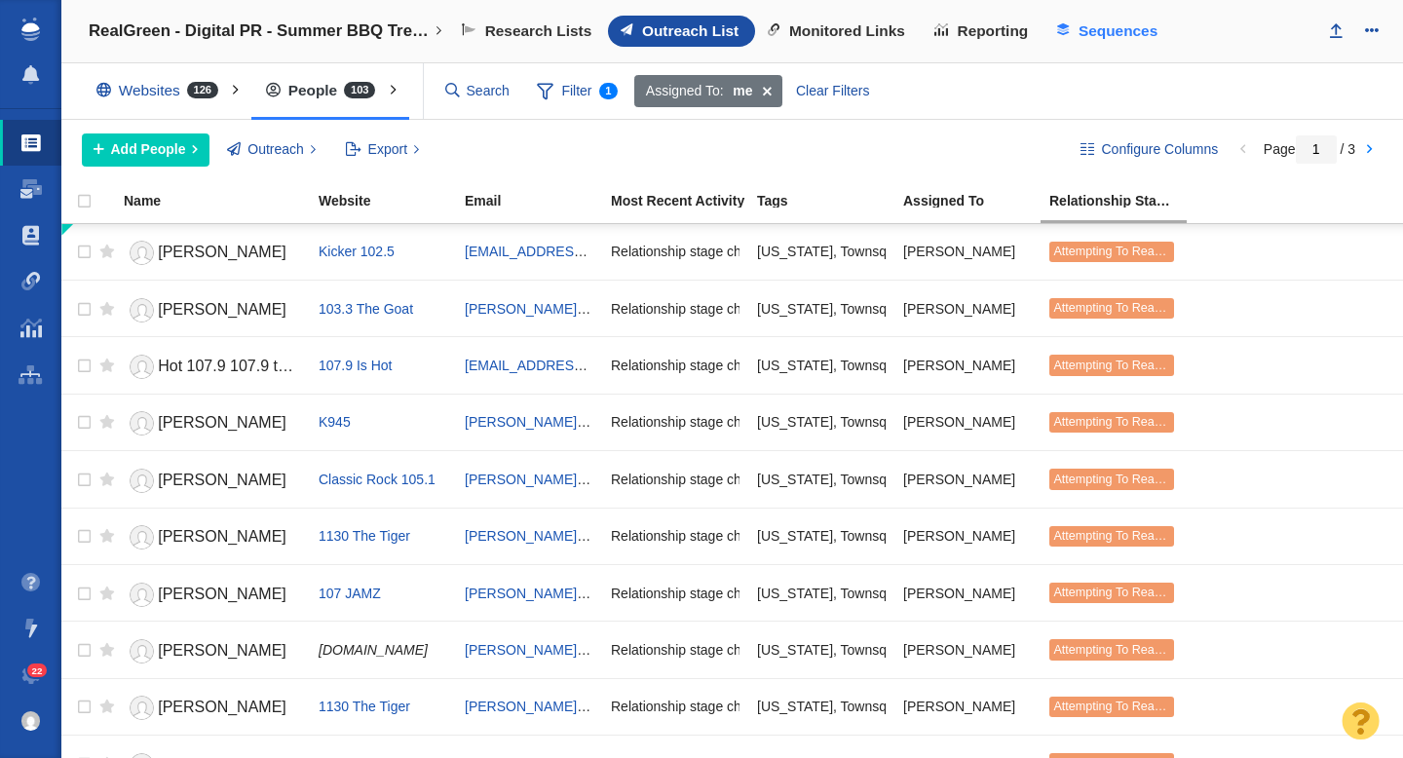
click at [1098, 36] on span "Sequences" at bounding box center [1117, 31] width 79 height 18
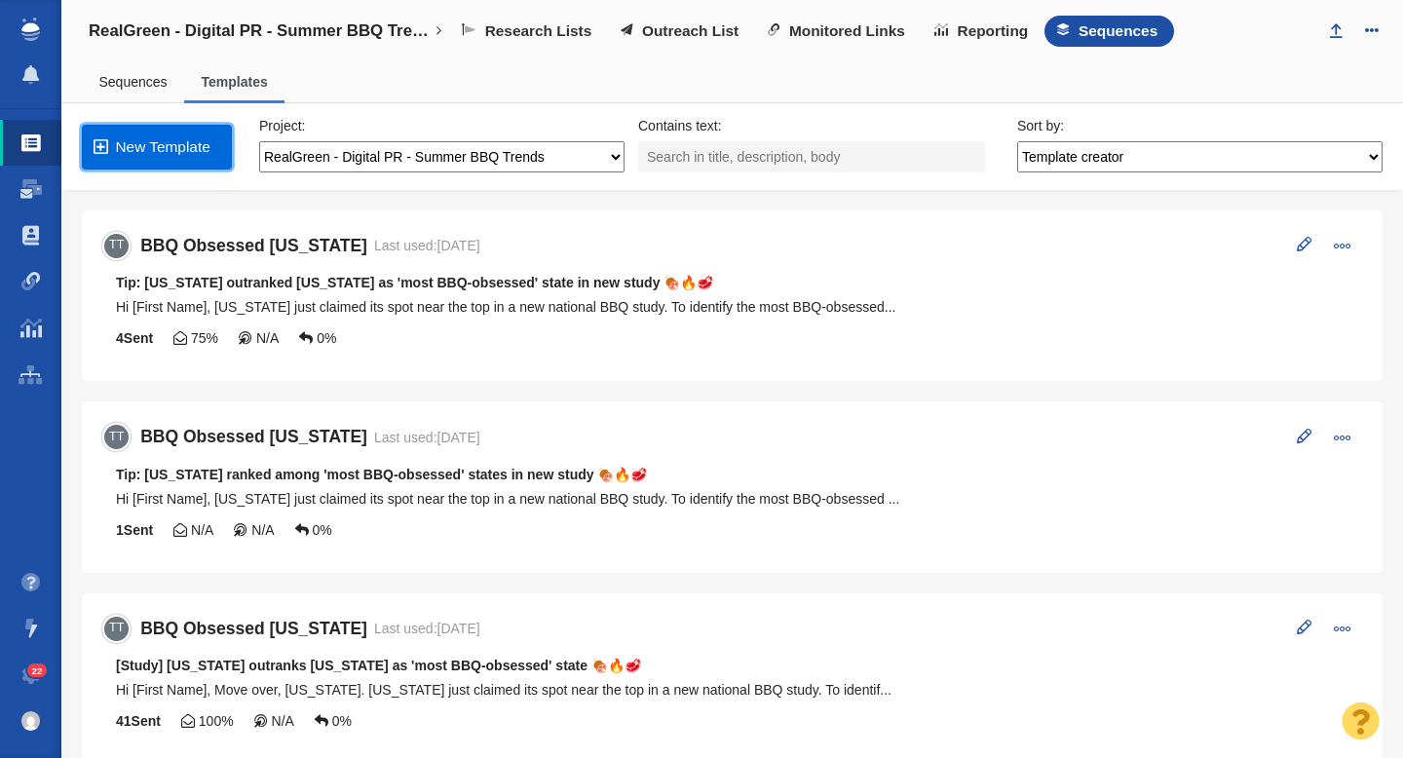
click at [164, 148] on link "New Template" at bounding box center [157, 147] width 150 height 45
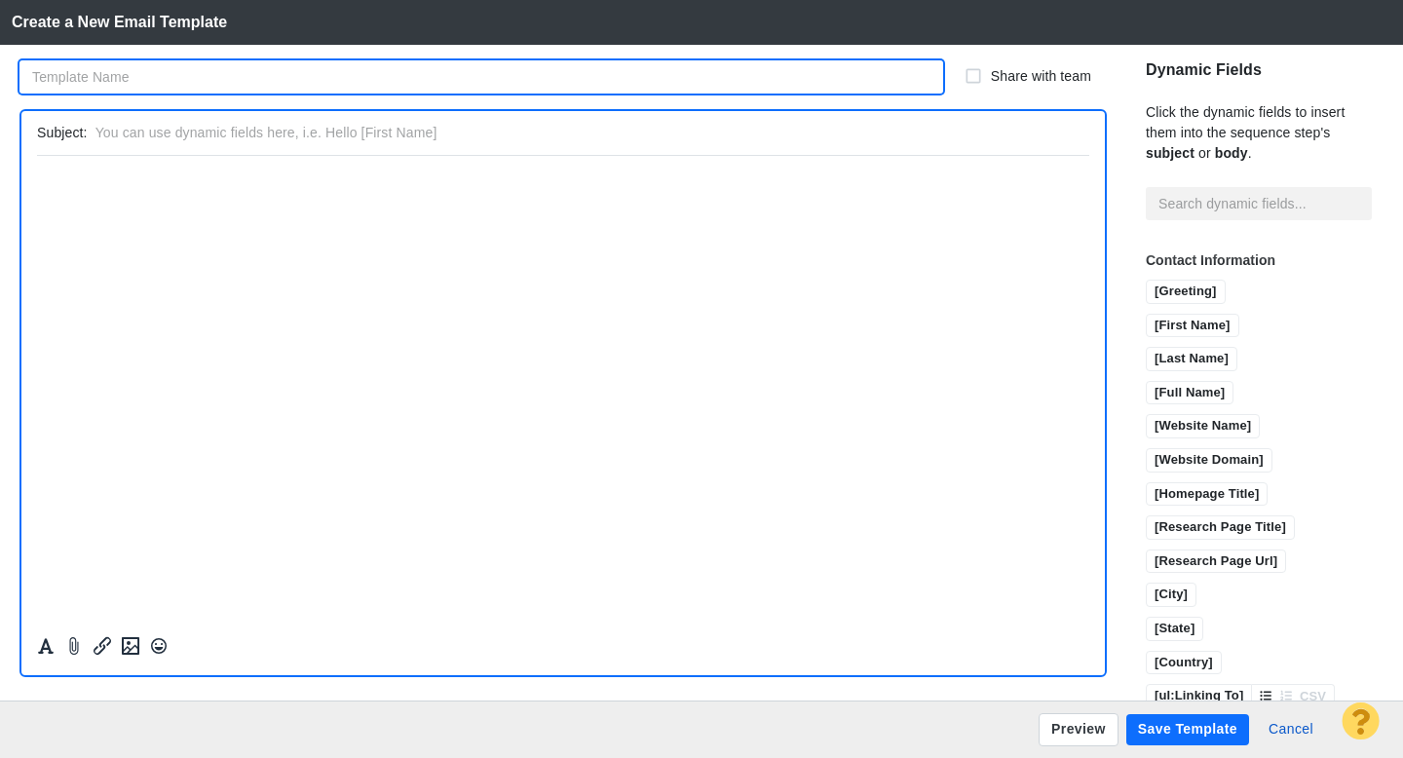
click at [157, 79] on input "text" at bounding box center [480, 76] width 923 height 33
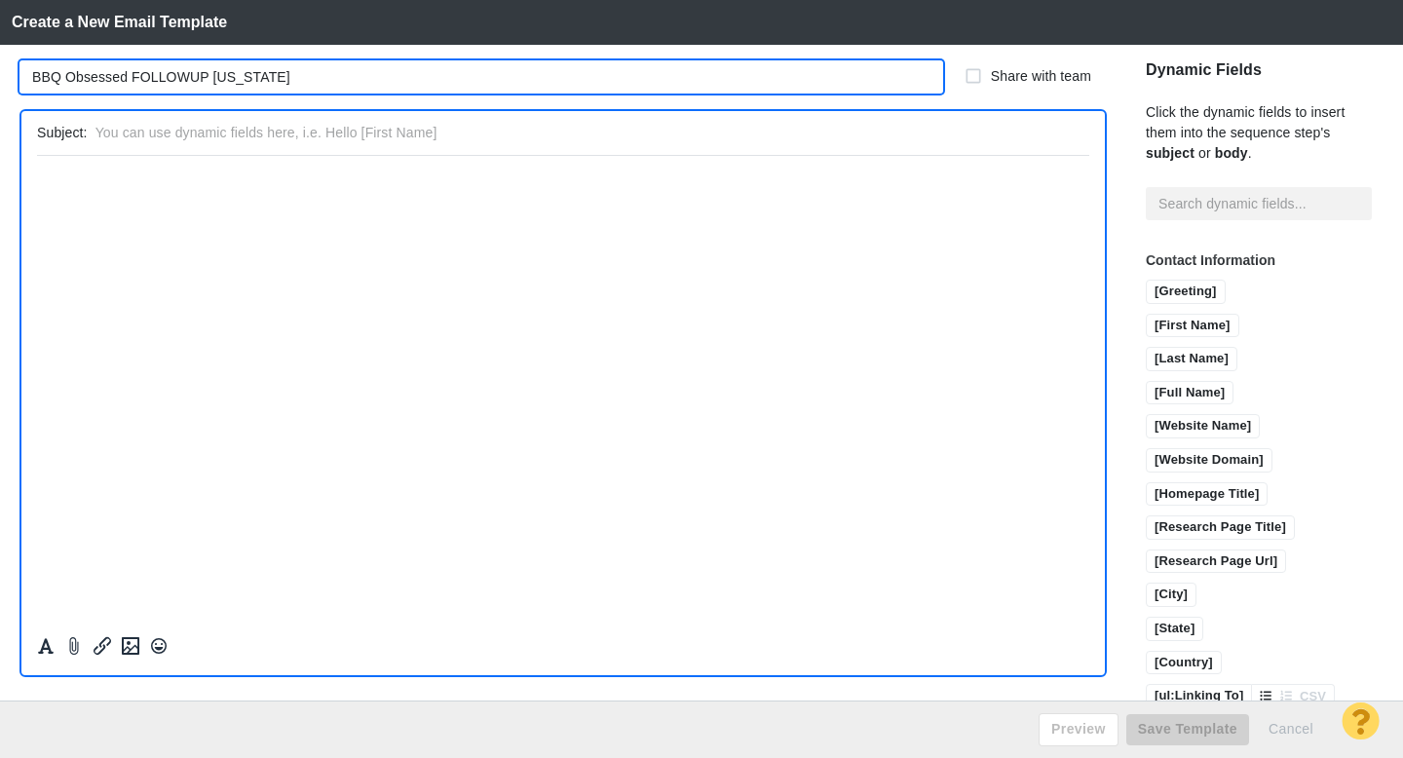
type input "BBQ Obsessed FOLLOWUP [US_STATE]"
click at [322, 137] on input "text" at bounding box center [588, 133] width 986 height 28
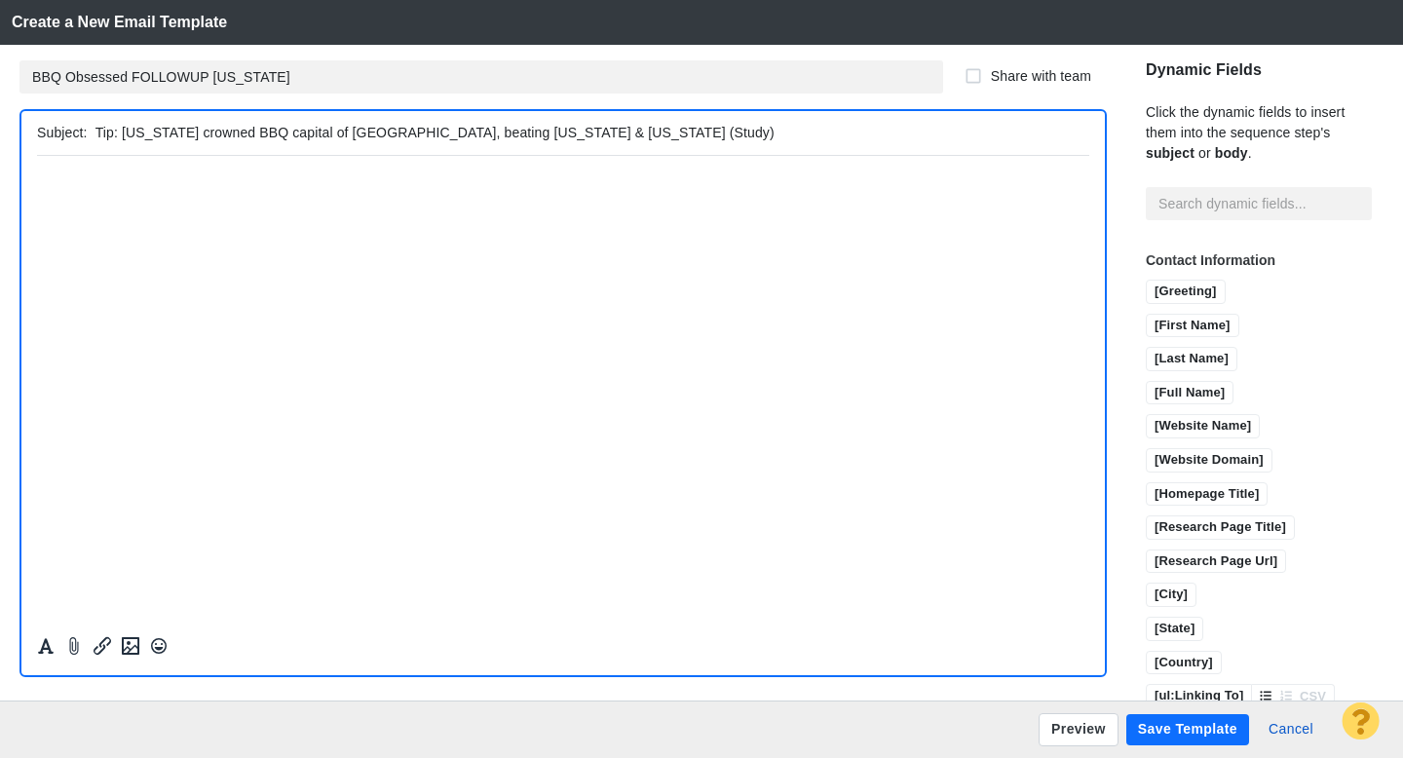
type input "Tip: South Carolina crowned BBQ capital of America, beating Texas & Missouri (S…"
click at [245, 194] on html "﻿" at bounding box center [563, 178] width 1052 height 46
paste body "Rich Text Area. Press ALT-0 for help."
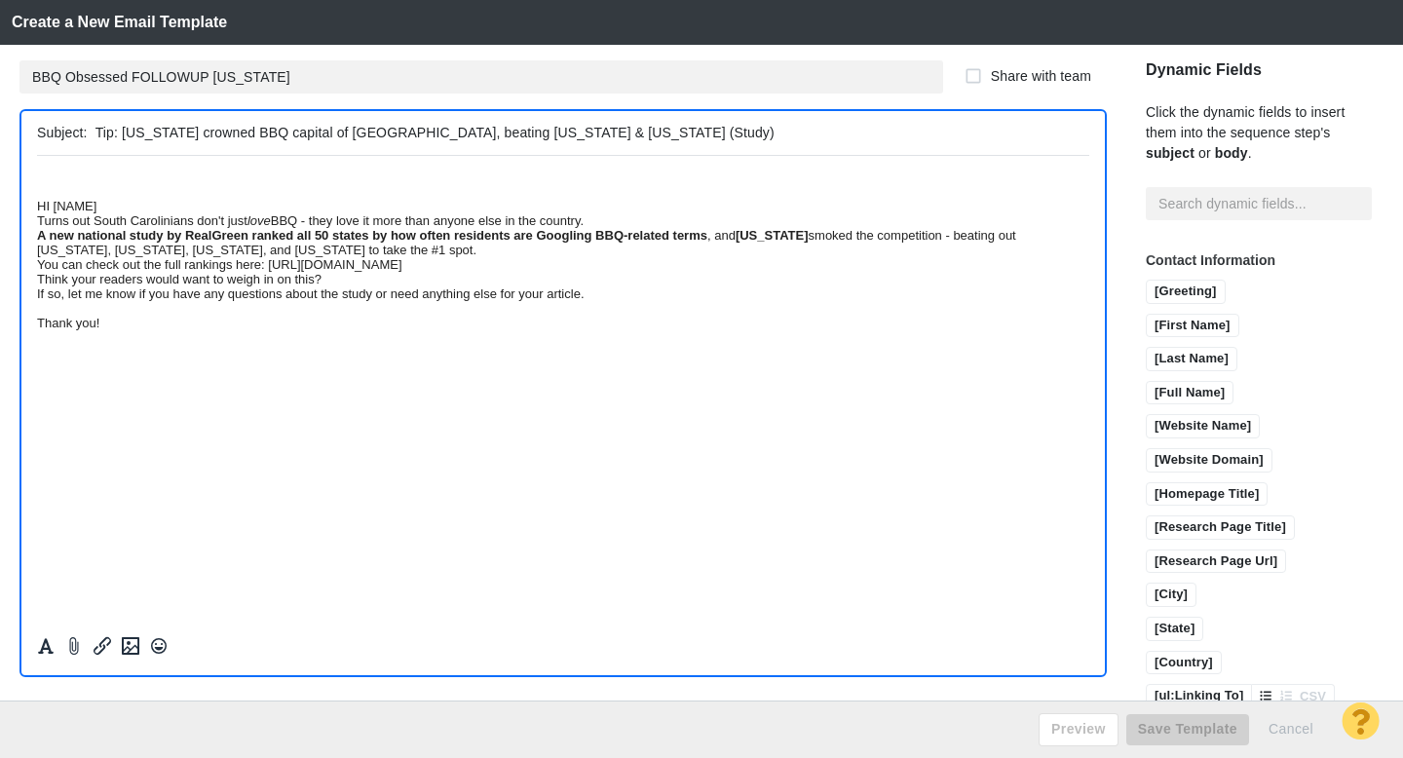
click at [40, 207] on div "HI [NAME]" at bounding box center [563, 205] width 1052 height 15
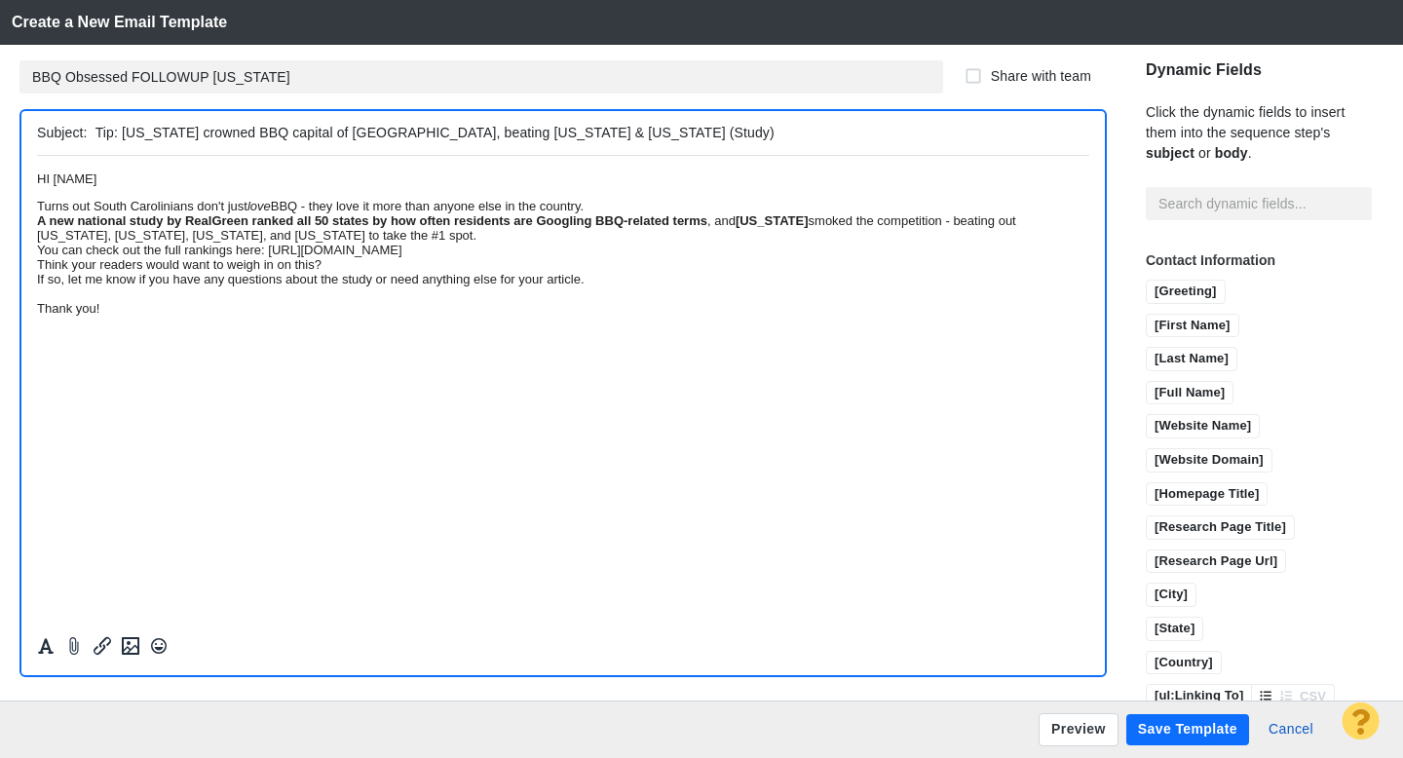
click at [52, 185] on span "HI [NAME]" at bounding box center [66, 177] width 59 height 15
click at [123, 181] on p "Hi [NAME]" at bounding box center [563, 177] width 1052 height 15
drag, startPoint x: 116, startPoint y: 182, endPoint x: 60, endPoint y: 179, distance: 55.6
click at [60, 179] on span "Hi [NAME]," at bounding box center [68, 177] width 62 height 15
click at [1146, 315] on input "[First Name]" at bounding box center [1192, 327] width 92 height 24
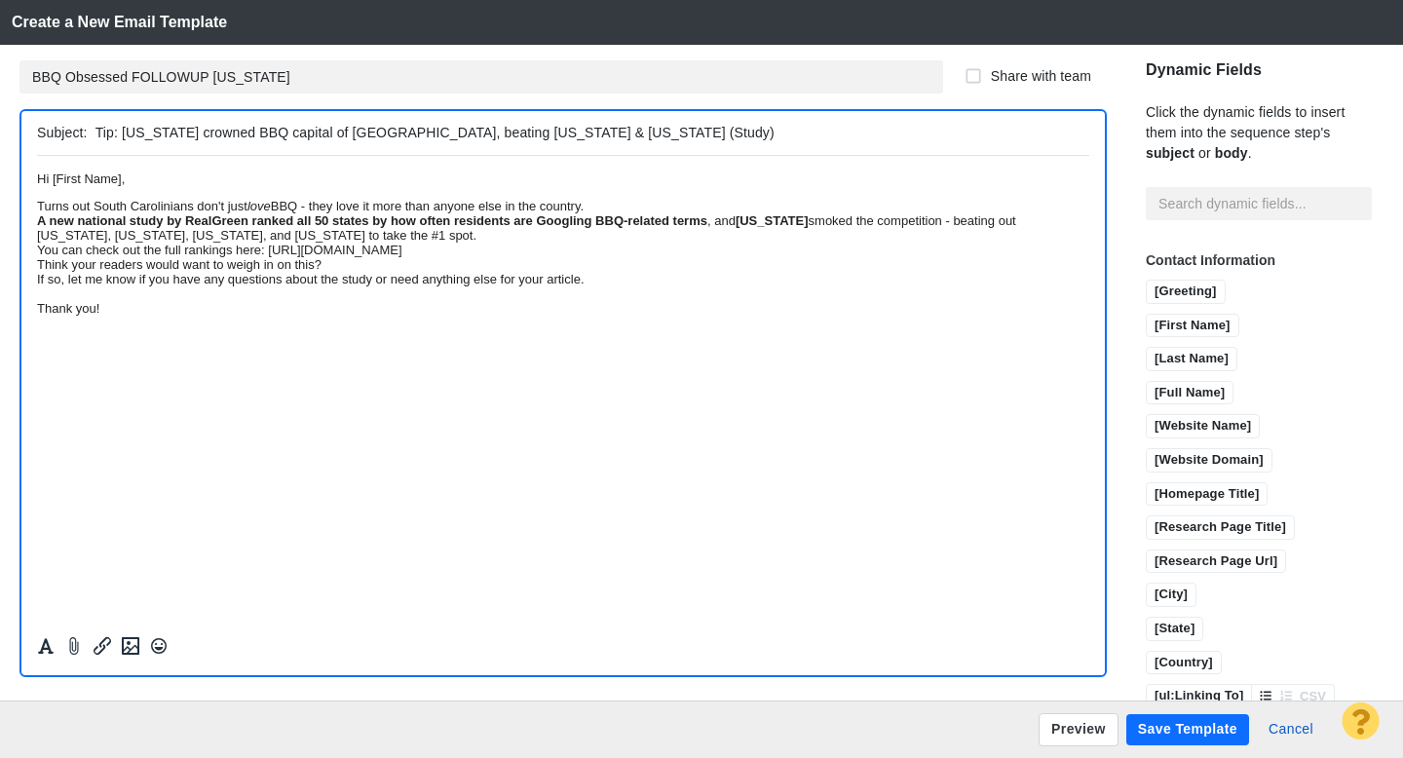
click at [811, 212] on div "Turns out South Carolinians don't just love BBQ - they love it more than anyone…" at bounding box center [563, 205] width 1052 height 15
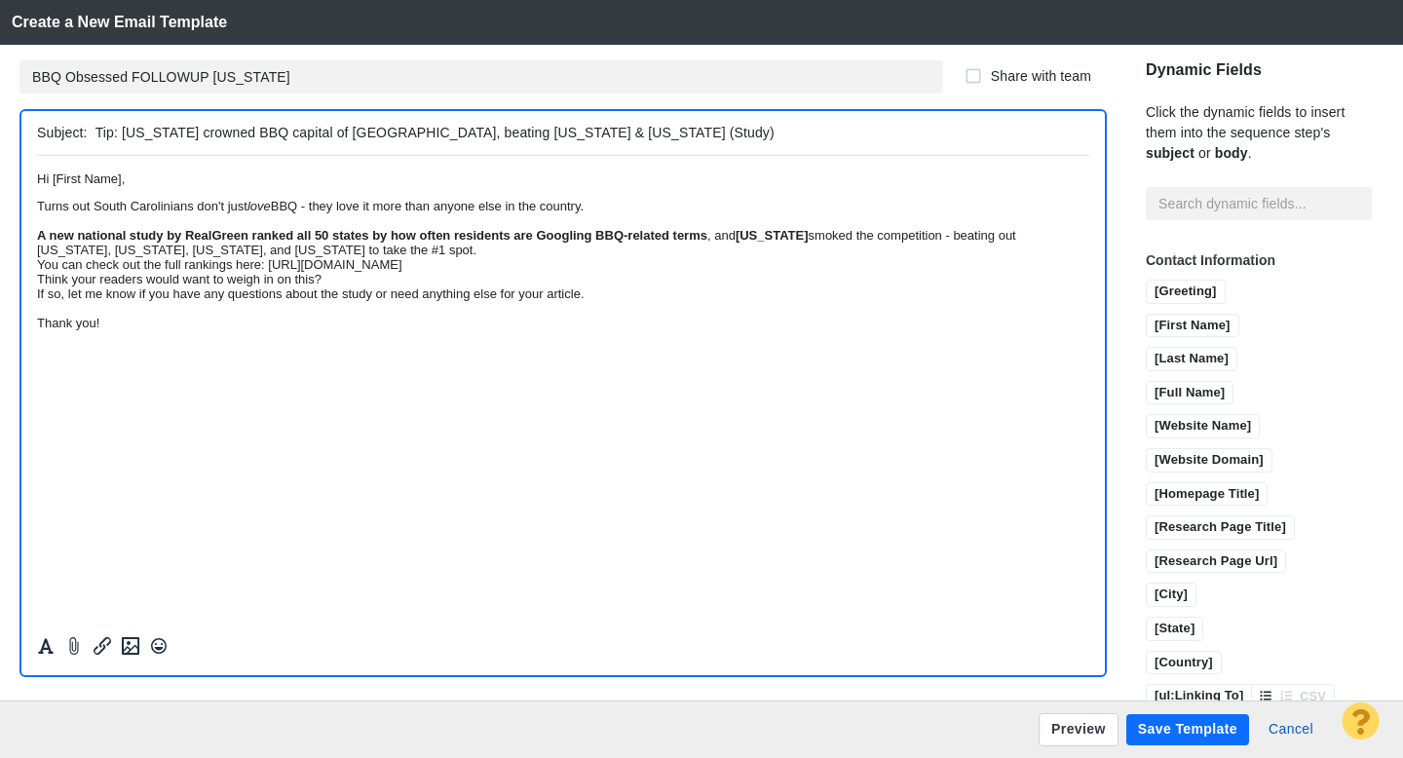
click at [754, 271] on div "You can check out the full rankings here: https://blog.realgreen.com/summer-bbq…" at bounding box center [563, 263] width 1052 height 15
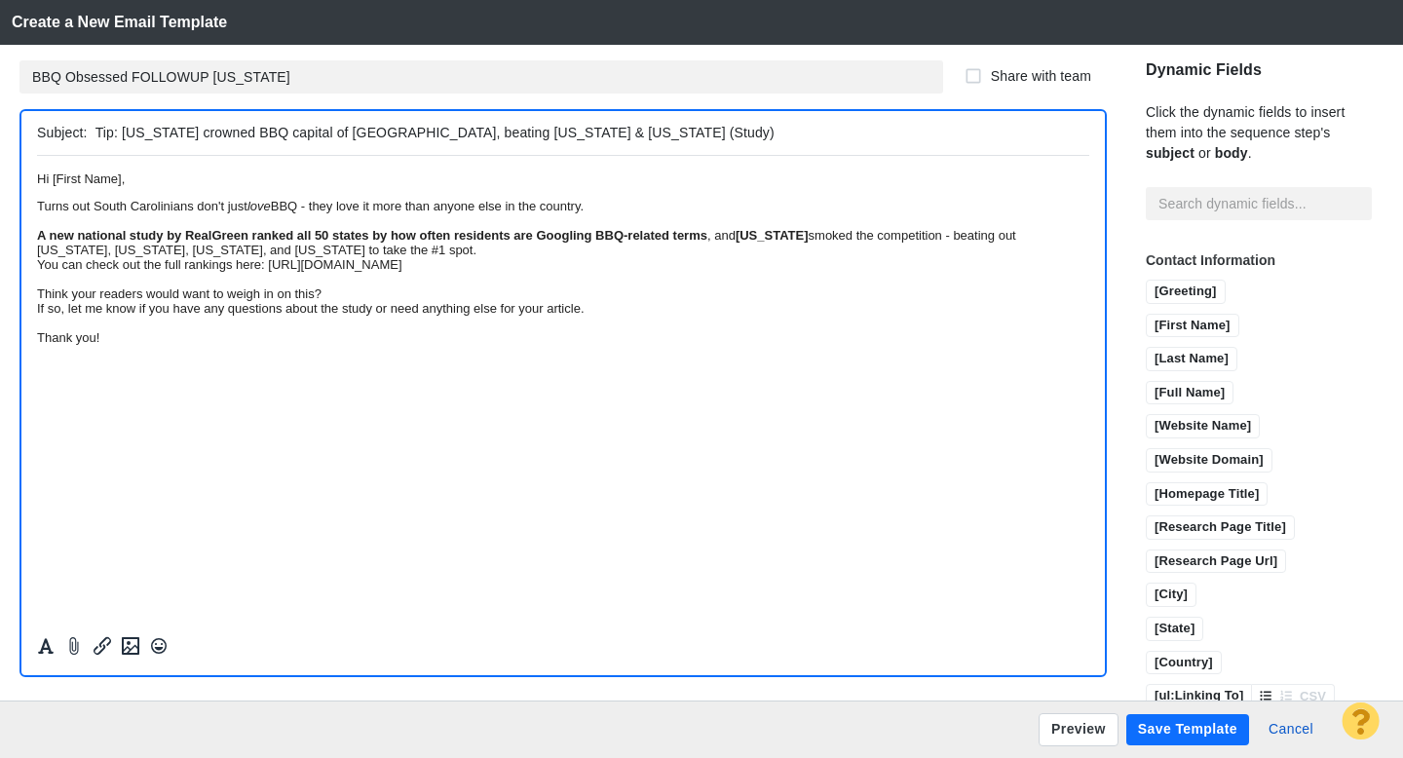
click at [986, 256] on div "A new national study by RealGreen ranked all 50 states by how often residents a…" at bounding box center [563, 241] width 1052 height 29
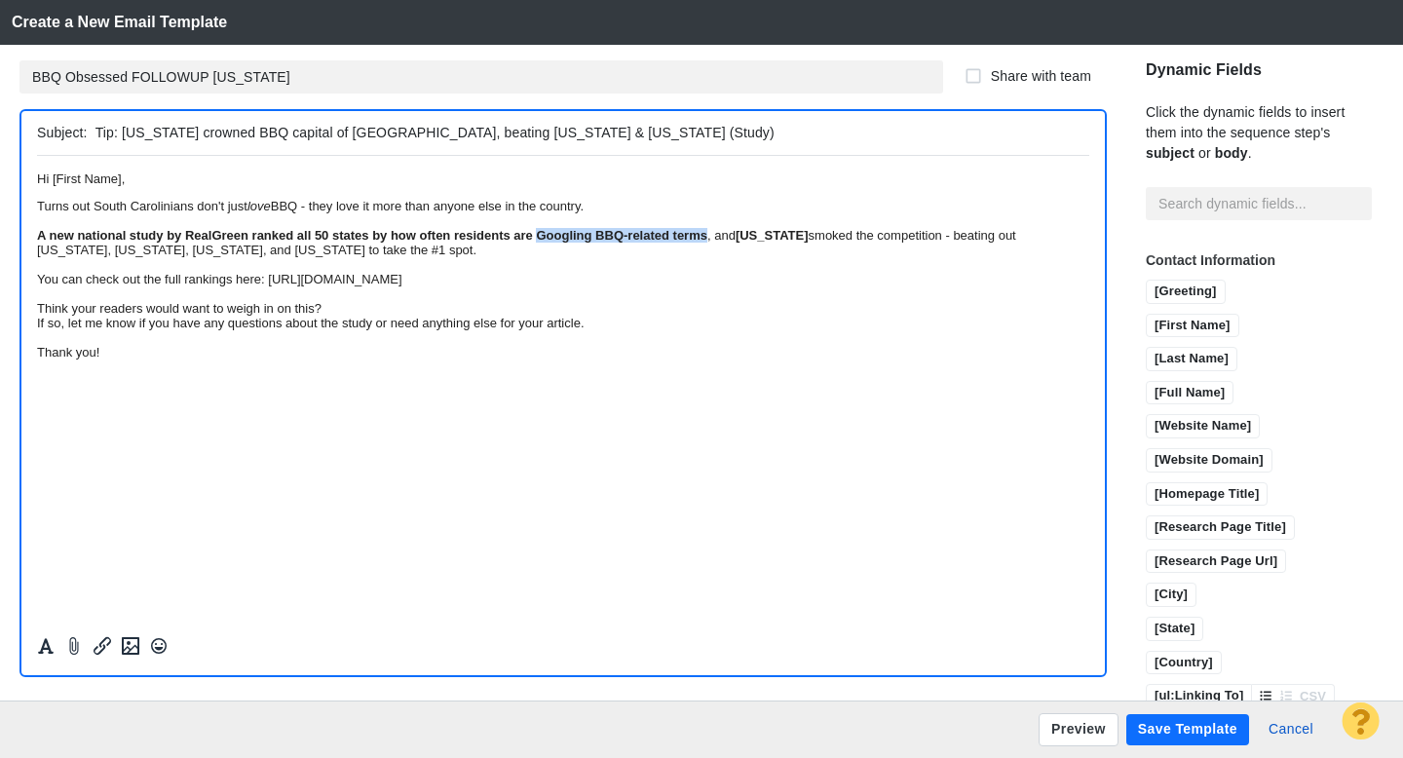
drag, startPoint x: 953, startPoint y: 260, endPoint x: 722, endPoint y: 256, distance: 230.9
click at [722, 256] on div "A new national study by RealGreen ranked all 50 states by how often residents a…" at bounding box center [563, 241] width 1052 height 29
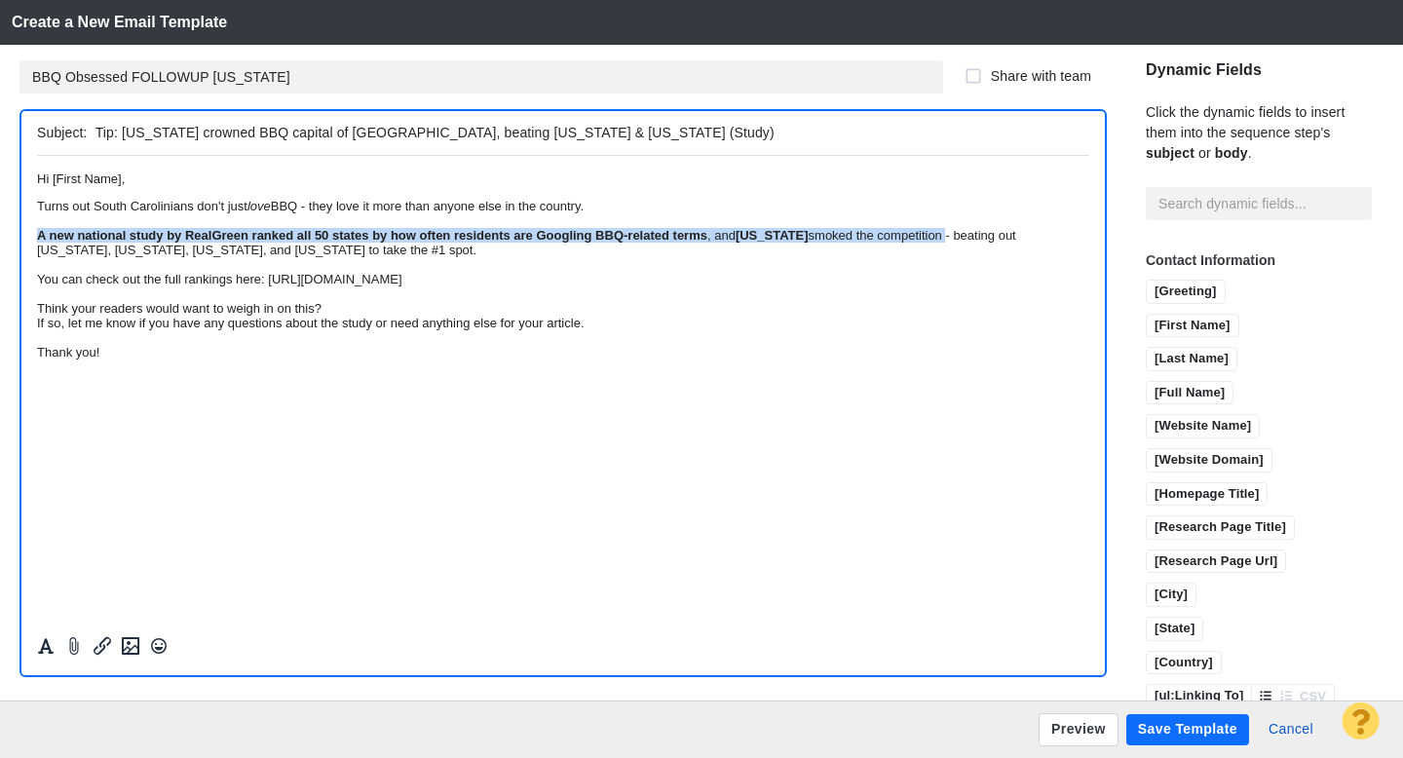
drag, startPoint x: 378, startPoint y: 279, endPoint x: 34, endPoint y: 258, distance: 344.5
click at [37, 258] on html "Hi [First Name], Turns out South Carolinians don't just love BBQ - they love it…" at bounding box center [563, 264] width 1052 height 219
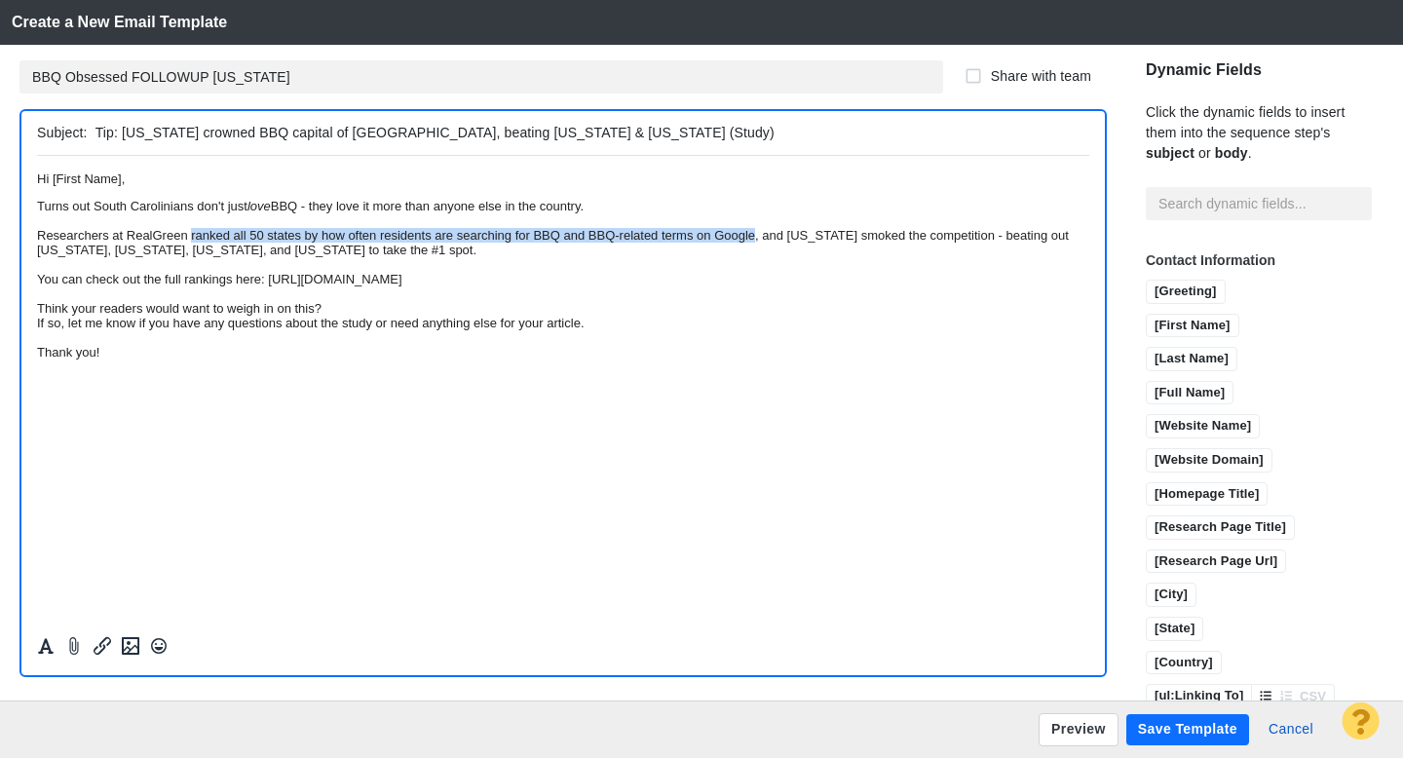
drag, startPoint x: 249, startPoint y: 259, endPoint x: 1016, endPoint y: 265, distance: 766.6
click at [1016, 256] on div "Researchers at RealGreen ranked all 50 states by how often residents are search…" at bounding box center [563, 241] width 1052 height 29
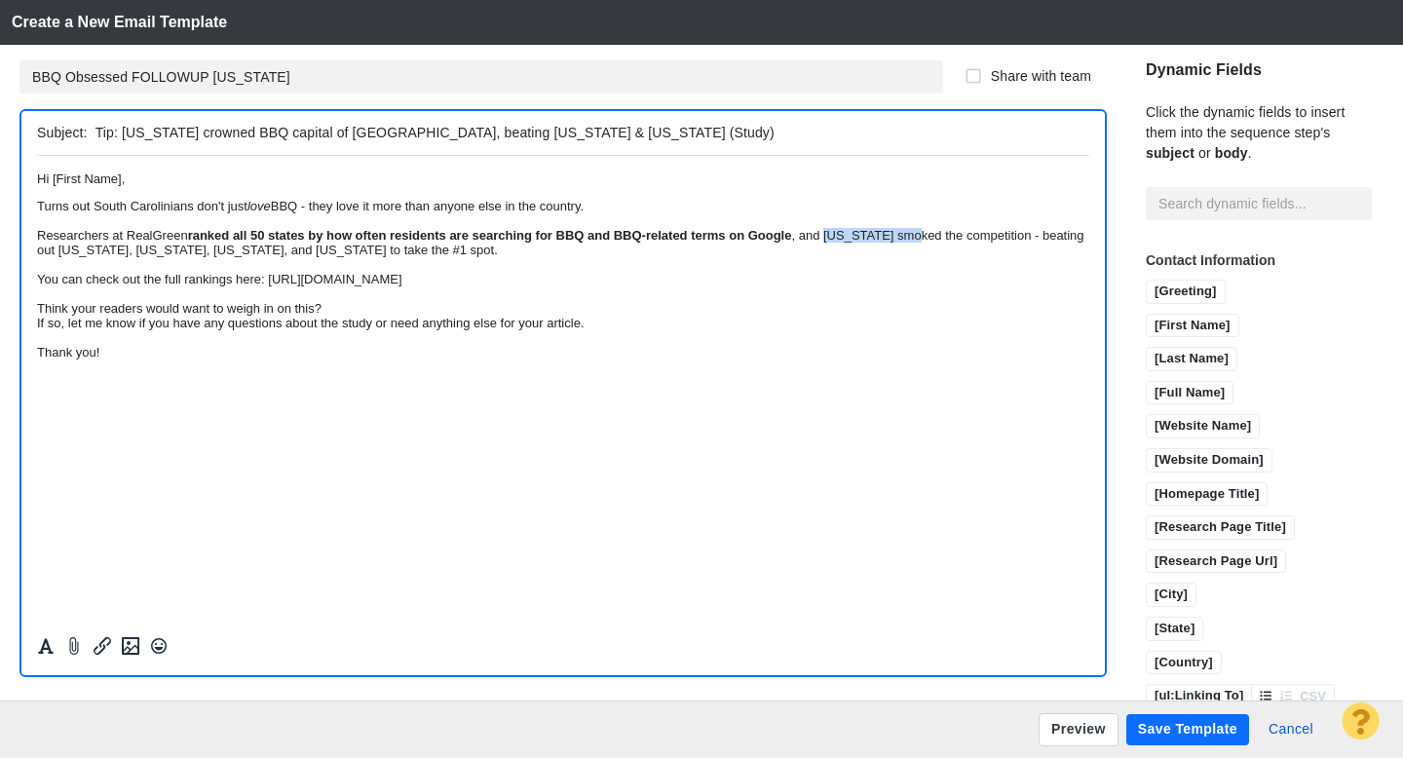
drag, startPoint x: 143, startPoint y: 280, endPoint x: 254, endPoint y: 285, distance: 111.2
click at [254, 256] on div "Researchers at RealGreen ranked all 50 states by how often residents are search…" at bounding box center [563, 241] width 1052 height 29
drag, startPoint x: 981, startPoint y: 283, endPoint x: 1001, endPoint y: 283, distance: 20.5
click at [1001, 256] on div "Researchers at RealGreen ranked all 50 states by how often residents are search…" at bounding box center [563, 241] width 1052 height 29
click at [445, 315] on div "Think your readers would want to weigh in on this?" at bounding box center [563, 307] width 1052 height 15
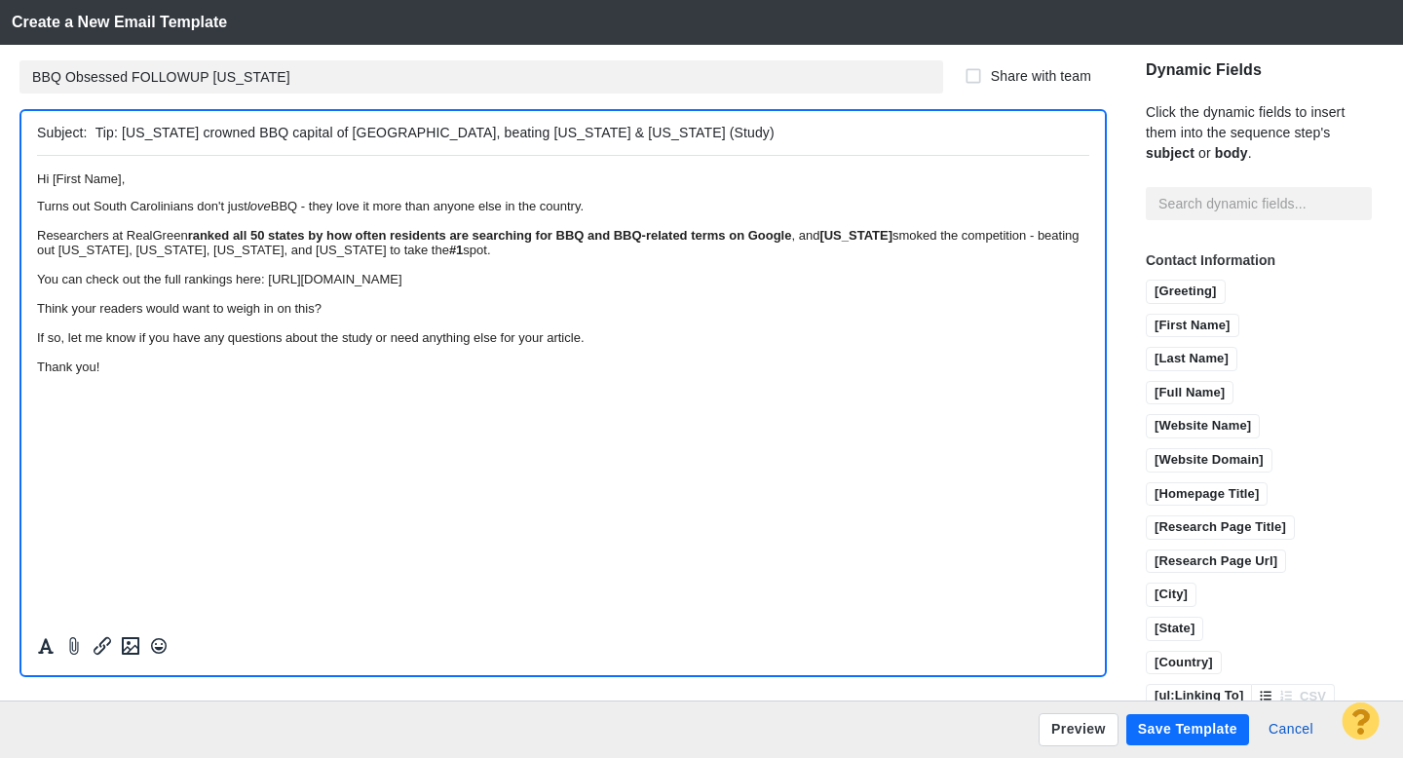
click at [816, 344] on div "If so, let me know if you have any questions about the study or need anything e…" at bounding box center [563, 336] width 1052 height 15
click at [1183, 733] on button "Save Template" at bounding box center [1187, 729] width 123 height 31
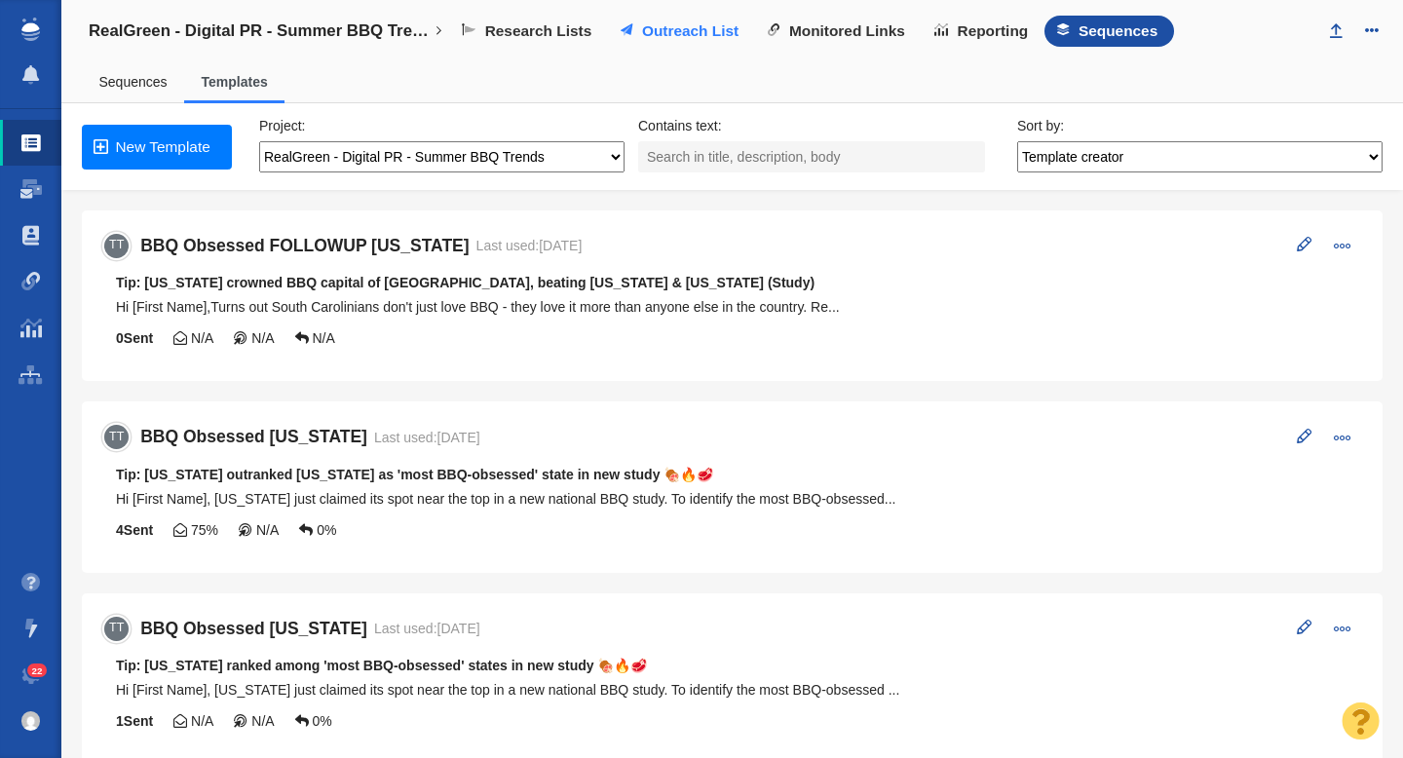
click at [684, 34] on span "Outreach List" at bounding box center [690, 31] width 96 height 18
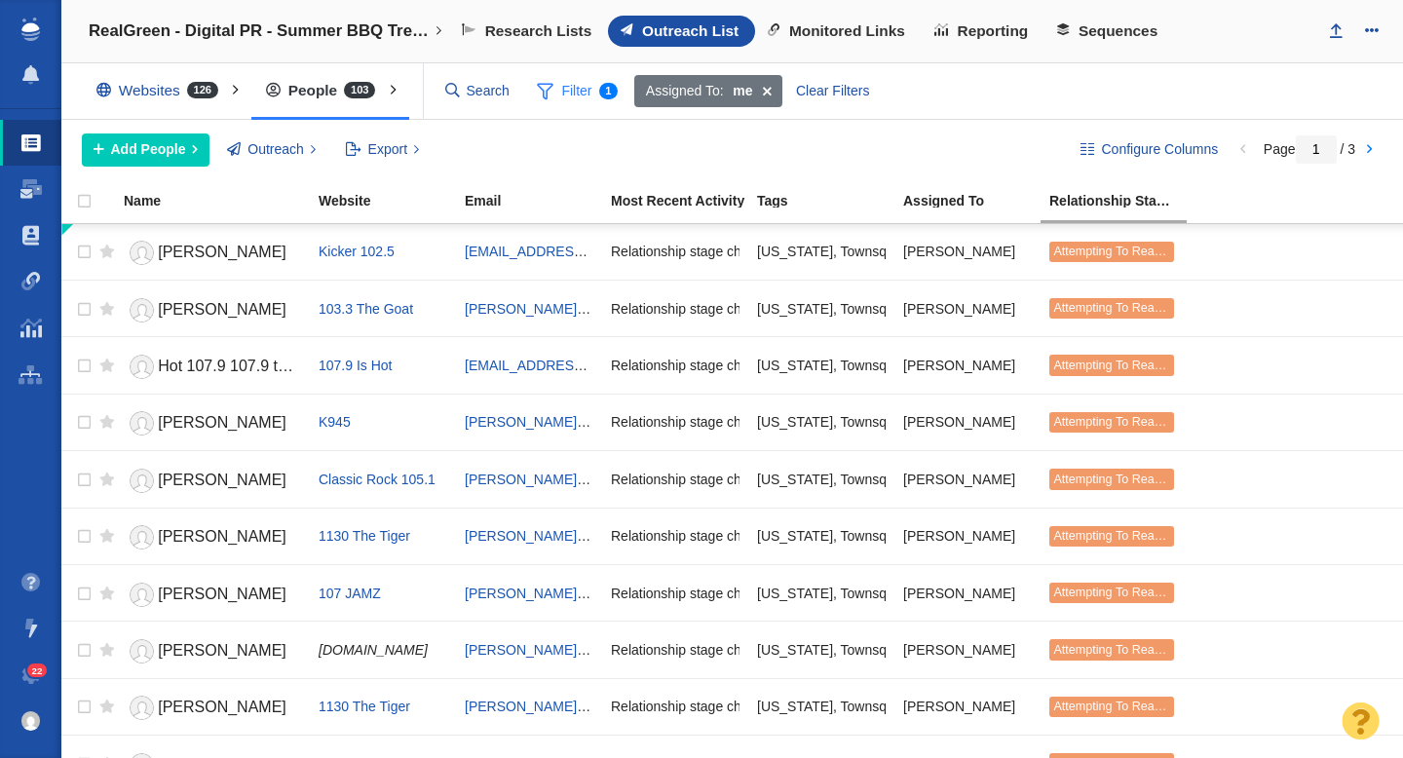
click at [577, 97] on span "Filter 1" at bounding box center [577, 91] width 103 height 37
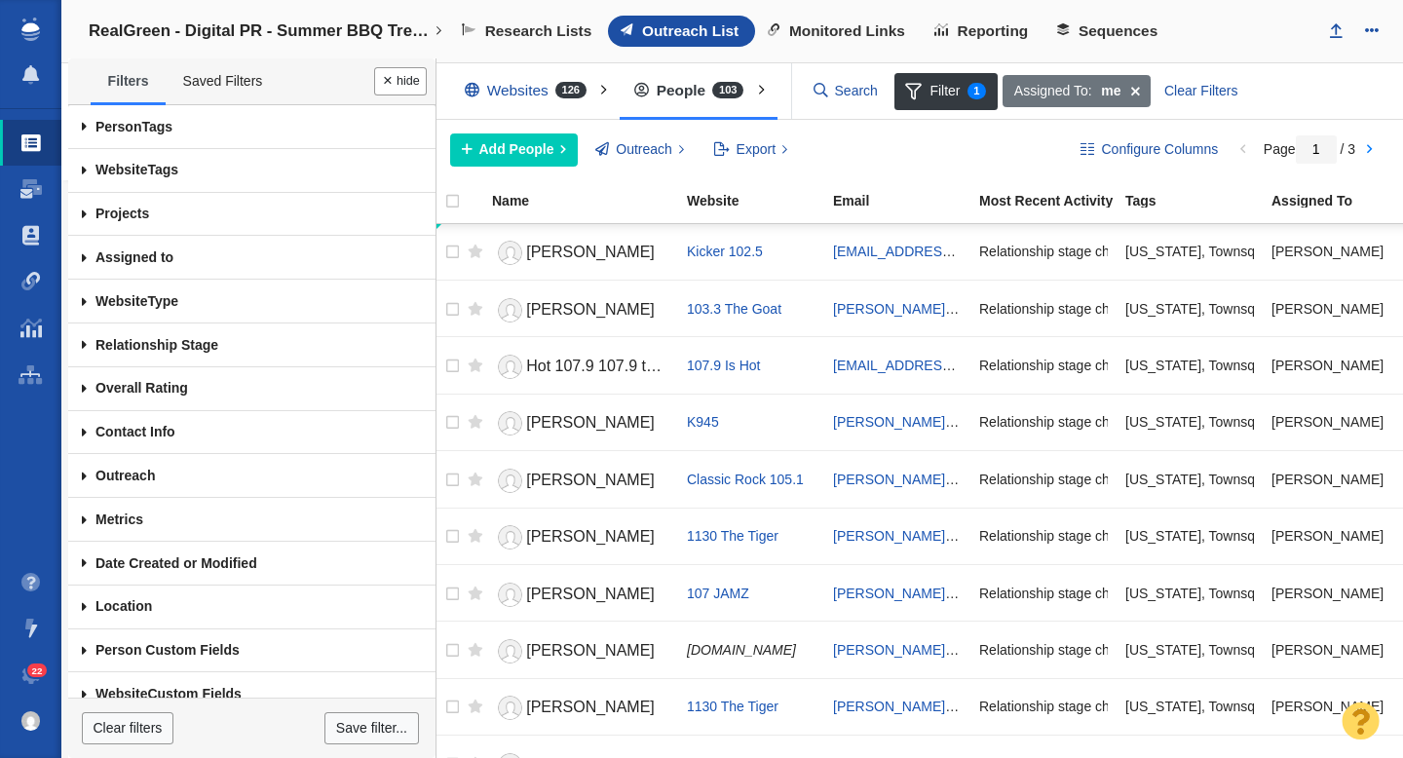
click at [88, 129] on span at bounding box center [84, 127] width 32 height 44
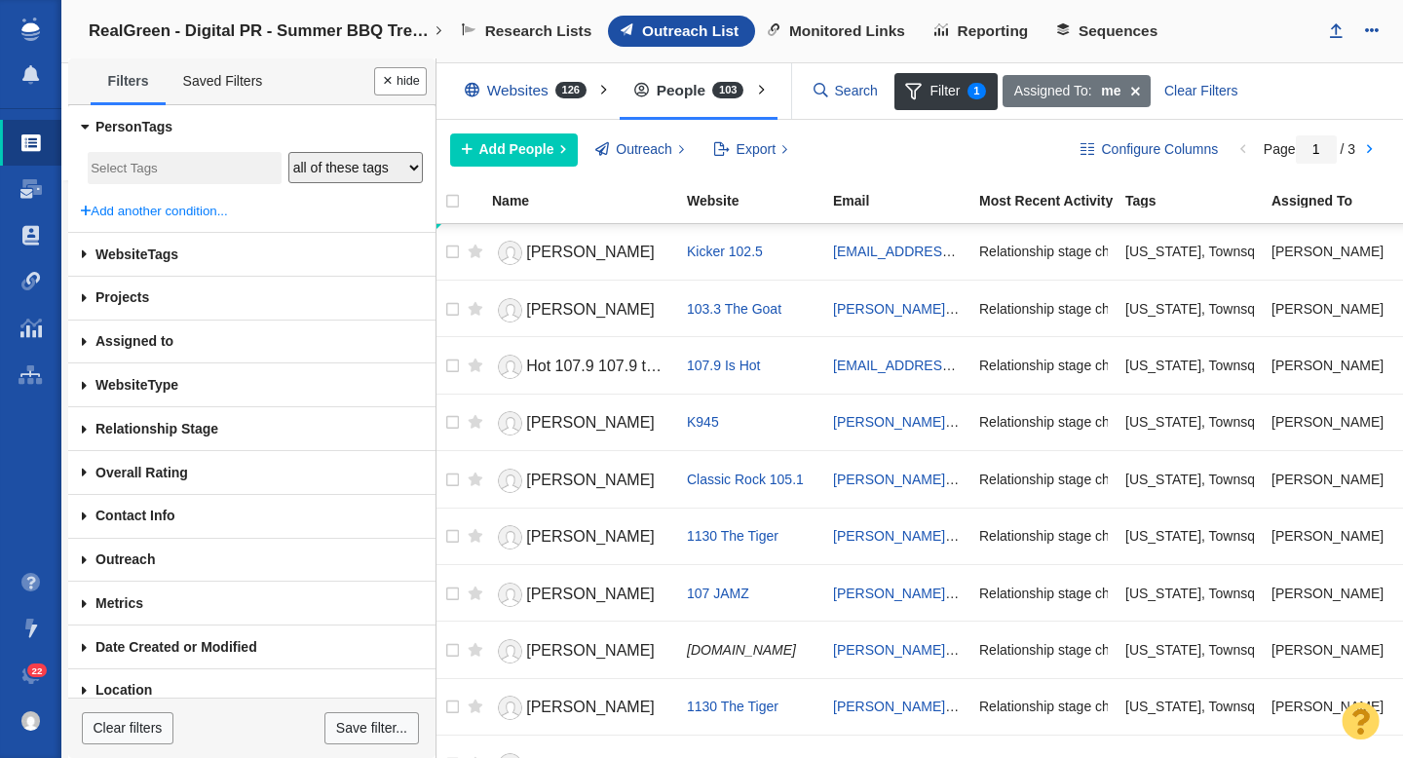
click at [181, 171] on input "search" at bounding box center [184, 169] width 187 height 26
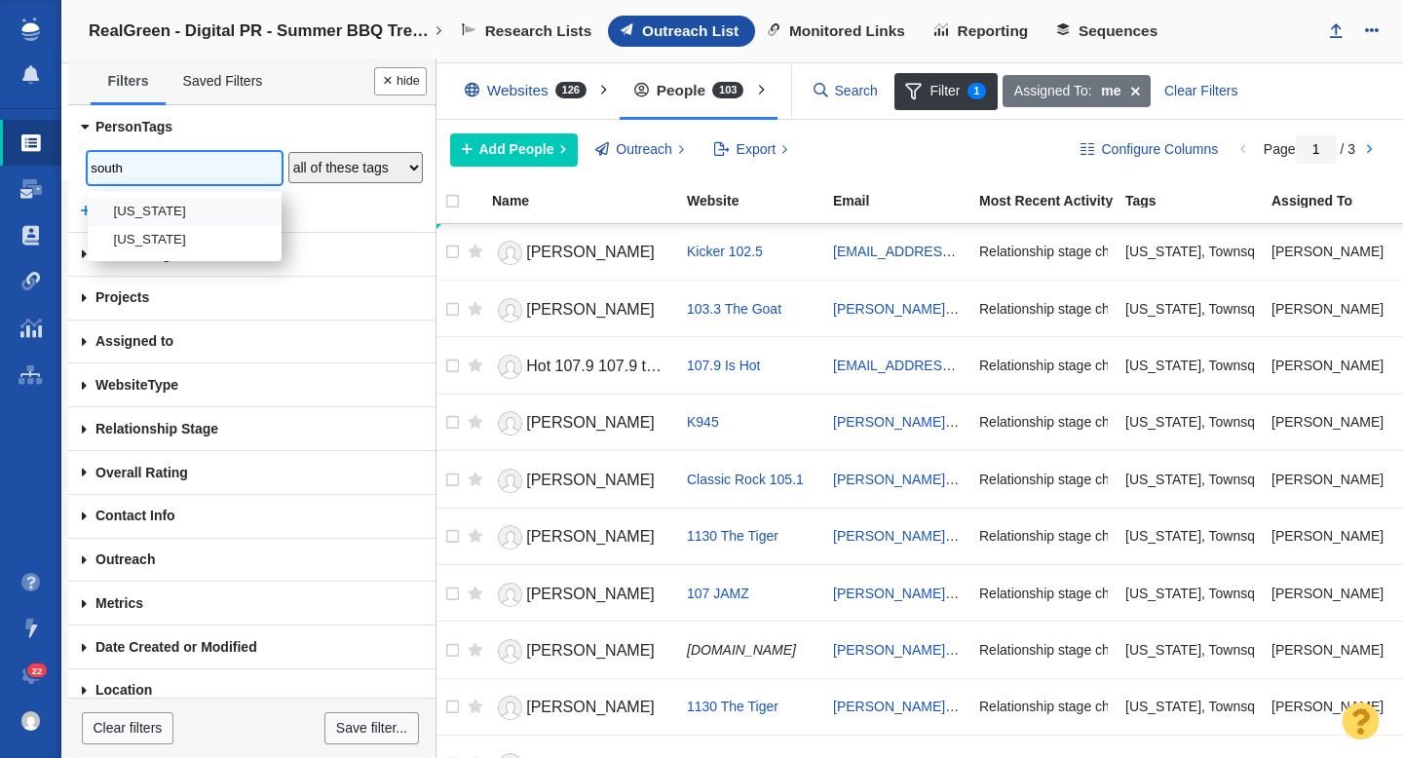
type input "south"
click at [197, 210] on li "[US_STATE]" at bounding box center [185, 212] width 194 height 28
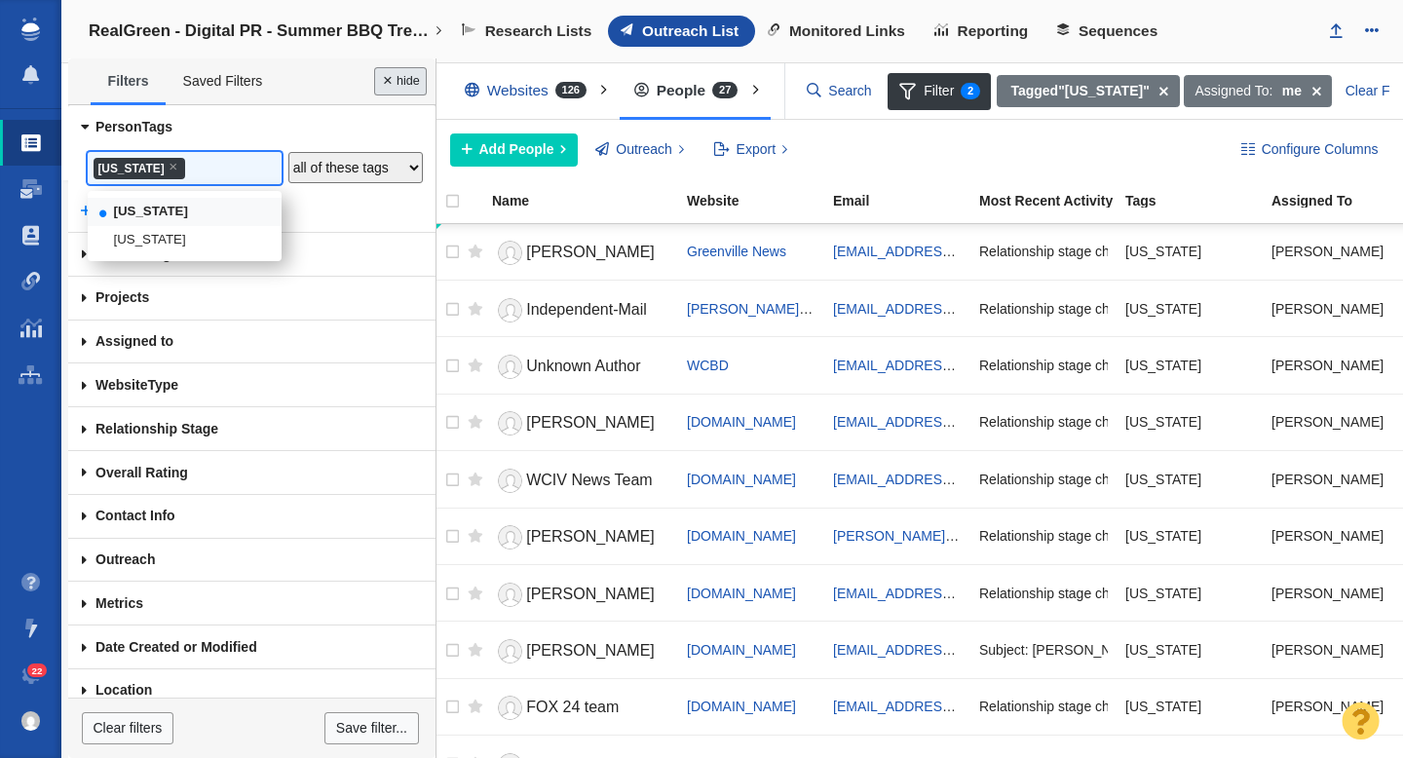
click at [403, 77] on button "Done" at bounding box center [400, 81] width 53 height 28
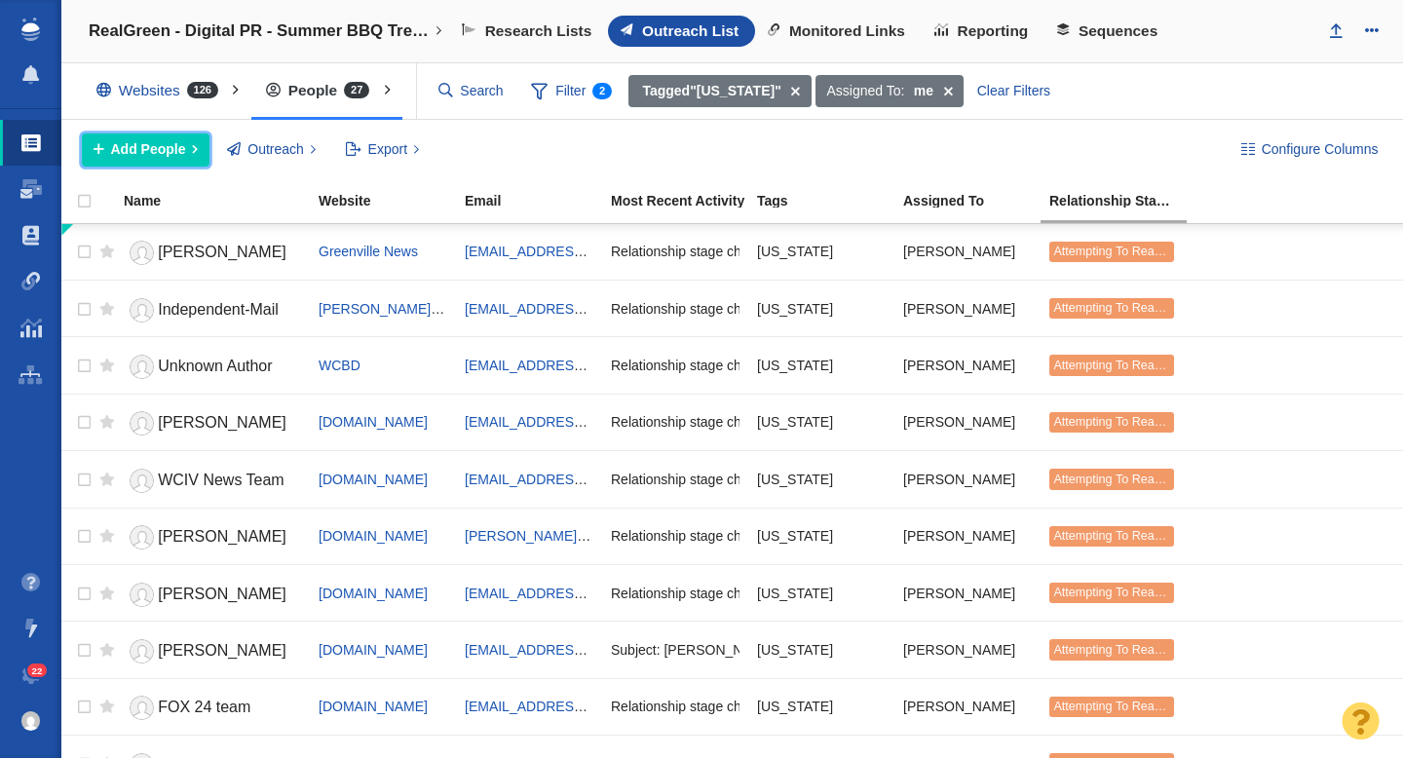
click at [152, 151] on span "Add People" at bounding box center [148, 149] width 75 height 20
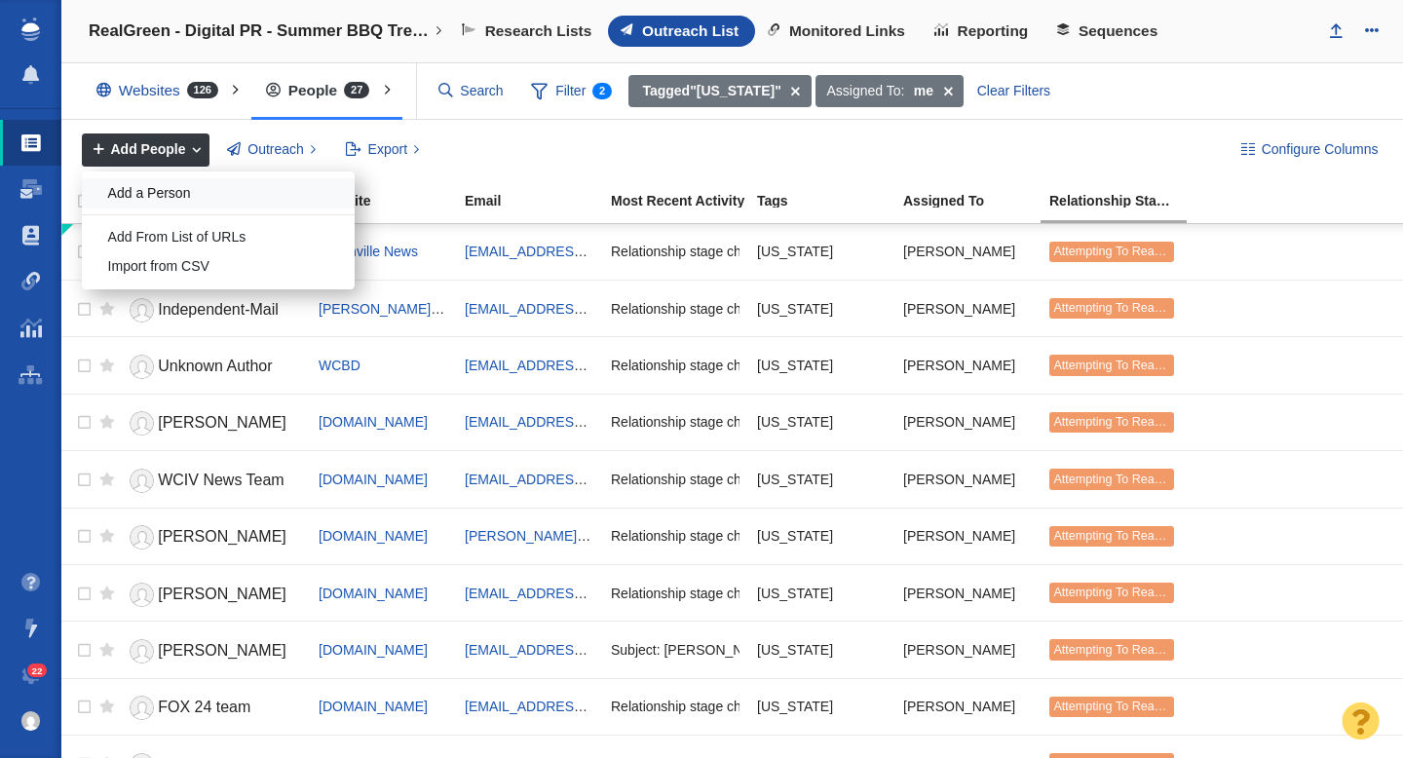
click at [178, 197] on div "Add a Person" at bounding box center [218, 193] width 273 height 30
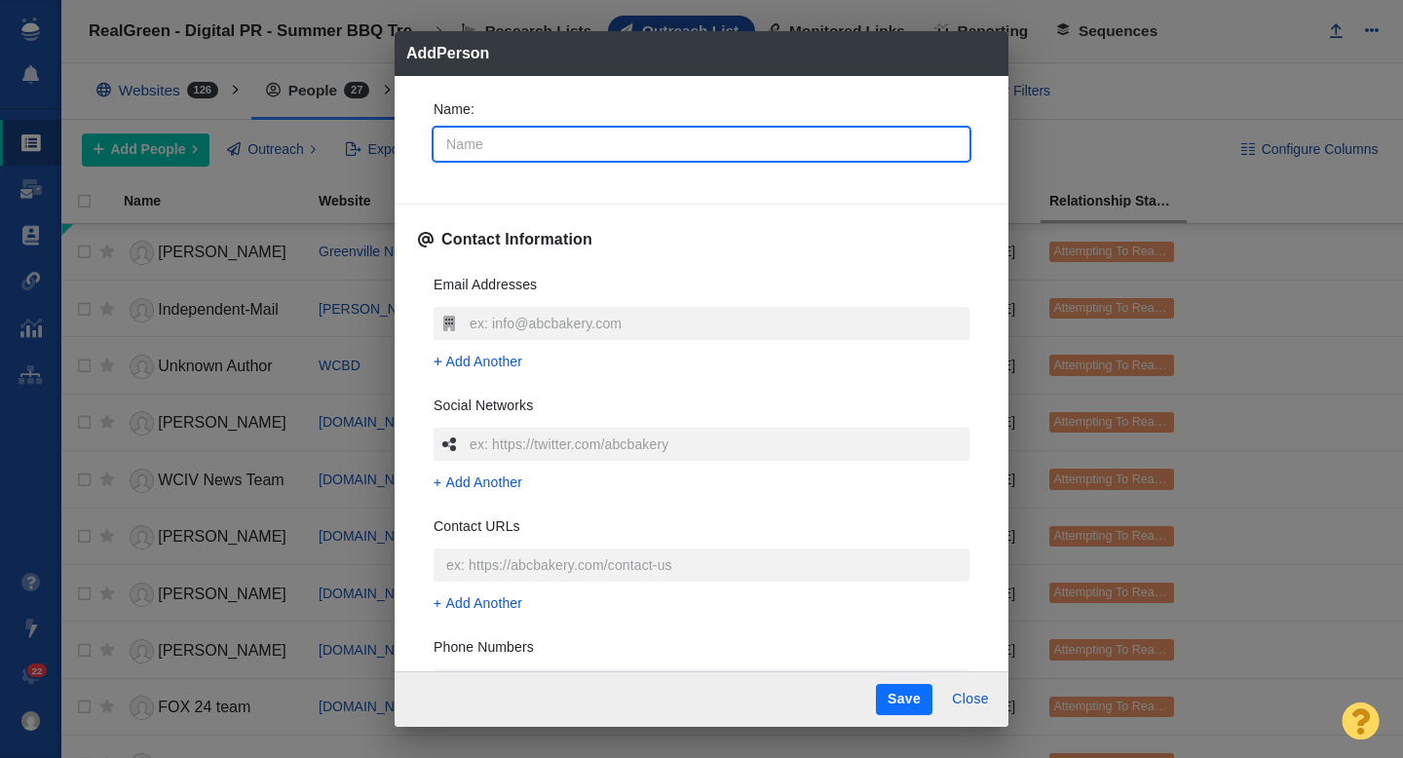
type input "R"
type textarea "x"
type input "Ra"
type textarea "x"
type input "Ran"
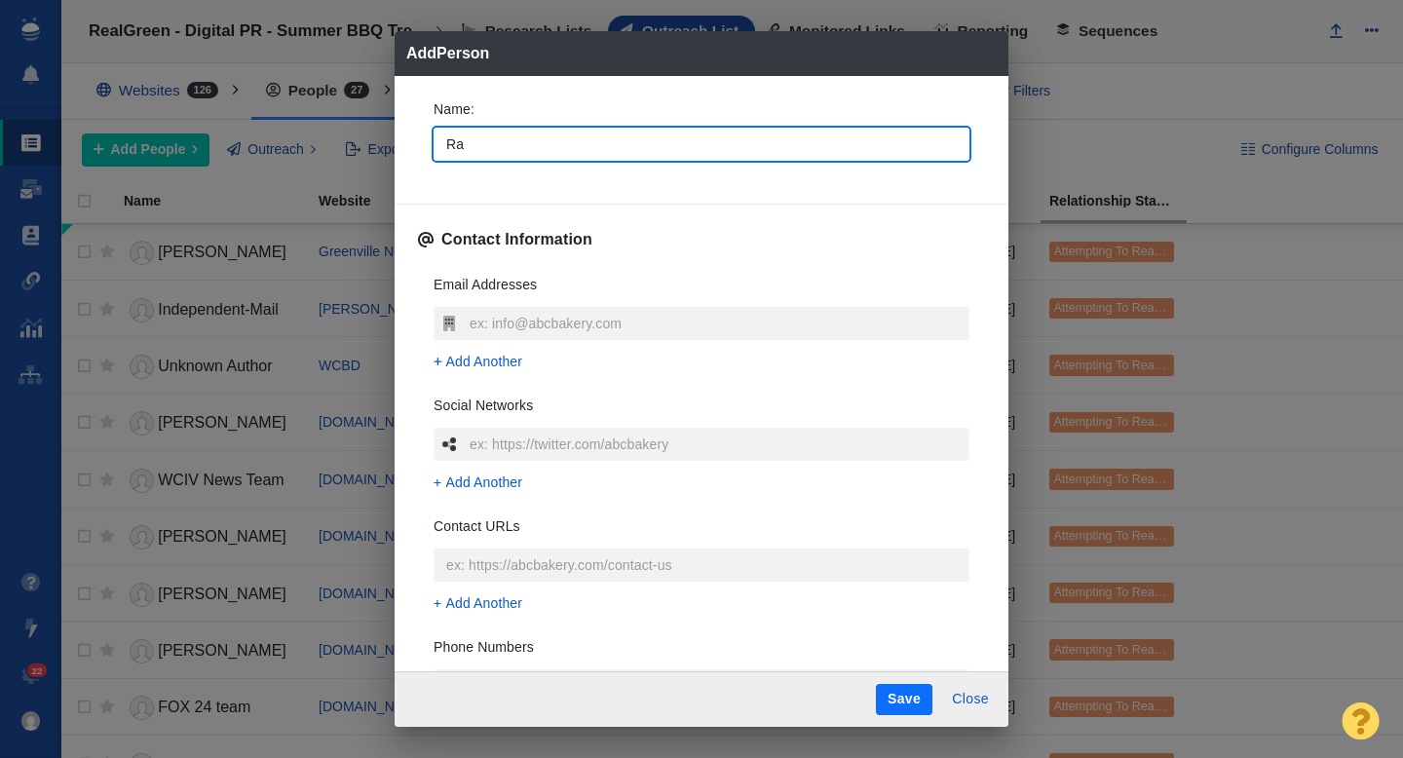
type textarea "x"
type input "[PERSON_NAME]"
type textarea "x"
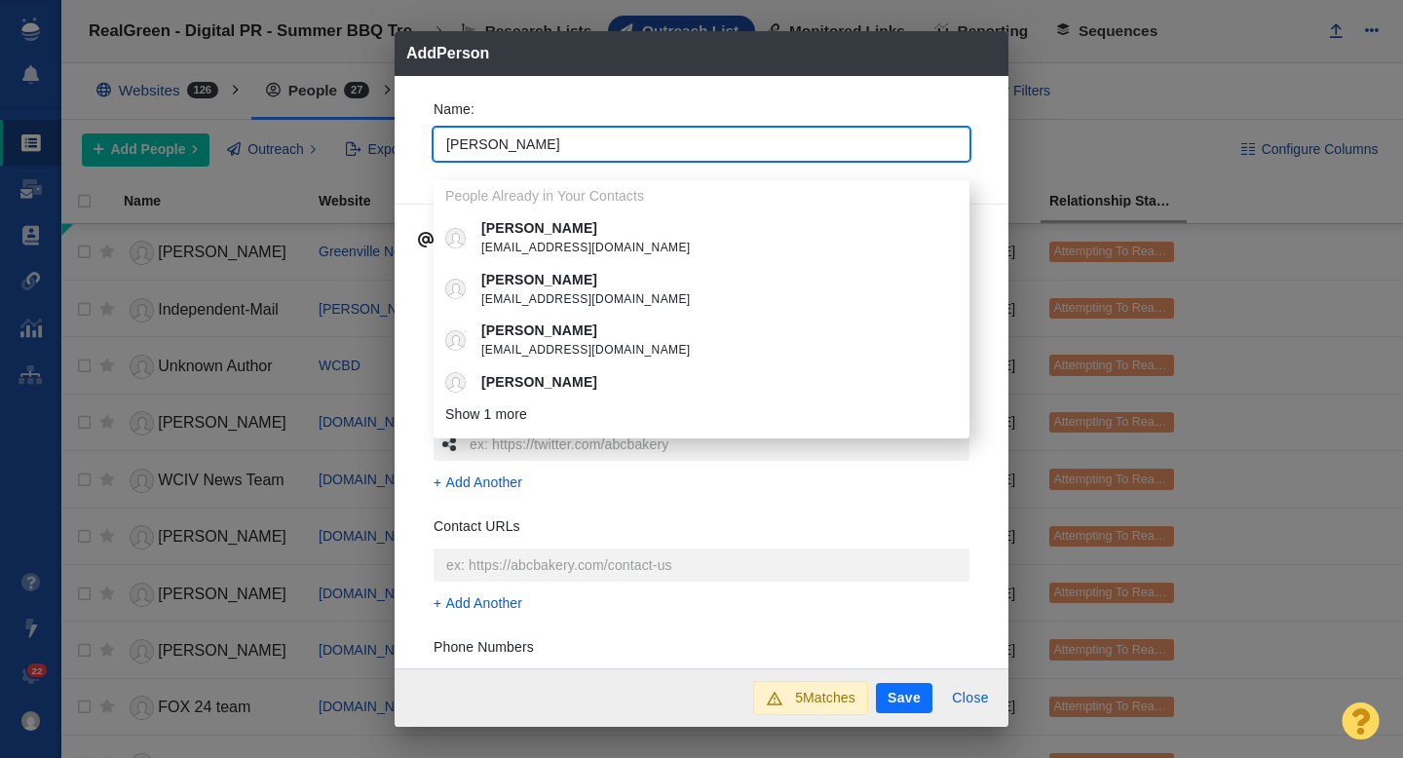
type input "[PERSON_NAME]"
type textarea "x"
click at [410, 270] on div "Name : Randi People Already in Your Contacts Randi rscholtes@autobodynews.com R…" at bounding box center [701, 372] width 614 height 593
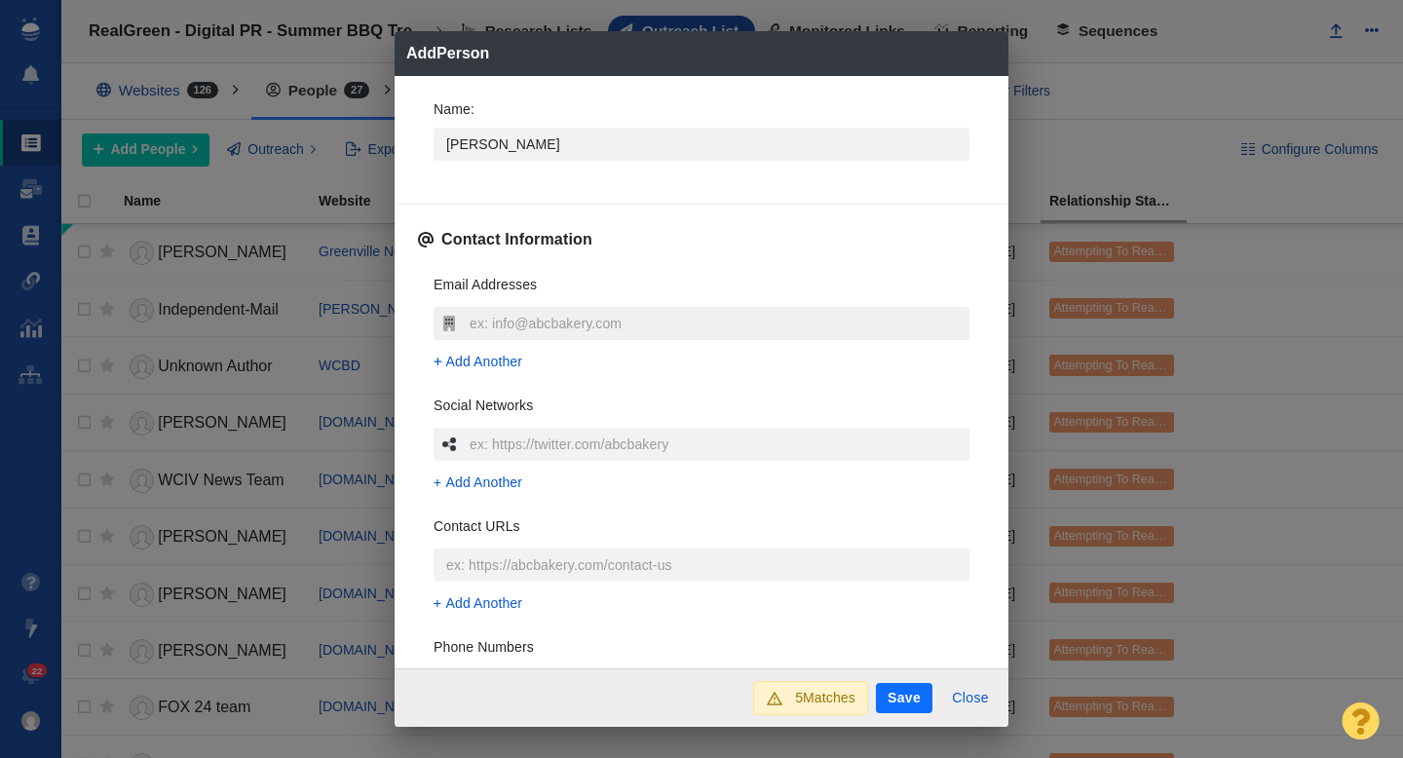
click at [504, 311] on input "text" at bounding box center [717, 323] width 505 height 33
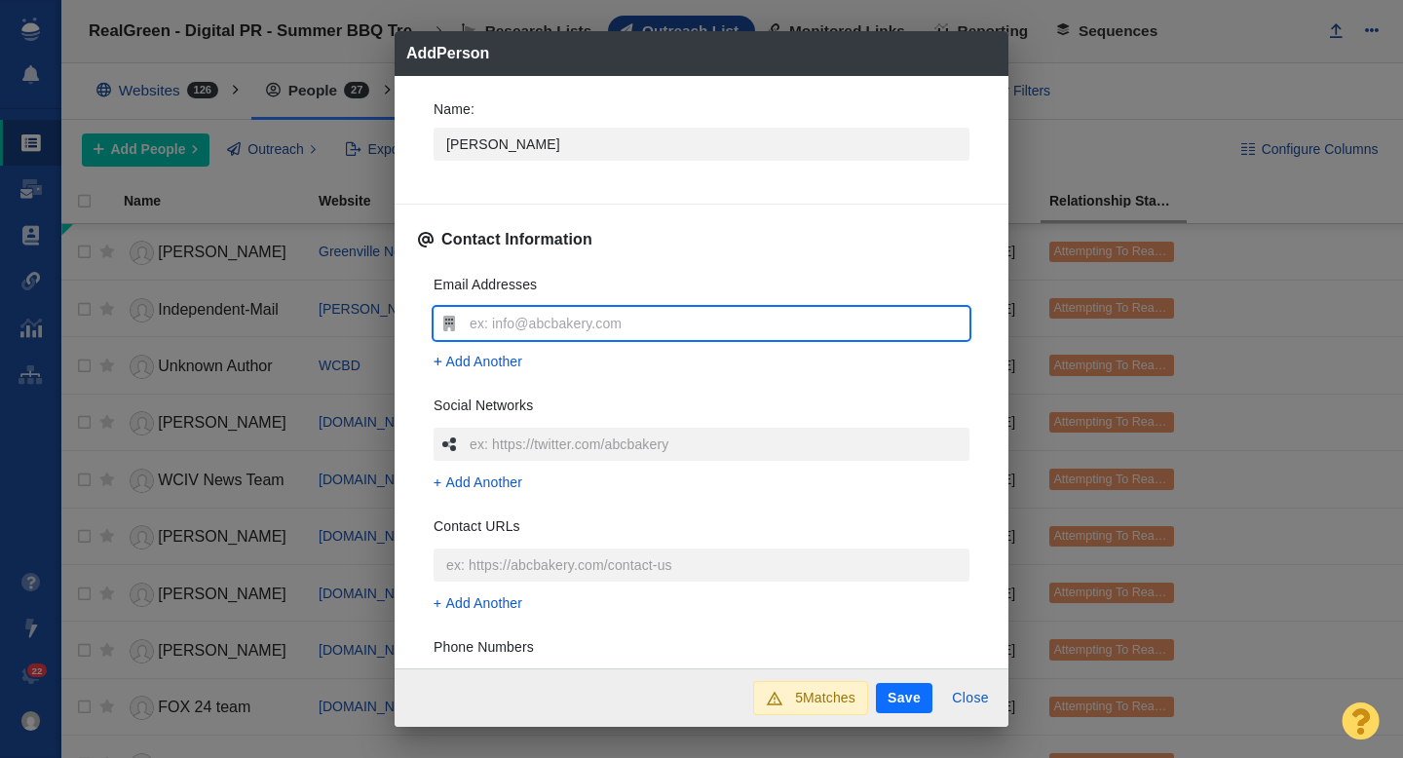
type input "[EMAIL_ADDRESS][DOMAIN_NAME]"
type textarea "x"
type input "[EMAIL_ADDRESS][DOMAIN_NAME]"
click at [414, 425] on div "Name : Randi Contact Information Email Addresses randimoultrie15@gmail.com Add …" at bounding box center [701, 372] width 614 height 593
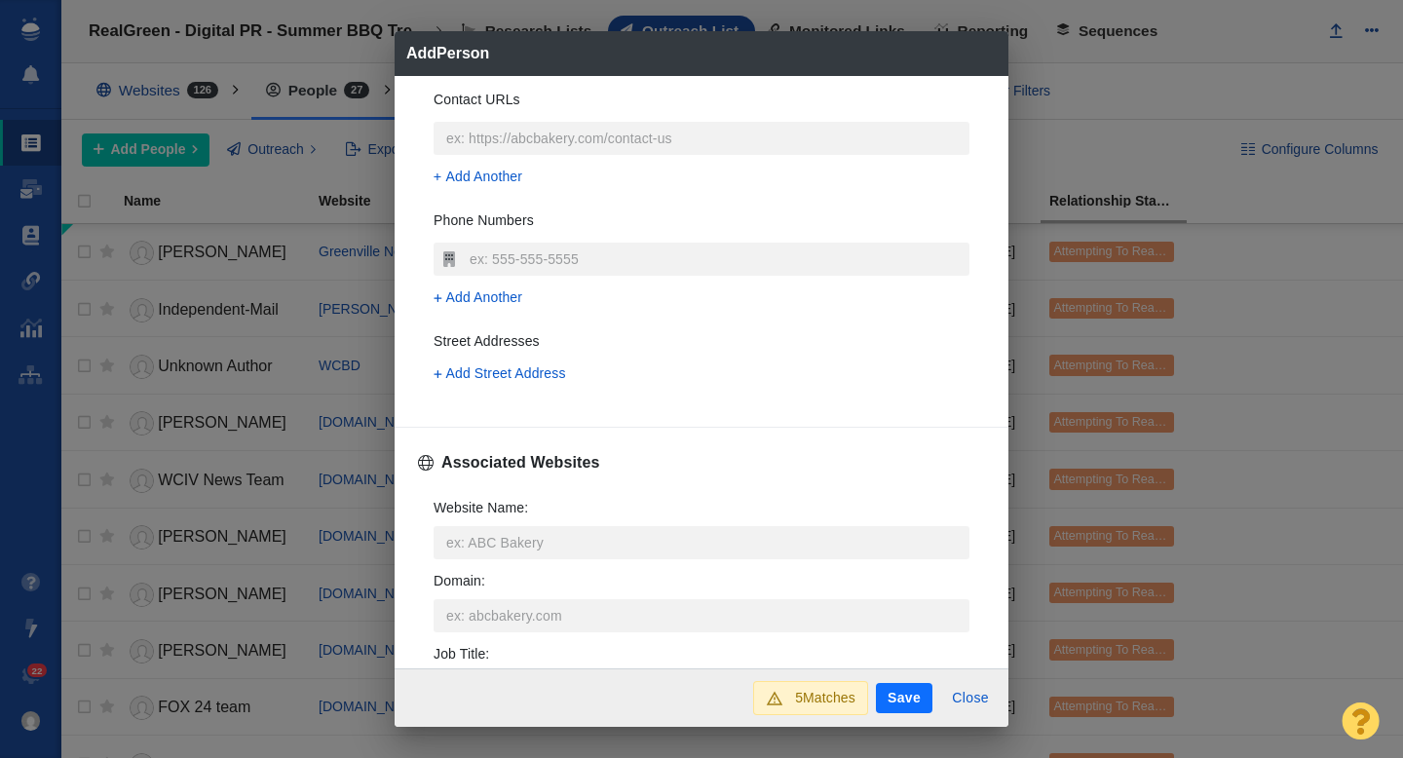
scroll to position [437, 0]
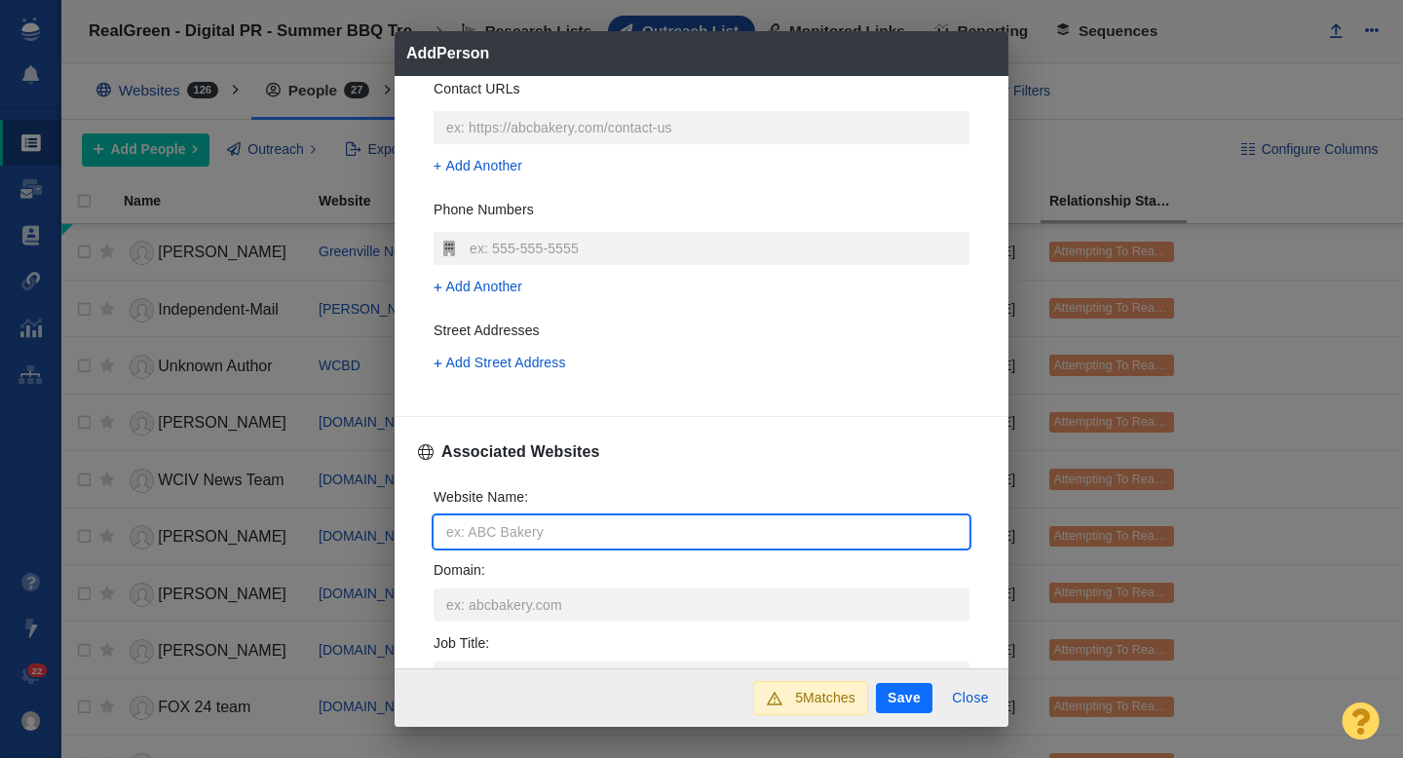
click at [504, 519] on input "Website Name :" at bounding box center [701, 531] width 536 height 33
type input "k"
type textarea "x"
type input "k1"
type textarea "x"
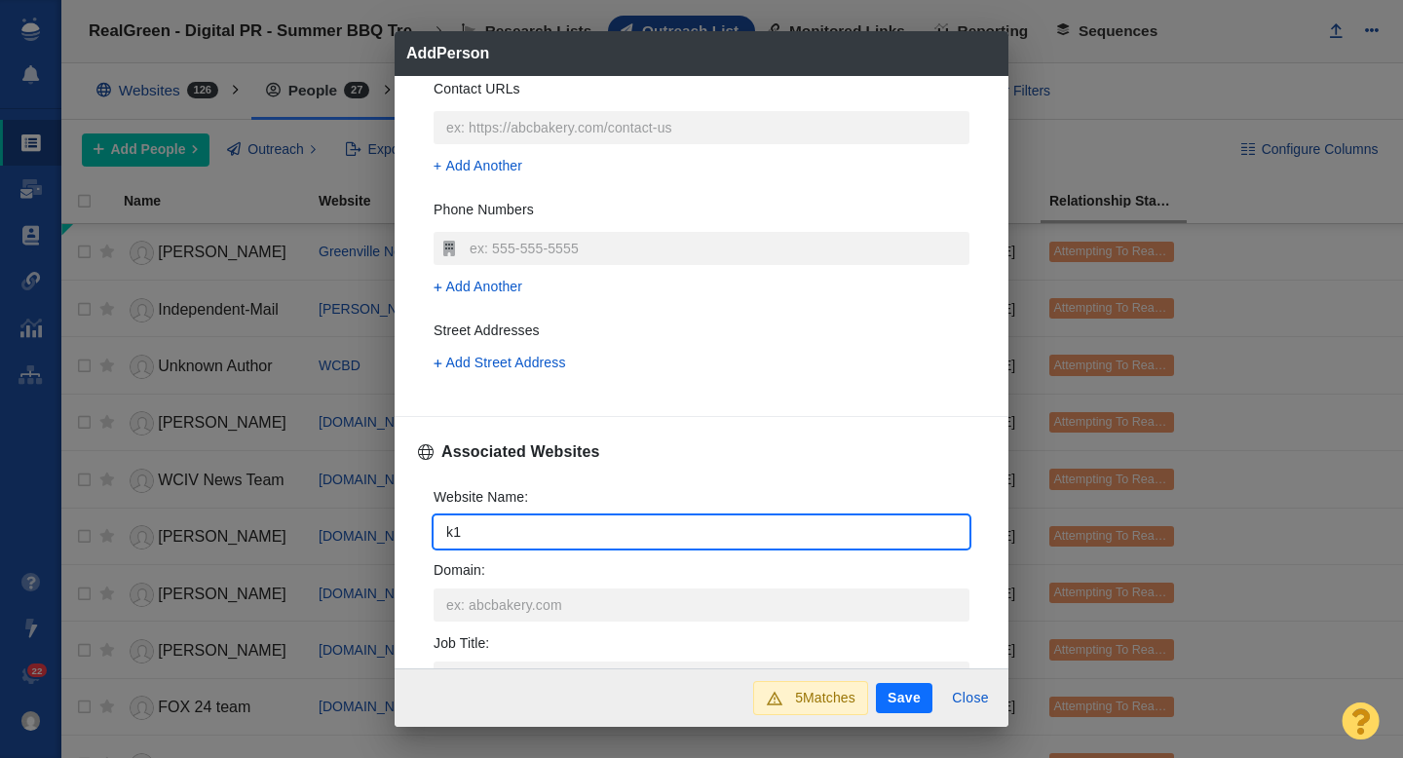
type input "k10"
type textarea "x"
type input "k104"
type textarea "x"
type input "k1047"
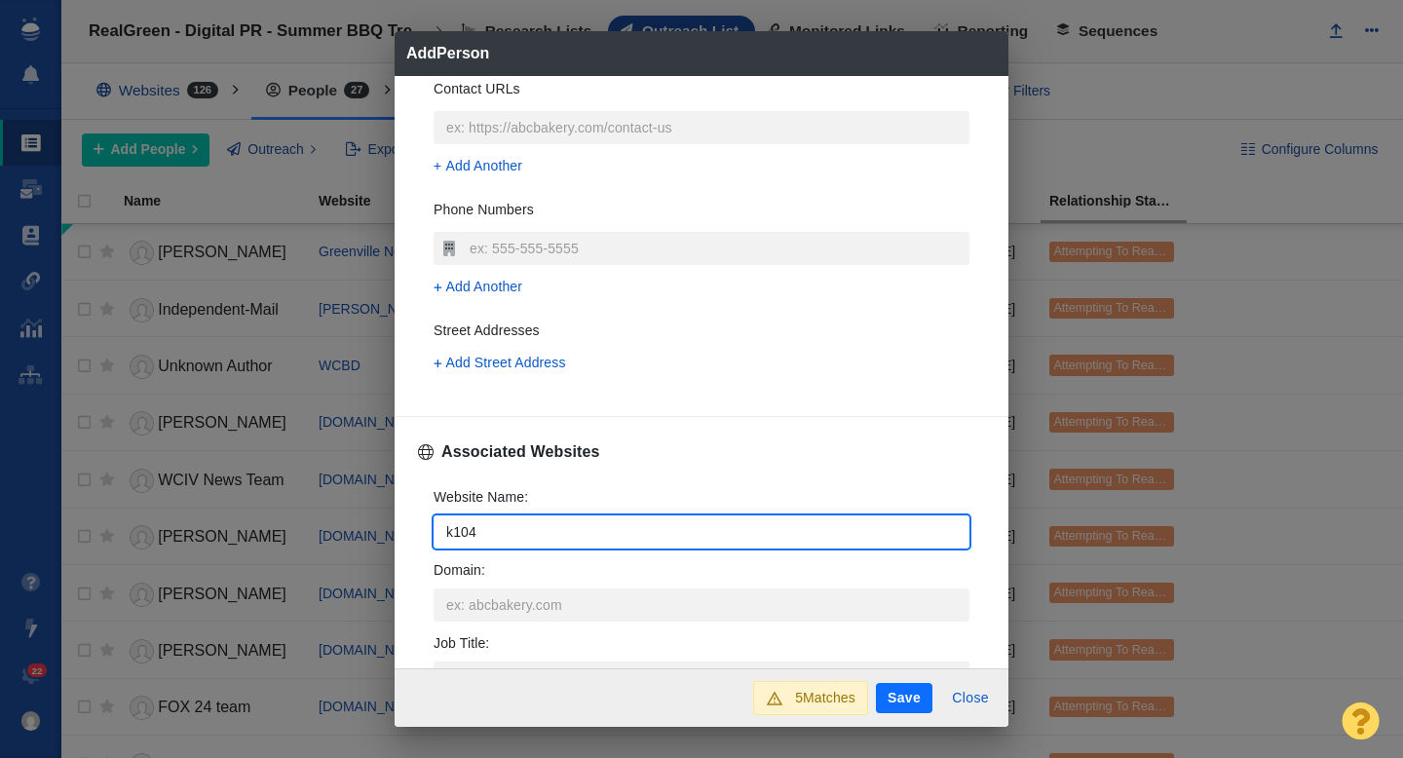
type textarea "x"
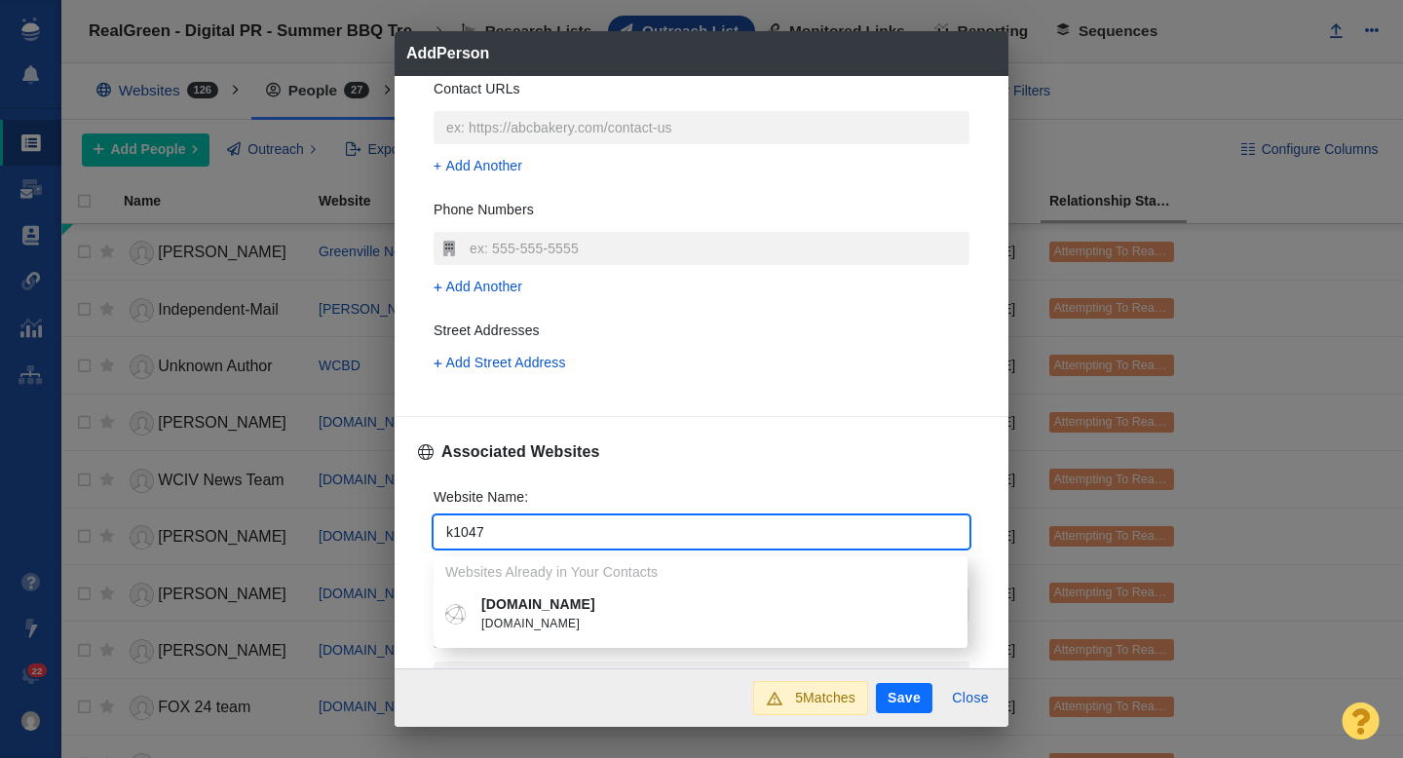
type input "k1047"
click at [568, 617] on span "k1047.com" at bounding box center [714, 624] width 467 height 19
type textarea "x"
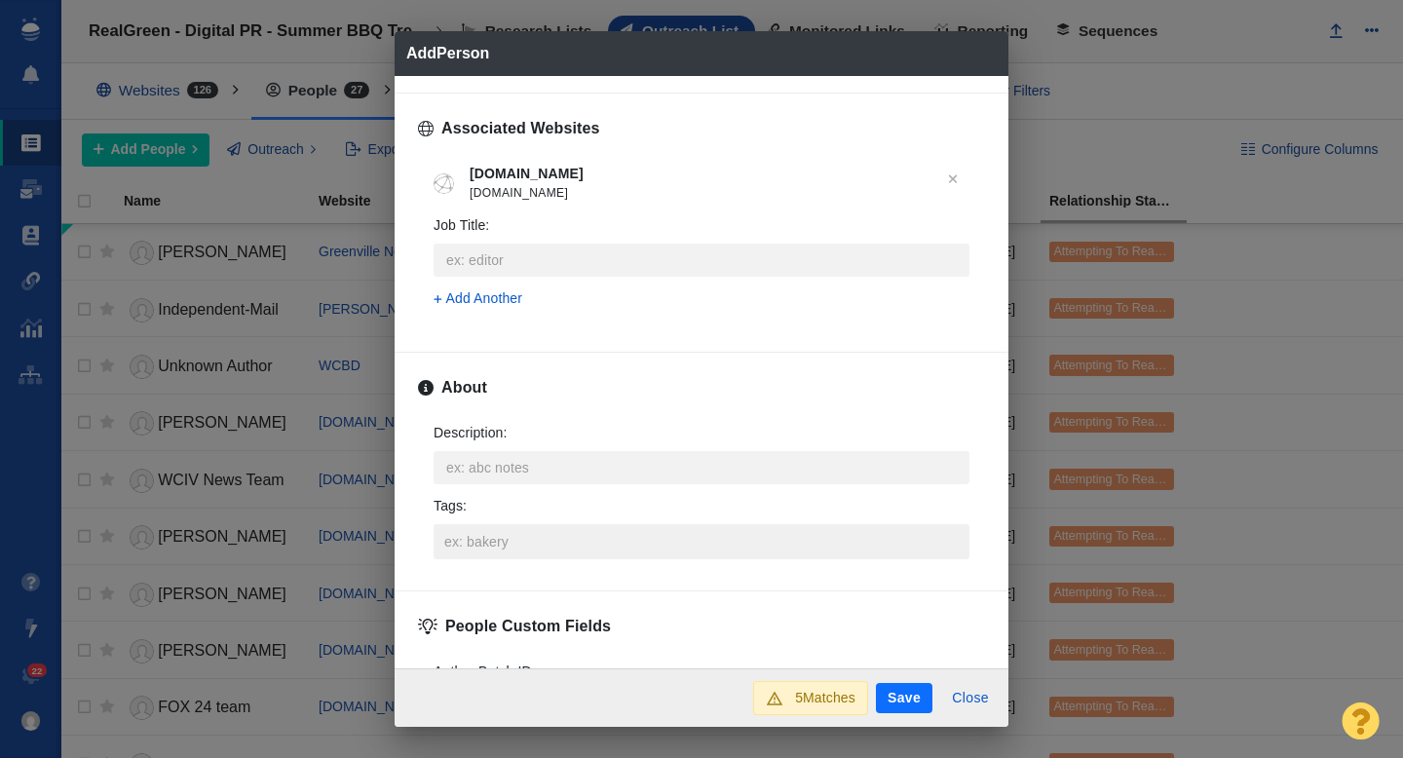
scroll to position [791, 0]
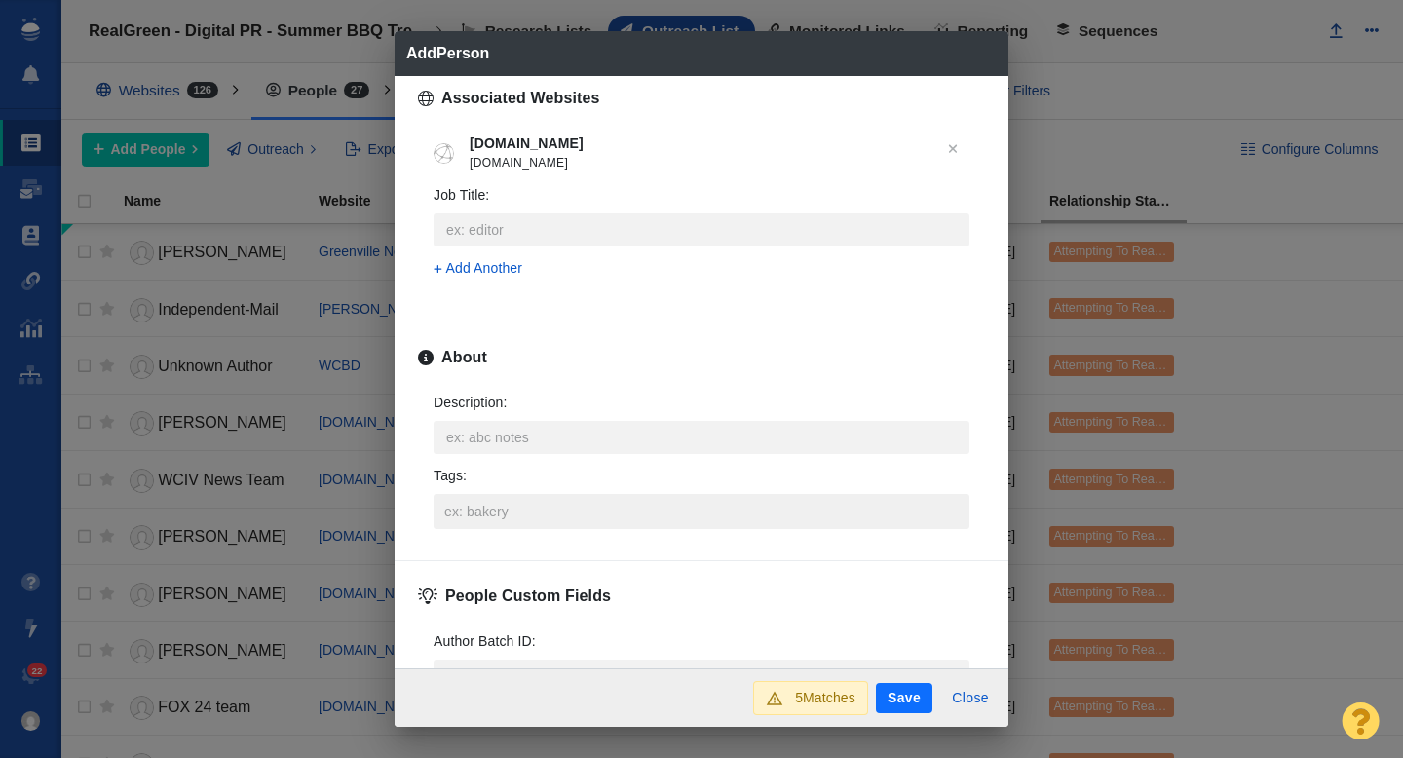
click at [498, 507] on input "Tags :" at bounding box center [701, 511] width 524 height 35
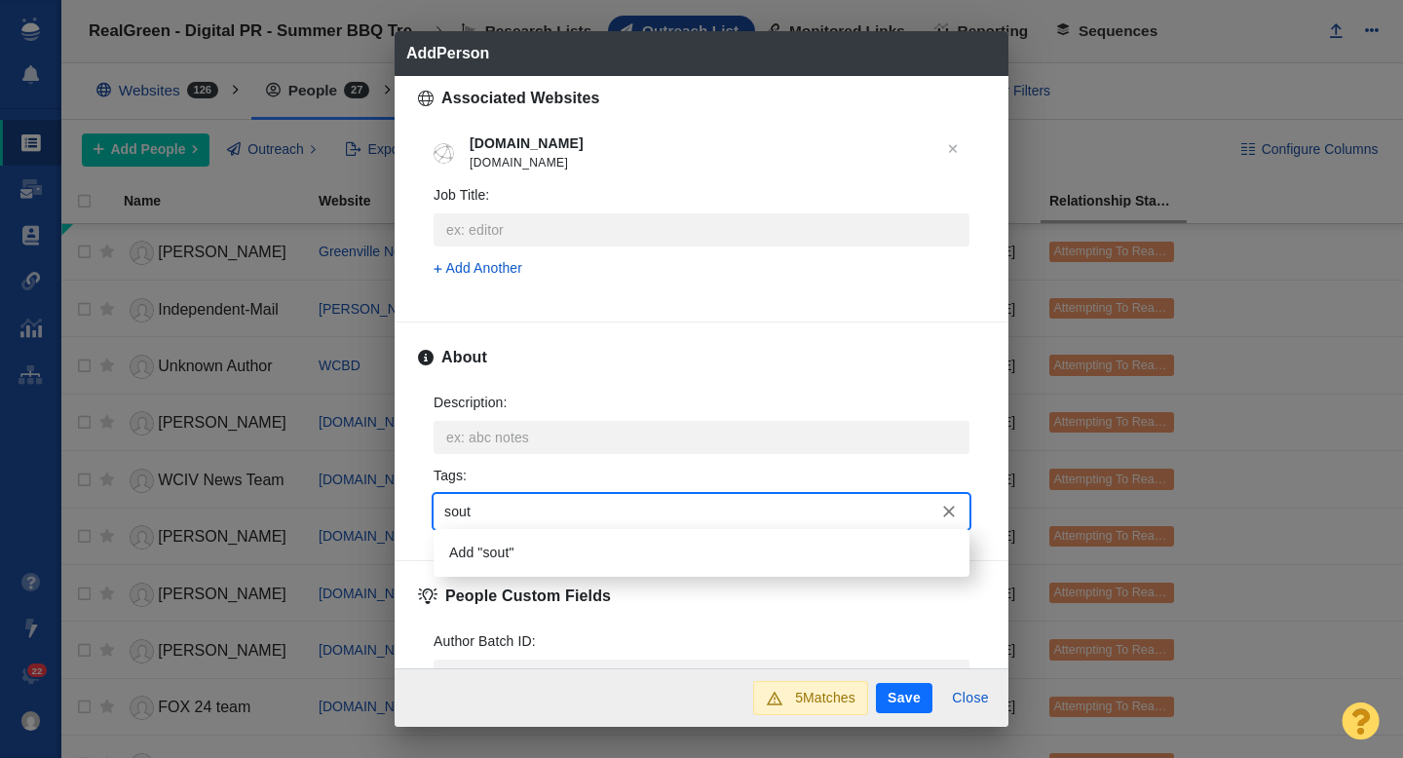
type input "south"
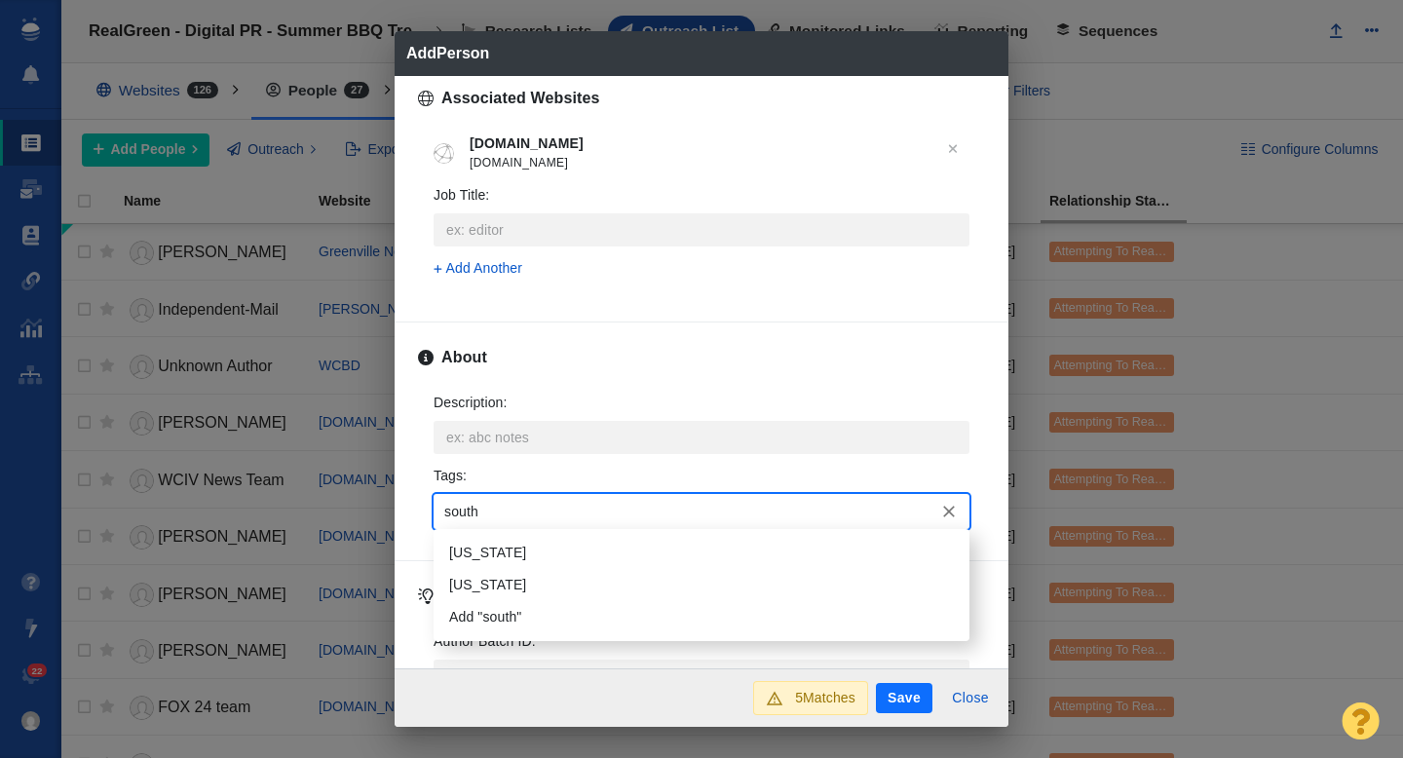
click at [510, 552] on li "South Carolina" at bounding box center [701, 553] width 536 height 32
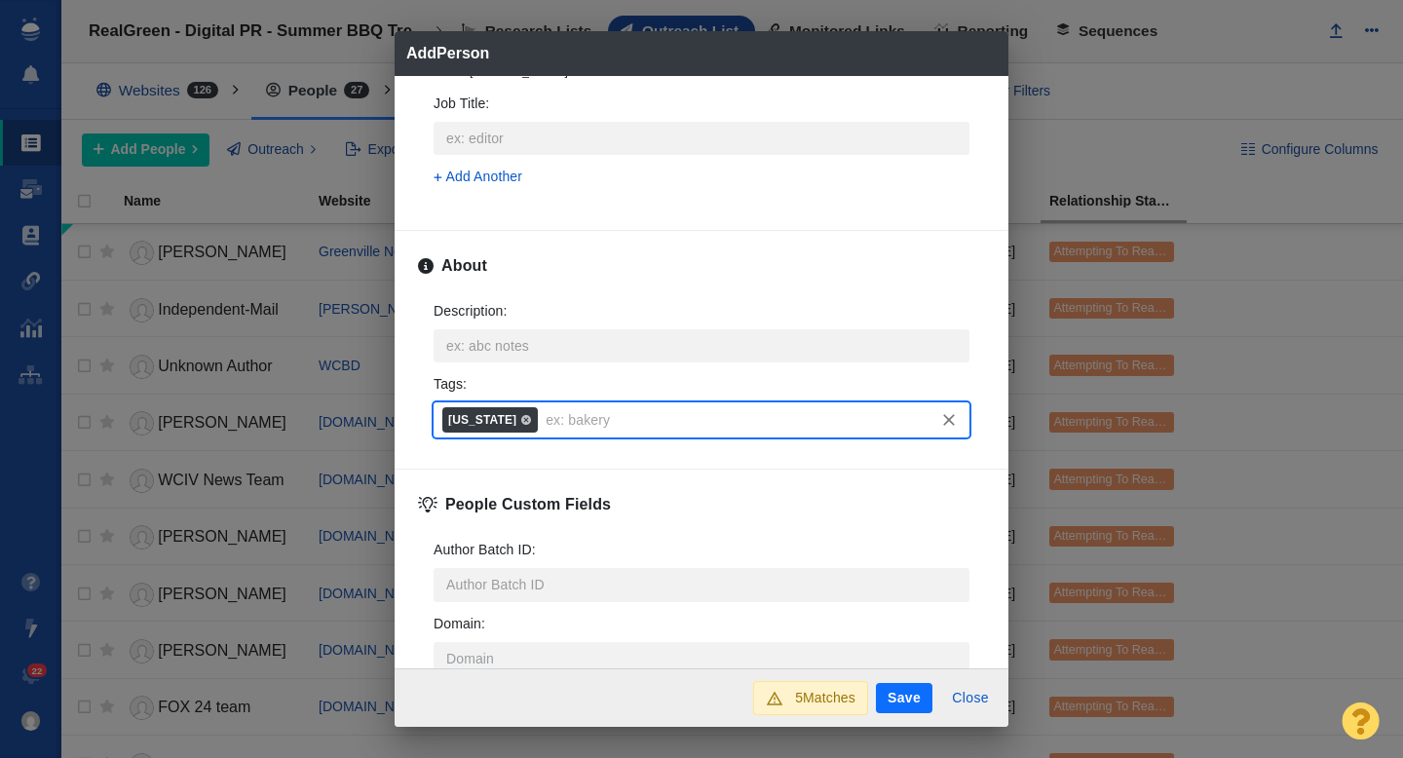
scroll to position [963, 0]
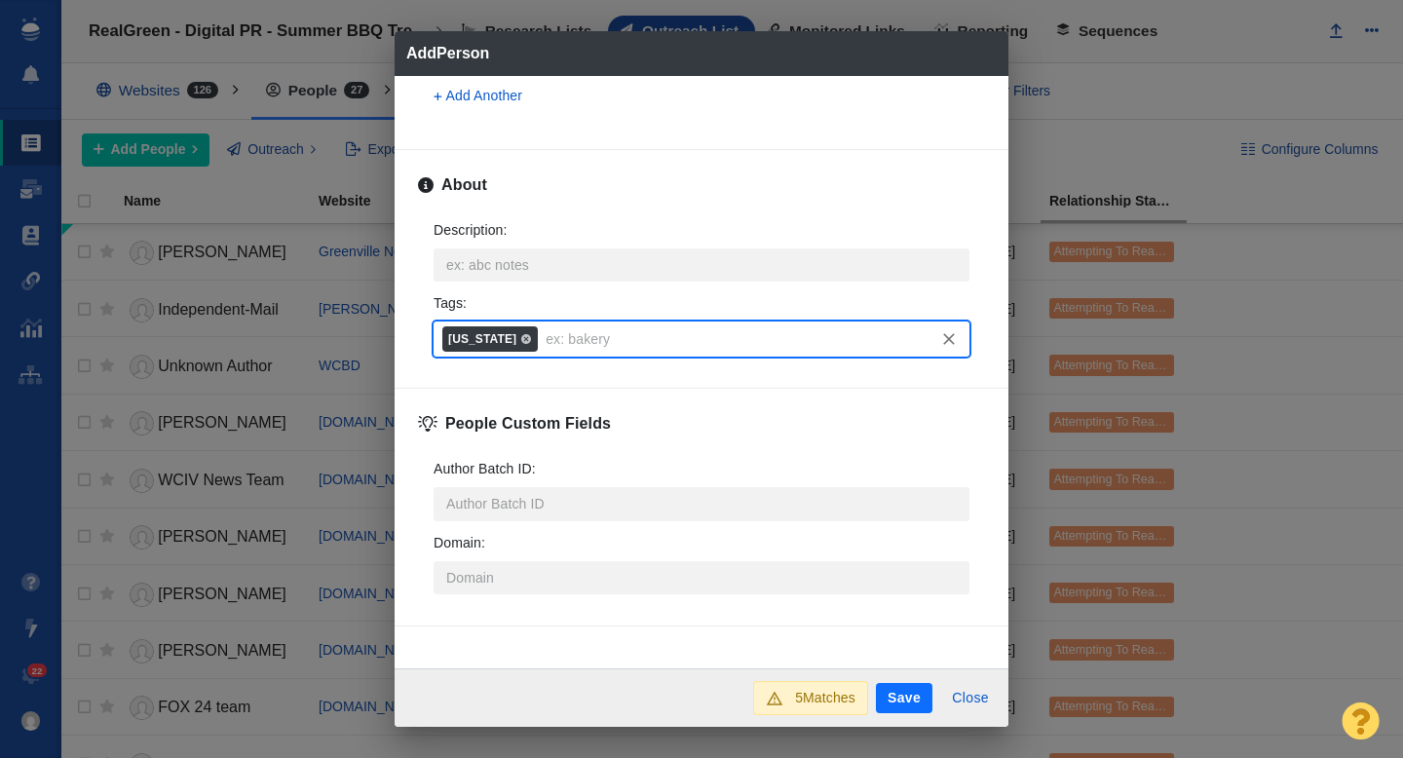
click at [883, 703] on button "Save" at bounding box center [904, 698] width 56 height 31
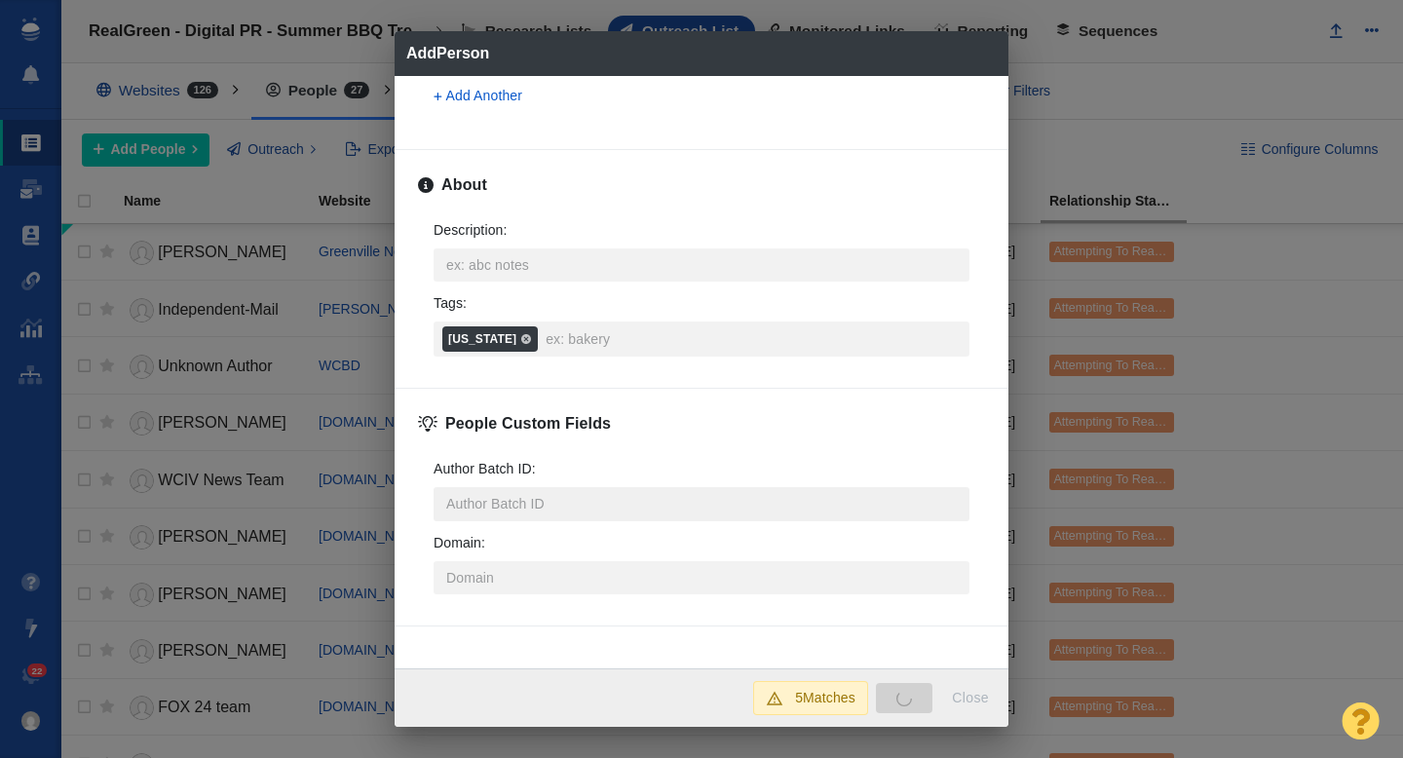
type textarea "x"
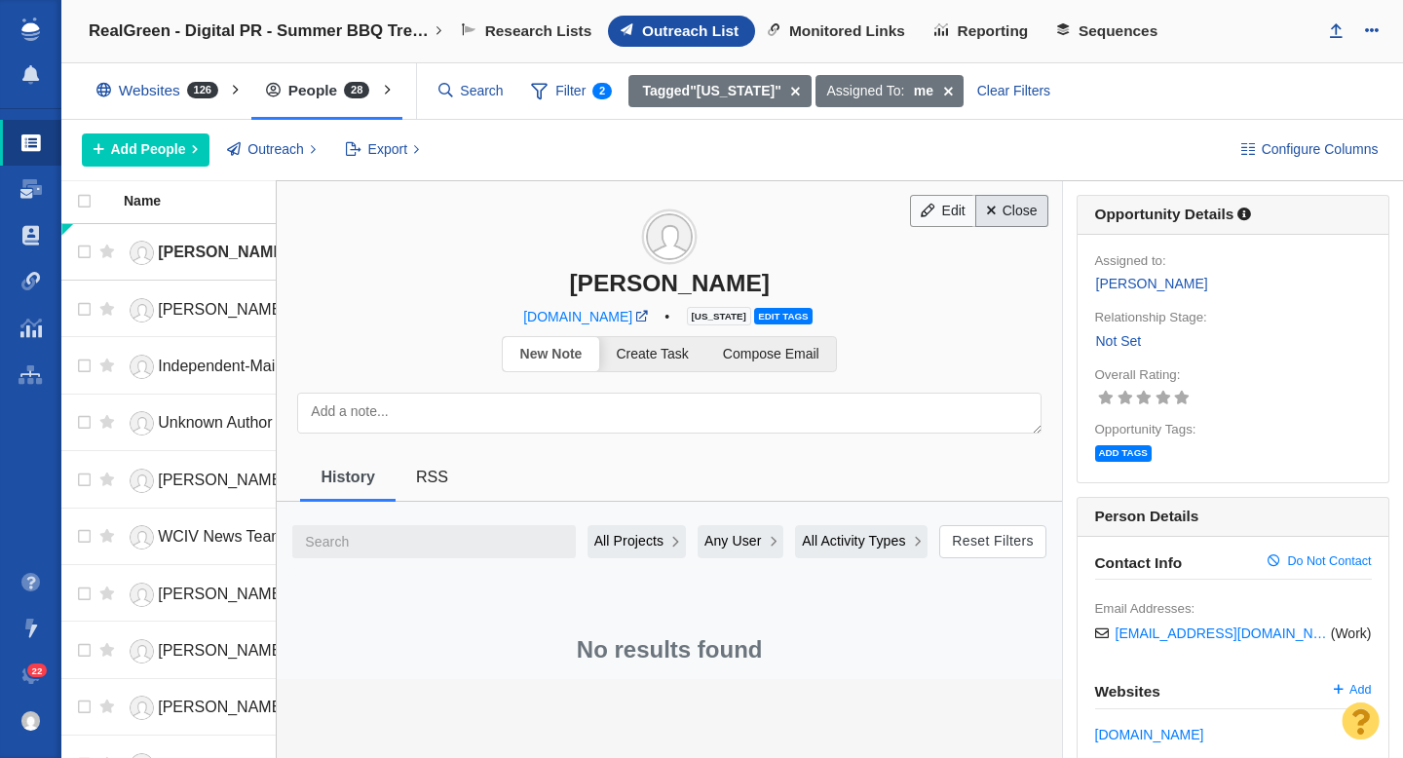
click at [1007, 210] on link "Close" at bounding box center [1011, 211] width 73 height 33
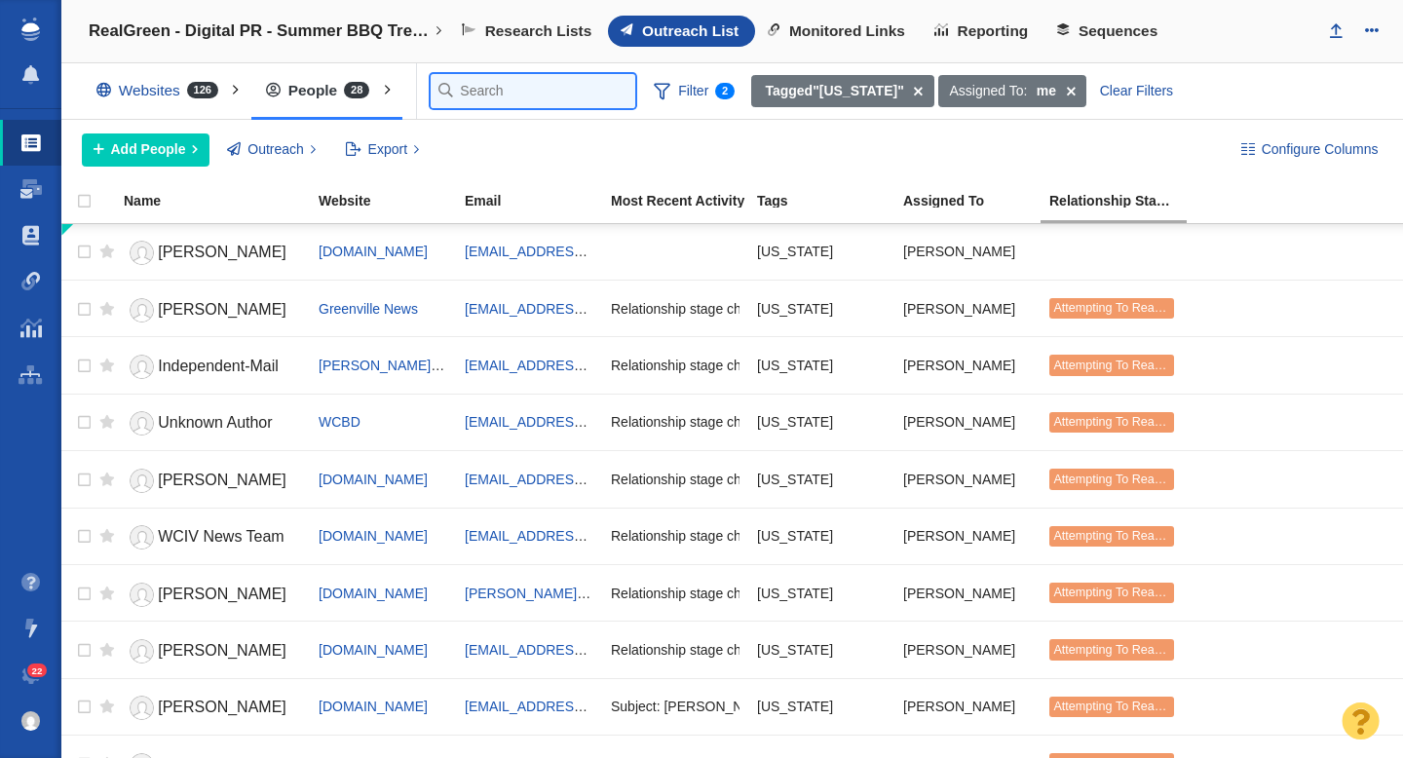
click at [455, 100] on input "text" at bounding box center [533, 91] width 205 height 34
paste input "https://k1047.com/contact-us/jack.daniel@bbgi.com"
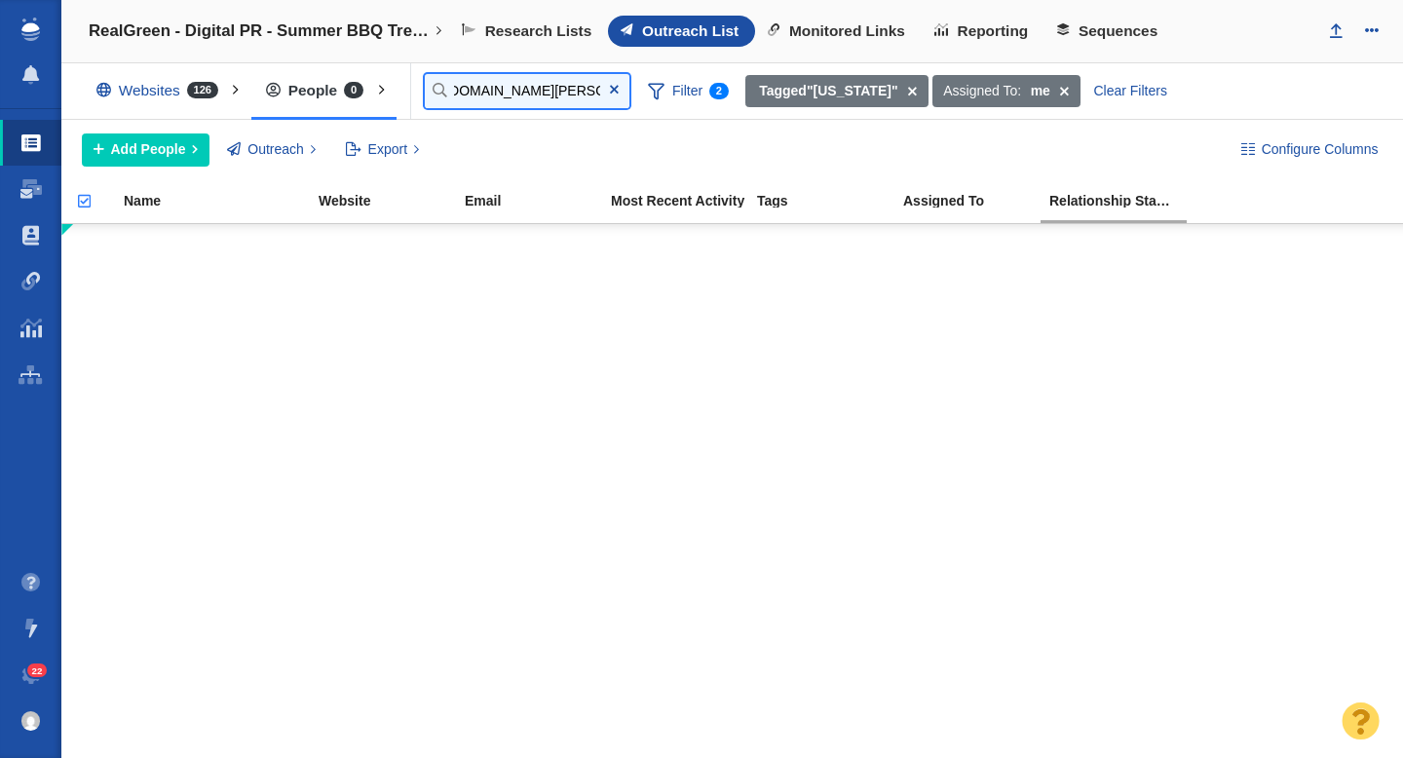
scroll to position [0, 0]
drag, startPoint x: 466, startPoint y: 89, endPoint x: 418, endPoint y: 94, distance: 48.0
click at [418, 94] on div "Websites 126 All Websites Assigned To Me Recently Viewed Starred People 0 All P…" at bounding box center [731, 91] width 1341 height 56
click at [524, 90] on input "jack.daniel@bbgi.com" at bounding box center [527, 91] width 205 height 34
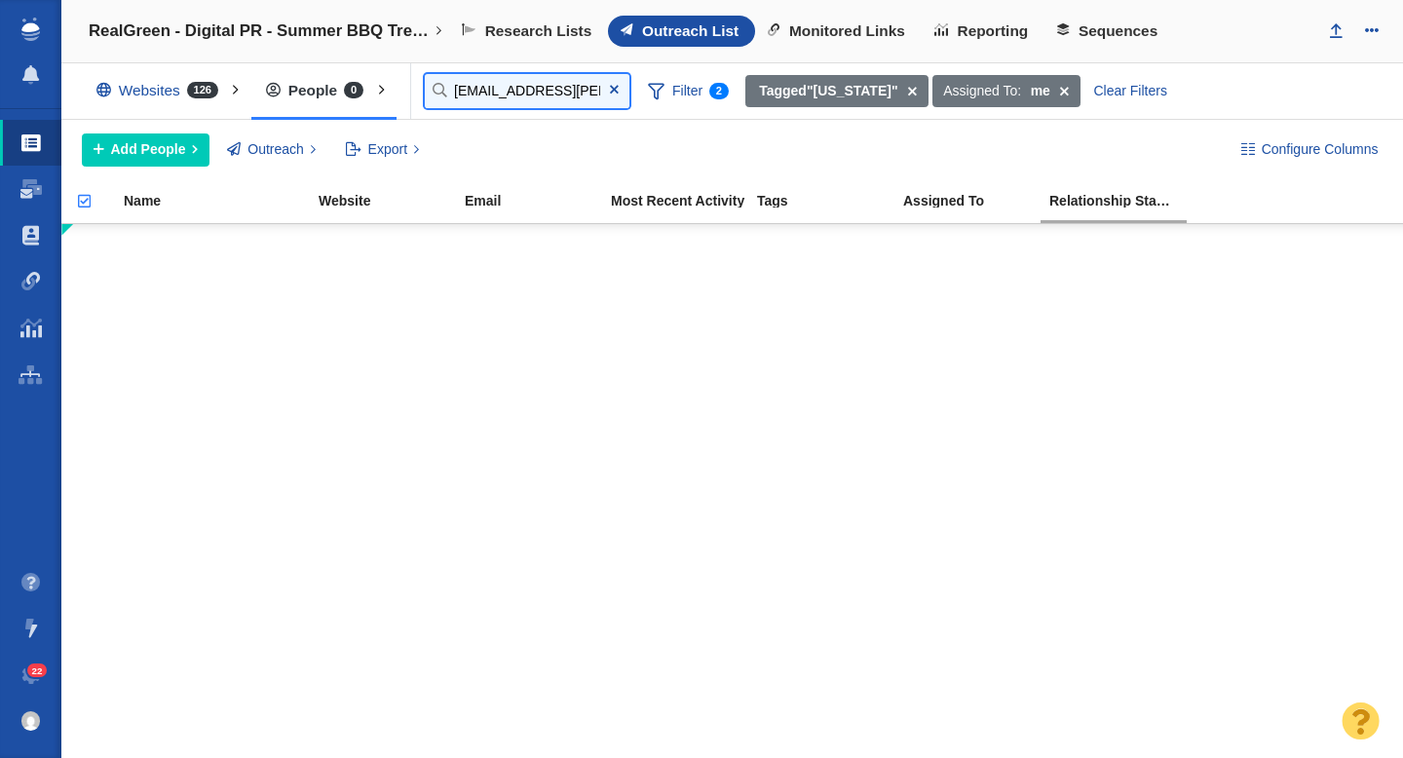
click at [524, 90] on input "jack.daniel@bbgi.com" at bounding box center [527, 91] width 205 height 34
type input "jack.daniel@bbgi.com"
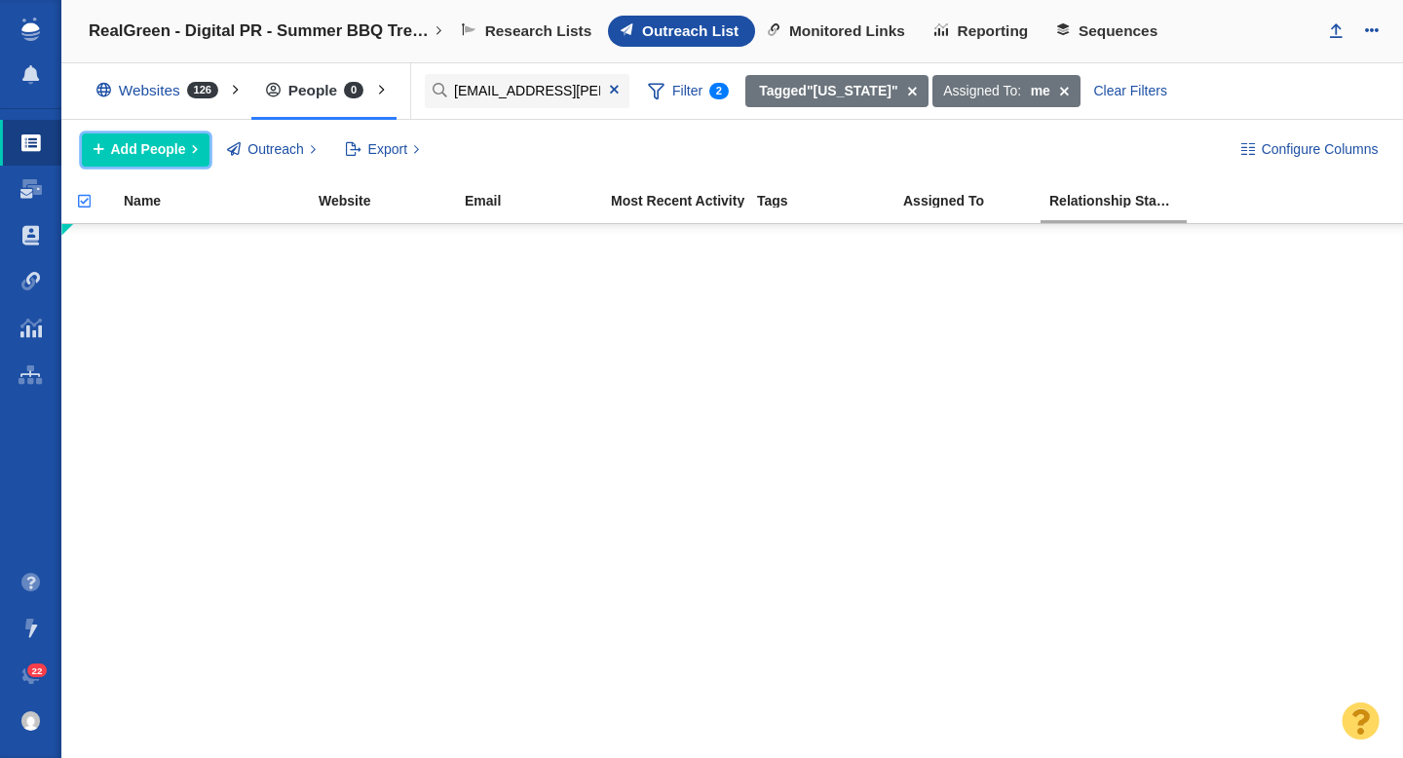
click at [173, 147] on span "Add People" at bounding box center [148, 149] width 75 height 20
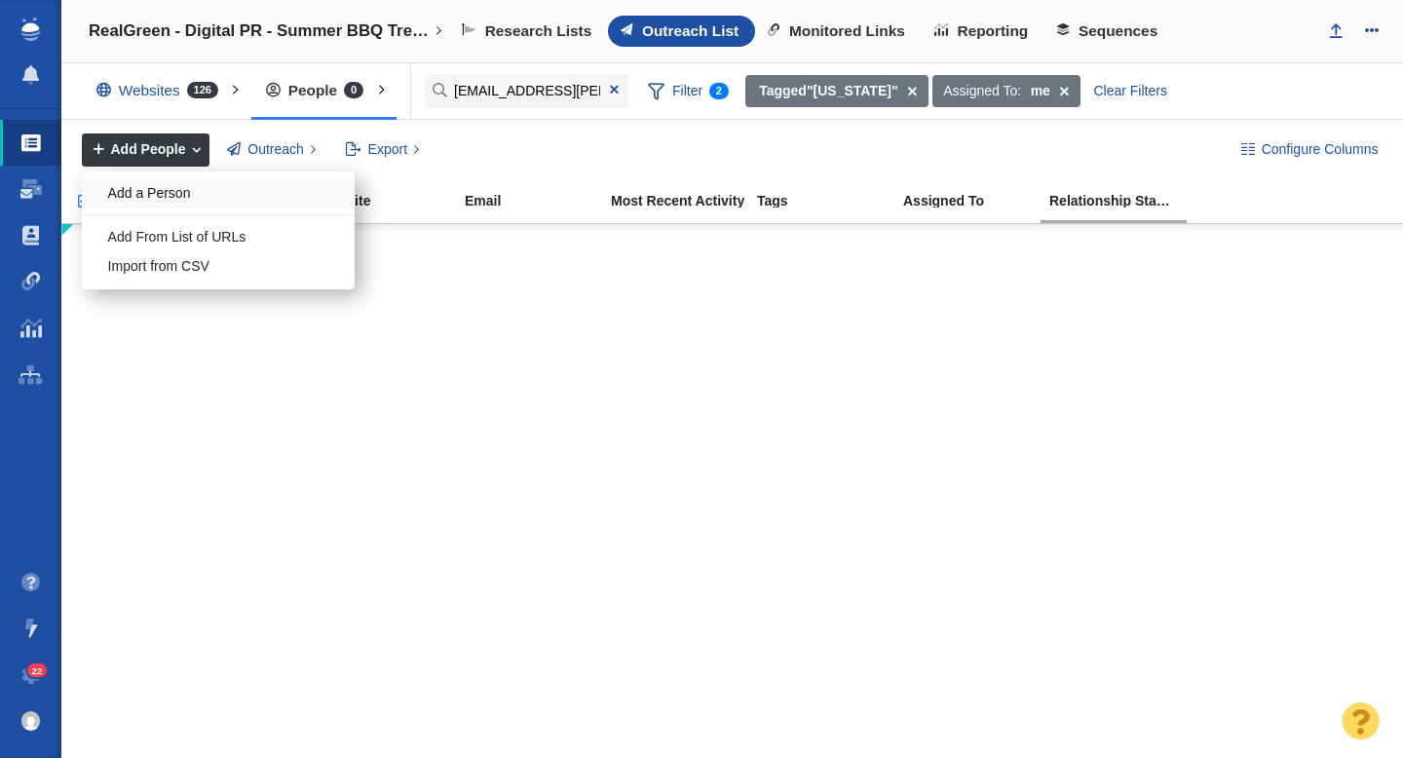
click at [194, 182] on div "Add a Person" at bounding box center [218, 193] width 273 height 30
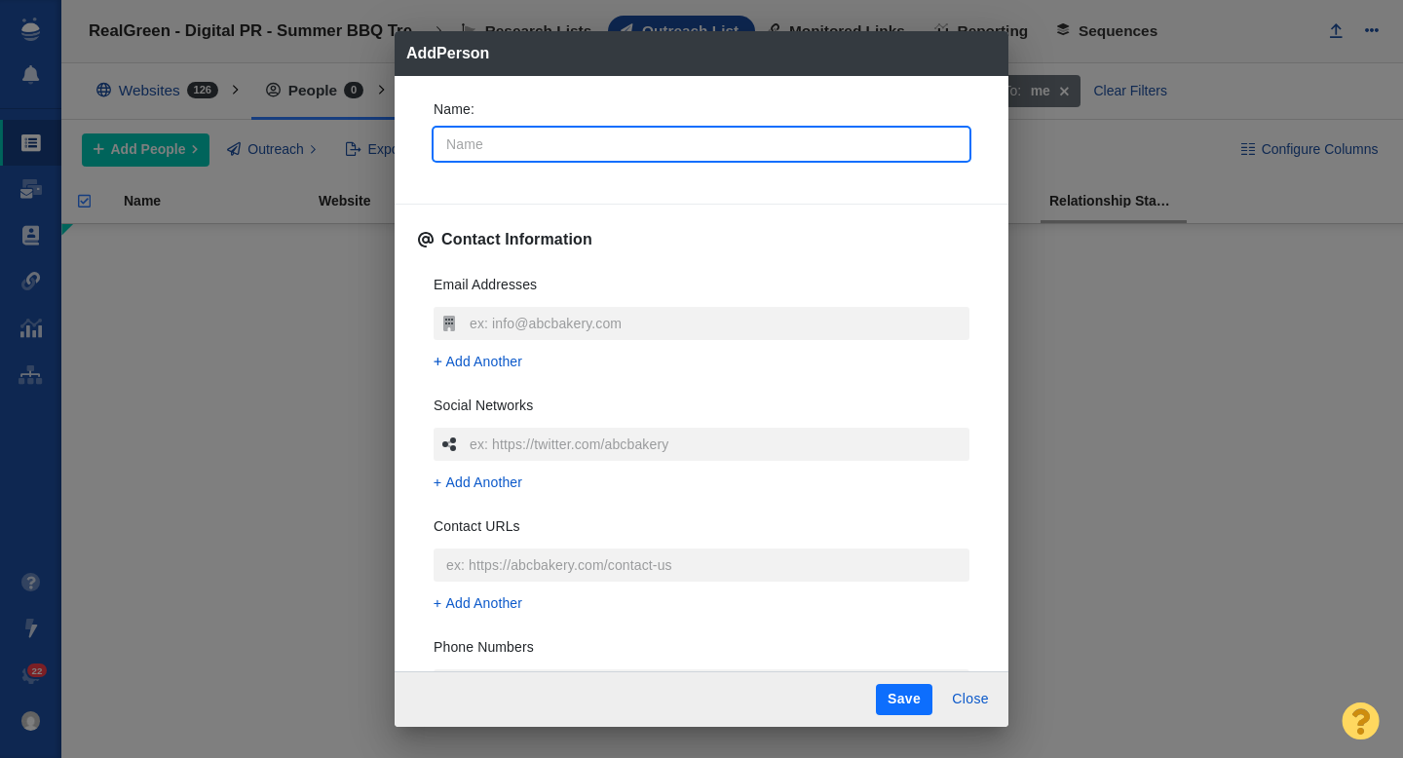
type input "J"
type textarea "x"
type input "Ja"
type textarea "x"
type input "Jac"
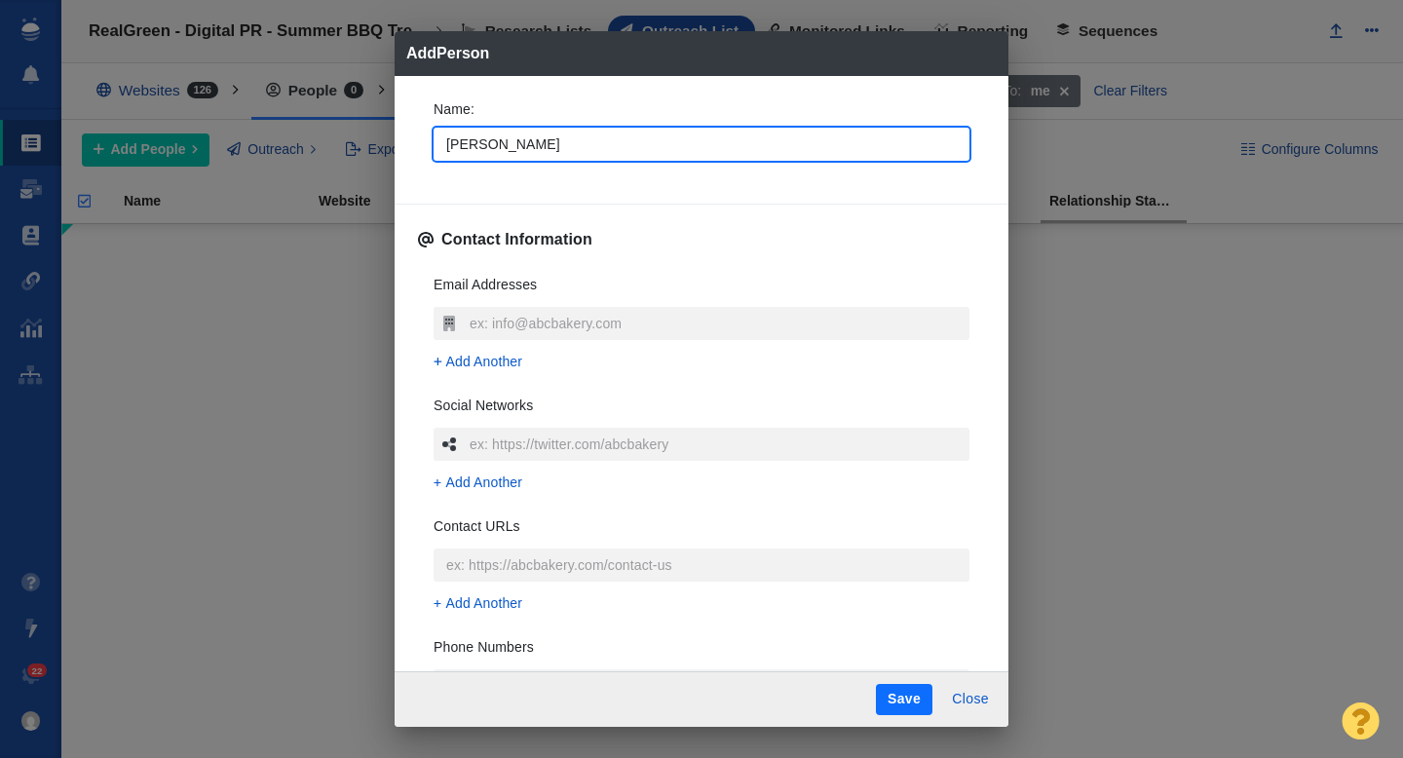
type textarea "x"
type input "Jack"
type textarea "x"
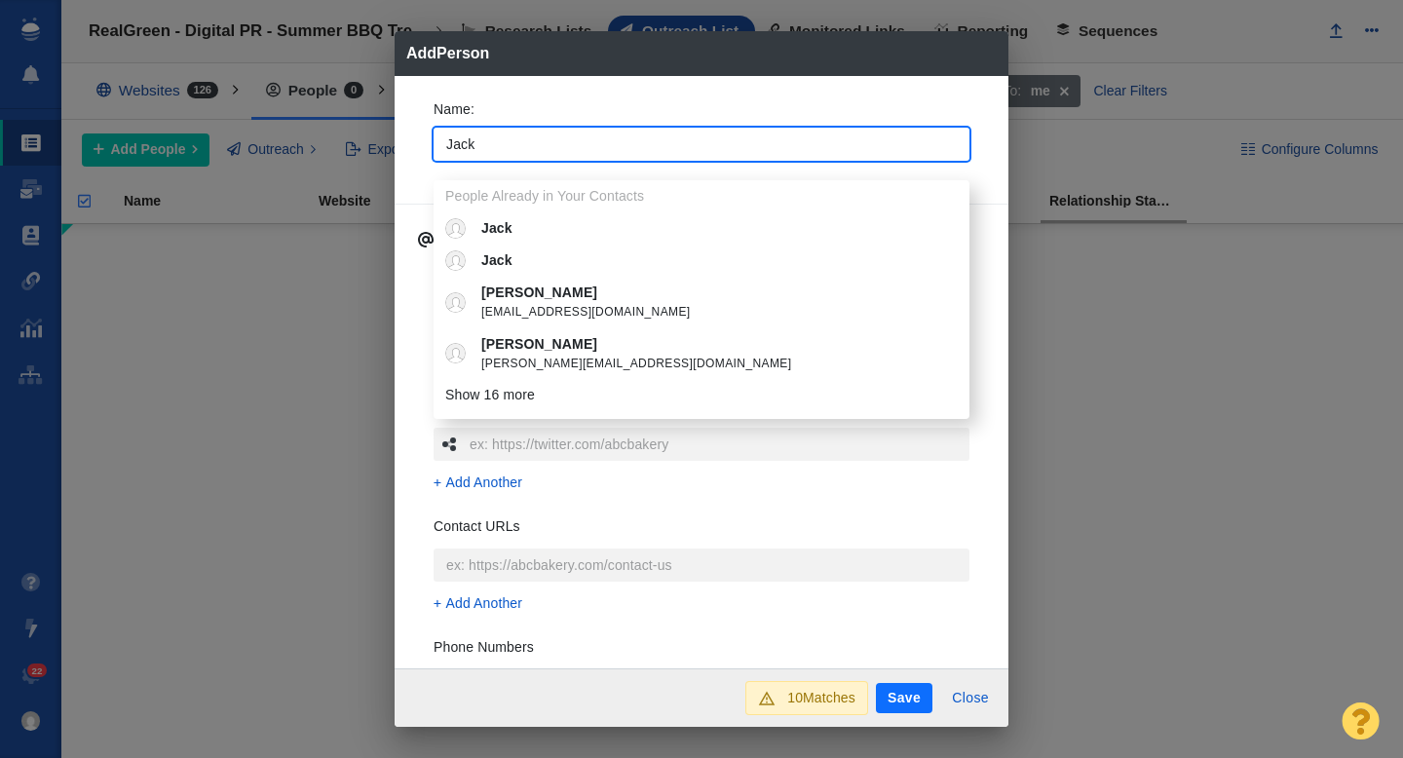
type input "Jack"
type textarea "x"
click at [413, 168] on div "Name : Jack People Already in Your Contacts Jack Jack Jack Aylmer JAylmer@san.c…" at bounding box center [701, 372] width 614 height 593
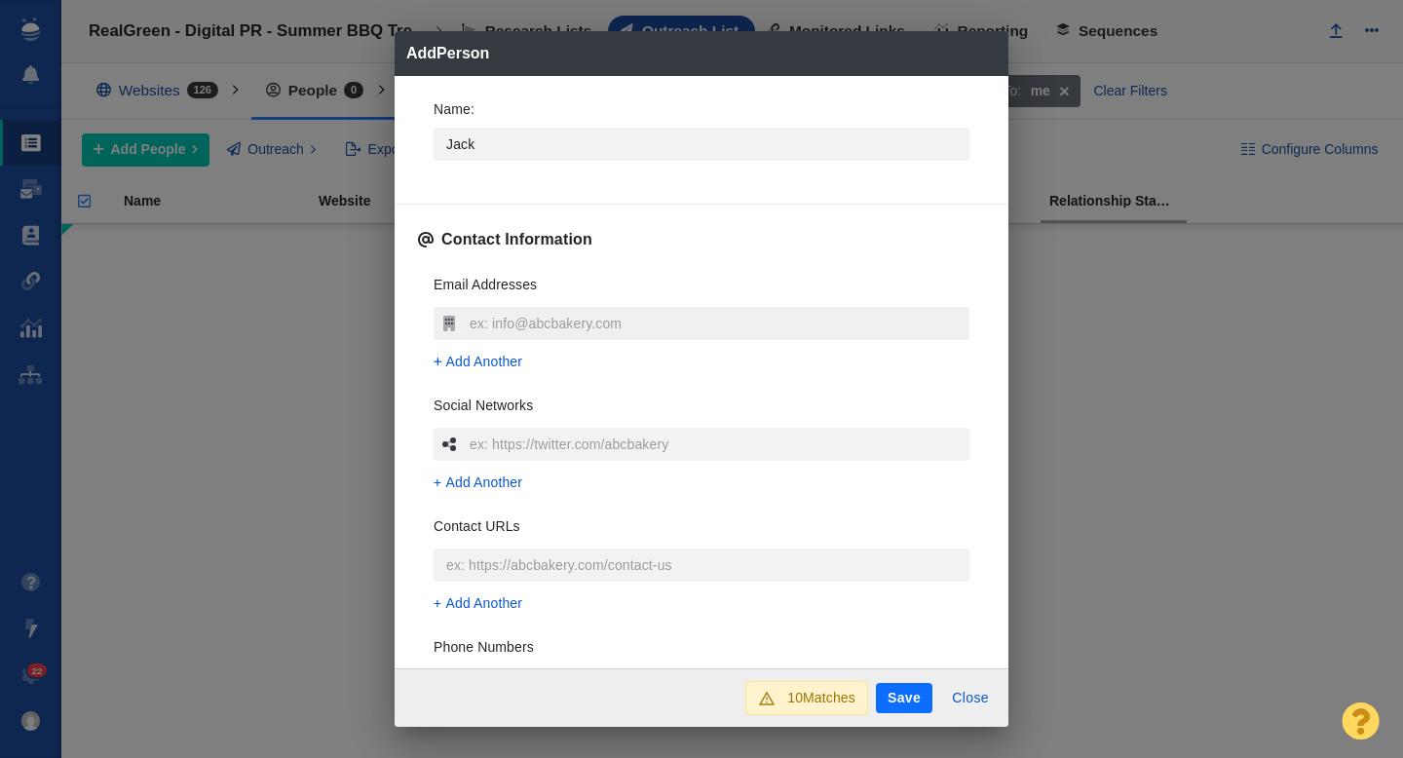
click at [477, 328] on input "text" at bounding box center [717, 323] width 505 height 33
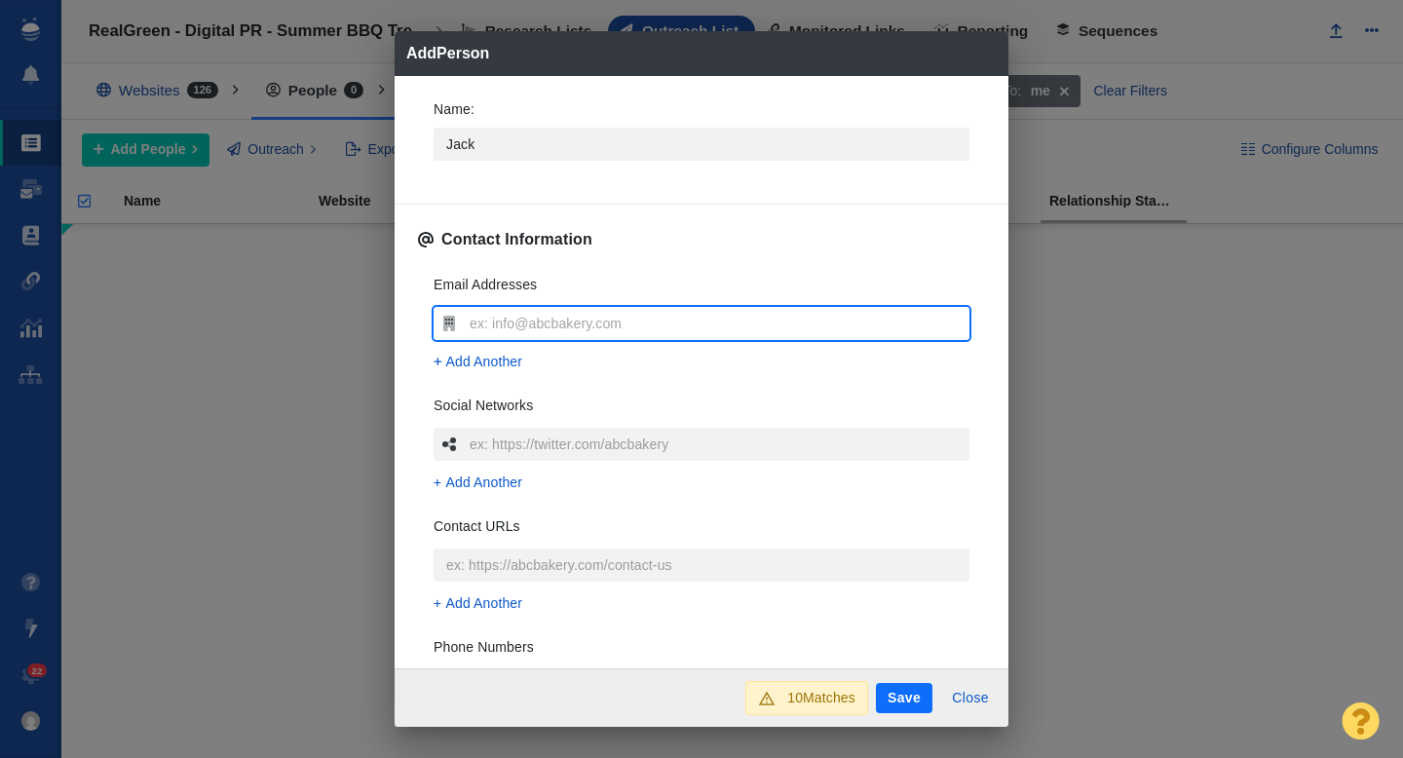
type input "jack.daniel@bbgi.com"
type textarea "x"
type input "jack.daniel@bbgi.com"
click at [419, 318] on div "Email Addresses jack.daniel@bbgi.com Add Another Social Networks Add Another Co…" at bounding box center [701, 549] width 567 height 580
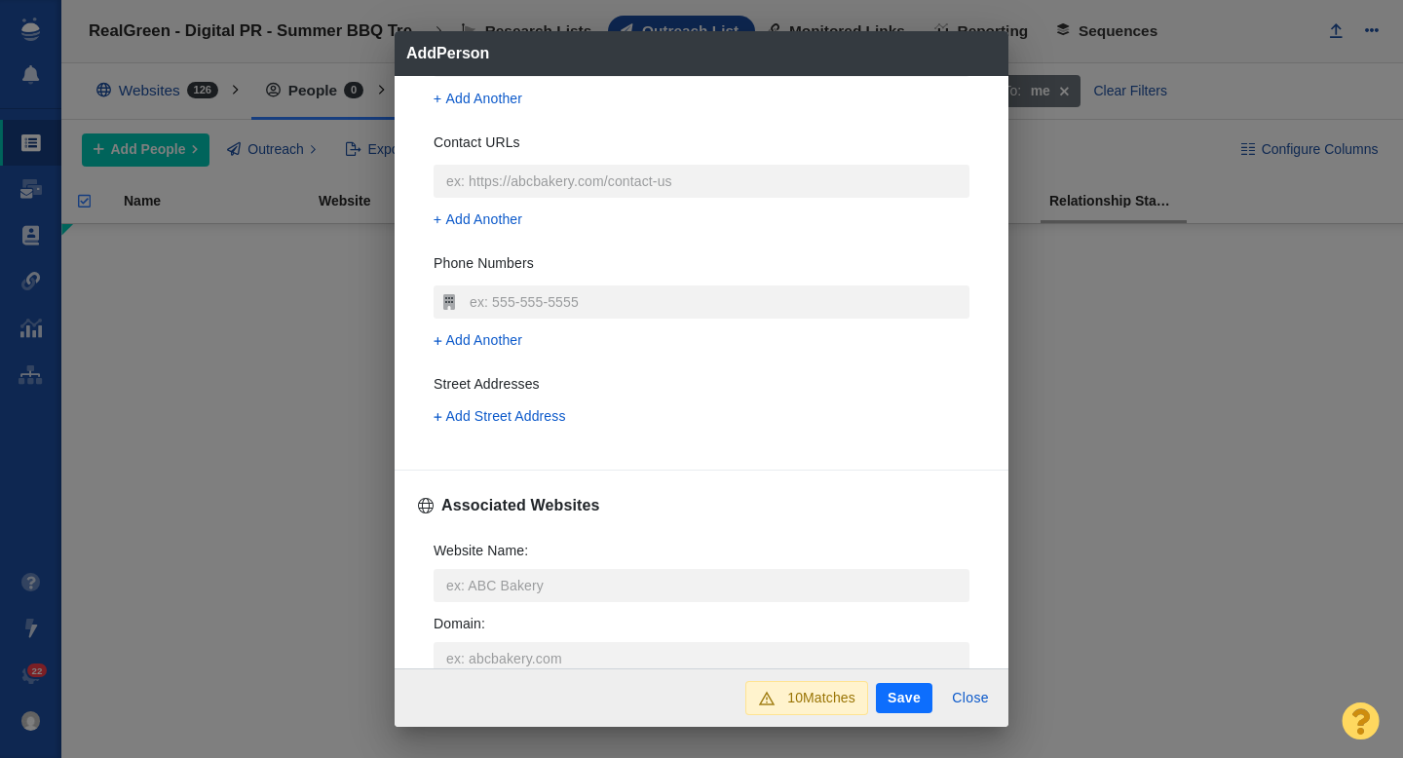
scroll to position [405, 0]
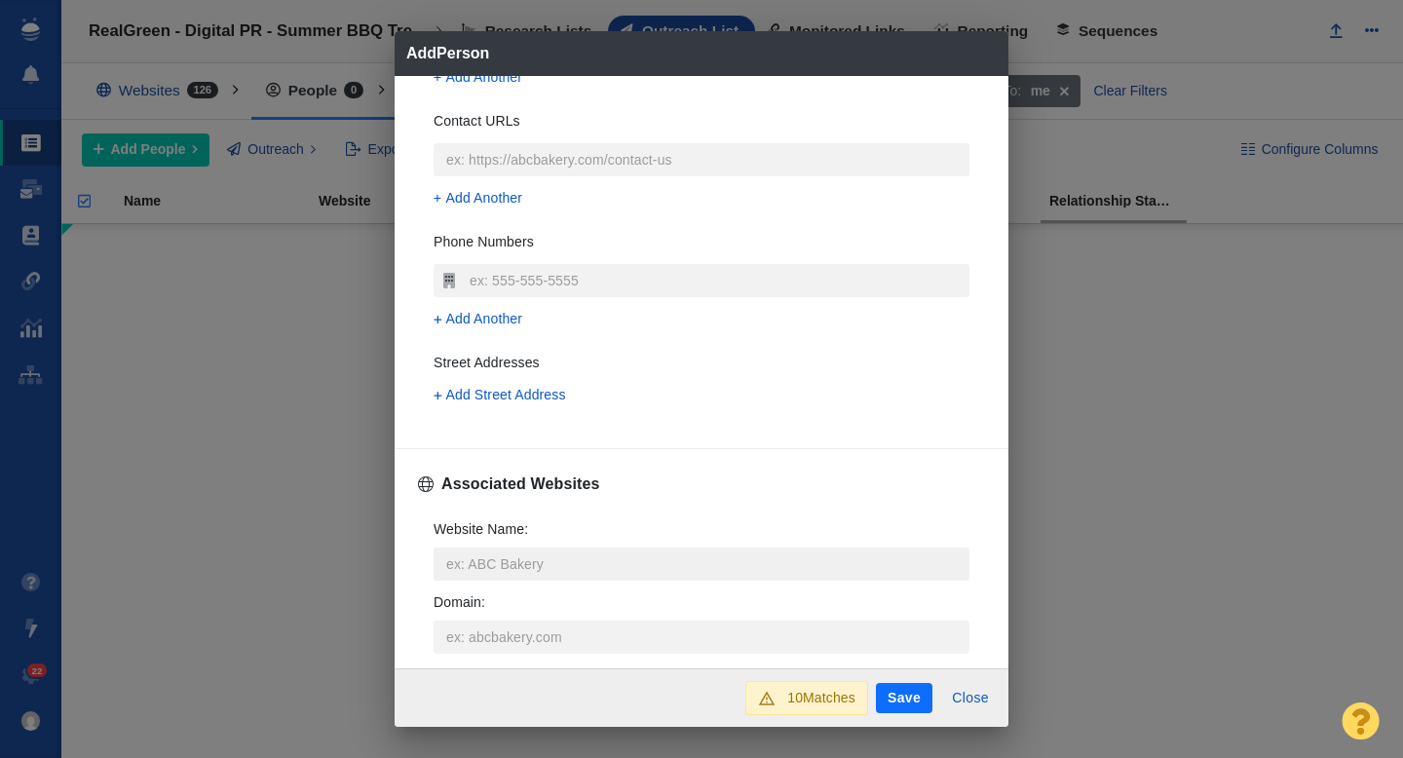
click at [478, 555] on input "Website Name :" at bounding box center [701, 563] width 536 height 33
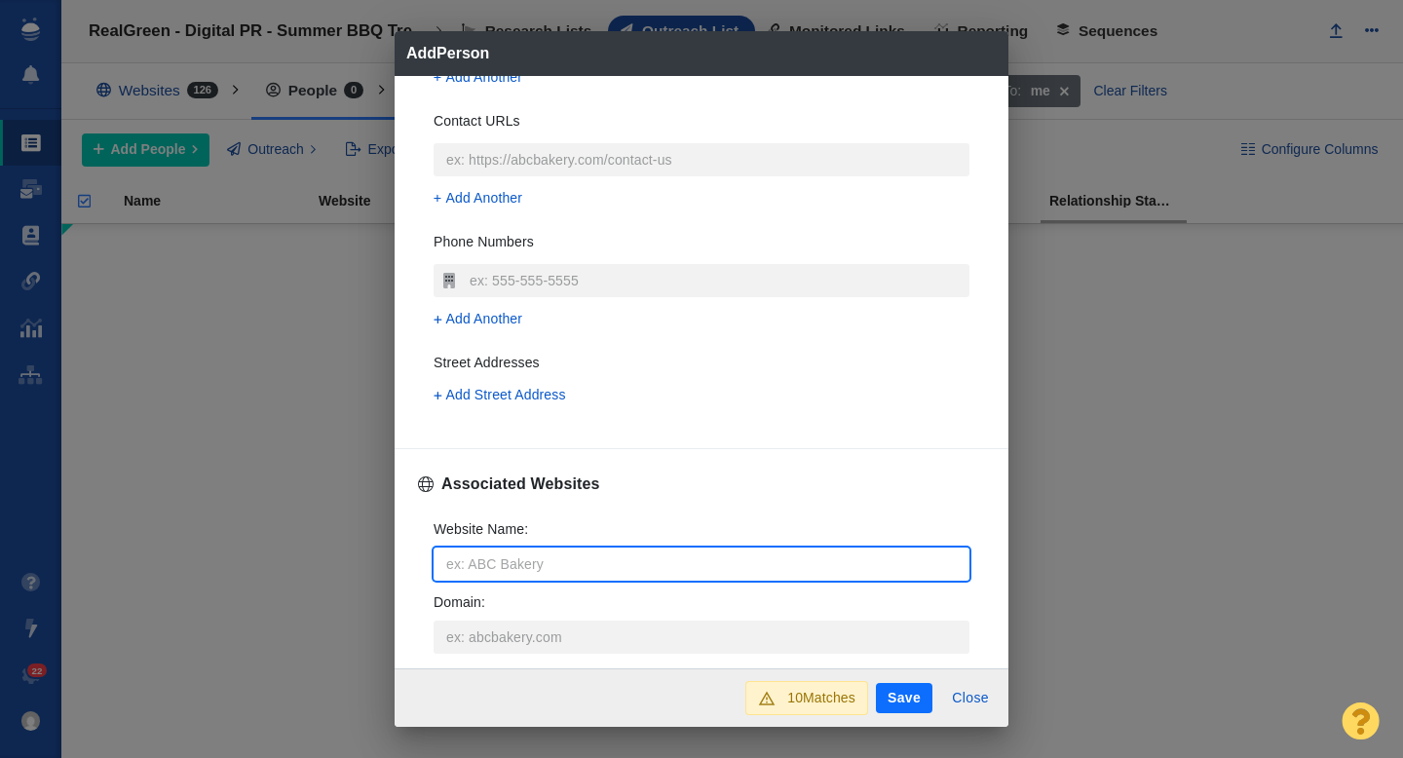
type input "k"
type textarea "x"
type input "k1"
type textarea "x"
type input "k10"
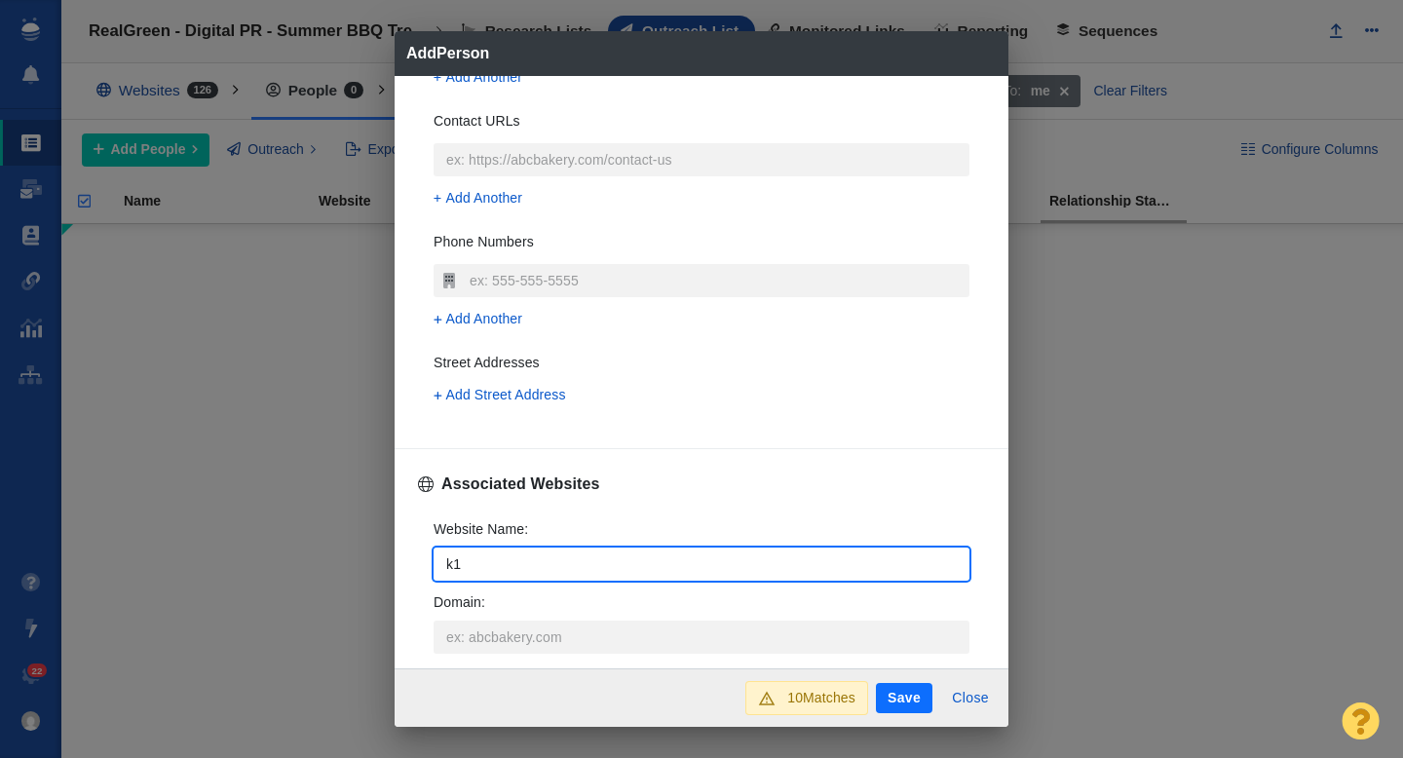
type textarea "x"
type input "k104"
type textarea "x"
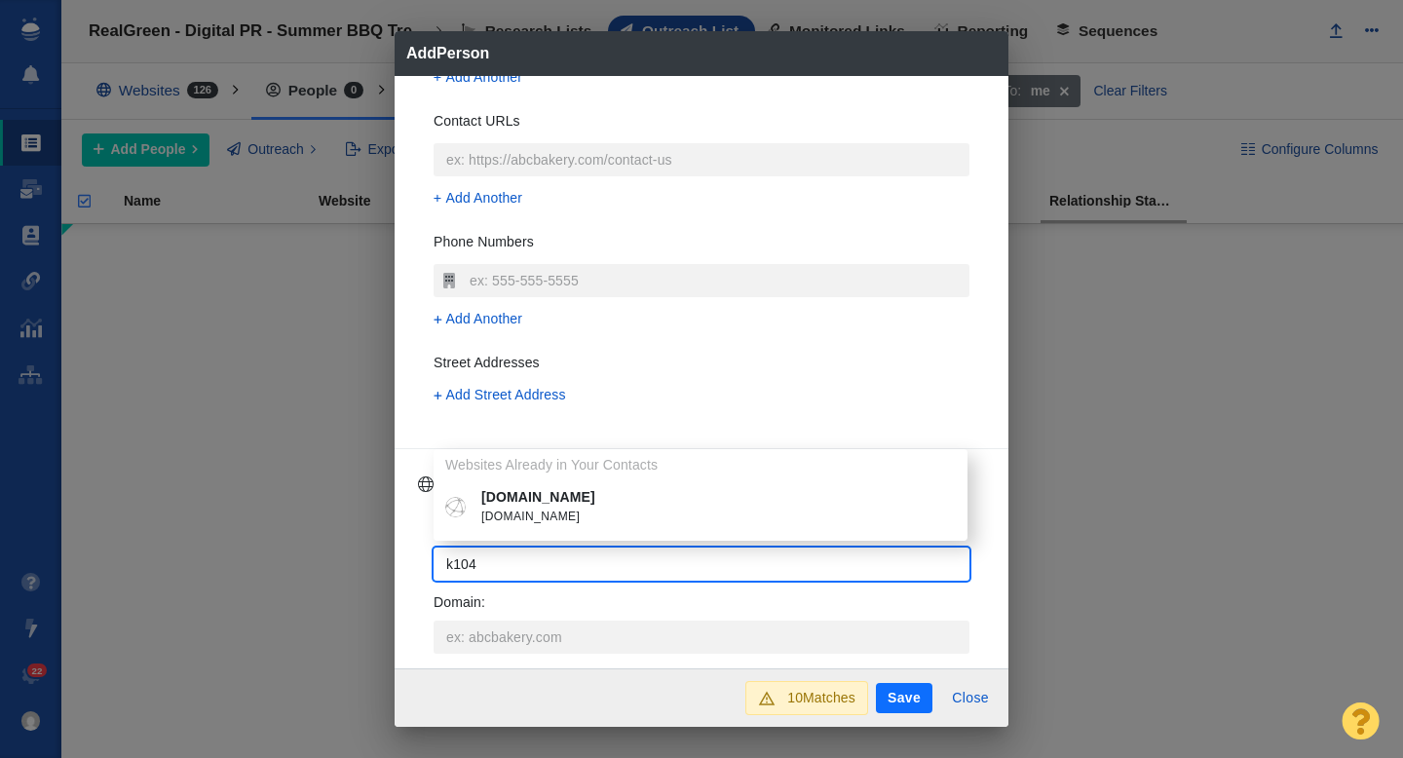
type input "k104"
click at [530, 496] on p "k1047.com" at bounding box center [714, 497] width 467 height 20
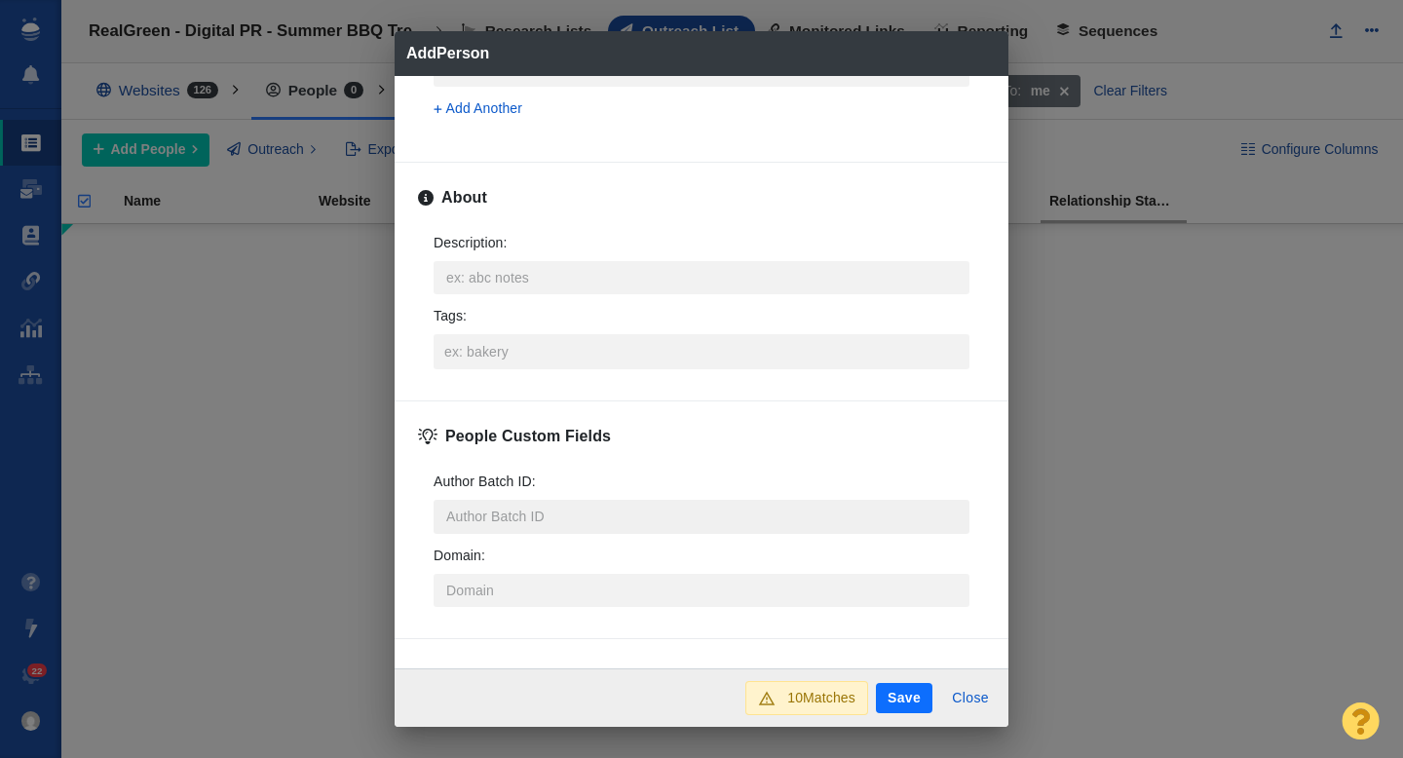
scroll to position [963, 0]
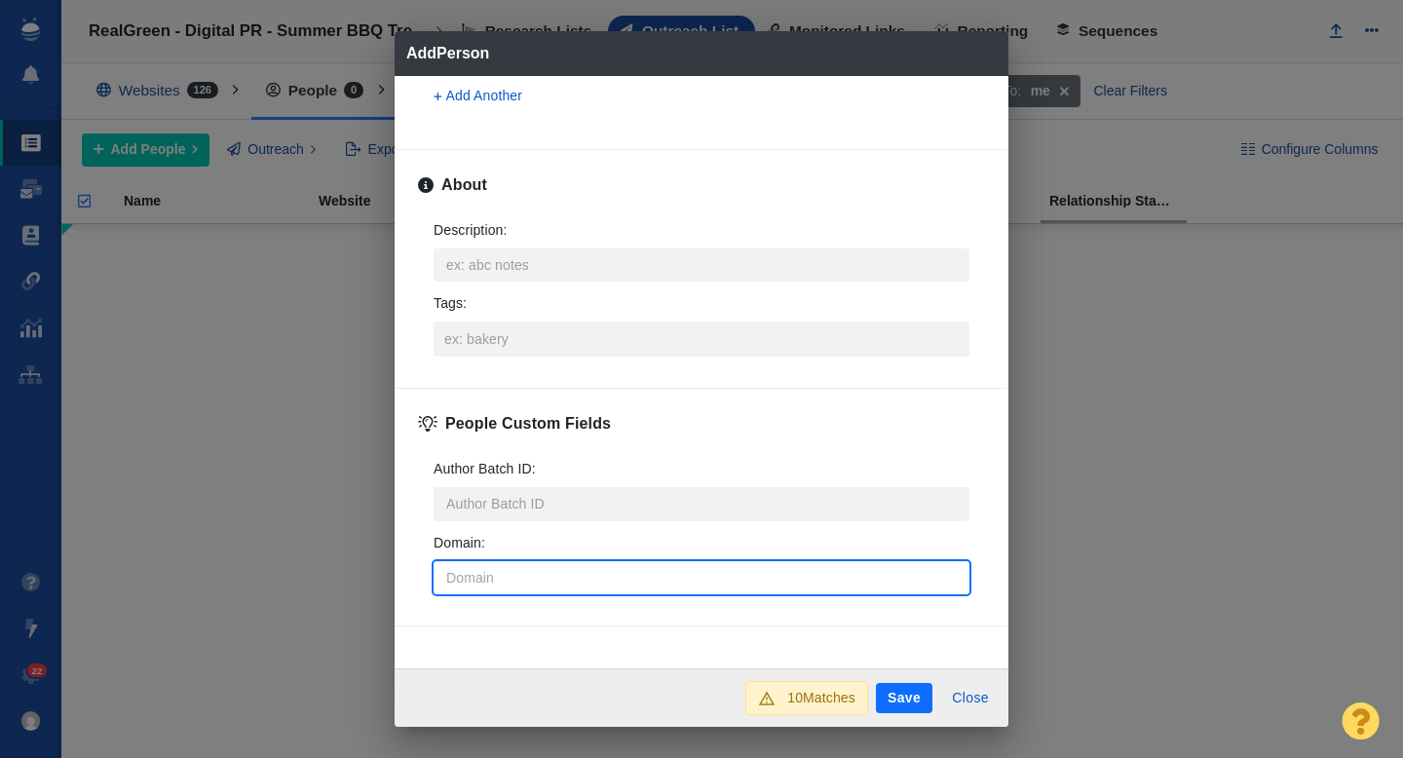
click at [452, 582] on input "Domain :" at bounding box center [701, 577] width 536 height 33
type textarea "x"
click at [464, 333] on input "Tags :" at bounding box center [701, 338] width 524 height 35
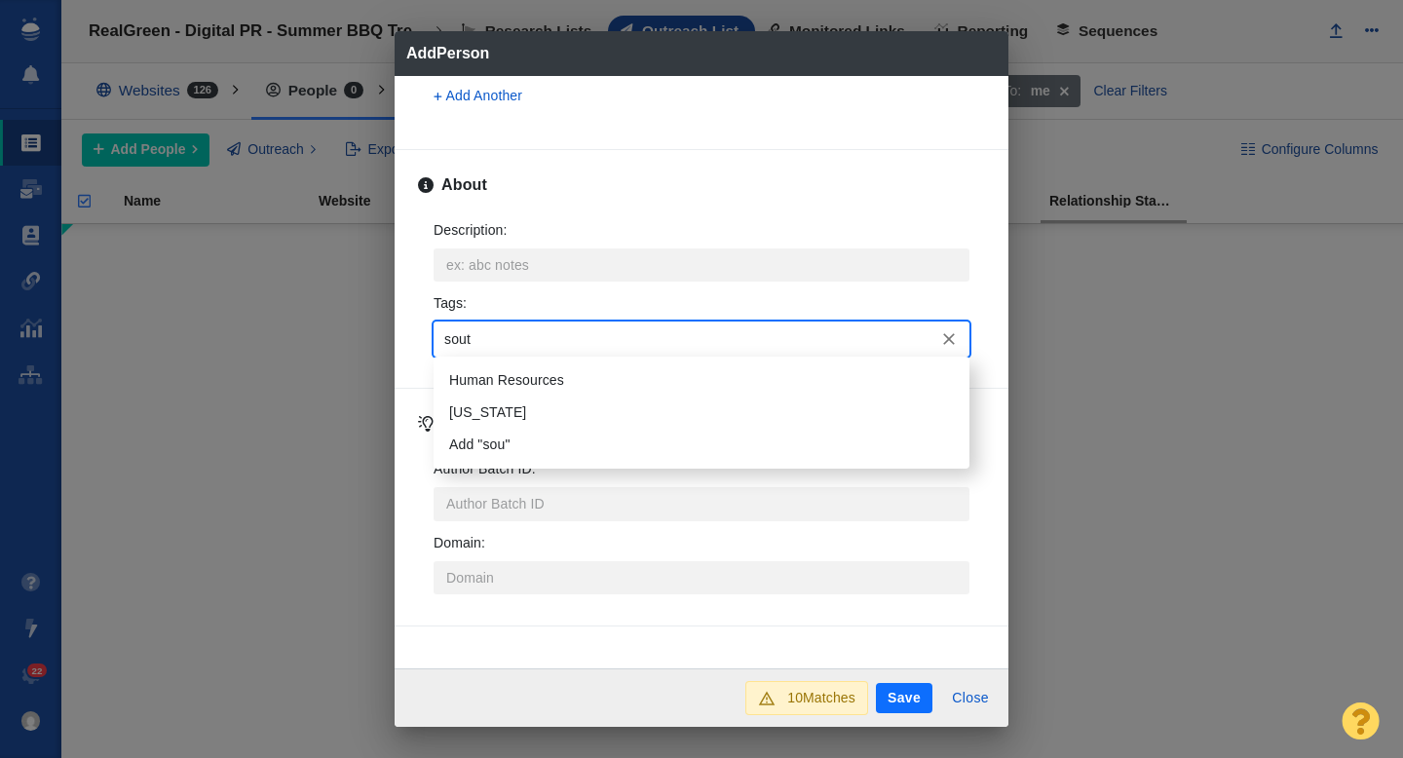
type input "south"
click at [507, 386] on li "South Carolina" at bounding box center [701, 380] width 536 height 32
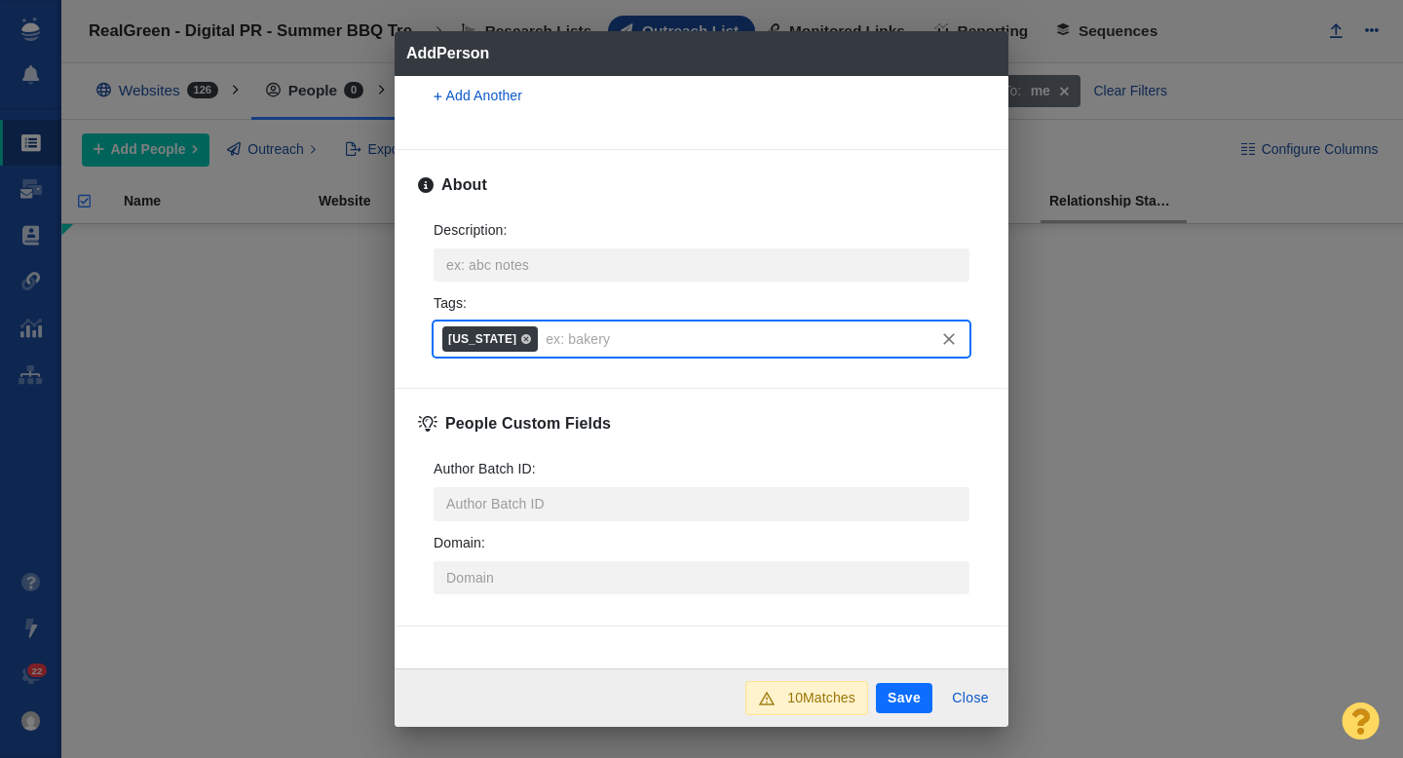
scroll to position [0, 0]
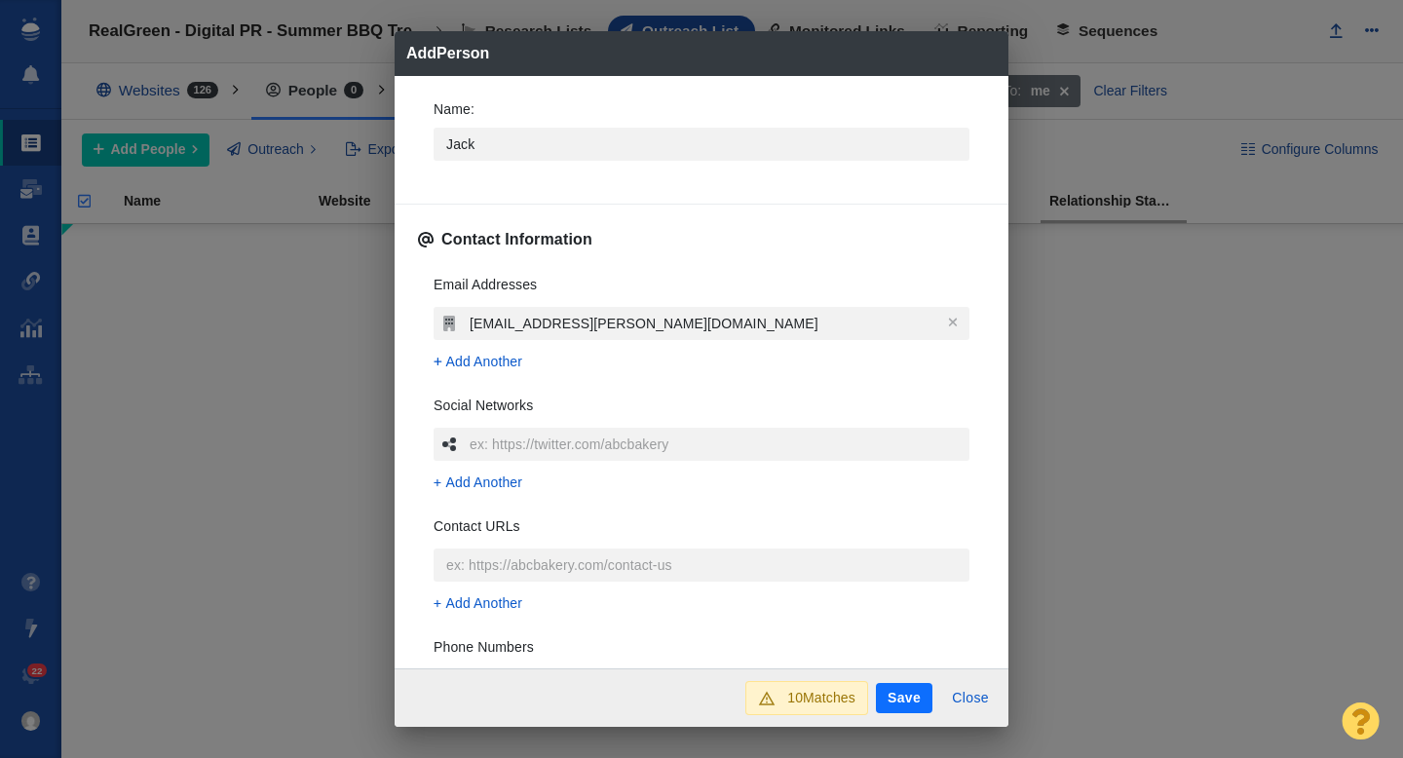
click at [903, 696] on button "Save" at bounding box center [904, 698] width 56 height 31
type textarea "x"
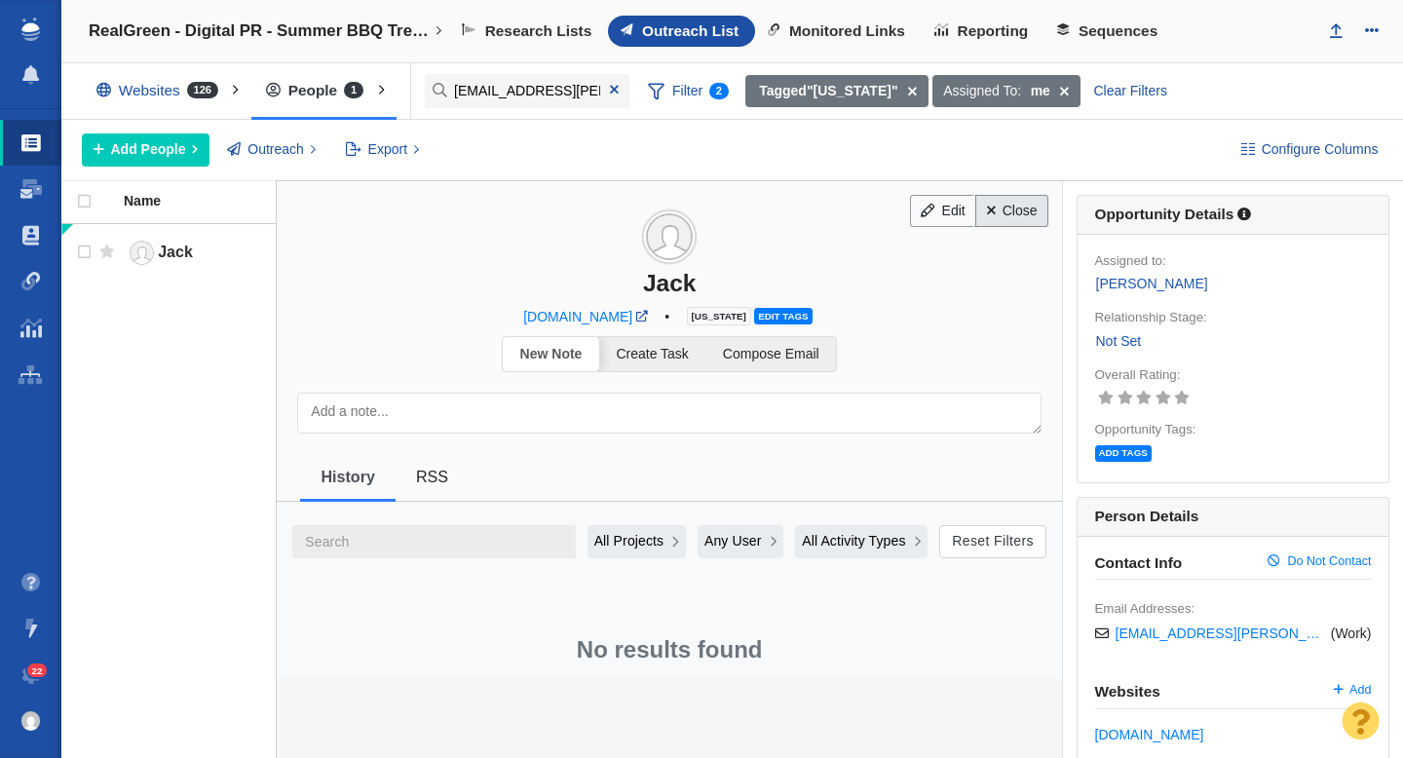
click at [1005, 217] on link "Close" at bounding box center [1011, 211] width 73 height 33
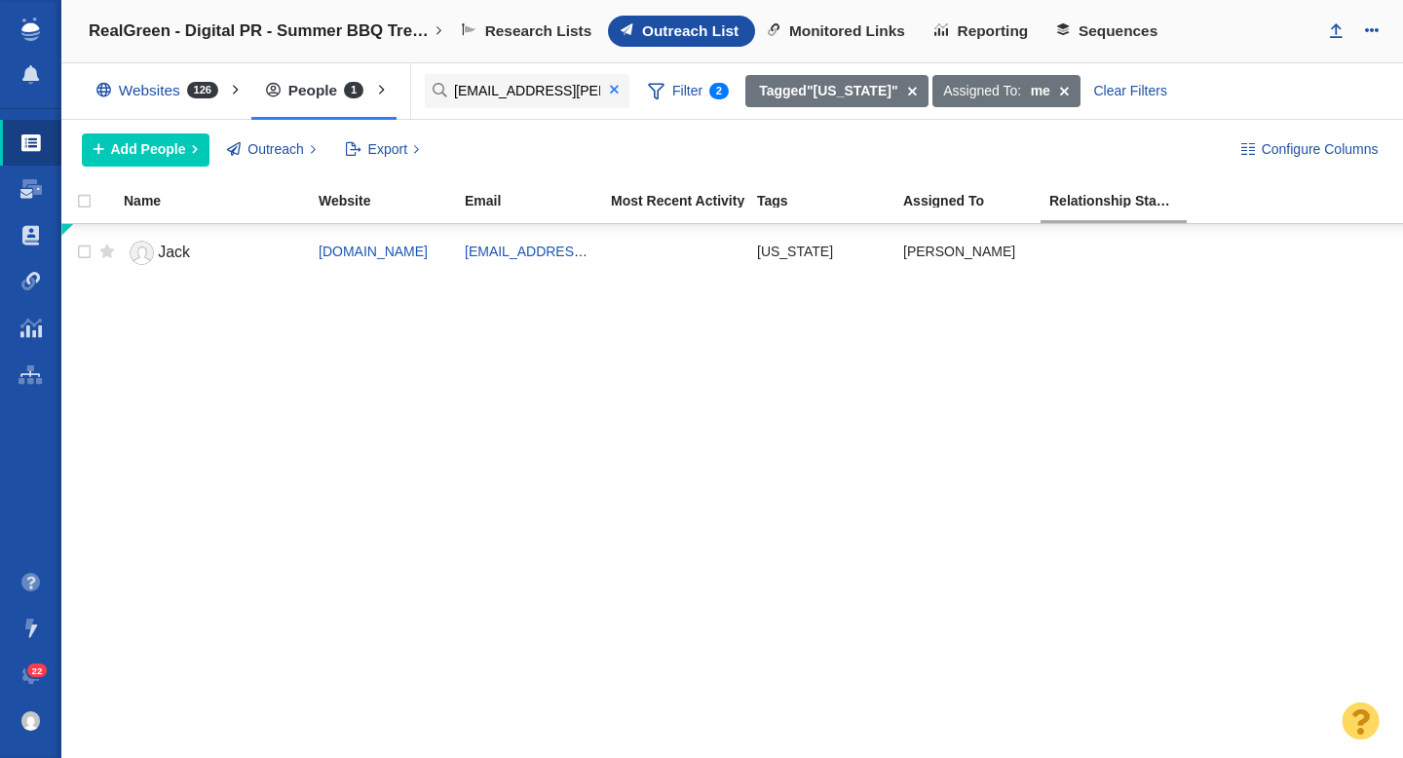
click at [615, 92] on span at bounding box center [614, 90] width 9 height 14
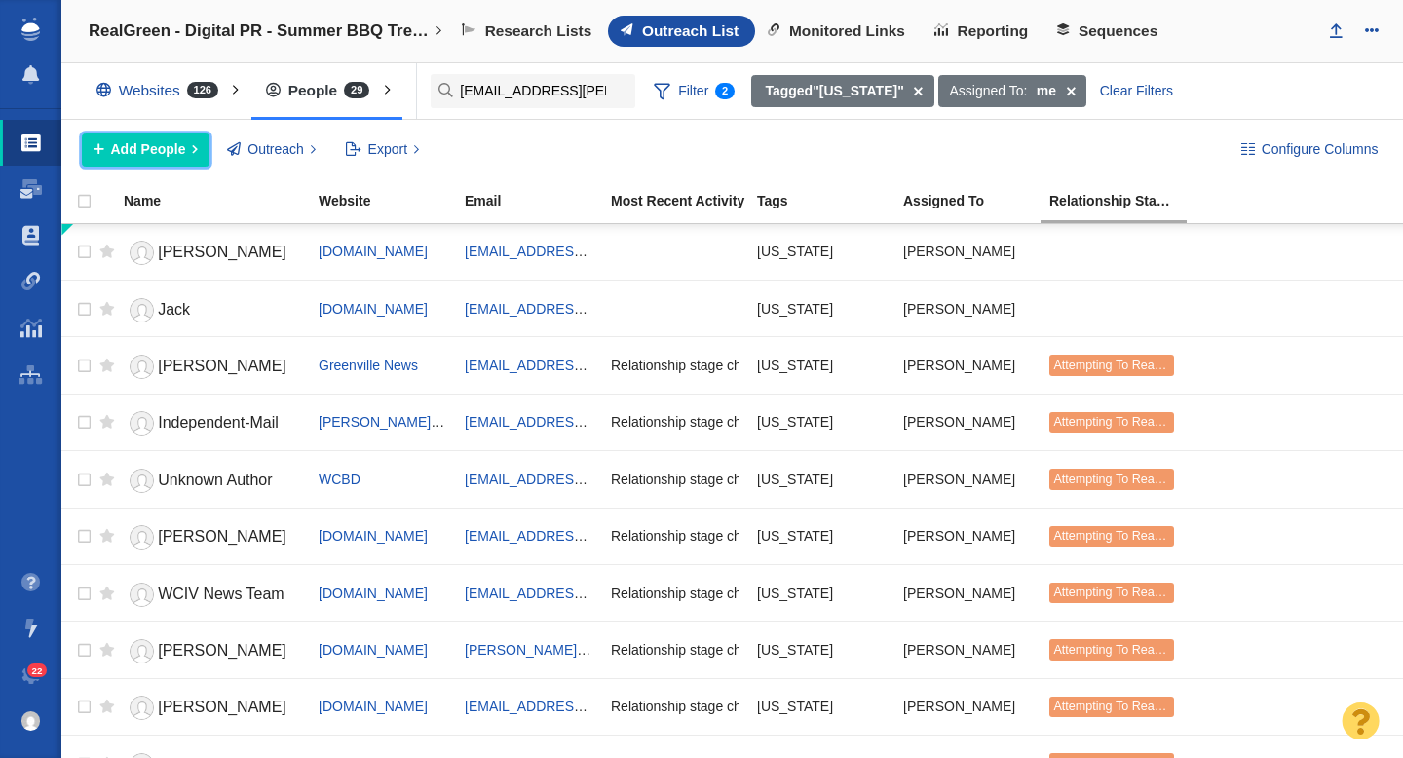
click at [143, 158] on span "Add People" at bounding box center [148, 149] width 75 height 20
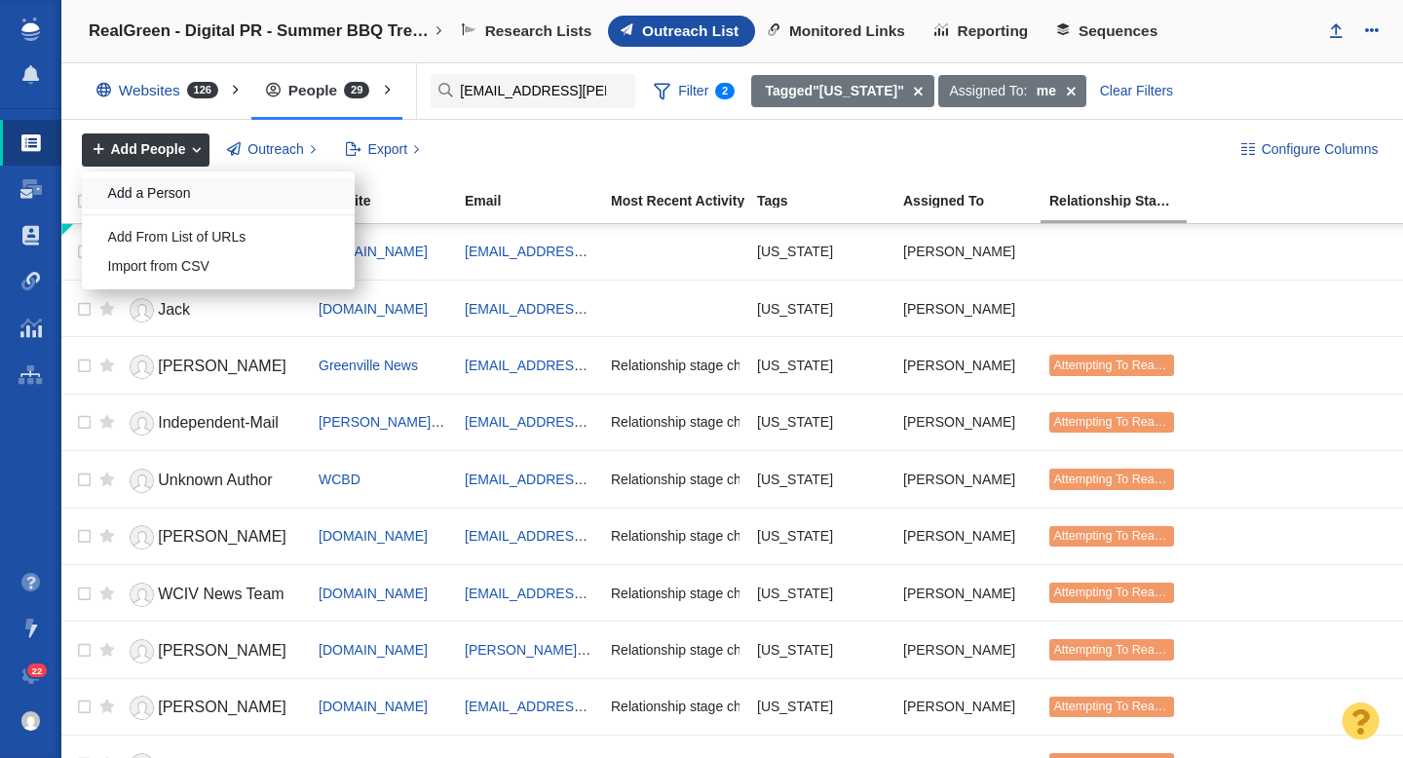
click at [172, 194] on div "Add a Person" at bounding box center [218, 193] width 273 height 30
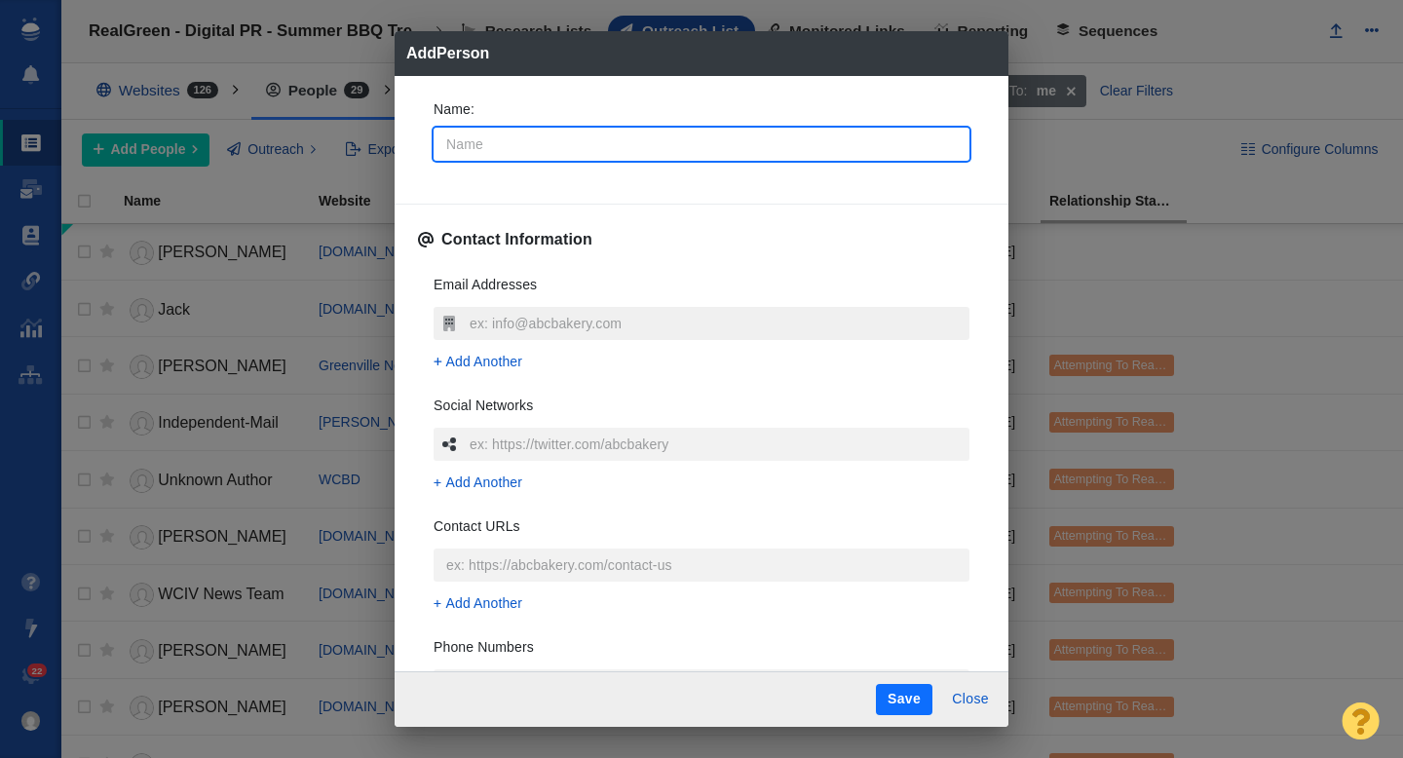
type textarea "x"
click at [486, 323] on input "text" at bounding box center [717, 323] width 505 height 33
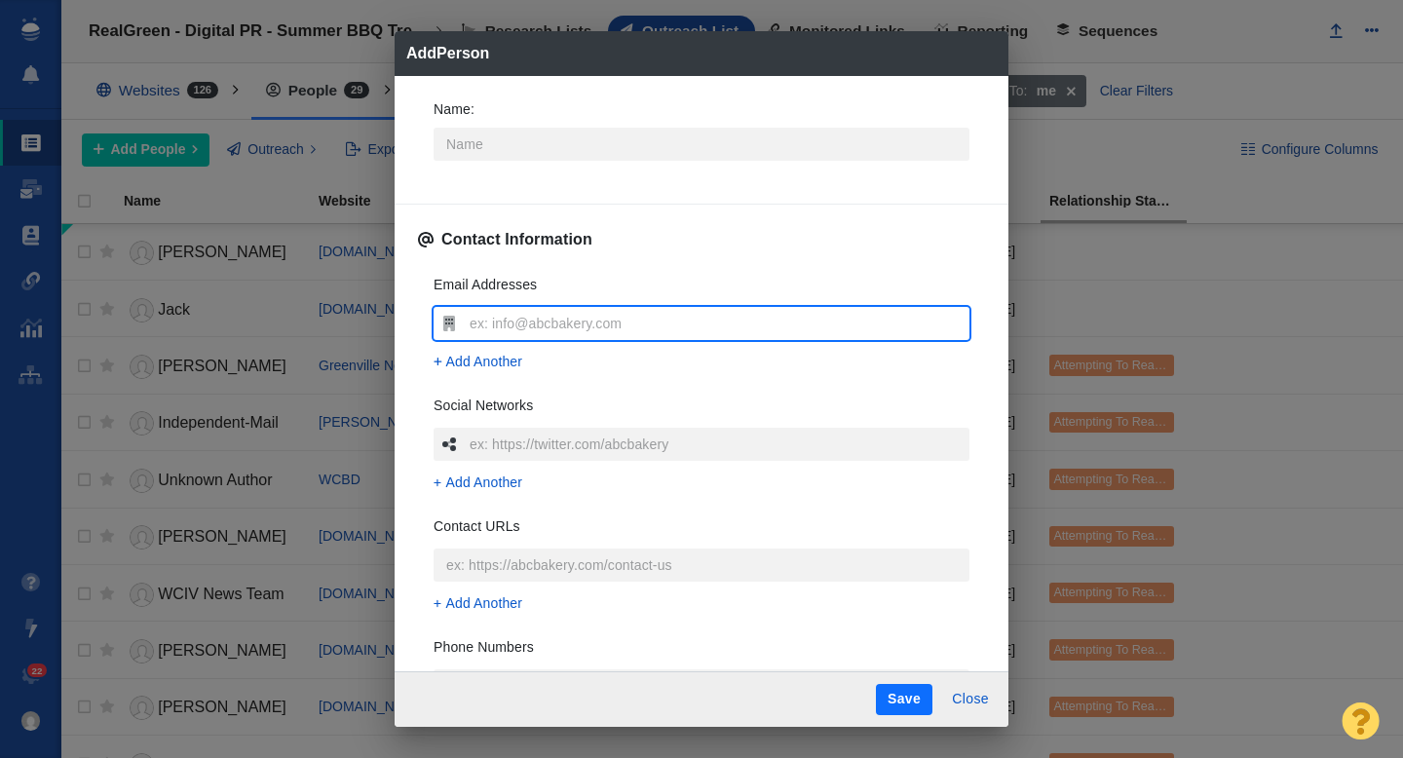
type input "cameron.moore@bbgi.com"
type textarea "x"
type input "cameron.moore@bbgi.com"
click at [413, 296] on div "Name : Contact Information Email Addresses cameron.moore@bbgi.com Add Another S…" at bounding box center [701, 374] width 614 height 596
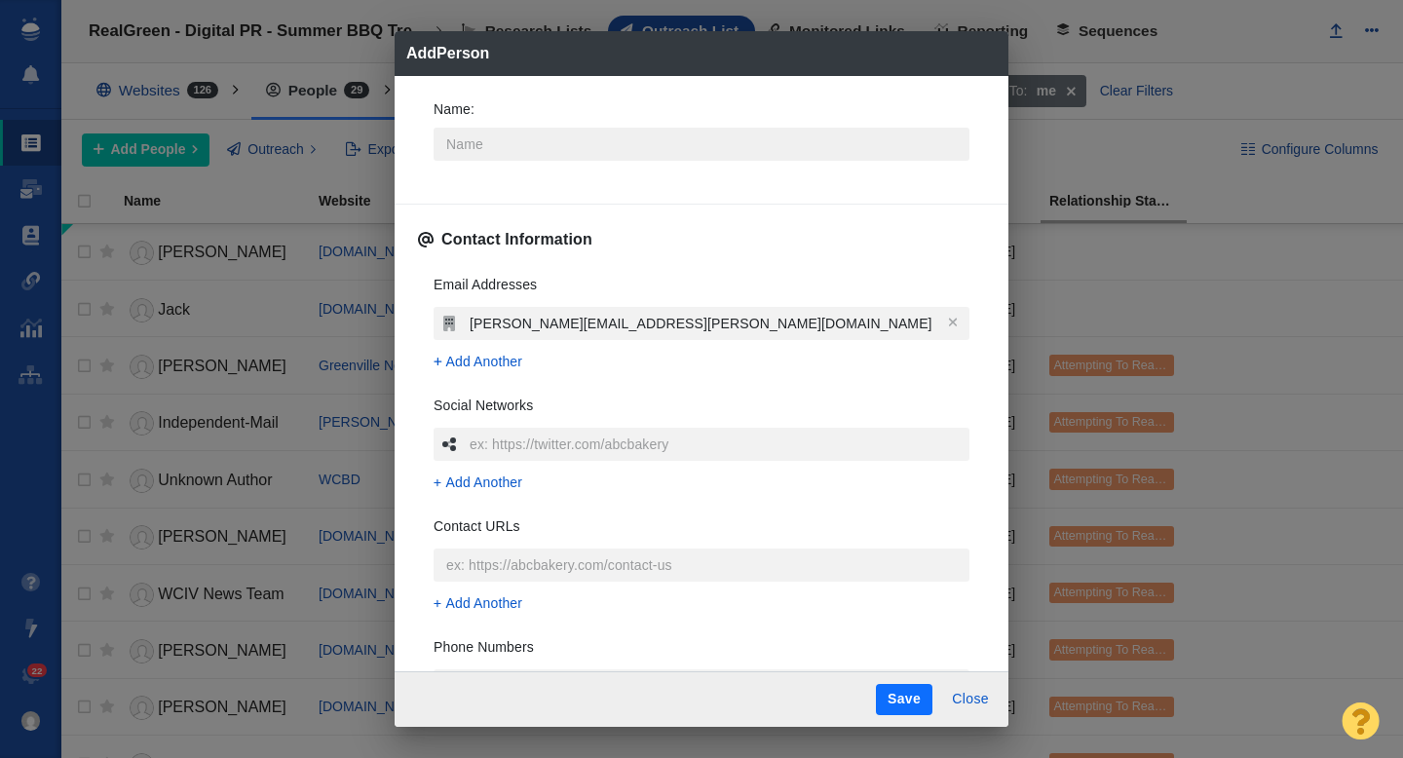
click at [464, 133] on input "Name :" at bounding box center [701, 144] width 536 height 33
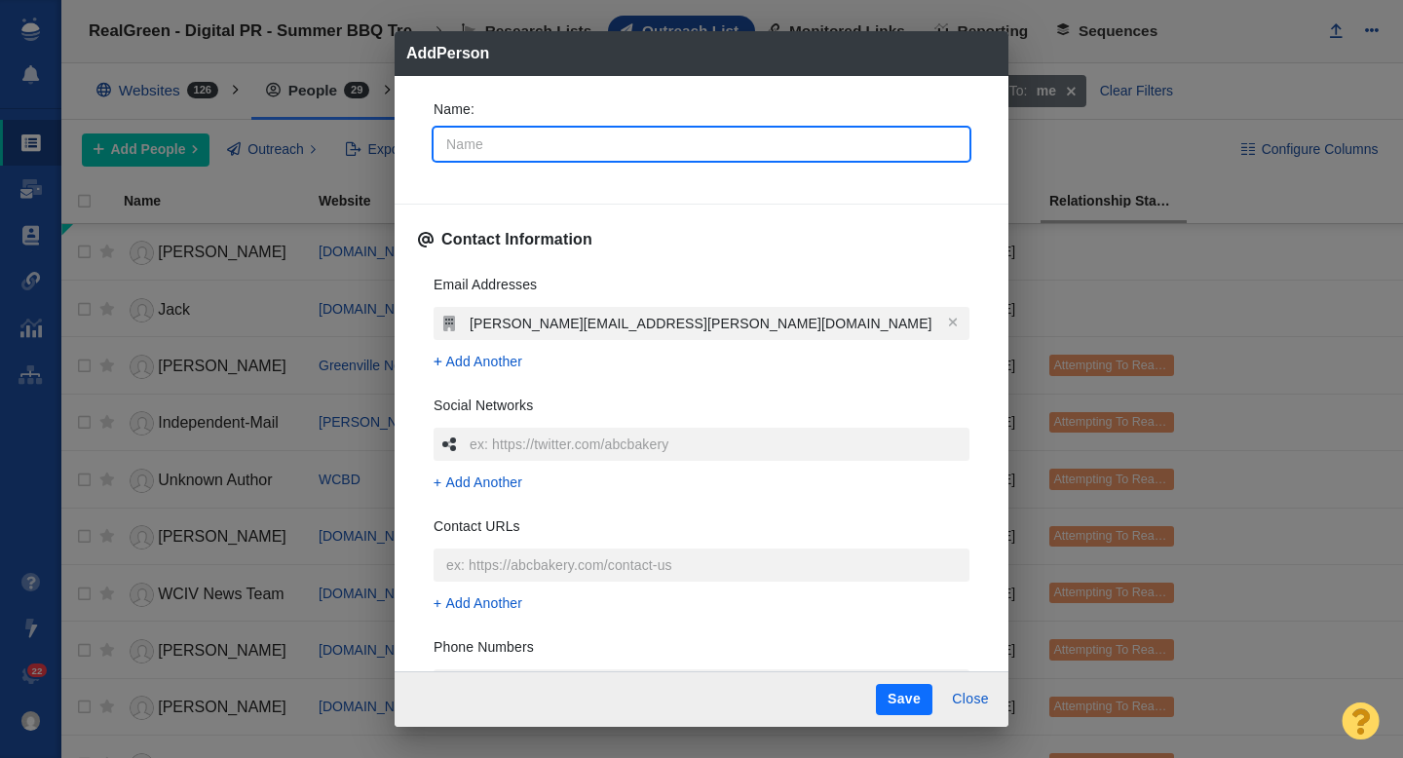
type input "C"
type textarea "x"
type input "Ca"
type textarea "x"
type input "Came"
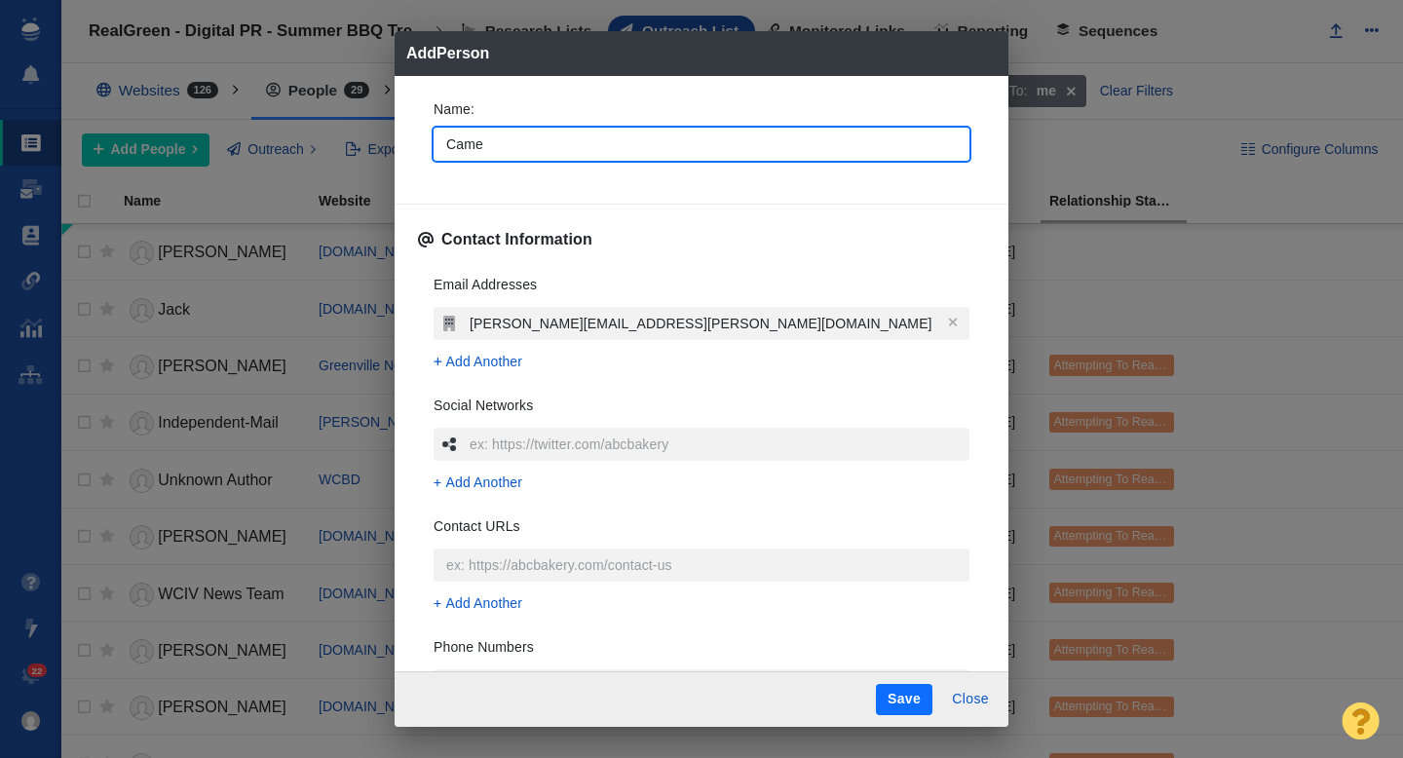
type textarea "x"
type input "Camero"
type textarea "x"
type input "Cameron"
type textarea "x"
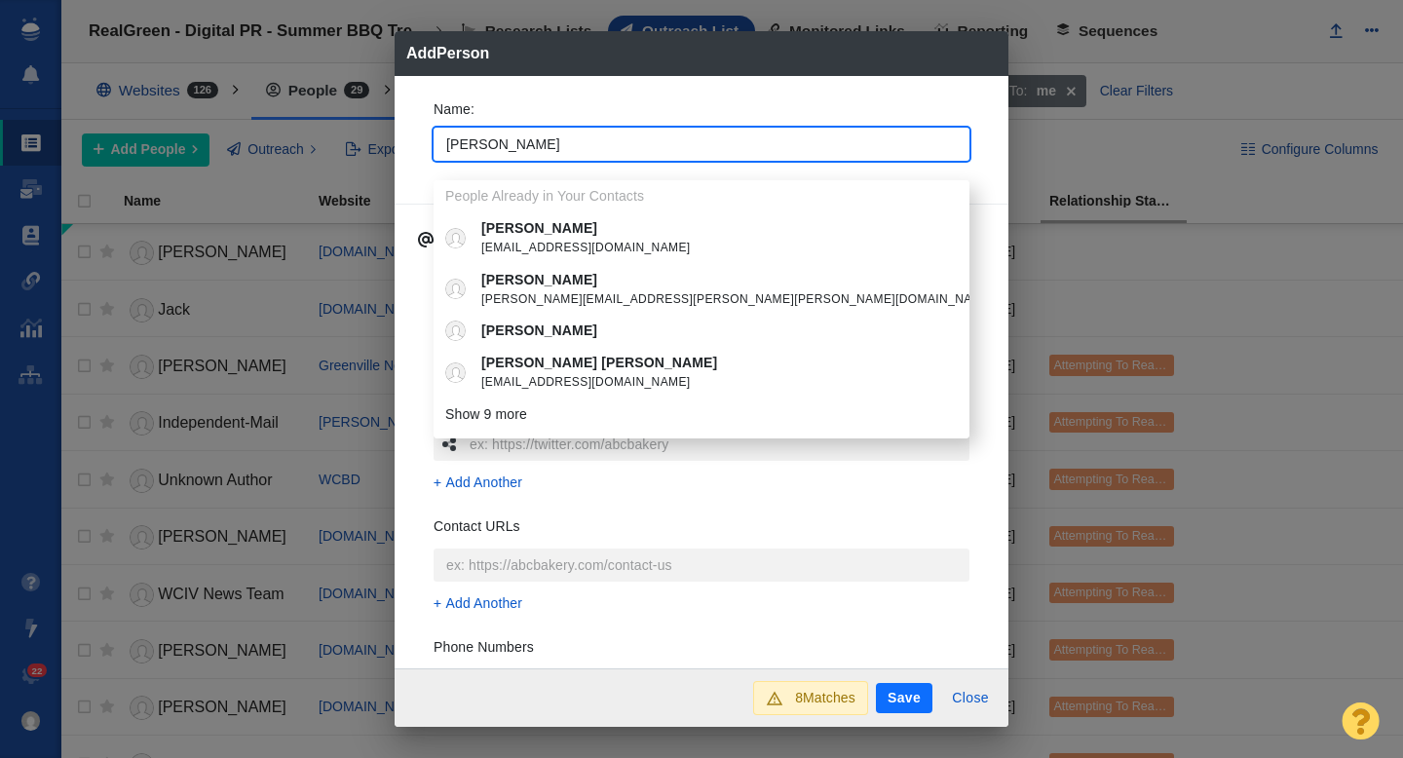
type input "Cameron"
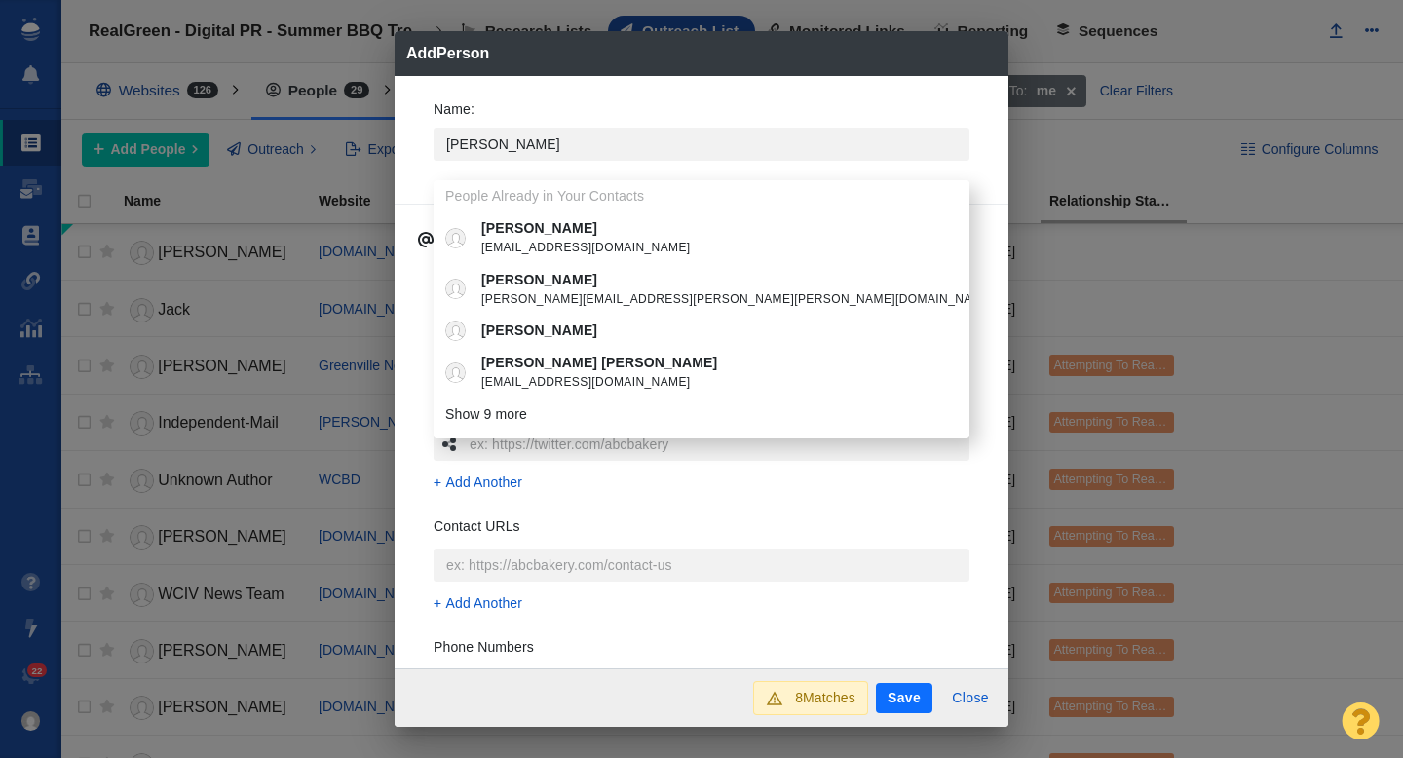
click at [408, 148] on div "Name : Cameron People Already in Your Contacts Cameron cameron@worldchanging.co…" at bounding box center [701, 372] width 614 height 593
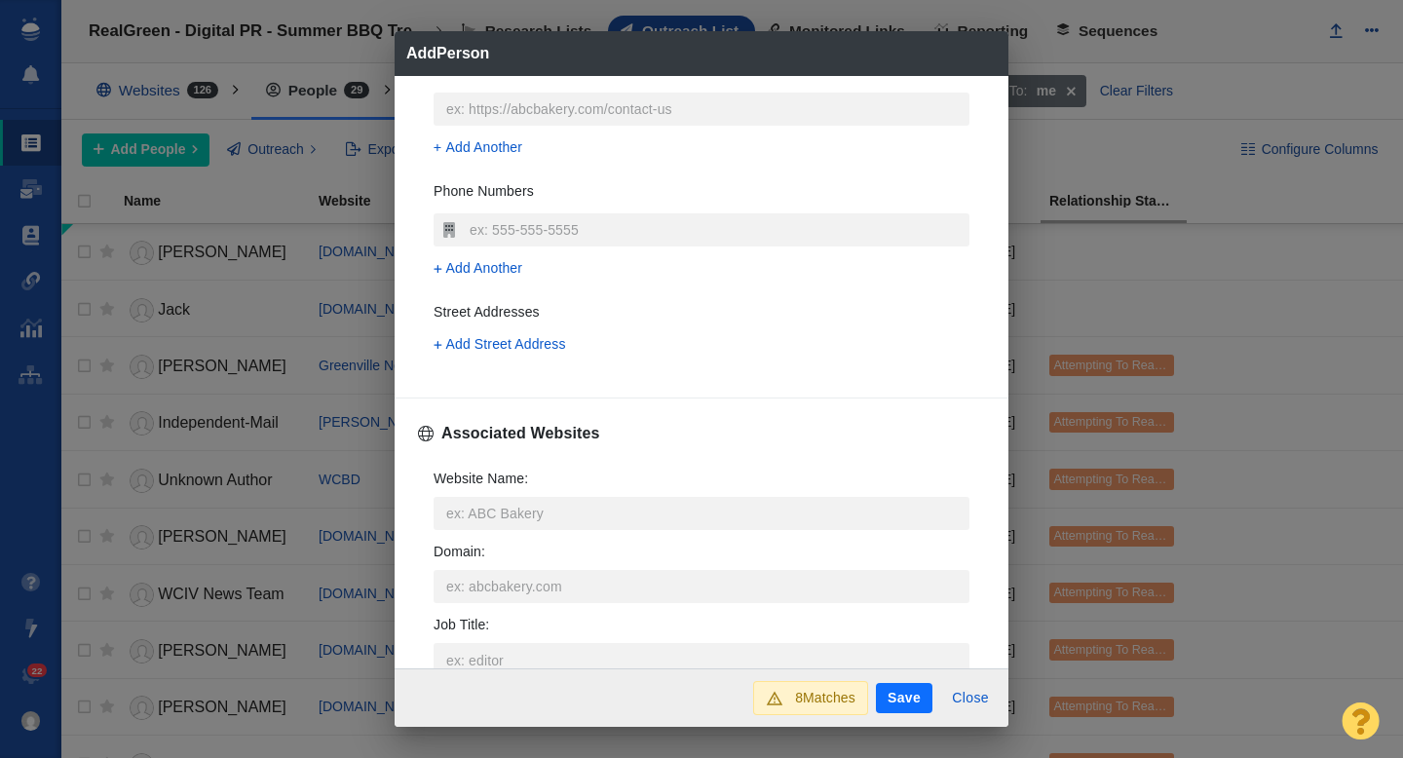
scroll to position [530, 0]
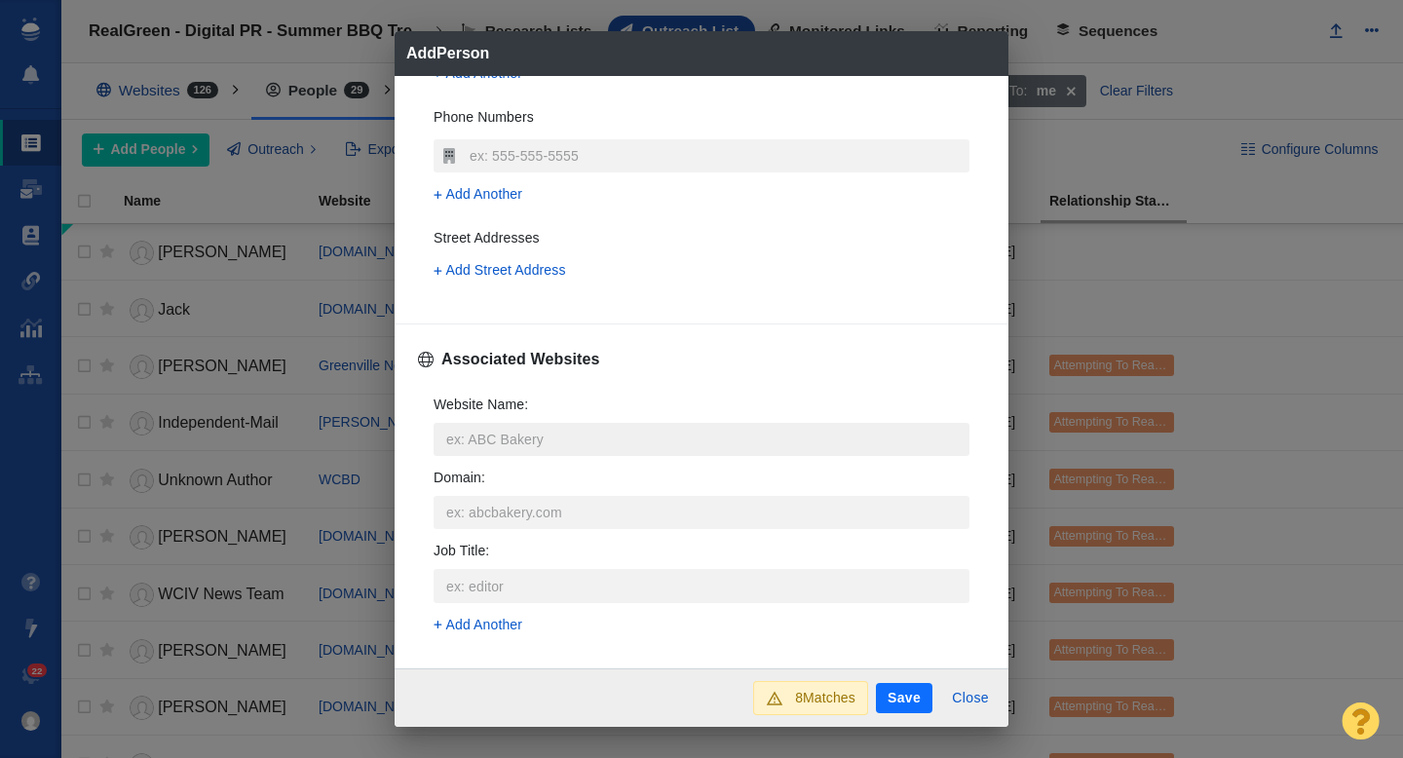
click at [490, 441] on input "Website Name :" at bounding box center [701, 439] width 536 height 33
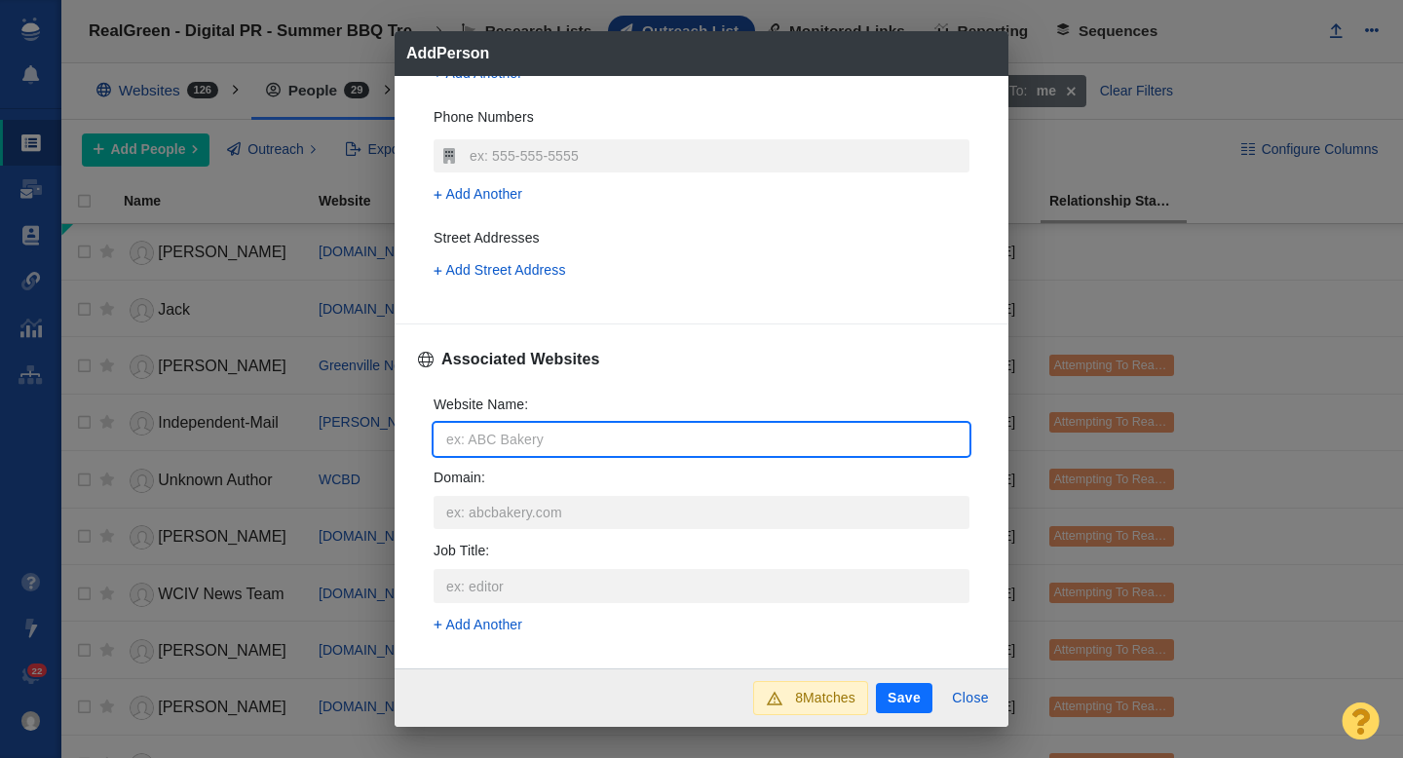
type input "k"
type textarea "x"
type input "ki"
type textarea "x"
type input "kis"
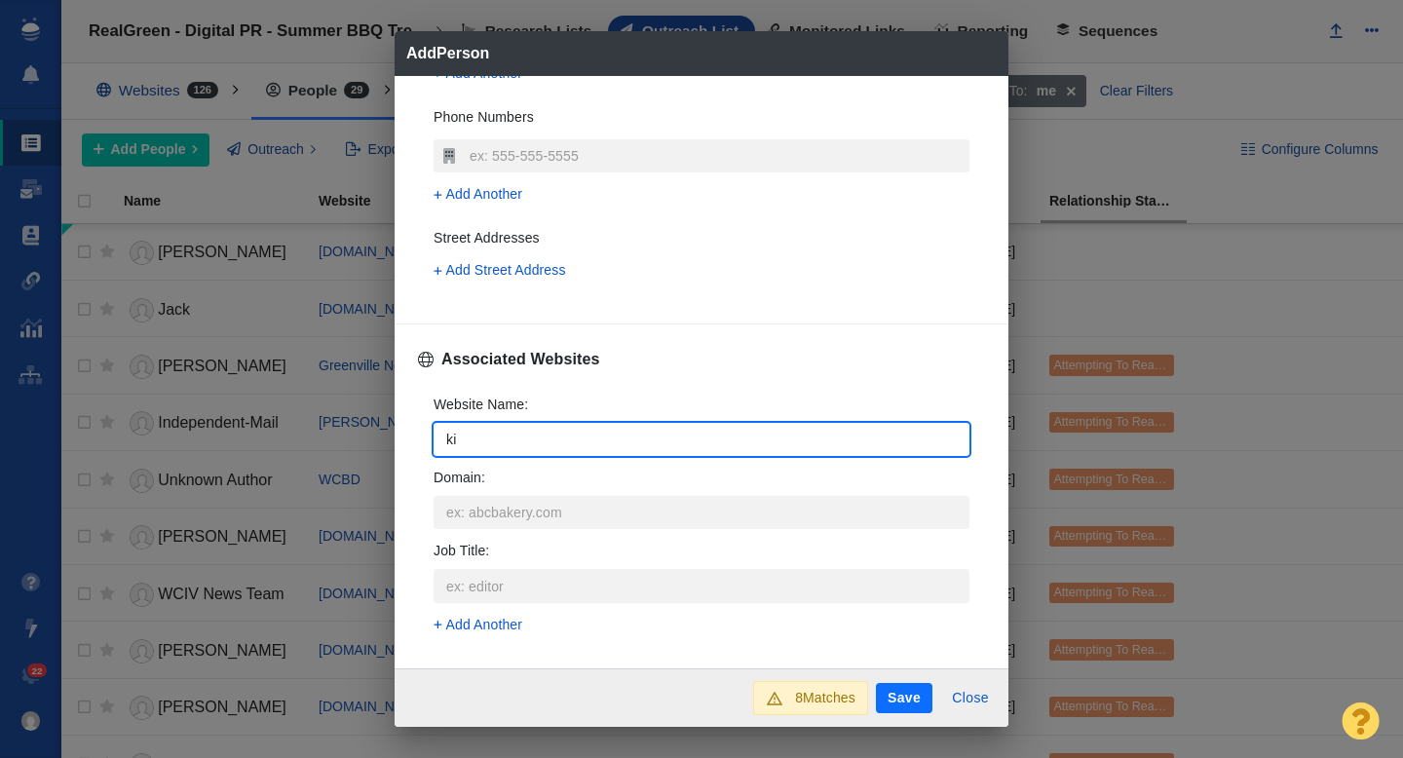
type textarea "x"
type input "kiss"
type textarea "x"
type input "kiss9"
type textarea "x"
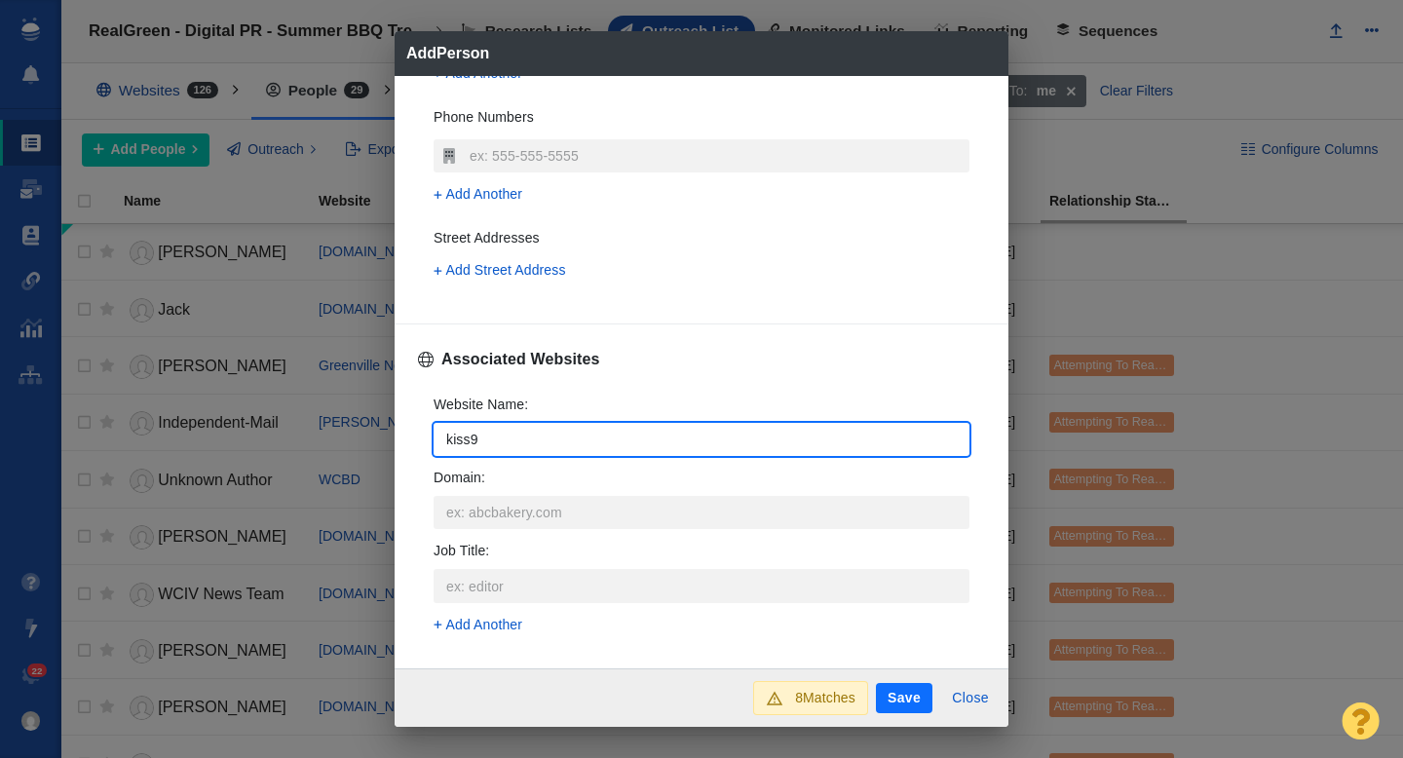
type input "kiss95"
type textarea "x"
type input "kiss951"
type textarea "x"
type input "kiss951."
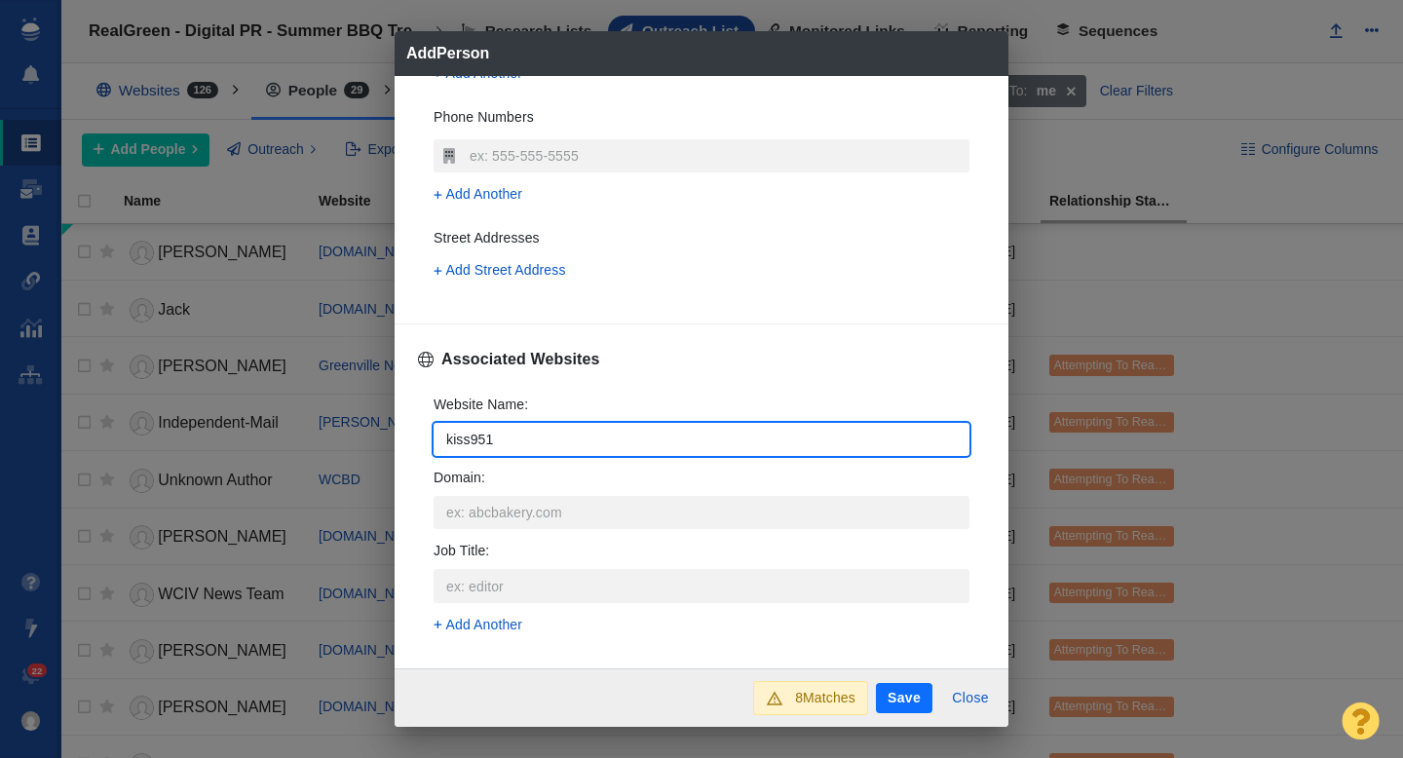
type textarea "x"
type input "kiss951.c"
type textarea "x"
type input "kiss951.co"
type textarea "x"
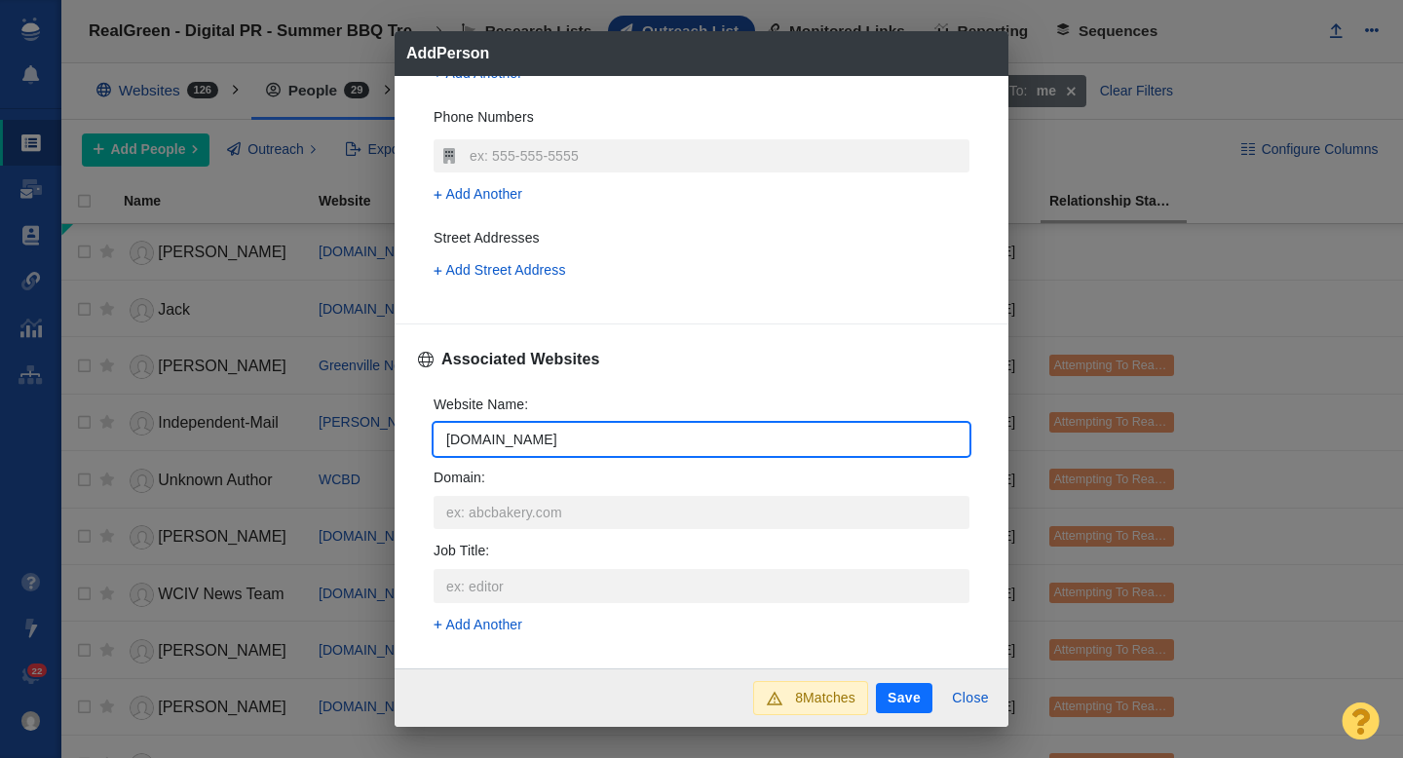
type input "kiss951.com"
type textarea "x"
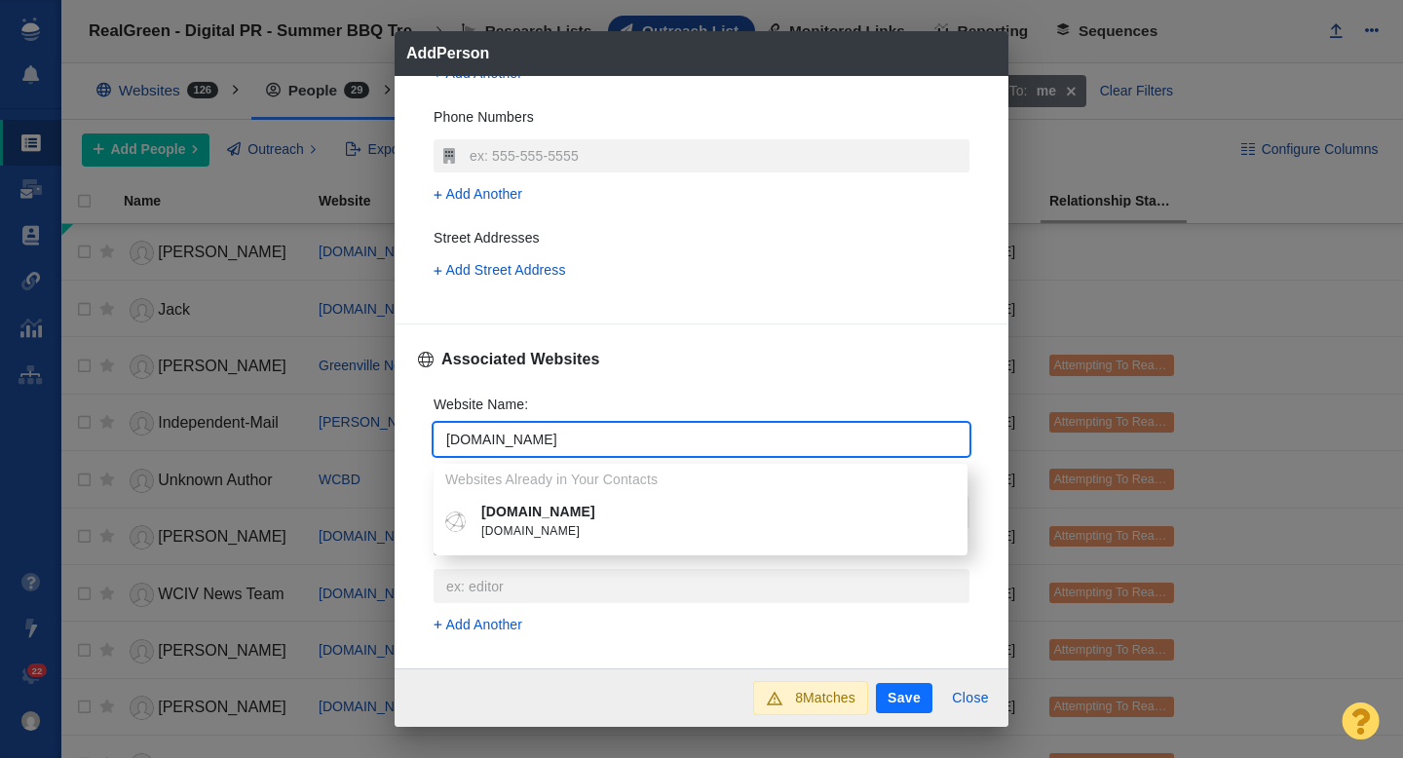
type input "kiss951.com"
click at [548, 520] on p "kiss951.com" at bounding box center [714, 512] width 467 height 20
type textarea "x"
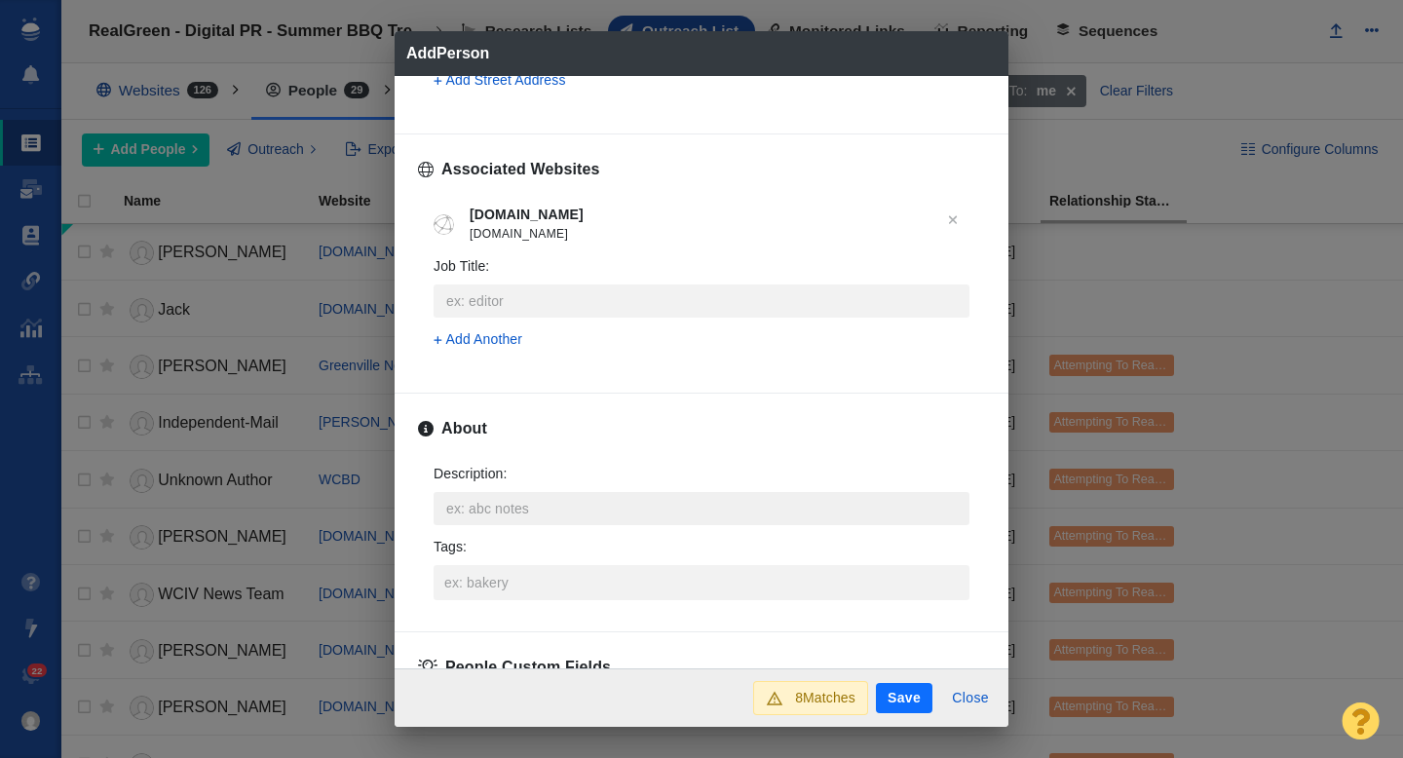
scroll to position [744, 0]
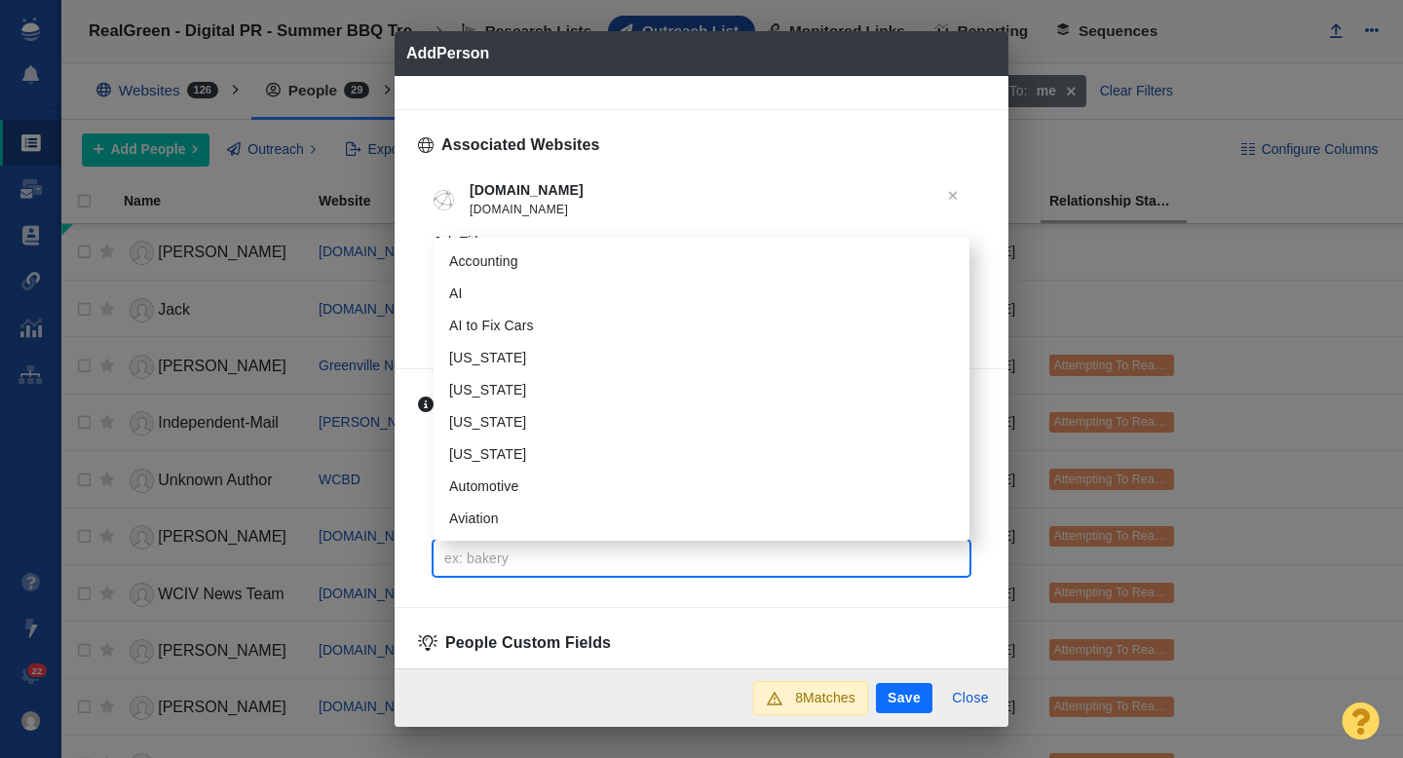
click at [465, 549] on input "Tags :" at bounding box center [701, 558] width 524 height 35
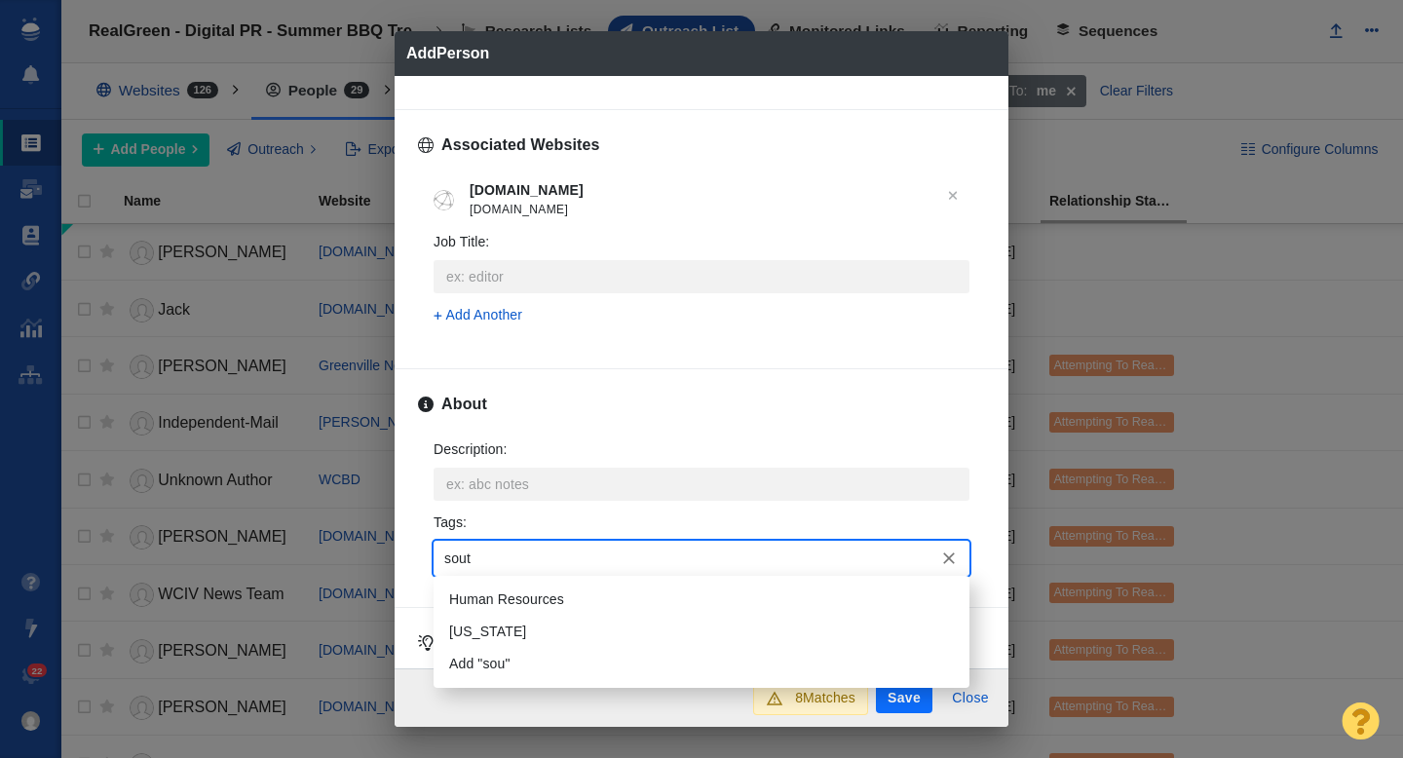
type input "south"
click at [516, 594] on li "South Carolina" at bounding box center [701, 599] width 536 height 32
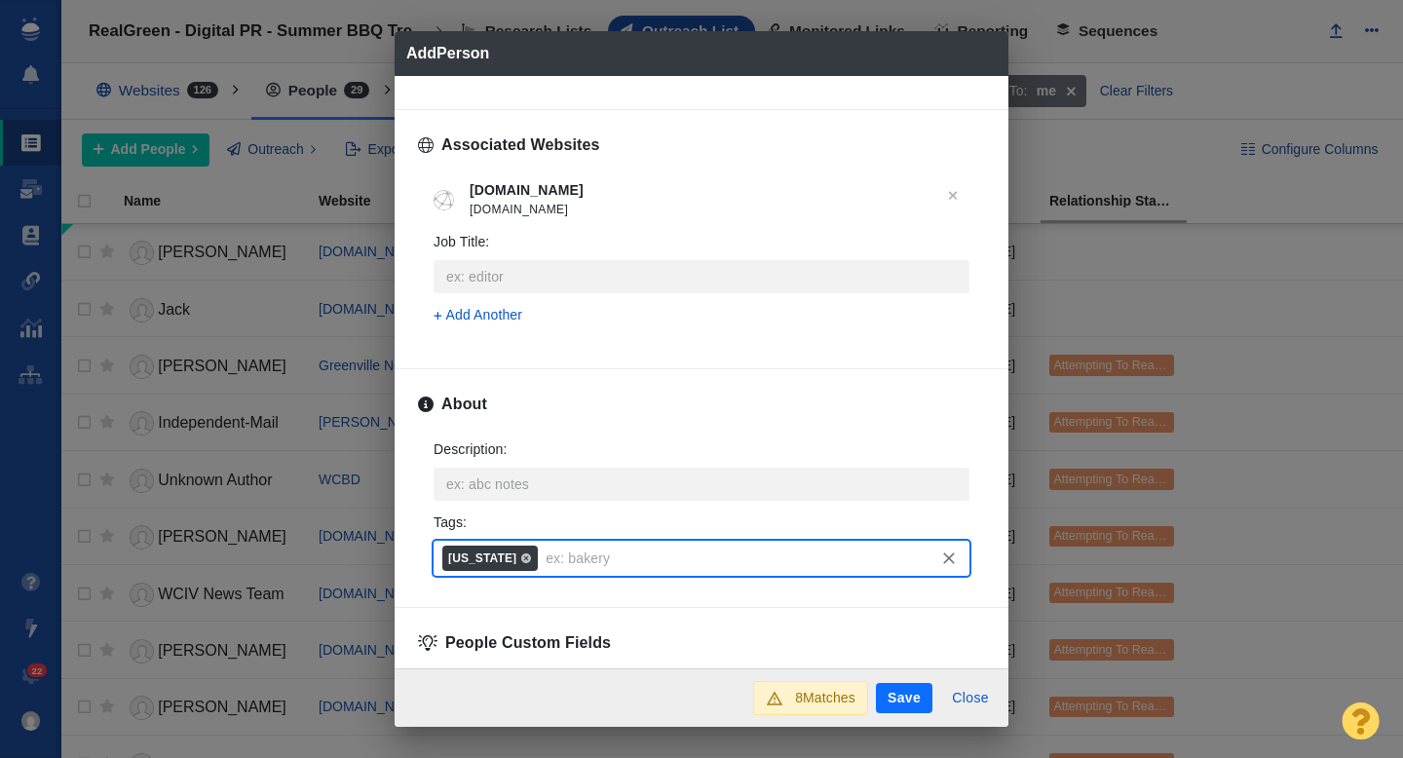
click at [907, 704] on button "Save" at bounding box center [904, 698] width 56 height 31
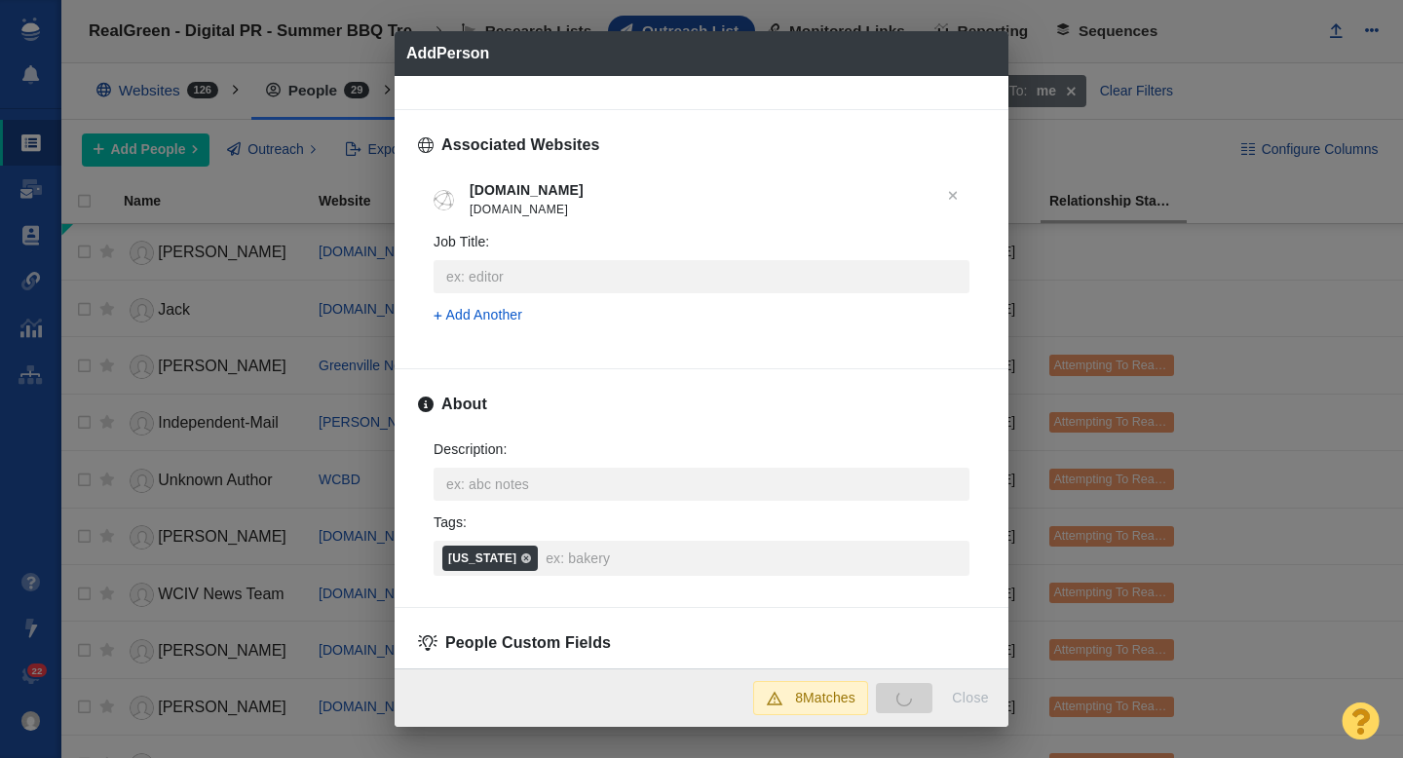
type textarea "x"
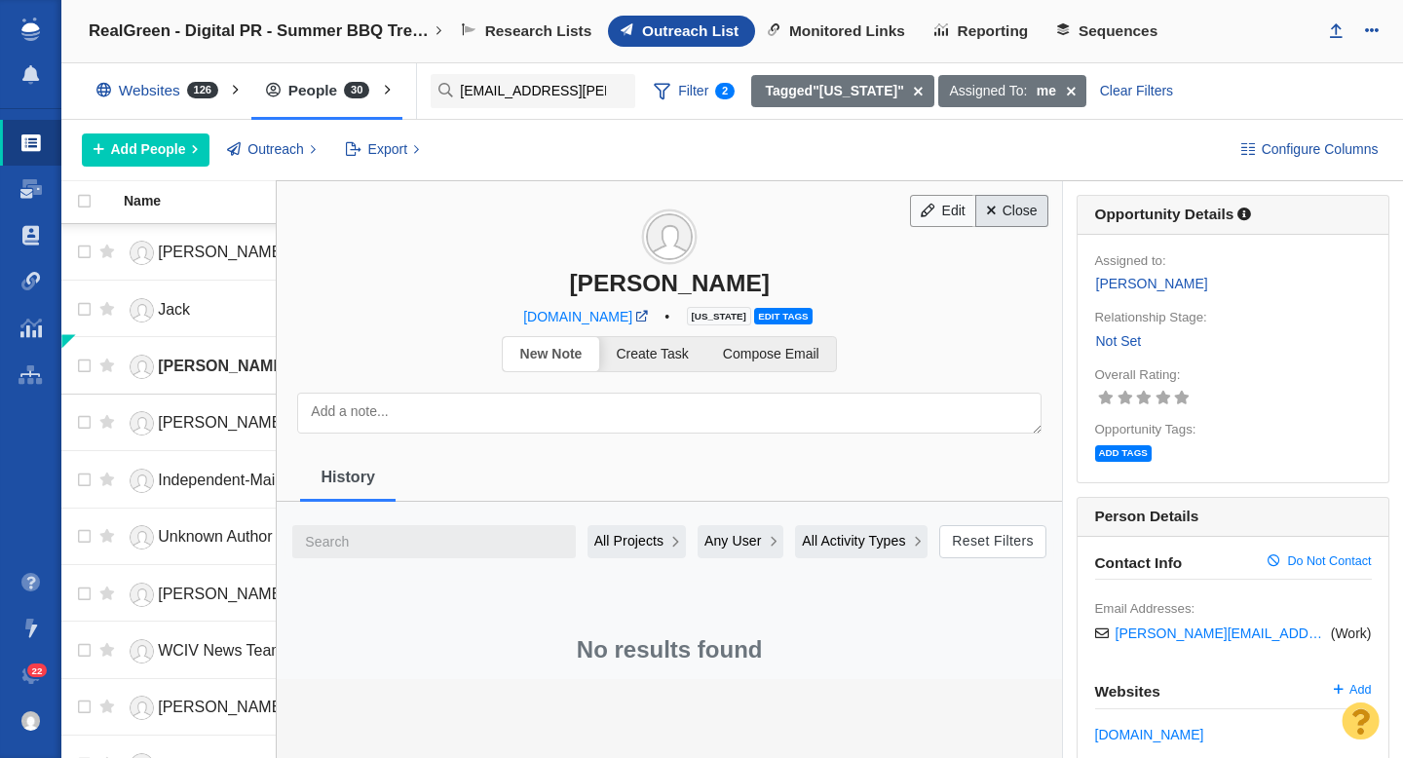
click at [1014, 211] on link "Close" at bounding box center [1011, 211] width 73 height 33
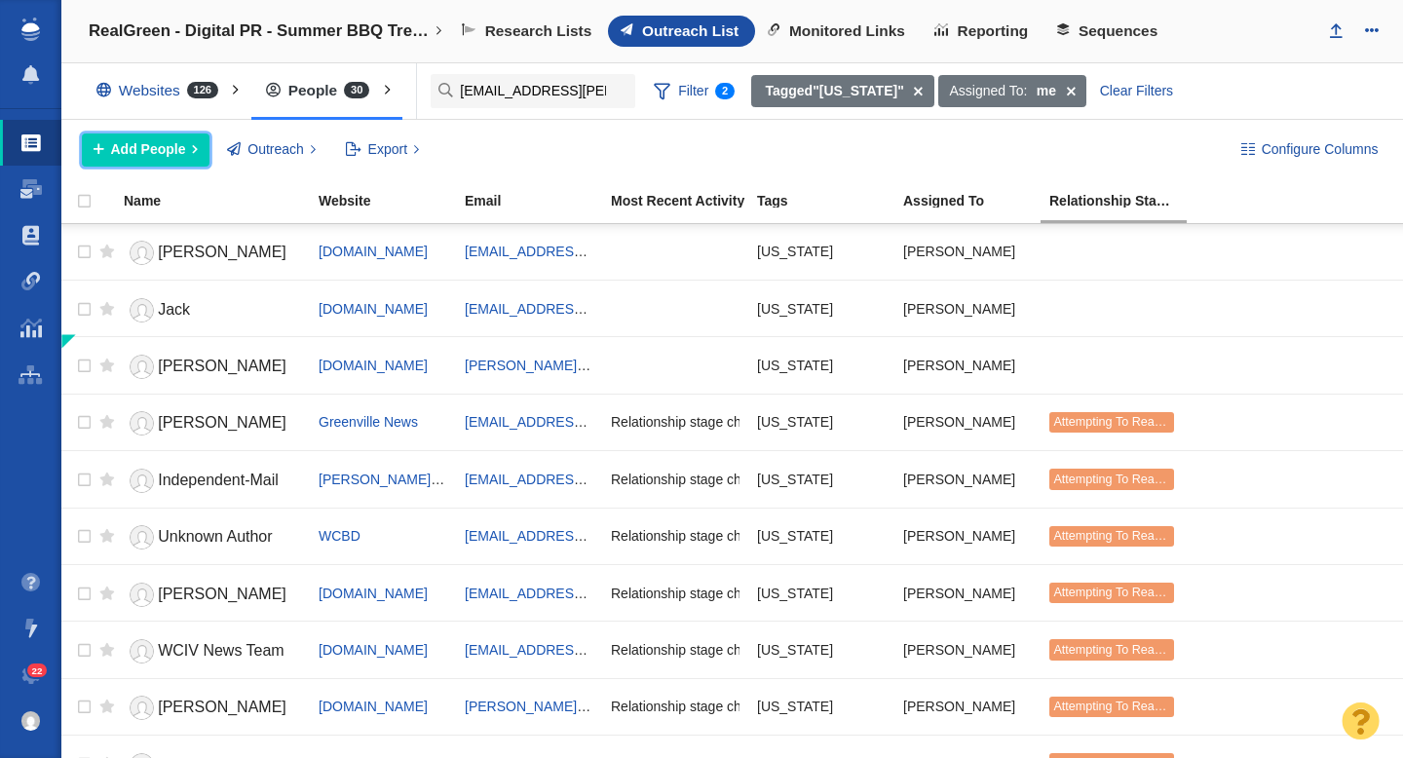
click at [169, 153] on span "Add People" at bounding box center [148, 149] width 75 height 20
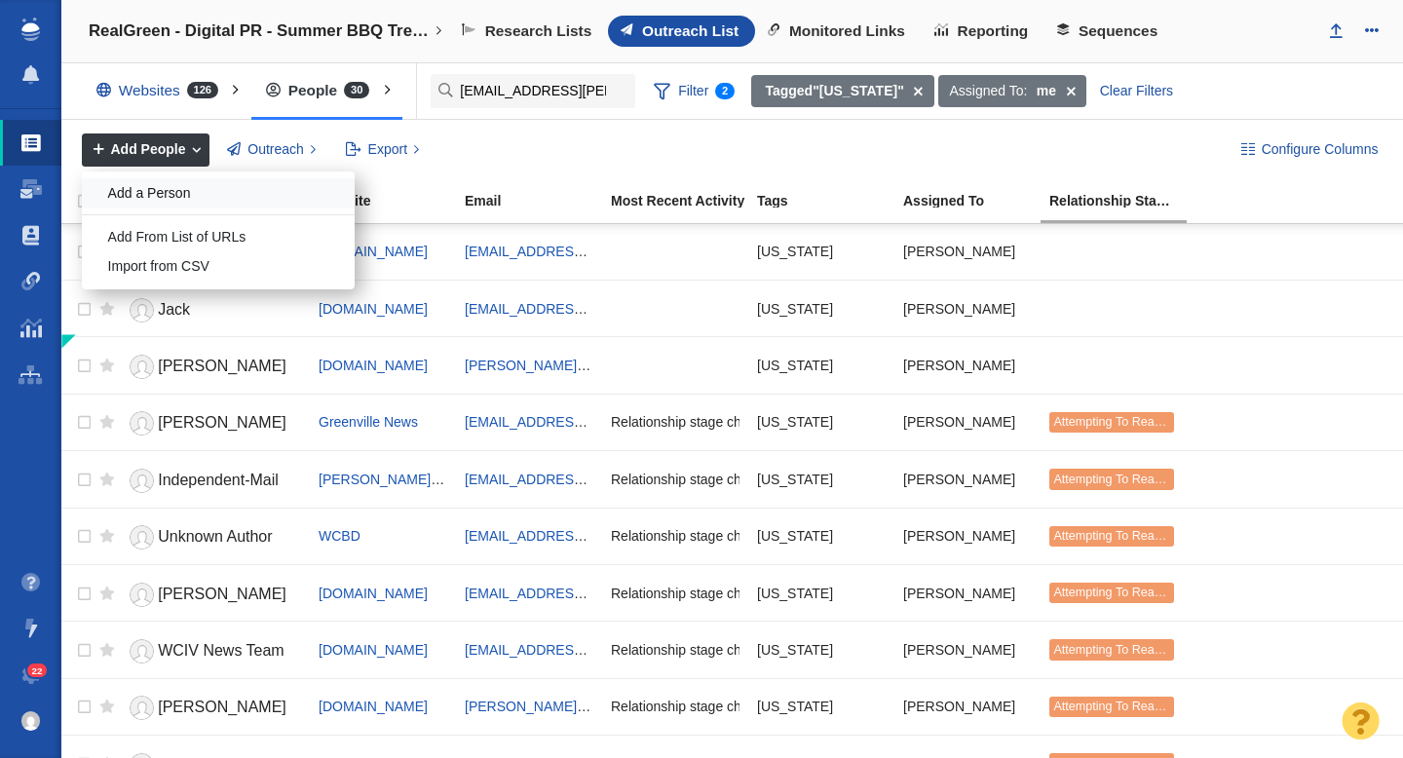
click at [201, 197] on div "Add a Person" at bounding box center [218, 193] width 273 height 30
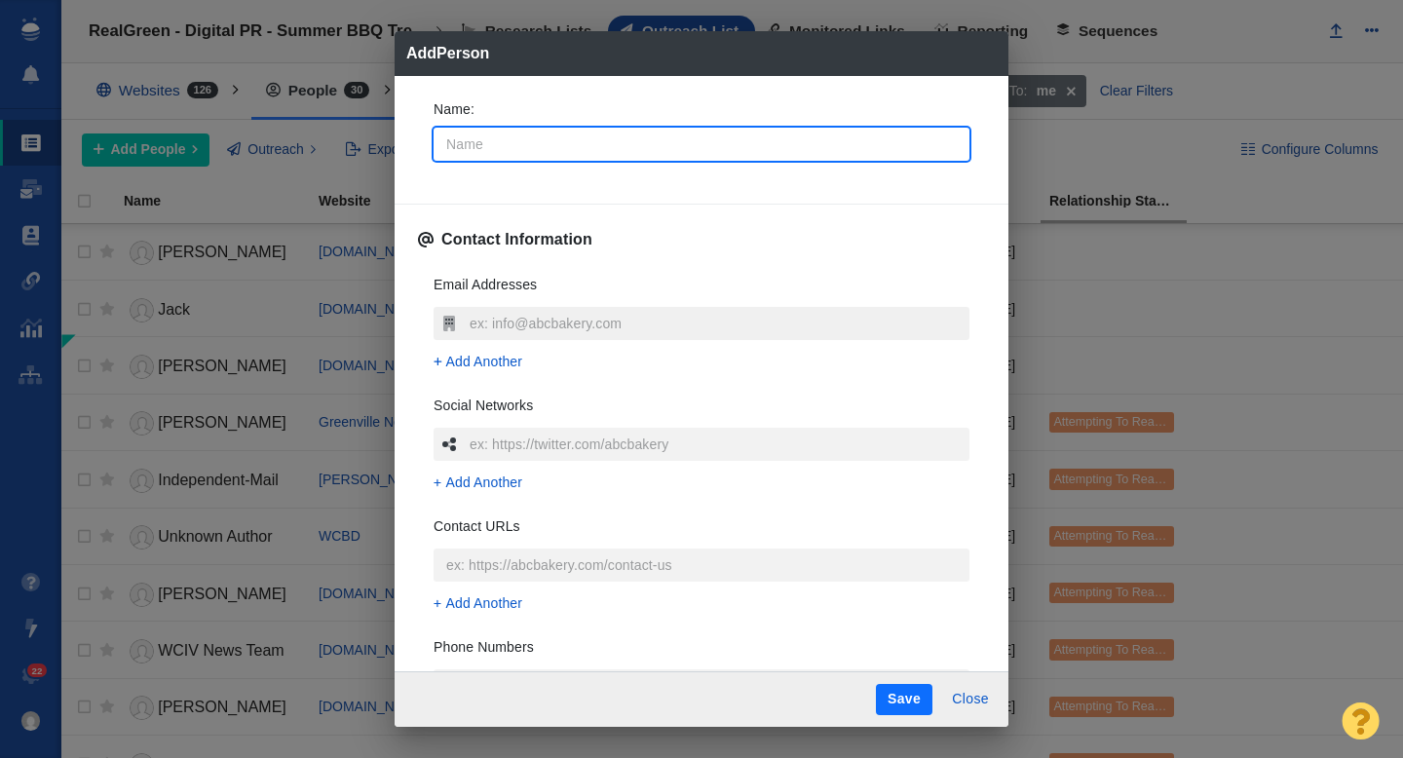
click at [496, 336] on input "text" at bounding box center [717, 323] width 505 height 33
type textarea "x"
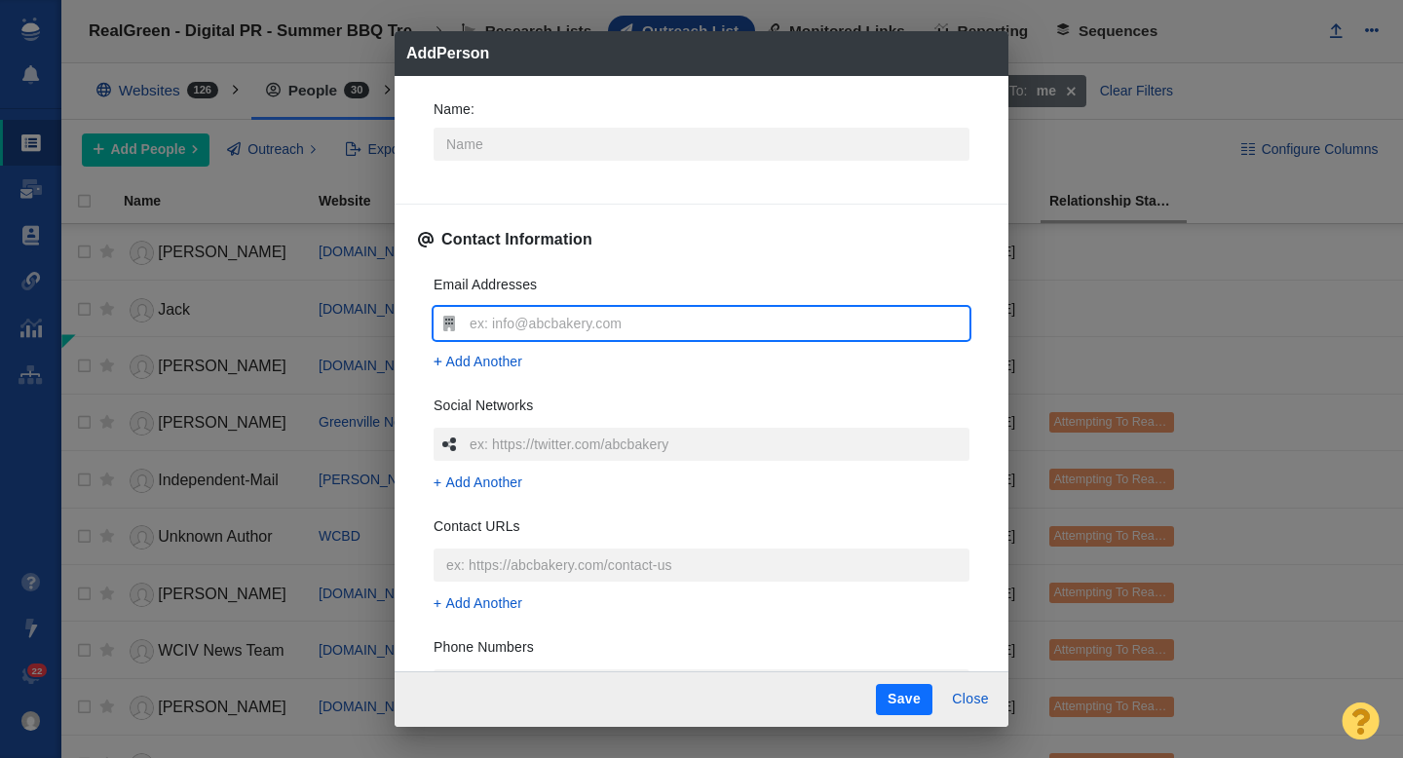
type input "Melanie.Day@bbgi.com"
type textarea "x"
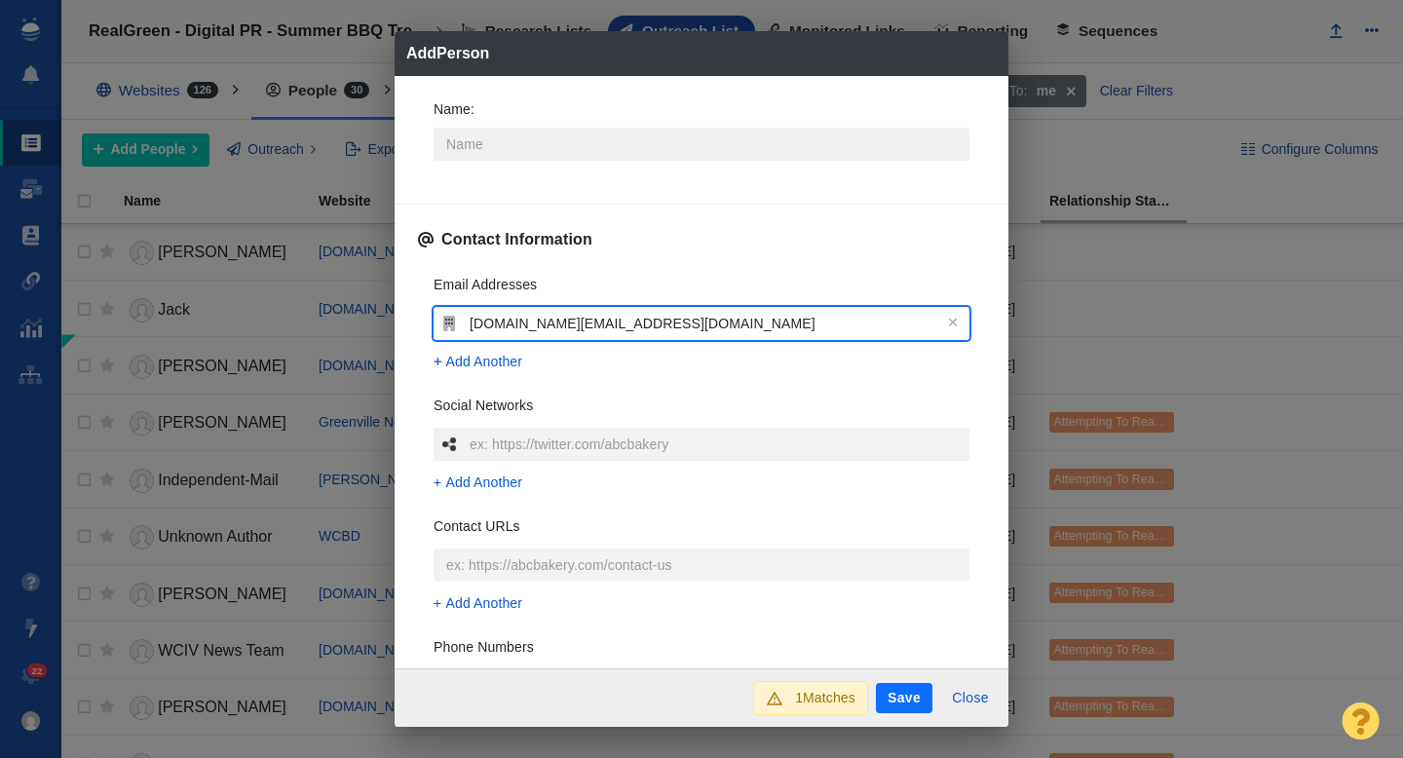
type input "Melanie.Day@bbgi.com"
click at [490, 140] on input "Name :" at bounding box center [701, 144] width 536 height 33
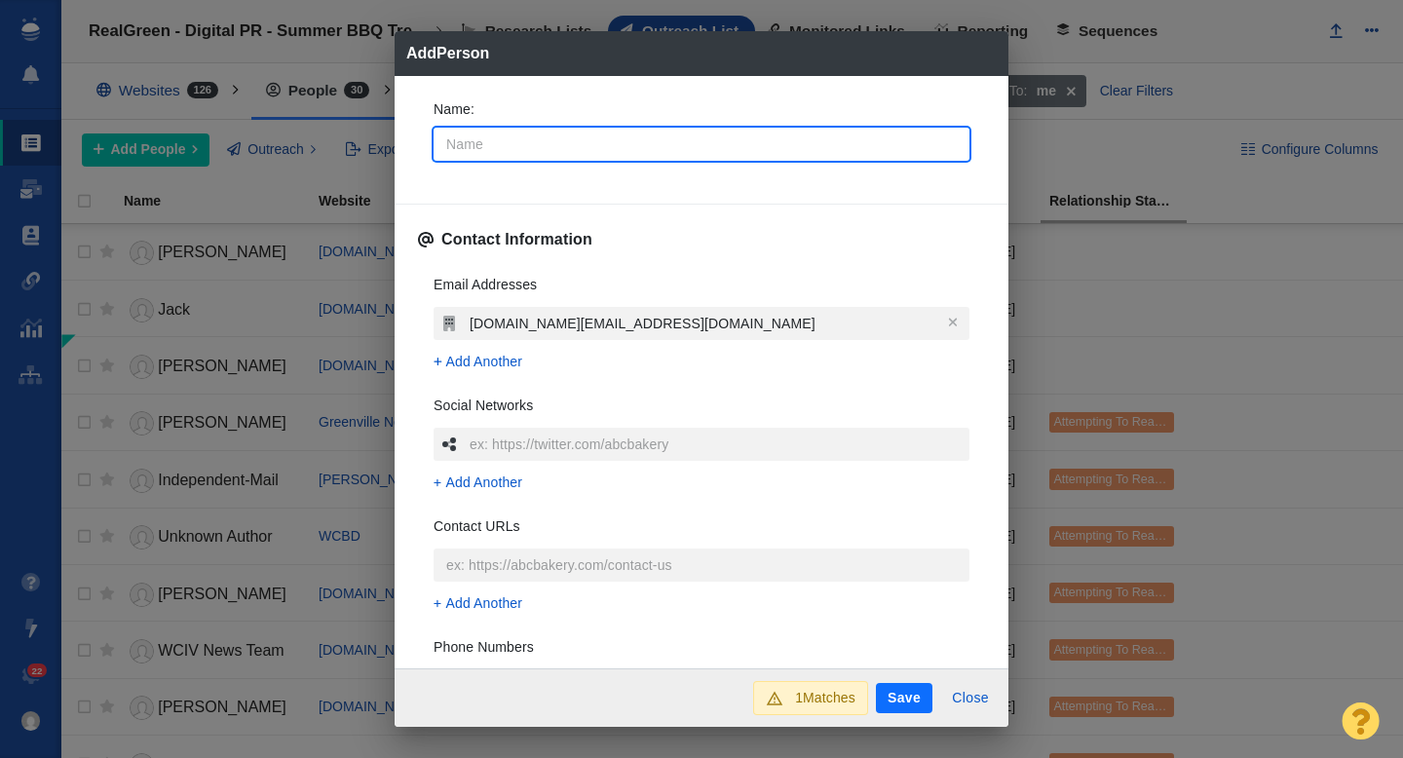
type input "M"
type textarea "x"
type input "Me"
type textarea "x"
type input "Mel"
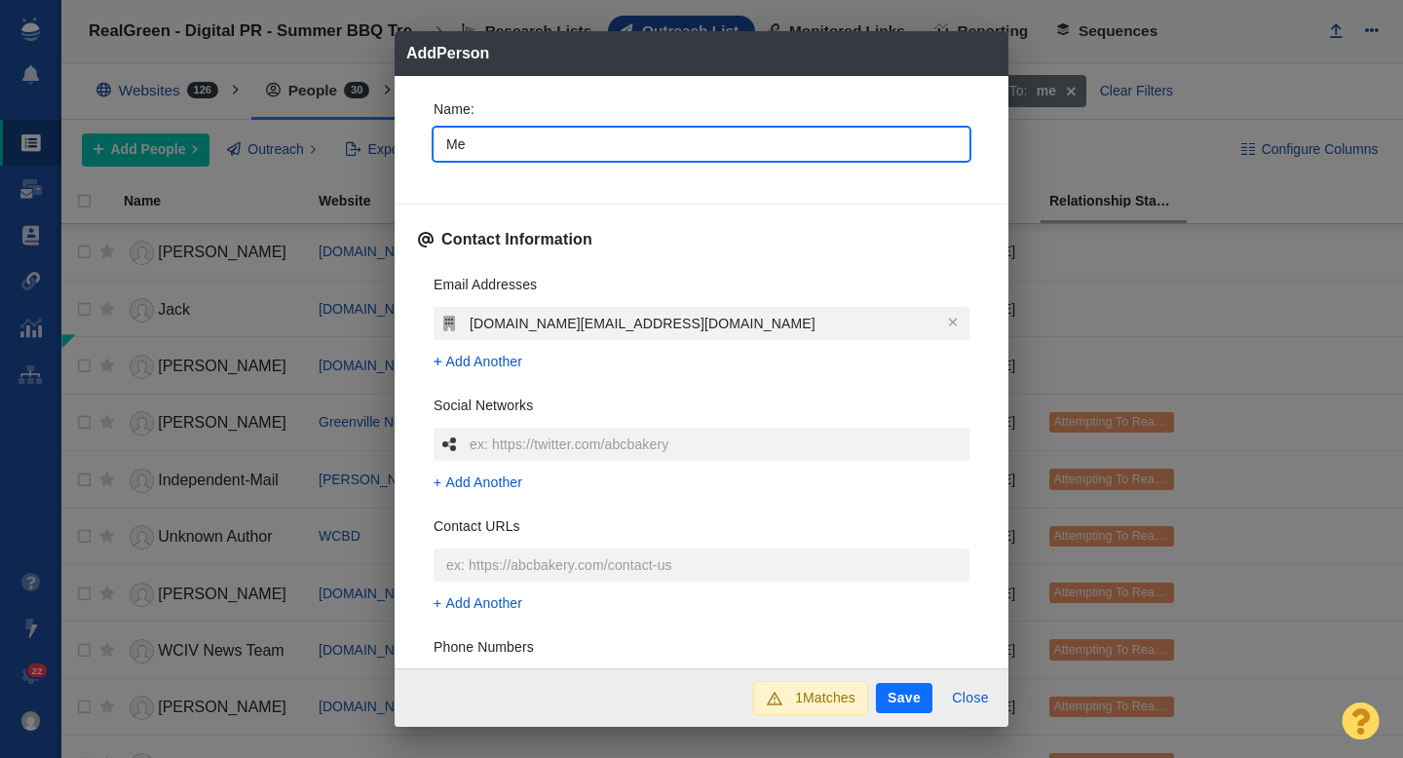
type textarea "x"
type input "Mela"
type textarea "x"
type input "Melan"
type textarea "x"
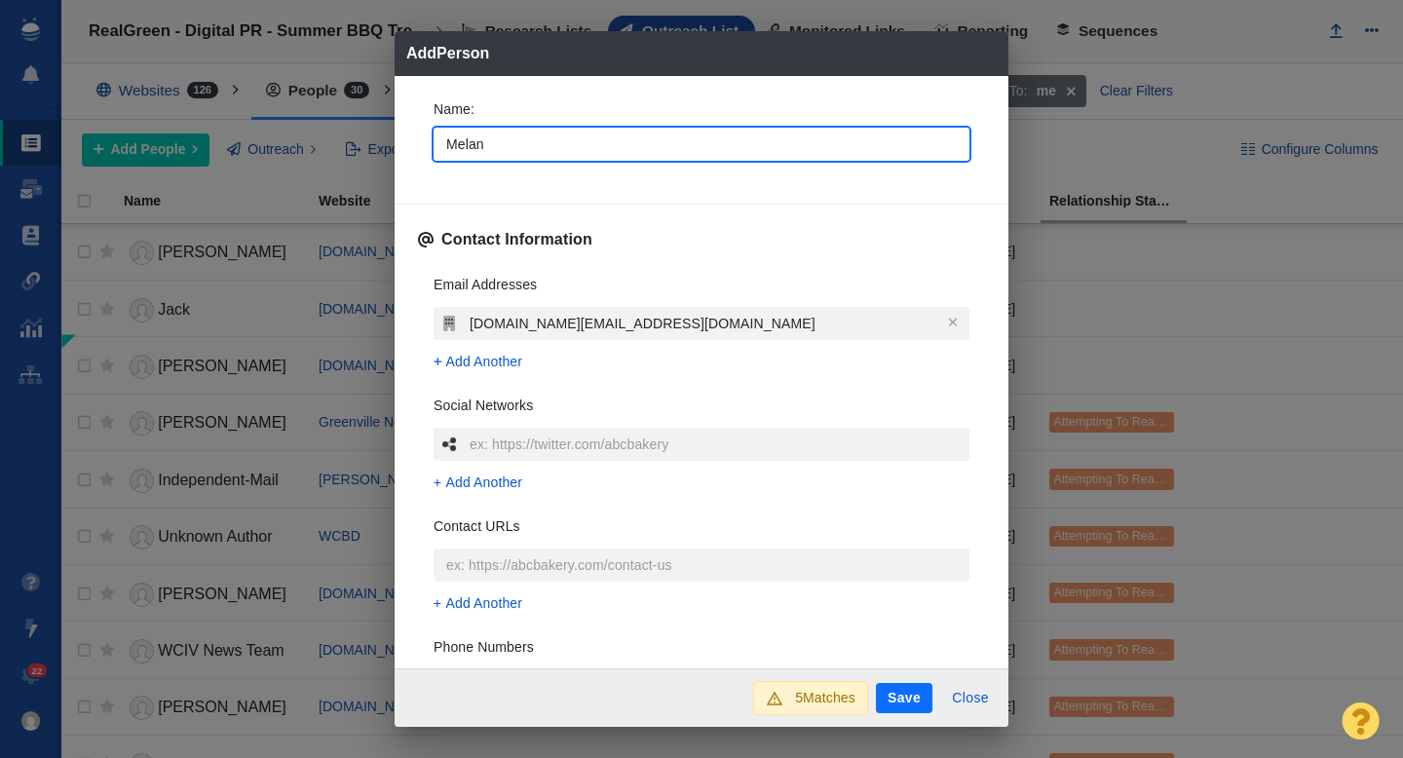
type input "Melani"
type textarea "x"
type input "Melanie"
type textarea "x"
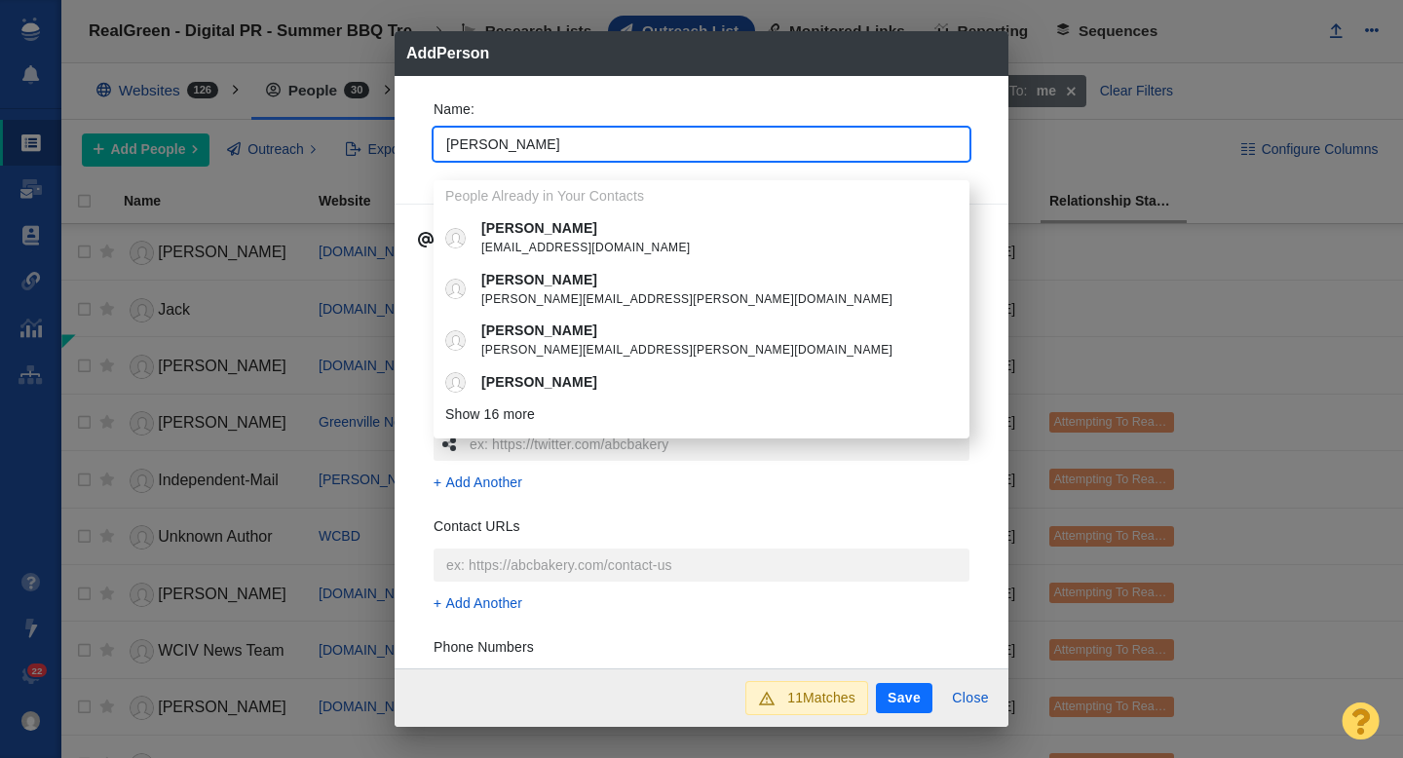
type input "Melanie"
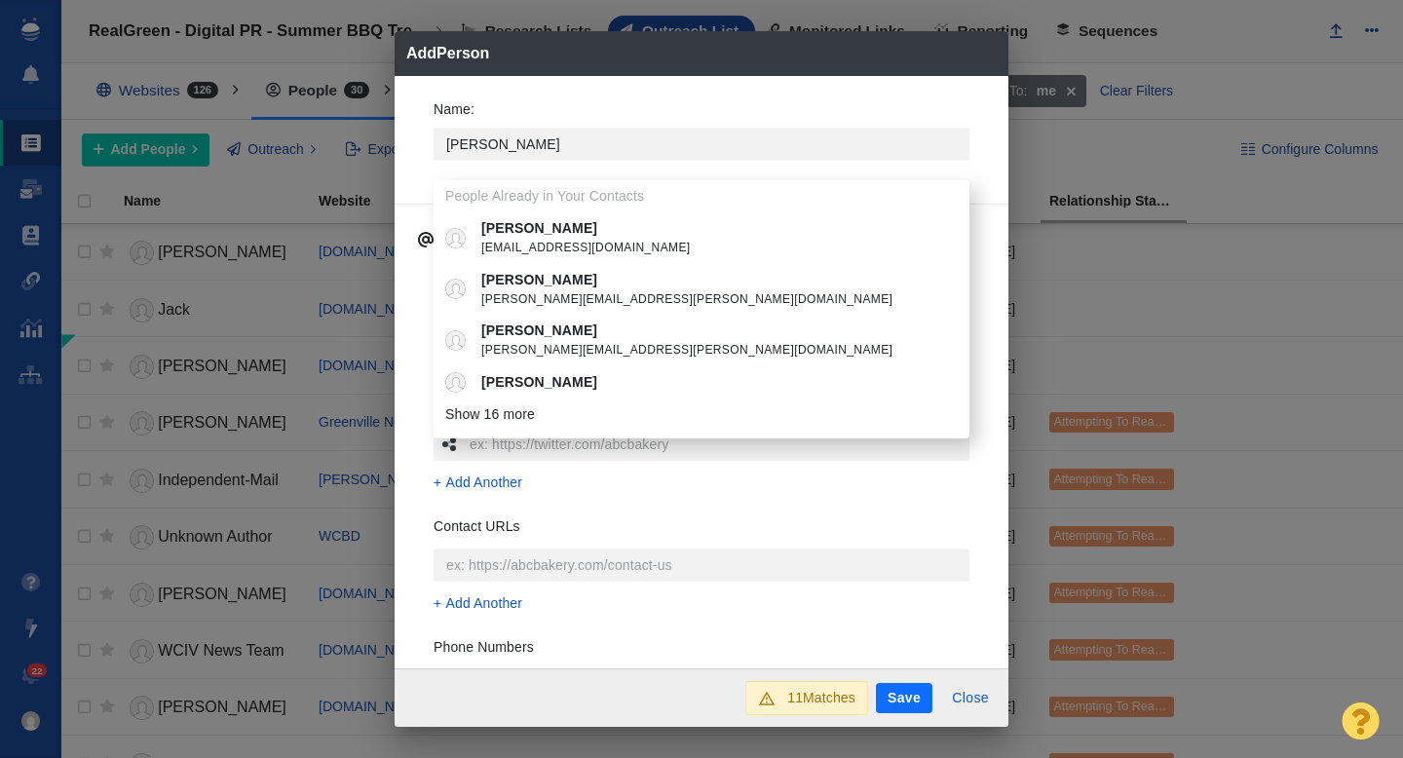
click at [406, 133] on div "Name : Melanie People Already in Your Contacts Melanie snap@seattle.gov Melanie…" at bounding box center [701, 372] width 614 height 593
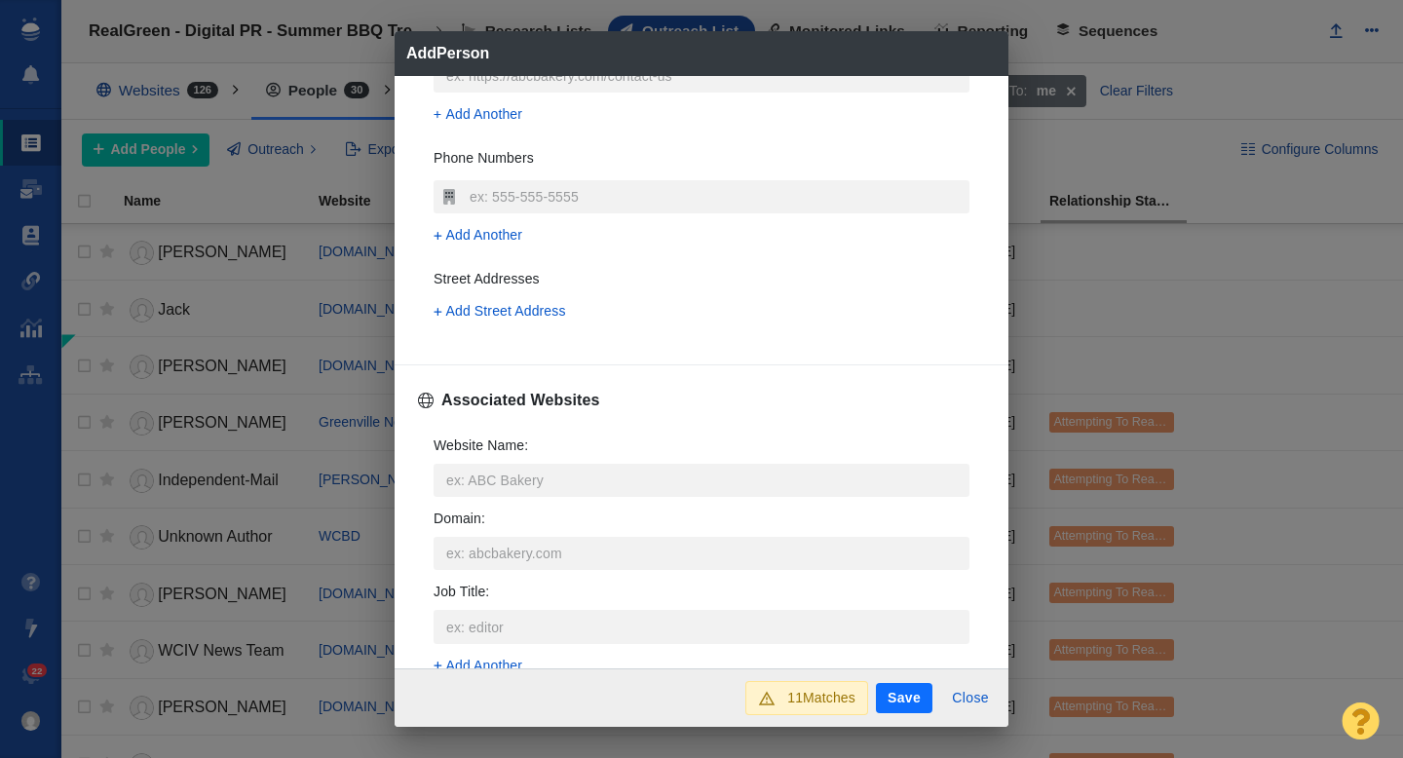
scroll to position [515, 0]
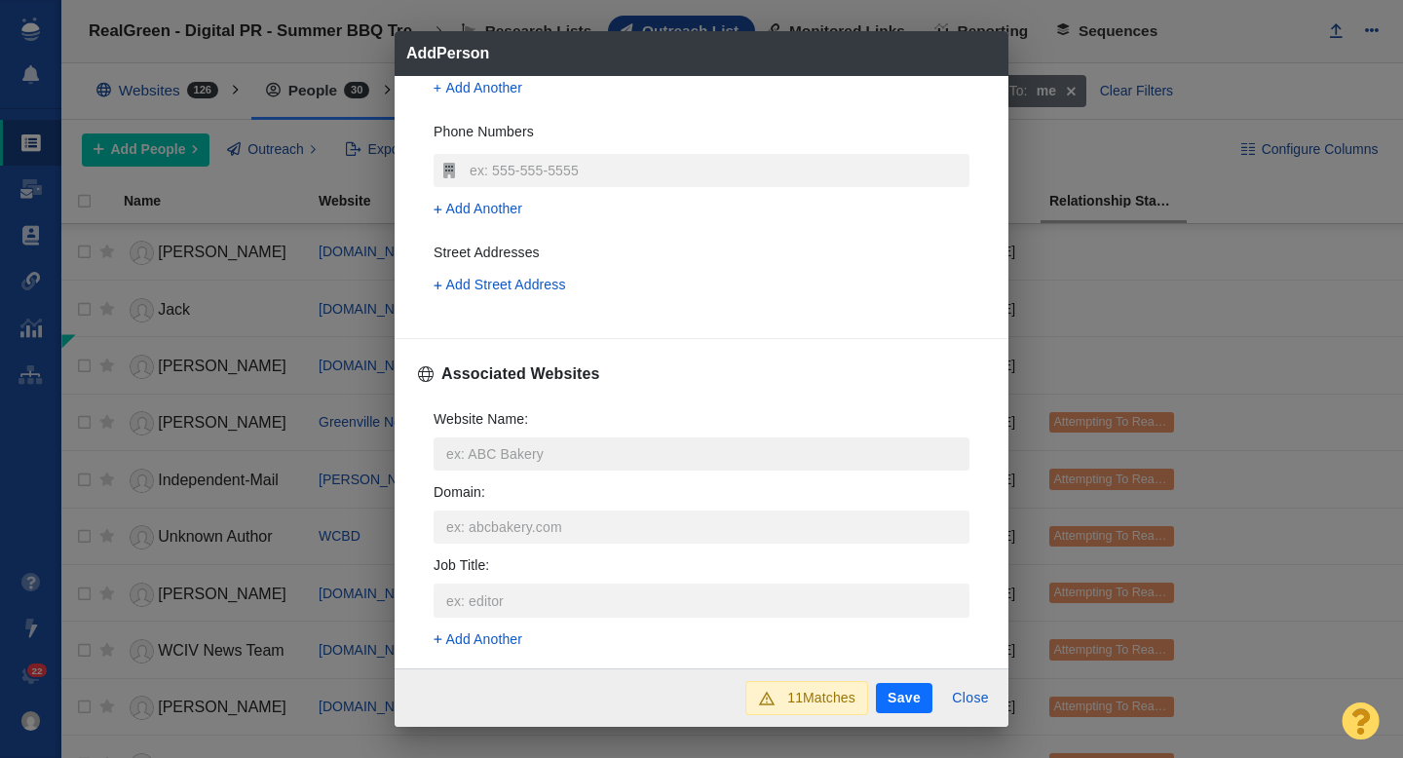
click at [472, 456] on input "Website Name :" at bounding box center [701, 453] width 536 height 33
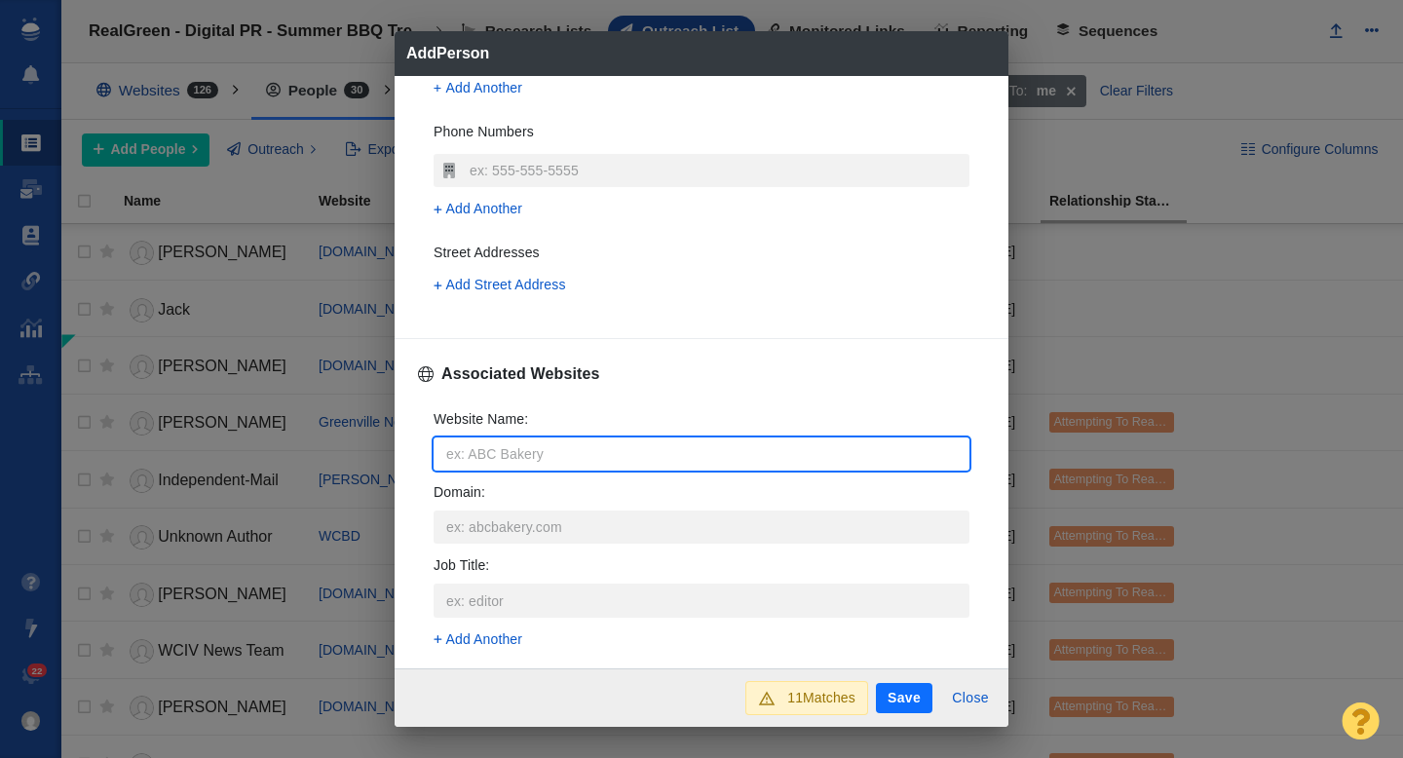
type input "k"
type textarea "x"
type input "ki"
type textarea "x"
type input "kis"
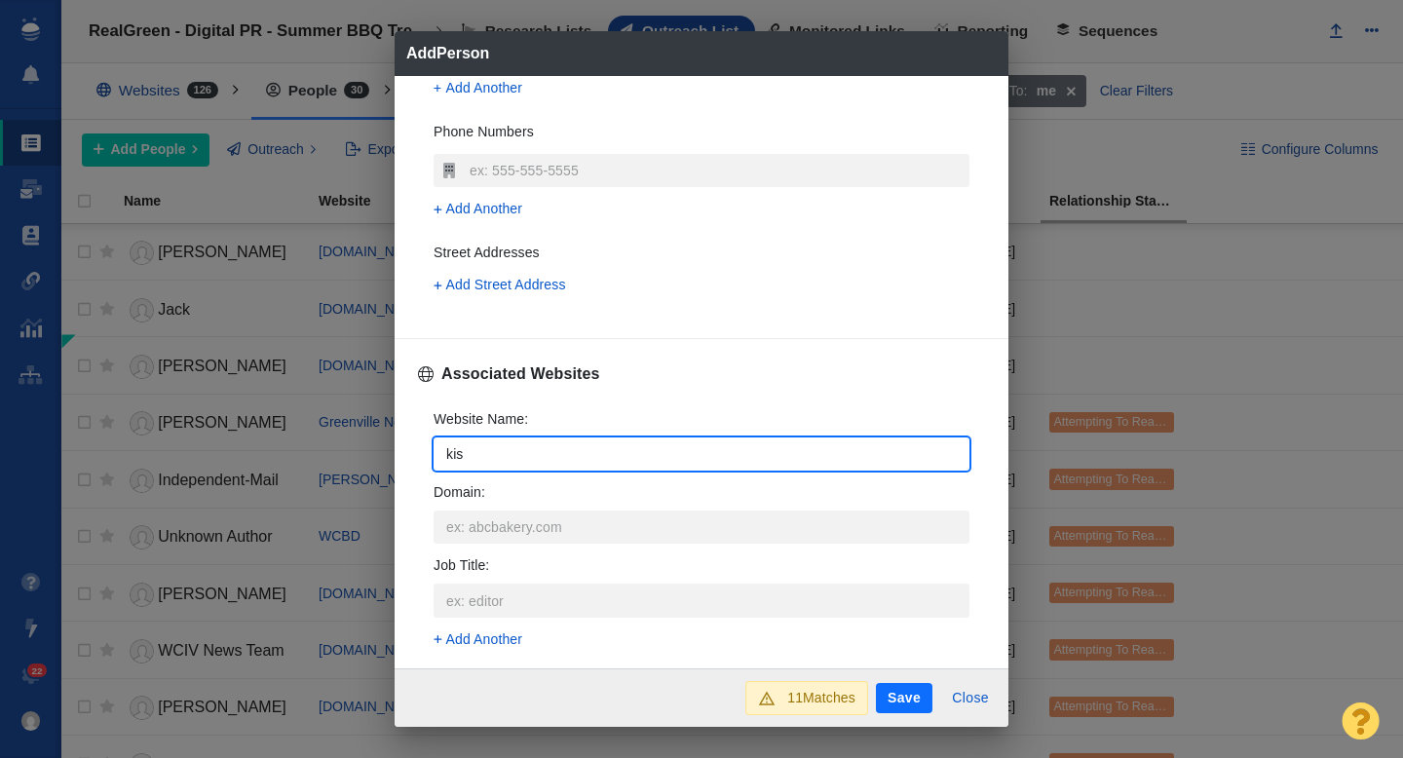
type textarea "x"
type input "kiss"
type textarea "x"
type input "kiss9"
type textarea "x"
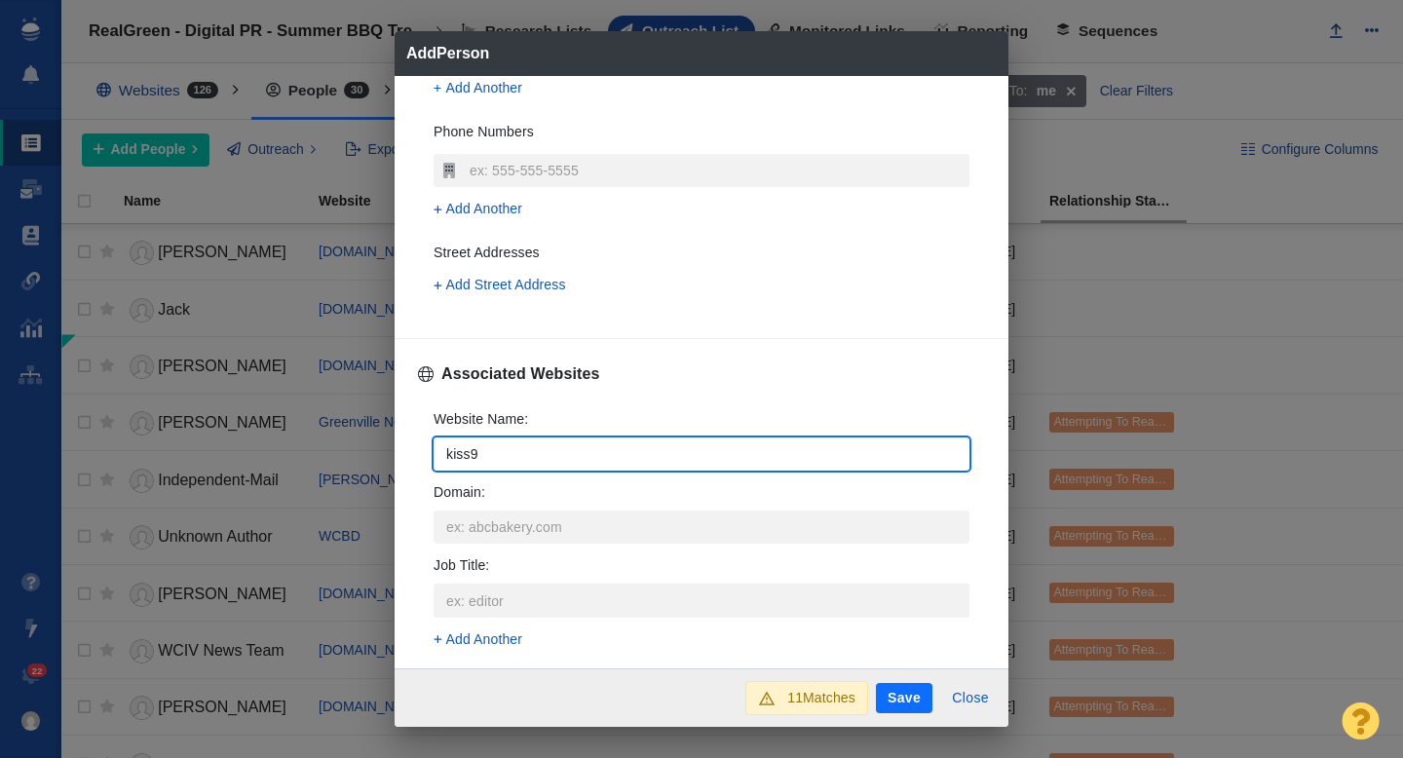
type input "kiss95"
type textarea "x"
type input "kiss951"
type textarea "x"
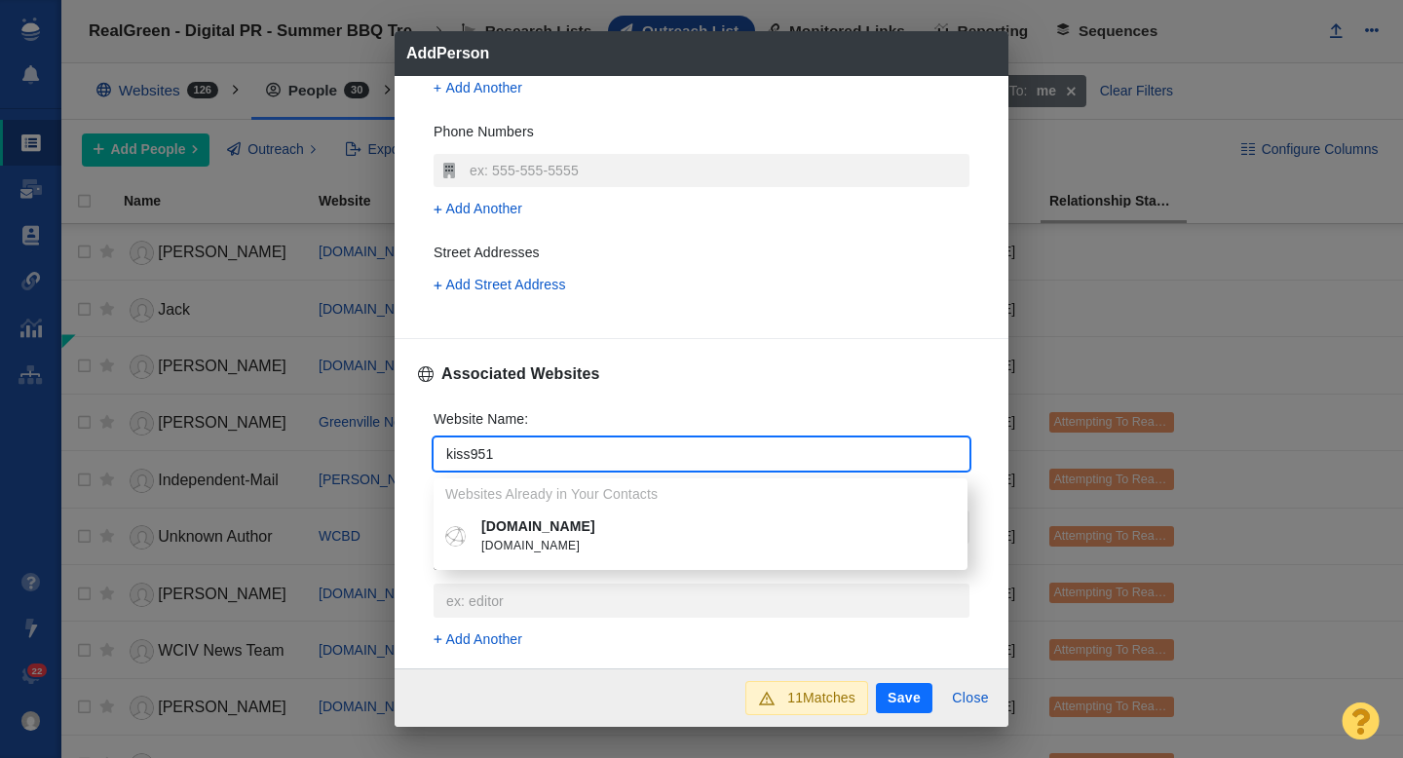
type input "kiss951"
click at [508, 532] on p "kiss951.com" at bounding box center [714, 526] width 467 height 20
type textarea "x"
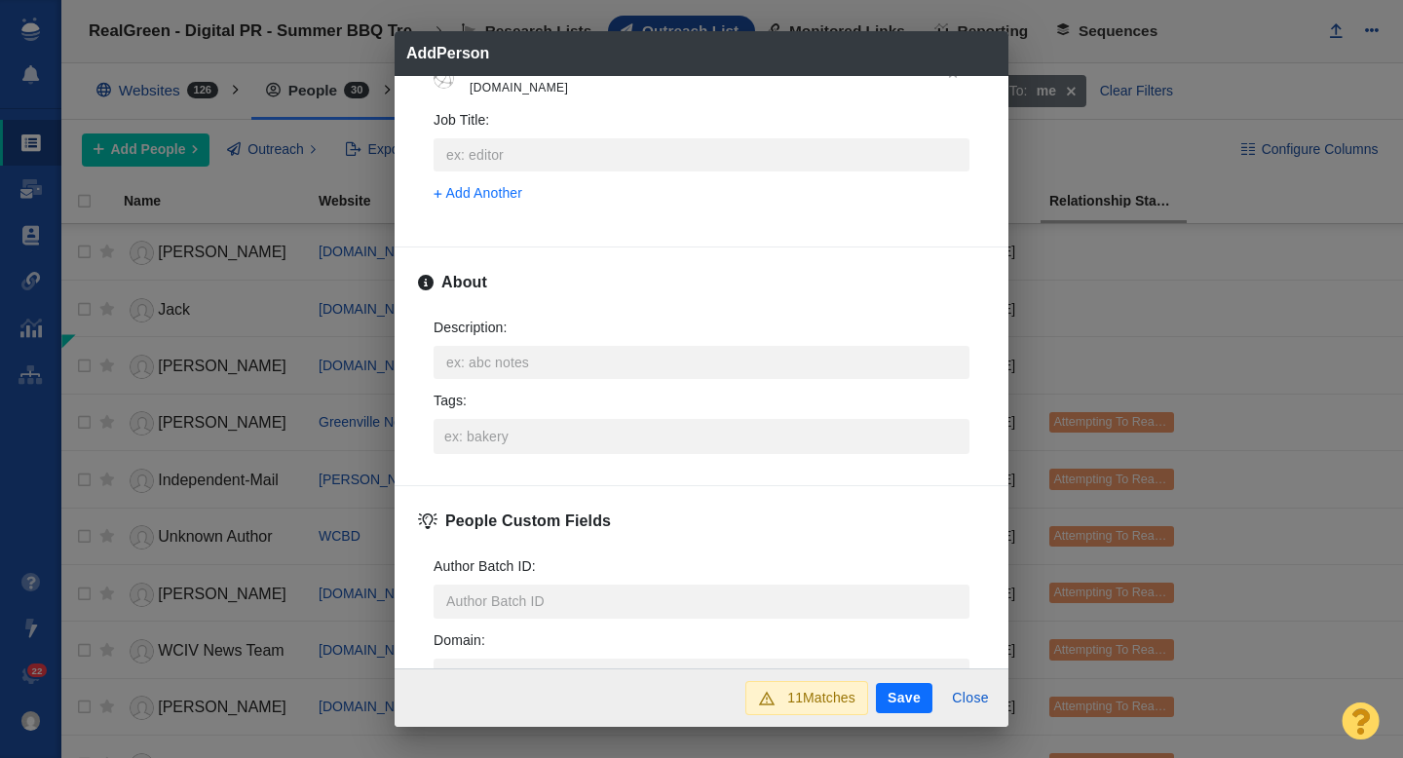
scroll to position [902, 0]
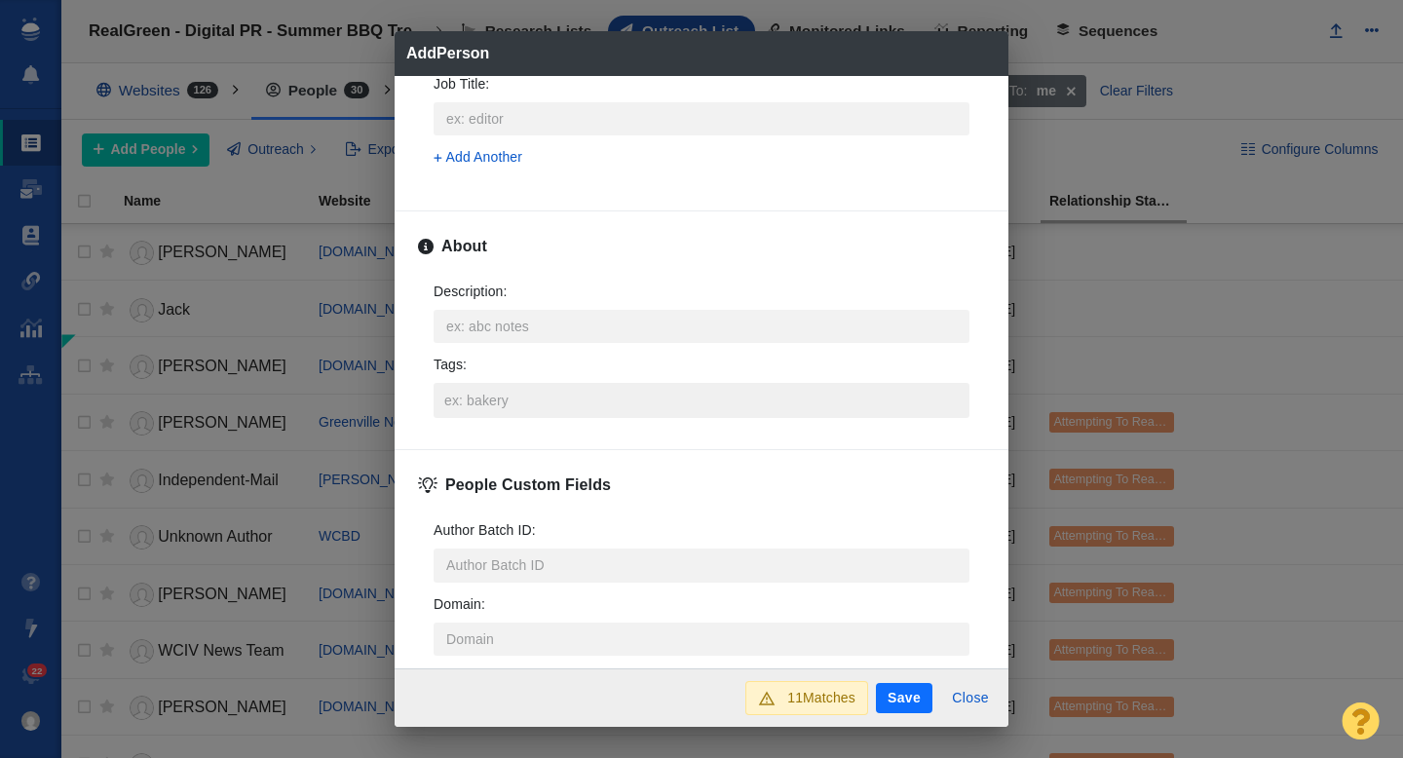
click at [486, 400] on input "Tags :" at bounding box center [701, 400] width 524 height 35
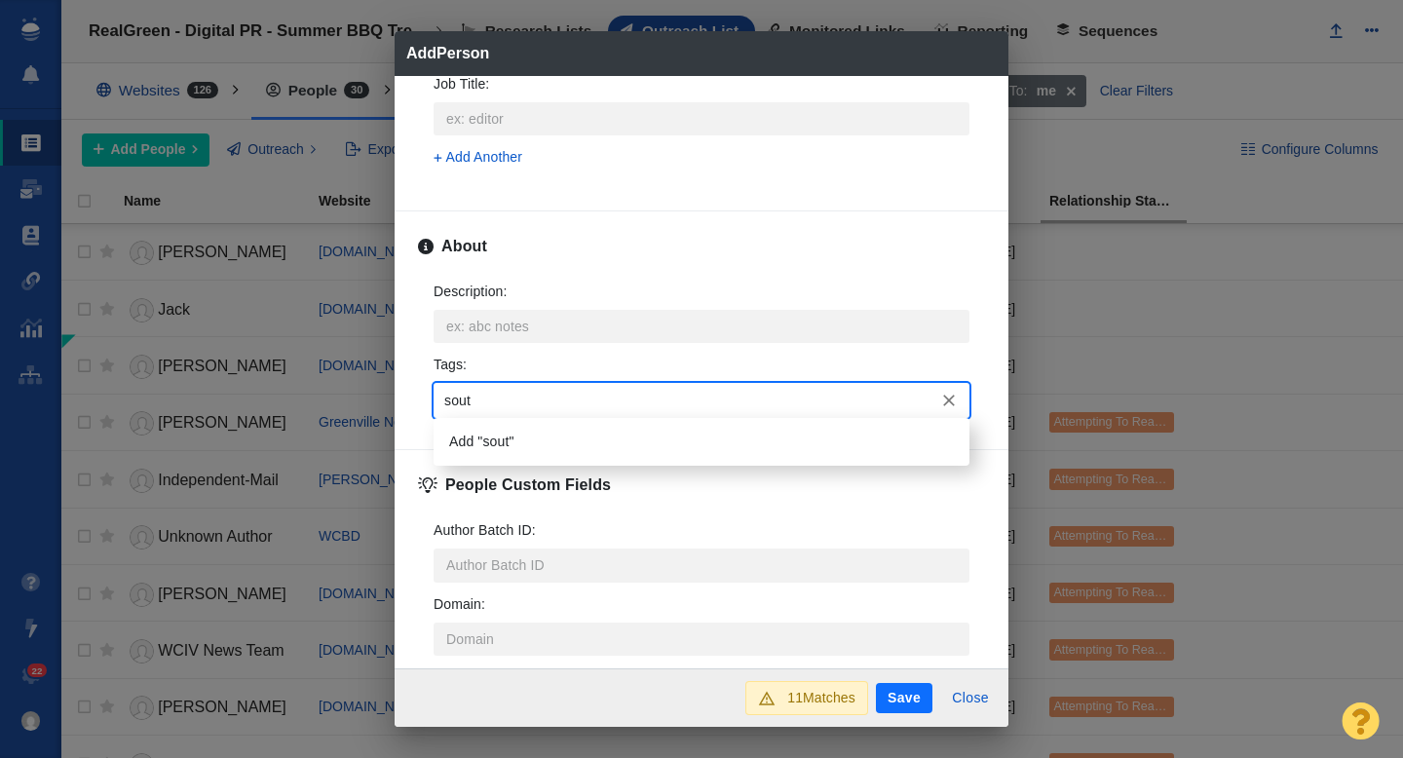
type input "south"
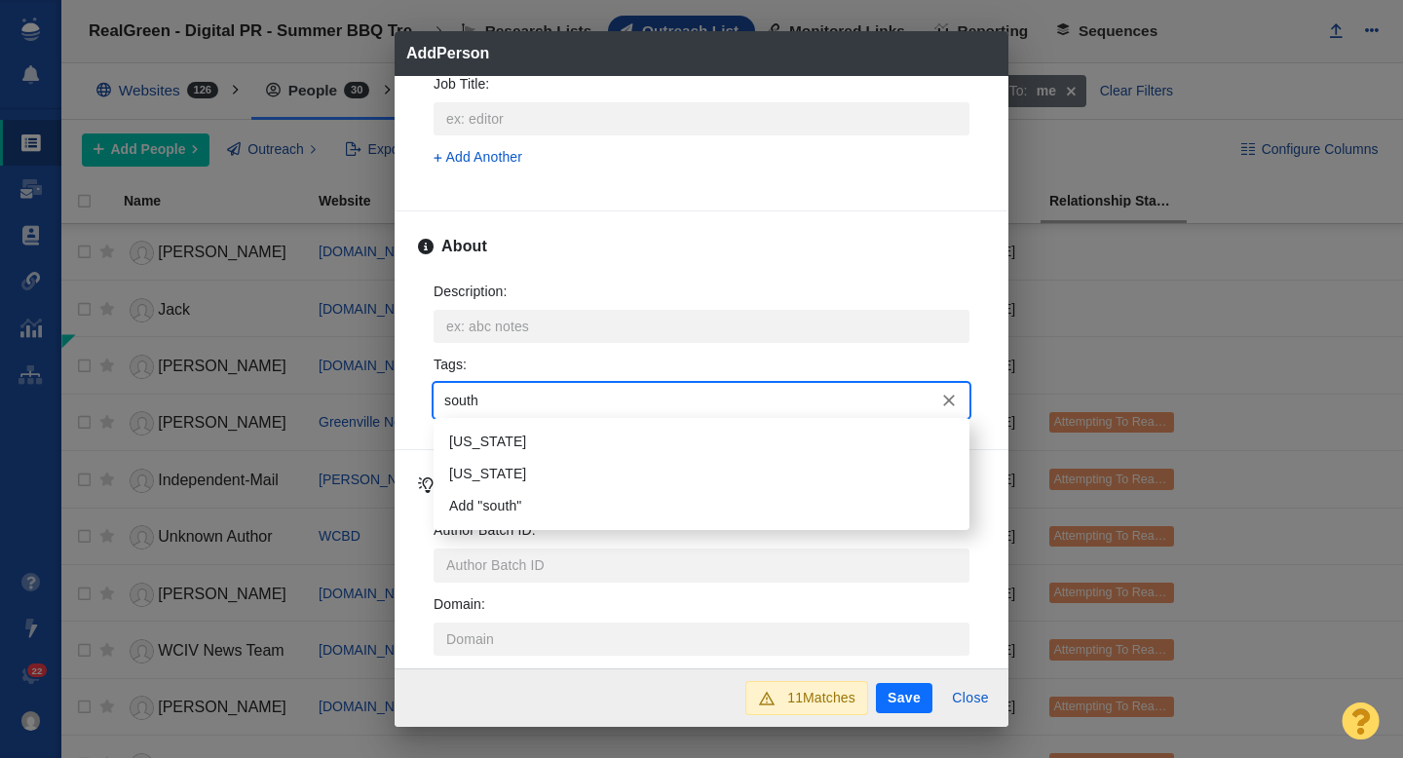
click at [514, 426] on li "South Carolina" at bounding box center [701, 442] width 536 height 32
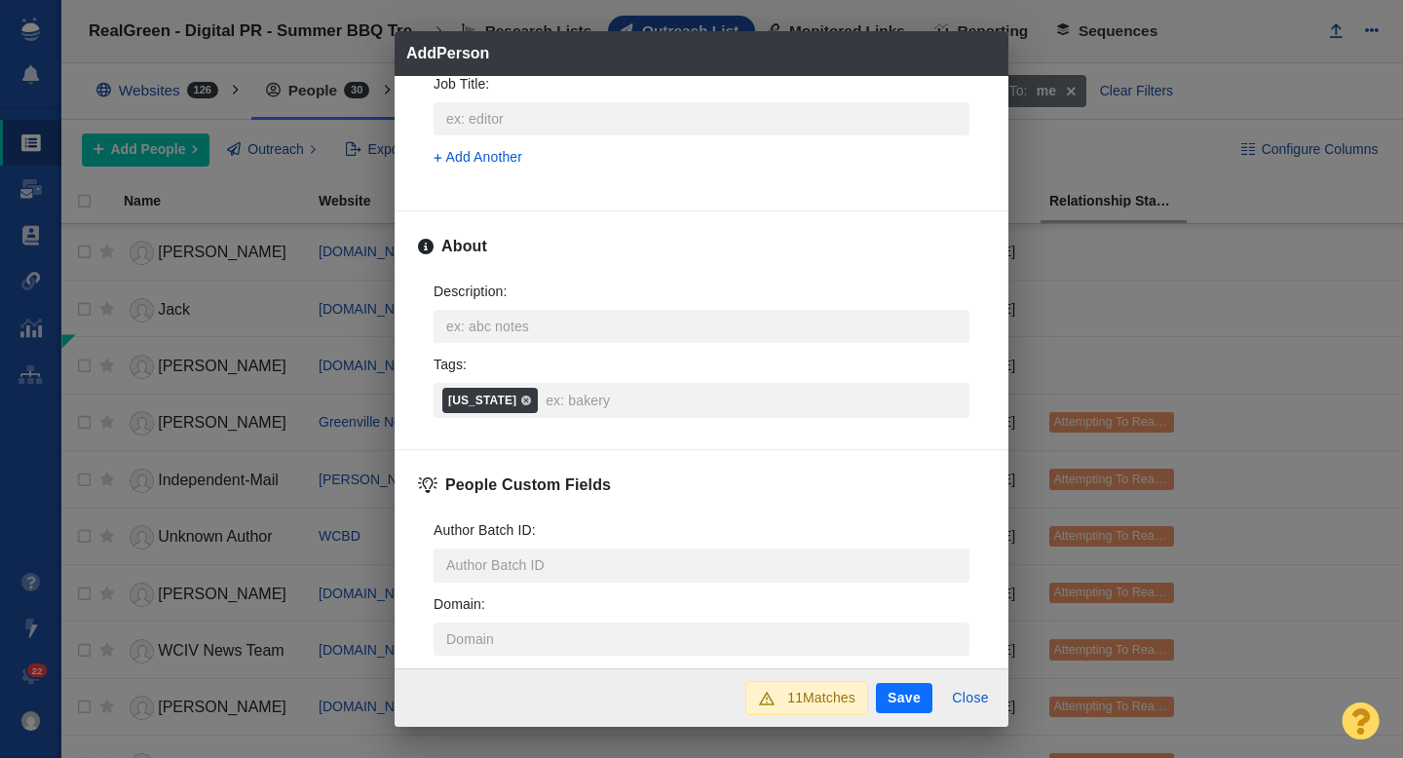
click at [911, 701] on button "Save" at bounding box center [904, 698] width 56 height 31
type textarea "x"
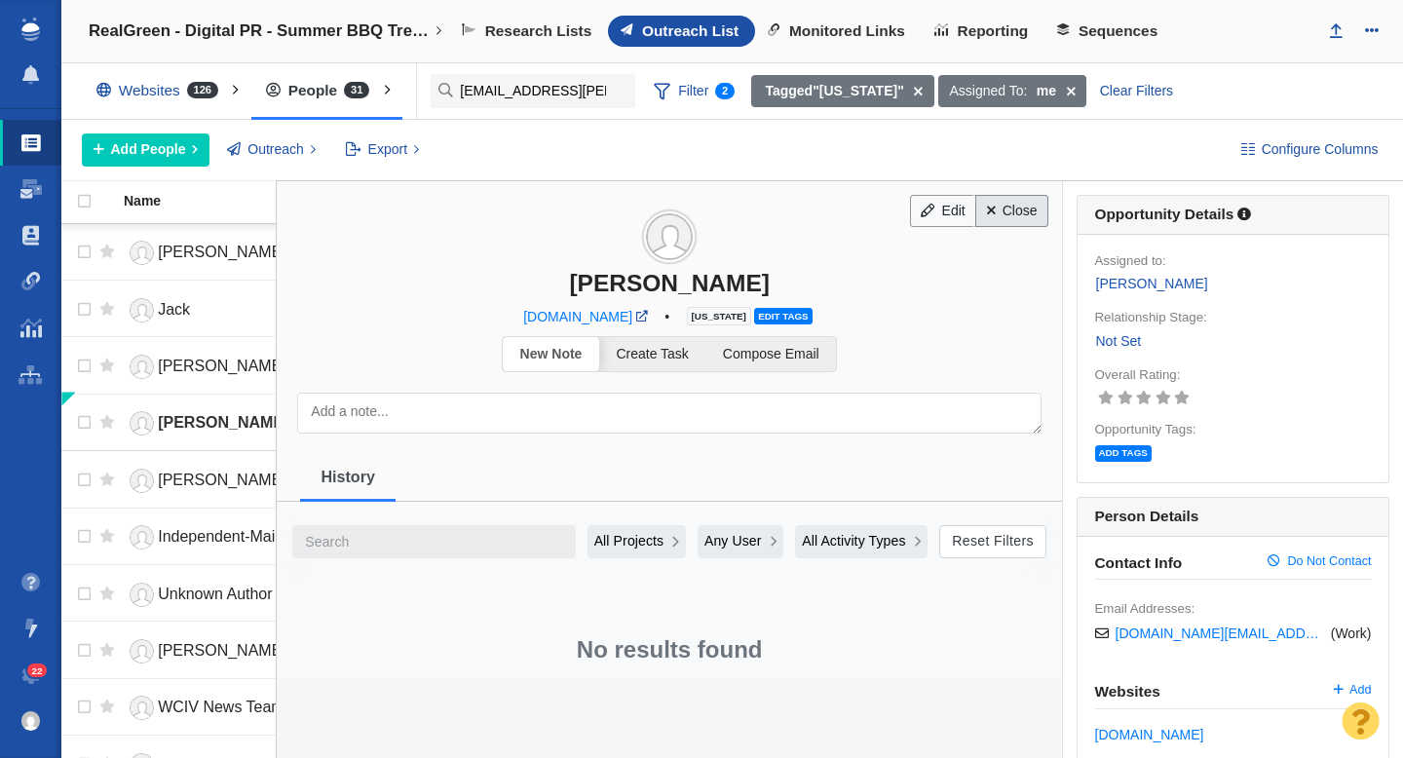
click at [1011, 210] on link "Close" at bounding box center [1011, 211] width 73 height 33
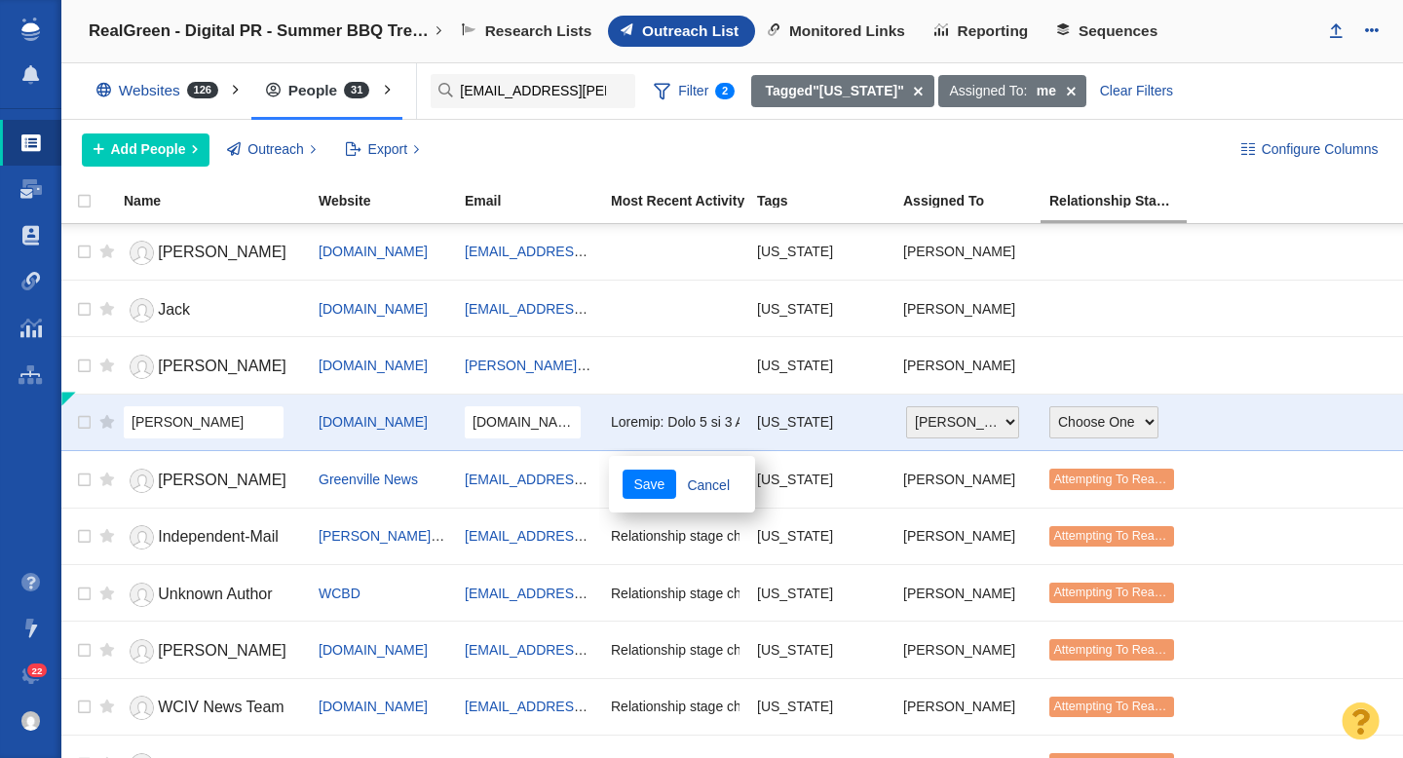
click at [708, 468] on div "Save Cancel" at bounding box center [682, 484] width 146 height 56
click at [710, 480] on link "Cancel" at bounding box center [708, 483] width 65 height 29
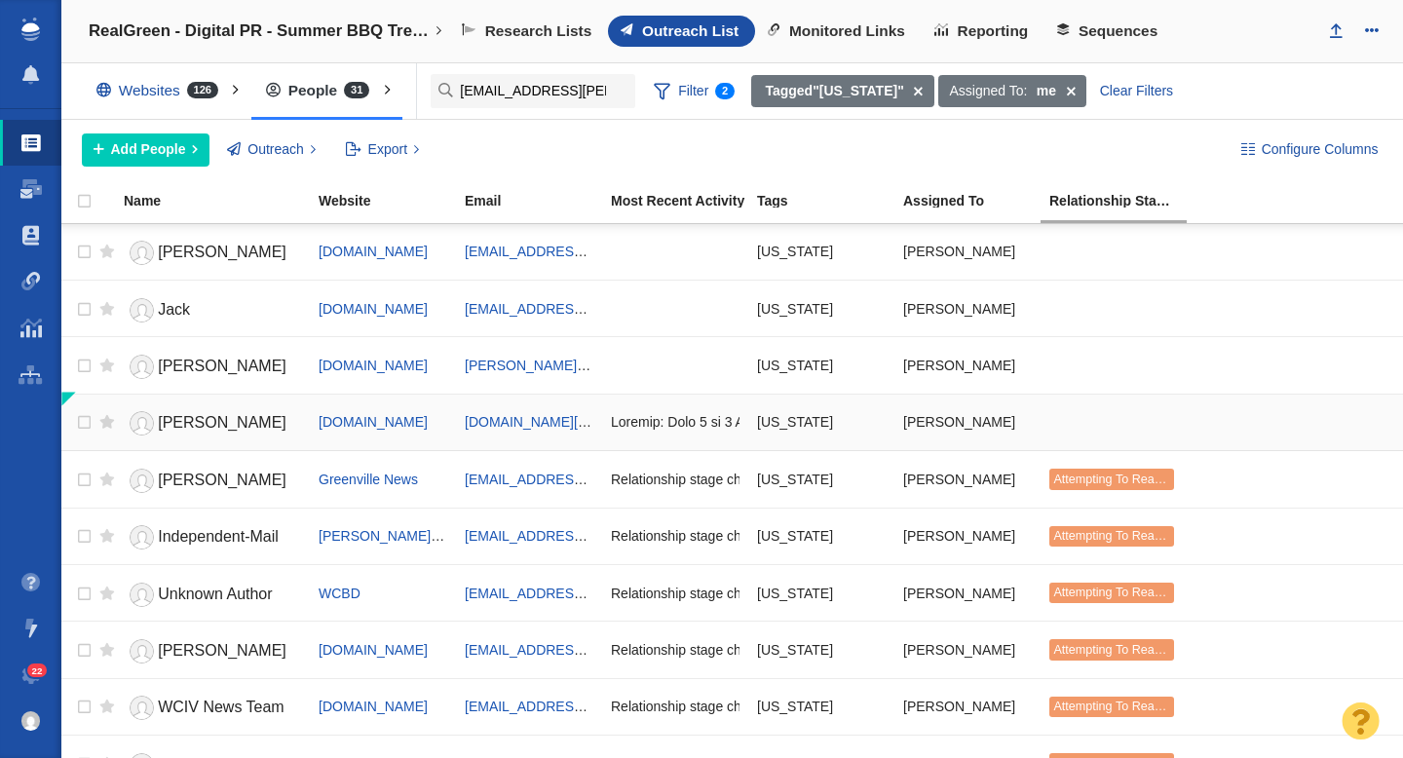
click at [201, 424] on span "Melanie" at bounding box center [222, 422] width 129 height 17
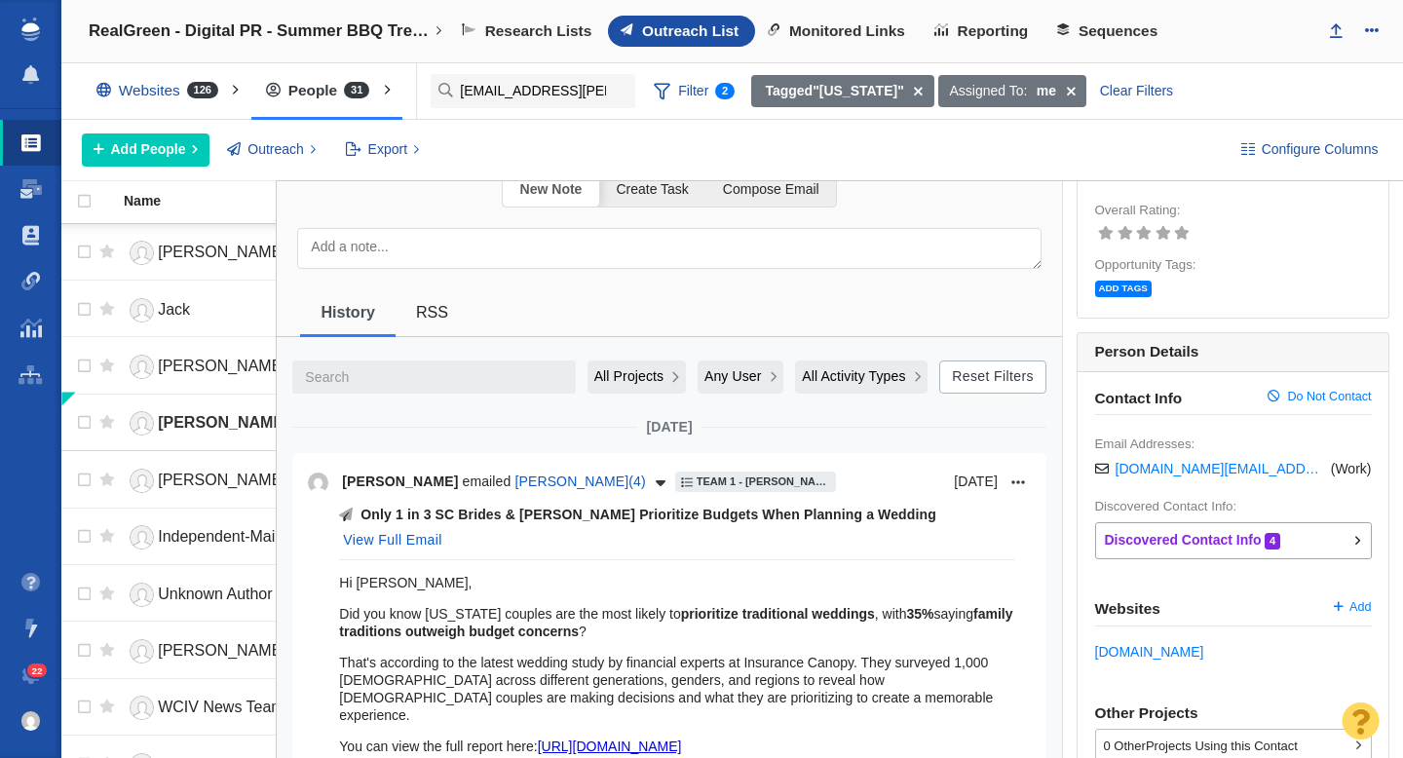
scroll to position [0, 0]
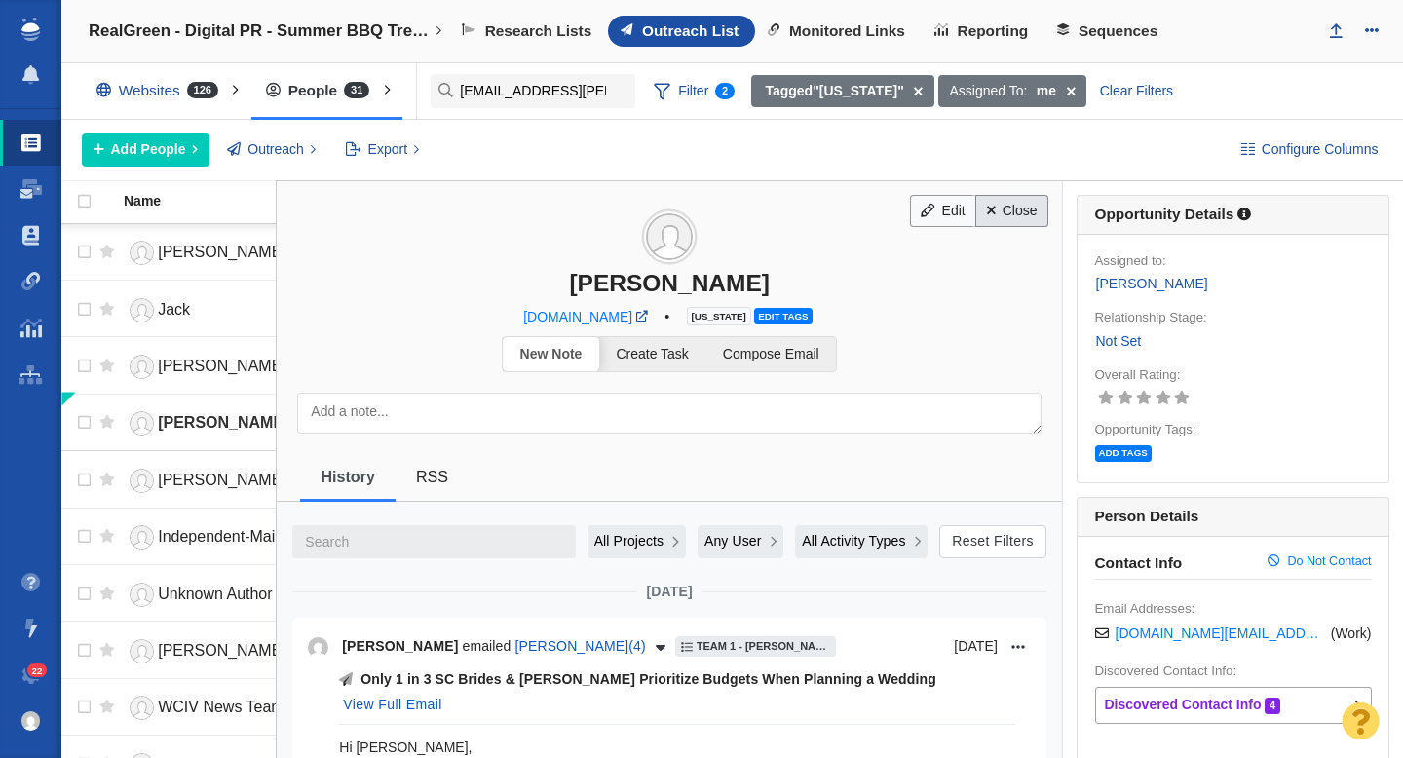
click at [1001, 215] on link "Close" at bounding box center [1011, 211] width 73 height 33
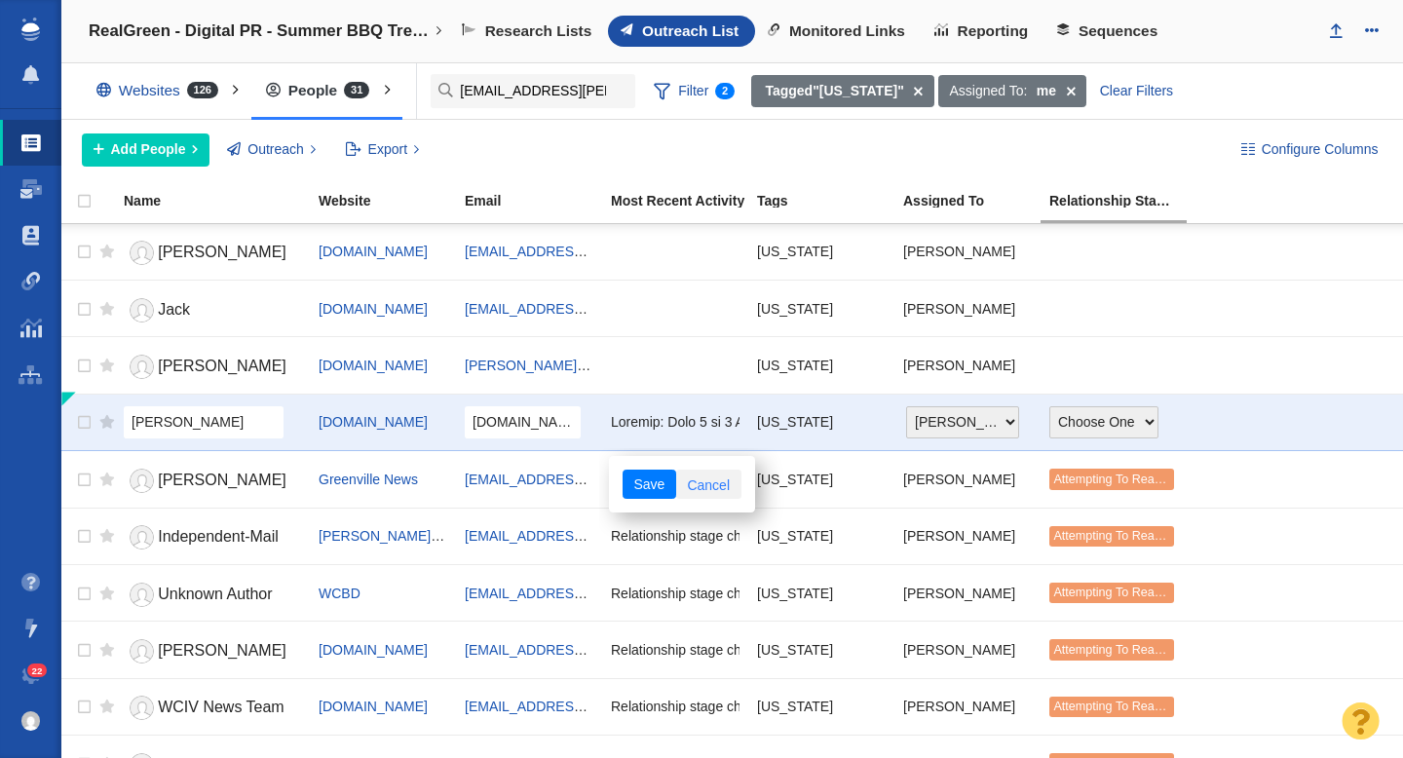
click at [717, 473] on link "Cancel" at bounding box center [708, 483] width 65 height 29
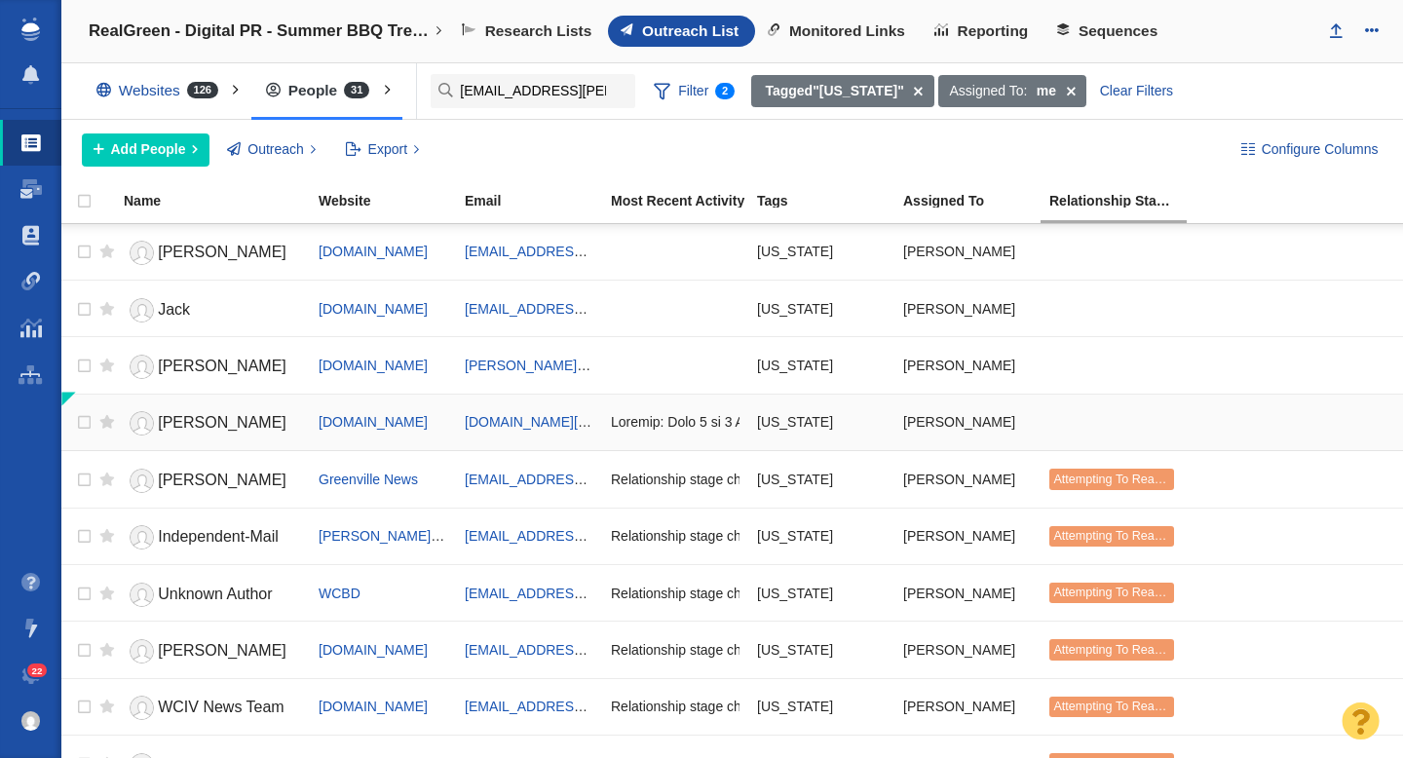
click at [210, 427] on span "Melanie" at bounding box center [222, 422] width 129 height 17
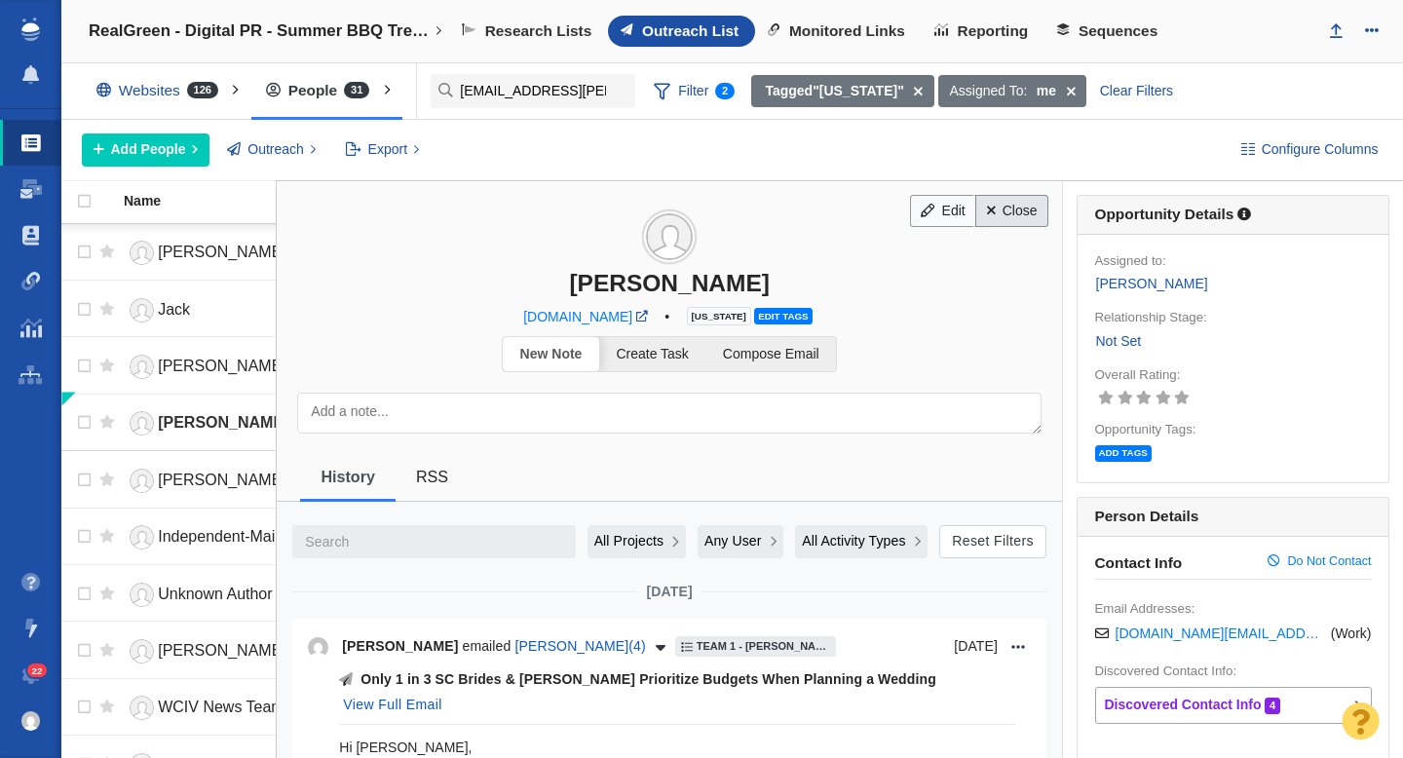
click at [1021, 217] on link "Close" at bounding box center [1011, 211] width 73 height 33
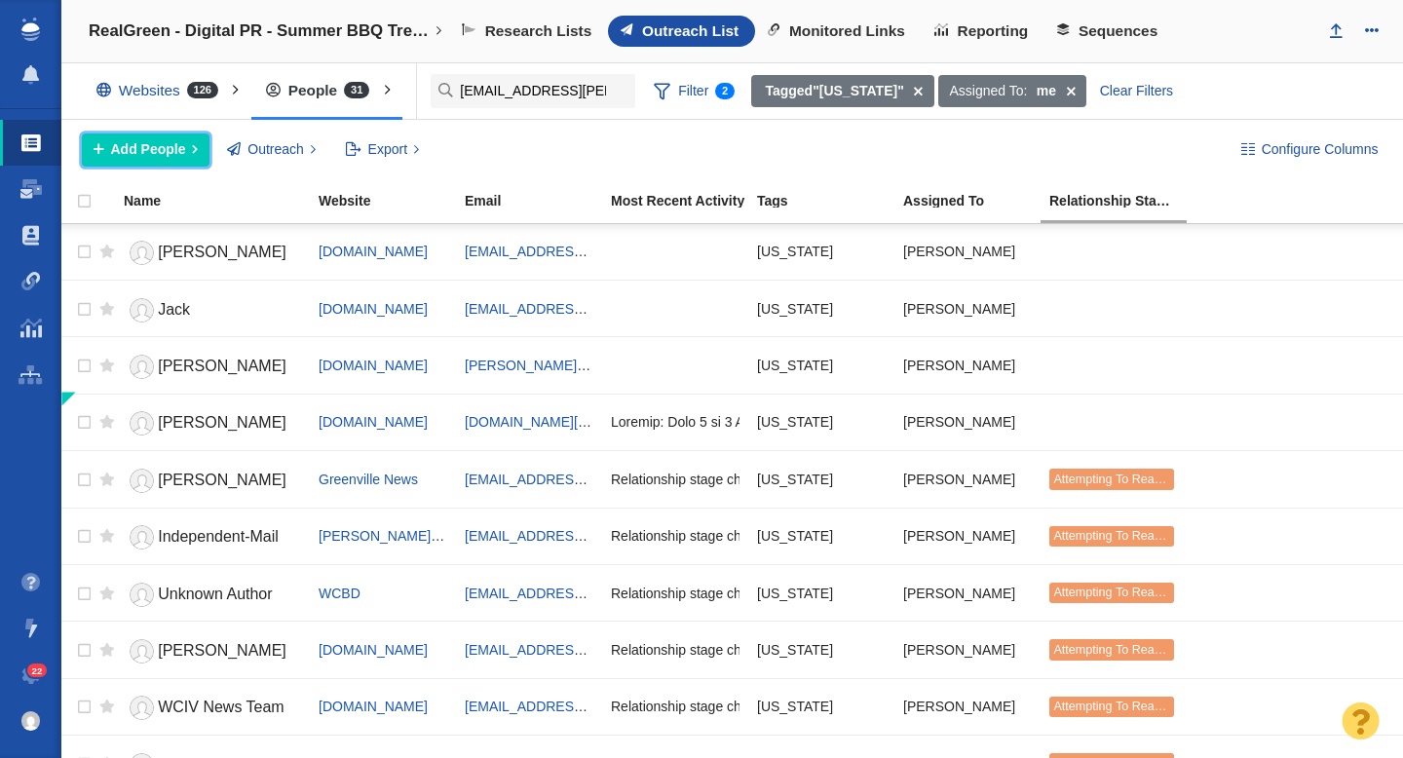
click at [155, 154] on span "Add People" at bounding box center [148, 149] width 75 height 20
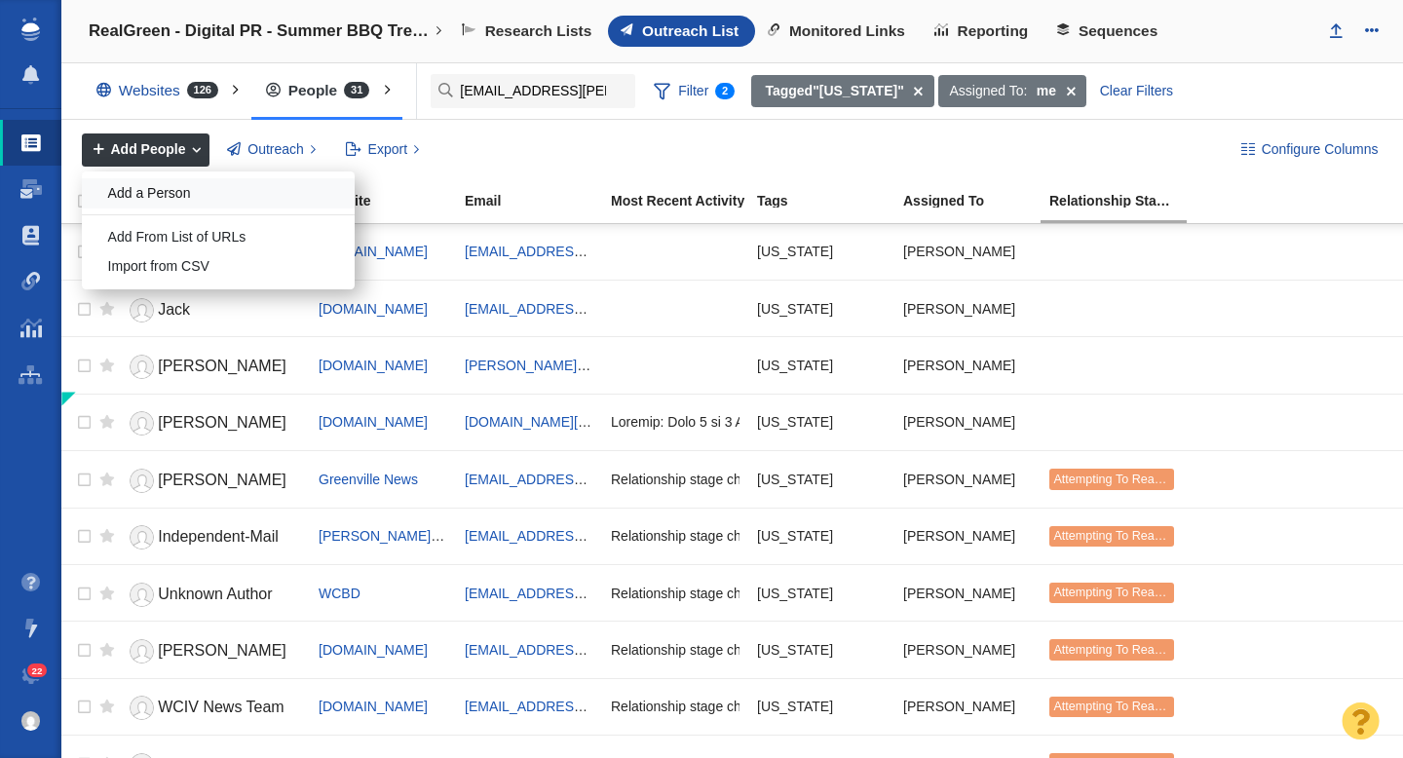
click at [176, 181] on div "Add a Person" at bounding box center [218, 193] width 273 height 30
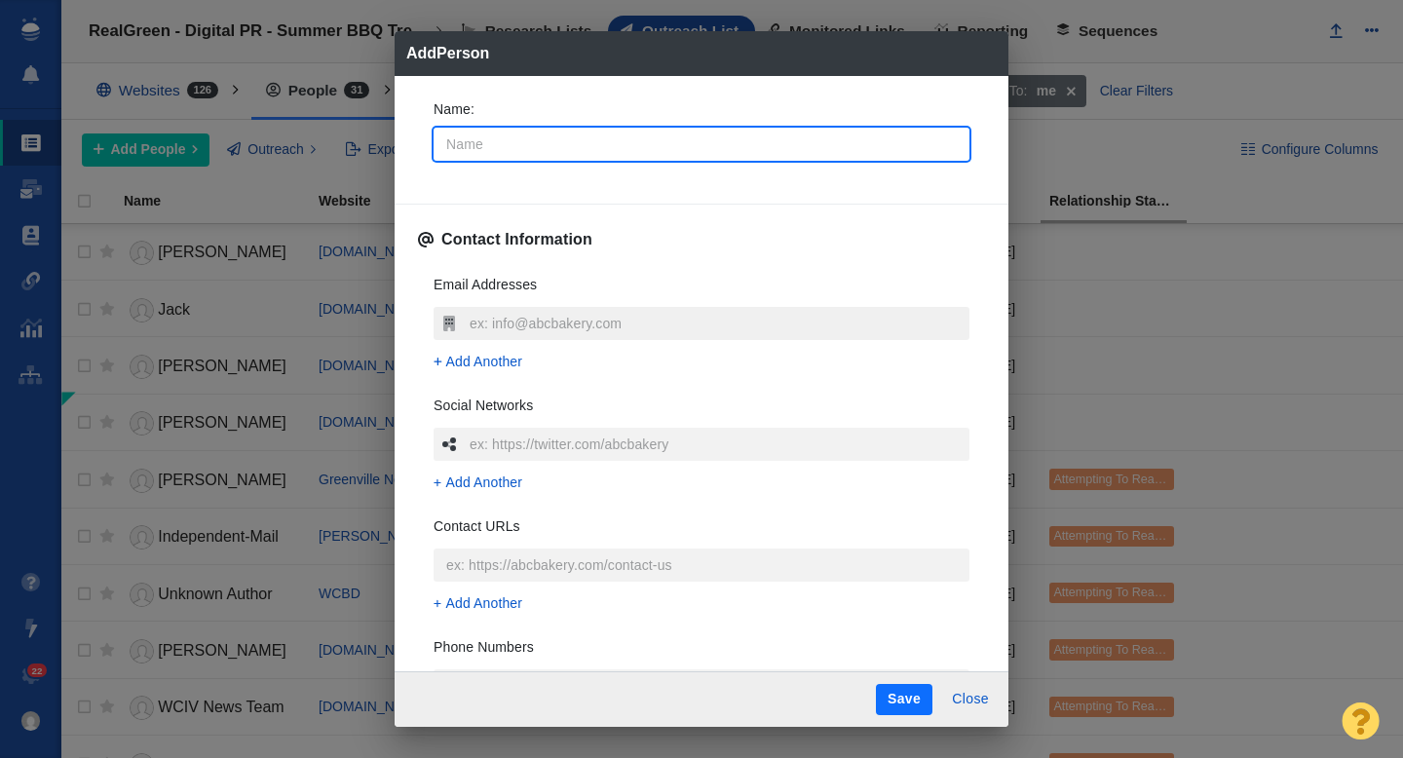
type textarea "x"
click at [508, 319] on input "text" at bounding box center [717, 323] width 505 height 33
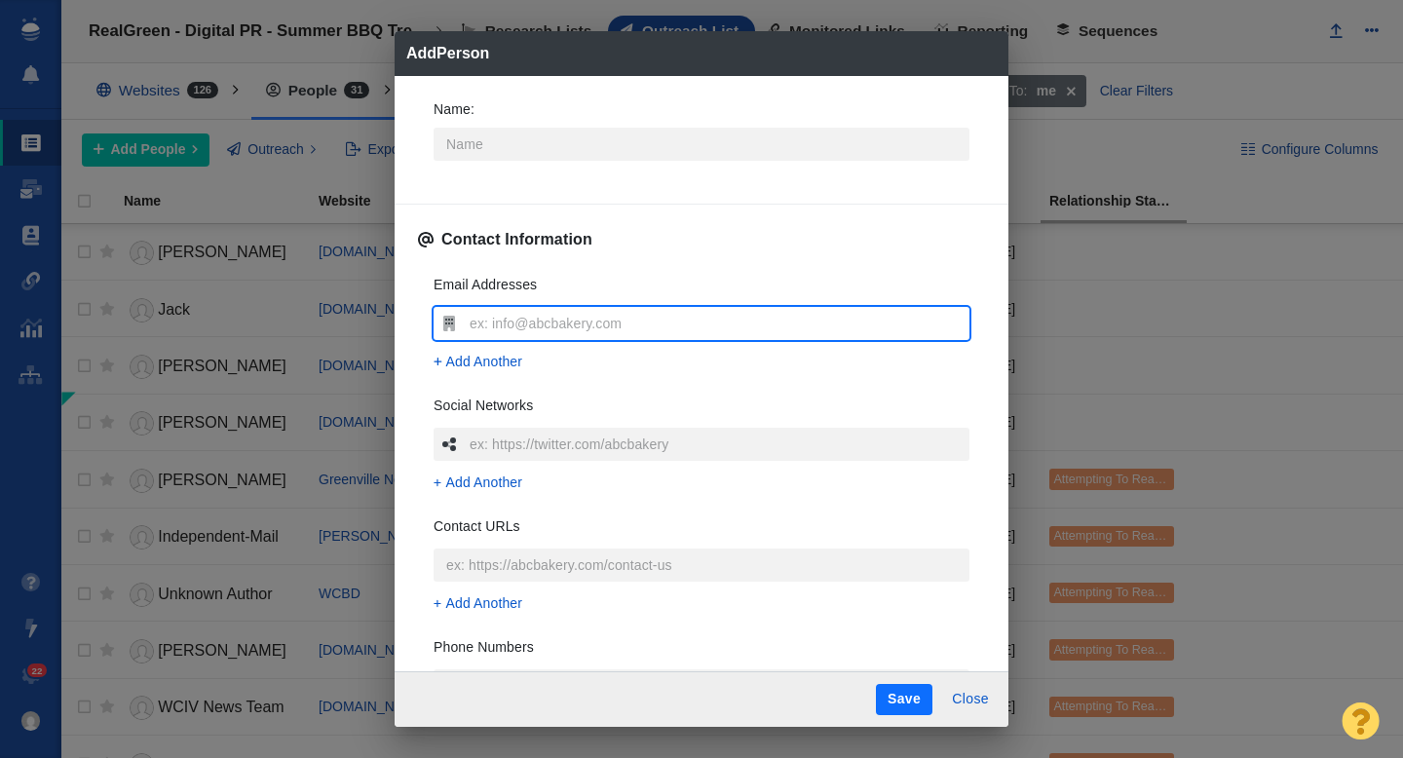
type input "Steve Maney"
type textarea "x"
type input "Steve Maney@"
type textarea "x"
type input "Steve Maney@b"
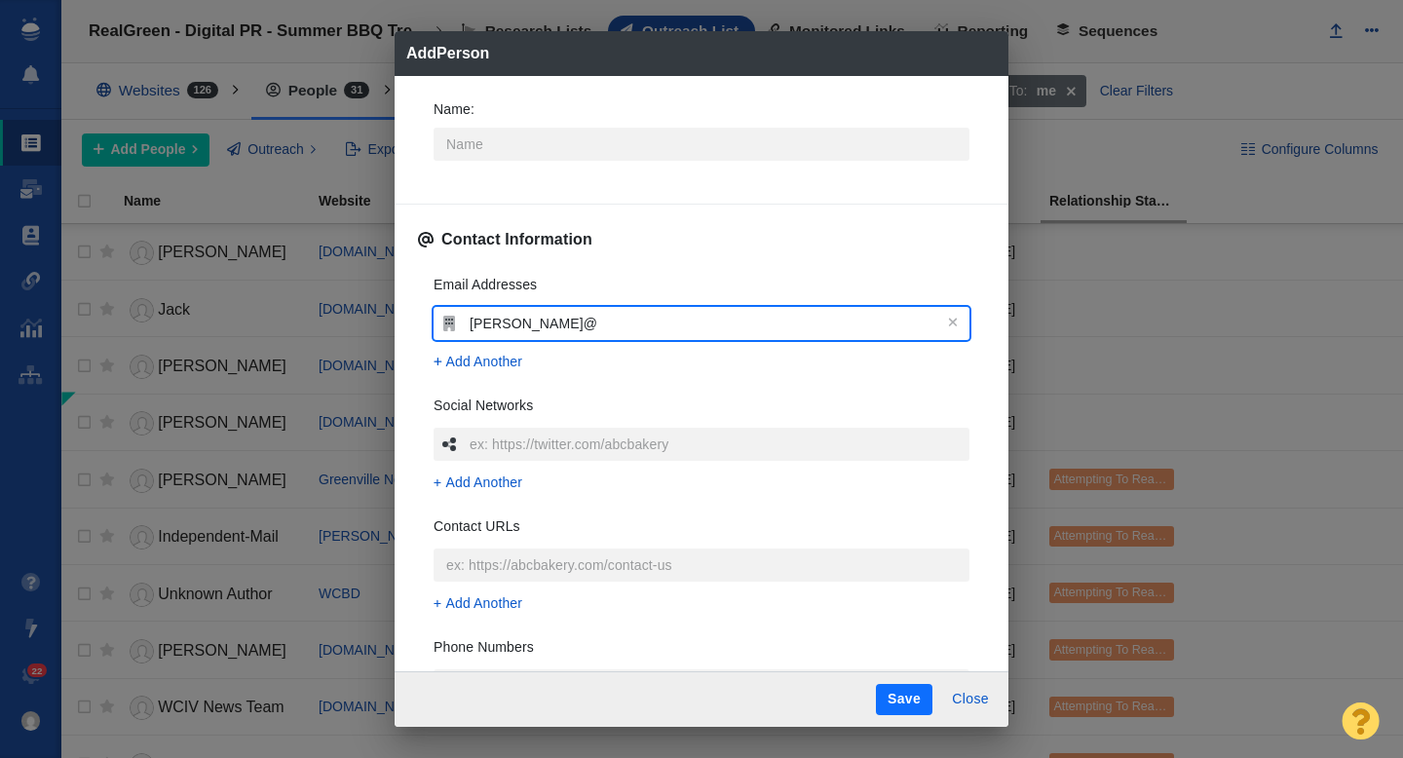
type textarea "x"
type input "Steve Maney@bb"
type textarea "x"
type input "Steve Maney@bbg"
type textarea "x"
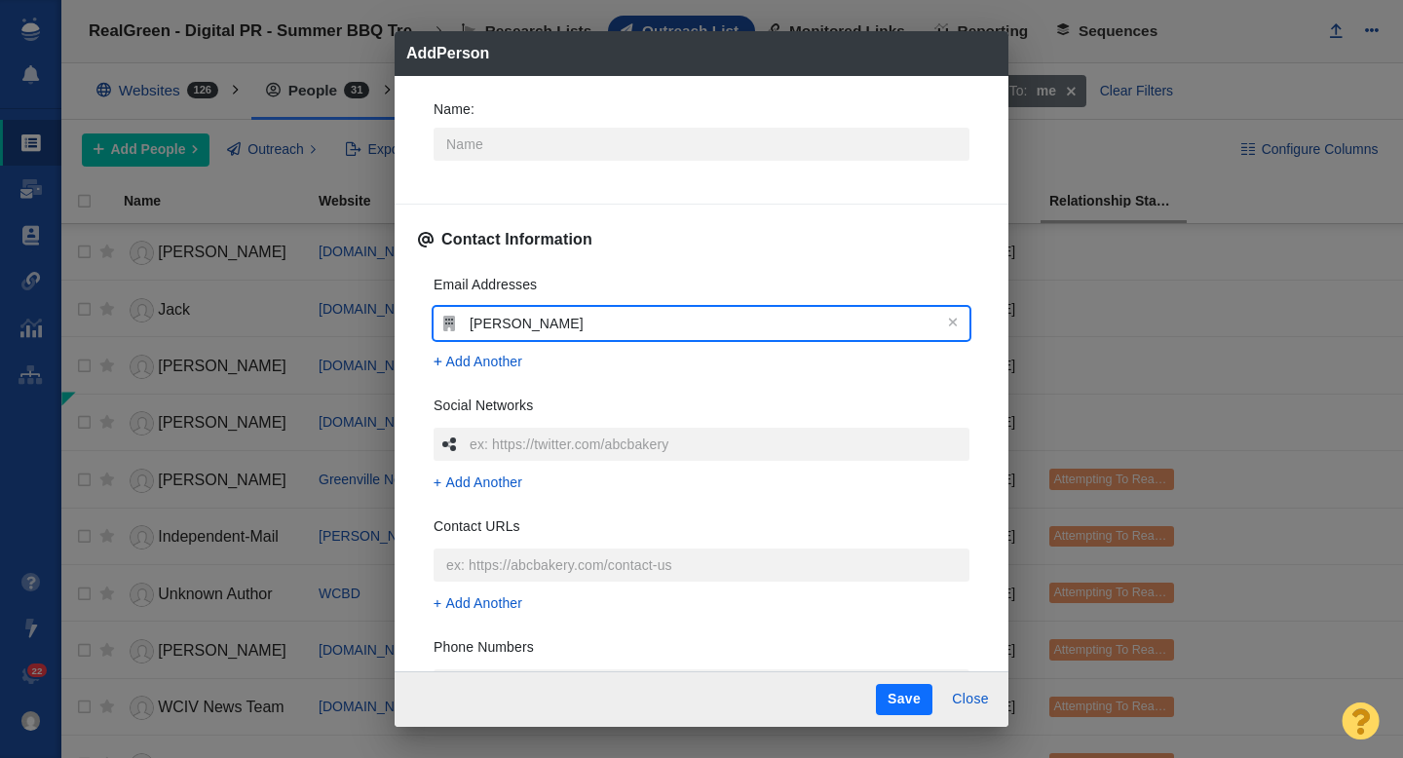
type input "Steve Maney@bbgi"
type textarea "x"
type input "Steve Maney@bbgi."
type textarea "x"
type input "Steve Maney@bbgi.c"
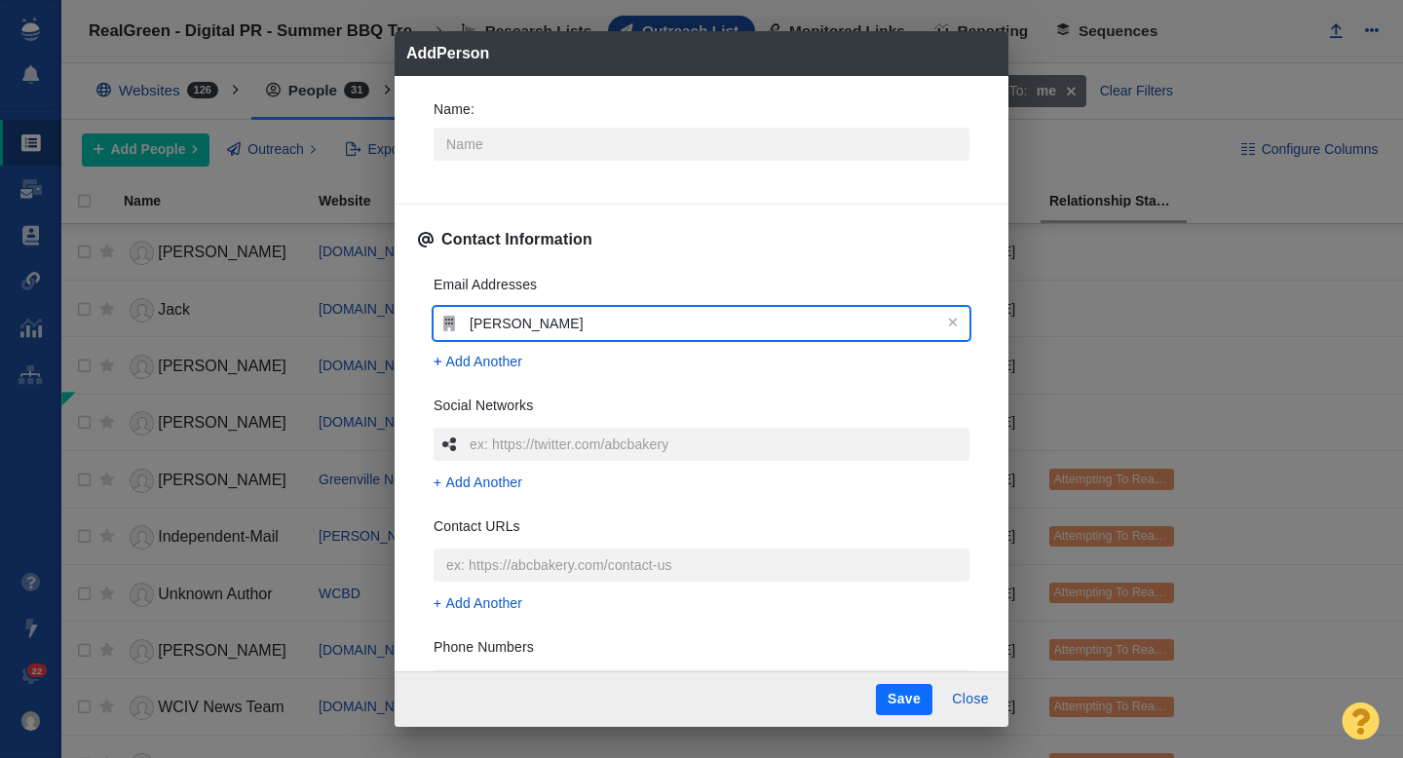
type textarea "x"
type input "Steve Maney@bbgi.co"
type textarea "x"
type input "Steve Maney@bbgi.com"
type textarea "x"
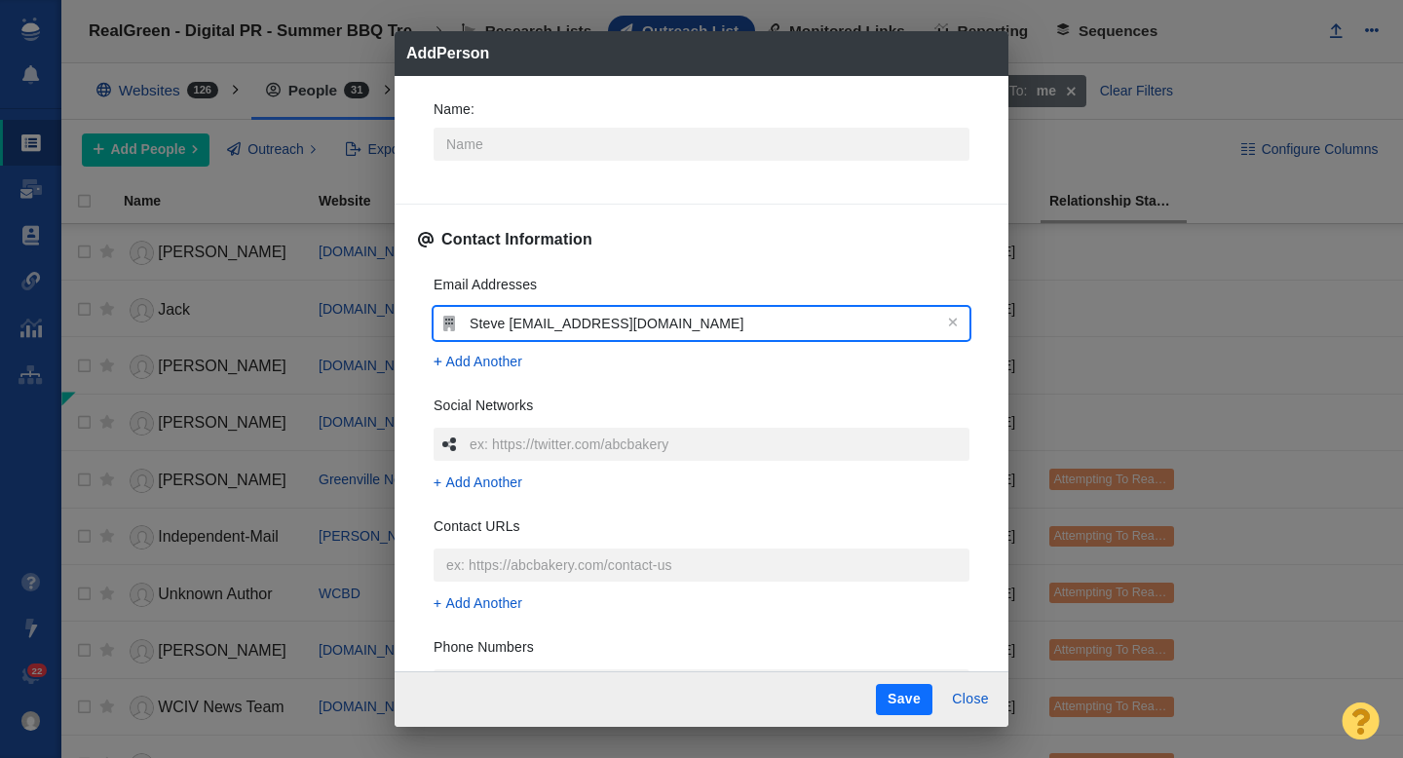
click at [509, 326] on input "Steve Maney@bbgi.com" at bounding box center [717, 323] width 505 height 33
type input "SteveManey@bbgi.com"
type textarea "x"
type input "Steve.Maney@bbgi.com"
type textarea "x"
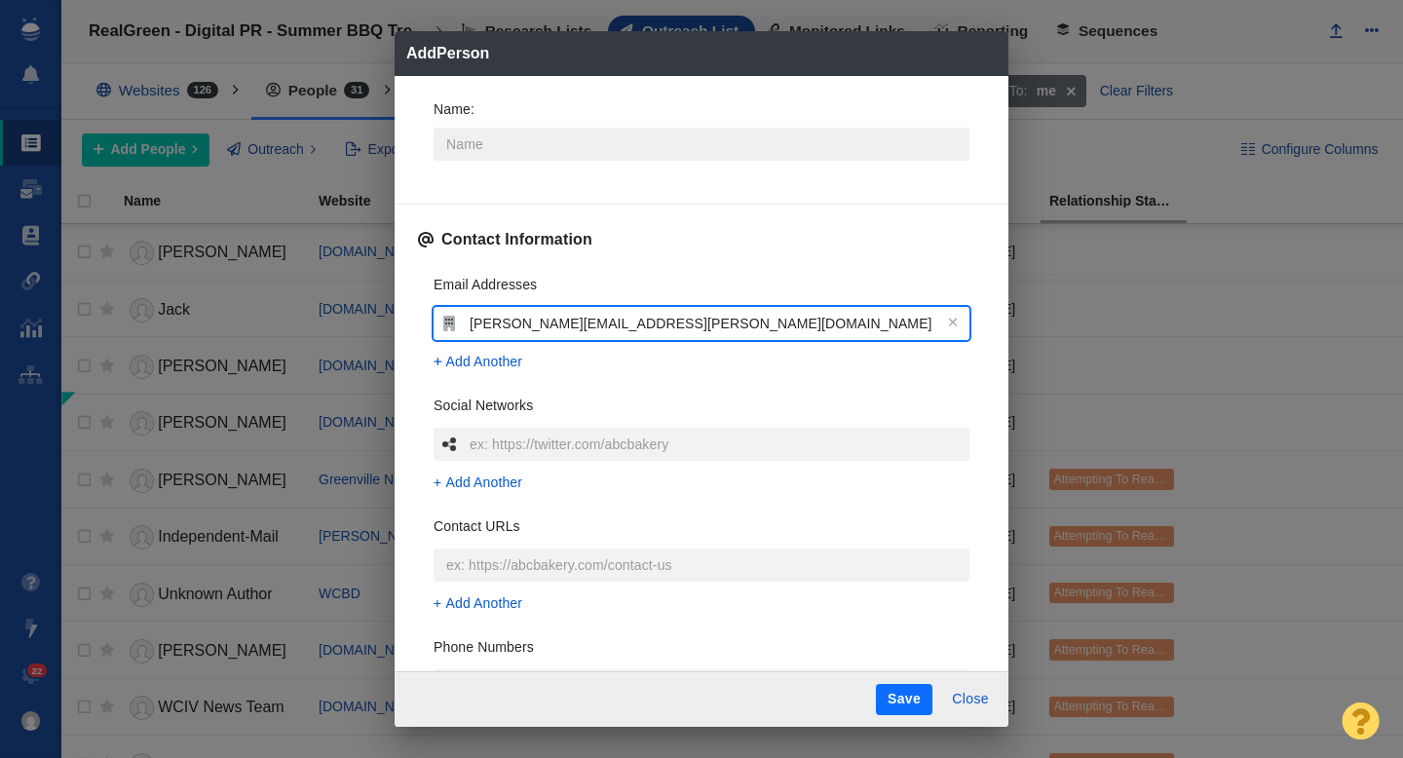
type input "Steve.Maney@bbgi.com"
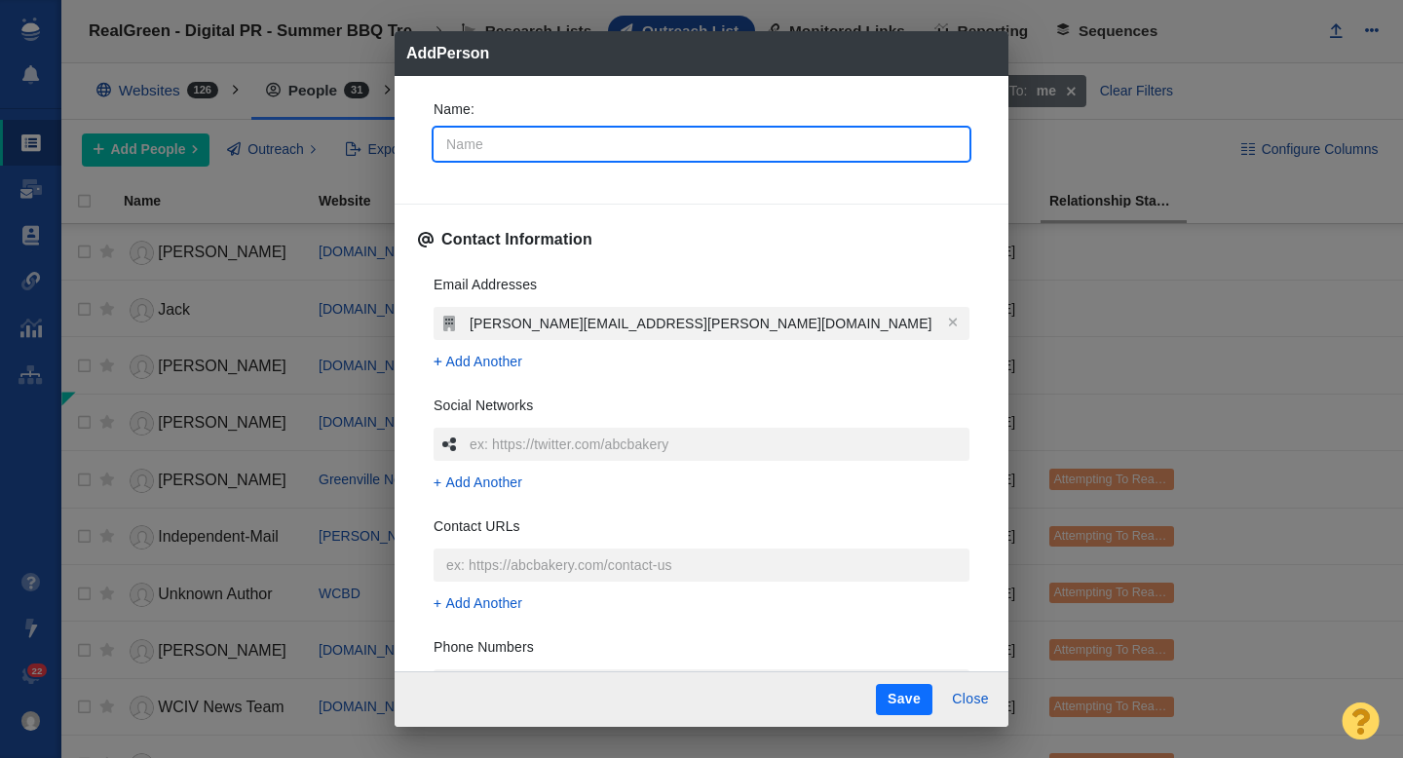
click at [492, 152] on input "Name :" at bounding box center [701, 144] width 536 height 33
type input "S"
type textarea "x"
type input "St"
type textarea "x"
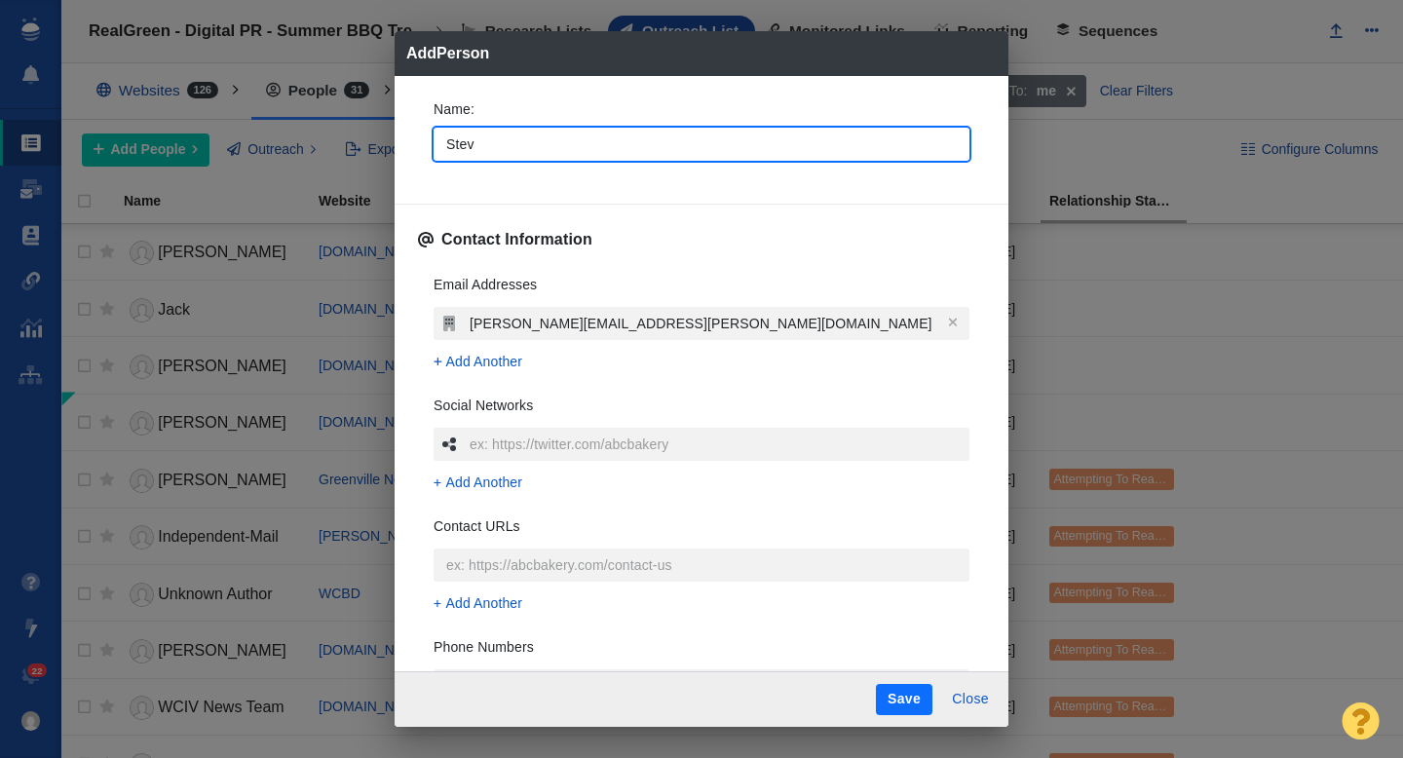
type input "Steve"
type textarea "x"
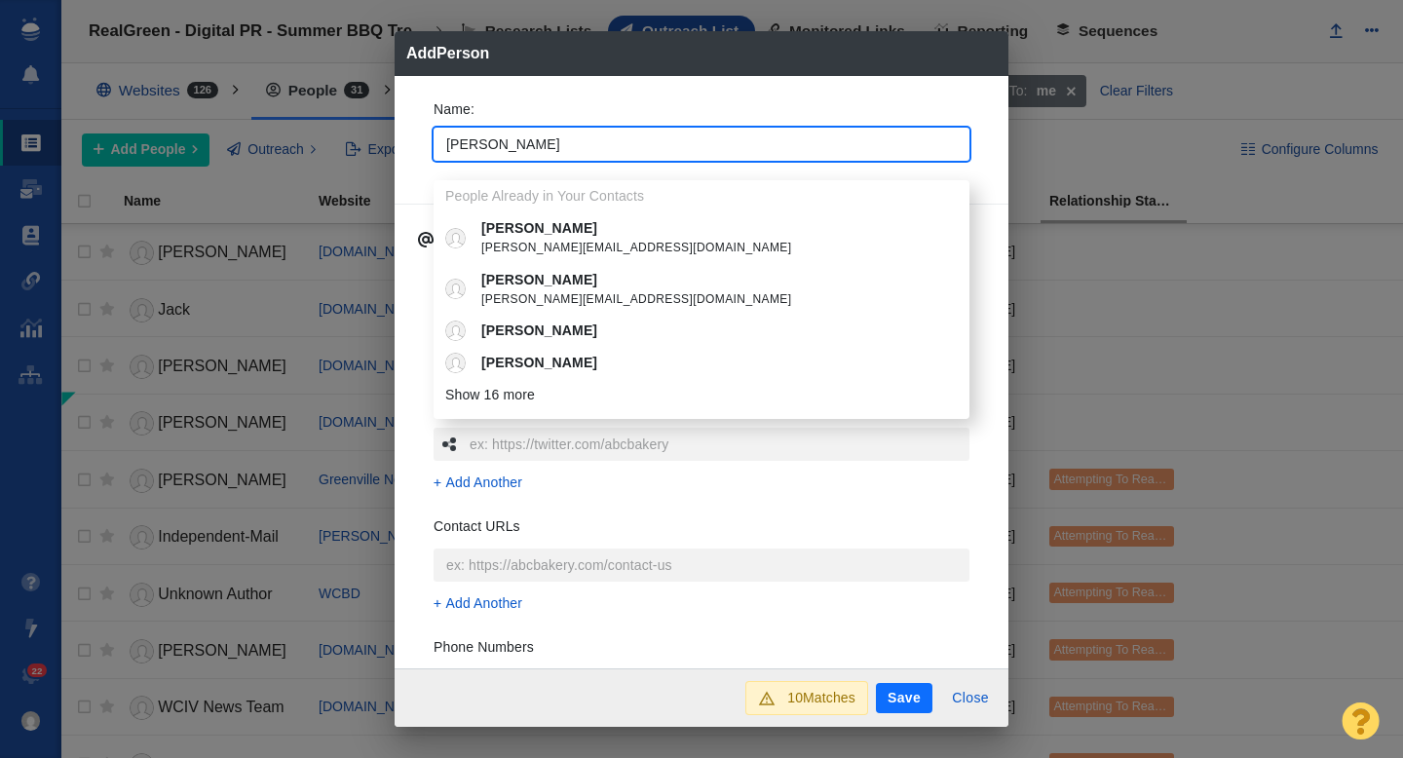
type input "Steve"
click at [418, 177] on div "Name : Steve People Already in Your Contacts Steve steve@localsearchheroes.com …" at bounding box center [701, 136] width 567 height 104
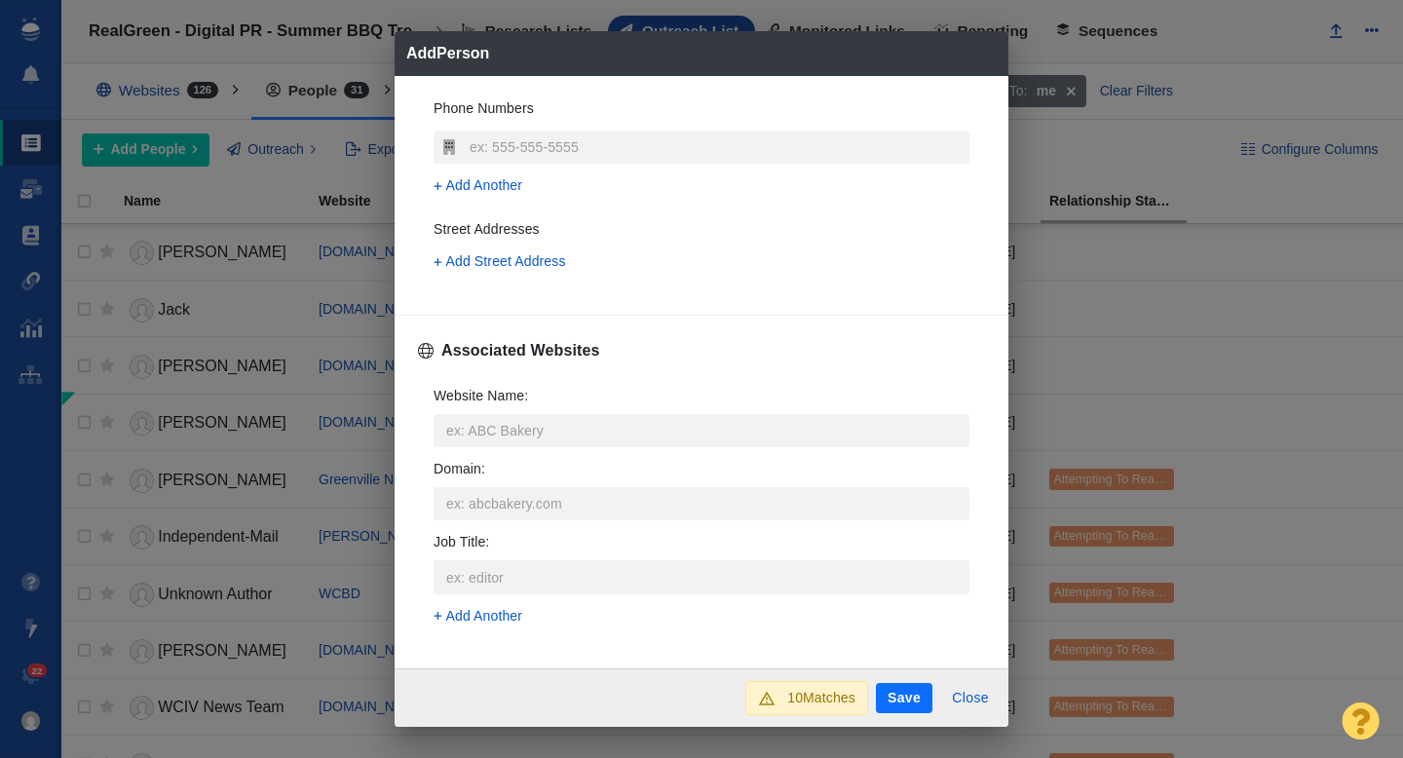
scroll to position [553, 0]
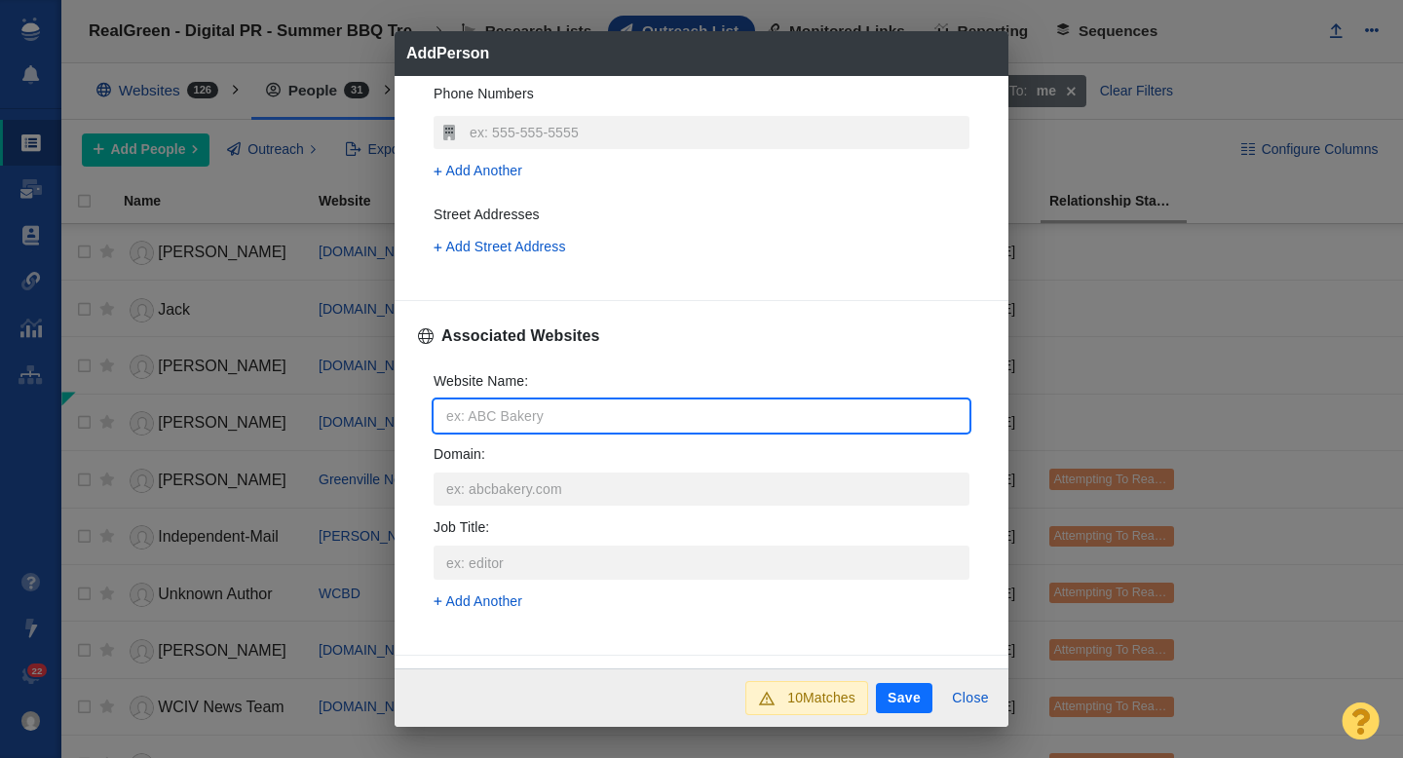
click at [492, 421] on input "Website Name :" at bounding box center [701, 415] width 536 height 33
type input "k"
type textarea "x"
type input "ki"
type textarea "x"
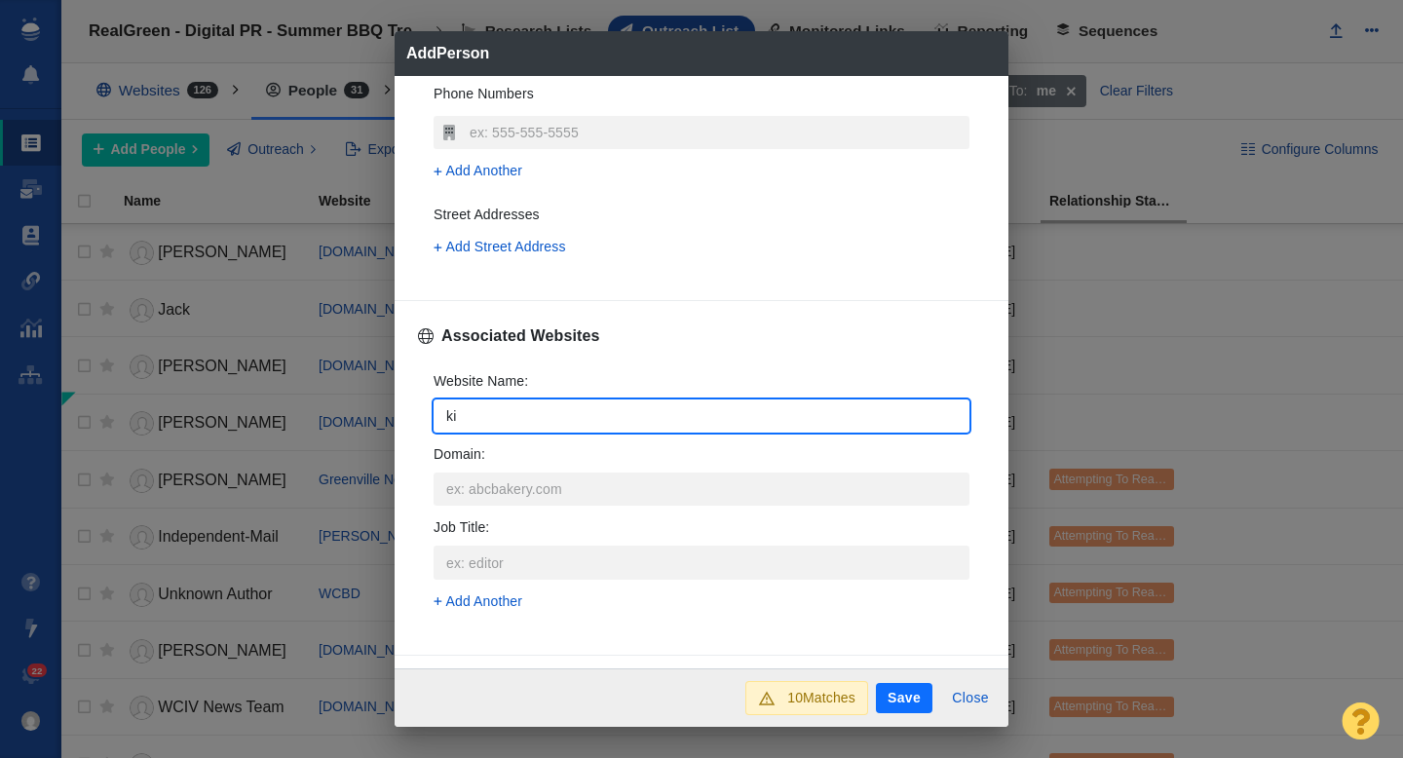
type input "kis"
type textarea "x"
type input "kiss"
type textarea "x"
type input "kiss9"
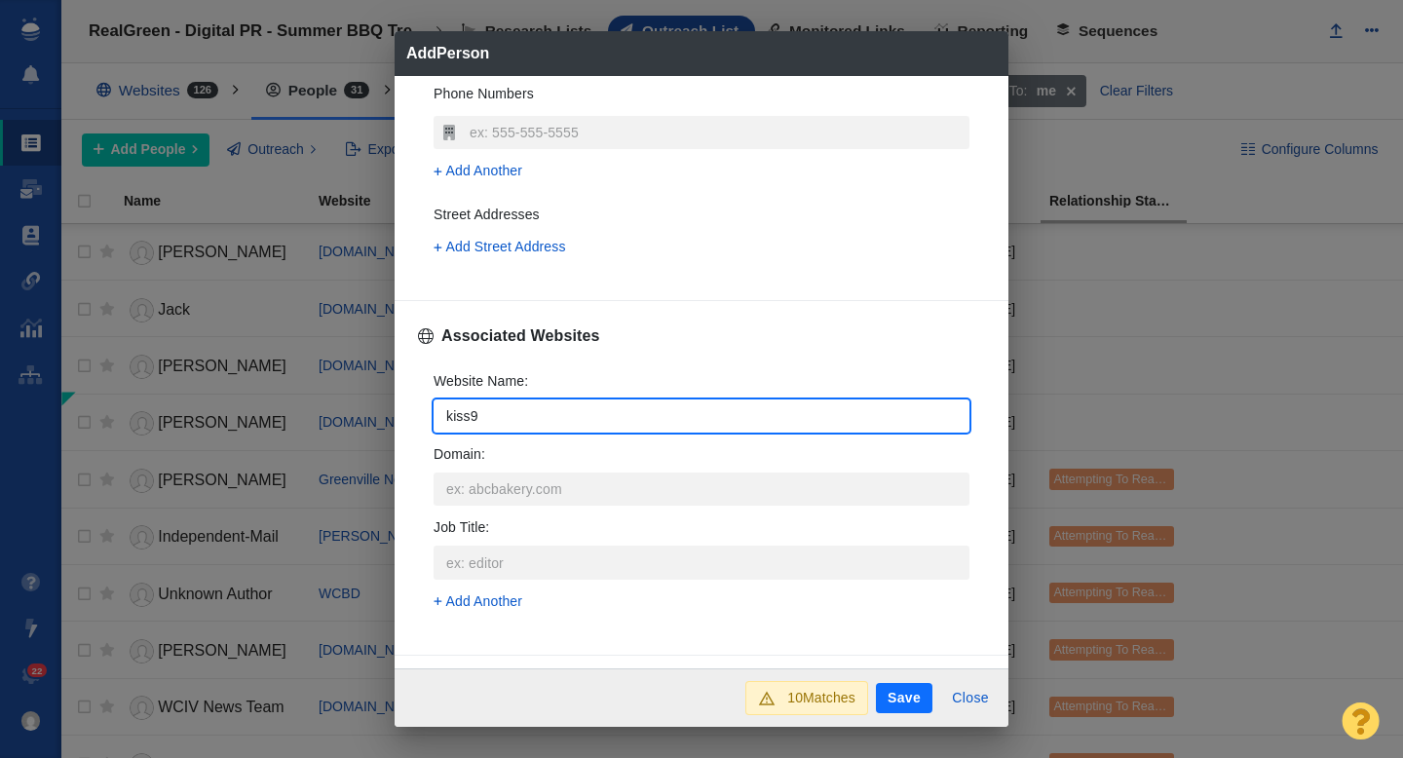
type textarea "x"
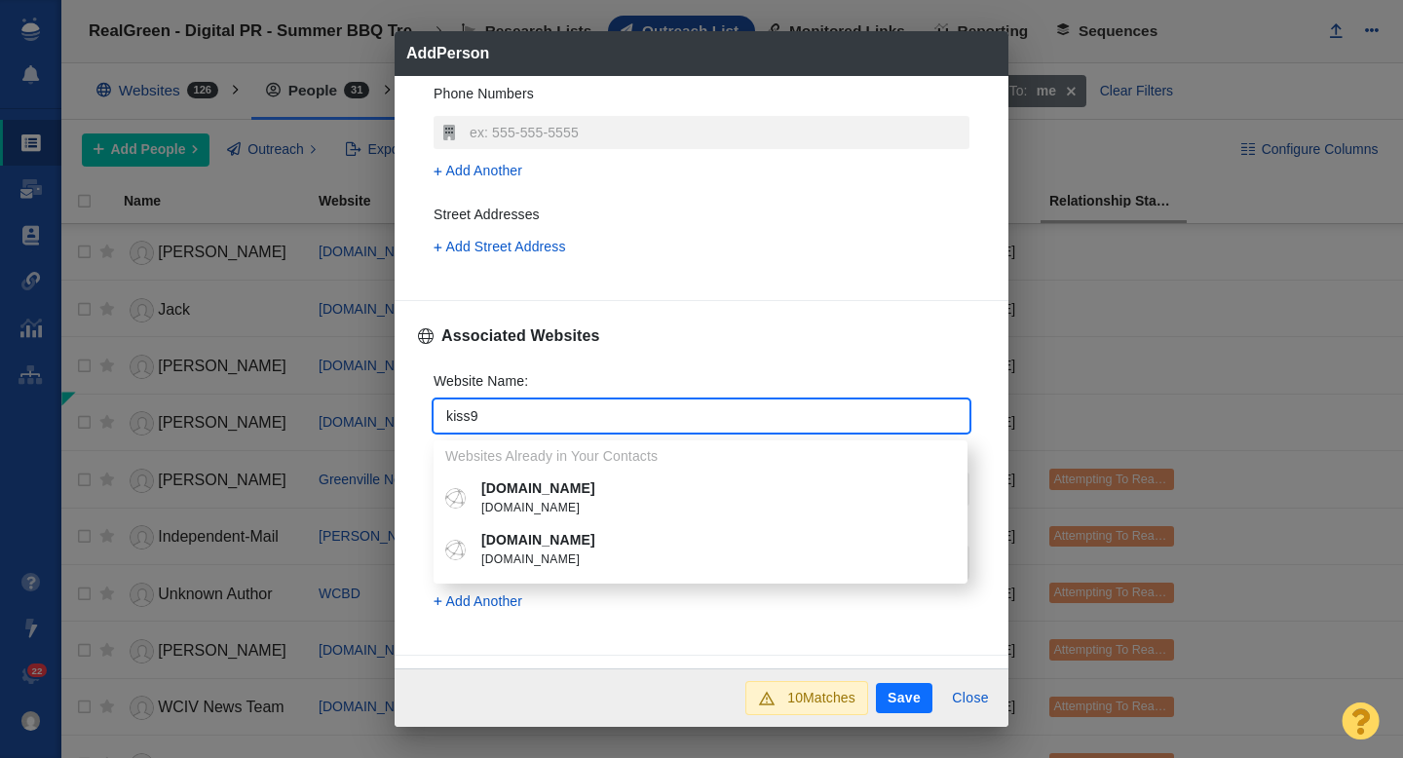
type input "kiss9"
click at [519, 481] on p "kiss951.com" at bounding box center [714, 488] width 467 height 20
type textarea "x"
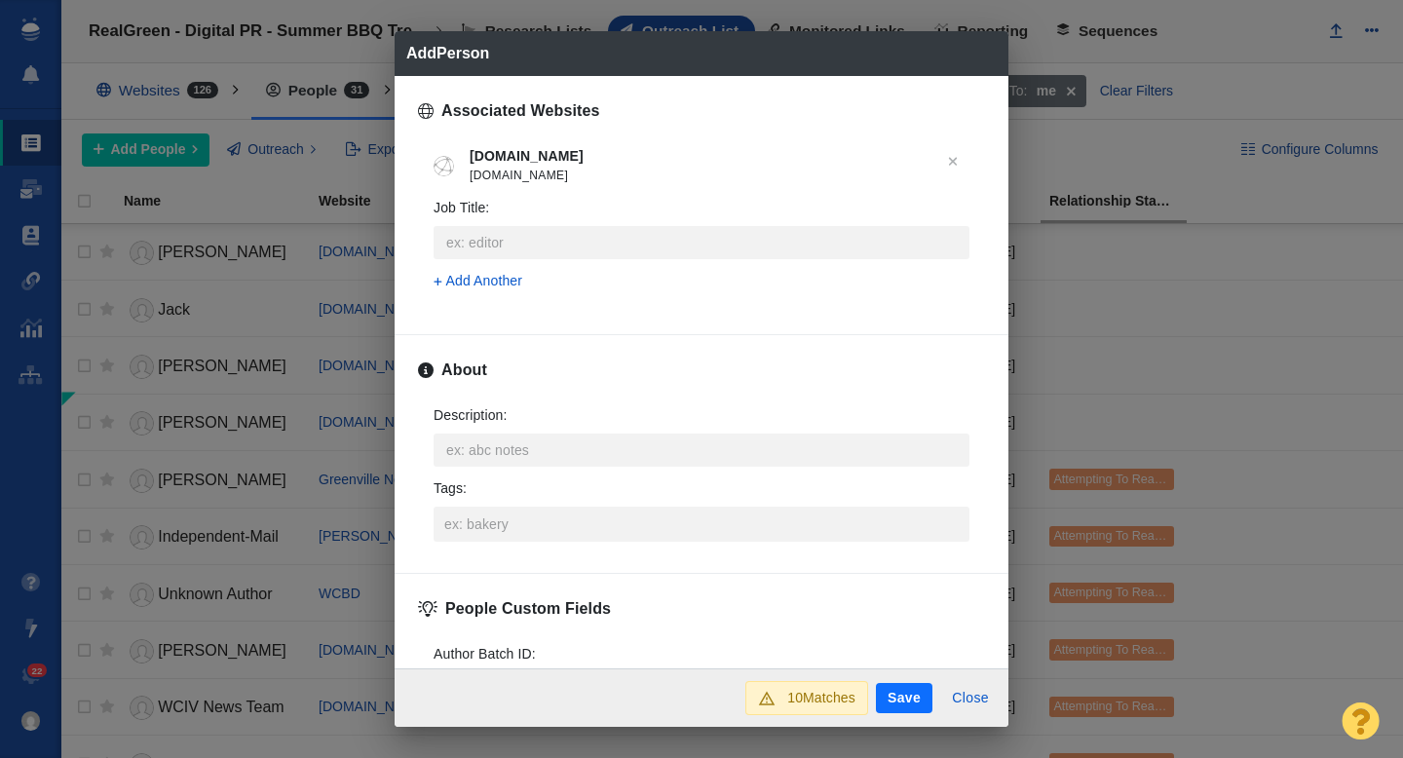
scroll to position [843, 0]
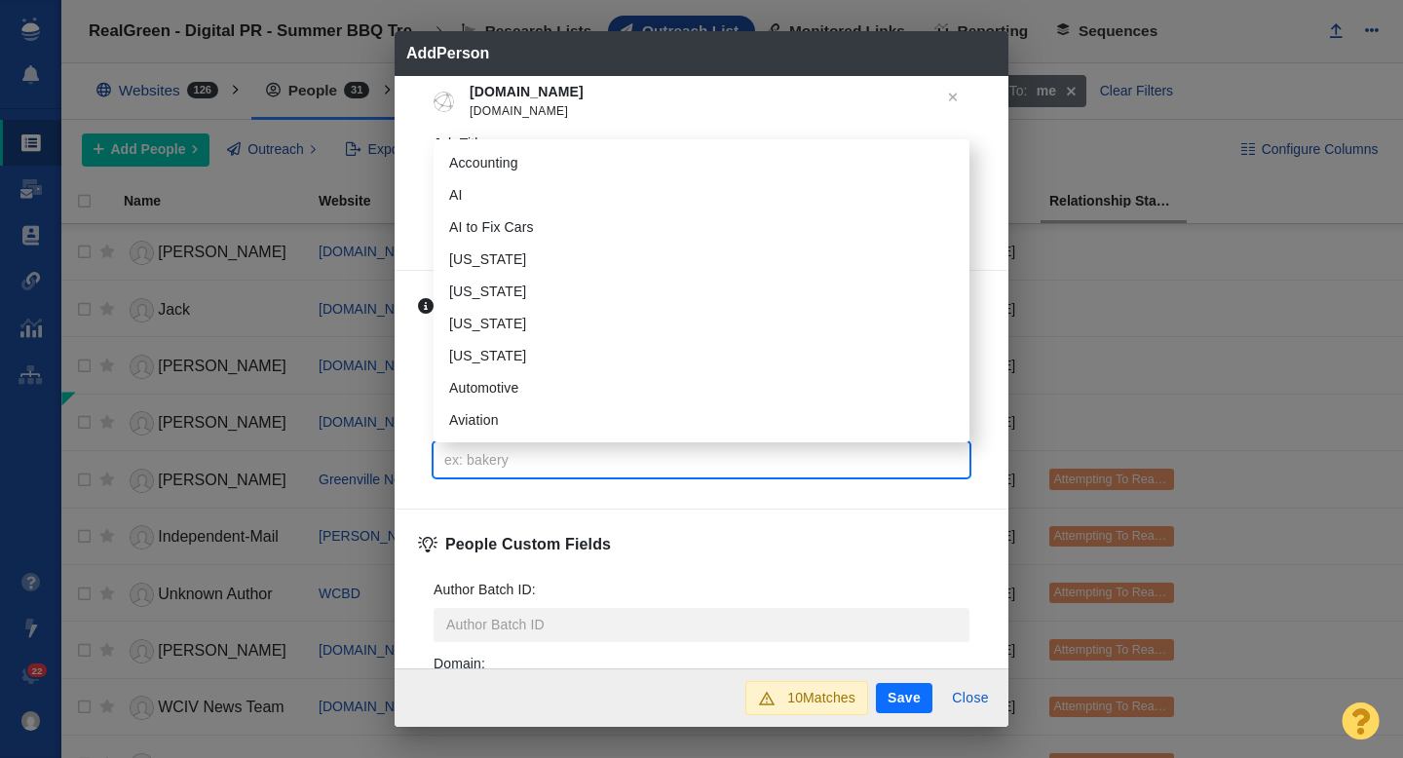
click at [479, 455] on input "Tags :" at bounding box center [701, 459] width 524 height 35
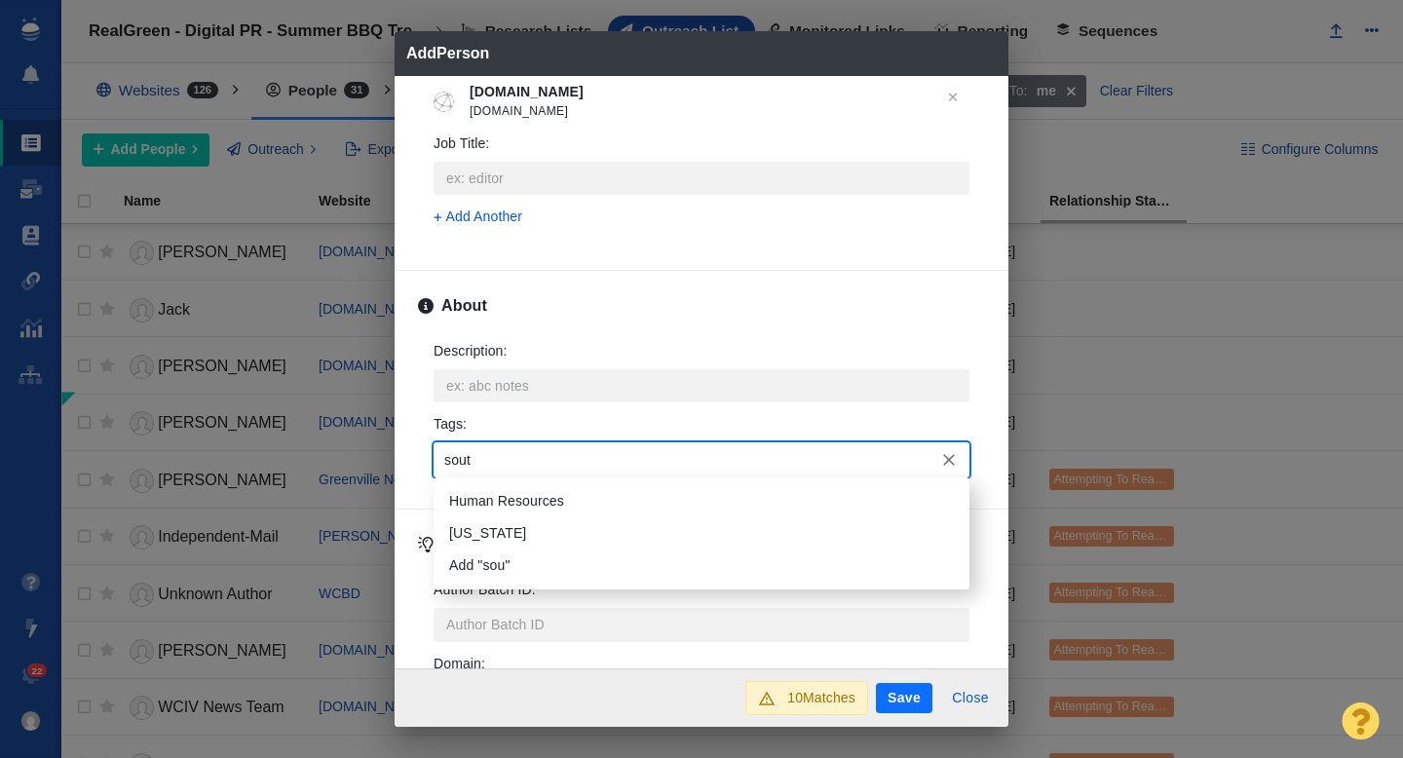
type input "south"
click at [491, 497] on li "South Carolina" at bounding box center [701, 501] width 536 height 32
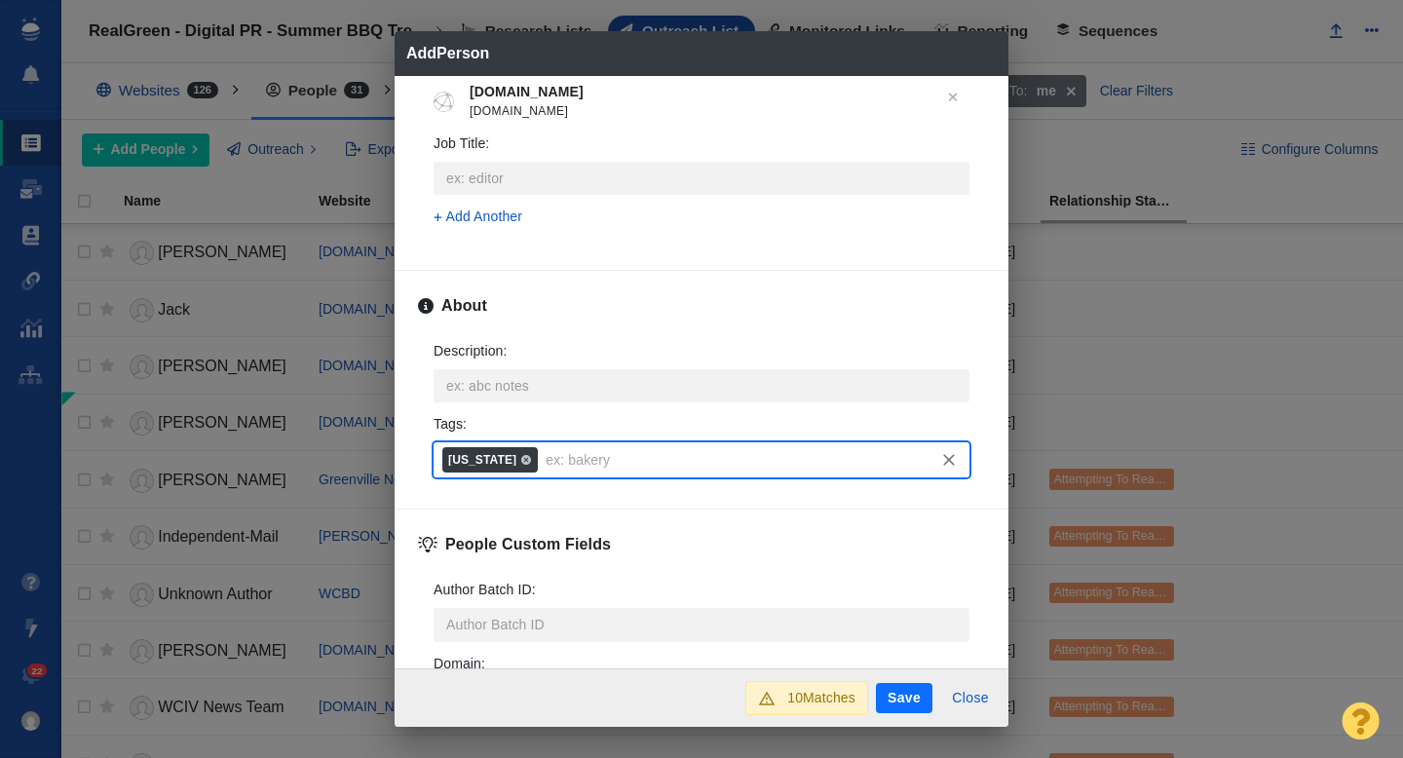
scroll to position [963, 0]
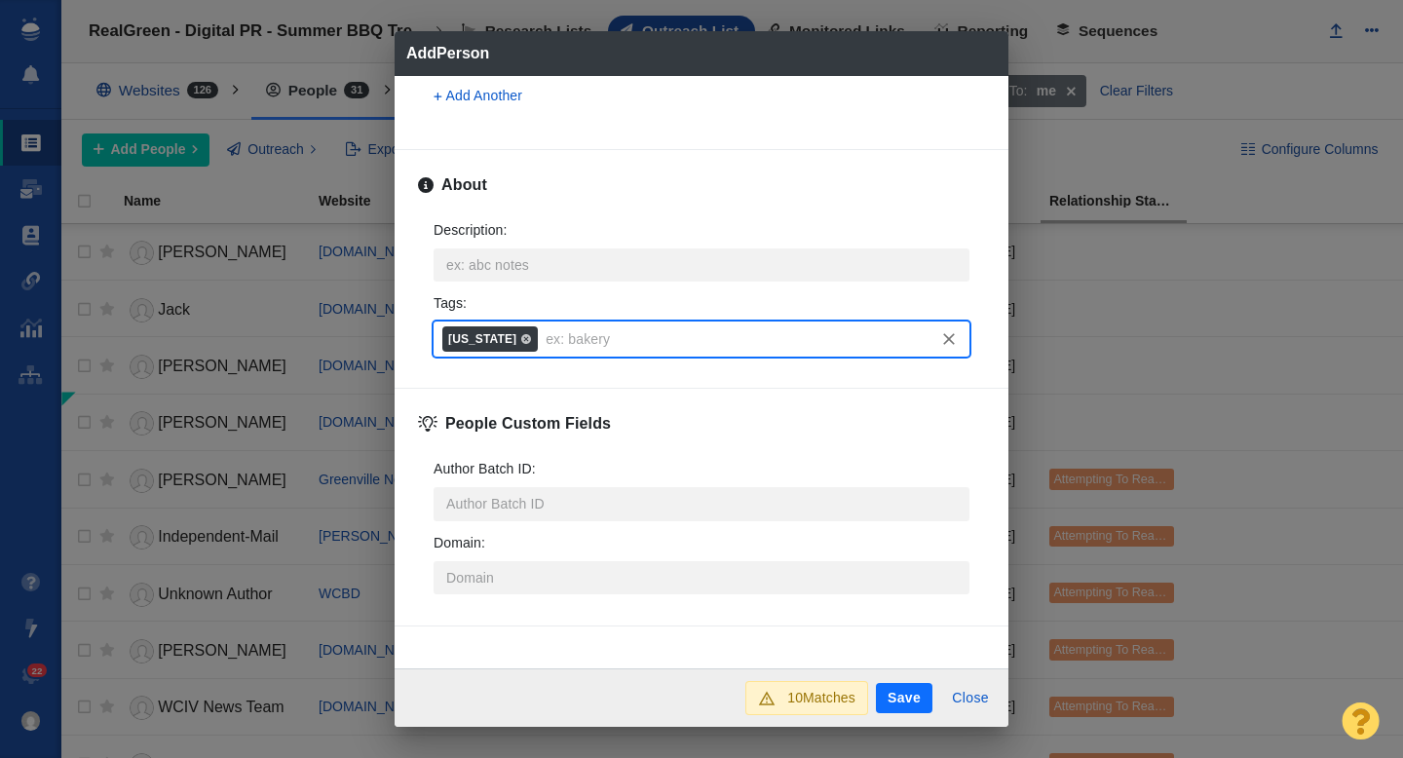
click at [910, 695] on button "Save" at bounding box center [904, 698] width 56 height 31
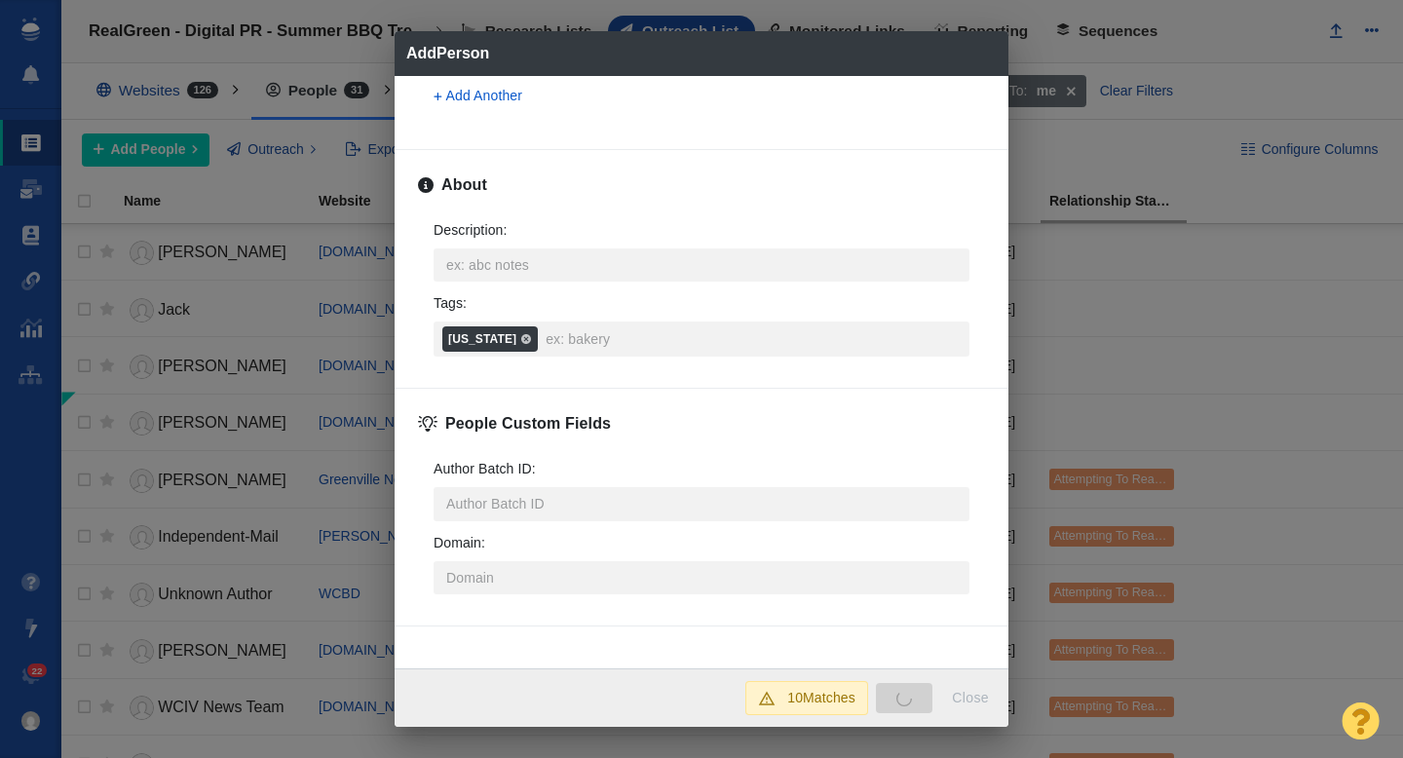
type textarea "x"
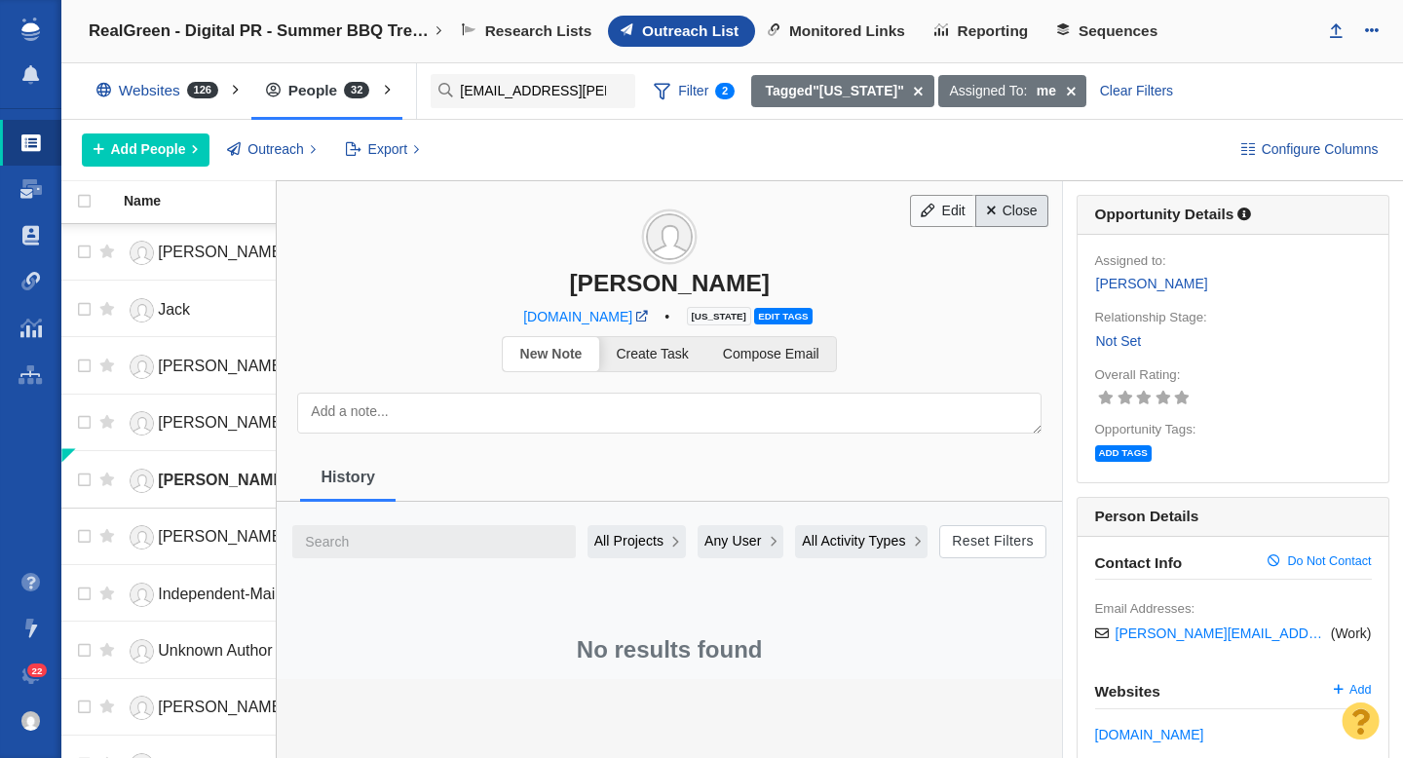
click at [1007, 220] on link "Close" at bounding box center [1011, 211] width 73 height 33
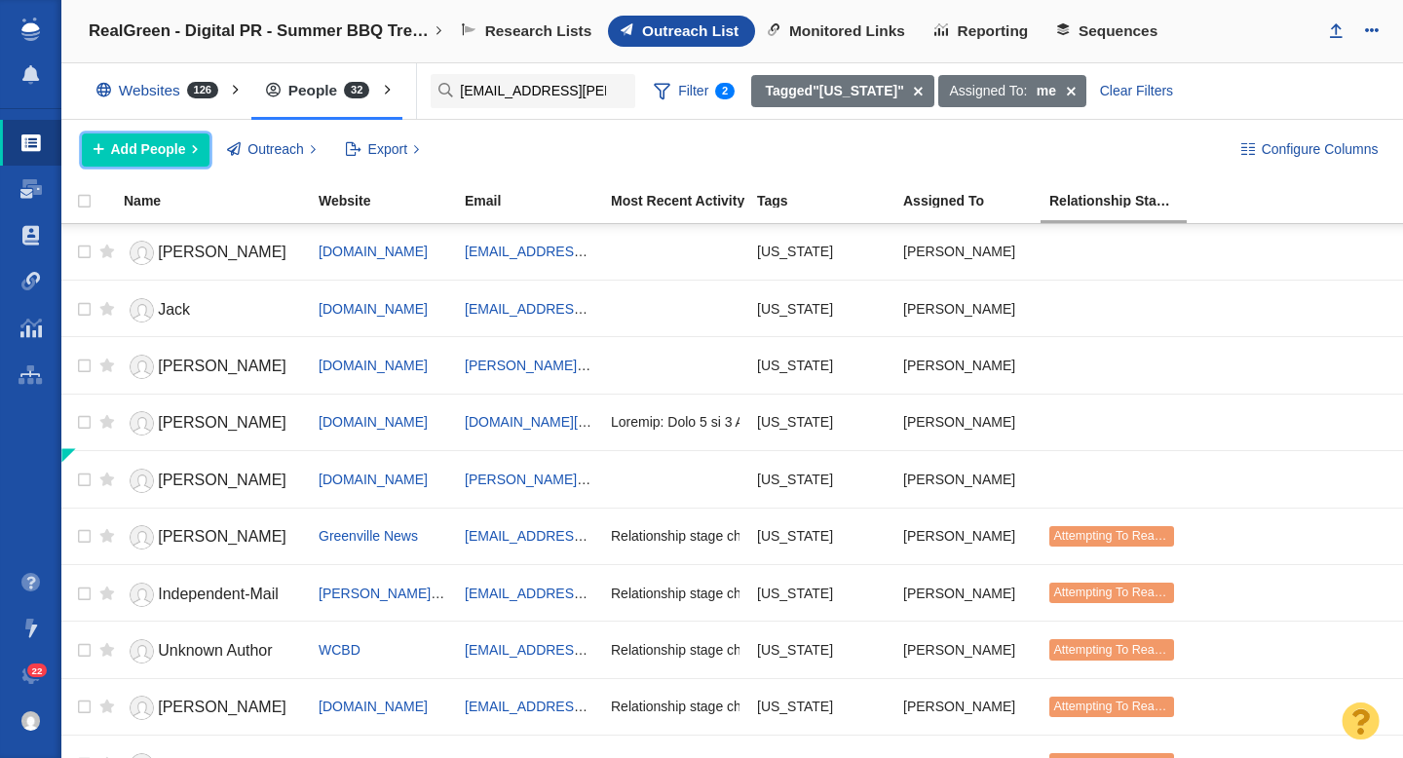
click at [169, 148] on span "Add People" at bounding box center [148, 149] width 75 height 20
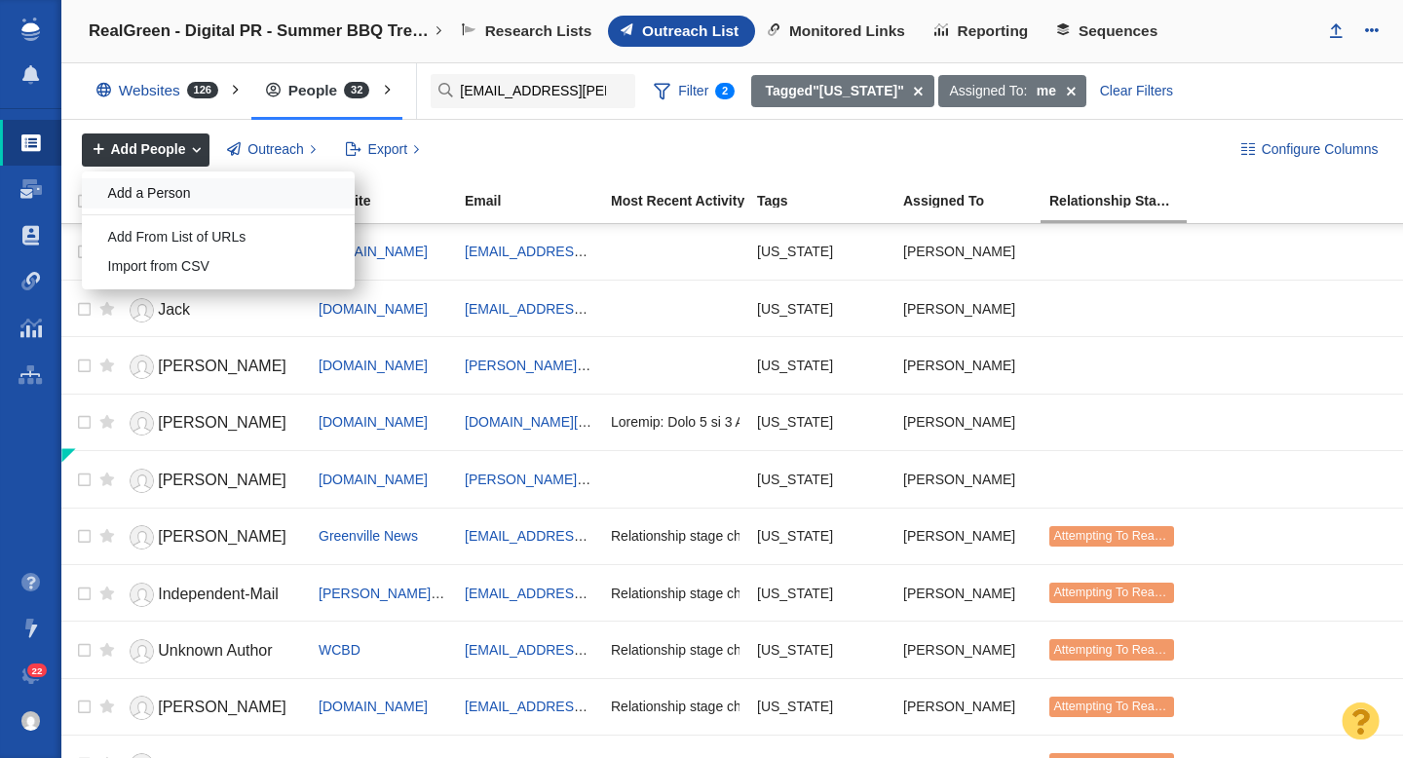
click at [178, 200] on div "Add a Person" at bounding box center [218, 193] width 273 height 30
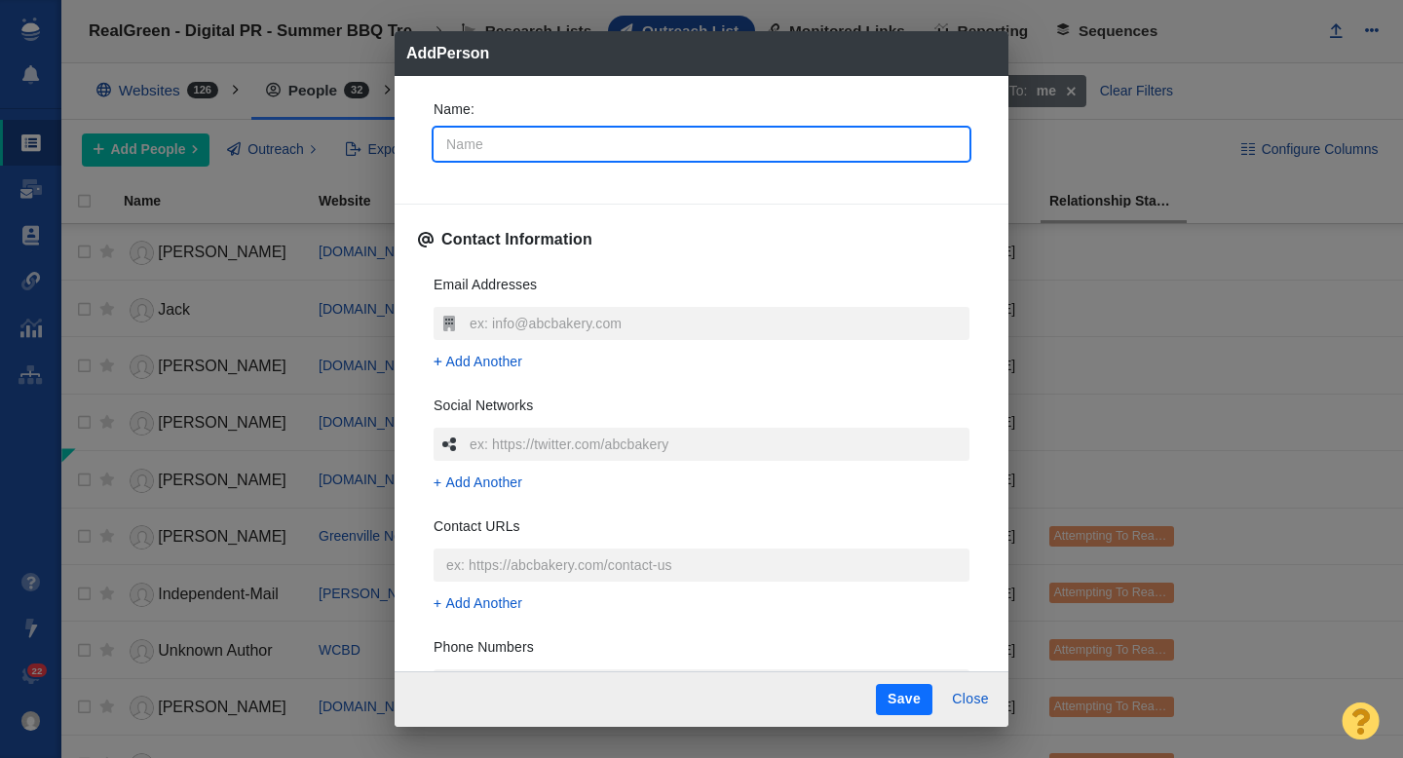
type input "C"
type textarea "x"
type input "Ch"
type textarea "x"
type input "Cha"
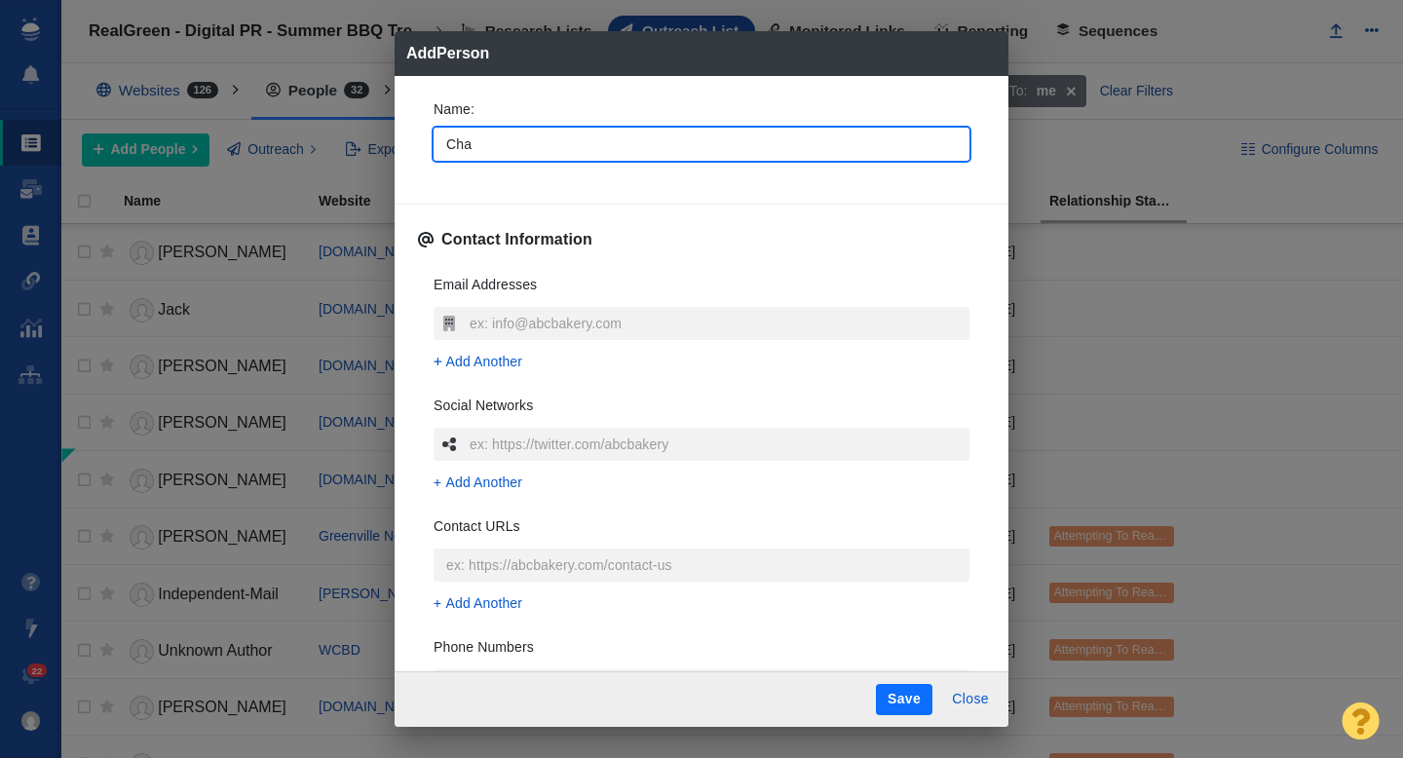
type textarea "x"
type input "Char"
type textarea "x"
type input "Charl"
type textarea "x"
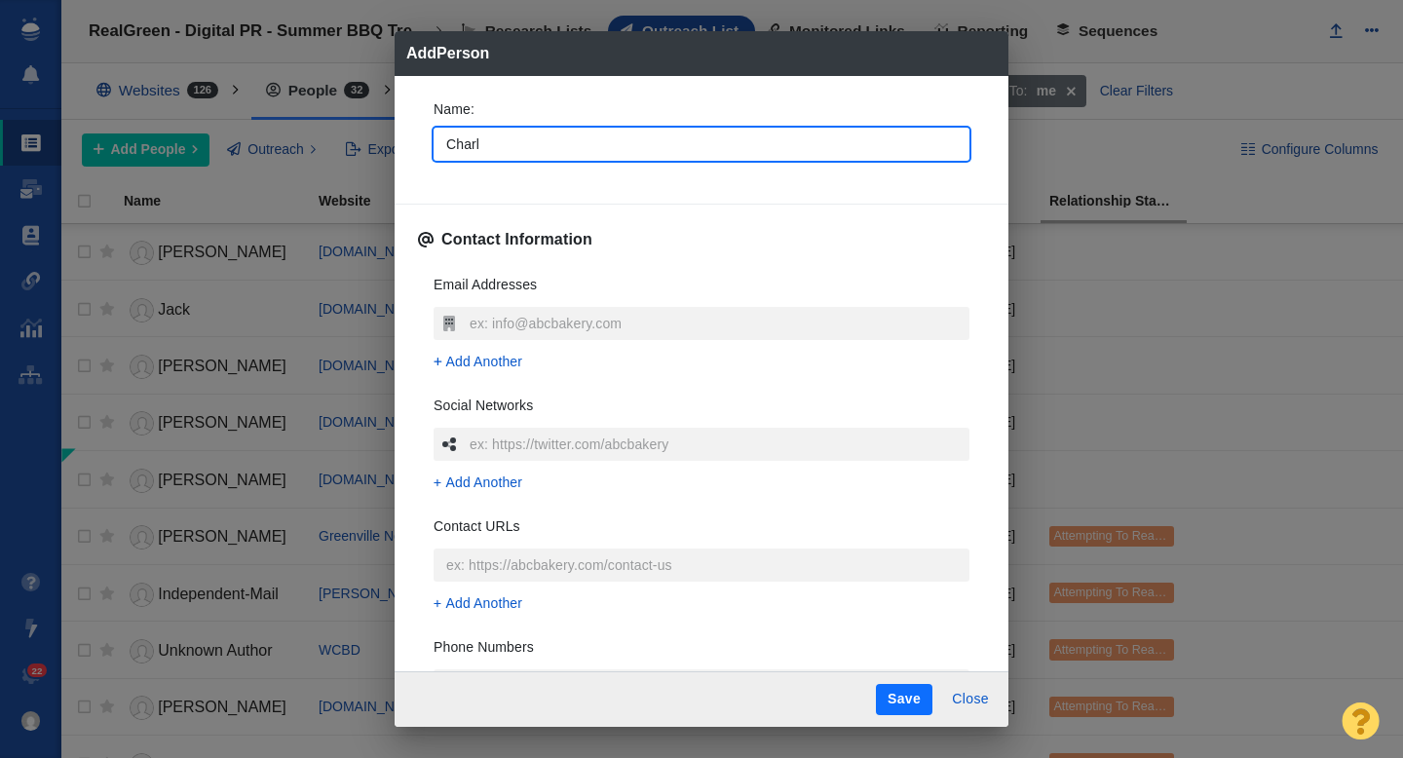
type input "Charli"
type textarea "x"
type input "Charlie"
type textarea "x"
type input "Charlie"
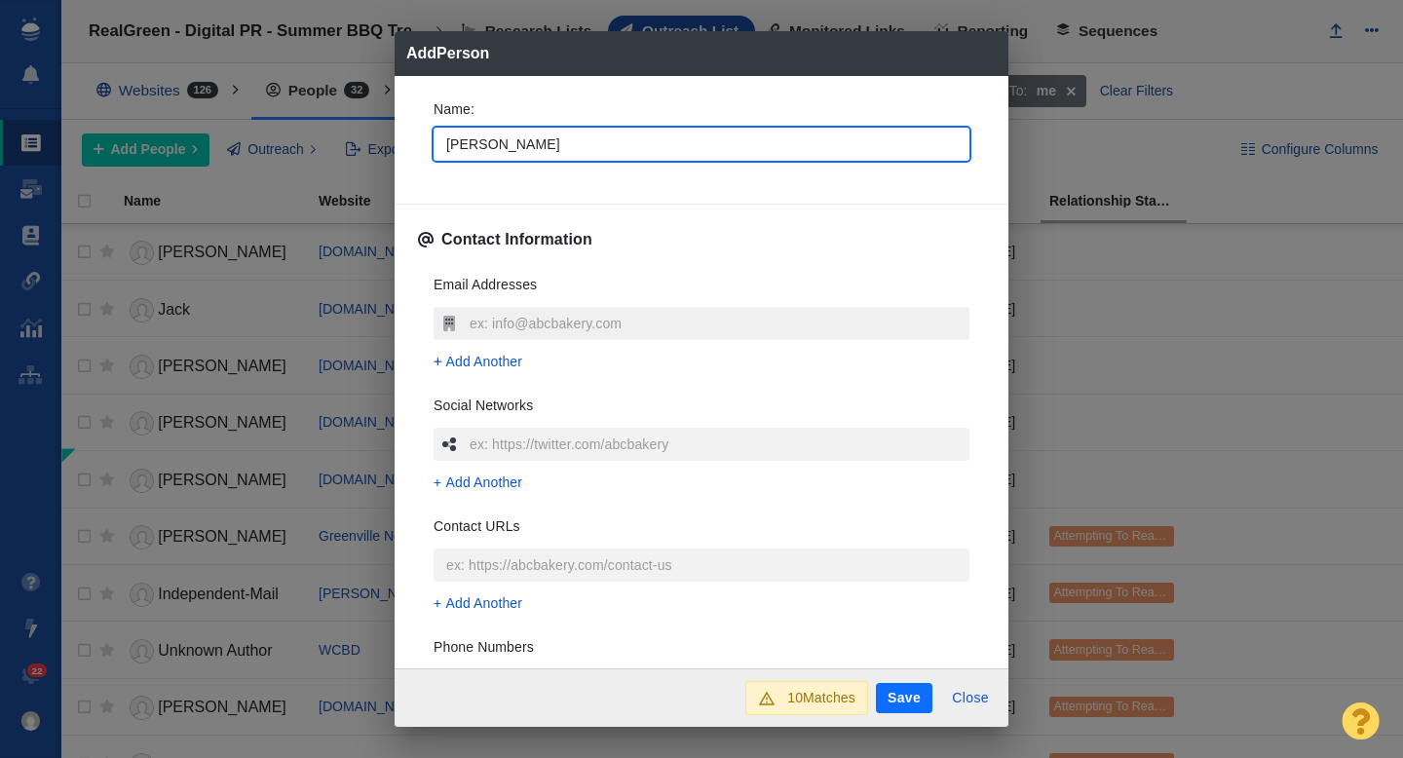
click at [524, 324] on input "text" at bounding box center [717, 323] width 505 height 33
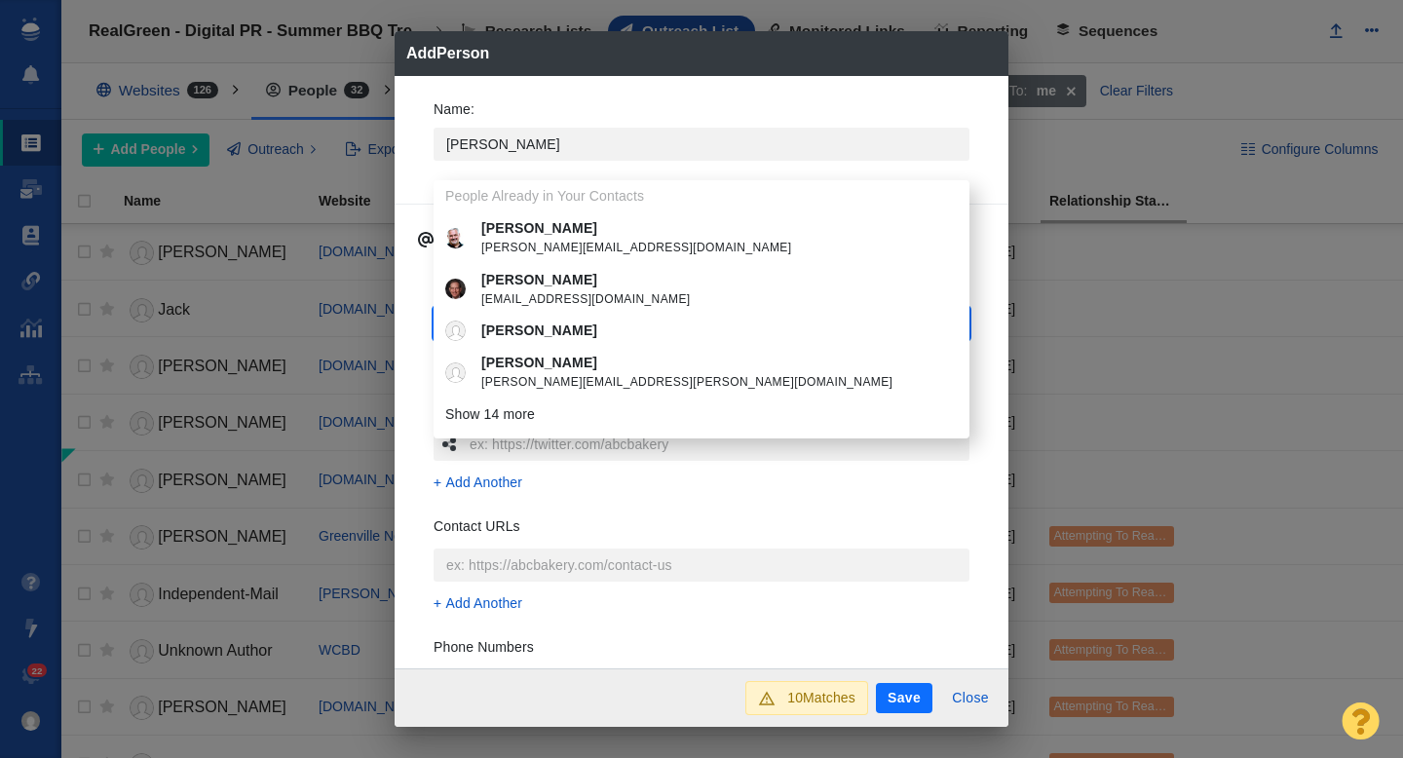
click at [411, 299] on div "Name : Charlie People Already in Your Contacts Charlie charlie@mogermedia.com C…" at bounding box center [701, 372] width 614 height 593
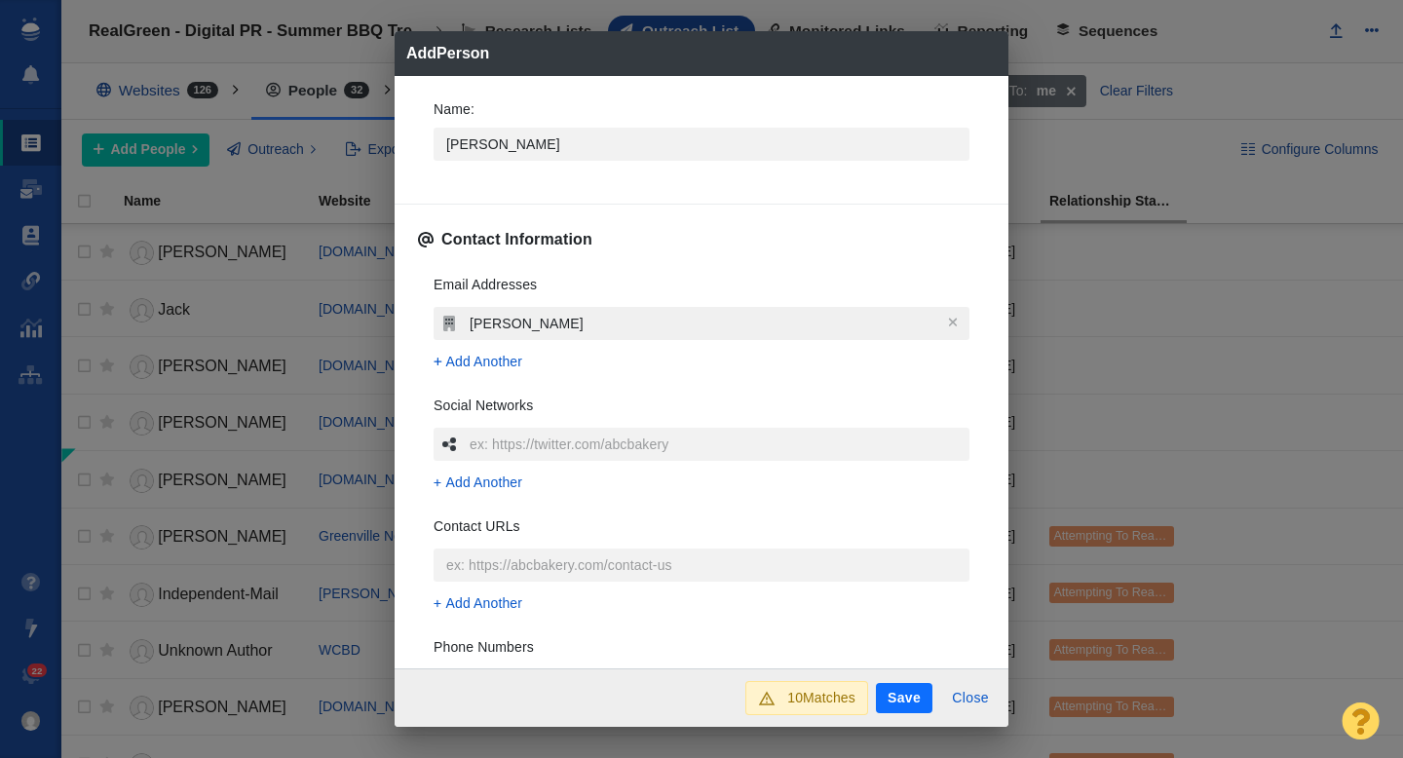
click at [580, 324] on input "Charlie Nance" at bounding box center [717, 323] width 505 height 33
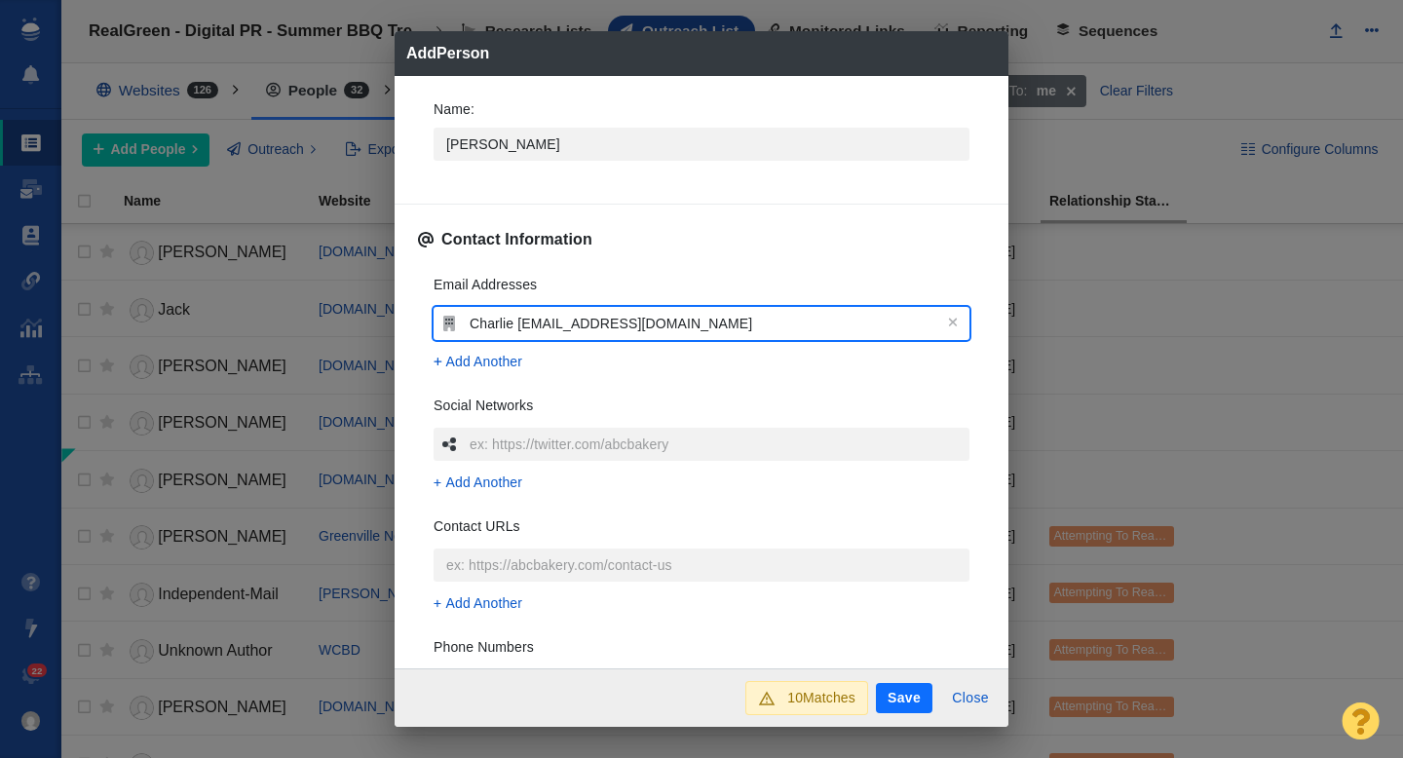
click at [523, 321] on input "Charlie Nance@bbgi.com" at bounding box center [717, 323] width 505 height 33
click at [513, 324] on input "Charlie Nance@bbgi.com" at bounding box center [717, 323] width 505 height 33
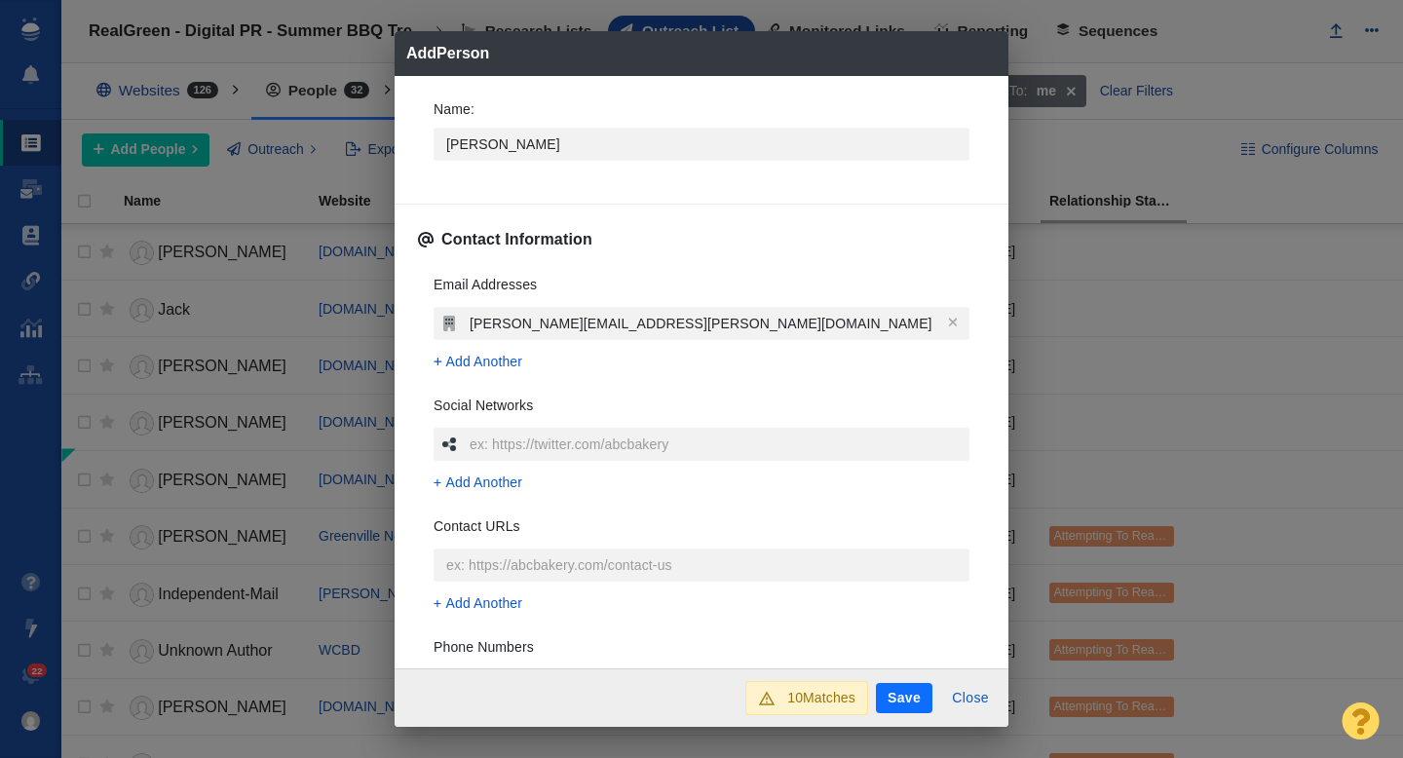
click at [408, 403] on div "Name : Charlie Contact Information Email Addresses Charlie.Nance@bbgi.com Add A…" at bounding box center [701, 372] width 614 height 593
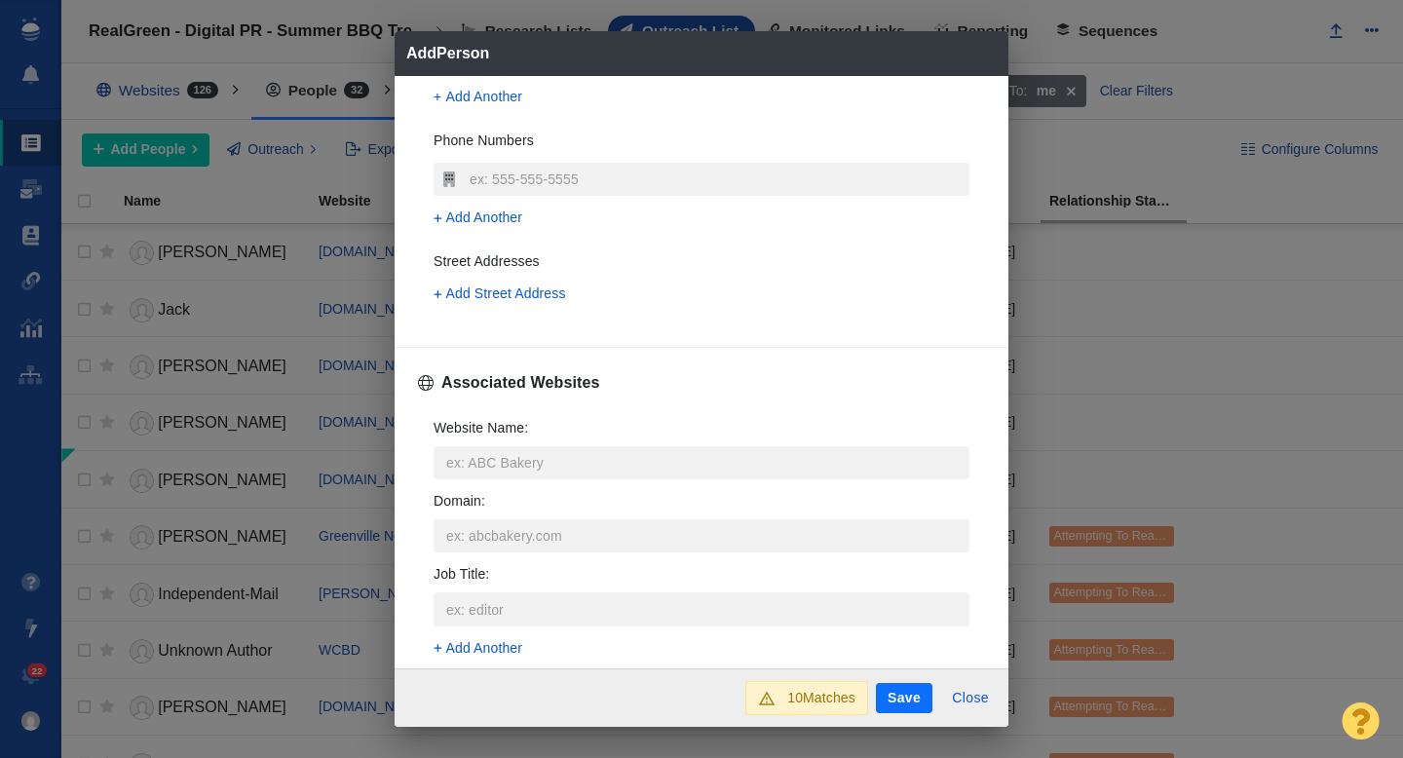
scroll to position [507, 0]
click at [510, 451] on input "Website Name :" at bounding box center [701, 461] width 536 height 33
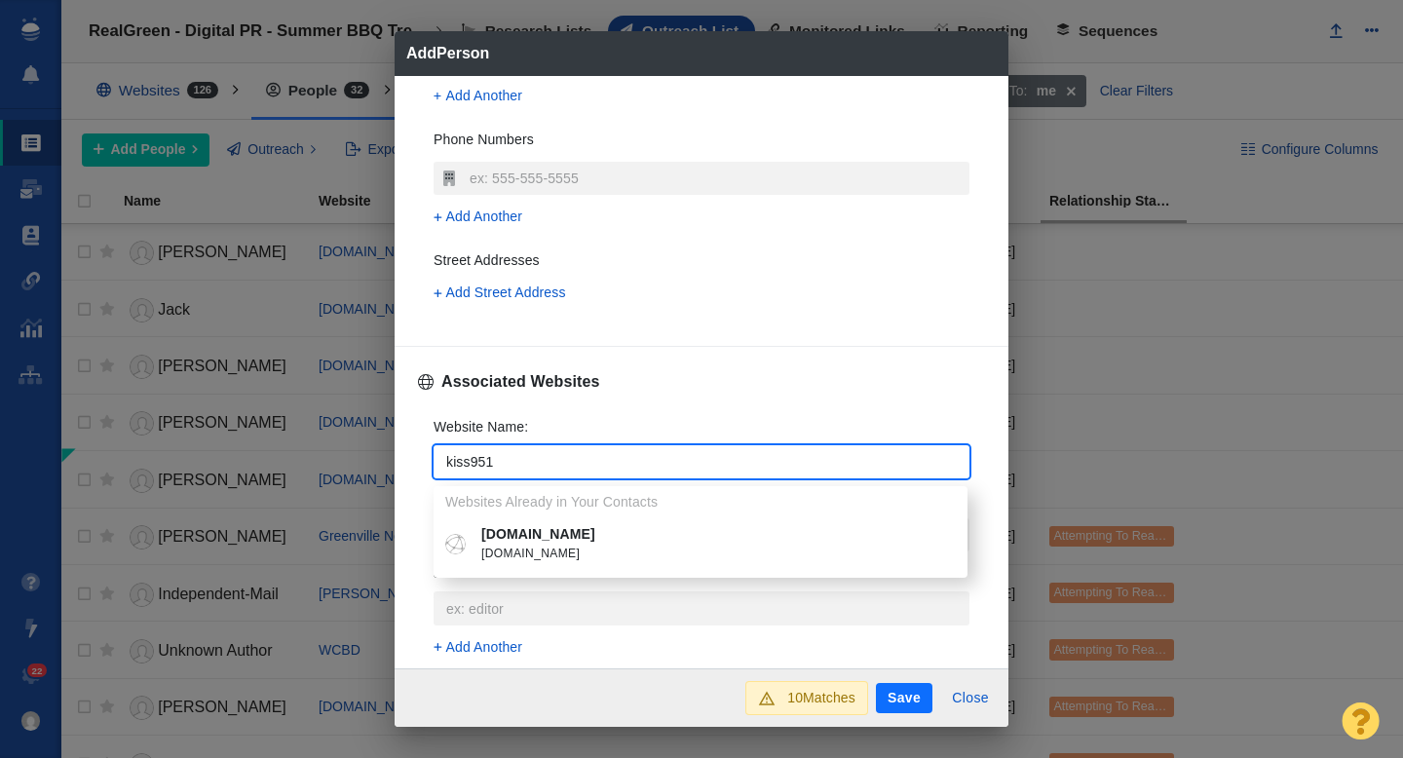
click at [515, 540] on p "kiss951.com" at bounding box center [714, 534] width 467 height 20
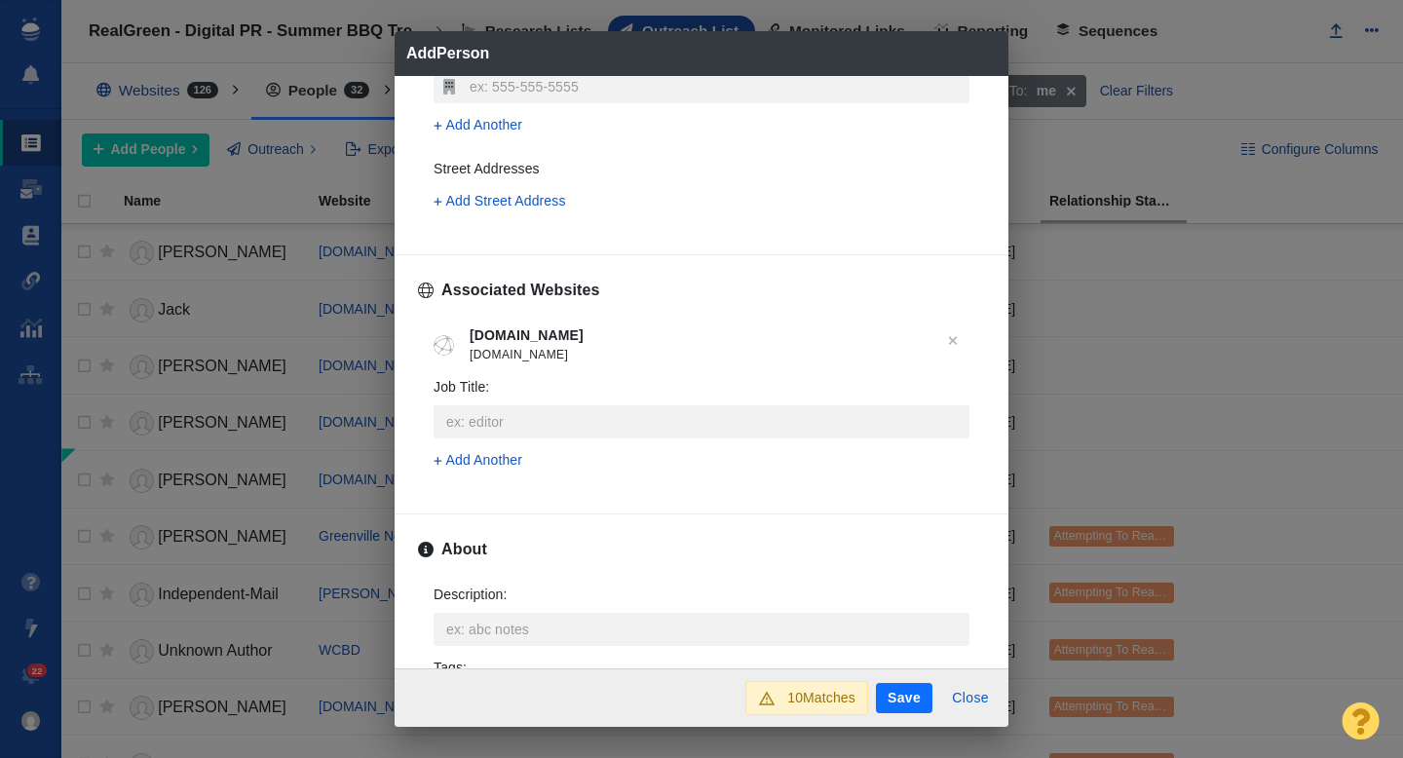
scroll to position [963, 0]
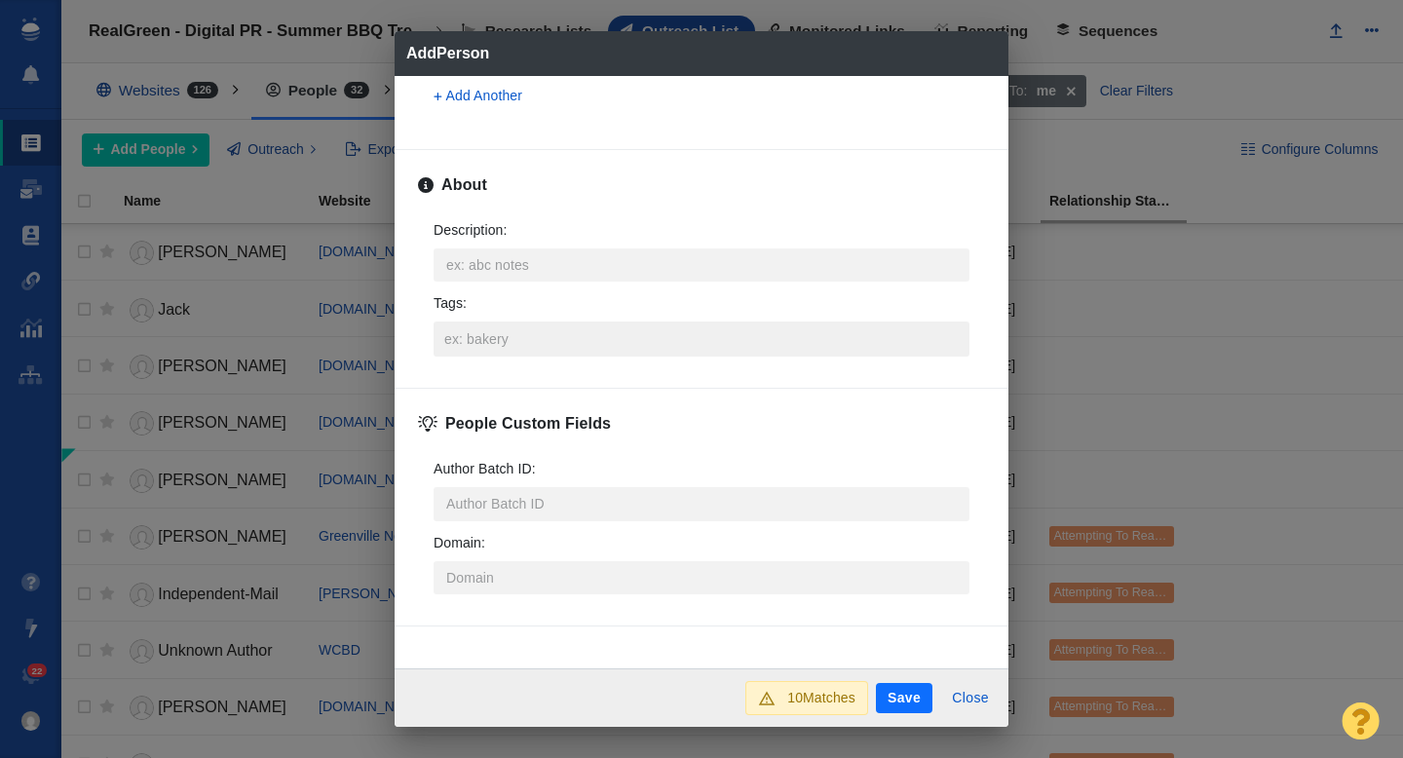
click at [469, 341] on input "Tags :" at bounding box center [701, 338] width 524 height 35
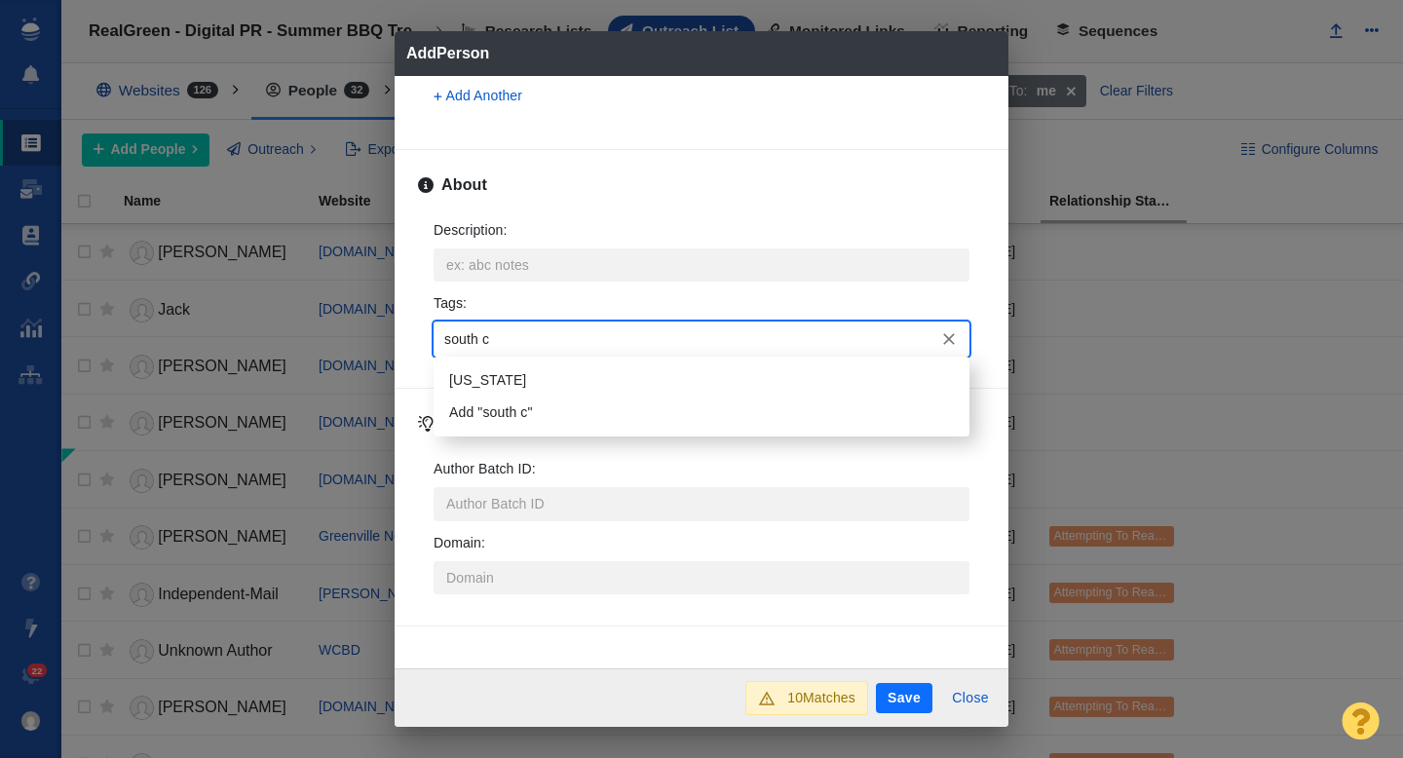
click at [503, 387] on li "South Carolina" at bounding box center [701, 380] width 536 height 32
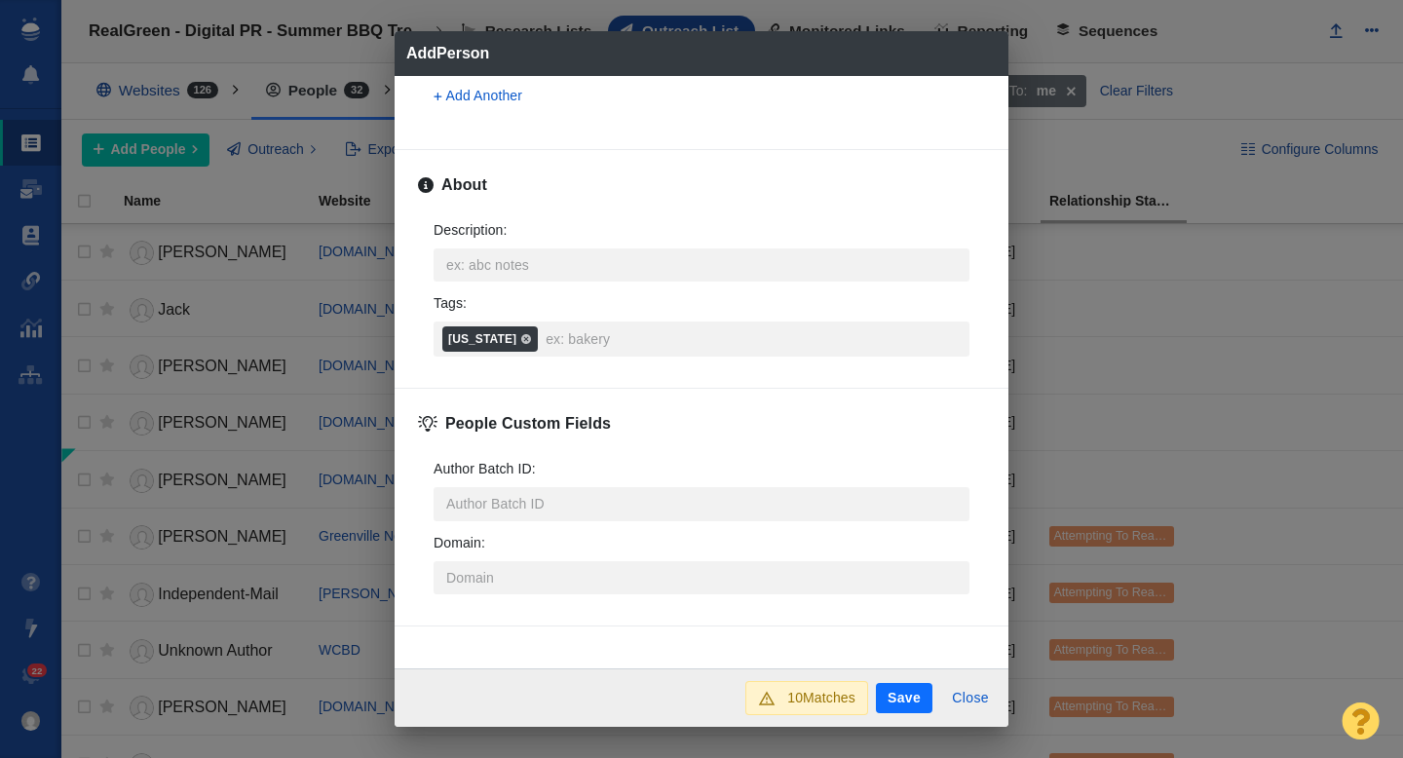
click at [907, 694] on button "Save" at bounding box center [904, 698] width 56 height 31
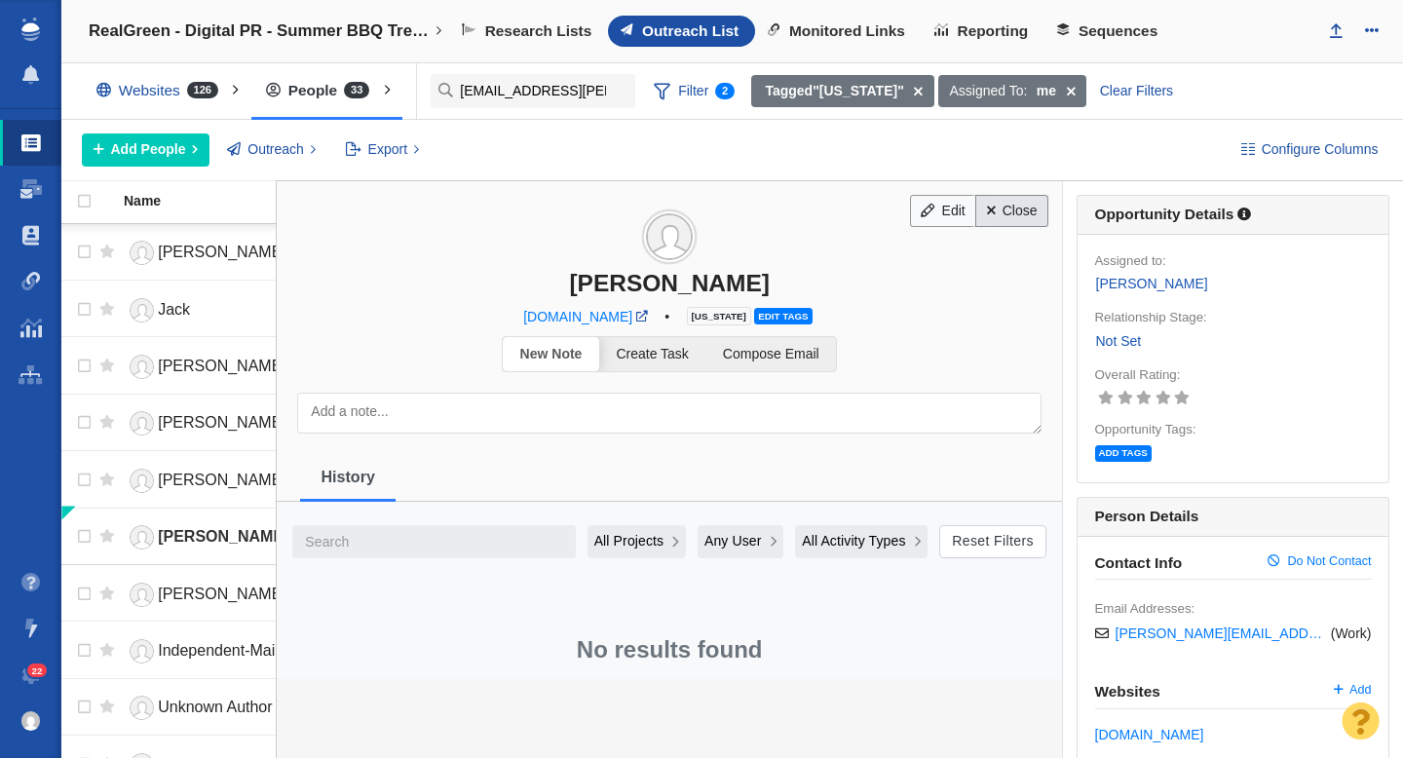
click at [1023, 205] on link "Close" at bounding box center [1011, 211] width 73 height 33
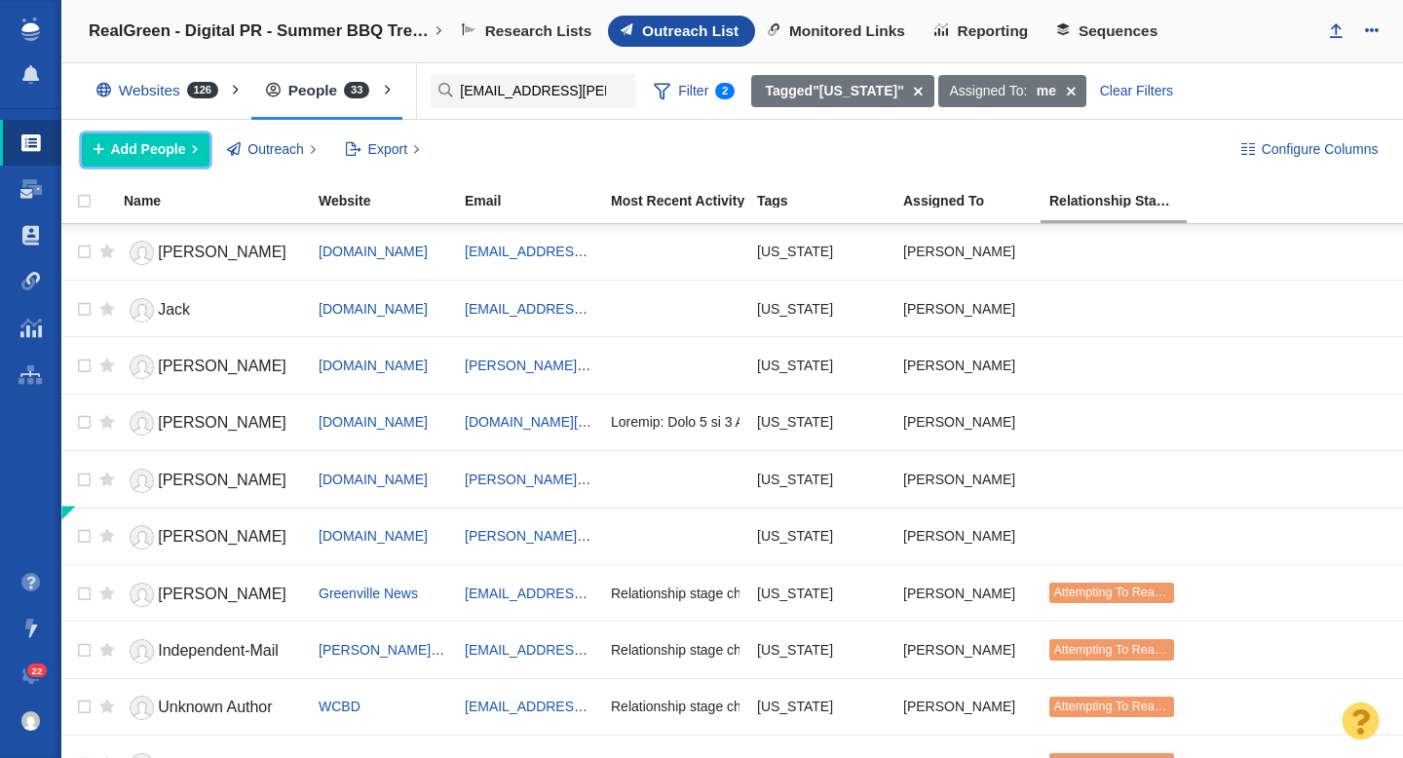
click at [183, 142] on span "Add People" at bounding box center [148, 149] width 75 height 20
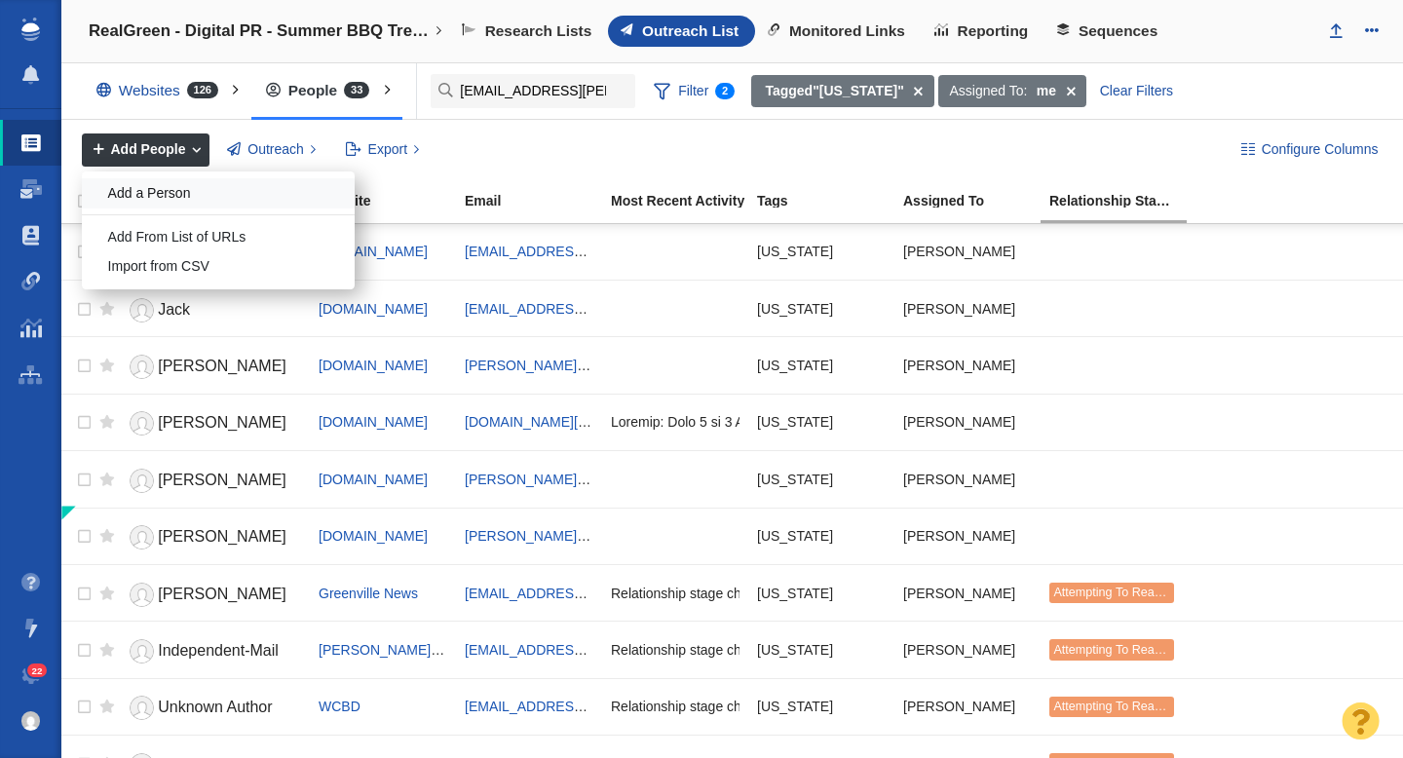
click at [191, 196] on div "Add a Person" at bounding box center [218, 193] width 273 height 30
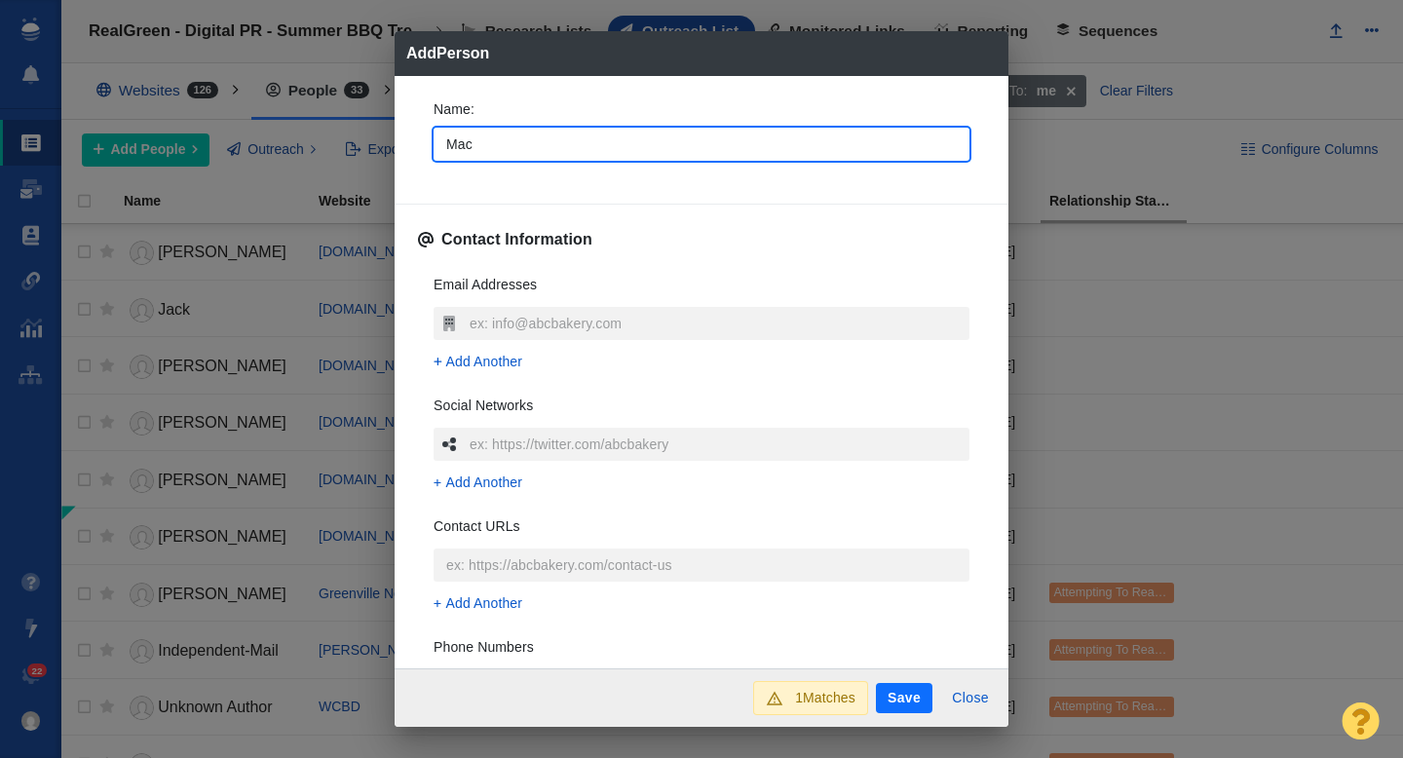
click at [419, 177] on div "Name : Mac" at bounding box center [701, 136] width 567 height 104
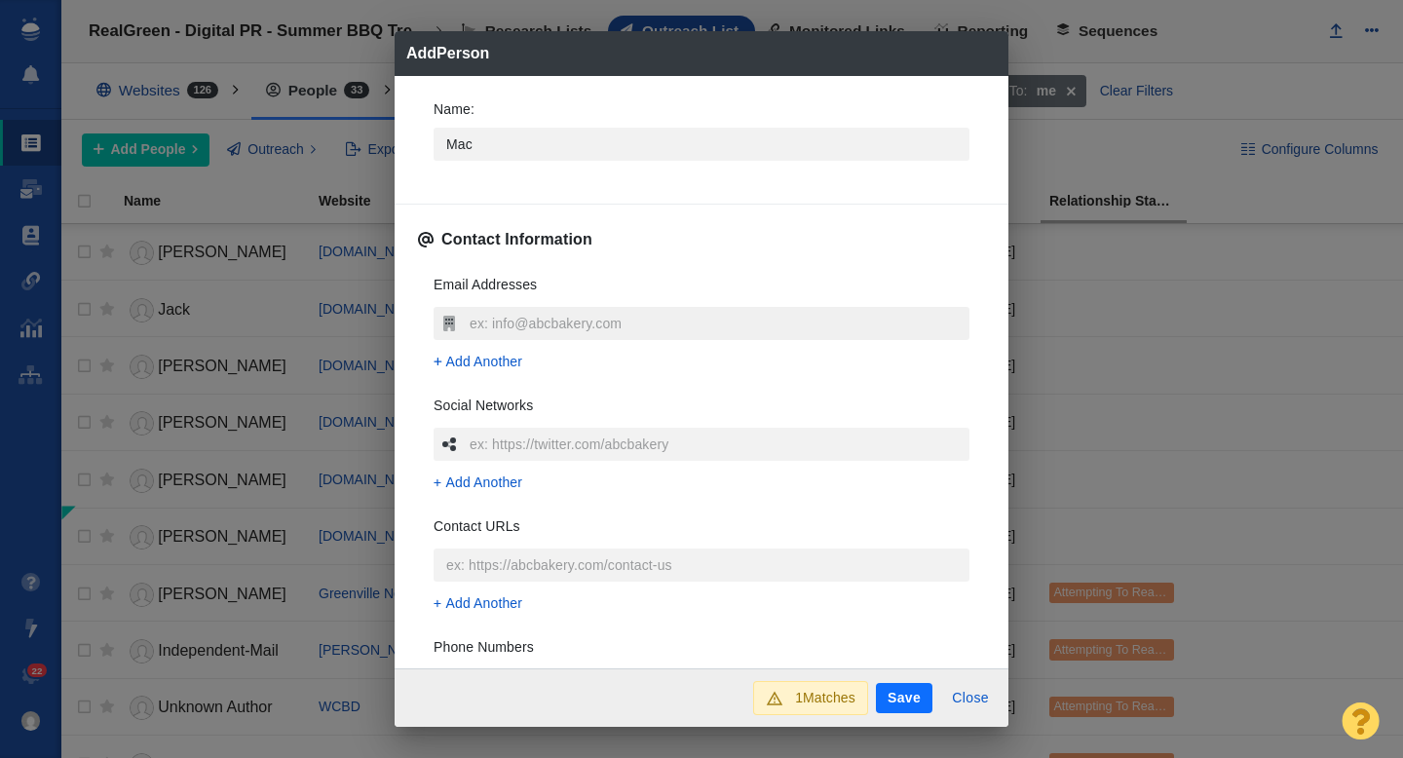
click at [485, 338] on input "text" at bounding box center [717, 323] width 505 height 33
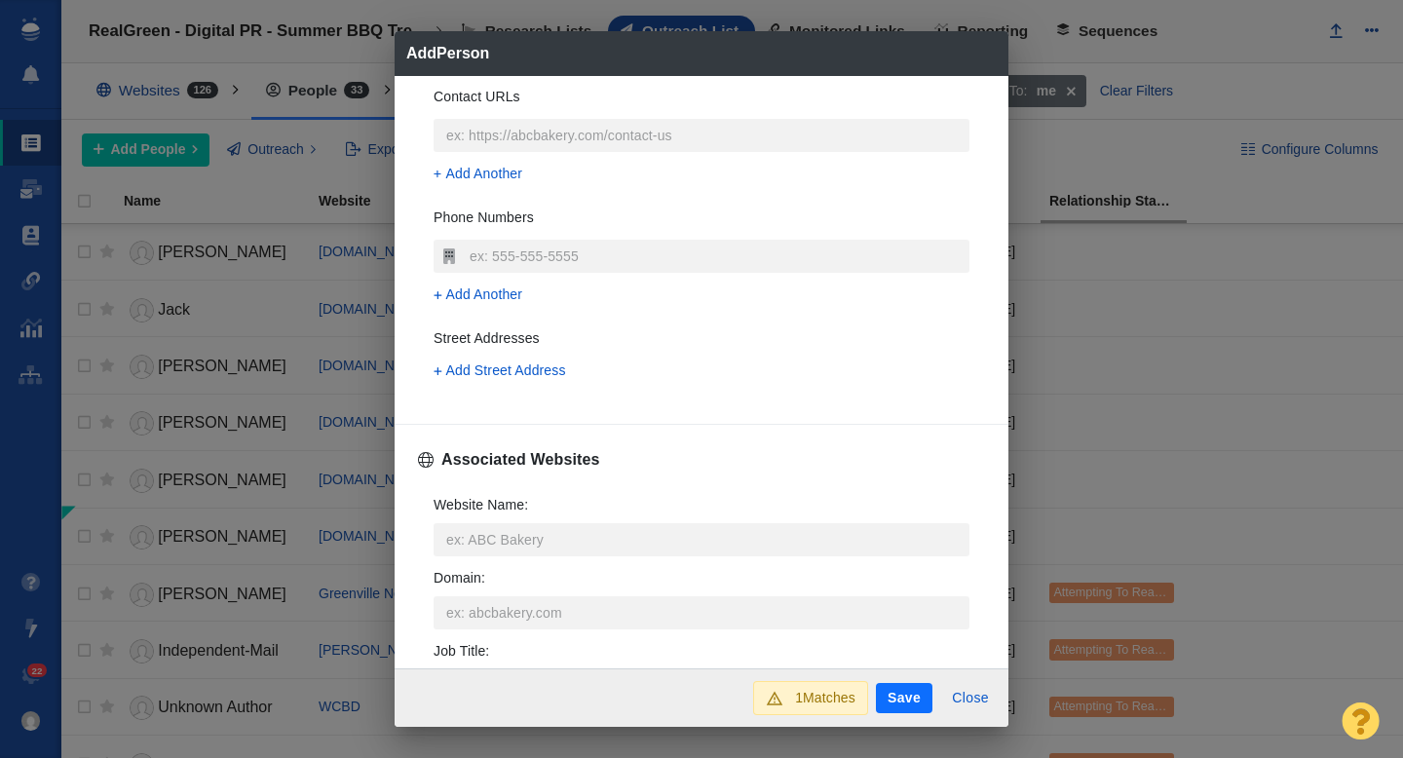
scroll to position [458, 0]
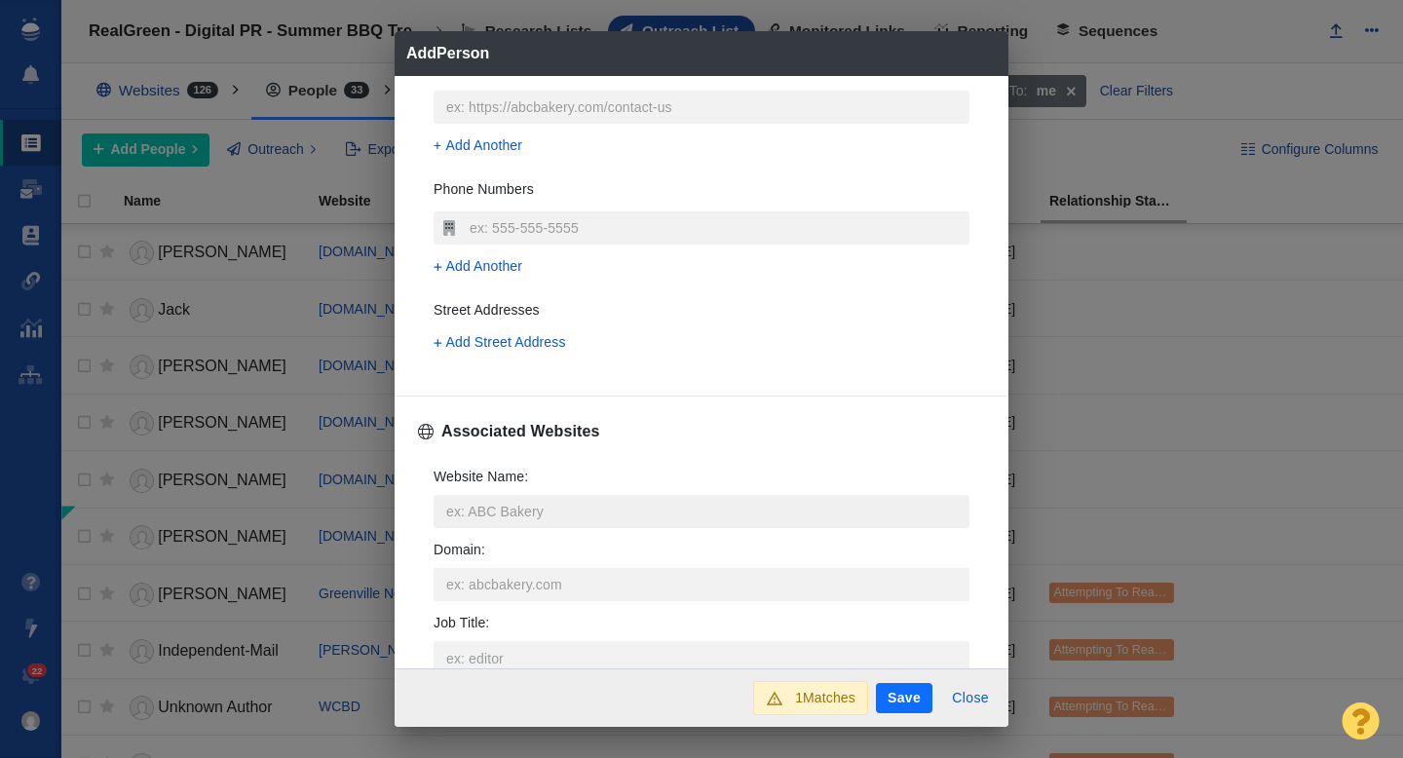
click at [482, 510] on input "Website Name :" at bounding box center [701, 511] width 536 height 33
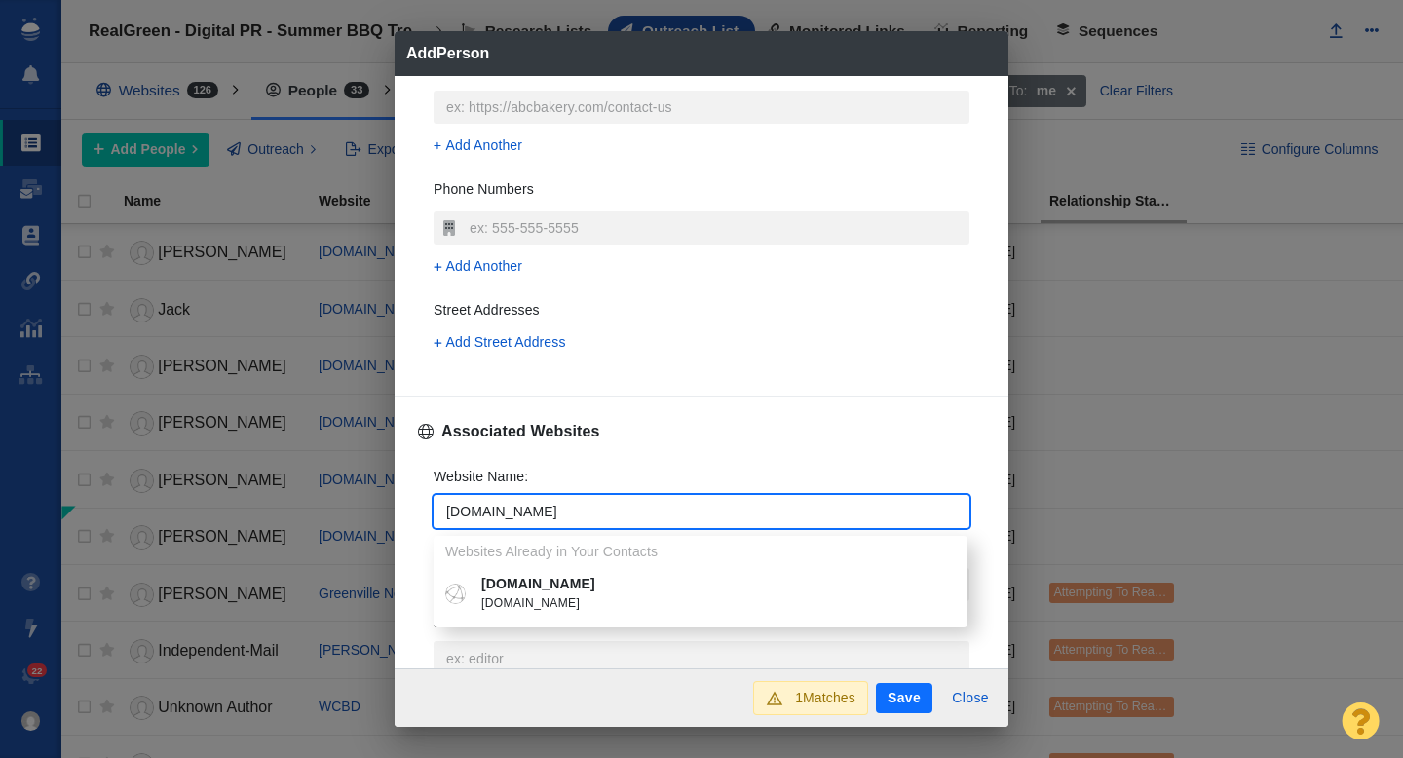
click at [522, 580] on p "country1037fm.com" at bounding box center [714, 584] width 467 height 20
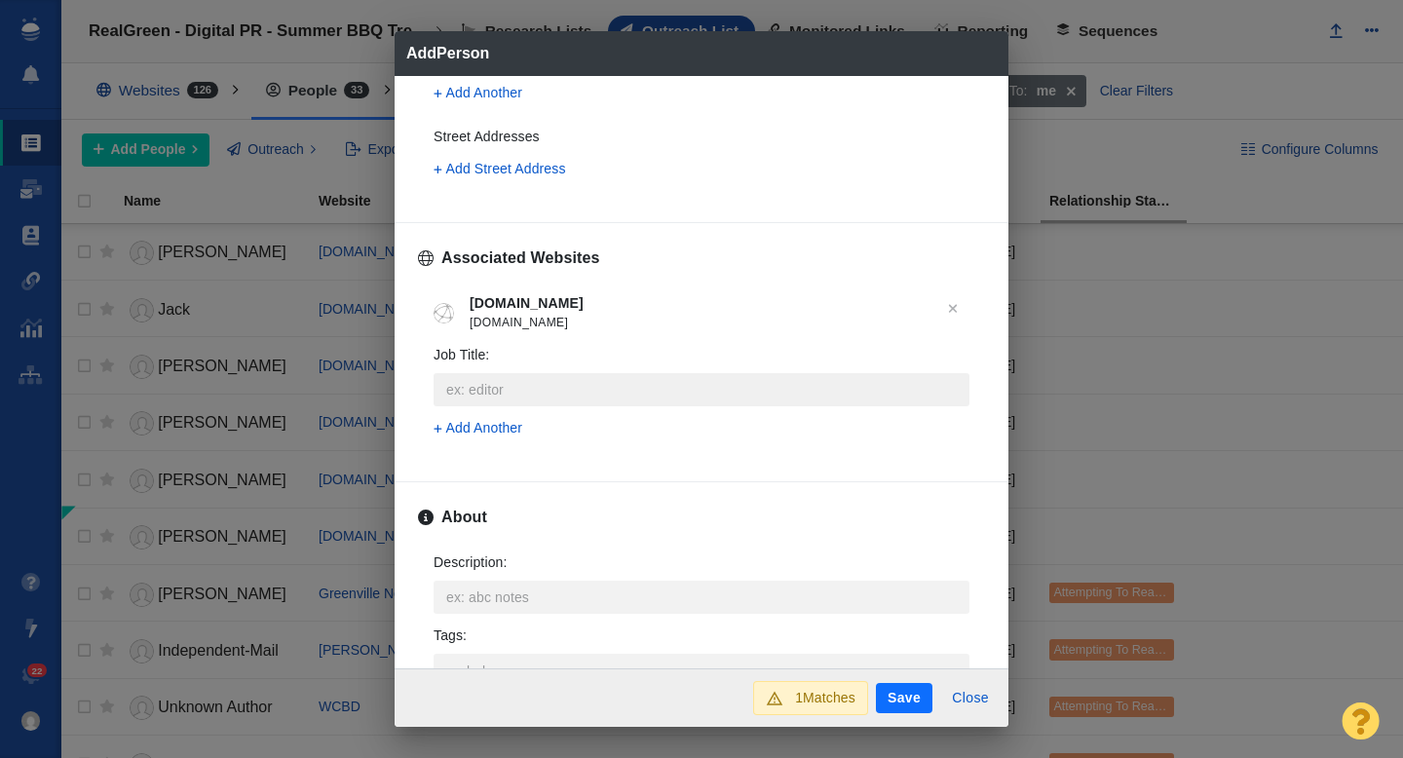
scroll to position [737, 0]
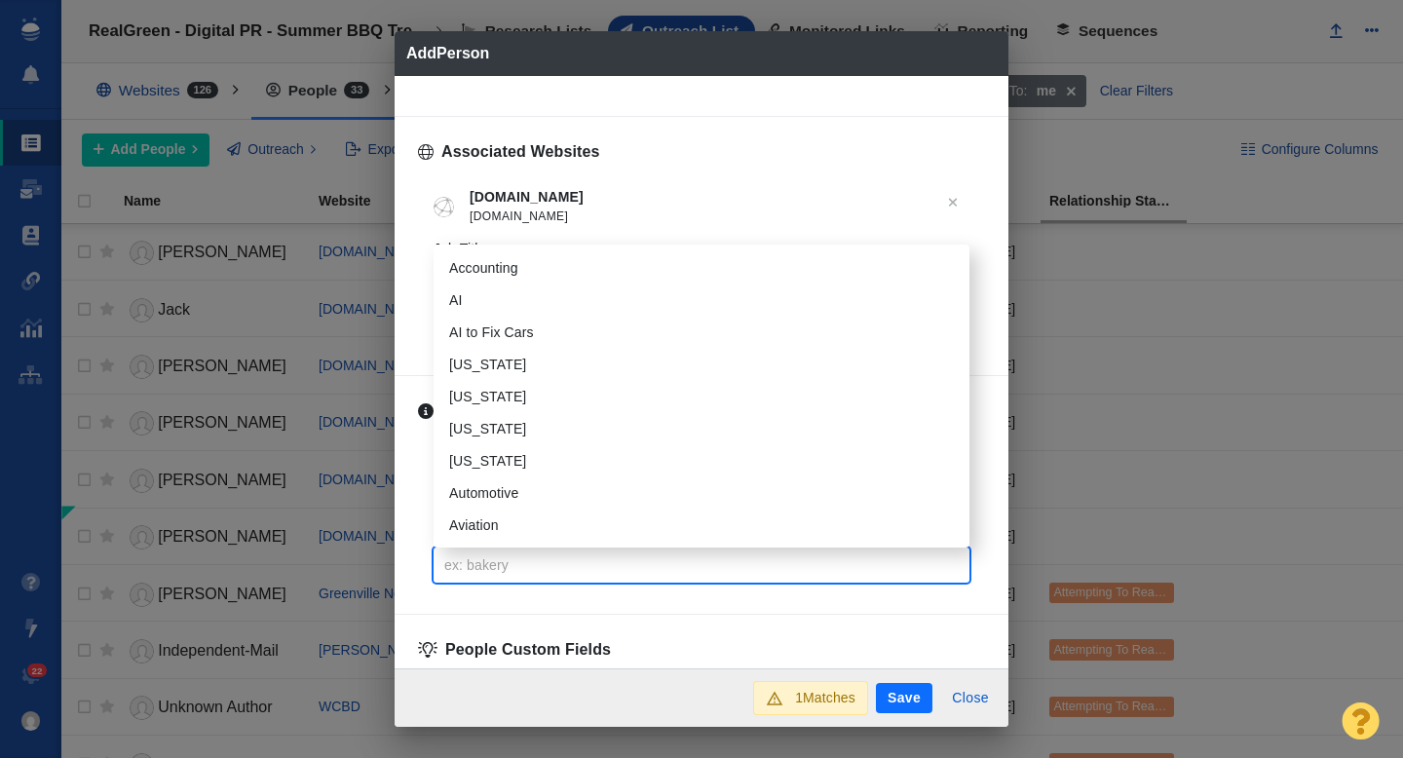
click at [491, 566] on input "Tags :" at bounding box center [701, 564] width 524 height 35
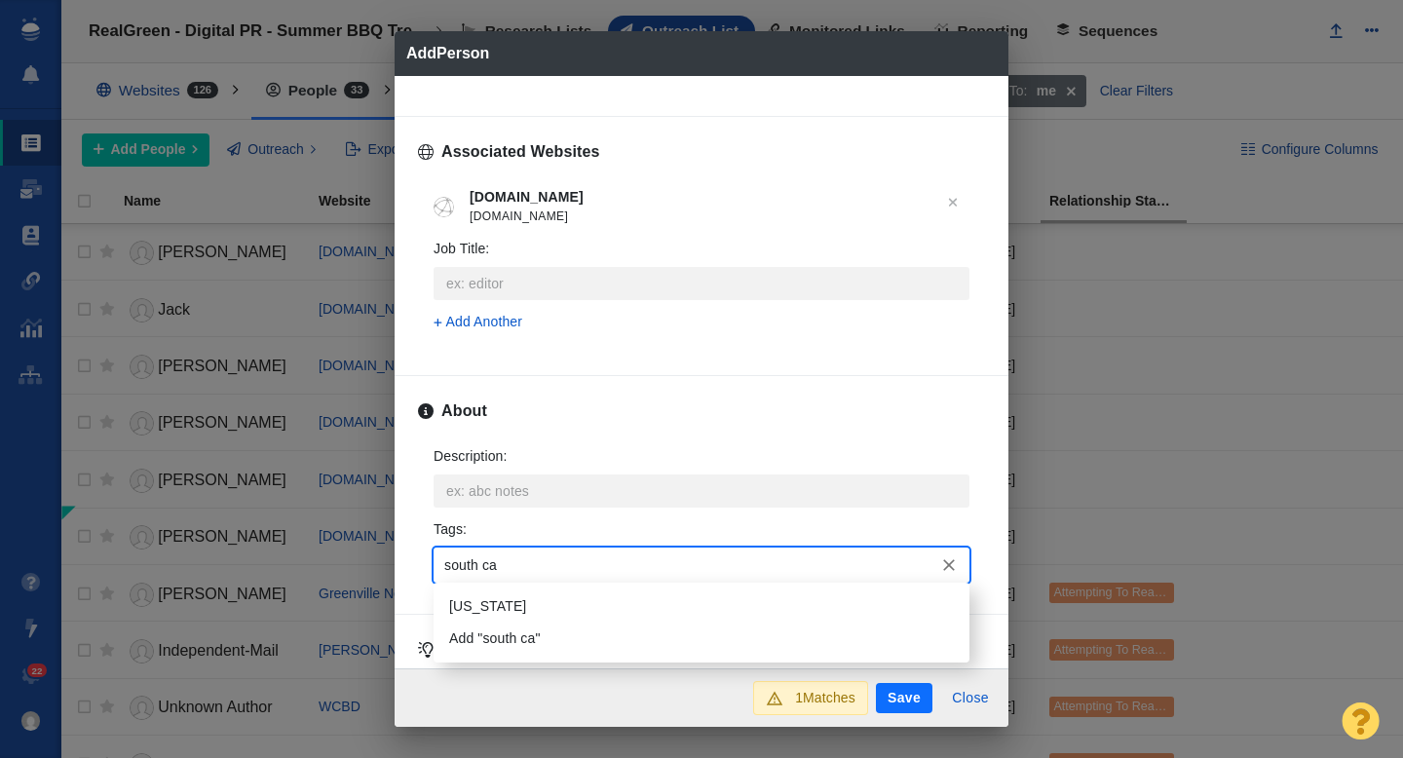
click at [527, 610] on li "[US_STATE]" at bounding box center [701, 606] width 536 height 32
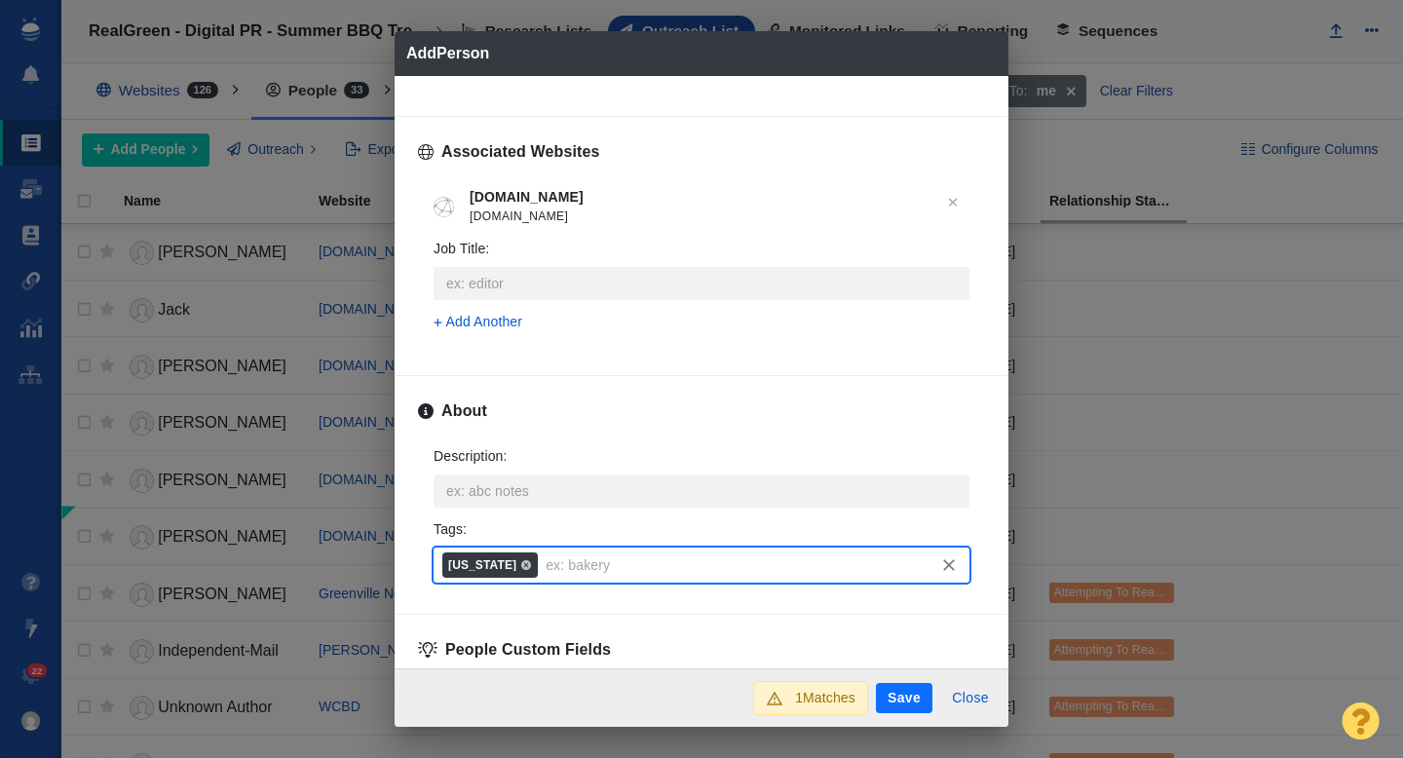
scroll to position [963, 0]
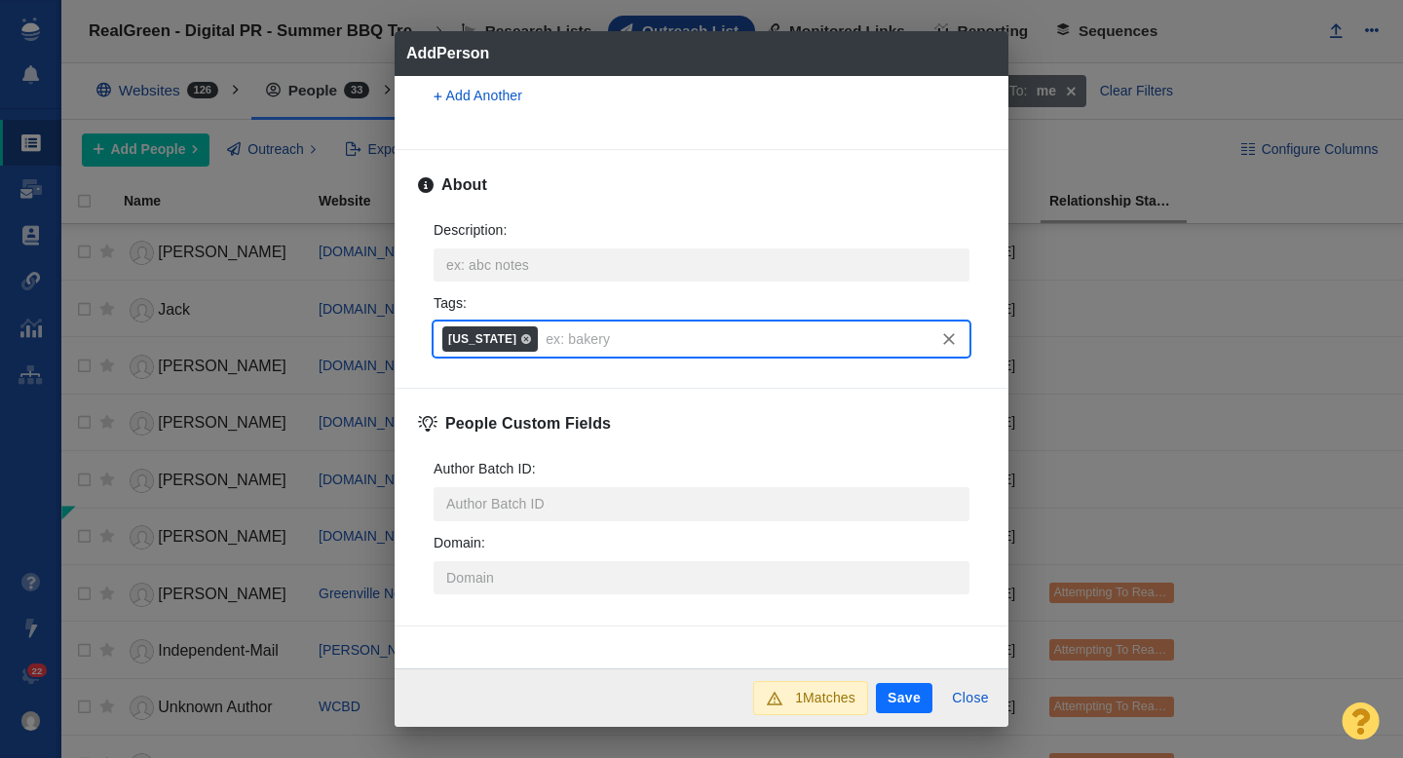
click at [910, 698] on button "Save" at bounding box center [904, 698] width 56 height 31
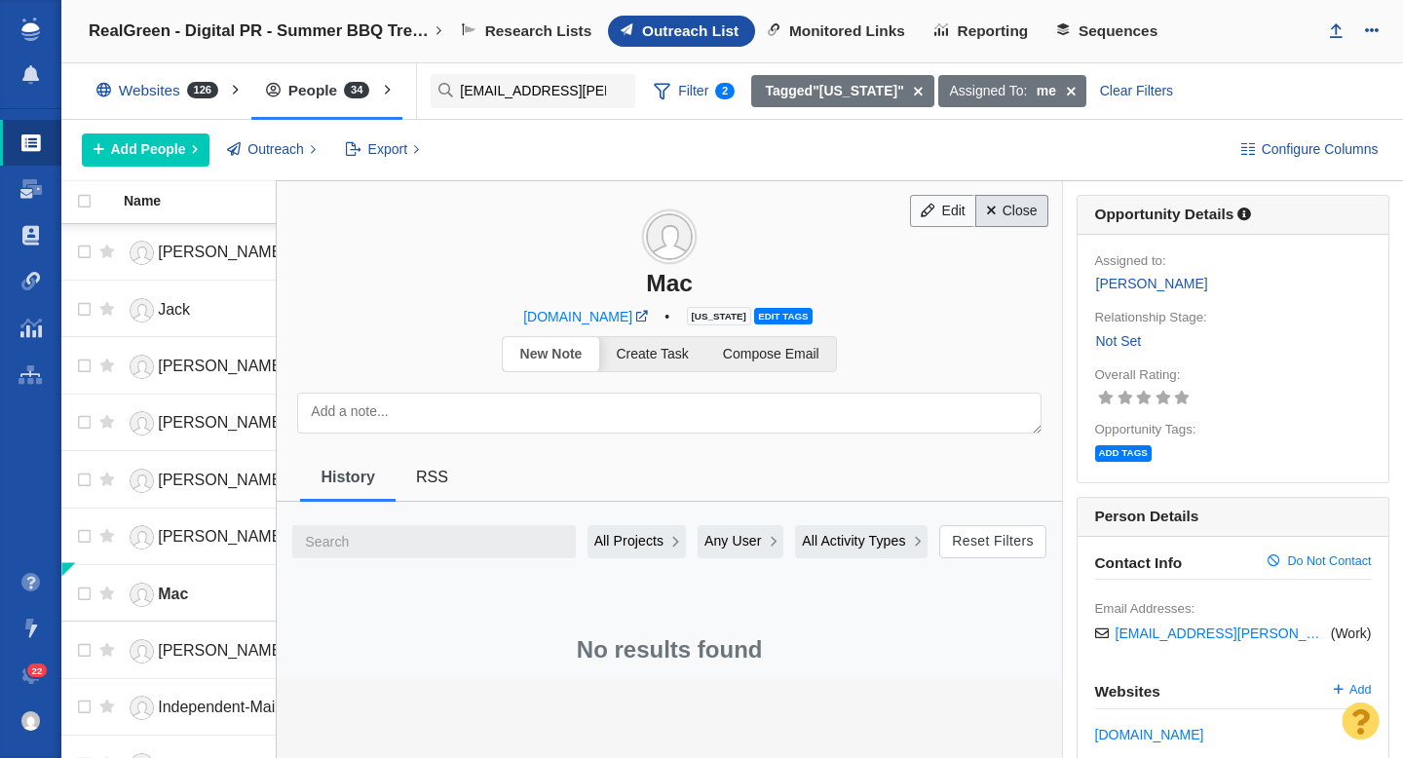
click at [1009, 206] on link "Close" at bounding box center [1011, 211] width 73 height 33
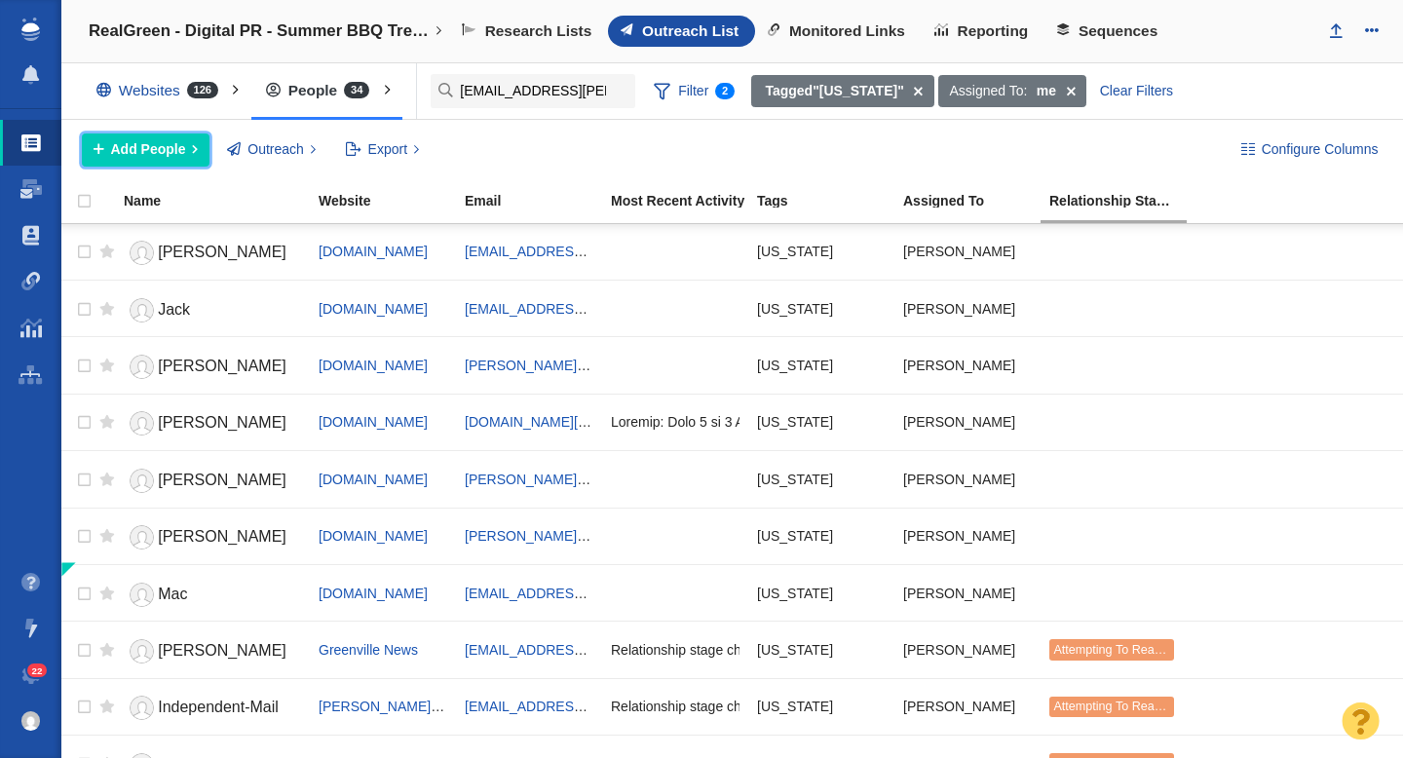
click at [160, 149] on span "Add People" at bounding box center [148, 149] width 75 height 20
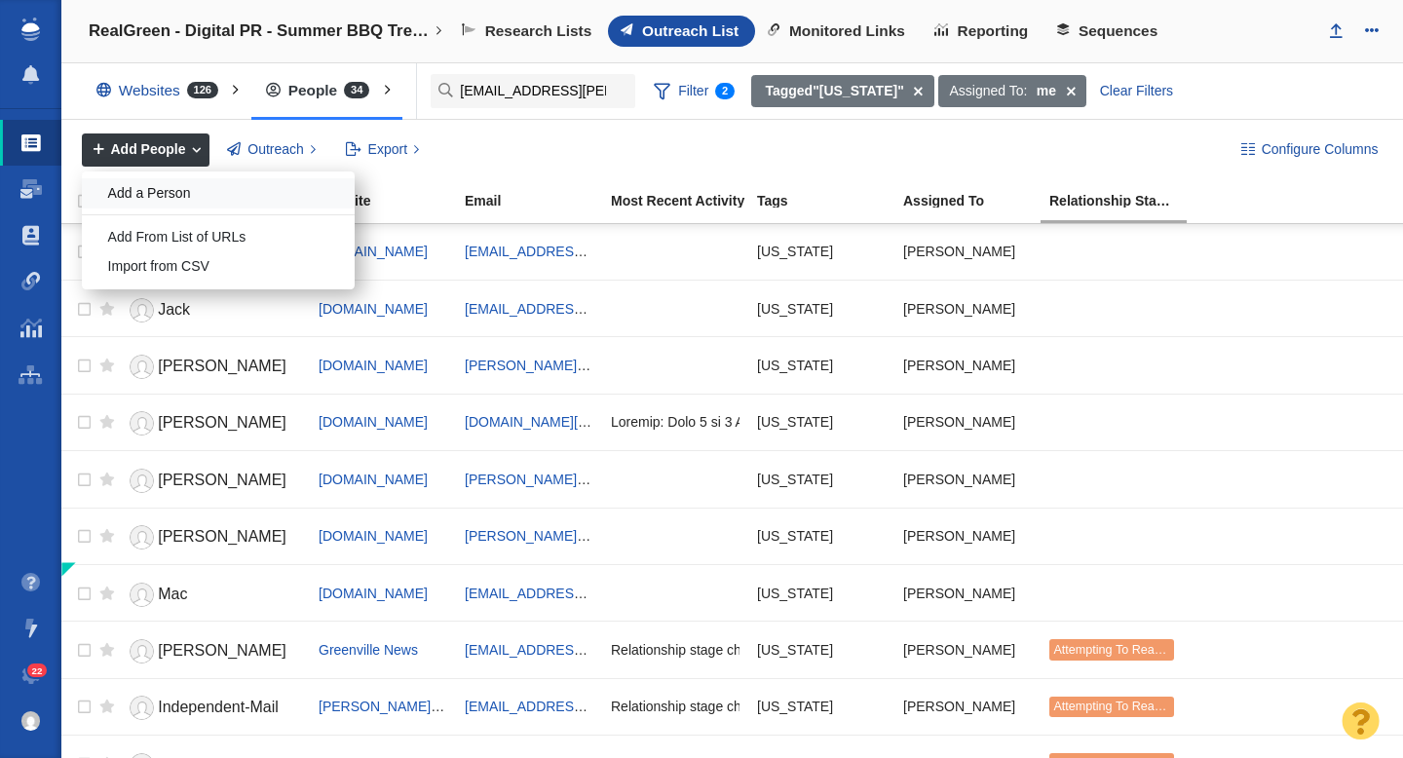
click at [207, 193] on div "Add a Person" at bounding box center [218, 193] width 273 height 30
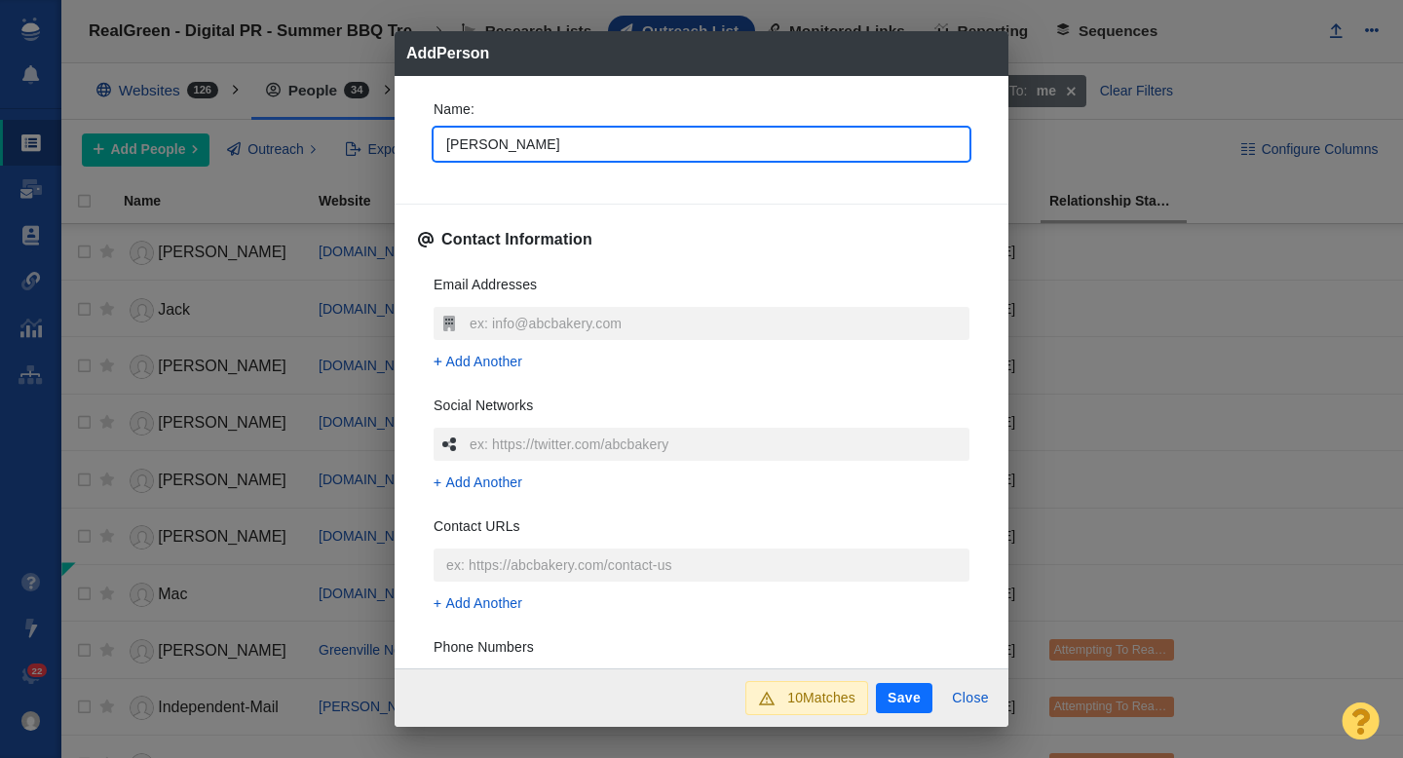
click at [410, 170] on div "Name : Robert Contact Information Email Addresses Add Another Social Networks A…" at bounding box center [701, 372] width 614 height 593
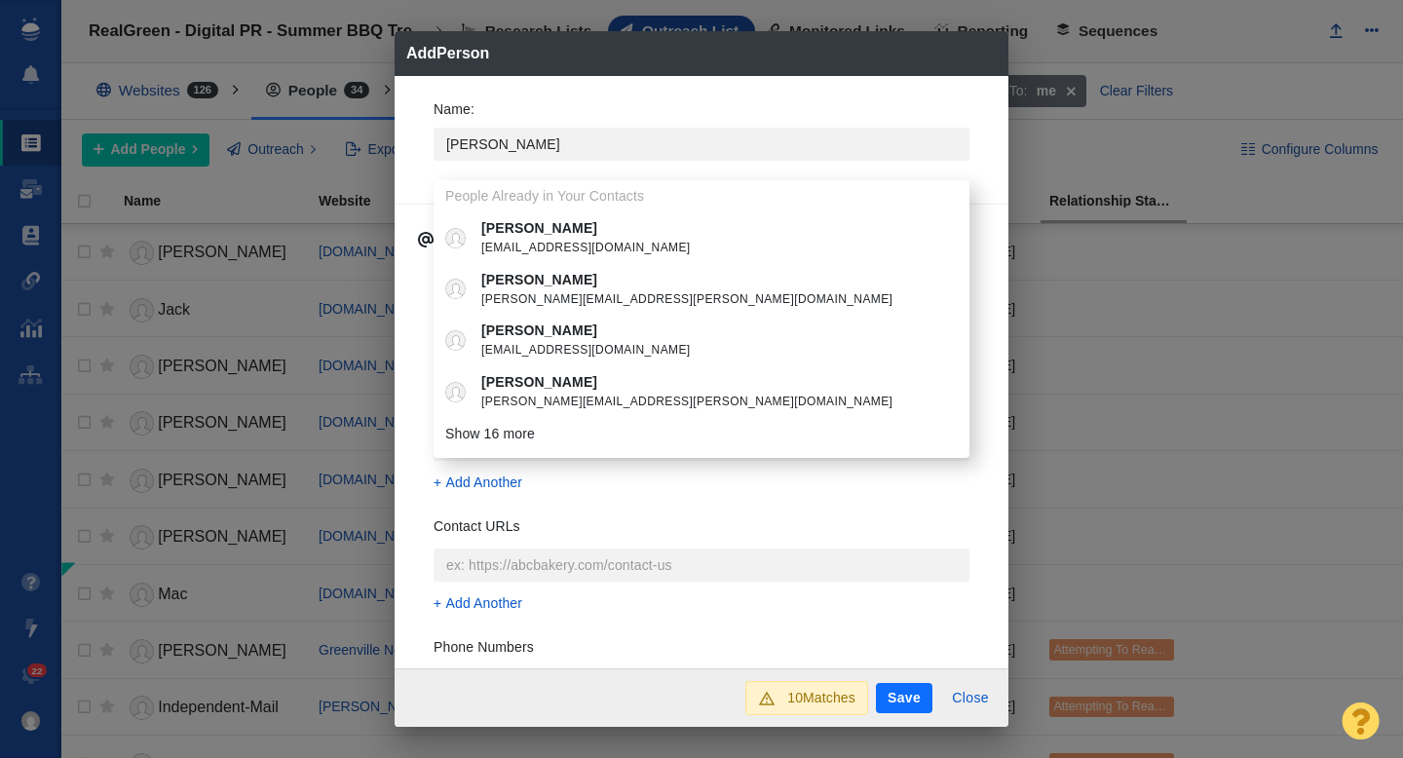
click at [408, 164] on div "Name : Robert People Already in Your Contacts Robert ralegre@une.edu Robert Rob…" at bounding box center [701, 372] width 614 height 593
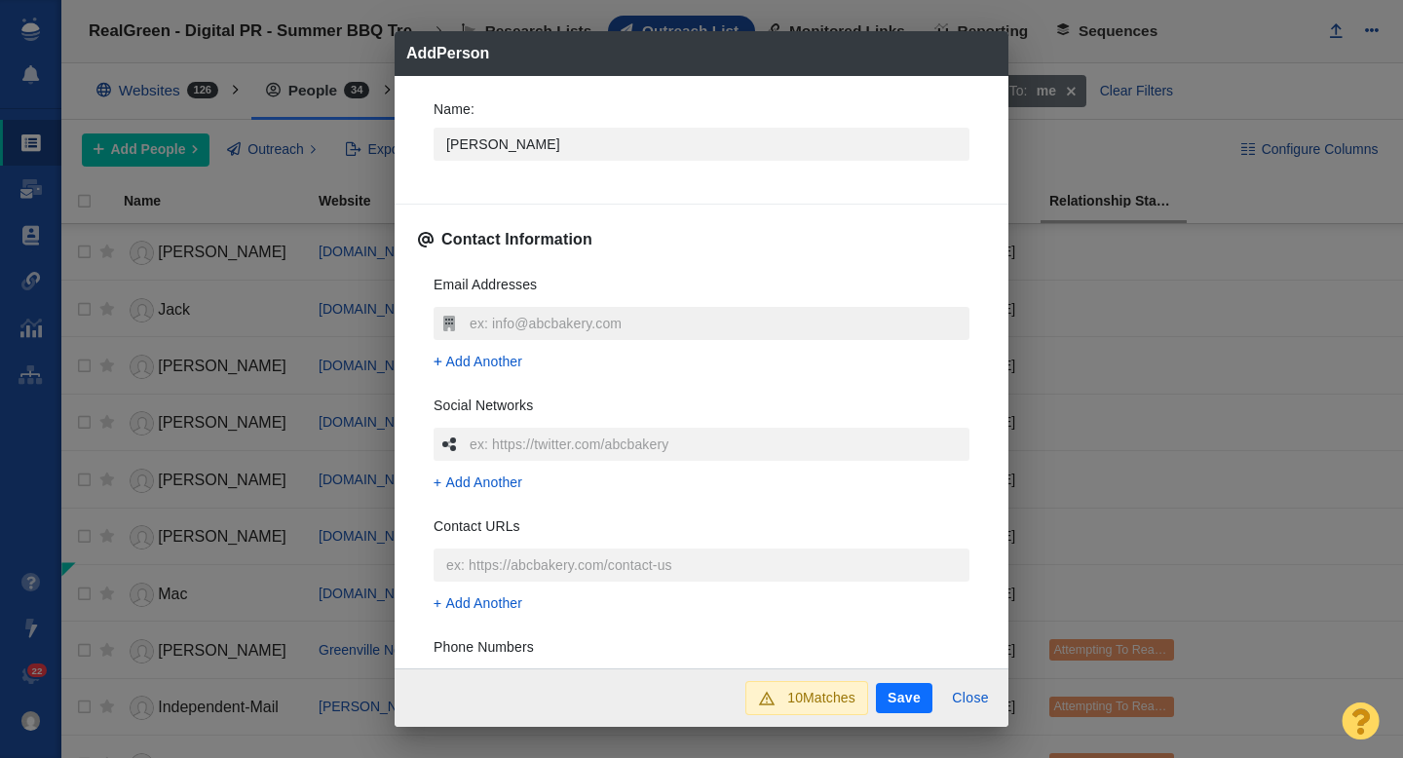
click at [508, 323] on input "text" at bounding box center [717, 323] width 505 height 33
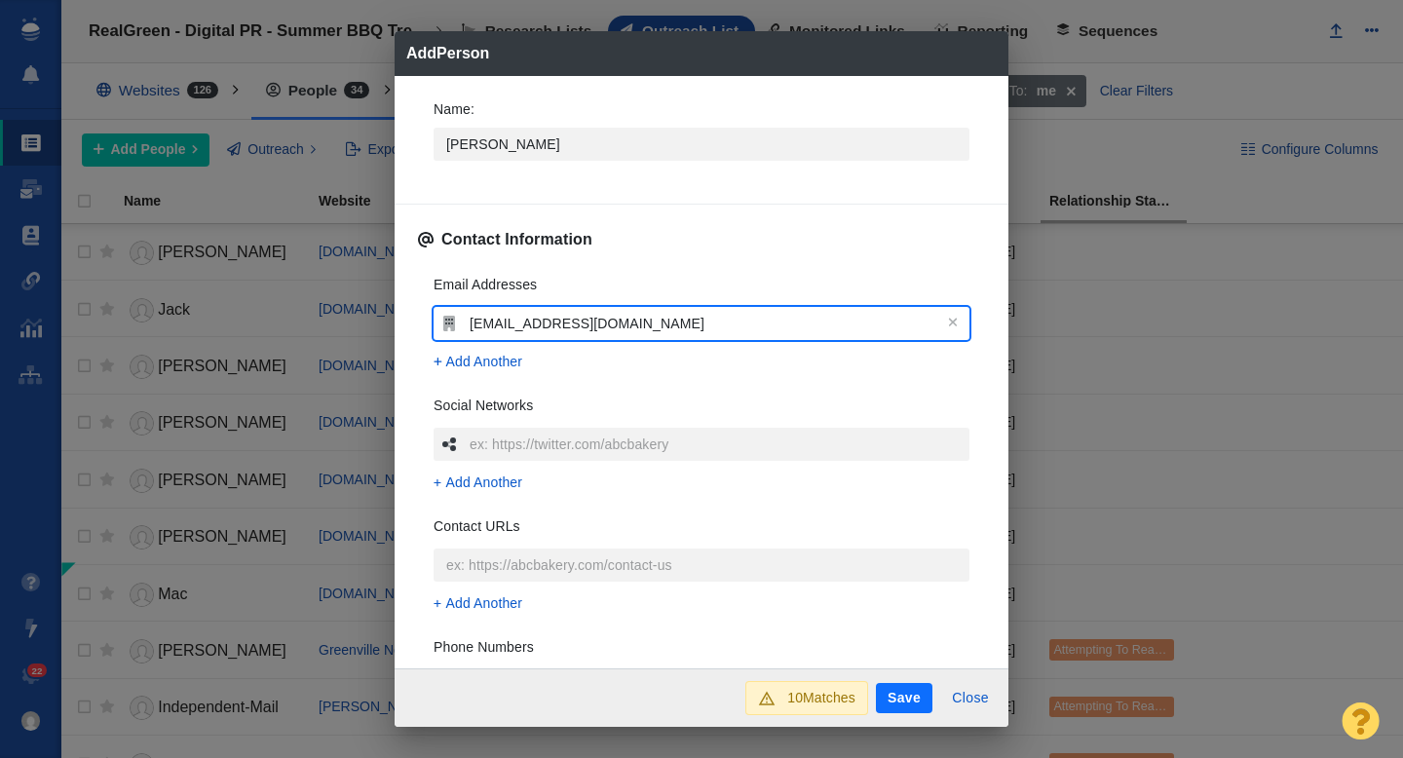
click at [414, 352] on div "Name : Robert Contact Information Email Addresses ryork@islandpacket.com Add An…" at bounding box center [701, 372] width 614 height 593
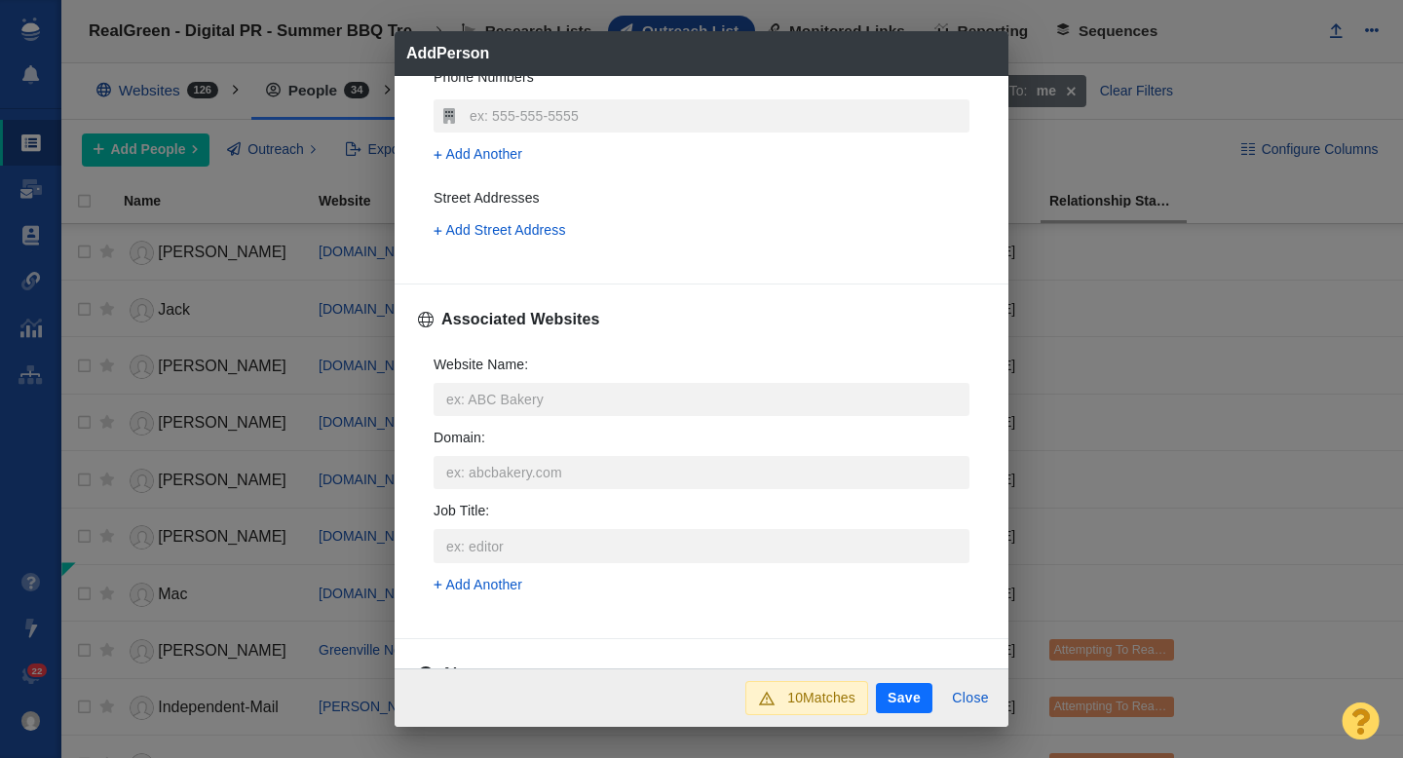
scroll to position [617, 0]
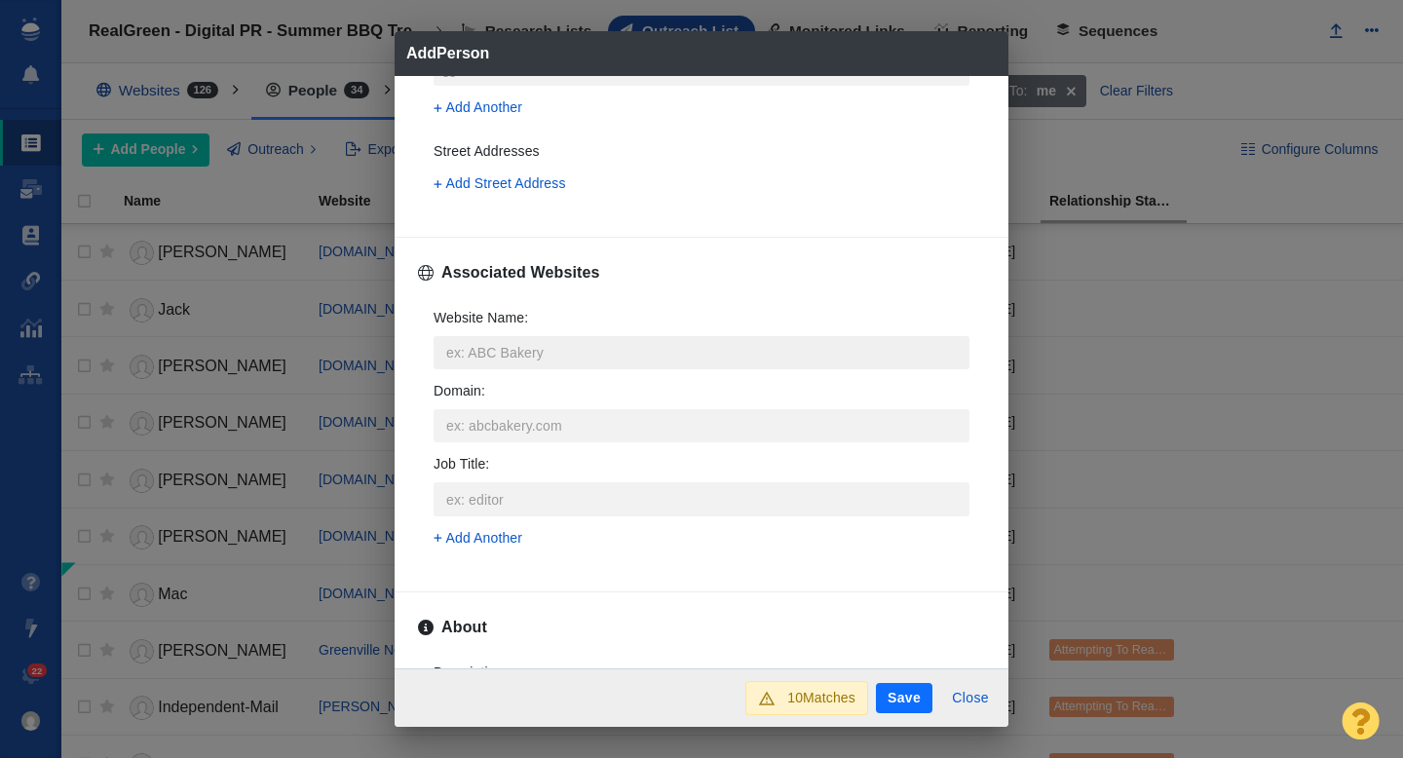
click at [507, 355] on input "Website Name :" at bounding box center [701, 352] width 536 height 33
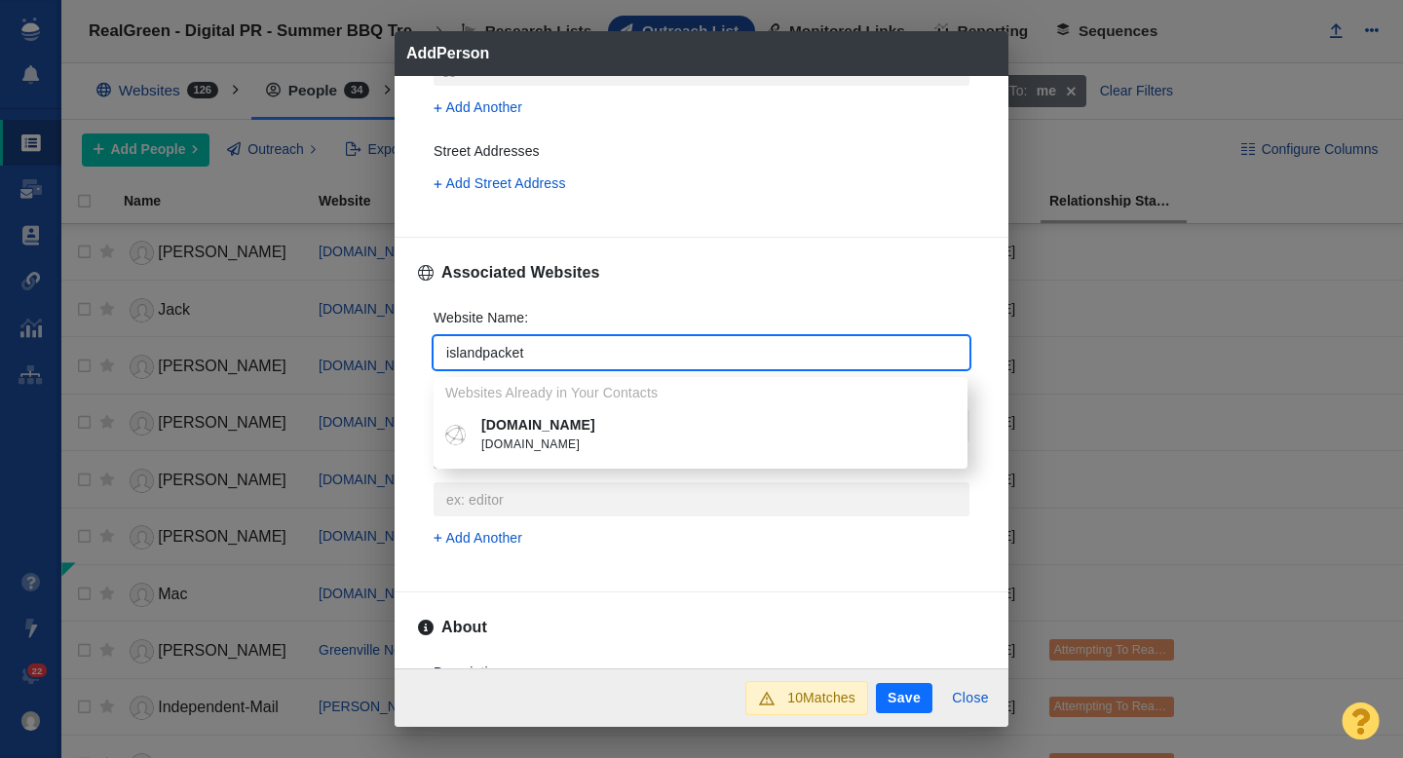
click at [550, 423] on p "islandpacket.com" at bounding box center [714, 425] width 467 height 20
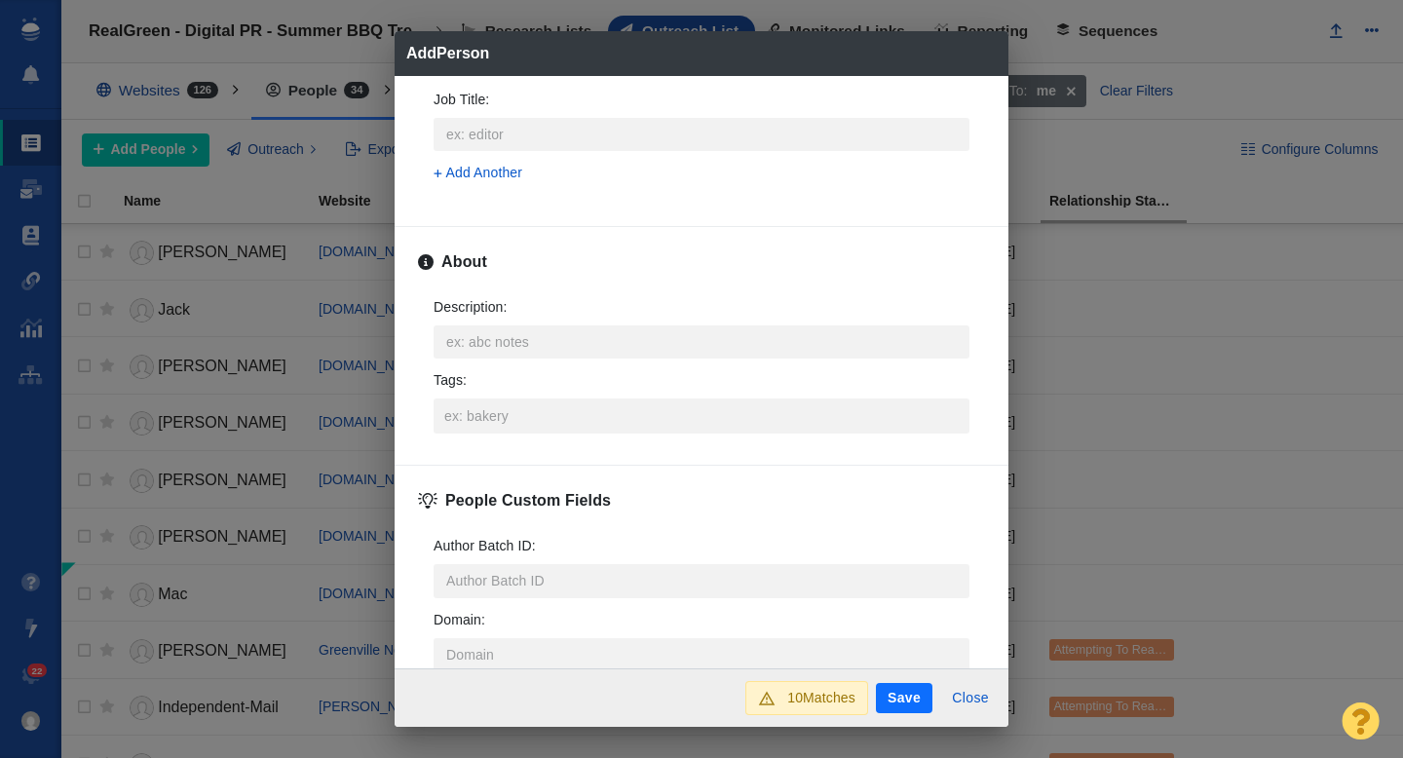
scroll to position [910, 0]
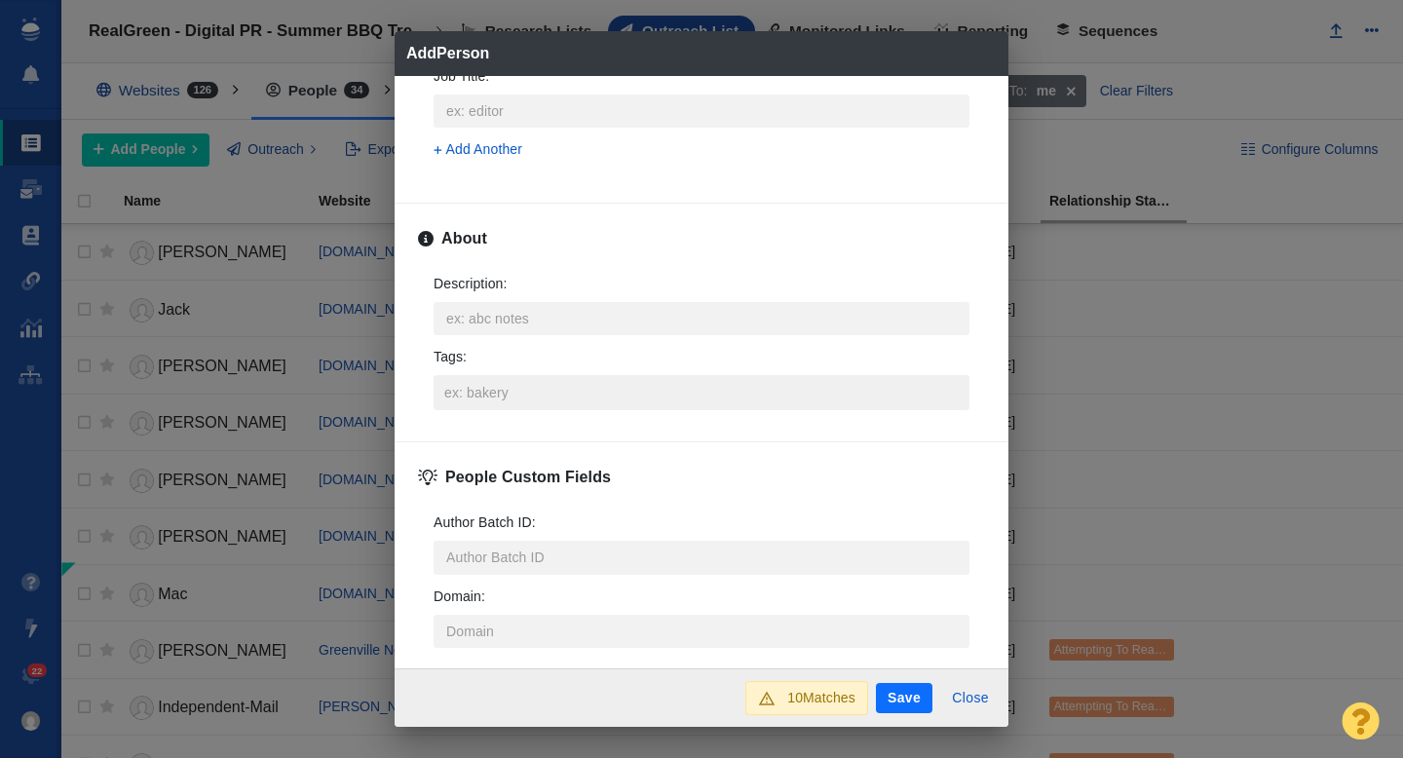
click at [483, 387] on input "Tags :" at bounding box center [701, 392] width 524 height 35
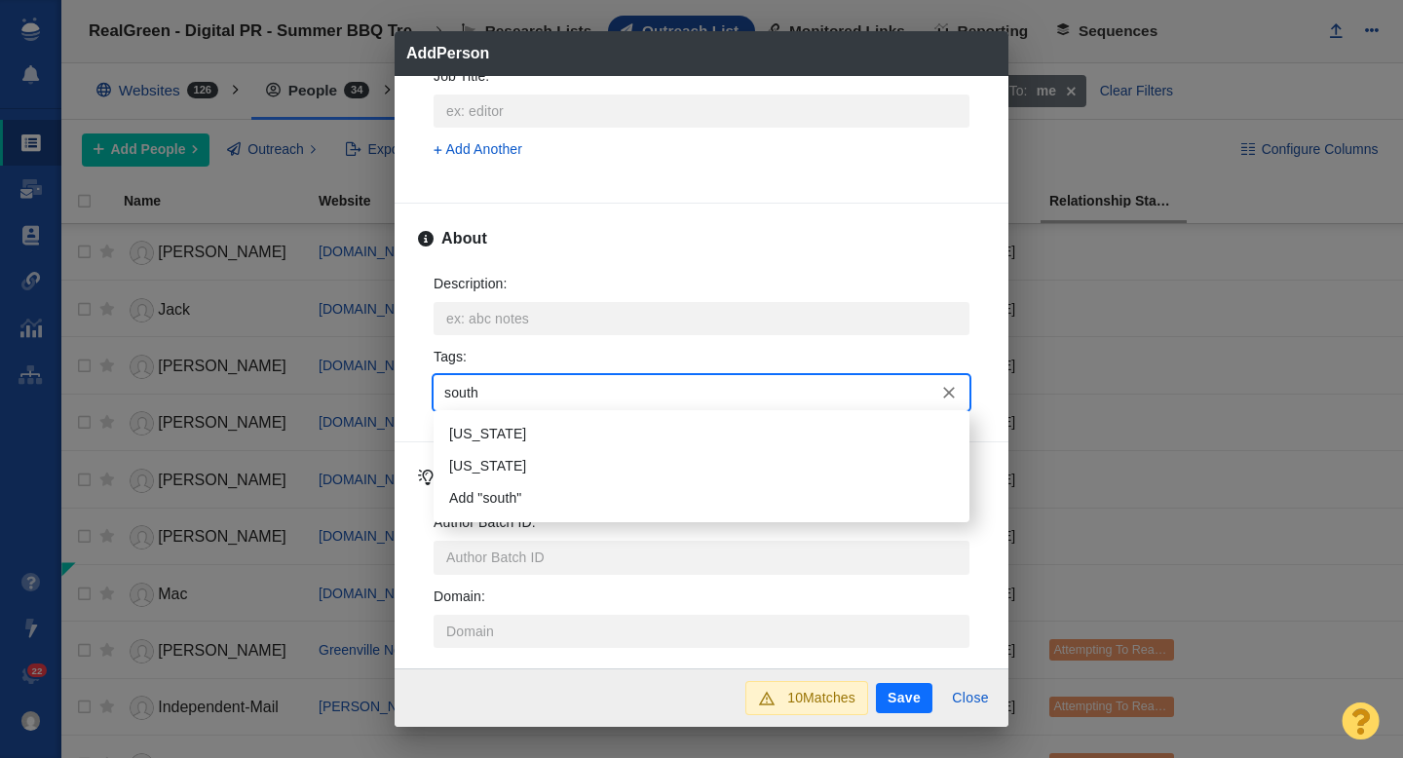
click at [536, 432] on li "South Carolina" at bounding box center [701, 434] width 536 height 32
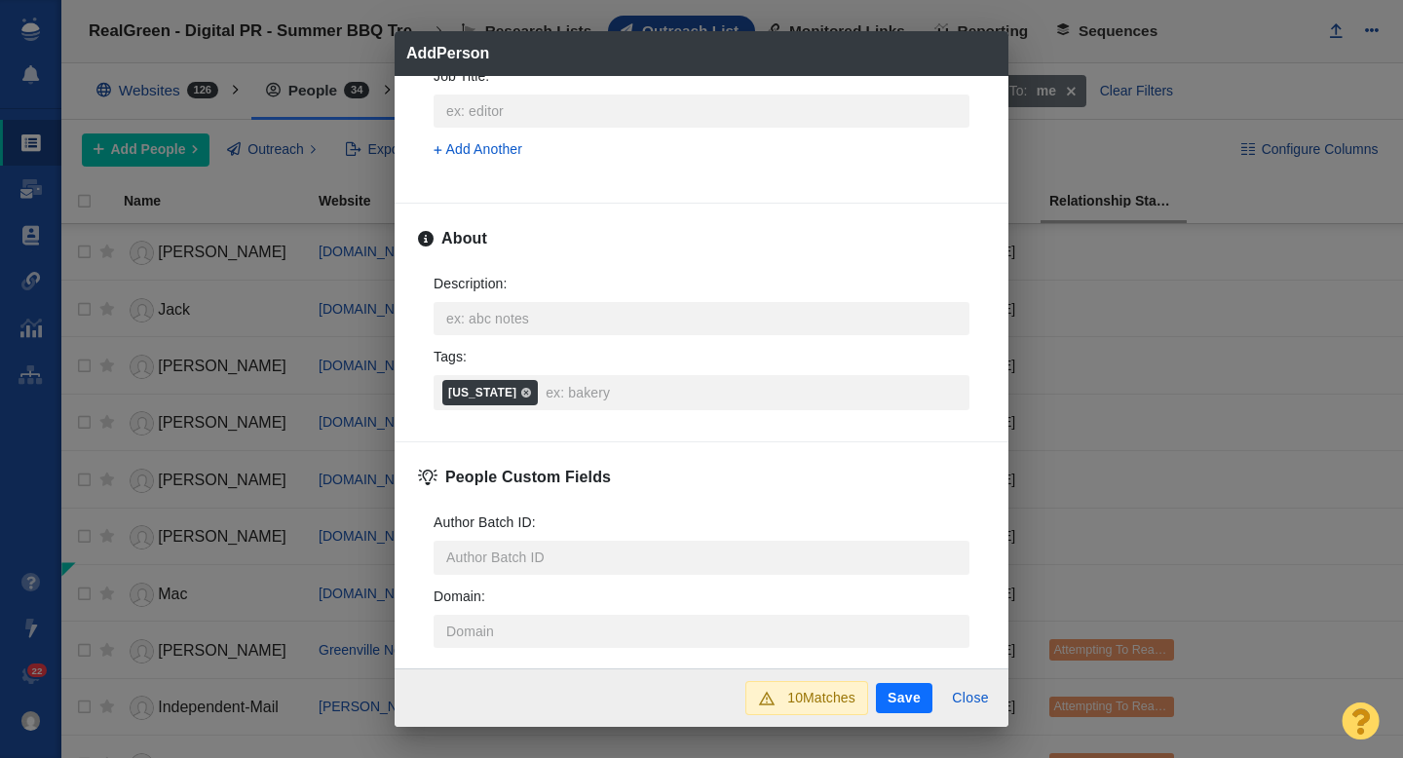
click at [914, 697] on button "Save" at bounding box center [904, 698] width 56 height 31
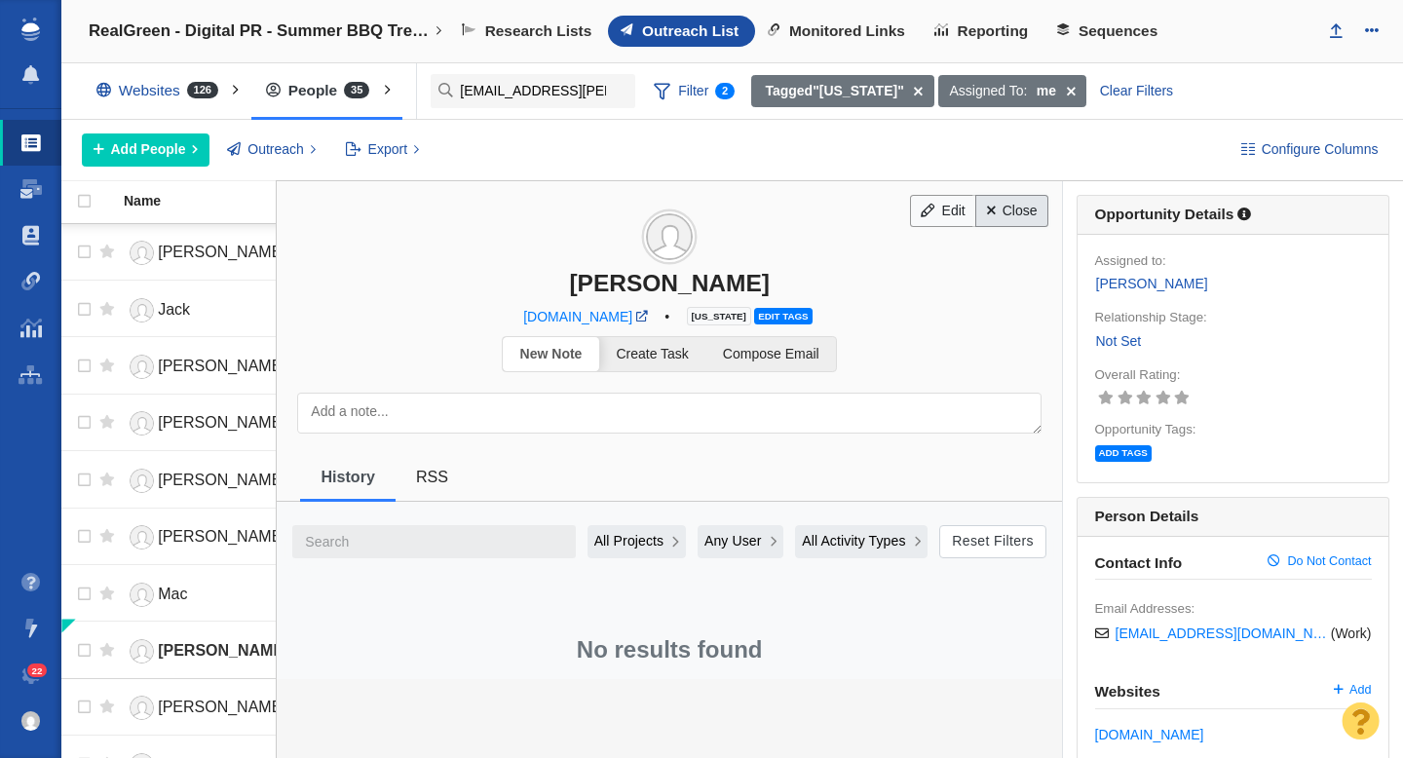
click at [1021, 214] on link "Close" at bounding box center [1011, 211] width 73 height 33
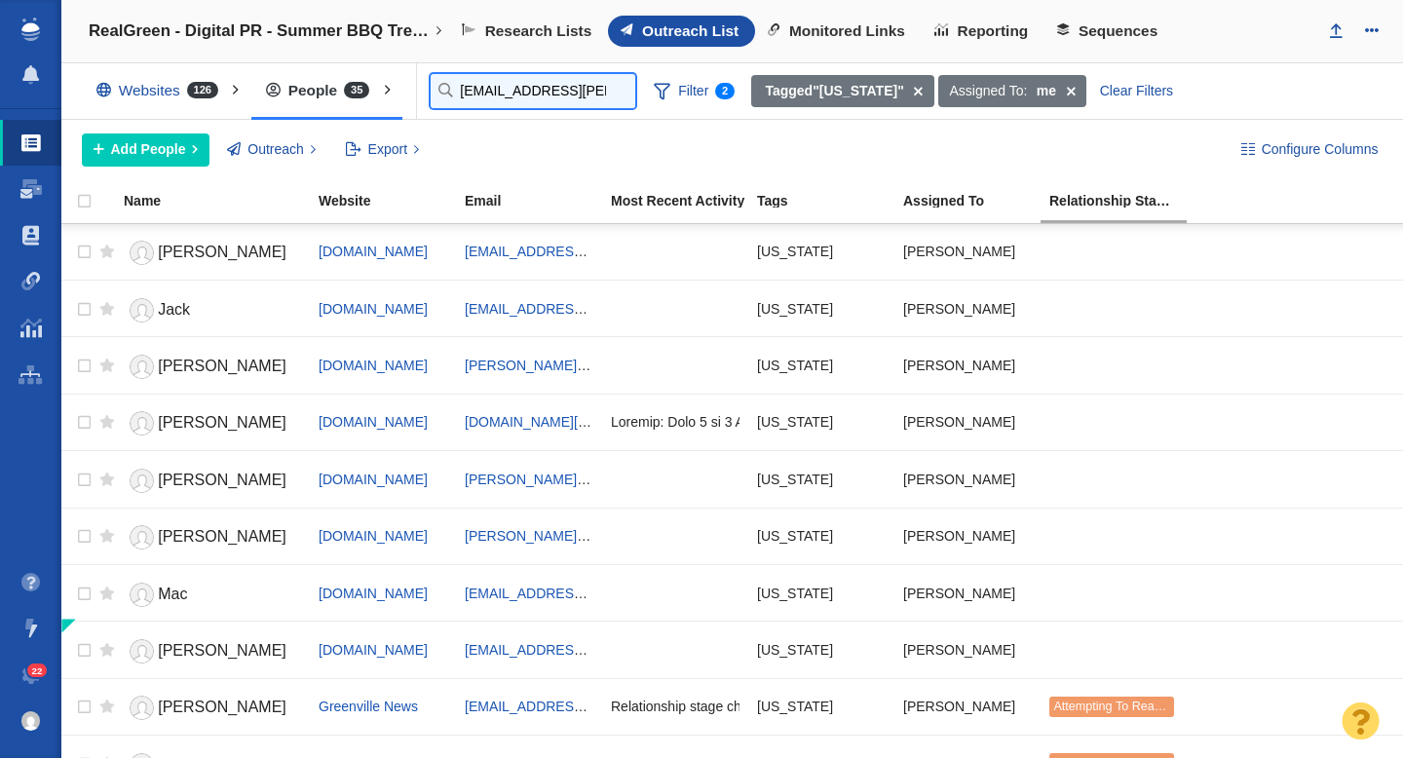
click at [457, 100] on input "jack.daniel@bbgi.com" at bounding box center [533, 91] width 205 height 34
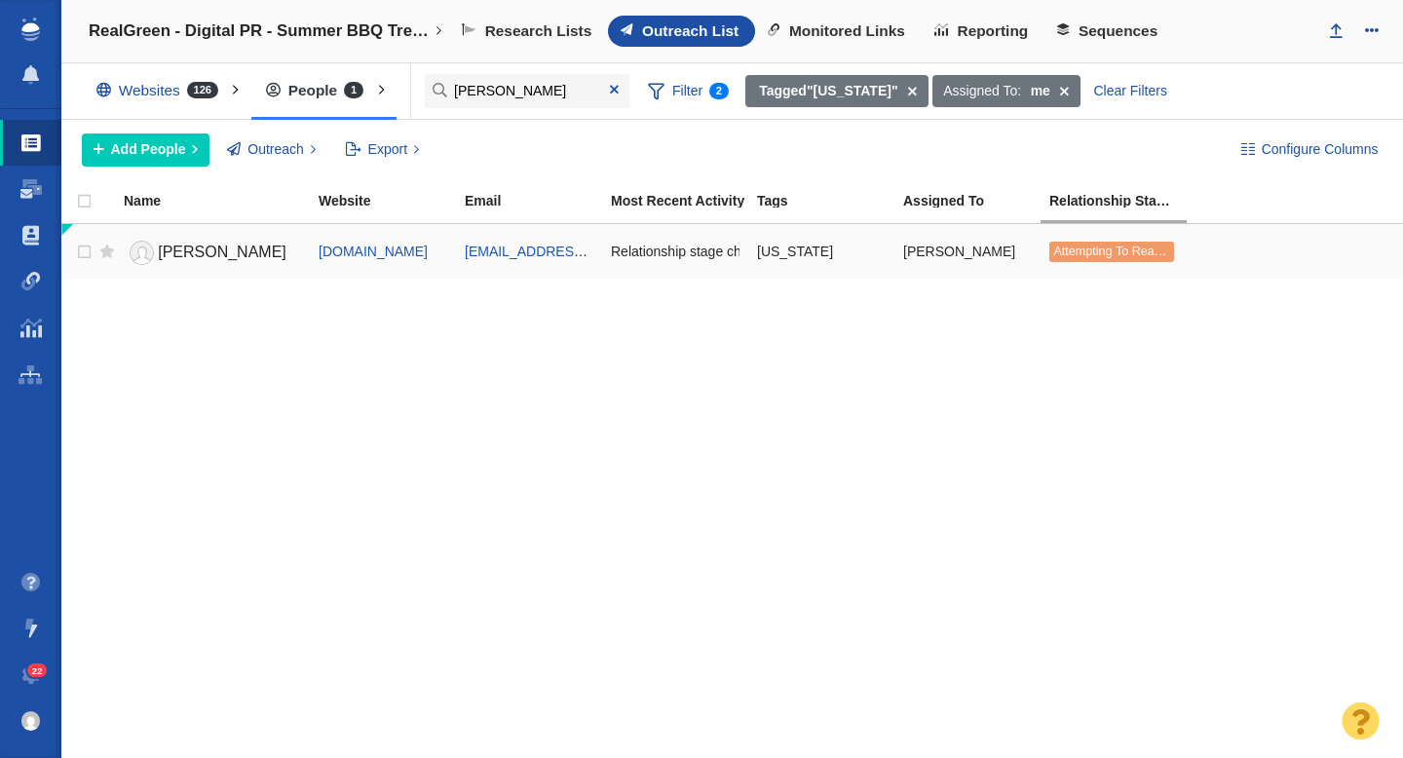
click at [219, 246] on span "Anna Miller" at bounding box center [222, 252] width 129 height 17
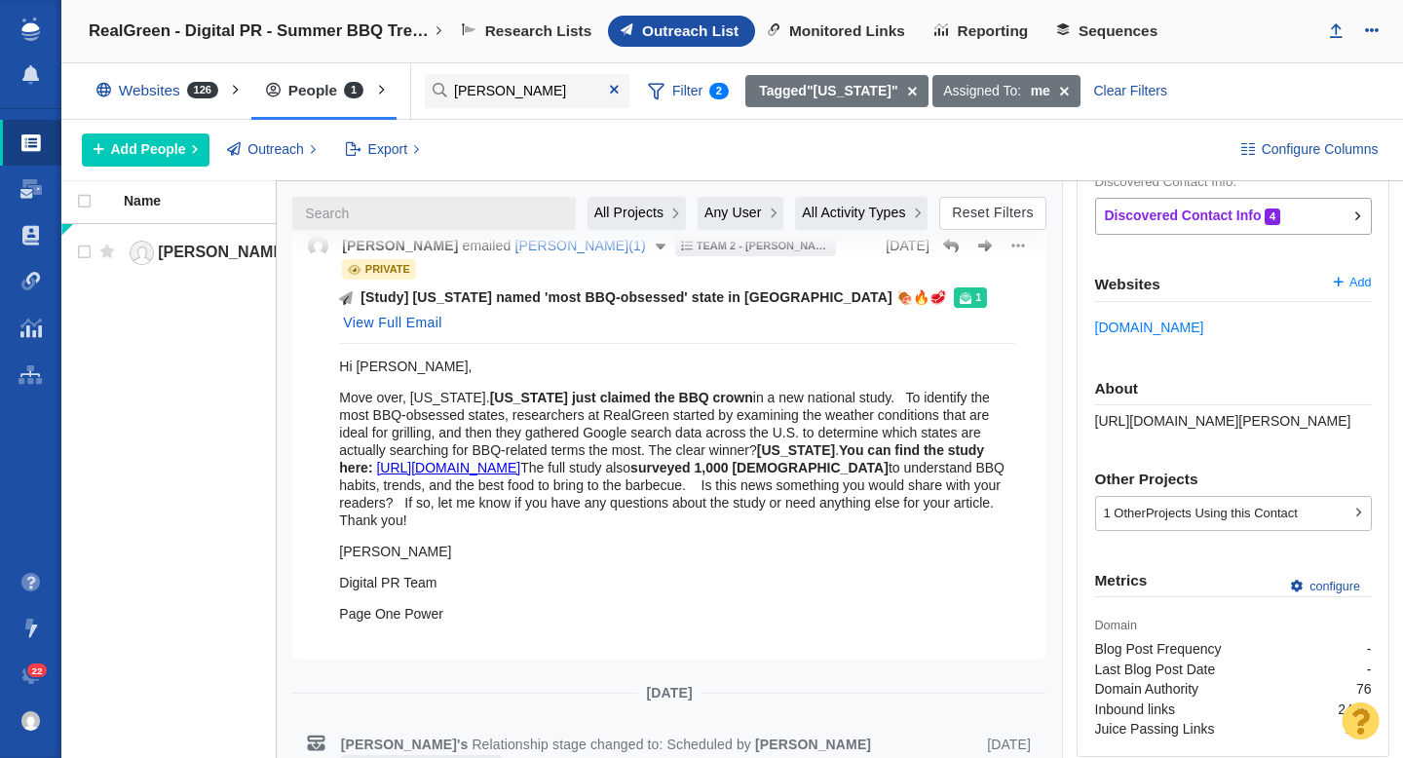
scroll to position [495, 0]
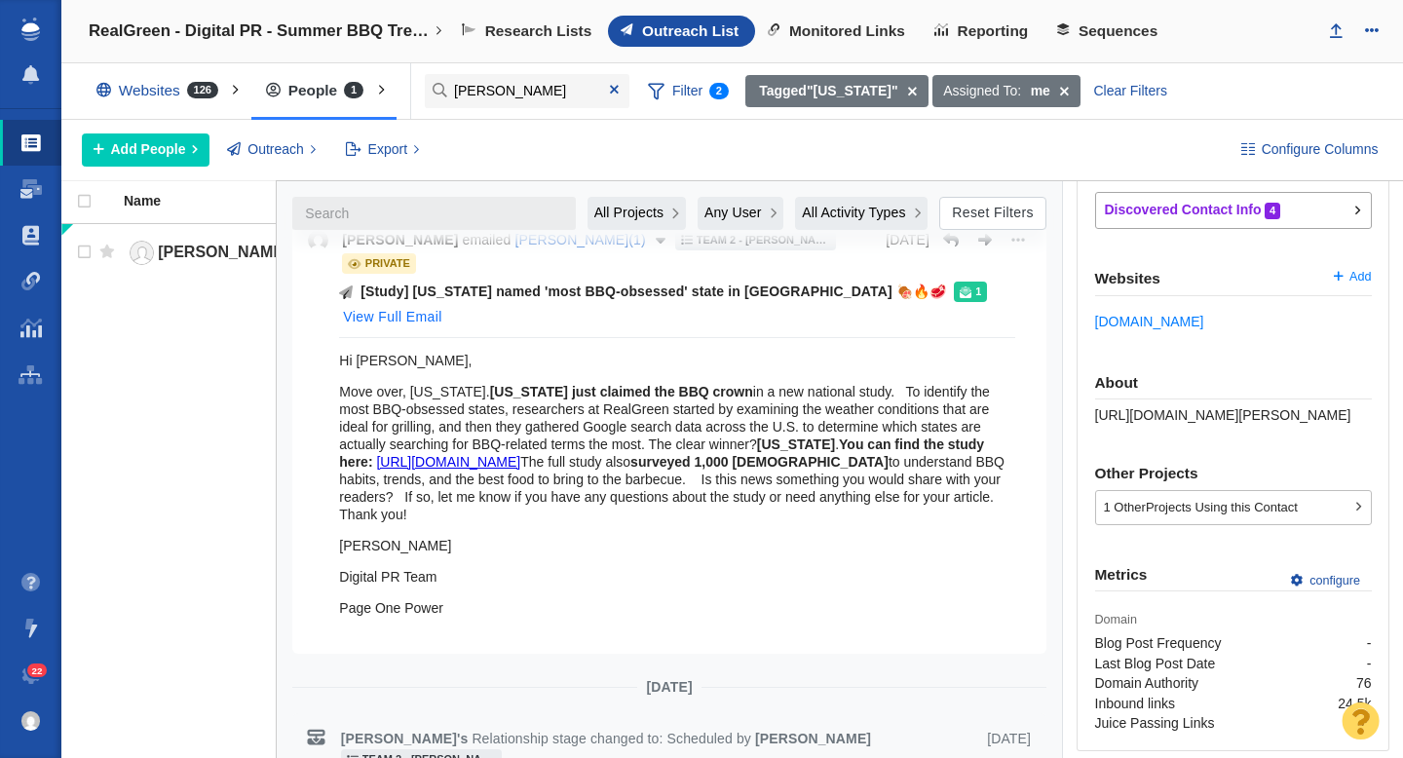
click at [406, 302] on button "View Full Email" at bounding box center [392, 317] width 122 height 31
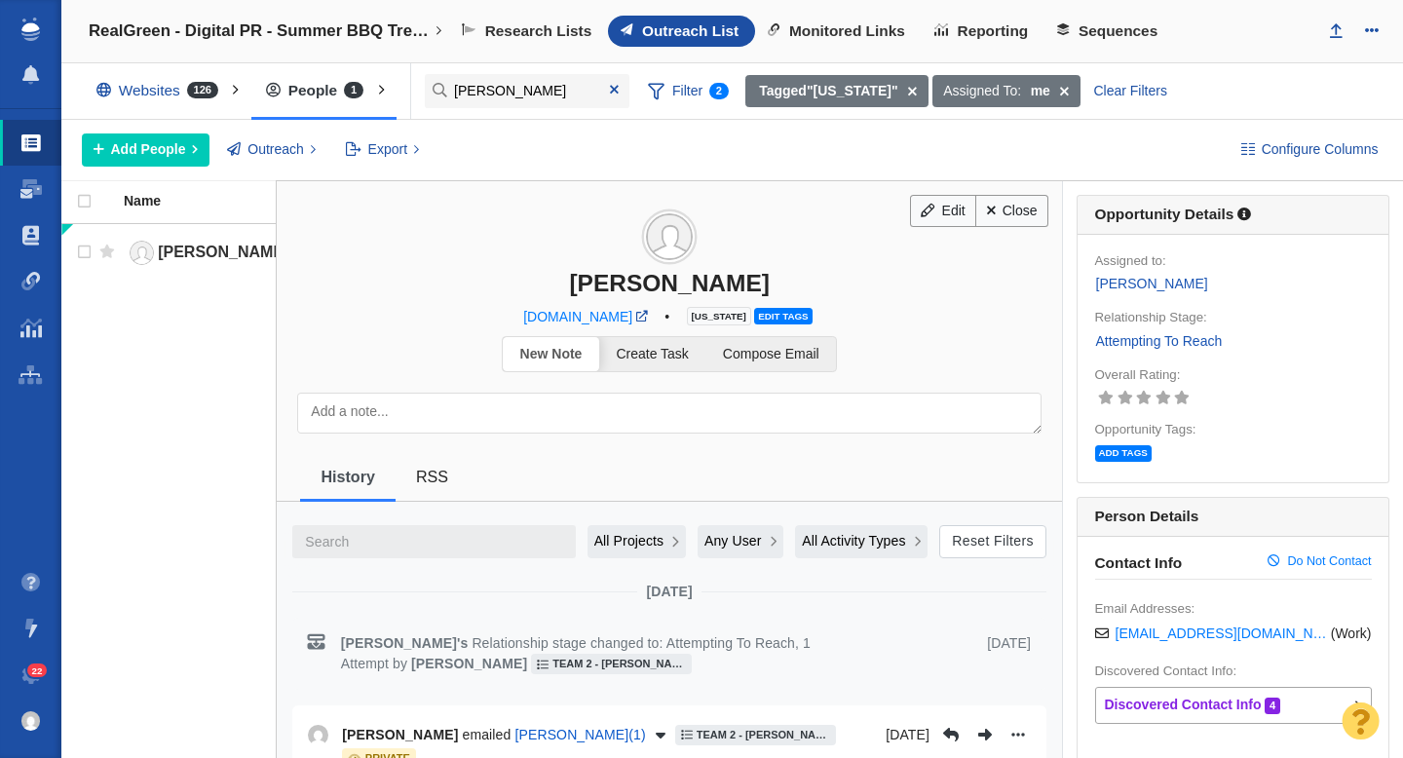
scroll to position [258, 0]
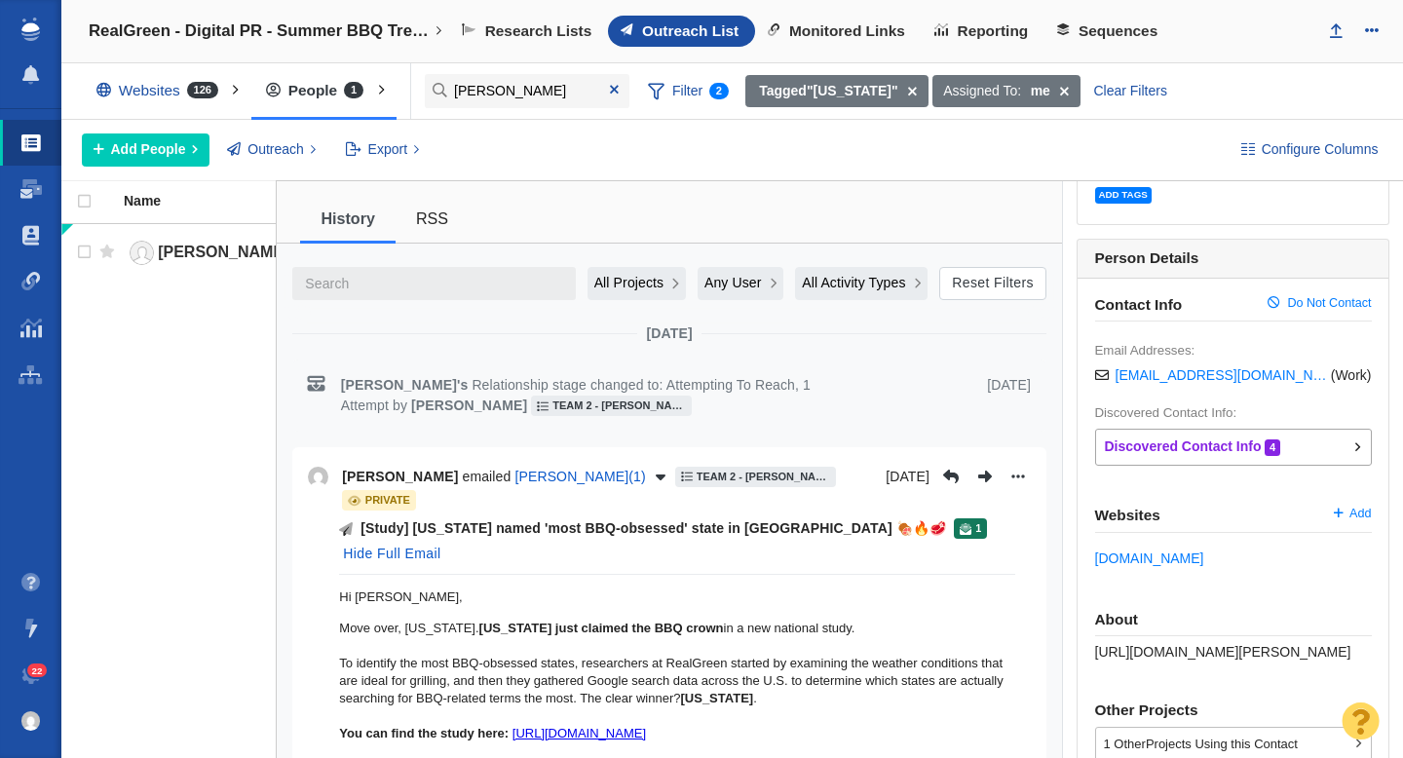
click at [975, 523] on span "1" at bounding box center [978, 528] width 6 height 11
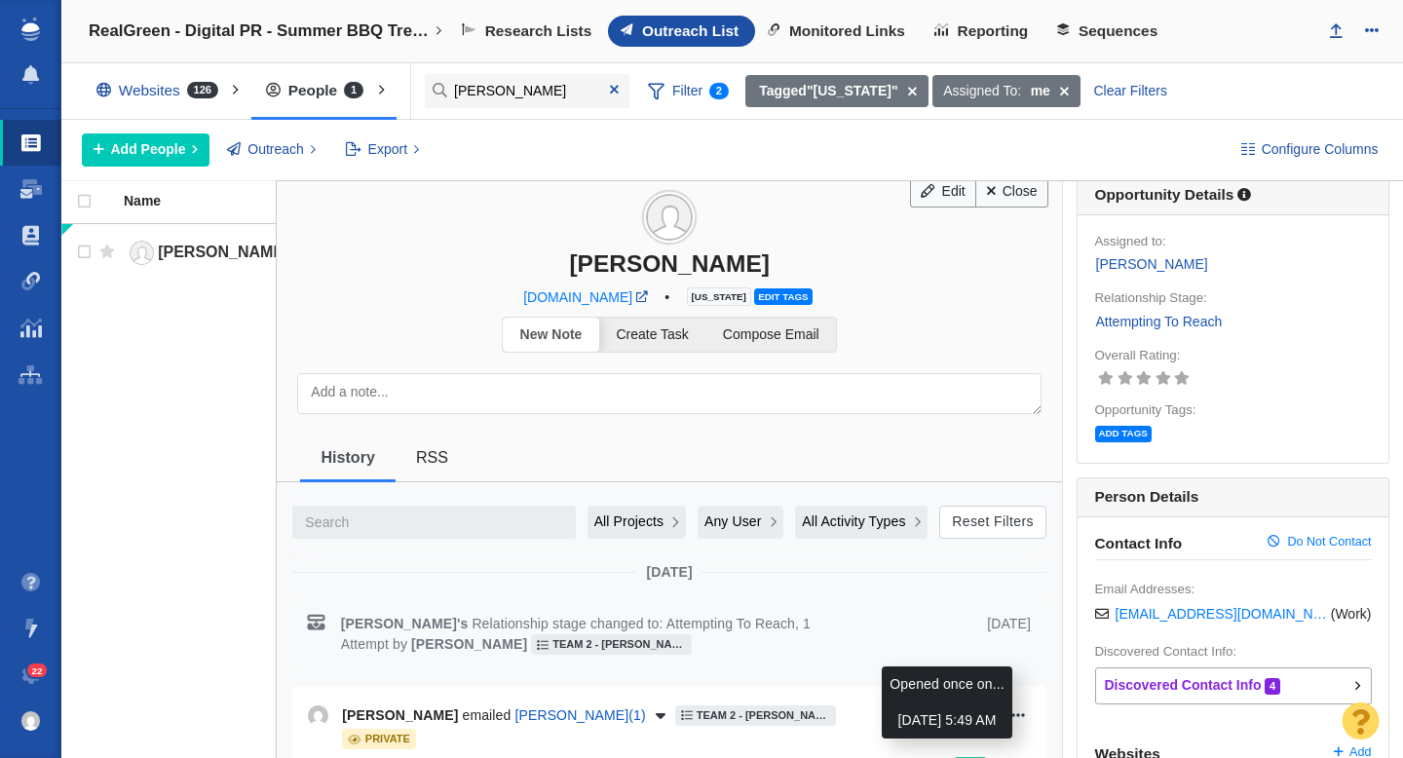
scroll to position [0, 0]
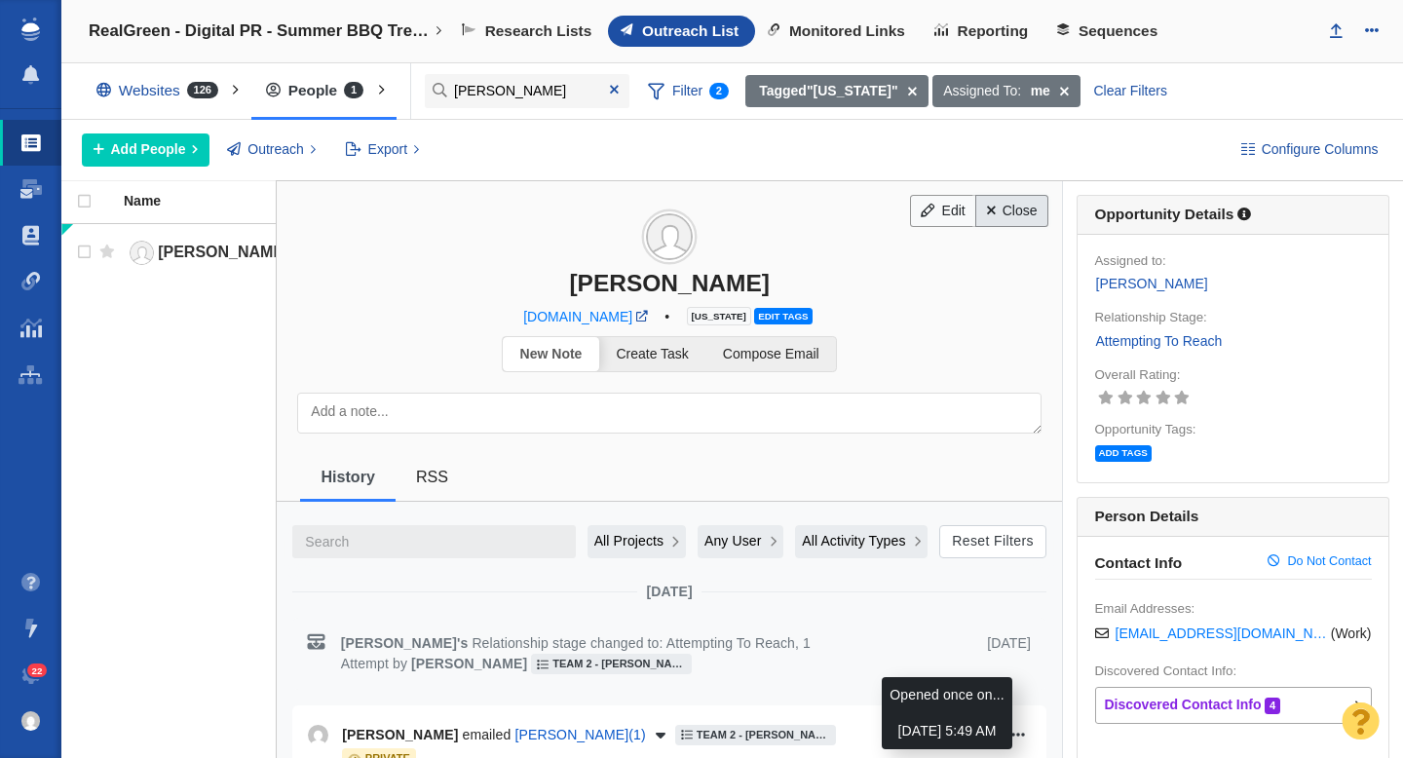
click at [1012, 215] on link "Close" at bounding box center [1011, 211] width 73 height 33
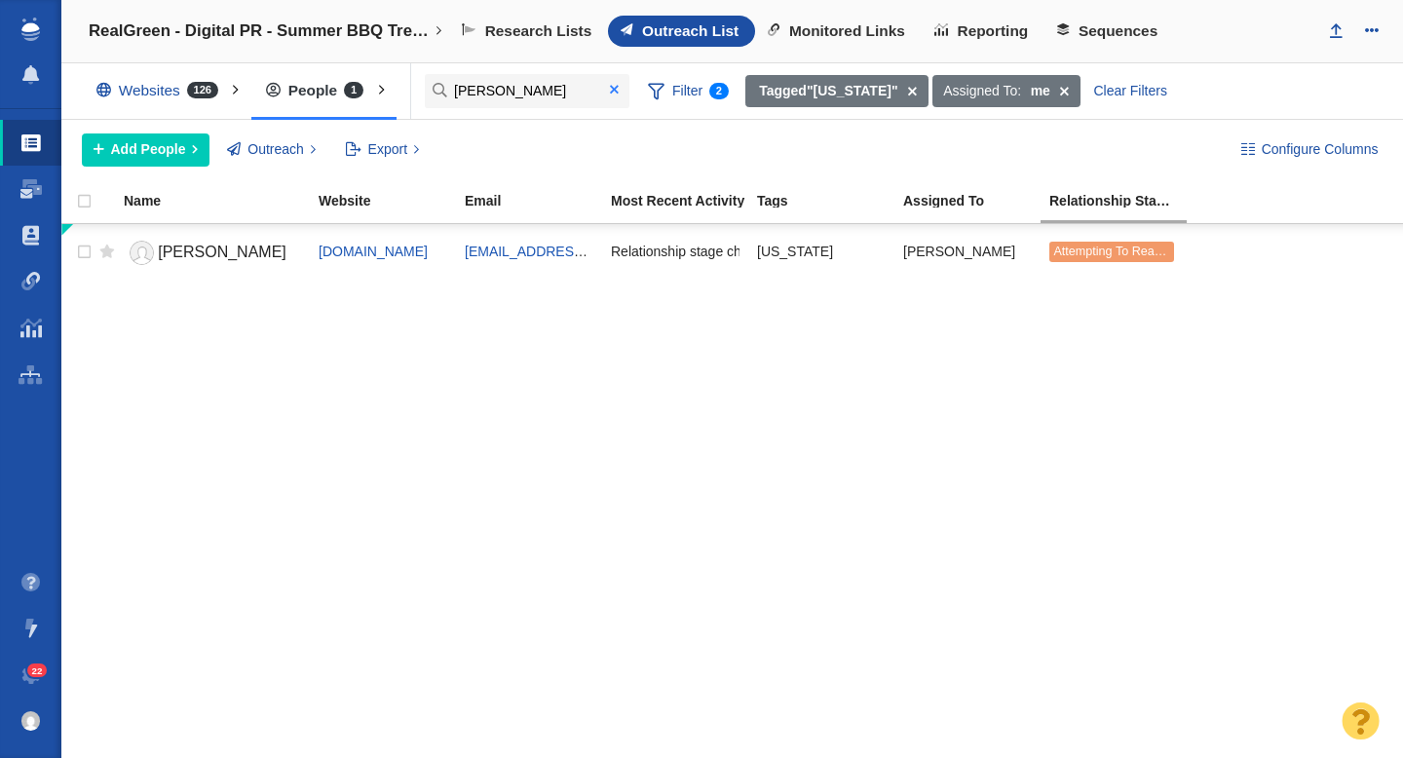
click at [616, 83] on span at bounding box center [614, 90] width 9 height 14
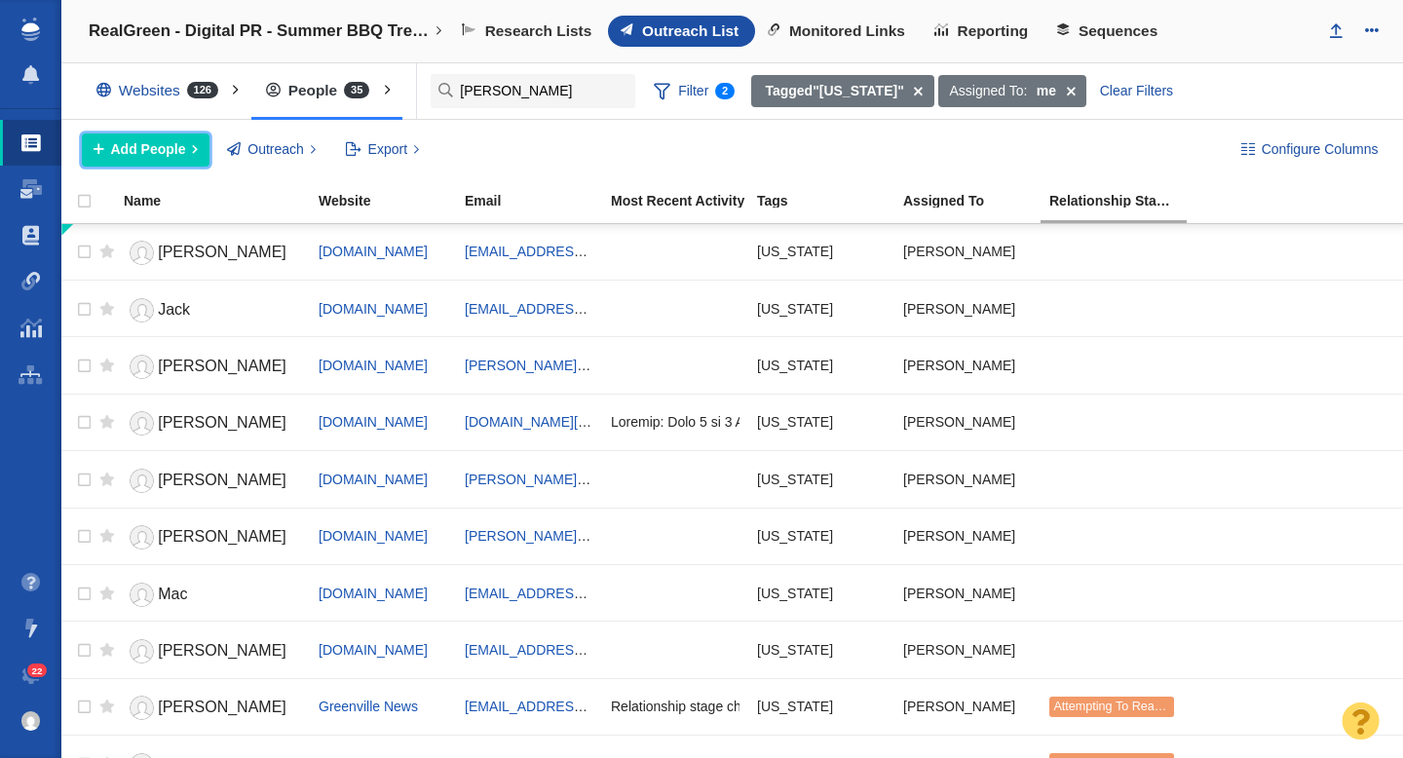
click at [129, 157] on span "Add People" at bounding box center [148, 149] width 75 height 20
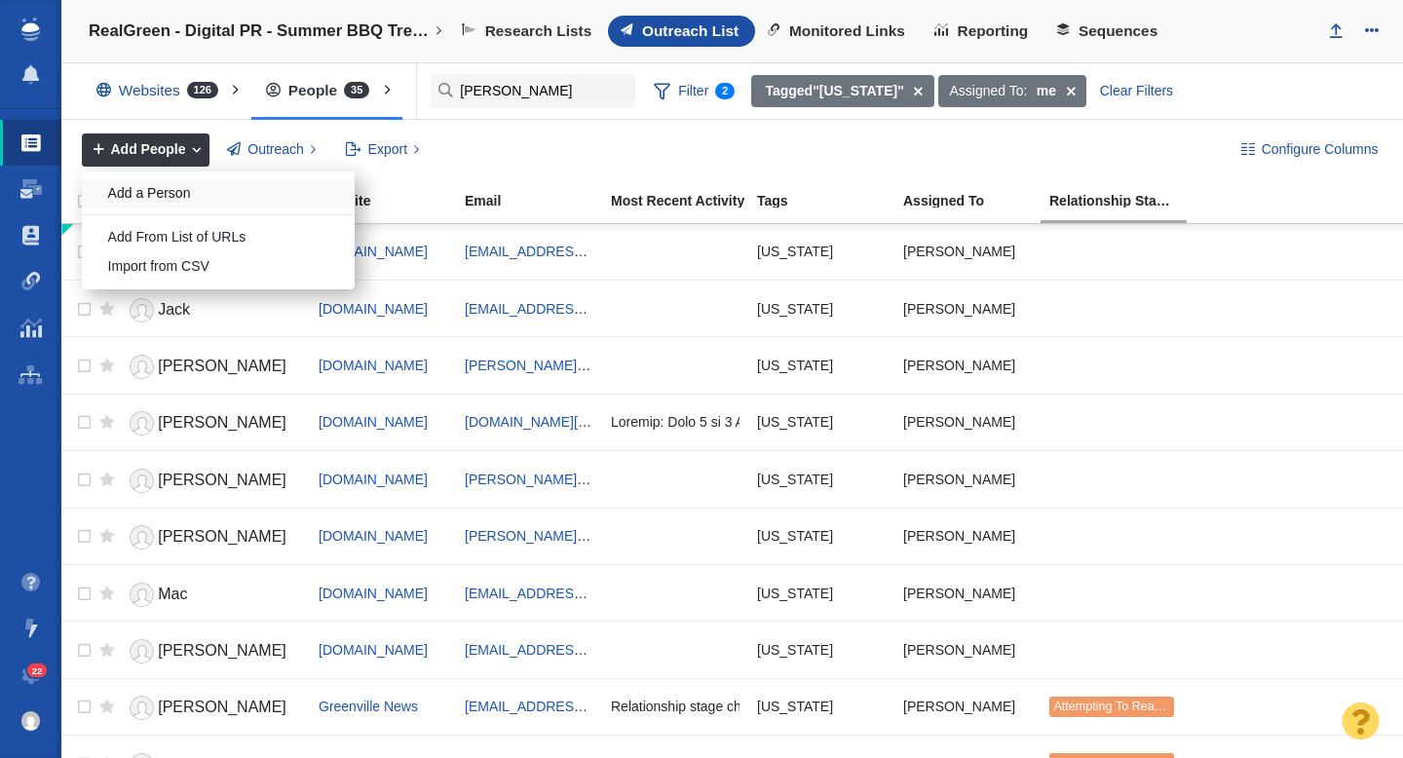
click at [159, 187] on div "Add a Person" at bounding box center [218, 193] width 273 height 30
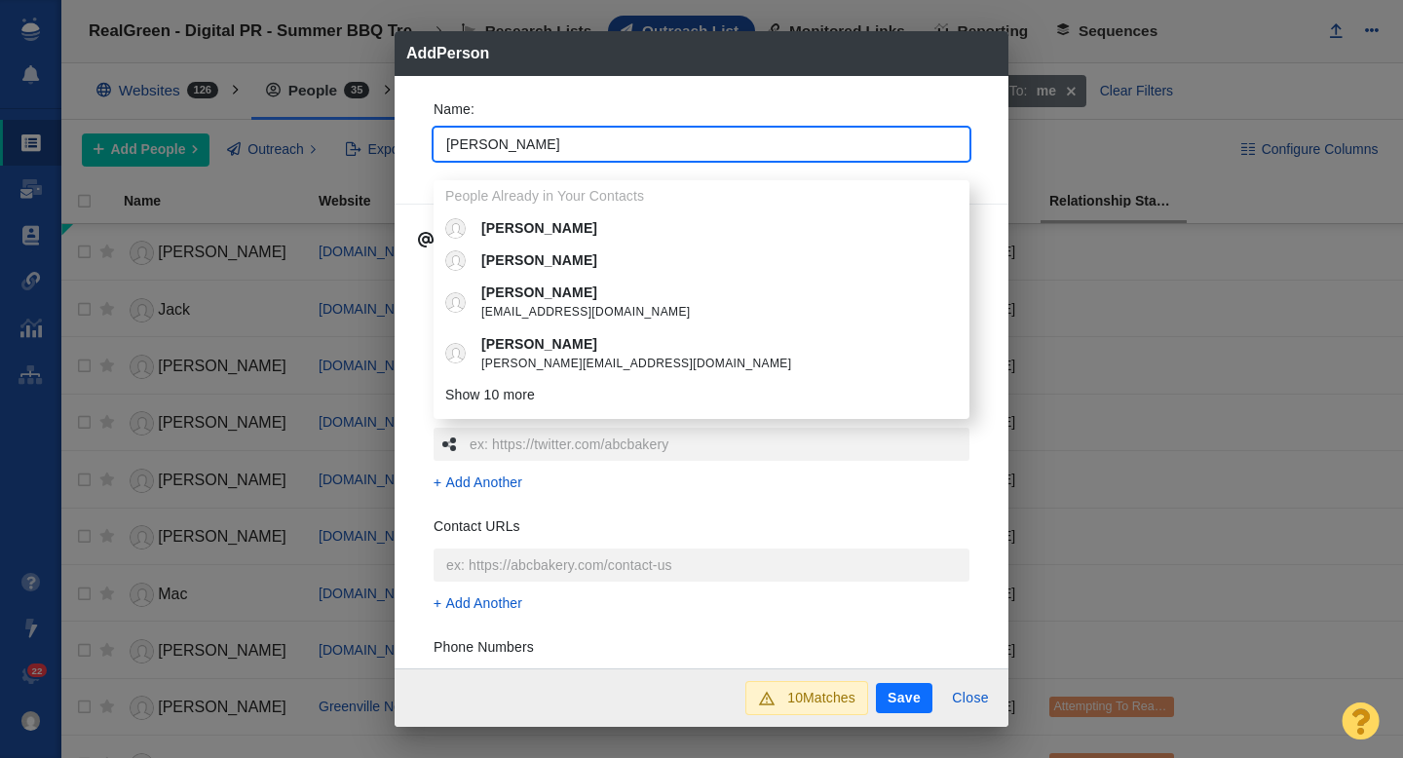
click at [416, 158] on div "Name : Chloe People Already in Your Contacts Chloe chloe Chloe Alverson alverso…" at bounding box center [701, 372] width 614 height 593
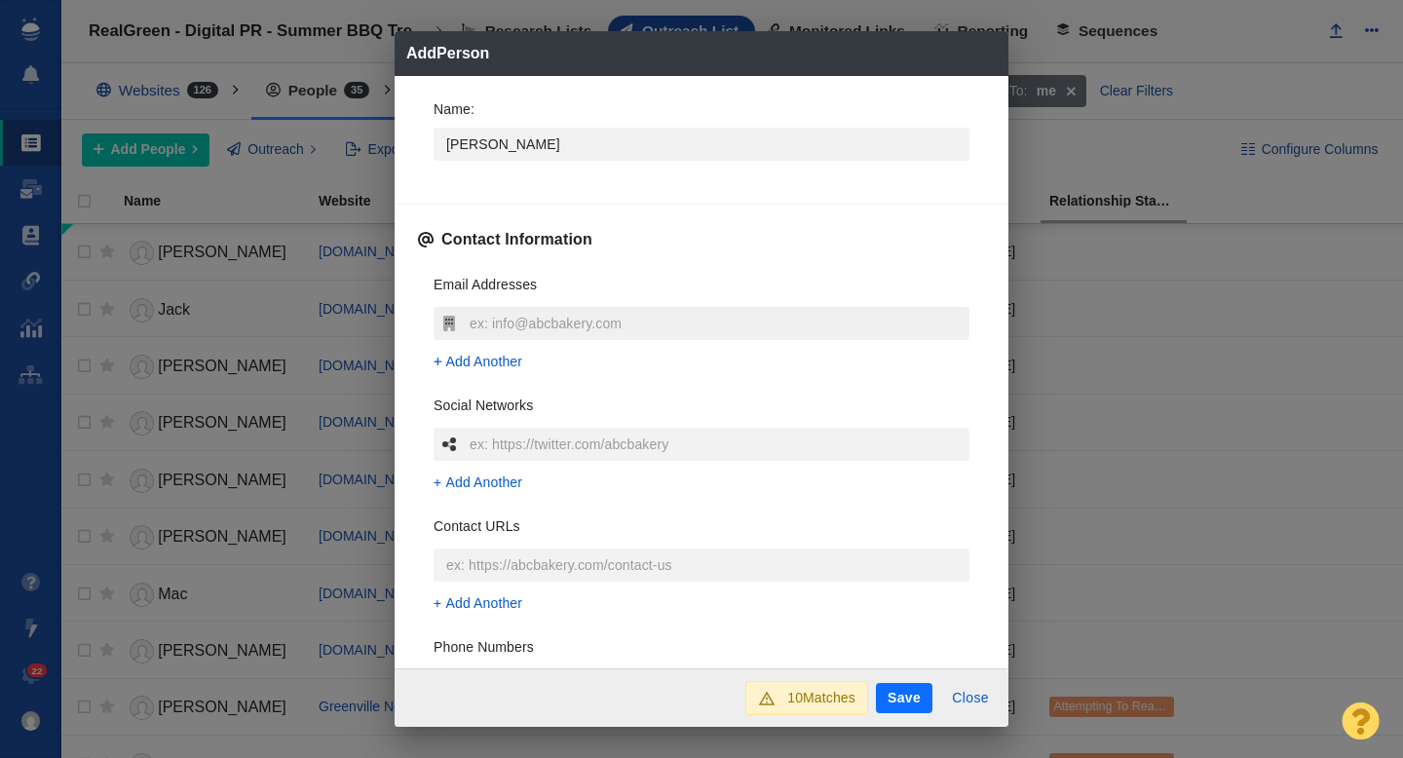
click at [507, 320] on input "text" at bounding box center [717, 323] width 505 height 33
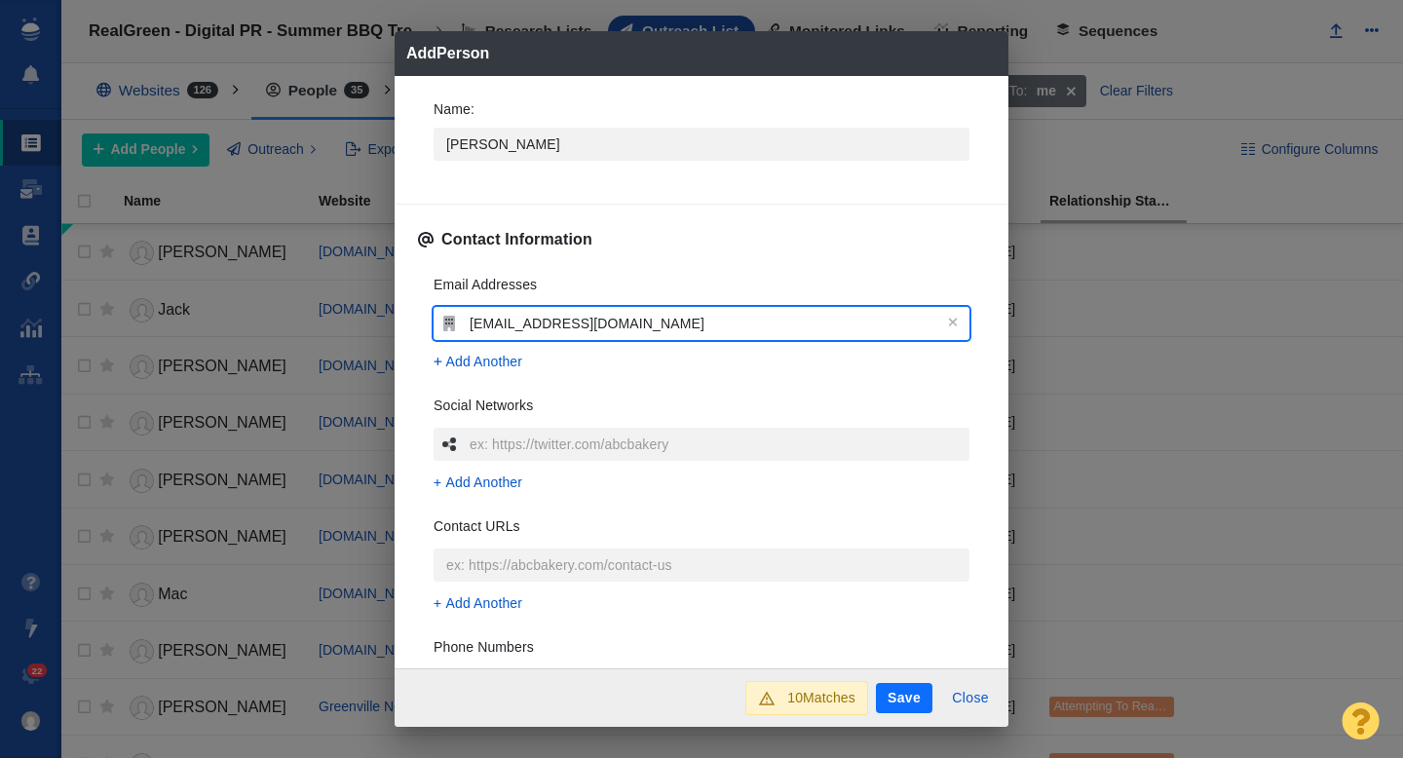
click at [407, 302] on div "Name : Chloe Contact Information Email Addresses cbarlow@postandcourier.com Add…" at bounding box center [701, 372] width 614 height 593
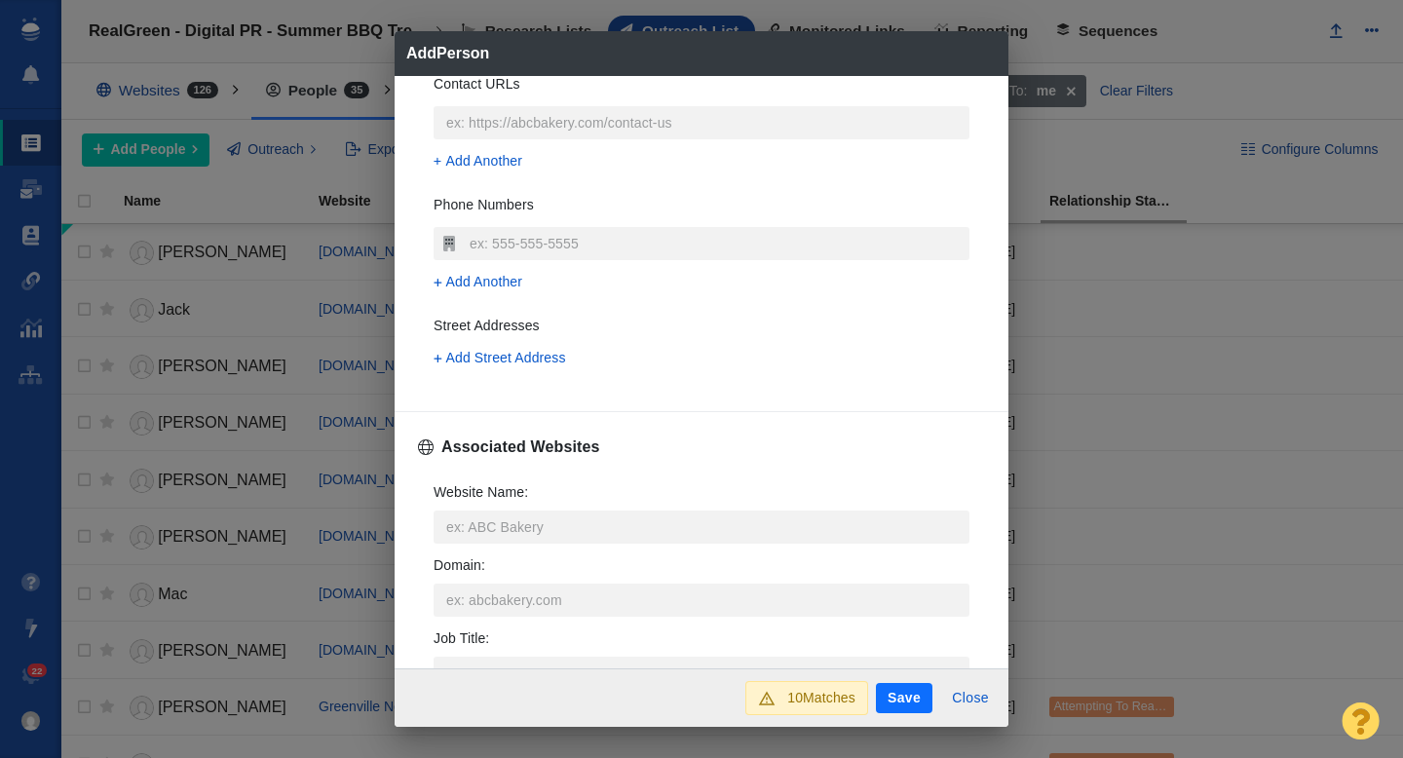
scroll to position [448, 0]
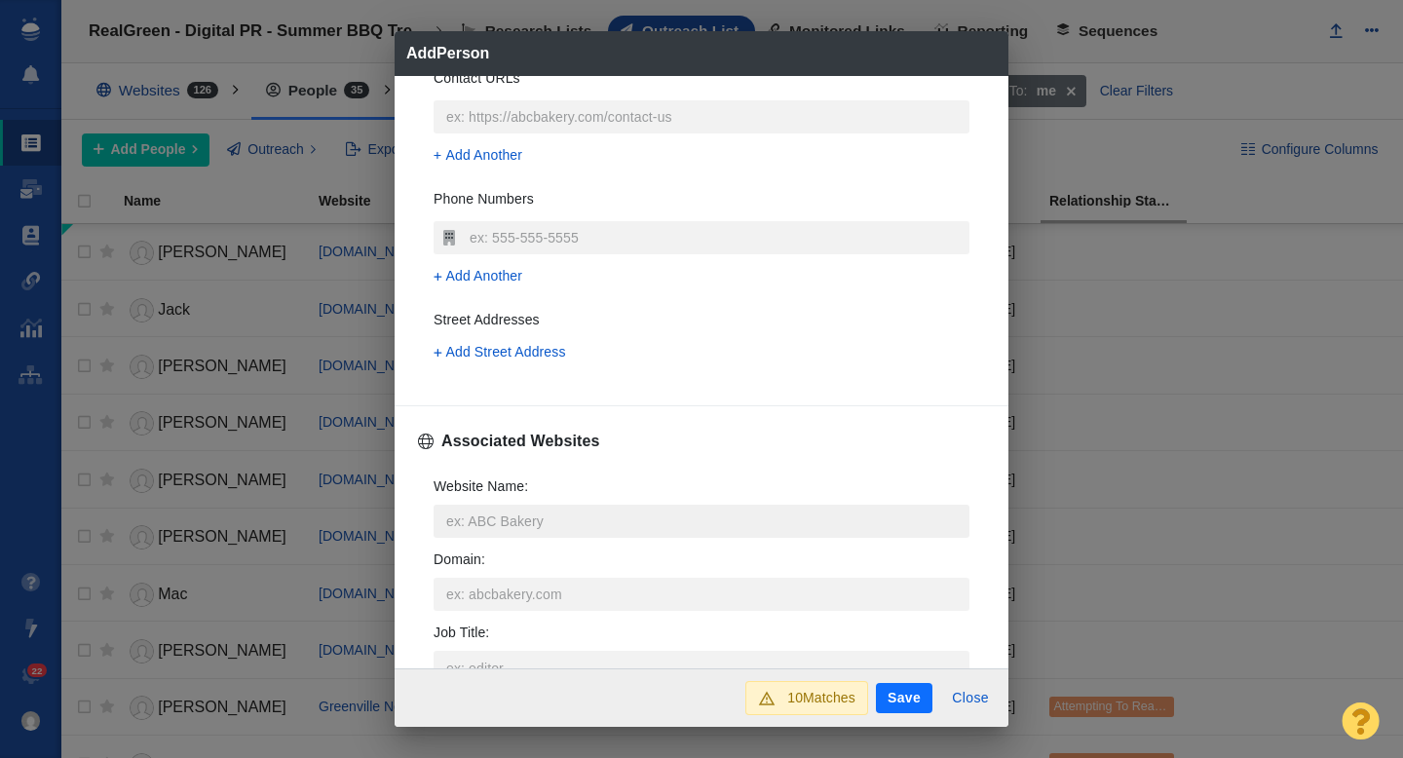
click at [461, 516] on input "Website Name :" at bounding box center [701, 521] width 536 height 33
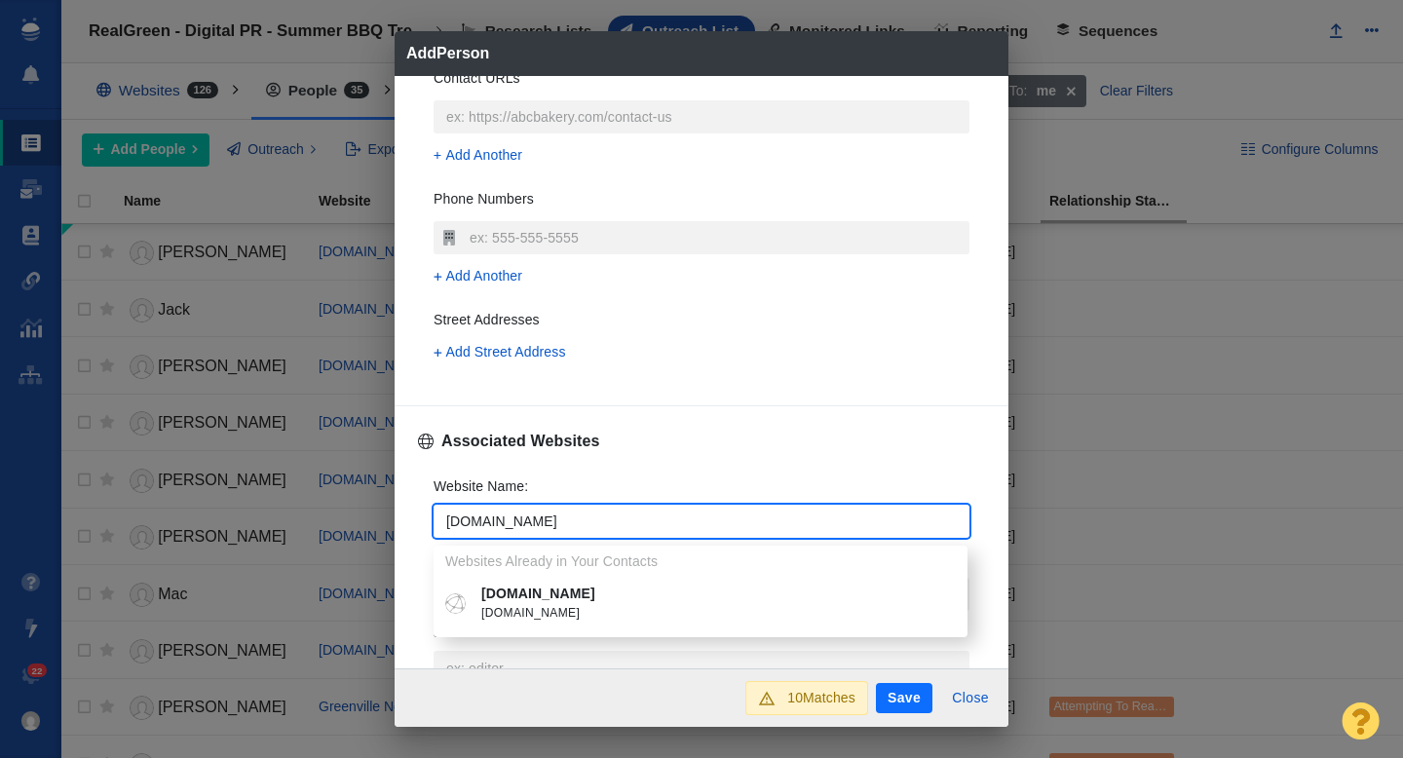
click at [420, 515] on div "Website Name : postandcourier.com Websites Already in Your Contacts postandcour…" at bounding box center [701, 602] width 567 height 282
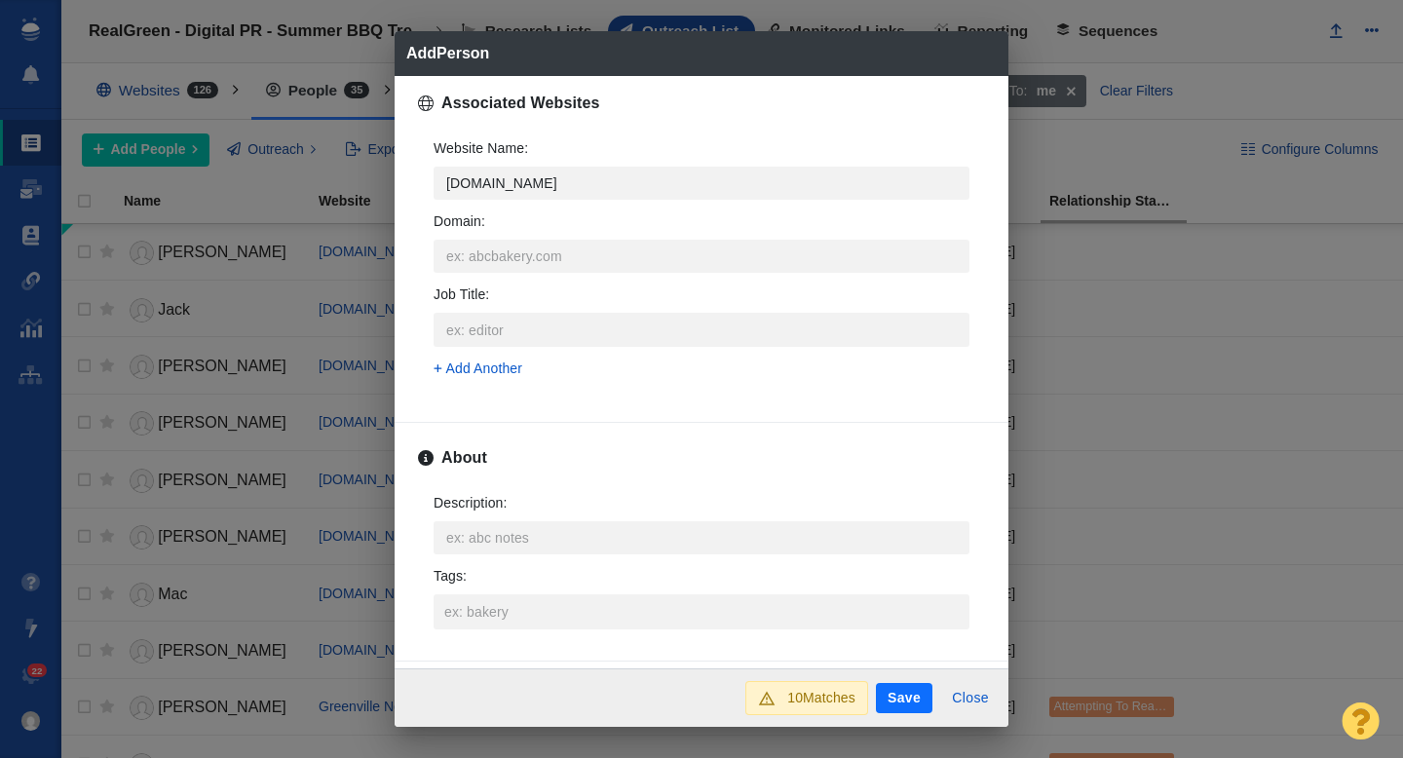
scroll to position [831, 0]
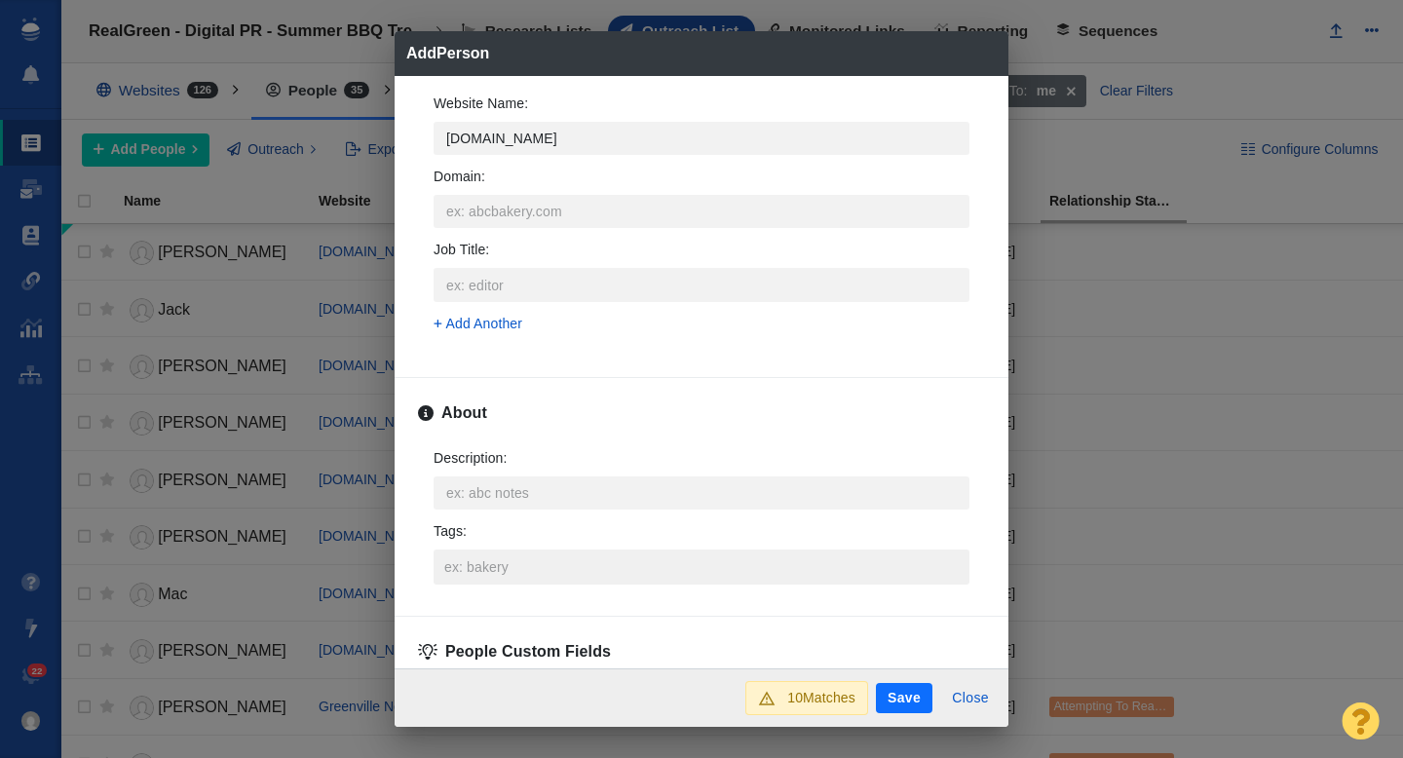
click at [469, 571] on input "Tags :" at bounding box center [701, 566] width 524 height 35
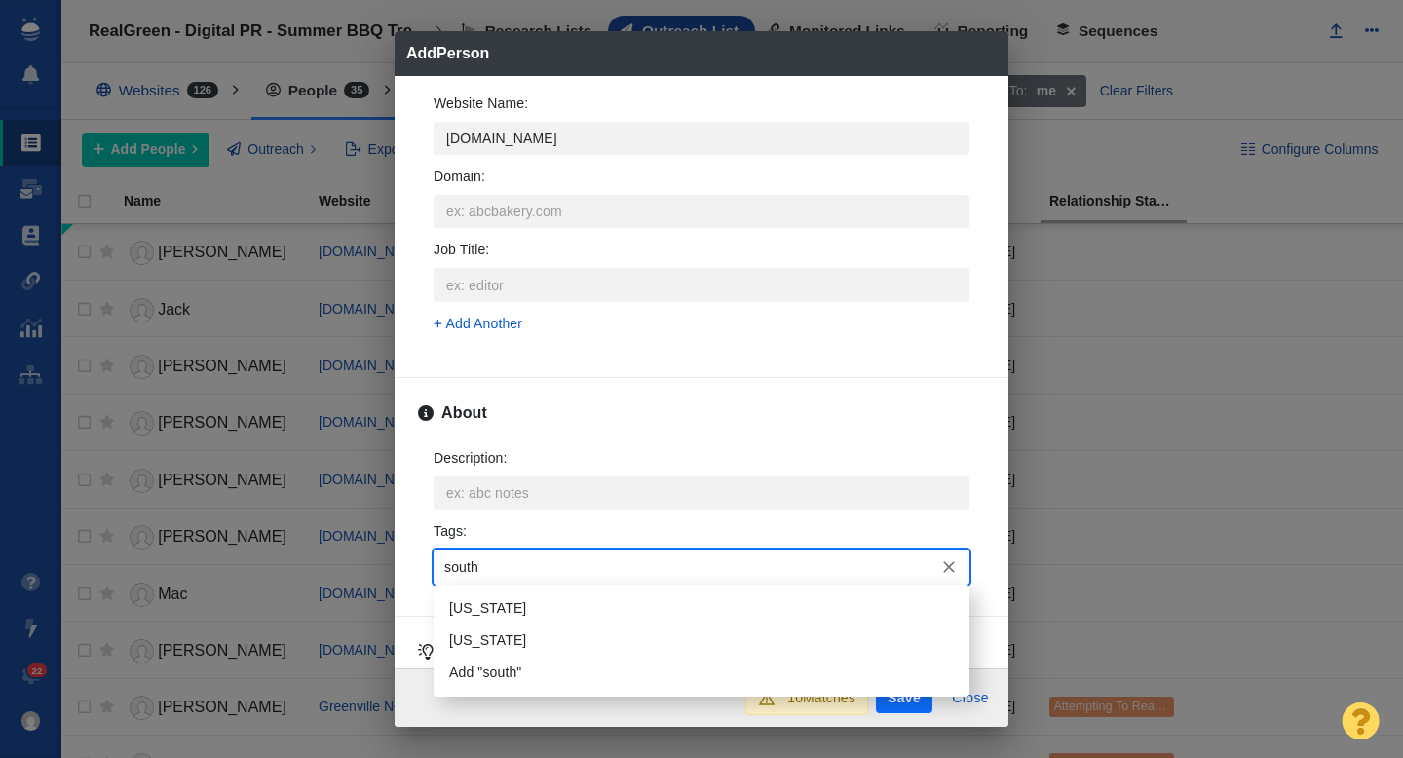
click at [495, 604] on li "South Carolina" at bounding box center [701, 608] width 536 height 32
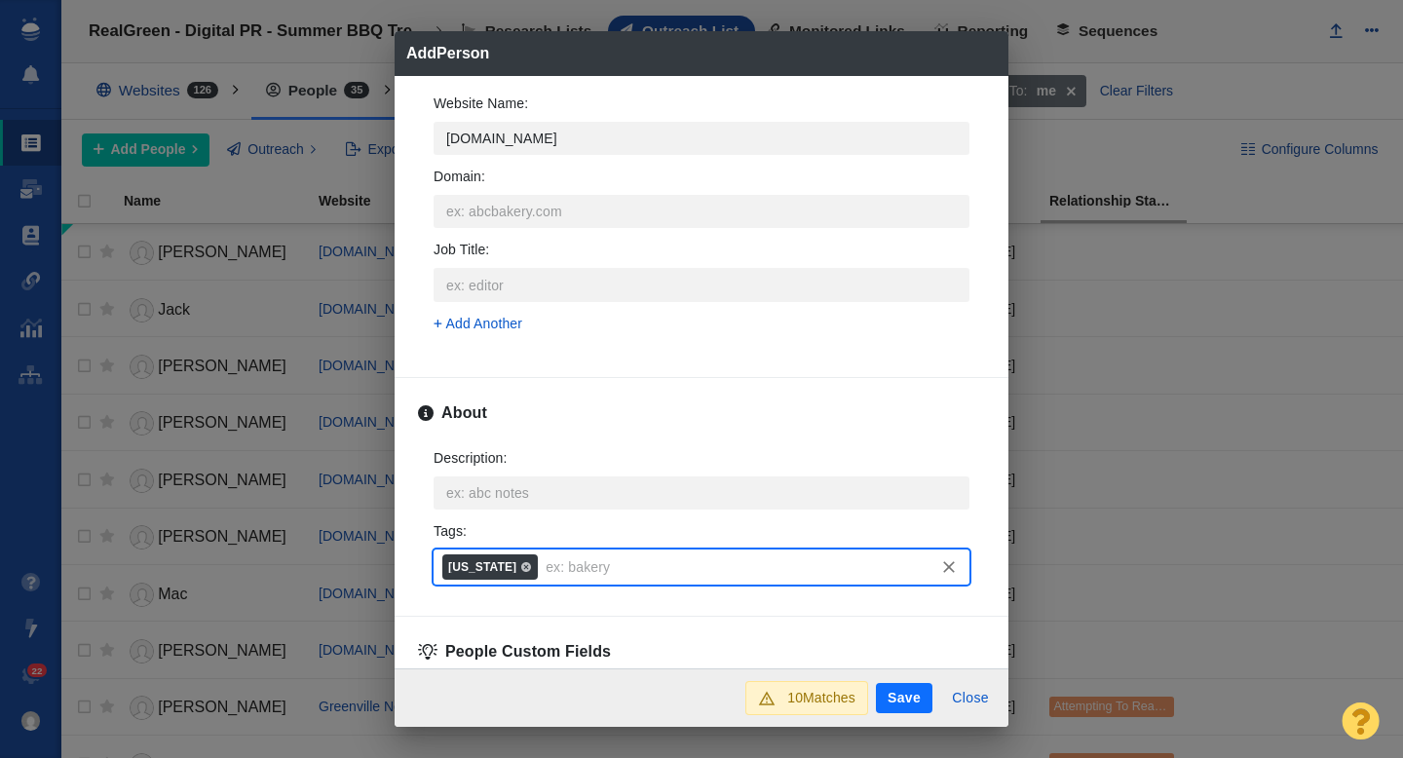
click at [890, 694] on button "Save" at bounding box center [904, 698] width 56 height 31
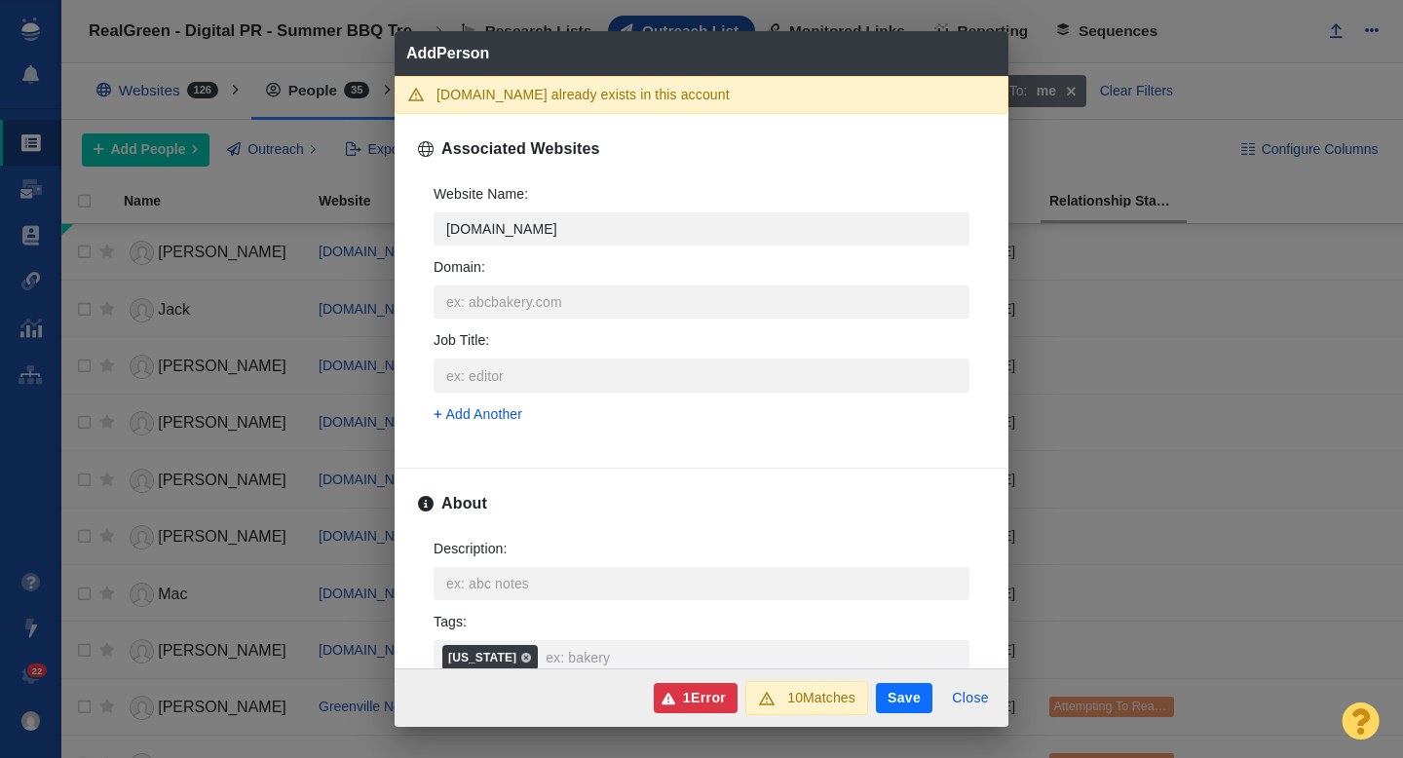
scroll to position [764, 0]
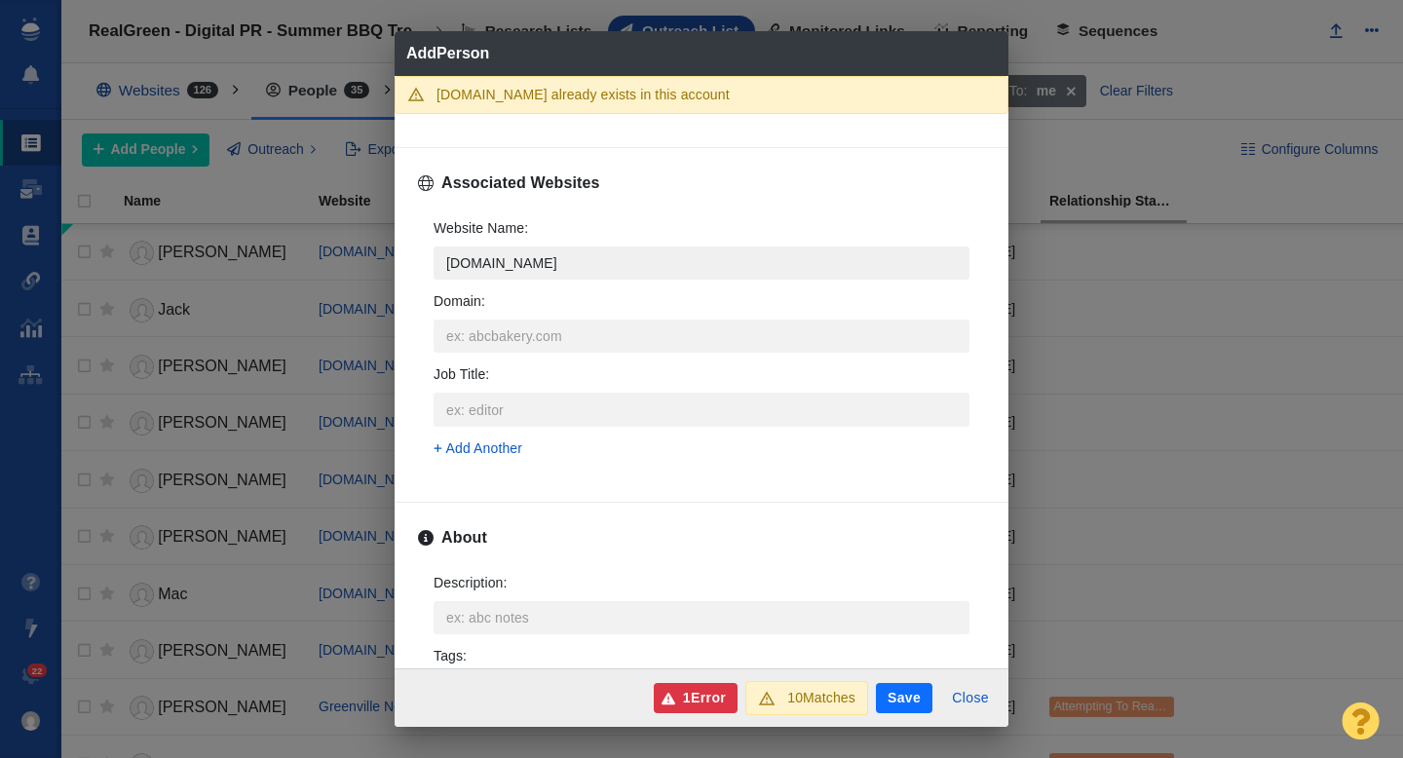
click at [613, 262] on input "postandcourier.com" at bounding box center [701, 262] width 536 height 33
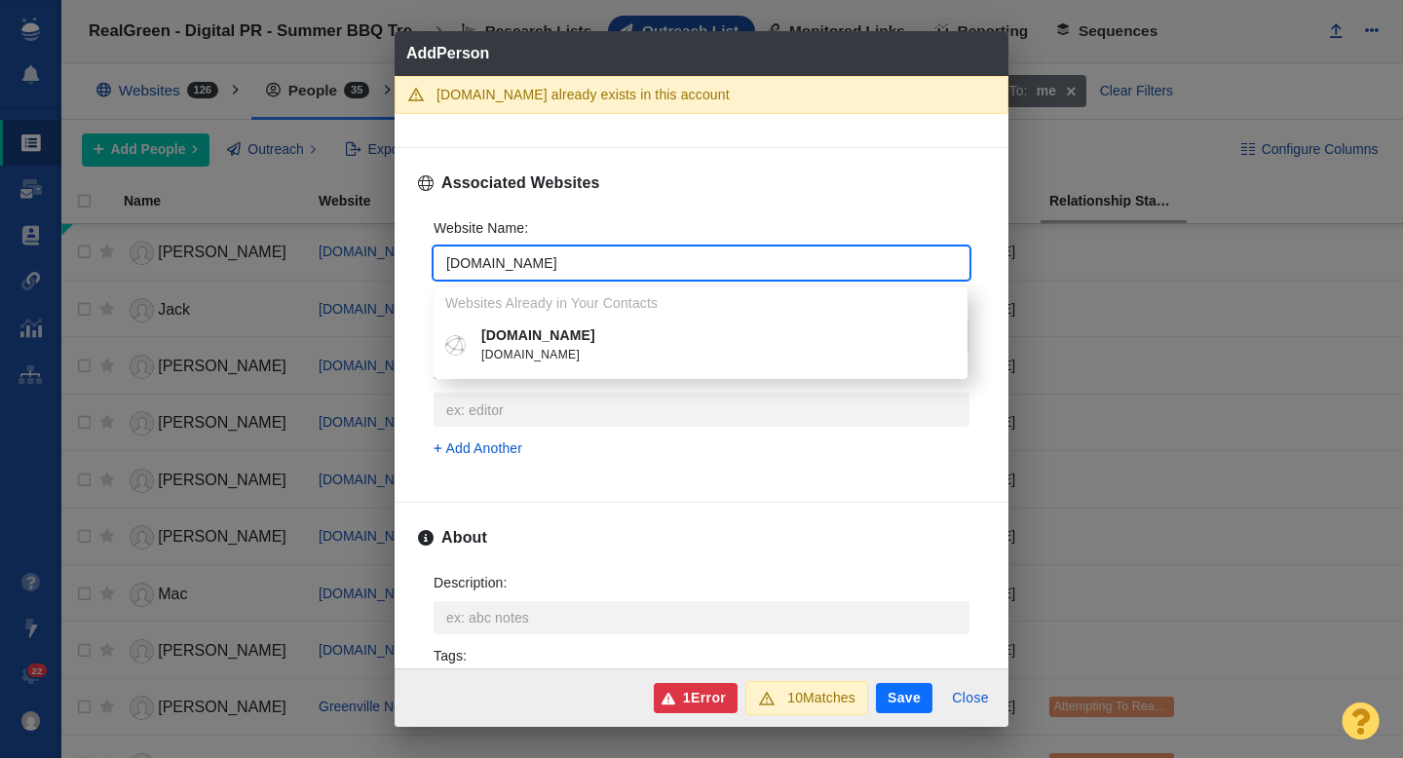
click at [574, 347] on span "postandcourier.com" at bounding box center [714, 355] width 467 height 19
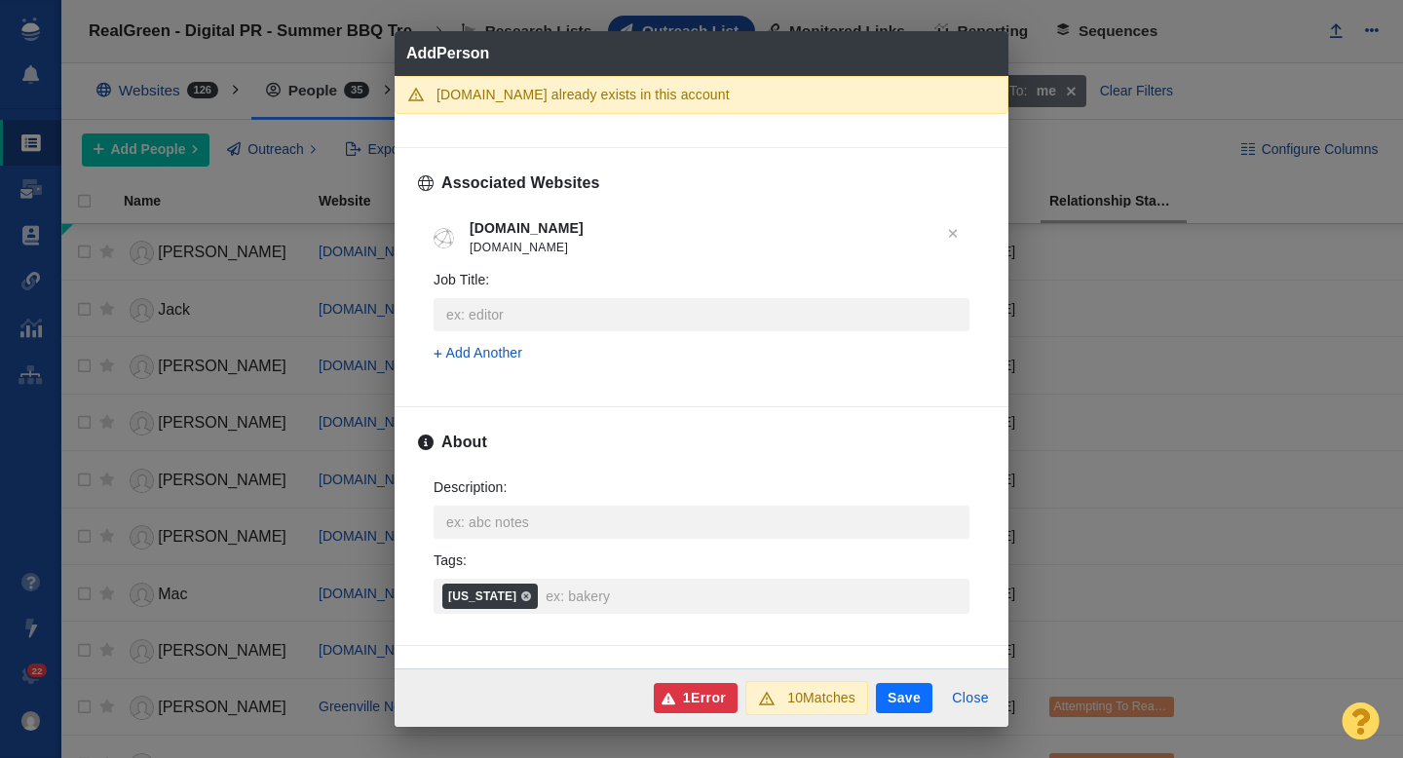
click at [898, 706] on button "Save" at bounding box center [904, 698] width 56 height 31
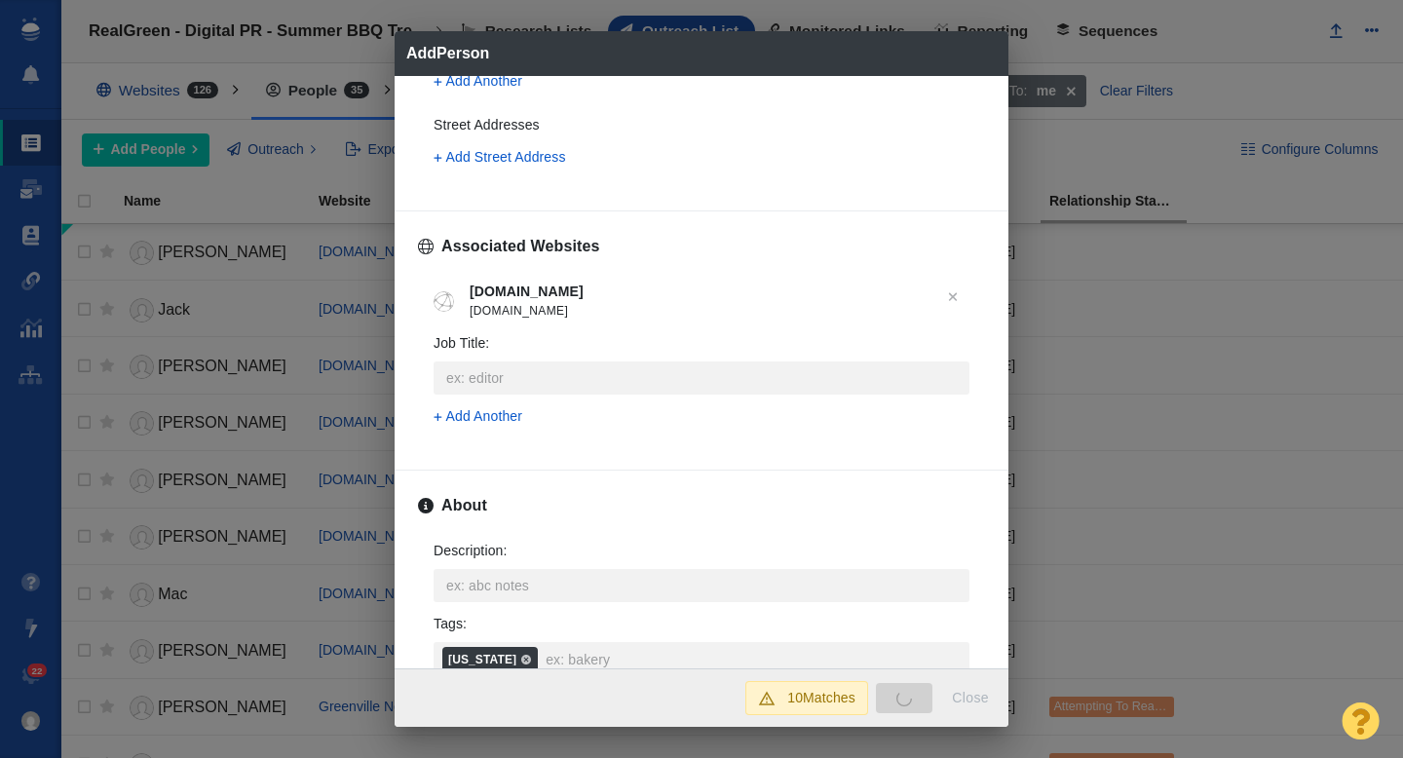
scroll to position [590, 0]
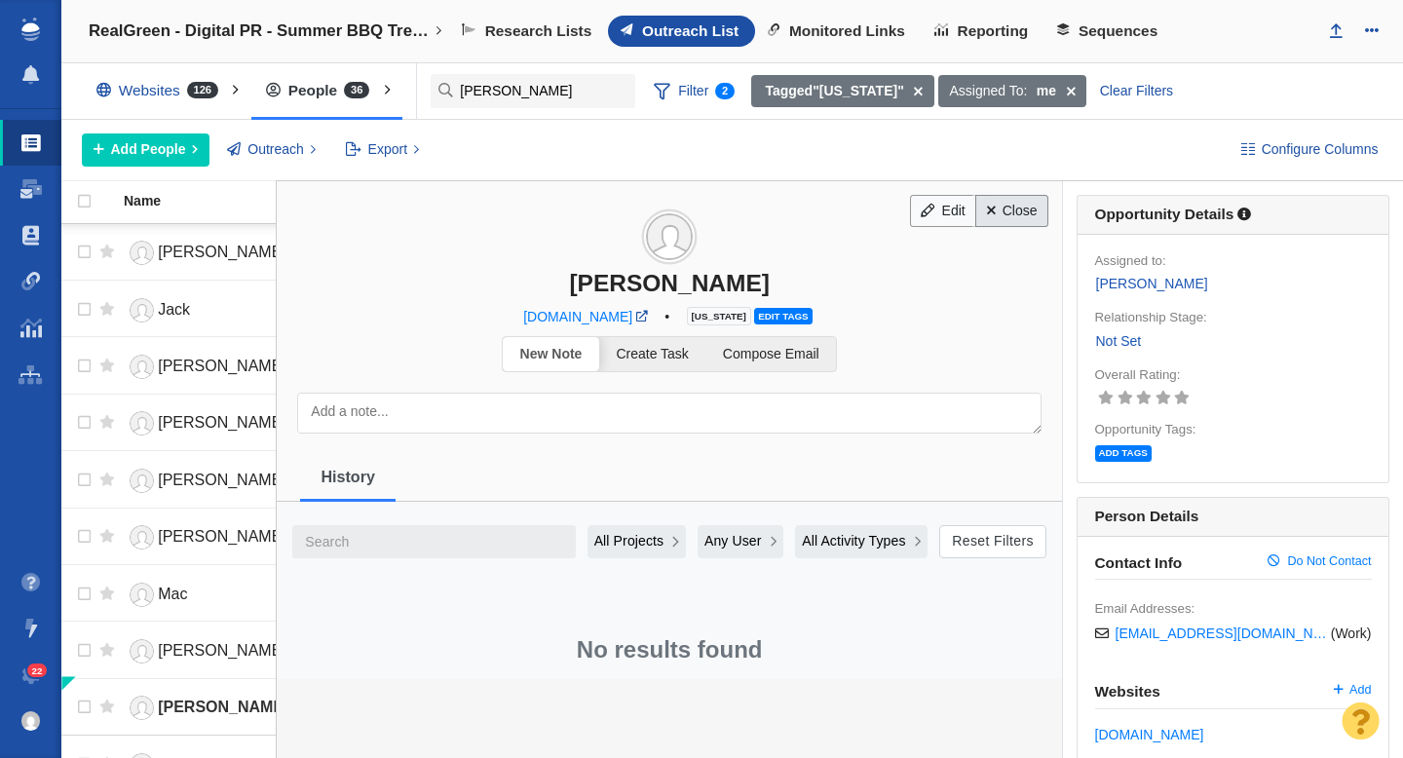
click at [1002, 213] on link "Close" at bounding box center [1011, 211] width 73 height 33
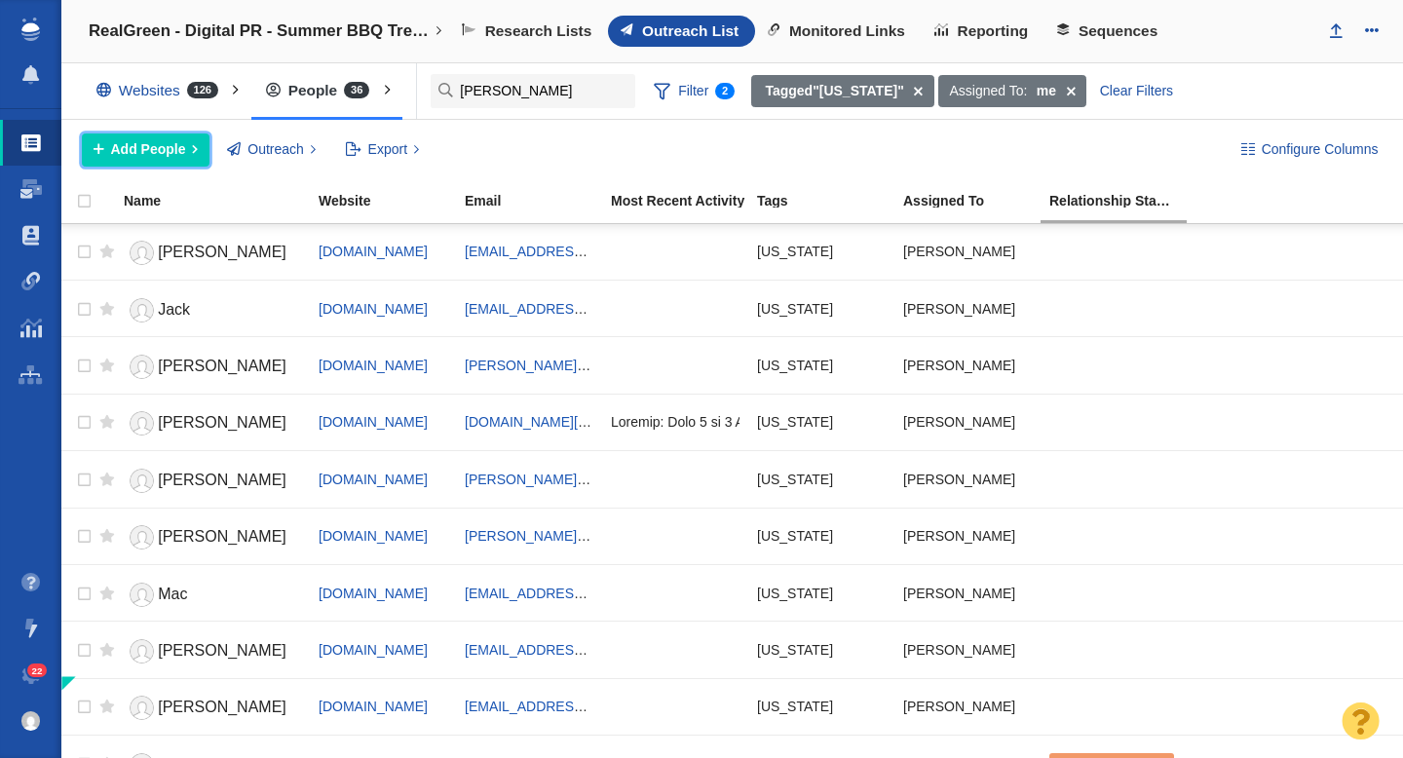
click at [161, 139] on span "Add People" at bounding box center [148, 149] width 75 height 20
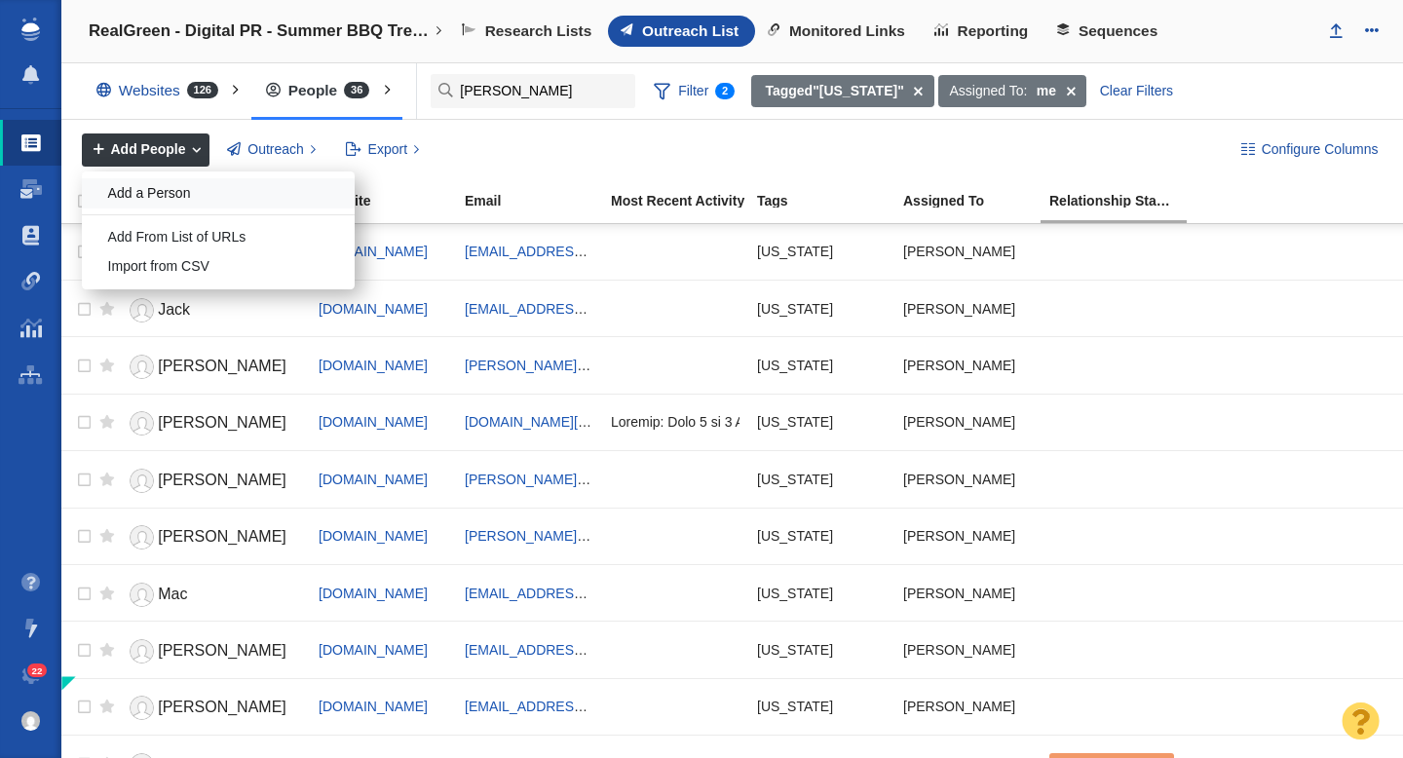
click at [180, 189] on div "Add a Person" at bounding box center [218, 193] width 273 height 30
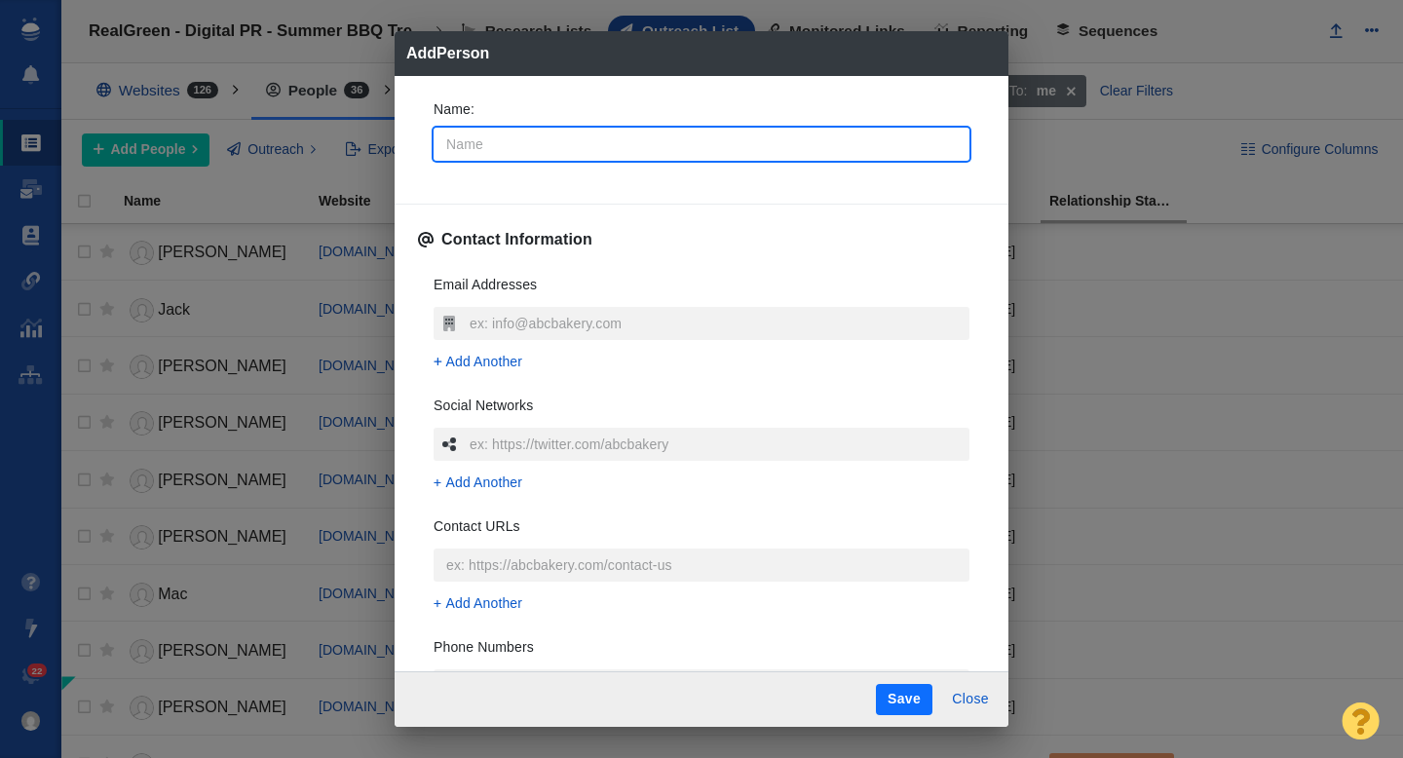
click at [505, 147] on input "Name :" at bounding box center [701, 144] width 536 height 33
click at [504, 322] on input "text" at bounding box center [717, 323] width 505 height 33
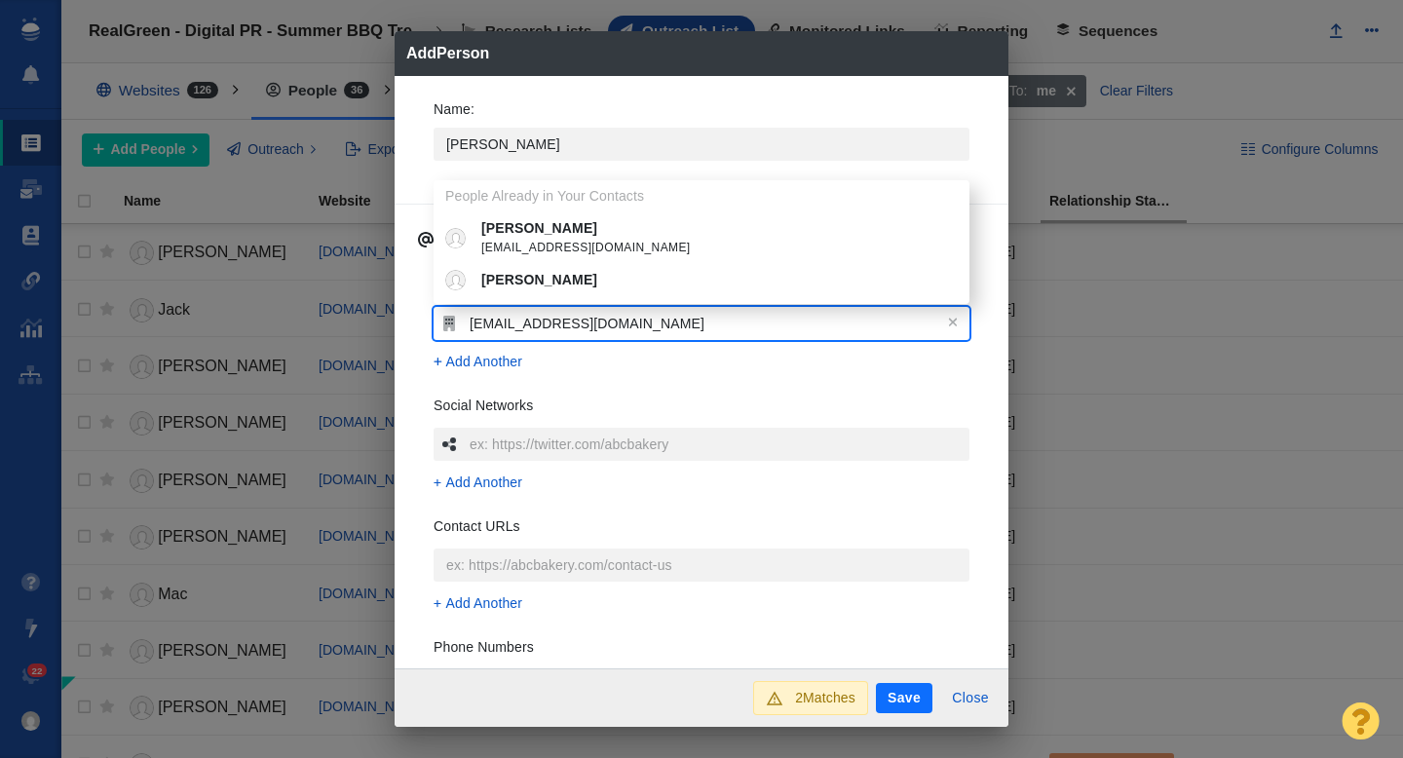
click at [420, 357] on div "Email Addresses koyer@postandcourier.com Add Another Social Networks Add Anothe…" at bounding box center [701, 549] width 567 height 580
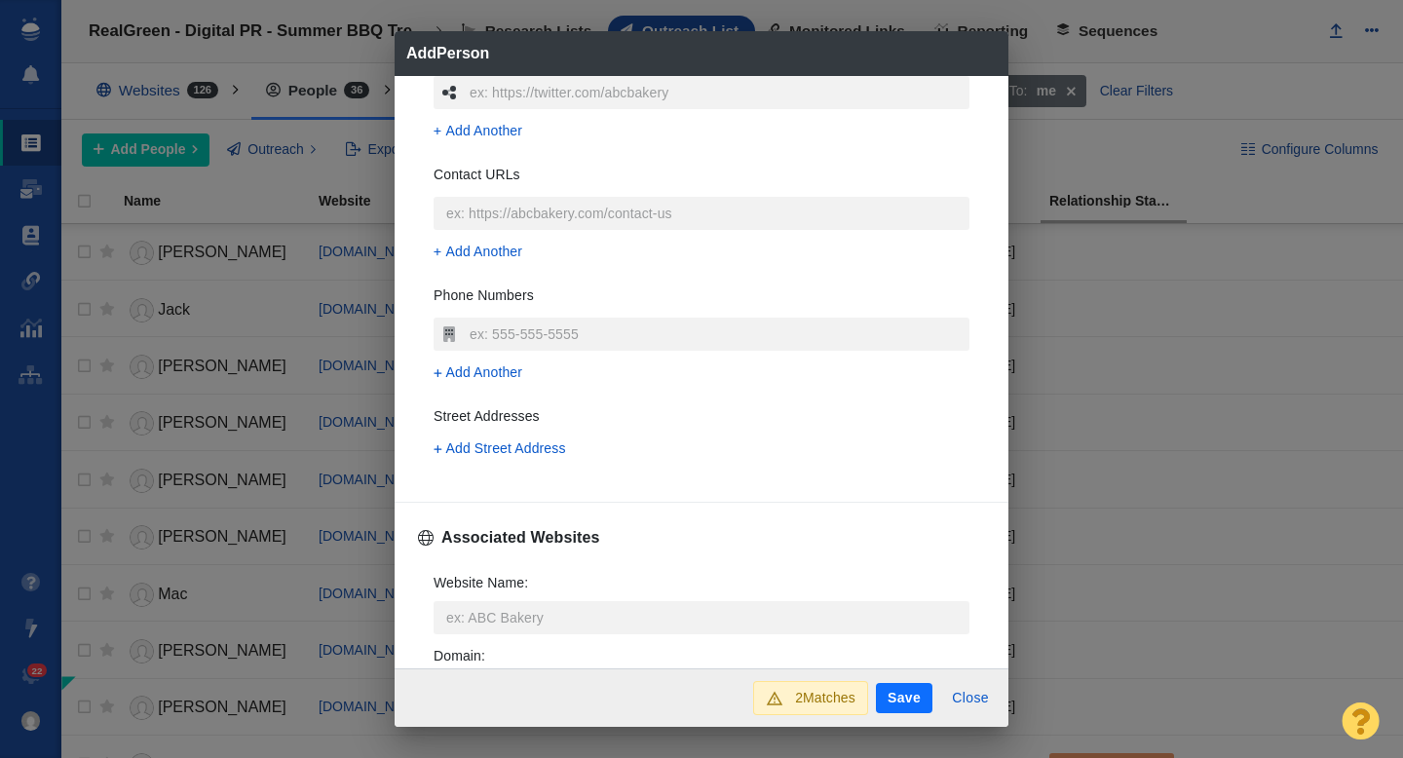
scroll to position [425, 0]
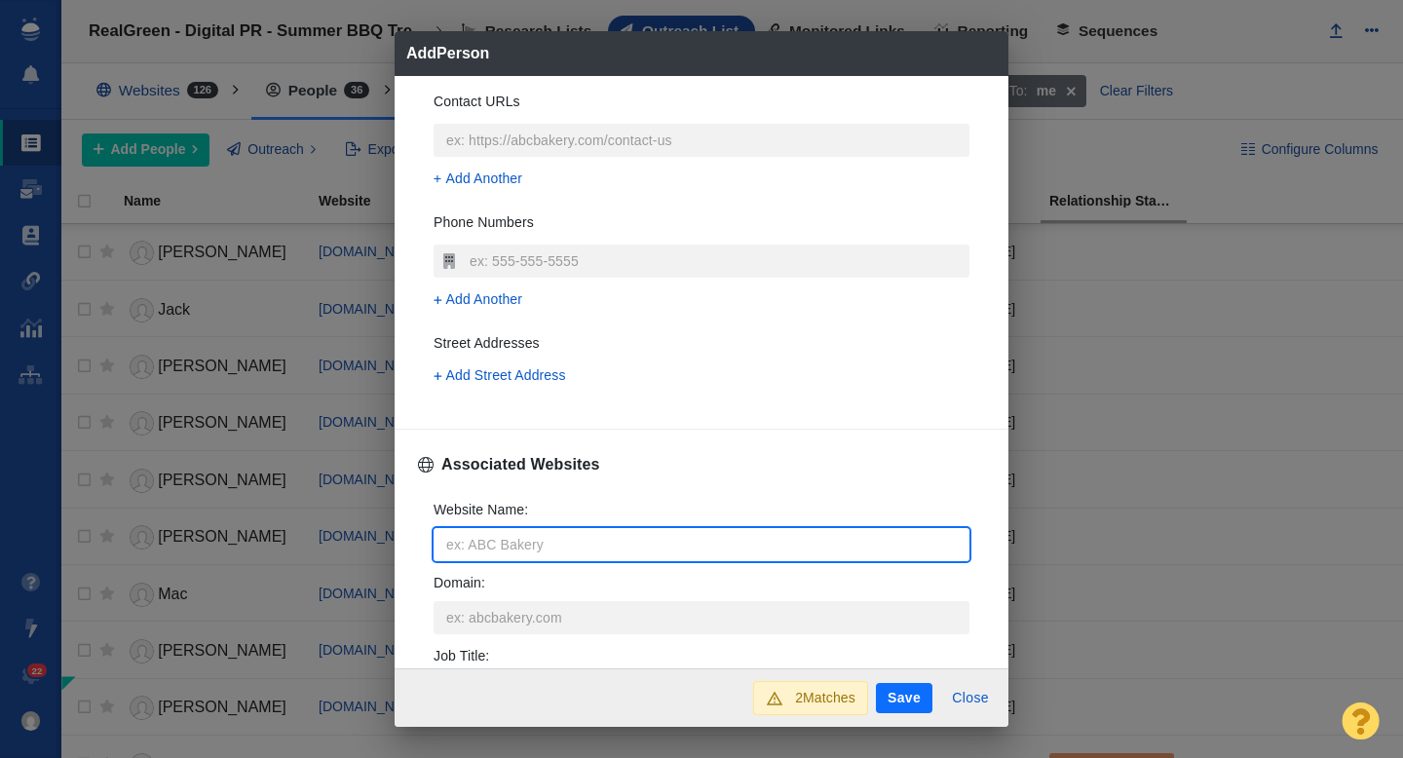
click at [500, 550] on input "Website Name :" at bounding box center [701, 544] width 536 height 33
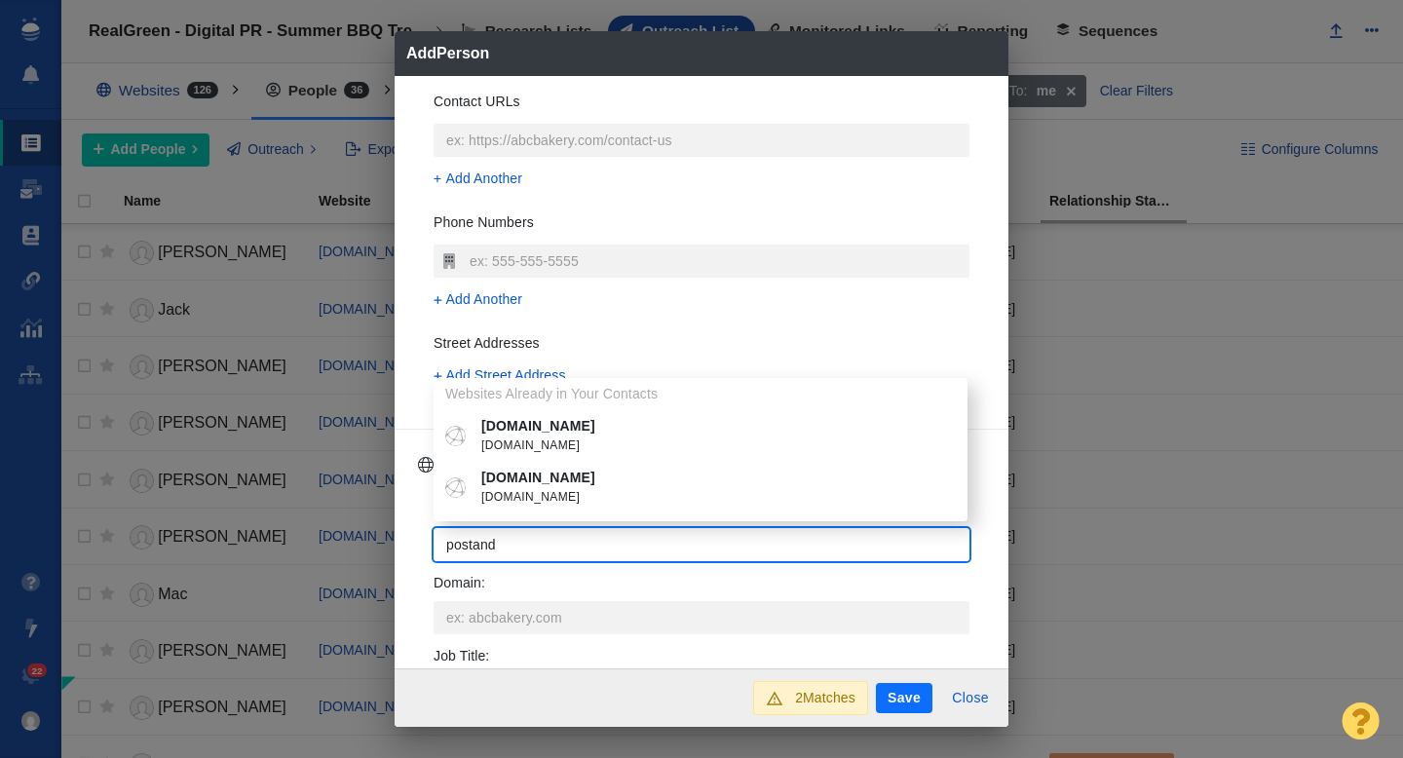
click at [561, 500] on span "postandcourier.com" at bounding box center [714, 497] width 467 height 19
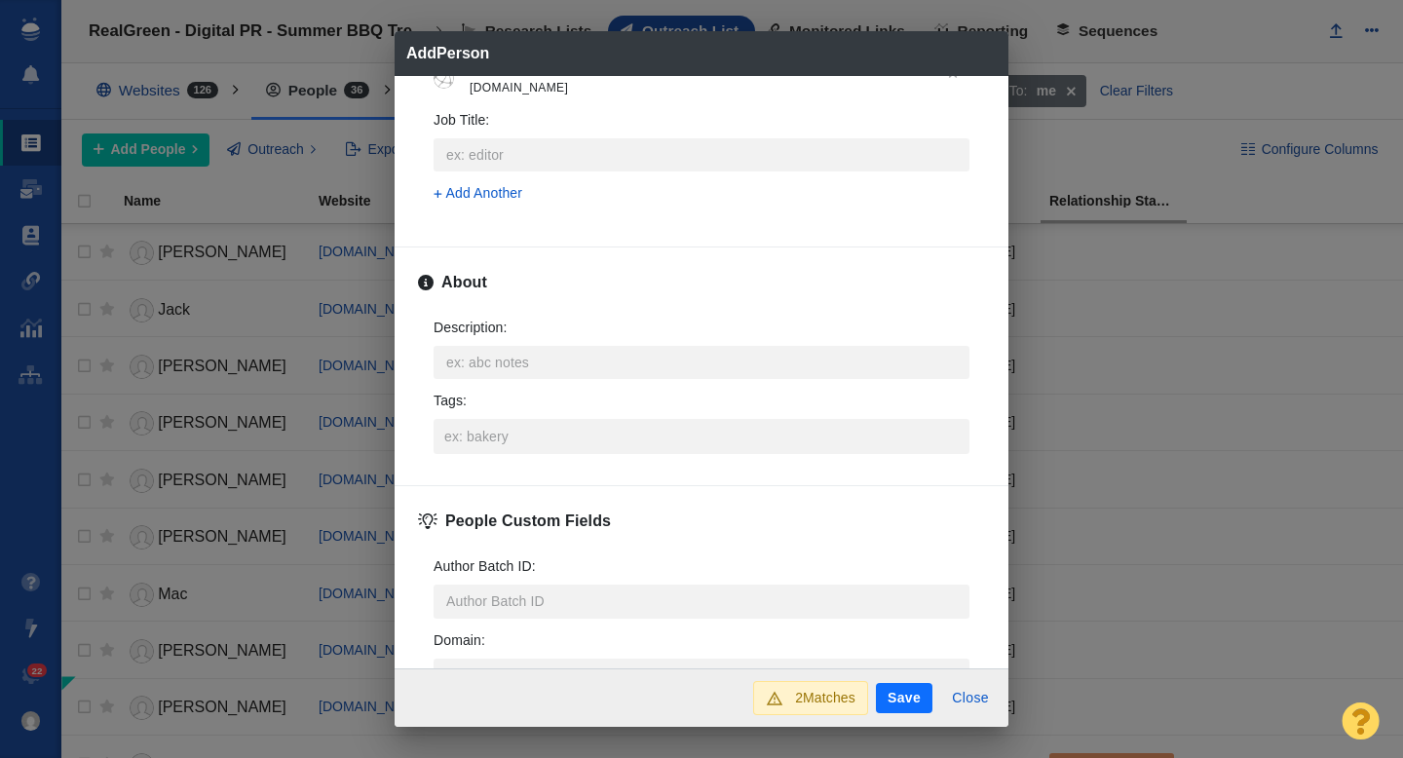
scroll to position [873, 0]
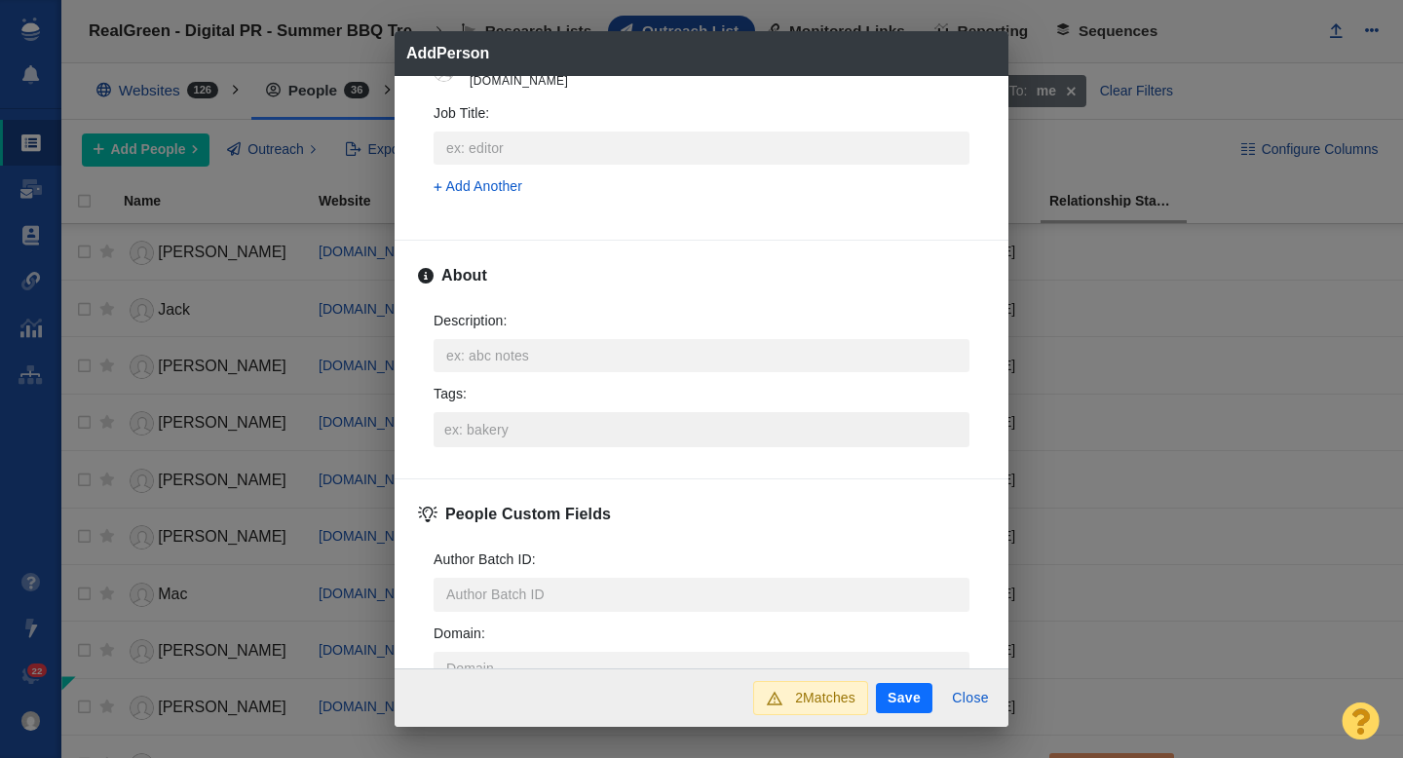
click at [517, 432] on input "Tags :" at bounding box center [701, 429] width 524 height 35
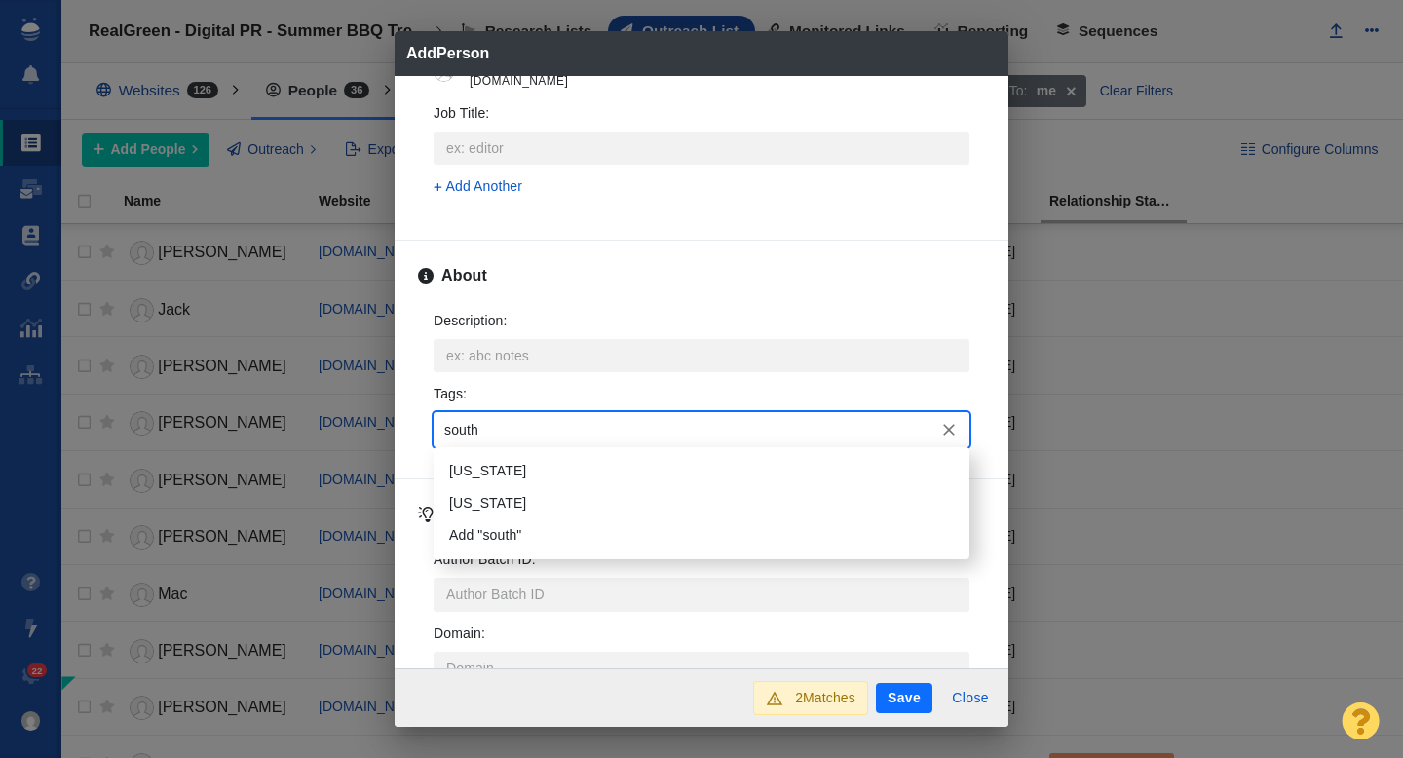
click at [529, 468] on li "South Carolina" at bounding box center [701, 471] width 536 height 32
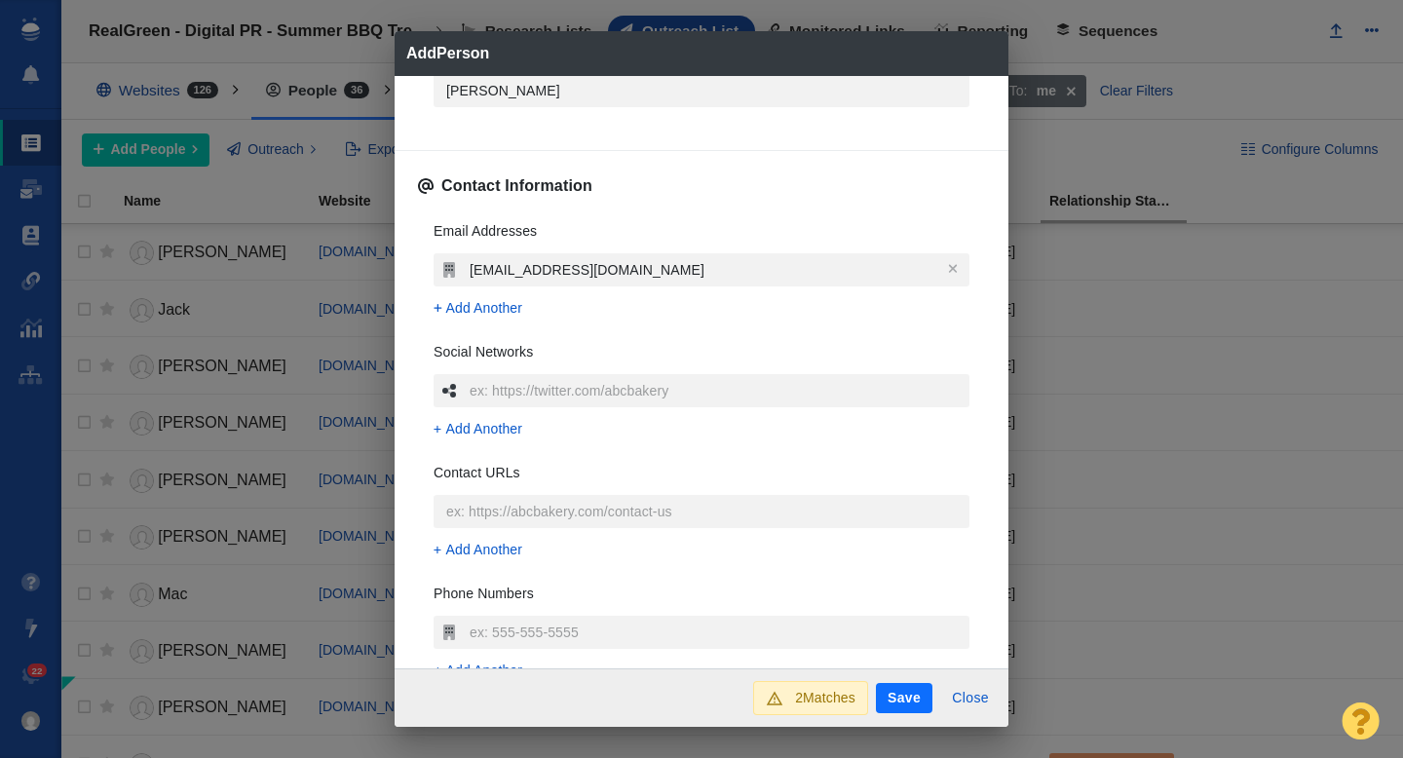
scroll to position [0, 0]
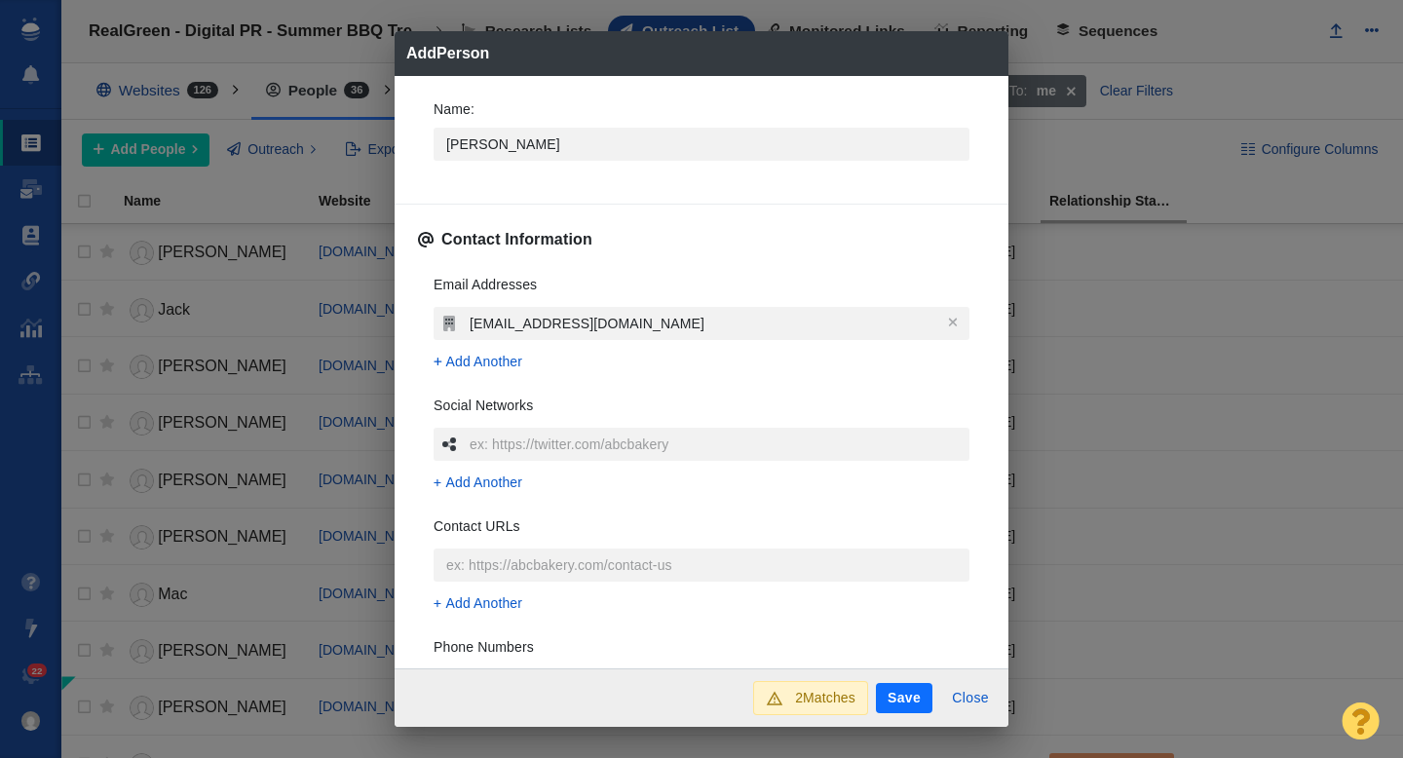
click at [885, 695] on button "Save" at bounding box center [904, 698] width 56 height 31
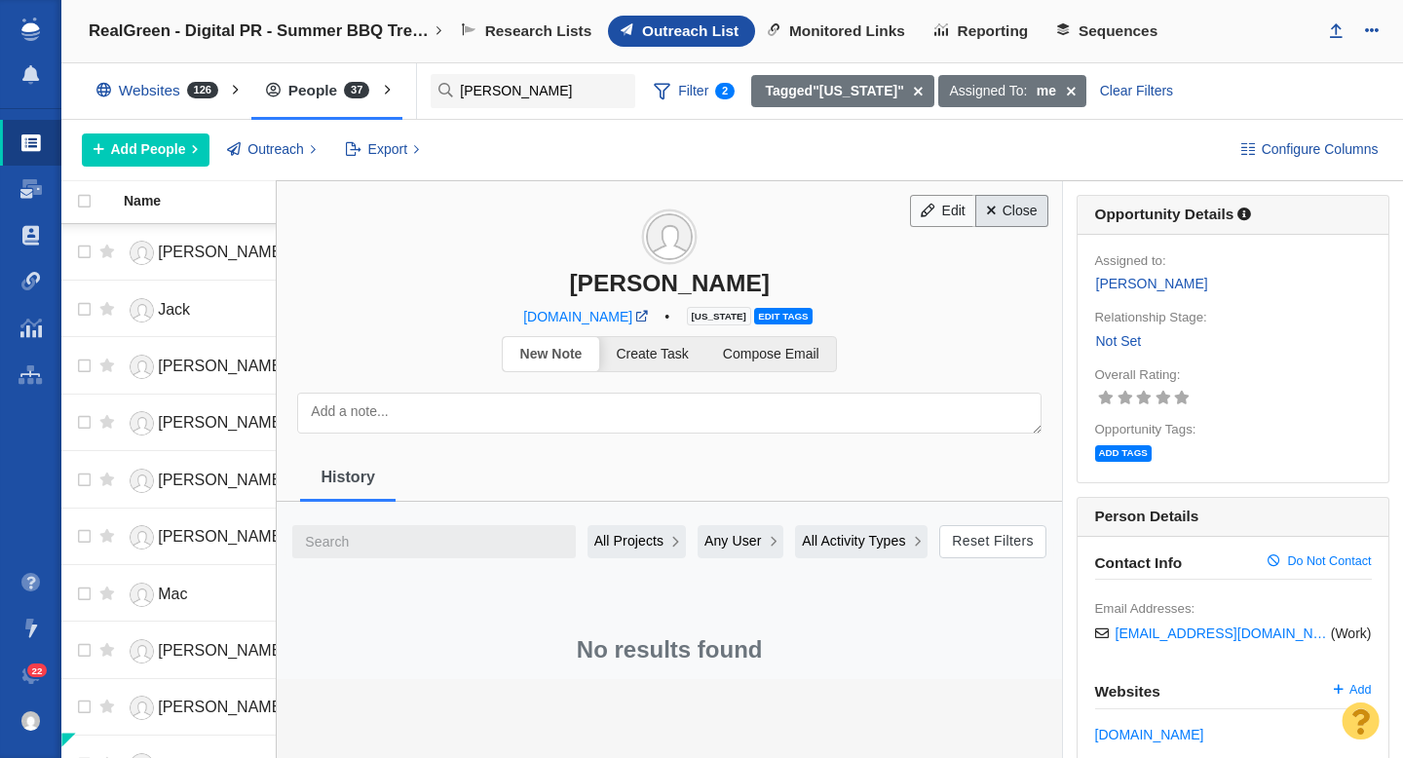
click at [1014, 206] on link "Close" at bounding box center [1011, 211] width 73 height 33
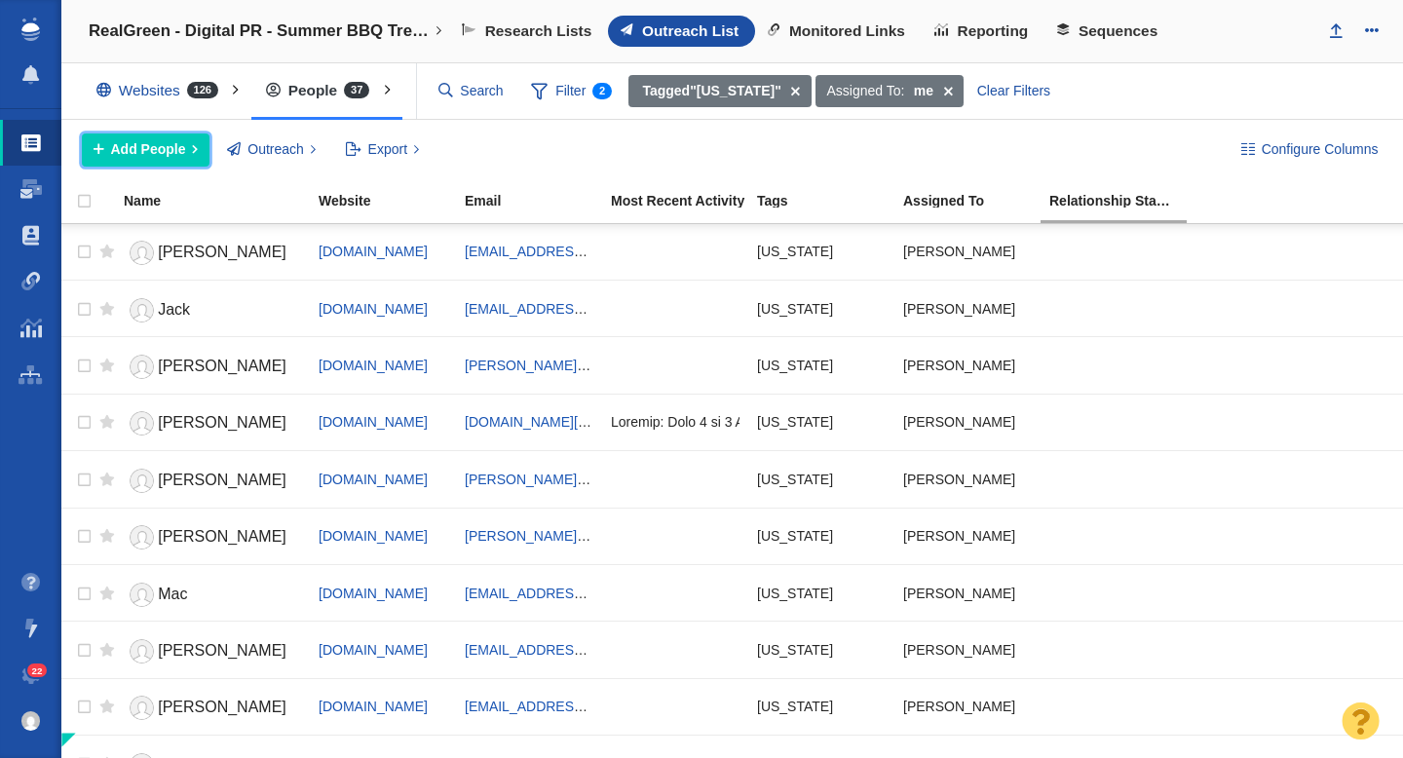
click at [152, 153] on span "Add People" at bounding box center [148, 149] width 75 height 20
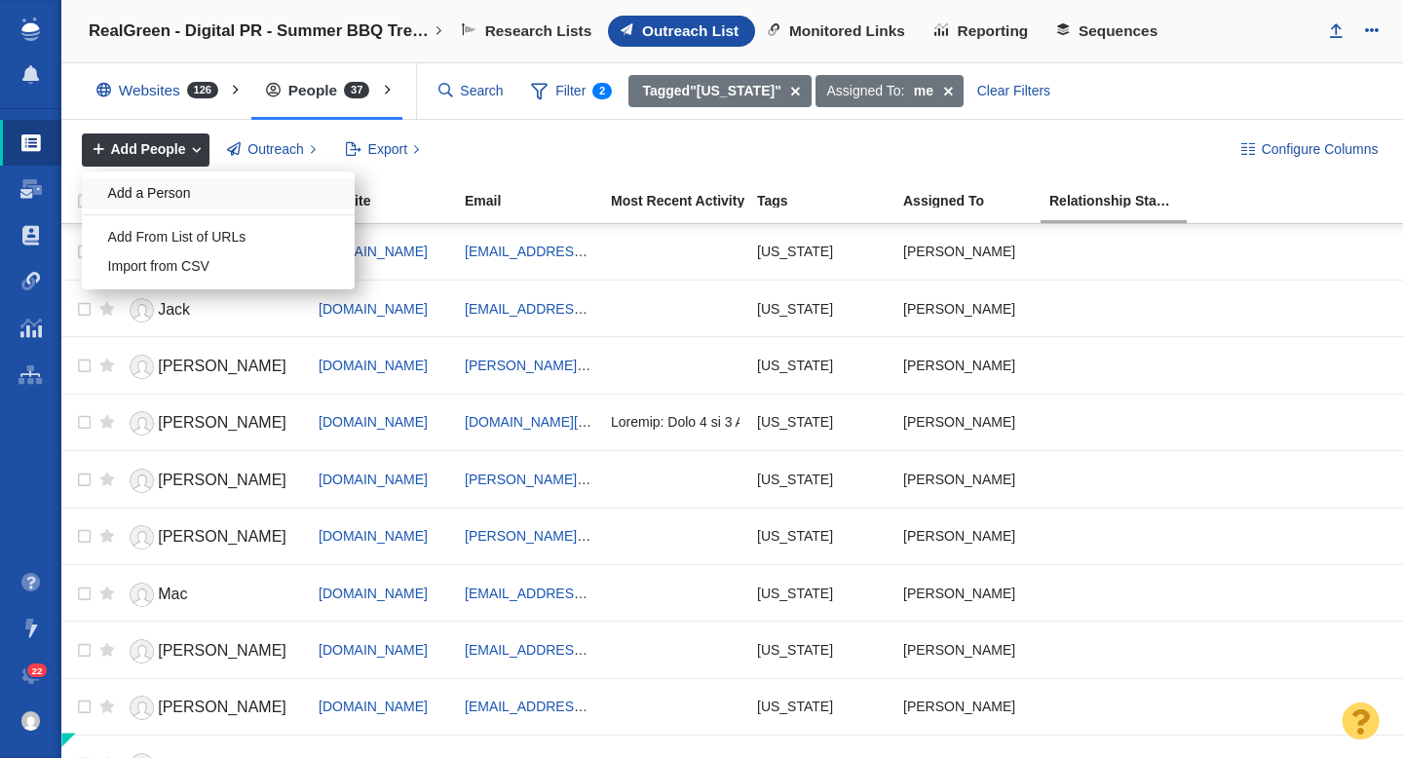
click at [208, 191] on div "Add a Person" at bounding box center [218, 193] width 273 height 30
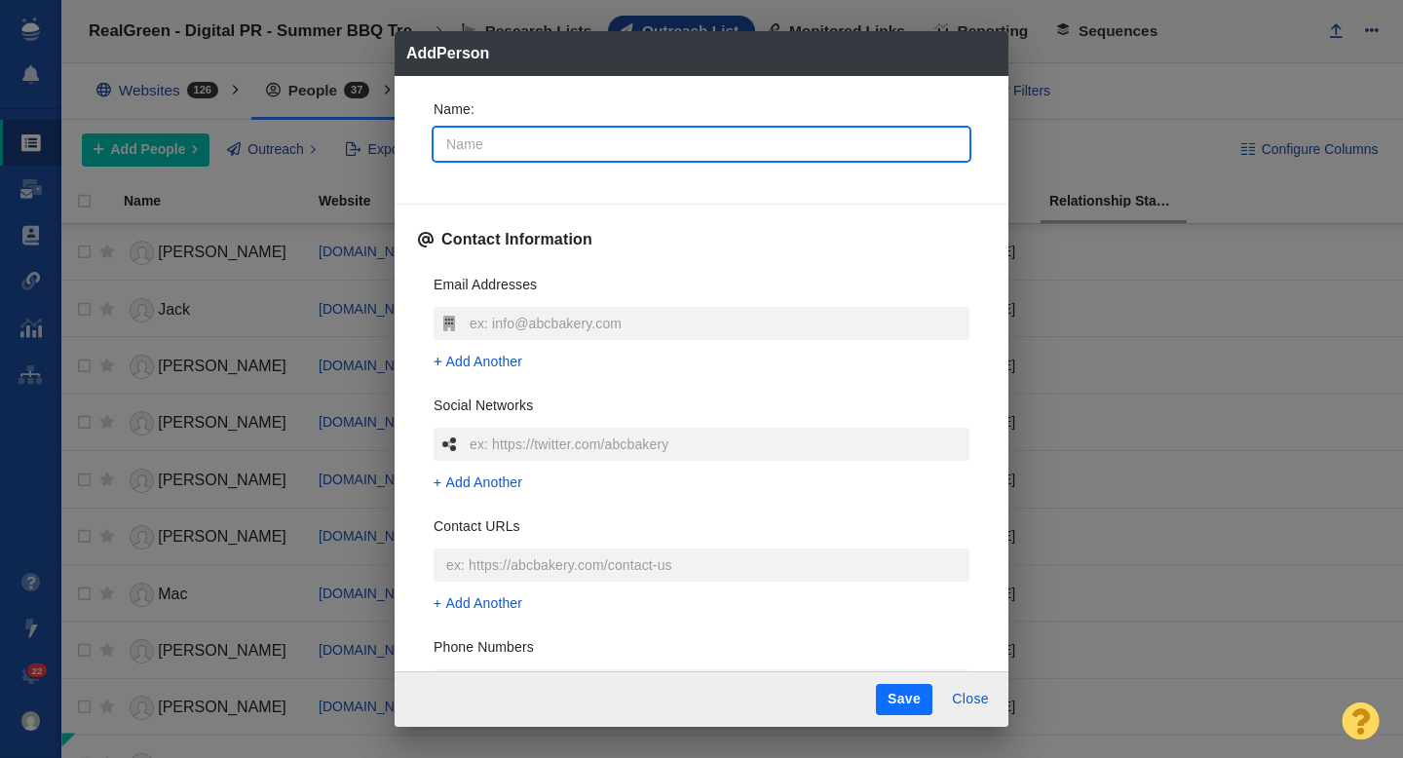
type input "P"
type textarea "x"
type input "Pa"
type textarea "x"
type input "Par"
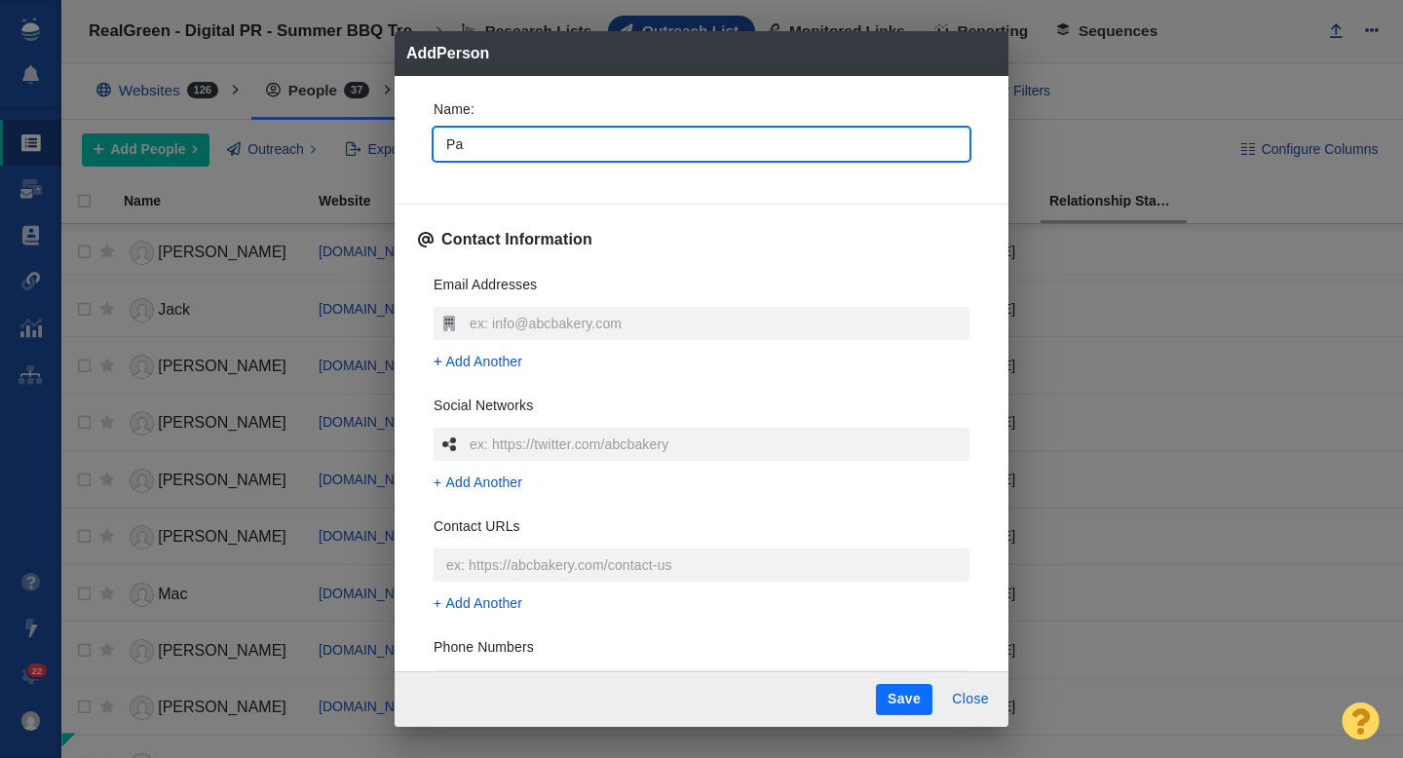
type textarea "x"
type input "Park"
type textarea "x"
type input "Parke"
type textarea "x"
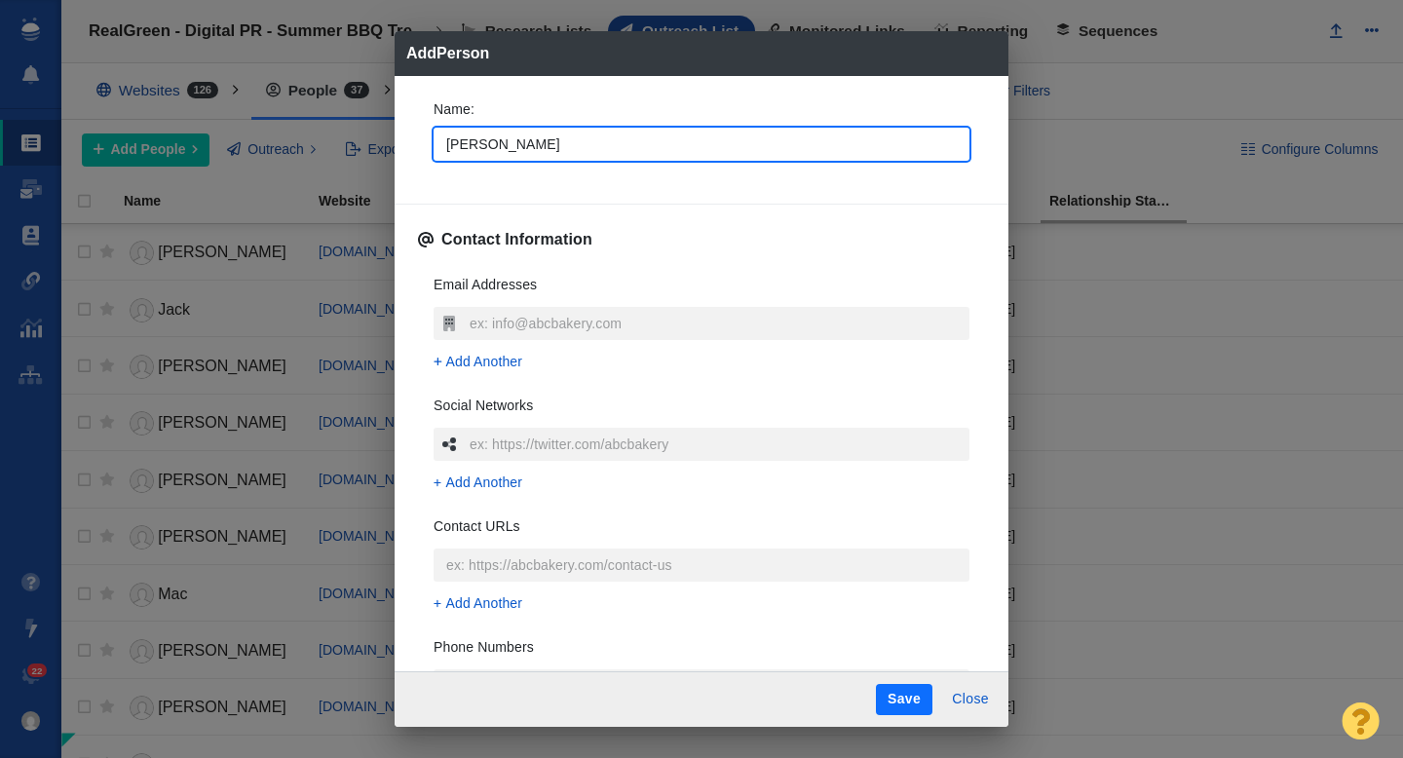
type input "Parket"
type textarea "x"
type input "Parke"
type textarea "x"
type input "[PERSON_NAME]"
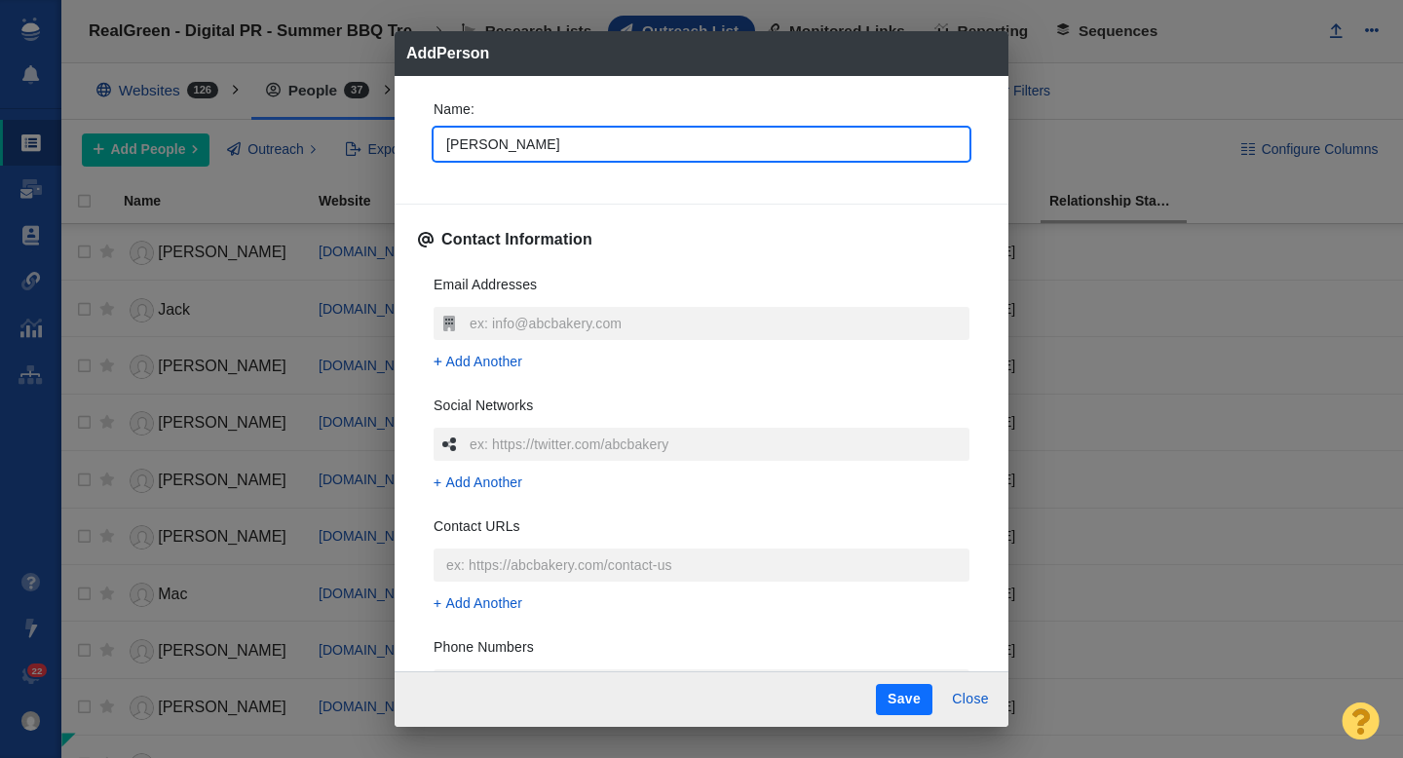
type textarea "x"
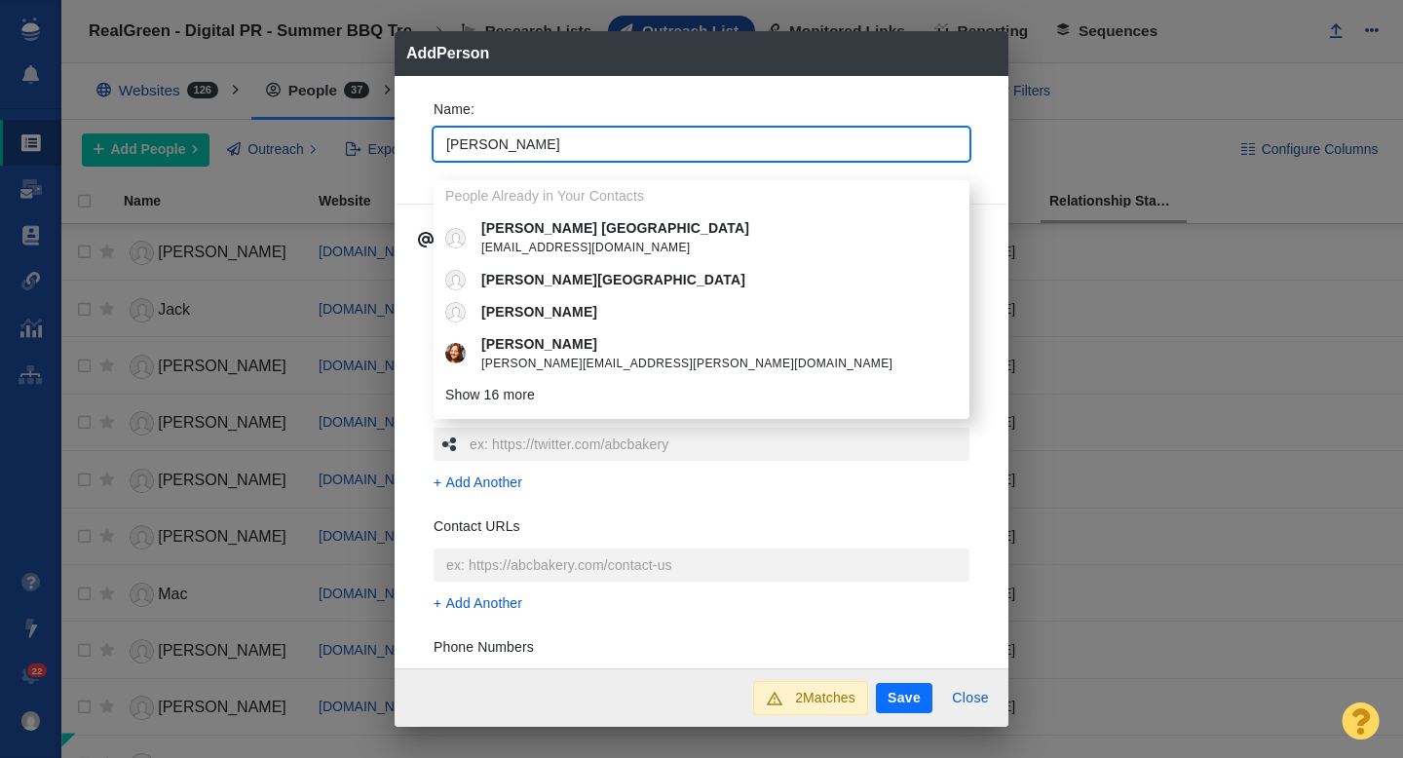
type input "[PERSON_NAME]"
type textarea "x"
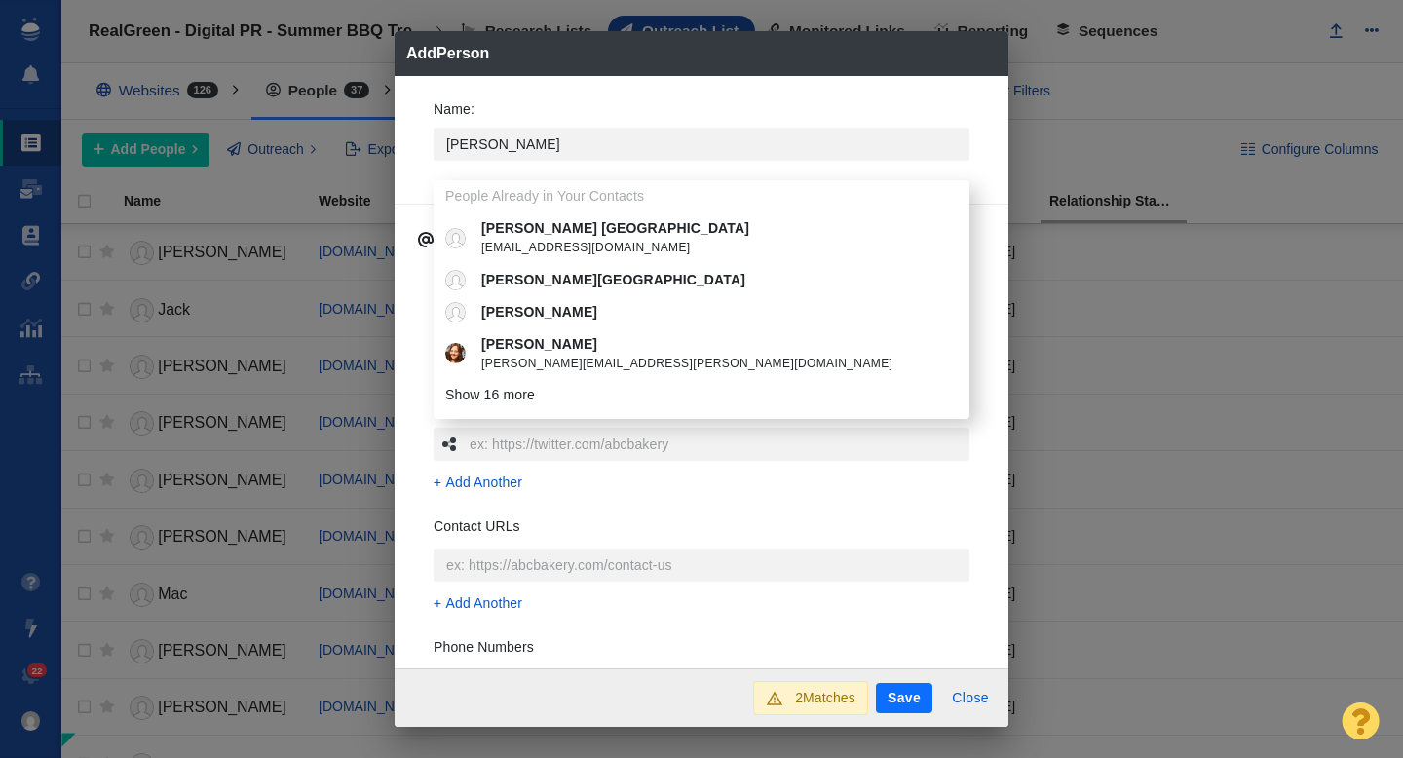
click at [411, 158] on div "Name : Parker People Already in Your Contacts Parker Leipzig pleipzig@costar.co…" at bounding box center [701, 372] width 614 height 593
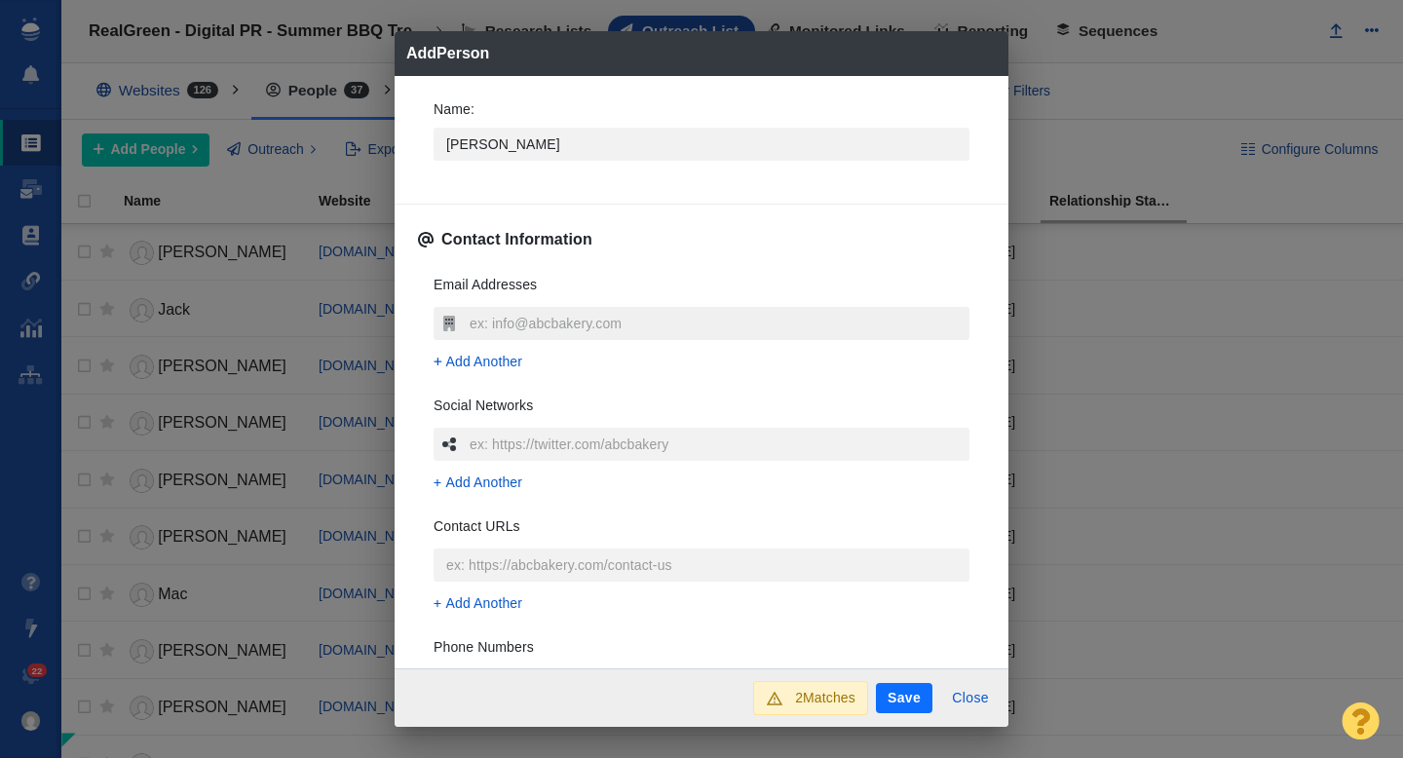
click at [486, 314] on input "text" at bounding box center [717, 323] width 505 height 33
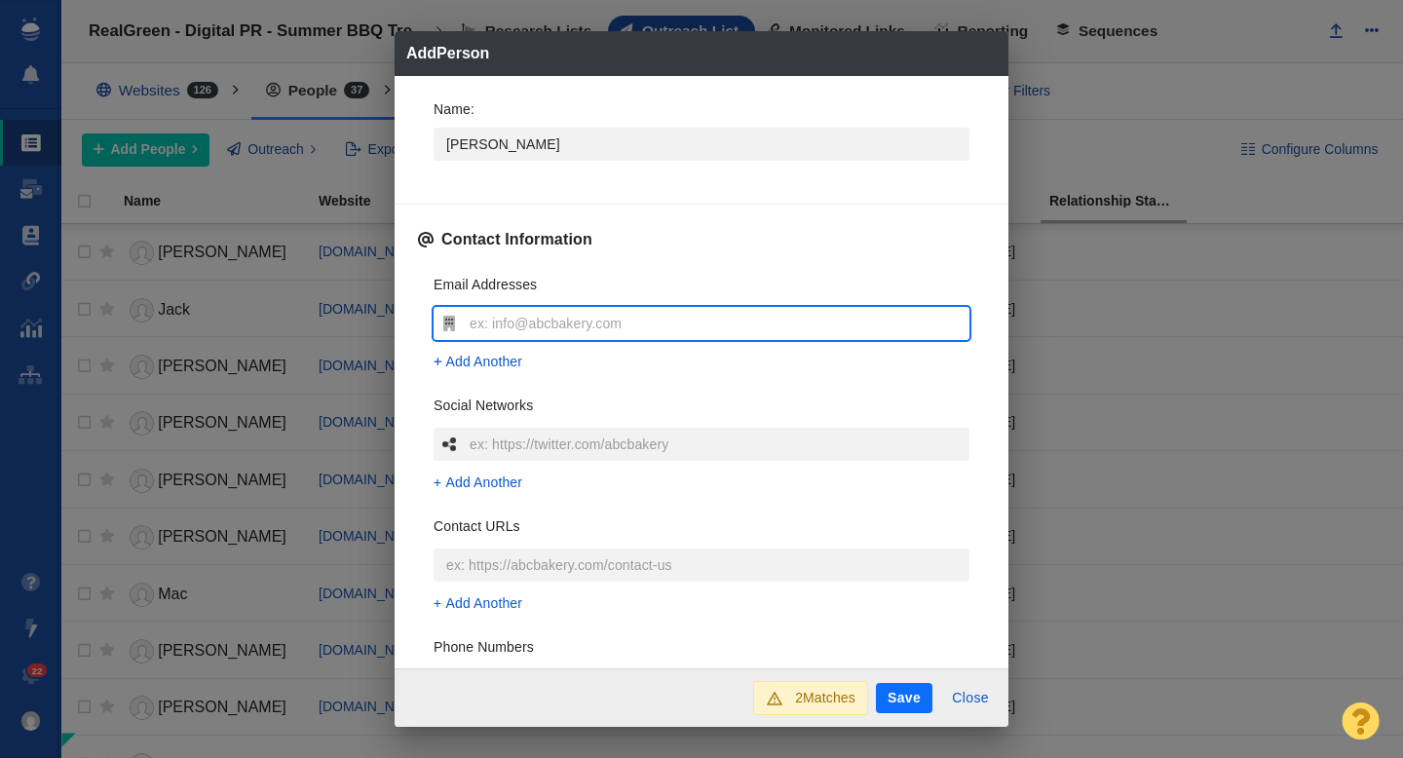
type input "[EMAIL_ADDRESS][DOMAIN_NAME]"
type textarea "x"
type input "[EMAIL_ADDRESS][DOMAIN_NAME]"
click at [425, 290] on div "Email Addresses pmilner@postandcourier.com Add Another Social Networks Add Anot…" at bounding box center [701, 549] width 567 height 580
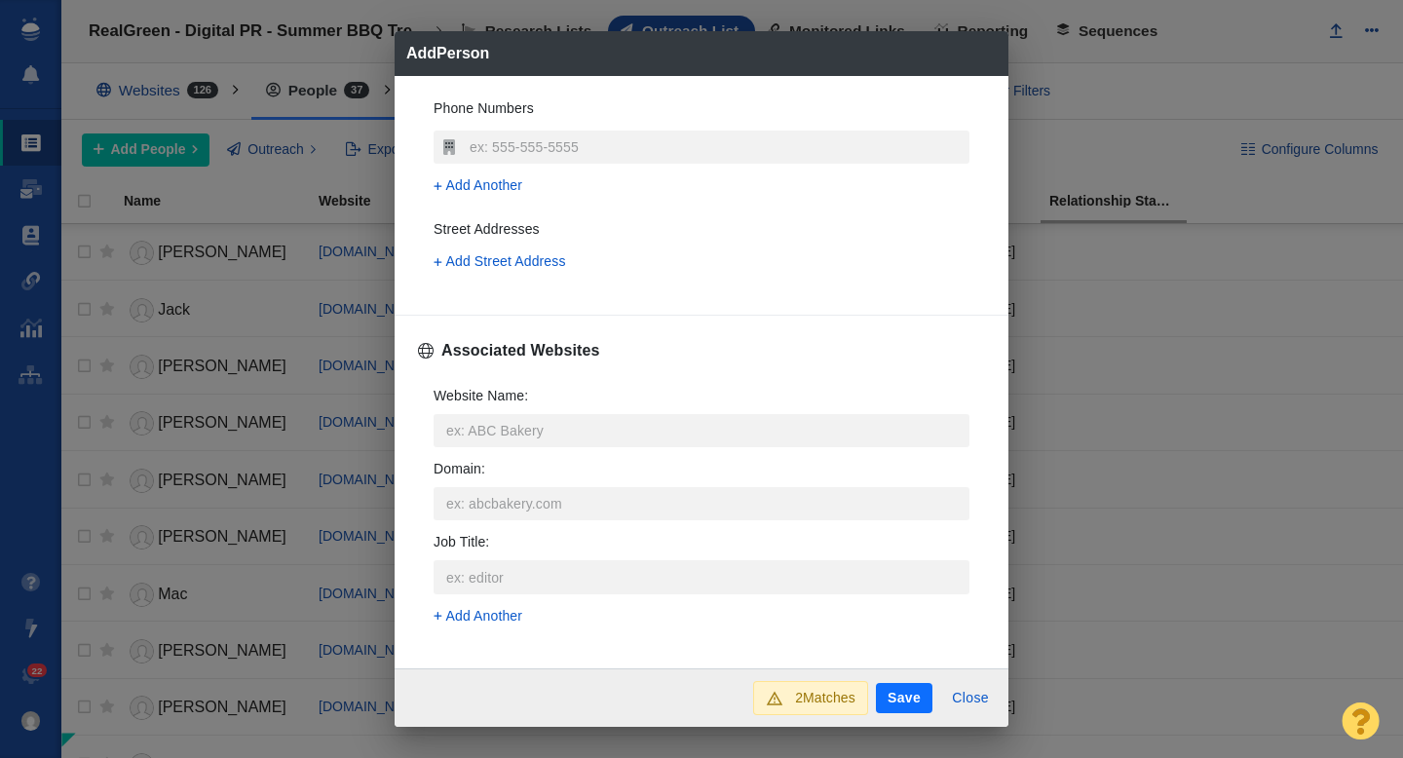
scroll to position [545, 0]
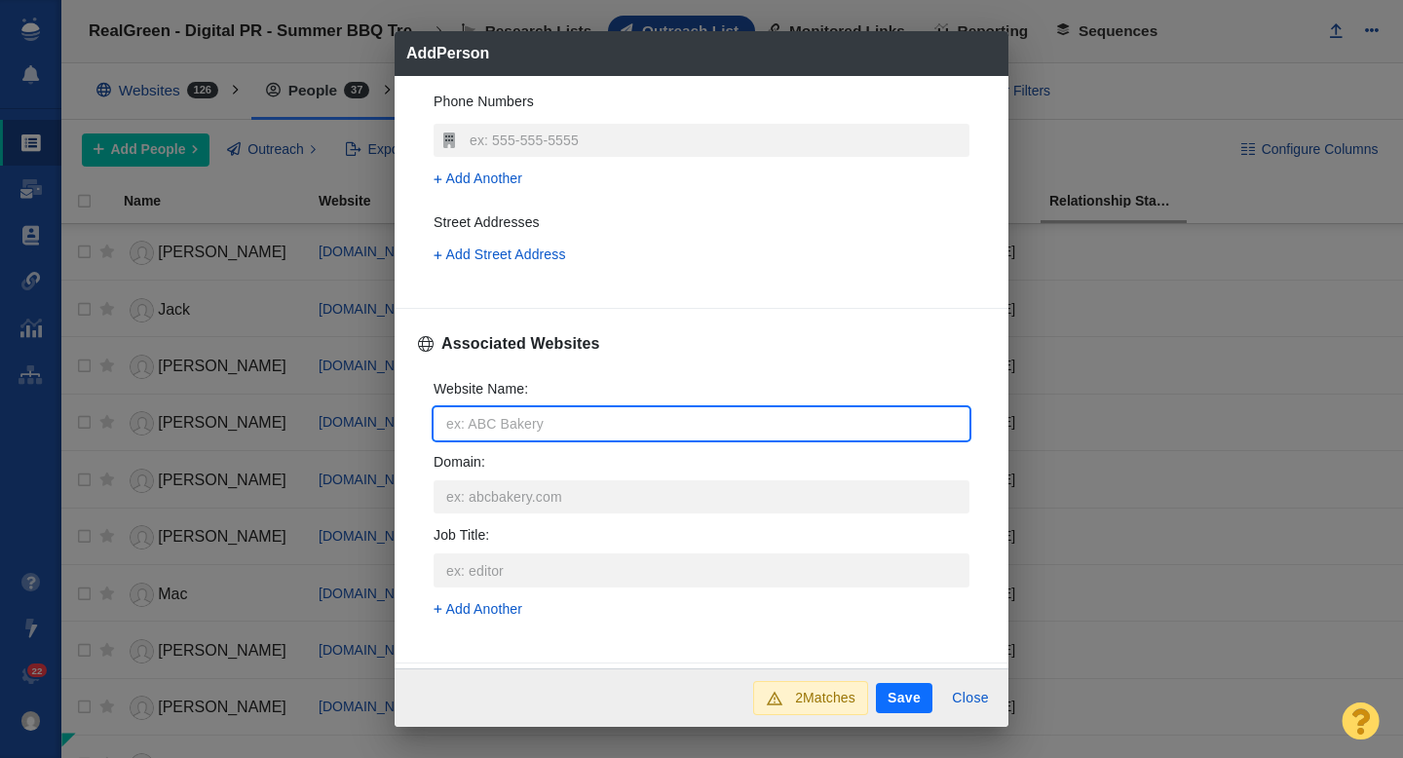
click at [469, 409] on input "Website Name :" at bounding box center [701, 423] width 536 height 33
type input "p"
type textarea "x"
type input "po"
type textarea "x"
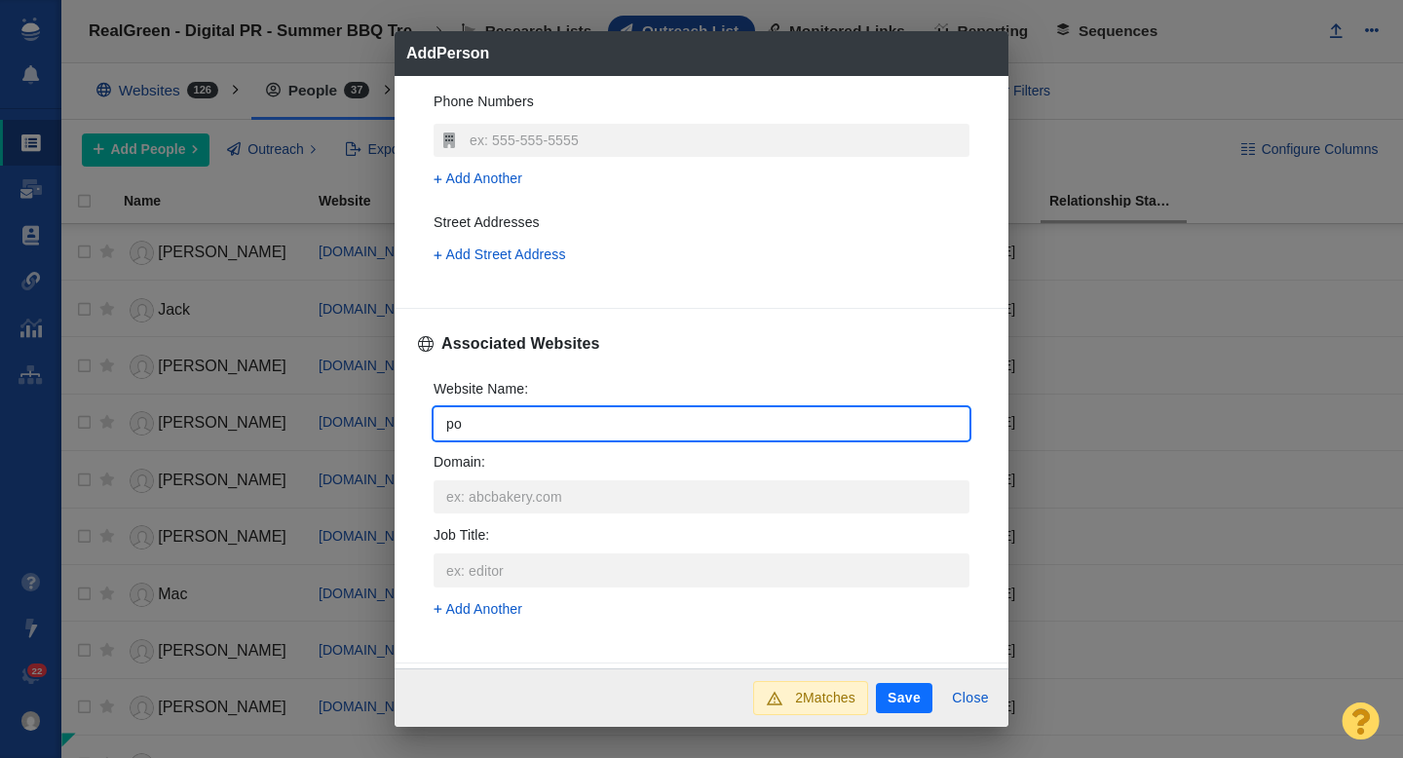
type input "pos"
type textarea "x"
type input "post"
type textarea "x"
type input "posta"
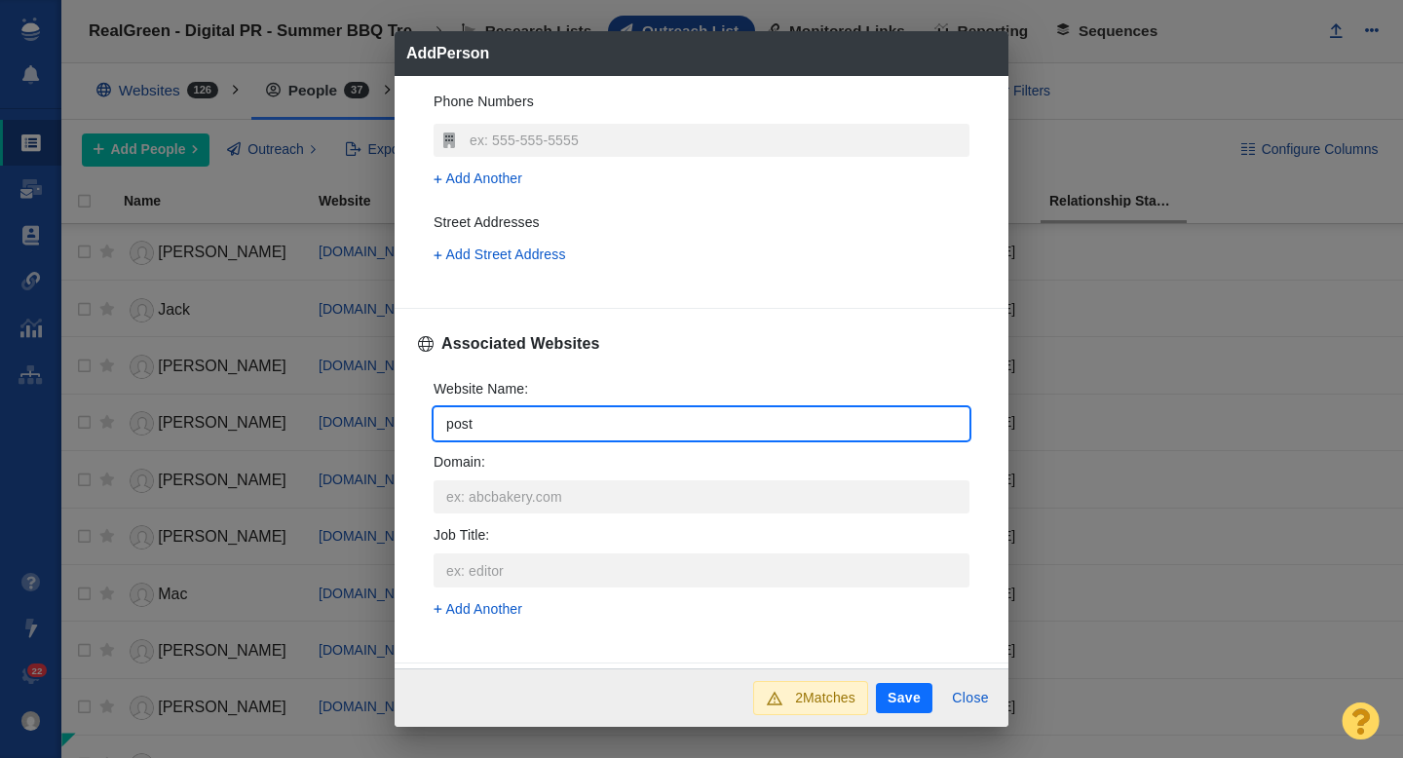
type textarea "x"
type input "postan"
type textarea "x"
type input "postand"
type textarea "x"
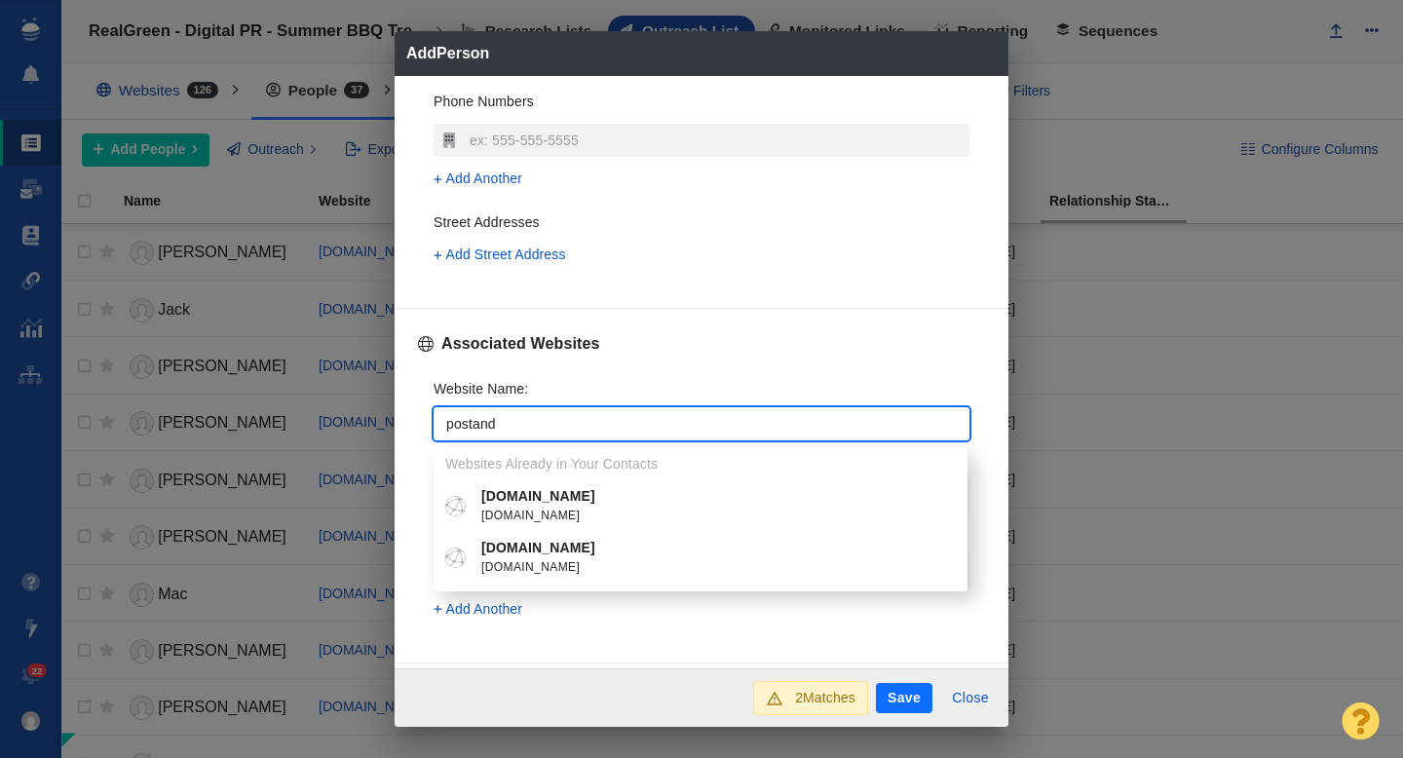
type input "postand"
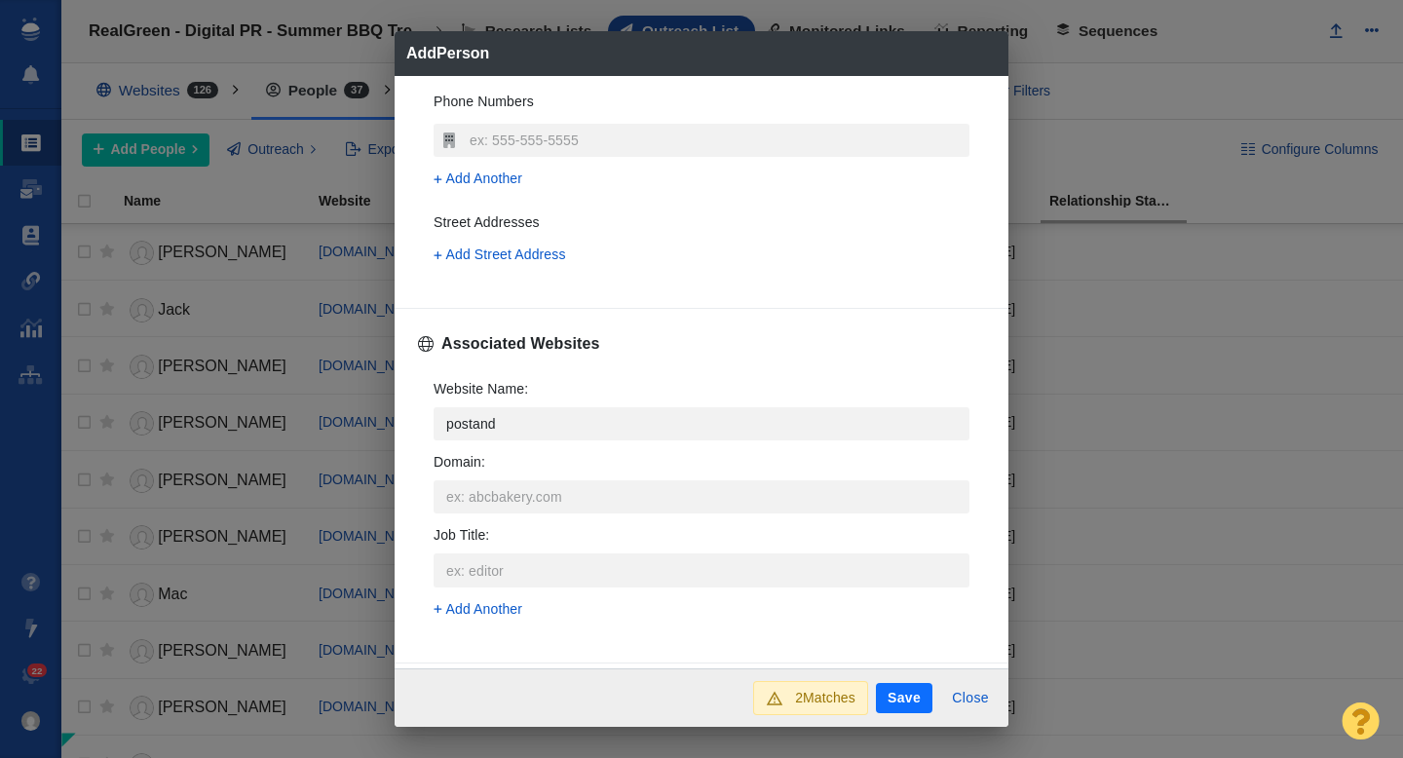
click at [576, 554] on p "[DOMAIN_NAME]" at bounding box center [714, 548] width 467 height 20
type textarea "x"
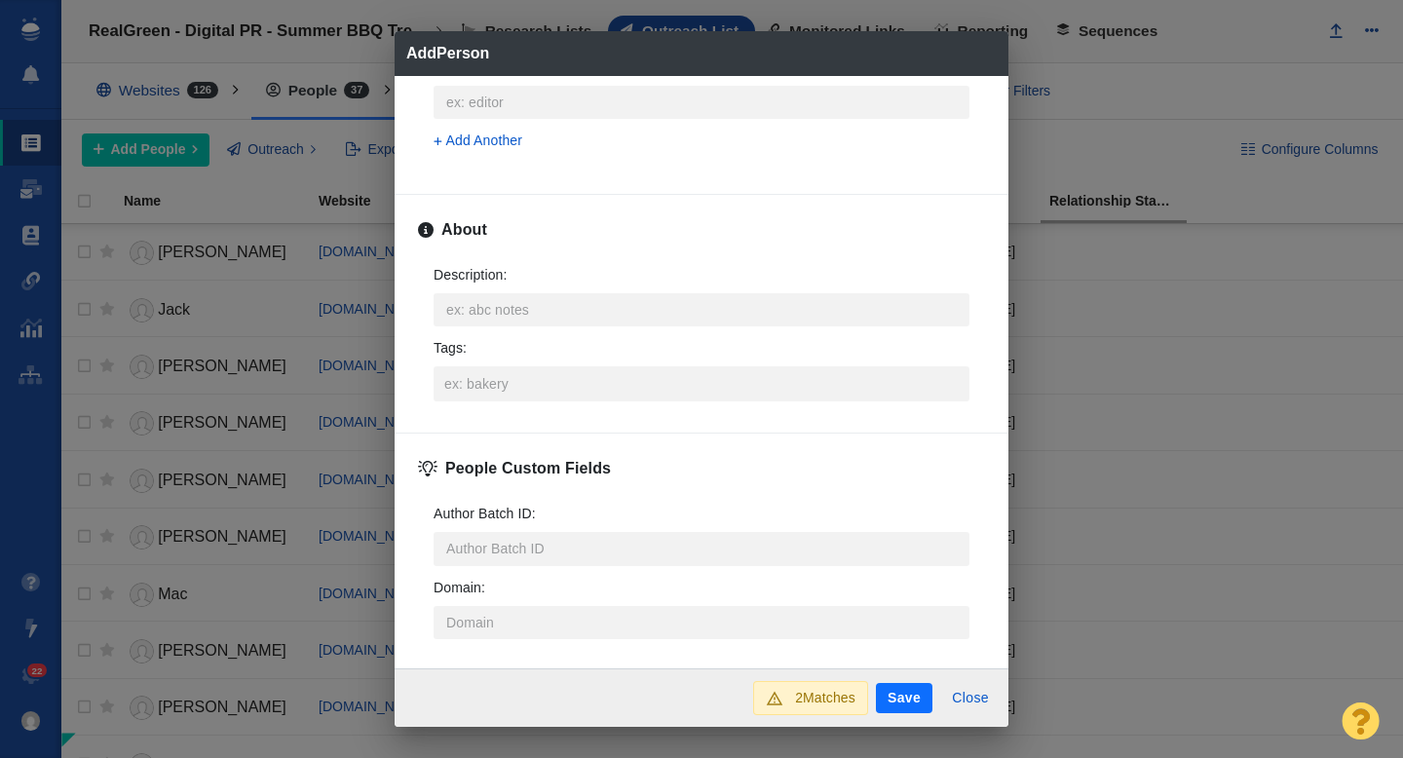
scroll to position [943, 0]
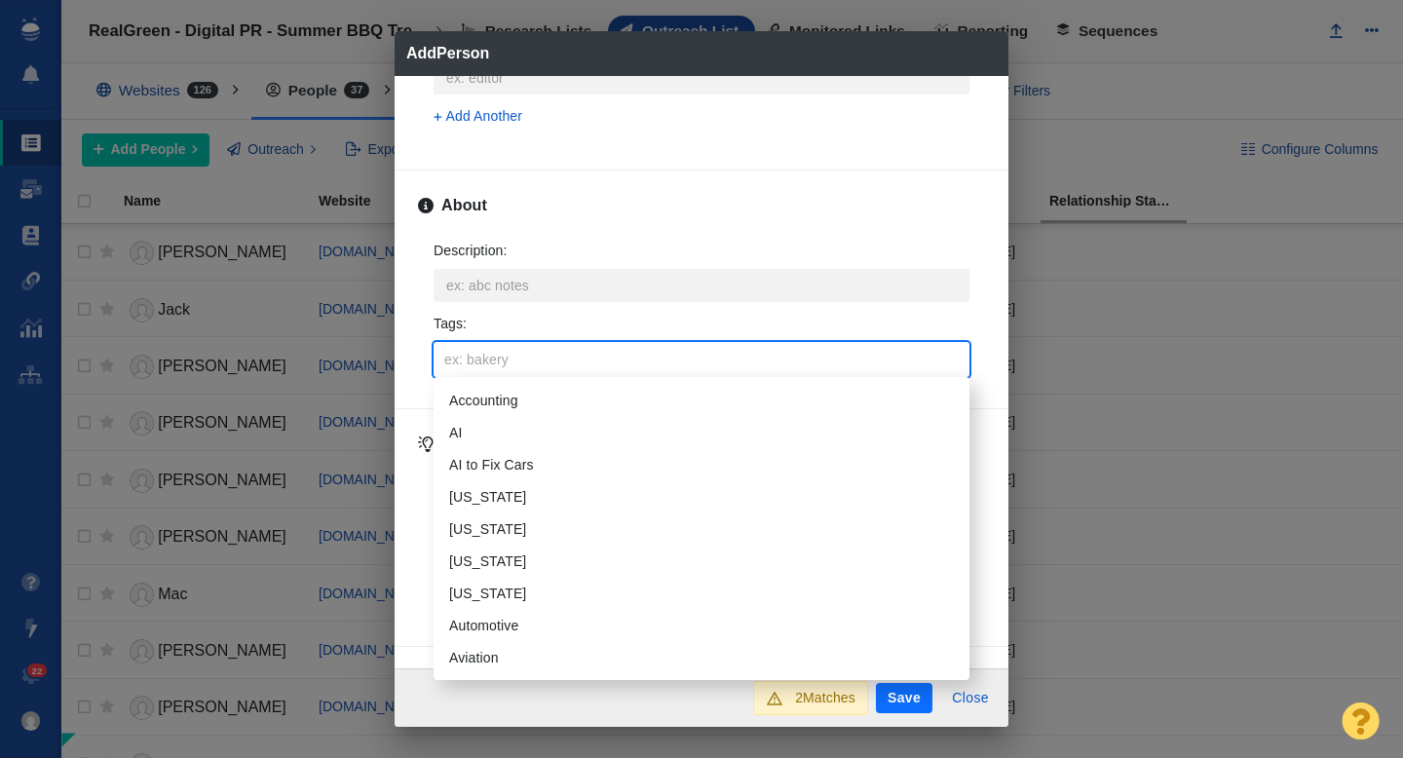
click at [466, 367] on input "Tags :" at bounding box center [701, 359] width 524 height 35
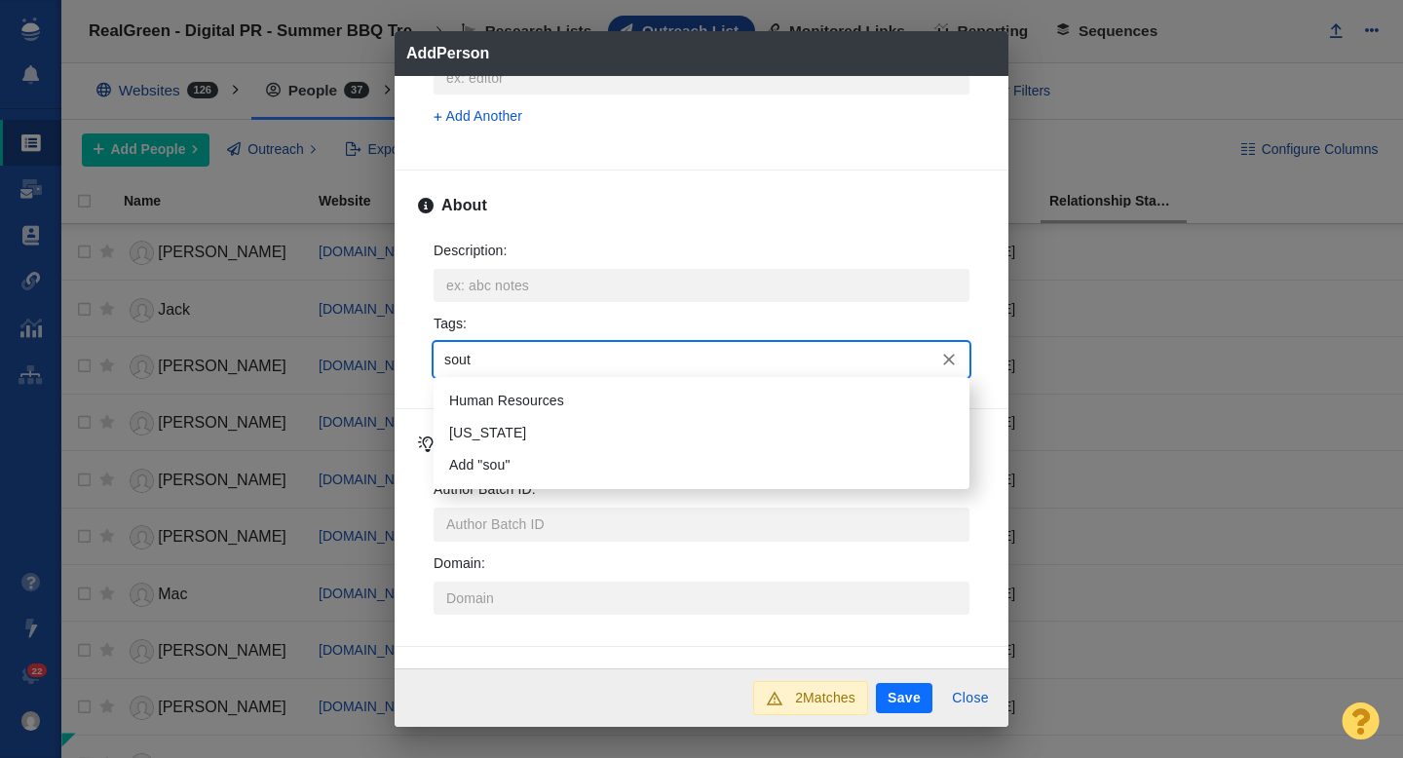
type input "south"
click at [506, 399] on li "South Carolina" at bounding box center [701, 401] width 536 height 32
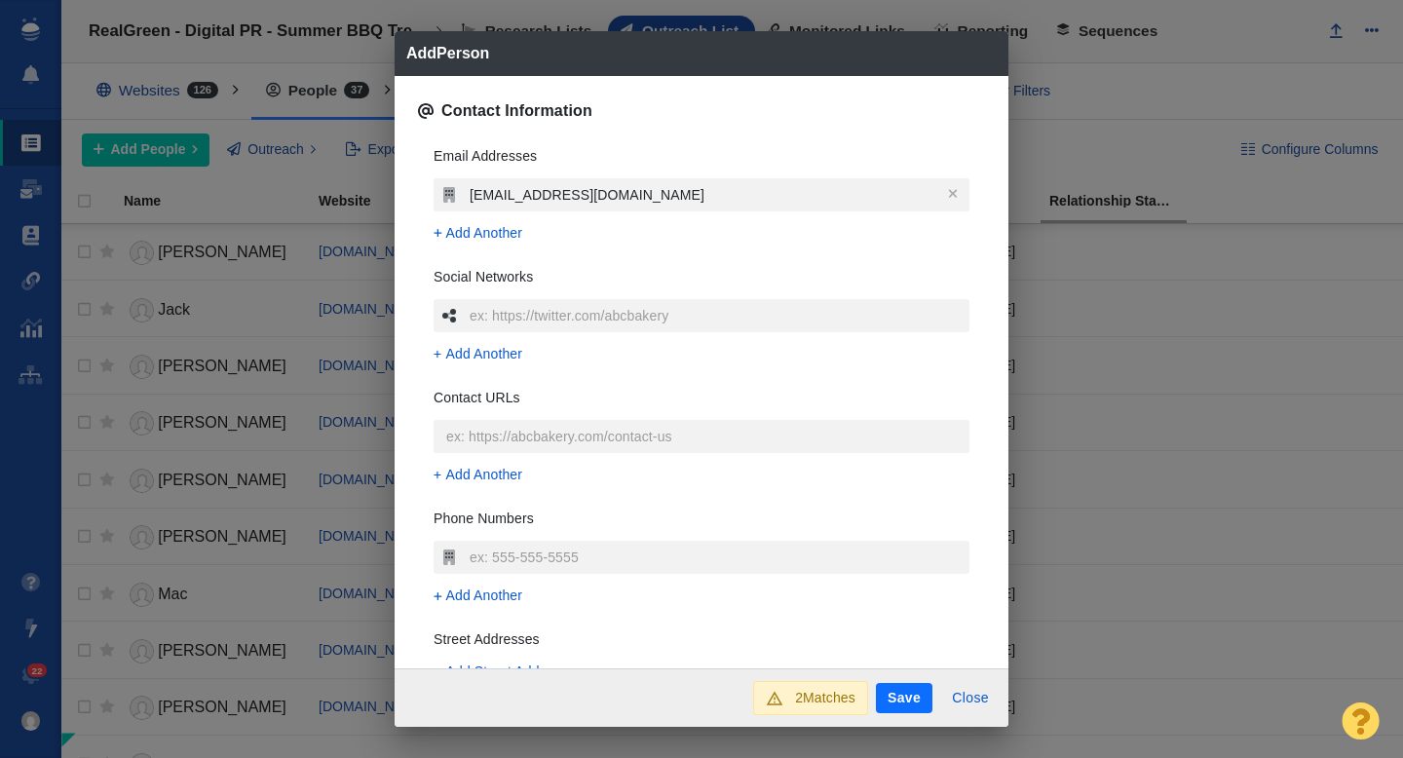
scroll to position [0, 0]
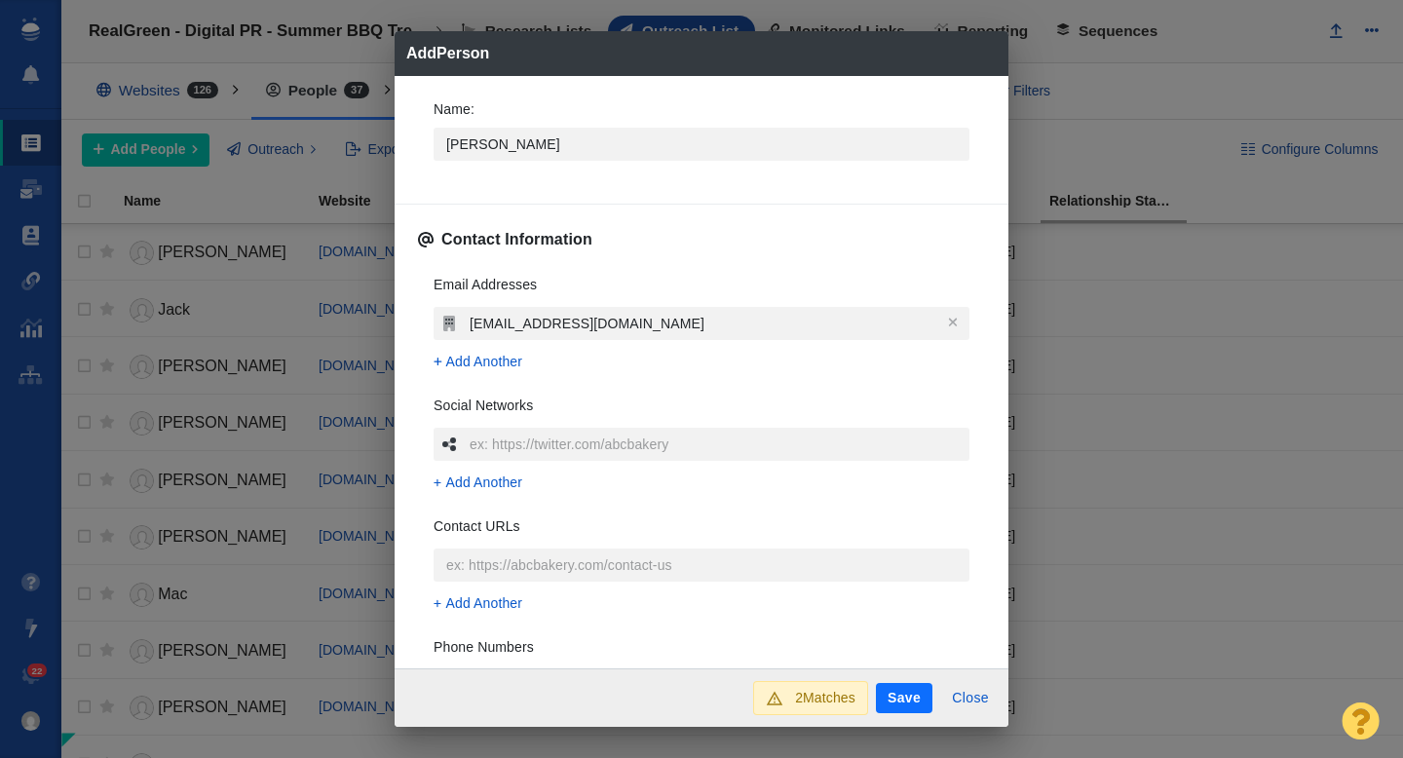
click at [914, 705] on button "Save" at bounding box center [904, 698] width 56 height 31
type textarea "x"
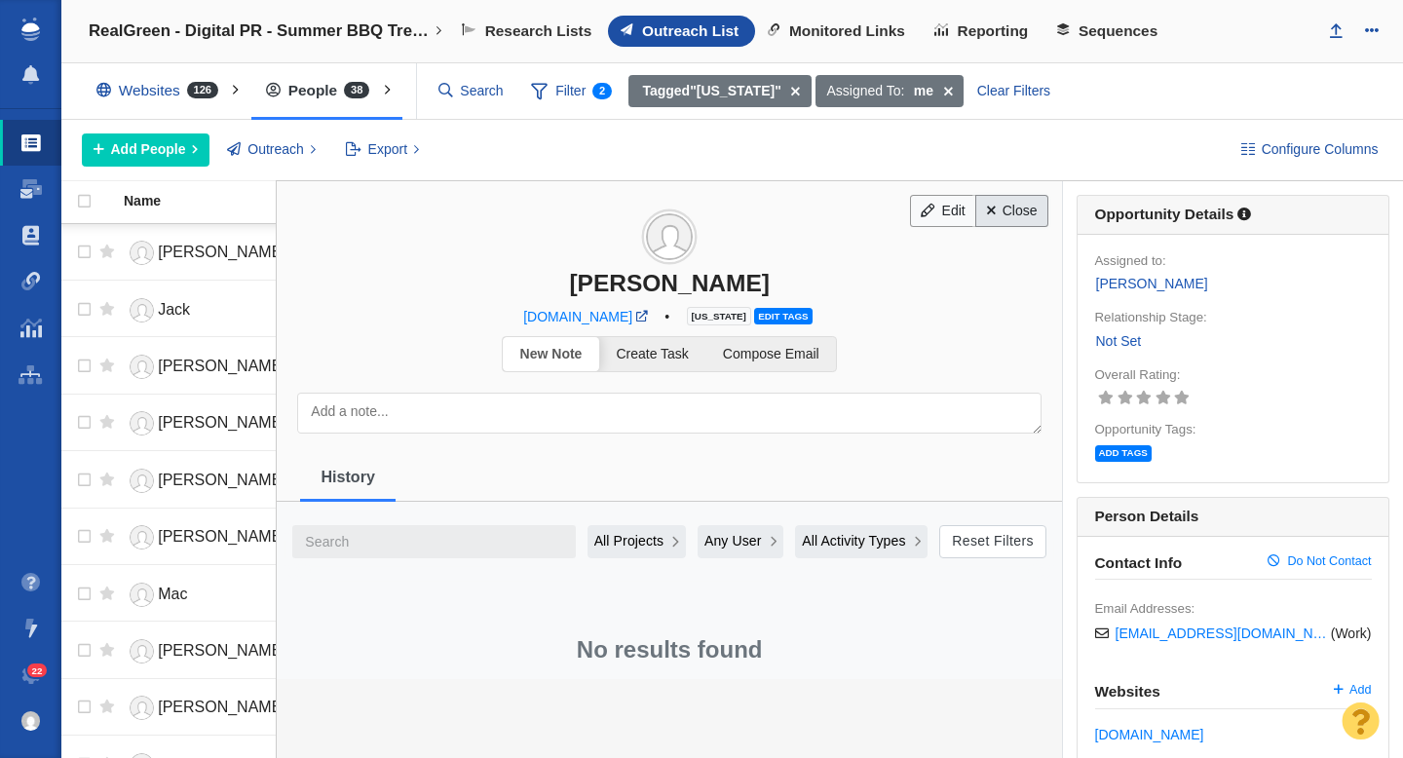
click at [1001, 207] on link "Close" at bounding box center [1011, 211] width 73 height 33
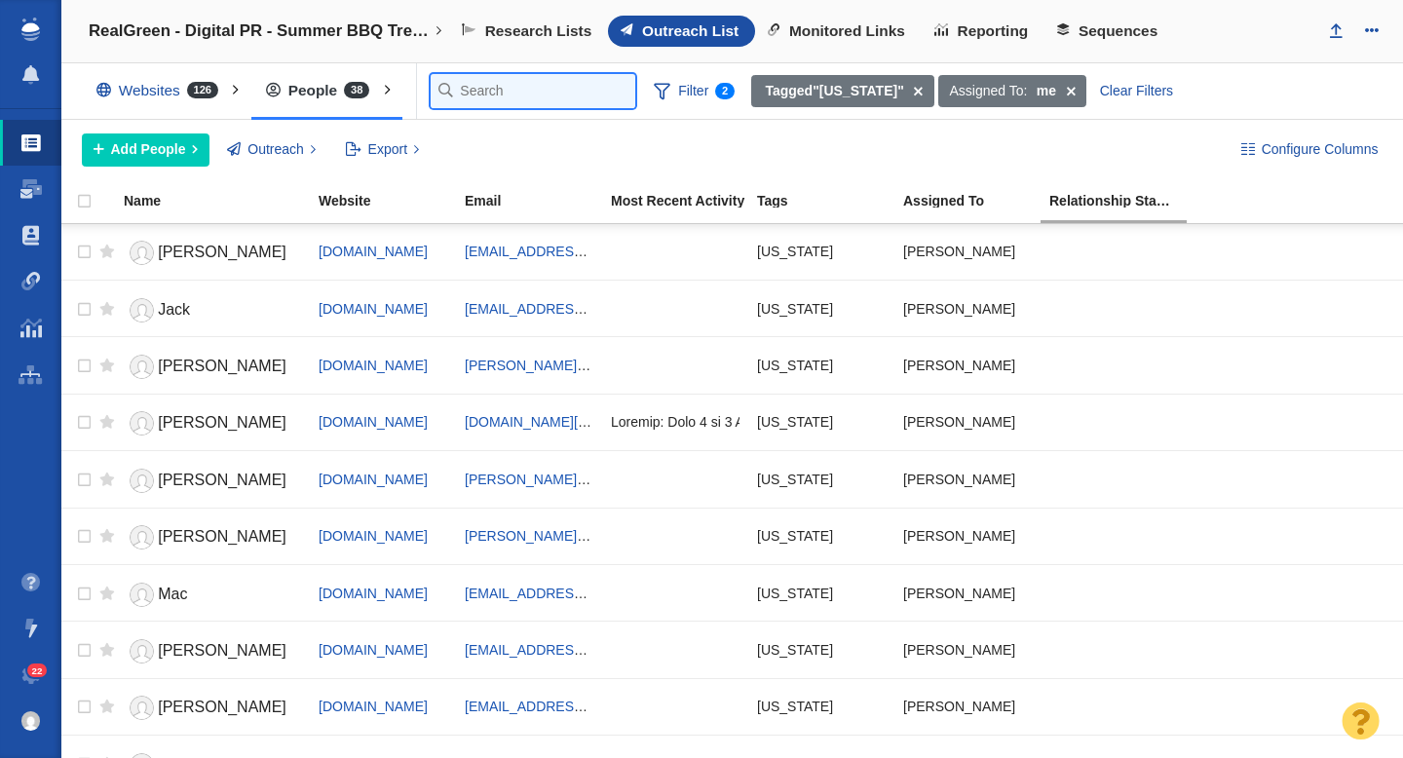
click at [442, 102] on input "text" at bounding box center [533, 91] width 205 height 34
paste input "jtaylor@postandcourier.com"
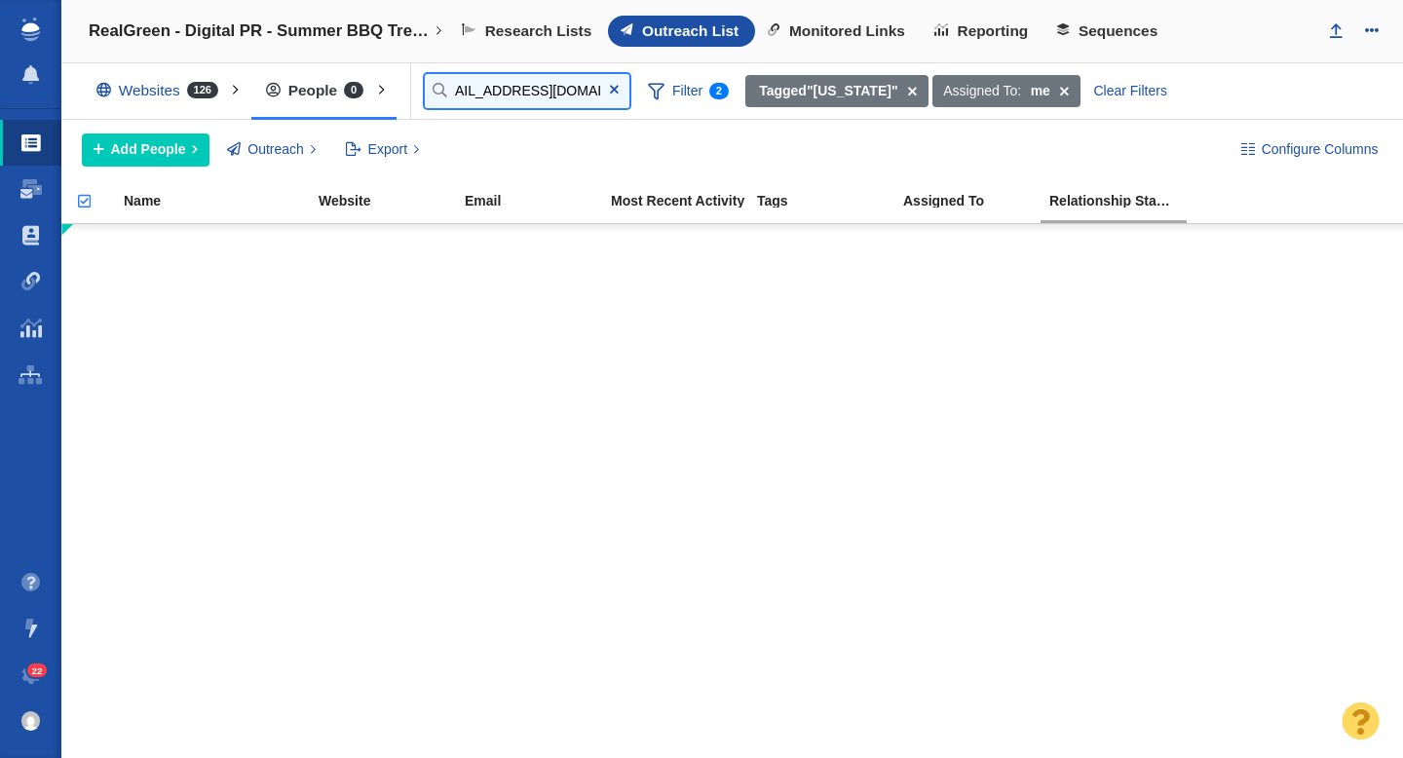
type input "jtaylor@postandcourier.com"
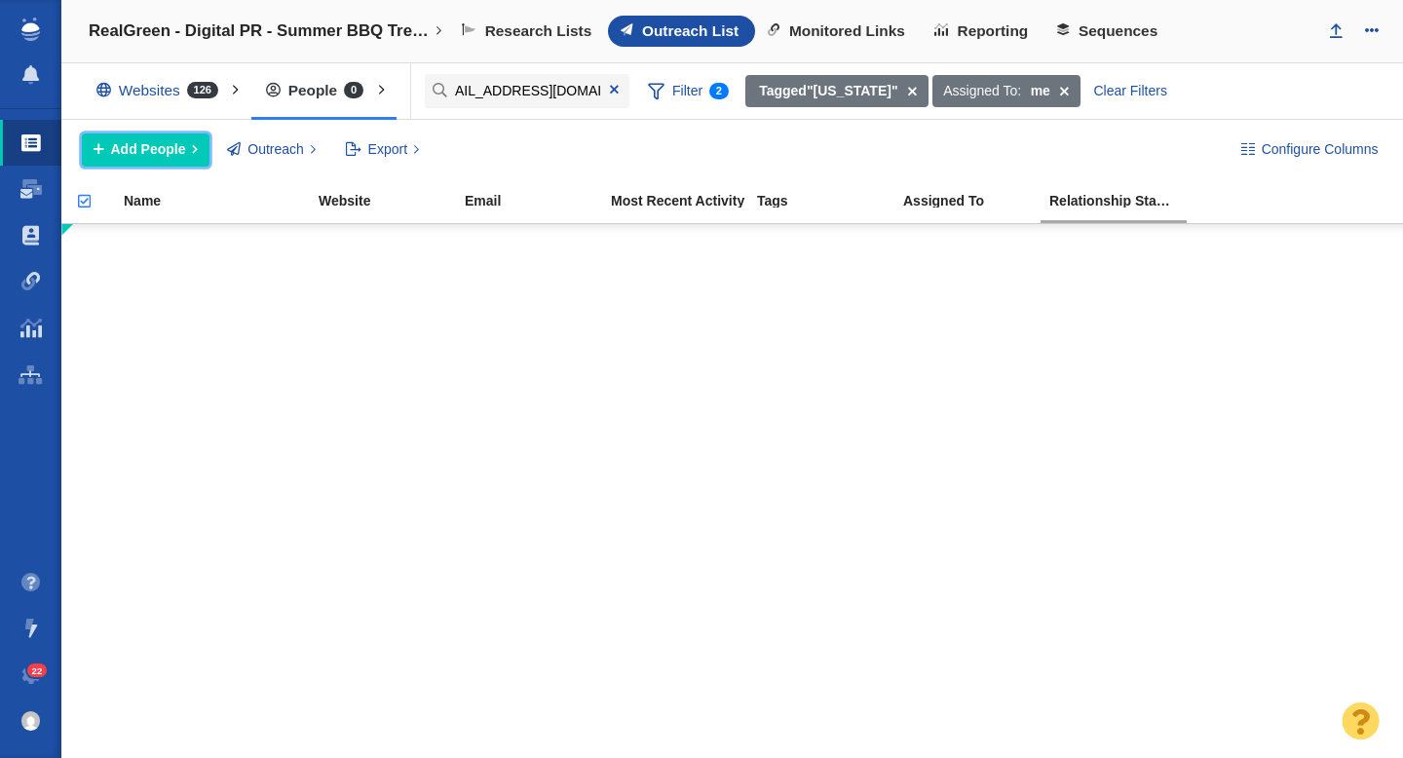
click at [153, 148] on span "Add People" at bounding box center [148, 149] width 75 height 20
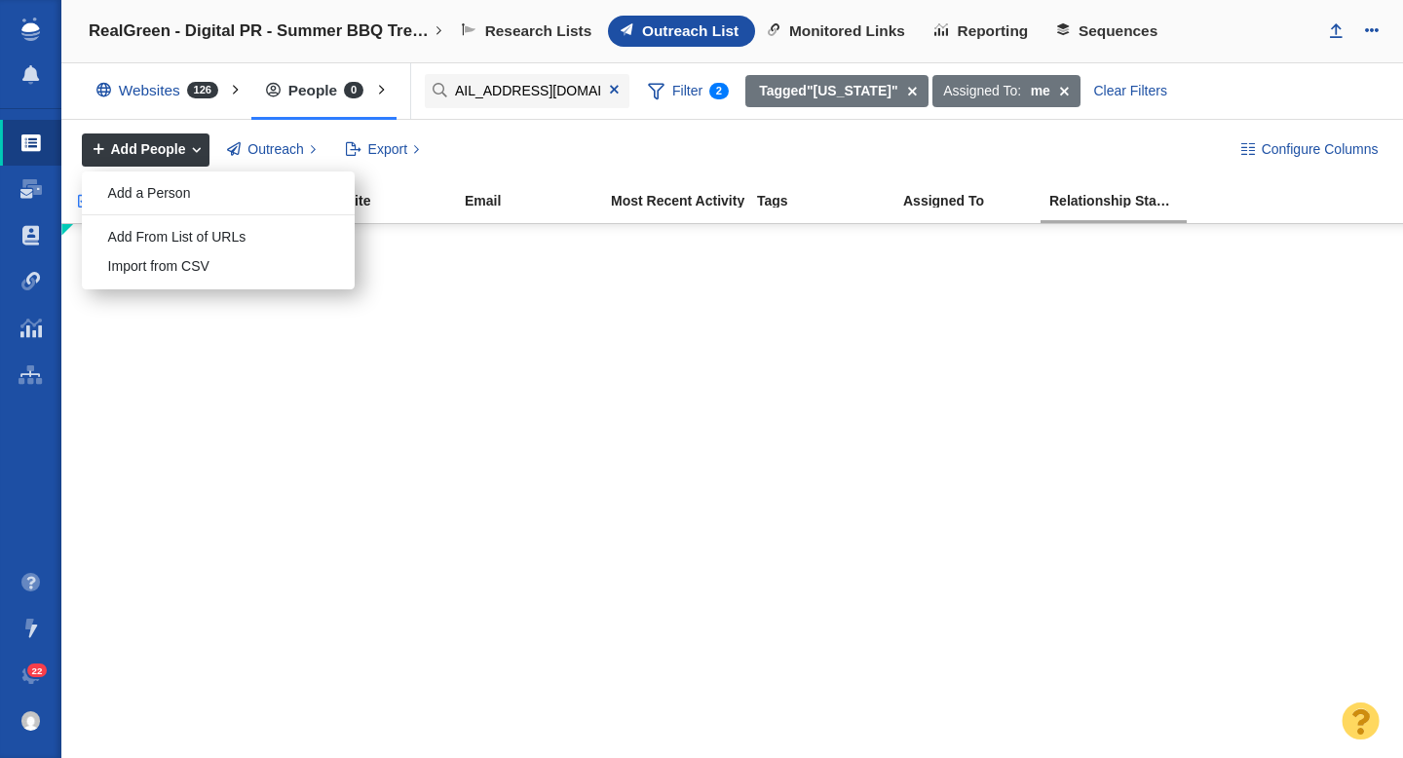
scroll to position [0, 0]
click at [175, 188] on div "Add a Person" at bounding box center [218, 193] width 273 height 30
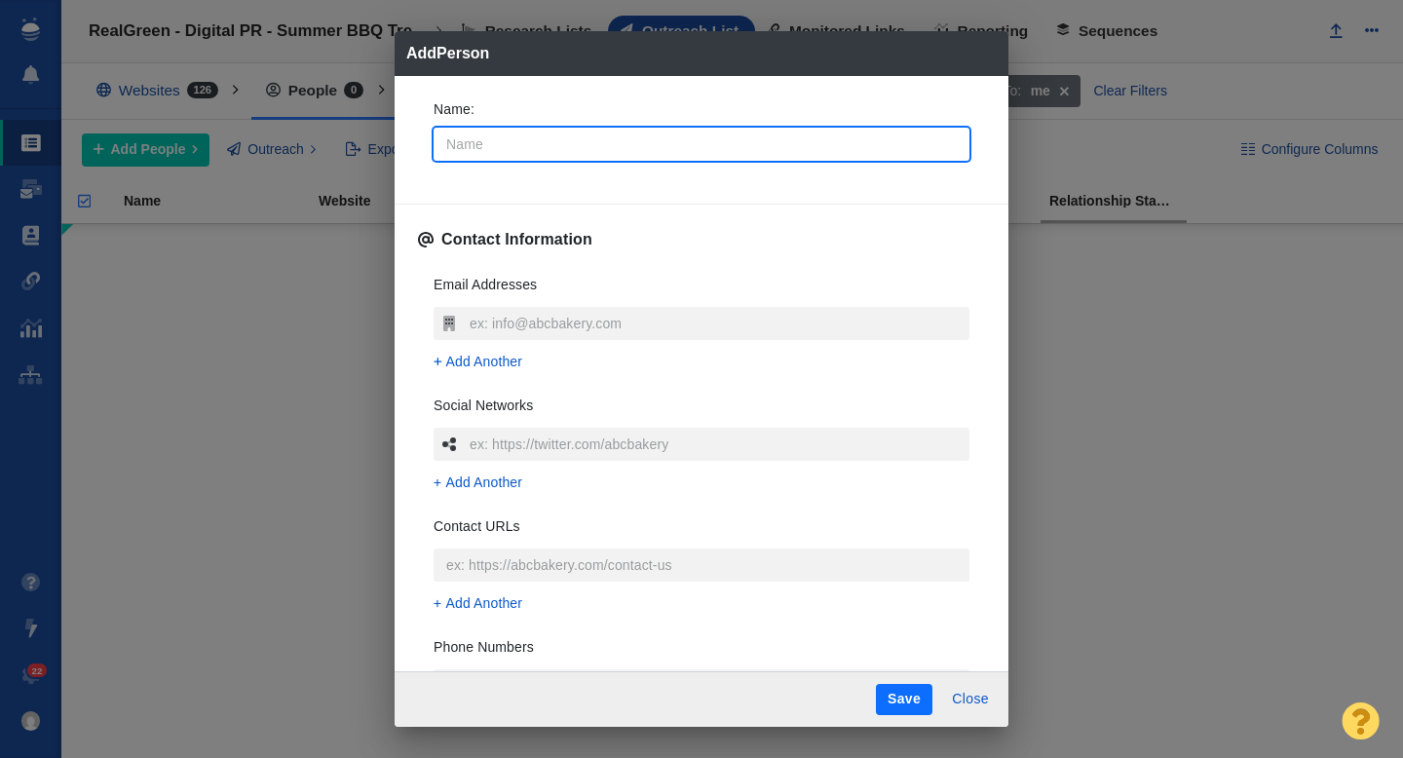
type input "J"
type textarea "x"
type input "Je"
type textarea "x"
type input "Jef"
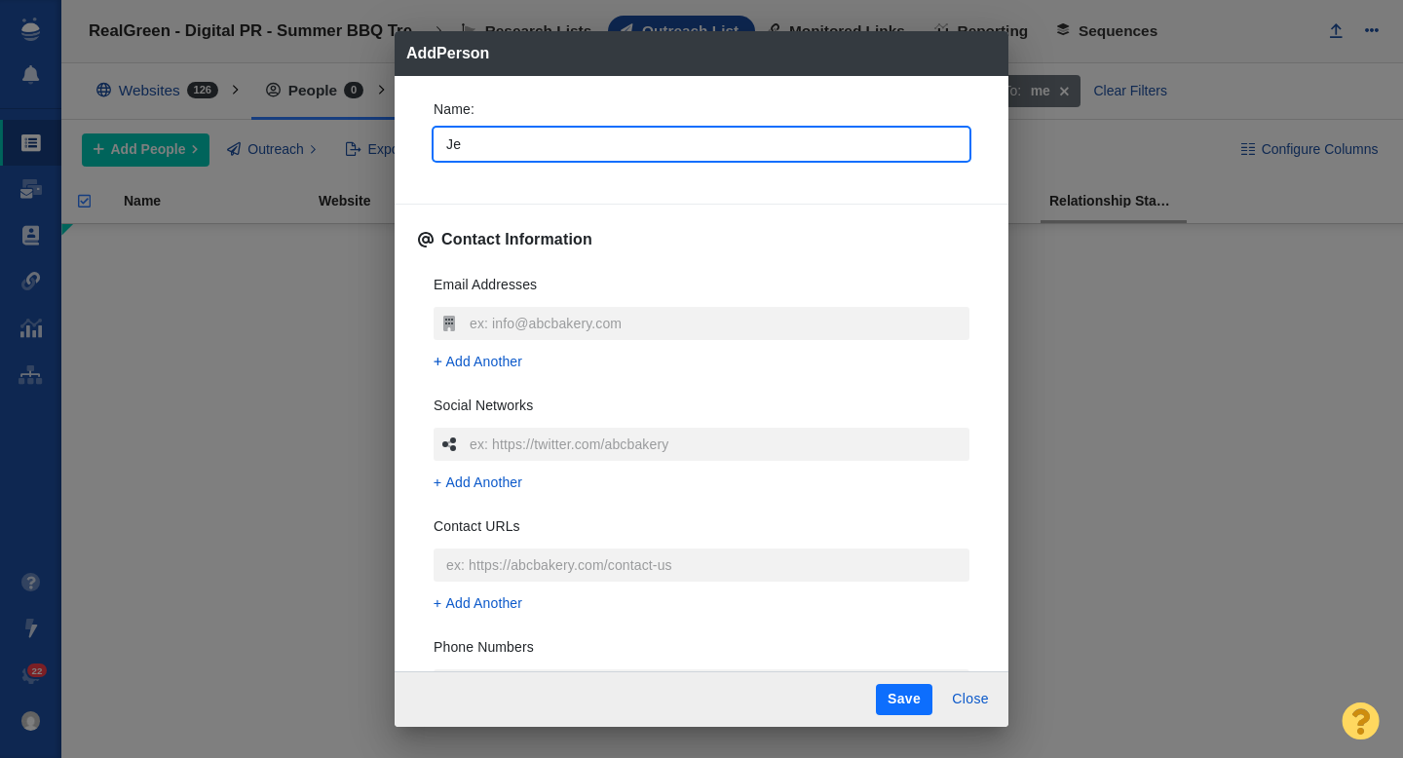
type textarea "x"
type input "Jeff"
type textarea "x"
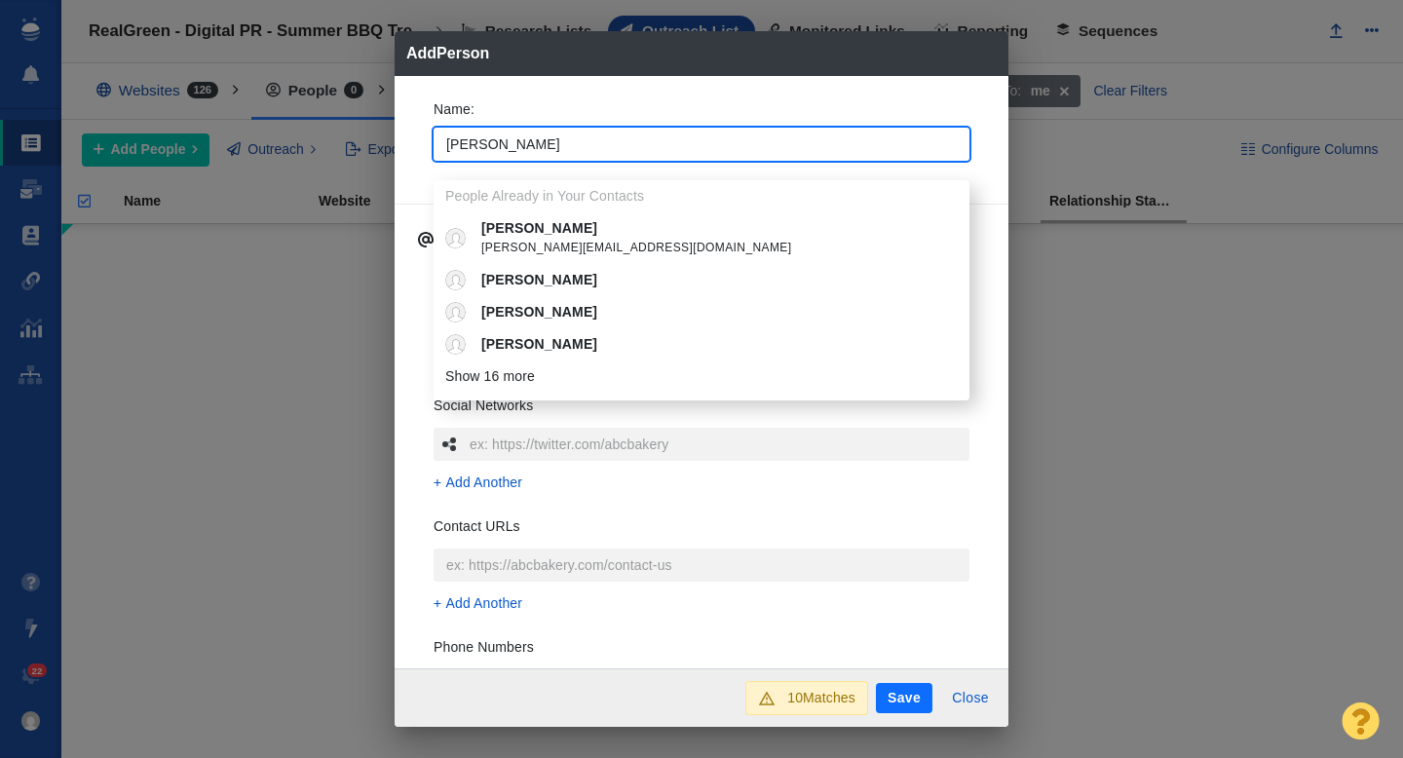
type input "Jeff"
type textarea "x"
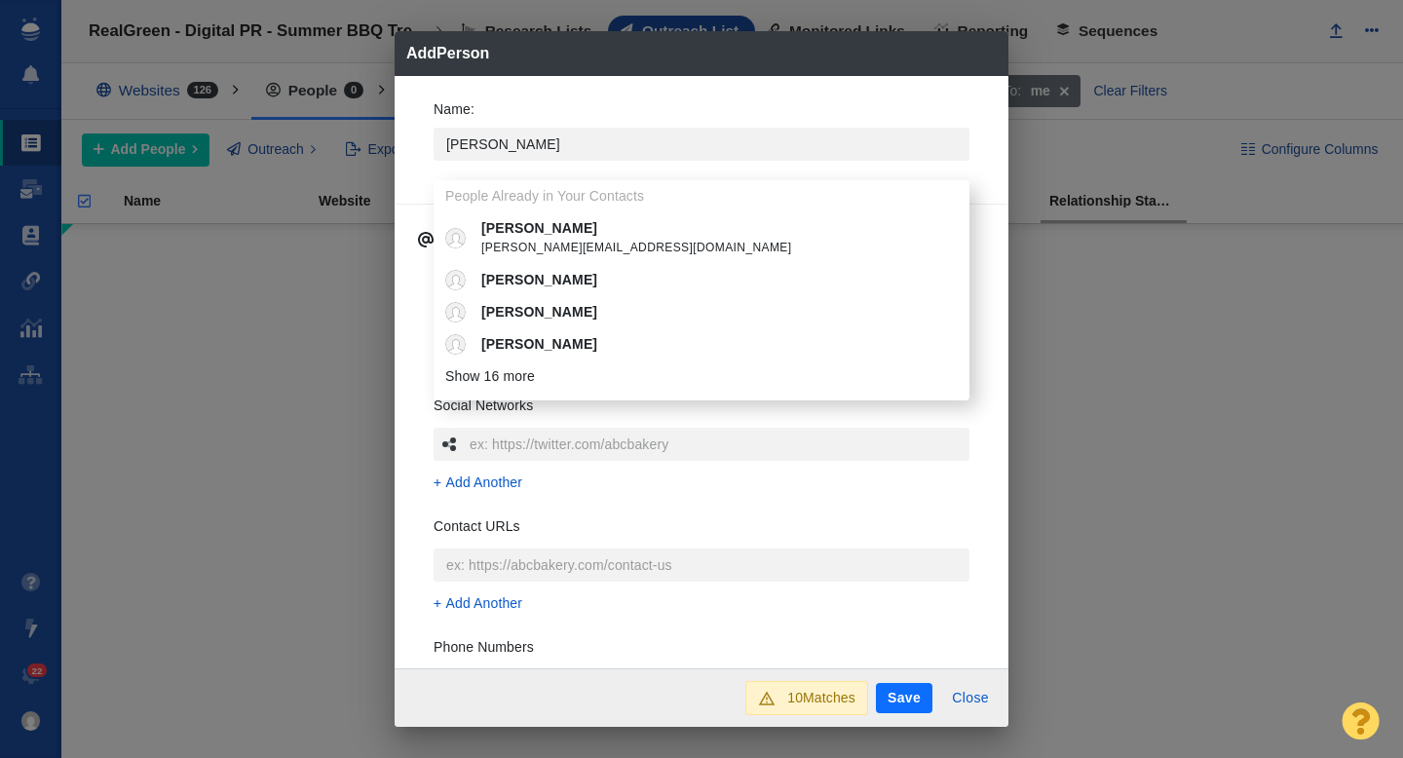
click at [419, 164] on div "Name : Jeff People Already in Your Contacts Jeff Jeff@jeffcolhoun.com Jeff jeff…" at bounding box center [701, 136] width 567 height 104
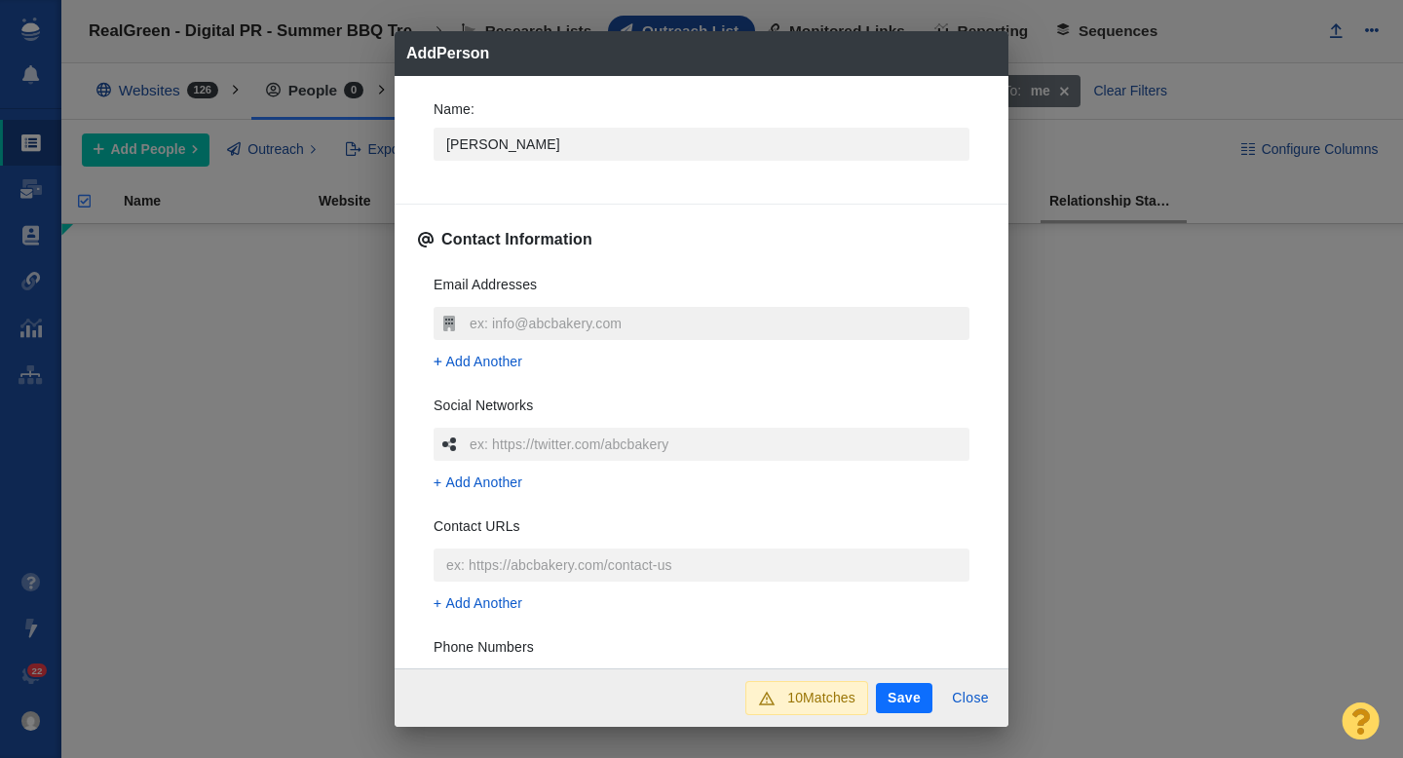
click at [507, 328] on input "text" at bounding box center [717, 323] width 505 height 33
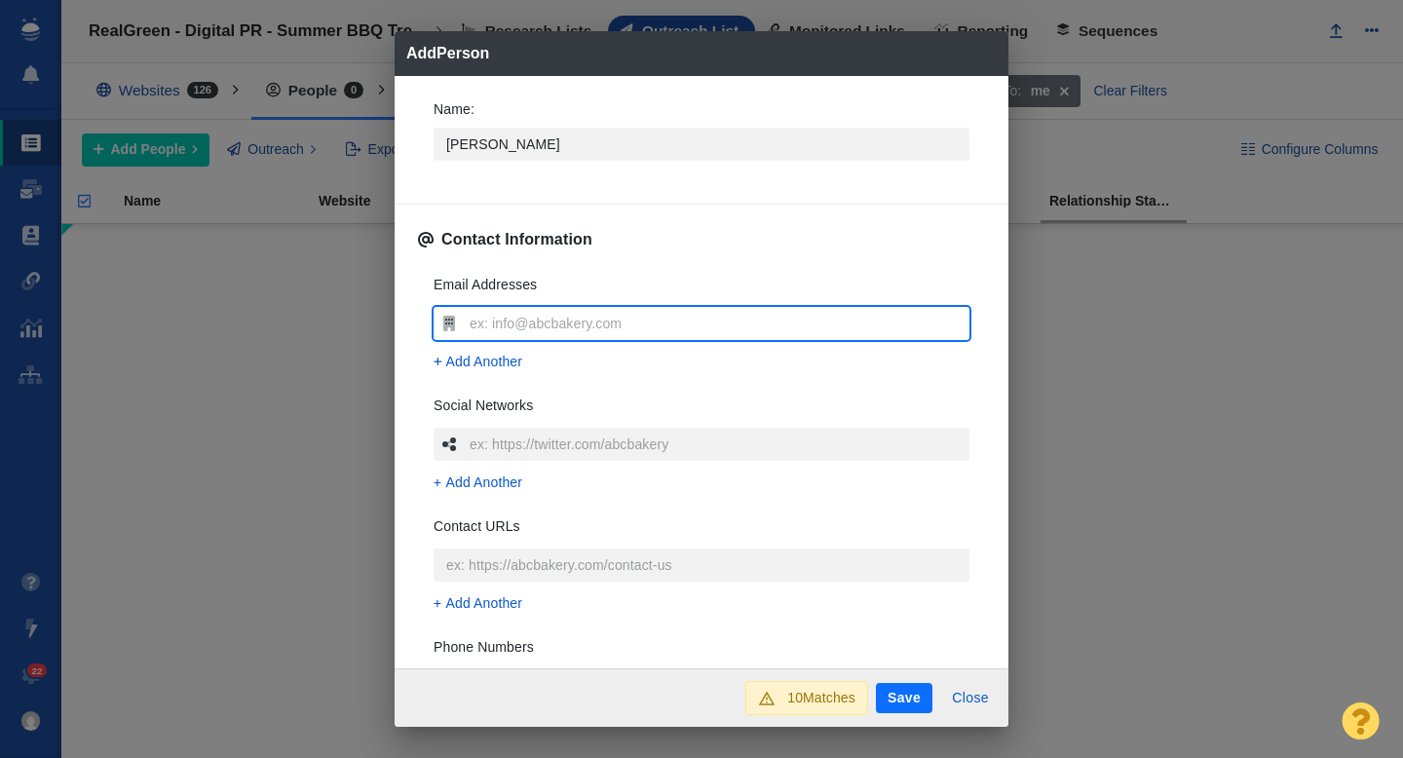
type input "jtaylor@postandcourier.com"
type textarea "x"
type input "jtaylor@postandcourier.com"
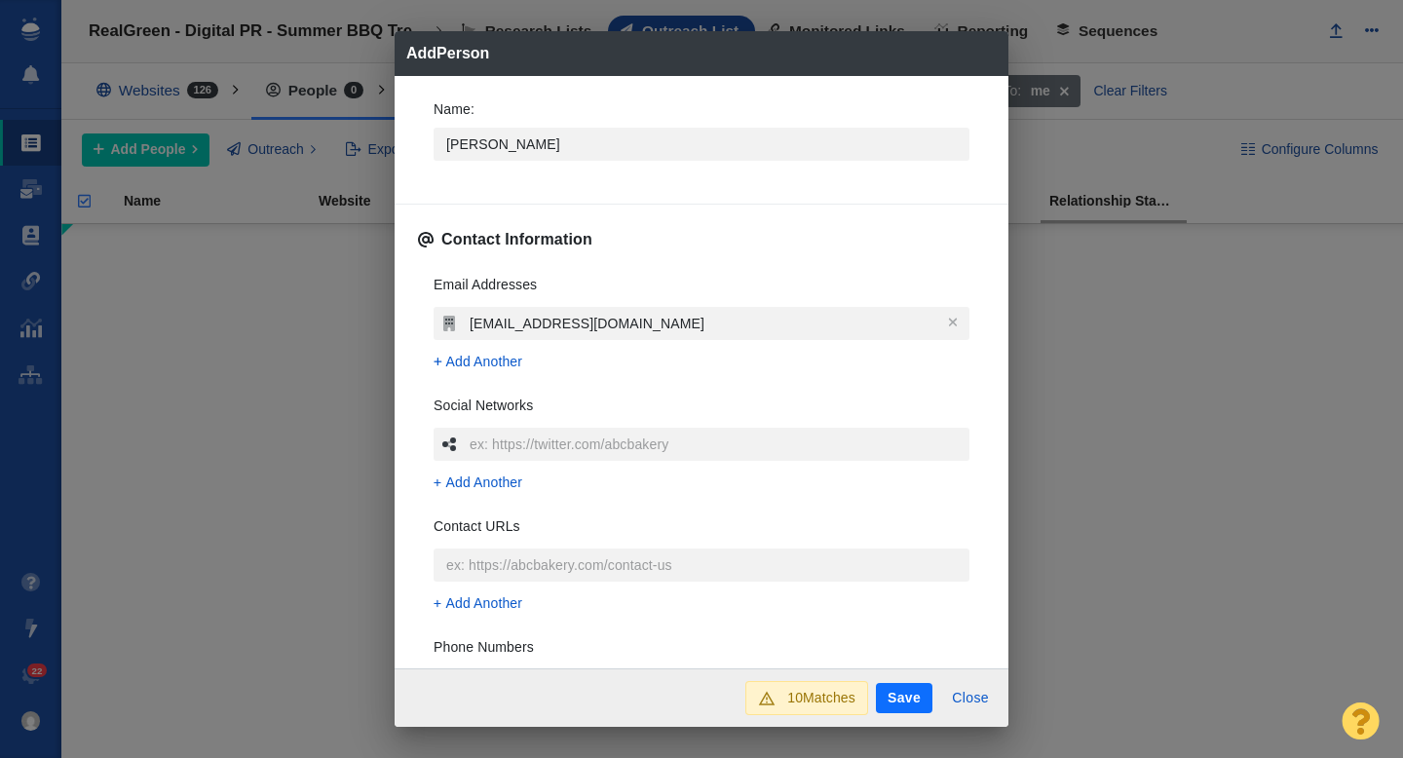
click at [412, 343] on div "Name : Jeff Contact Information Email Addresses jtaylor@postandcourier.com Add …" at bounding box center [701, 372] width 614 height 593
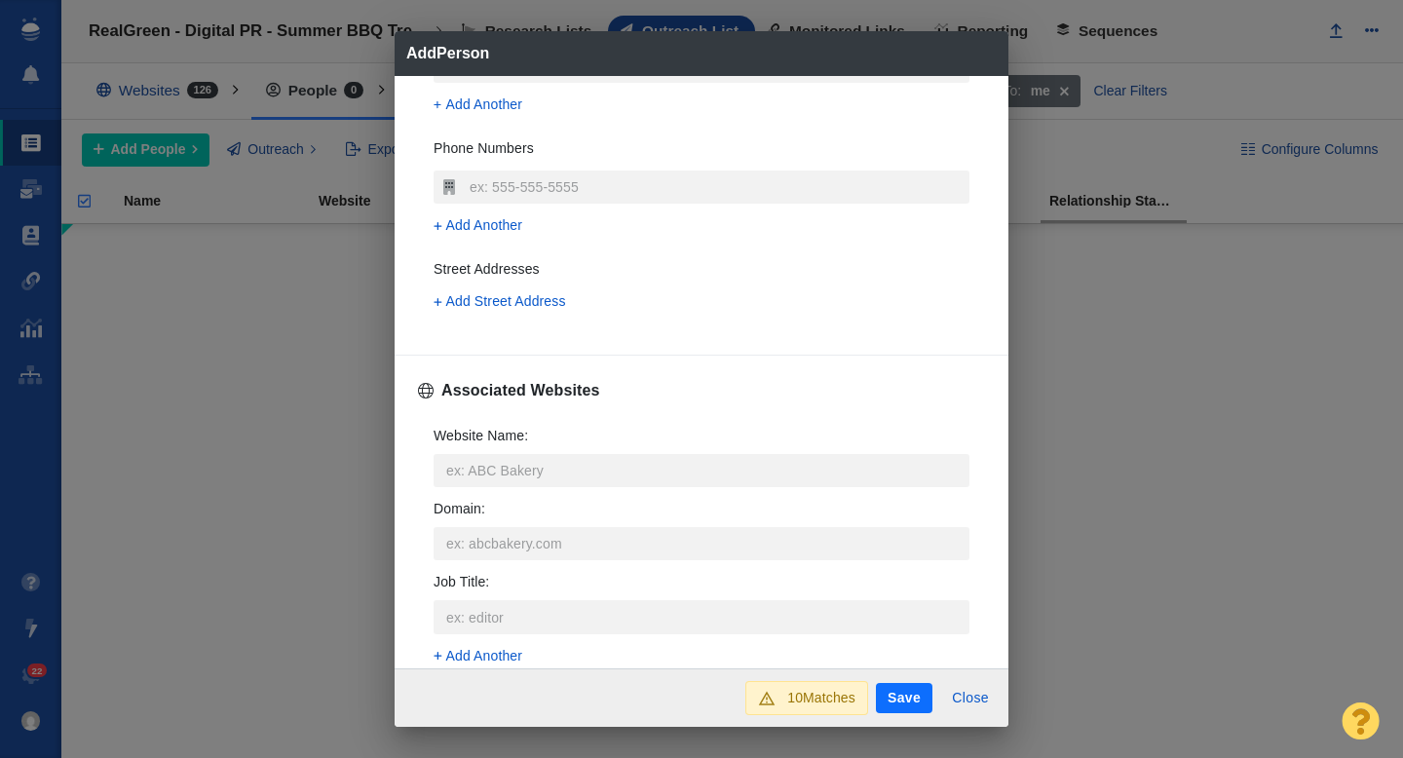
scroll to position [502, 0]
click at [469, 475] on input "Website Name :" at bounding box center [701, 467] width 536 height 33
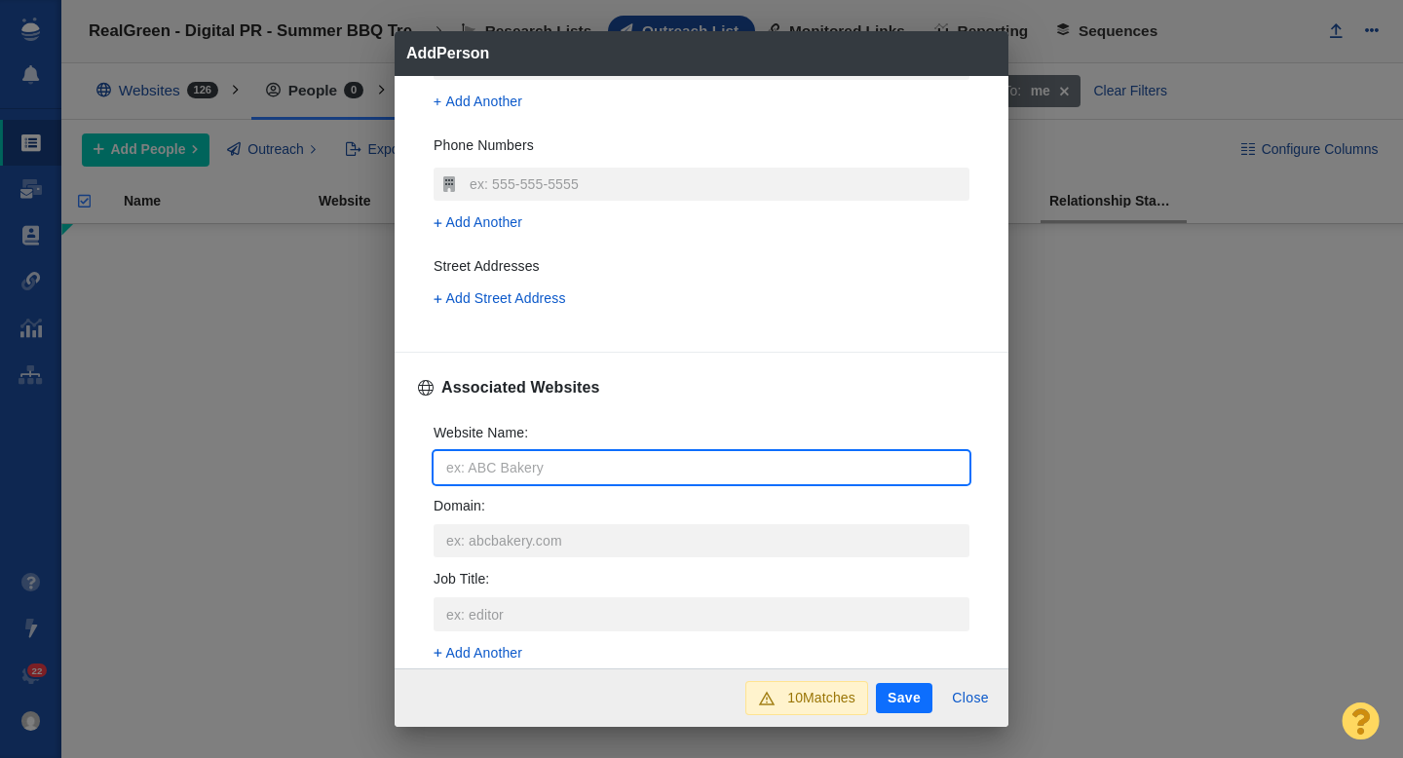
type input "p"
type textarea "x"
type input "po"
type textarea "x"
type input "pos"
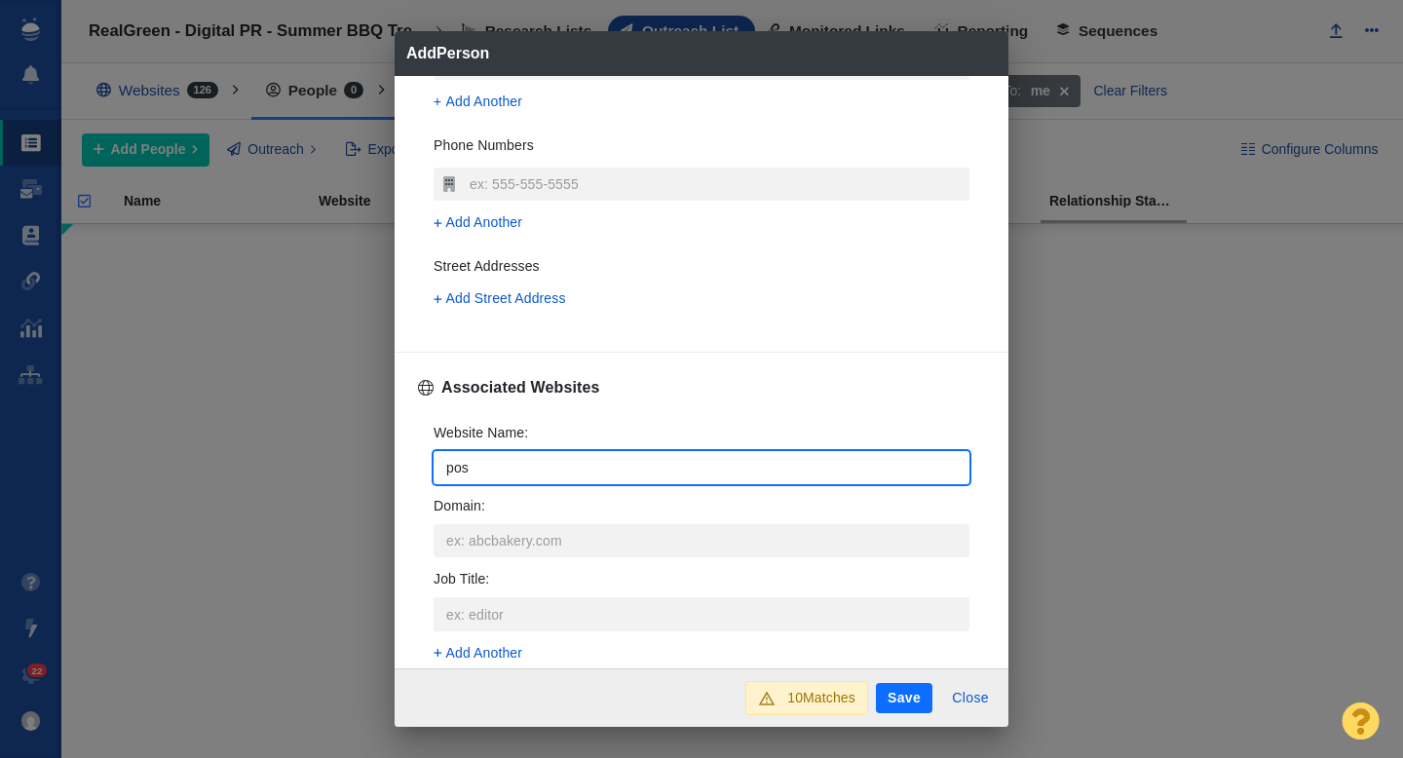
type textarea "x"
type input "post"
type textarea "x"
type input "posta"
type textarea "x"
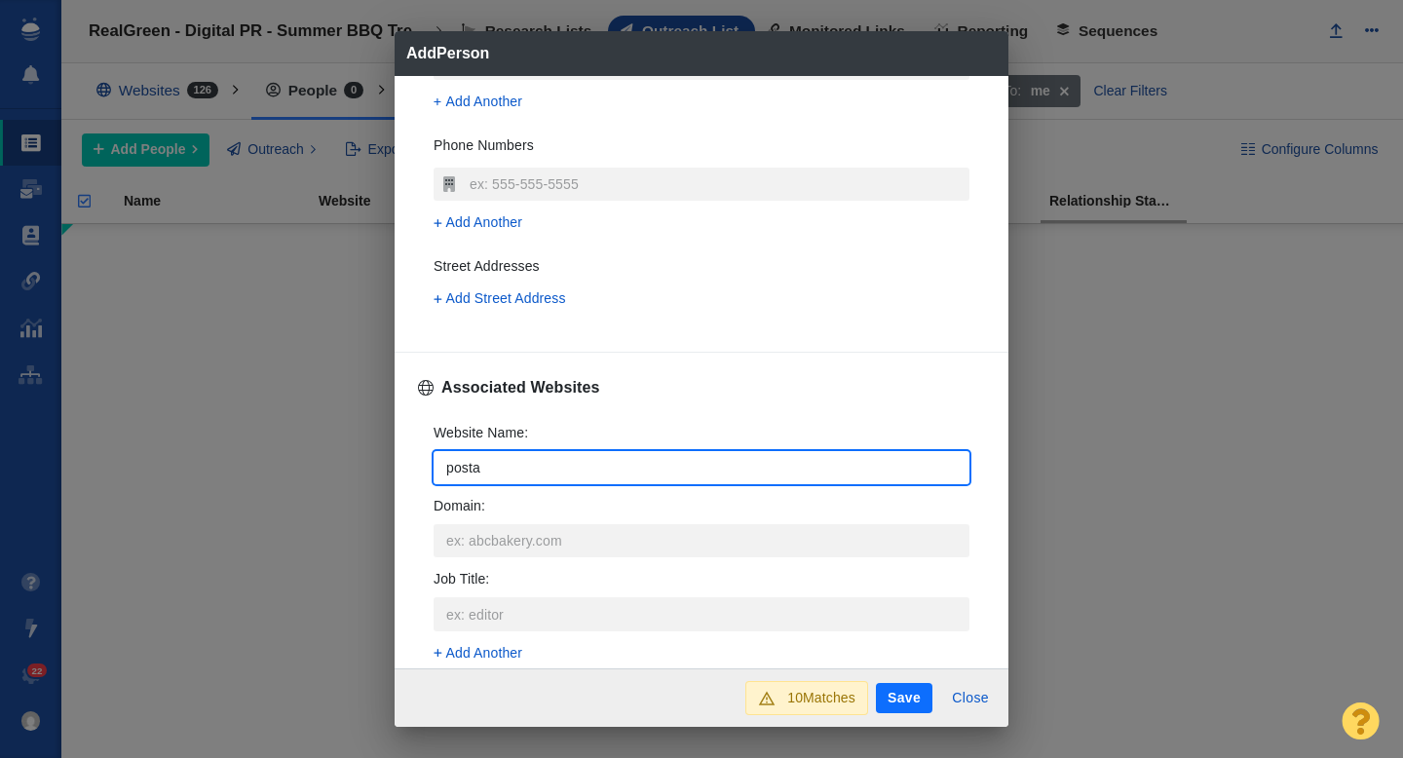
type input "postan"
type textarea "x"
type input "postand"
type textarea "x"
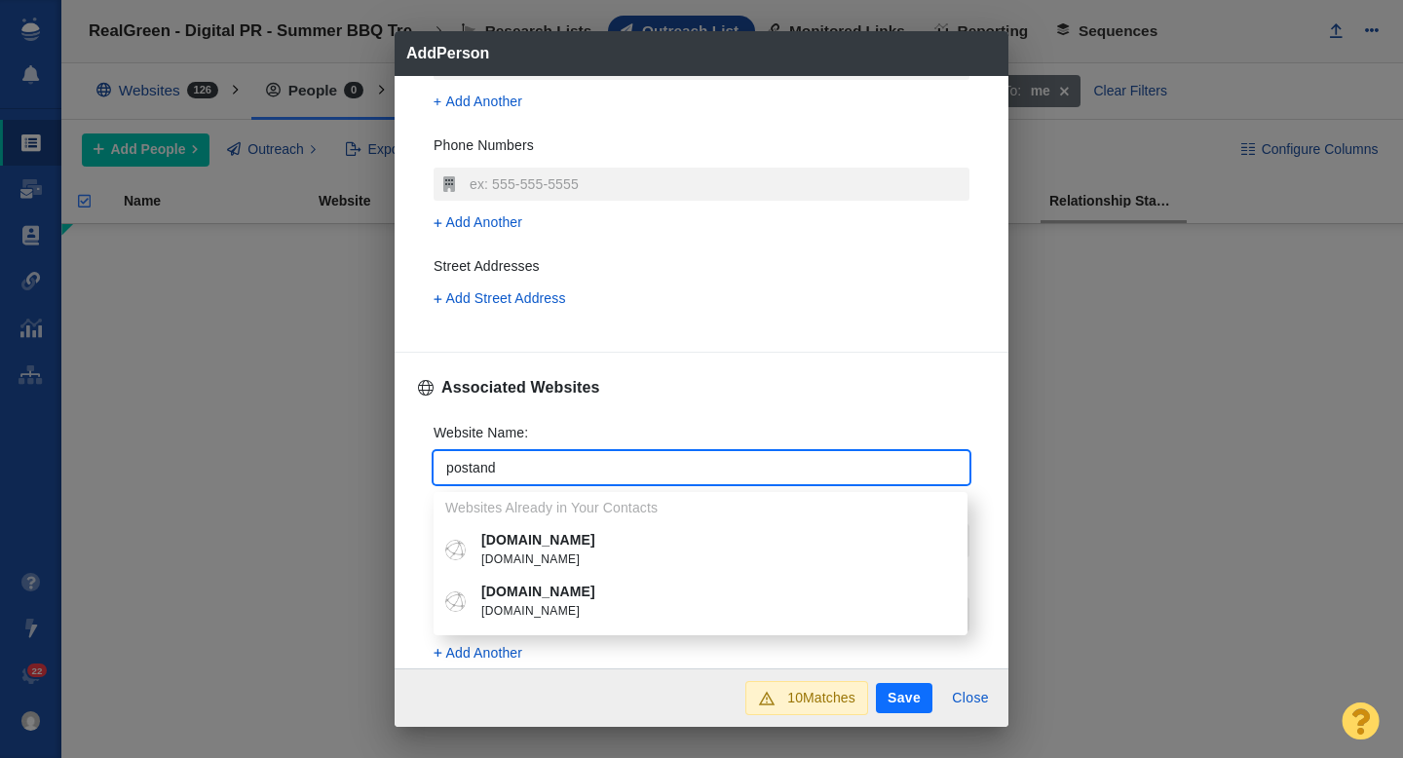
type input "postand"
click at [548, 600] on p "postandcourier.com" at bounding box center [714, 592] width 467 height 20
type textarea "x"
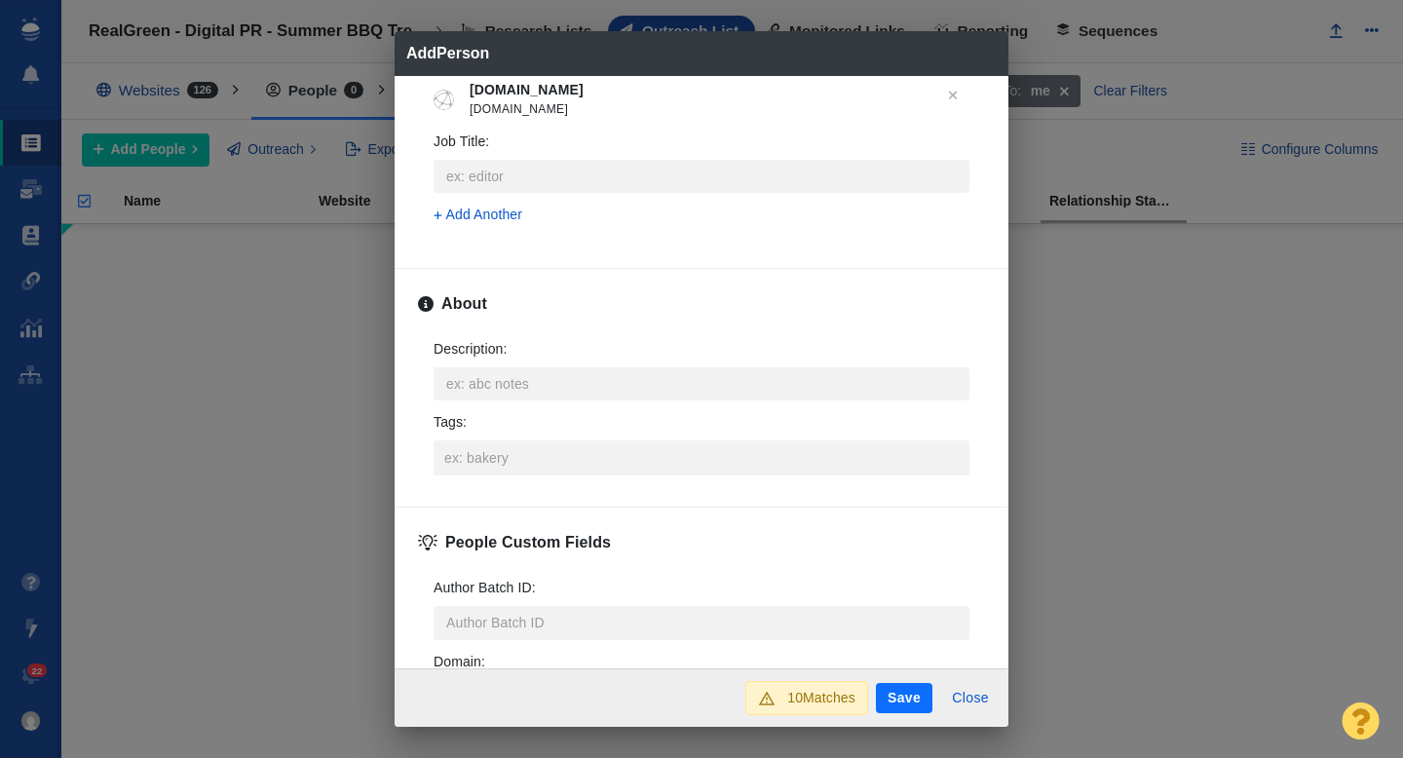
scroll to position [851, 0]
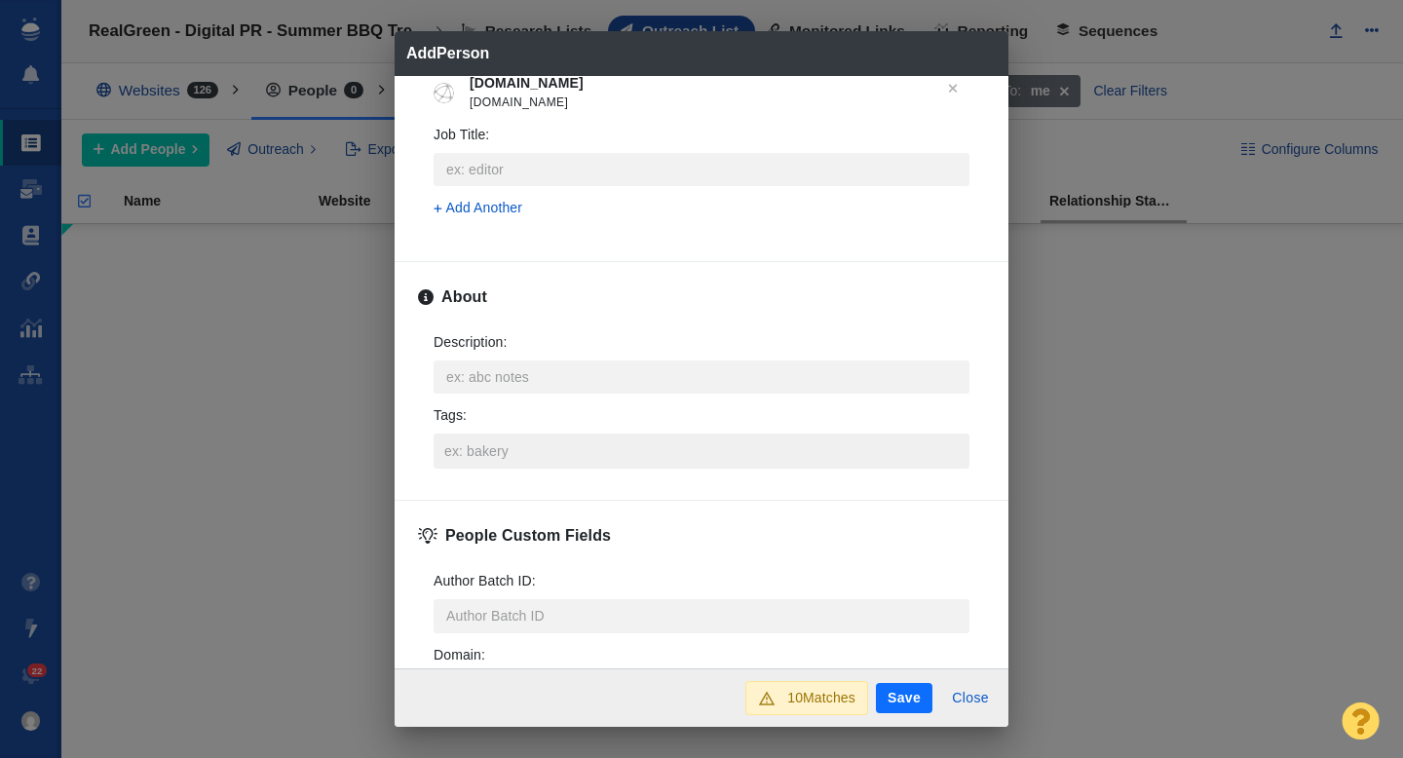
click at [500, 449] on input "Tags :" at bounding box center [701, 450] width 524 height 35
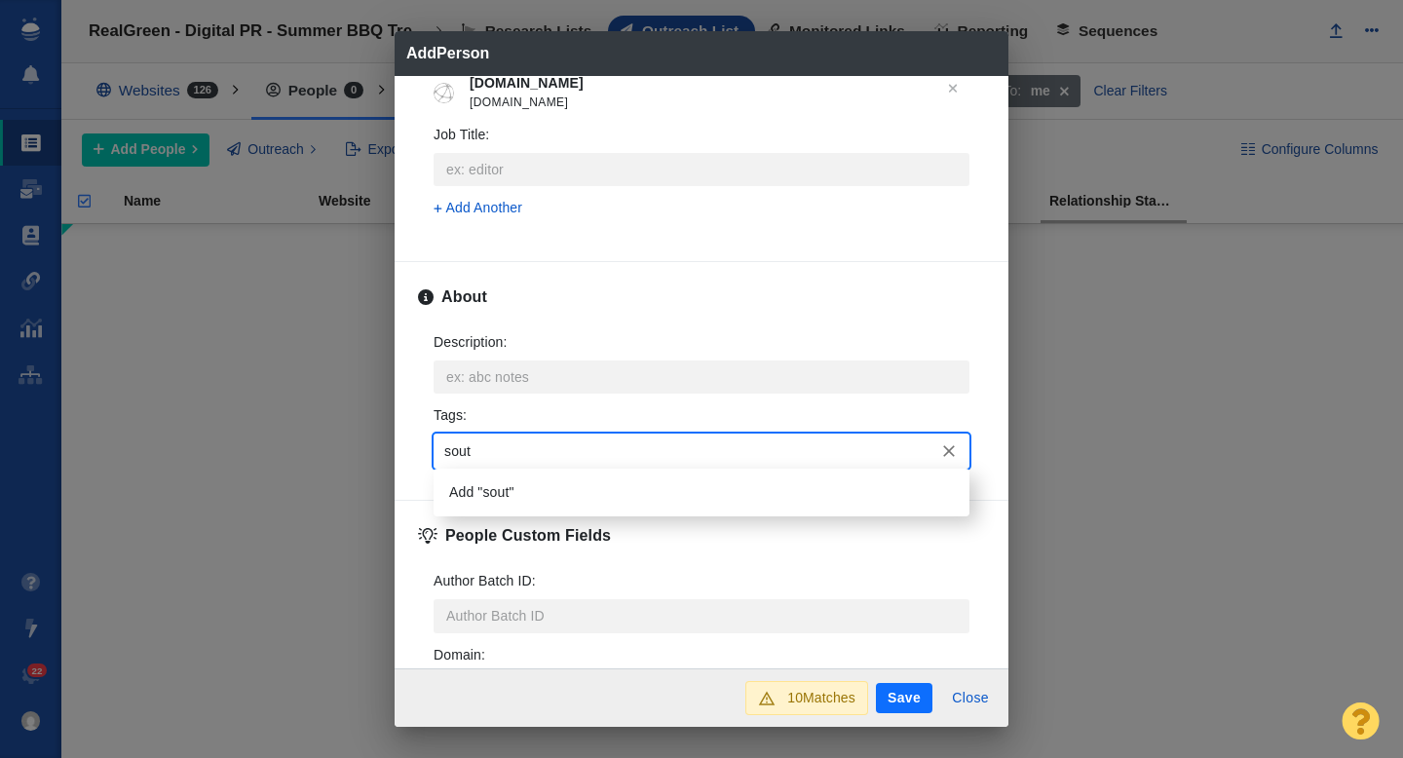
type input "south"
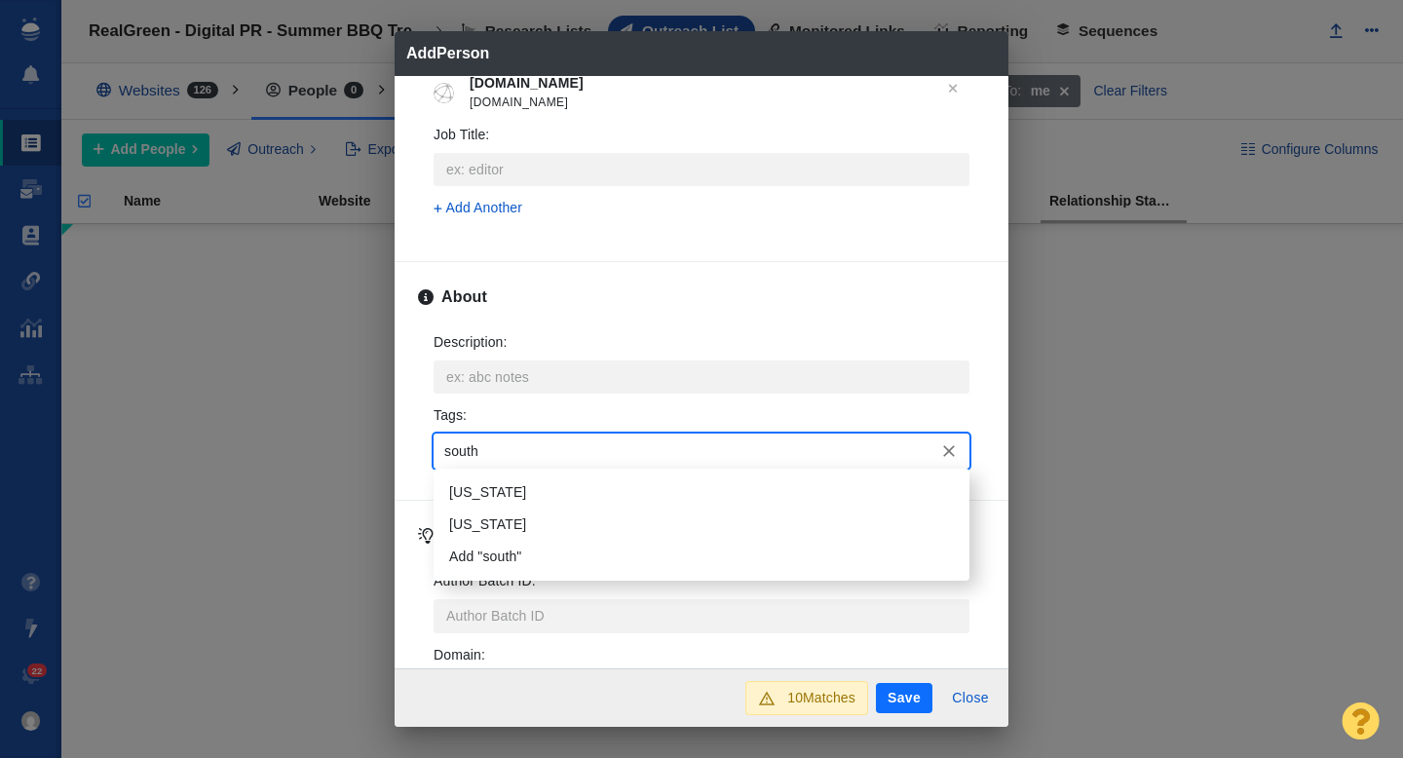
click at [530, 485] on li "South Carolina" at bounding box center [701, 492] width 536 height 32
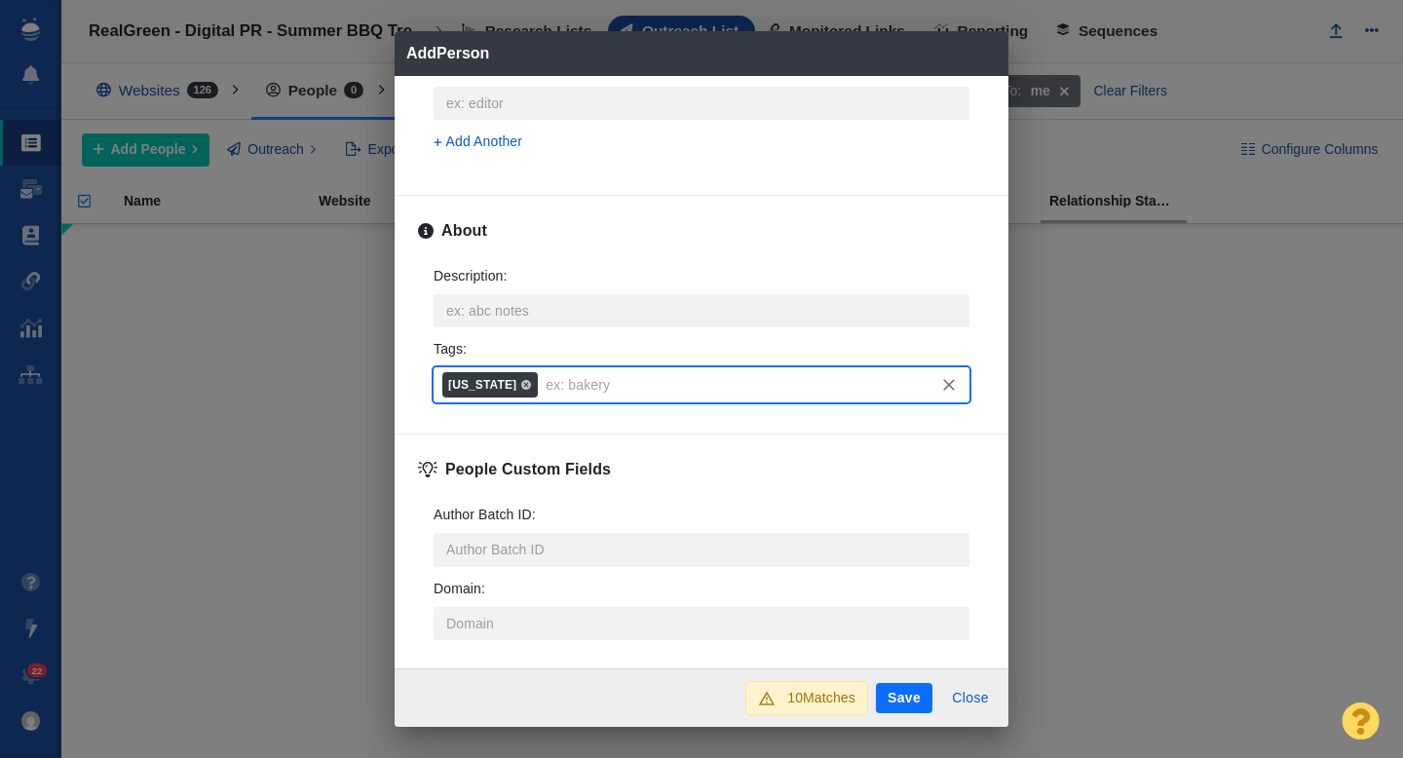
scroll to position [963, 0]
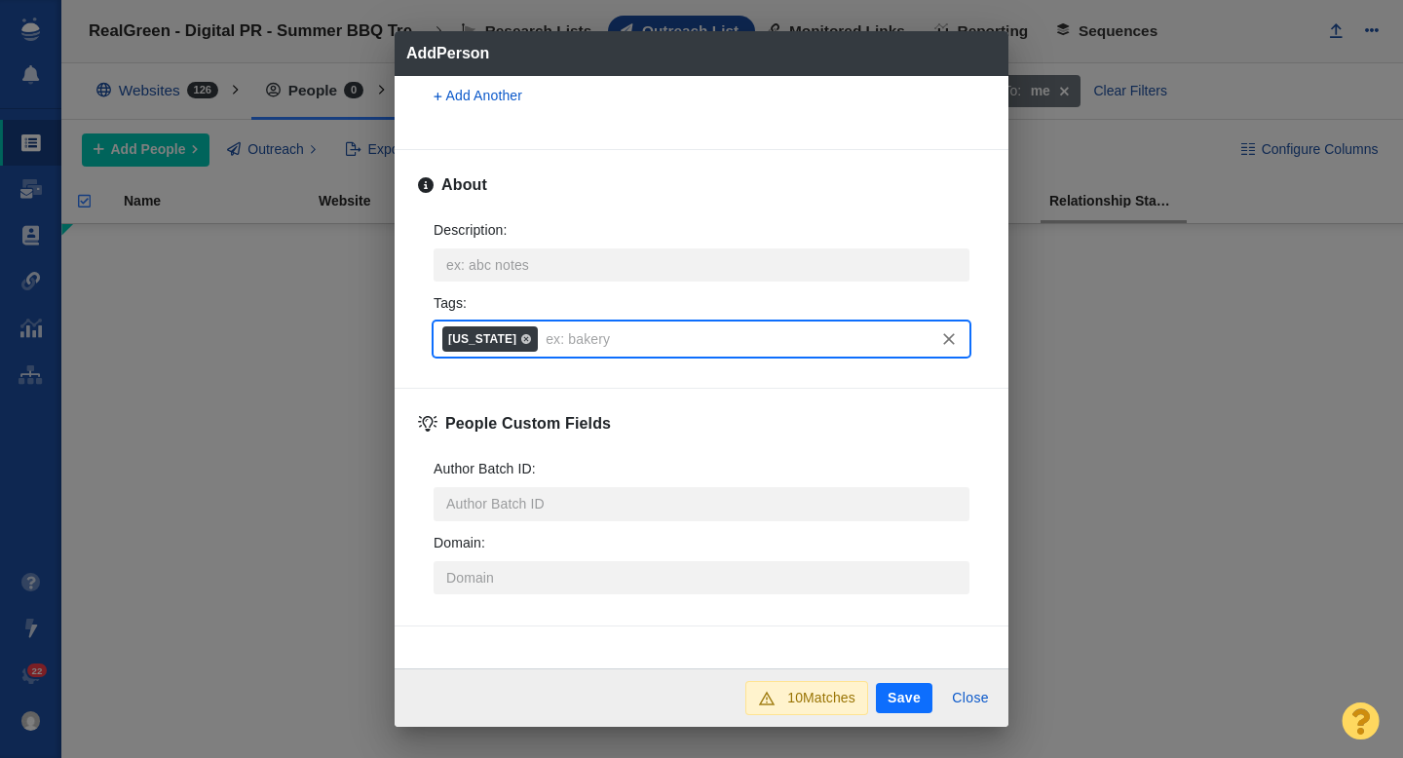
click at [895, 693] on button "Save" at bounding box center [904, 698] width 56 height 31
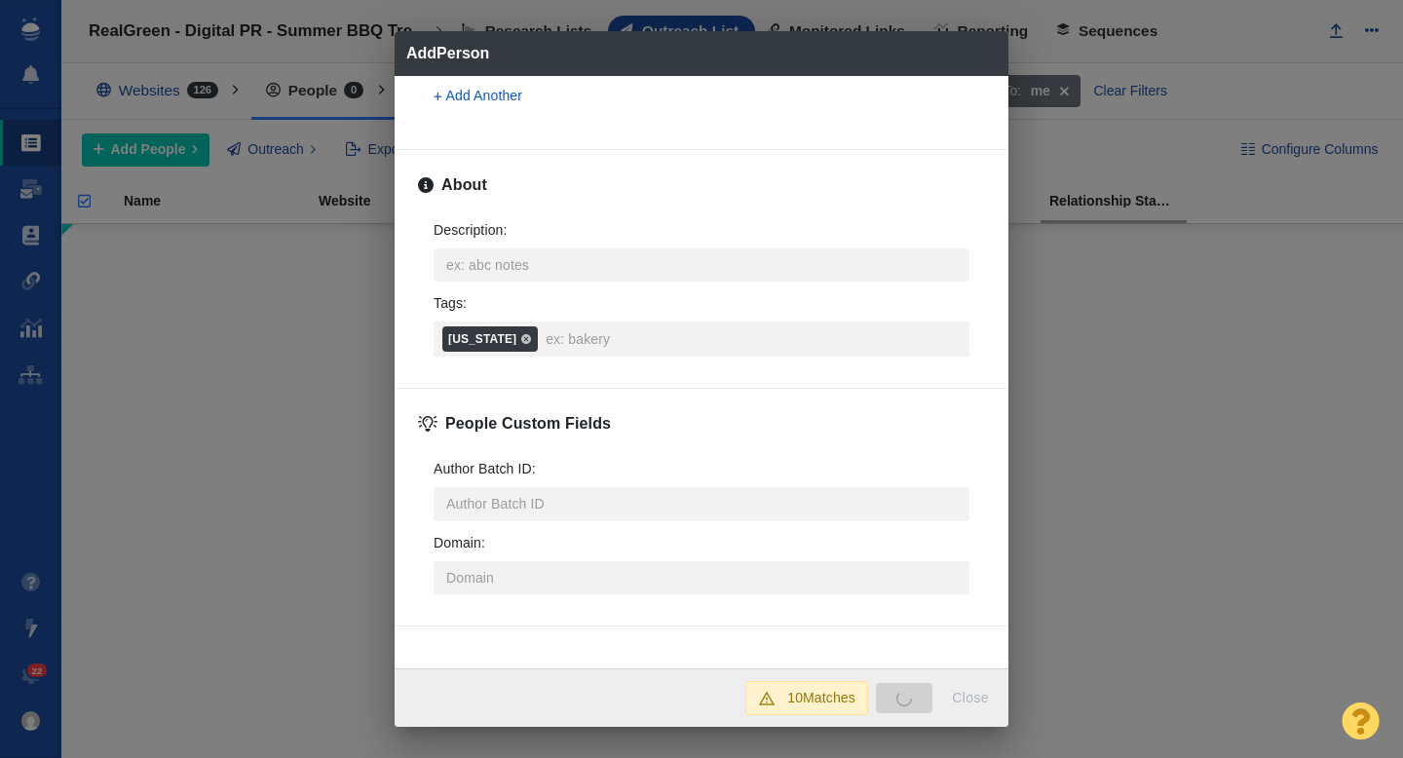
type textarea "x"
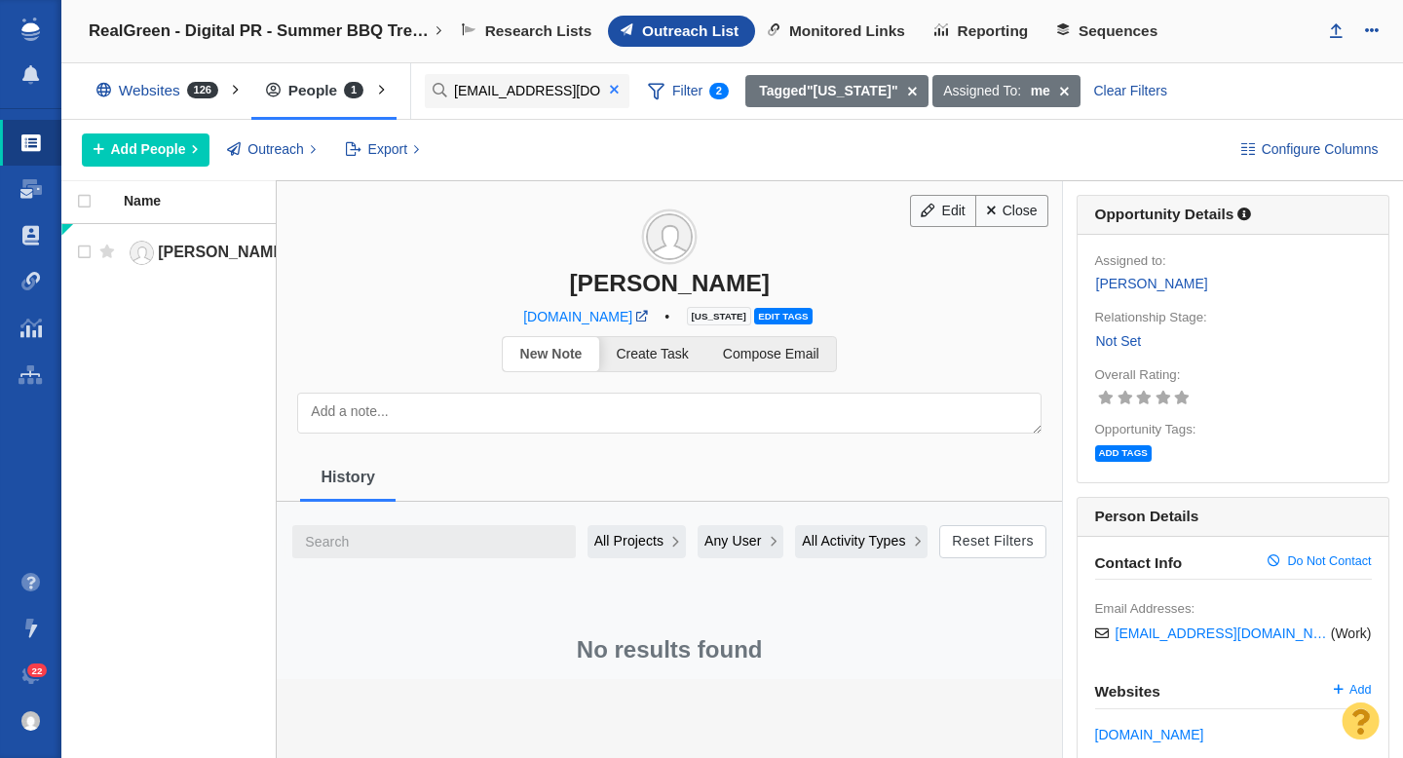
click at [616, 90] on span at bounding box center [614, 90] width 9 height 14
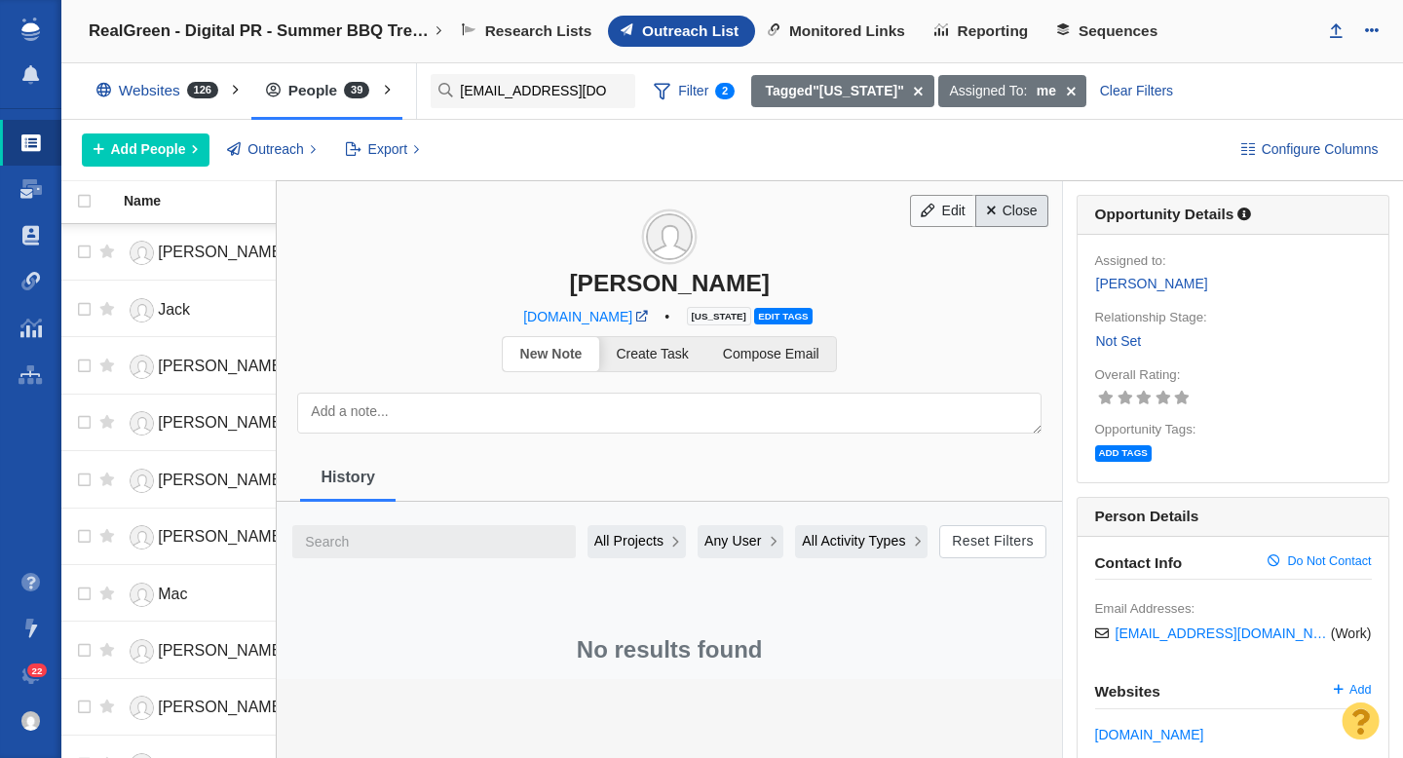
click at [1025, 222] on link "Close" at bounding box center [1011, 211] width 73 height 33
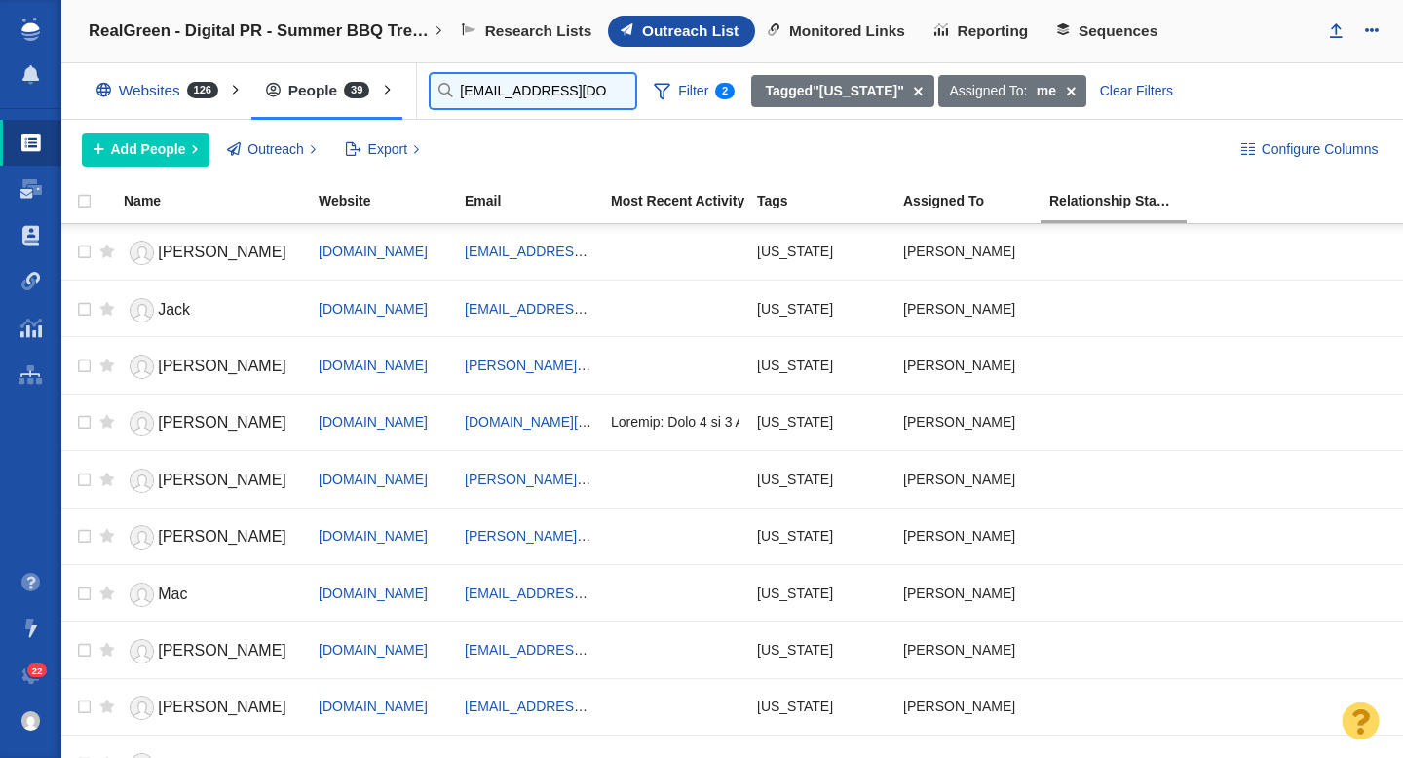
click at [476, 83] on input "jtaylor@postandcourier.com" at bounding box center [533, 91] width 205 height 34
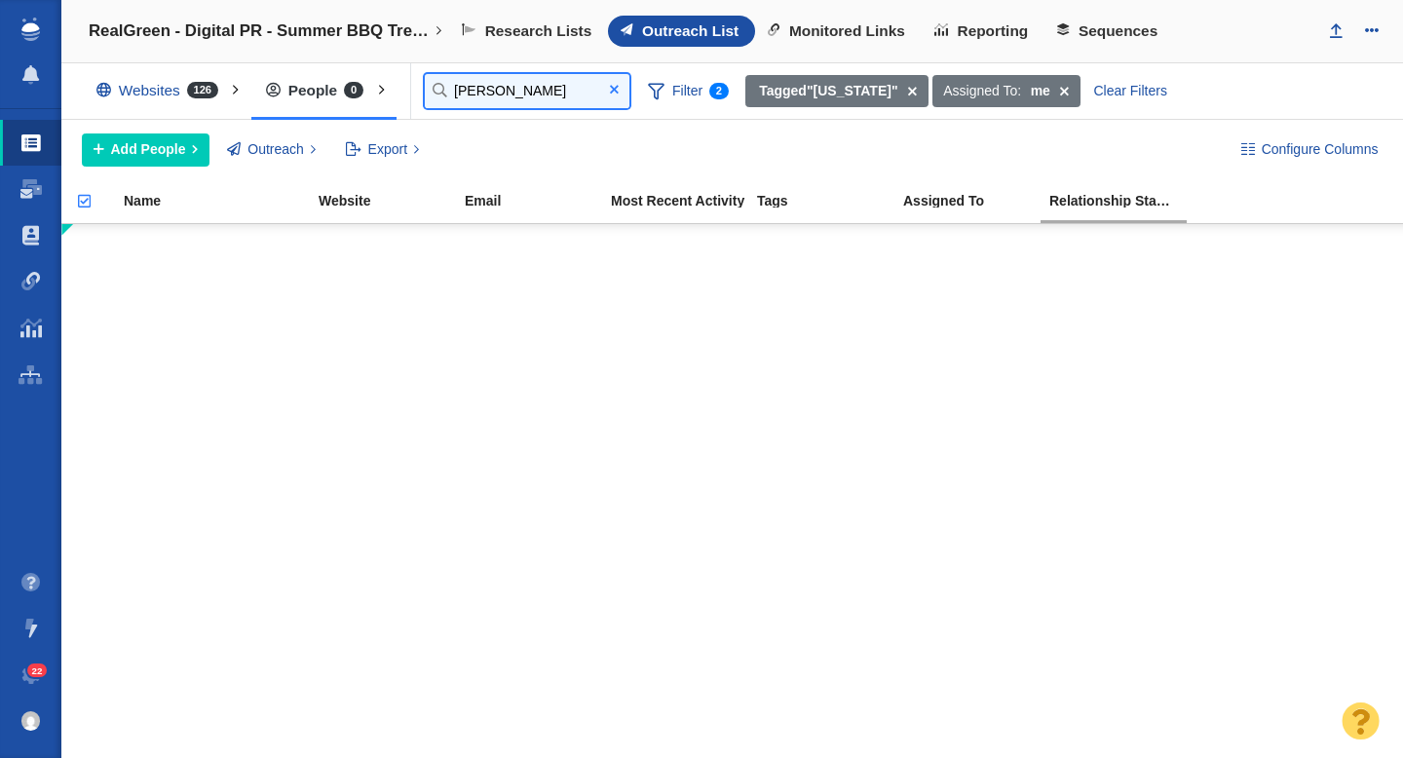
type input "michael"
click at [615, 93] on span at bounding box center [614, 90] width 9 height 14
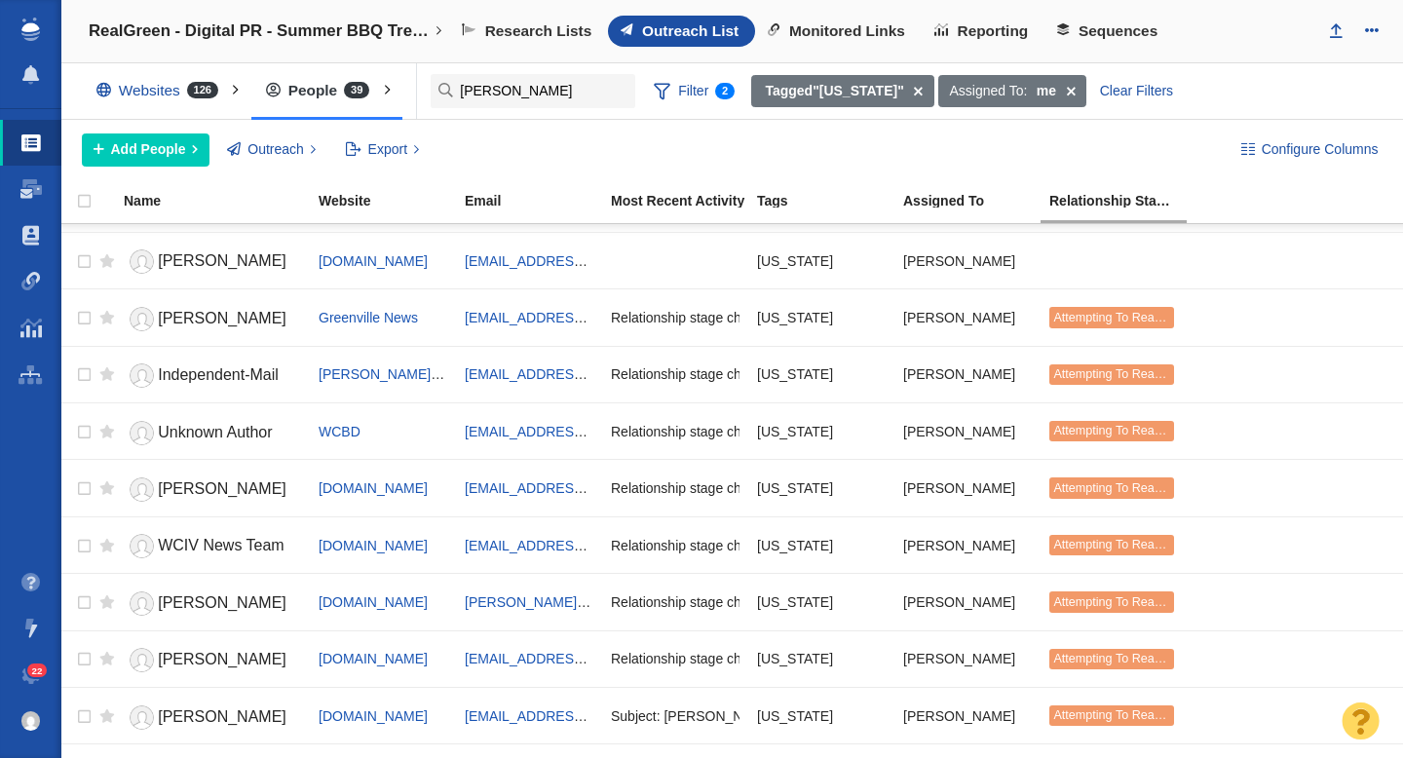
scroll to position [603, 0]
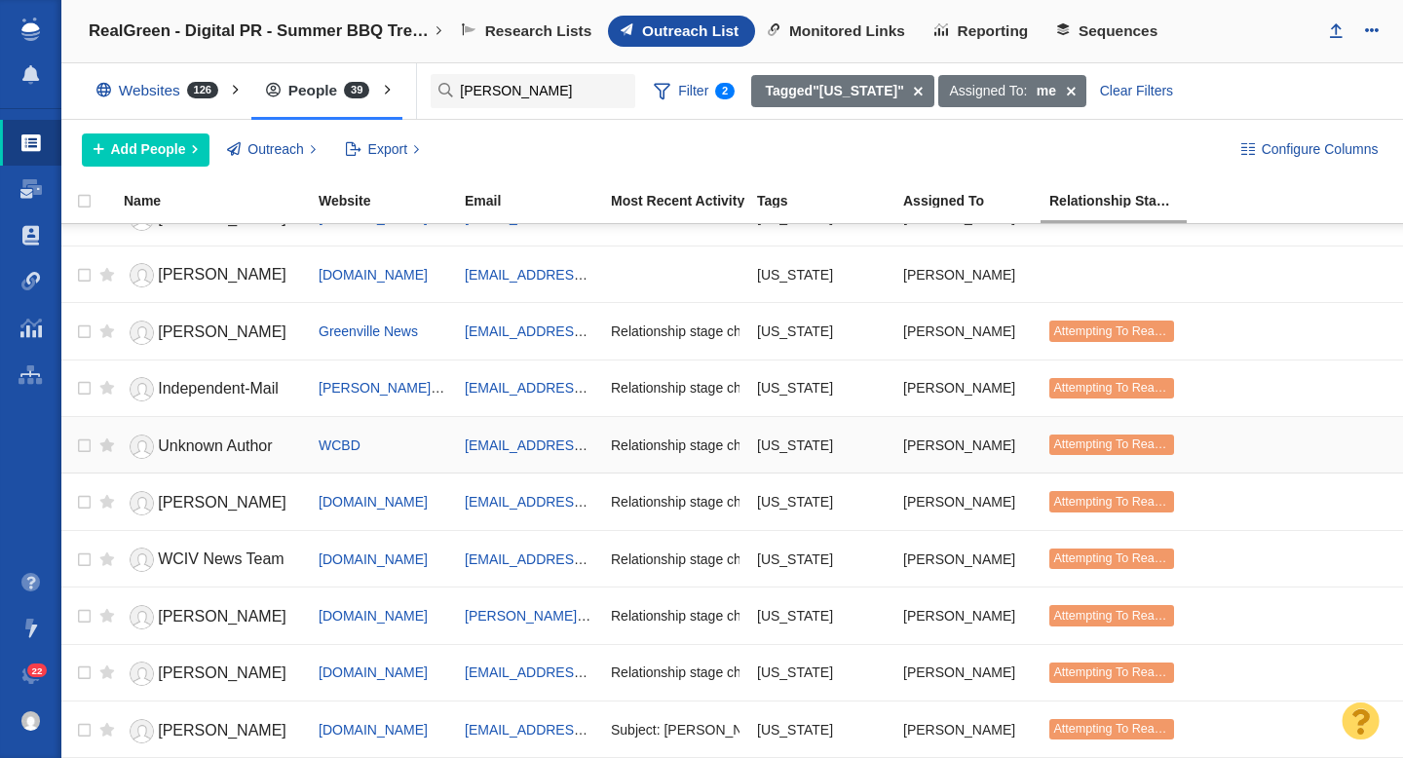
click at [205, 449] on span "Unknown Author" at bounding box center [215, 445] width 114 height 17
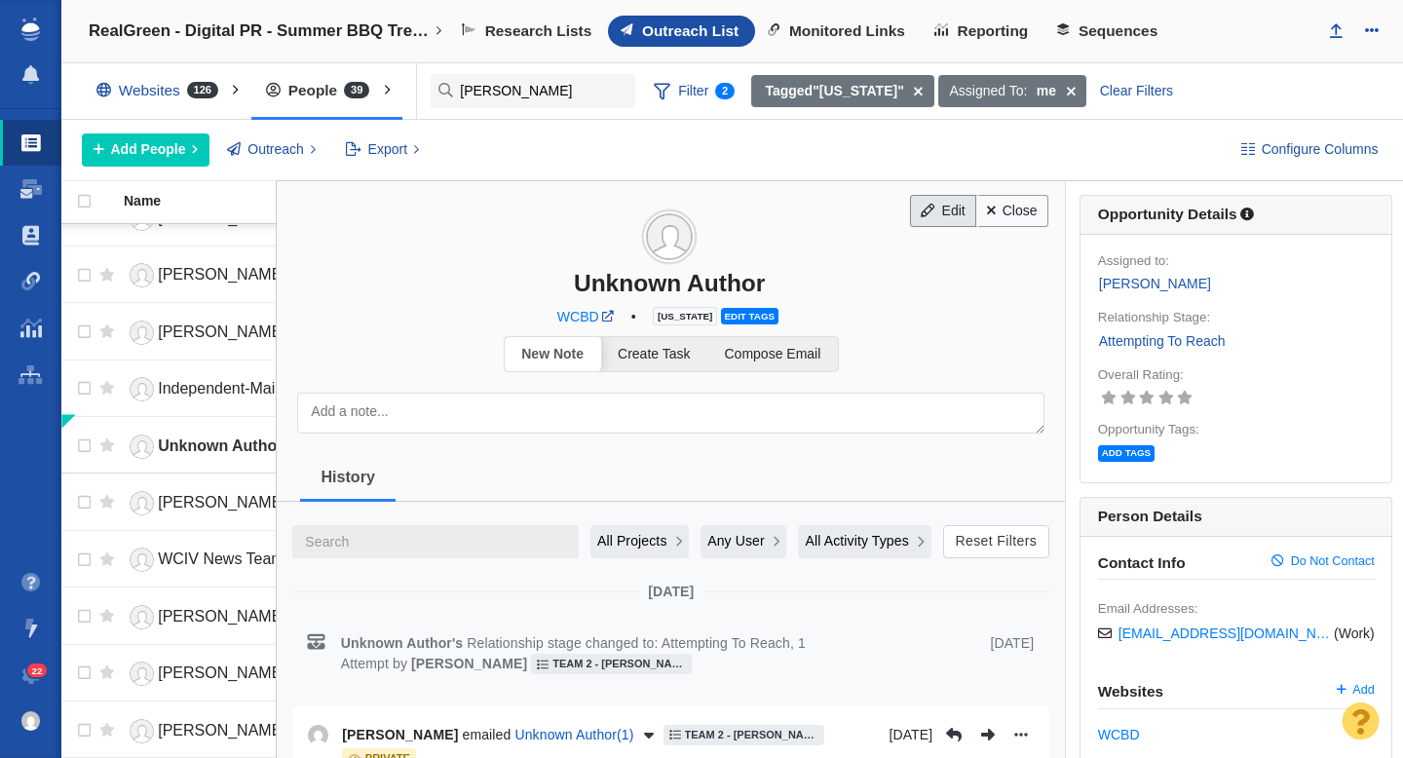
click at [932, 215] on span at bounding box center [928, 211] width 14 height 14
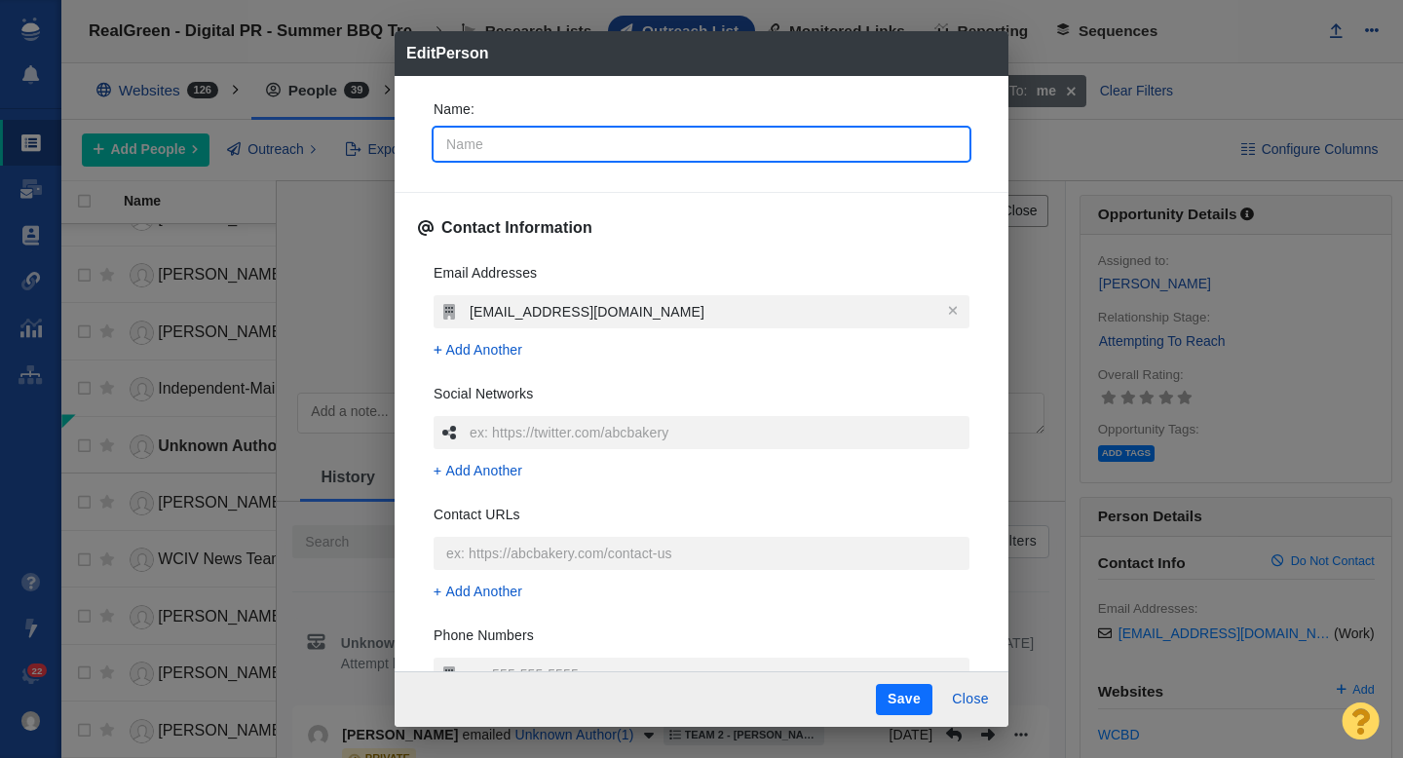
type input "S"
type textarea "x"
type input "SC"
type textarea "x"
type input "SCB"
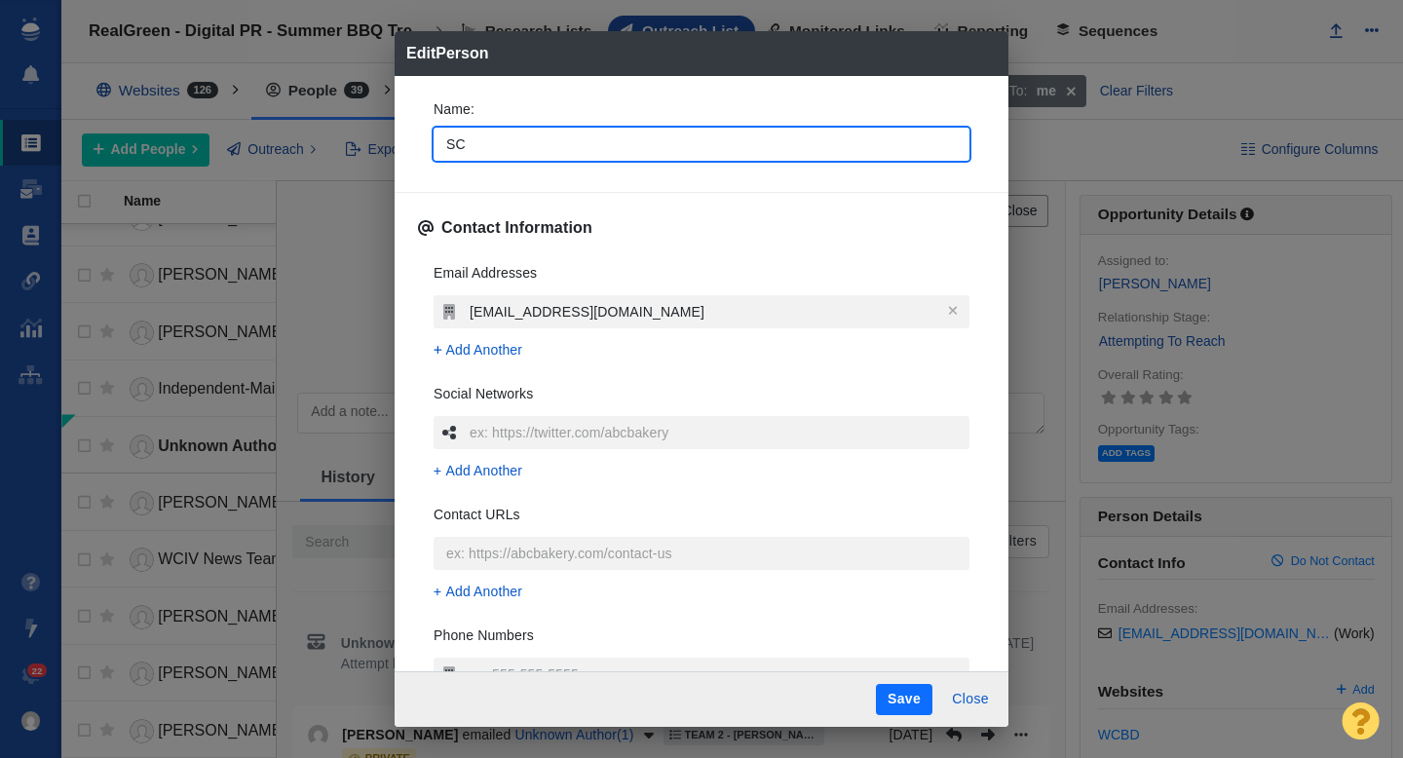
type textarea "x"
type input "SC"
type textarea "x"
type input "S"
type textarea "x"
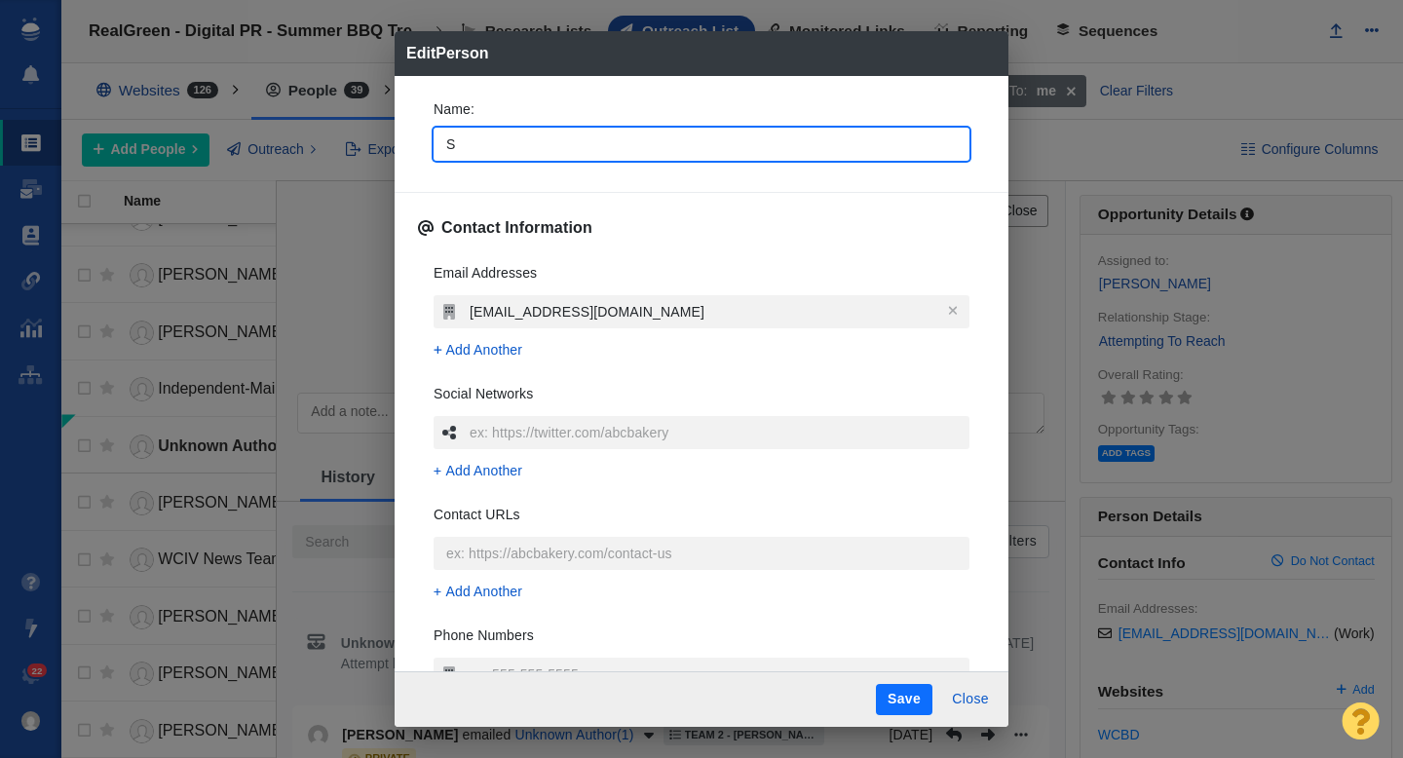
type textarea "x"
type input "W"
type textarea "x"
type input "WC"
type textarea "x"
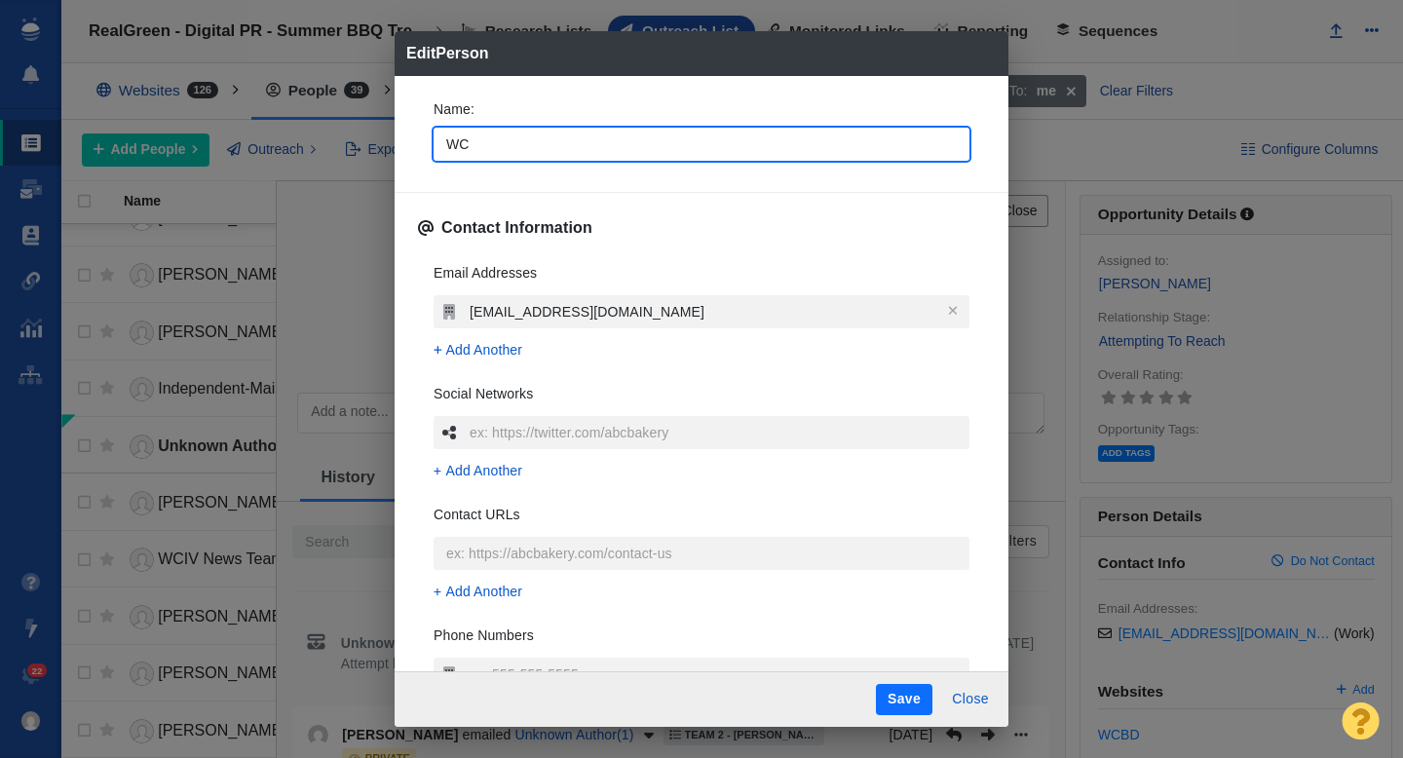
type input "WCB"
type textarea "x"
type input "WCBD"
type textarea "x"
type input "WCBD"
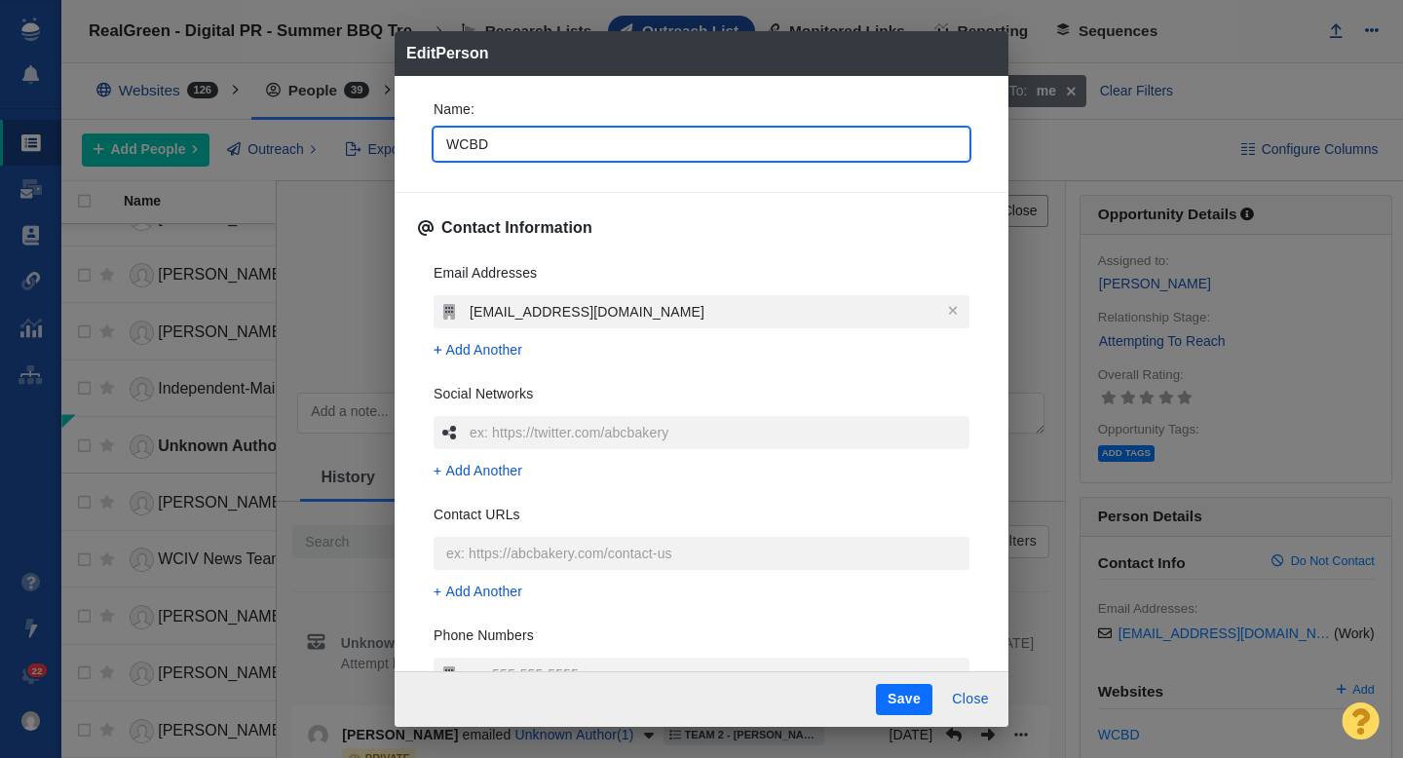
type textarea "x"
type input "WCBD t"
type textarea "x"
type input "WCBD te"
type textarea "x"
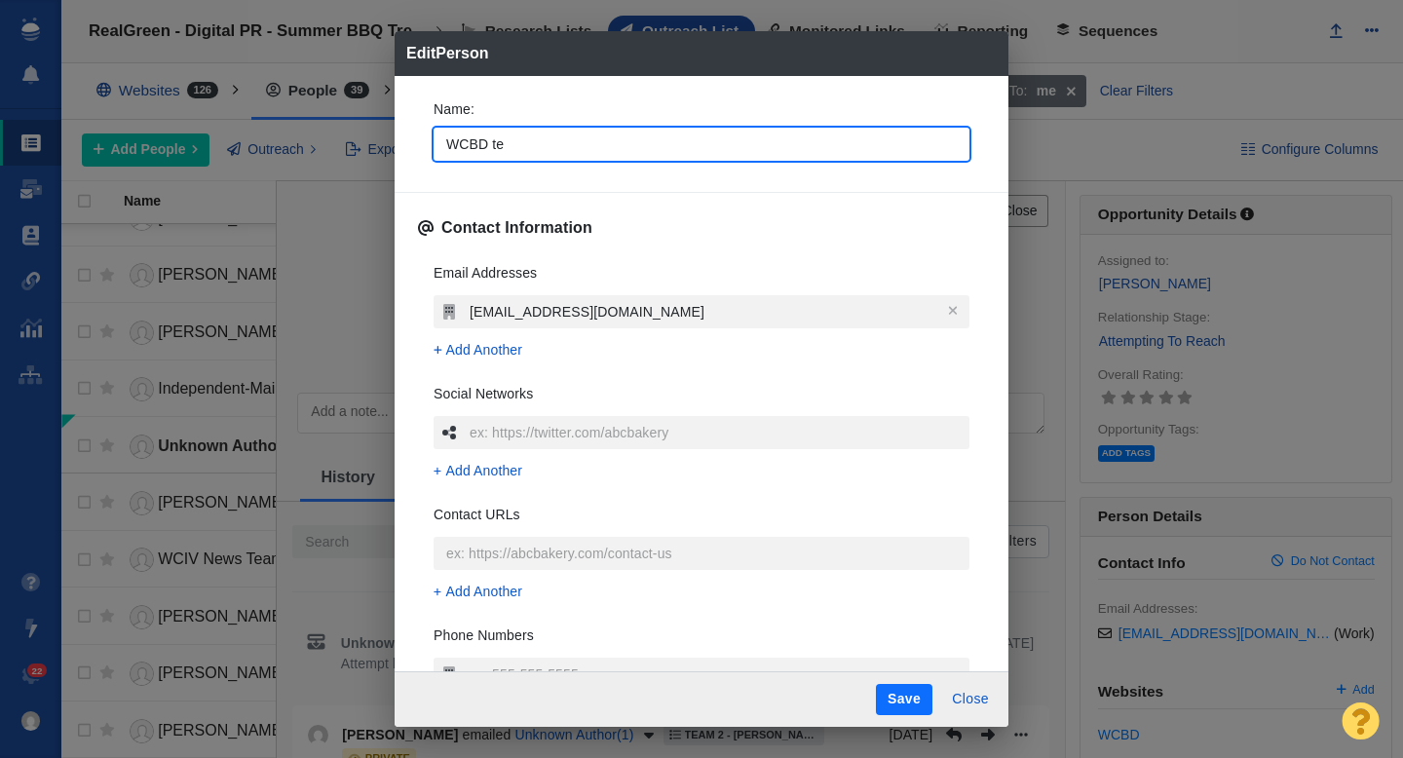
type input "WCBD tea"
type textarea "x"
type input "WCBD team"
type textarea "x"
type input "WCBD team"
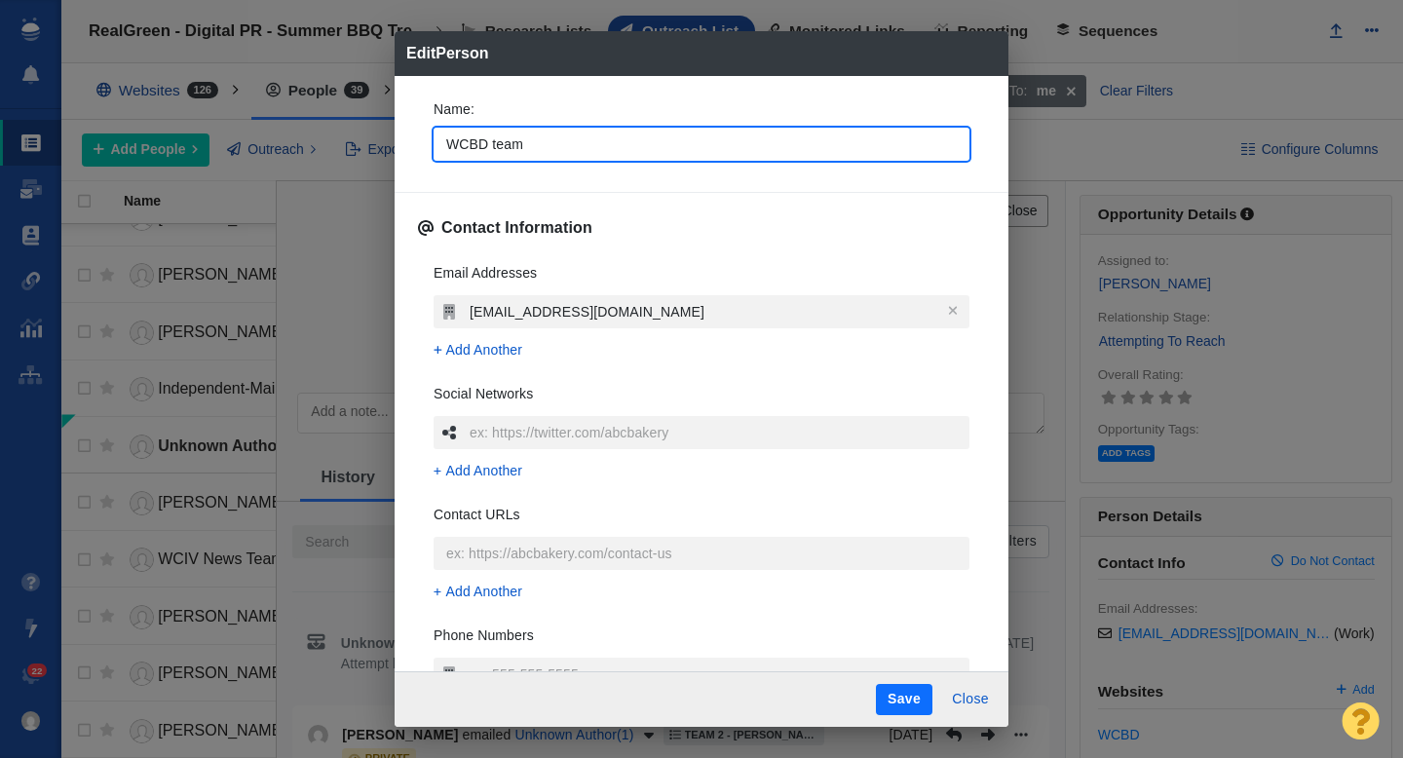
click at [896, 694] on button "Save" at bounding box center [904, 699] width 56 height 31
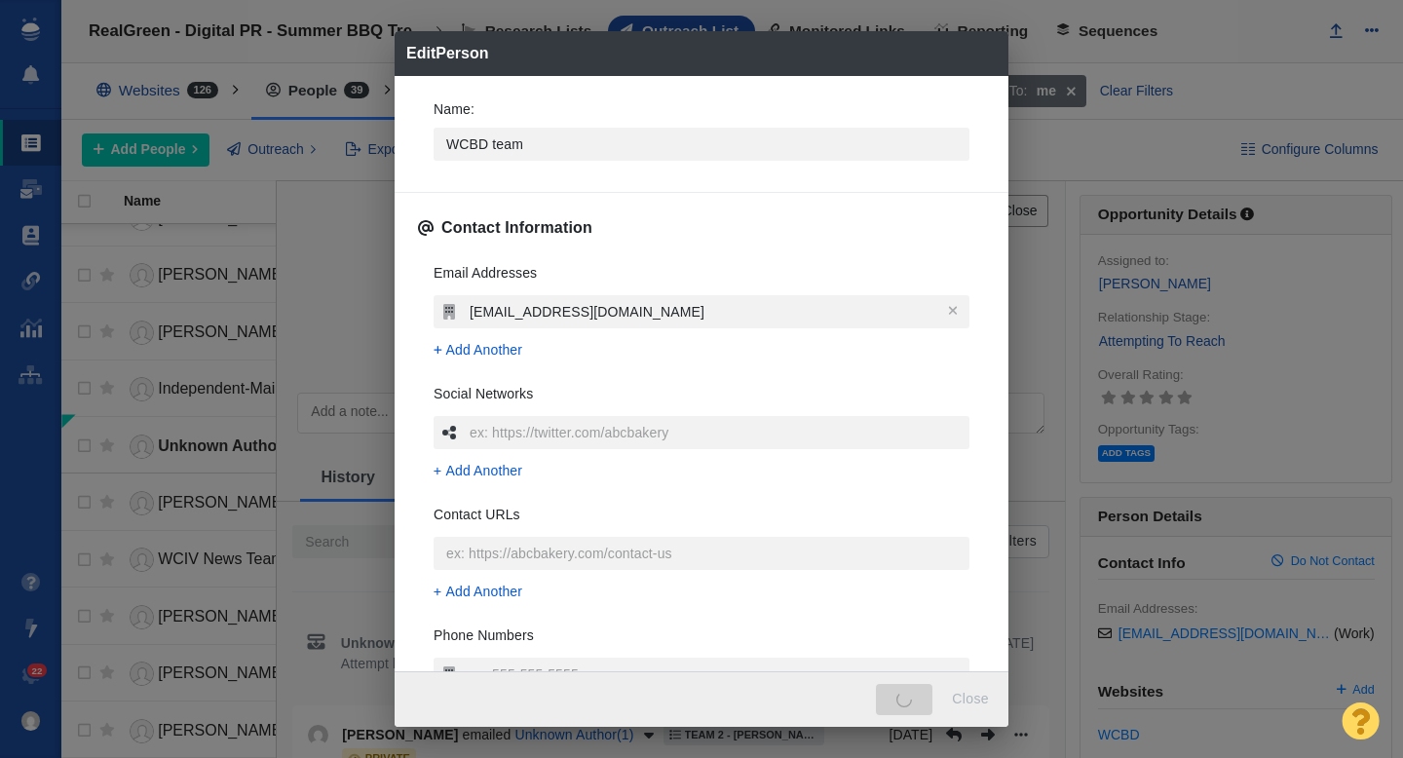
type textarea "x"
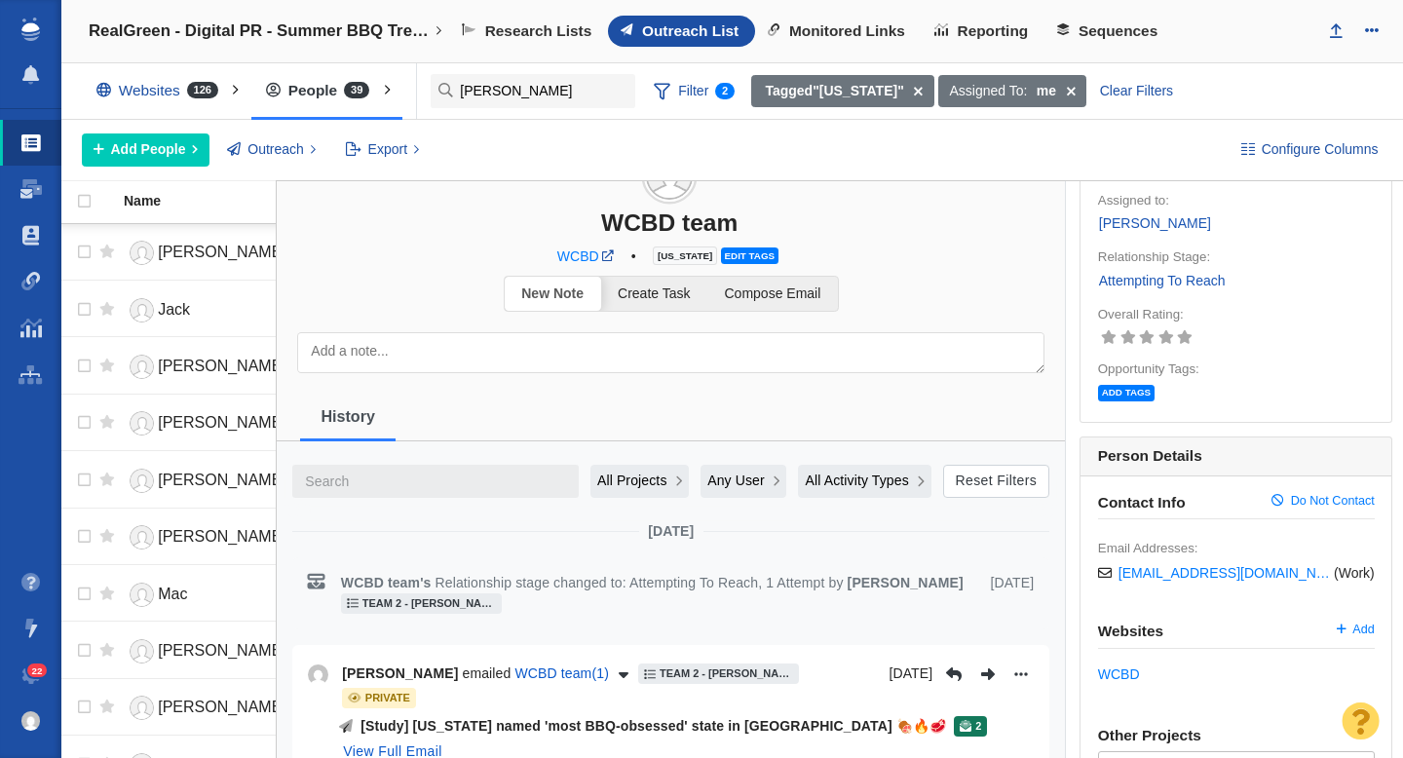
scroll to position [0, 0]
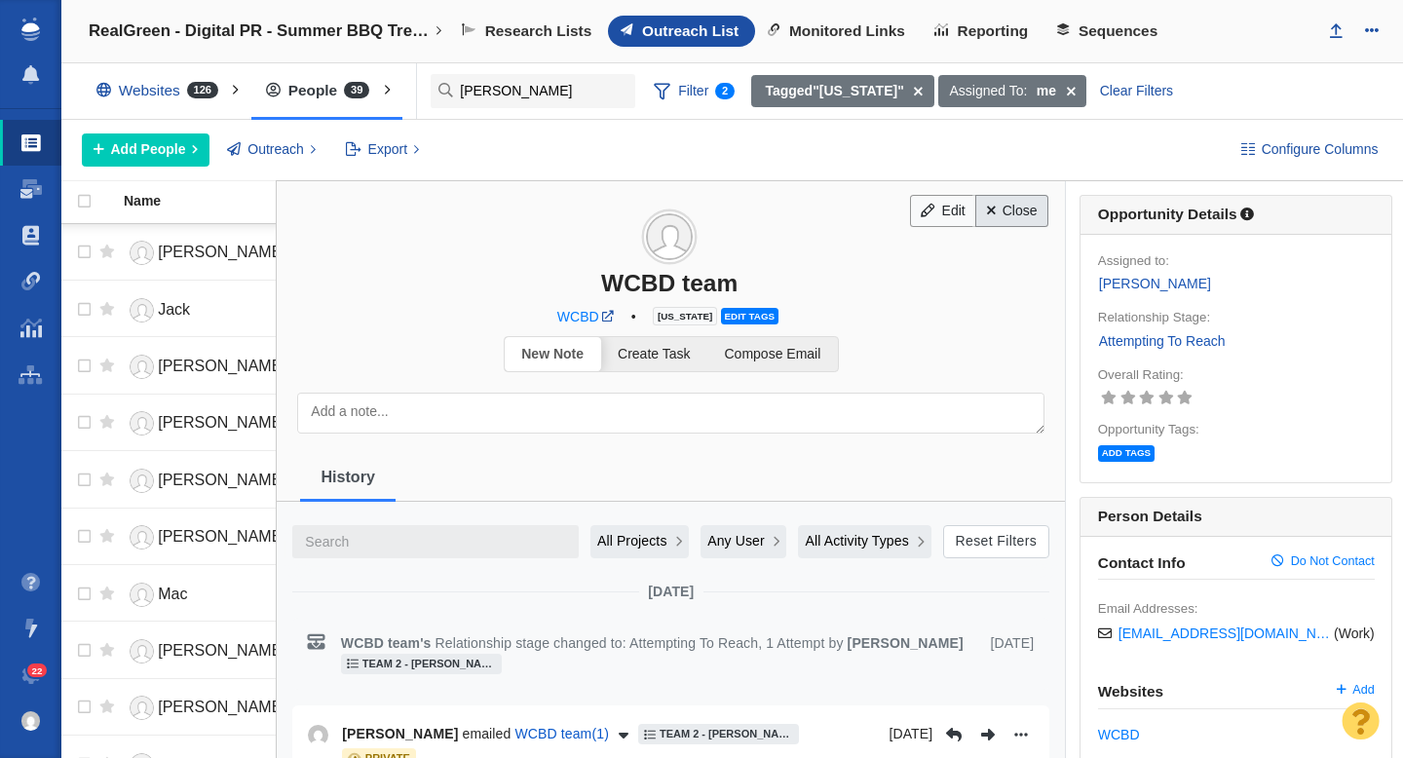
click at [1019, 212] on link "Close" at bounding box center [1011, 211] width 73 height 33
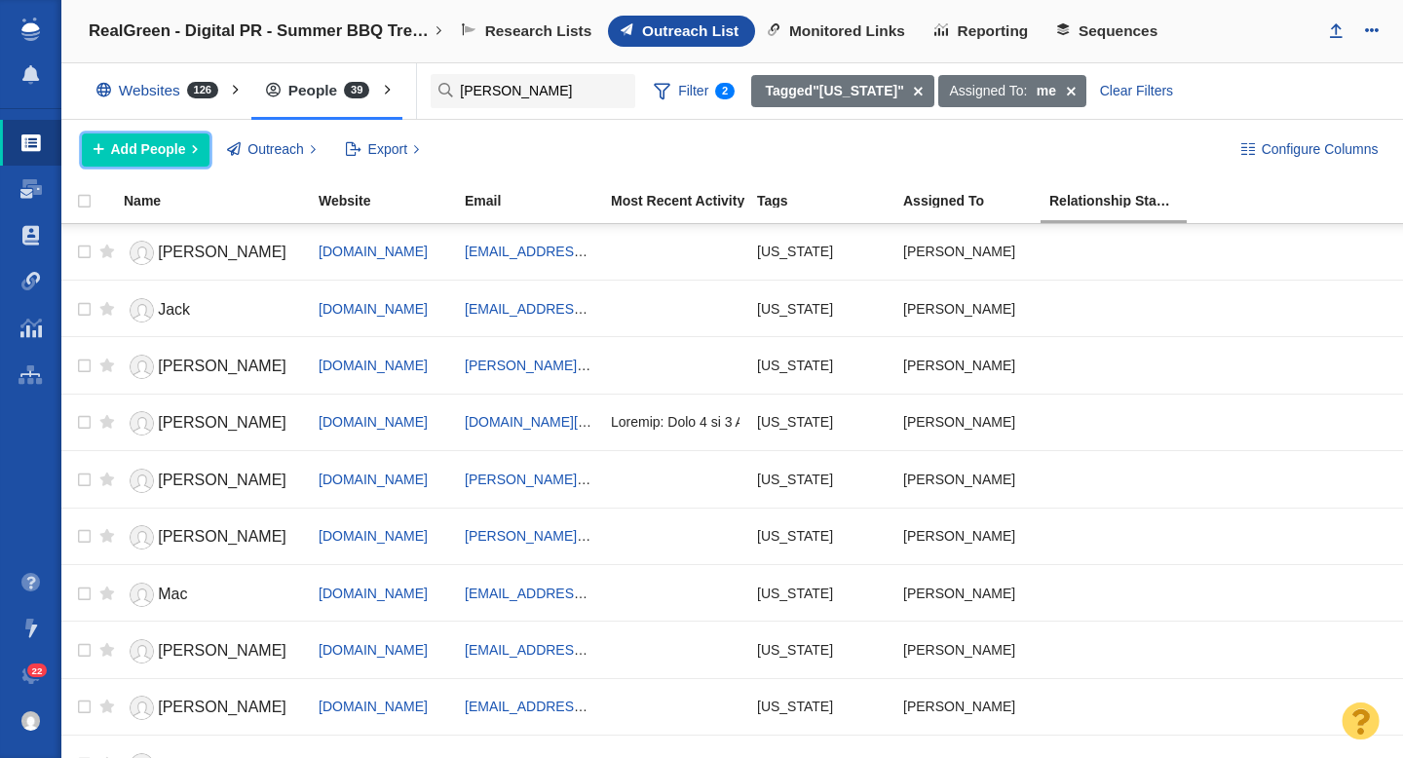
click at [132, 154] on span "Add People" at bounding box center [148, 149] width 75 height 20
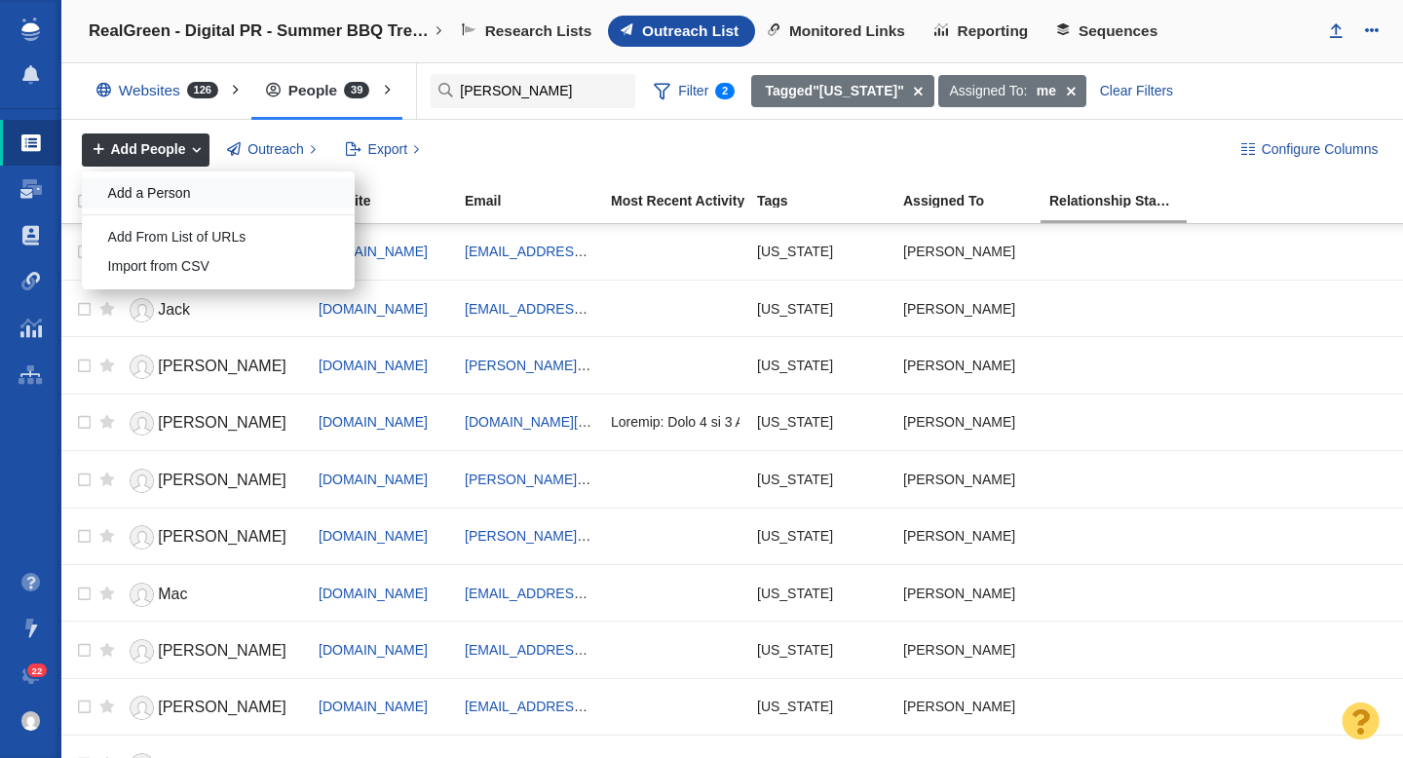
click at [164, 193] on div "Add a Person" at bounding box center [218, 193] width 273 height 30
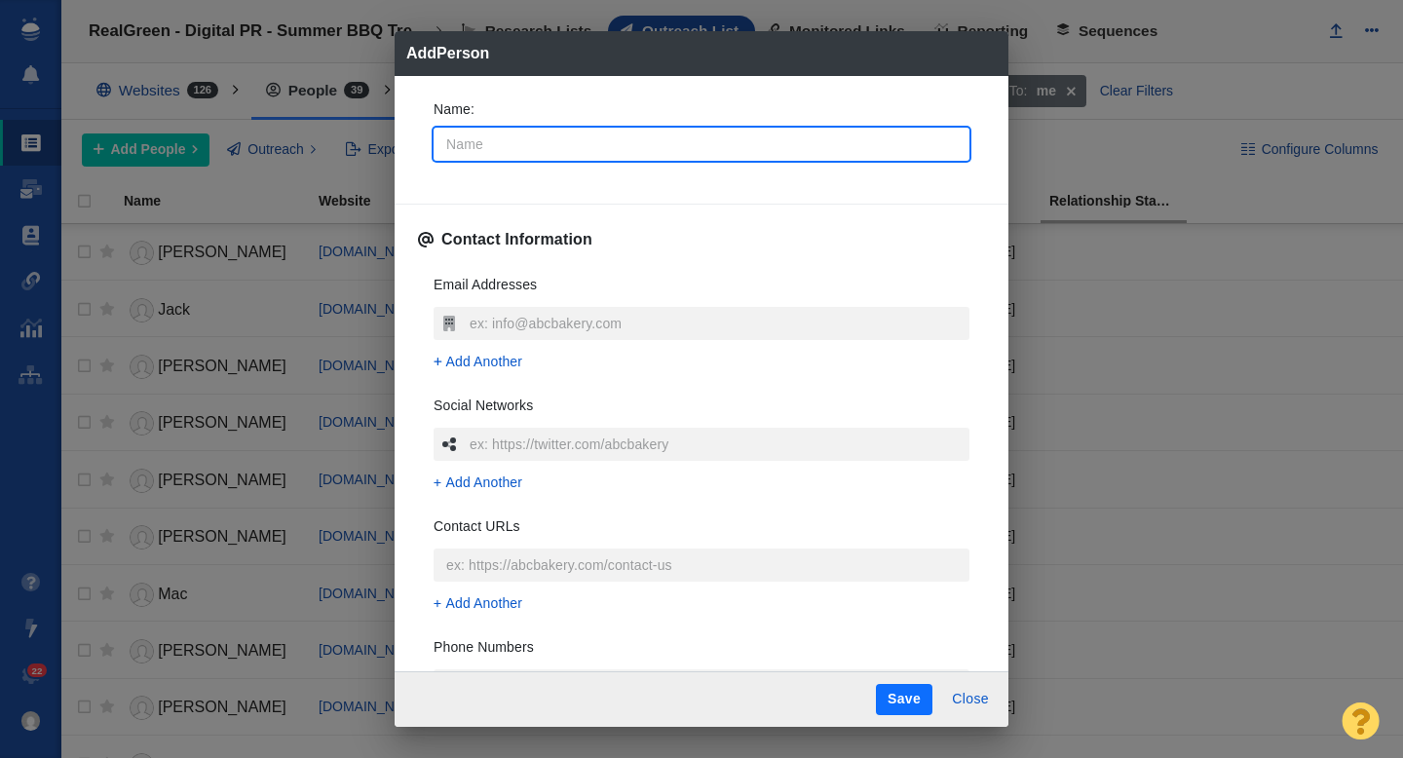
type input "M"
type textarea "x"
type input "Ma"
type textarea "x"
type input "Mary"
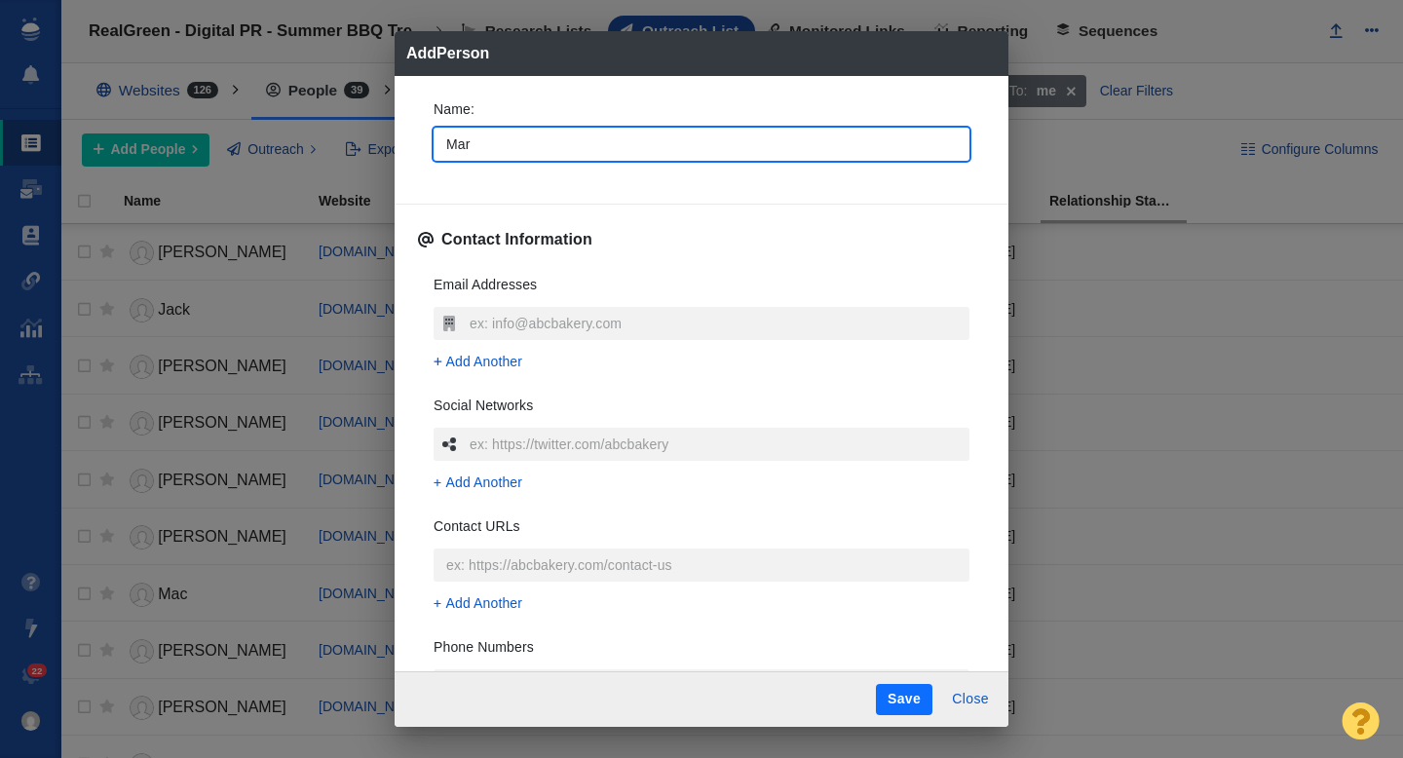
type textarea "x"
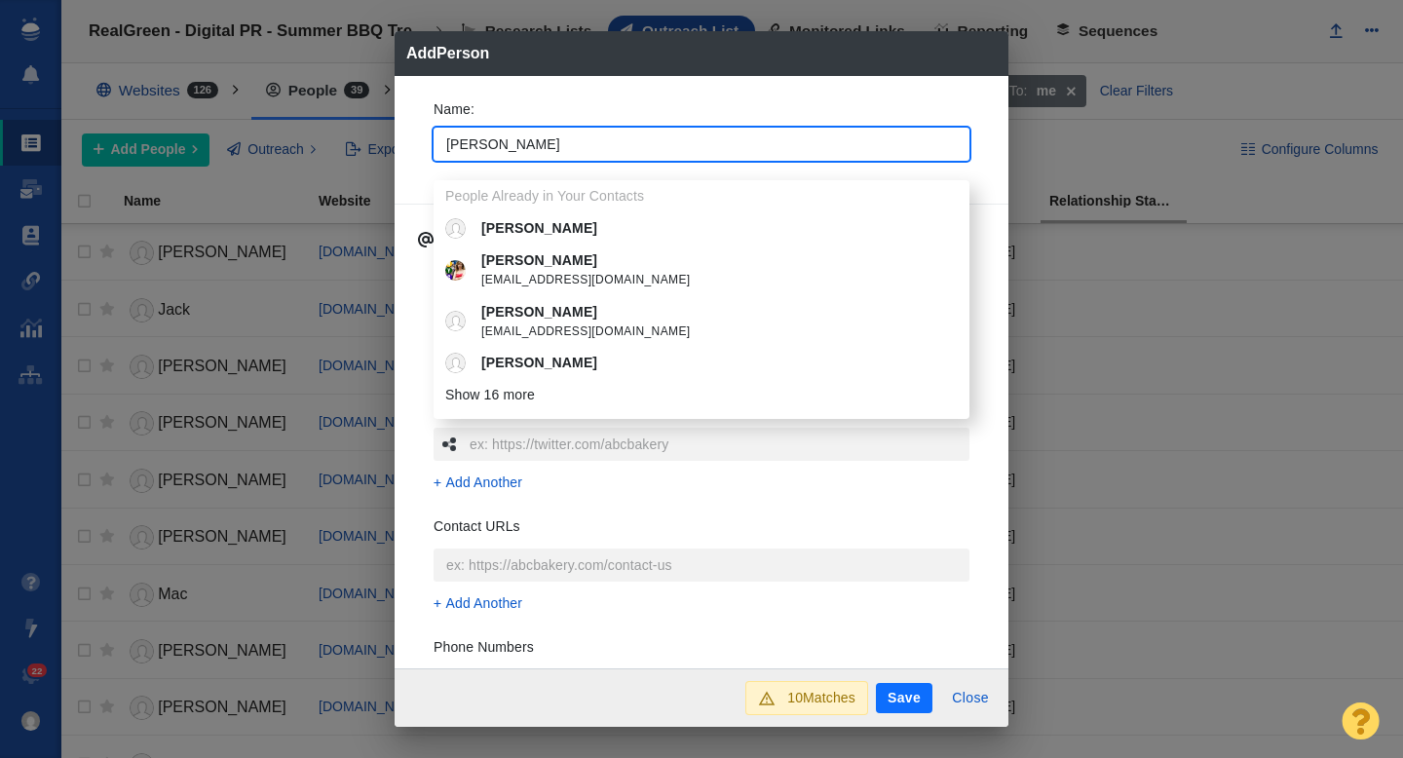
type input "Mary"
click at [423, 139] on div "Name : Mary People Already in Your Contacts Mary Mary newyorkcliche@yahoo.com M…" at bounding box center [701, 136] width 567 height 104
type textarea "x"
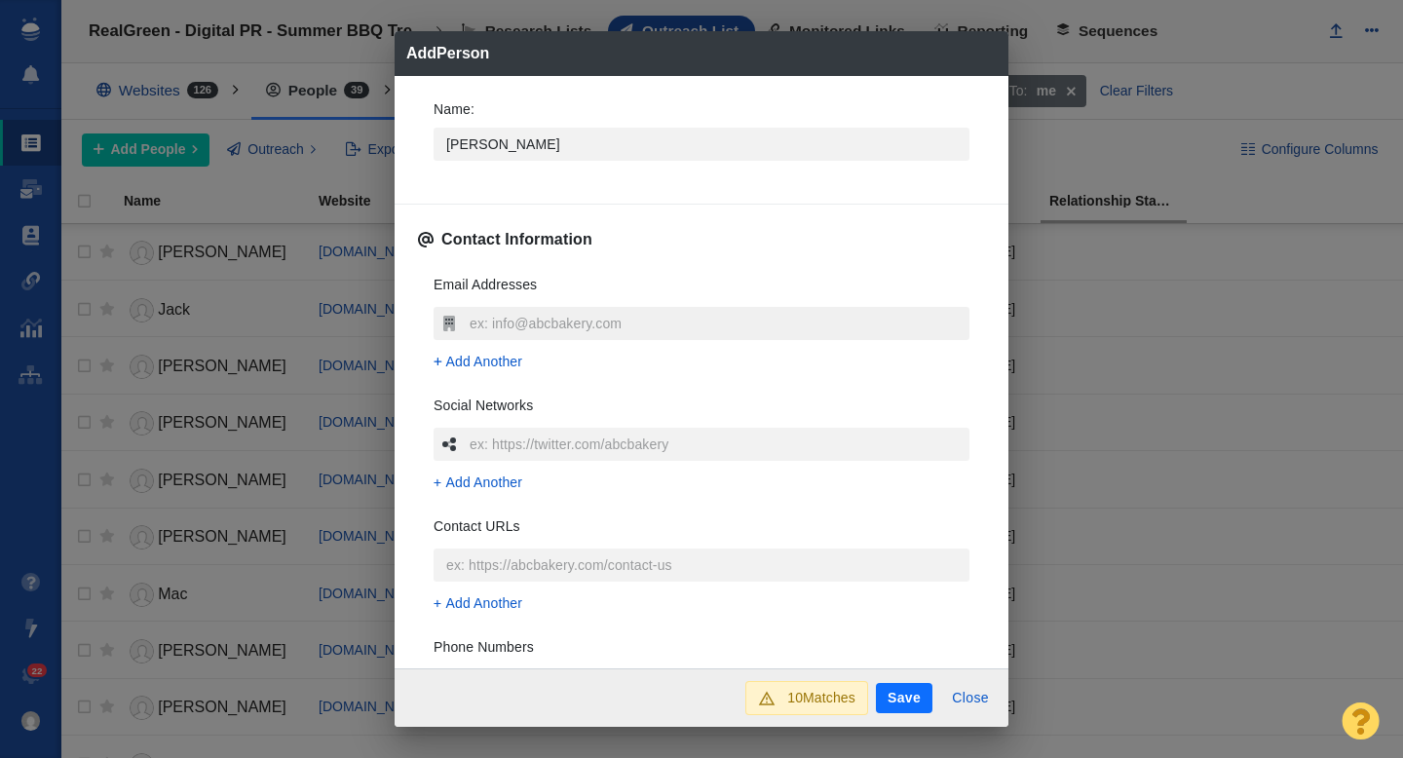
click at [505, 325] on input "text" at bounding box center [717, 323] width 505 height 33
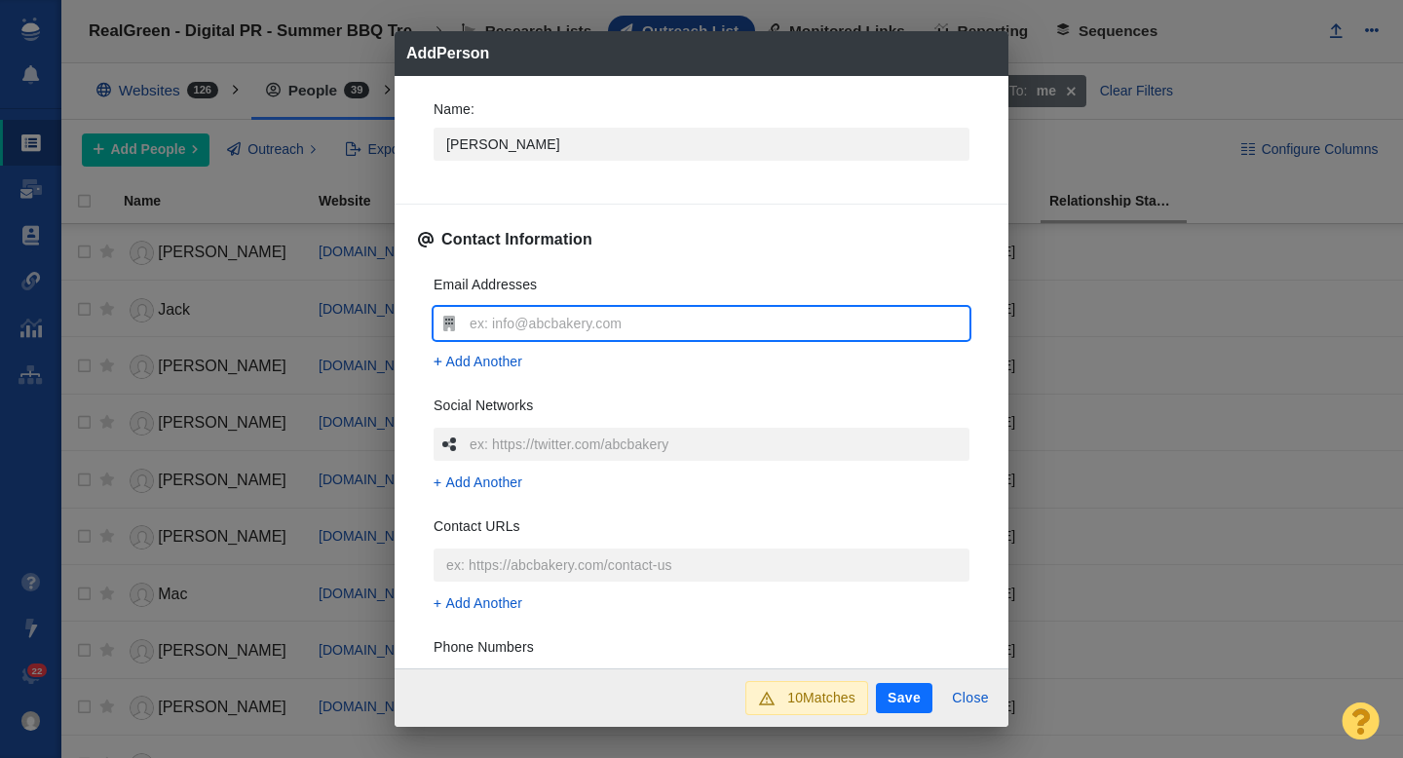
type input "mcolurso@al.com"
type textarea "x"
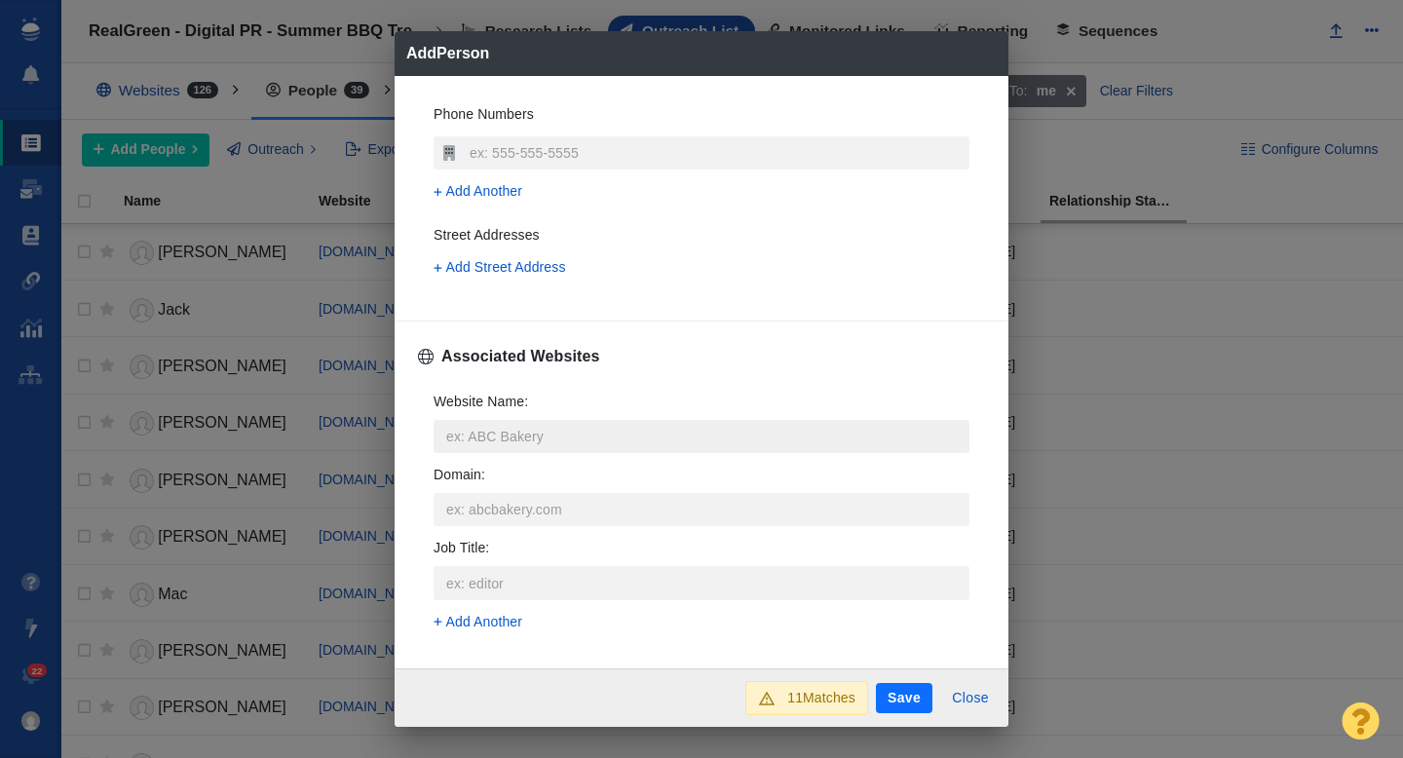
scroll to position [559, 0]
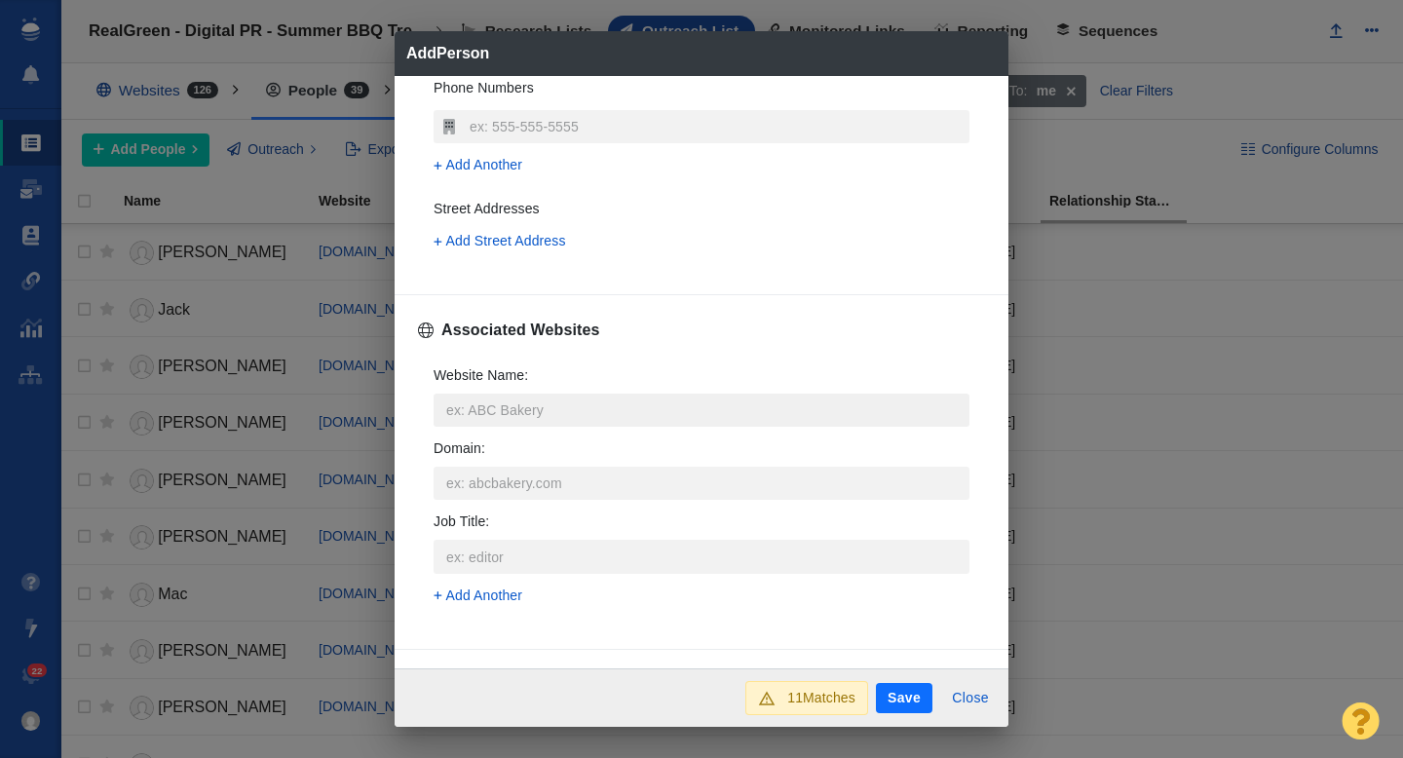
type input "mcolurso@al.com"
click at [498, 416] on input "Website Name :" at bounding box center [701, 410] width 536 height 33
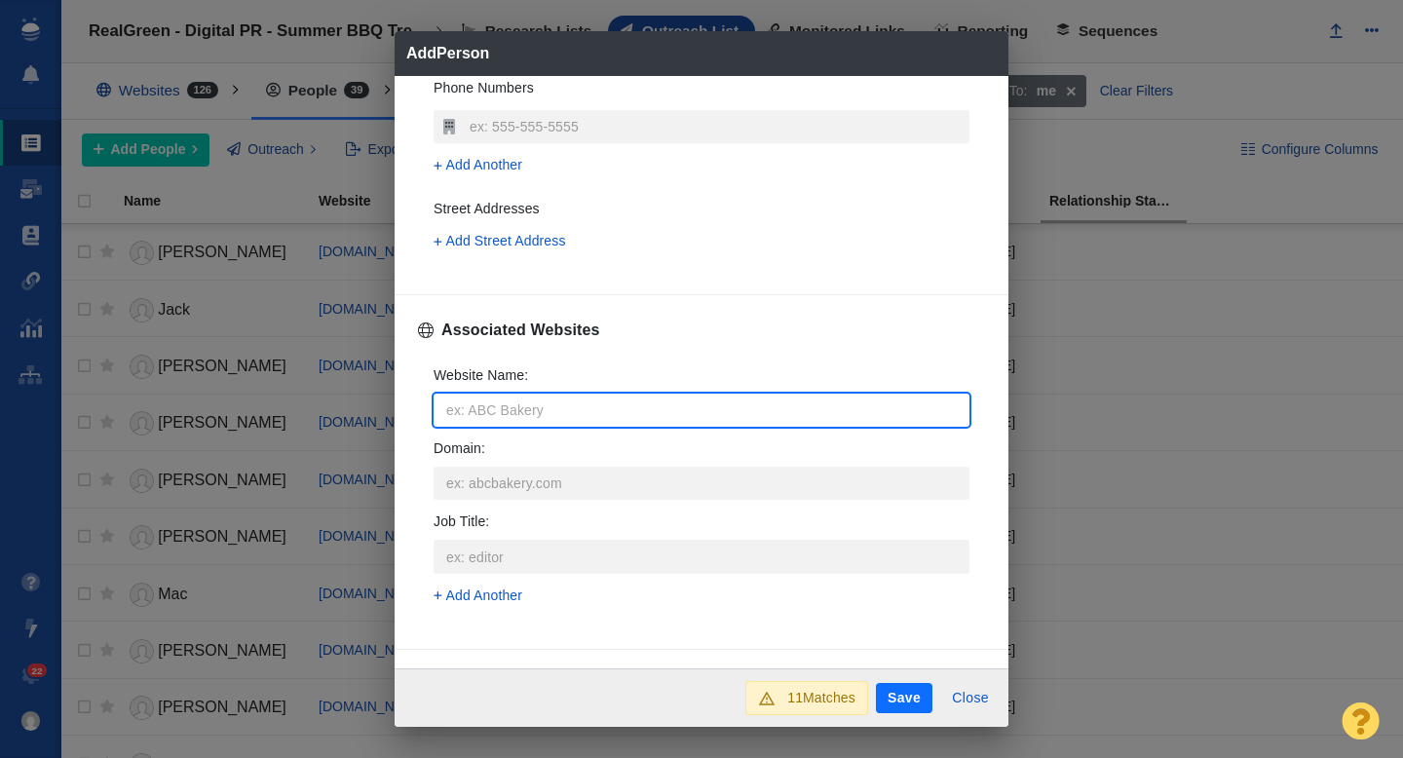
type input "a"
type textarea "x"
type input "al"
type textarea "x"
type input "al."
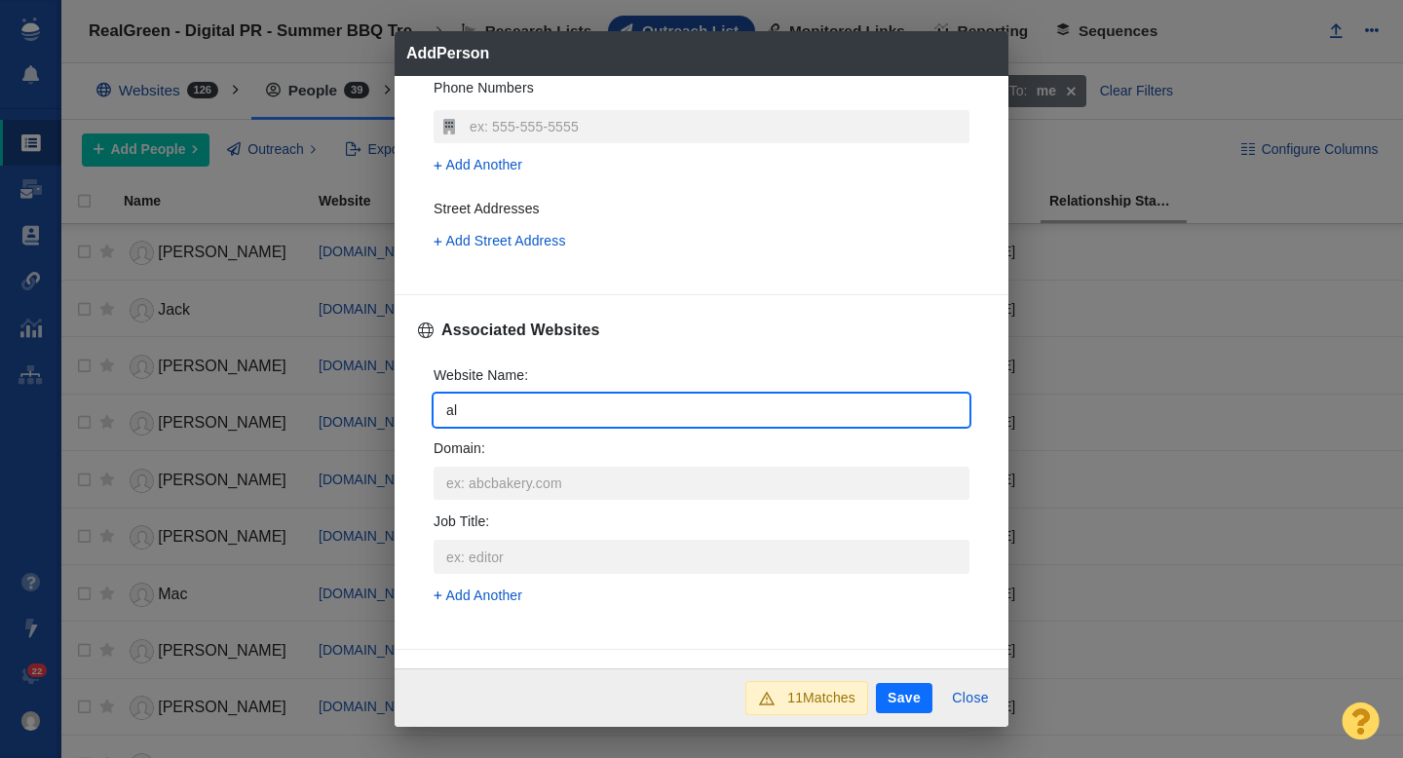
type textarea "x"
type input "al.c"
type textarea "x"
type input "al.co"
type textarea "x"
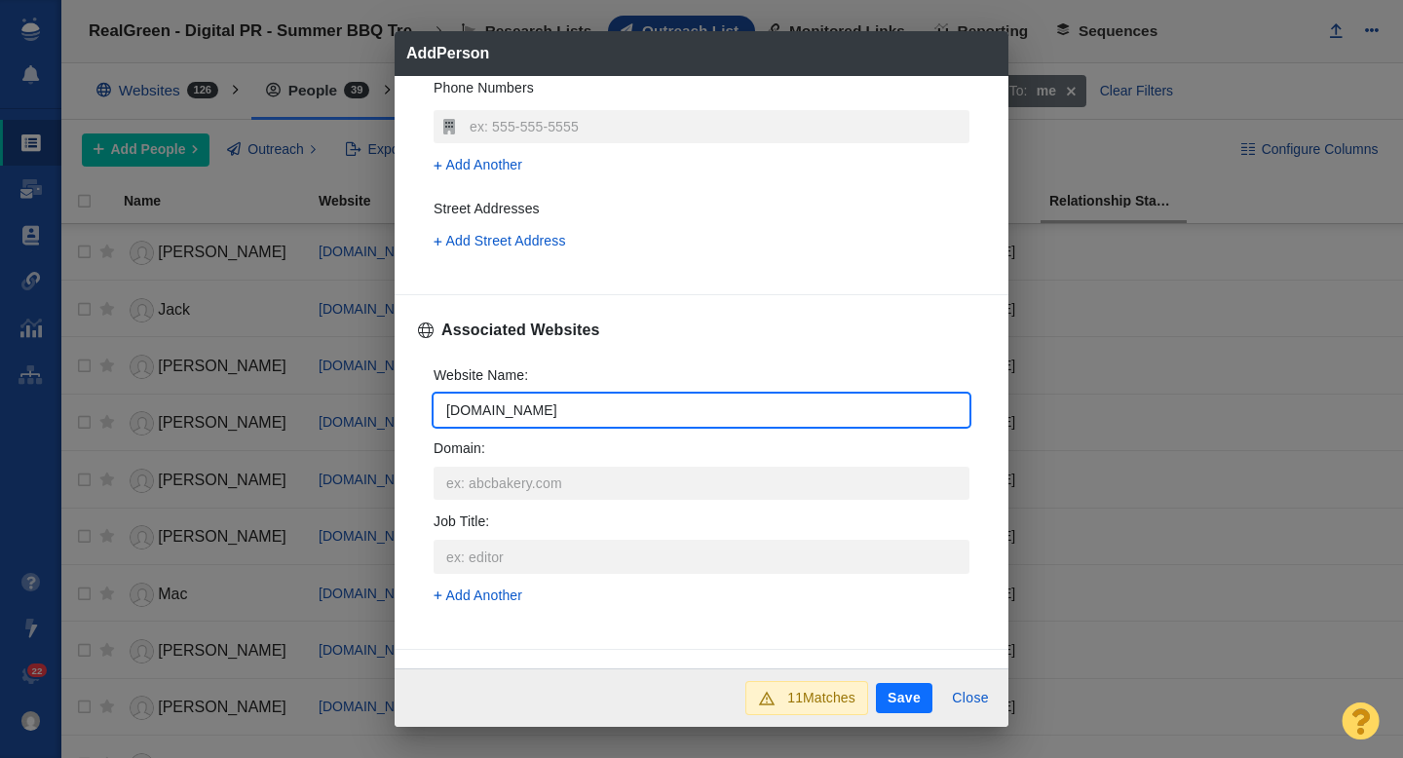
type input "al.com"
type textarea "x"
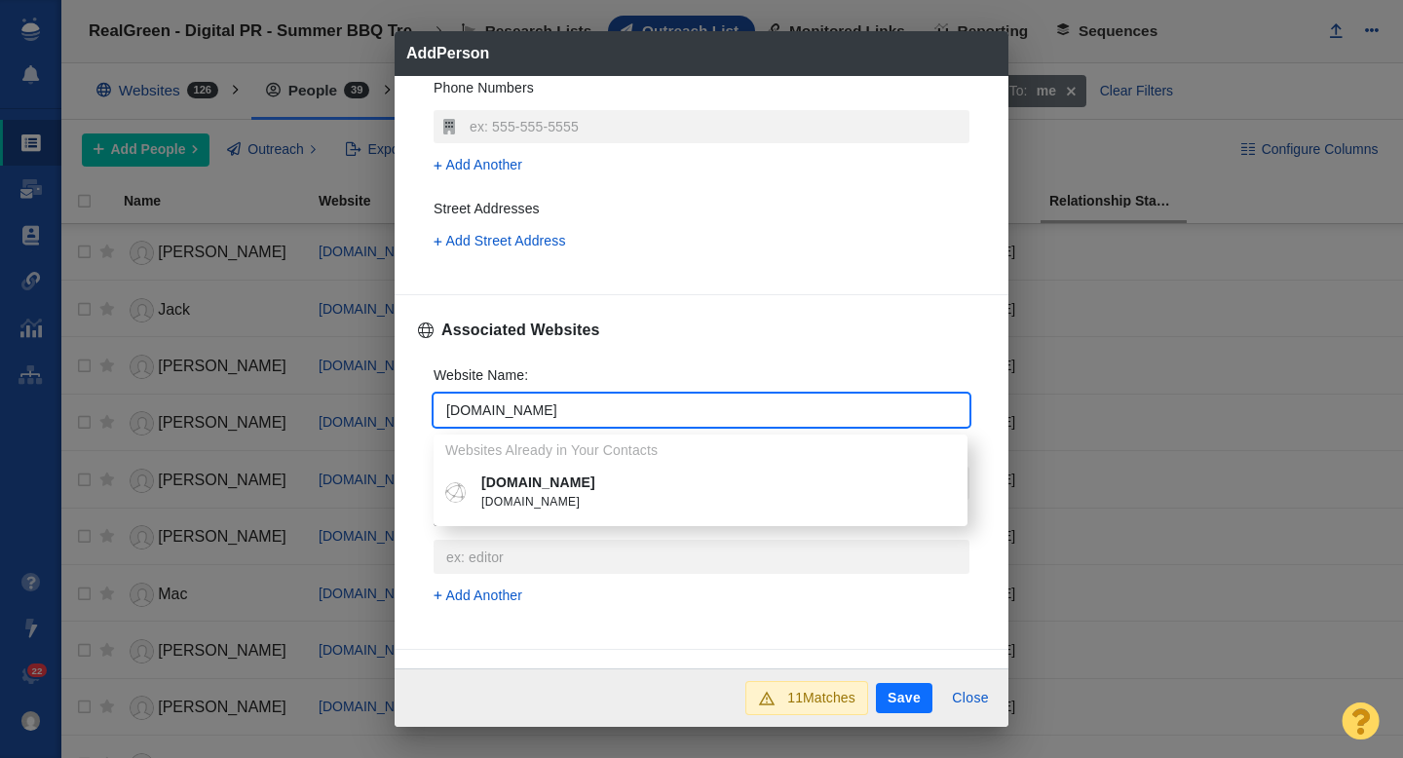
type input "al.com"
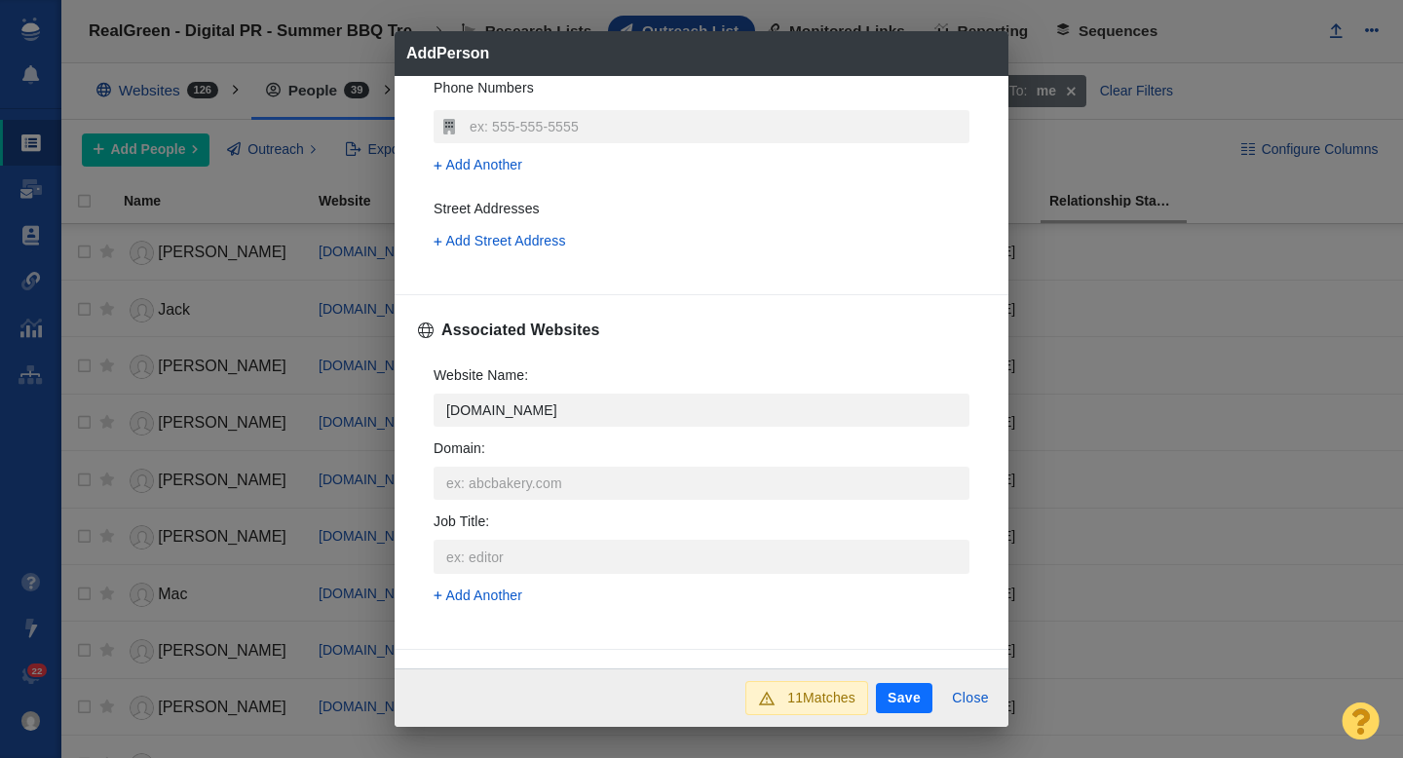
click at [513, 486] on p "al.com" at bounding box center [714, 482] width 467 height 20
type textarea "x"
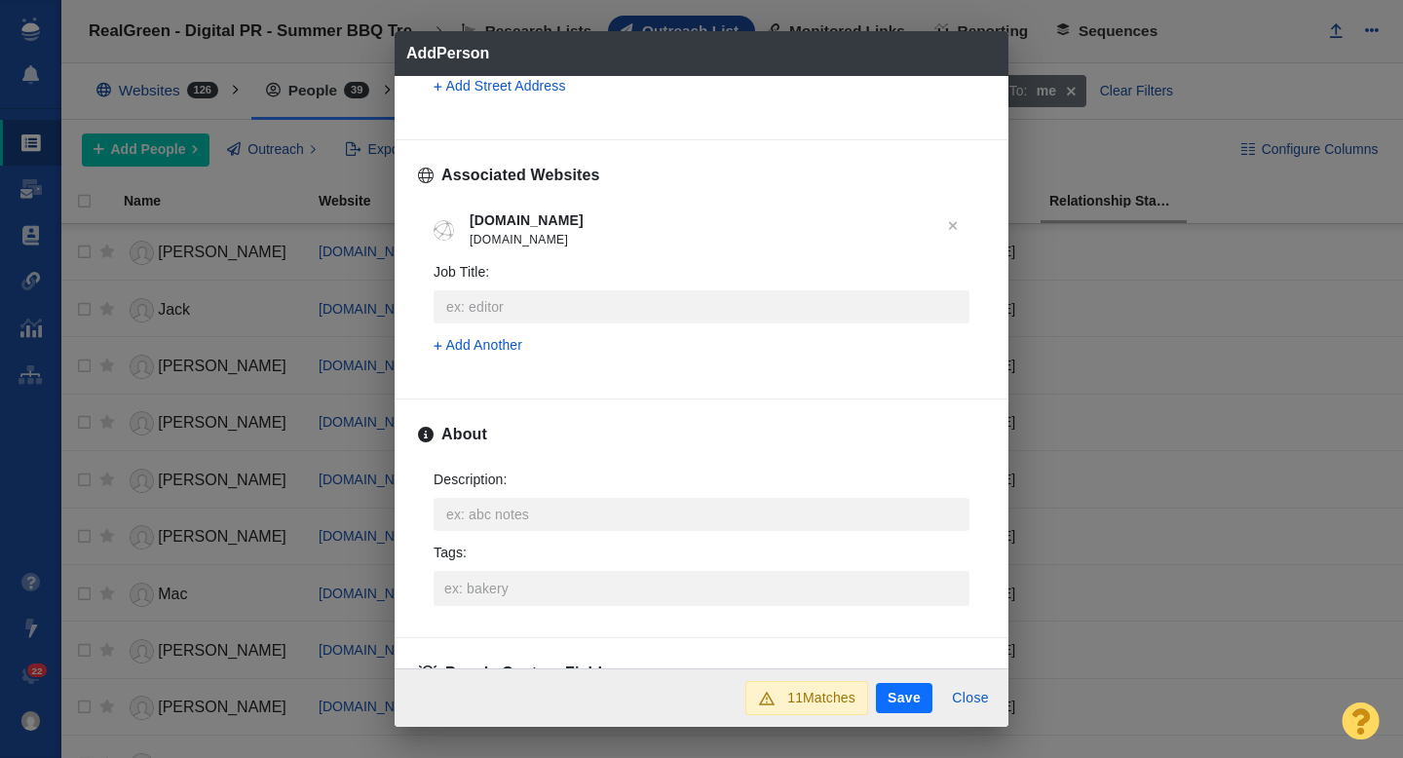
scroll to position [804, 0]
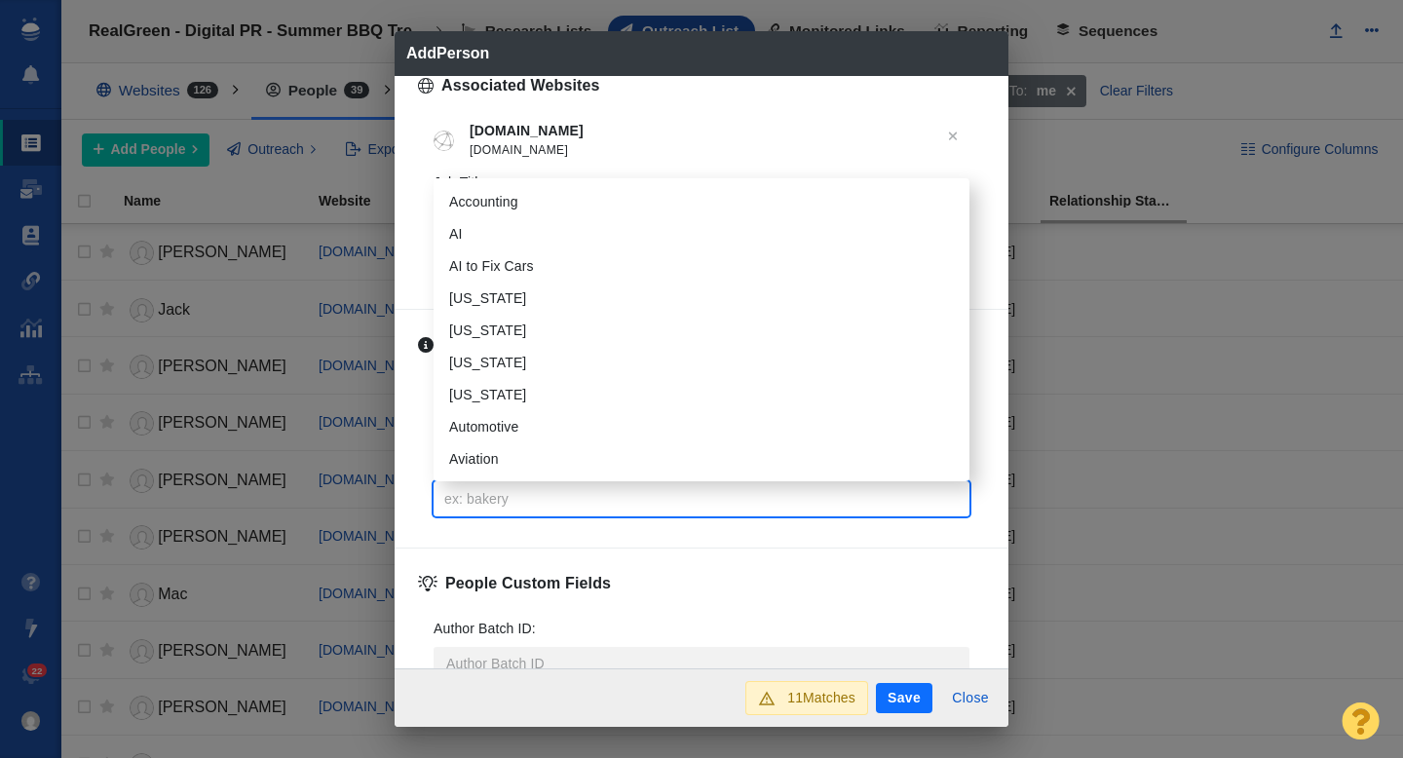
click at [489, 500] on input "Tags :" at bounding box center [701, 498] width 524 height 35
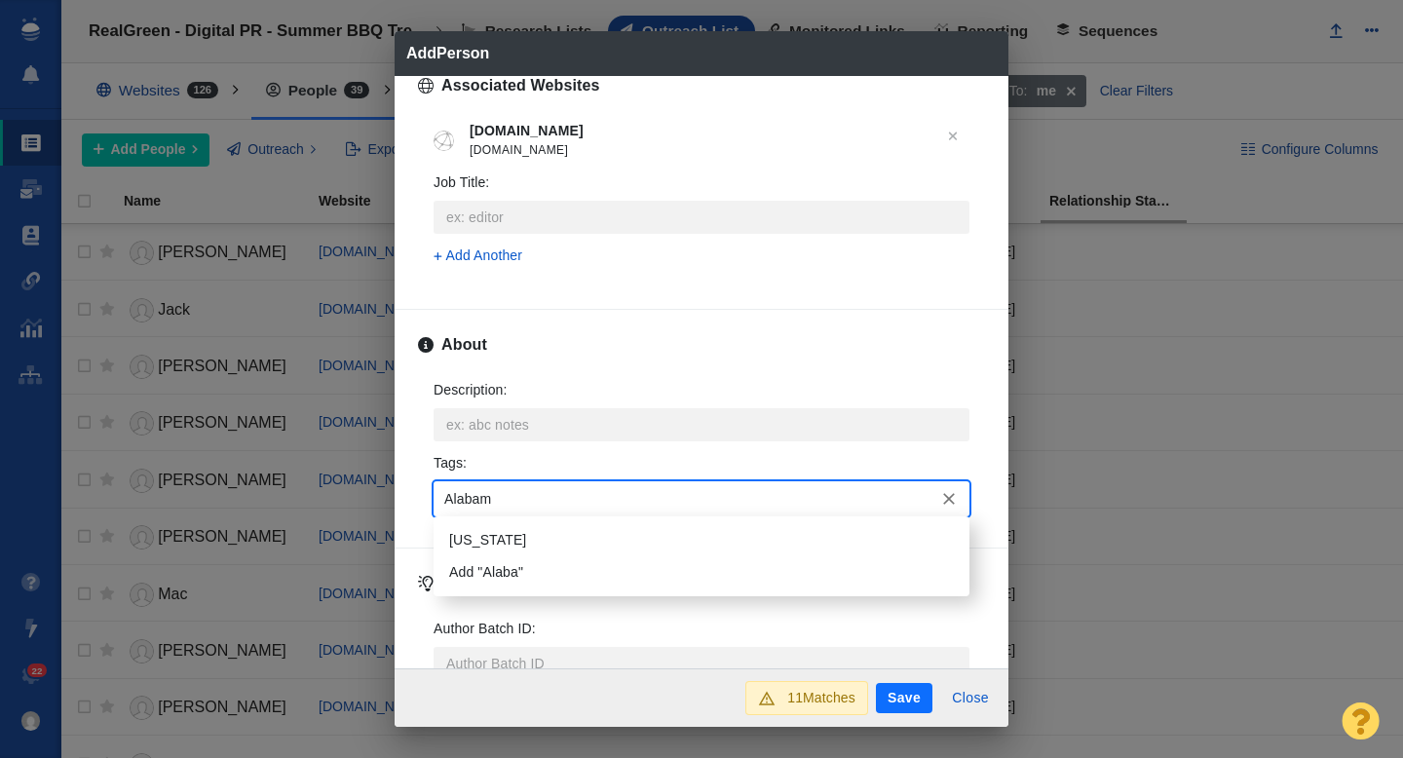
type input "[US_STATE]"
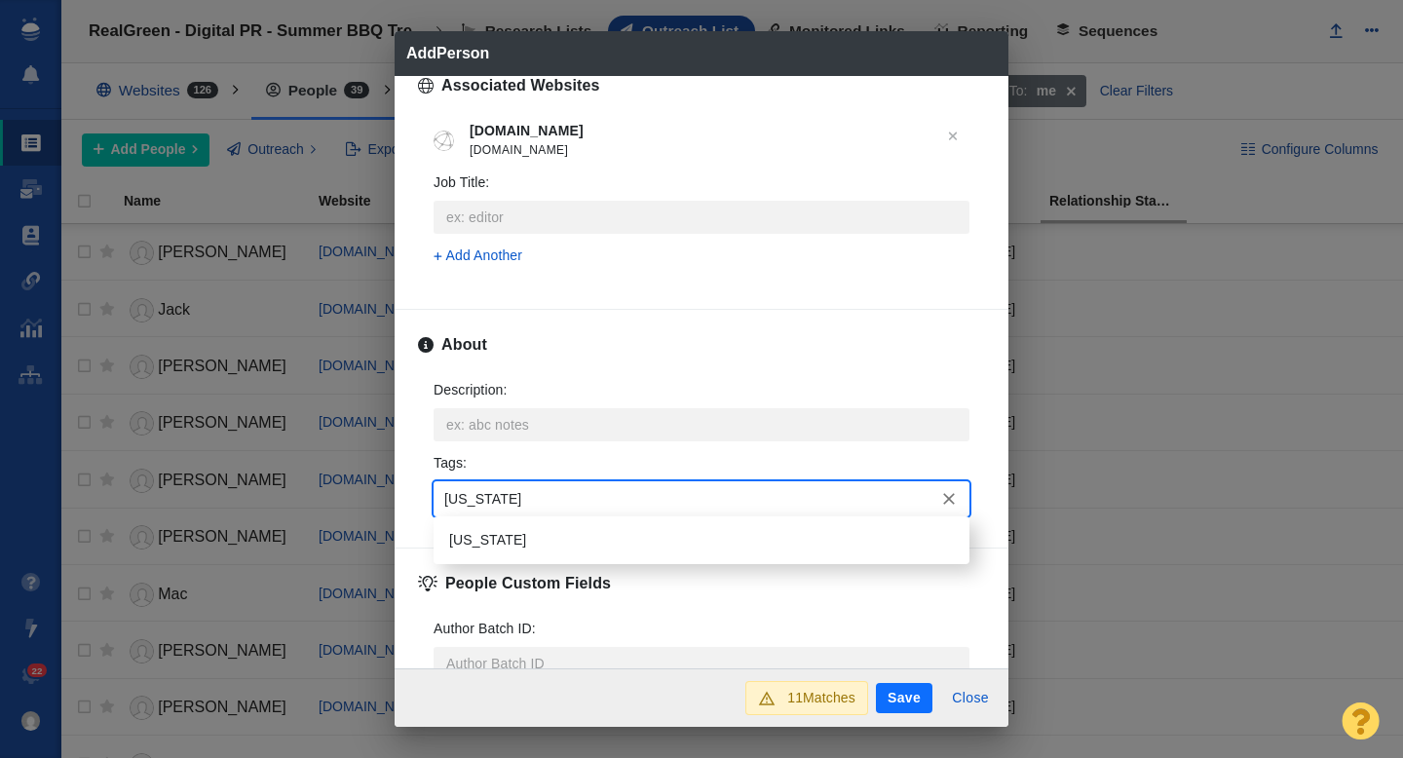
click at [478, 526] on li "[US_STATE]" at bounding box center [701, 540] width 536 height 32
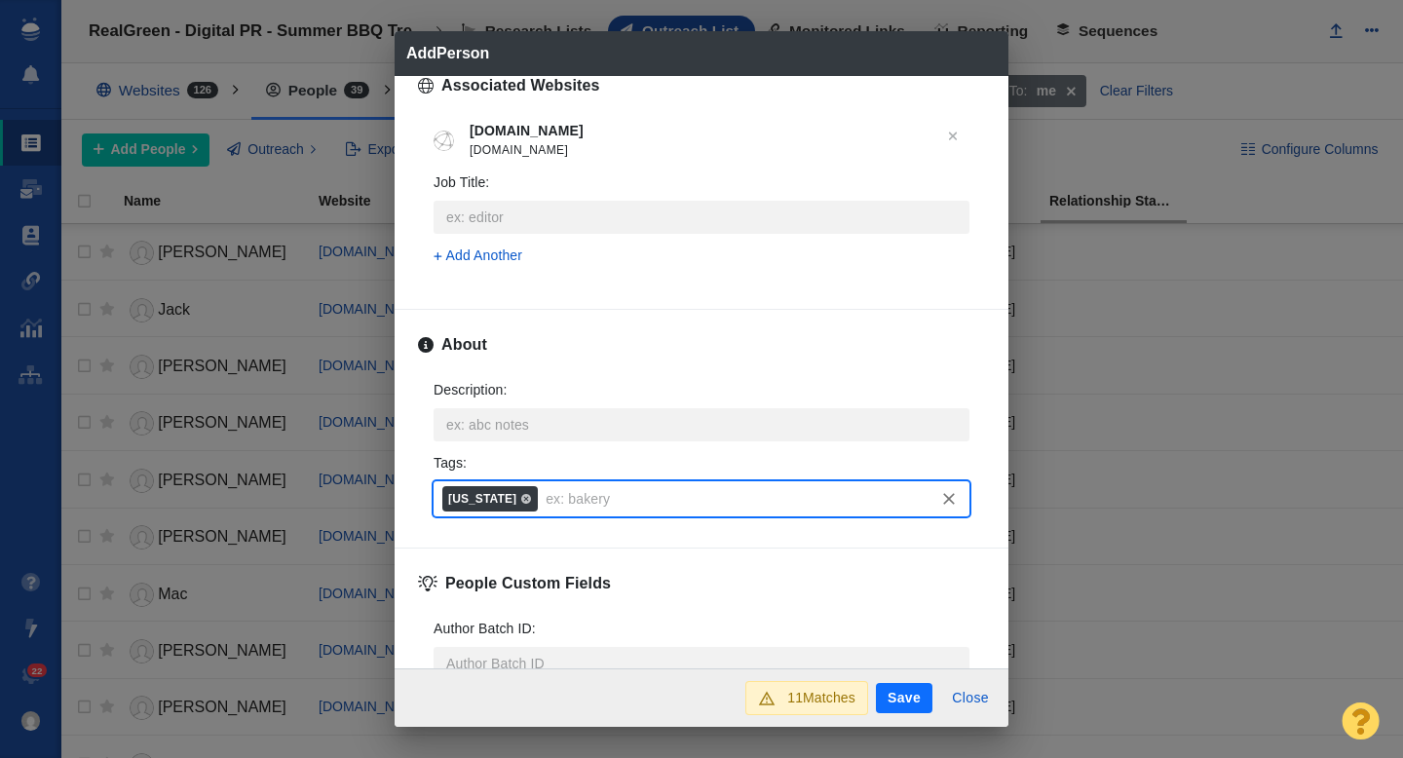
click at [907, 702] on button "Save" at bounding box center [904, 698] width 56 height 31
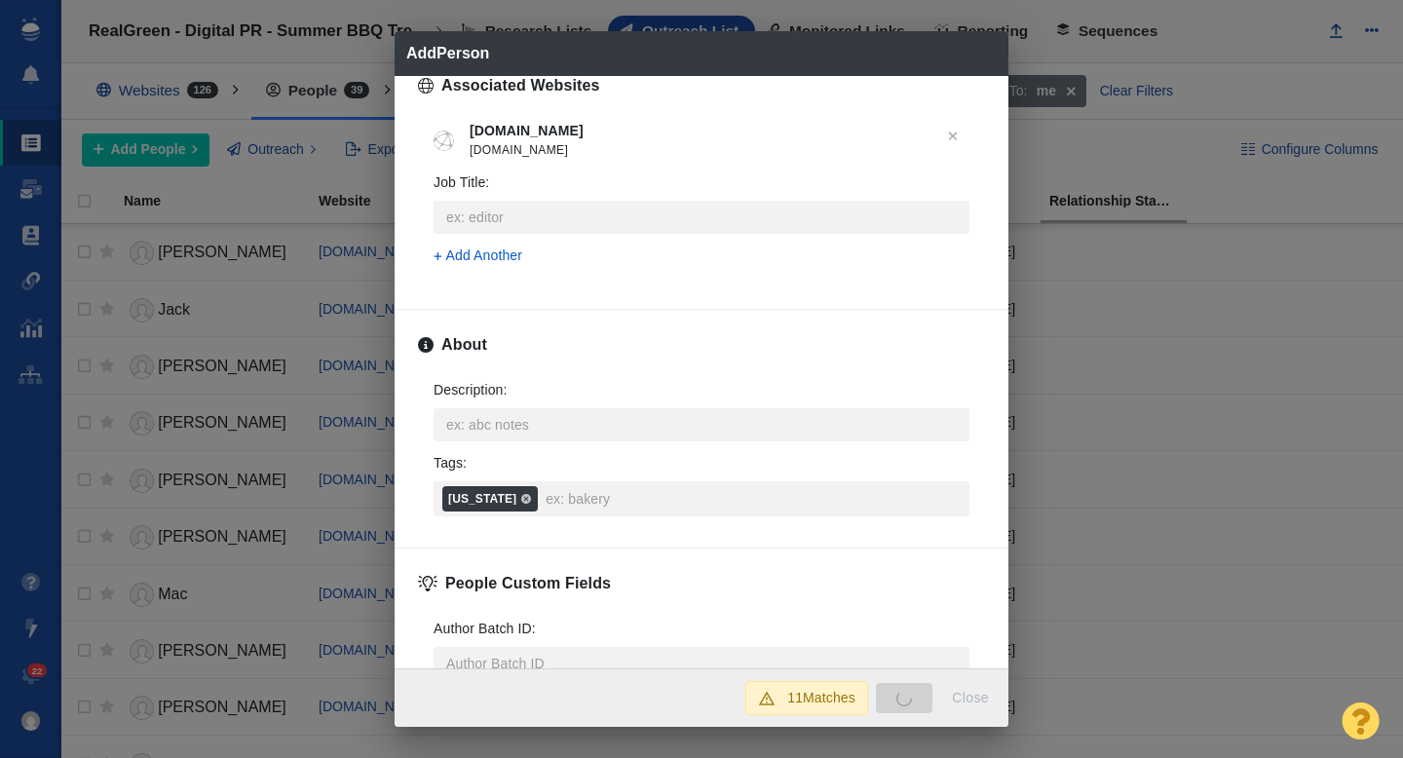
type textarea "x"
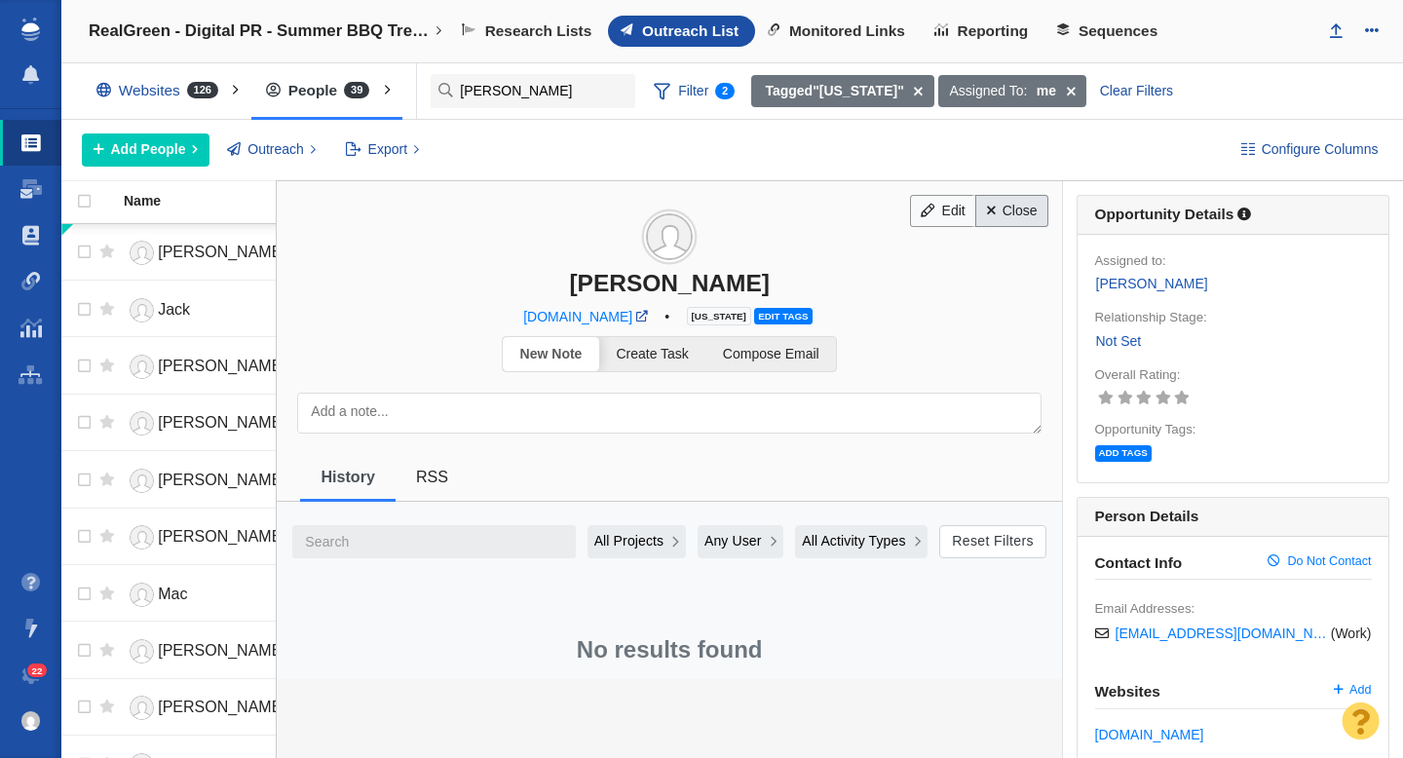
click at [1030, 208] on link "Close" at bounding box center [1011, 211] width 73 height 33
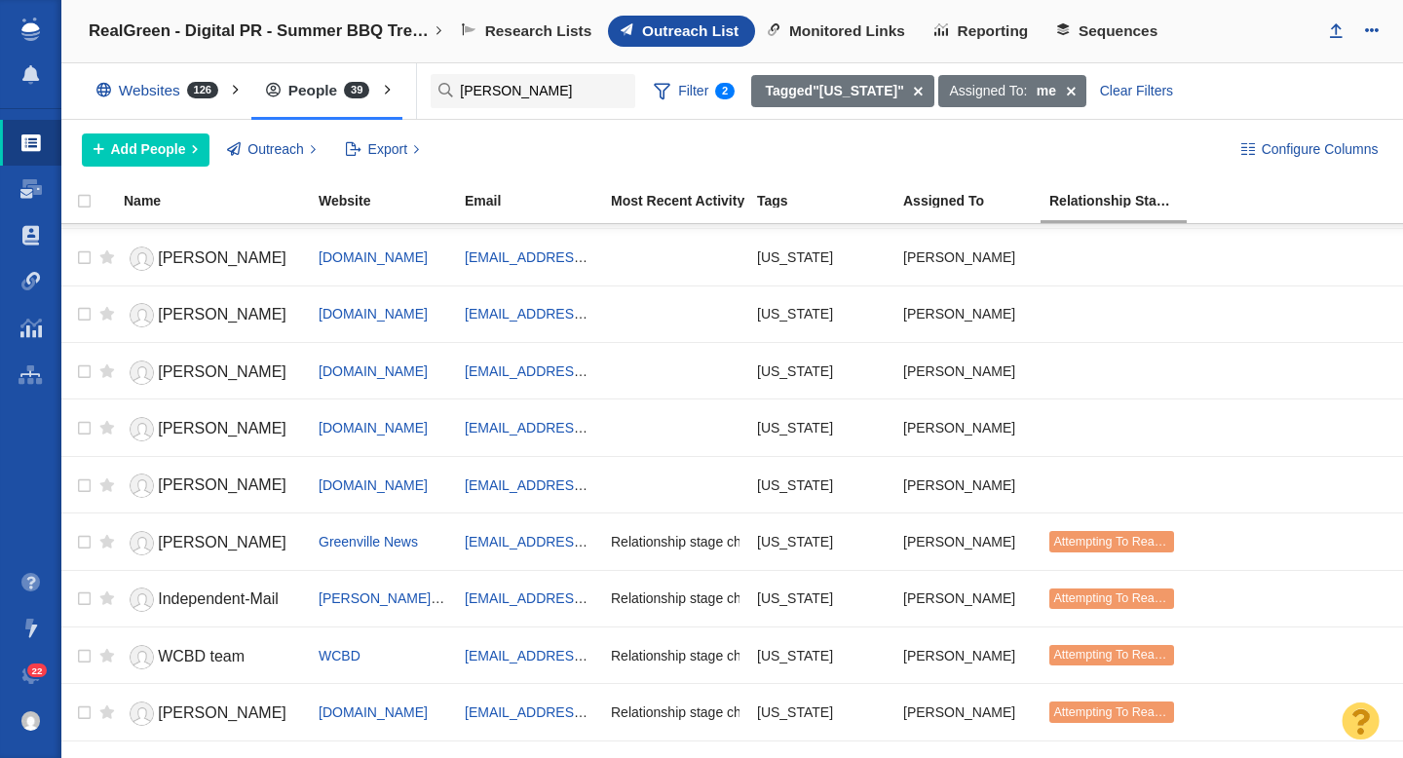
scroll to position [0, 0]
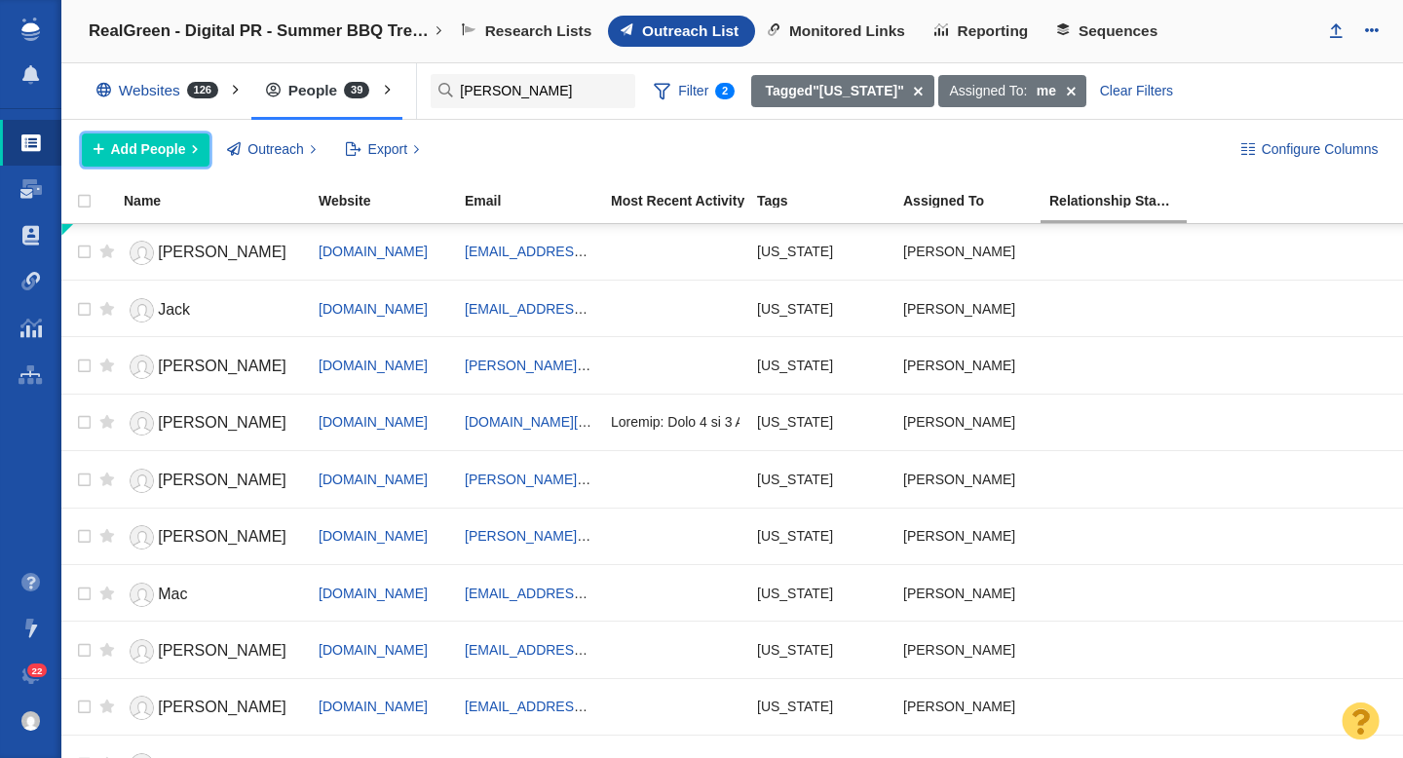
click at [163, 156] on span "Add People" at bounding box center [148, 149] width 75 height 20
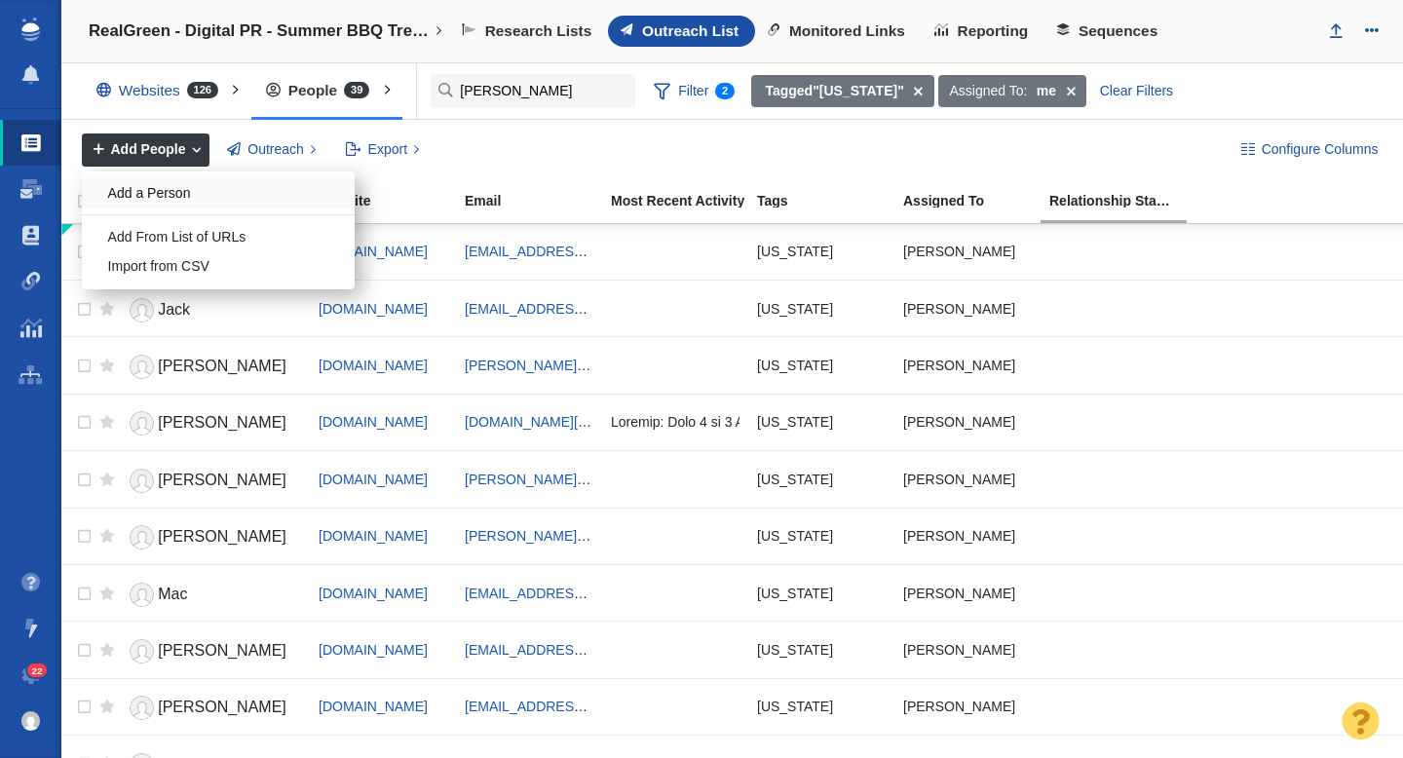
click at [166, 193] on div "Add a Person" at bounding box center [218, 193] width 273 height 30
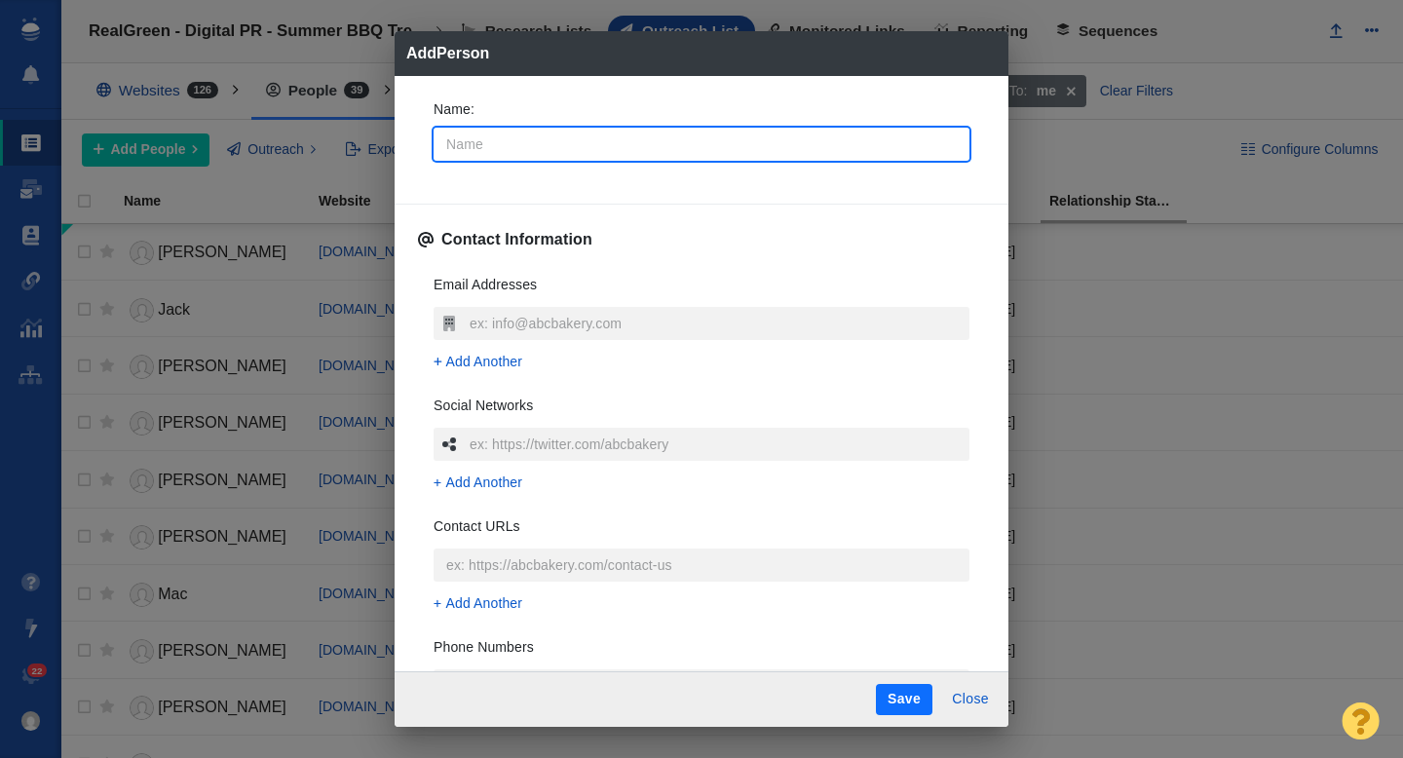
click at [514, 147] on input "Name :" at bounding box center [701, 144] width 536 height 33
type input "Pa"
type textarea "x"
type input "Patric"
type textarea "x"
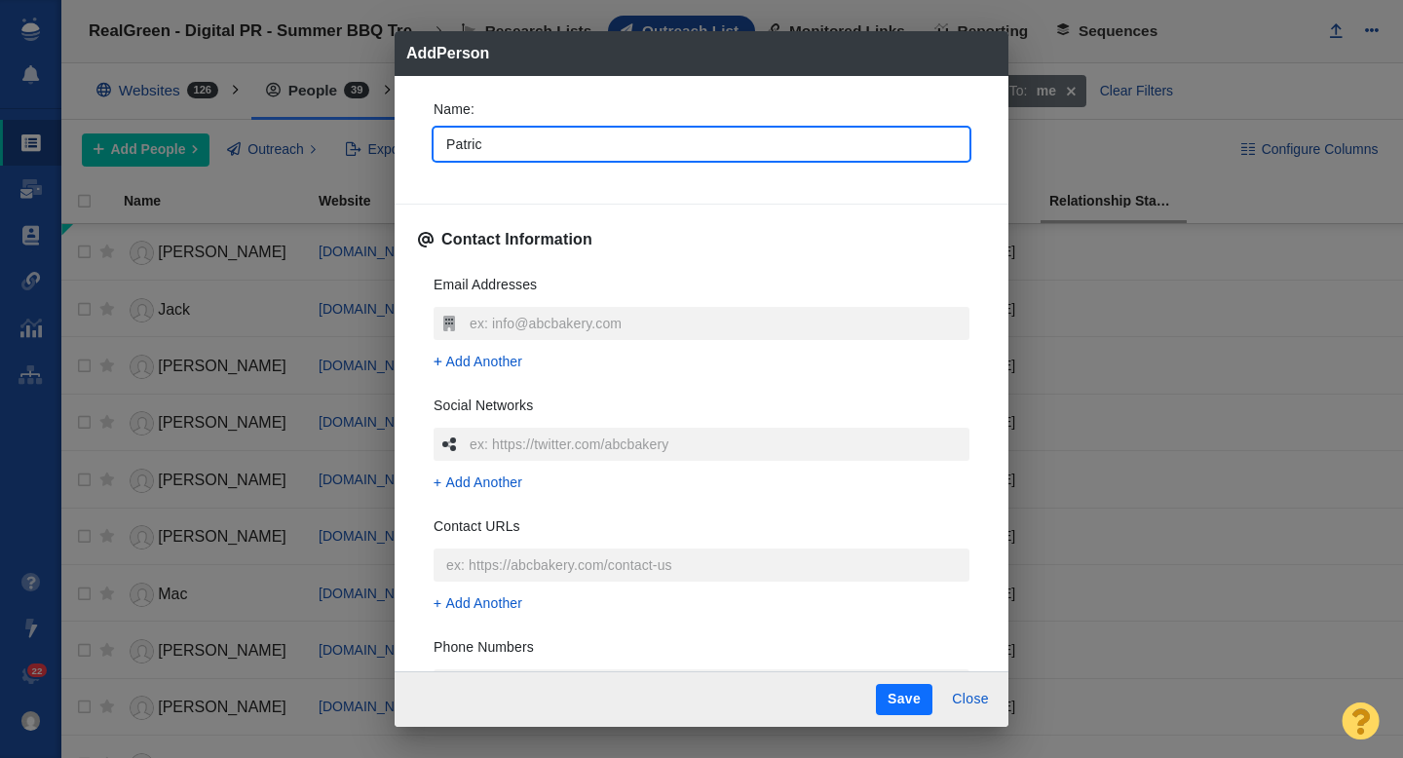
type input "Patrick"
type textarea "x"
type input "Patrick"
click at [414, 186] on div "Name : Patrick Contact Information Email Addresses Add Another Social Networks …" at bounding box center [701, 374] width 614 height 596
type textarea "x"
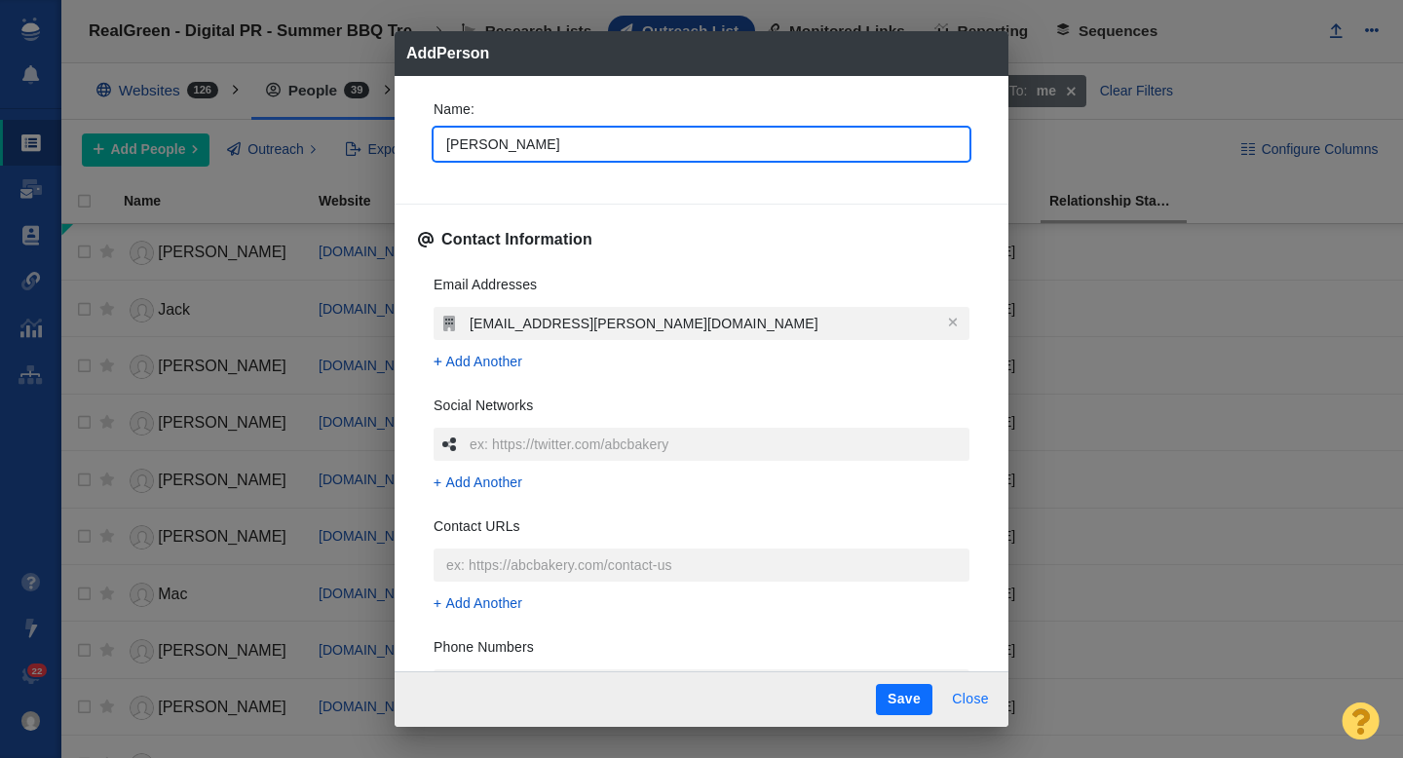
click at [965, 695] on button "Close" at bounding box center [970, 699] width 60 height 31
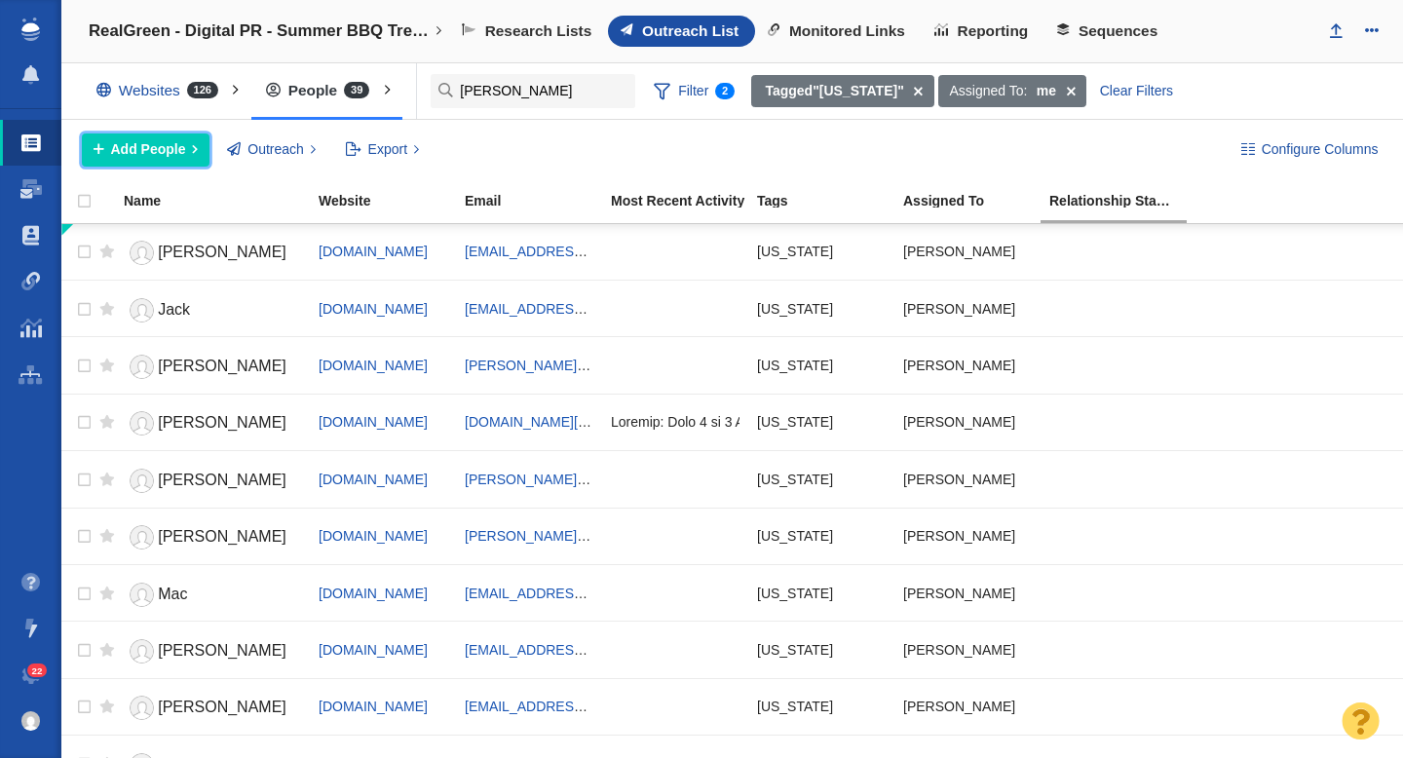
click at [148, 141] on span "Add People" at bounding box center [148, 149] width 75 height 20
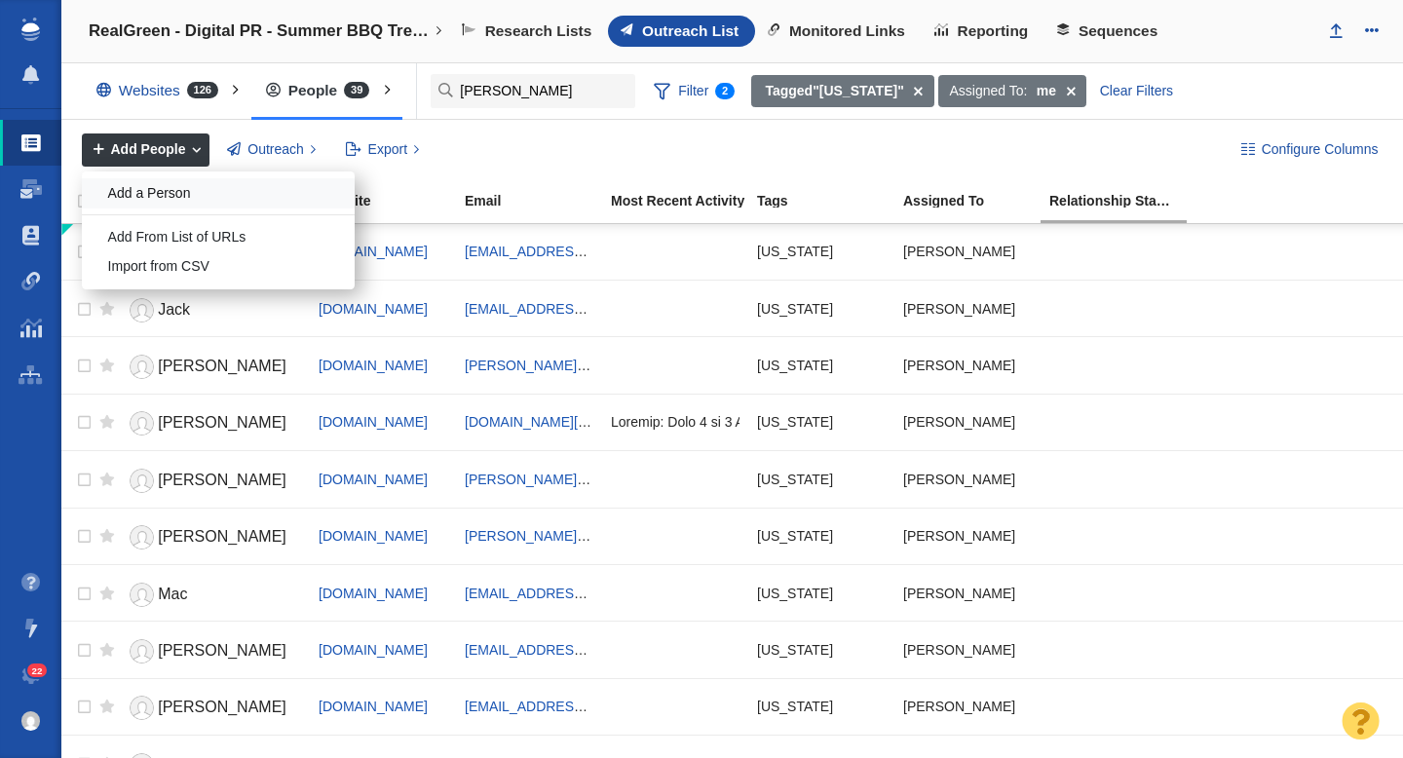
click at [159, 188] on div "Add a Person" at bounding box center [218, 193] width 273 height 30
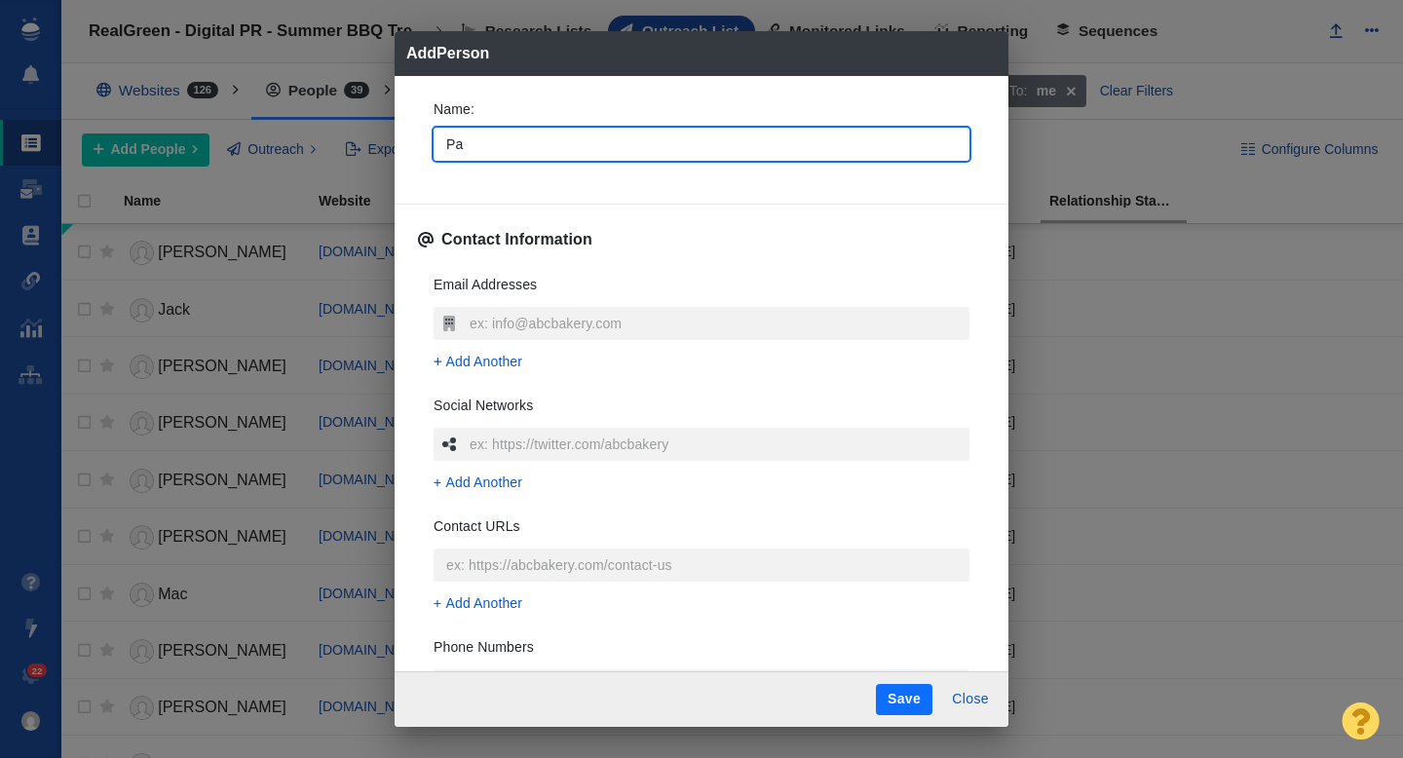
type input "Pat"
type textarea "x"
type input "Patrick"
type textarea "x"
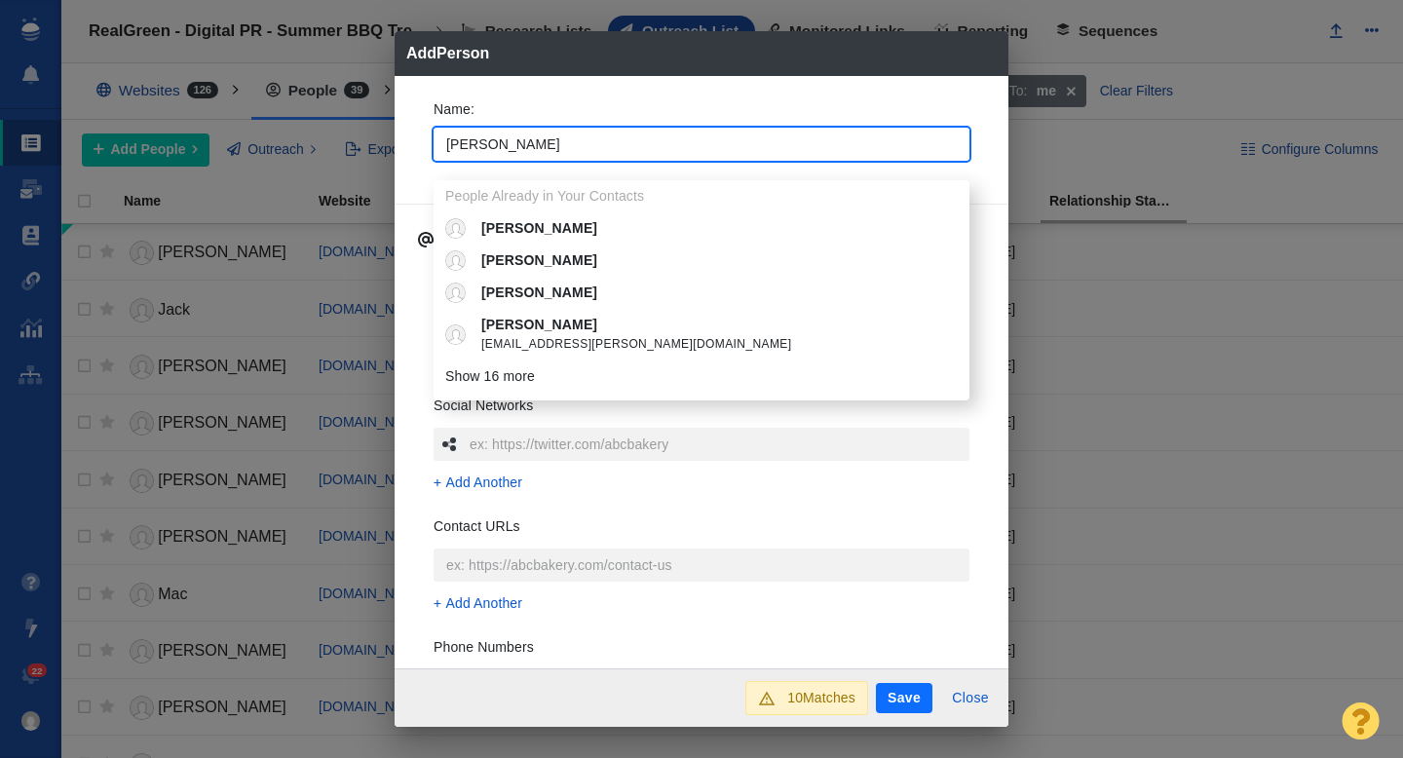
type input "Patrick"
type textarea "x"
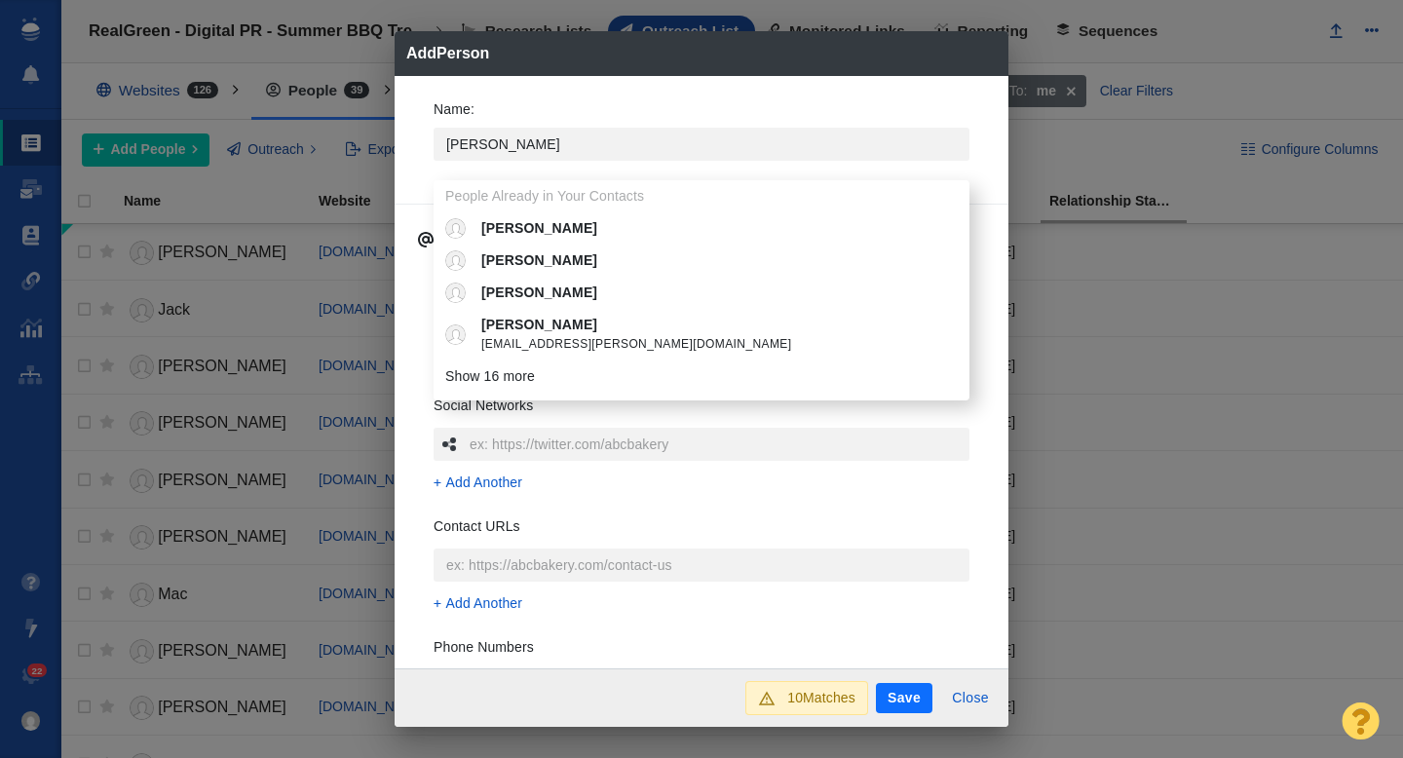
click at [413, 107] on div "Name : Patrick People Already in Your Contacts Patrick Patrick Patrick Bannon P…" at bounding box center [701, 372] width 614 height 593
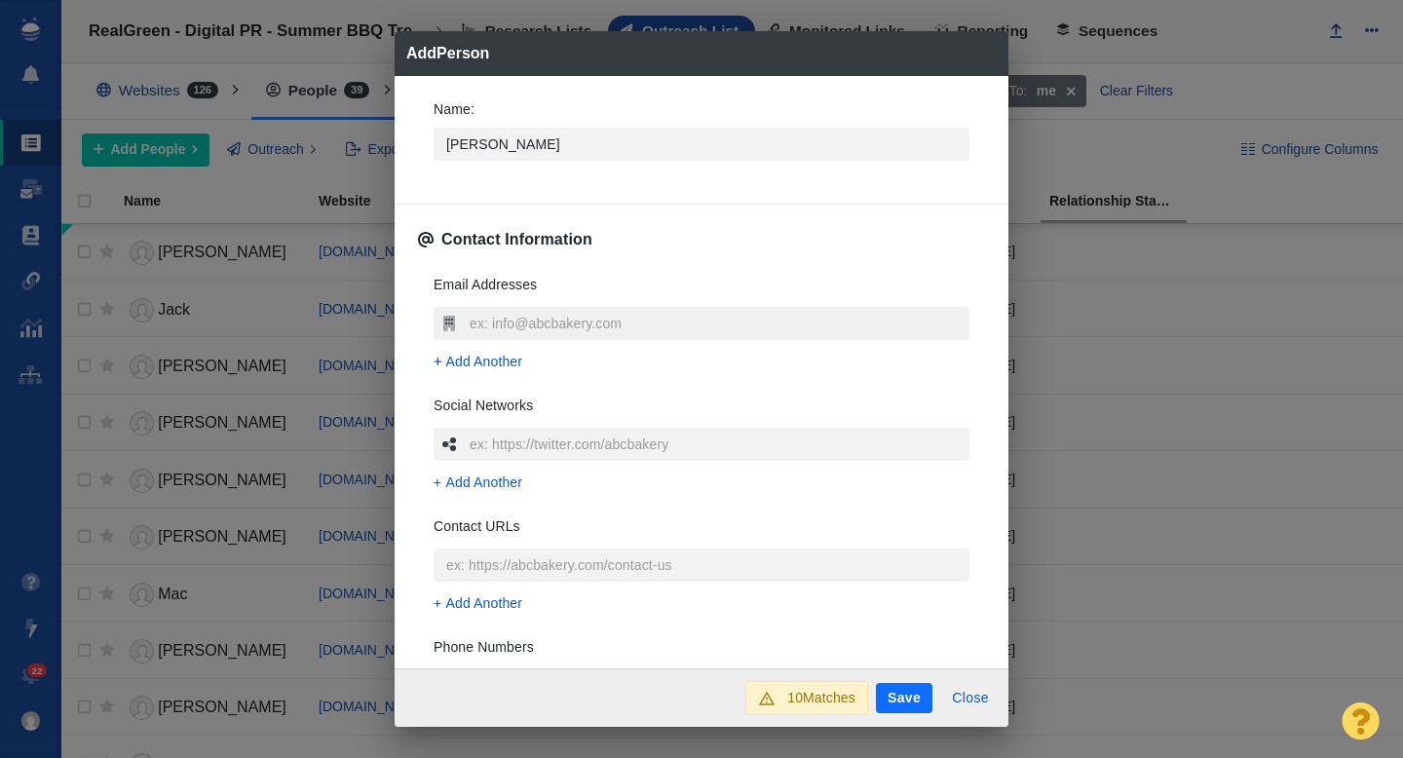
click at [484, 323] on input "text" at bounding box center [717, 323] width 505 height 33
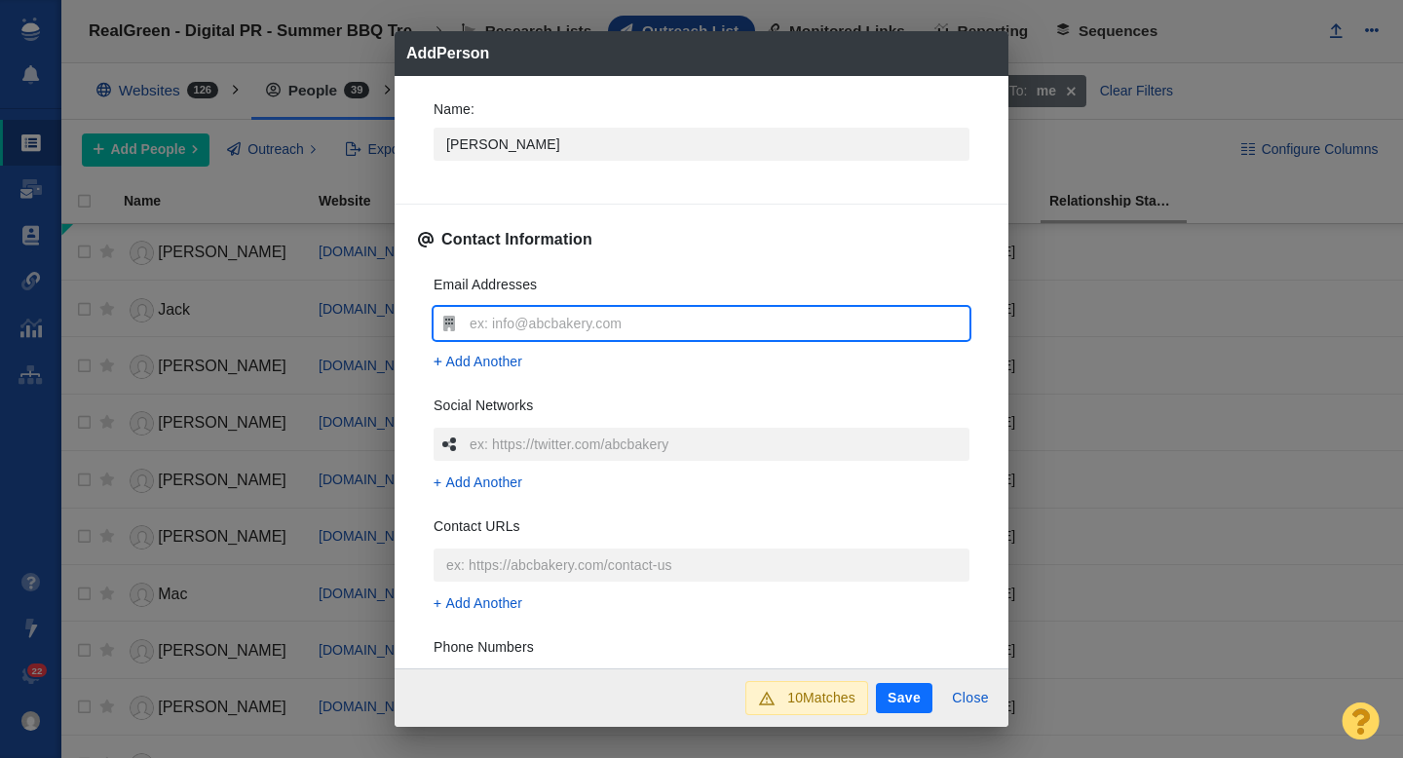
type input "pmccreless@thestate.com"
type textarea "x"
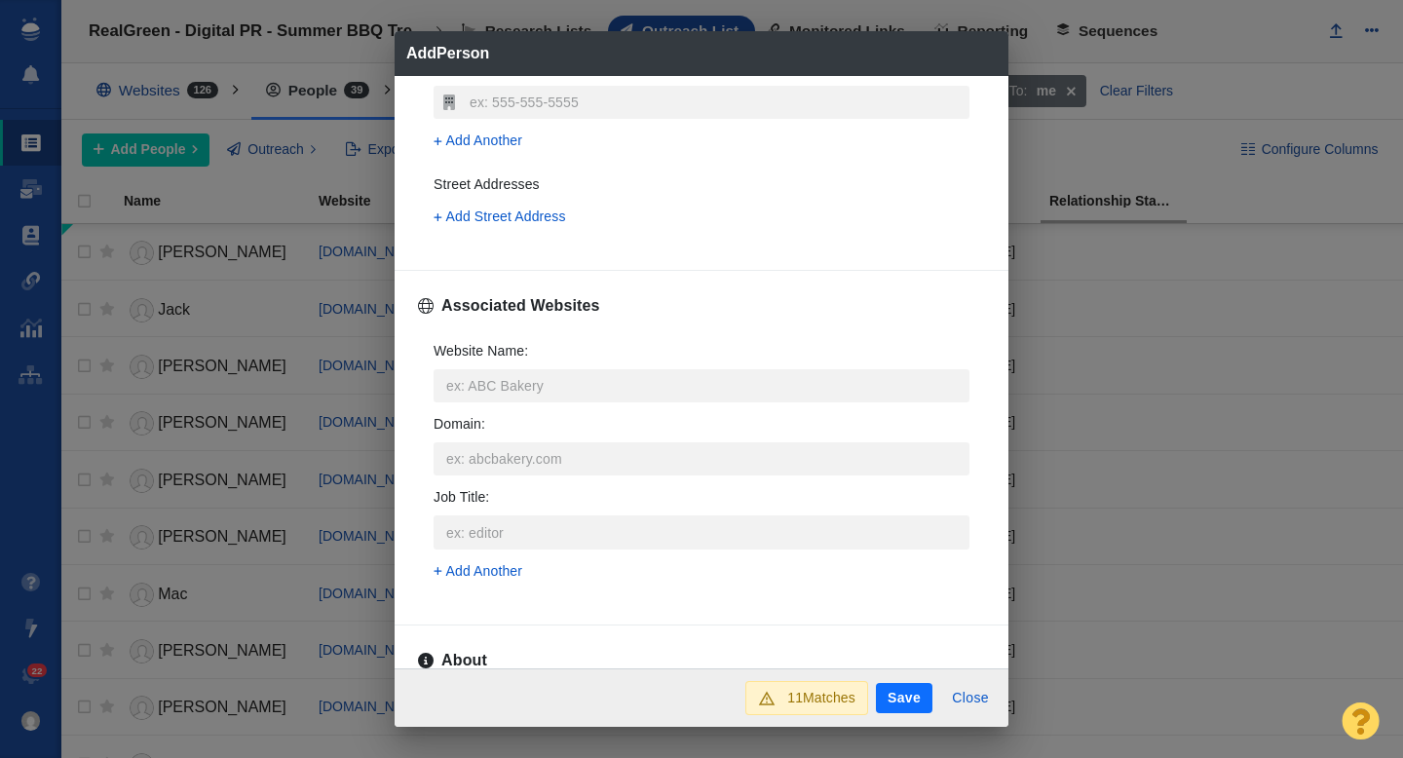
scroll to position [620, 0]
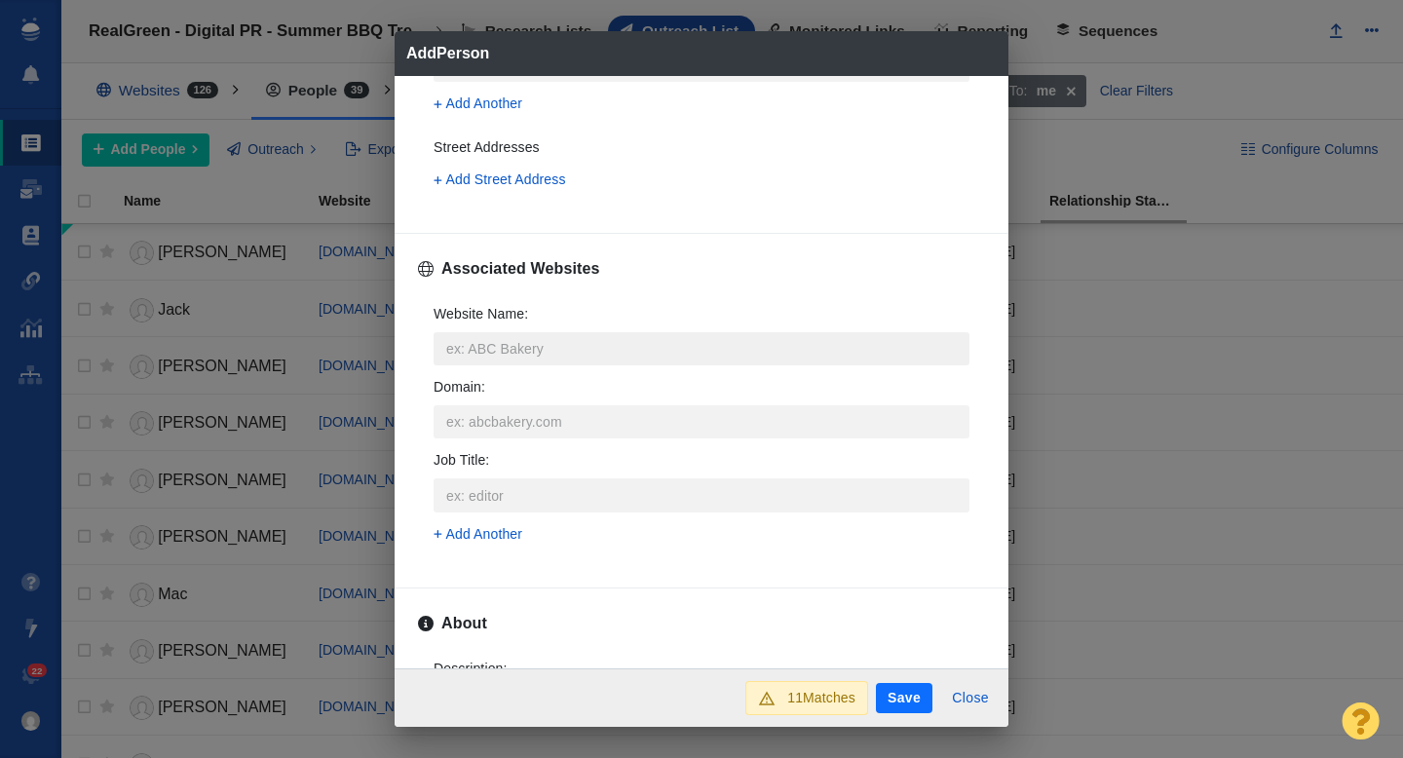
type input "pmccreless@thestate.com"
click at [523, 357] on input "Website Name :" at bounding box center [701, 348] width 536 height 33
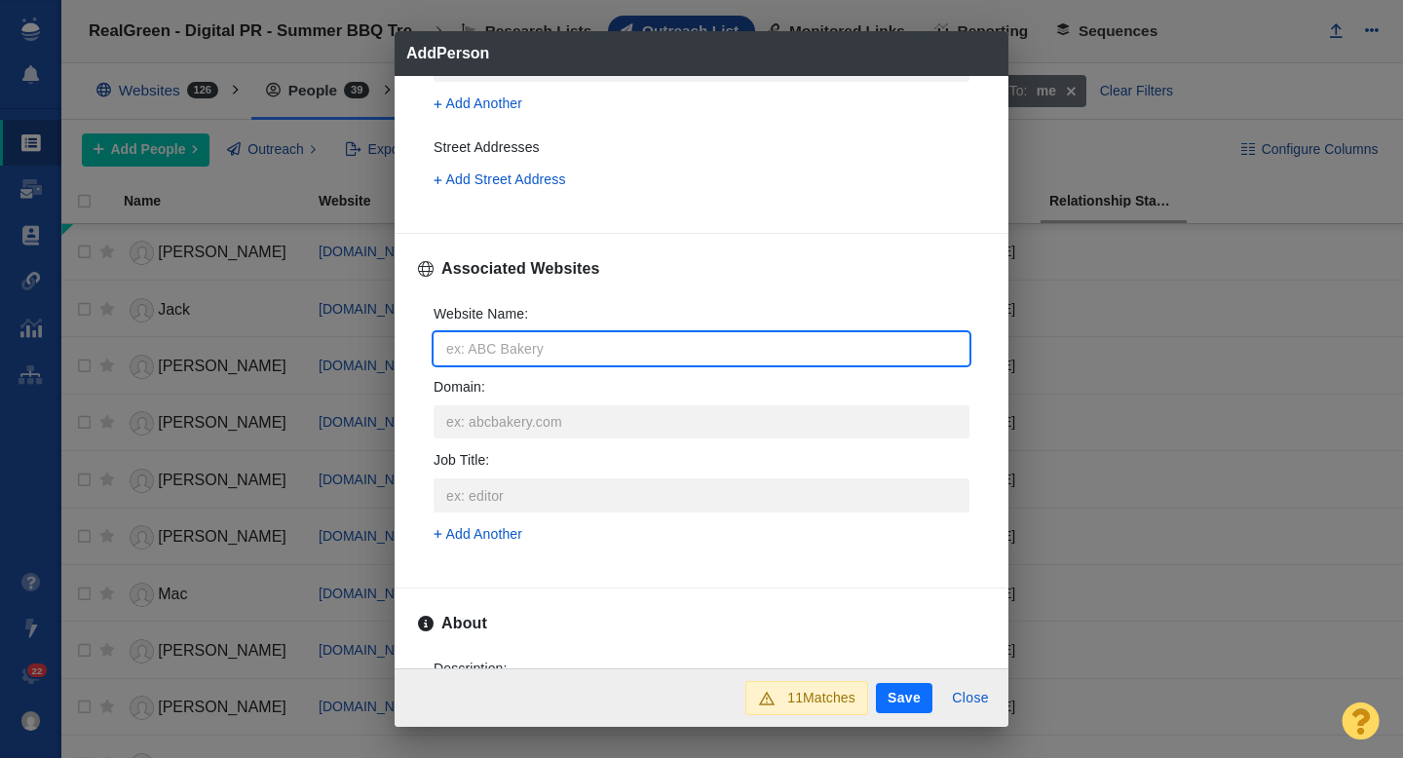
type input "t"
type textarea "x"
type input "th"
type textarea "x"
type input "the"
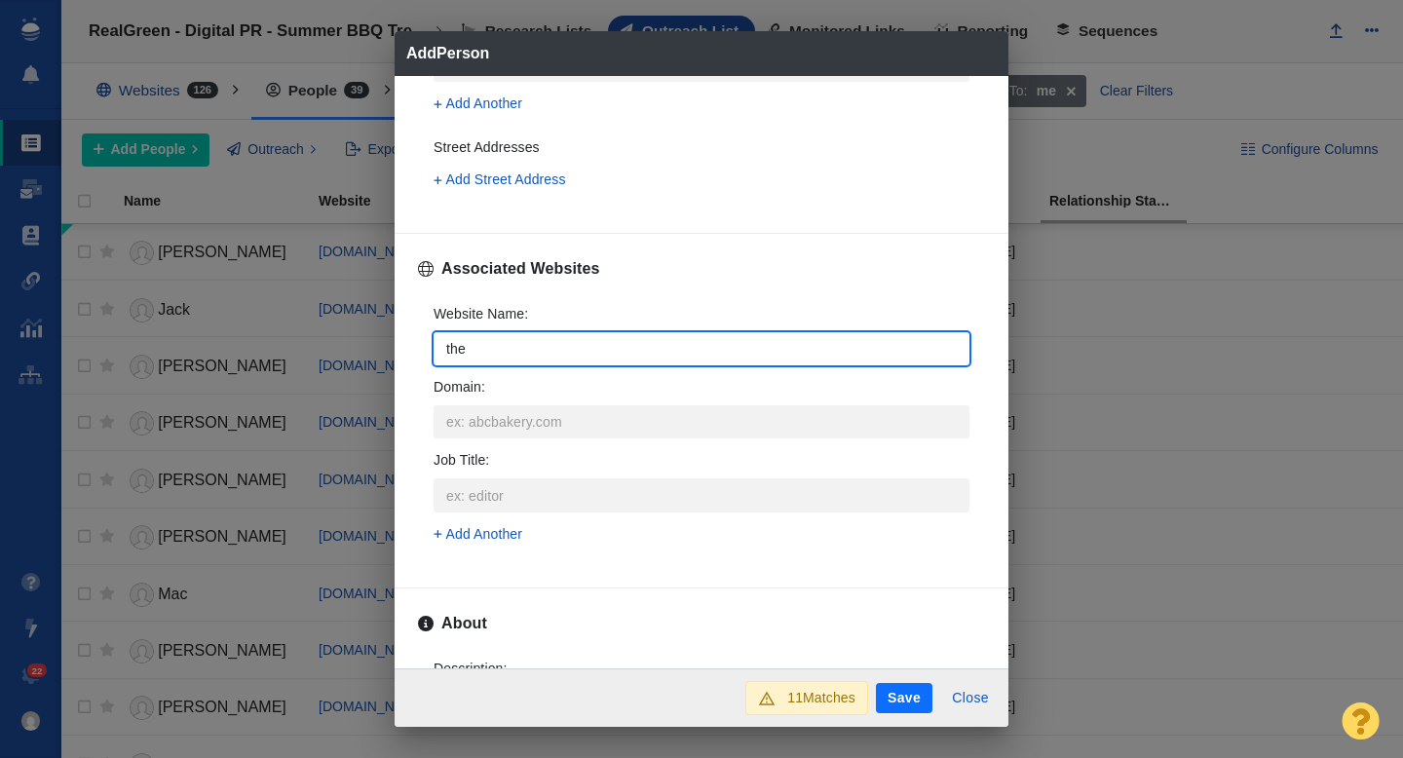
type textarea "x"
type input "thes"
type textarea "x"
type input "thest"
type textarea "x"
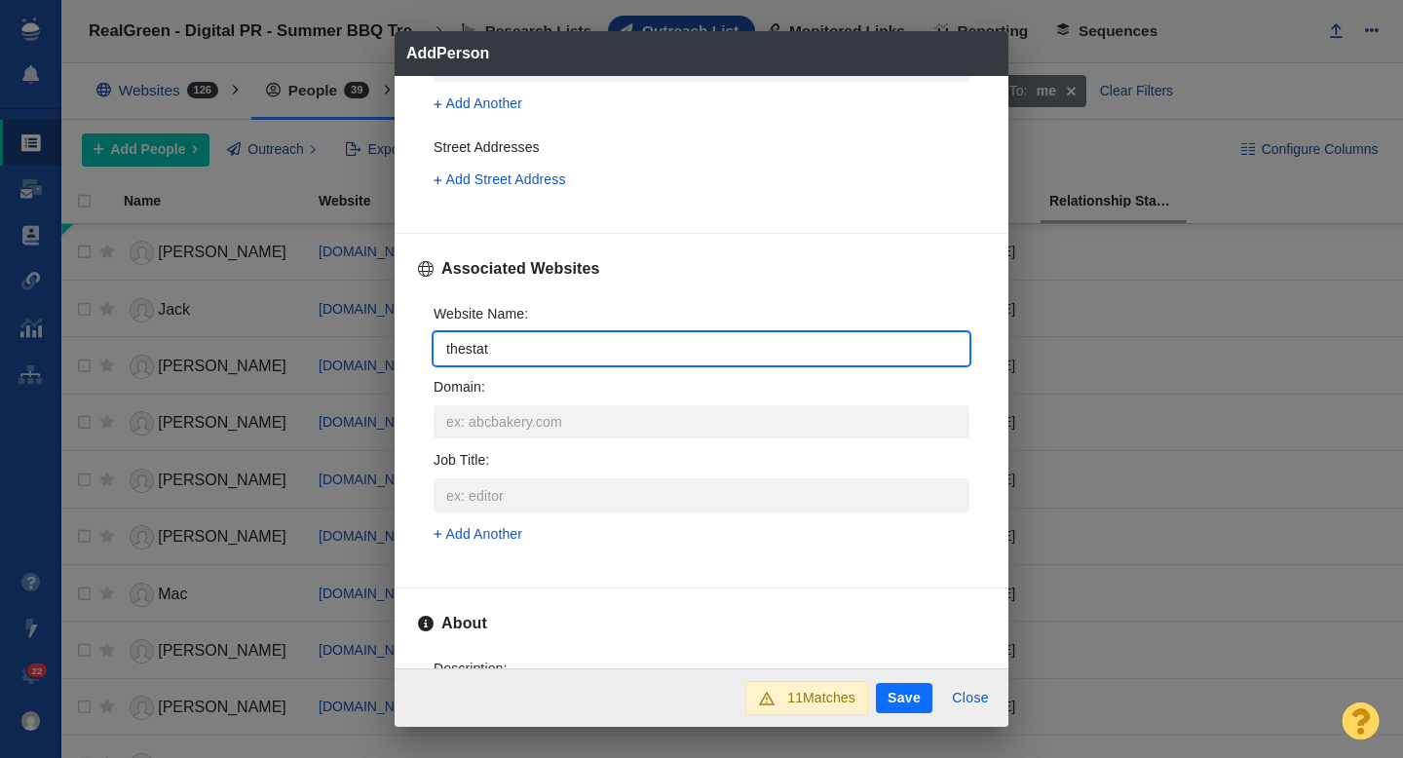
type input "thestate"
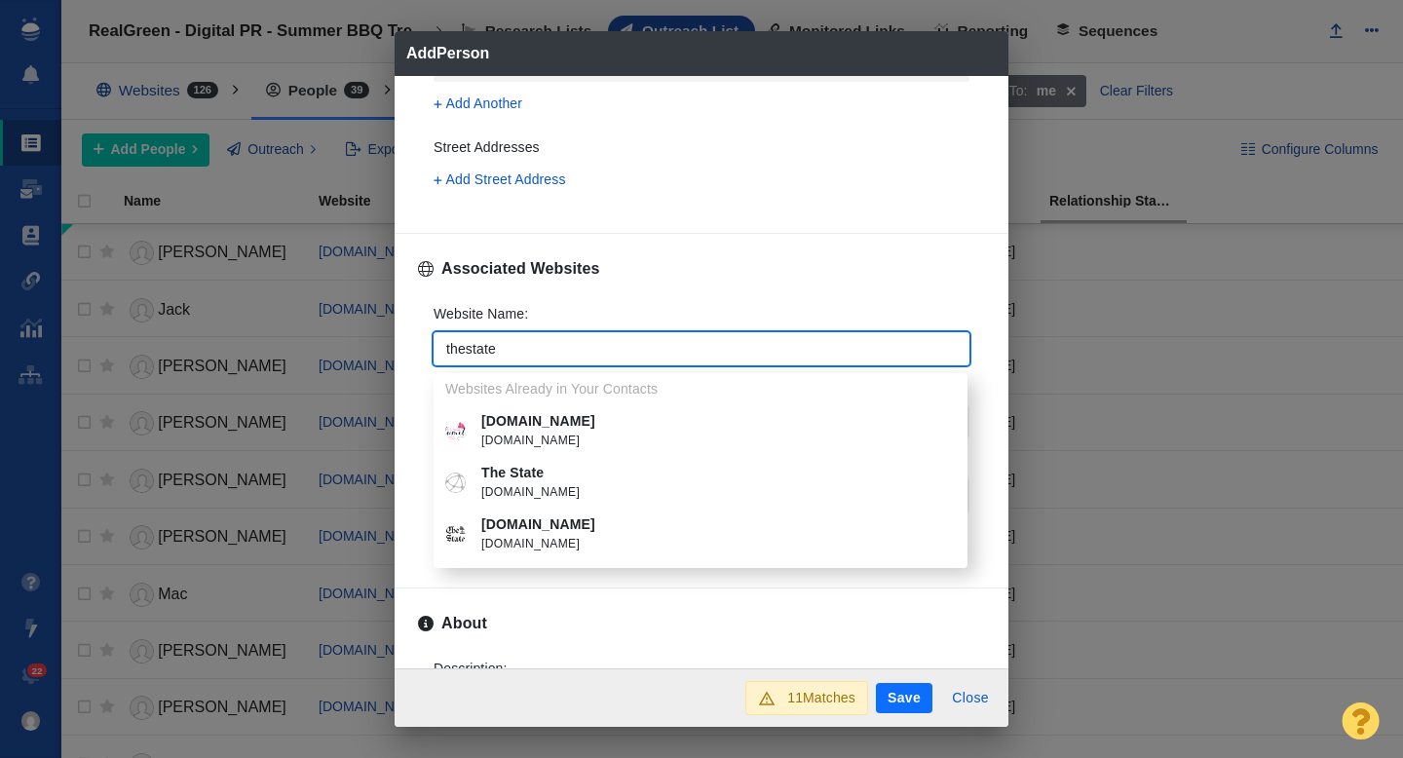
click at [560, 483] on span "thestate.com" at bounding box center [714, 492] width 467 height 19
type textarea "x"
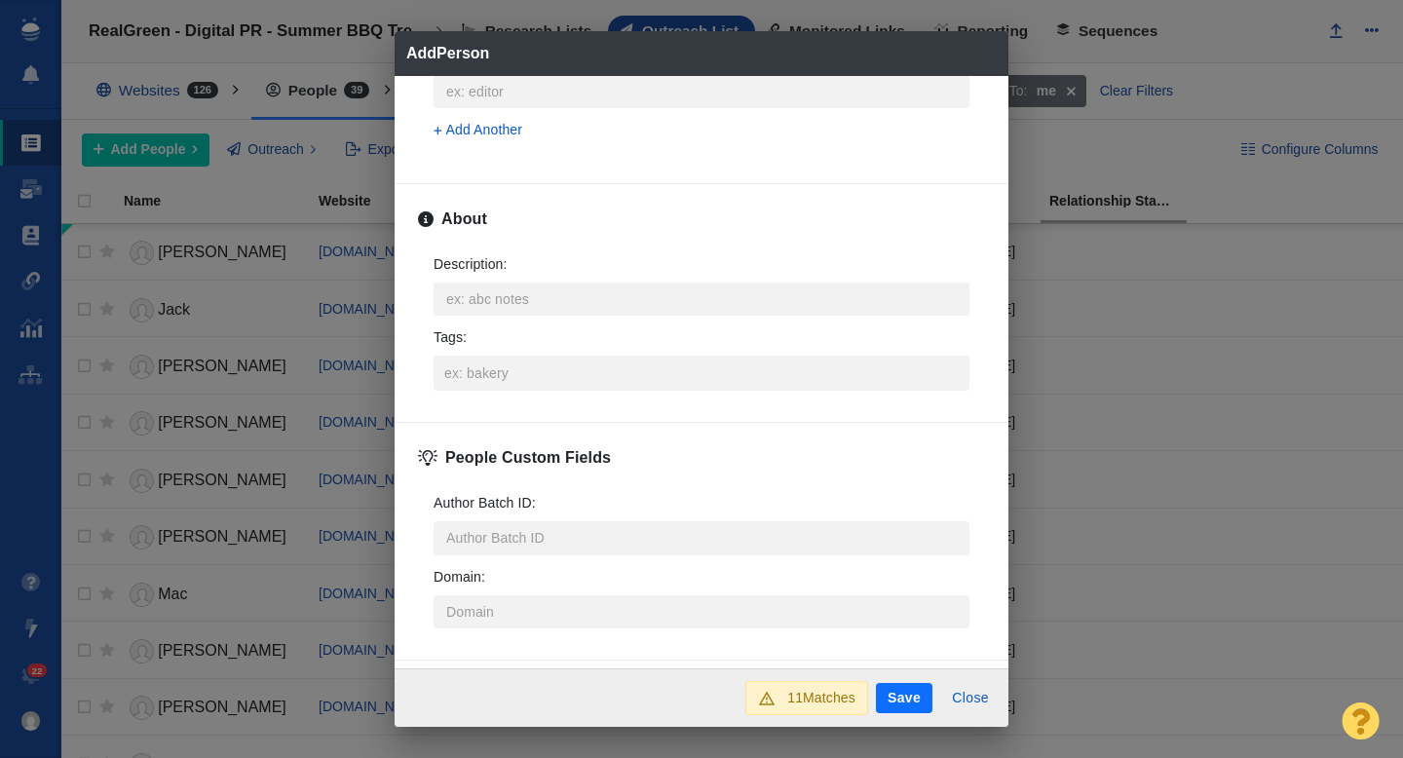
scroll to position [934, 0]
click at [481, 367] on input "Tags :" at bounding box center [701, 368] width 524 height 35
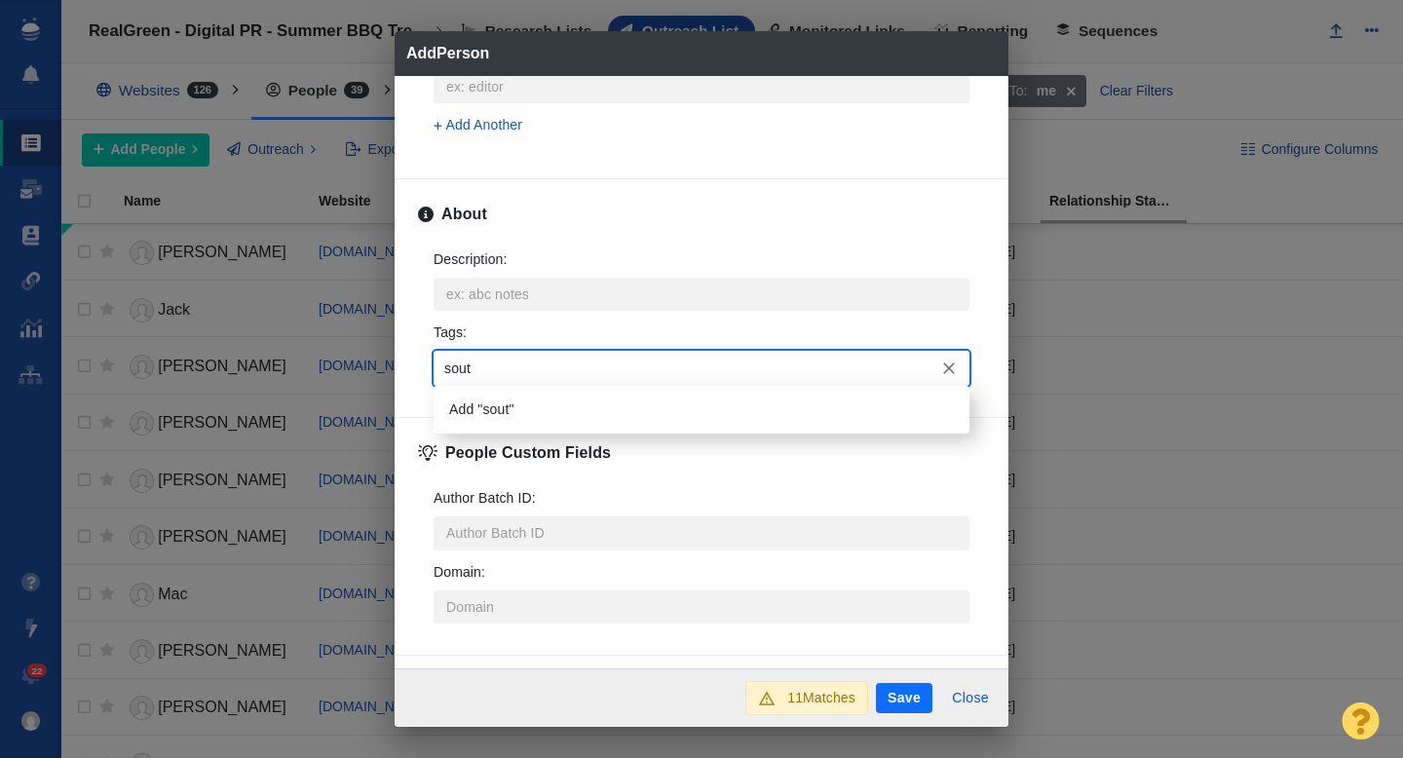
type input "south"
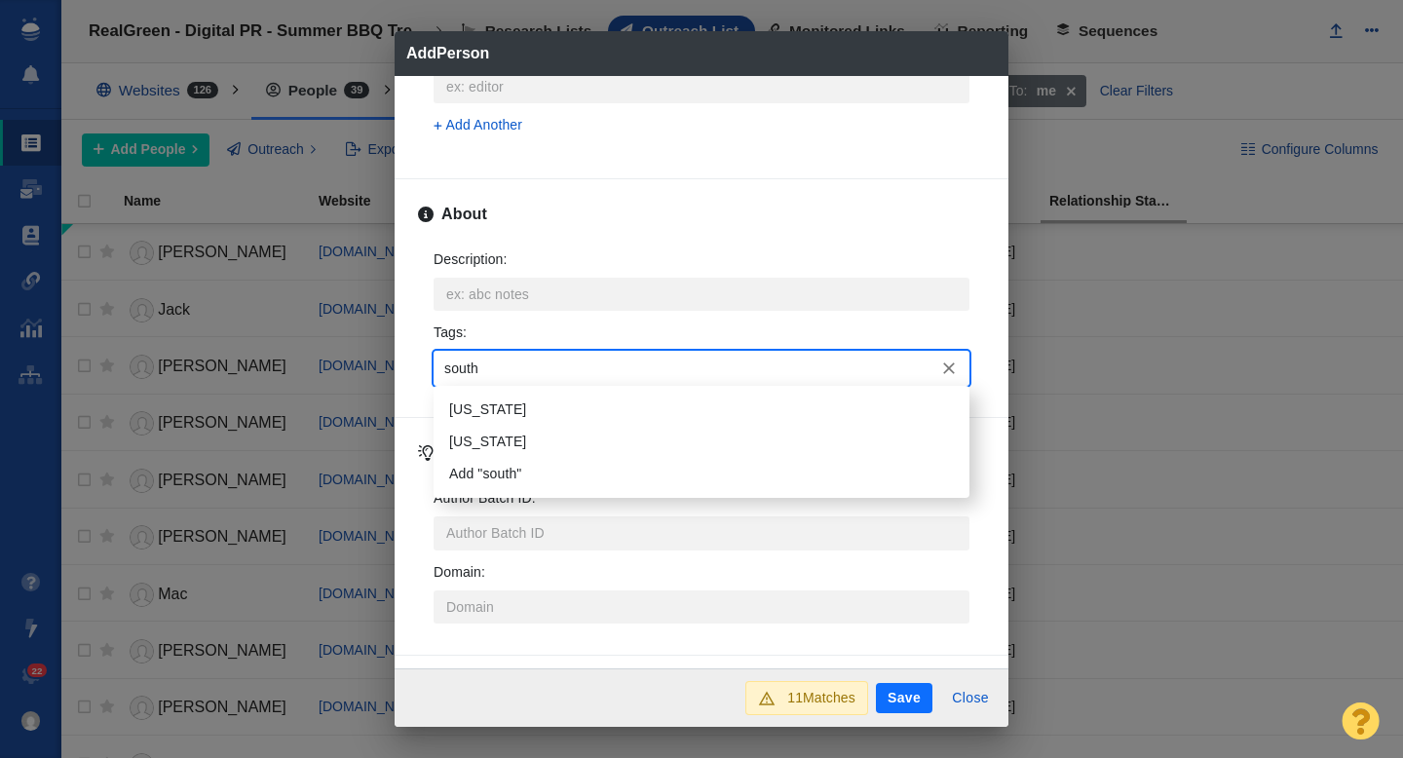
click at [517, 404] on li "South Carolina" at bounding box center [701, 410] width 536 height 32
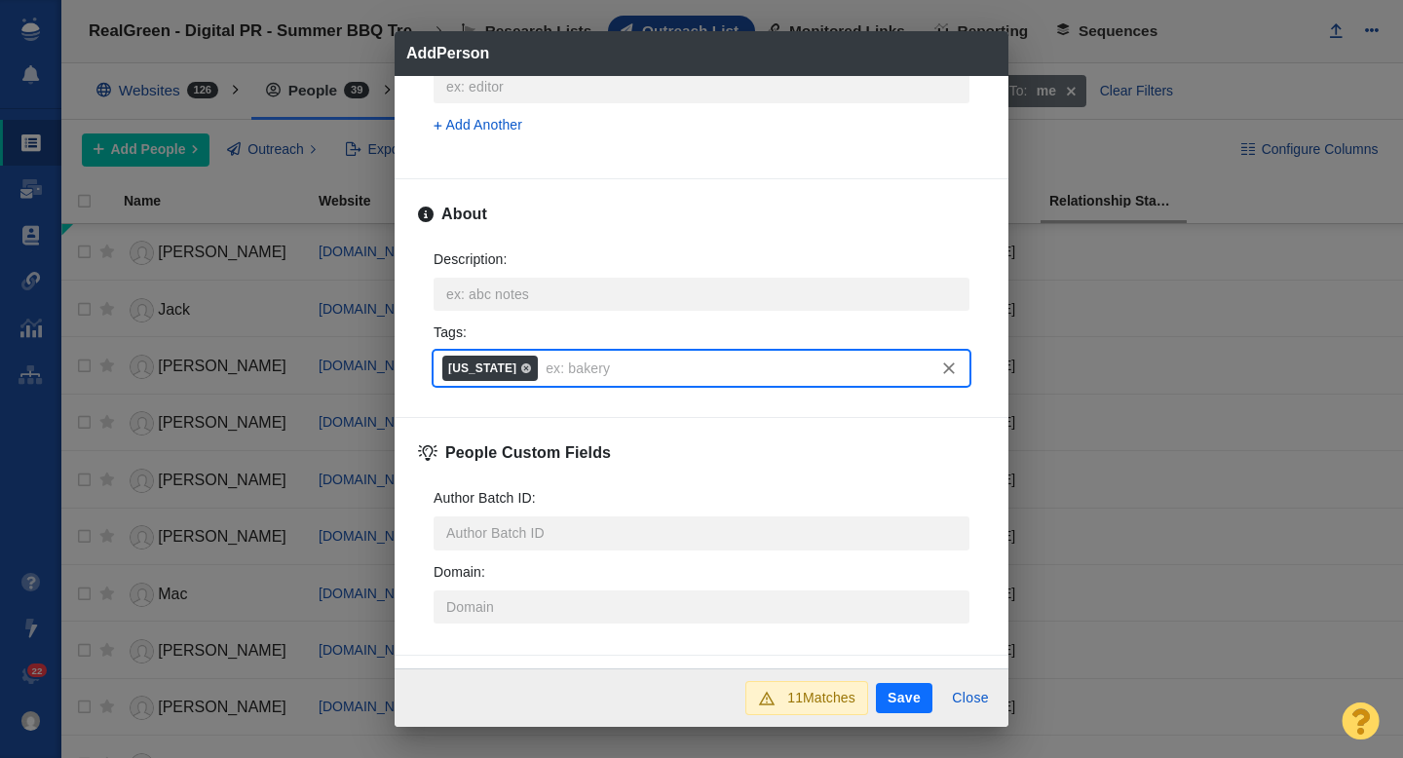
click at [905, 691] on button "Save" at bounding box center [904, 698] width 56 height 31
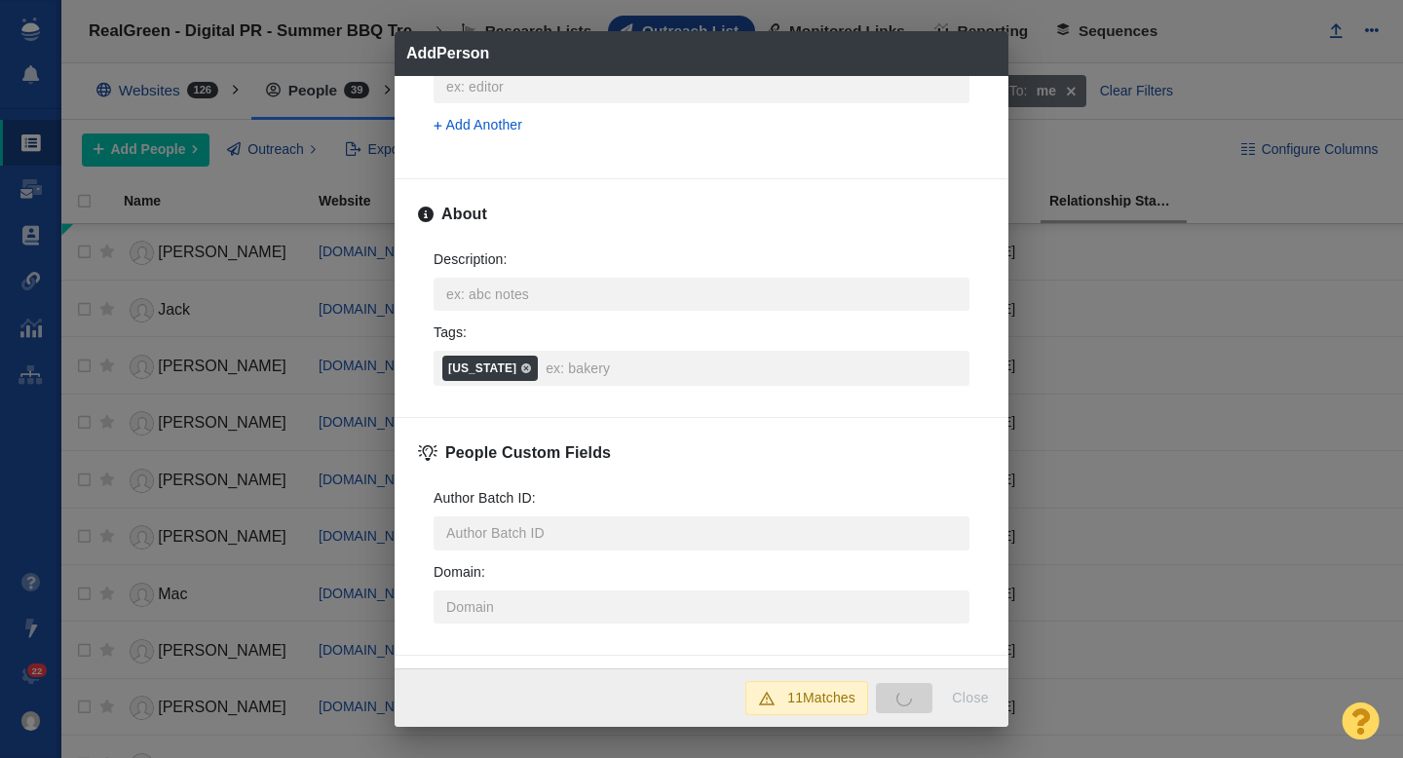
type textarea "x"
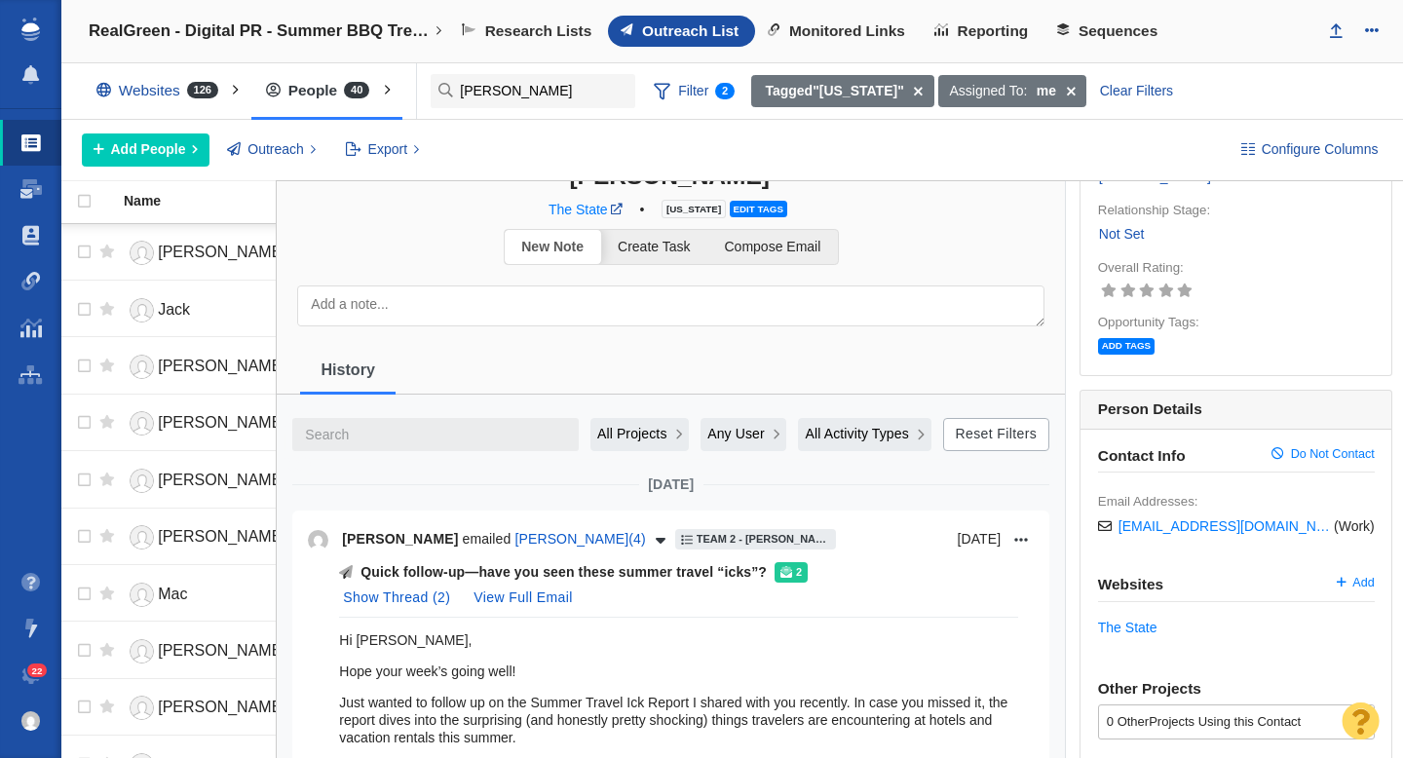
scroll to position [0, 0]
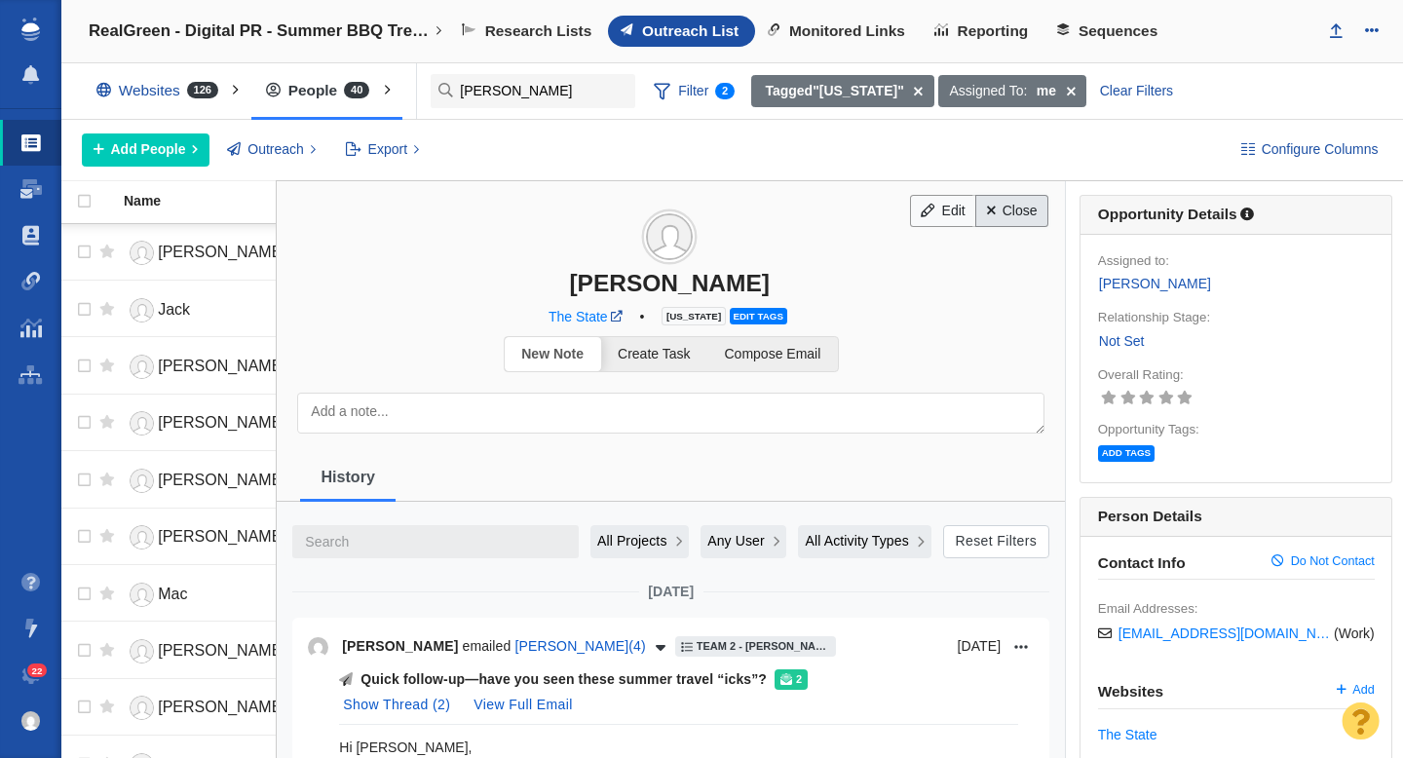
click at [1019, 222] on link "Close" at bounding box center [1011, 211] width 73 height 33
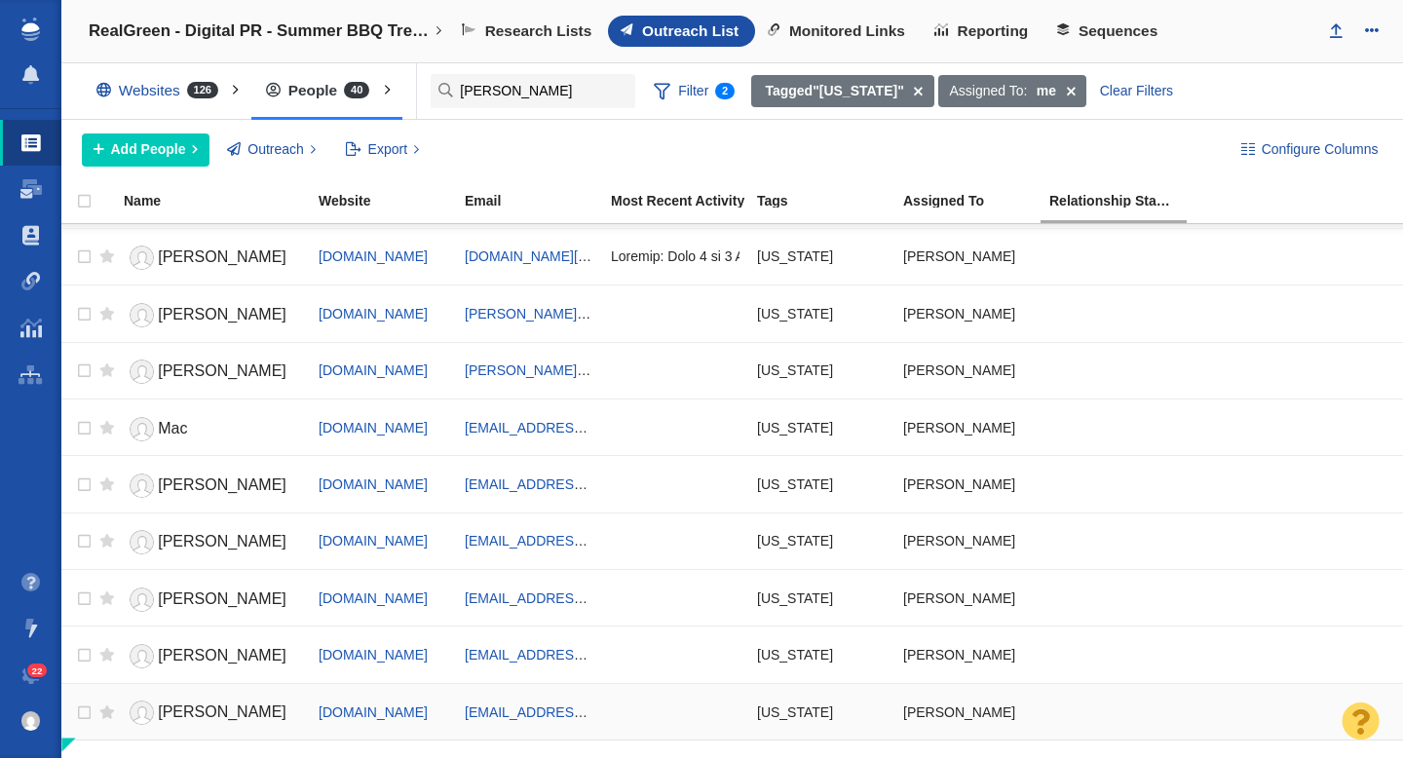
scroll to position [305, 0]
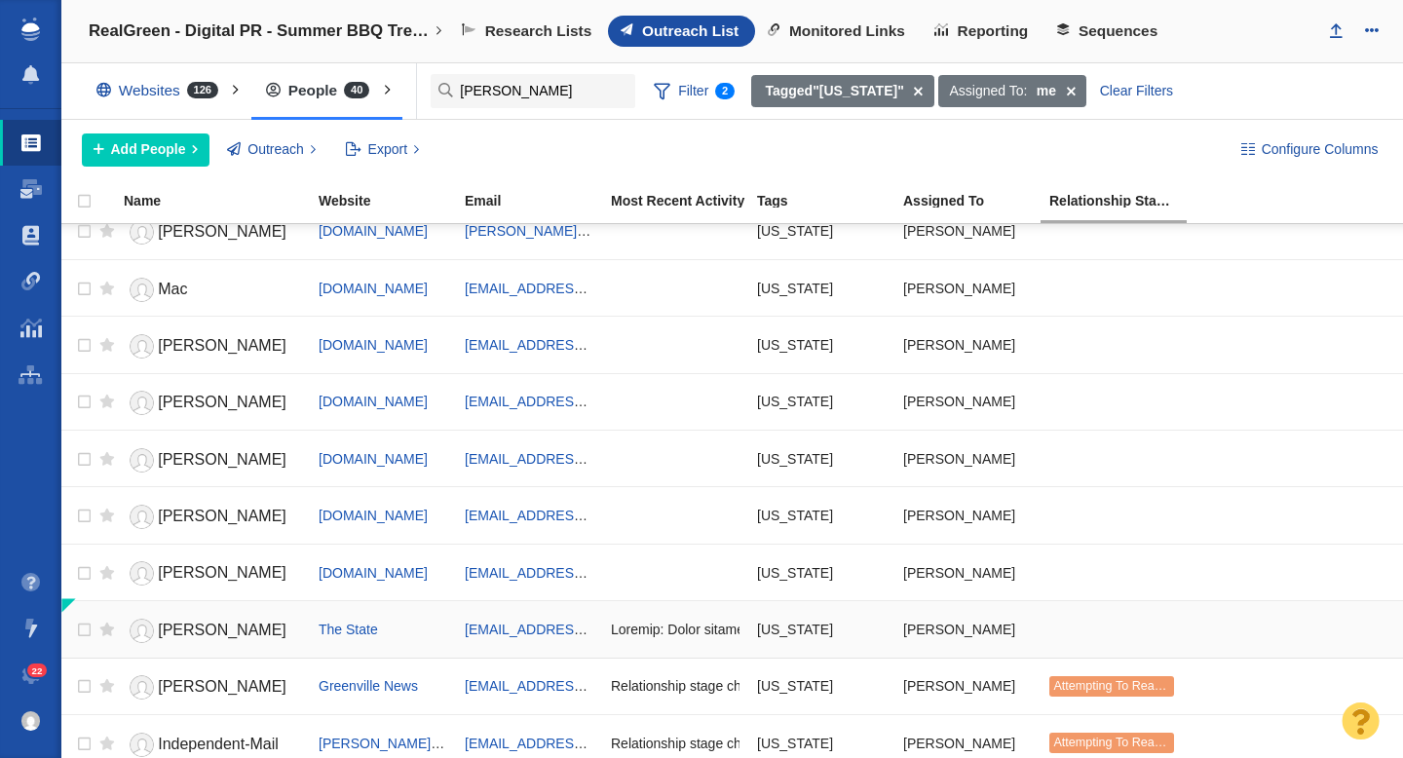
click at [238, 635] on link "Patrick" at bounding box center [212, 631] width 177 height 34
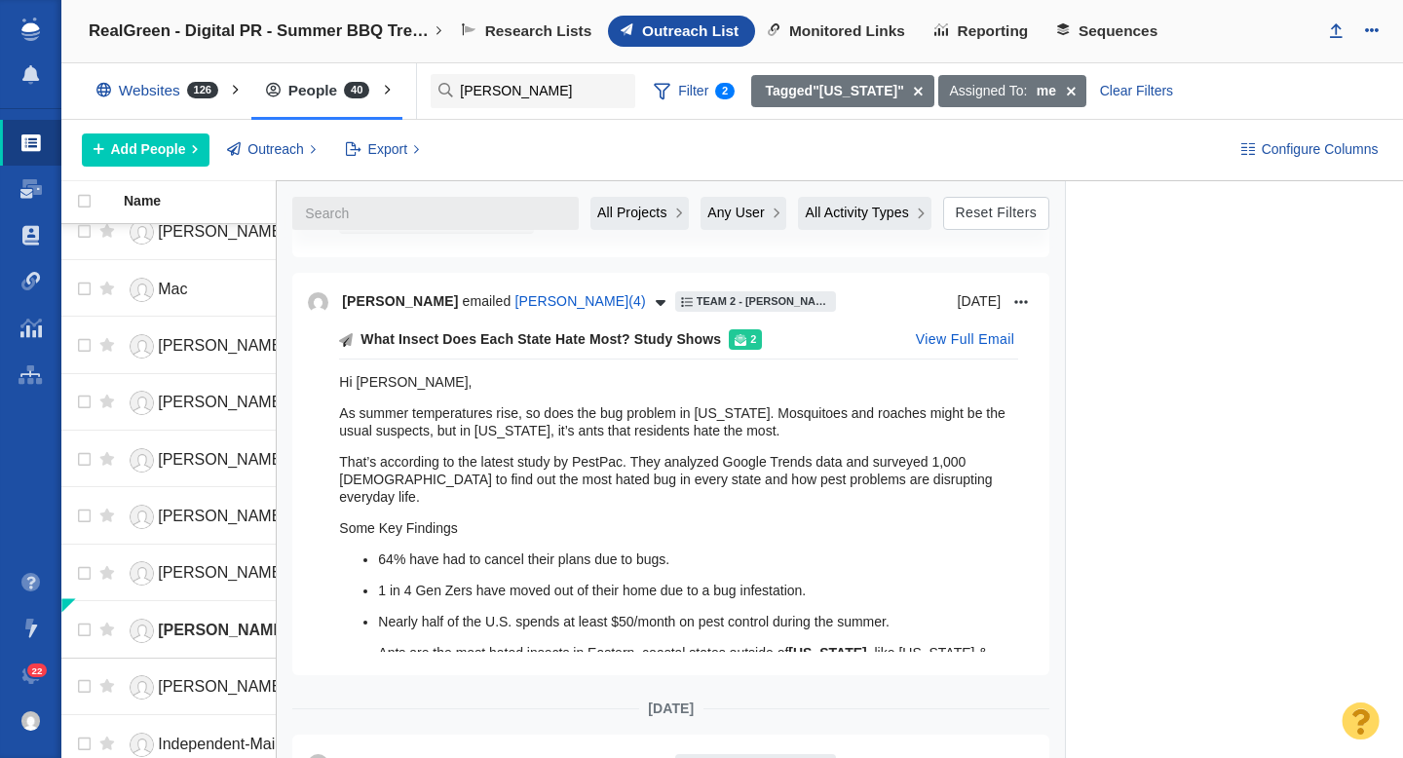
scroll to position [0, 0]
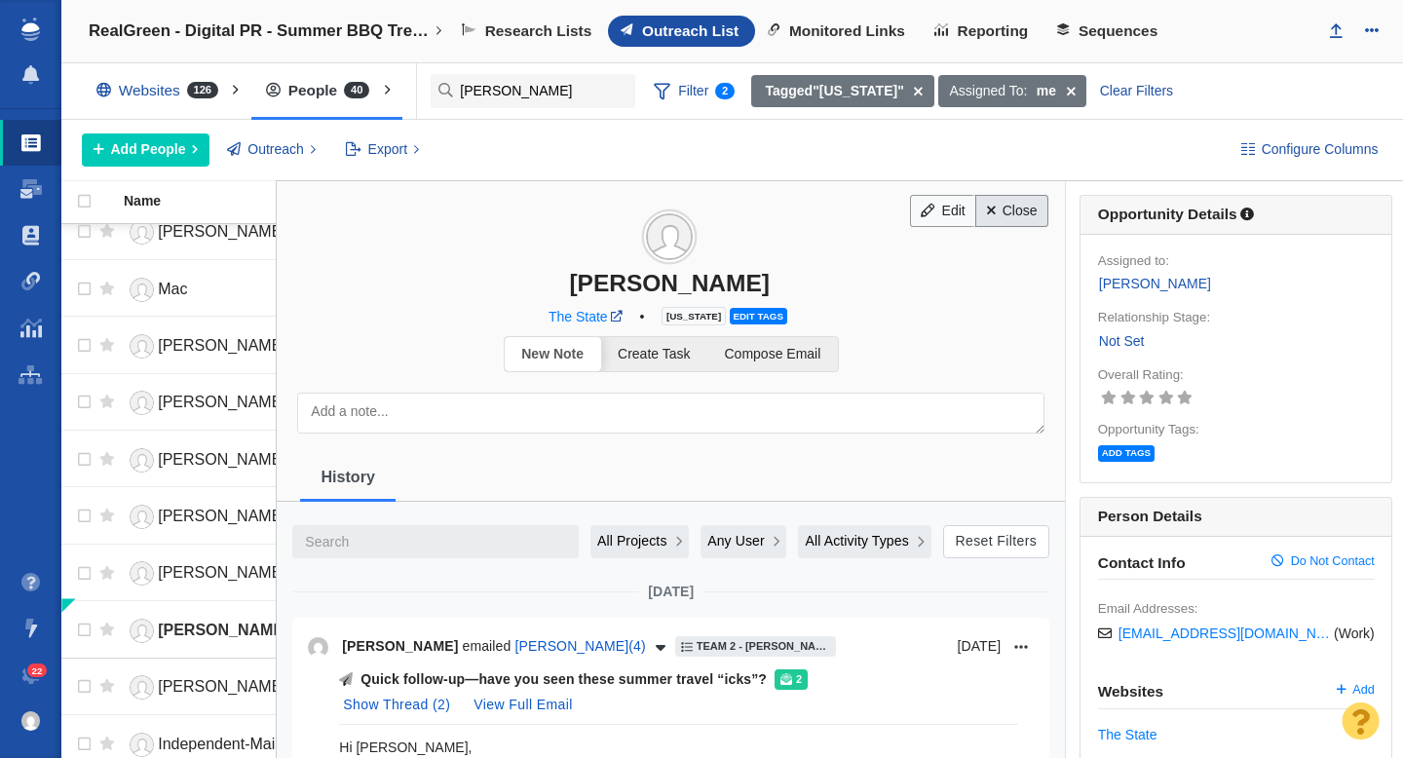
click at [1010, 213] on link "Close" at bounding box center [1011, 211] width 73 height 33
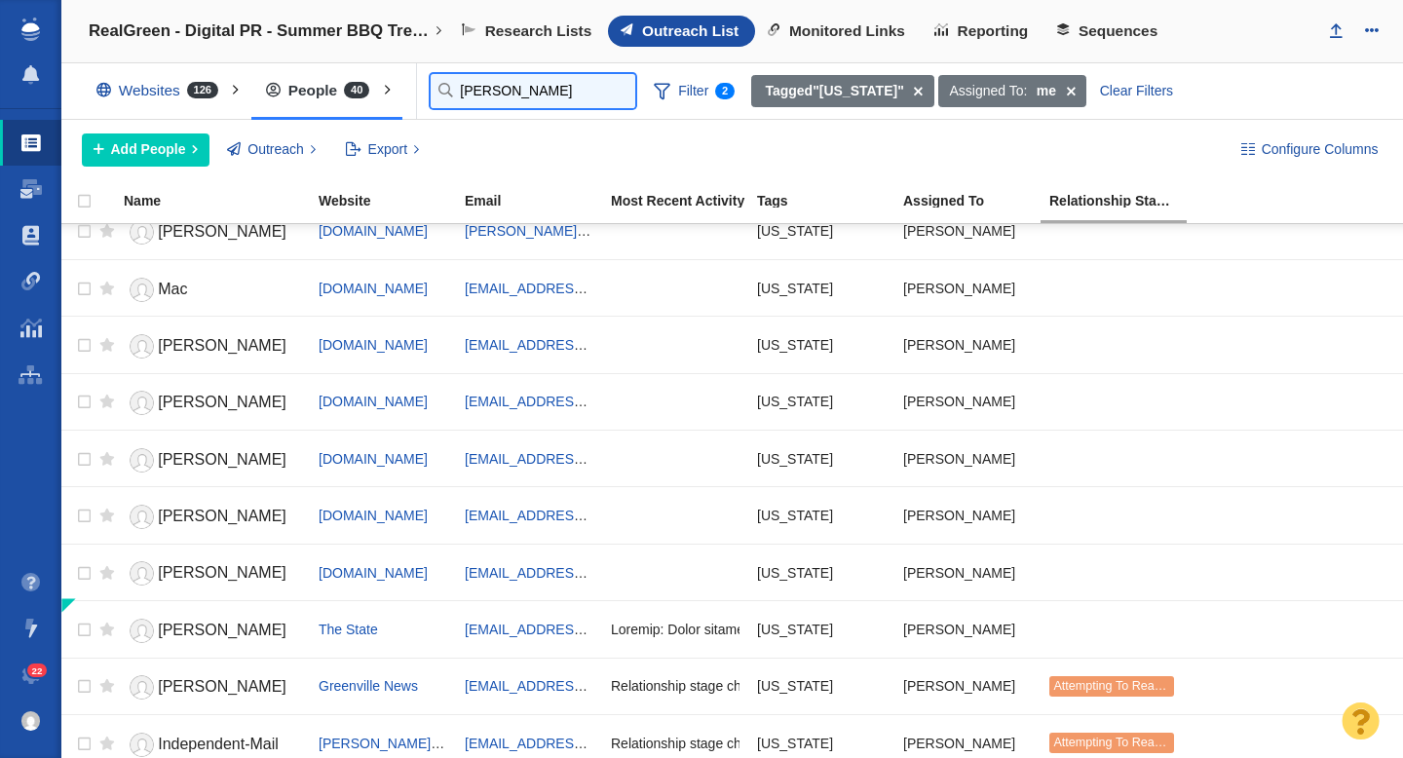
click at [484, 95] on input "michael" at bounding box center [533, 91] width 205 height 34
paste input "news@wach.com"
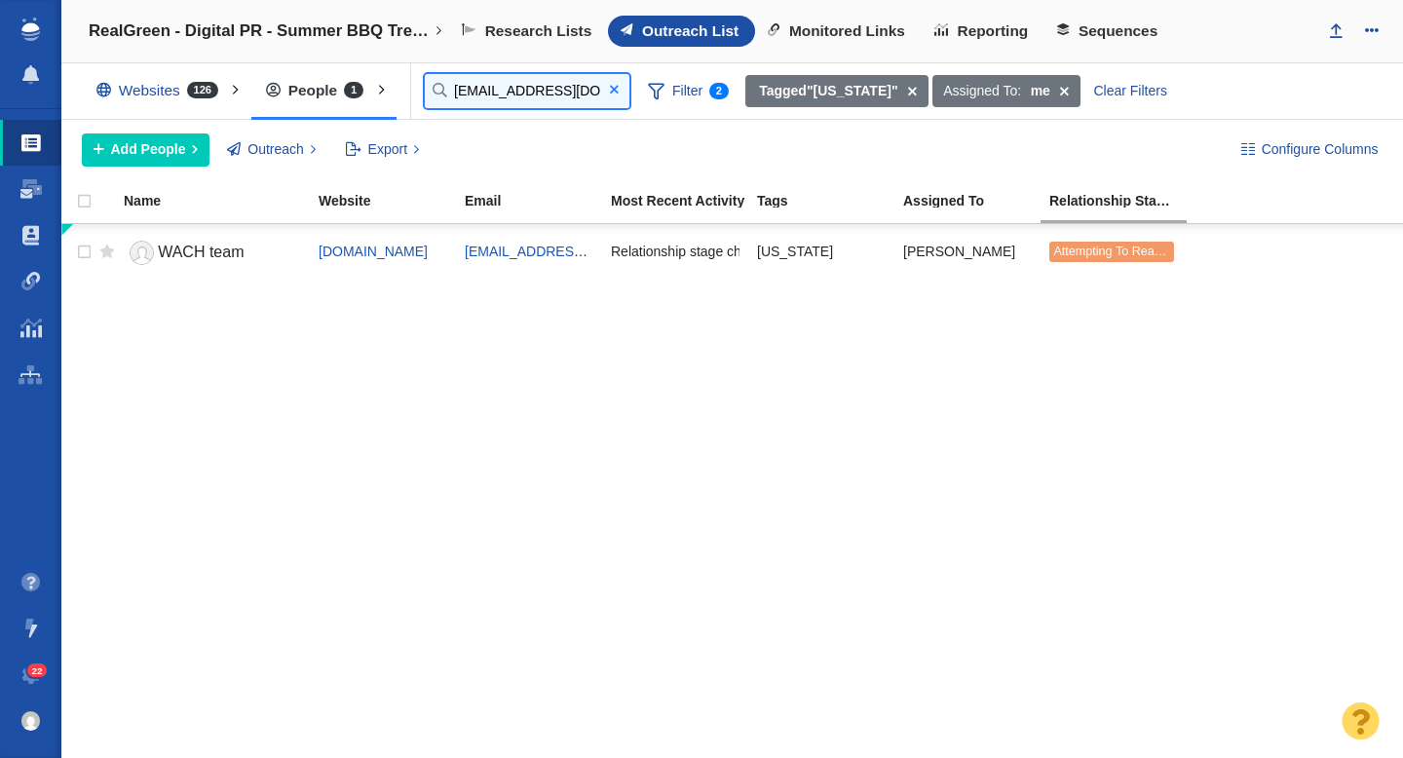
type input "news@wach.com"
click at [617, 85] on span at bounding box center [614, 90] width 9 height 14
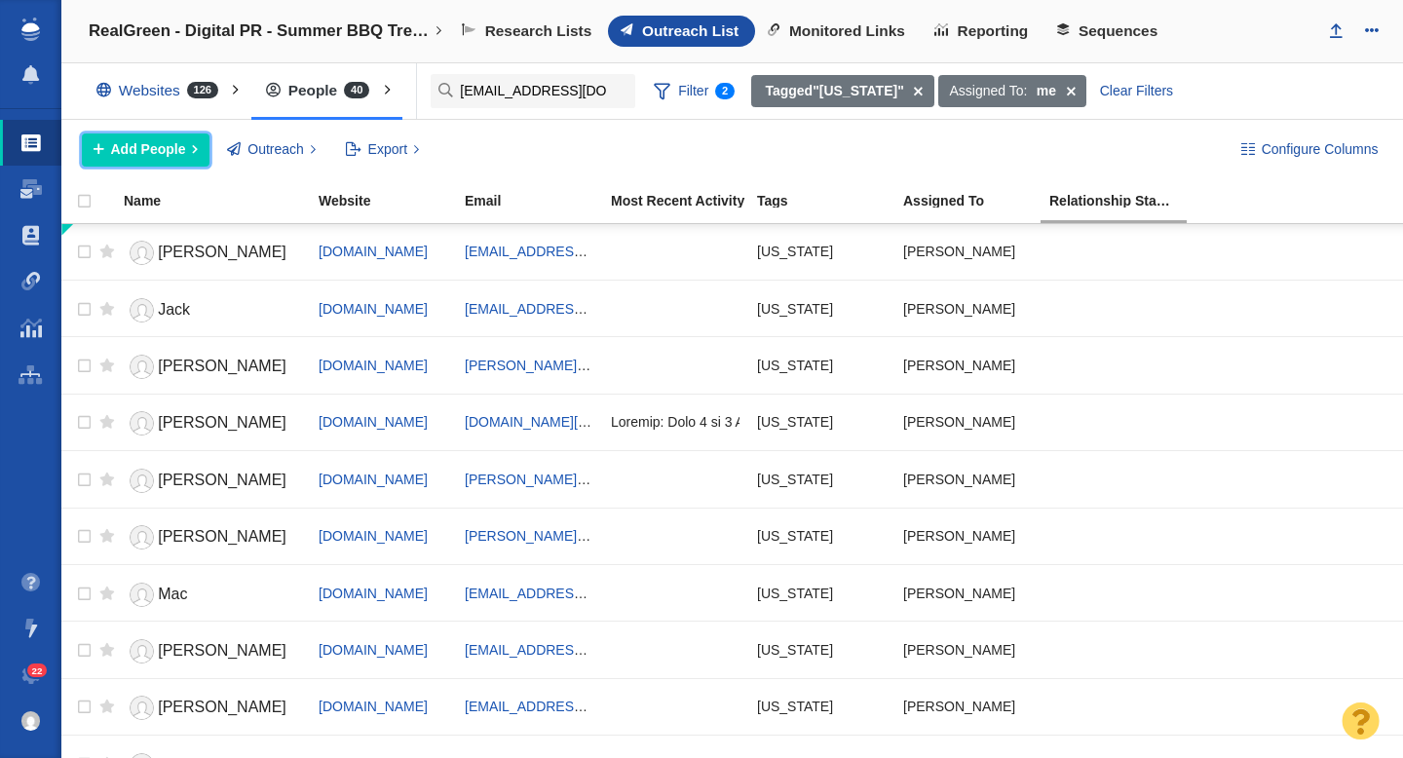
click at [155, 148] on span "Add People" at bounding box center [148, 149] width 75 height 20
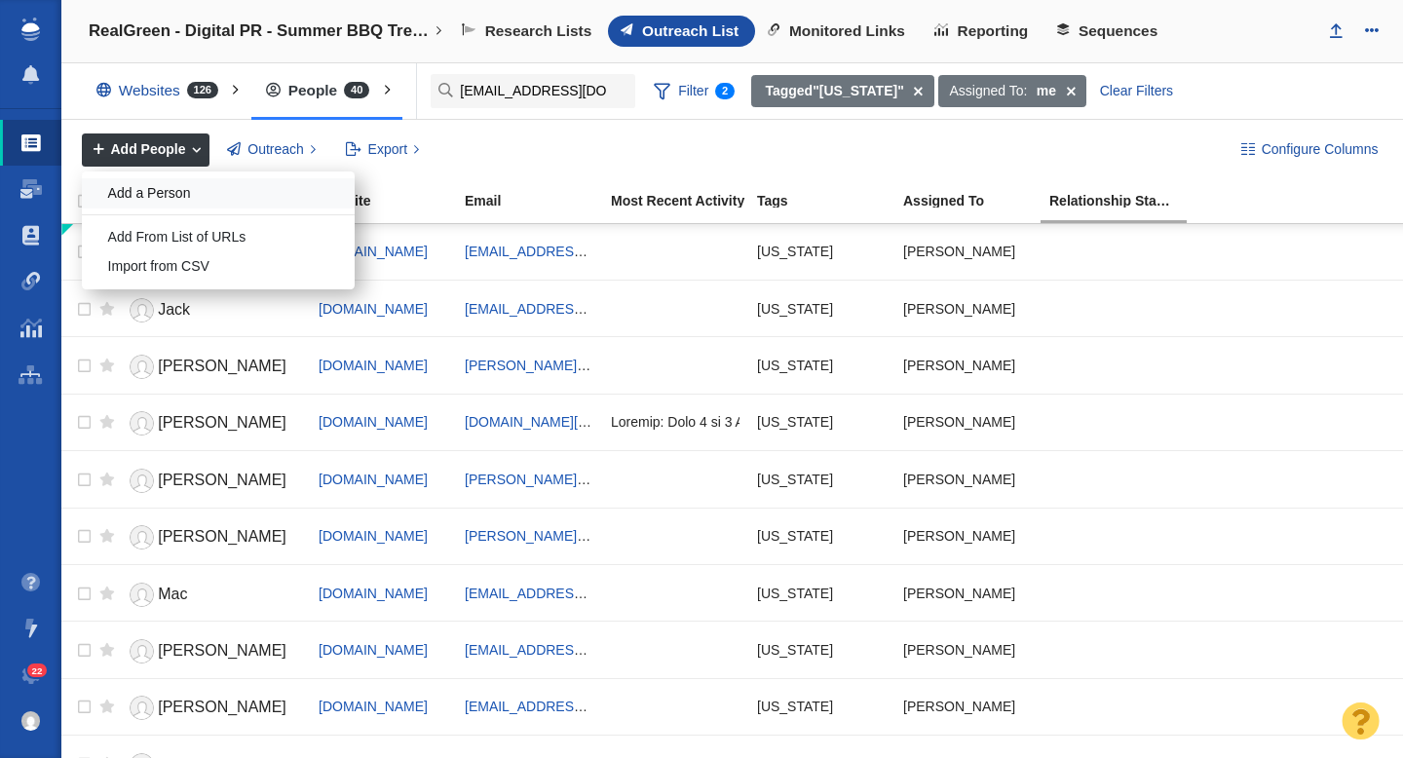
click at [211, 194] on div "Add a Person" at bounding box center [218, 193] width 273 height 30
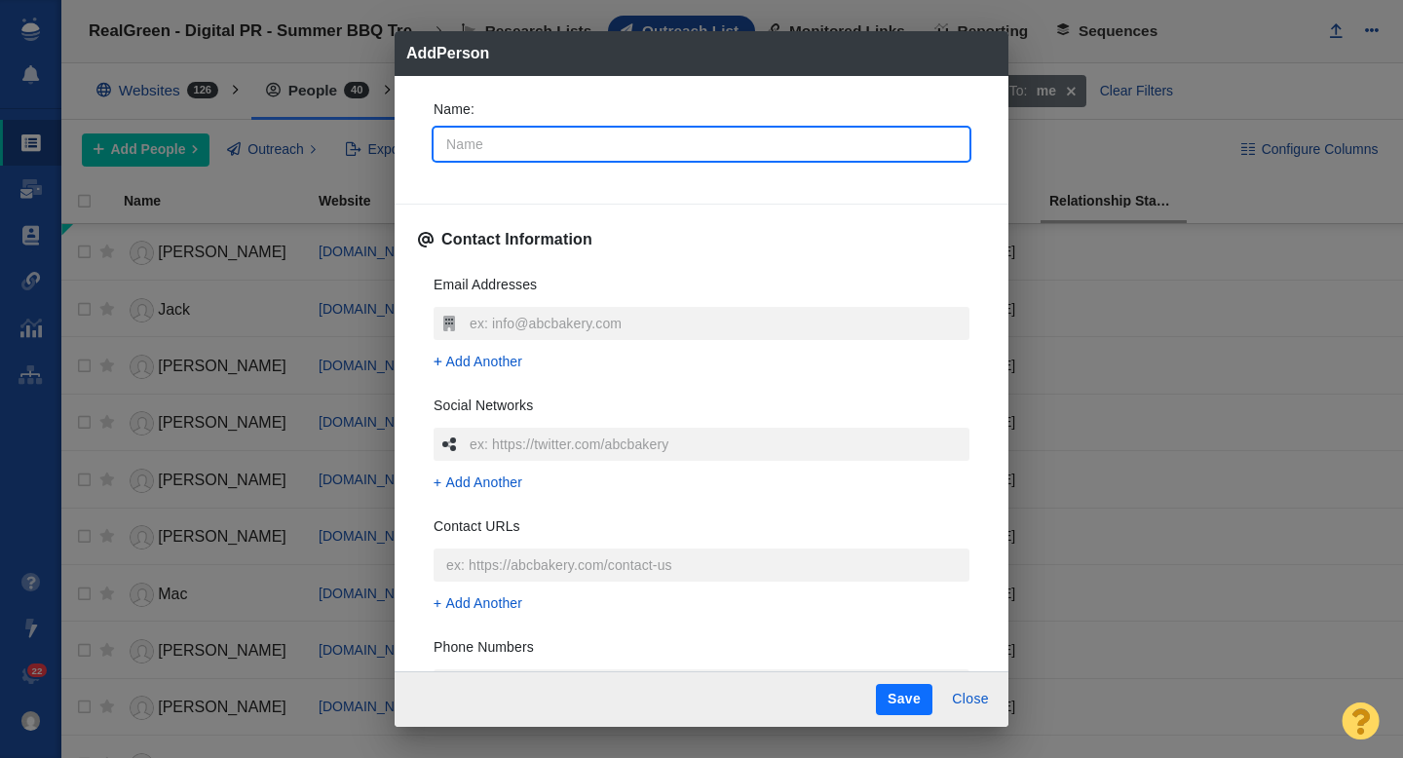
click at [557, 148] on input "Name :" at bounding box center [701, 144] width 536 height 33
type input "B"
type textarea "x"
type input "Bran"
type textarea "x"
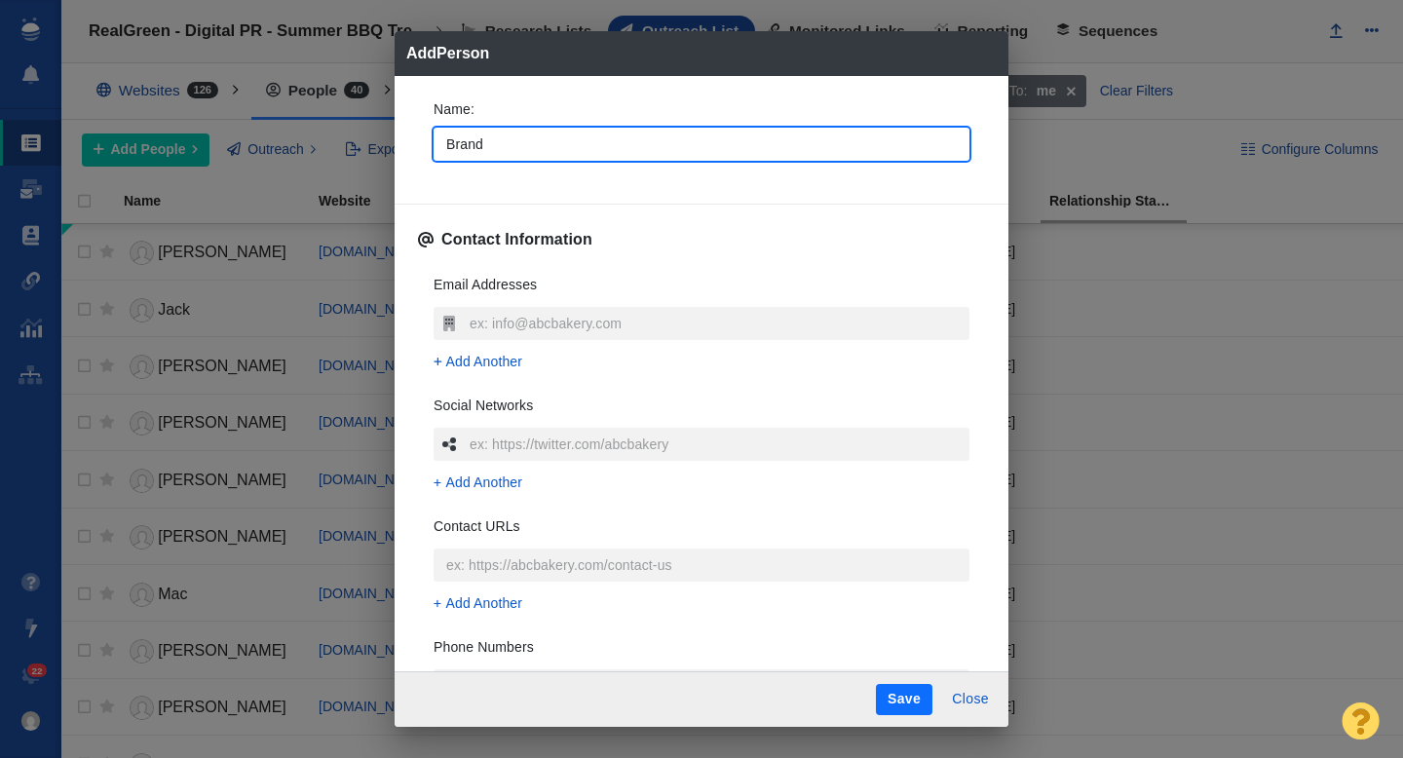
type input "Brandi"
type textarea "x"
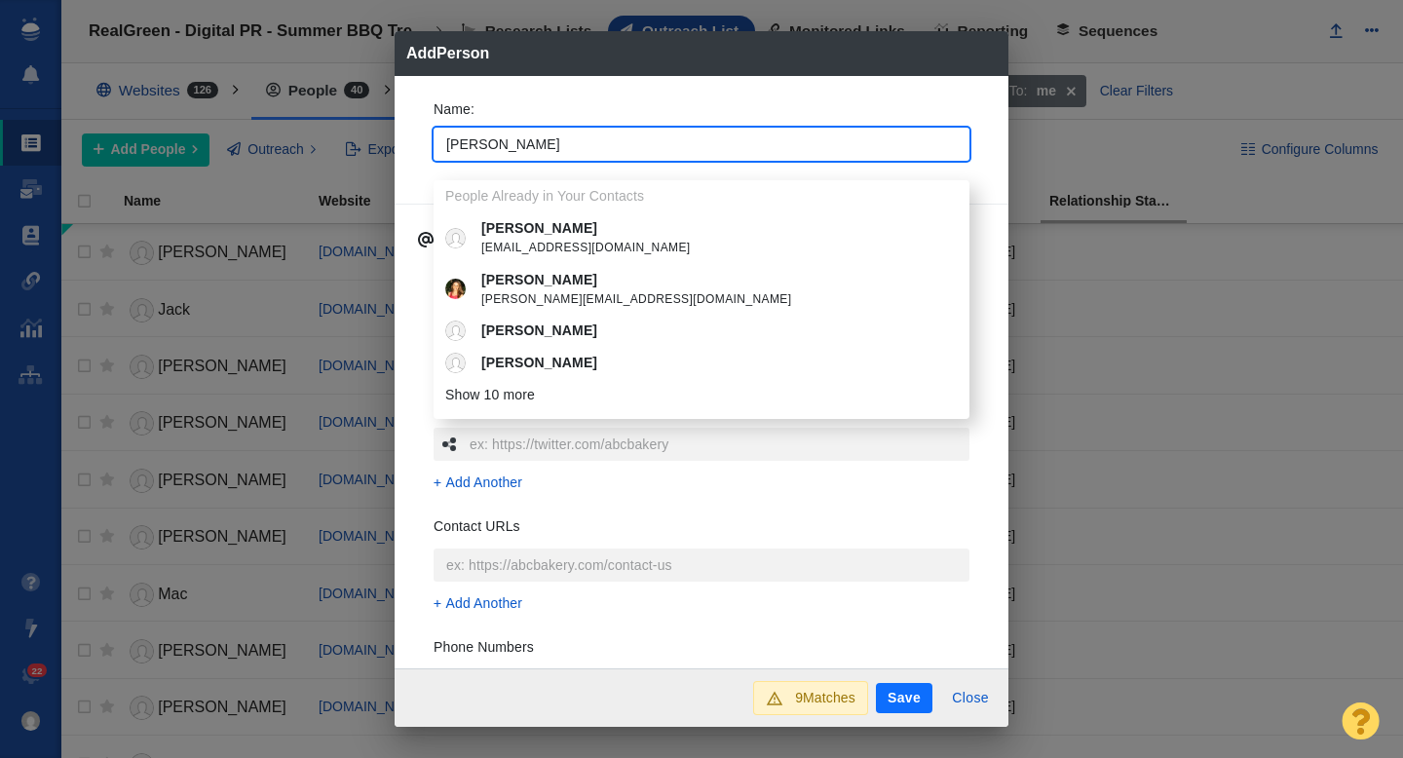
type input "Brandi"
type textarea "x"
click at [412, 143] on div "Name : Brandi People Already in Your Contacts Brandi ctppcert@njcu.edu Brandi D…" at bounding box center [701, 372] width 614 height 593
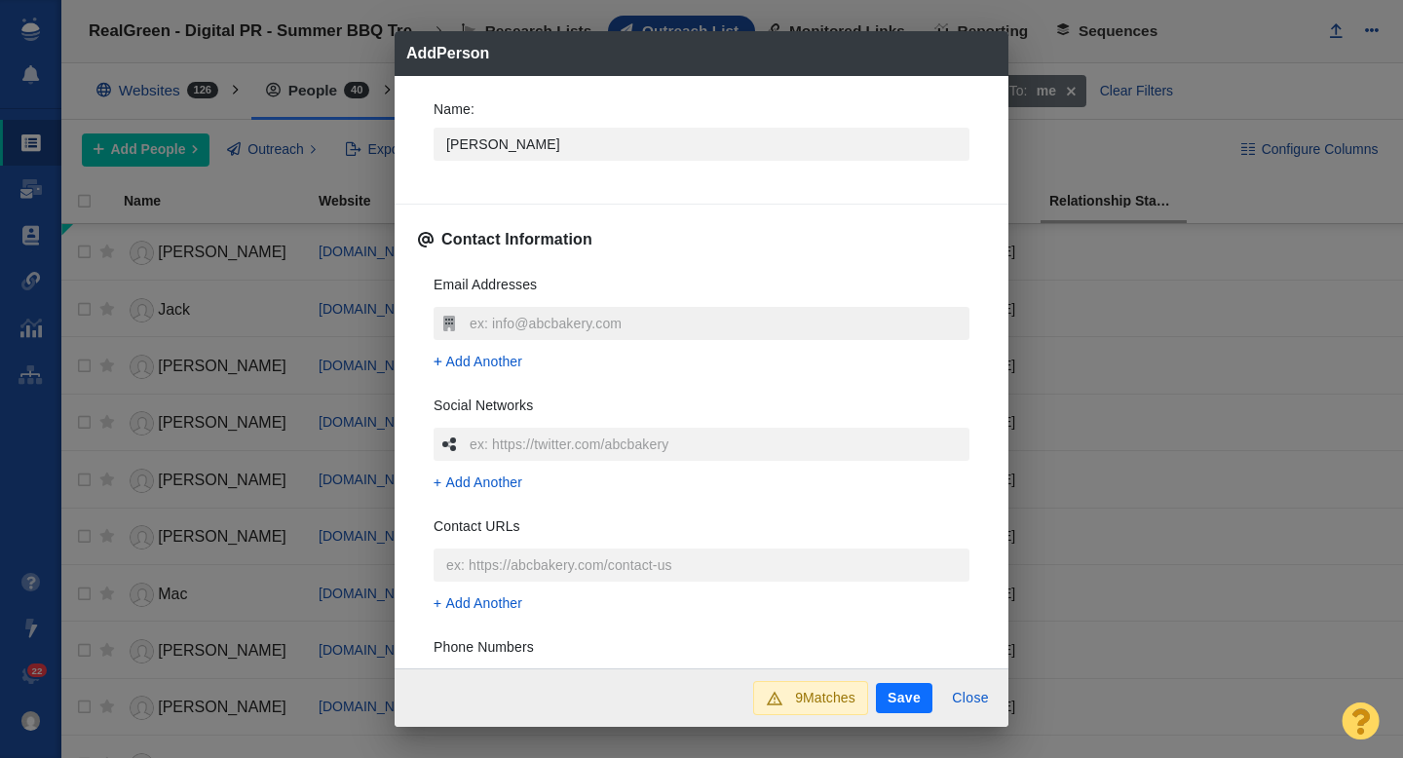
click at [512, 330] on input "text" at bounding box center [717, 323] width 505 height 33
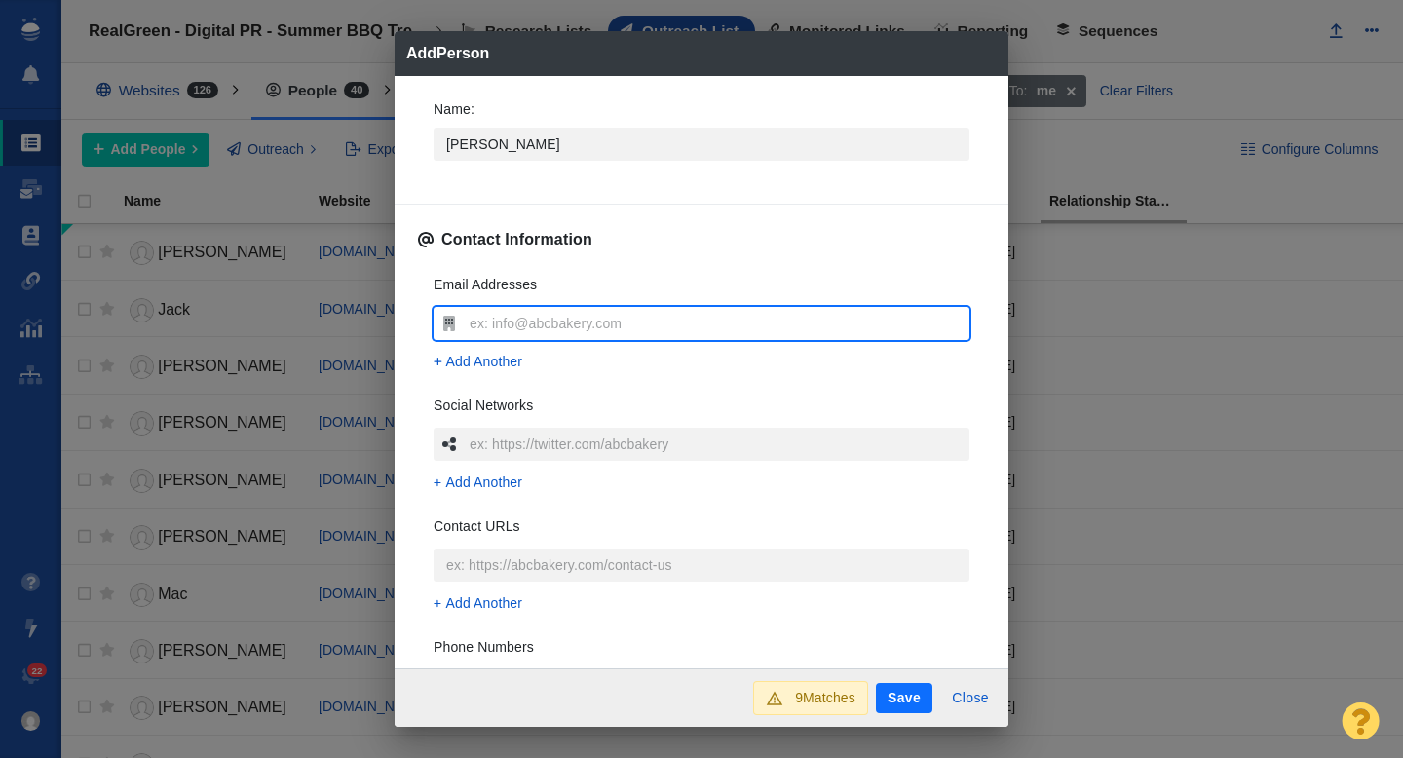
type input "bmartin@wach.com"
type textarea "x"
type input "bmartin@wach.com"
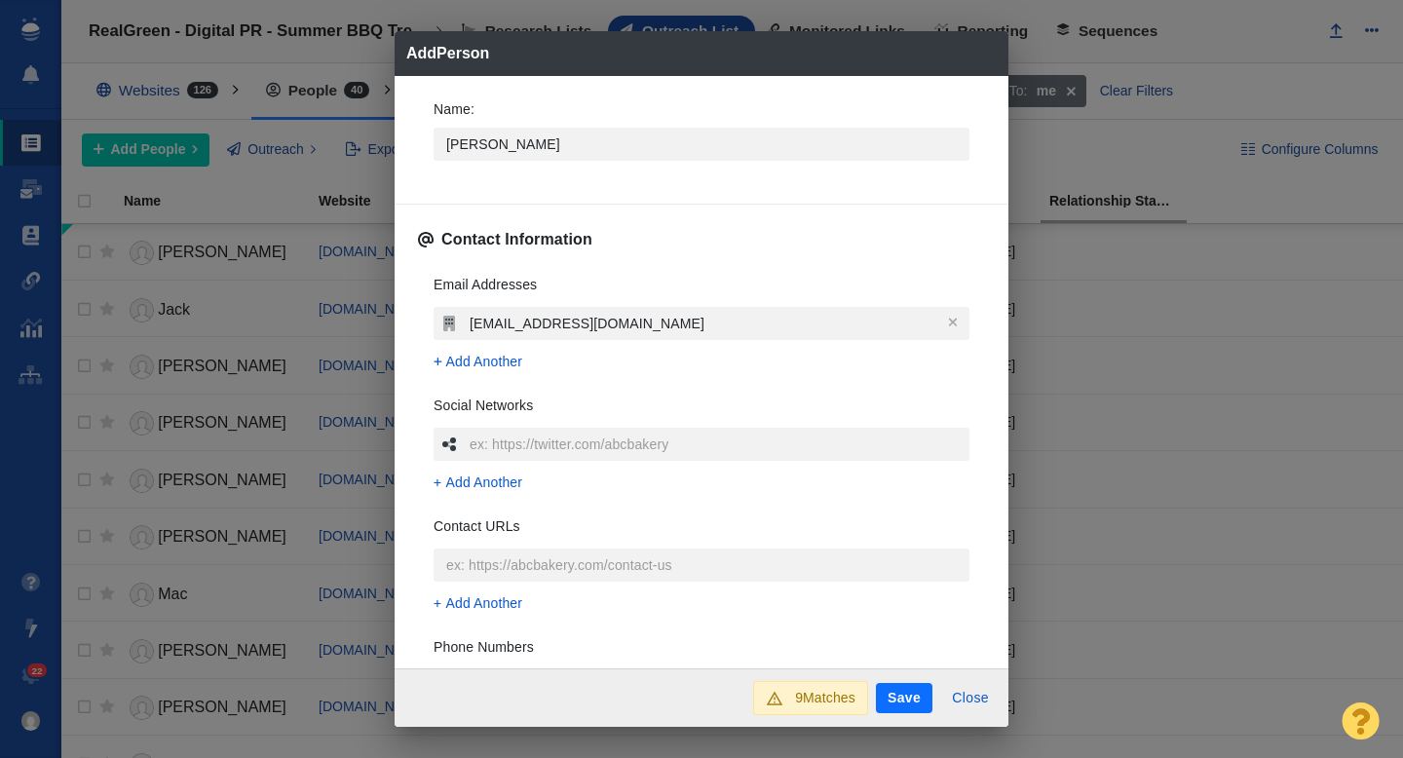
click at [408, 327] on div "Name : Brandi Contact Information Email Addresses bmartin@wach.com Add Another …" at bounding box center [701, 372] width 614 height 593
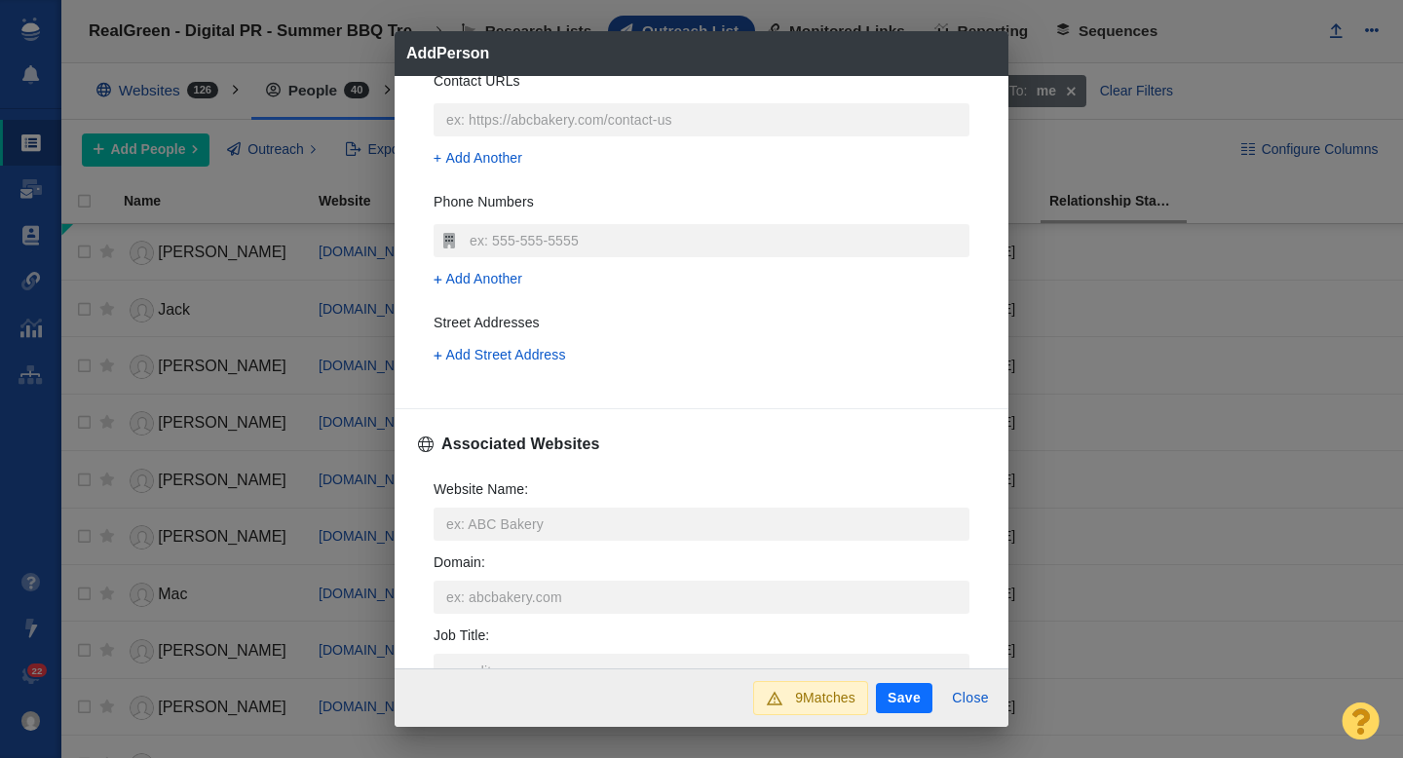
scroll to position [623, 0]
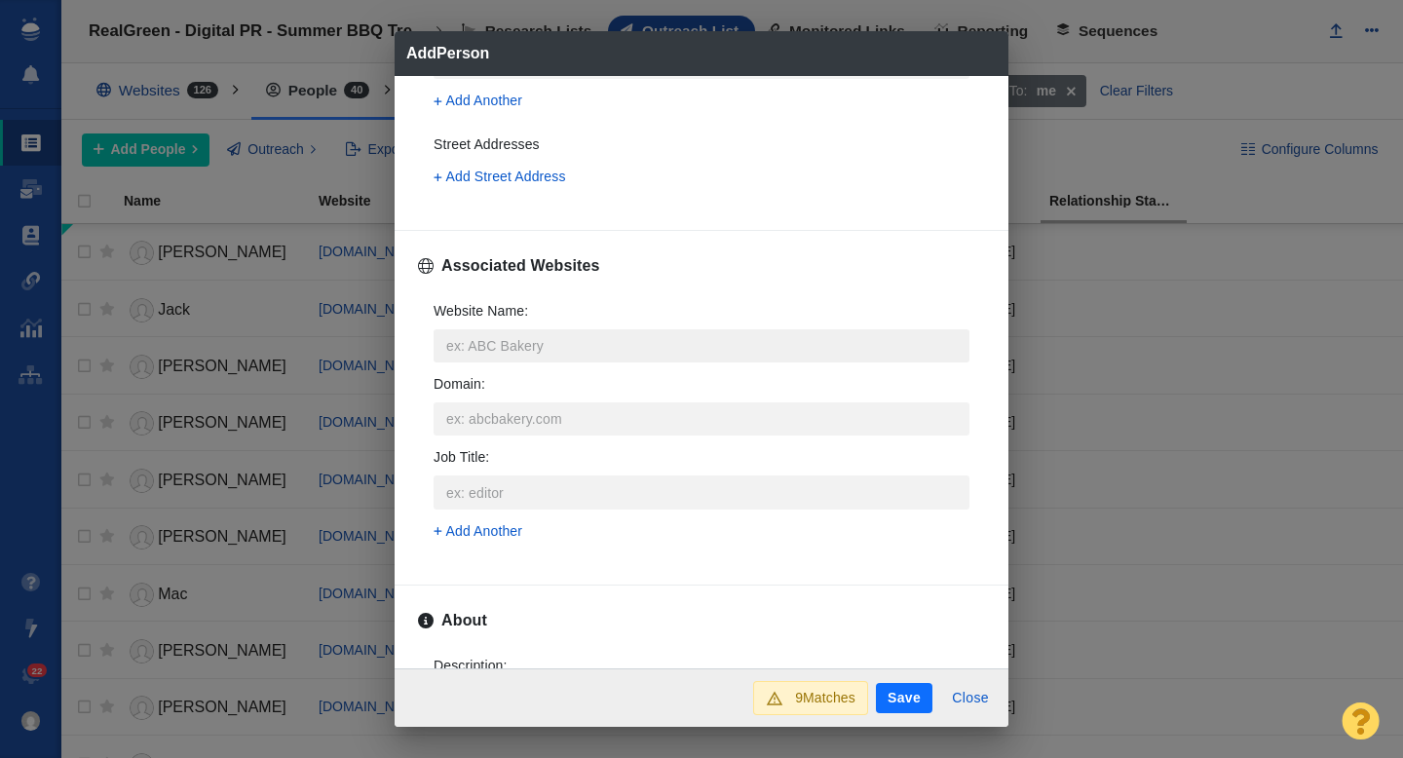
click at [507, 356] on input "Website Name :" at bounding box center [701, 345] width 536 height 33
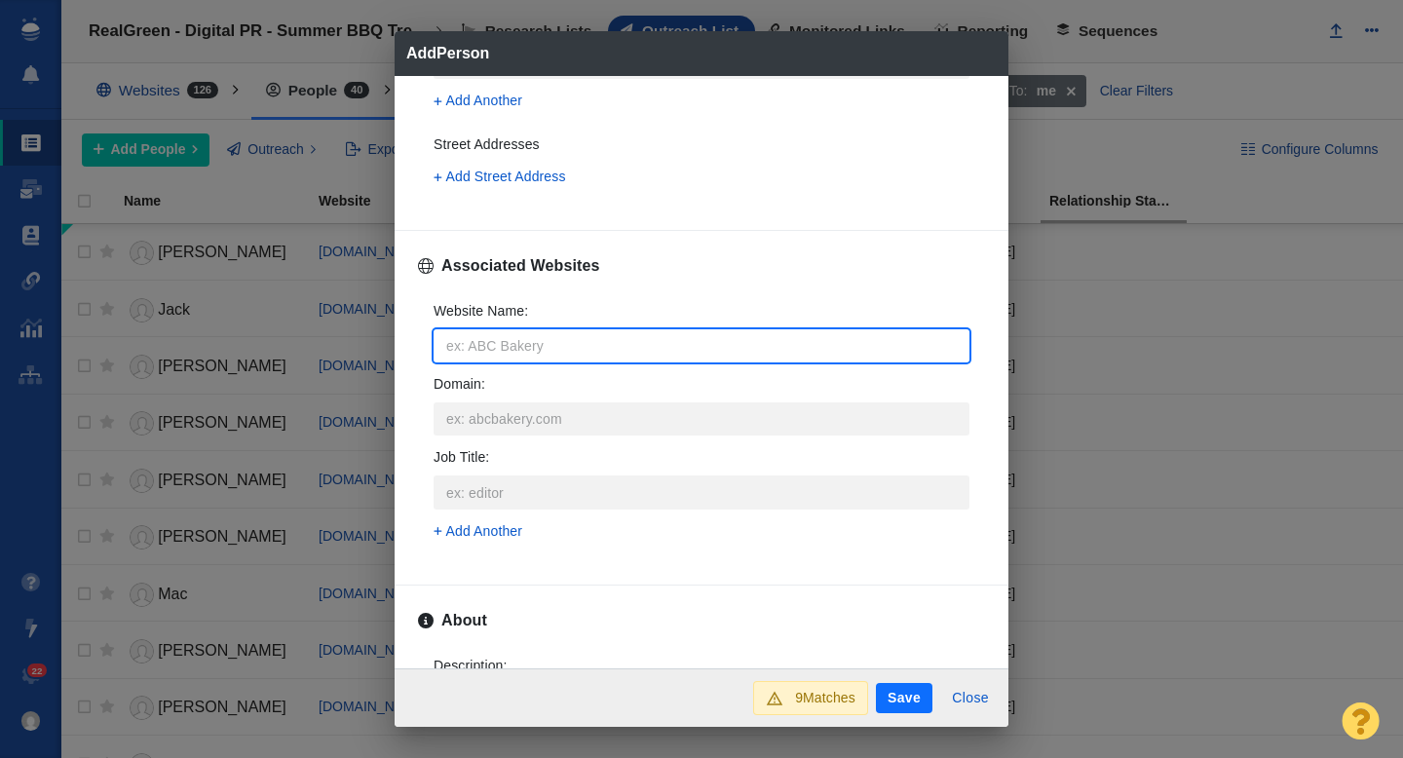
type input "w"
type textarea "x"
type input "wa"
type textarea "x"
type input "wac"
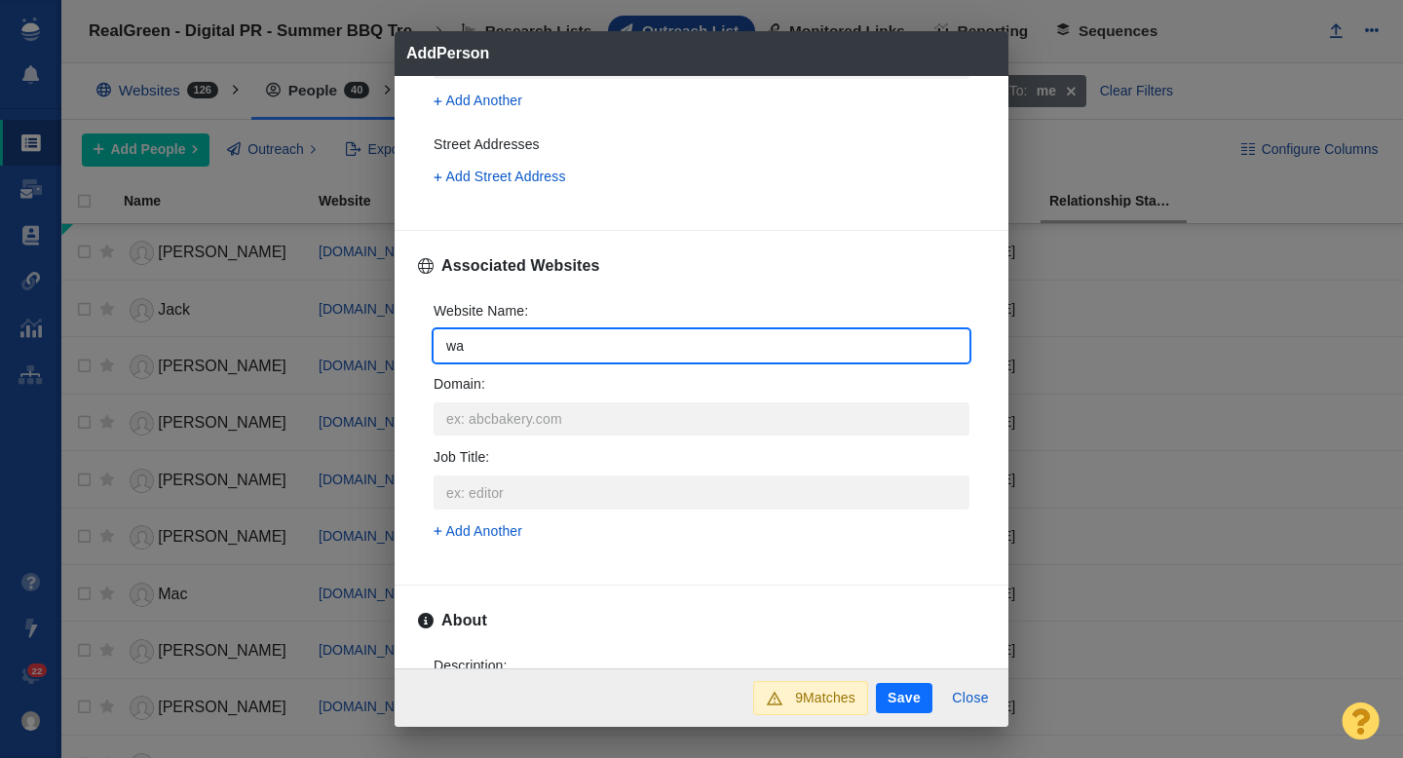
type textarea "x"
type input "wach"
type textarea "x"
type input "wach."
type textarea "x"
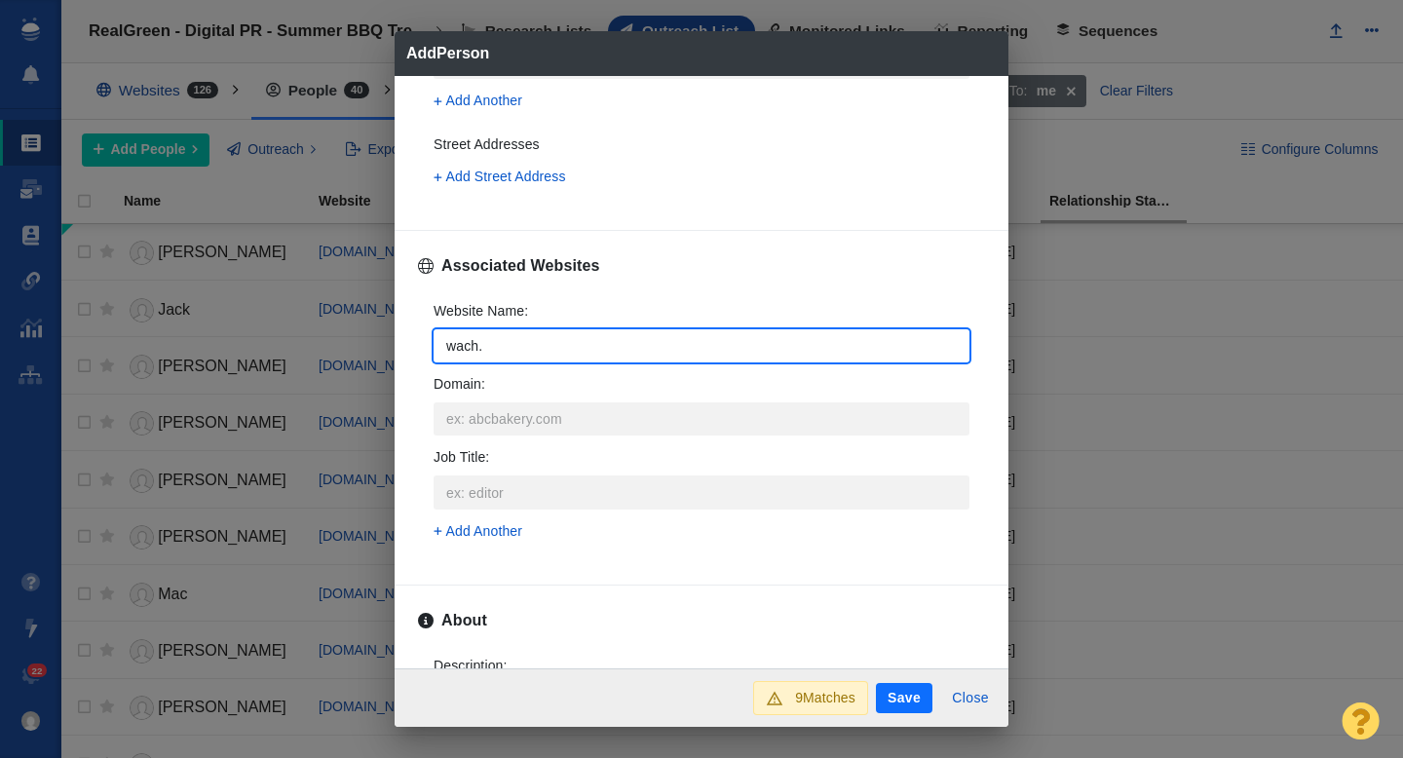
type input "wach.c"
type textarea "x"
type input "wach.co"
type textarea "x"
type input "wach.com"
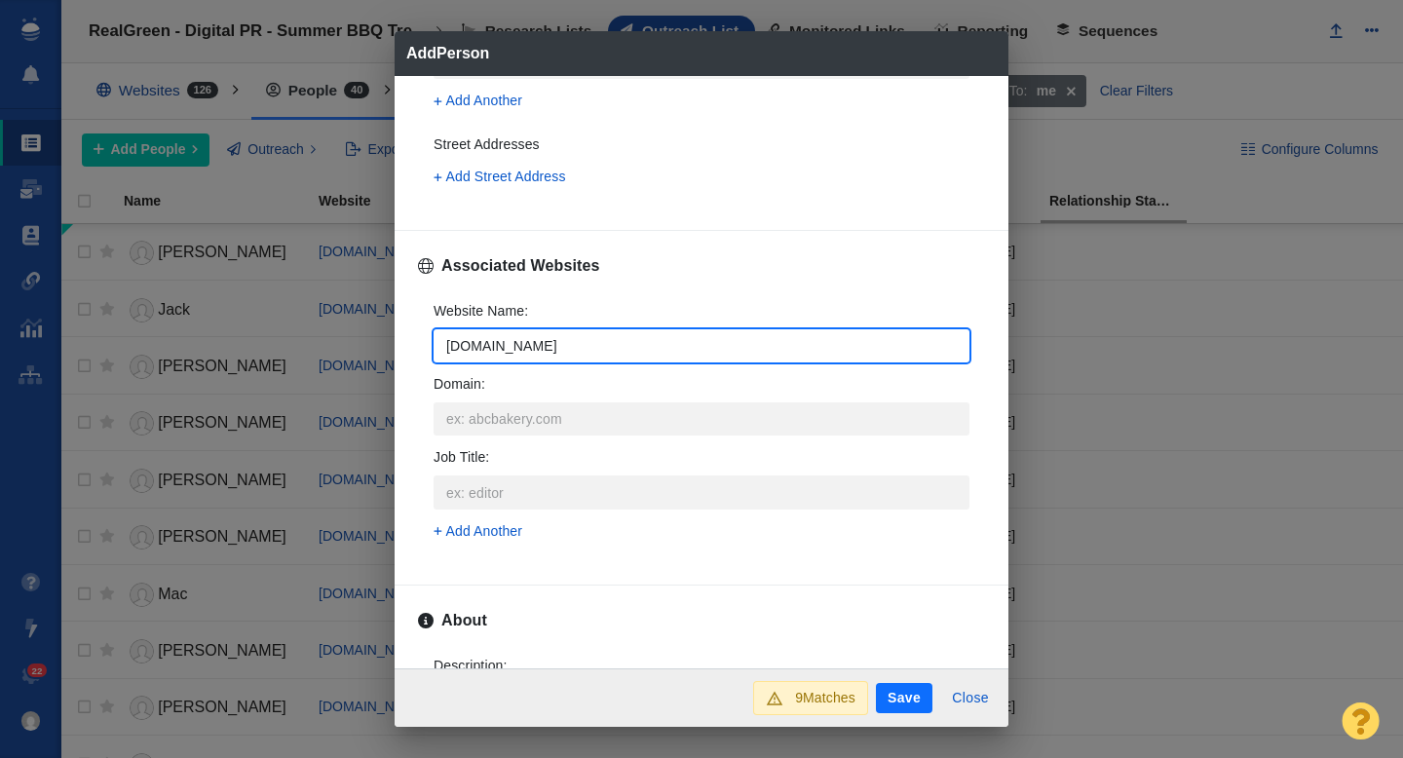
type textarea "x"
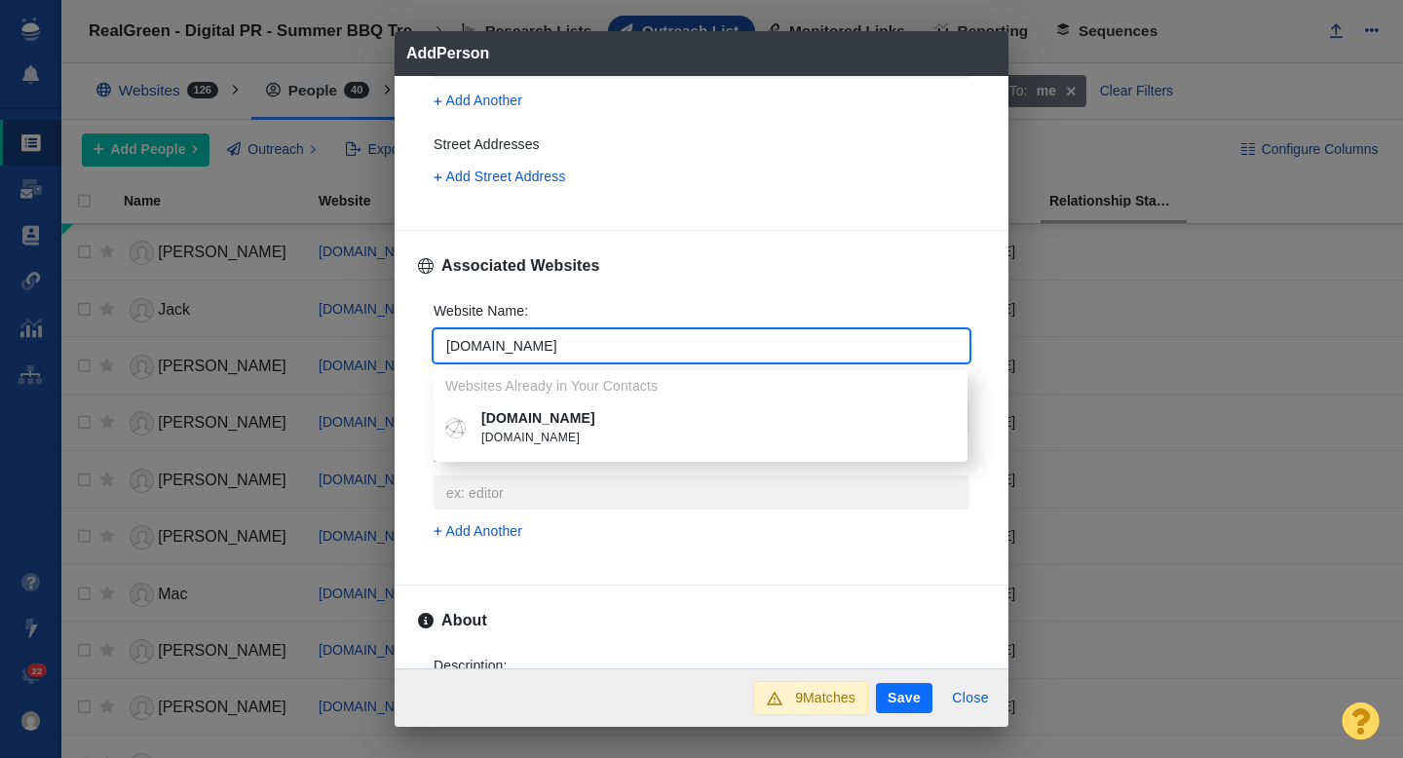
type input "wach.com"
click at [526, 418] on p "wach.com" at bounding box center [714, 418] width 467 height 20
type textarea "x"
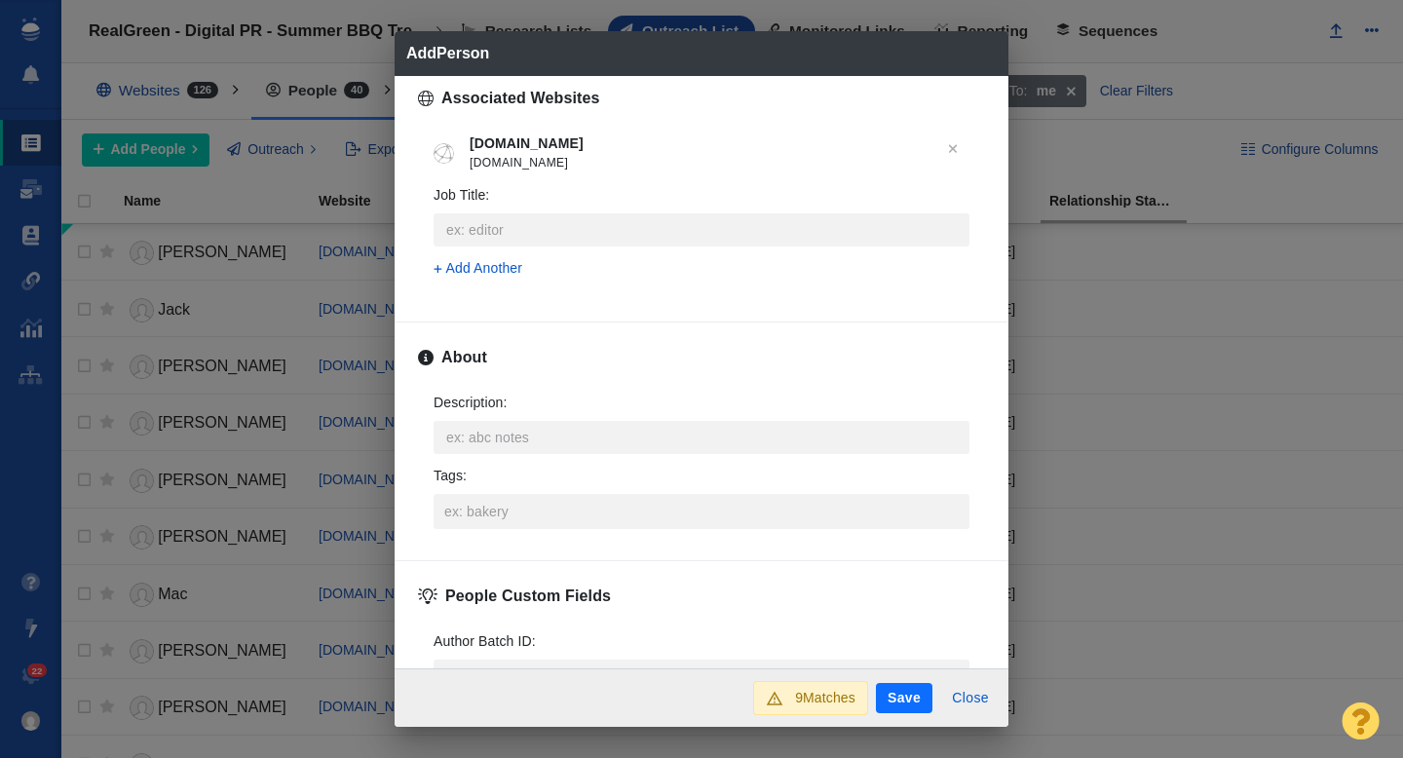
scroll to position [859, 0]
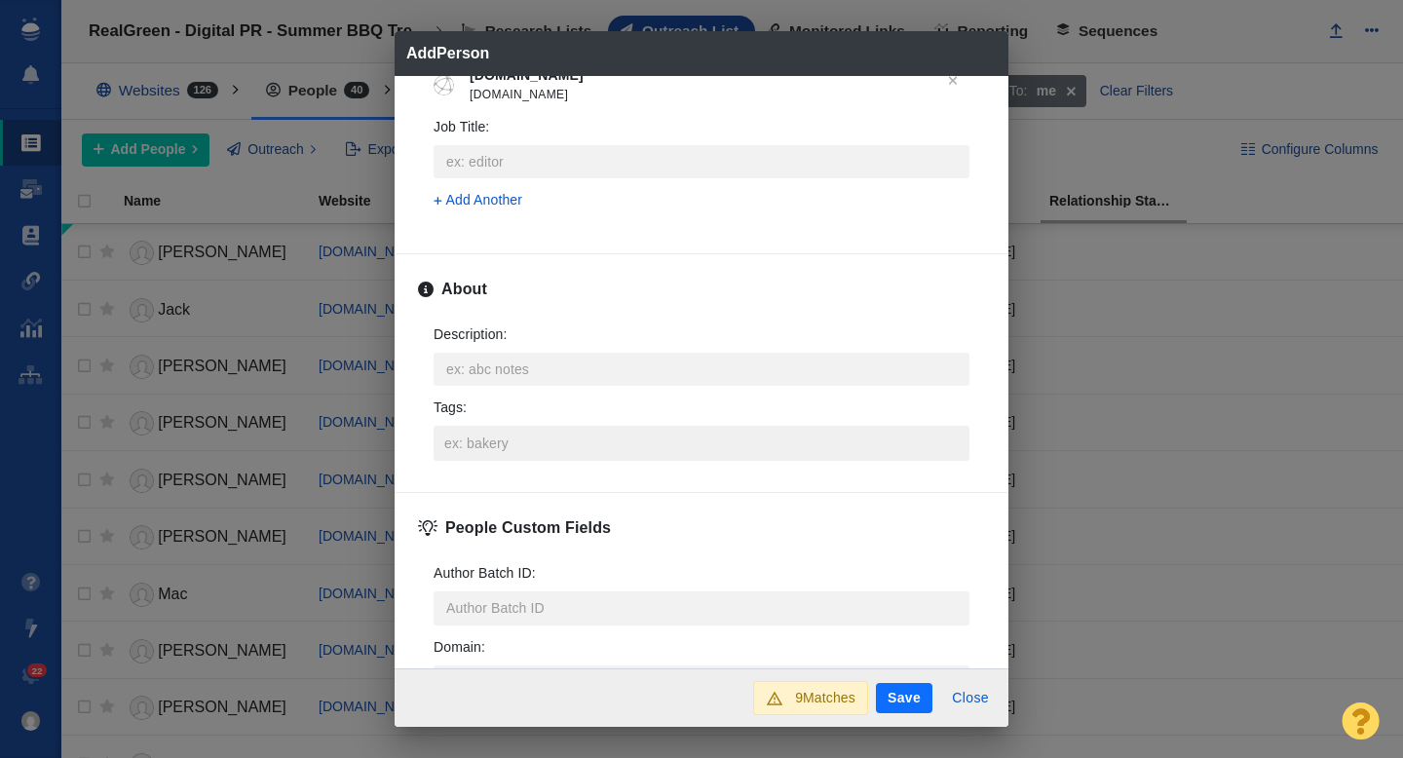
click at [477, 448] on input "Tags :" at bounding box center [701, 443] width 524 height 35
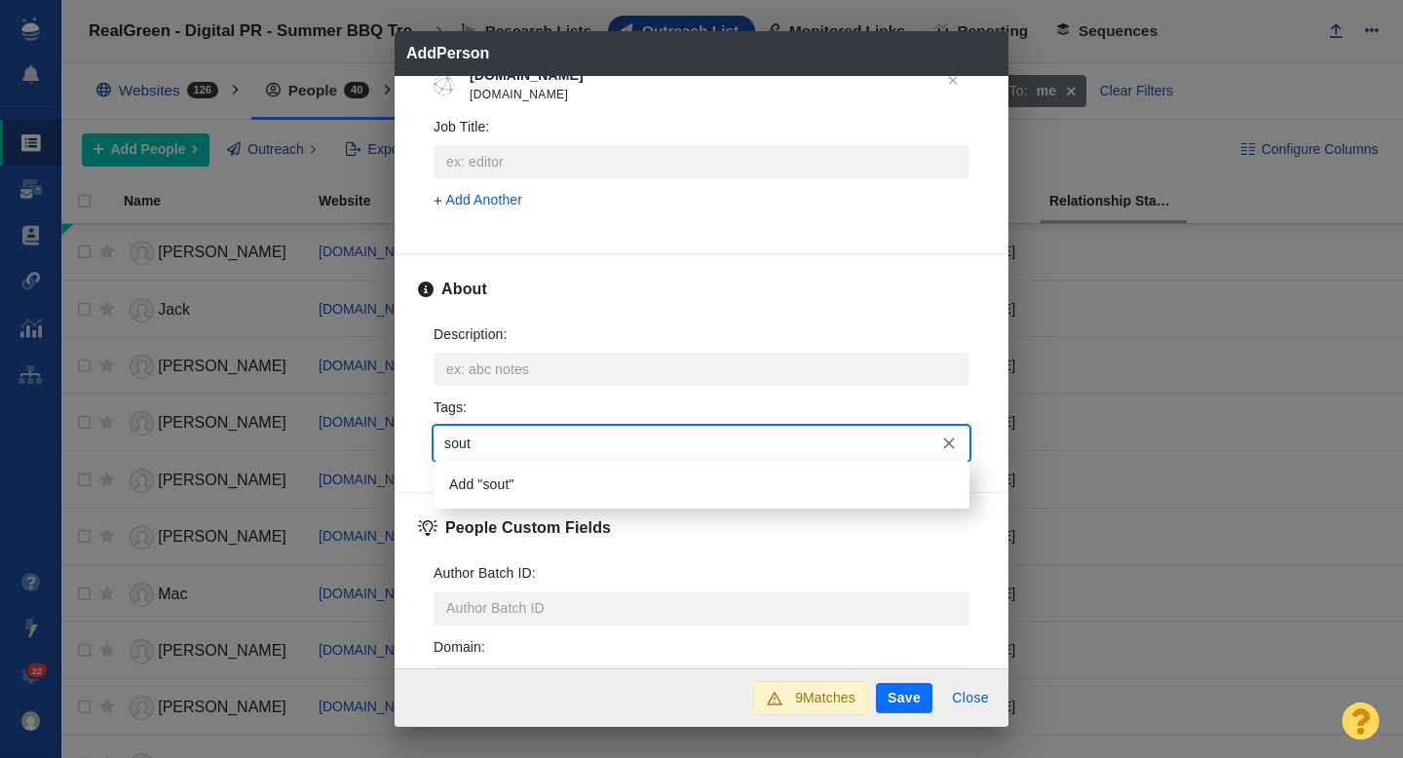
type input "south"
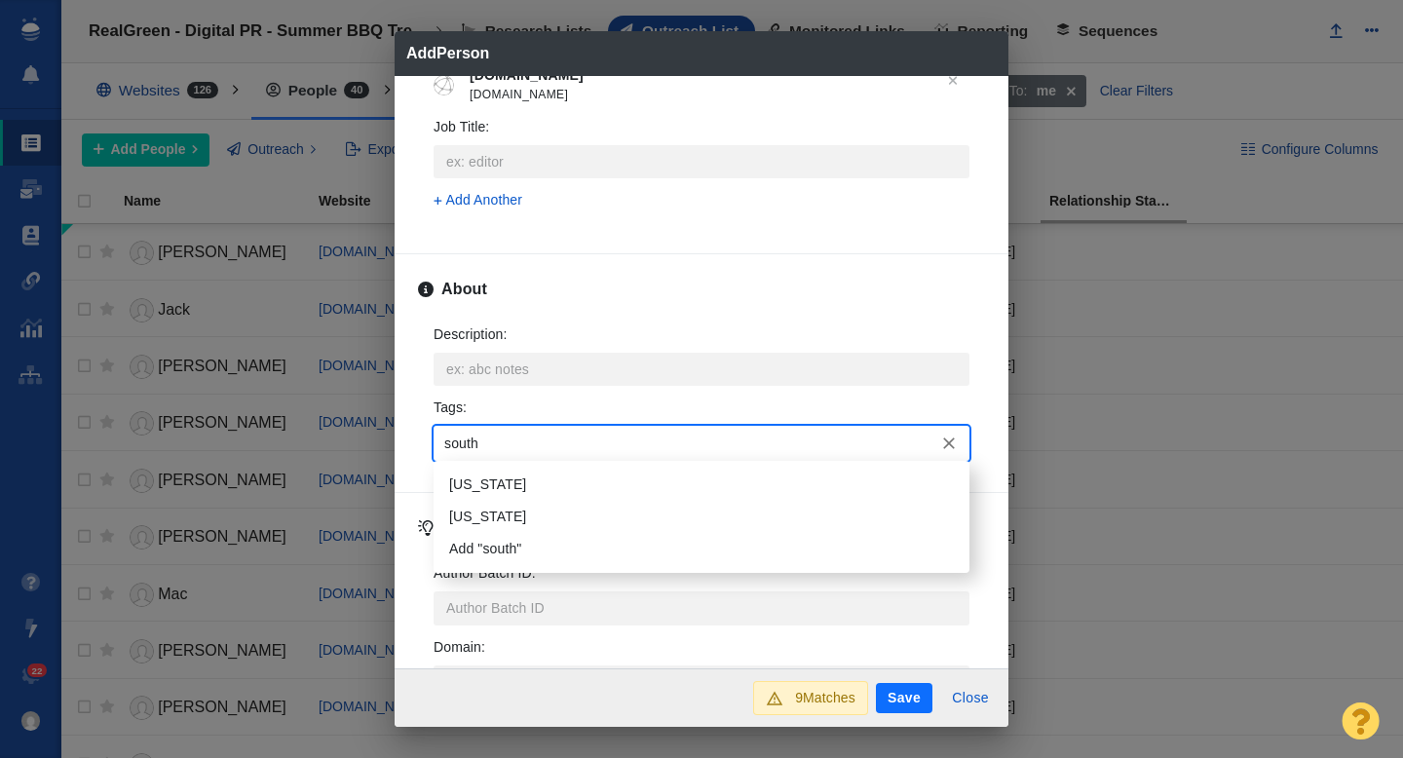
click at [478, 477] on li "South Carolina" at bounding box center [701, 485] width 536 height 32
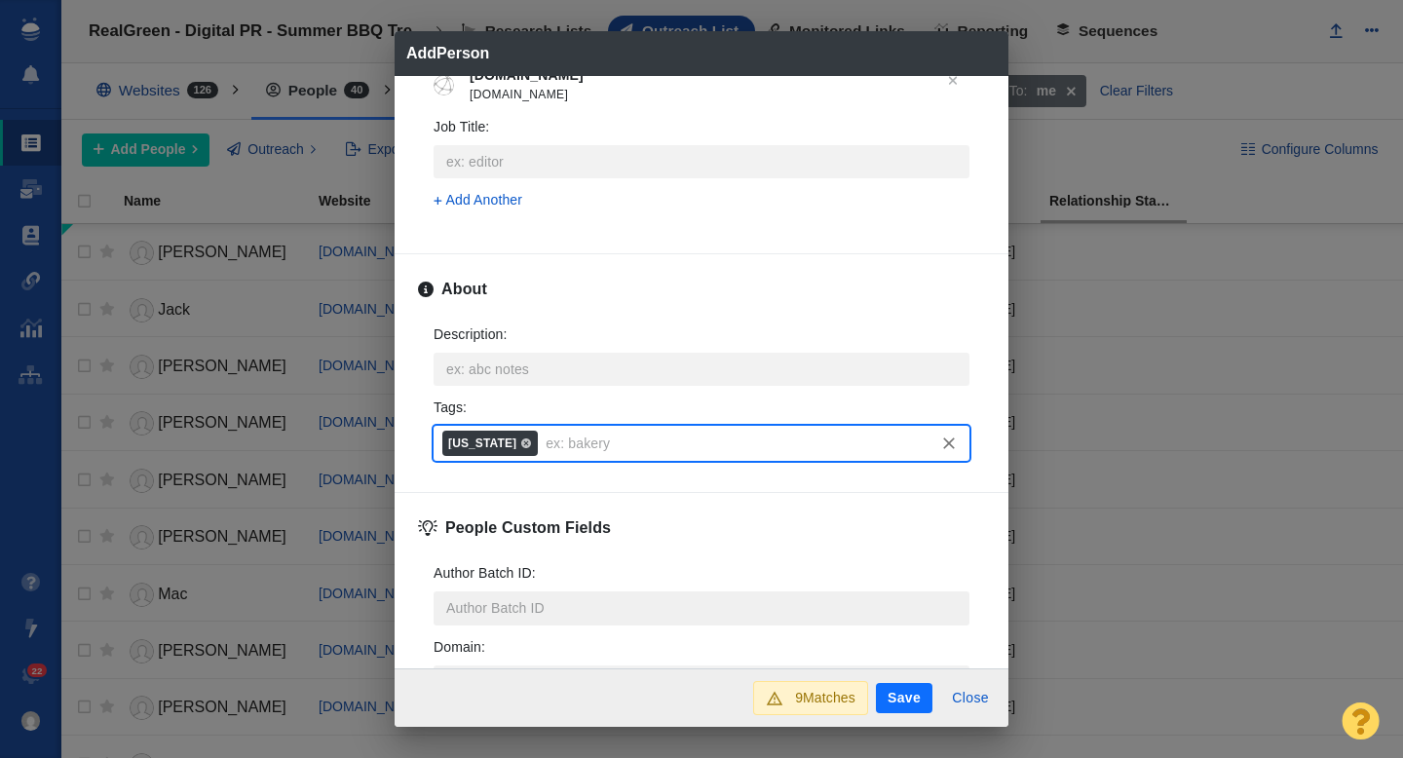
scroll to position [963, 0]
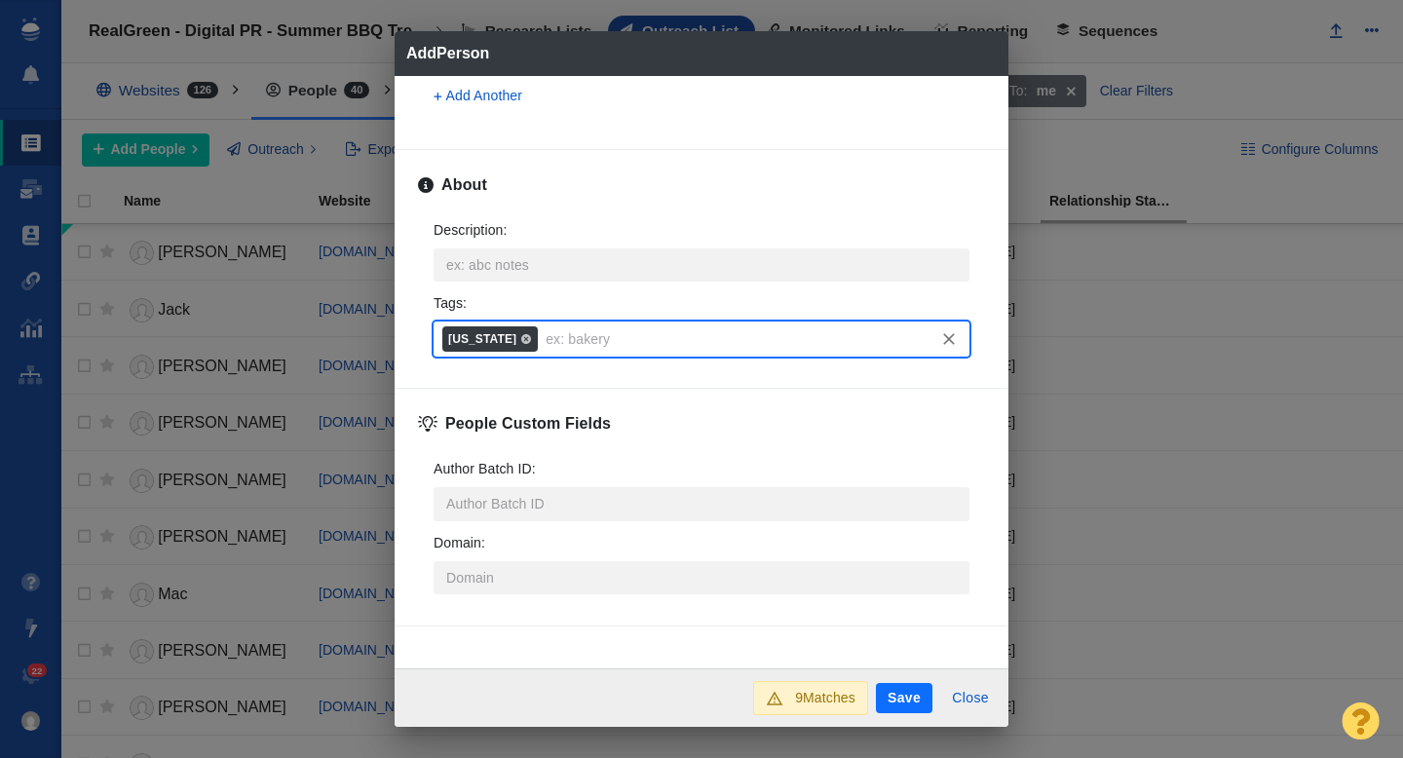
click at [912, 696] on button "Save" at bounding box center [904, 698] width 56 height 31
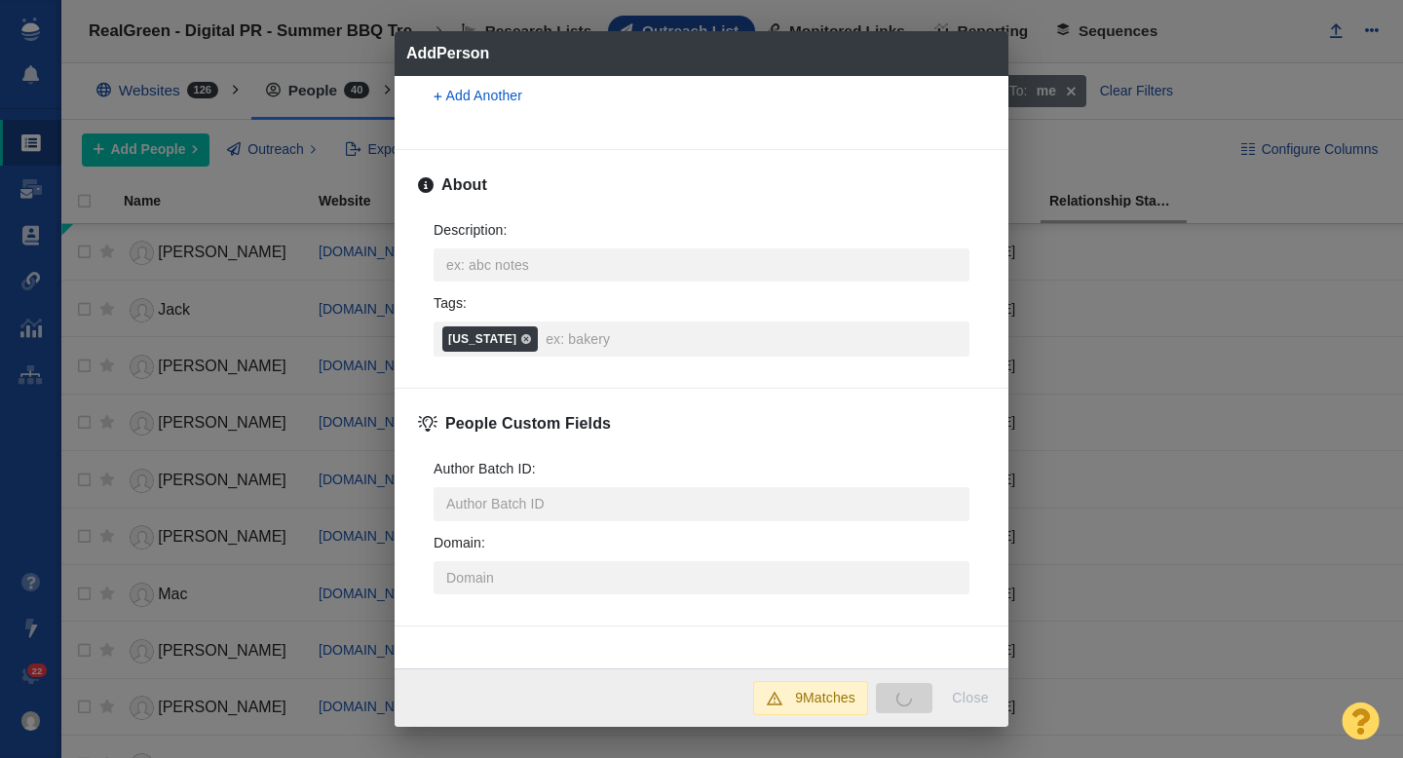
type textarea "x"
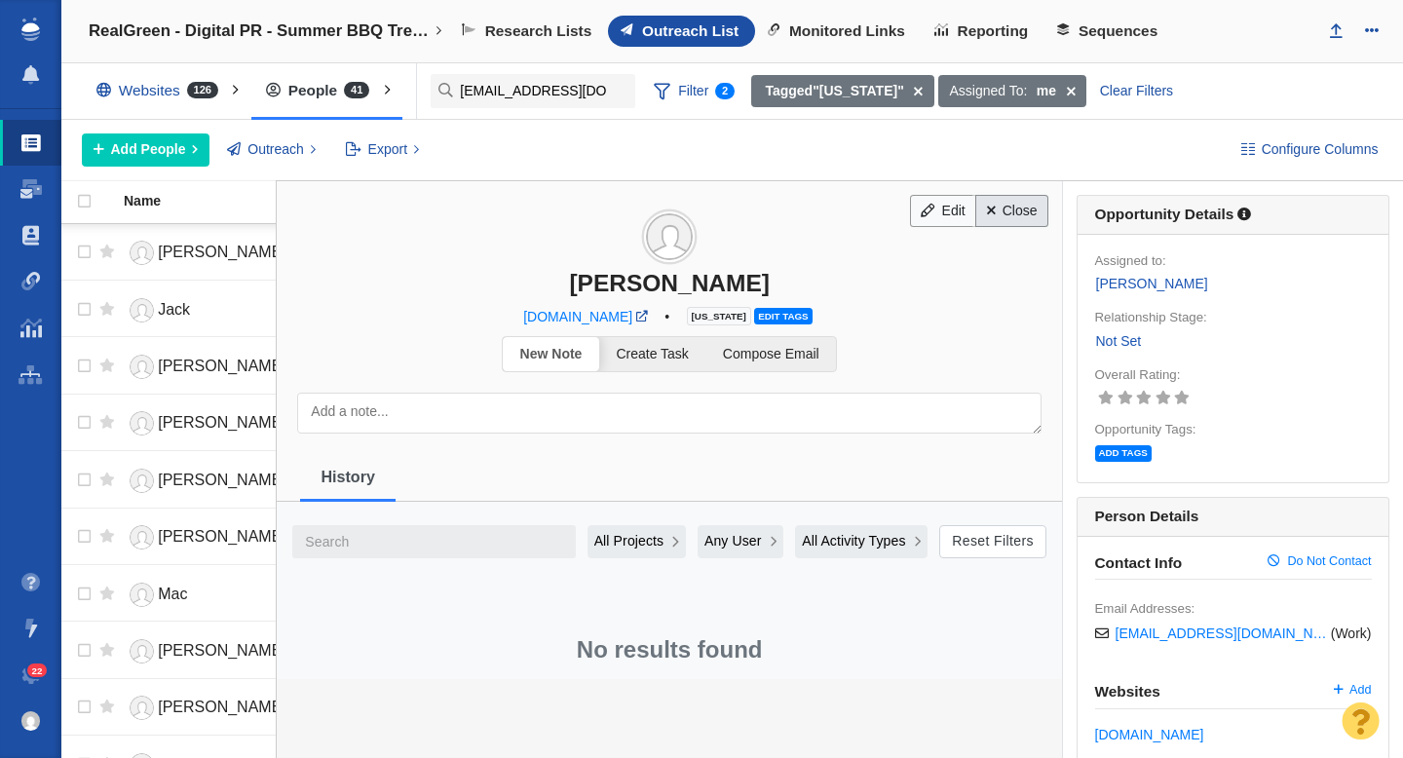
click at [1013, 207] on link "Close" at bounding box center [1011, 211] width 73 height 33
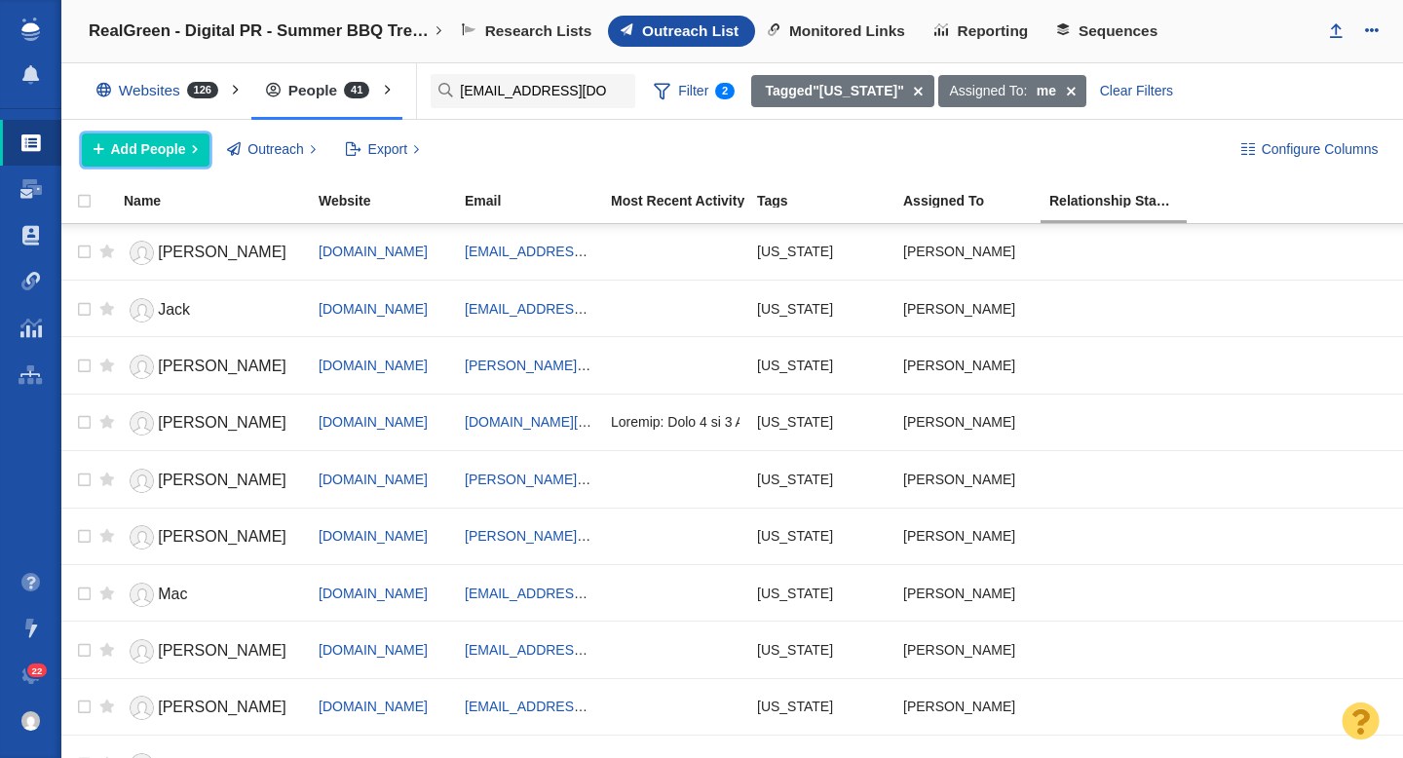
click at [148, 148] on span "Add People" at bounding box center [148, 149] width 75 height 20
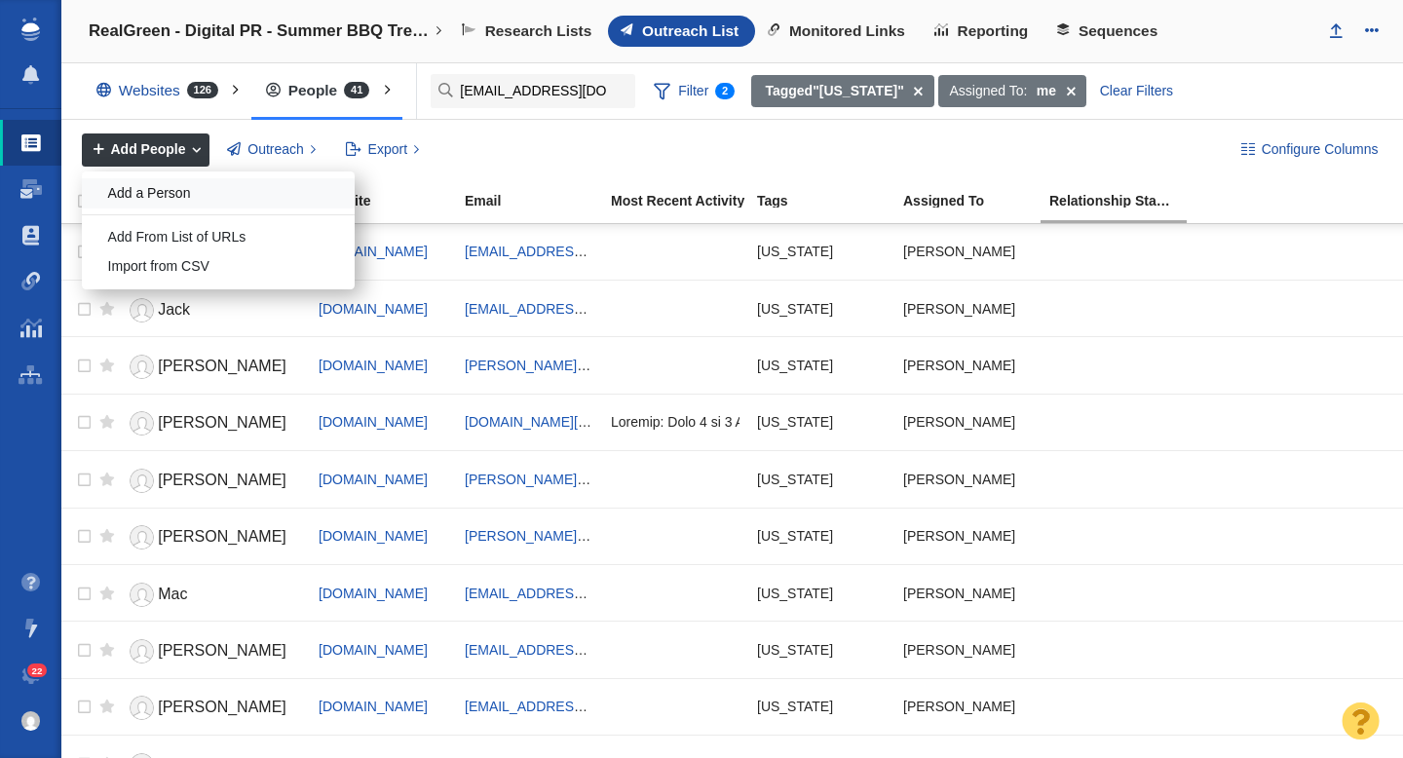
click at [166, 197] on div "Add a Person" at bounding box center [218, 193] width 273 height 30
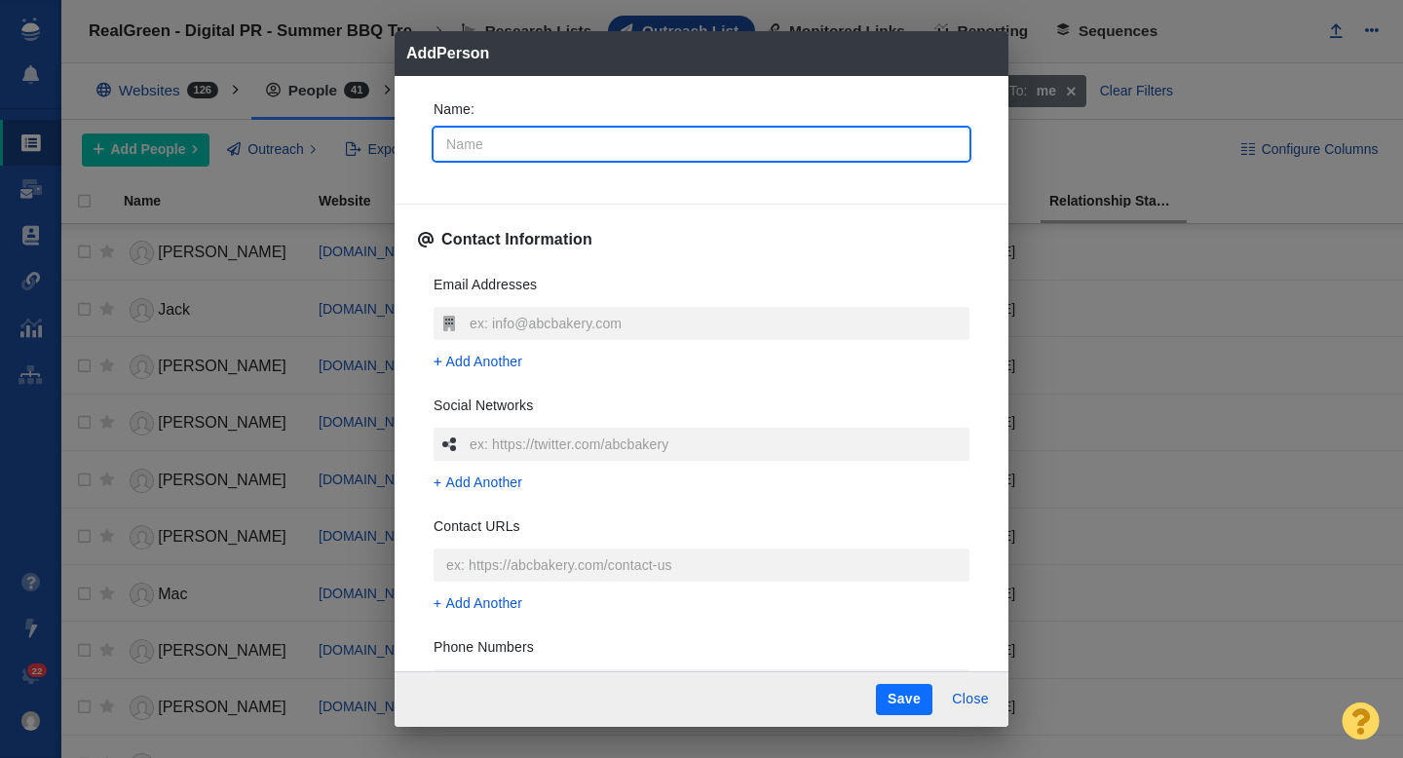
type input "E"
click at [409, 156] on div "Name : Erin Contact Information Email Addresses Add Another Social Networks Add…" at bounding box center [701, 374] width 614 height 596
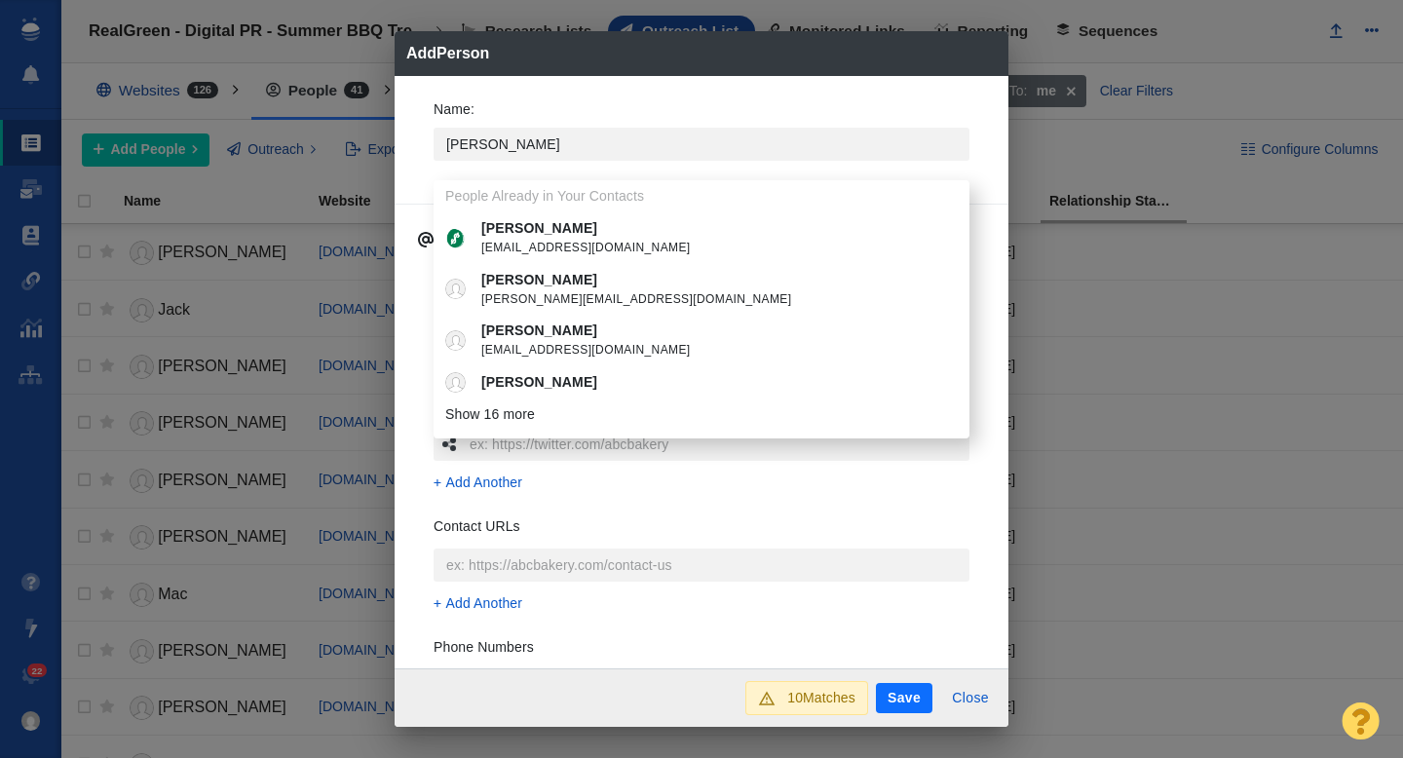
click at [415, 148] on div "Name : Erin People Already in Your Contacts Erin brokemillennials@gmail.com eri…" at bounding box center [701, 372] width 614 height 593
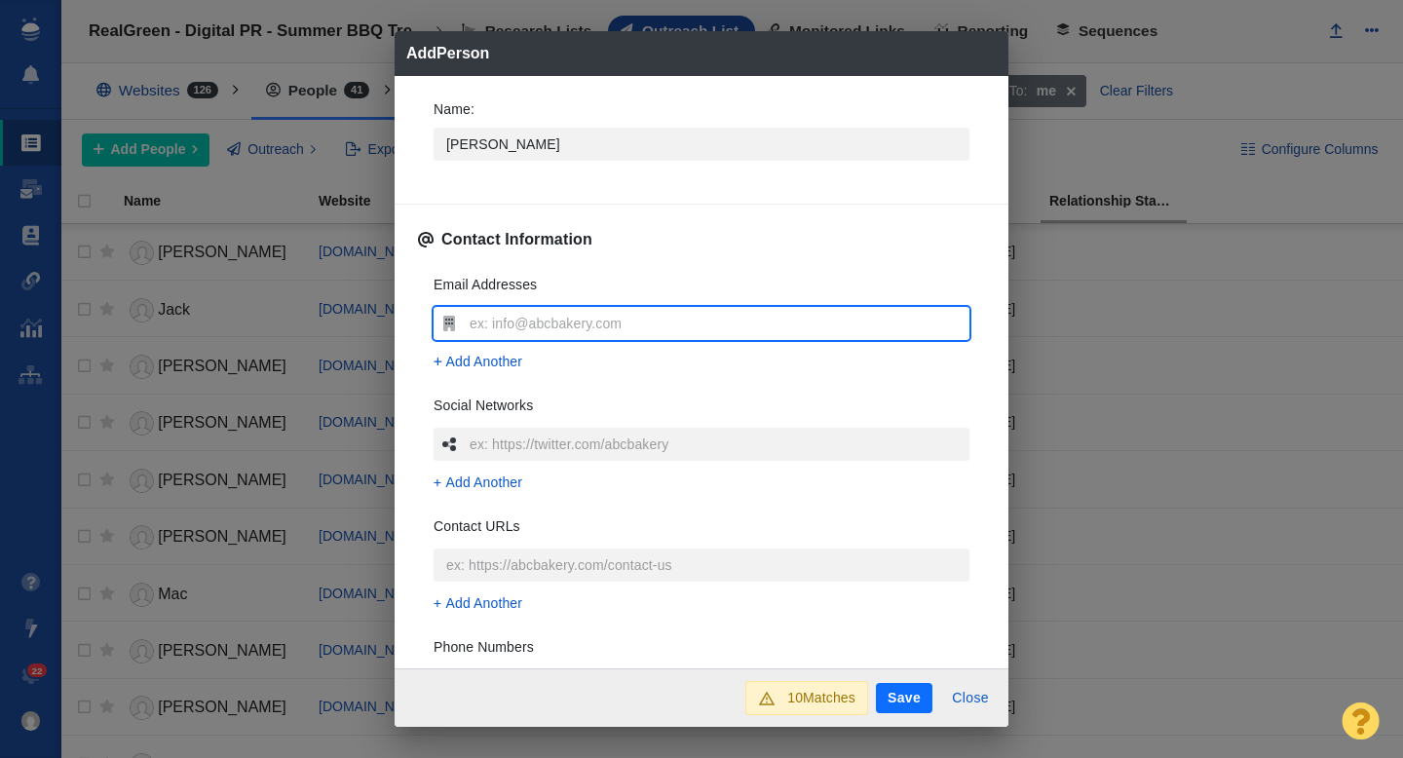
click at [529, 319] on input "text" at bounding box center [717, 323] width 505 height 33
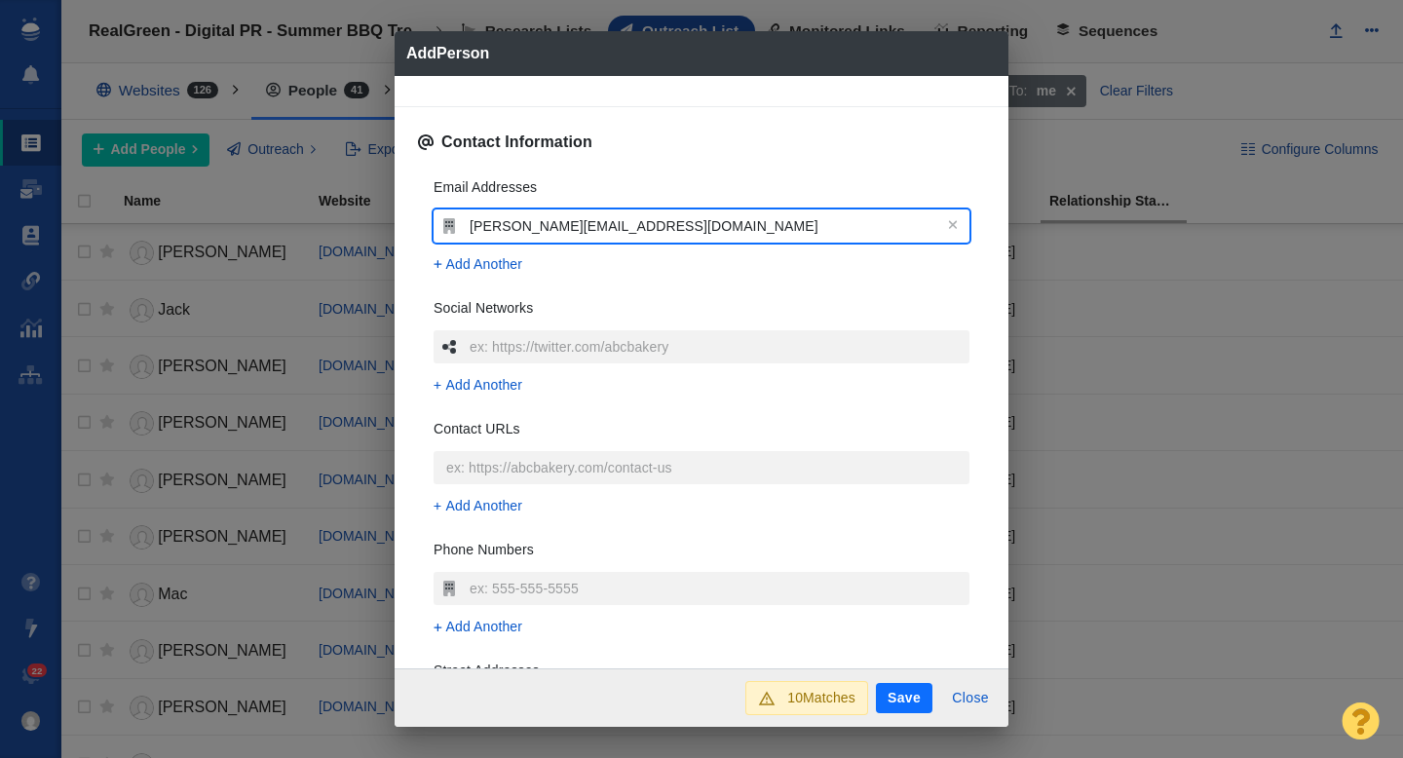
scroll to position [391, 0]
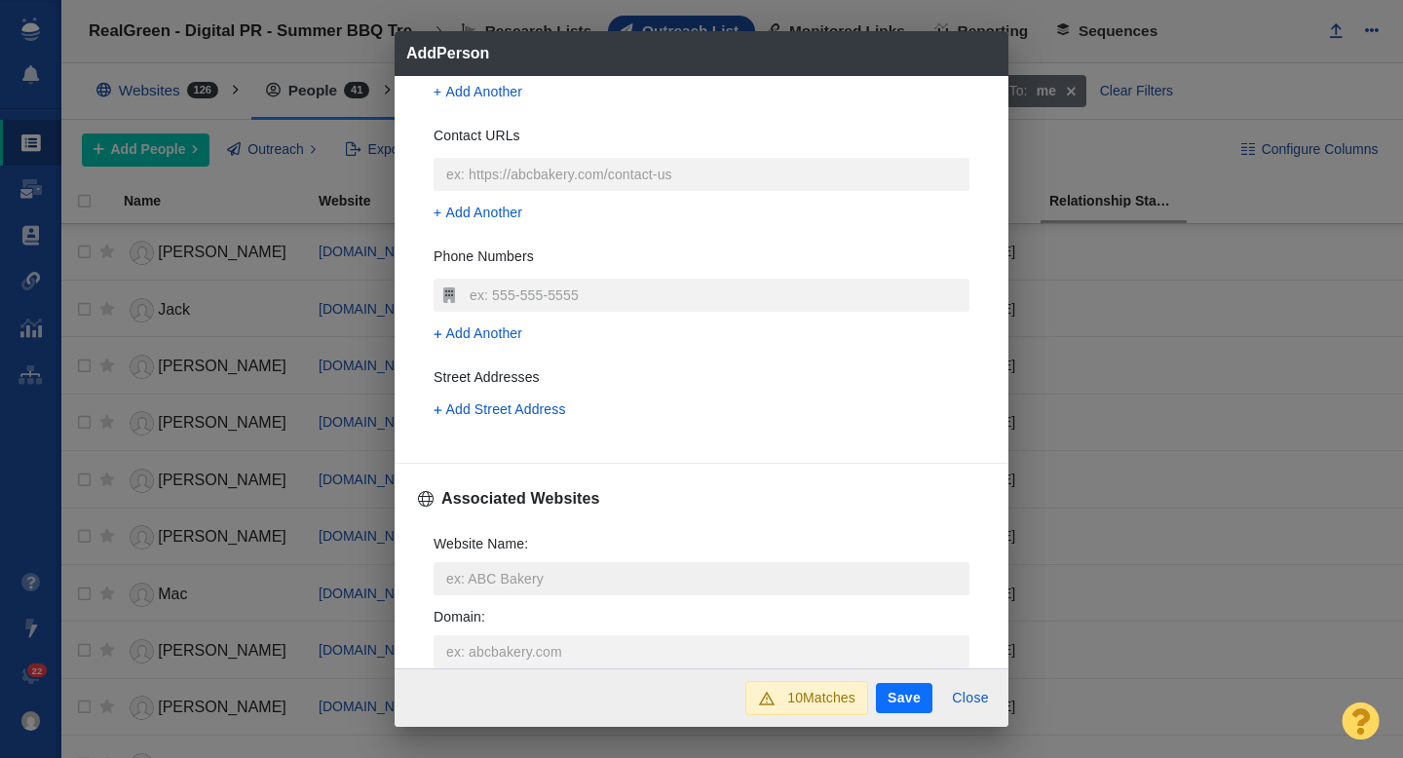
click at [492, 573] on input "Website Name :" at bounding box center [701, 578] width 536 height 33
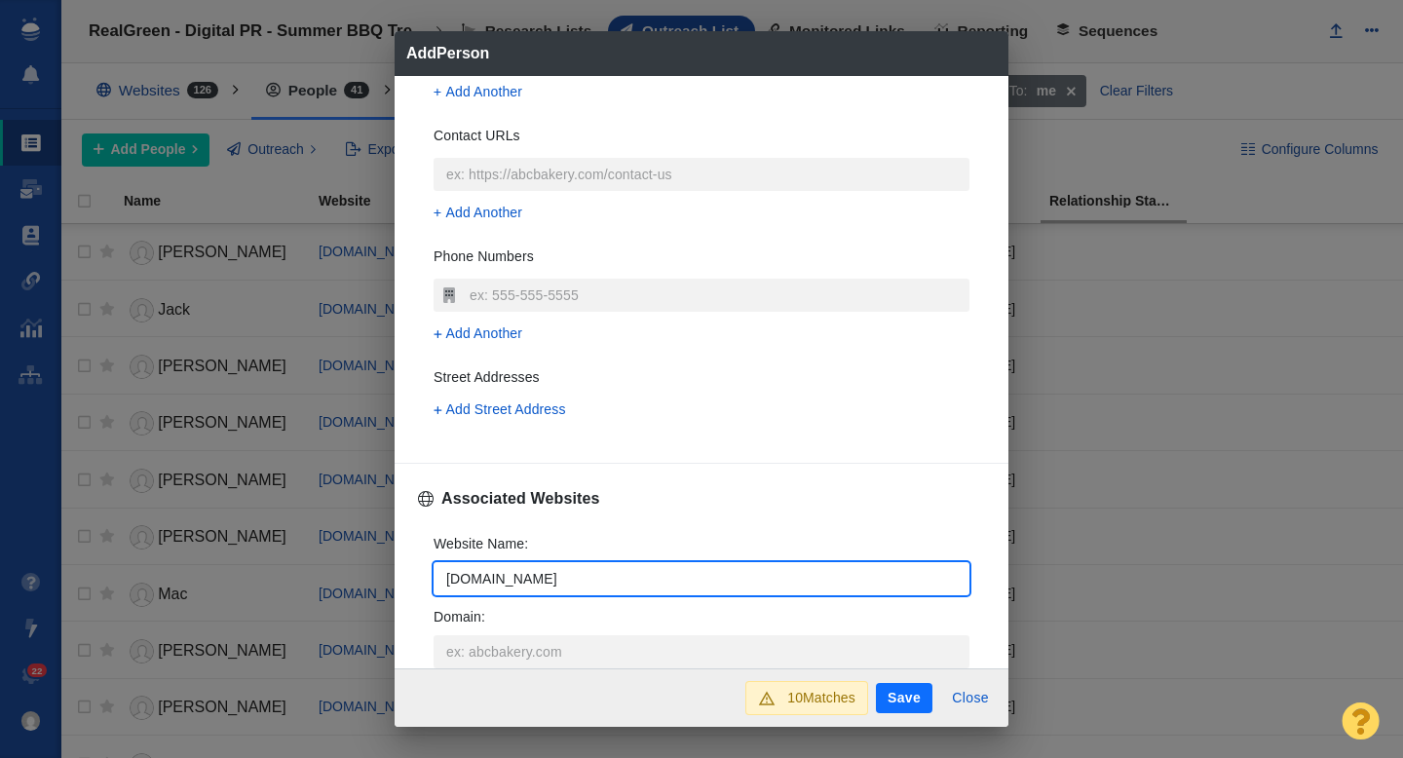
click at [424, 568] on div "Website Name : carolinas.eater.com Domain : Job Title : Add Another" at bounding box center [701, 659] width 567 height 282
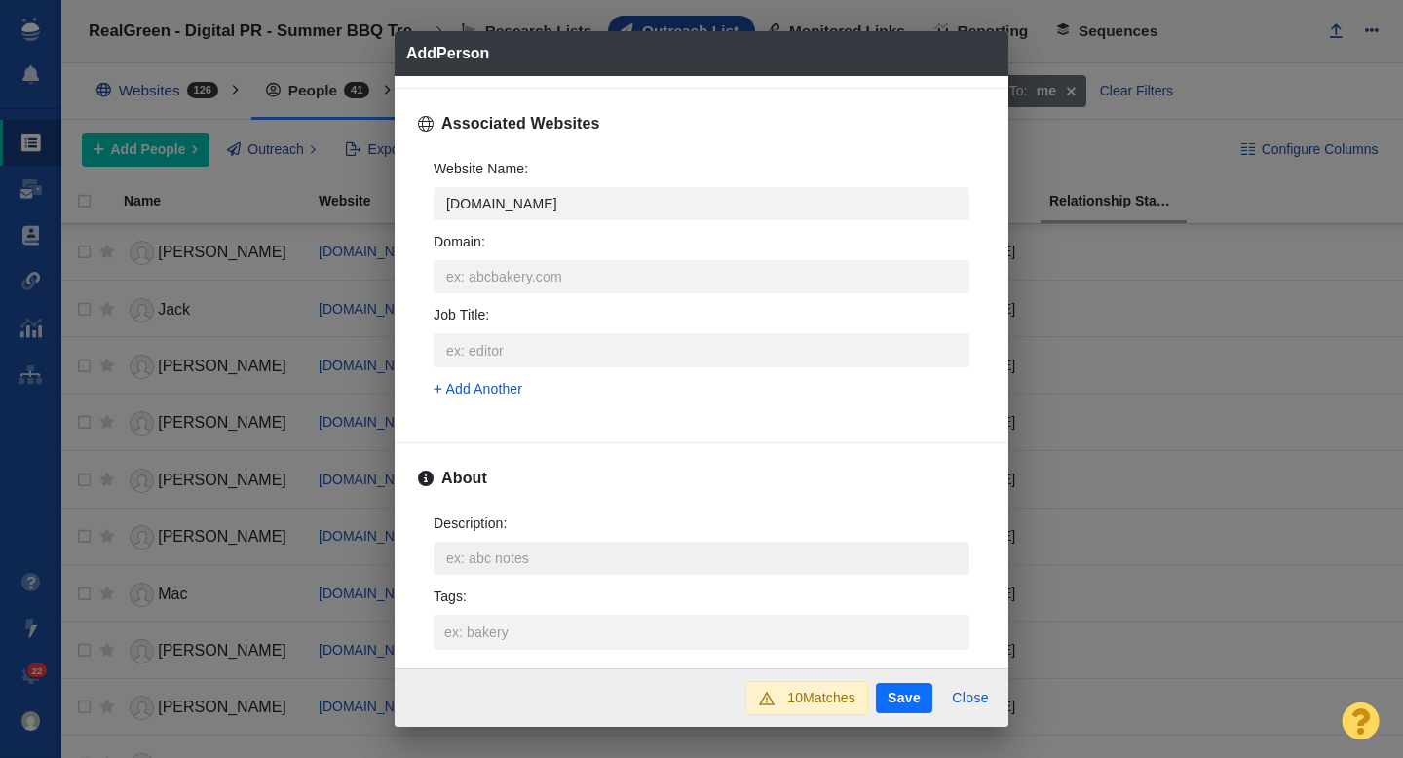
scroll to position [778, 0]
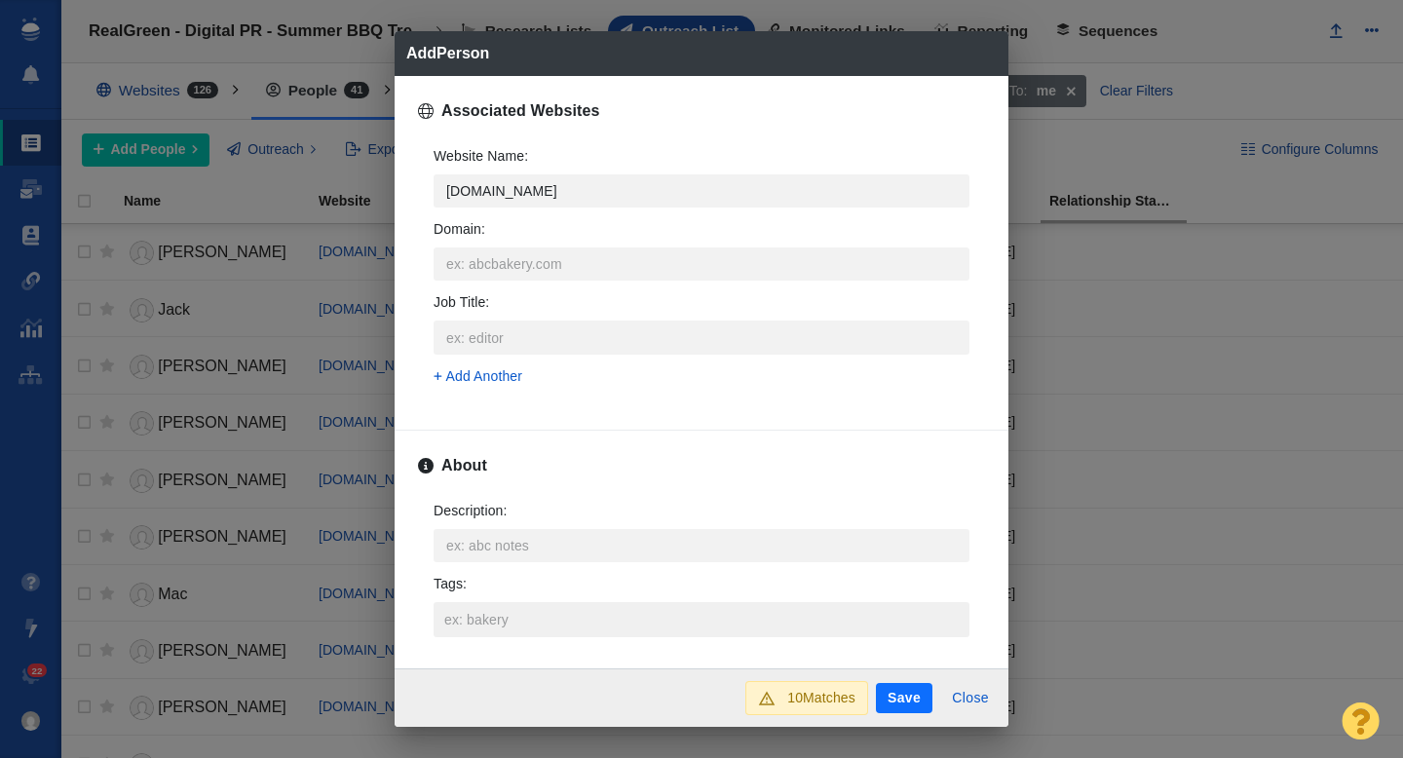
click at [503, 603] on input "Tags :" at bounding box center [701, 619] width 524 height 35
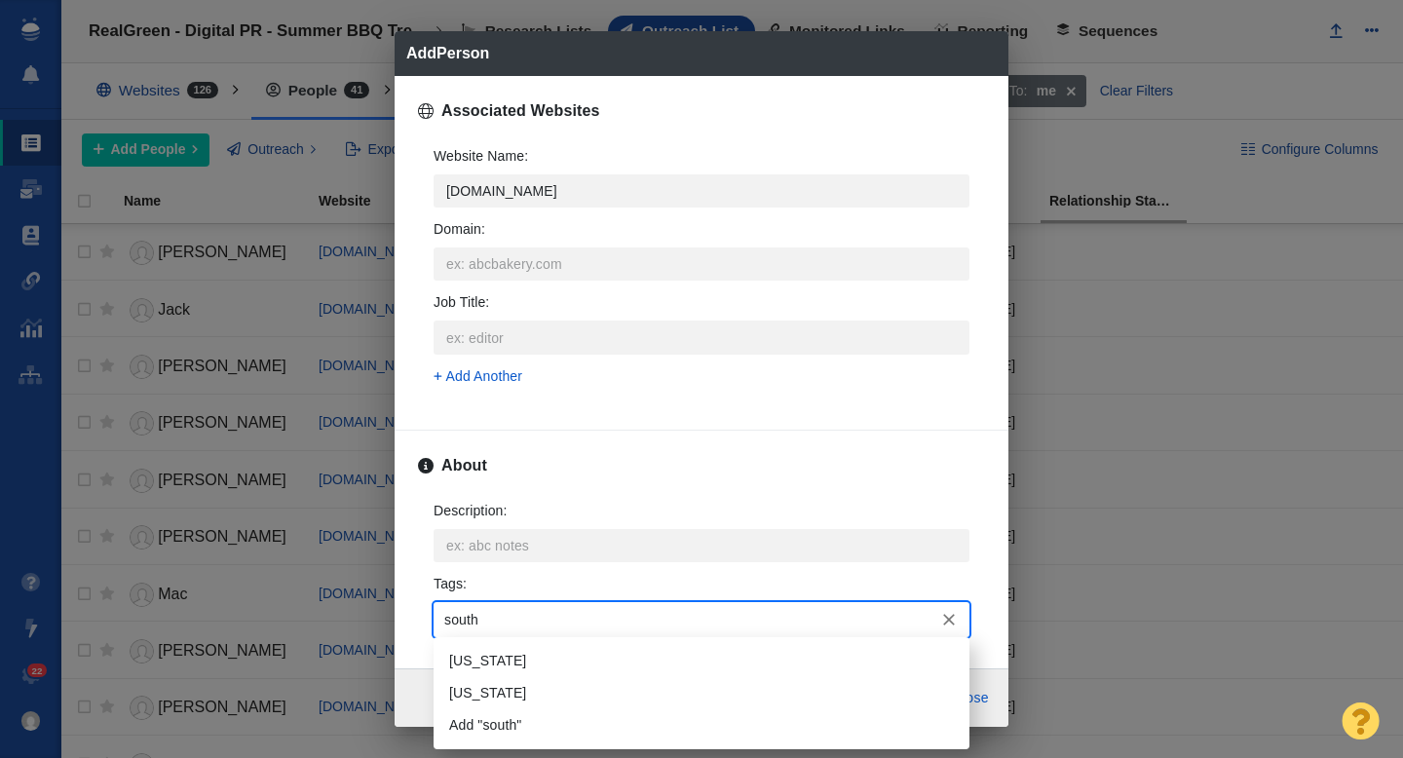
click at [515, 662] on li "South Carolina" at bounding box center [701, 661] width 536 height 32
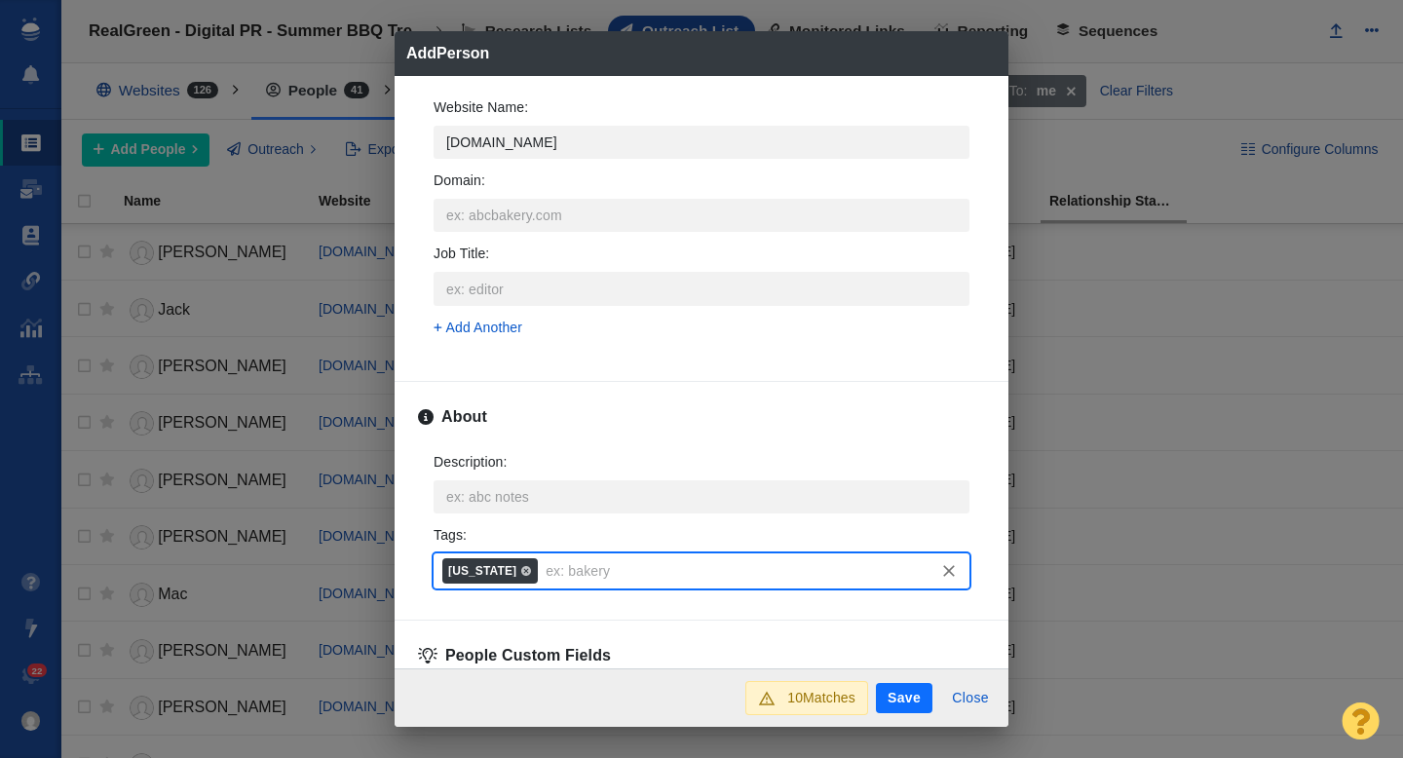
scroll to position [950, 0]
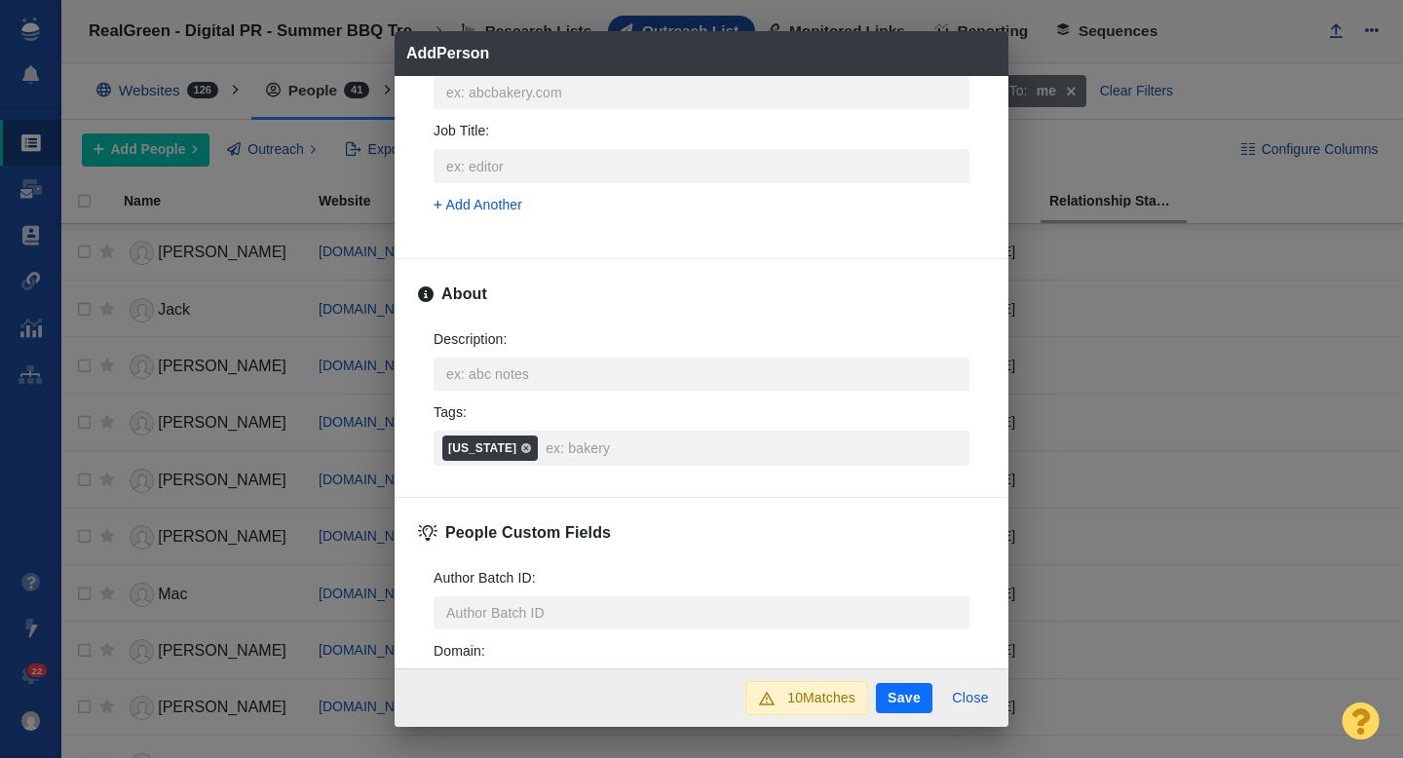
click at [884, 703] on button "Save" at bounding box center [904, 698] width 56 height 31
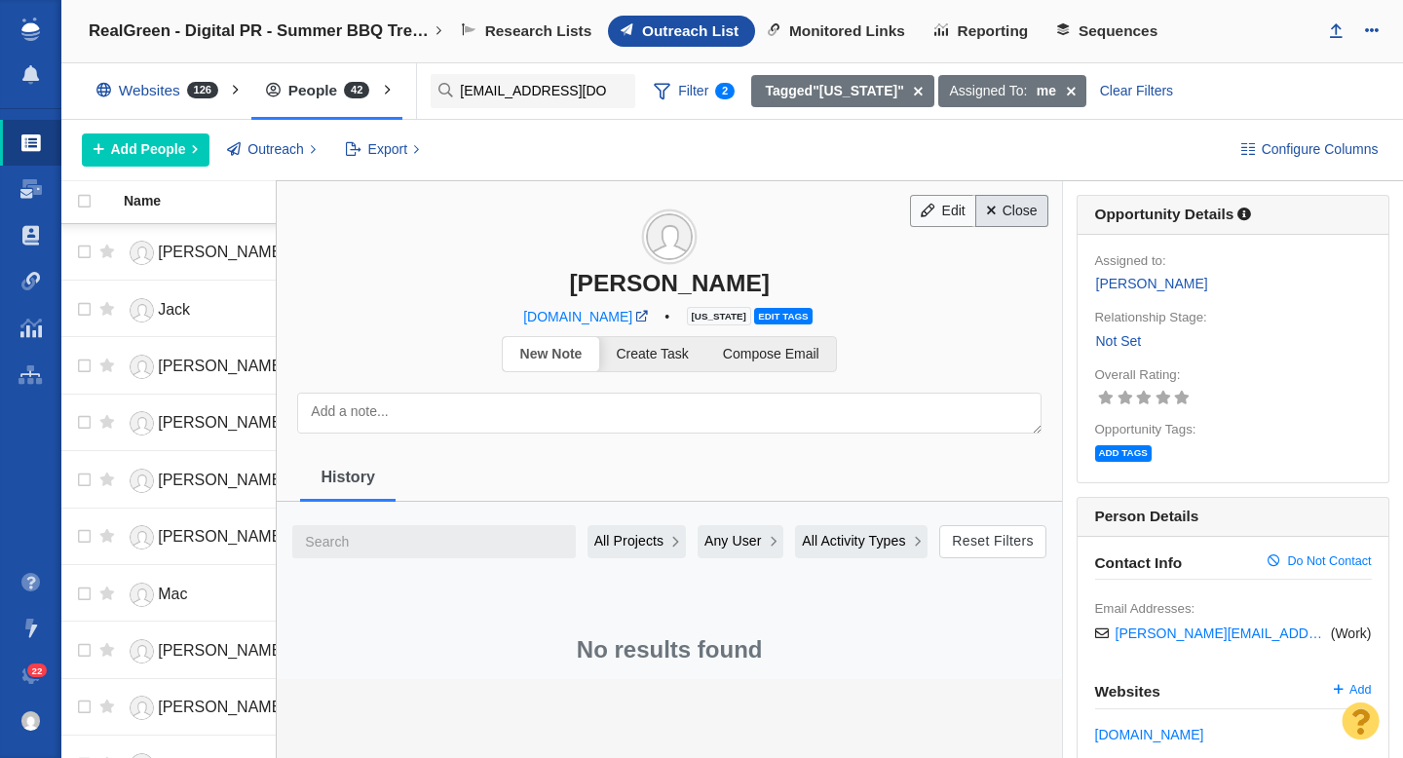
click at [1010, 210] on link "Close" at bounding box center [1011, 211] width 73 height 33
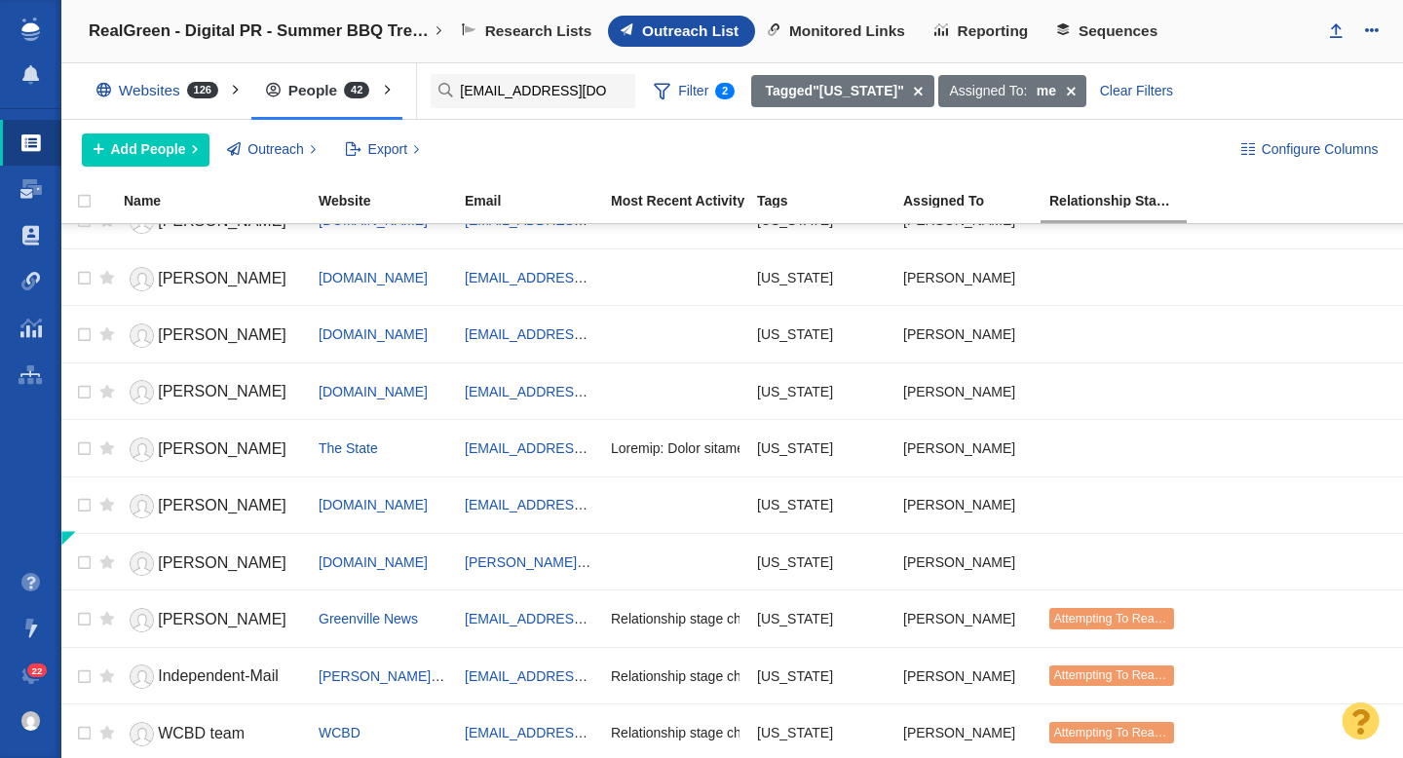
scroll to position [0, 0]
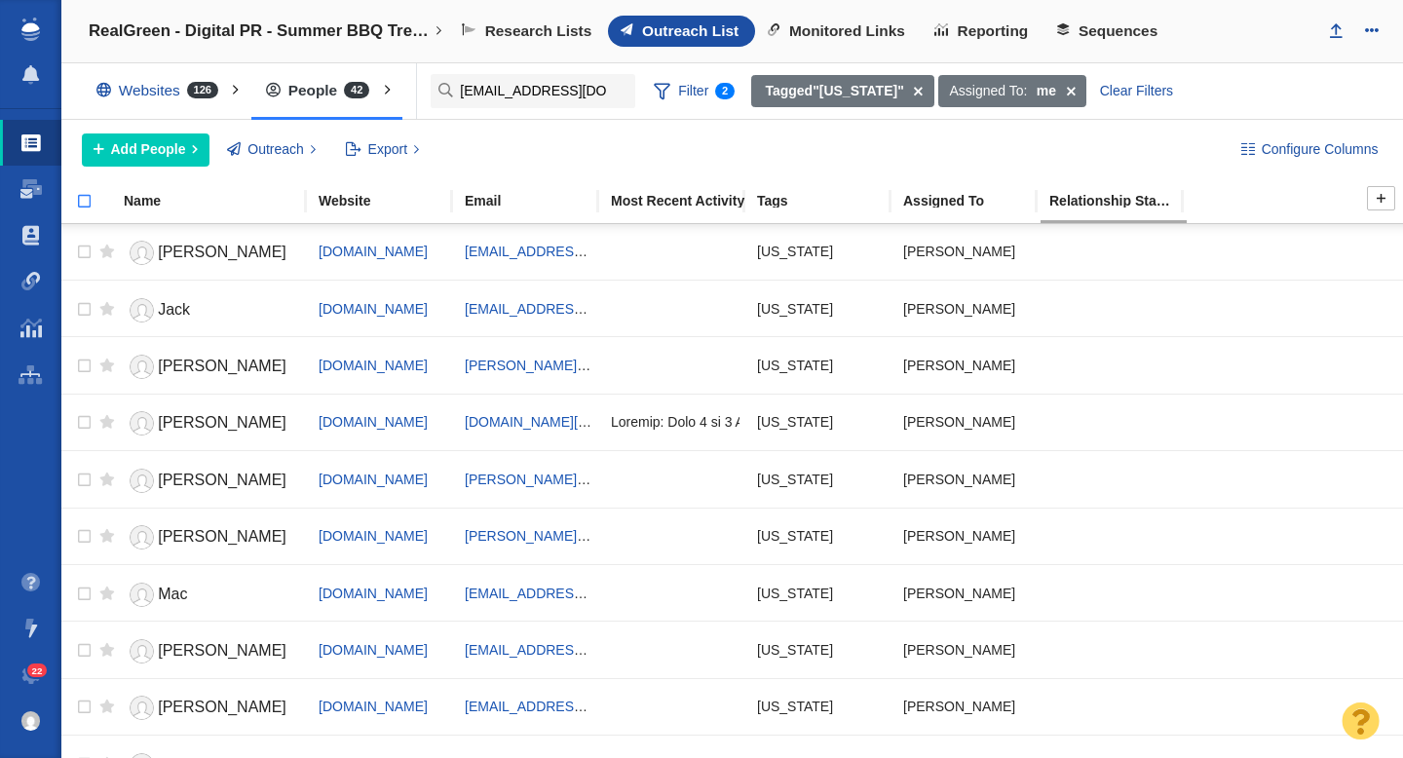
click at [83, 202] on input "checkbox" at bounding box center [75, 211] width 29 height 43
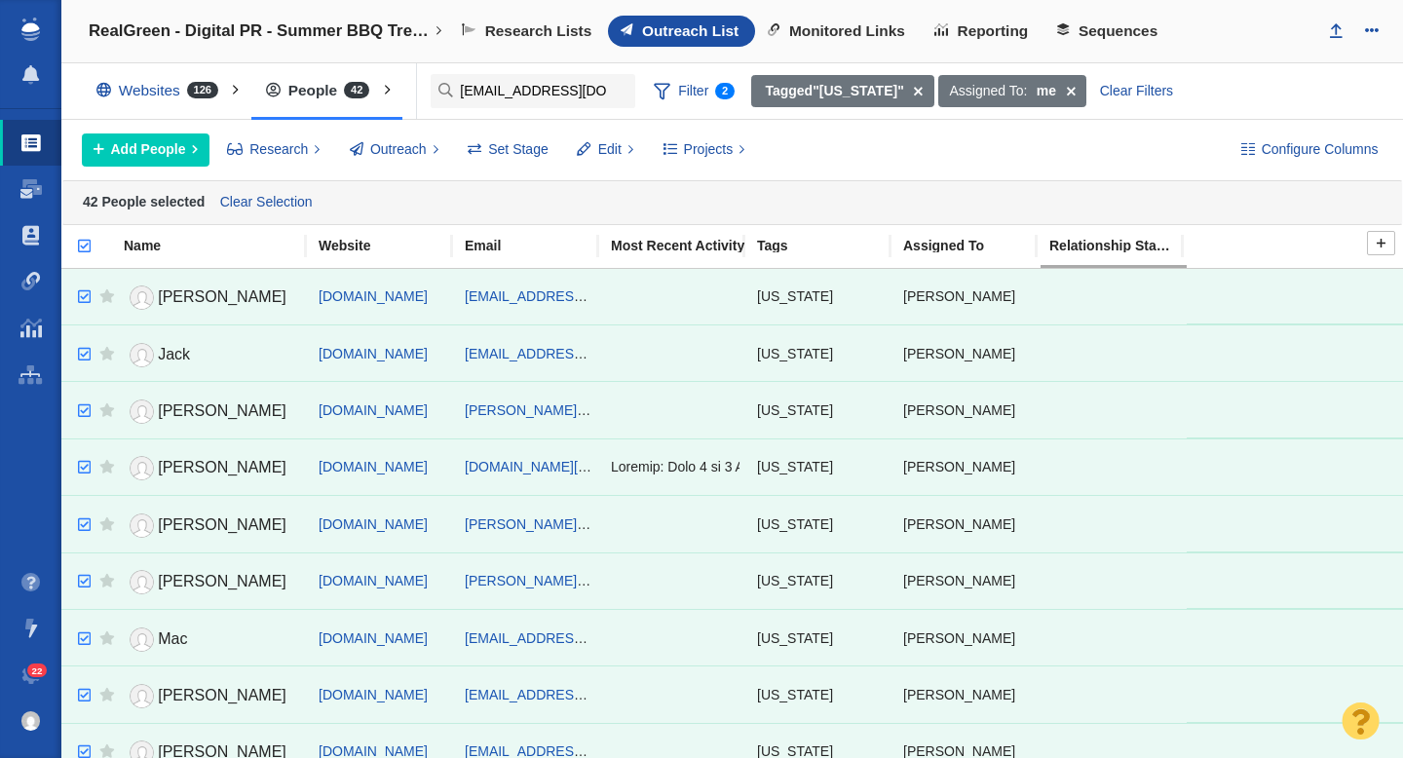
click at [83, 245] on input "checkbox" at bounding box center [75, 256] width 29 height 43
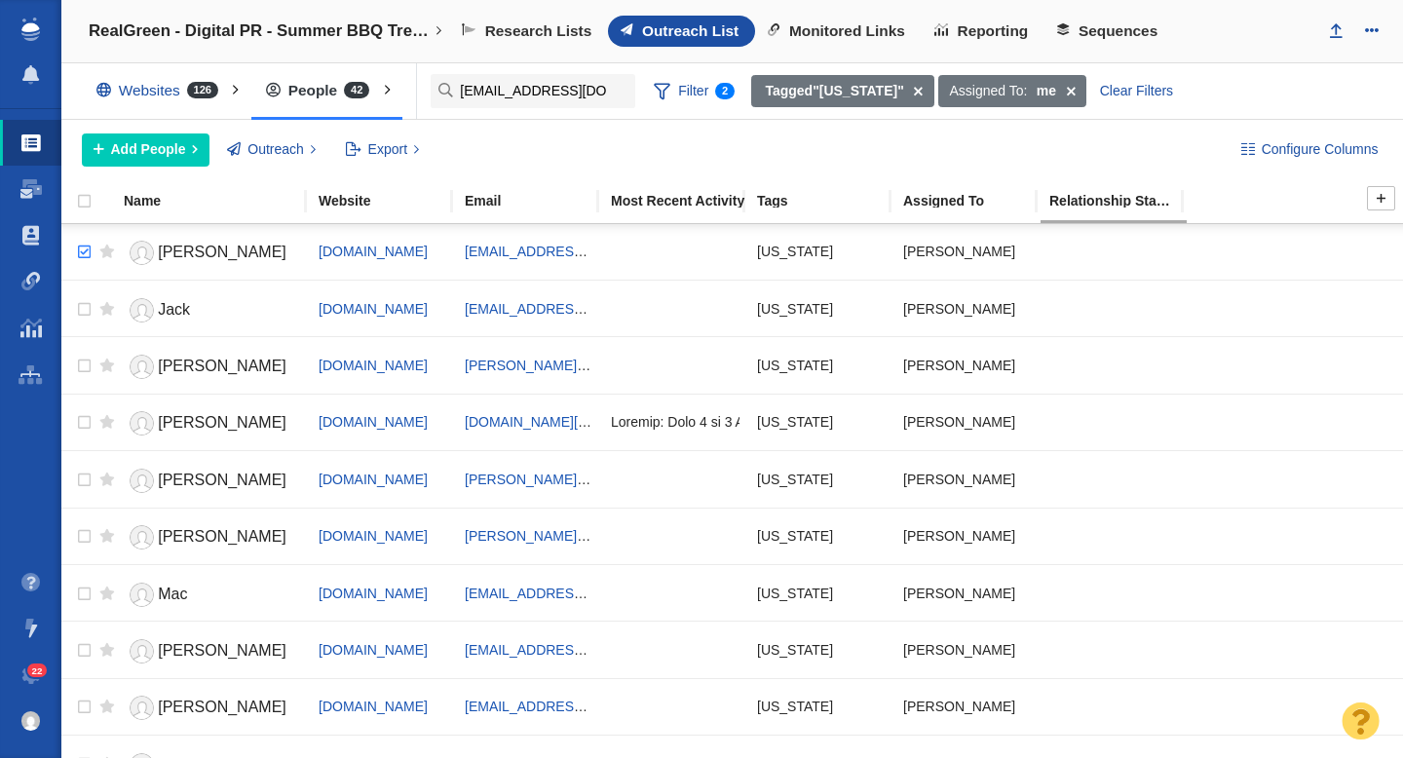
click at [83, 245] on input "checkbox" at bounding box center [81, 252] width 29 height 43
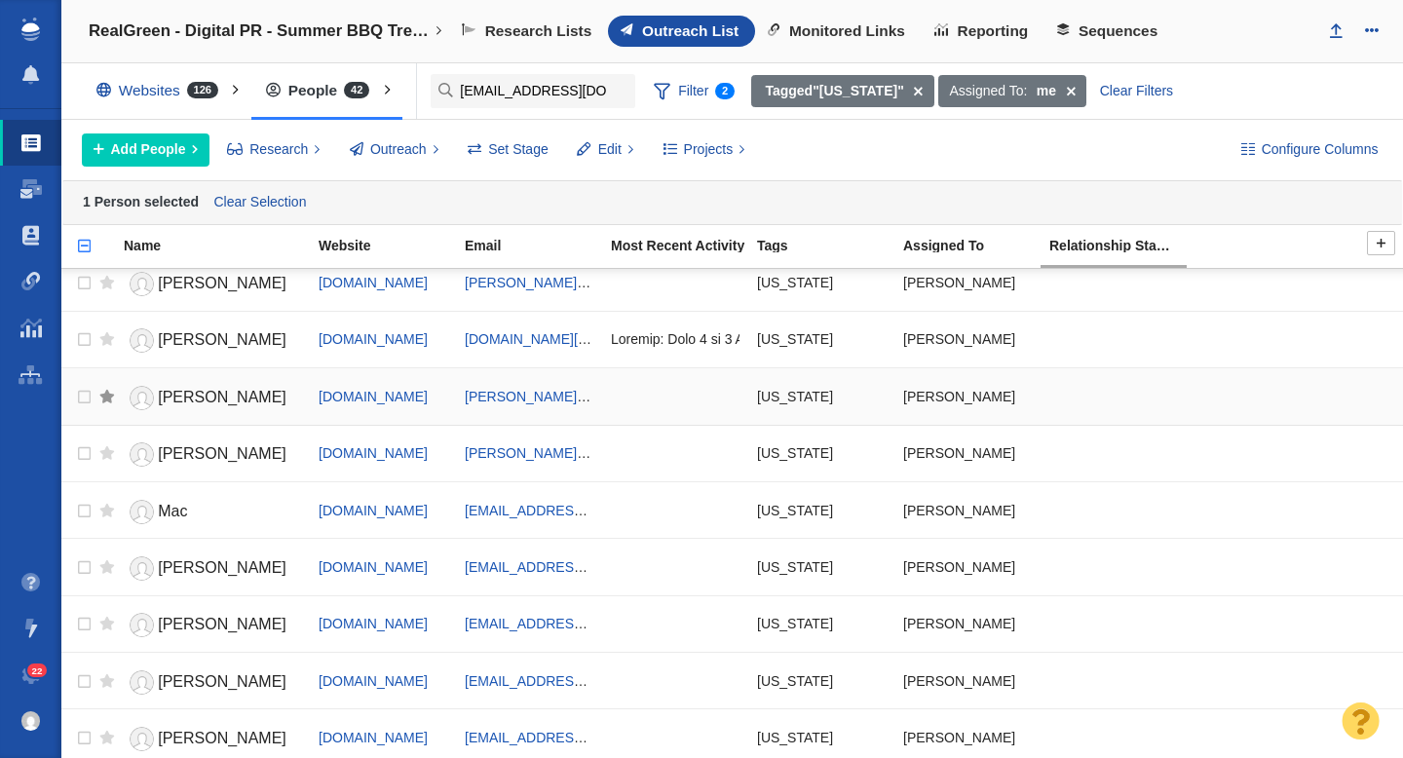
scroll to position [396, 0]
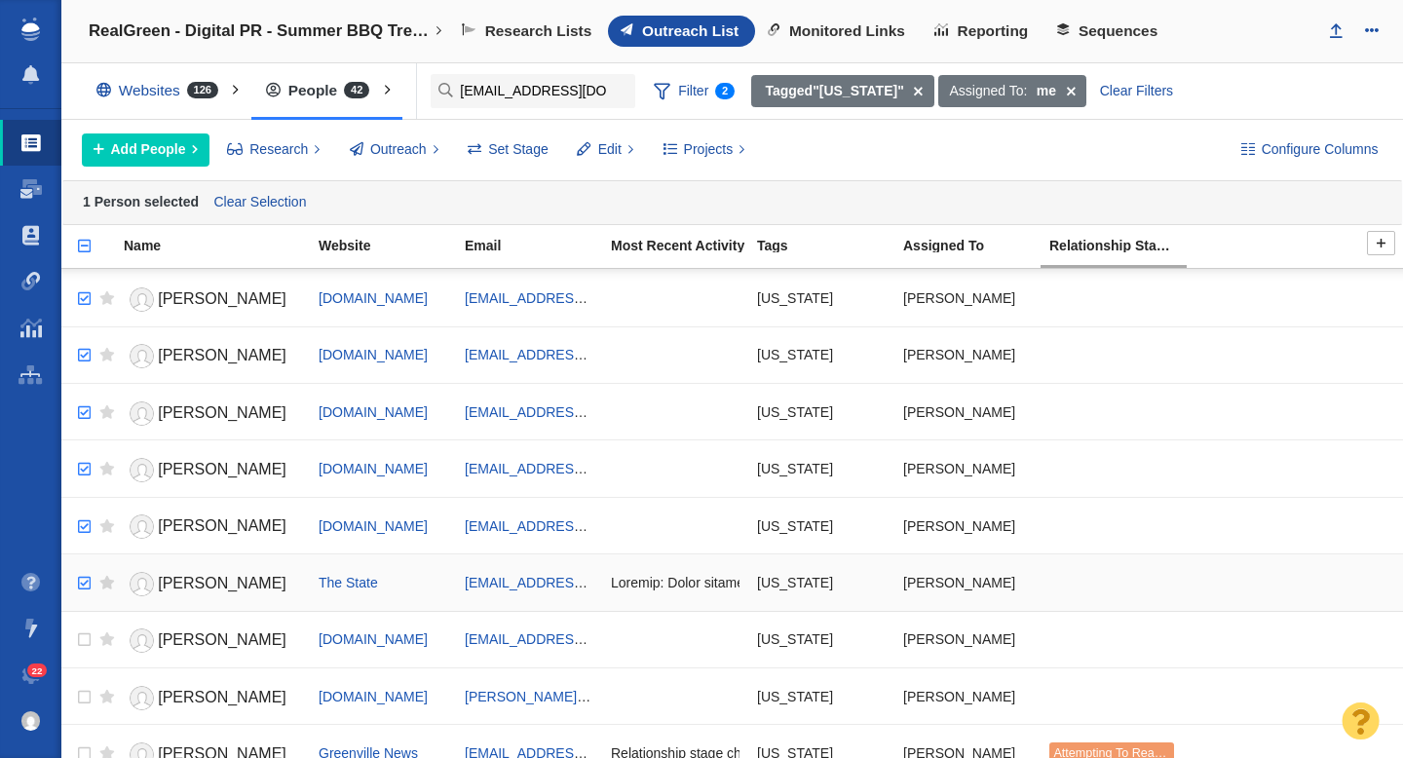
click at [83, 585] on input "checkbox" at bounding box center [81, 583] width 29 height 43
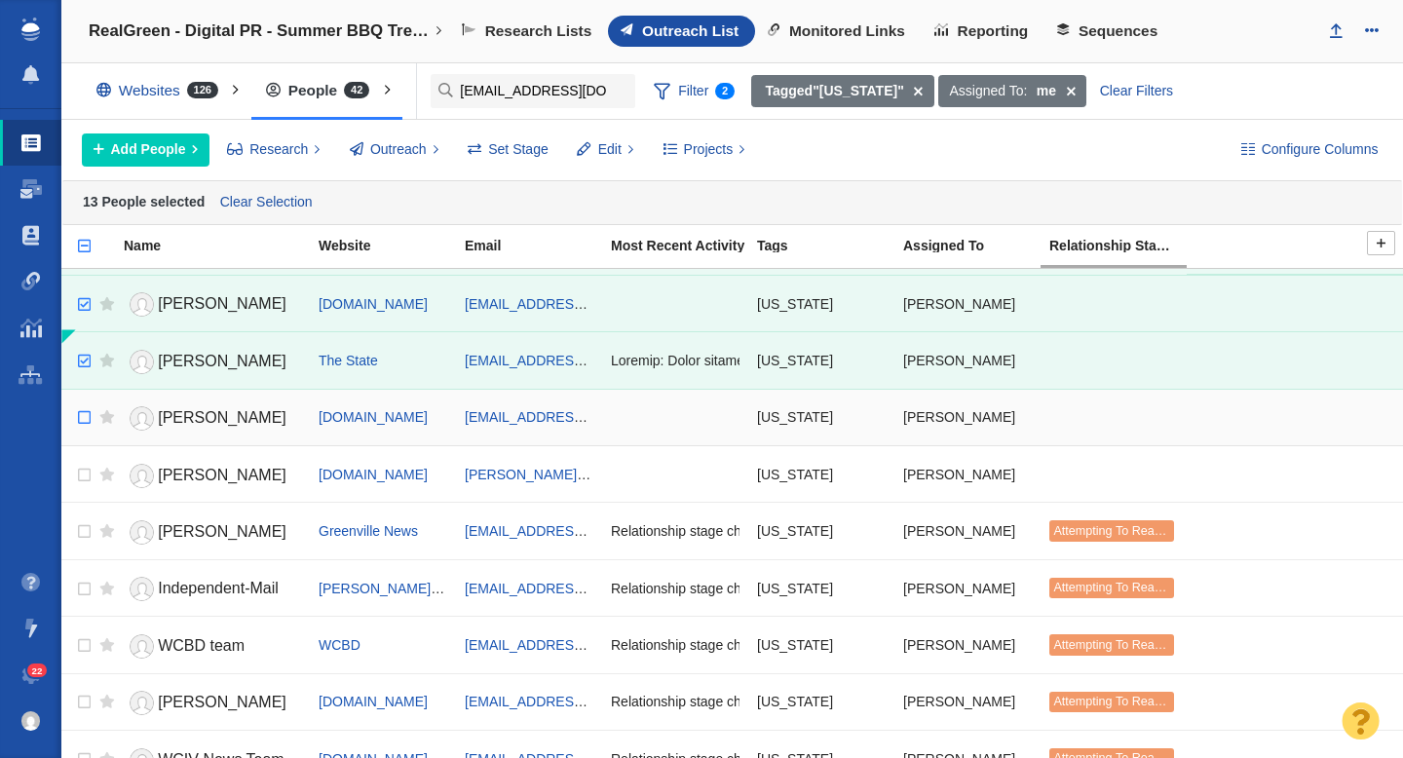
scroll to position [624, 0]
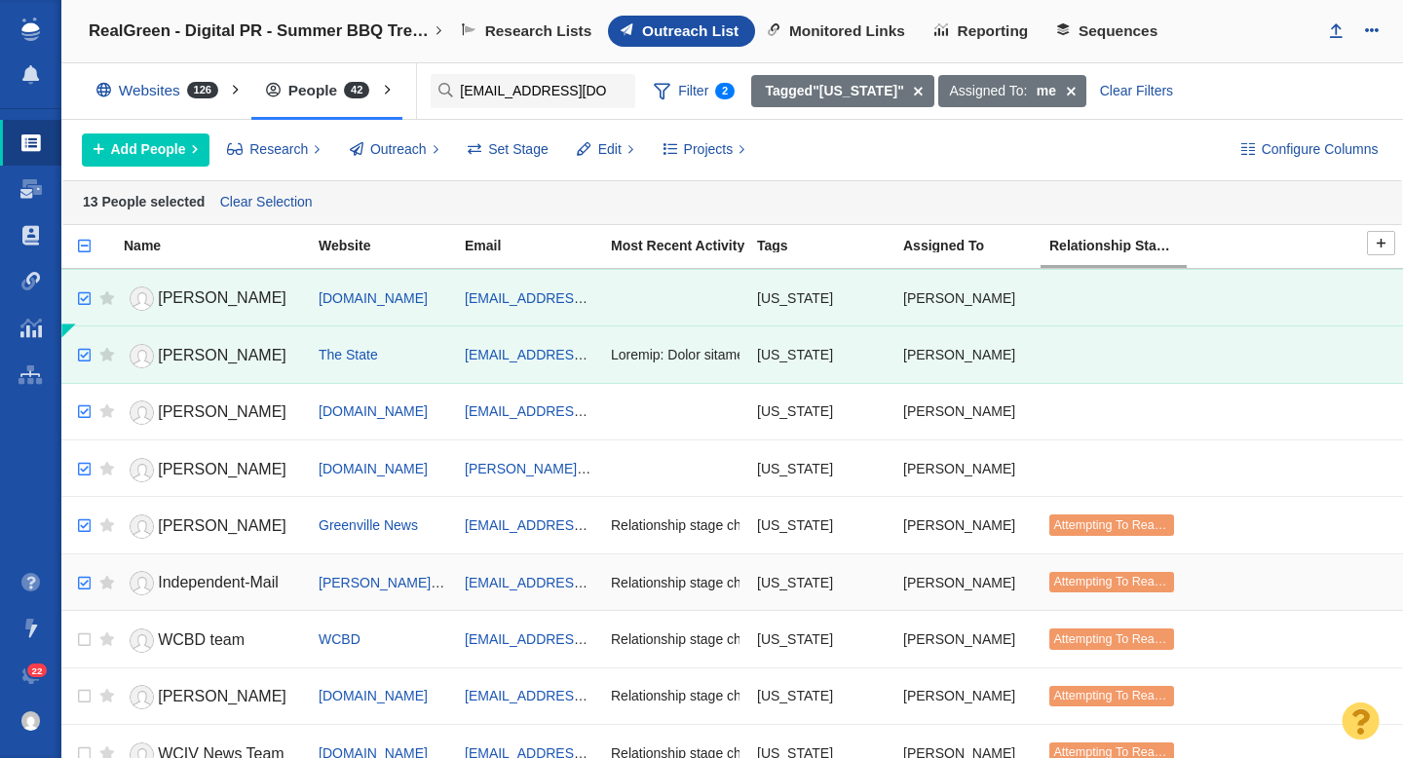
click at [88, 583] on input "checkbox" at bounding box center [81, 583] width 29 height 43
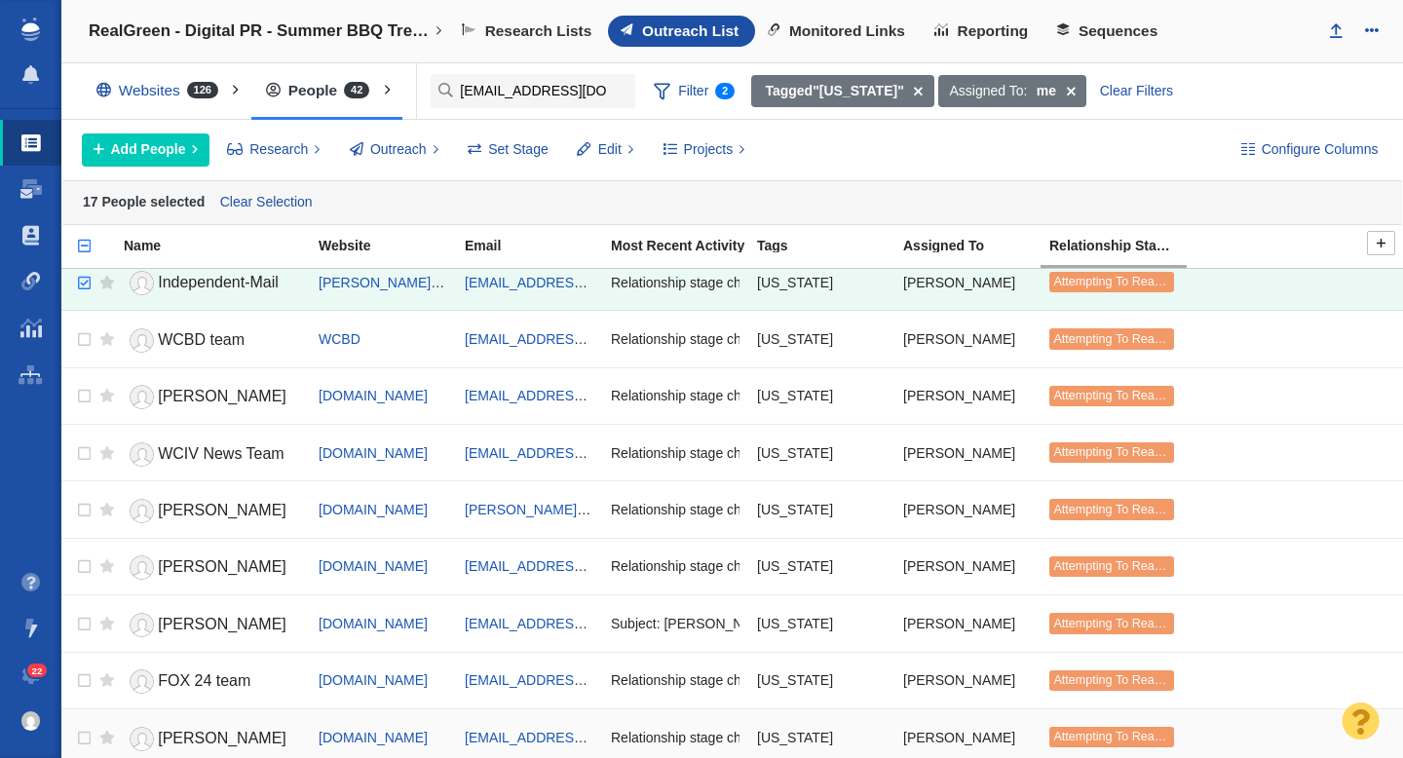
scroll to position [868, 0]
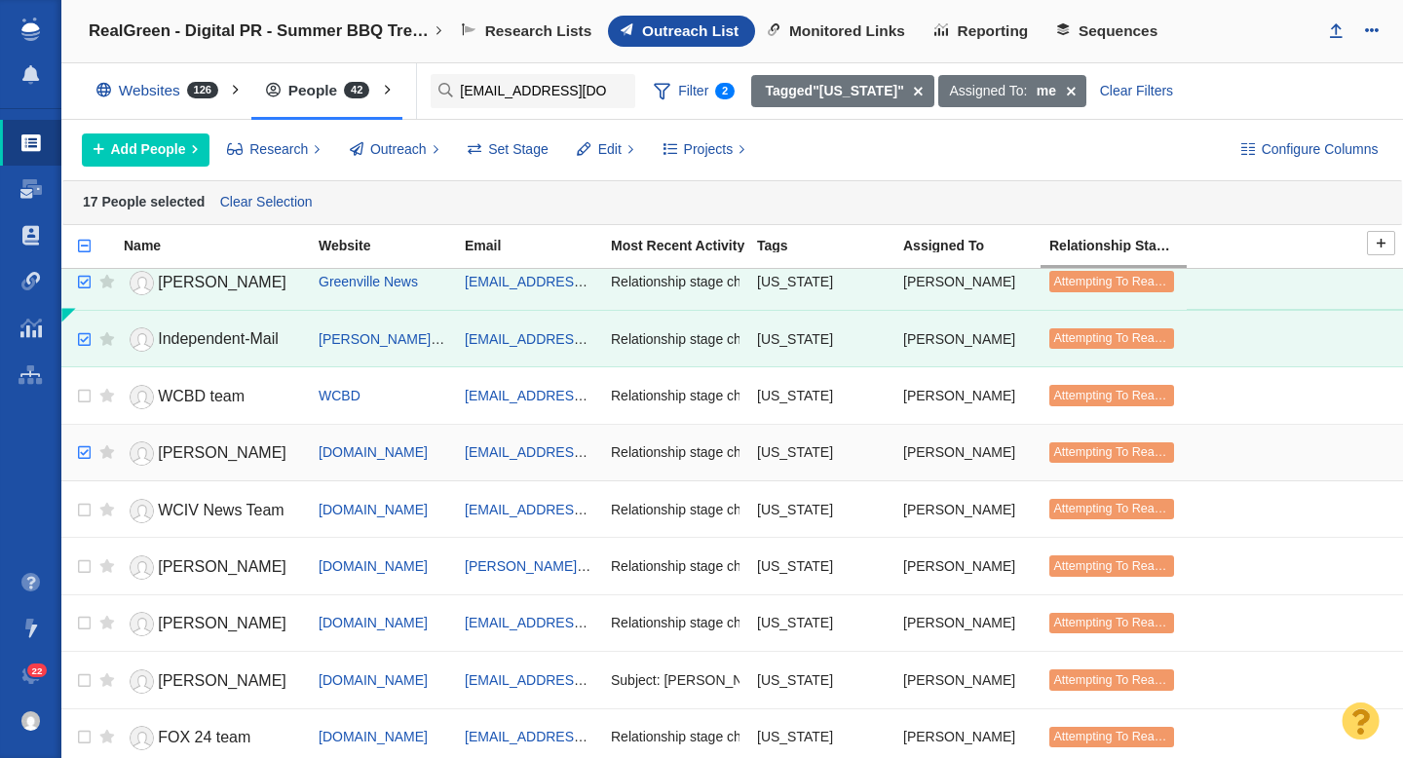
click at [87, 454] on input "checkbox" at bounding box center [81, 453] width 29 height 43
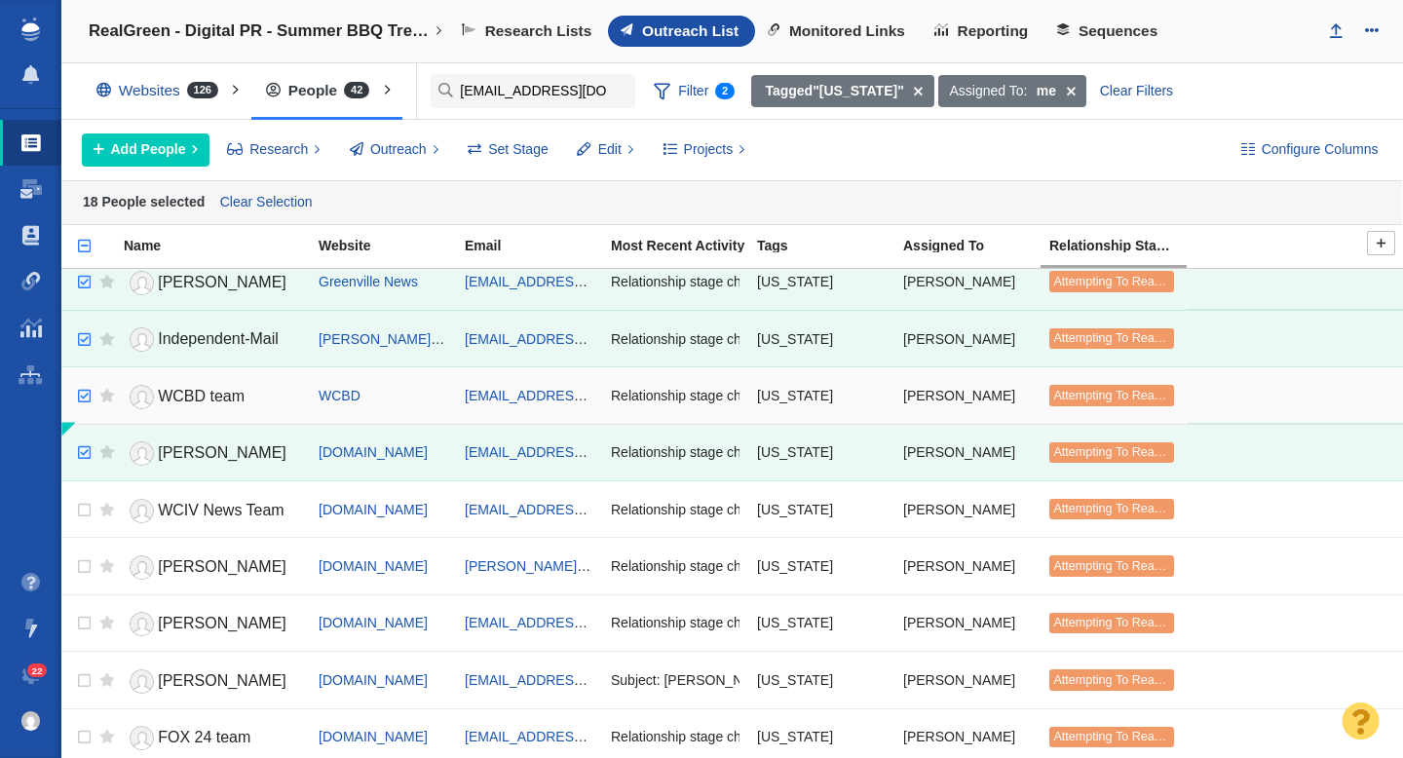
click at [86, 396] on input "checkbox" at bounding box center [81, 396] width 29 height 43
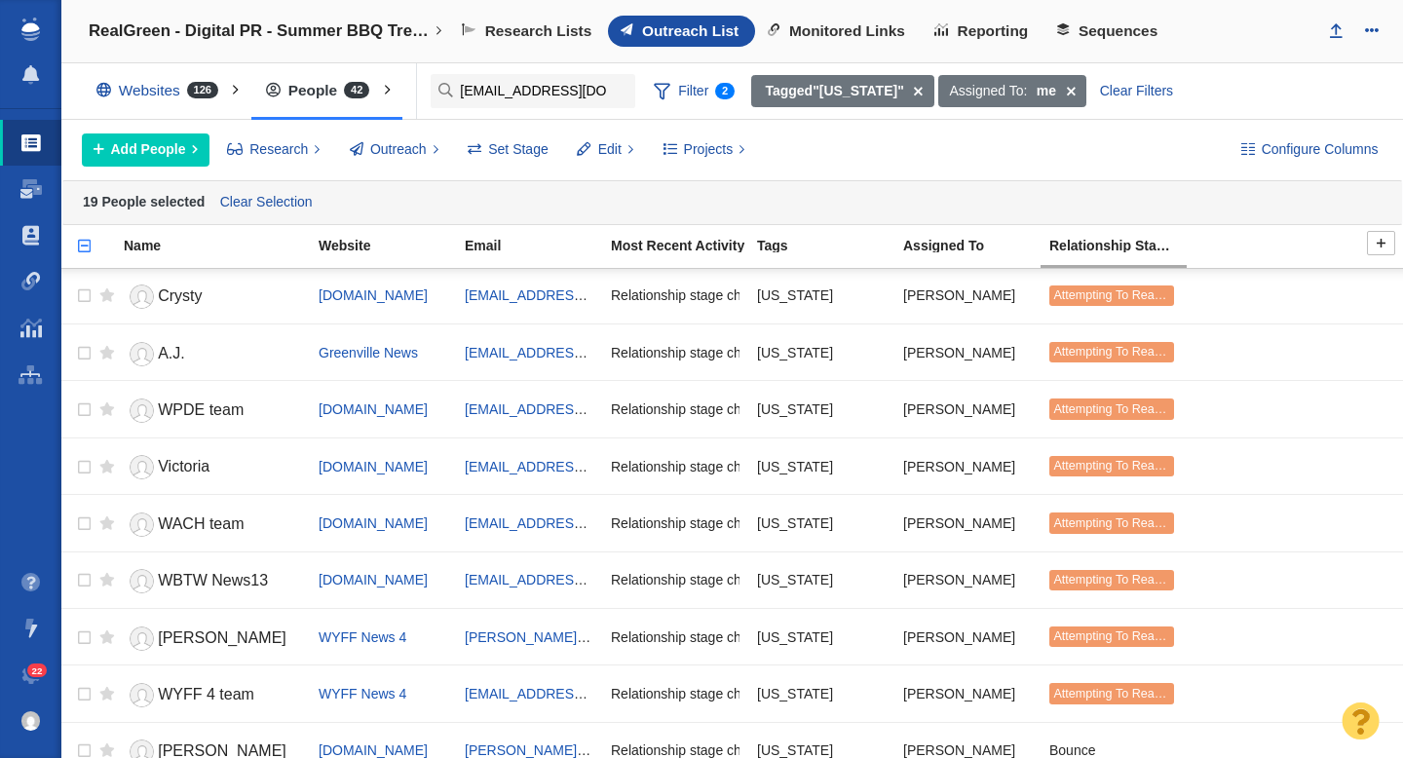
scroll to position [1899, 0]
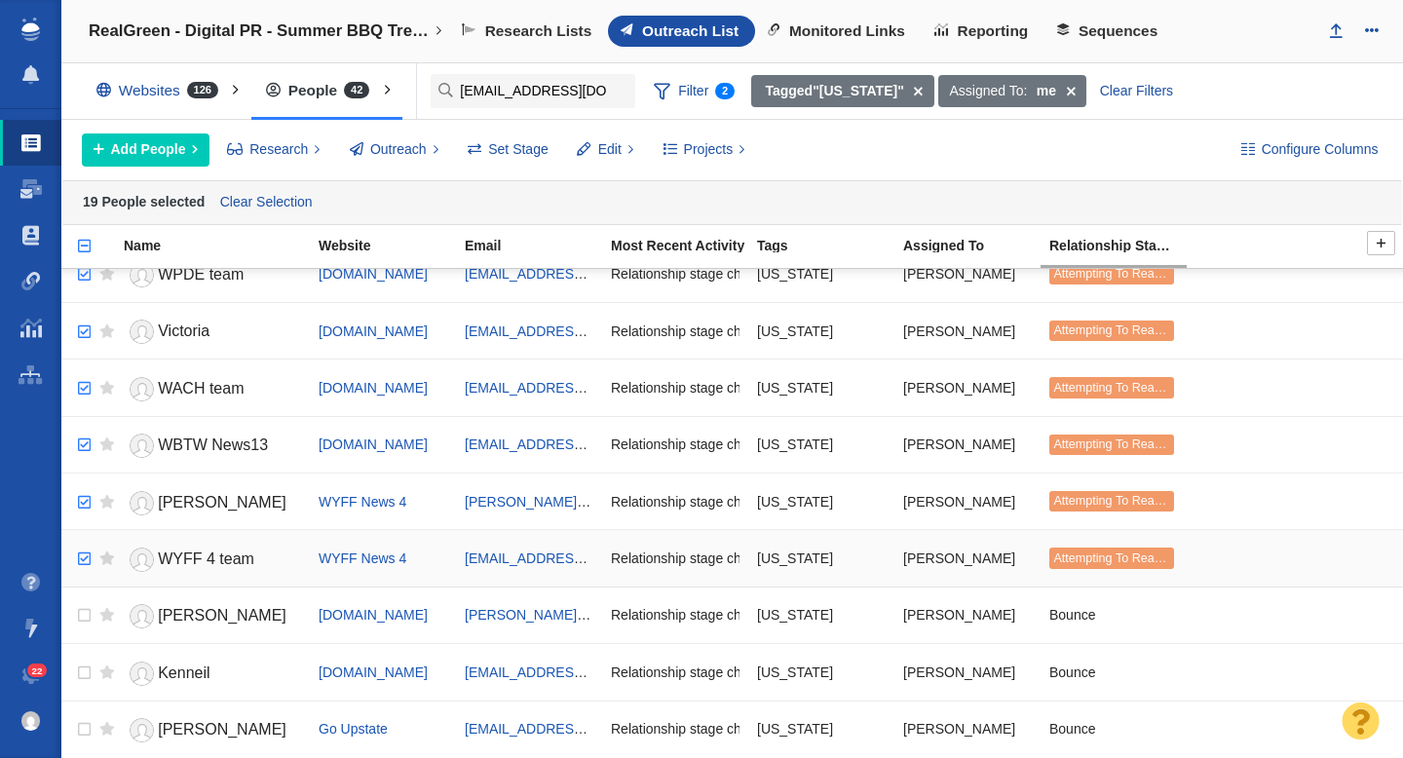
click at [88, 565] on input "checkbox" at bounding box center [81, 559] width 29 height 43
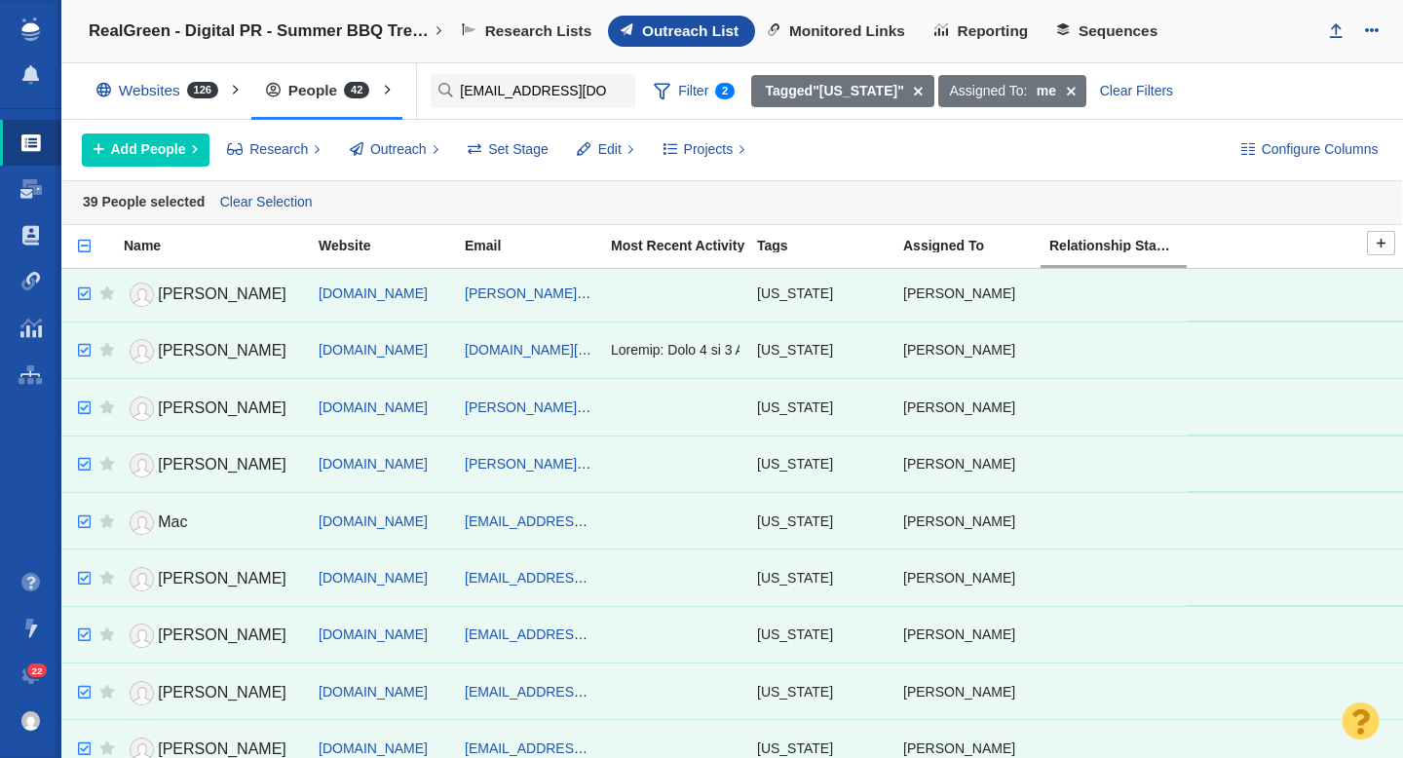
scroll to position [0, 0]
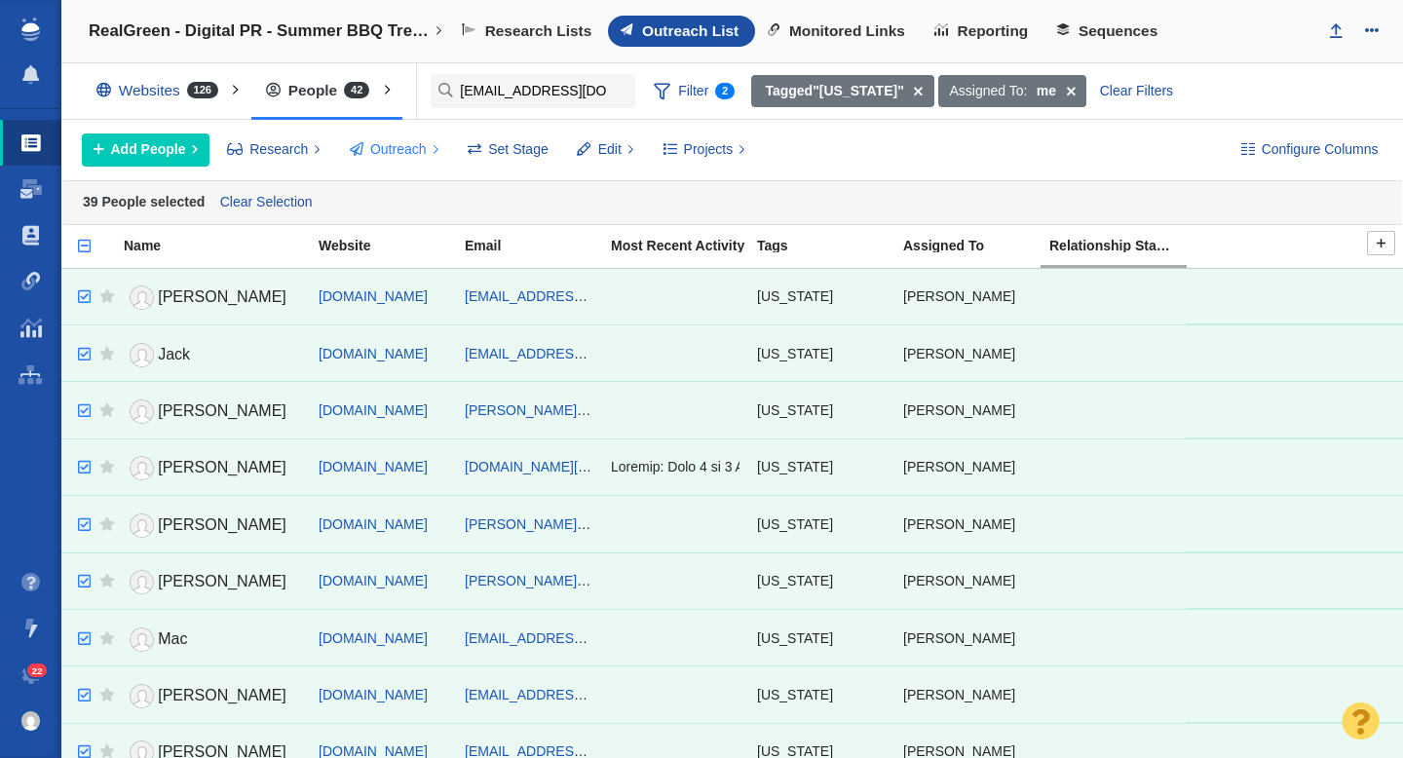
click at [388, 156] on span "Outreach" at bounding box center [398, 149] width 56 height 20
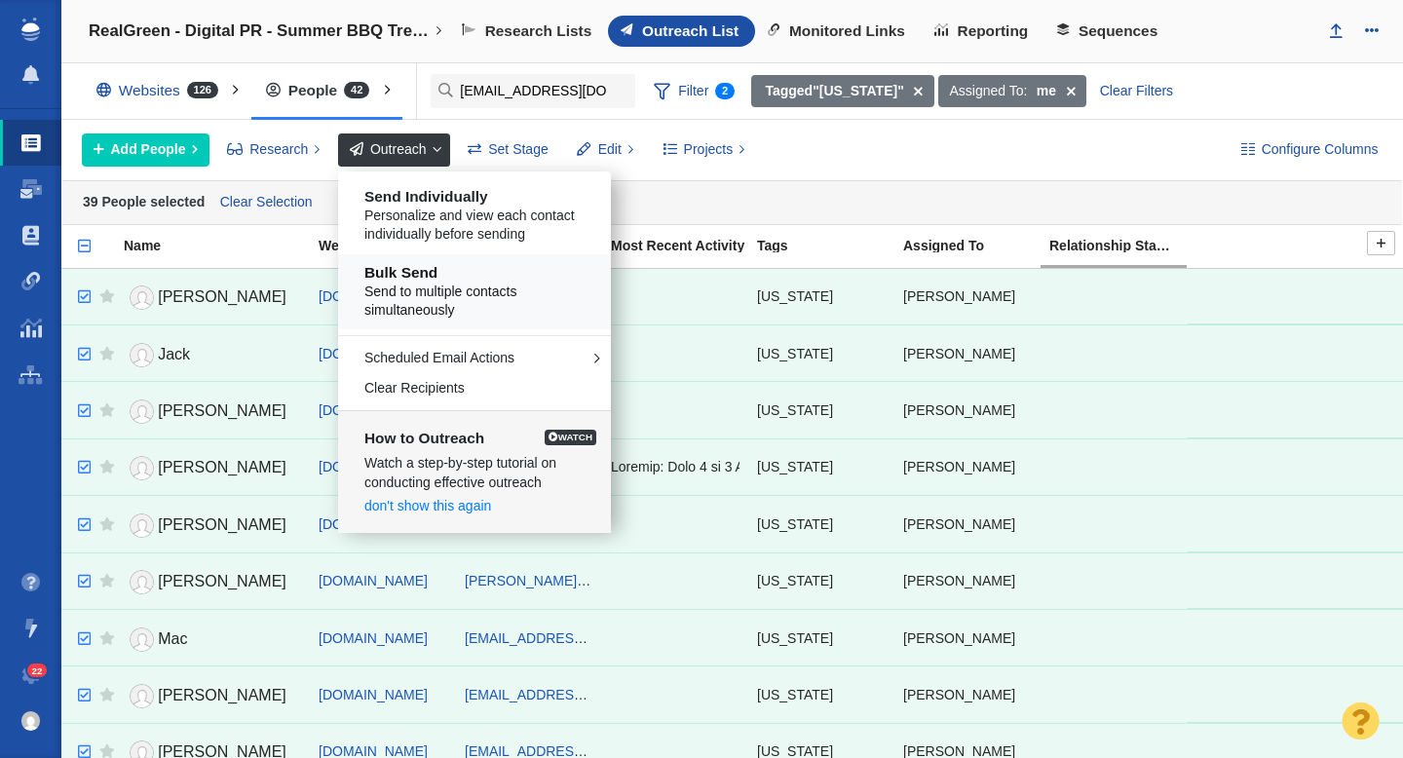
click at [450, 288] on span "Send to multiple contacts simultaneously" at bounding box center [481, 301] width 235 height 38
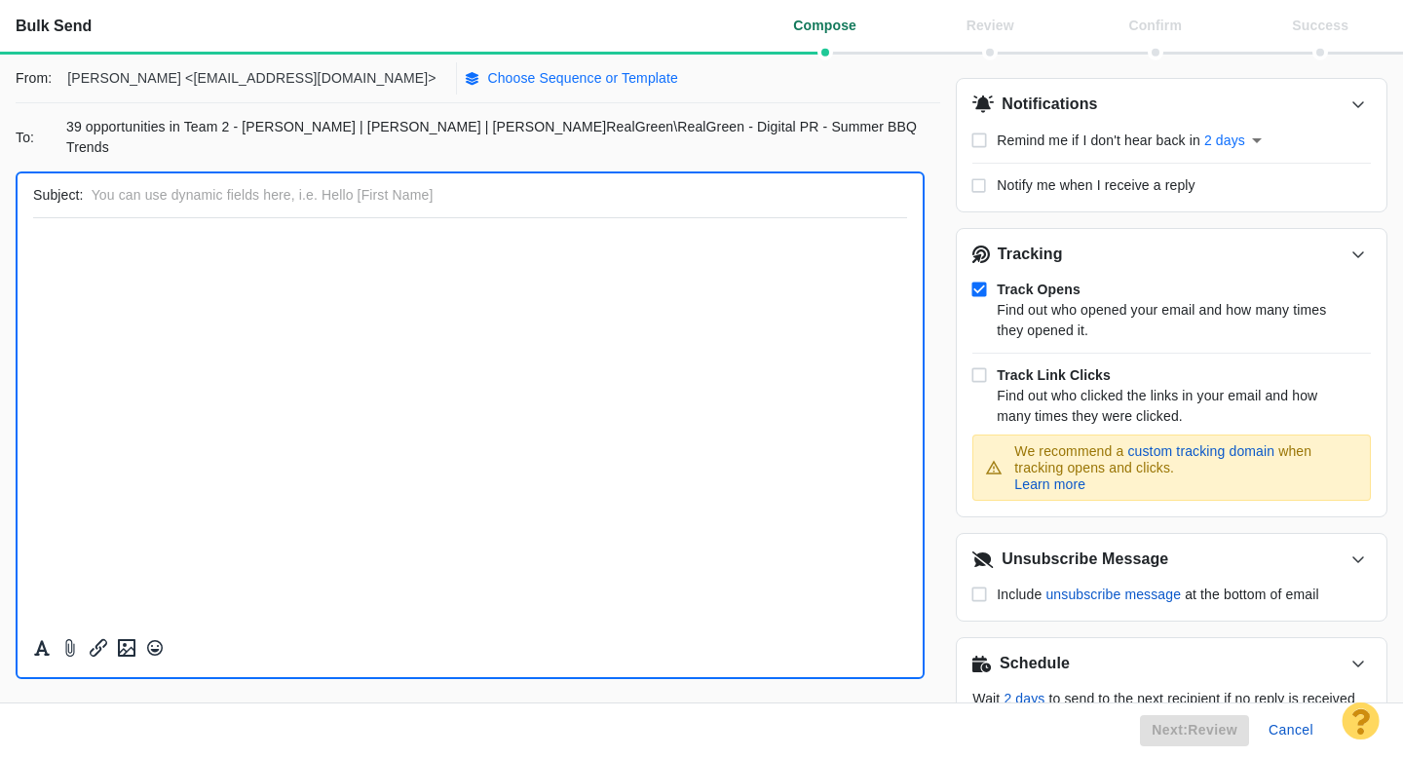
click at [487, 74] on p "Choose Sequence or Template" at bounding box center [582, 78] width 191 height 20
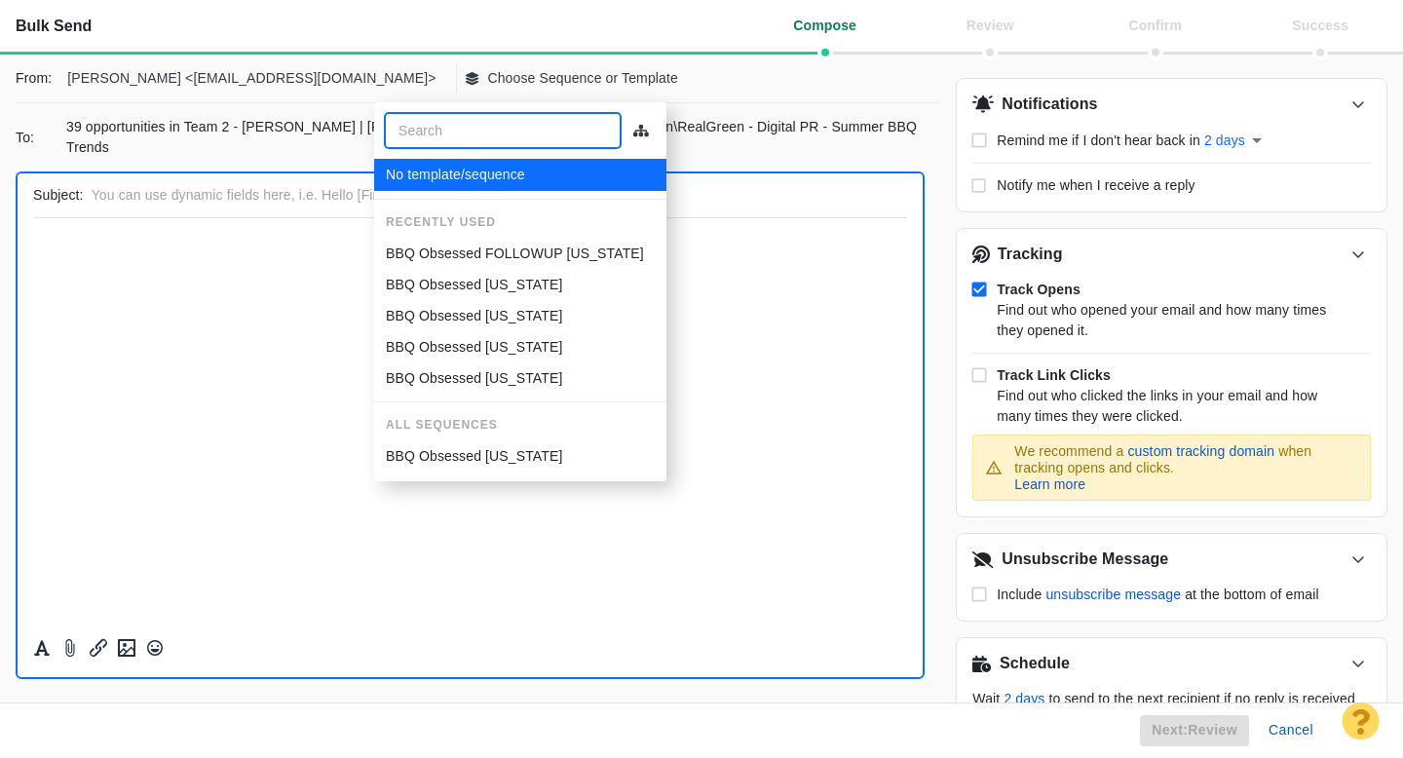
click at [497, 247] on p "BBQ Obsessed FOLLOWUP [US_STATE]" at bounding box center [515, 254] width 258 height 20
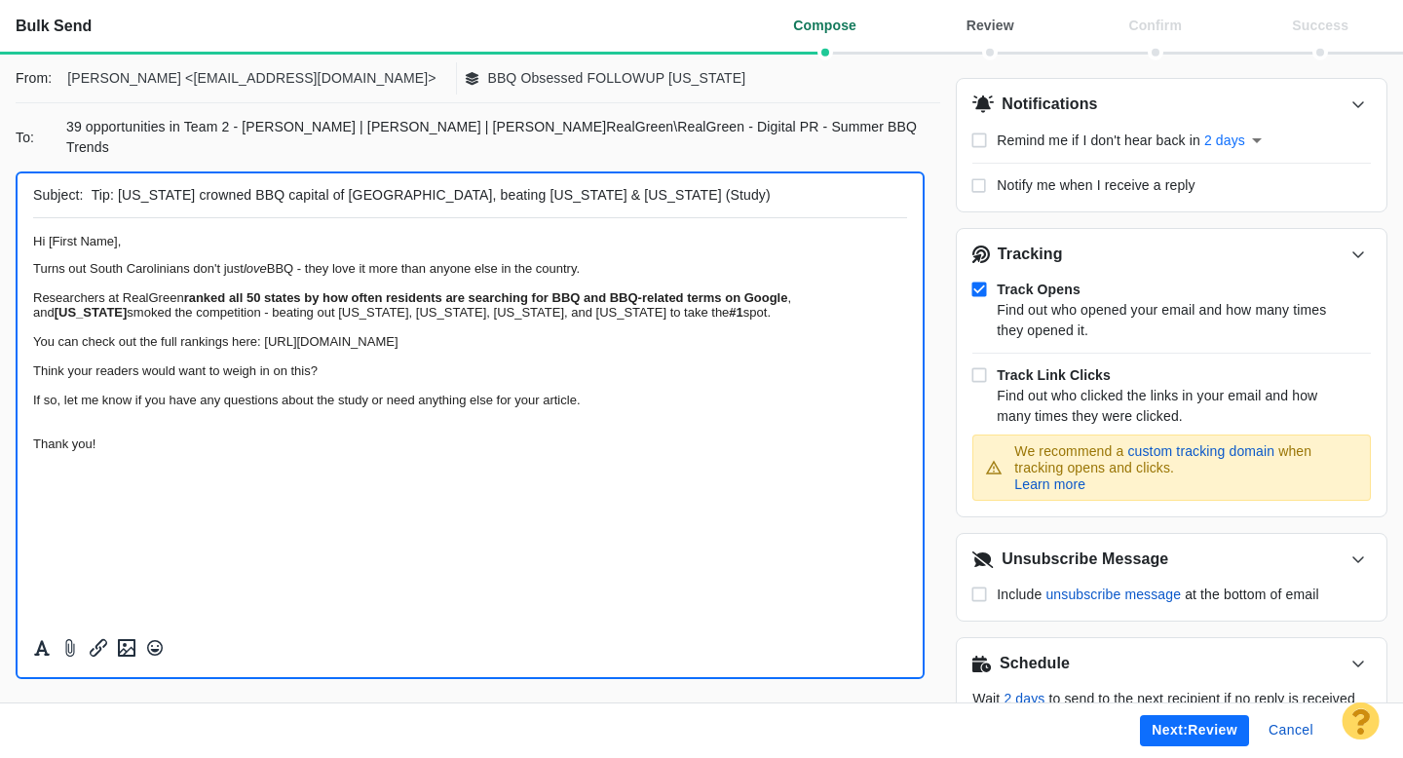
click at [249, 451] on div "Thank you!" at bounding box center [470, 436] width 874 height 29
click at [190, 467] on html "Hi [First Name], Turns out South Carolinians don't just love BBQ - they love it…" at bounding box center [470, 342] width 874 height 248
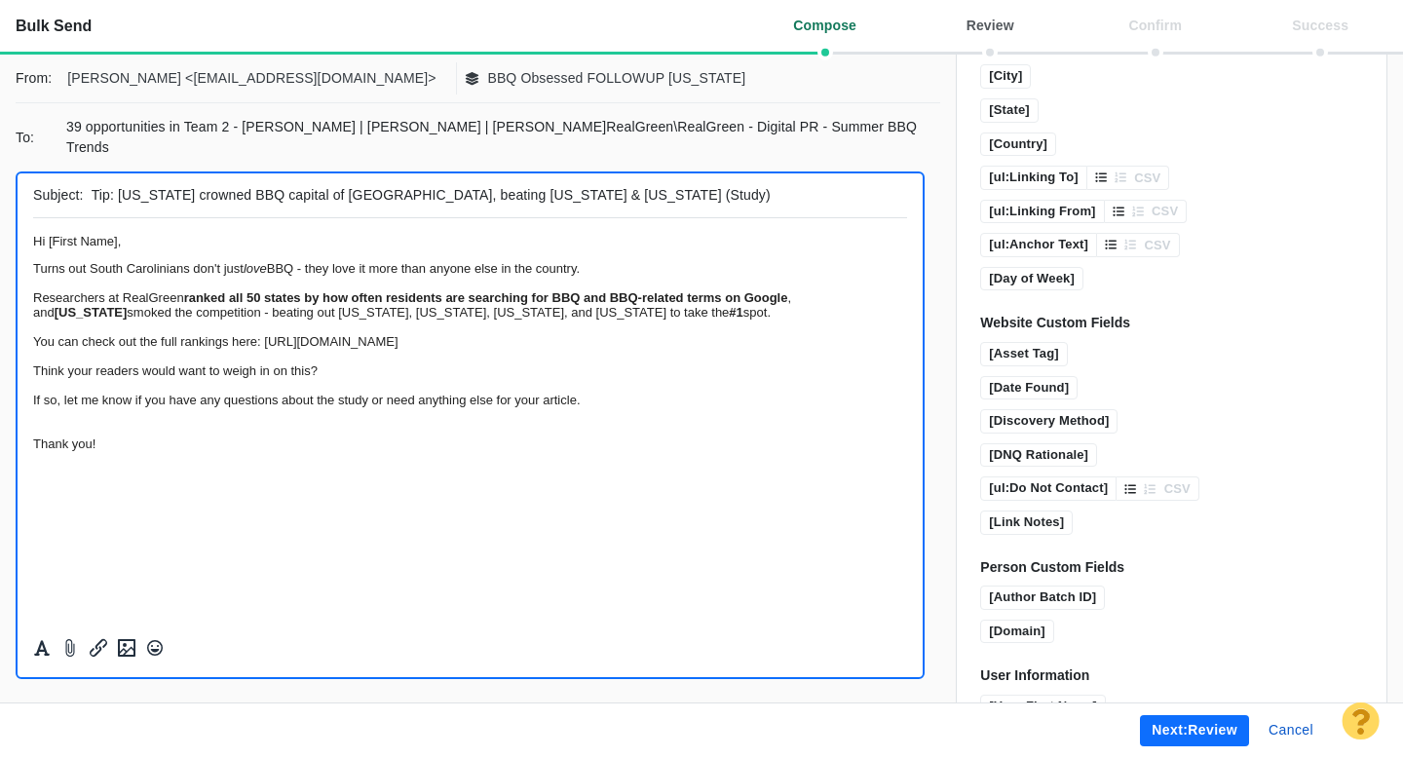
scroll to position [1341, 0]
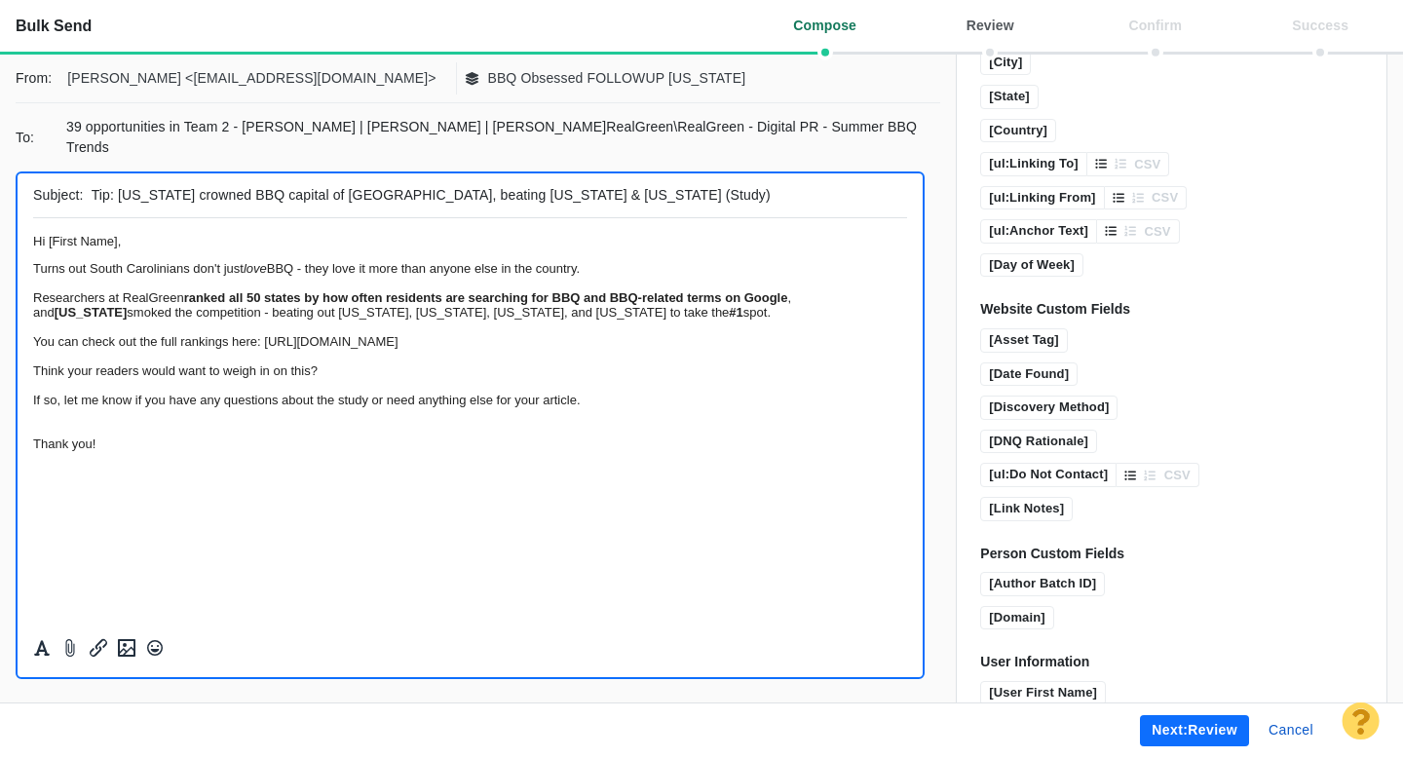
click at [1214, 736] on button "Next: review" at bounding box center [1194, 730] width 109 height 31
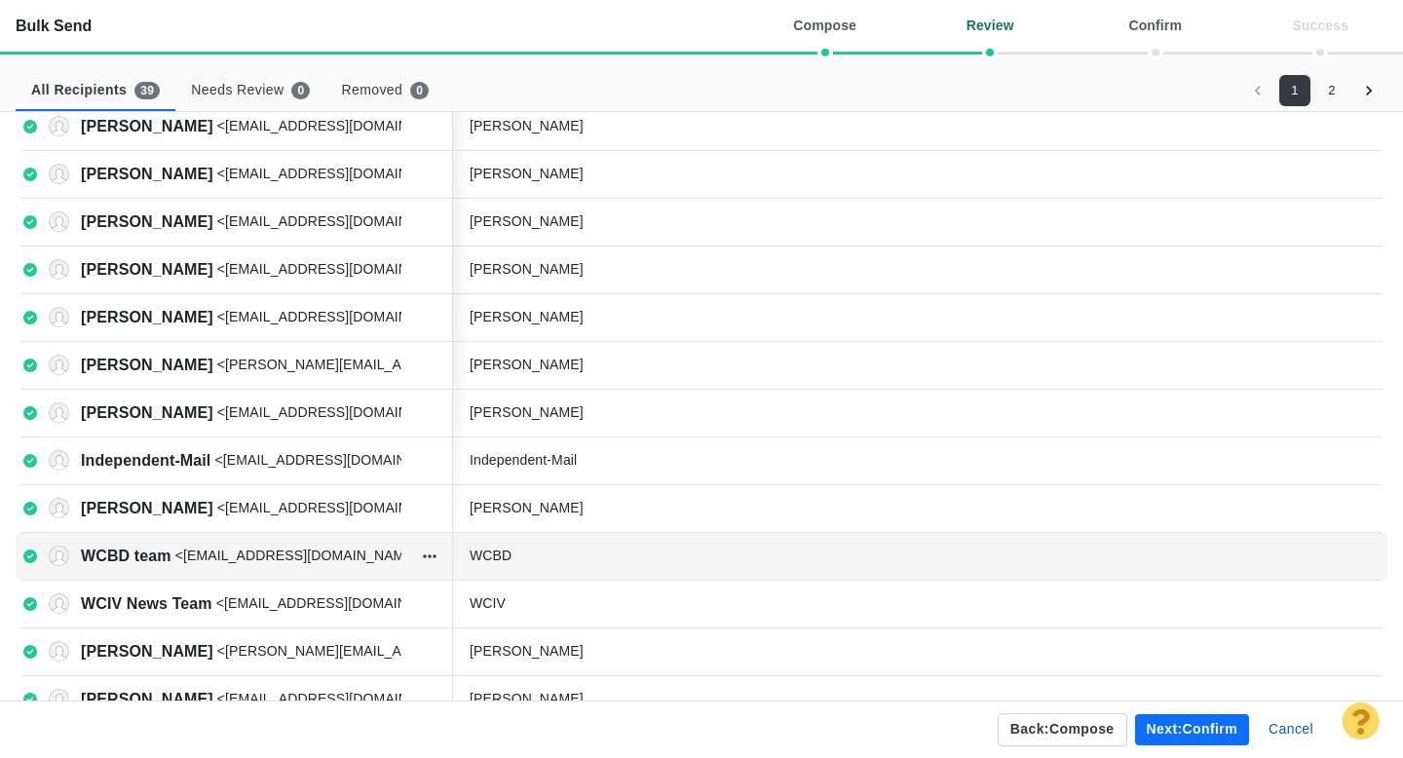
scroll to position [527, 0]
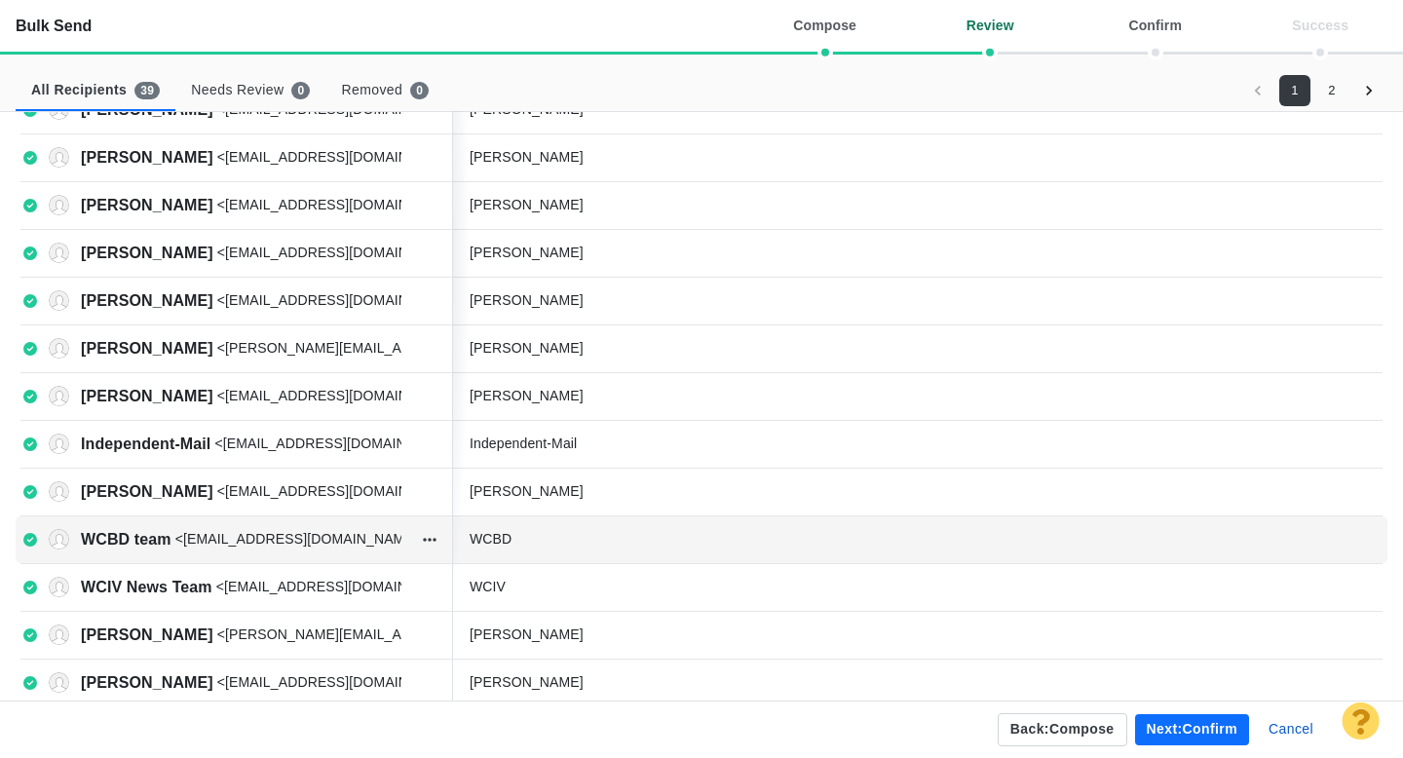
click at [540, 536] on div "WCBD" at bounding box center [615, 539] width 292 height 20
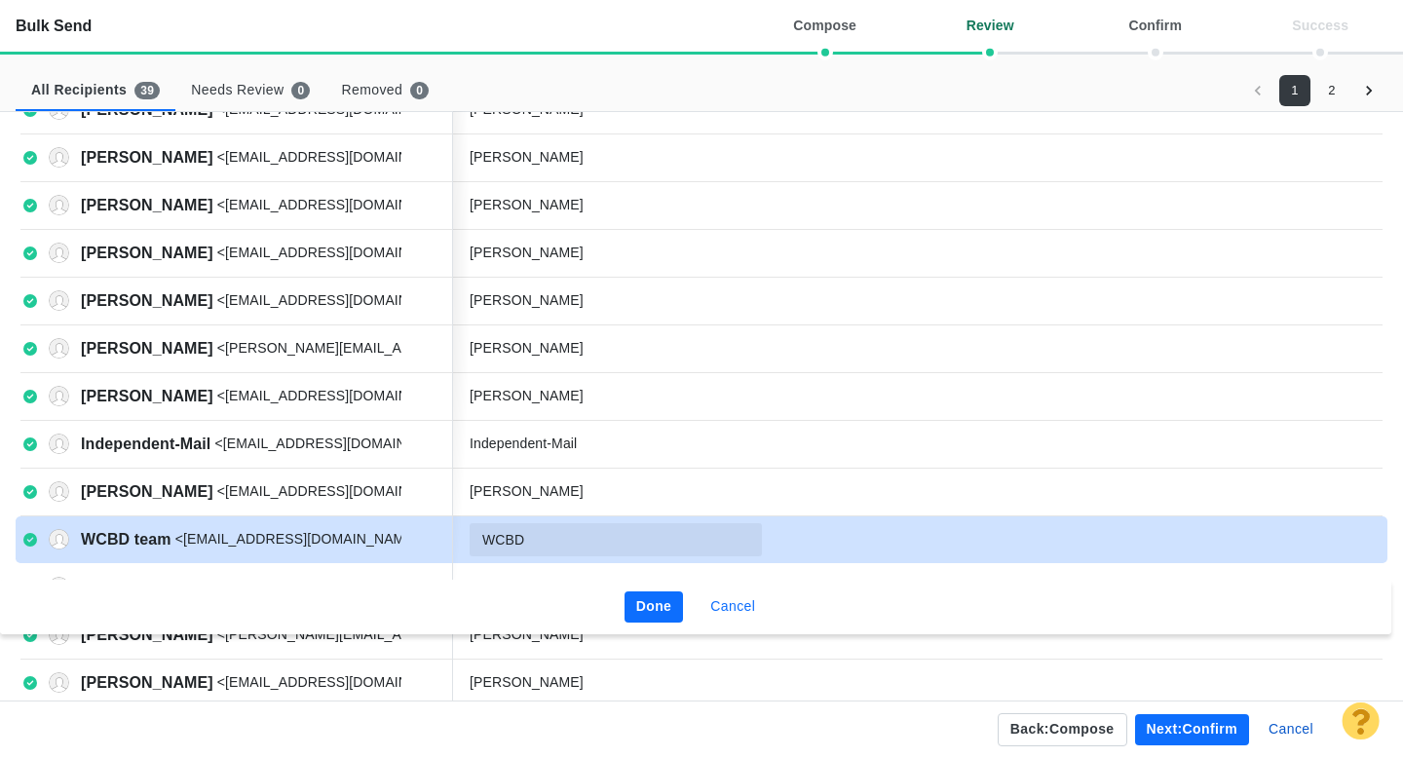
click at [743, 601] on button "Cancel" at bounding box center [732, 606] width 68 height 31
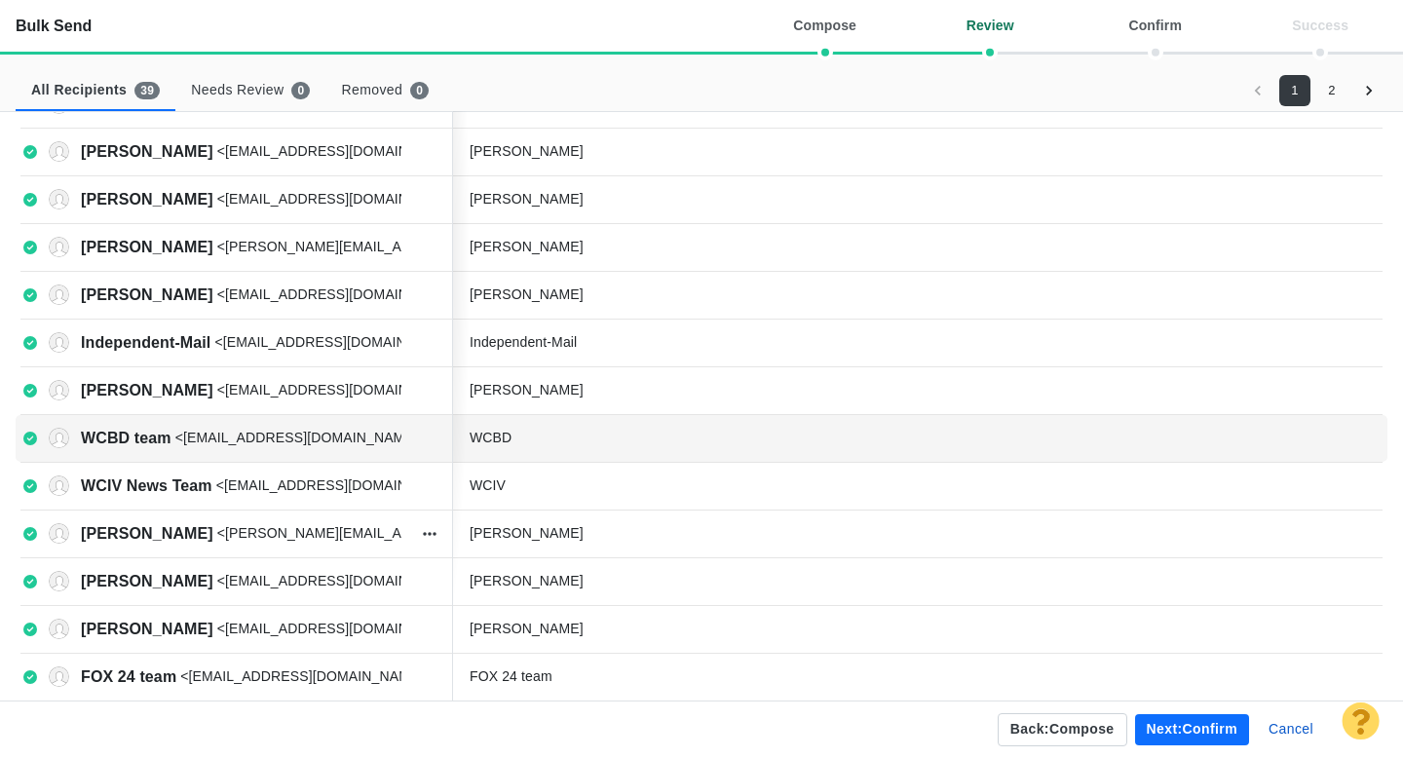
scroll to position [693, 0]
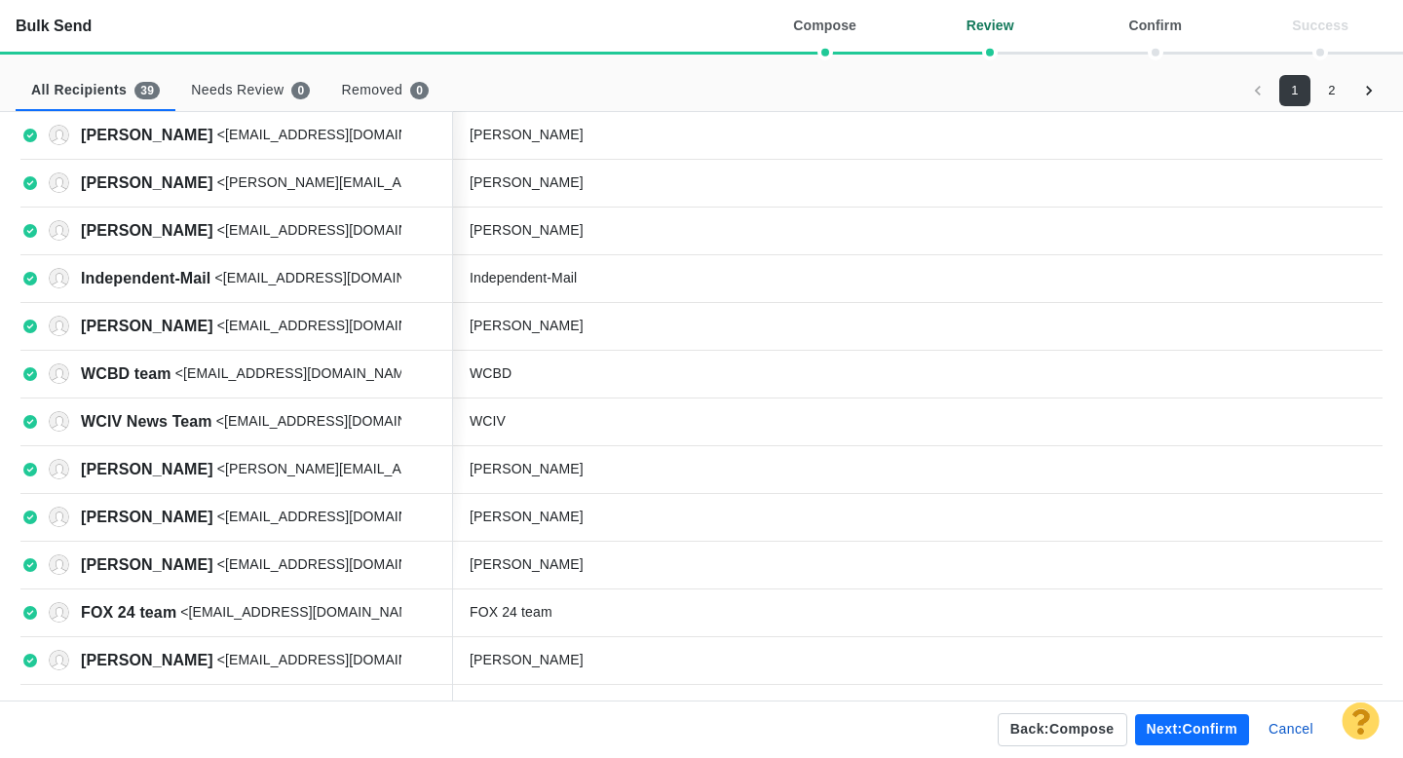
click at [1193, 733] on button "Next: confirm" at bounding box center [1192, 729] width 114 height 31
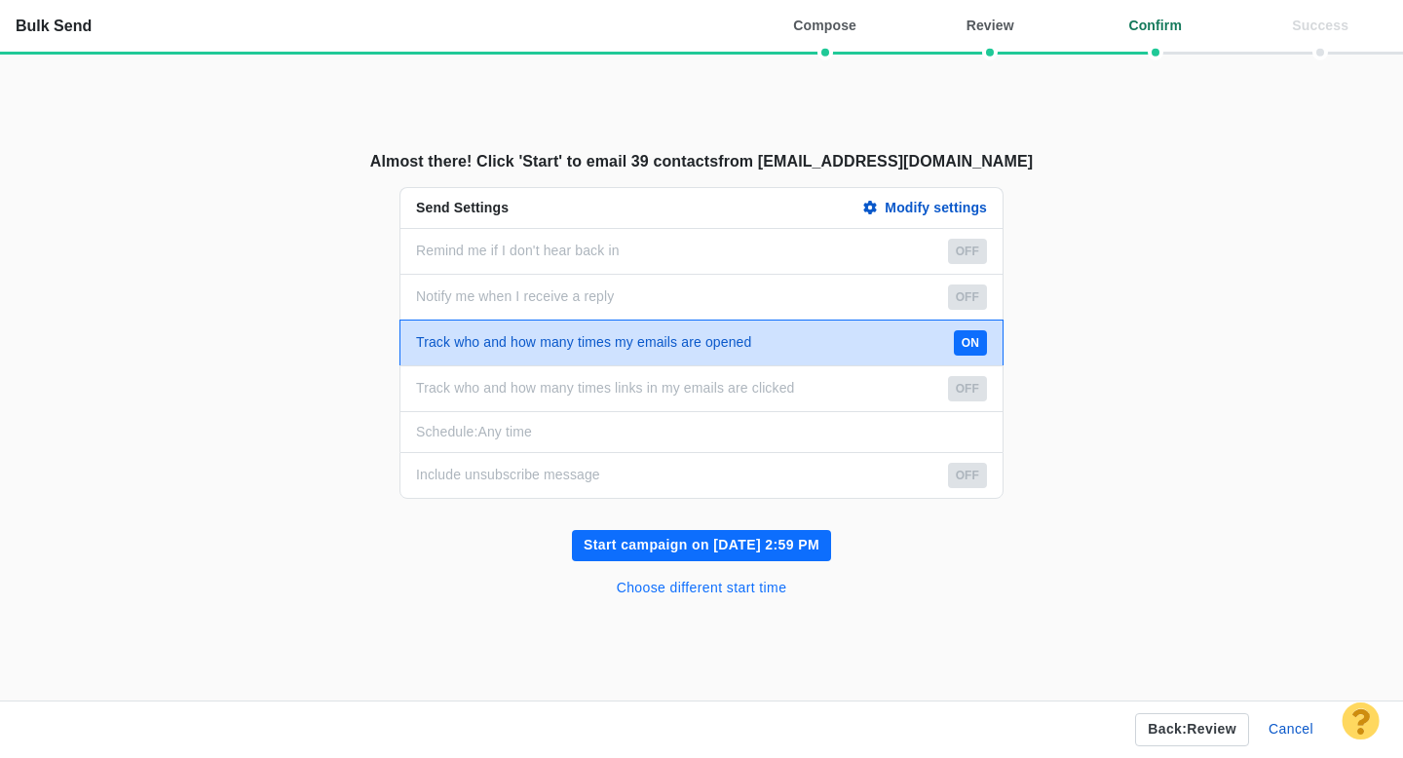
click at [751, 593] on button "Choose different start time" at bounding box center [702, 588] width 194 height 31
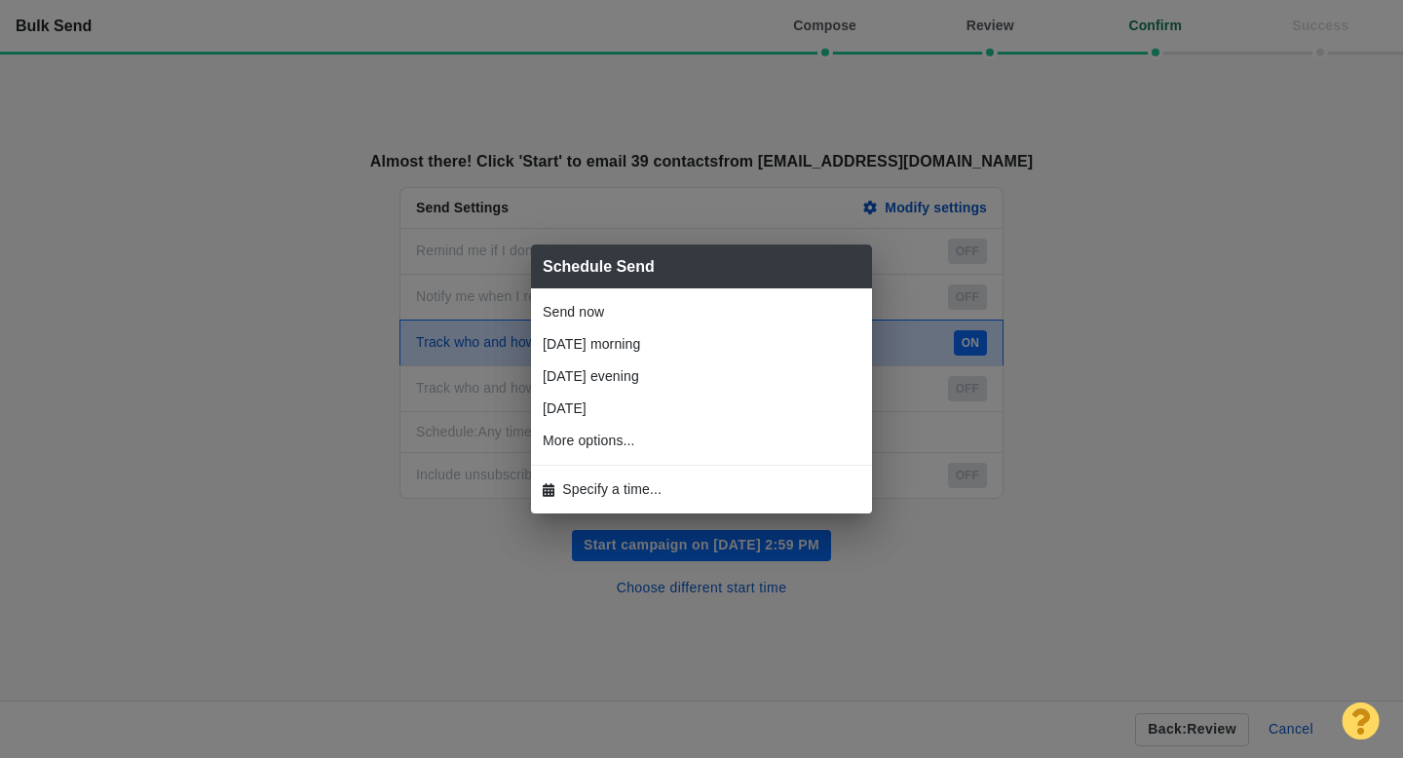
click at [621, 482] on span "Specify a time..." at bounding box center [611, 489] width 99 height 20
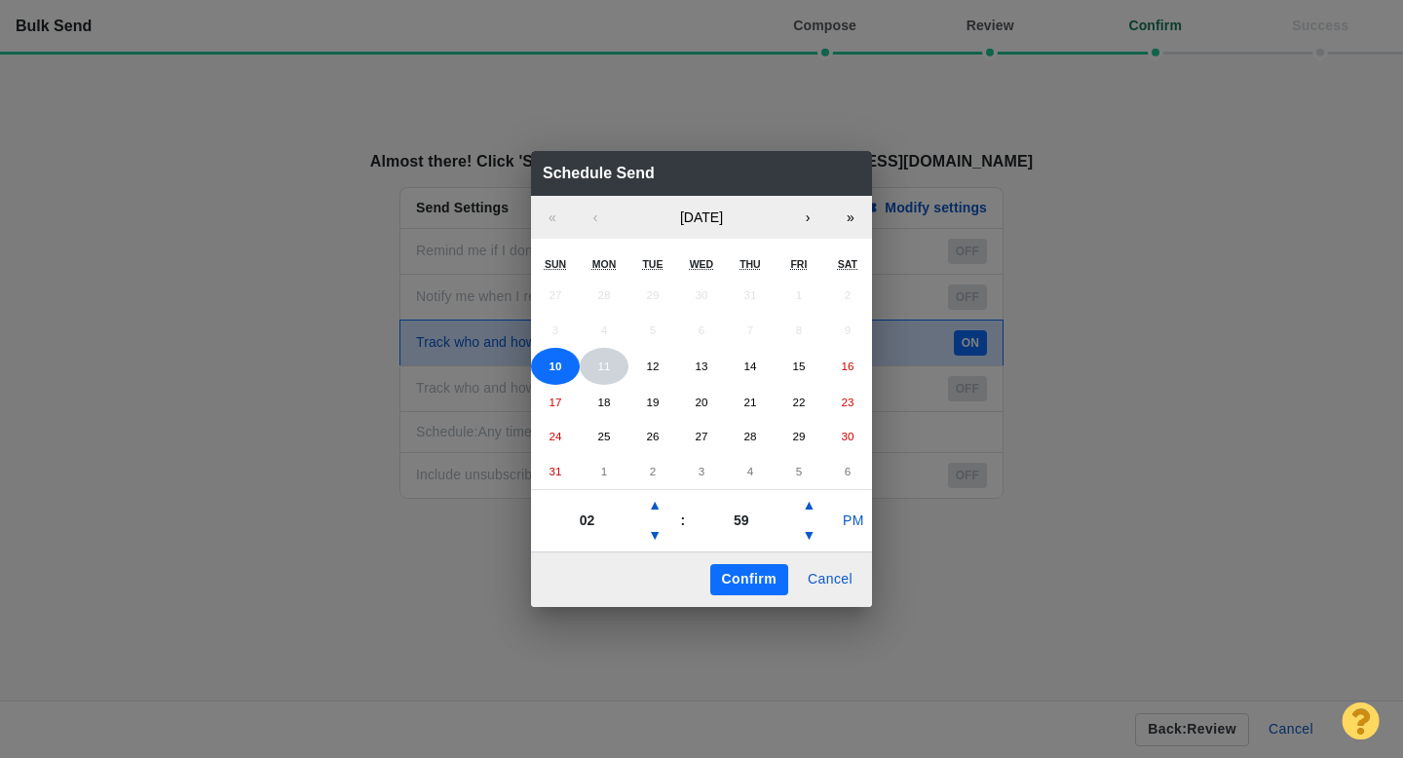
click at [597, 379] on button "11" at bounding box center [604, 366] width 49 height 37
click at [659, 502] on button "▲" at bounding box center [654, 505] width 23 height 31
click at [808, 506] on button "▲" at bounding box center [808, 505] width 23 height 31
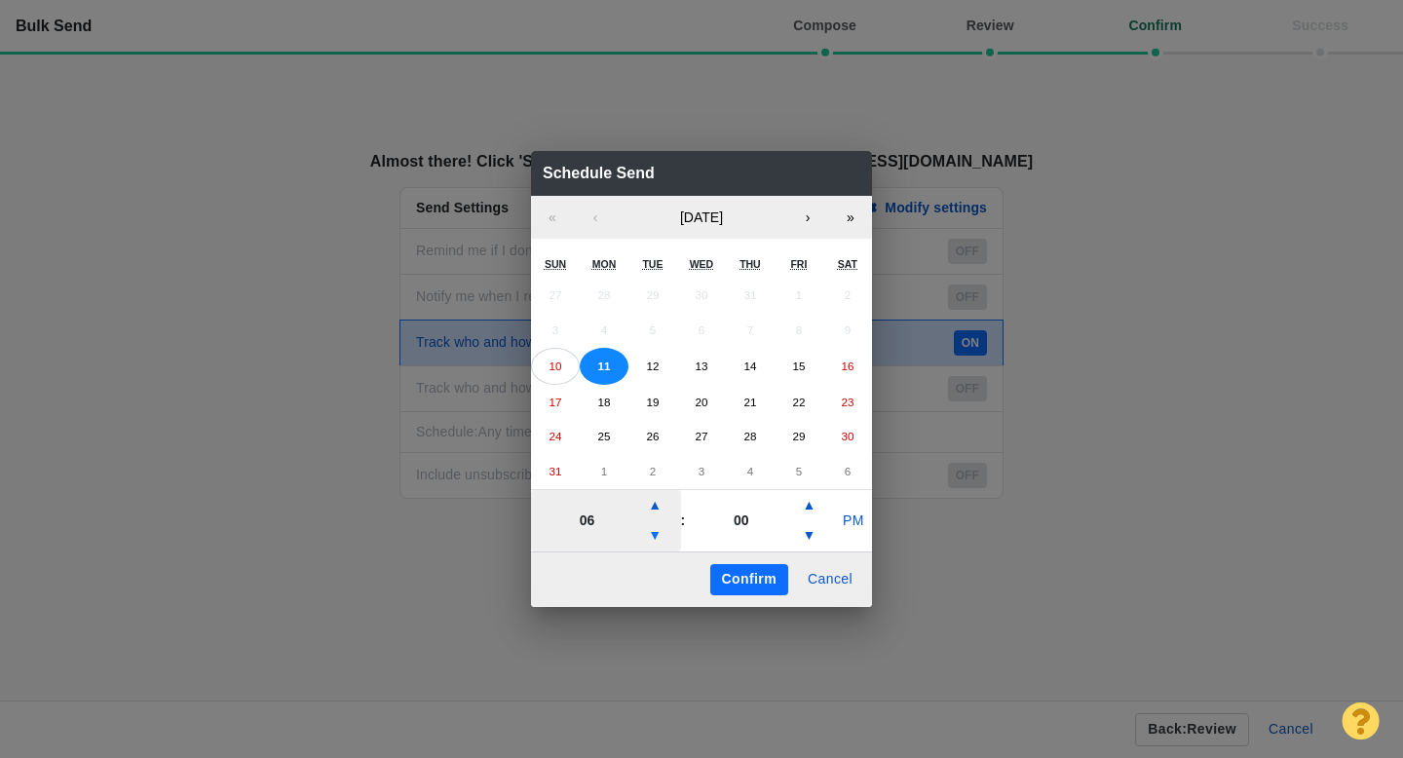
click at [657, 540] on button "▼" at bounding box center [654, 535] width 23 height 31
click at [860, 526] on button "PM" at bounding box center [853, 521] width 37 height 31
click at [746, 577] on button "Confirm" at bounding box center [749, 579] width 78 height 31
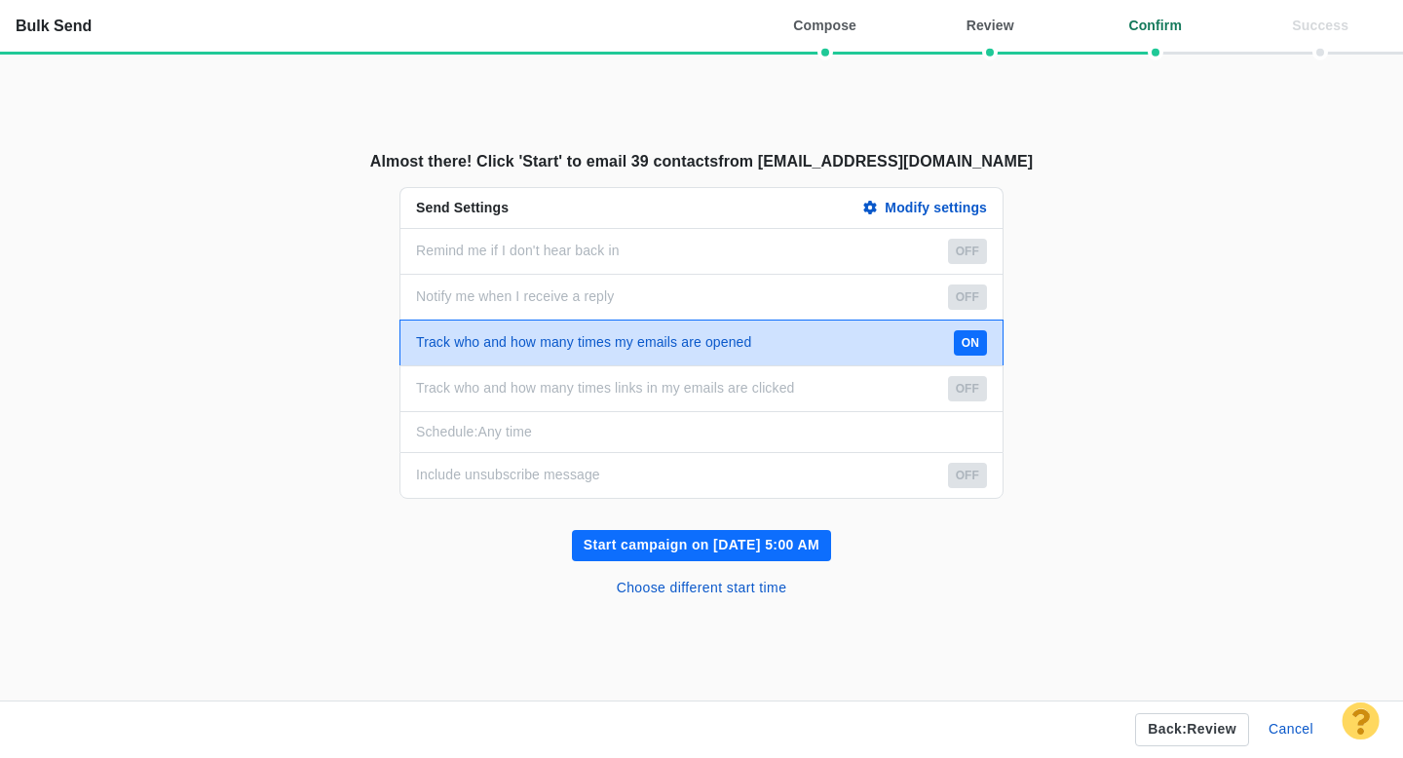
click at [748, 541] on button "Start campaign on Aug 11, 5:00 AM" at bounding box center [701, 545] width 259 height 31
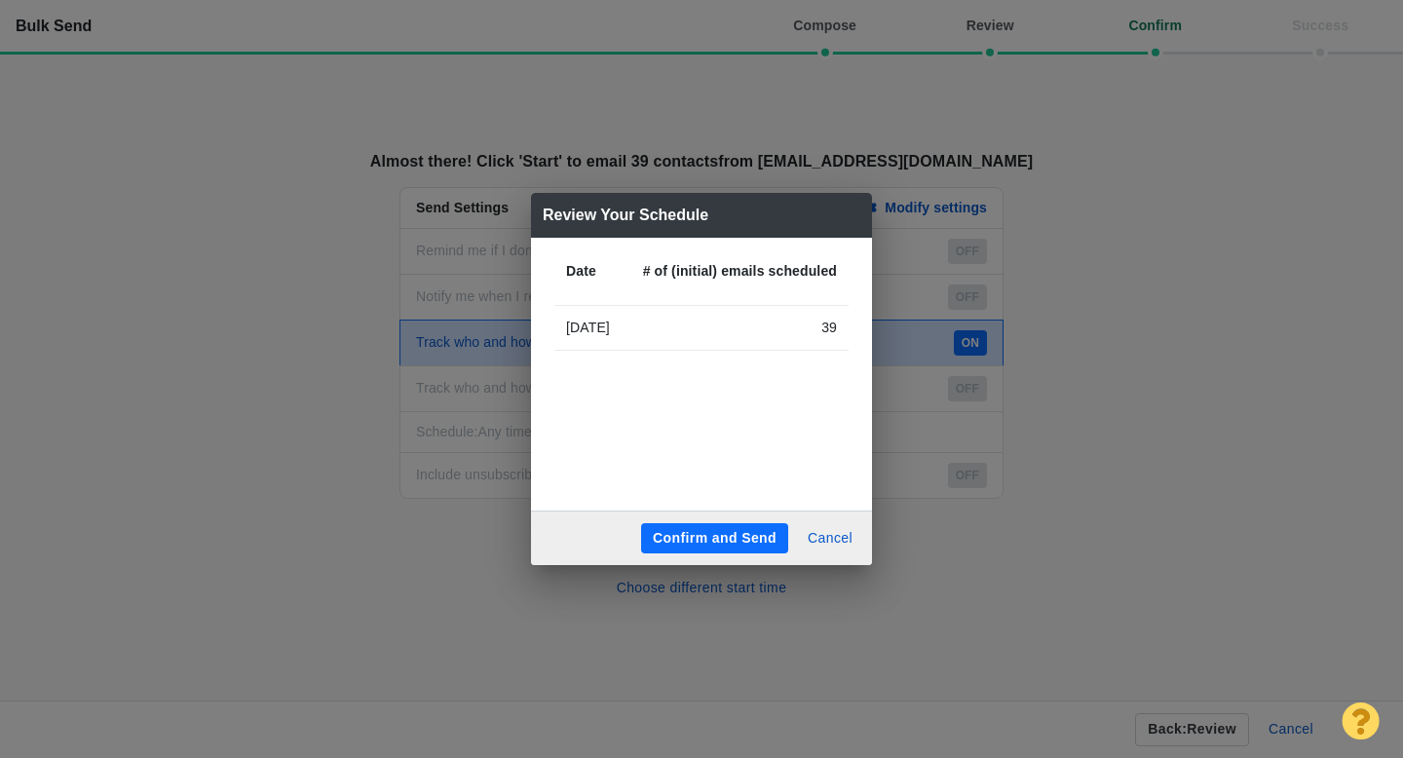
click at [715, 537] on button "Confirm and Send" at bounding box center [714, 538] width 147 height 31
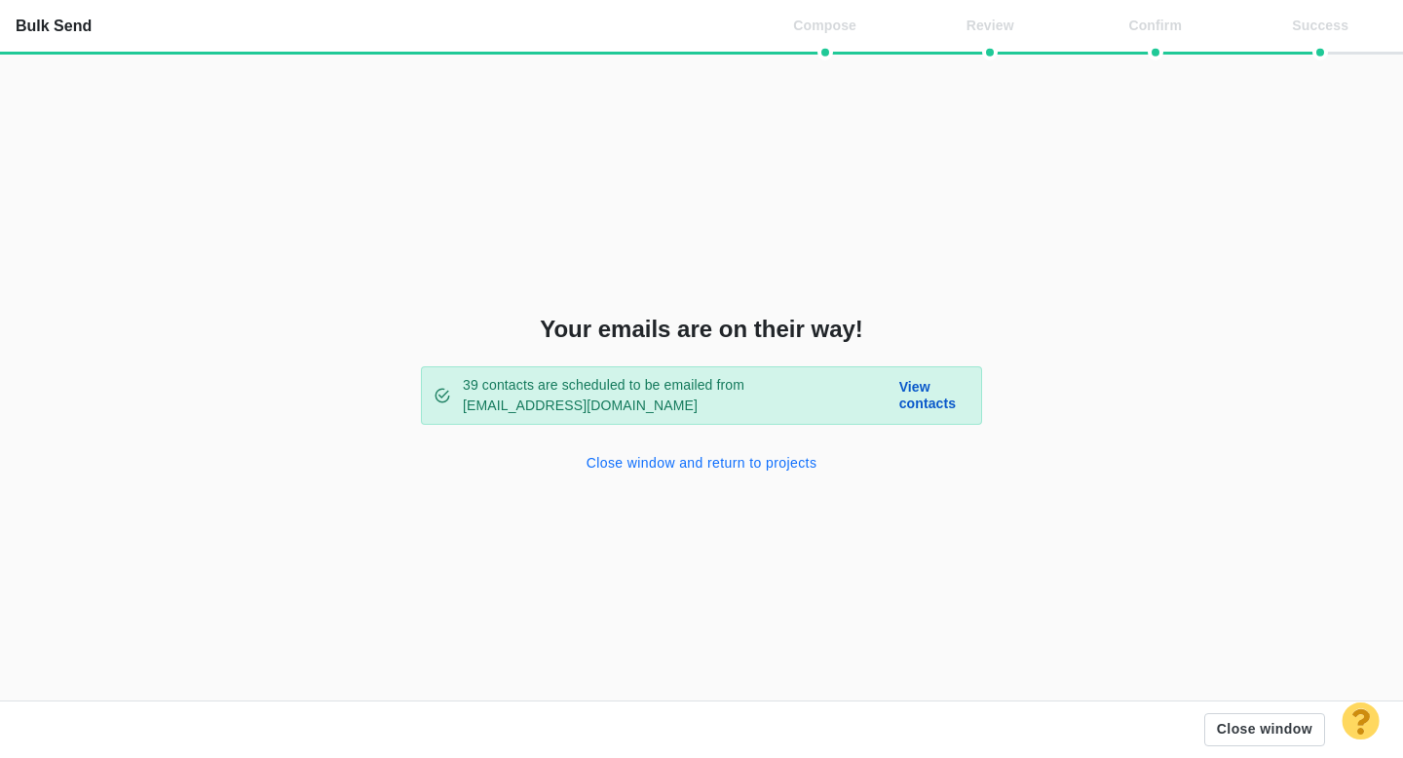
click at [702, 469] on button "Close window and return to projects" at bounding box center [702, 463] width 254 height 31
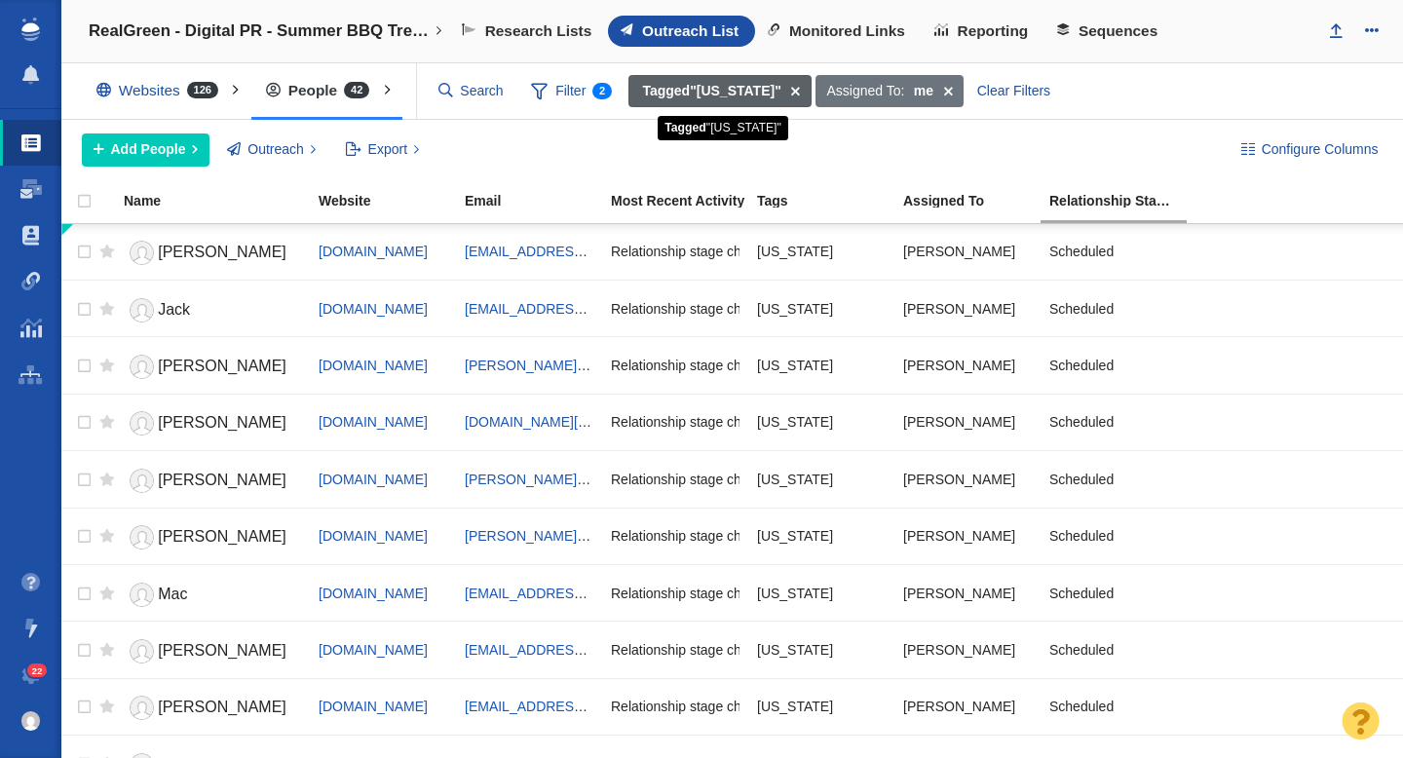
click at [810, 89] on span at bounding box center [795, 91] width 30 height 33
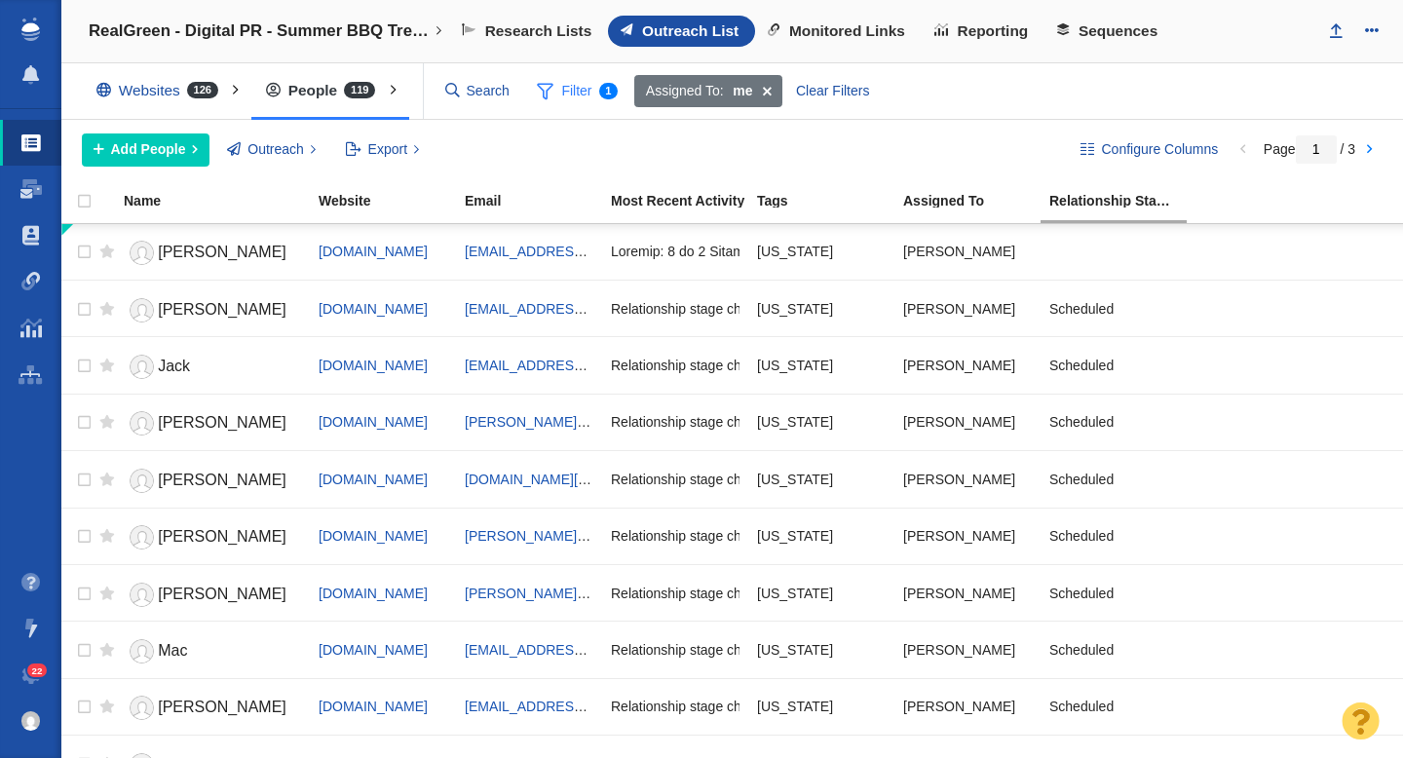
click at [579, 90] on span "Filter 1" at bounding box center [577, 91] width 103 height 37
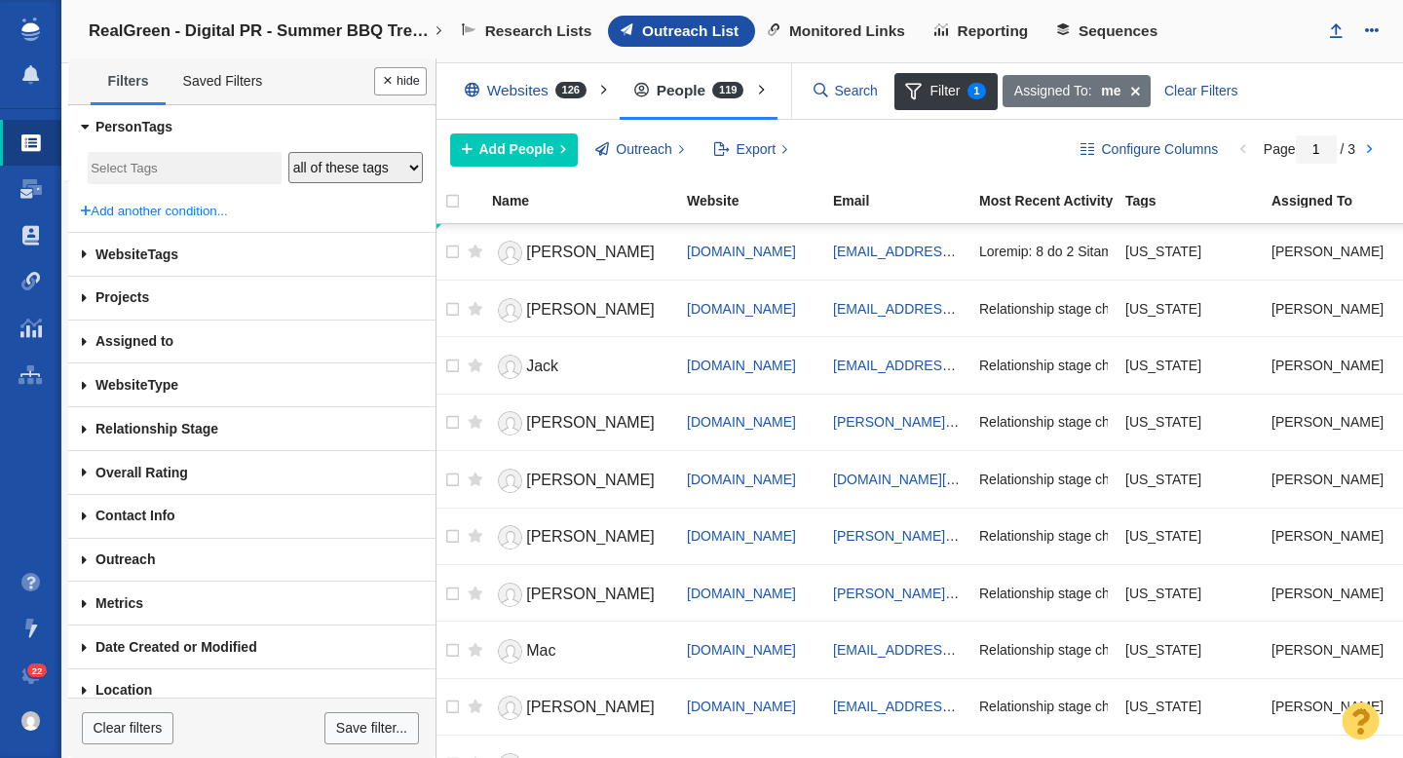
click at [87, 428] on span at bounding box center [84, 429] width 32 height 44
click at [94, 555] on input "Attempting To Reach" at bounding box center [100, 552] width 13 height 13
checkbox input "true"
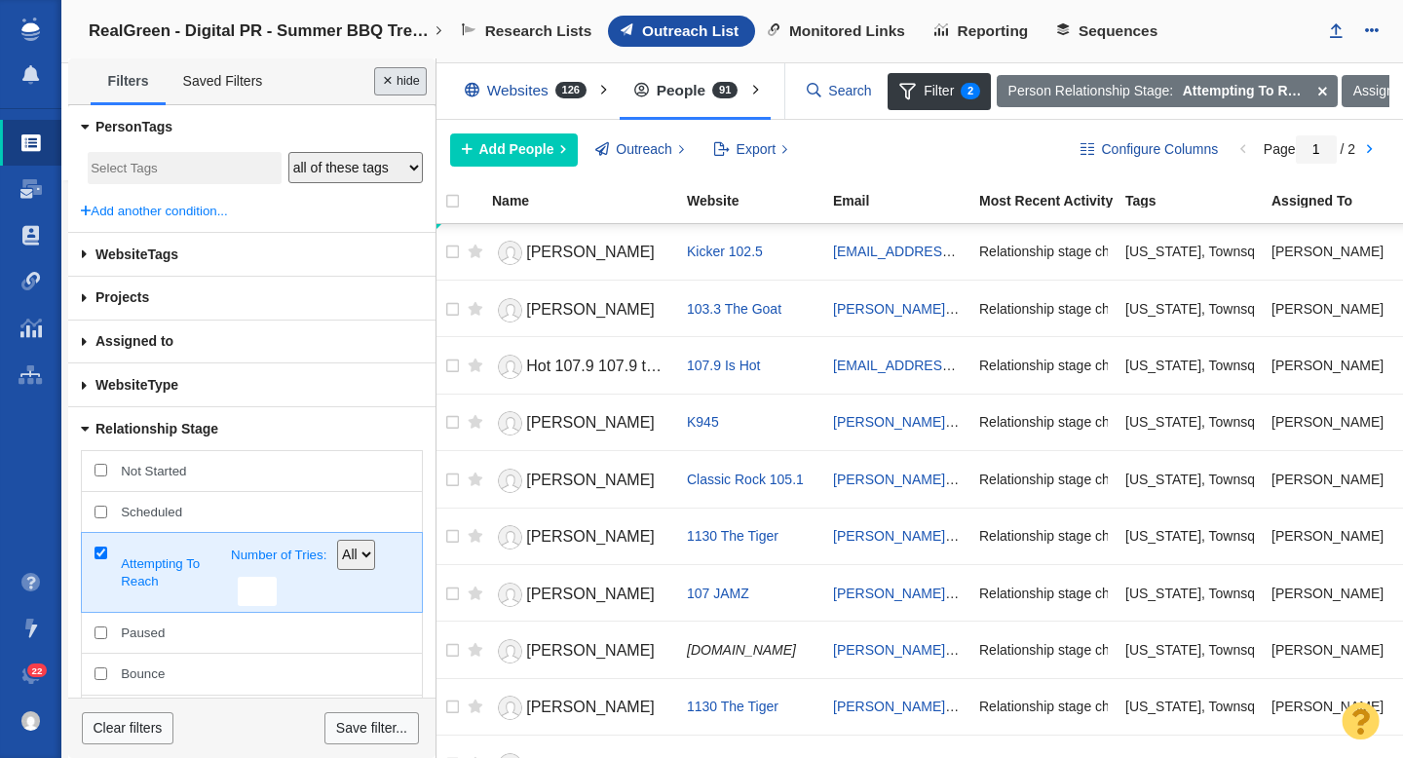
click at [392, 75] on button "Done" at bounding box center [400, 81] width 53 height 28
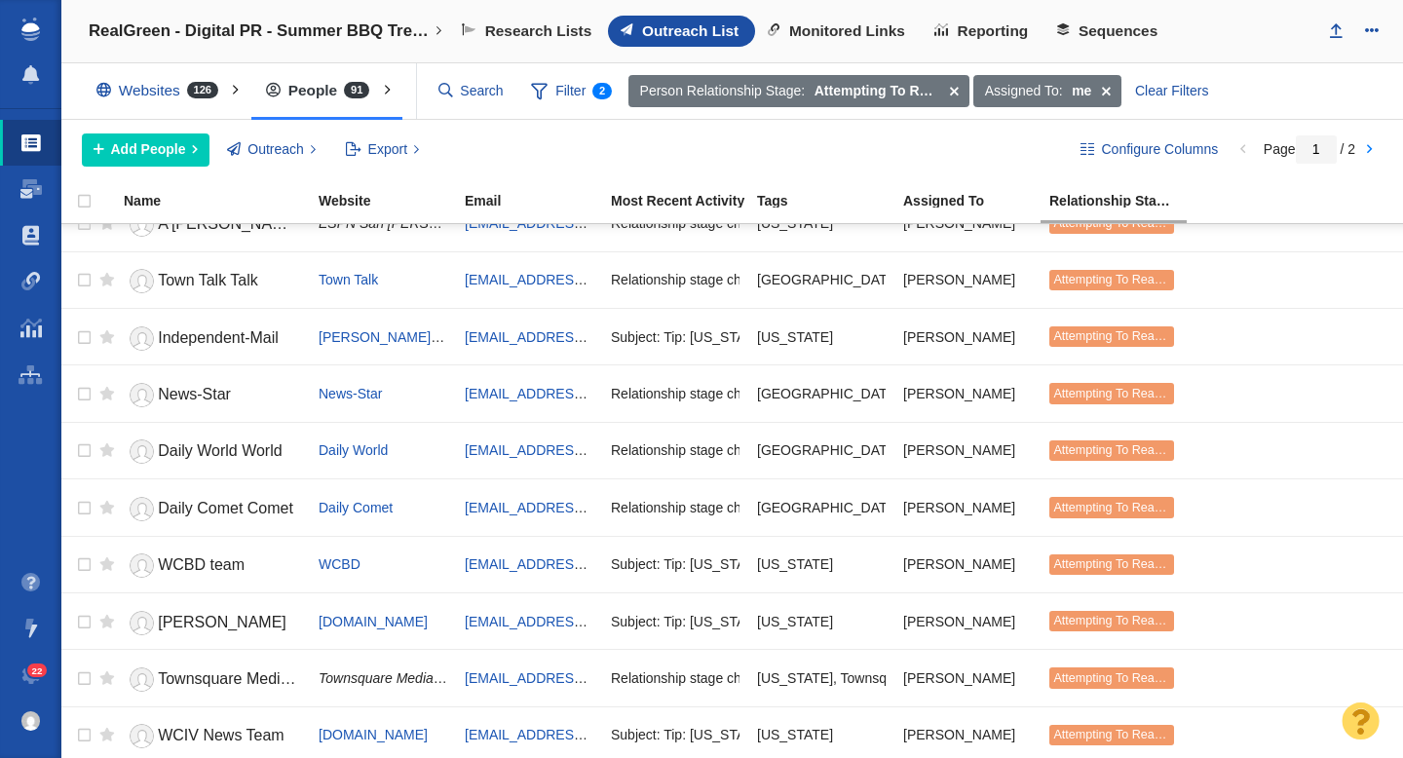
scroll to position [2147, 0]
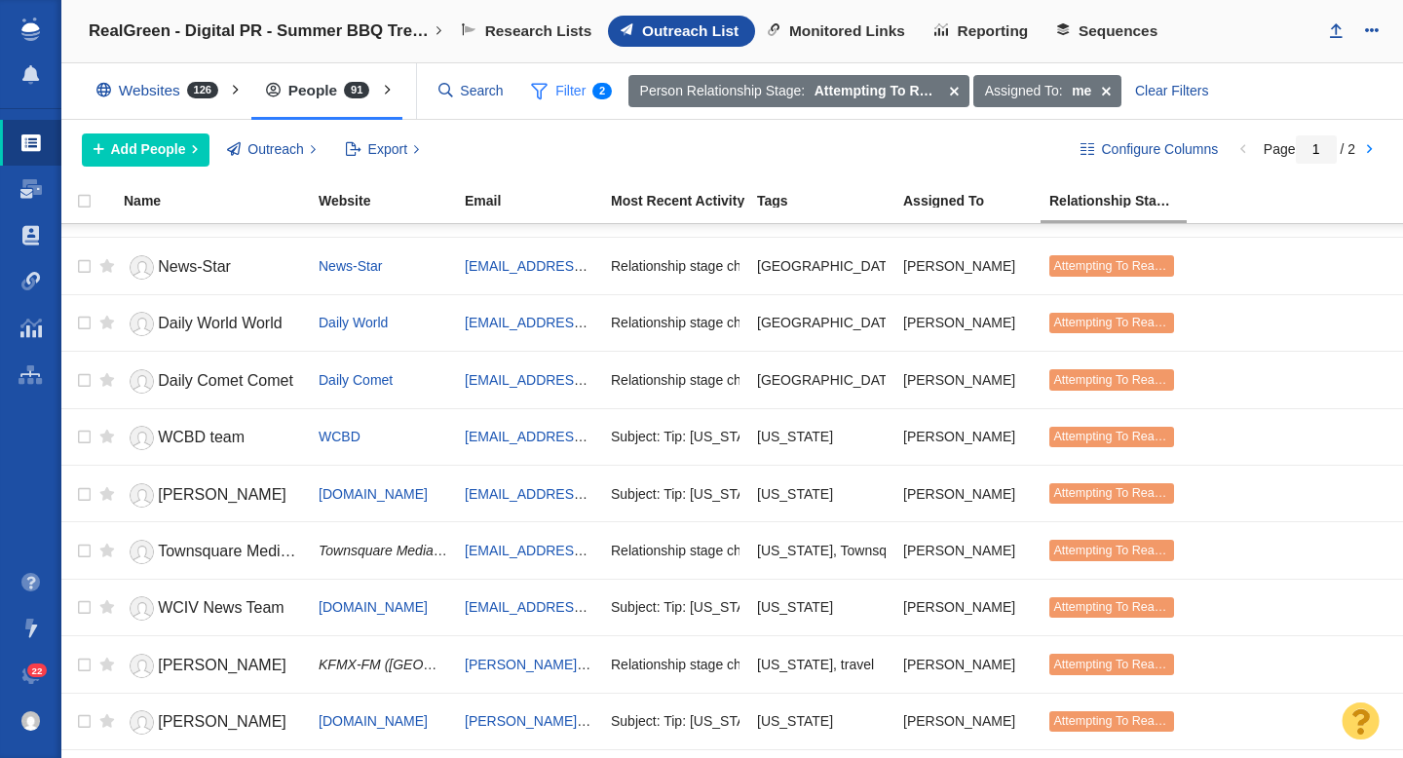
click at [557, 92] on span "Filter 2" at bounding box center [570, 91] width 103 height 37
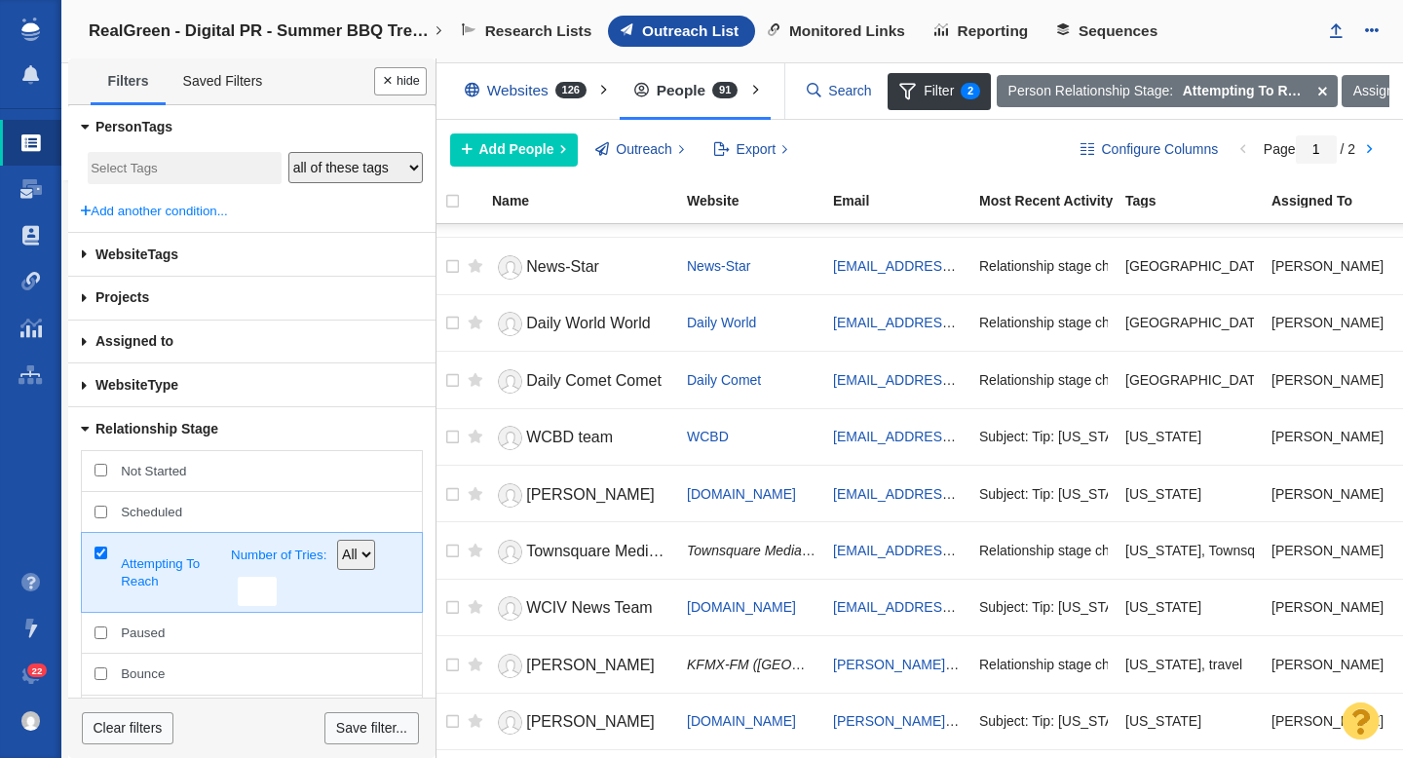
click at [160, 166] on input "search" at bounding box center [184, 169] width 187 height 26
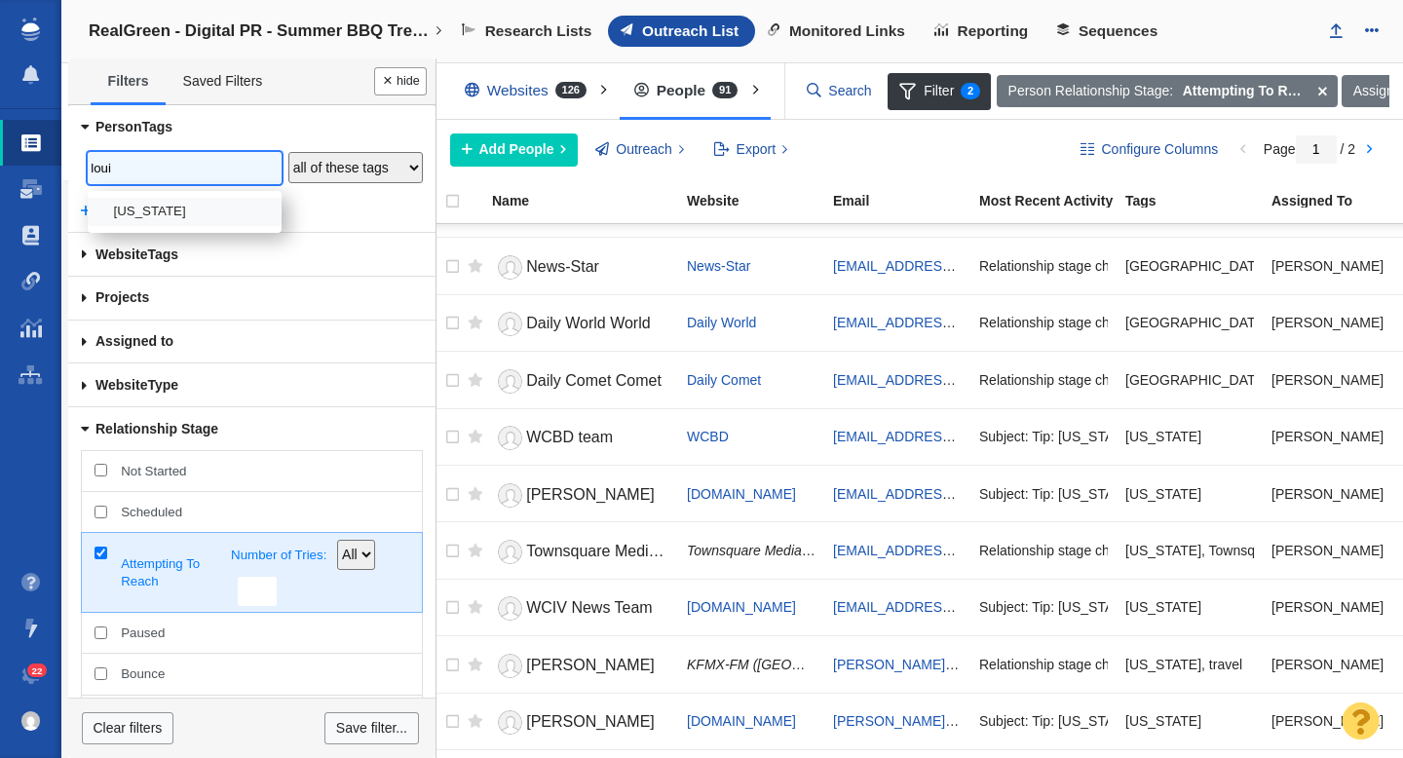
type input "loui"
click at [183, 210] on li "[US_STATE]" at bounding box center [185, 212] width 194 height 28
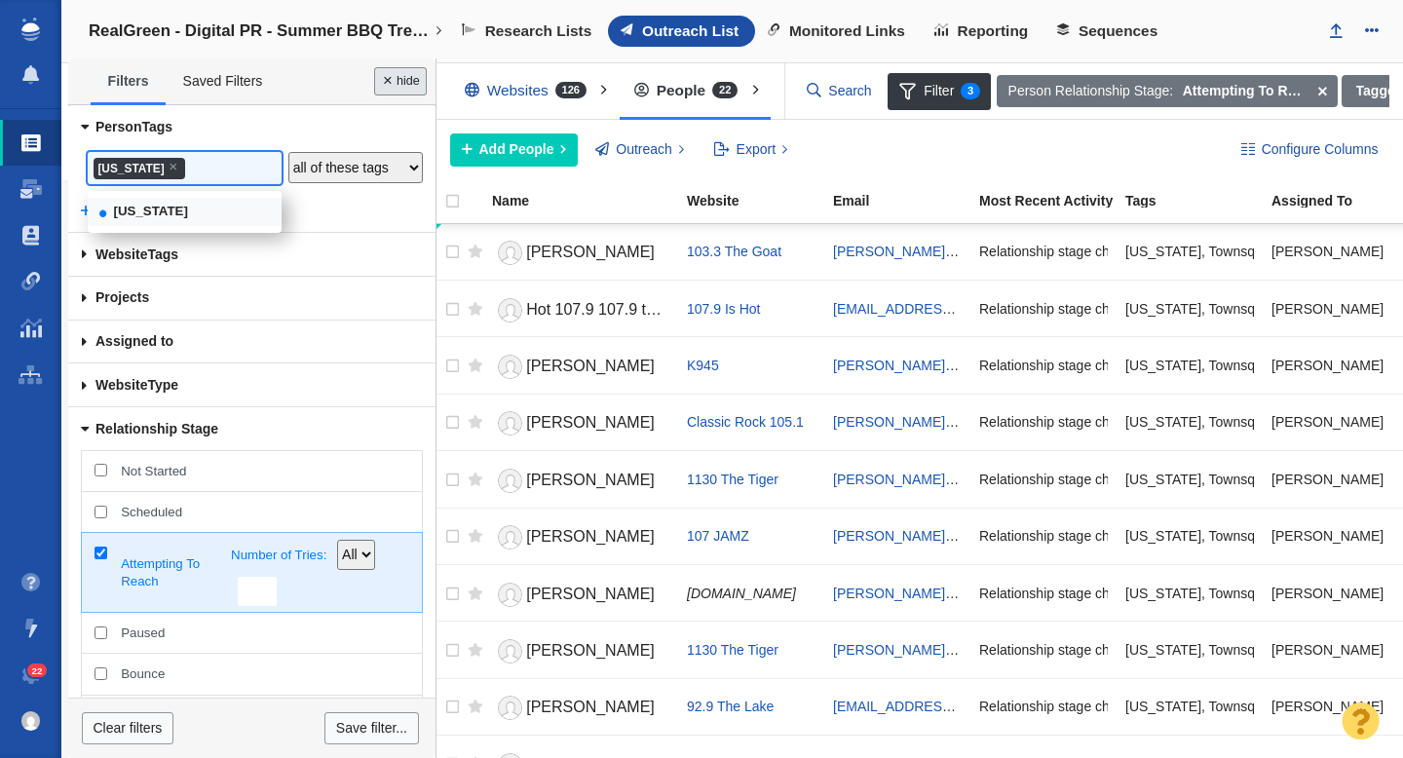
click at [407, 71] on button "Done" at bounding box center [400, 81] width 53 height 28
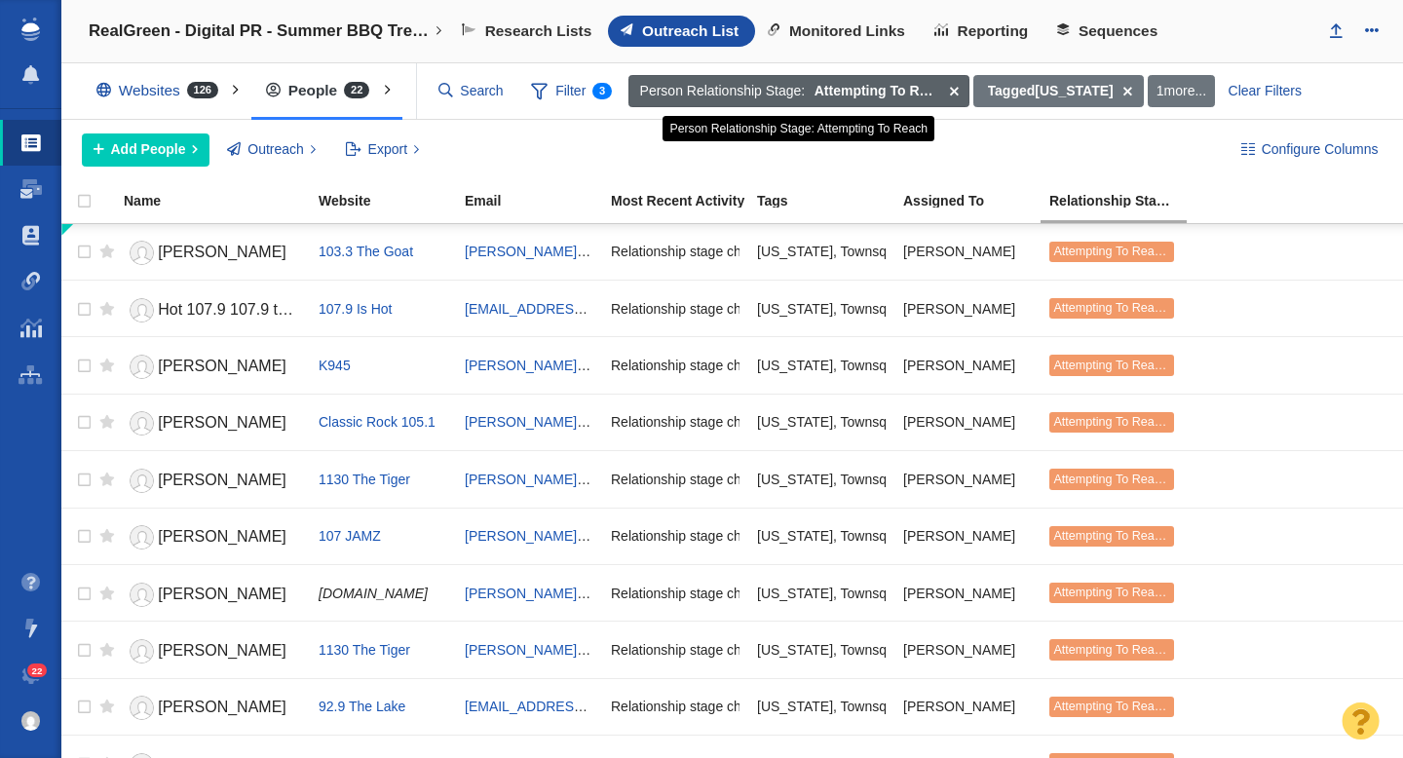
click at [951, 92] on span at bounding box center [953, 91] width 30 height 33
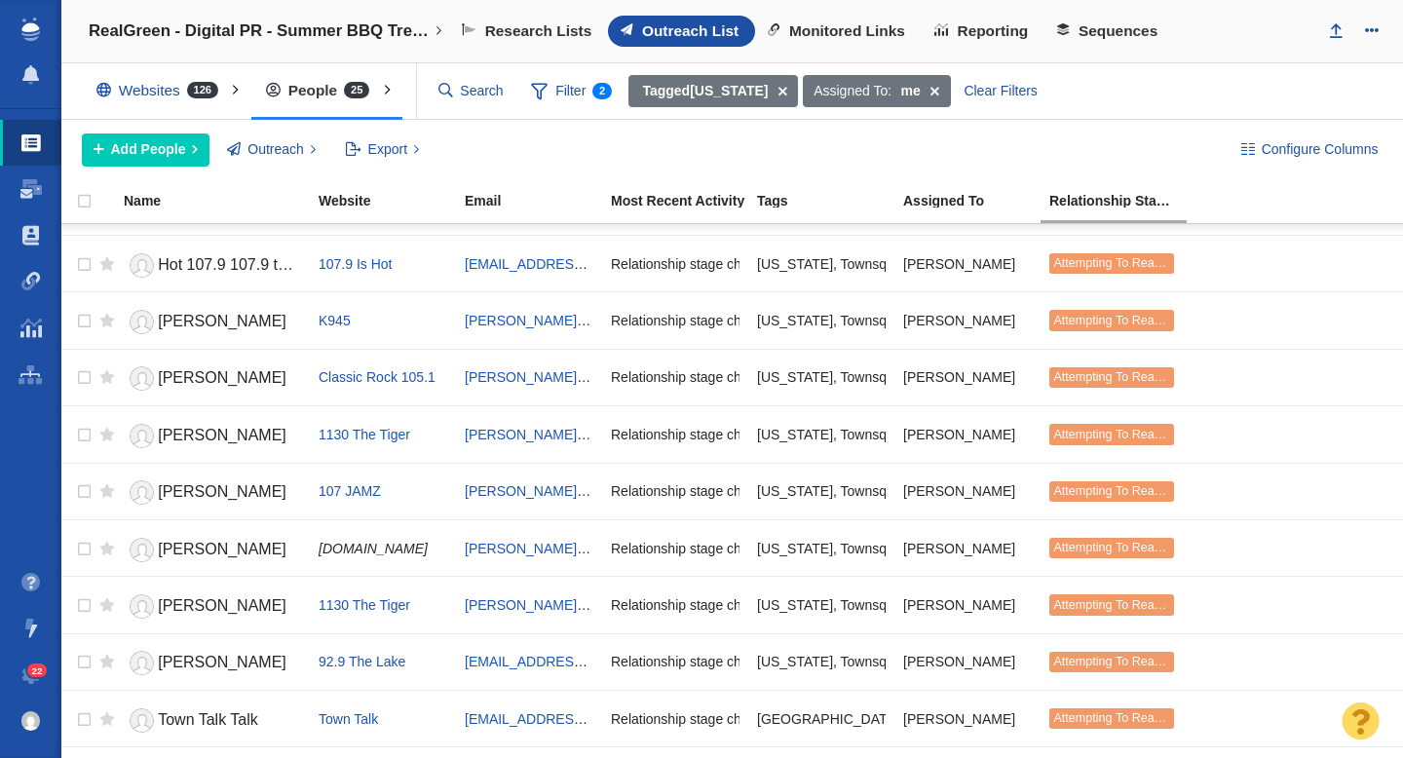
scroll to position [0, 0]
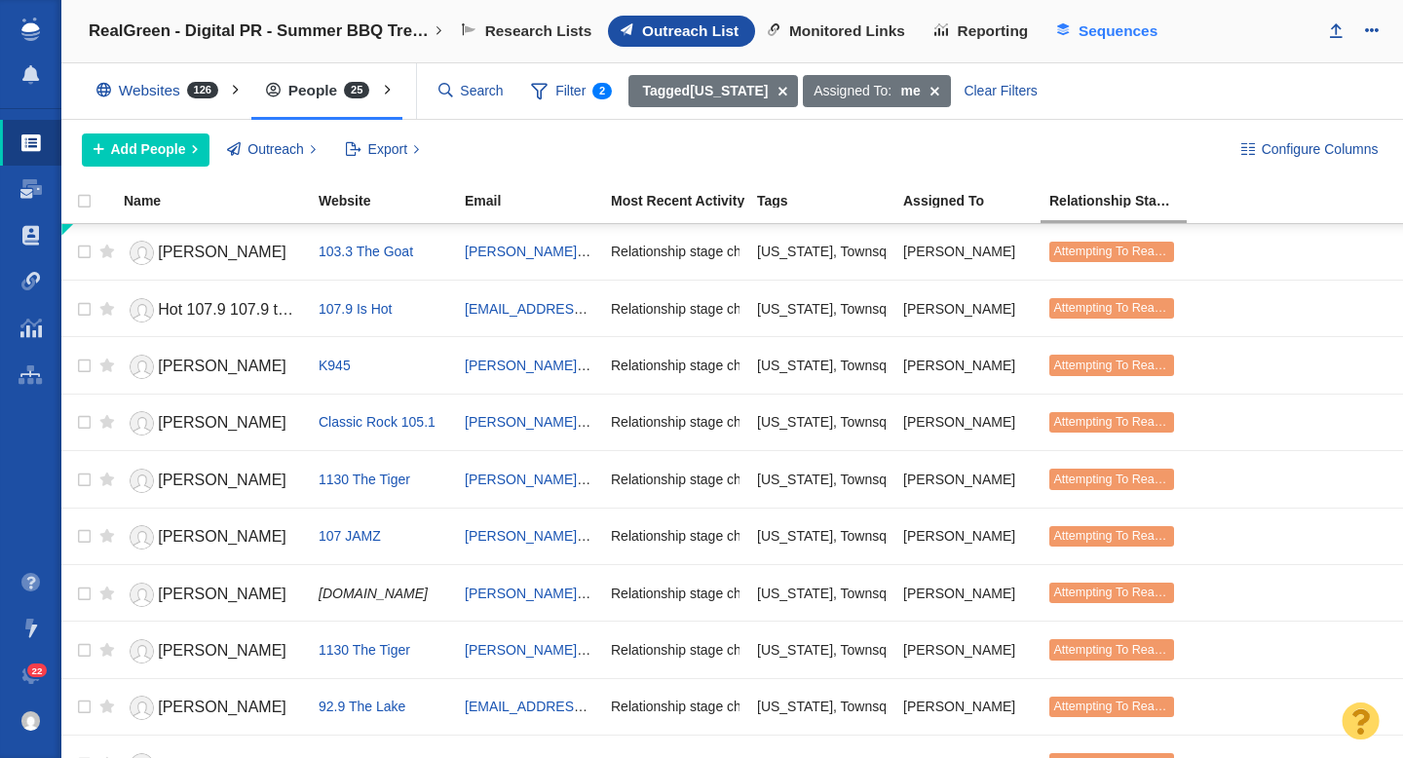
click at [1094, 34] on span "Sequences" at bounding box center [1117, 31] width 79 height 18
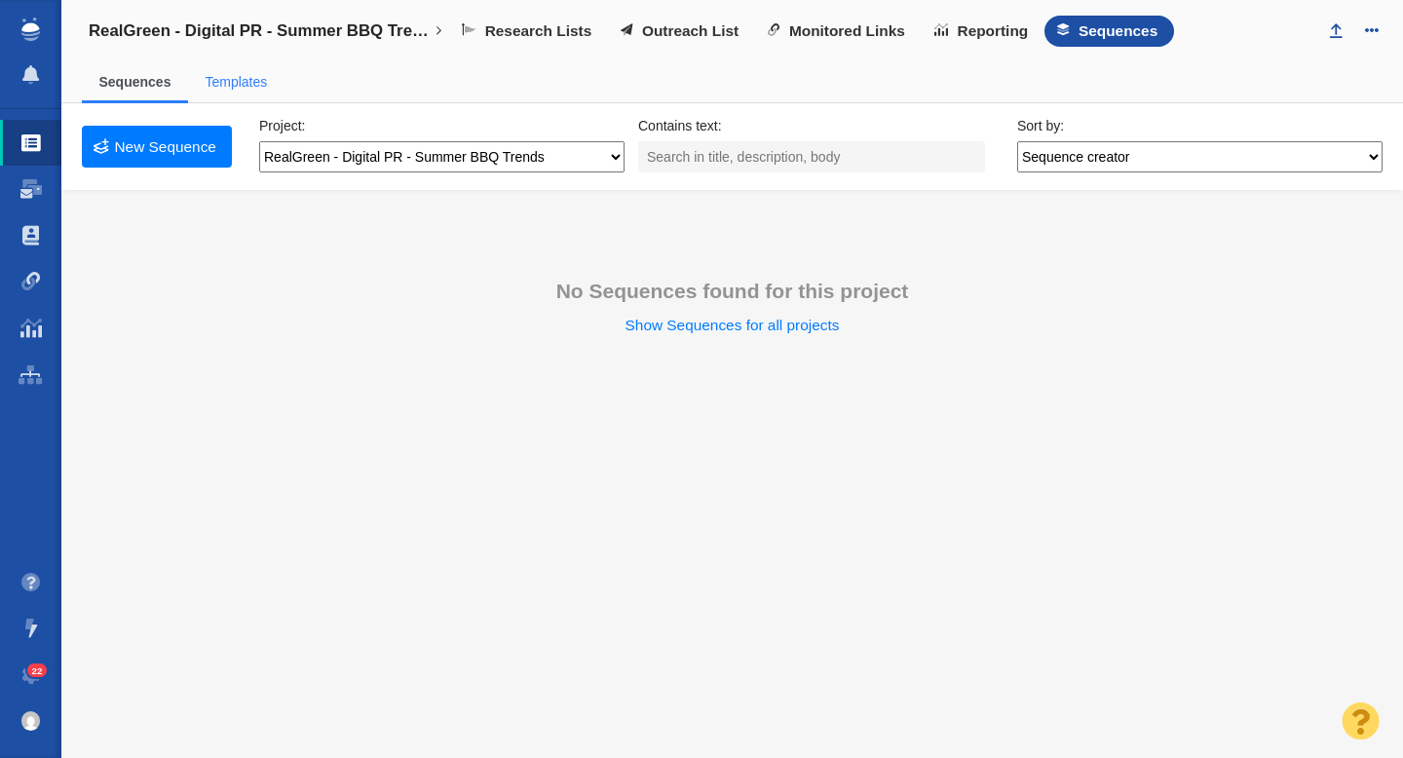
click at [225, 83] on link "Templates" at bounding box center [236, 82] width 62 height 16
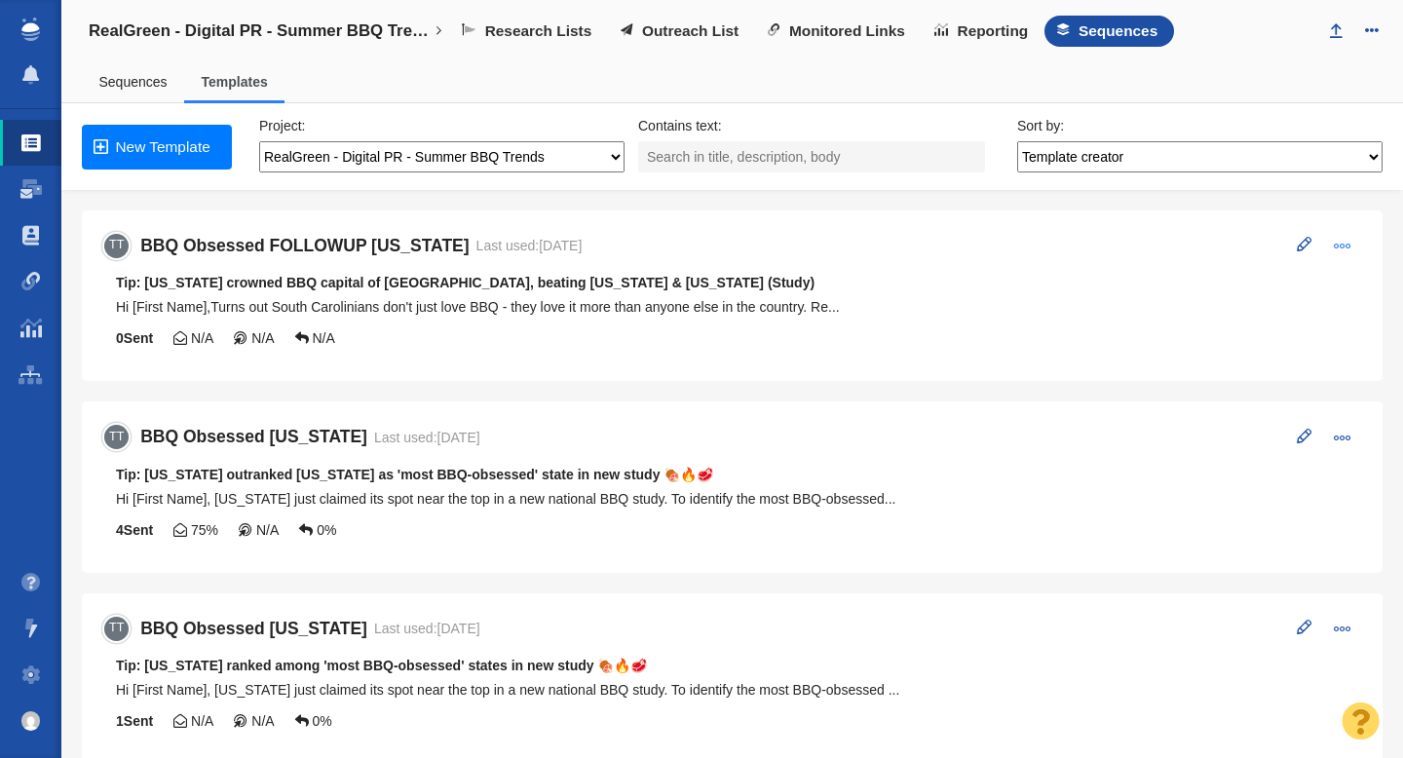
click at [1339, 244] on span at bounding box center [1342, 246] width 18 height 18
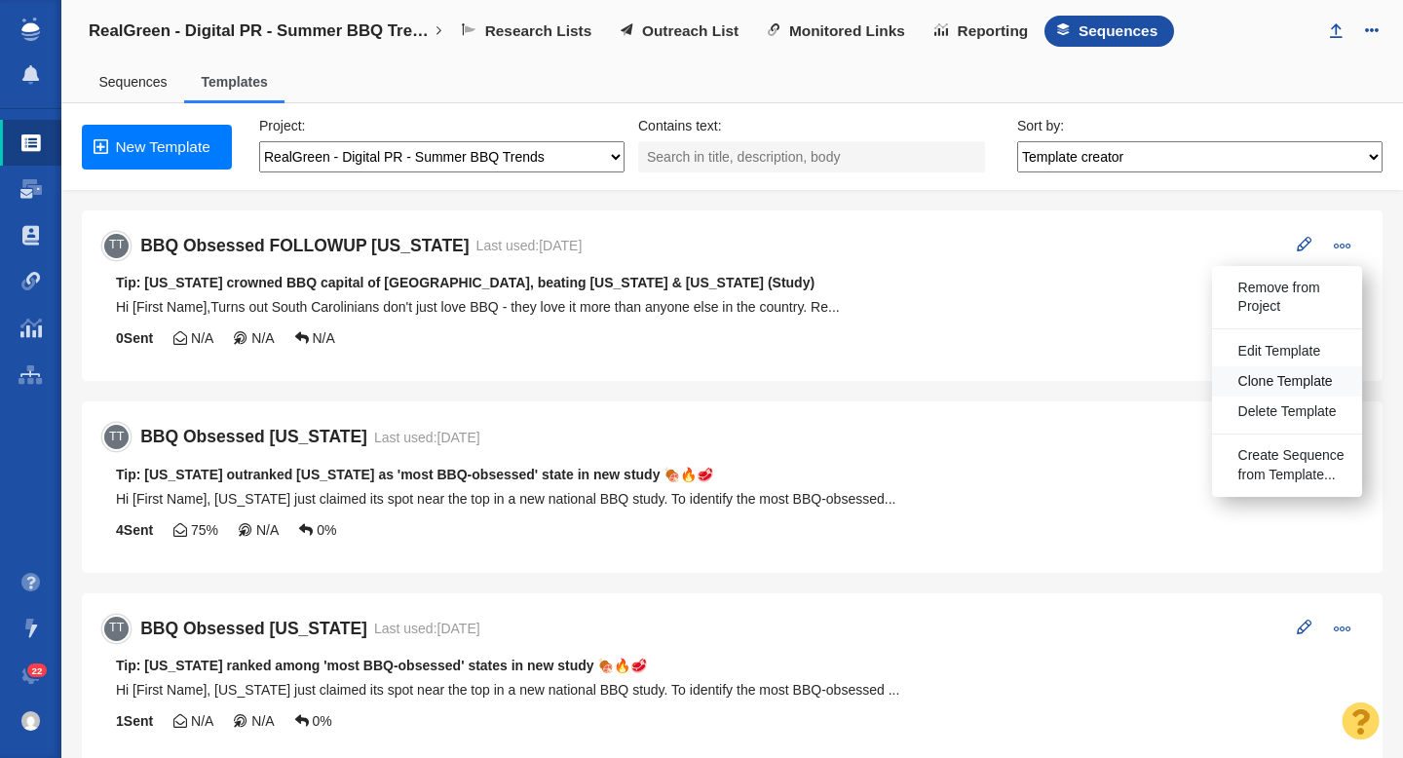
click at [1281, 384] on span "Clone Template" at bounding box center [1285, 381] width 94 height 19
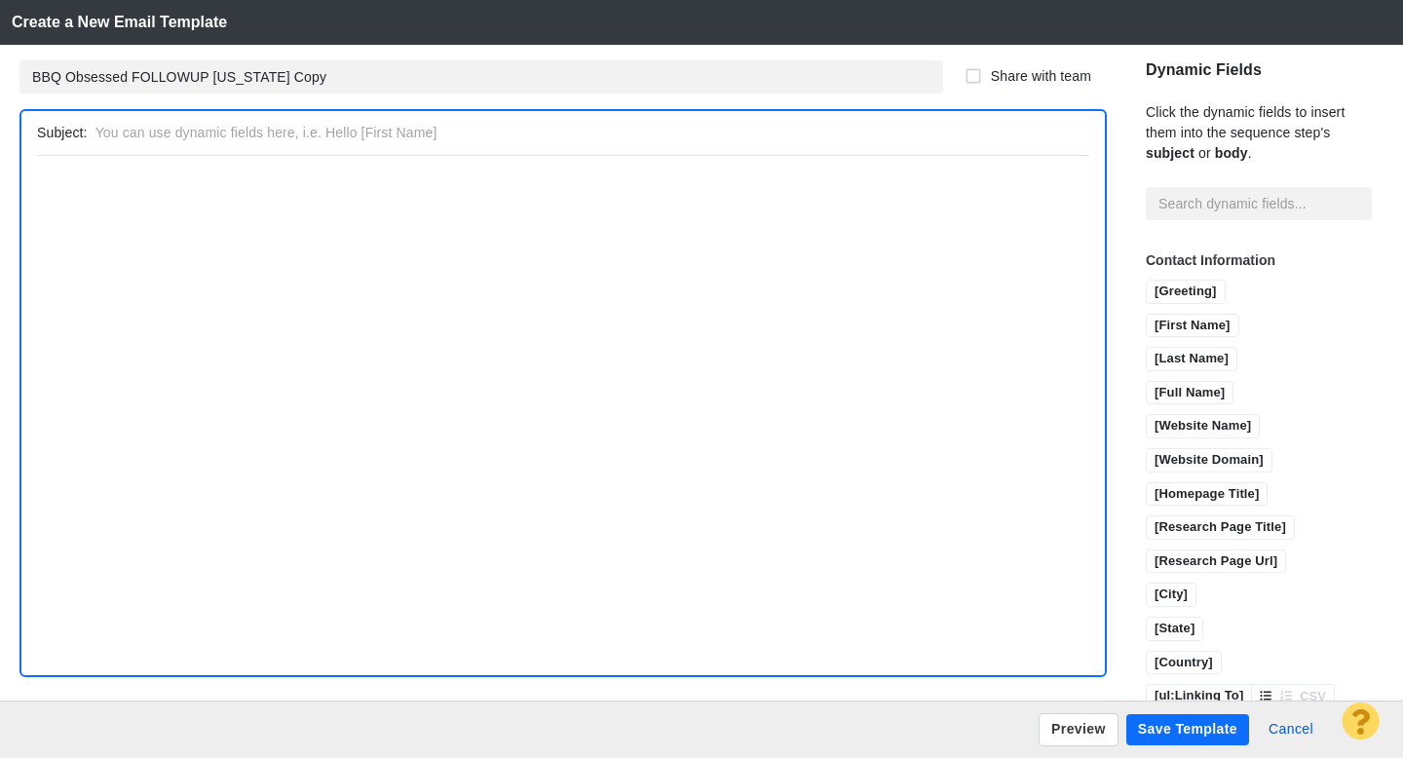
type input "Tip: South Carolina crowned BBQ capital of America, beating Texas & Missouri (S…"
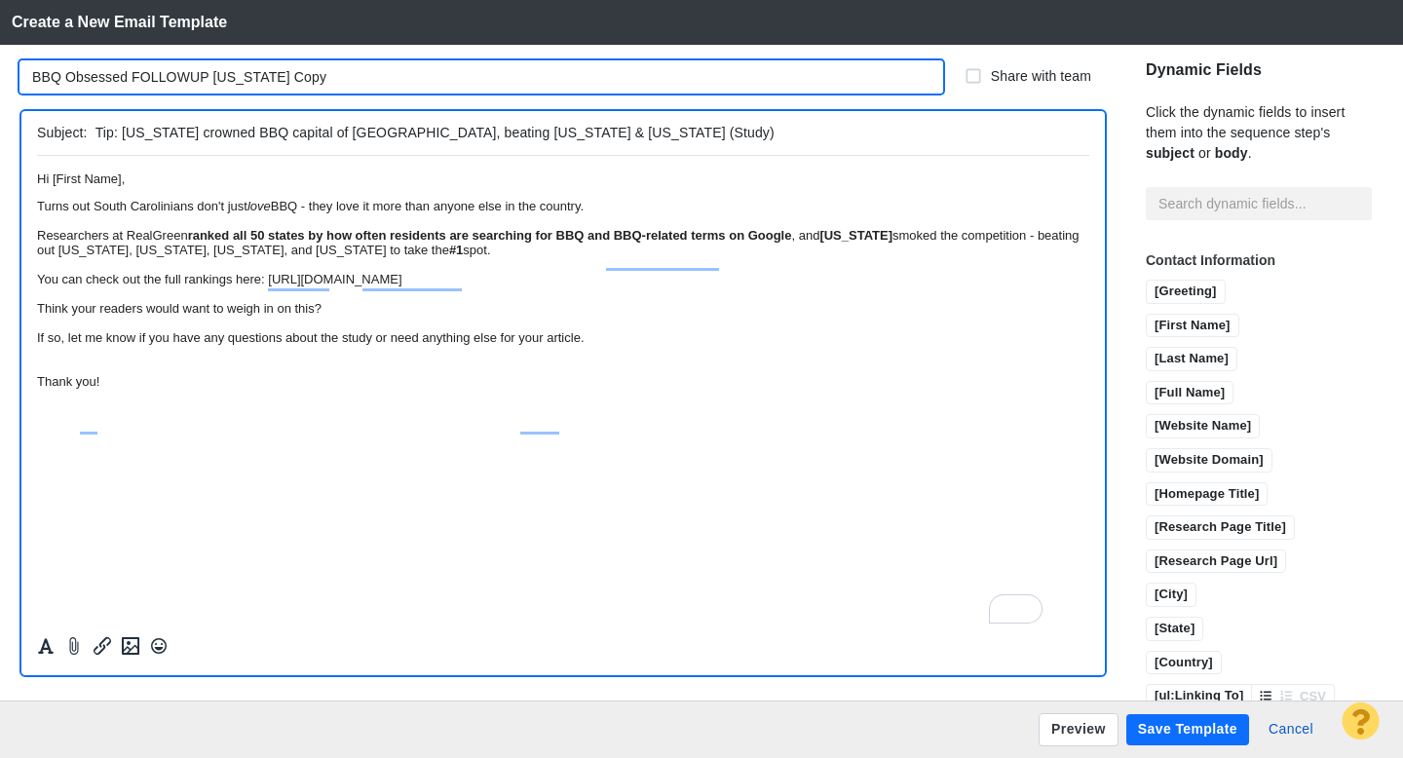
drag, startPoint x: 341, startPoint y: 81, endPoint x: 216, endPoint y: 78, distance: 124.7
click at [216, 78] on input "BBQ Obsessed FOLLOWUP South Carolina Copy" at bounding box center [480, 76] width 923 height 33
type input "BBQ Obsessed FOLLOWUP [US_STATE]"
click at [327, 136] on input "Tip: South Carolina crowned BBQ capital of America, beating Texas & Missouri (S…" at bounding box center [588, 133] width 986 height 28
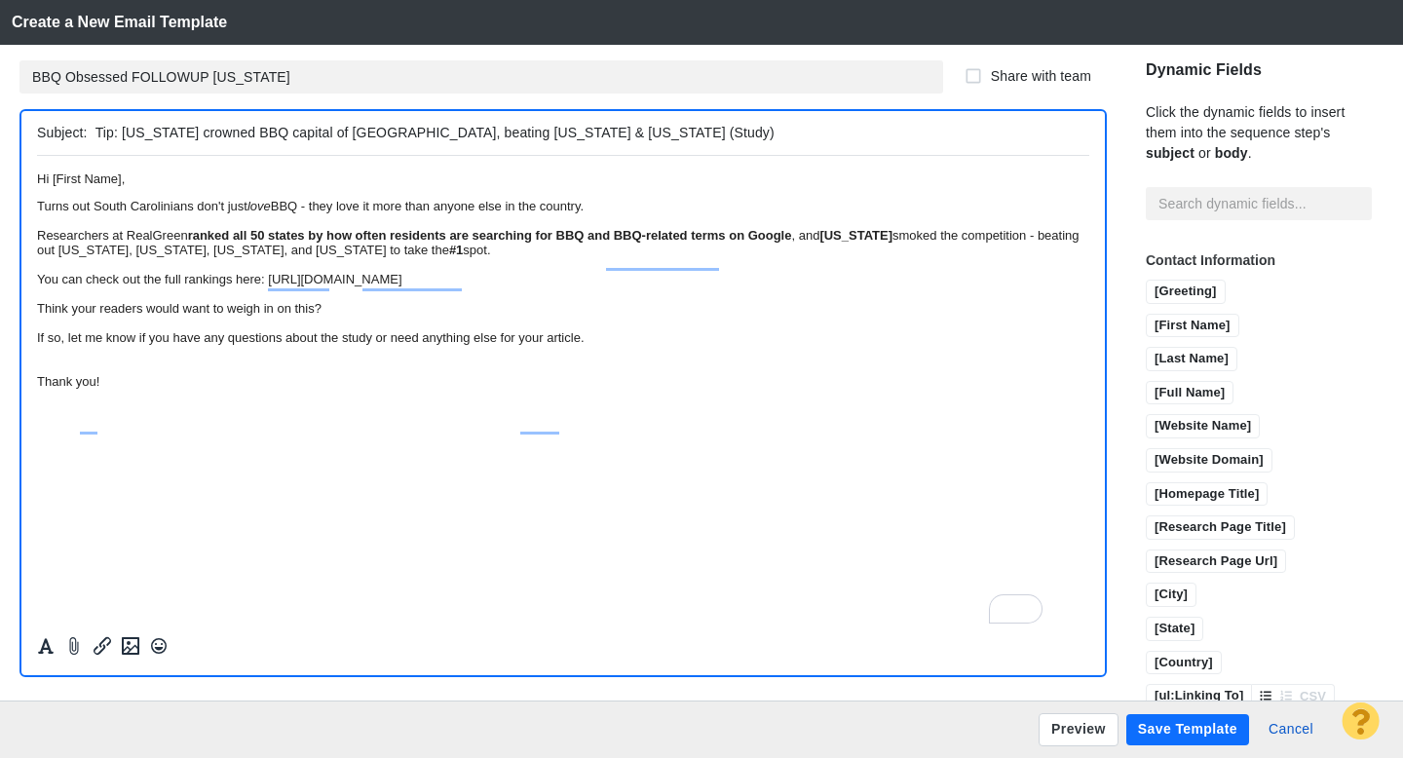
drag, startPoint x: 642, startPoint y: 135, endPoint x: 124, endPoint y: 135, distance: 518.2
click at [124, 135] on input "Tip: South Carolina crowned BBQ capital of America, beating Texas & Missouri (S…" at bounding box center [588, 133] width 986 height 28
click at [277, 136] on input "Tip: Louisiana ranks 2nd most" at bounding box center [588, 133] width 986 height 28
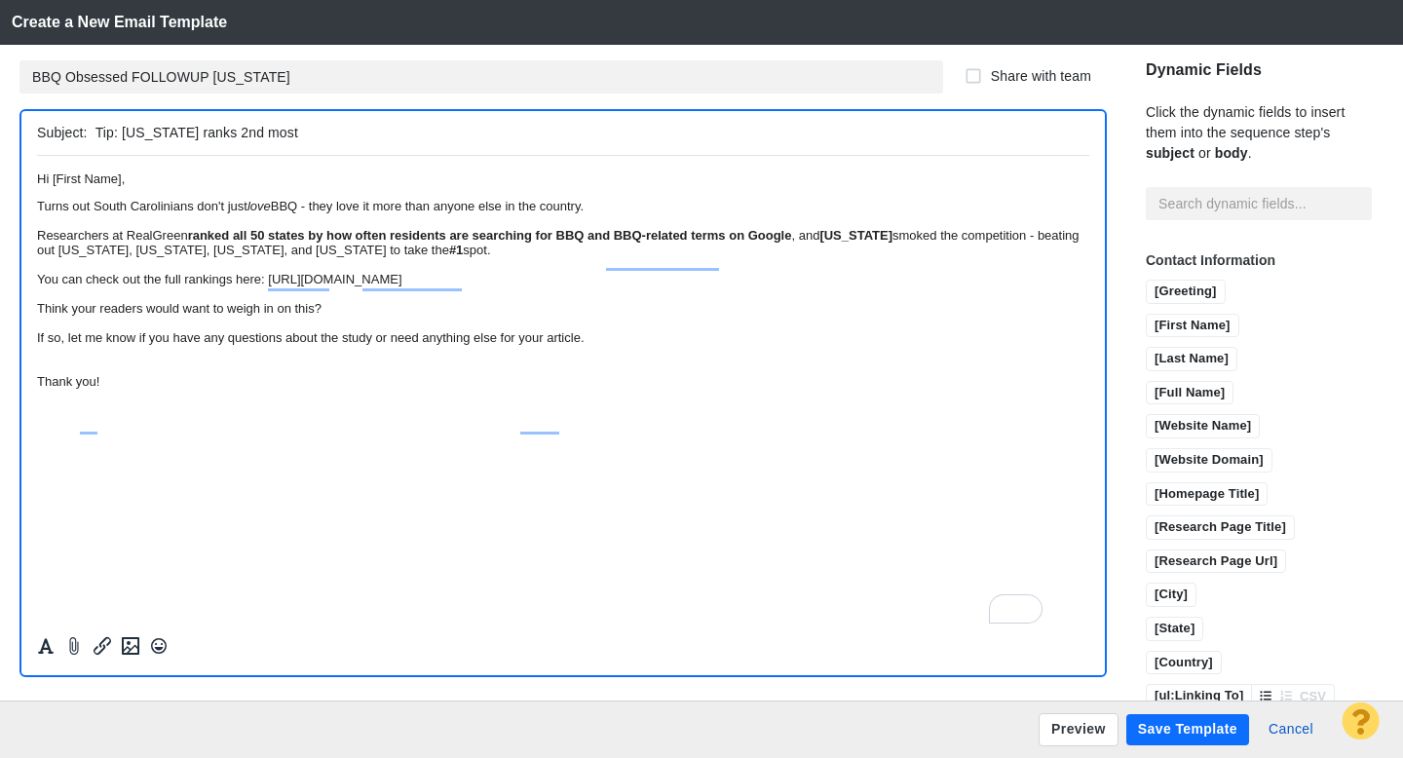
paste input "Louisiana ranks 2nd among America’s top BBQ fans"
click at [92, 137] on div "Subject: Louisiana ranks 2nd among America’s top BBQ fans" at bounding box center [563, 133] width 1052 height 45
click at [95, 127] on input "Louisiana ranks 2nd among America’s top BBQ fans" at bounding box center [588, 133] width 986 height 28
click at [445, 134] on input "Tip: Louisiana ranks 2nd among America’s top BBQ fans" at bounding box center [588, 133] width 986 height 28
type input "Tip: Louisiana ranks 2nd among America’s top BBQ fans in new study"
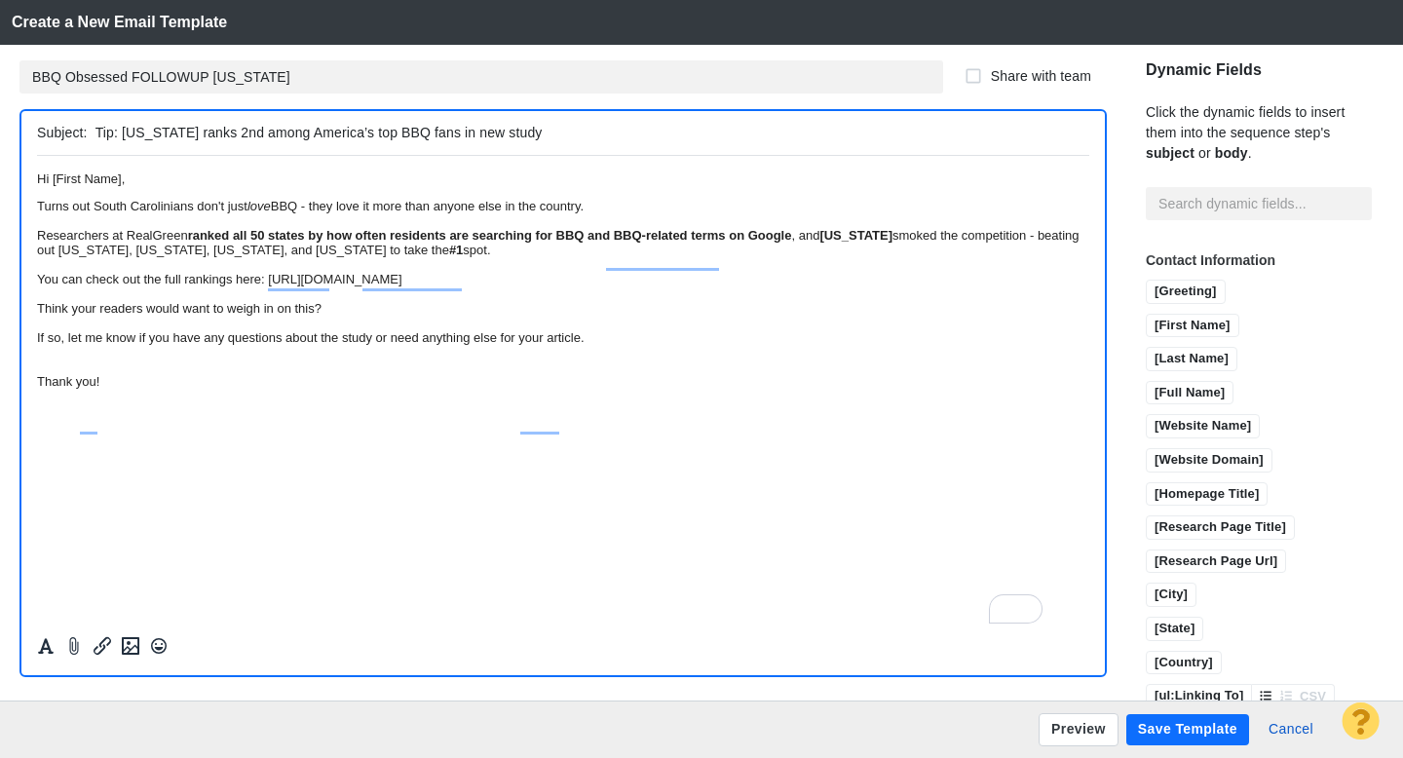
click at [369, 212] on div "Turns out South Carolinians don't just love BBQ - they love it more than anyone…" at bounding box center [563, 205] width 1052 height 15
click at [271, 212] on em "love" at bounding box center [258, 205] width 23 height 15
paste body "To enrich screen reader interactions, please activate Accessibility in Grammarl…"
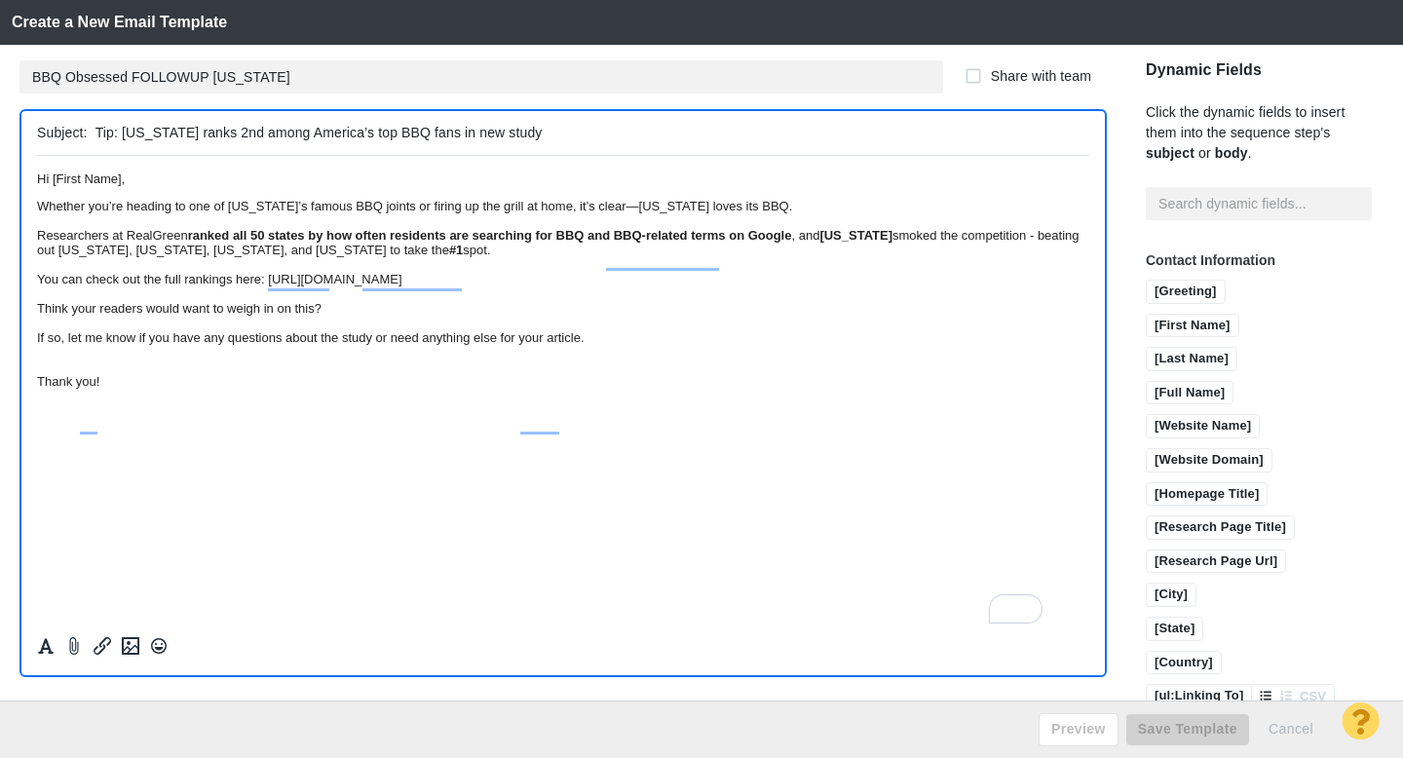
click at [246, 185] on p "Hi [First Name]," at bounding box center [563, 177] width 1052 height 15
click at [832, 212] on div "Whether you’re heading to one of Louisiana’s famous BBQ joints or firing up the…" at bounding box center [563, 205] width 1052 height 15
click at [1020, 212] on div "Whether you’re heading to one of Louisiana’s famous BBQ joints or firing up the…" at bounding box center [563, 205] width 1052 height 15
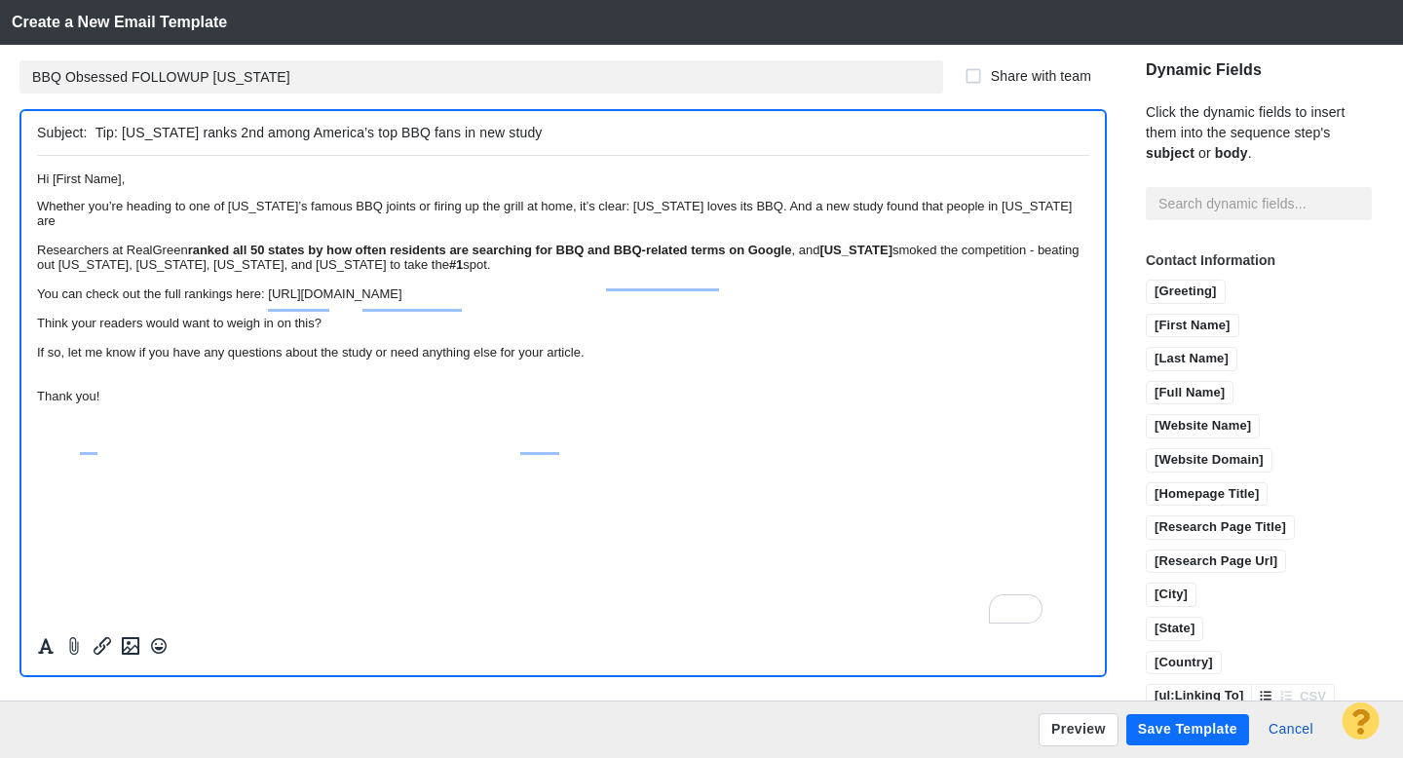
click at [444, 227] on div "Whether you’re heading to one of Louisiana’s famous BBQ joints or firing up the…" at bounding box center [563, 212] width 1052 height 29
drag, startPoint x: 460, startPoint y: 246, endPoint x: 169, endPoint y: 232, distance: 291.6
click at [169, 227] on div "Whether you’re heading to one of Louisiana’s famous BBQ joints or firing up the…" at bounding box center [563, 212] width 1052 height 29
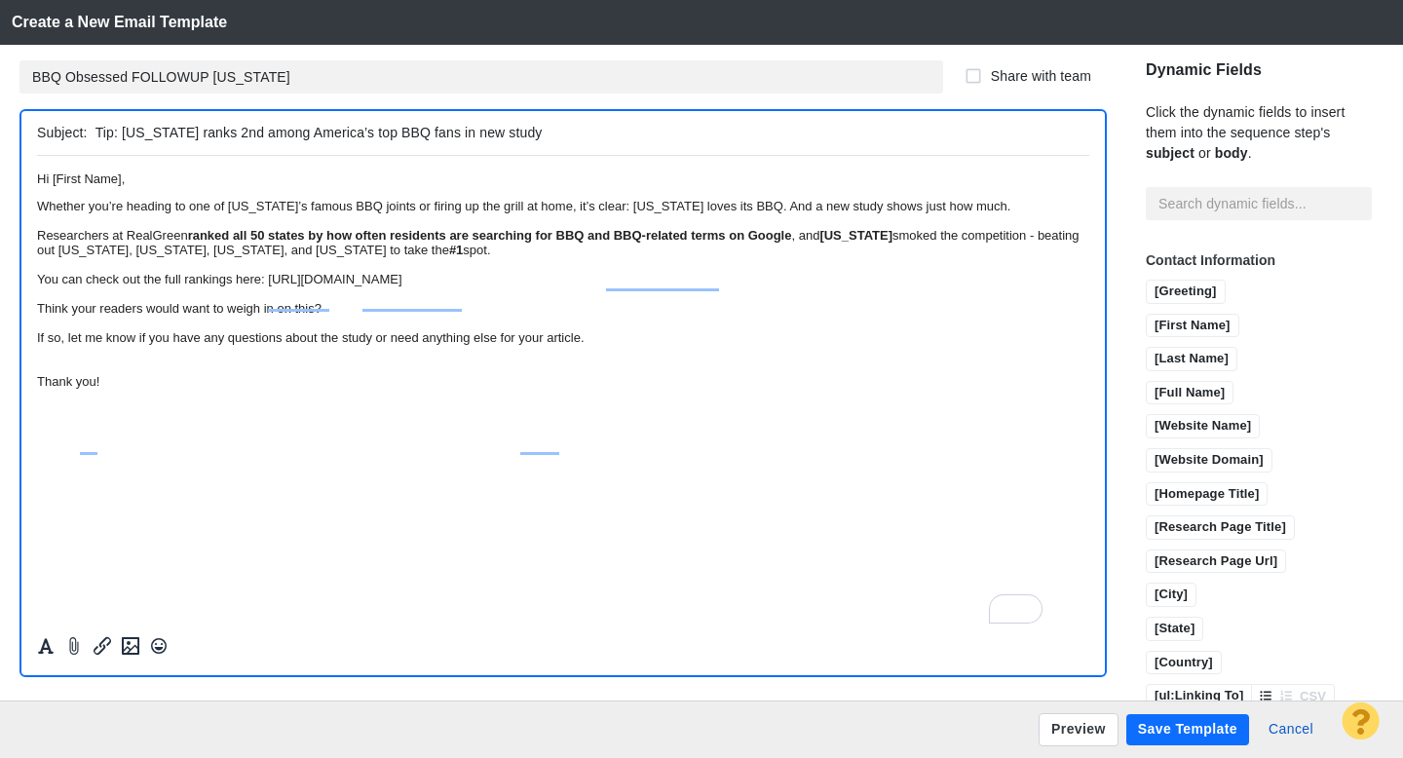
drag, startPoint x: 260, startPoint y: 302, endPoint x: 143, endPoint y: 295, distance: 117.1
click at [819, 242] on strong "[US_STATE]" at bounding box center [855, 234] width 73 height 15
click at [463, 256] on strong "#1" at bounding box center [456, 249] width 14 height 15
drag, startPoint x: 404, startPoint y: 296, endPoint x: 229, endPoint y: 303, distance: 175.5
click at [228, 256] on div "Researchers at RealGreen ranked all 50 states by how often residents are search…" at bounding box center [563, 241] width 1052 height 29
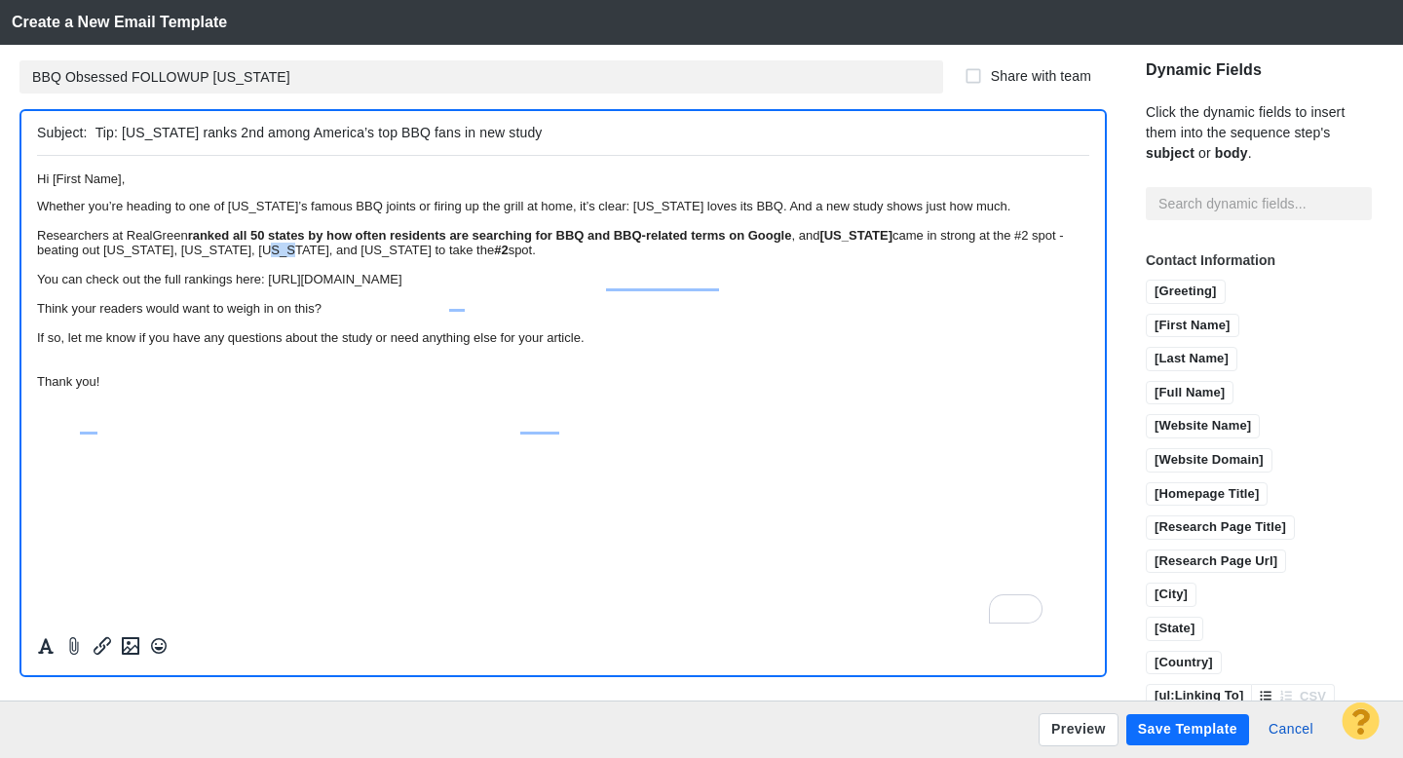
drag, startPoint x: 775, startPoint y: 301, endPoint x: 756, endPoint y: 301, distance: 19.5
click at [756, 256] on div "Researchers at RealGreen ranked all 50 states by how often residents are search…" at bounding box center [563, 241] width 1052 height 29
drag, startPoint x: 888, startPoint y: 299, endPoint x: 1037, endPoint y: 304, distance: 149.1
click at [1037, 256] on div "Researchers at RealGreen ranked all 50 states by how often residents are search…" at bounding box center [563, 241] width 1052 height 29
click at [271, 256] on div "Researchers at RealGreen ranked all 50 states by how often residents are search…" at bounding box center [563, 241] width 1052 height 29
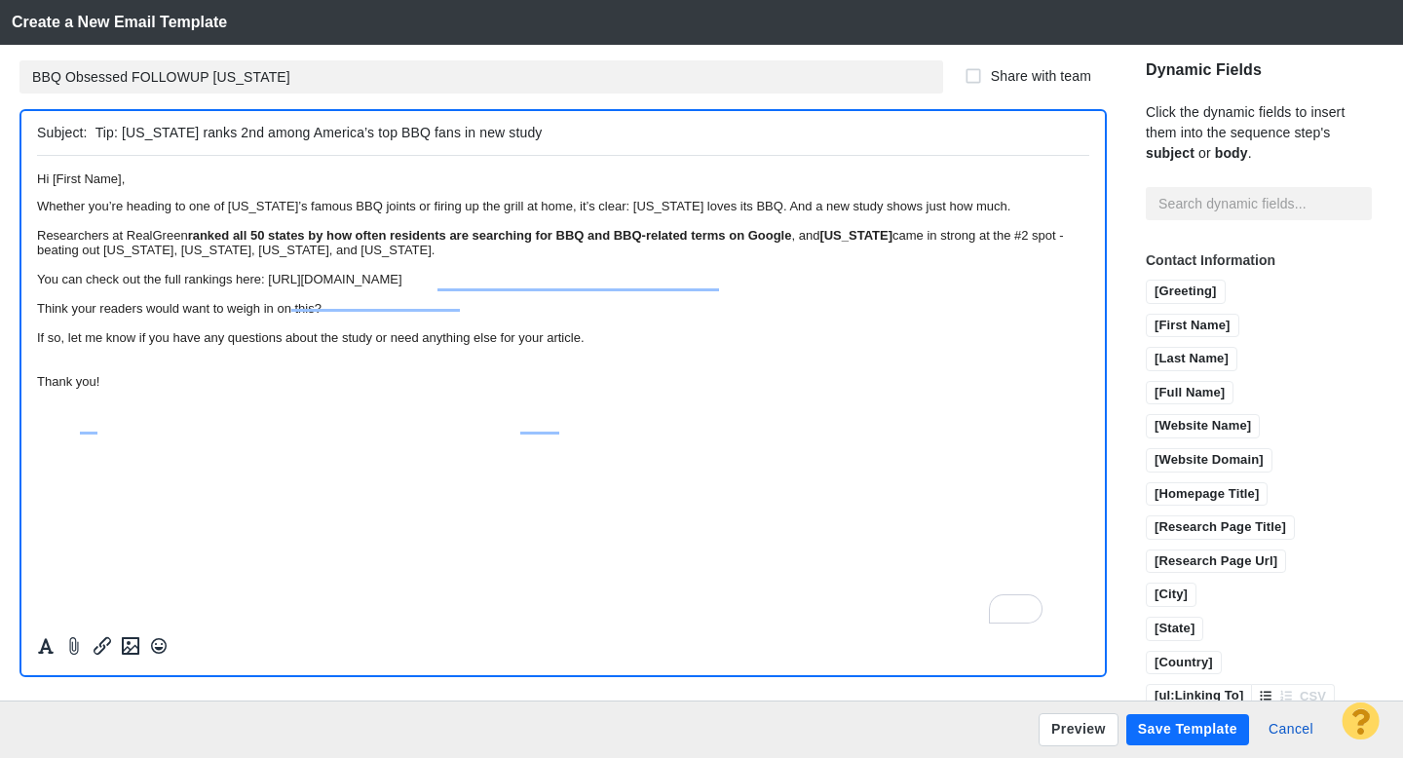
click at [225, 271] on div "To enrich screen reader interactions, please activate Accessibility in Grammarl…" at bounding box center [563, 263] width 1052 height 15
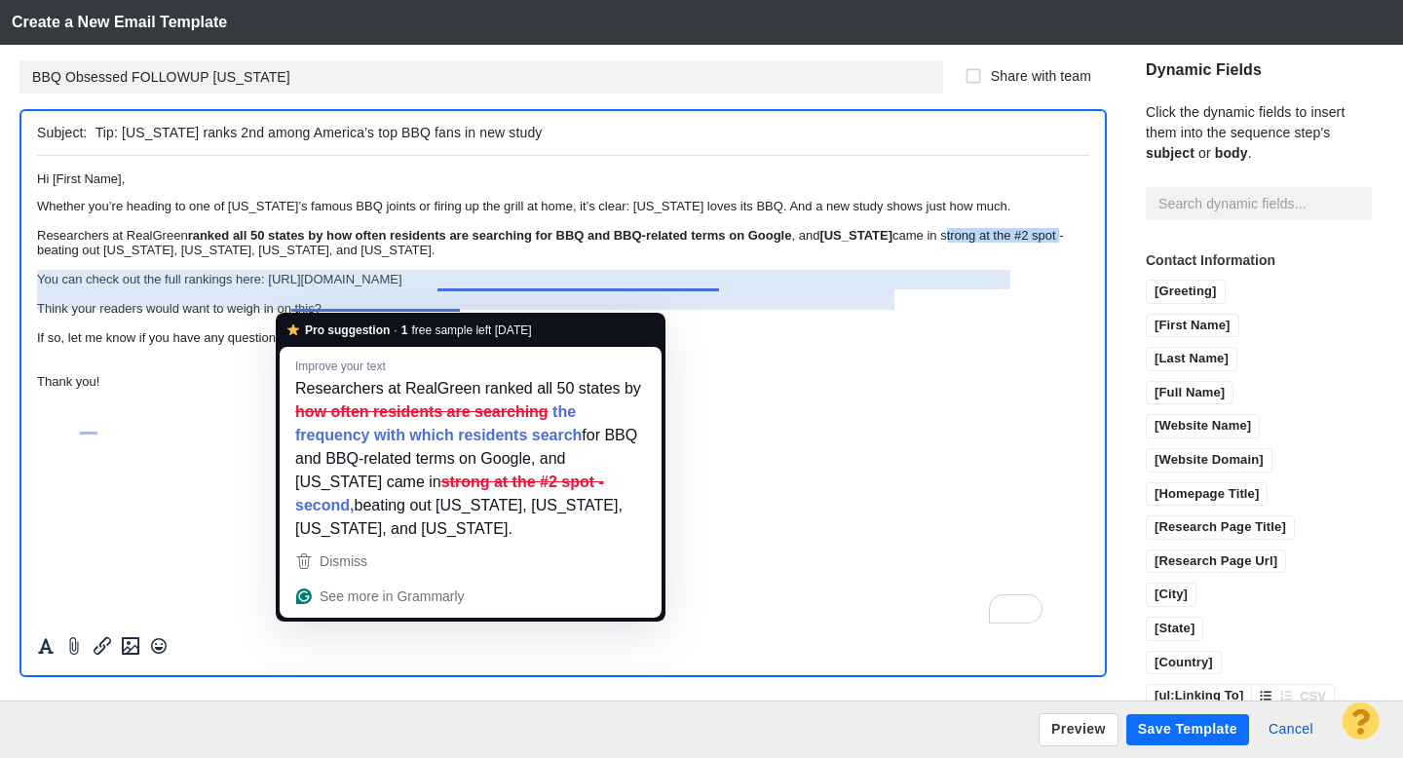
drag, startPoint x: 451, startPoint y: 301, endPoint x: 292, endPoint y: 300, distance: 158.8
click at [292, 256] on div "Researchers at RealGreen ranked all 50 states by how often residents are search…" at bounding box center [563, 241] width 1052 height 29
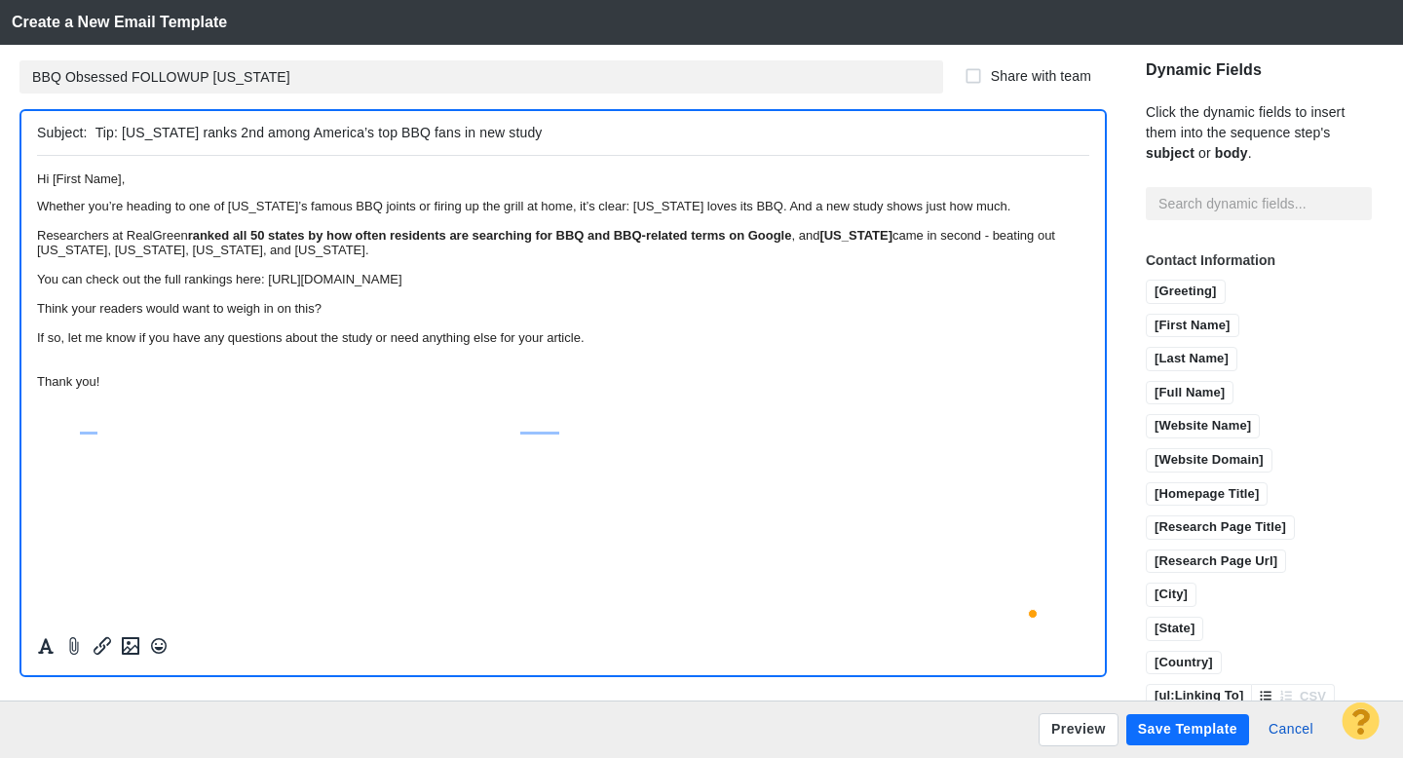
click at [317, 256] on div "Researchers at RealGreen ranked all 50 states by how often residents are search…" at bounding box center [563, 241] width 1052 height 29
drag, startPoint x: 345, startPoint y: 302, endPoint x: 228, endPoint y: 305, distance: 116.9
click at [228, 256] on div "Researchers at RealGreen ranked all 50 states by how often residents are search…" at bounding box center [563, 241] width 1052 height 29
click at [227, 271] on div "To enrich screen reader interactions, please activate Accessibility in Grammarl…" at bounding box center [563, 263] width 1052 height 15
drag, startPoint x: 540, startPoint y: 133, endPoint x: 122, endPoint y: 136, distance: 417.9
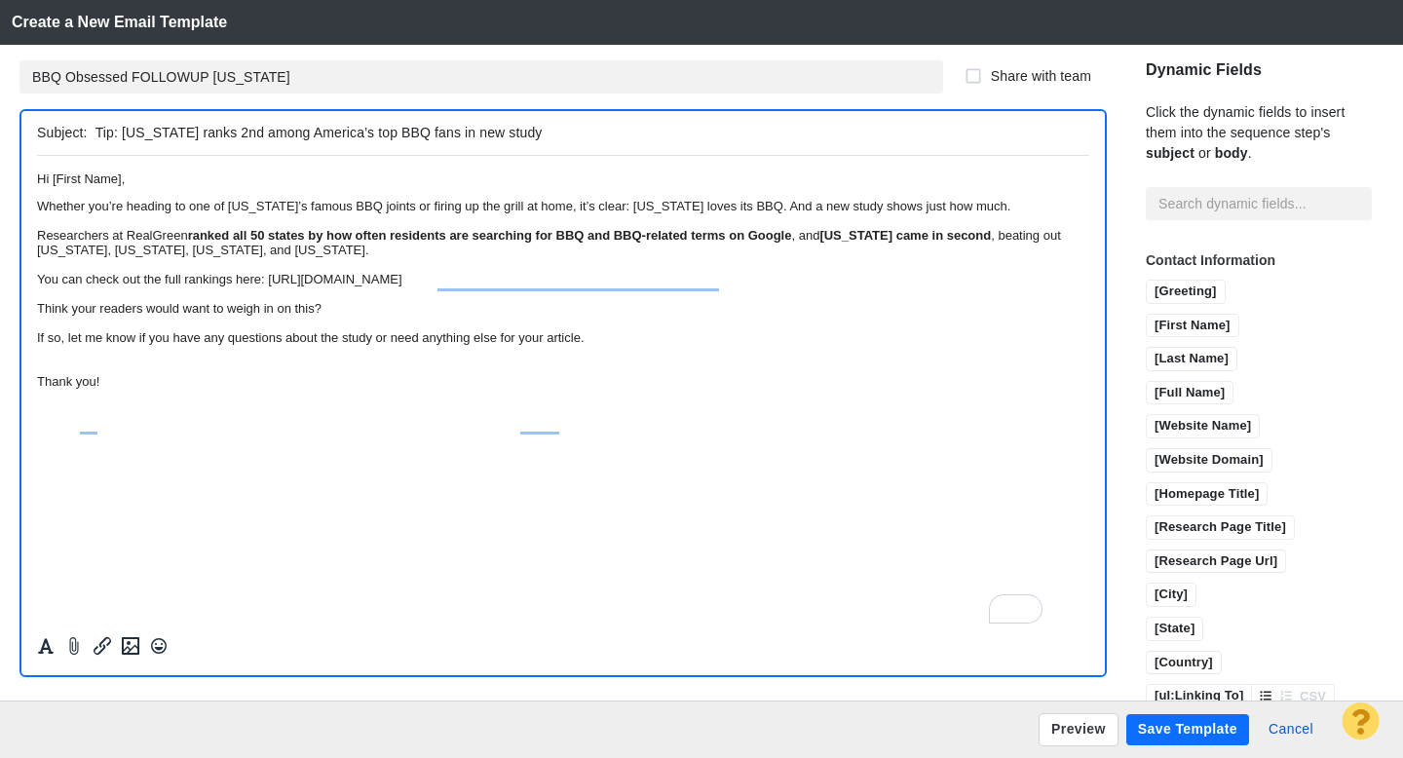
click at [122, 136] on input "Tip: Louisiana ranks 2nd among America’s top BBQ fans in new study" at bounding box center [588, 133] width 986 height 28
paste input "ians"
click at [410, 135] on input "Tip: Louisianians" at bounding box center [588, 133] width 986 height 28
click at [420, 136] on input "Tip: Louisianians named 2nd biggest BBQ fans in America in new study" at bounding box center [588, 133] width 986 height 28
drag, startPoint x: 571, startPoint y: 135, endPoint x: 454, endPoint y: 134, distance: 116.9
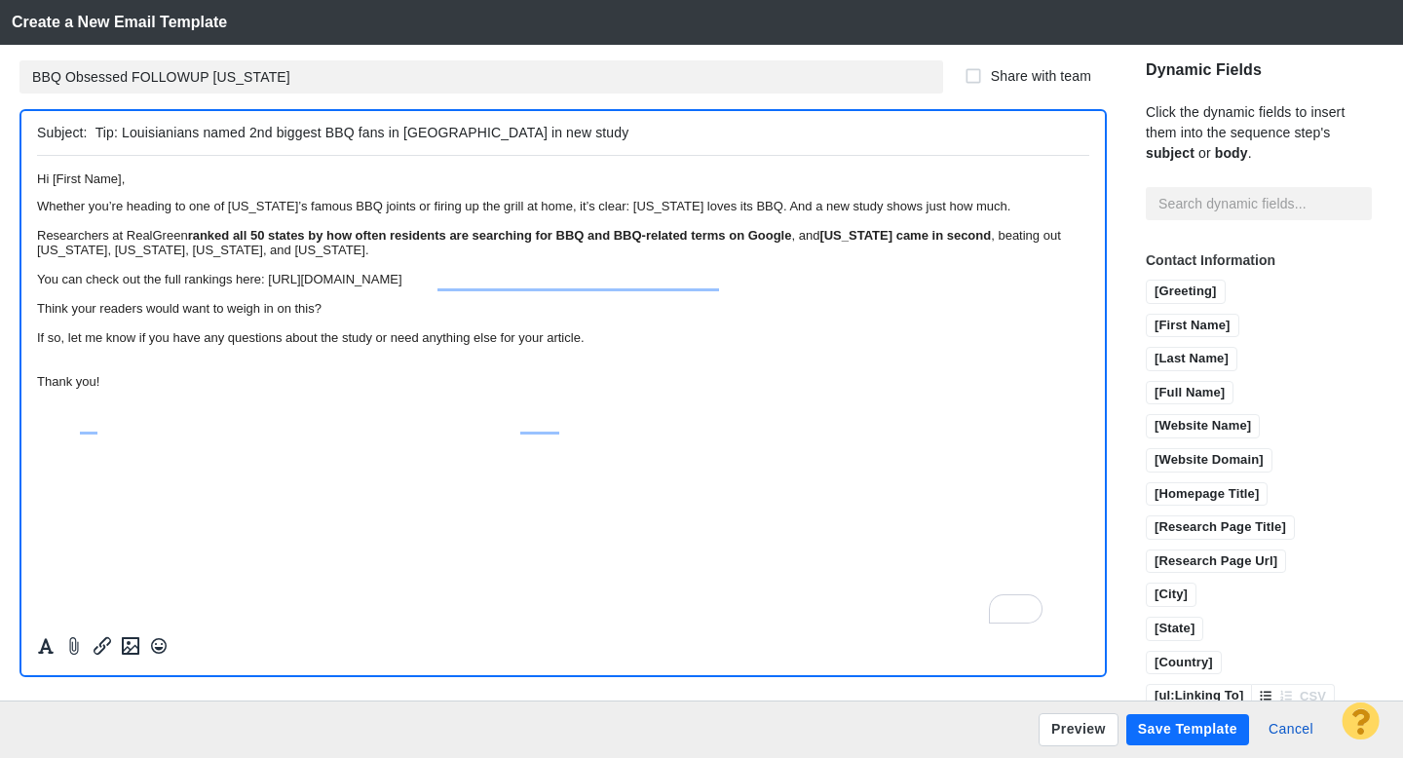
click at [454, 134] on input "Tip: Louisianians named 2nd biggest BBQ fans in America in new study" at bounding box center [588, 133] width 986 height 28
type input "Tip: Louisianians named 2nd biggest BBQ fans in America in new study"
click at [306, 403] on html "Hi [First Name], Whether you’re heading to one of Louisiana’s famous BBQ joints…" at bounding box center [563, 279] width 1052 height 248
click at [1205, 734] on button "Save Template" at bounding box center [1187, 729] width 123 height 31
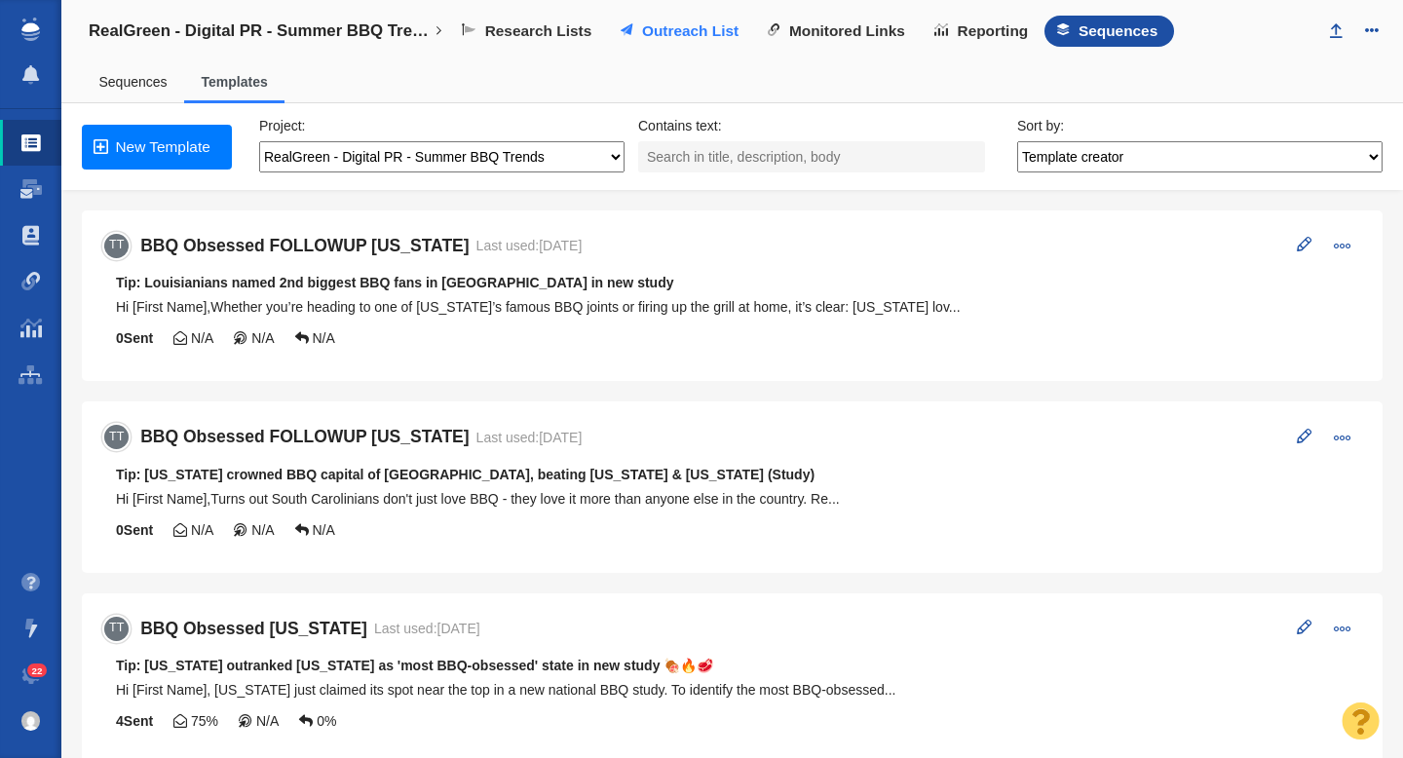
click at [707, 24] on span "Outreach List" at bounding box center [690, 31] width 96 height 18
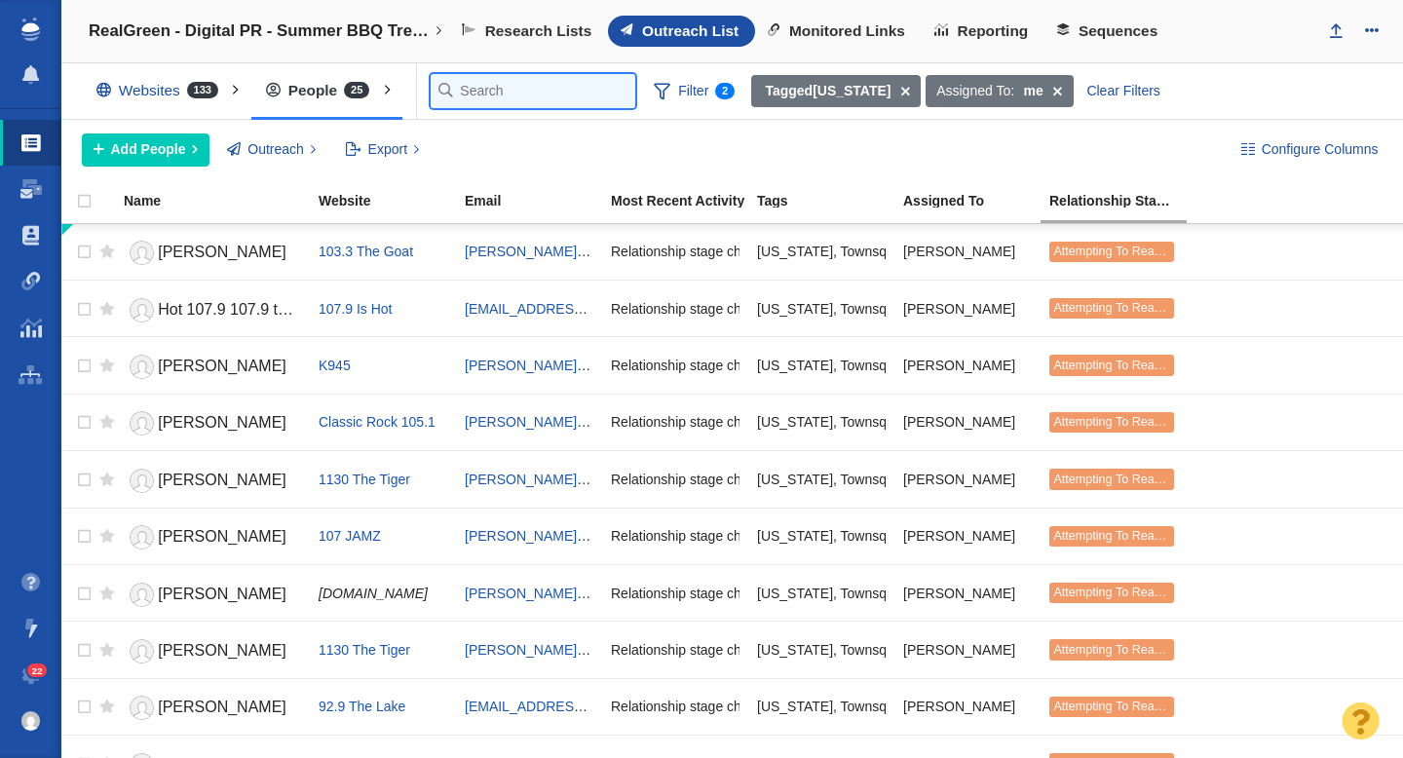
click at [465, 95] on input "text" at bounding box center [533, 91] width 205 height 34
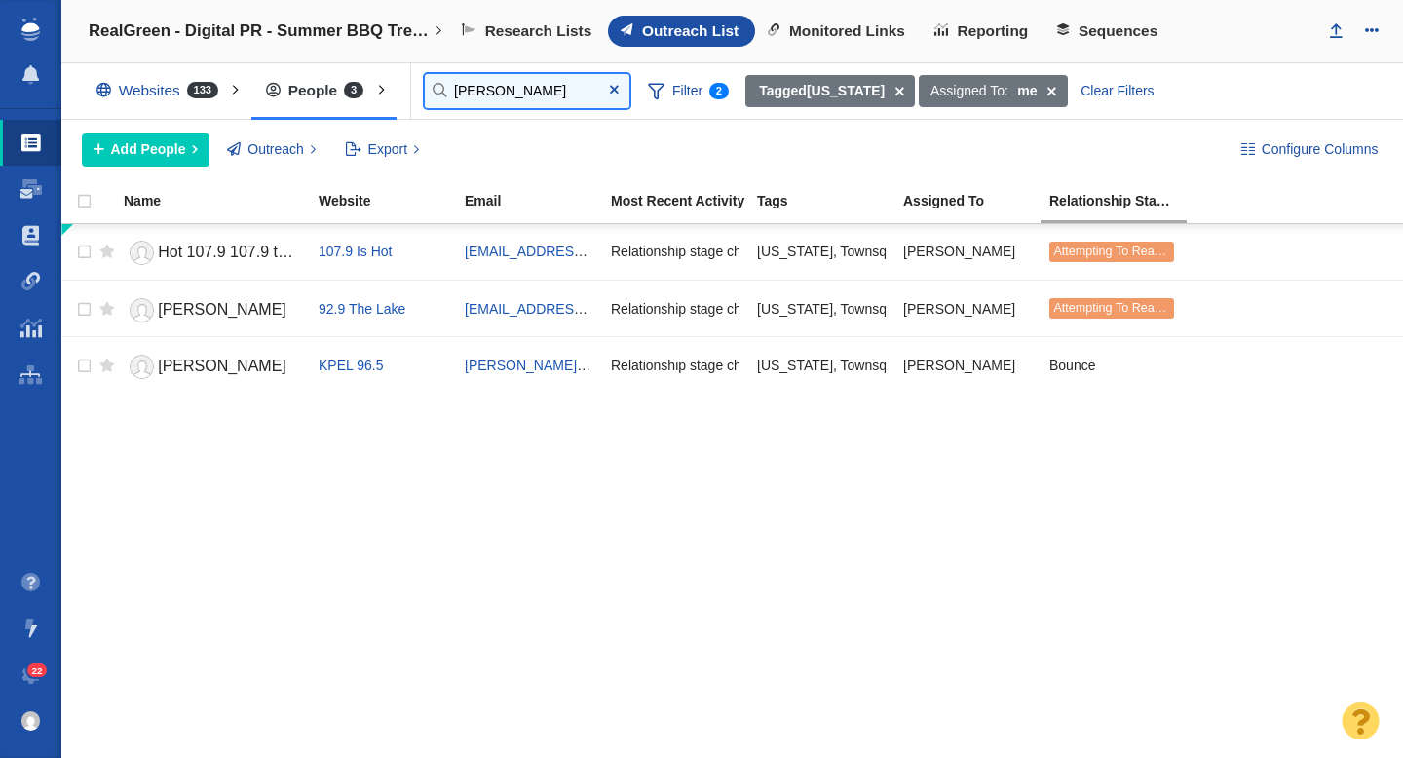
type input "[PERSON_NAME]"
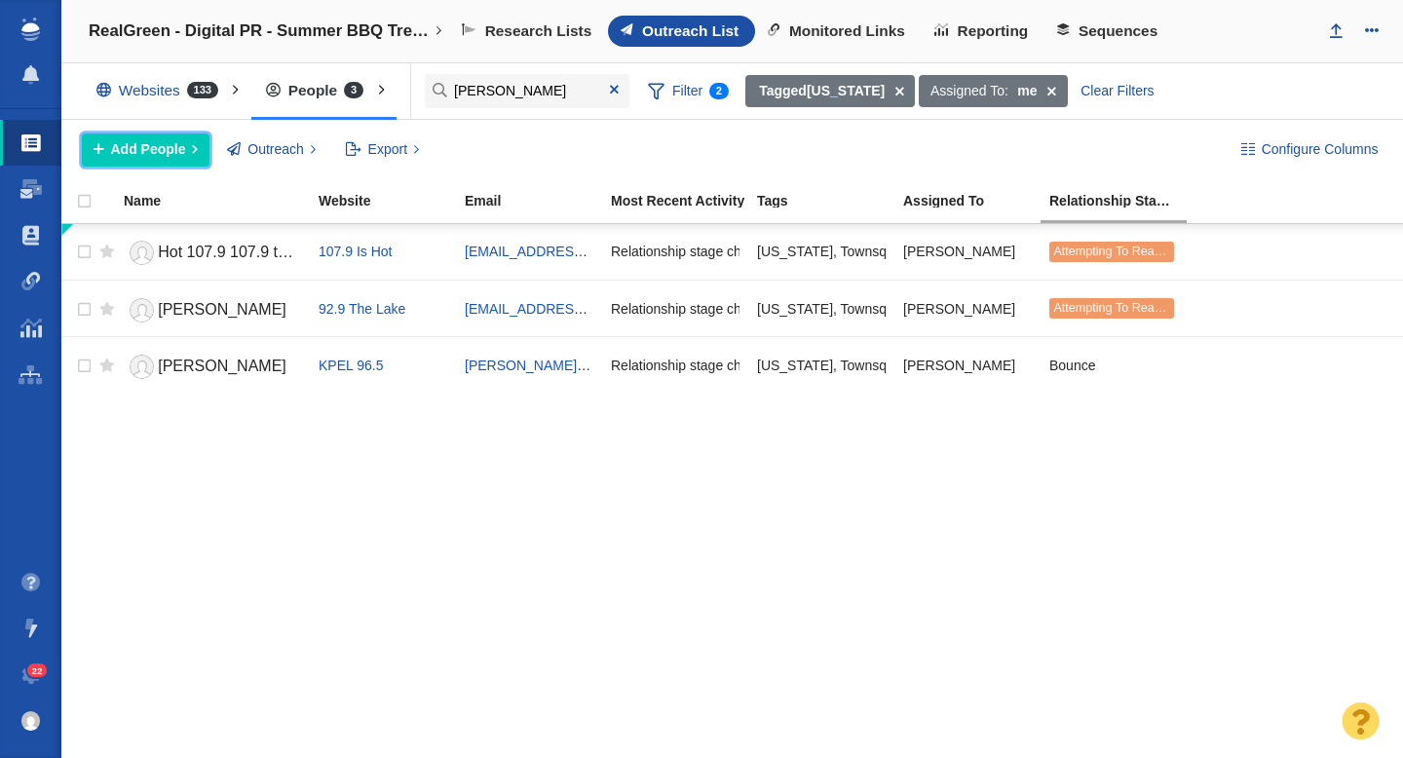
click at [165, 156] on span "Add People" at bounding box center [148, 149] width 75 height 20
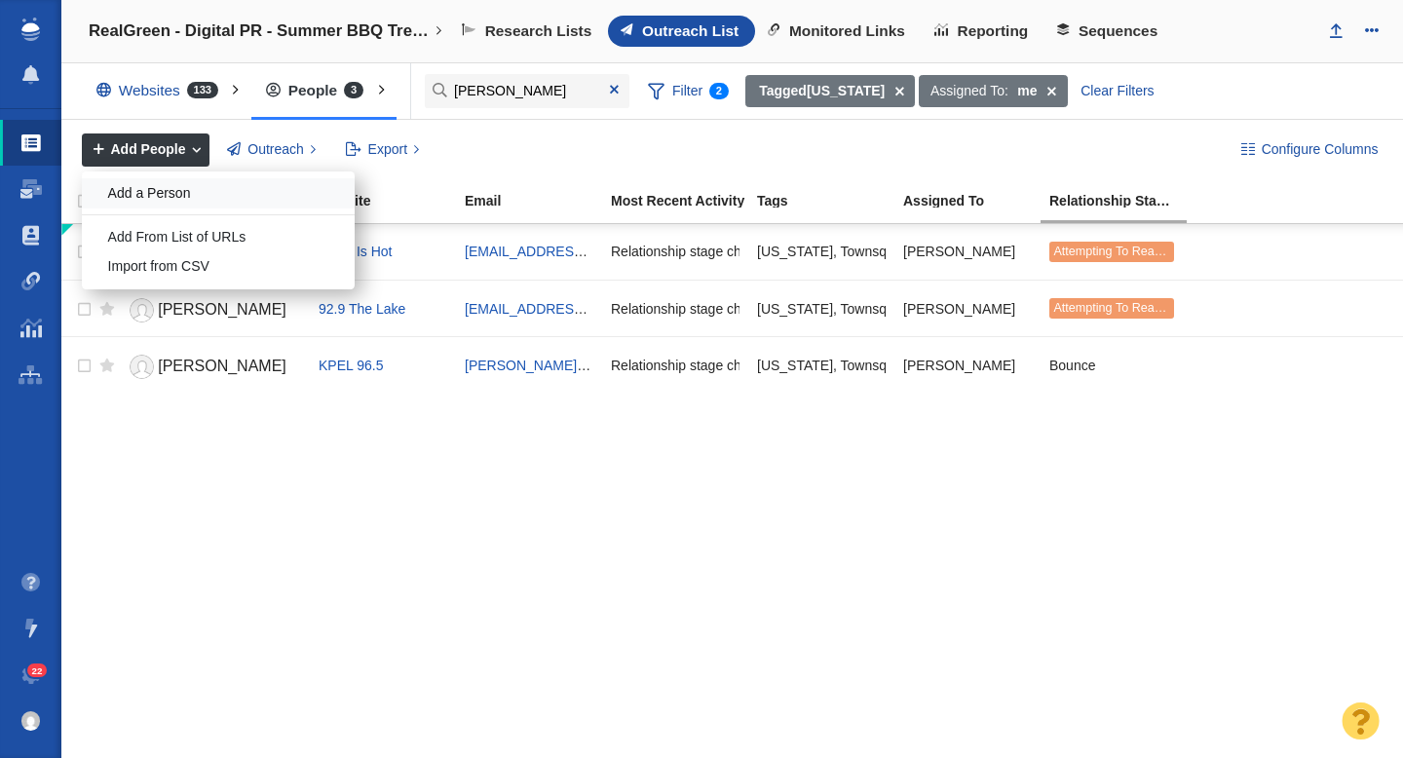
click at [161, 201] on div "Add a Person" at bounding box center [218, 193] width 273 height 30
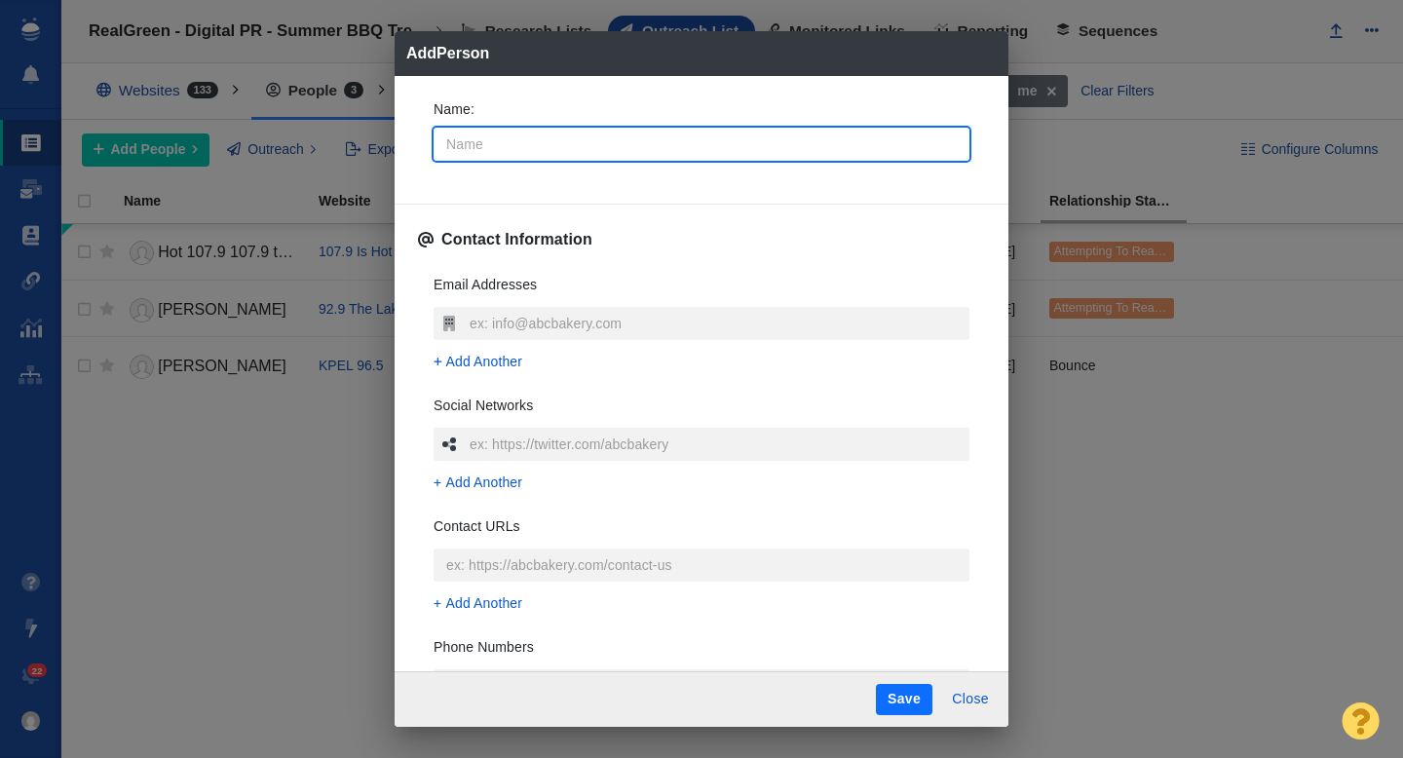
click at [545, 150] on input "Name :" at bounding box center [701, 144] width 536 height 33
type input "J"
type textarea "x"
type input "[PERSON_NAME]"
type textarea "x"
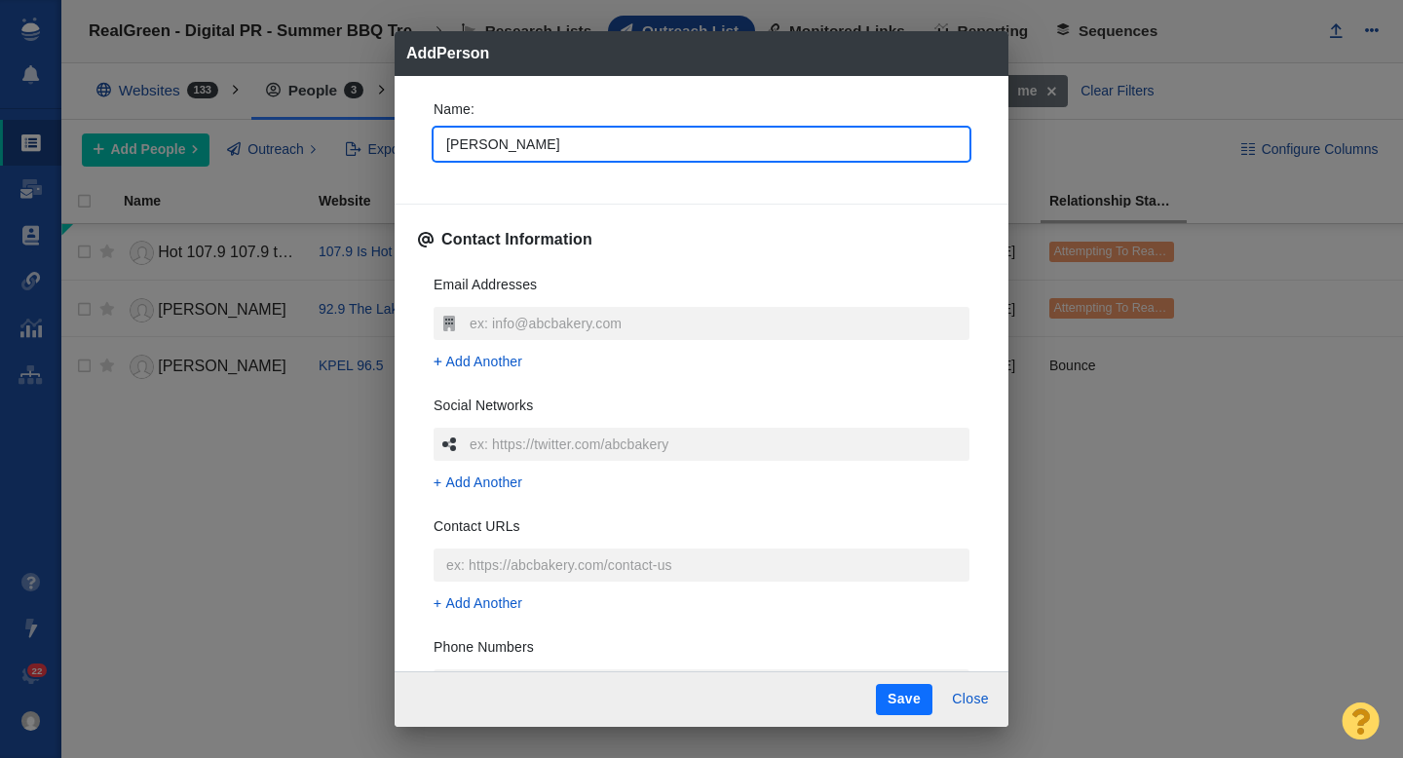
type input "Jam"
type textarea "x"
type input "[PERSON_NAME]"
type textarea "x"
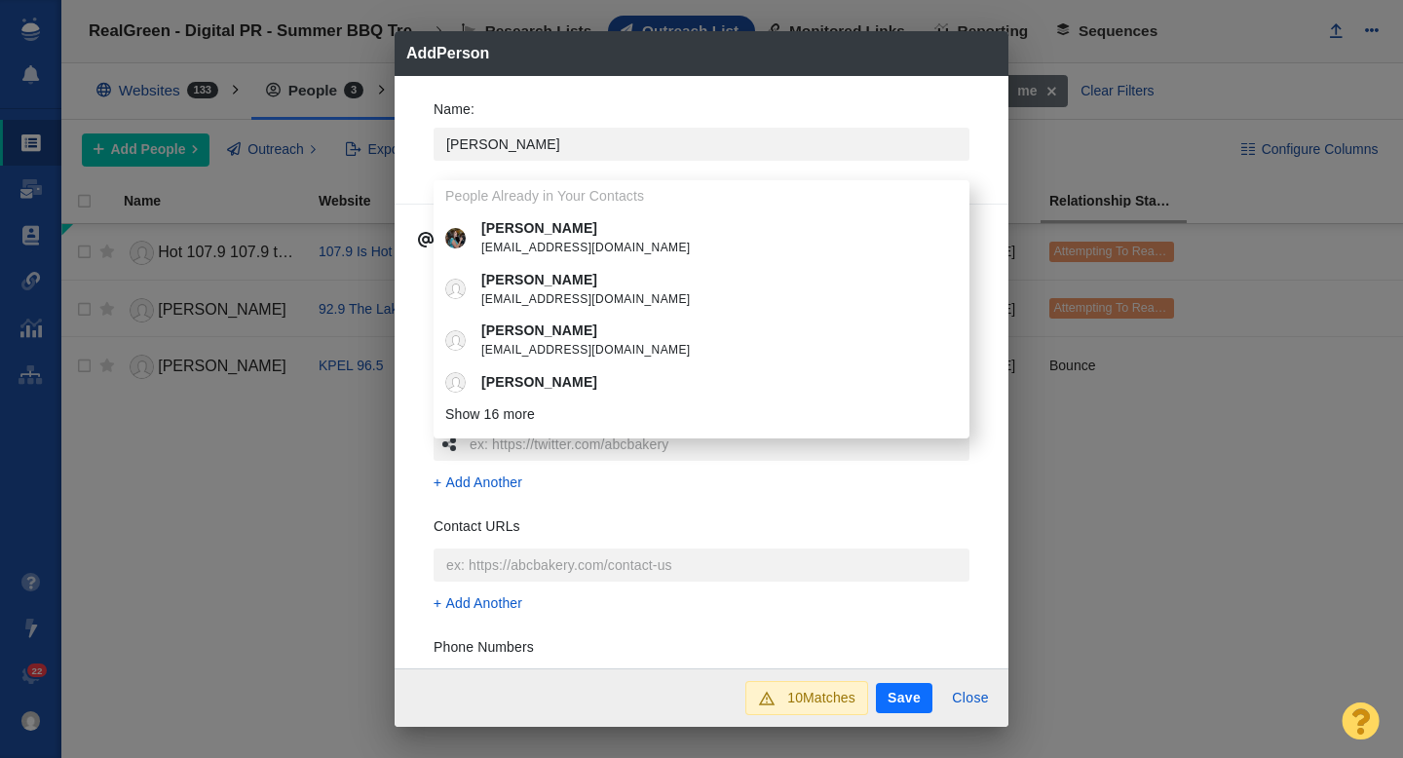
click at [411, 152] on div "Name : [PERSON_NAME] People Already in Your Contacts [PERSON_NAME] [PERSON_NAME…" at bounding box center [701, 372] width 614 height 593
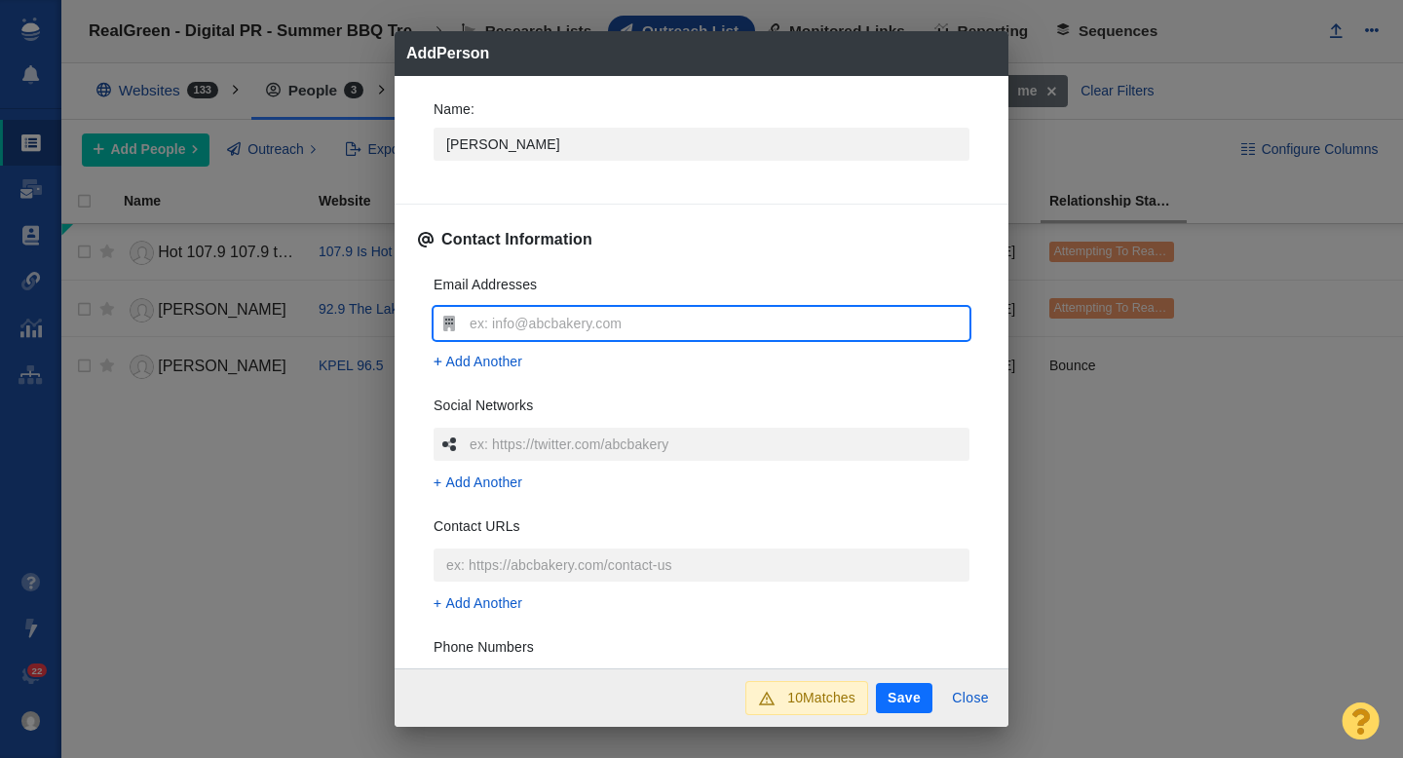
click at [507, 326] on input "text" at bounding box center [717, 323] width 505 height 33
type input "[PERSON_NAME]"
type textarea "x"
click at [494, 329] on input "[PERSON_NAME]" at bounding box center [717, 323] width 505 height 33
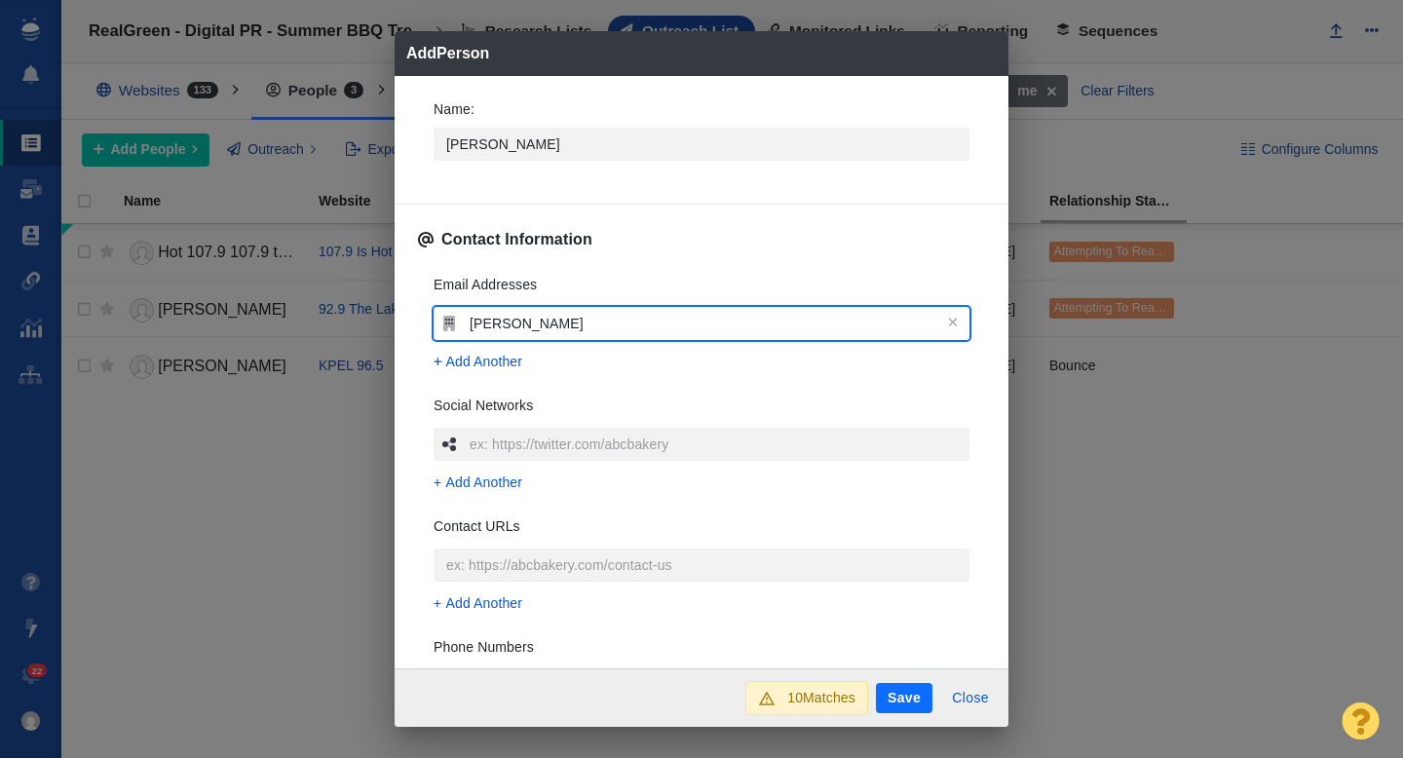
click at [494, 329] on input "[PERSON_NAME]" at bounding box center [717, 323] width 505 height 33
click at [510, 326] on input "[PERSON_NAME]" at bounding box center [717, 323] width 505 height 33
type input "JamieAngelle"
type textarea "x"
type input "[PERSON_NAME].[PERSON_NAME]"
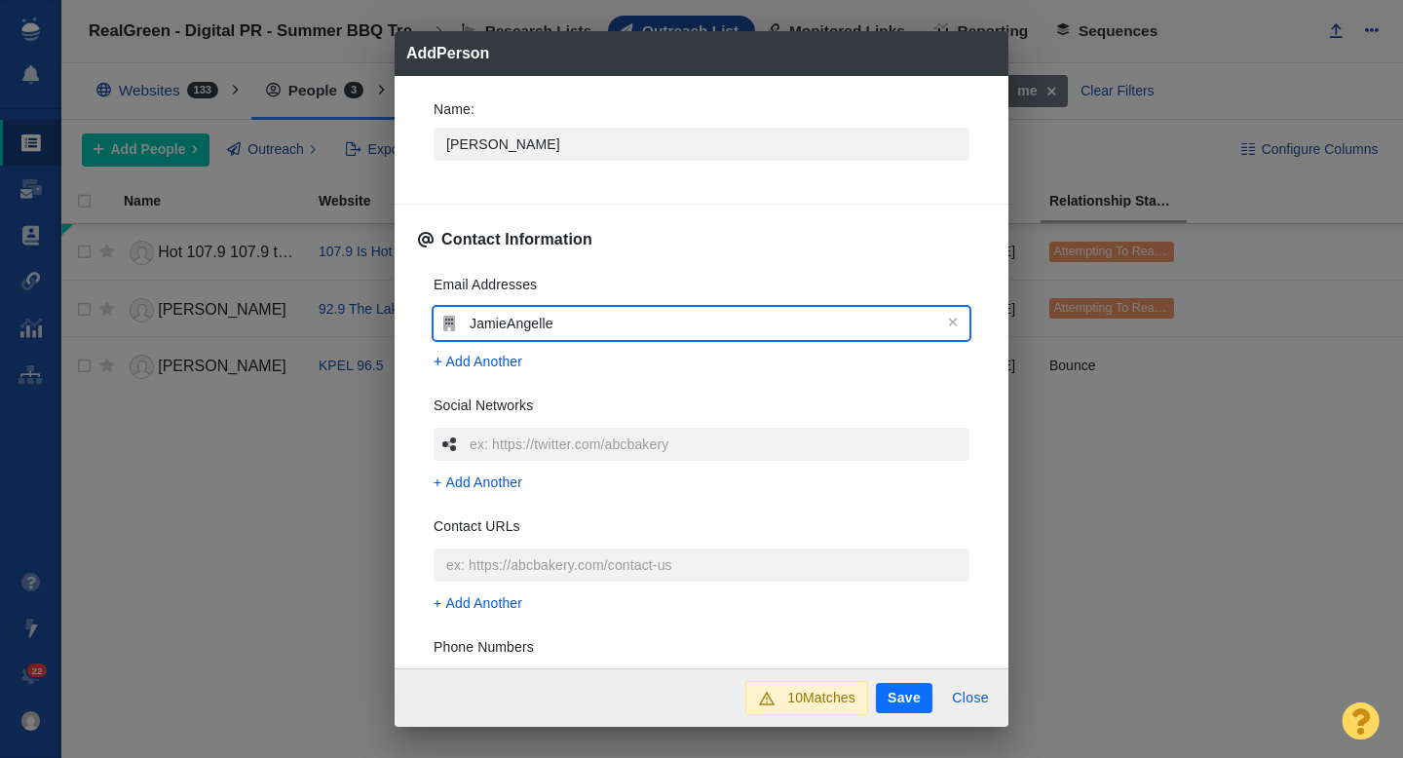
type textarea "x"
click at [595, 319] on input "[PERSON_NAME].[PERSON_NAME]" at bounding box center [717, 323] width 505 height 33
type input "[PERSON_NAME].[PERSON_NAME]@"
type textarea "x"
type input "[PERSON_NAME].[PERSON_NAME]@t"
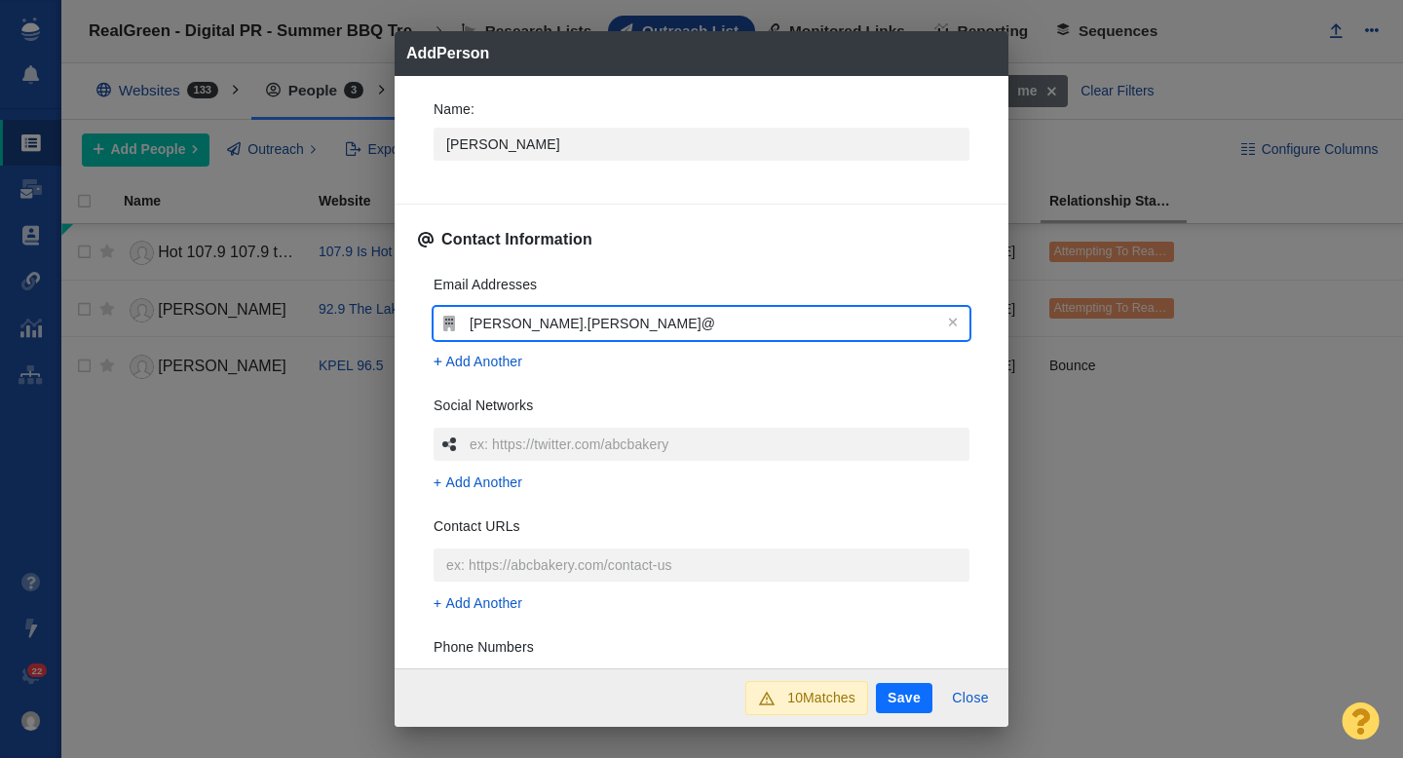
type textarea "x"
type input "[PERSON_NAME].[PERSON_NAME]@to"
type textarea "x"
type input "[PERSON_NAME].[PERSON_NAME]@town"
type textarea "x"
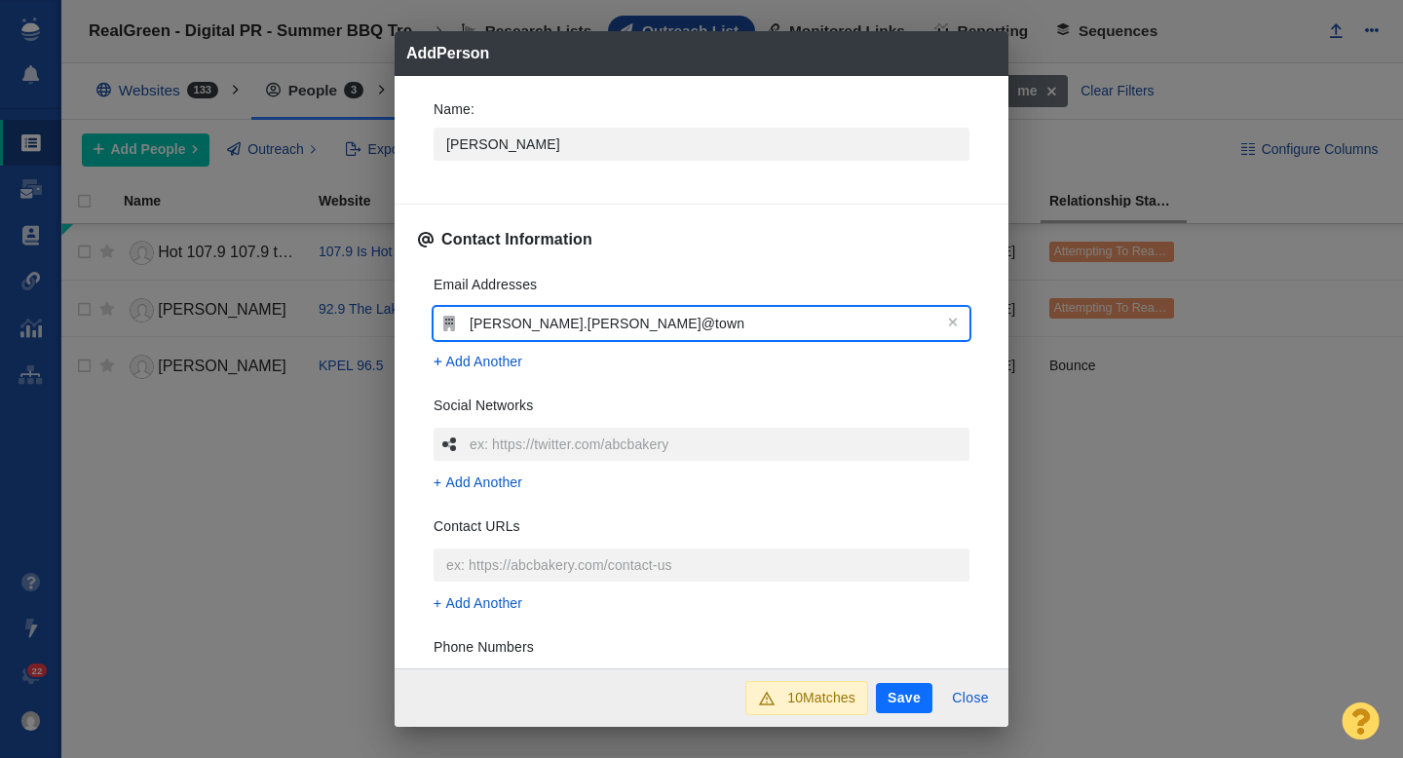
type input "[PERSON_NAME].[PERSON_NAME]@towns"
type textarea "x"
type input "Jamie.Angelle@townsq"
type textarea "x"
type input "Jamie.Angelle@townsqu"
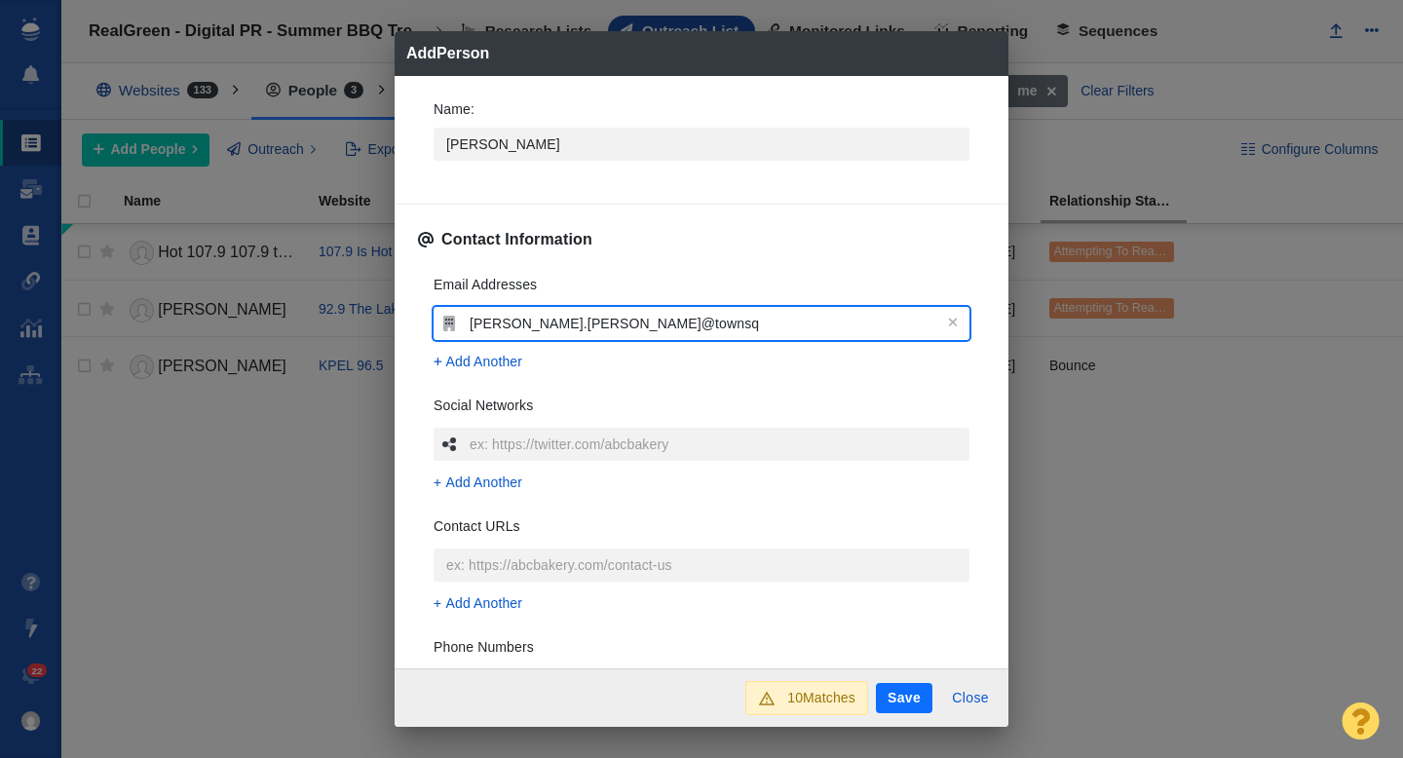
type textarea "x"
type input "Jamie.Angelle@townsqua"
type textarea "x"
type input "Jamie.Angelle@townsquar"
type textarea "x"
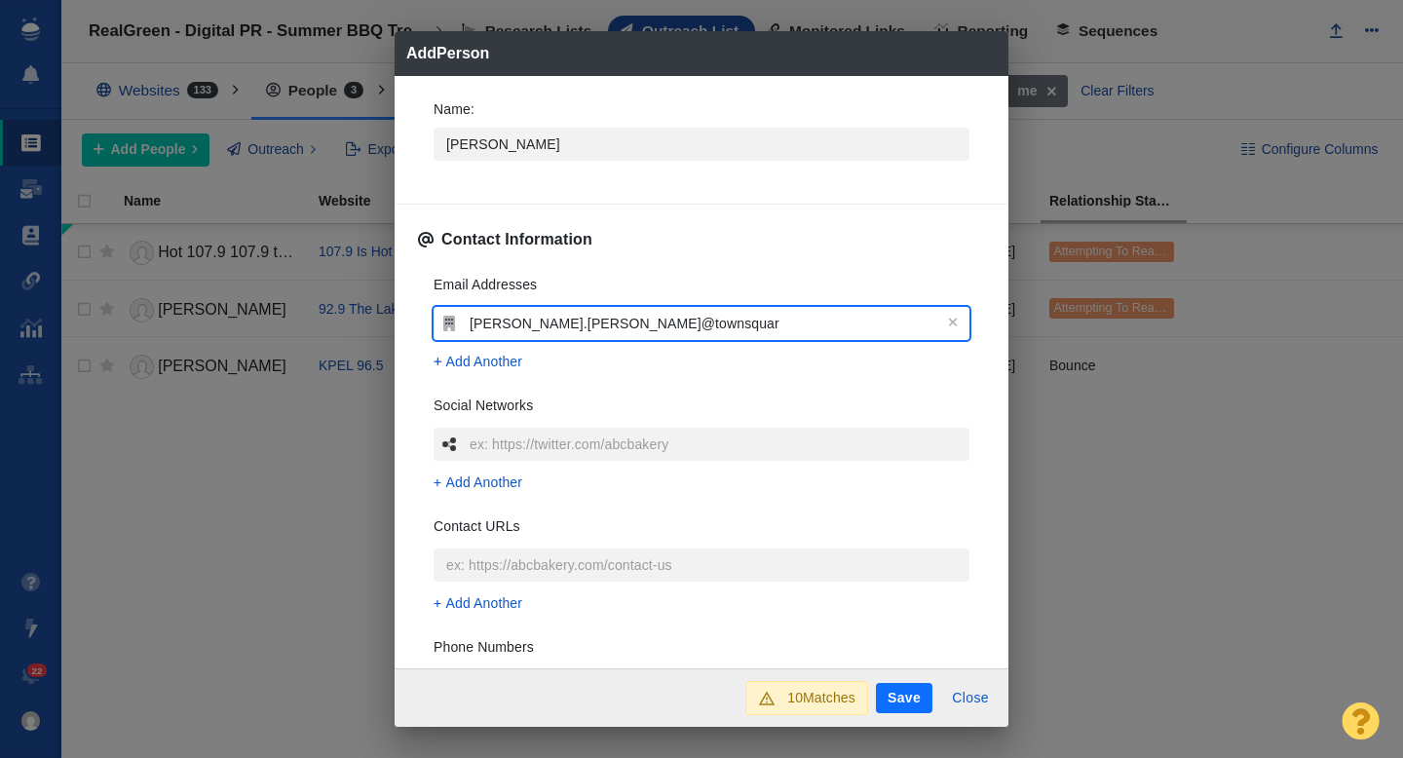
type input "Jamie.Angelle@townsquare"
type textarea "x"
type input "Jamie.Angelle@townsquareme"
type textarea "x"
type input "Jamie.Angelle@townsquaremedia.com"
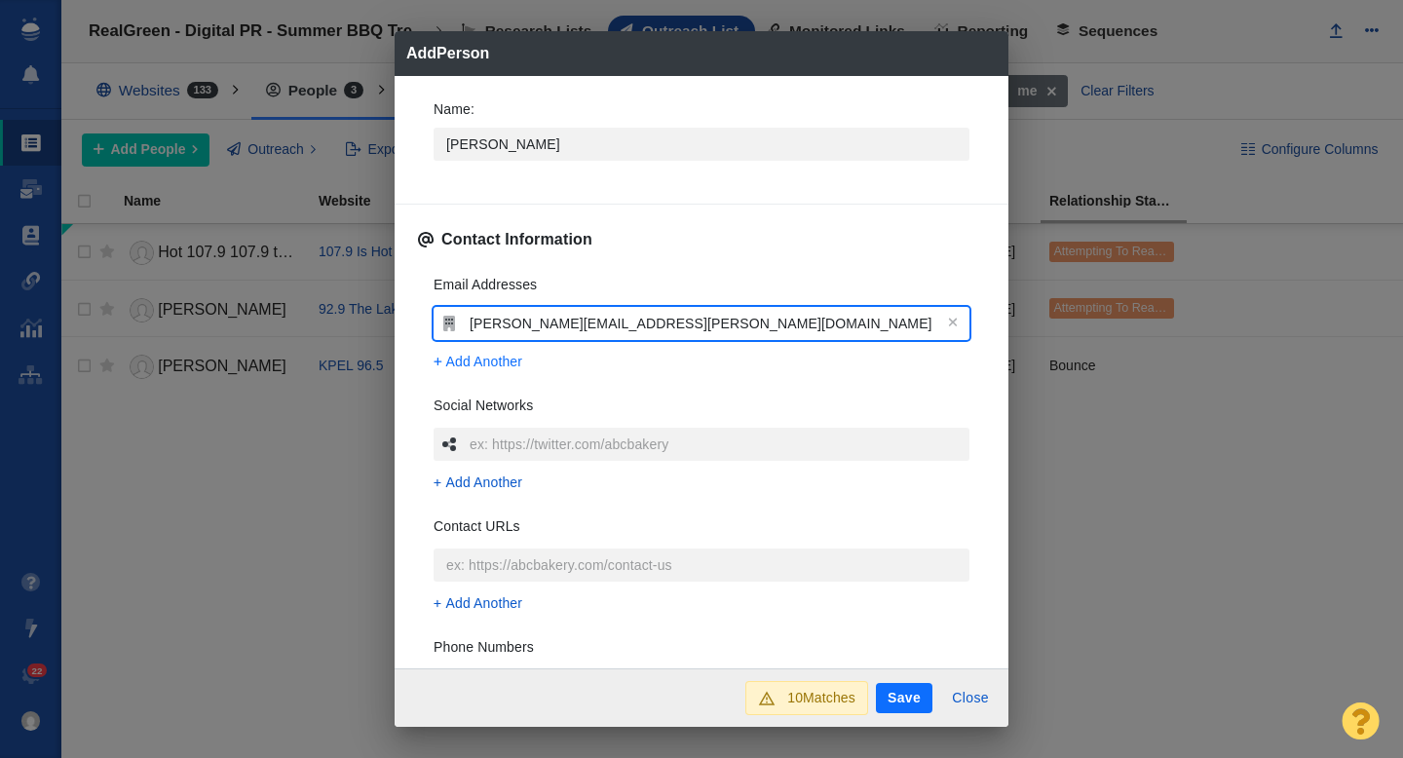
type textarea "x"
type input "Jamie.Angelle@townsquaremedia.com"
click at [409, 327] on div "Name : Jamie Contact Information Email Addresses Jamie.Angelle@townsquaremedia.…" at bounding box center [701, 372] width 614 height 593
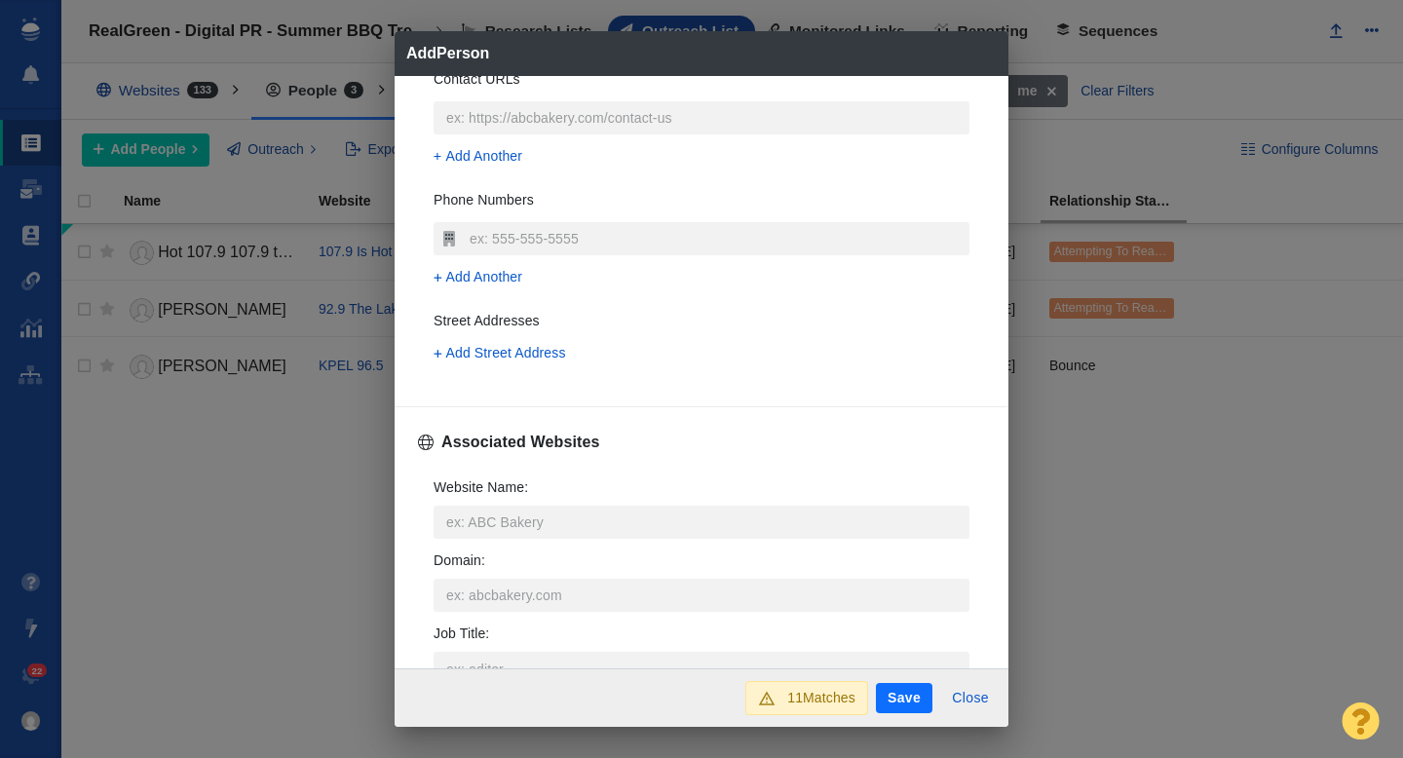
scroll to position [496, 0]
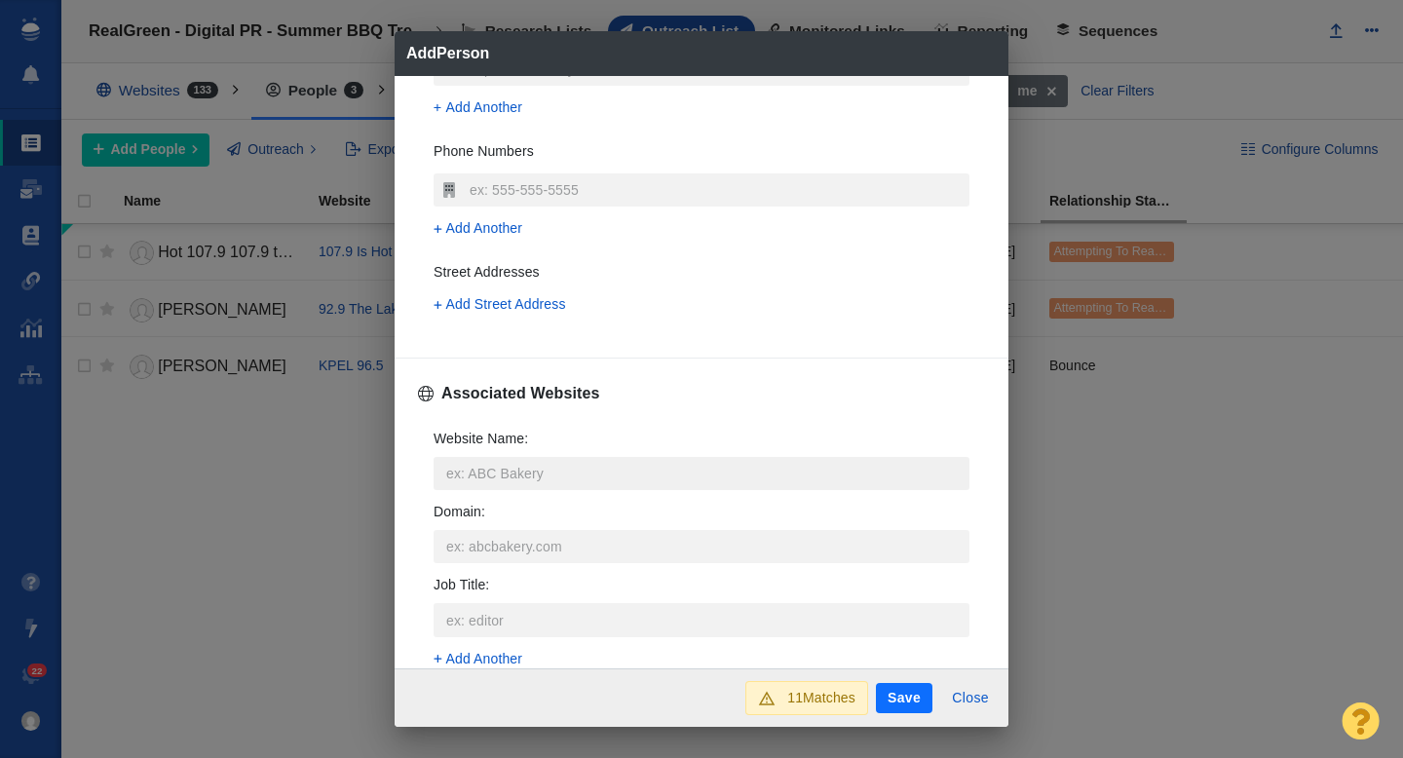
click at [492, 471] on input "Website Name :" at bounding box center [701, 473] width 536 height 33
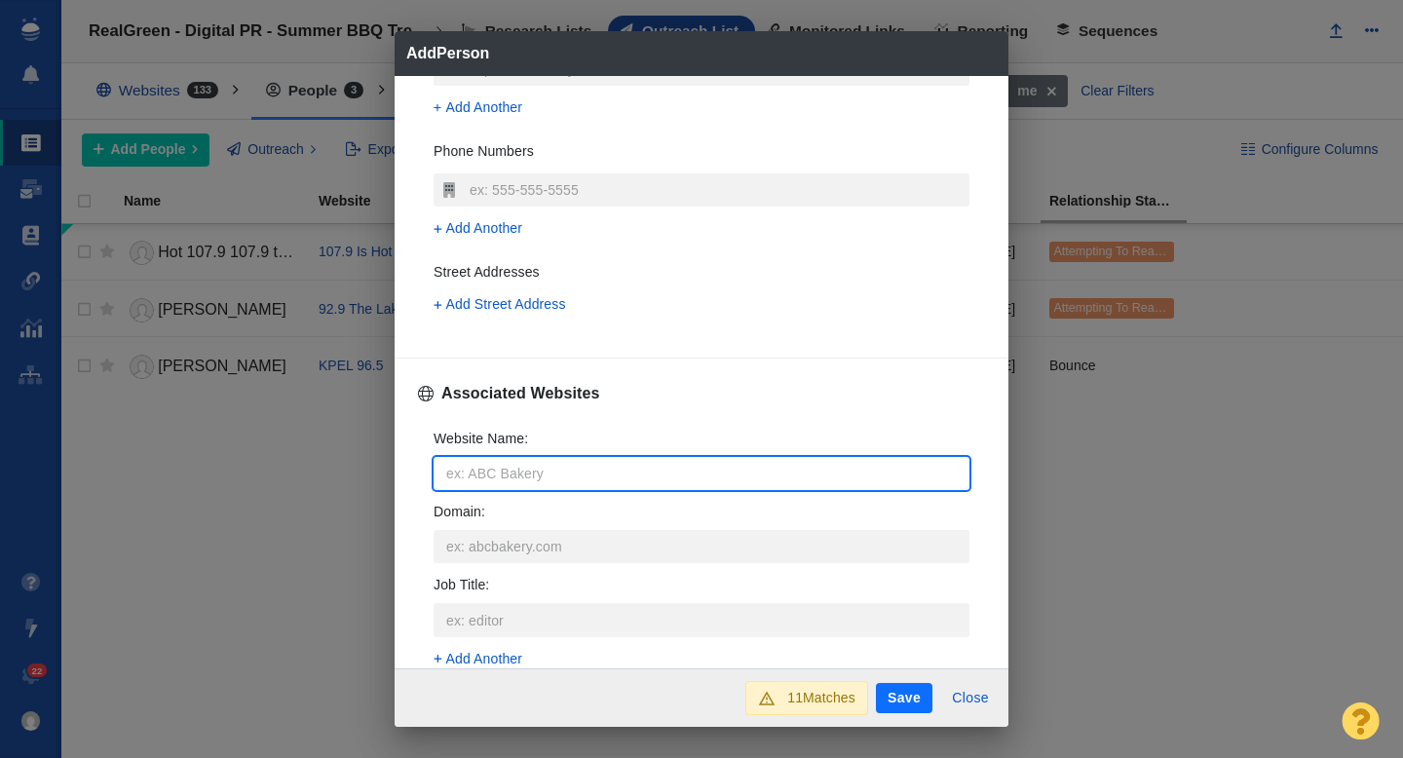
type input "9"
type textarea "x"
type input "99"
type textarea "x"
type input "999"
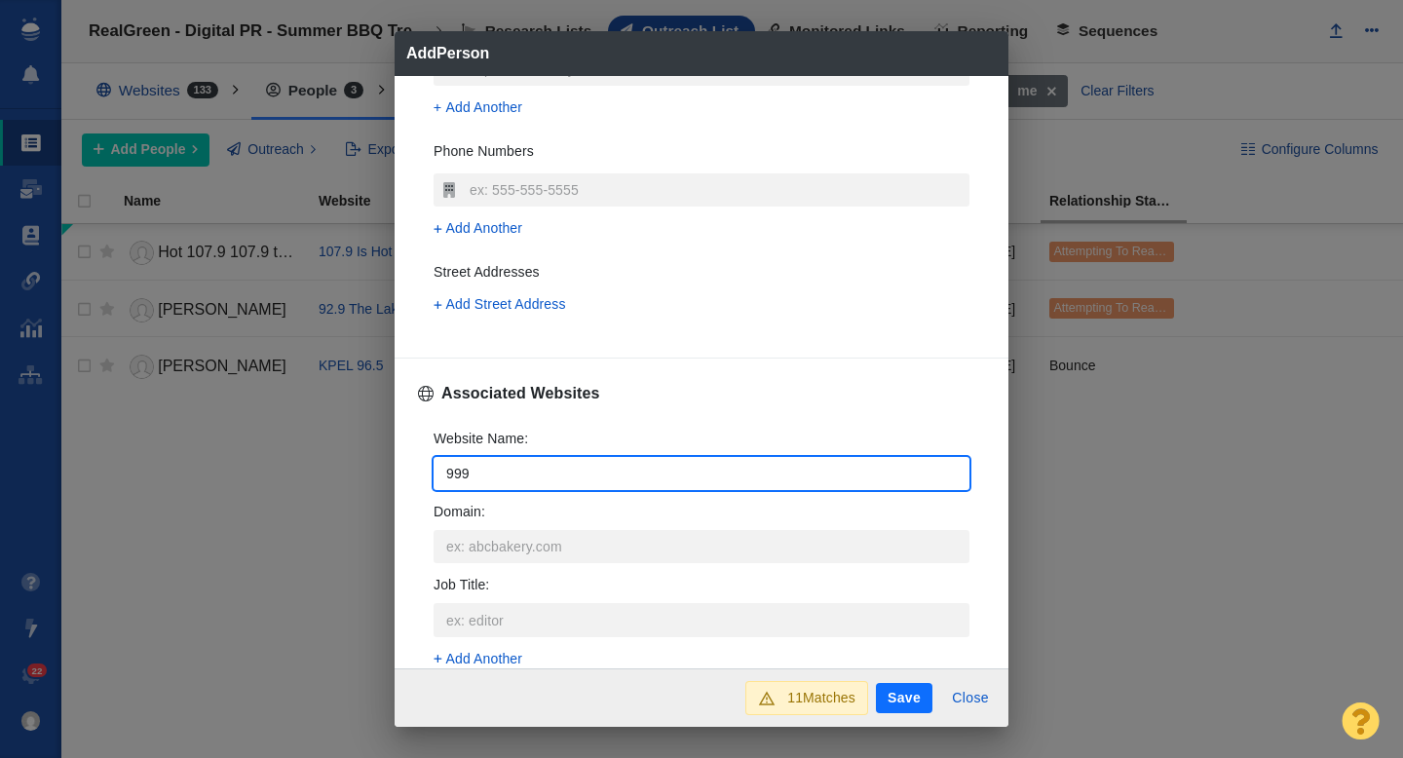
type textarea "x"
type input "999k"
type textarea "x"
type input "999kt"
type textarea "x"
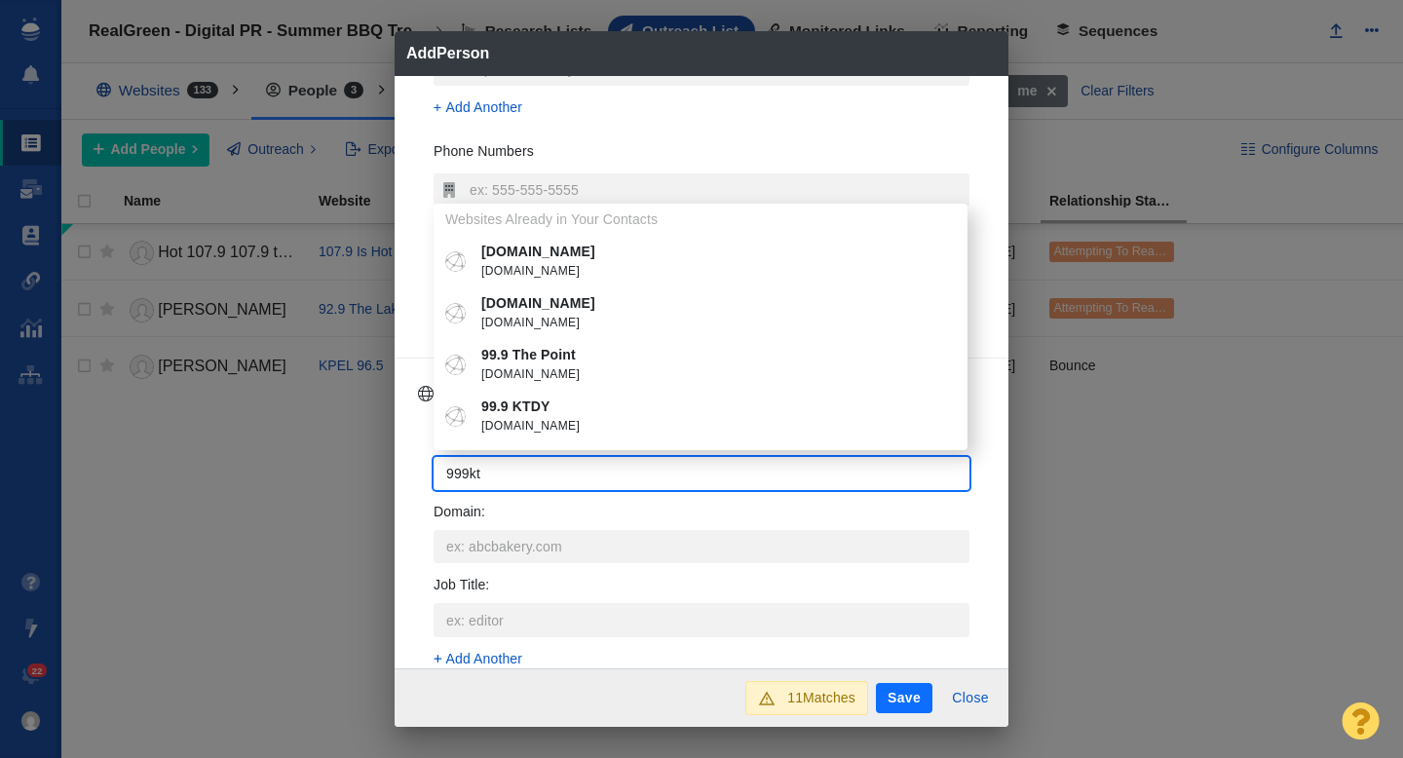
type input "999ktd"
type textarea "x"
type input "999ktdy"
type textarea "x"
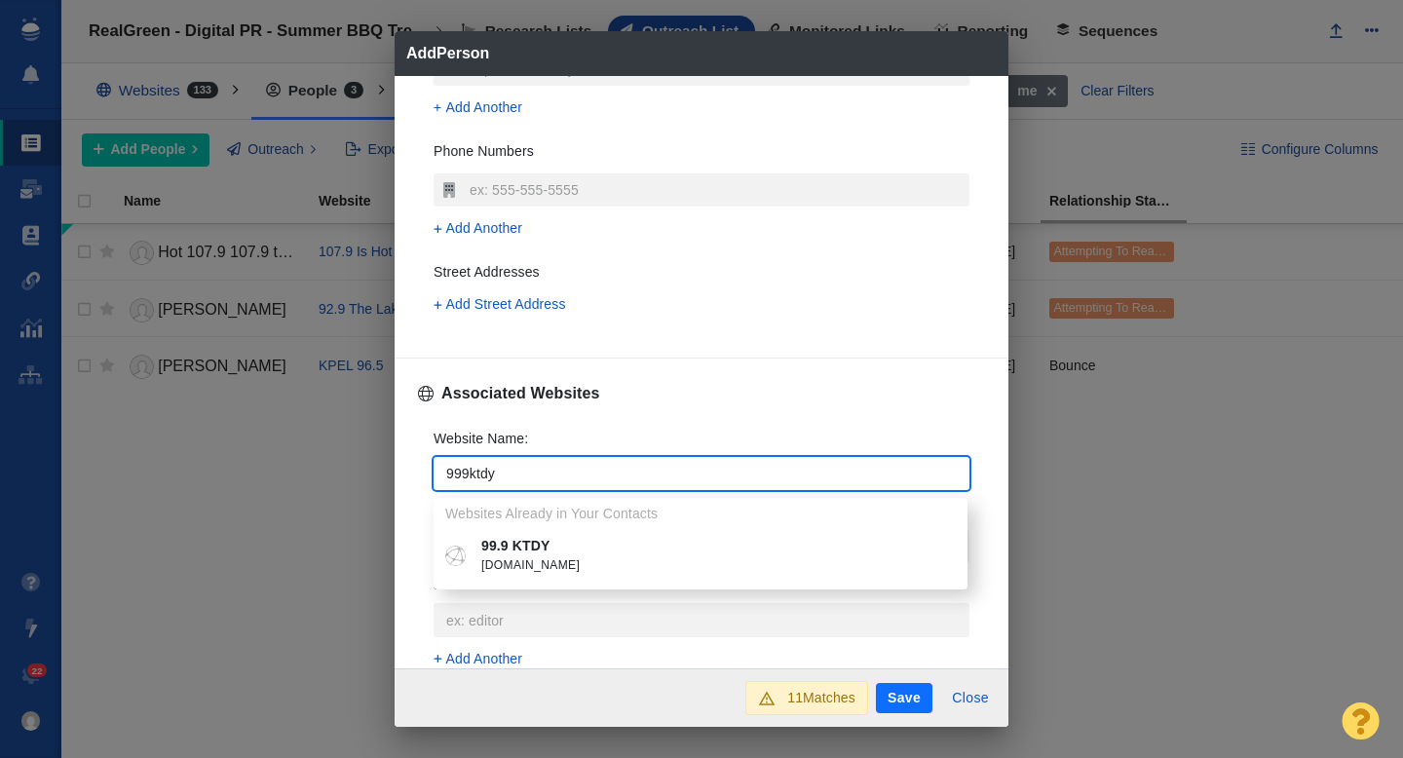
type input "999ktdy"
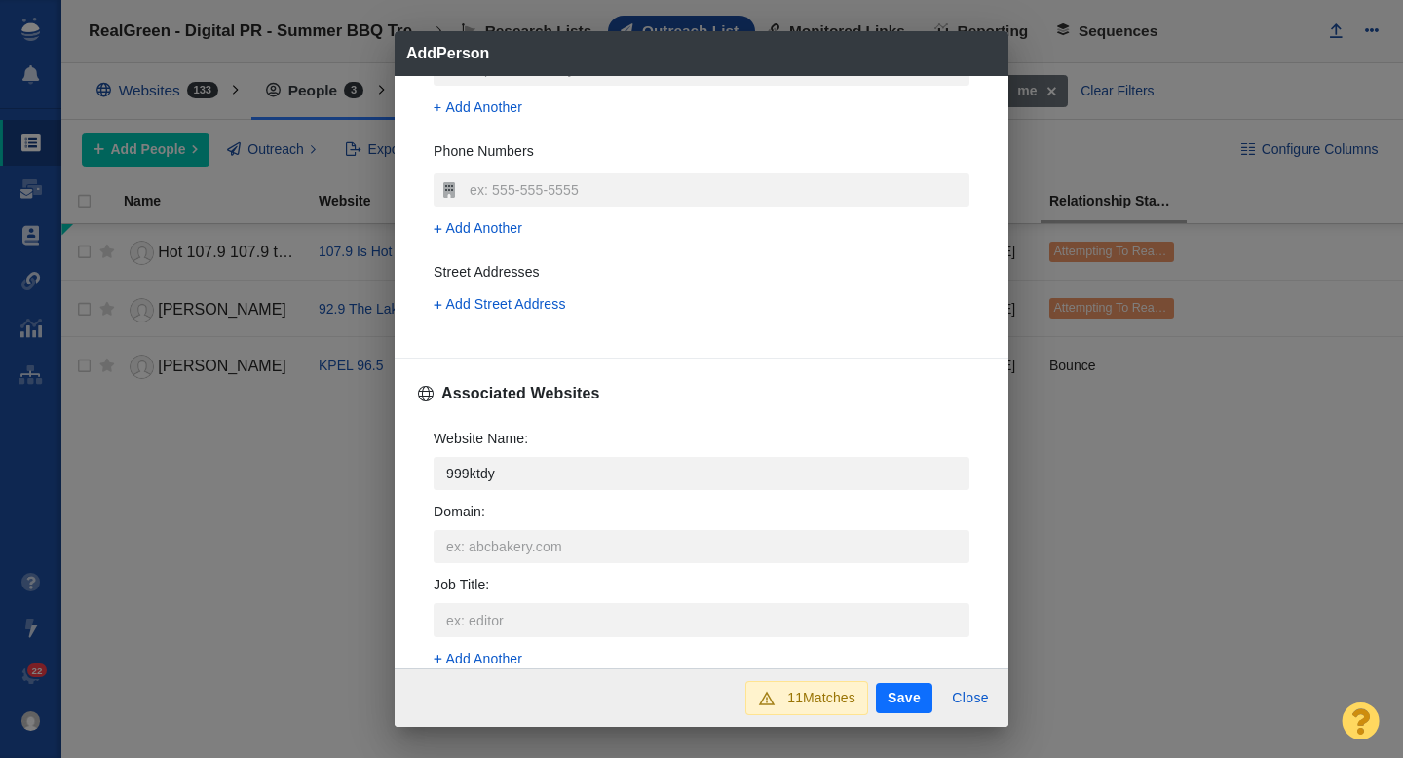
click at [545, 544] on p "99.9 KTDY" at bounding box center [714, 546] width 467 height 20
type textarea "x"
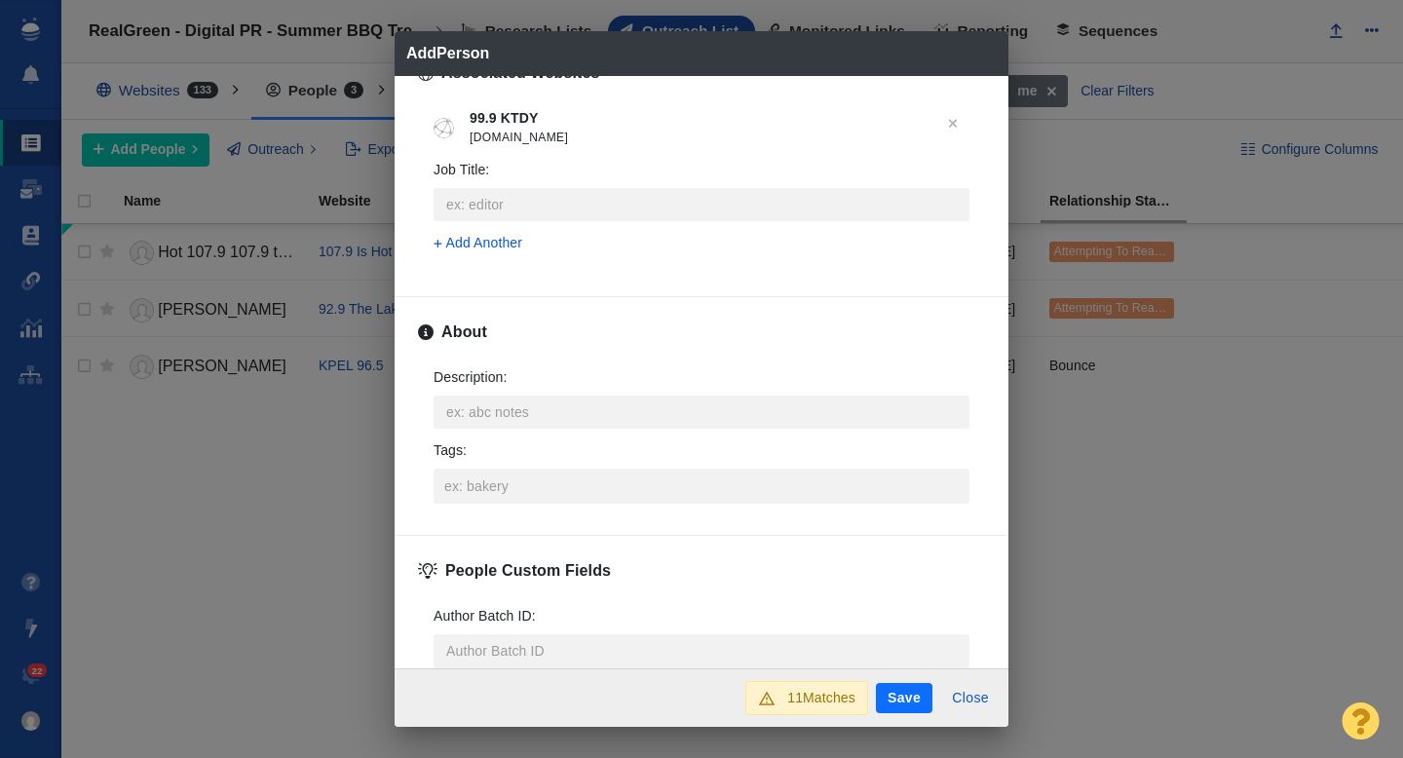
scroll to position [817, 0]
click at [491, 487] on input "Tags :" at bounding box center [701, 485] width 524 height 35
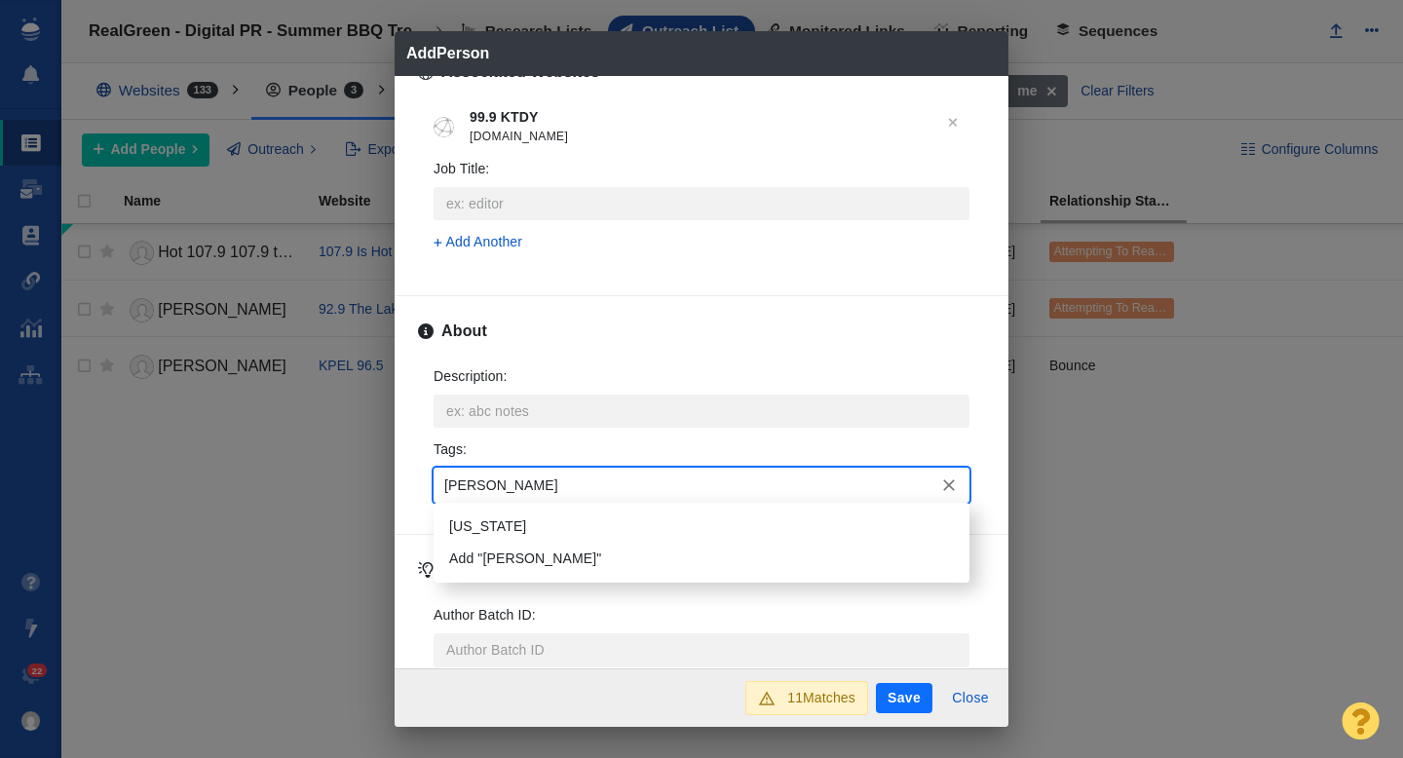
type input "loui"
click at [506, 524] on li "[US_STATE]" at bounding box center [701, 526] width 536 height 32
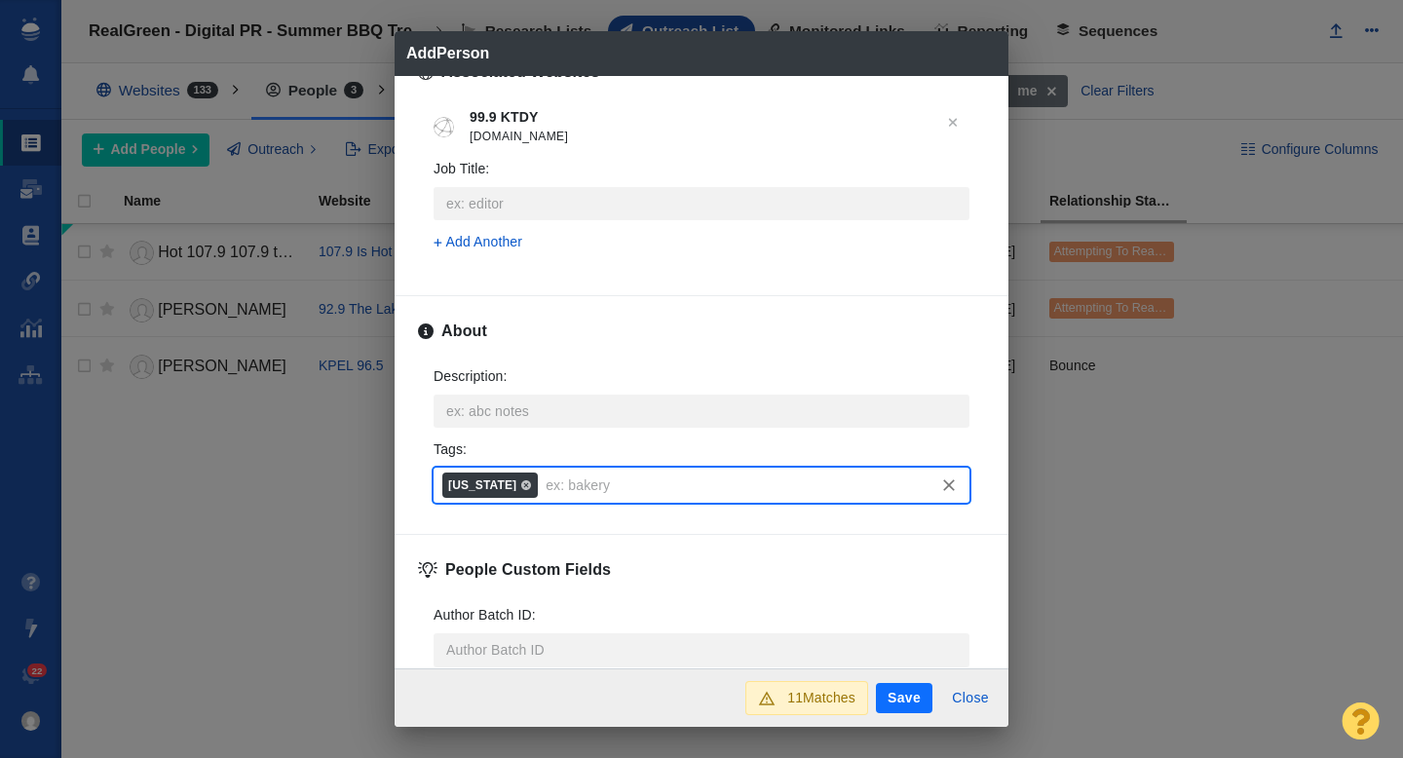
click at [897, 704] on button "Save" at bounding box center [904, 698] width 56 height 31
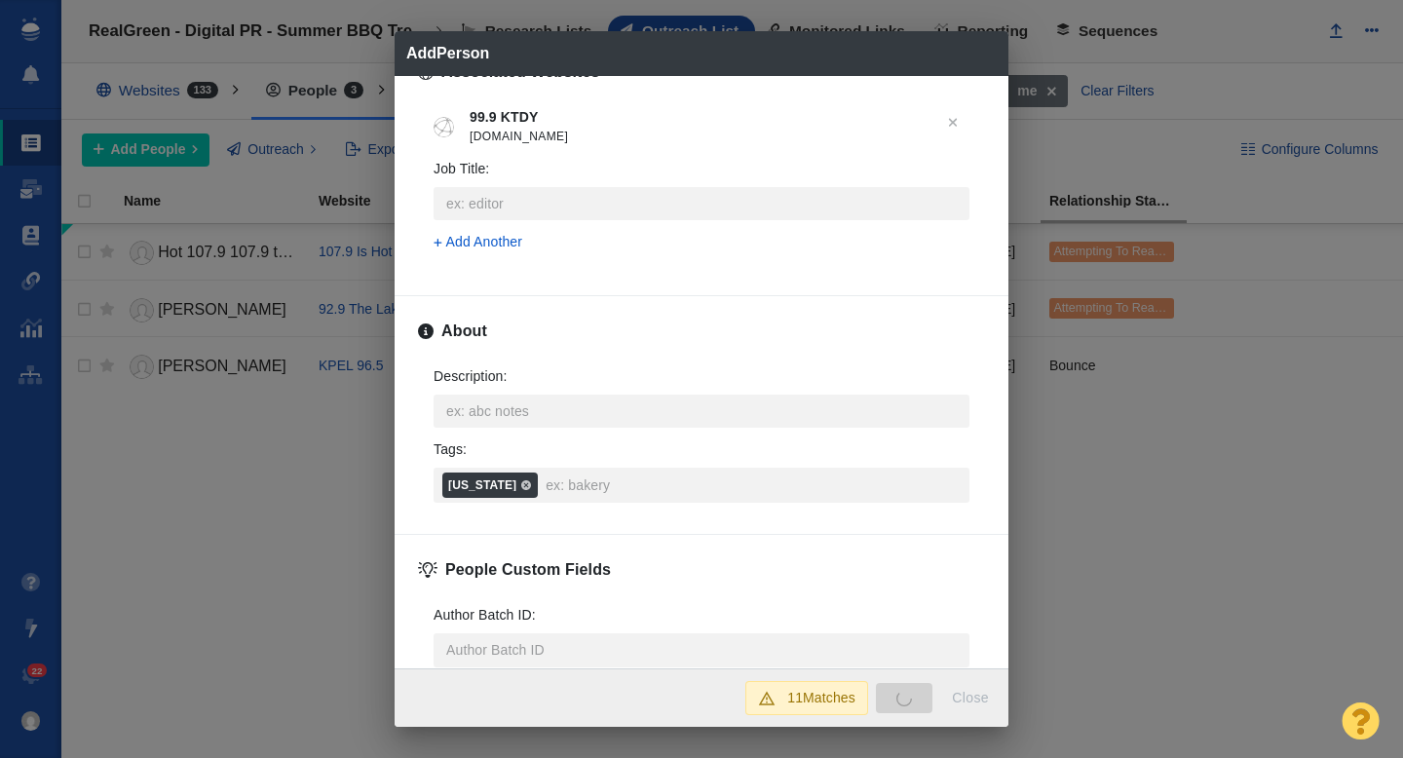
type textarea "x"
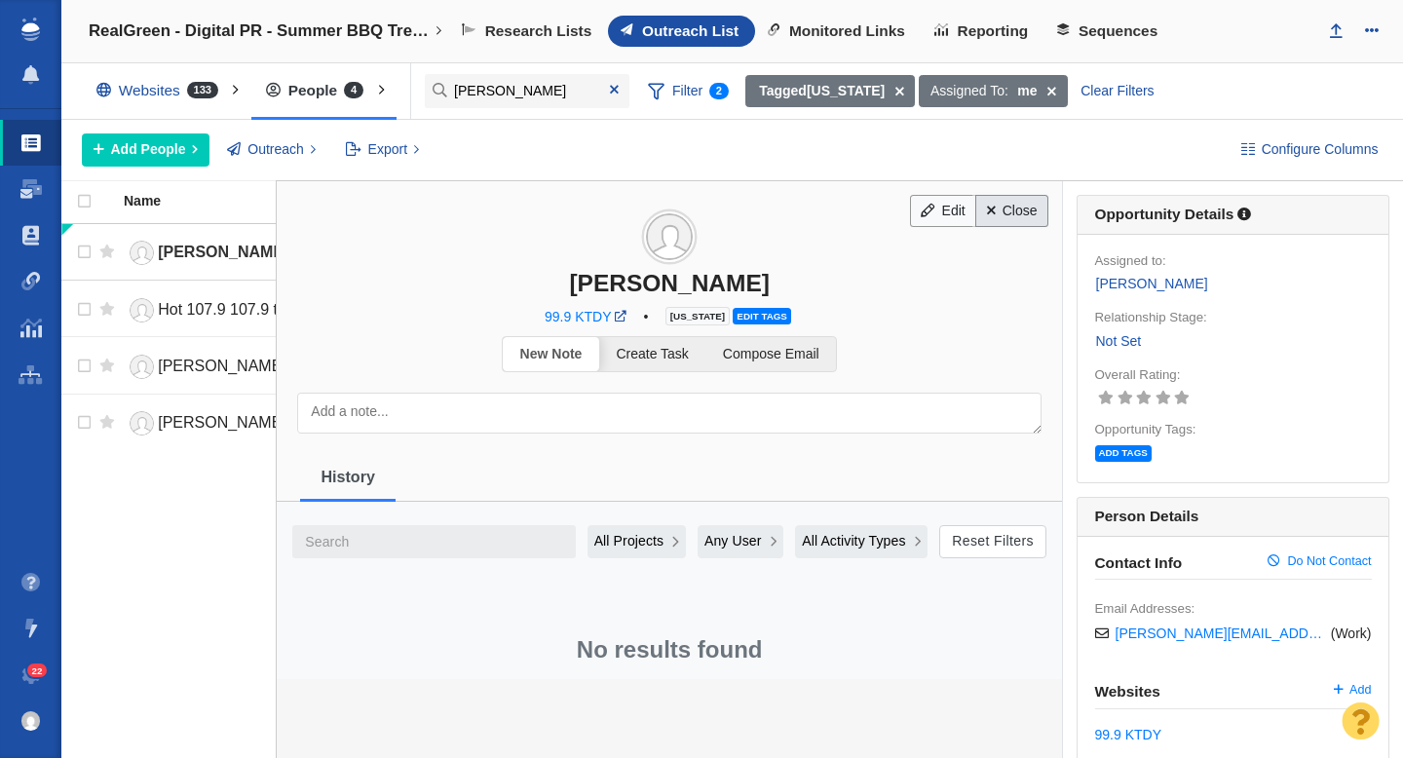
click at [1010, 213] on link "Close" at bounding box center [1011, 211] width 73 height 33
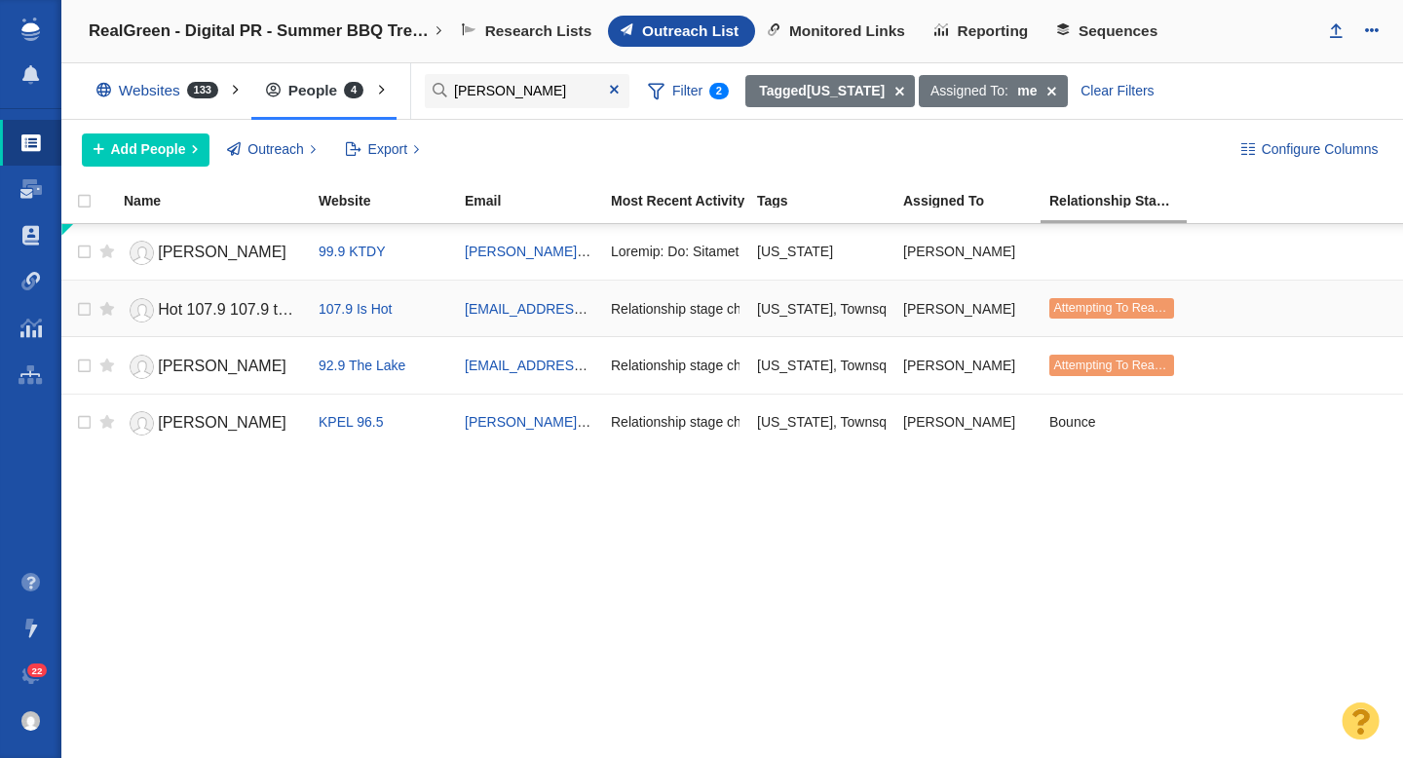
click at [231, 310] on span "Hot 107.9 107.9 team" at bounding box center [233, 309] width 150 height 17
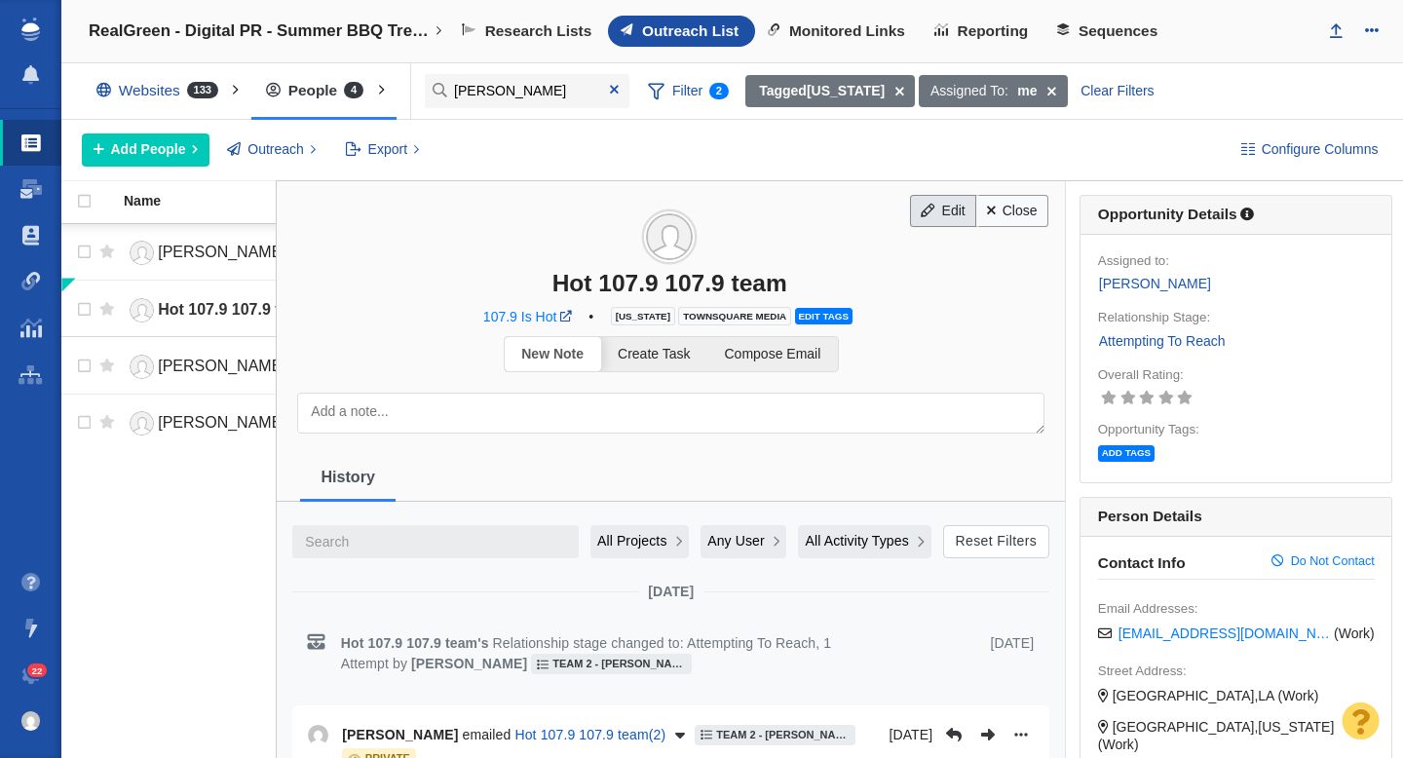
click at [941, 219] on link "Edit" at bounding box center [943, 211] width 66 height 33
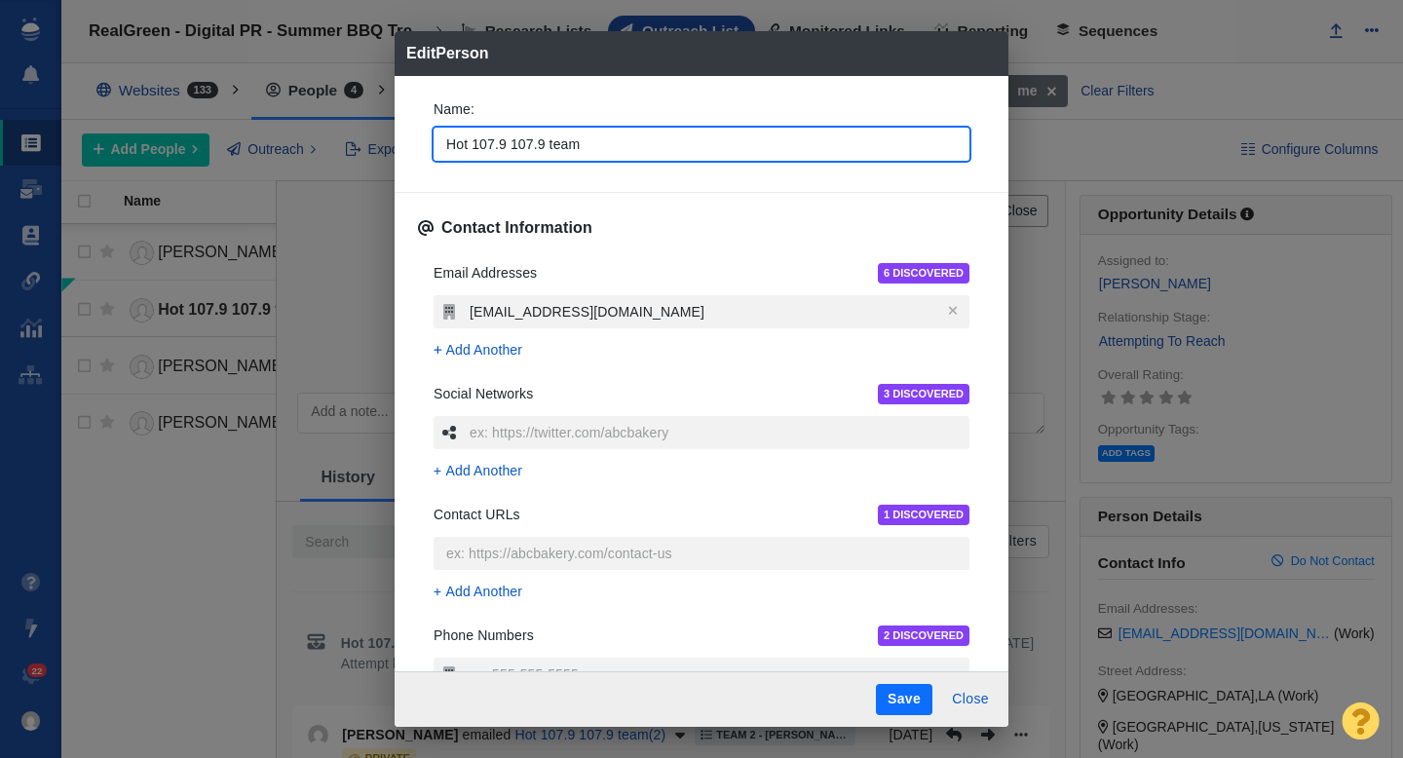
drag, startPoint x: 507, startPoint y: 144, endPoint x: 435, endPoint y: 144, distance: 72.1
click at [435, 144] on input "Hot 107.9 107.9 team" at bounding box center [701, 144] width 536 height 33
type input "107.9 team"
type textarea "x"
type input "107.9 team"
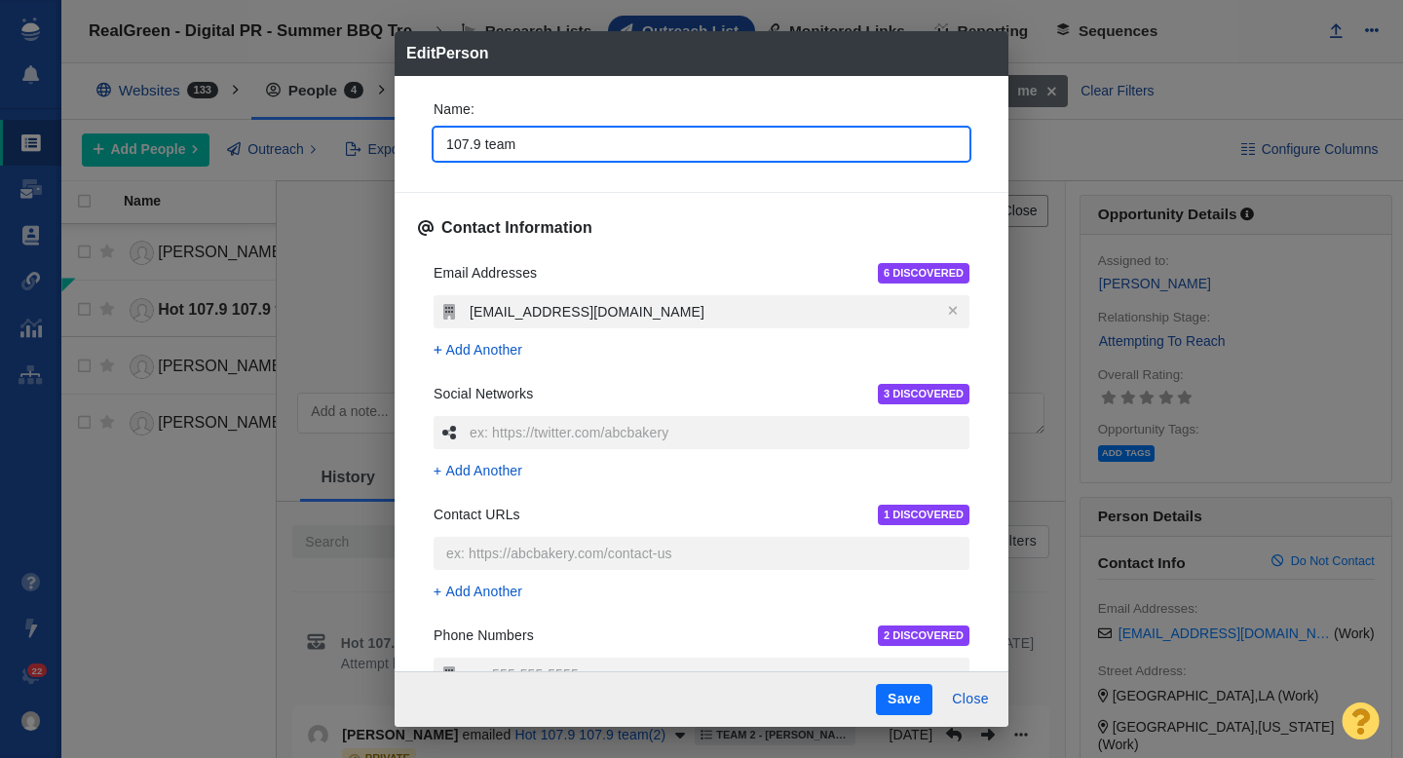
type textarea "x"
type input "107.9 team"
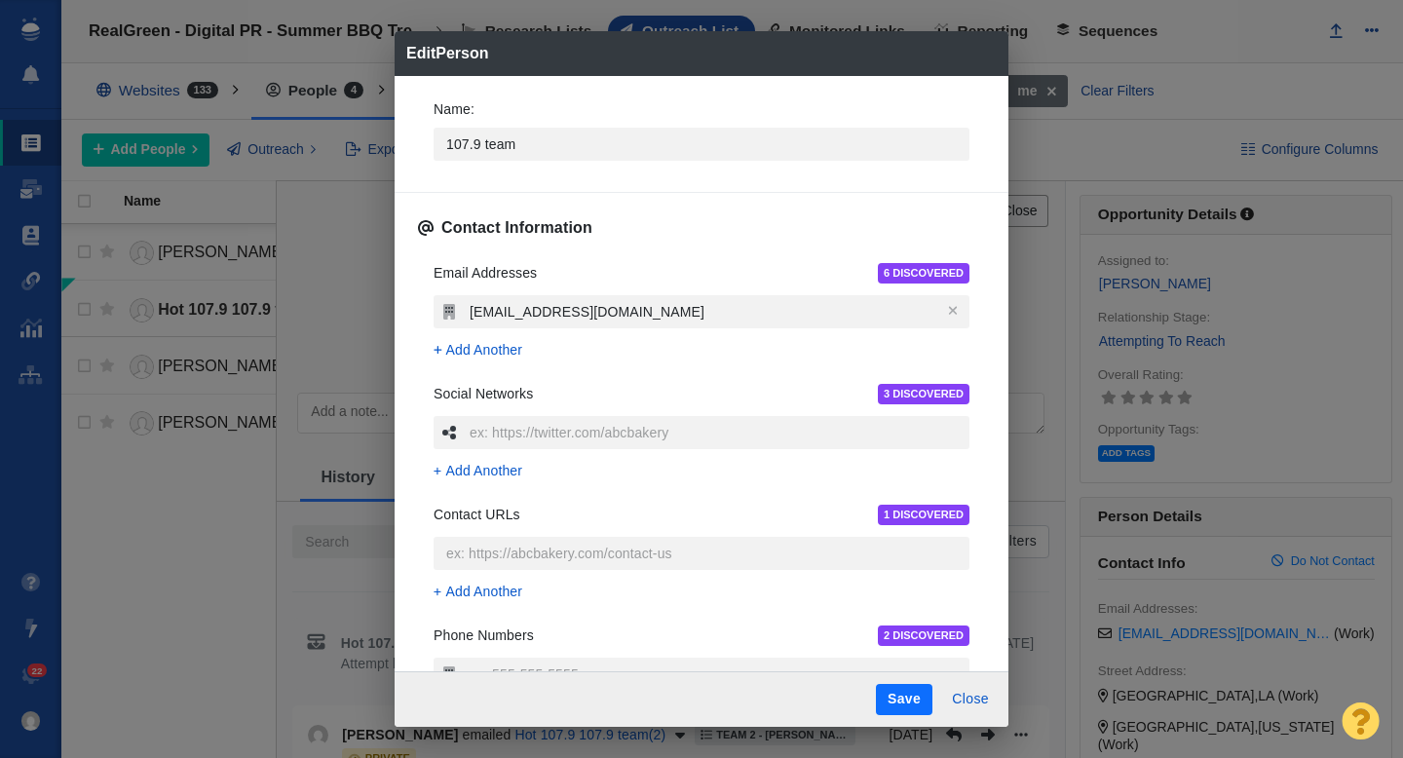
click at [903, 700] on button "Save" at bounding box center [904, 699] width 56 height 31
type textarea "x"
type input "Hot 107.9 107.9 team"
type textarea "x"
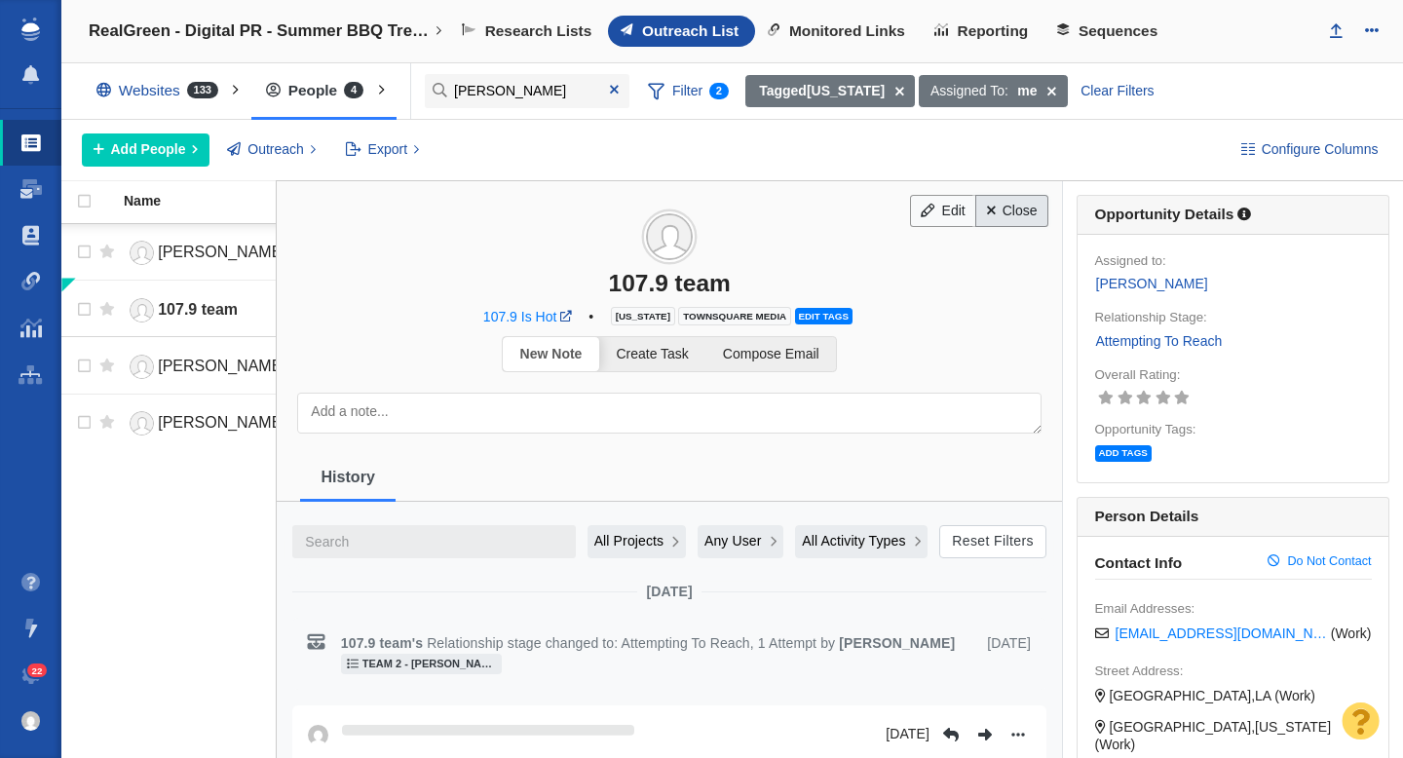
click at [1023, 207] on link "Close" at bounding box center [1011, 211] width 73 height 33
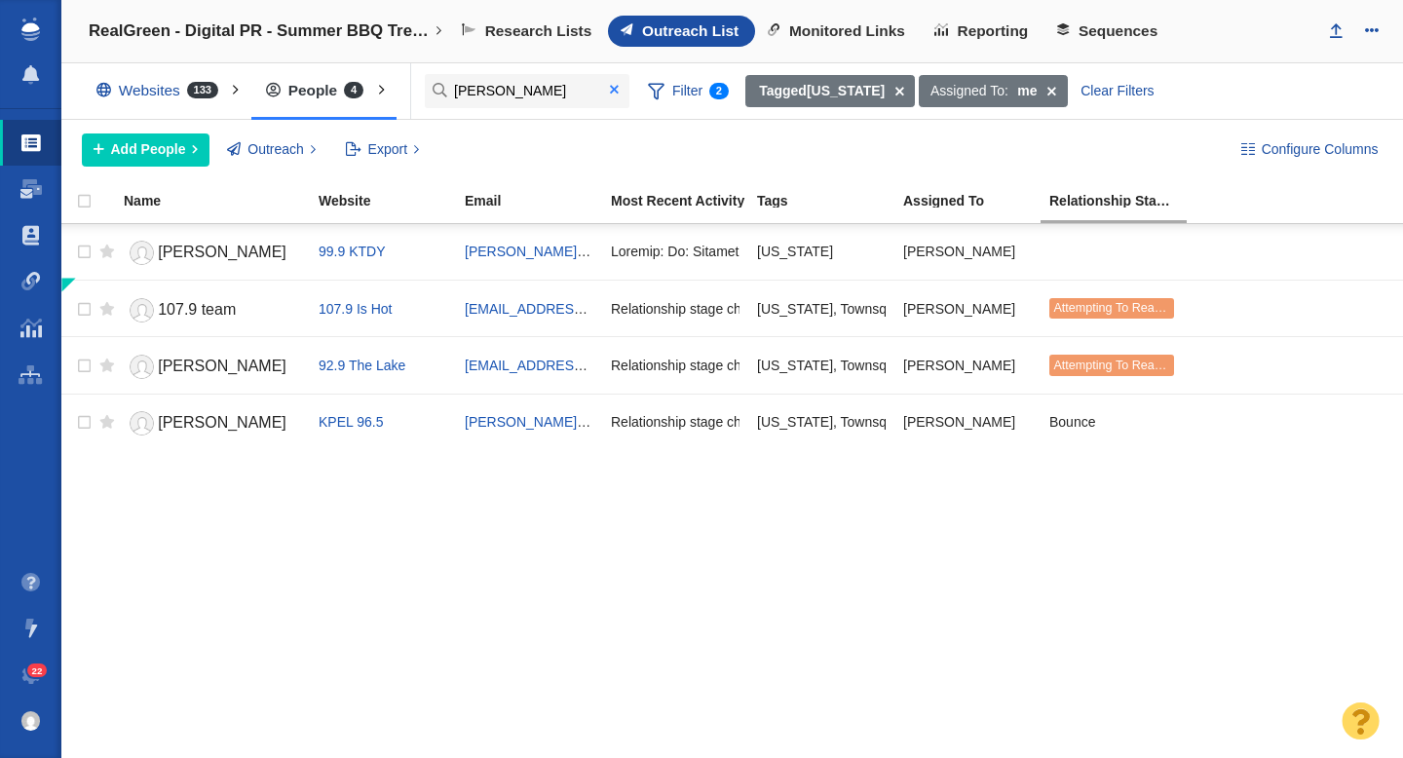
click at [614, 90] on span at bounding box center [614, 90] width 9 height 14
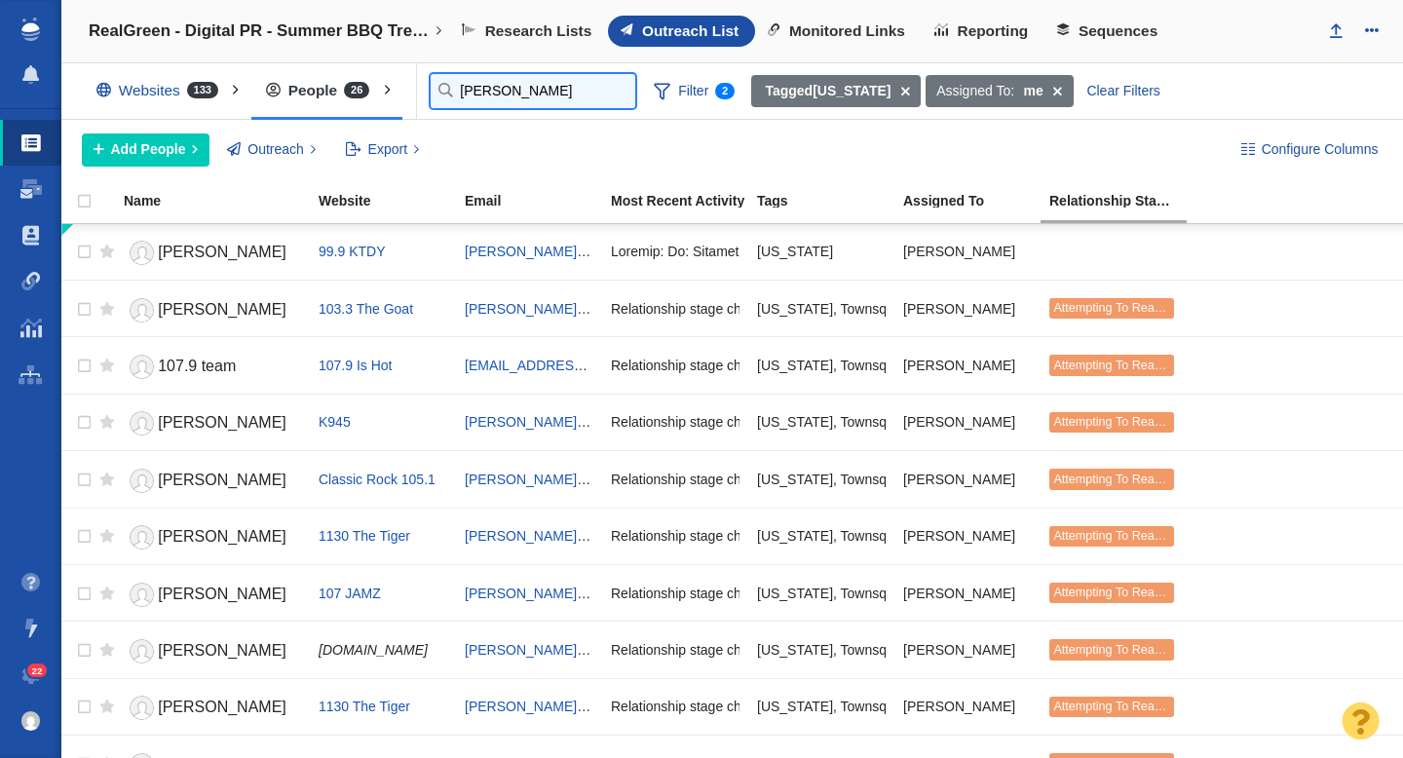
click at [474, 92] on input "jamie" at bounding box center [533, 91] width 205 height 34
paste input "[PERSON_NAME][EMAIL_ADDRESS][PERSON_NAME][DOMAIN_NAME]"
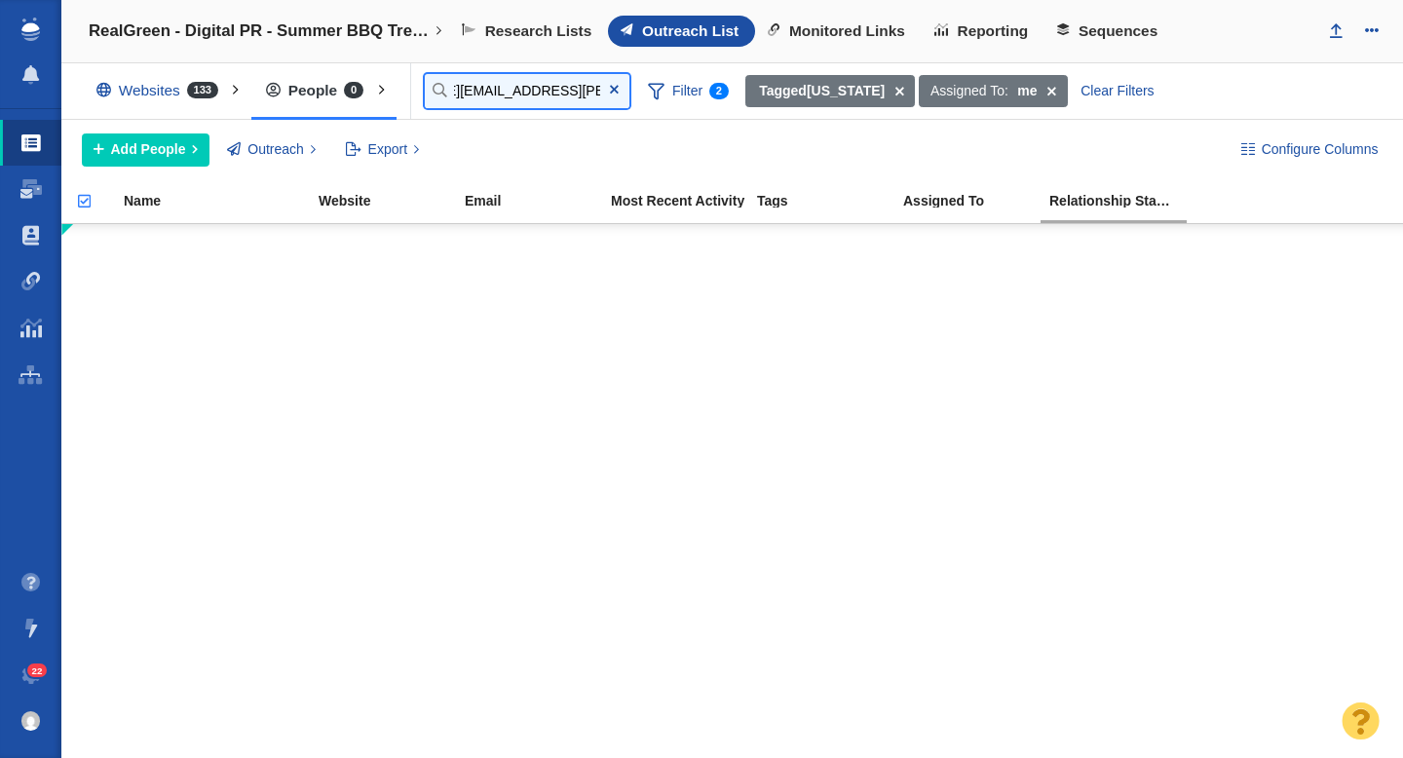
type input "[PERSON_NAME][EMAIL_ADDRESS][PERSON_NAME][DOMAIN_NAME]"
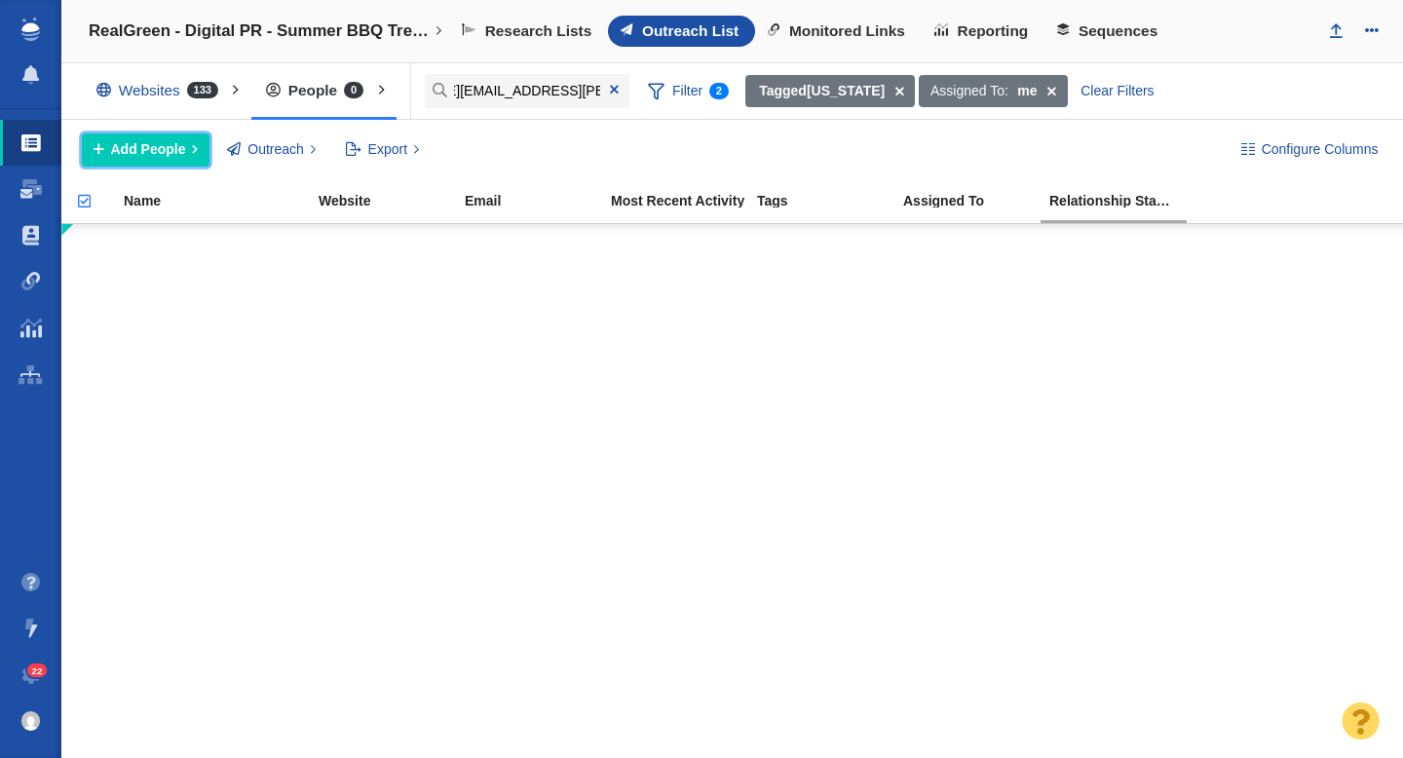
click at [149, 150] on span "Add People" at bounding box center [148, 149] width 75 height 20
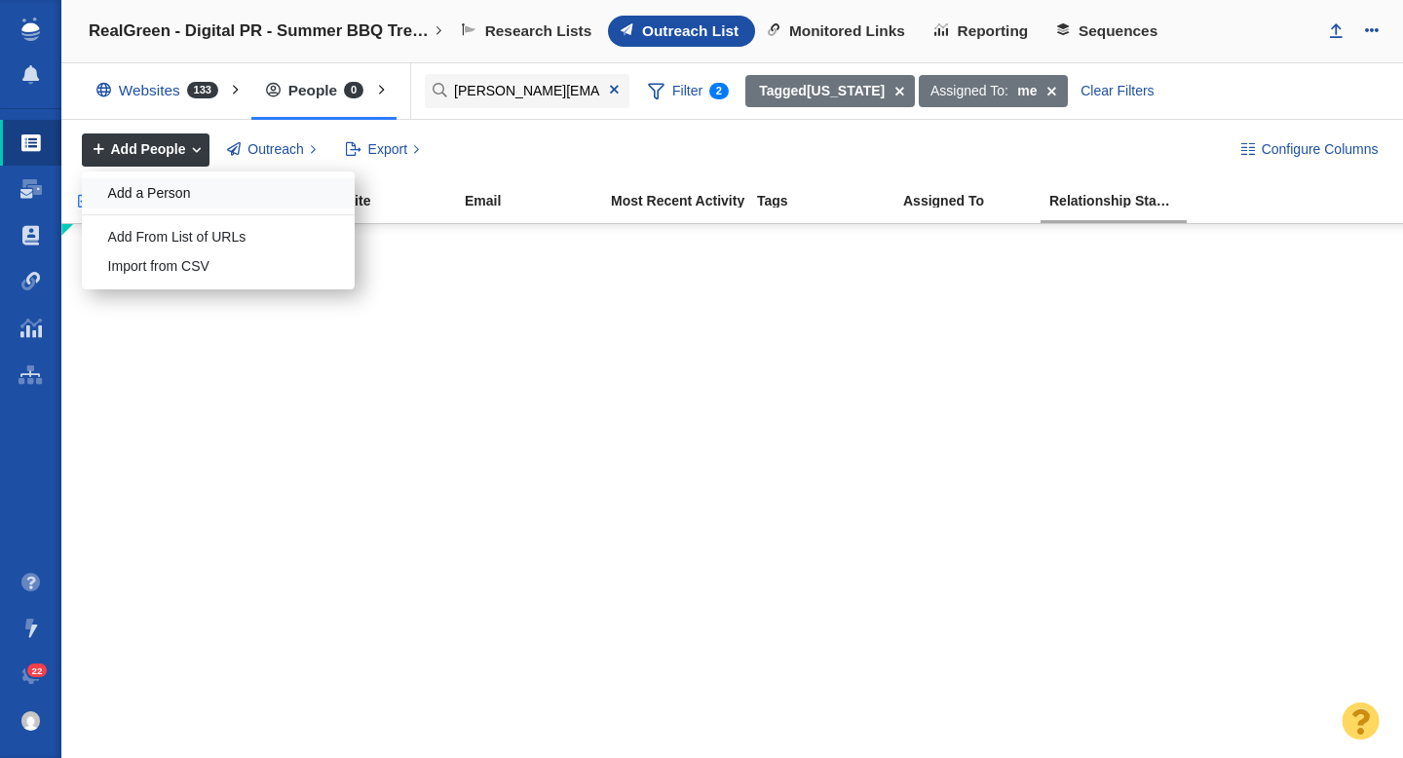
click at [206, 199] on div "Add a Person" at bounding box center [218, 193] width 273 height 30
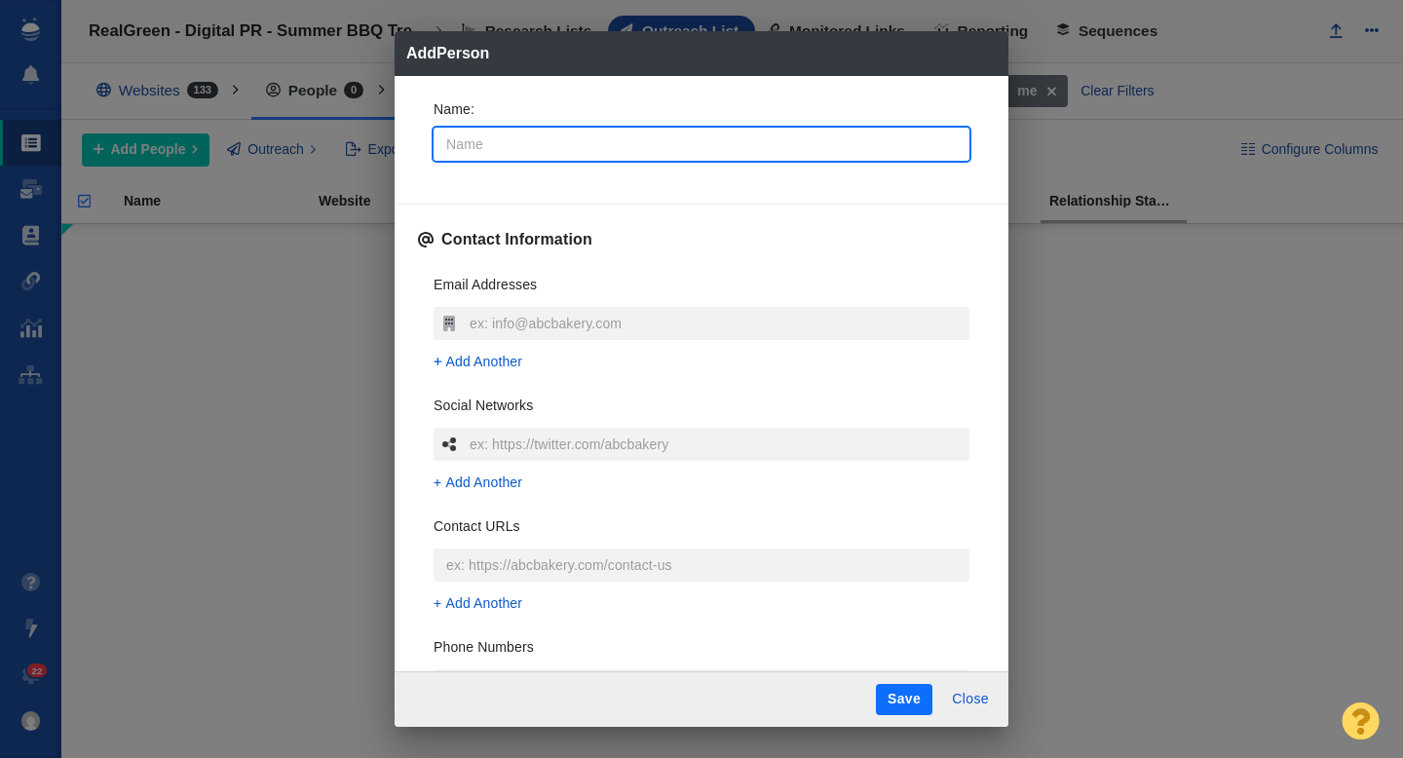
click at [508, 147] on input "Name :" at bounding box center [701, 144] width 536 height 33
type input "N"
type textarea "x"
type input "Na"
type textarea "x"
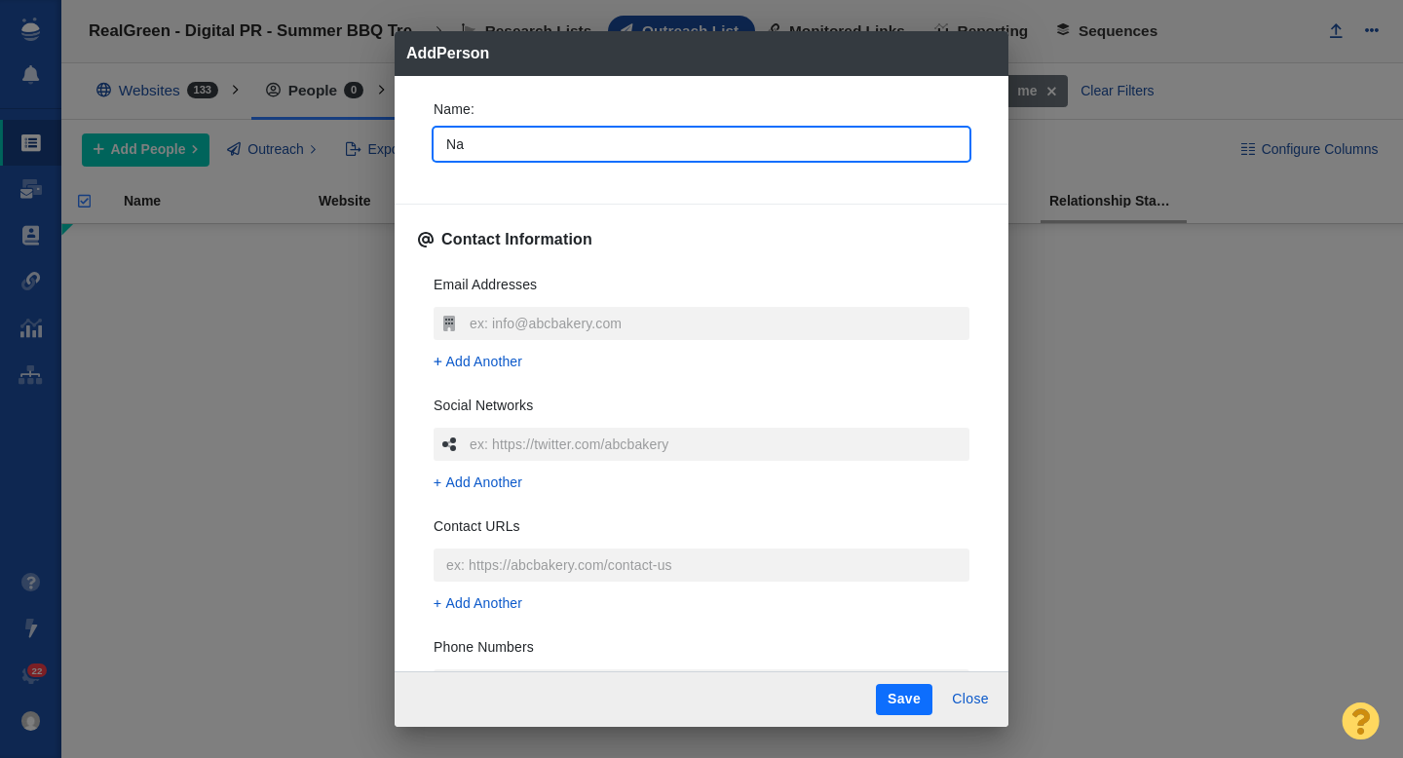
type input "Nan"
type textarea "x"
type input "Nane"
type textarea "x"
type input "Nanet"
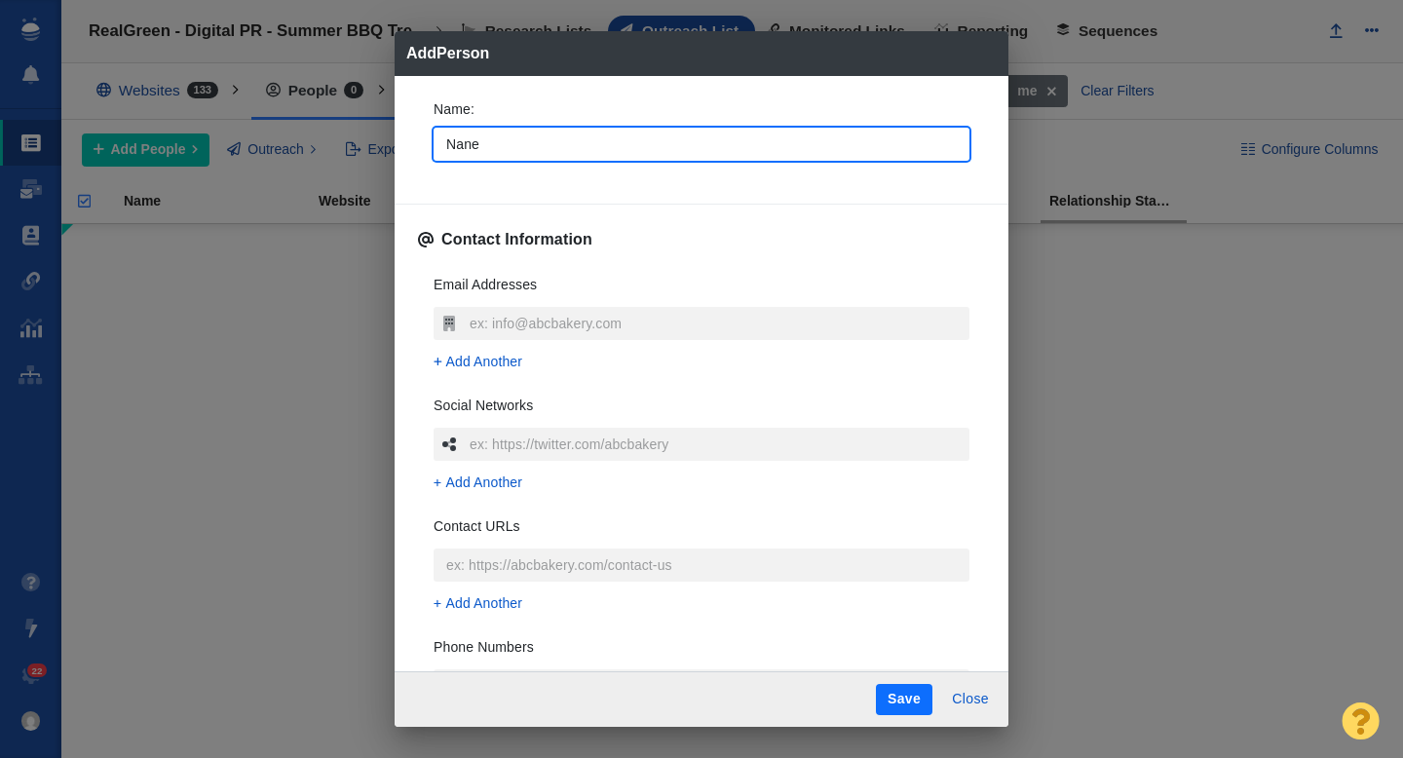
type textarea "x"
type input "Nanett"
type textarea "x"
type input "[PERSON_NAME]"
type textarea "x"
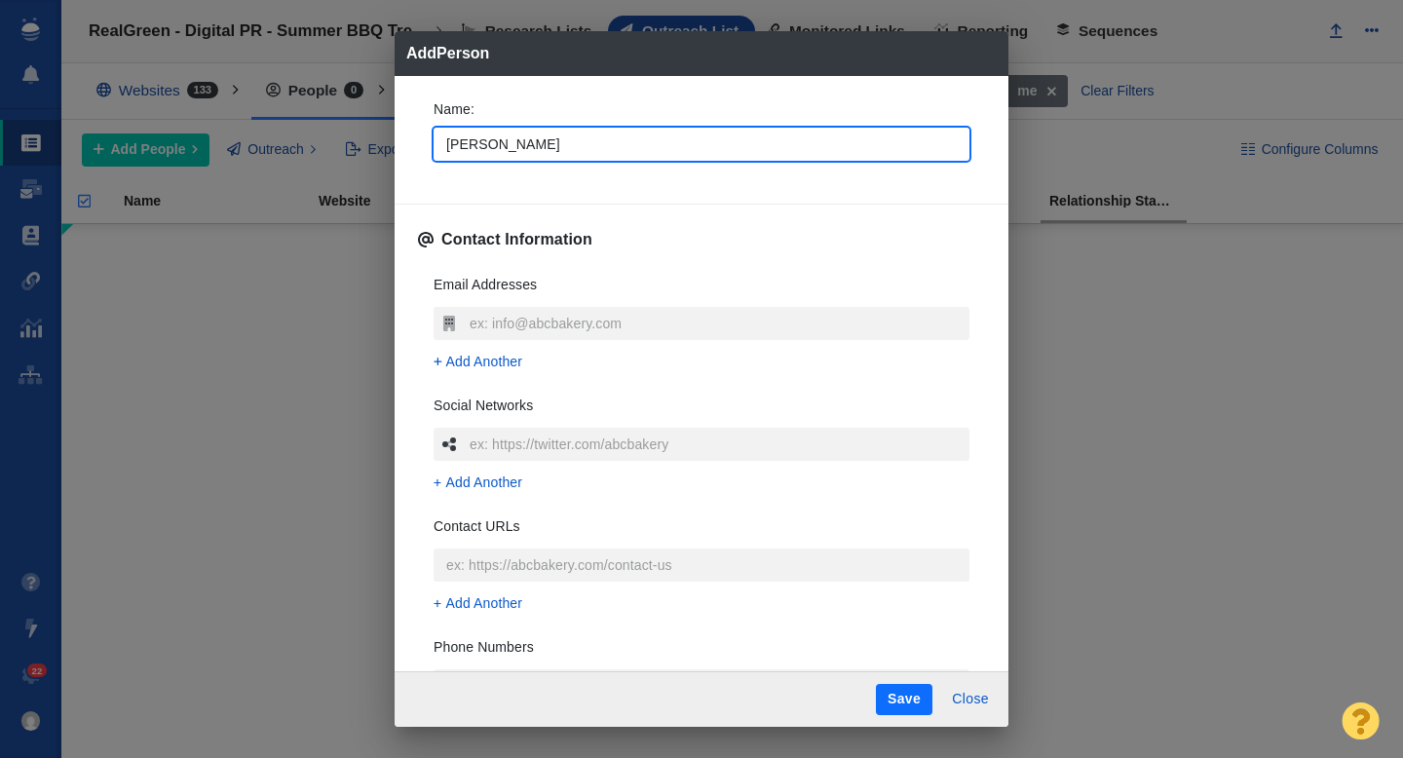
type input "[PERSON_NAME]"
type textarea "x"
click at [411, 159] on div "Name : Nanette Contact Information Email Addresses Add Another Social Networks …" at bounding box center [701, 374] width 614 height 596
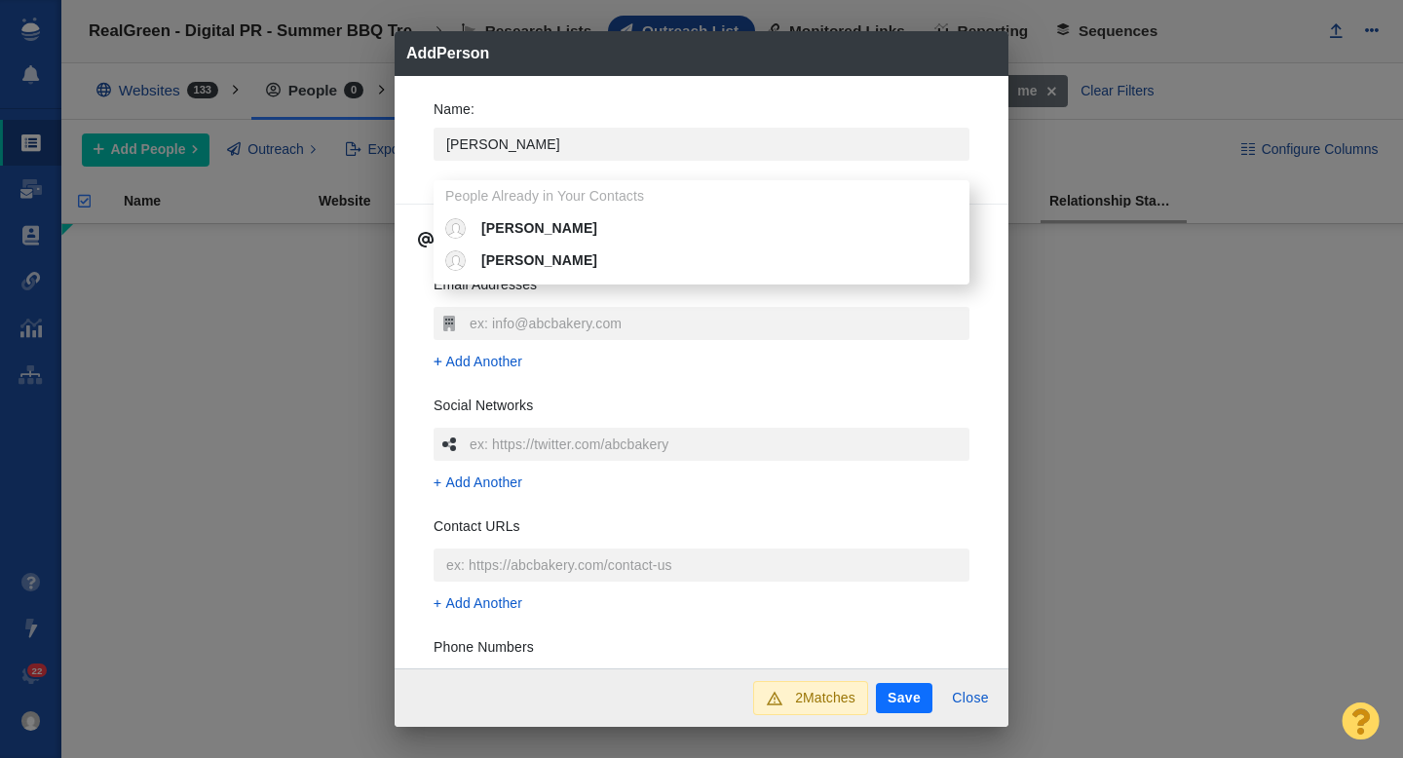
click at [411, 306] on div "Name : Nanette People Already in Your Contacts Nanette J. Davis Nanette Osterho…" at bounding box center [701, 372] width 614 height 593
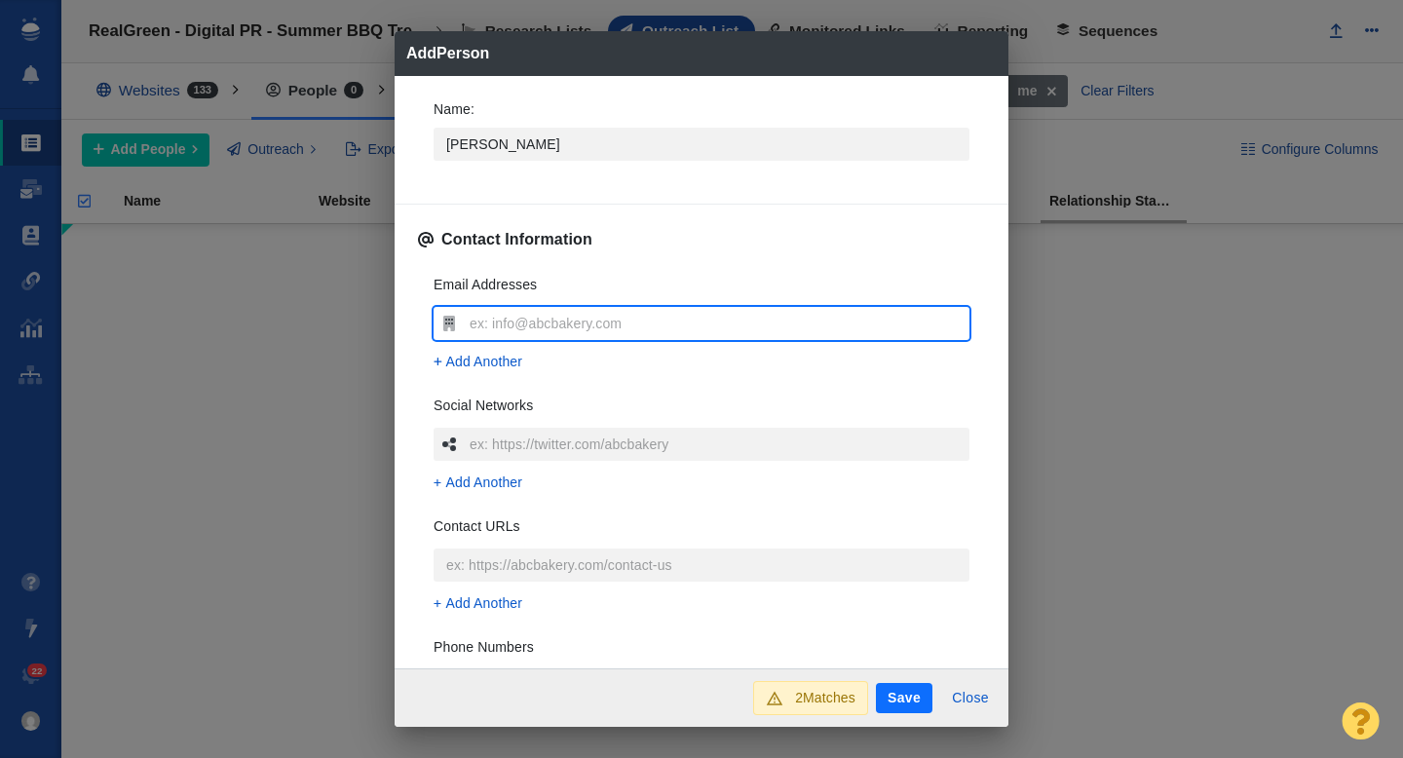
click at [487, 322] on input "text" at bounding box center [717, 323] width 505 height 33
type input "[PERSON_NAME][EMAIL_ADDRESS][PERSON_NAME][DOMAIN_NAME]"
type textarea "x"
type input "[PERSON_NAME][EMAIL_ADDRESS][PERSON_NAME][DOMAIN_NAME]"
click at [409, 353] on div "Name : Nanette Contact Information Email Addresses nanette.lavergne@townsquarem…" at bounding box center [701, 372] width 614 height 593
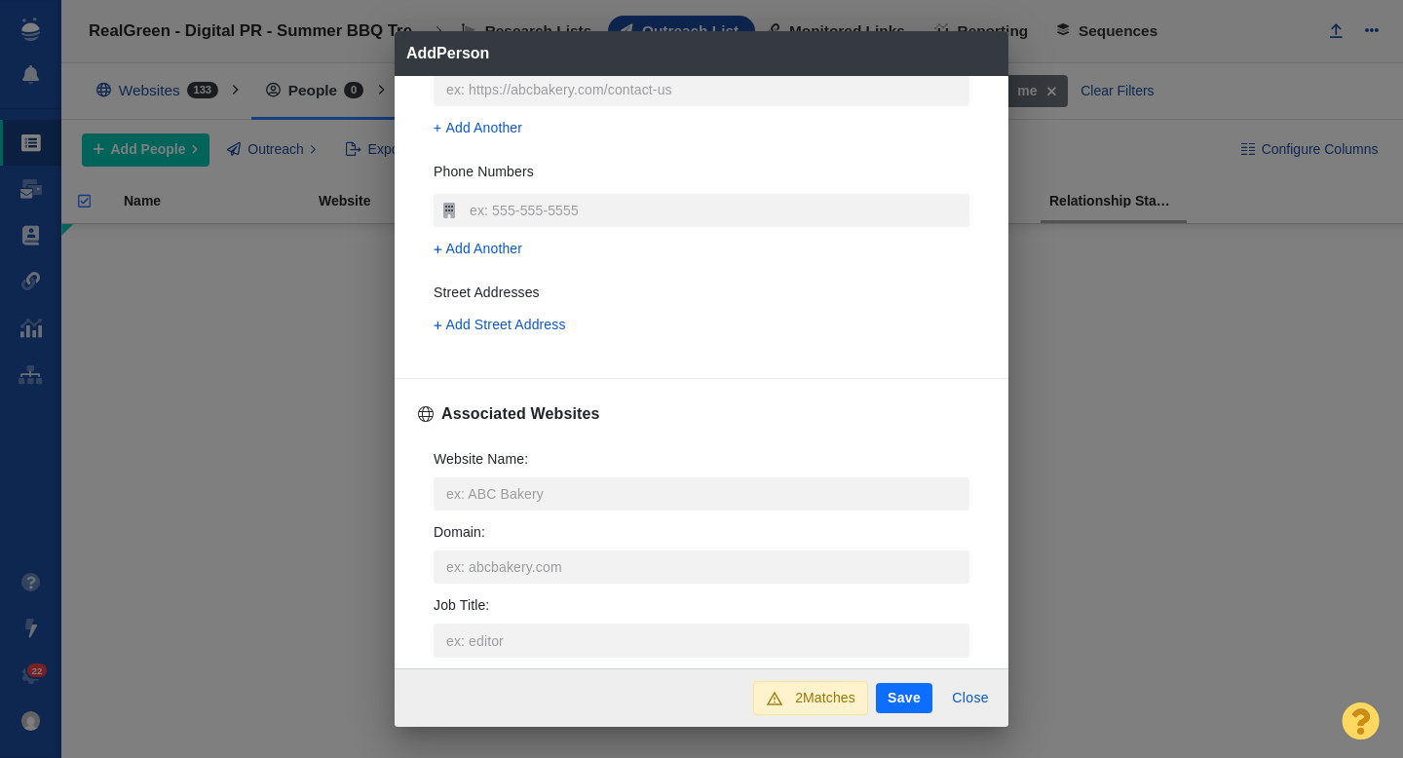
scroll to position [492, 0]
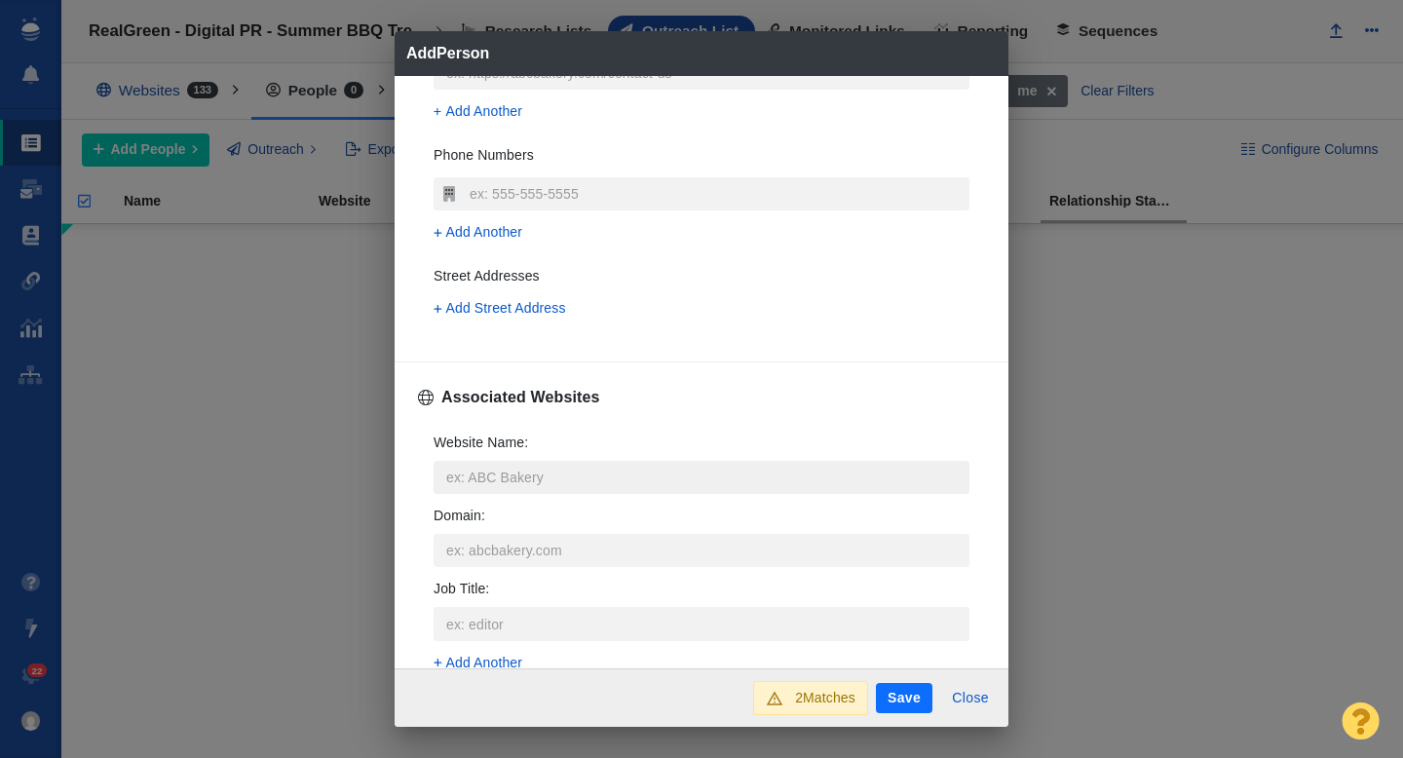
click at [491, 469] on input "Website Name :" at bounding box center [701, 477] width 536 height 33
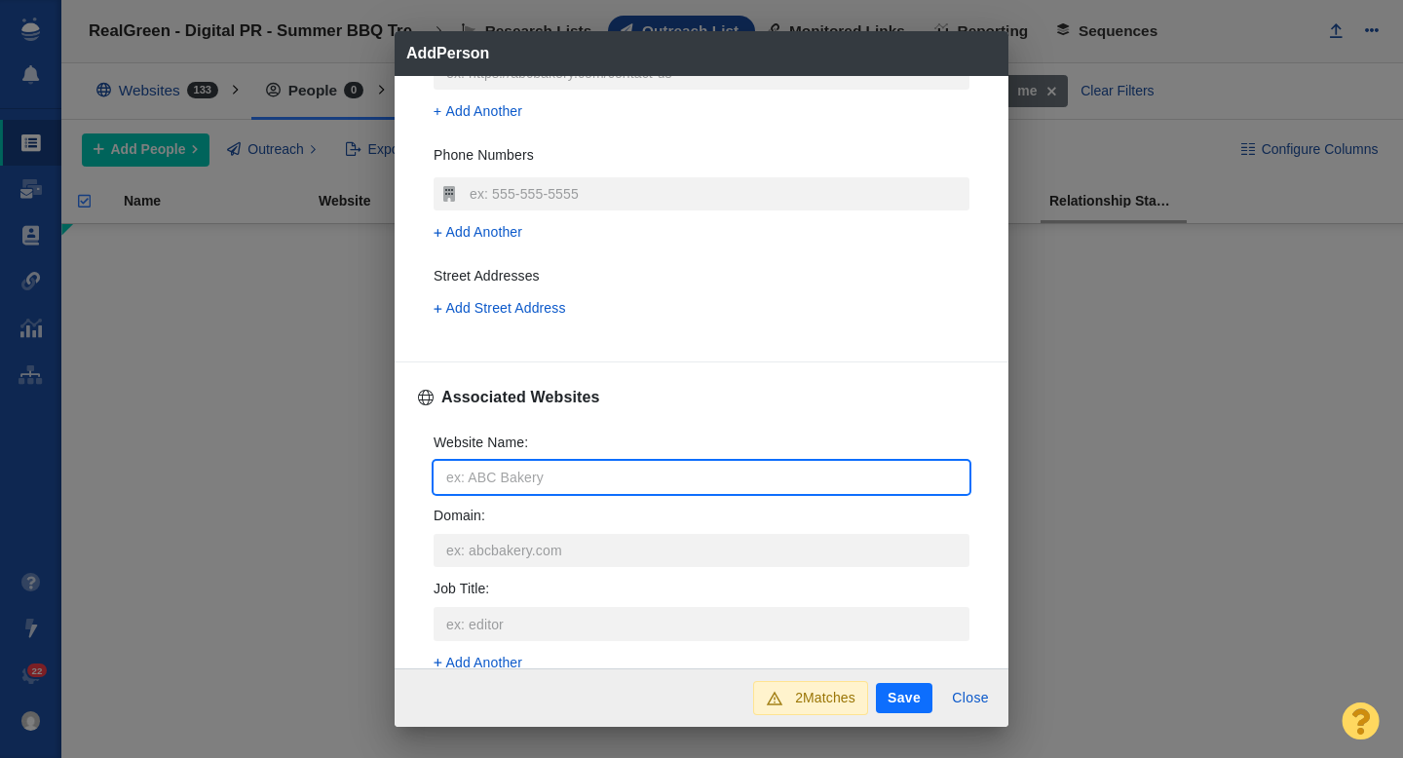
type input "9"
type textarea "x"
type input "99"
type textarea "x"
type input "999"
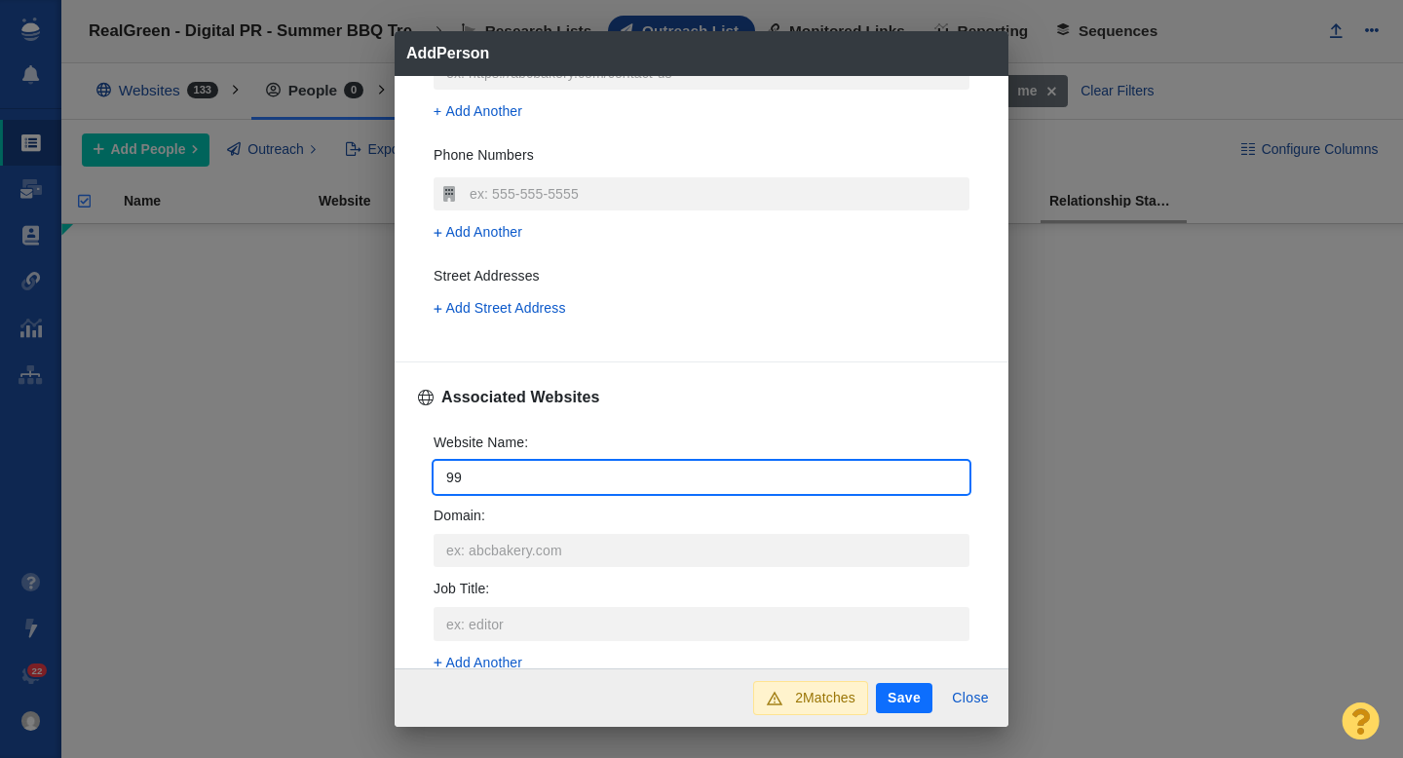
type textarea "x"
type input "9999"
type textarea "x"
type input "999"
type textarea "x"
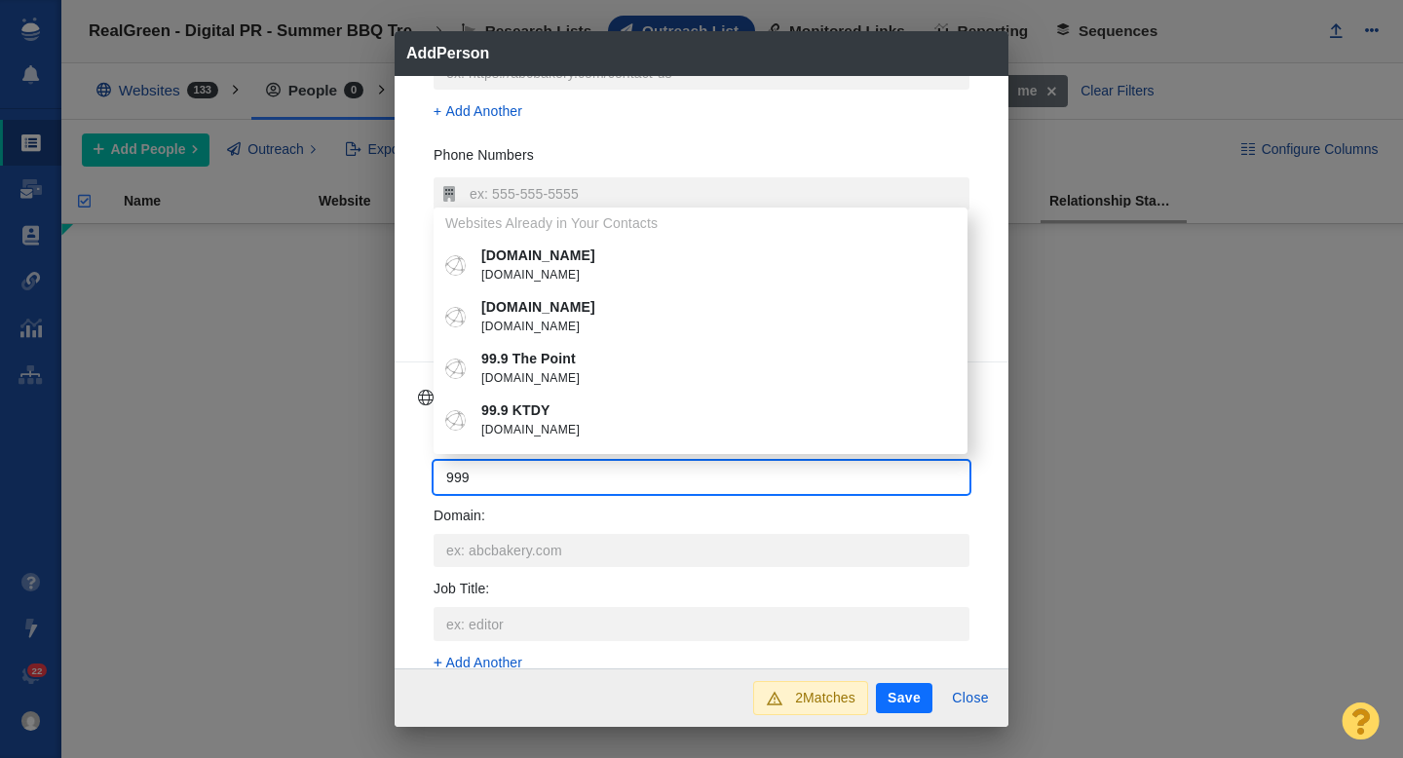
type input "999"
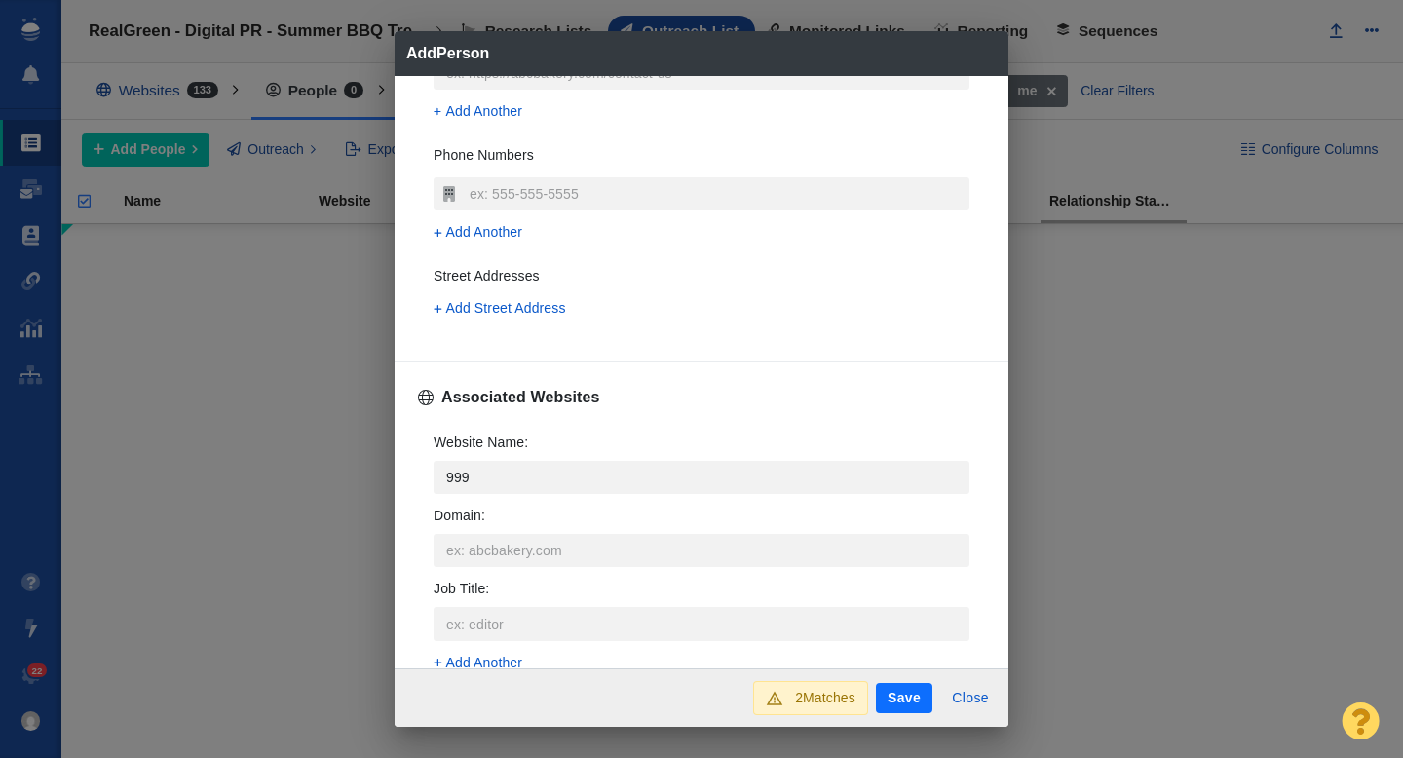
click at [572, 432] on span "999ktdy.com" at bounding box center [714, 430] width 467 height 19
type textarea "x"
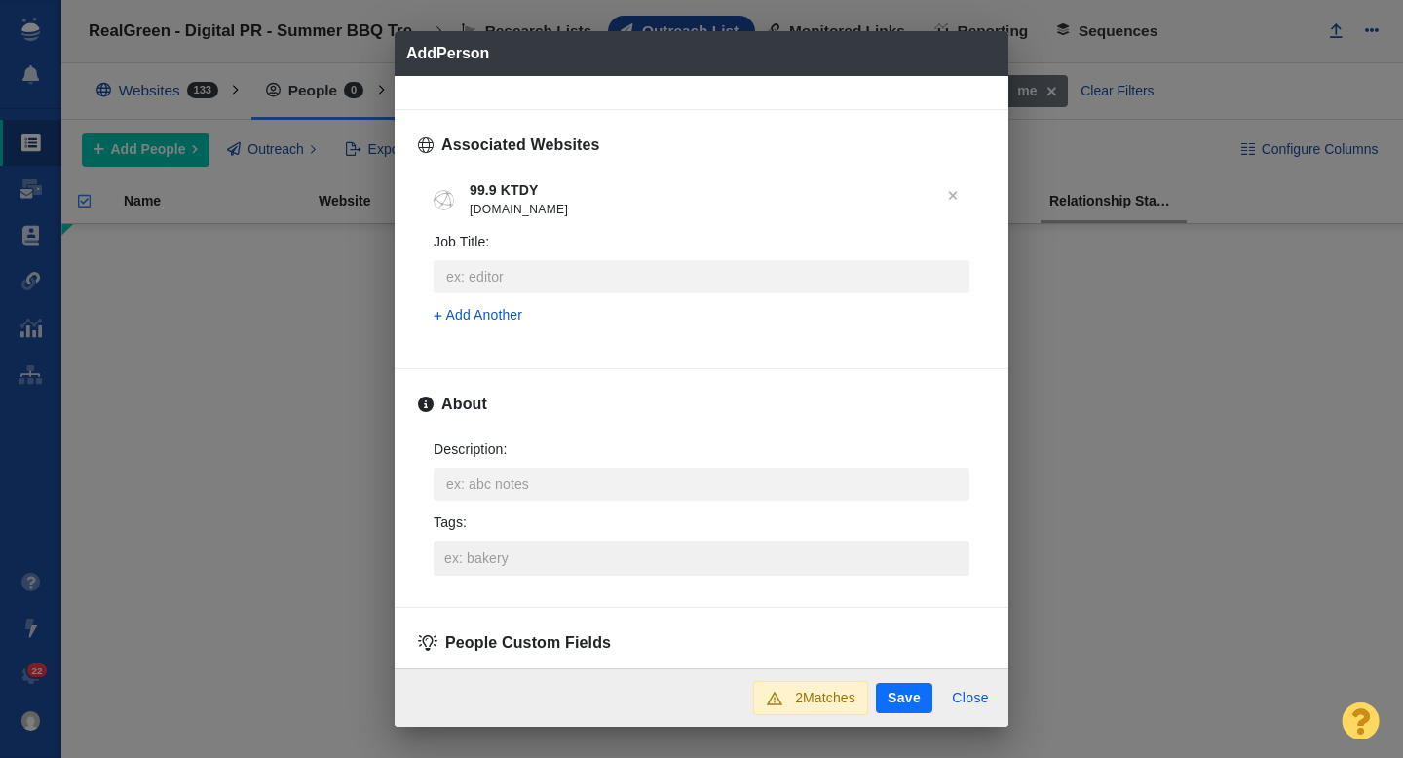
scroll to position [752, 0]
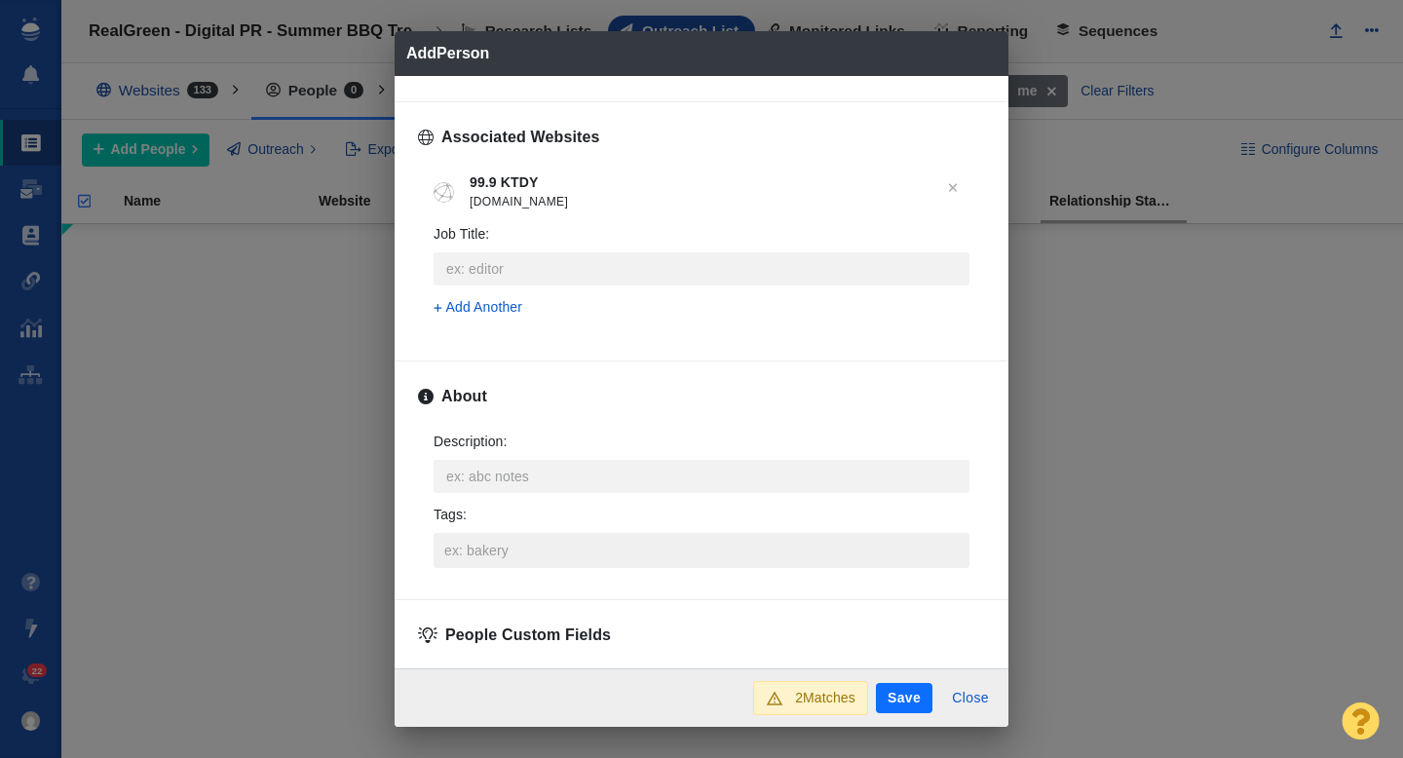
click at [495, 546] on input "Tags :" at bounding box center [701, 550] width 524 height 35
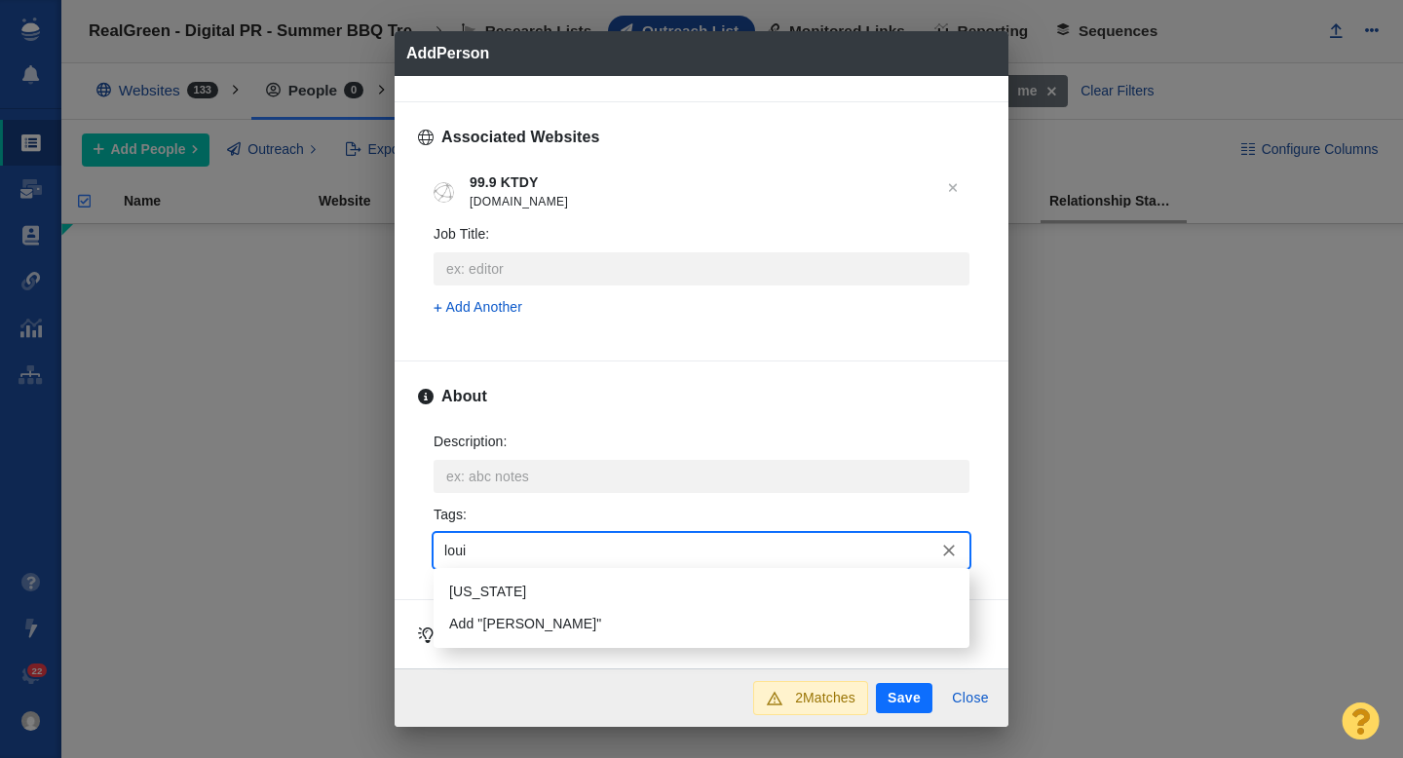
type input "louis"
click at [517, 584] on li "[US_STATE]" at bounding box center [701, 592] width 536 height 32
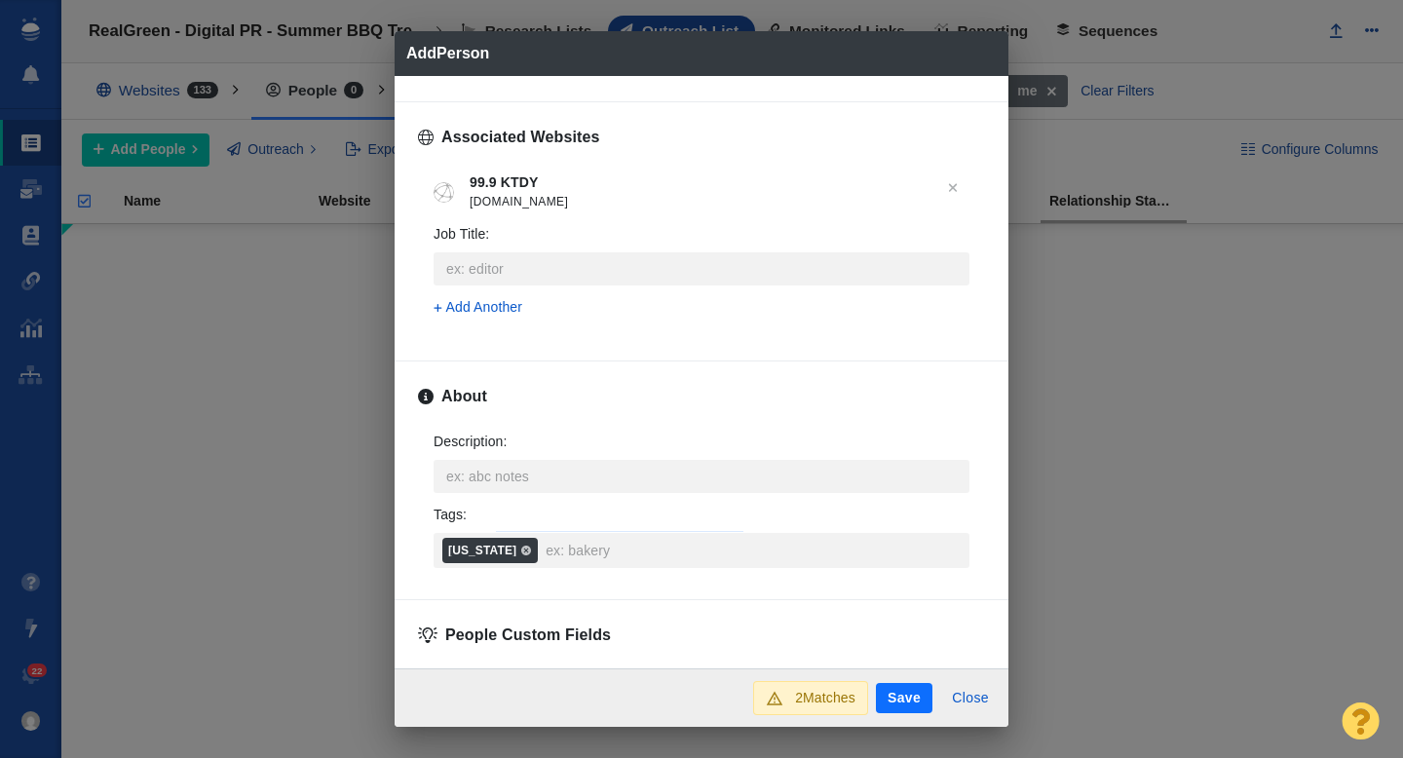
click at [883, 696] on button "Save" at bounding box center [904, 698] width 56 height 31
type textarea "x"
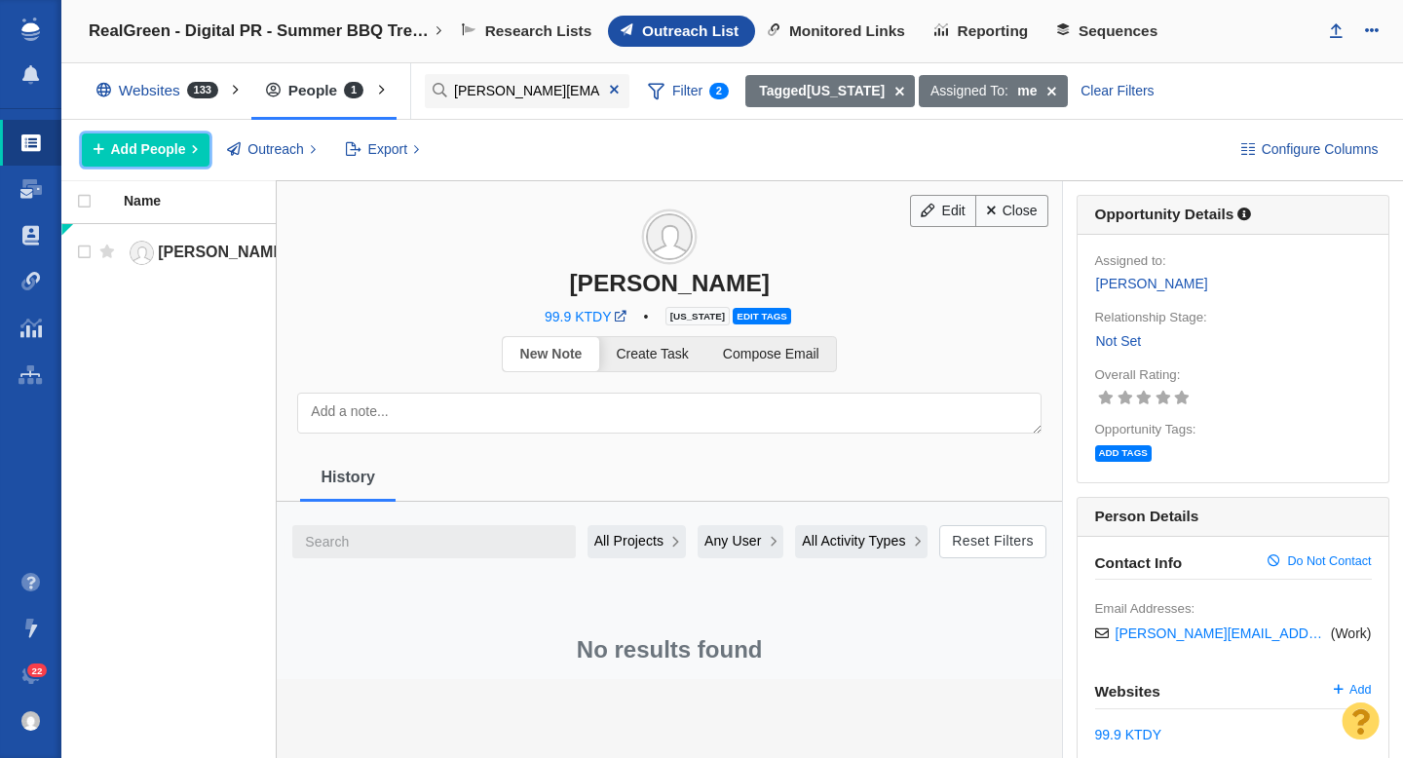
click at [185, 147] on button "Add People" at bounding box center [146, 149] width 128 height 33
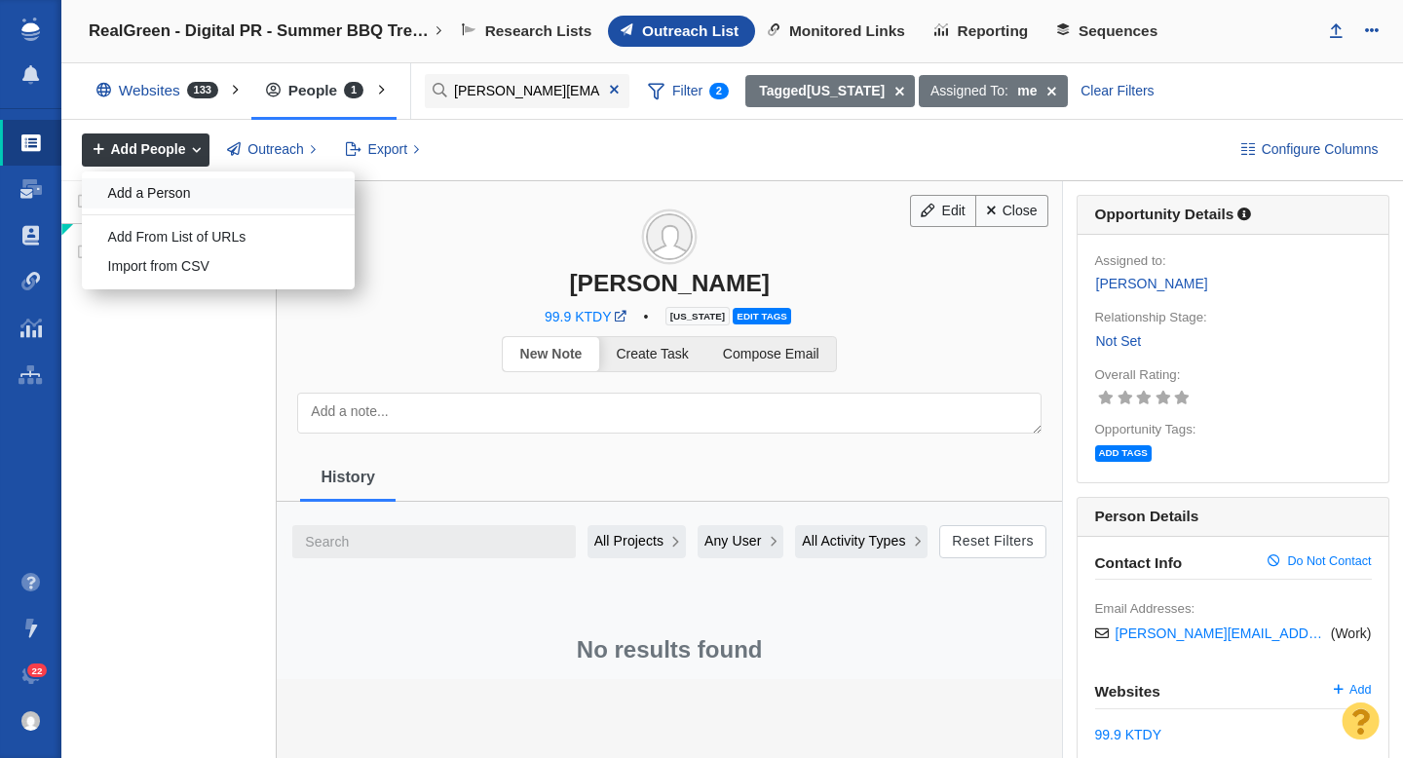
click at [177, 195] on div "Add a Person" at bounding box center [218, 193] width 273 height 30
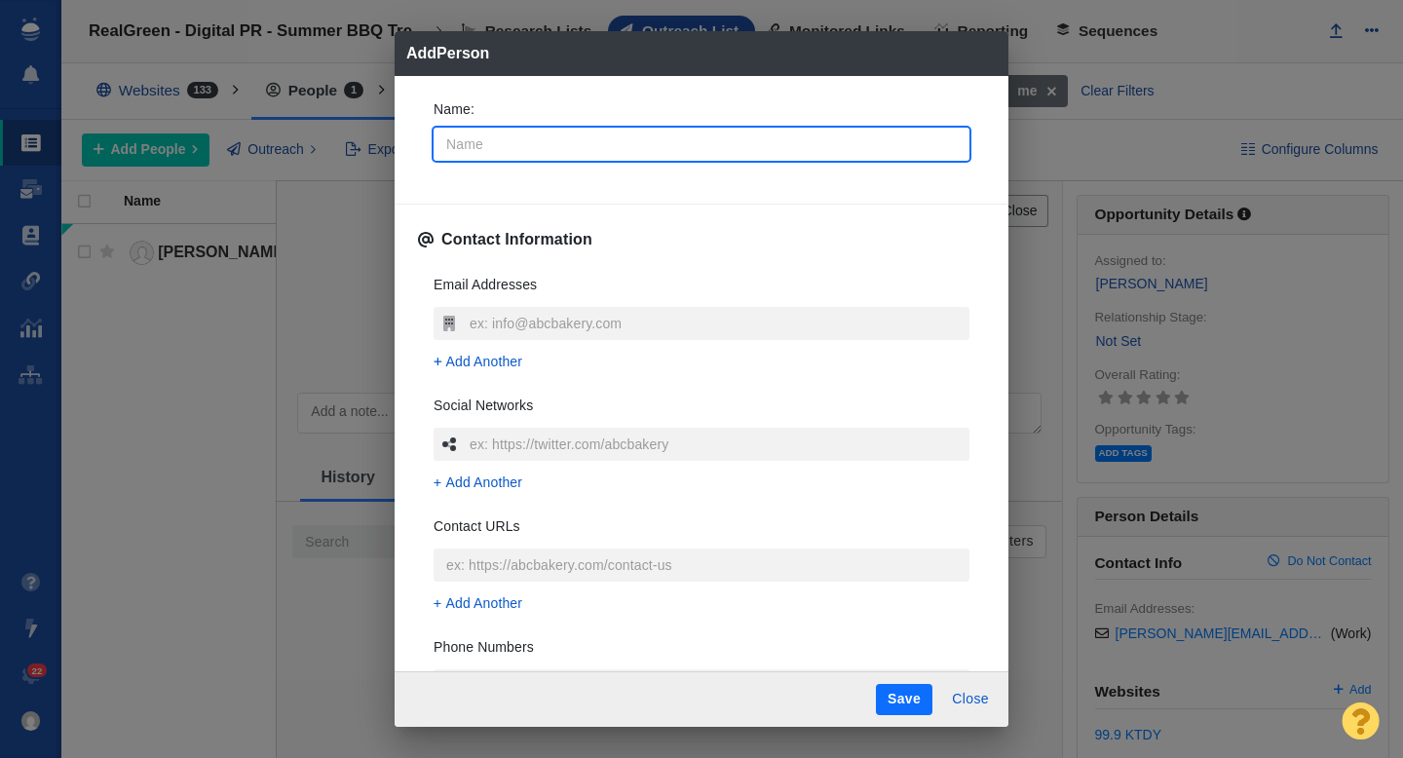
type input "9"
type textarea "x"
type input "99"
type textarea "x"
type input "999"
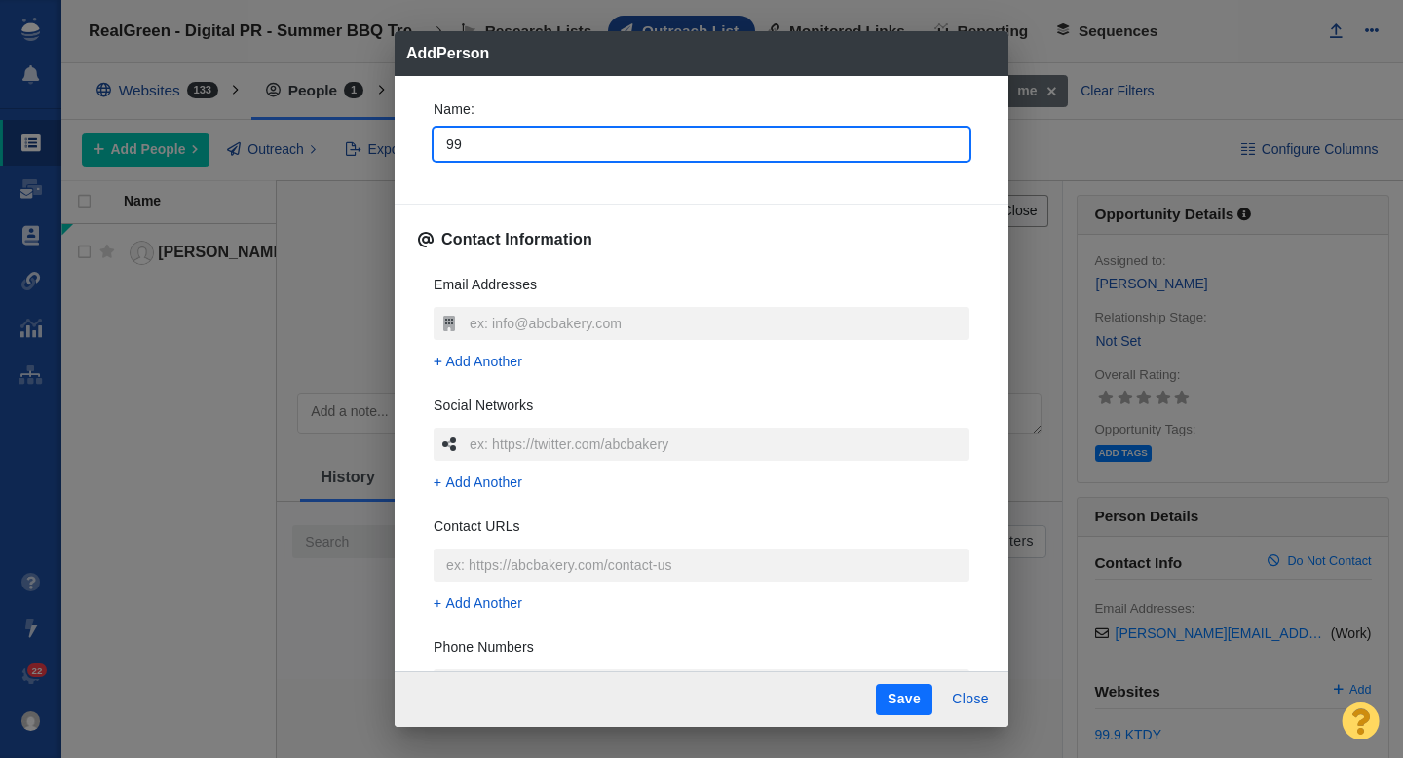
type textarea "x"
type input "99"
type textarea "x"
type input "9"
type textarea "x"
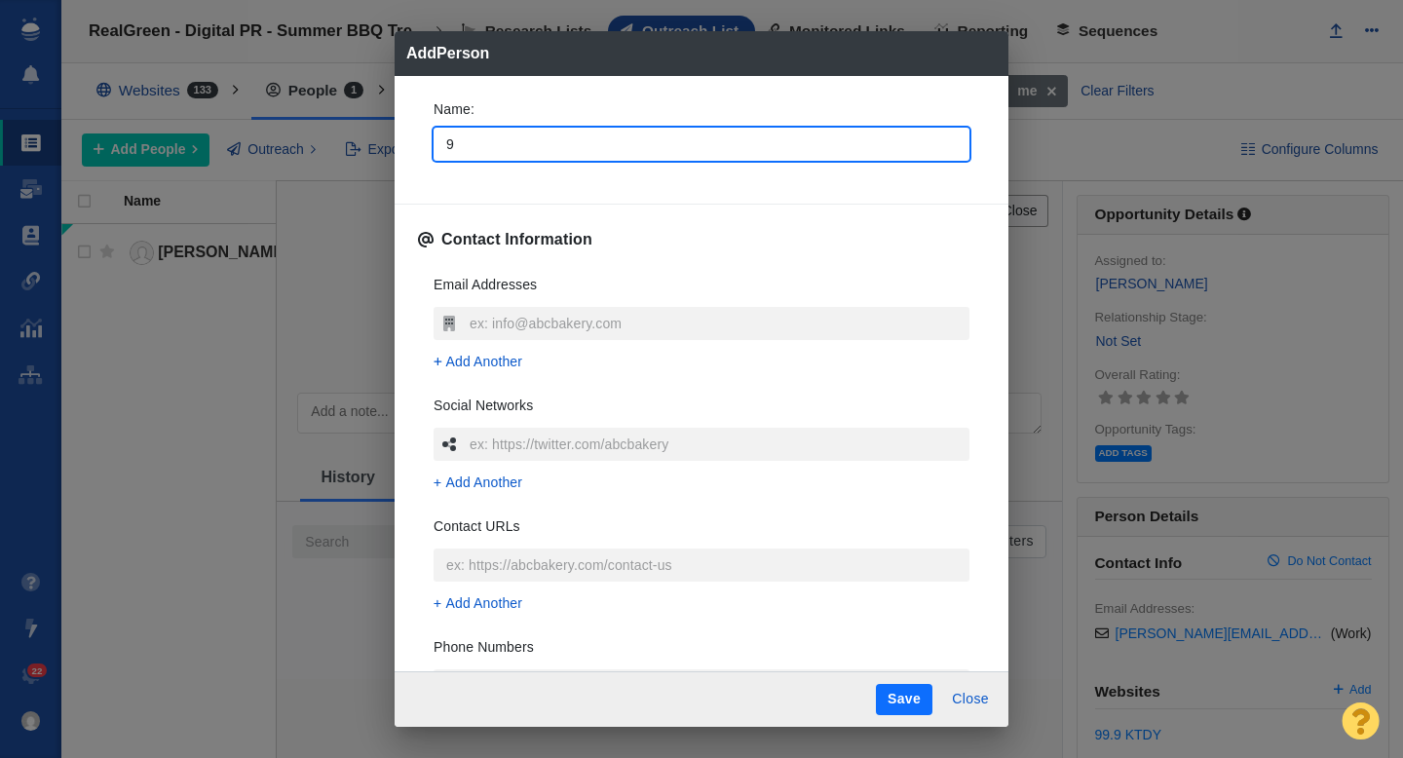
type textarea "x"
type input "T"
type textarea "x"
type input "To"
type textarea "x"
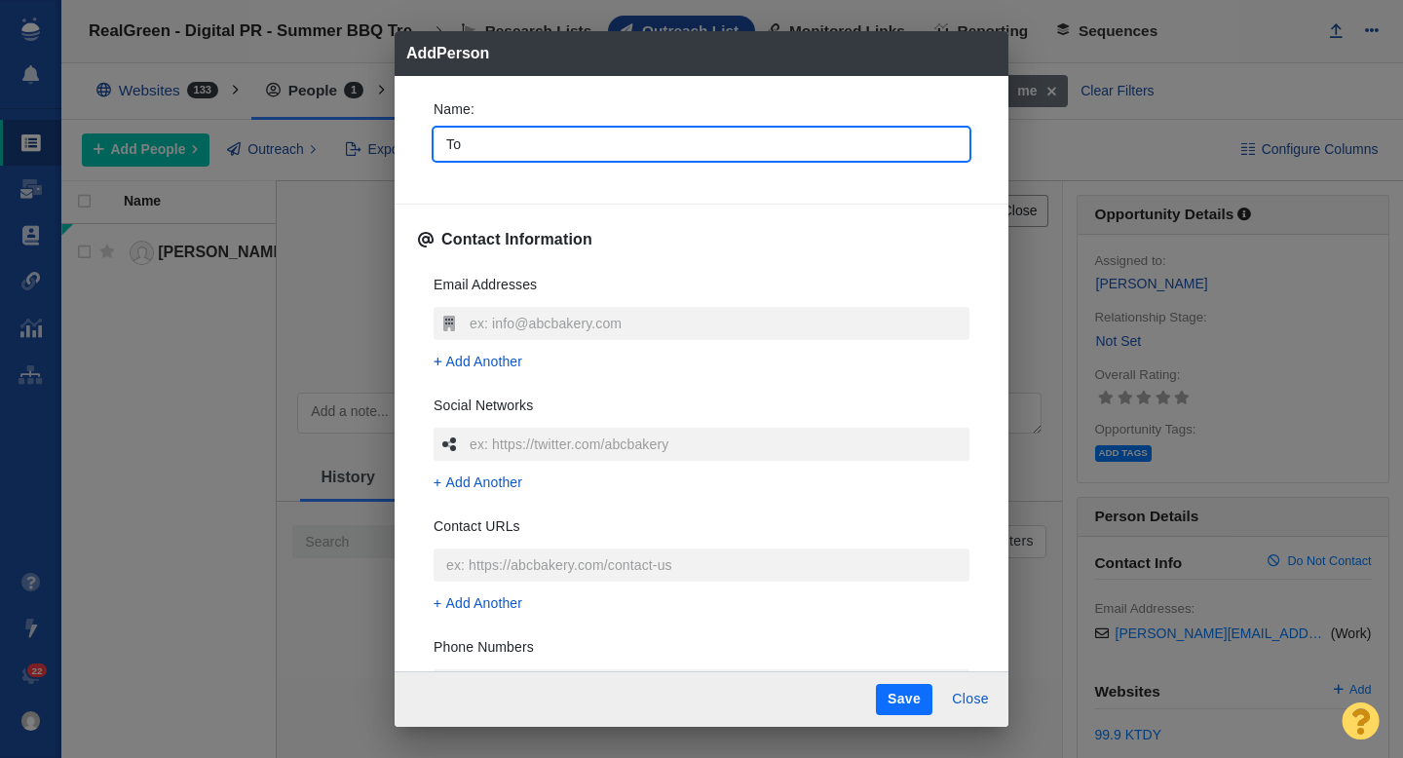
type input "Tow"
type textarea "x"
type input "Town"
type textarea "x"
type input "Towns"
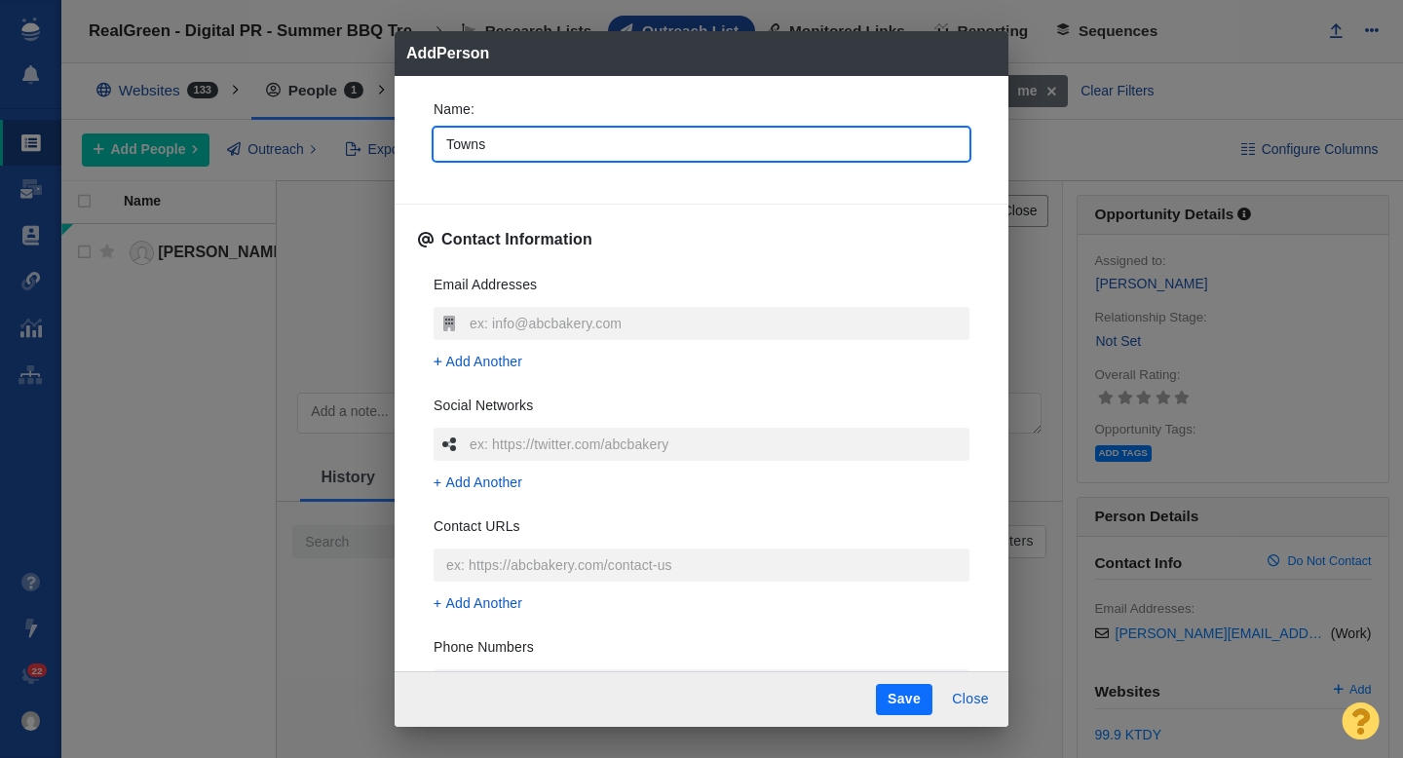
type textarea "x"
type input "Townsq"
type textarea "x"
type input "Townsqu"
type textarea "x"
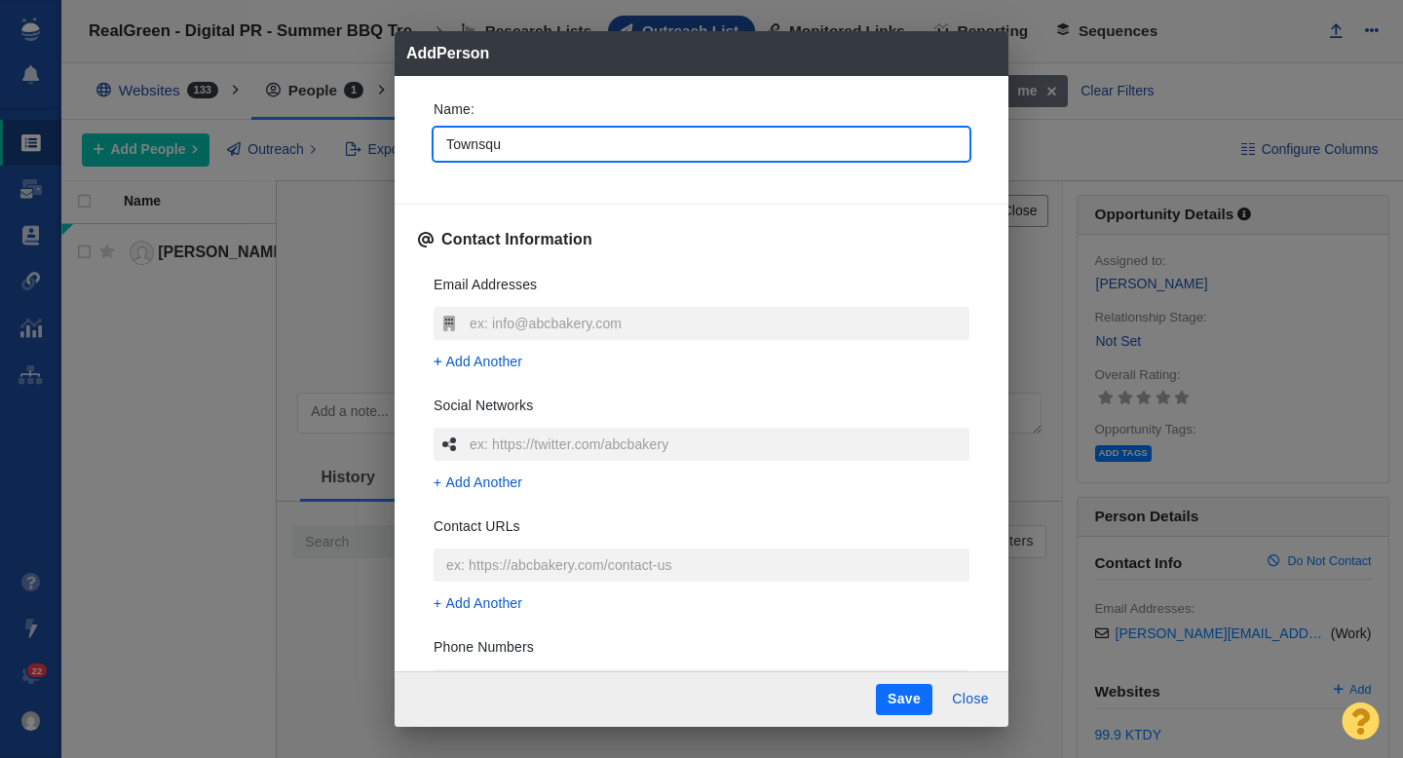
type input "Townsqua"
type textarea "x"
type input "Townsquar"
type textarea "x"
type input "Townsquare"
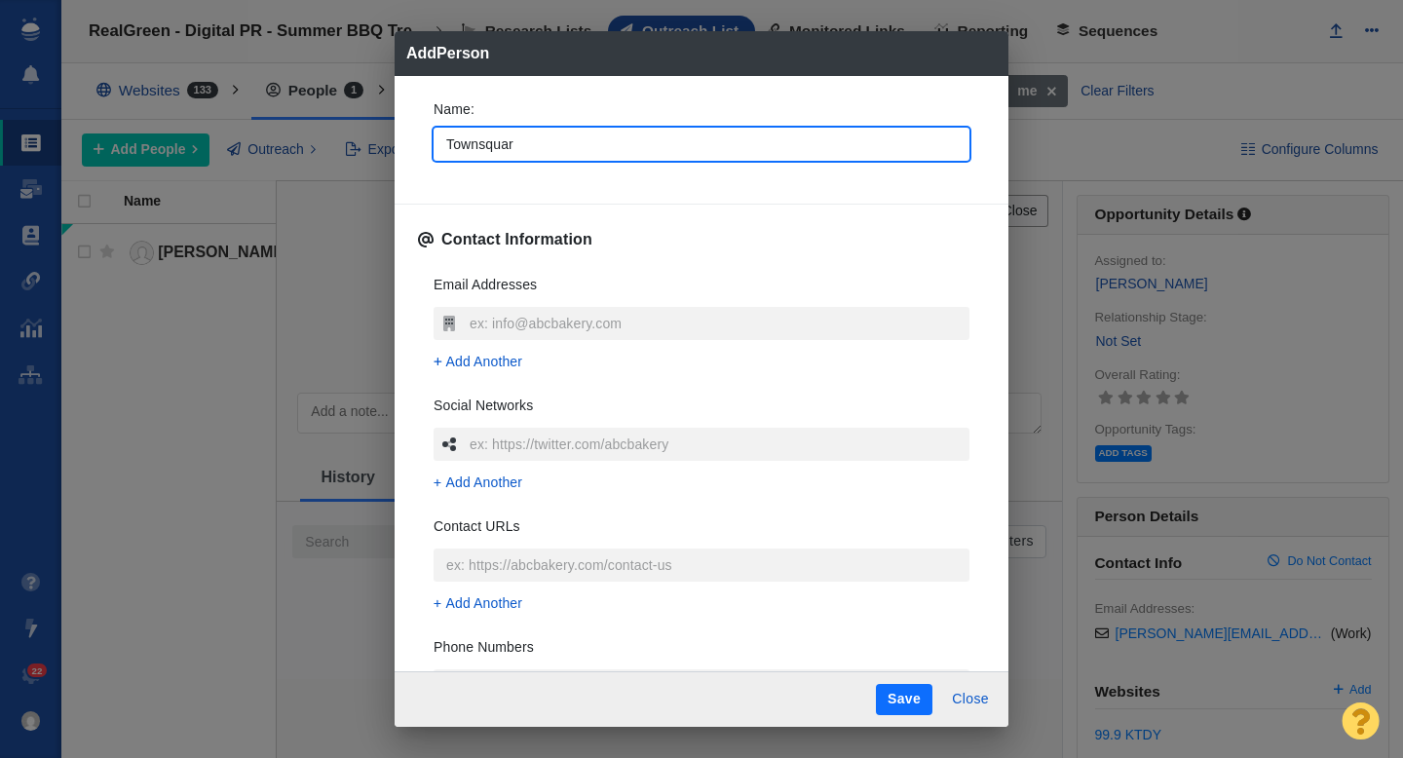
type textarea "x"
type input "Townsquare"
type textarea "x"
type input "Townsquare M"
type textarea "x"
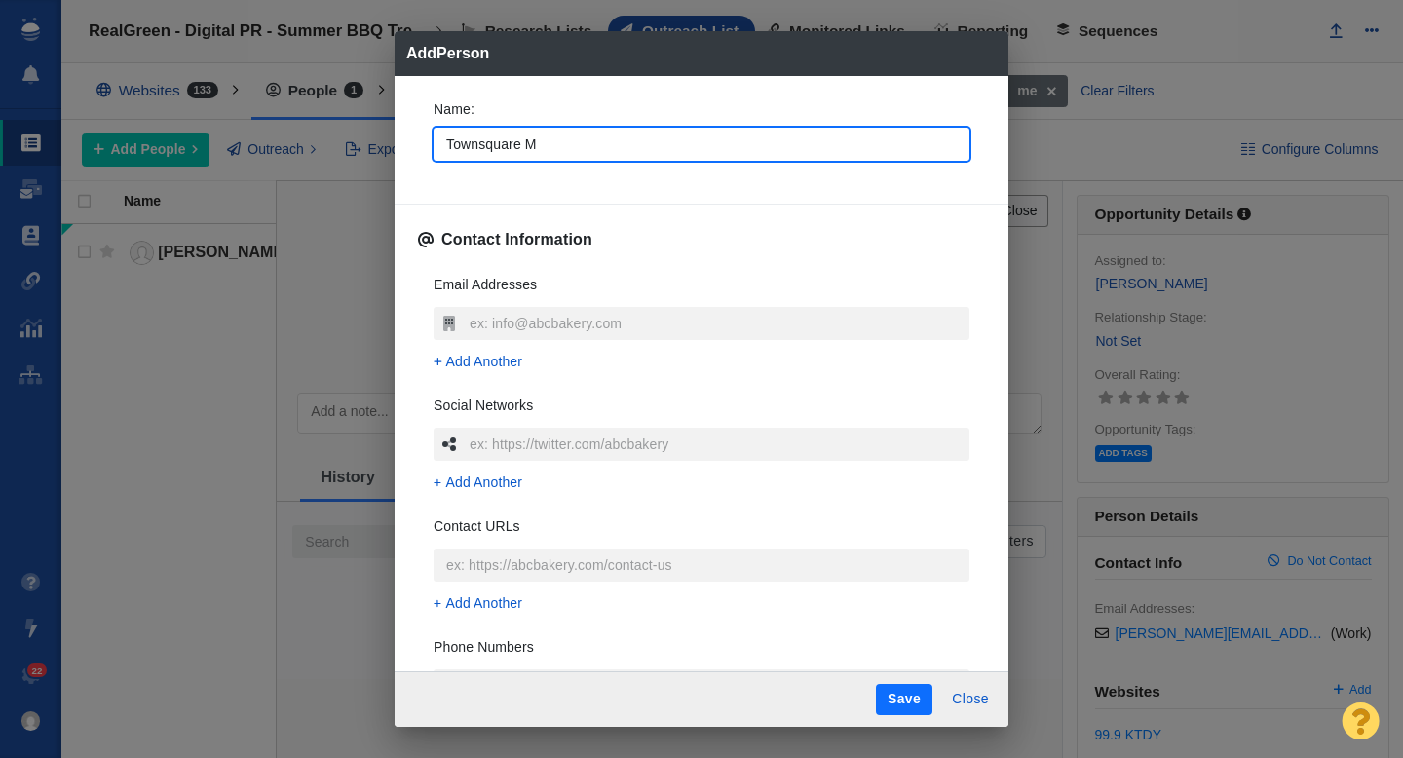
type input "Townsquare Me"
type textarea "x"
type input "Townsquare Med"
type textarea "x"
type input "Townsquare Medi"
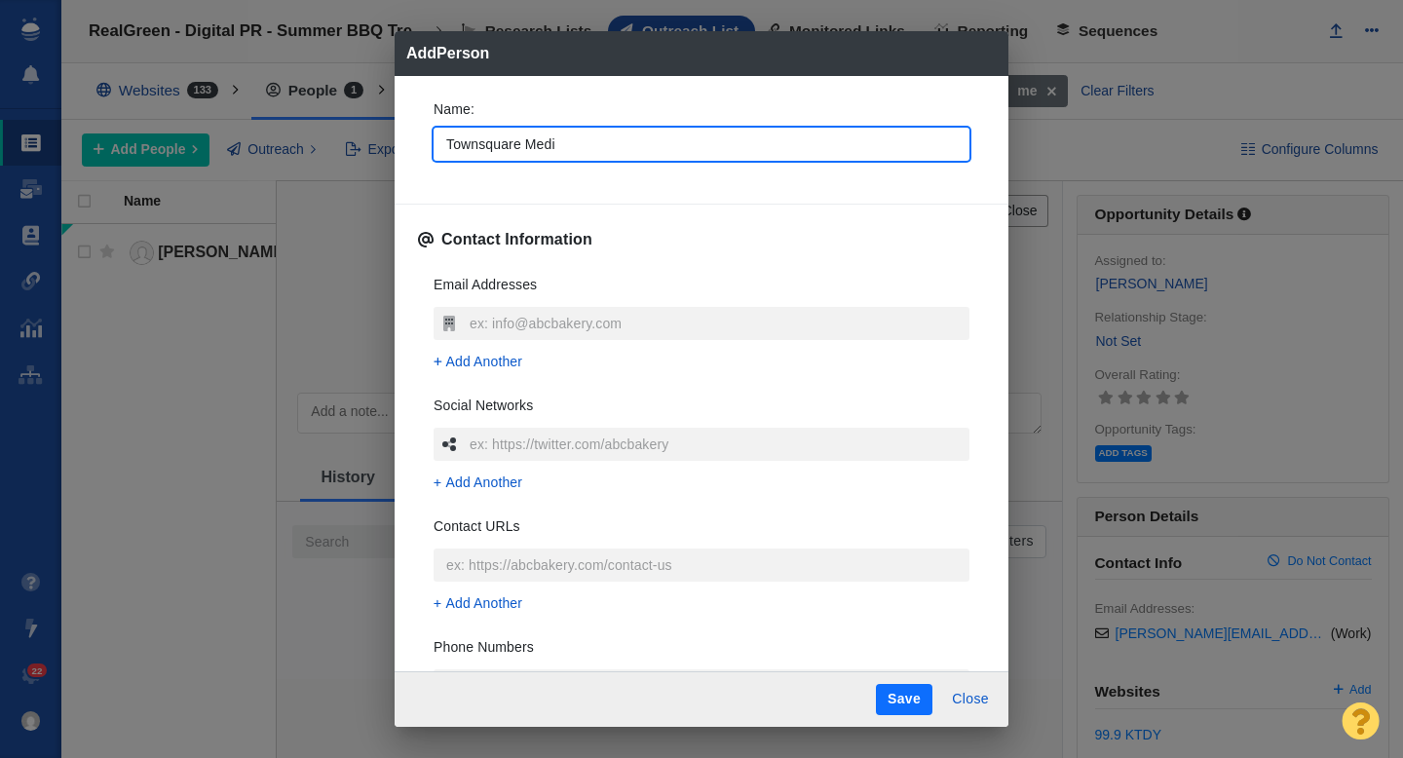
type textarea "x"
type input "Townsquare Media"
type textarea "x"
type input "Townsquare Media"
type textarea "x"
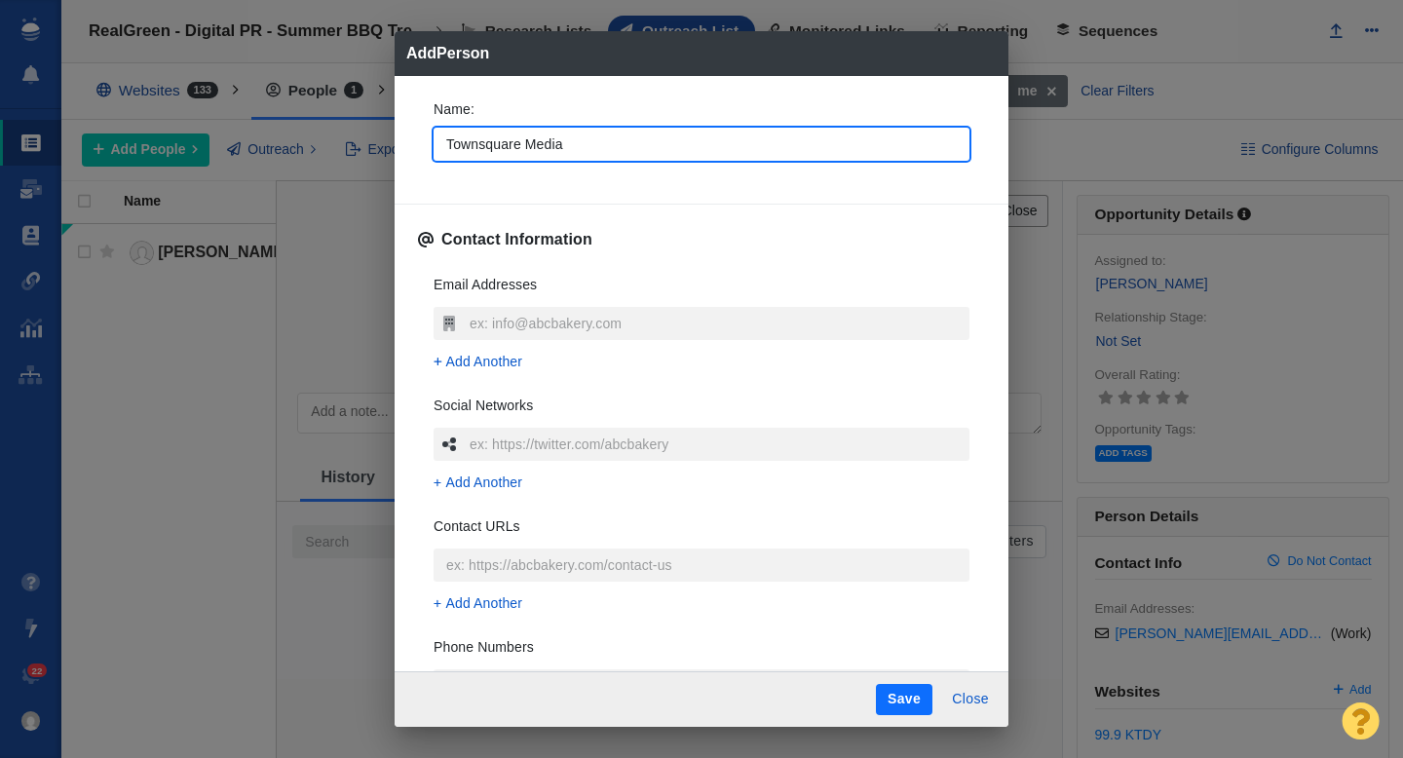
type input "Townsquare Media L"
type textarea "x"
type input "Townsquare Media La"
type textarea "x"
type input "Townsquare Media Laf"
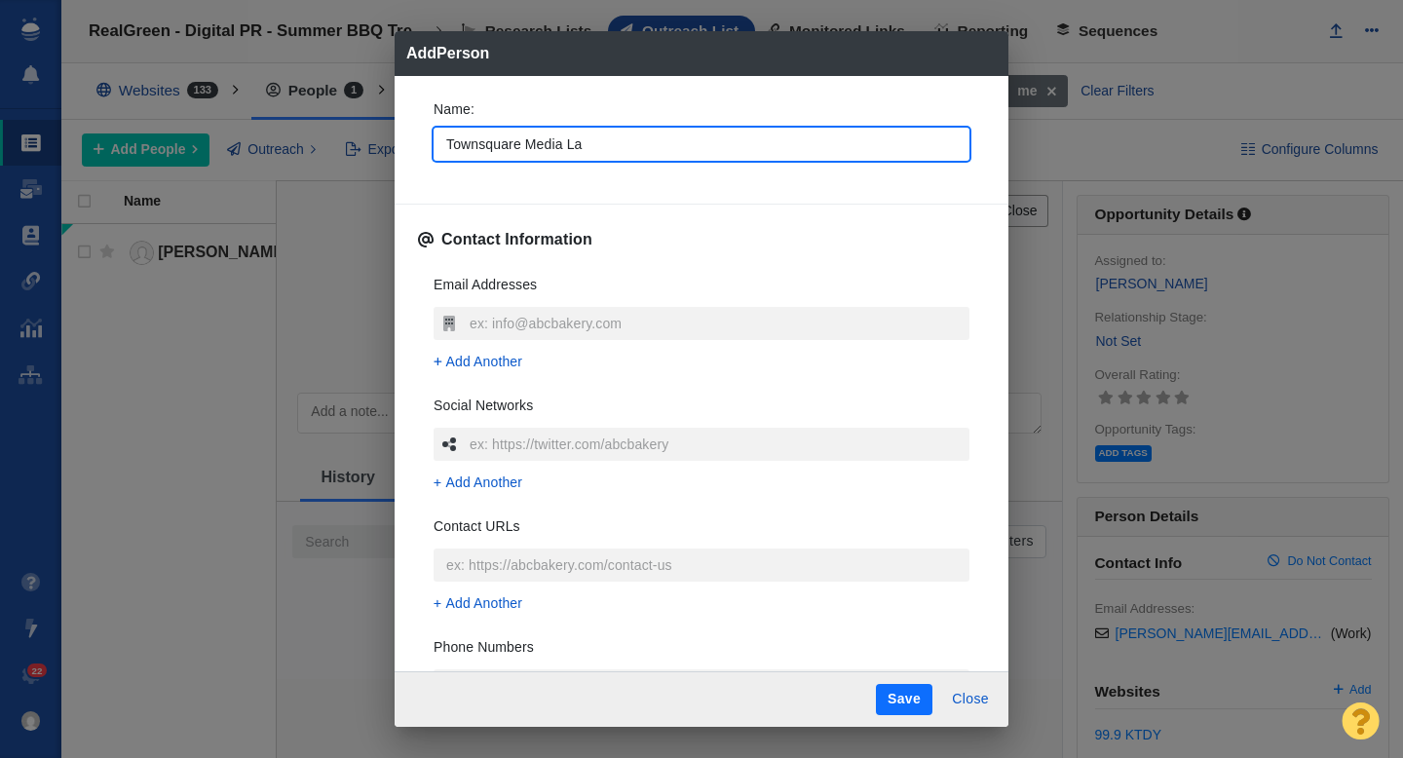
type textarea "x"
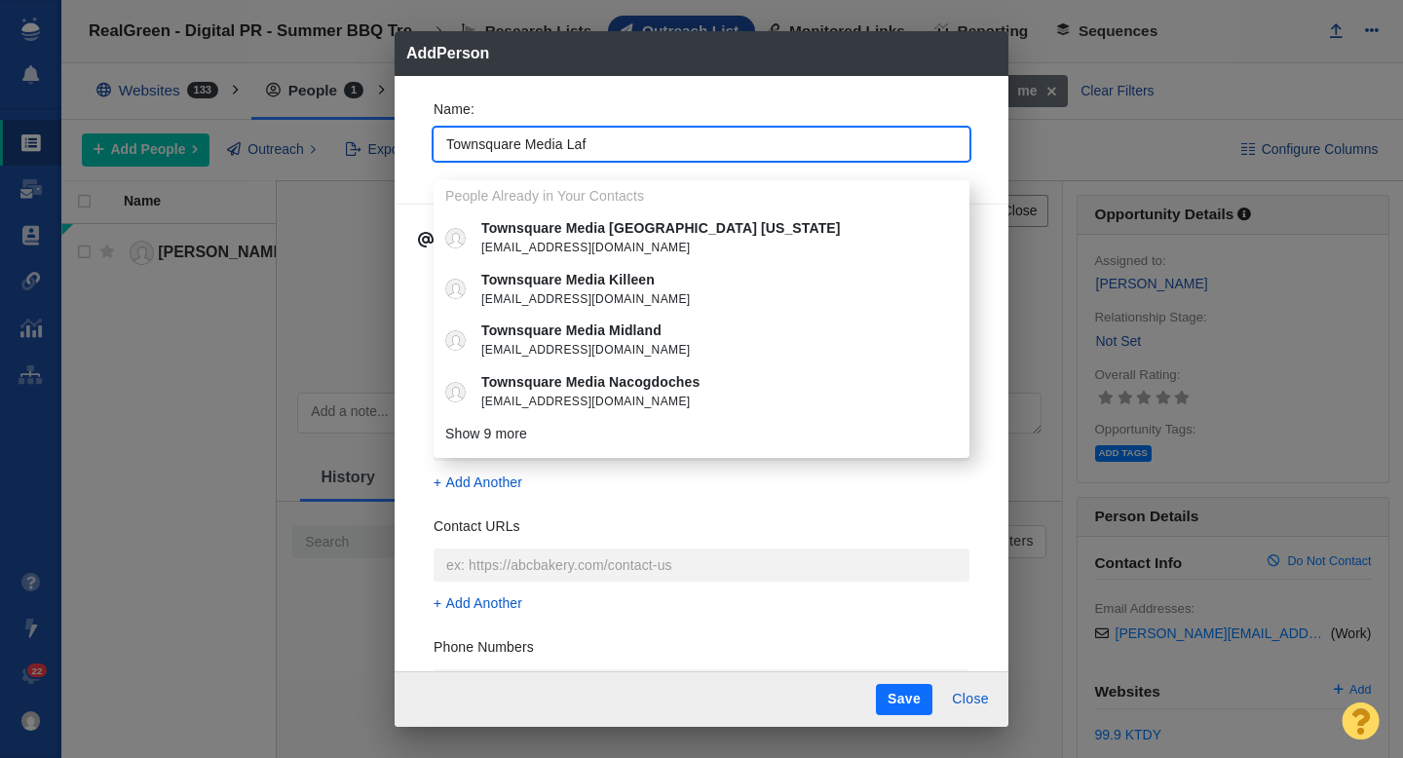
type input "Townsquare Media Lafa"
type textarea "x"
type input "Townsquare Media Lafay"
type textarea "x"
type input "Townsquare Media Lafaye"
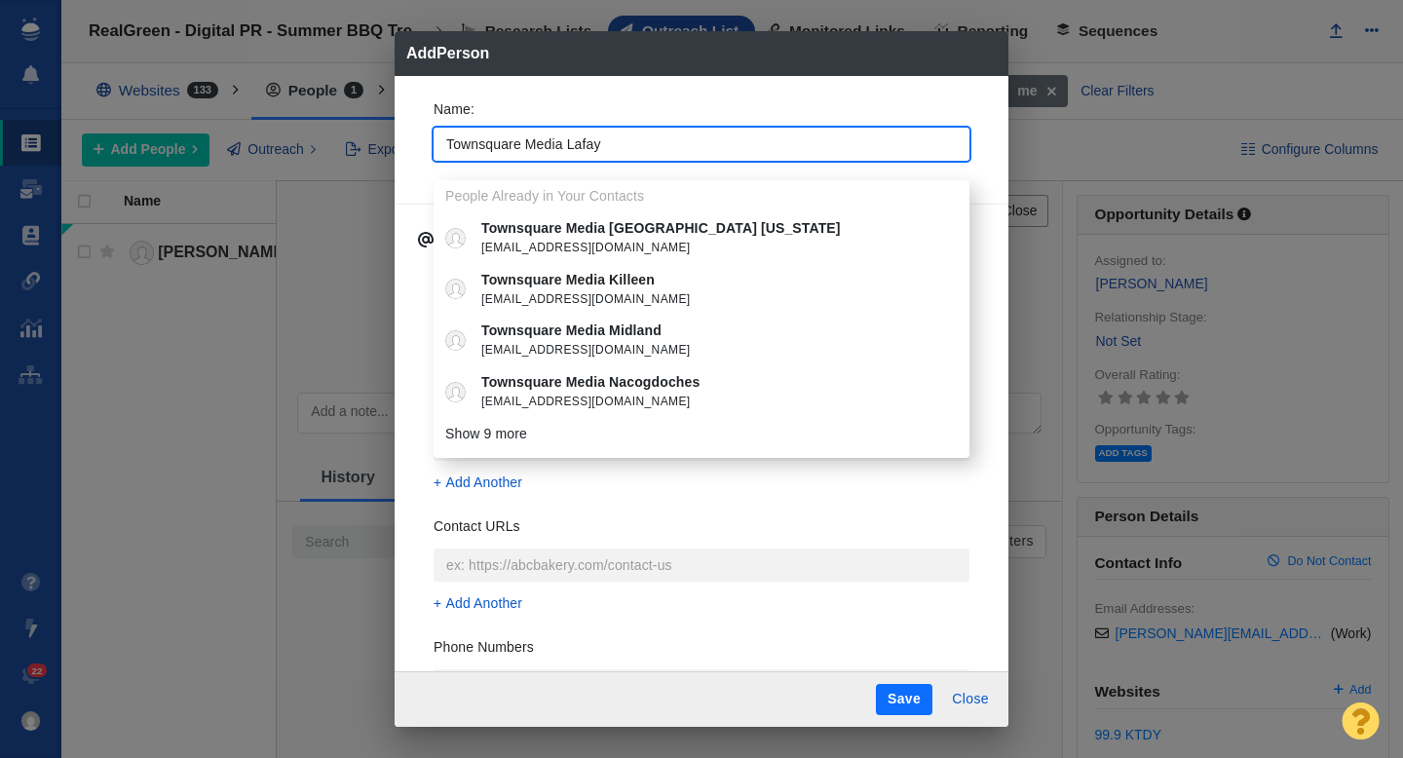
type textarea "x"
type input "Townsquare Media Lafayet"
type textarea "x"
type input "Townsquare Media Lafayett"
type textarea "x"
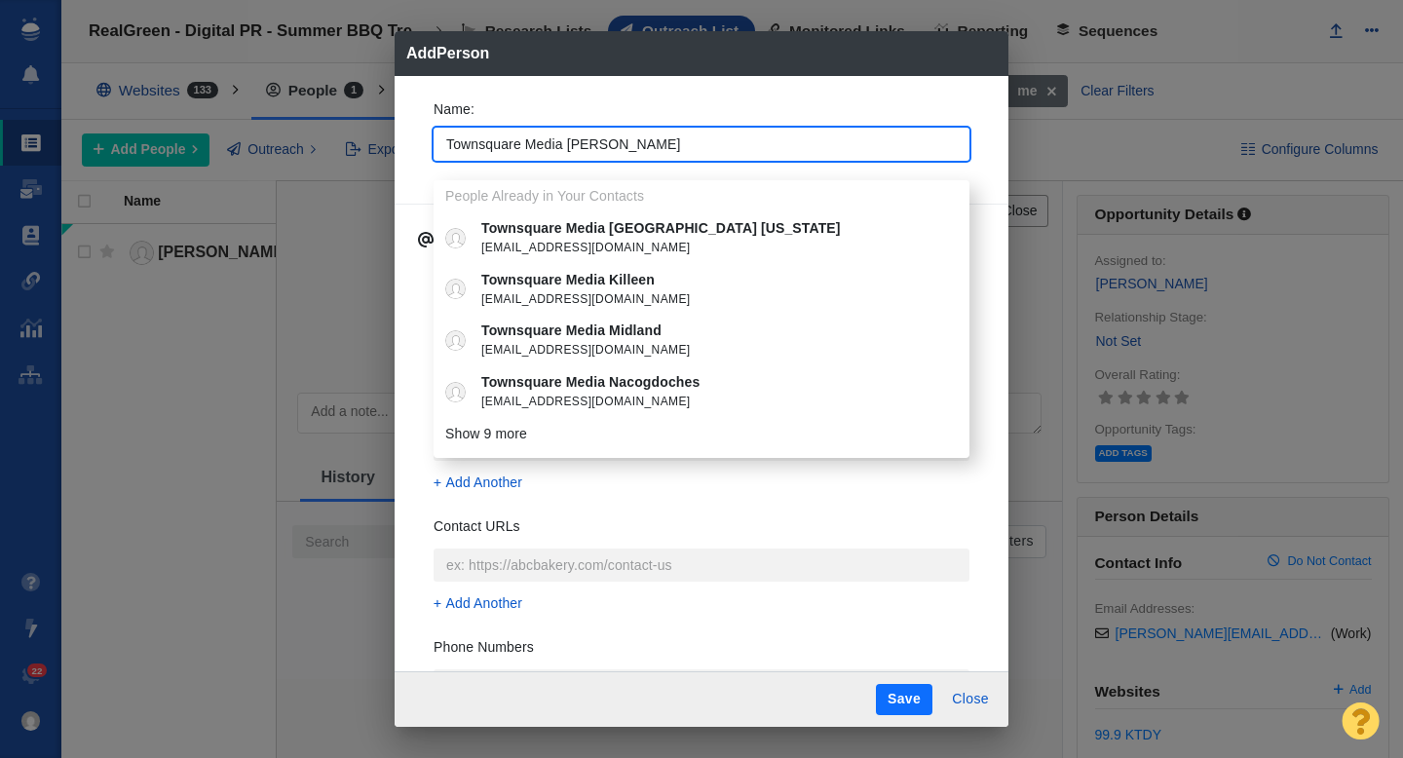
type input "Townsquare Media [GEOGRAPHIC_DATA]"
type textarea "x"
type input "Townsquare Media [GEOGRAPHIC_DATA]"
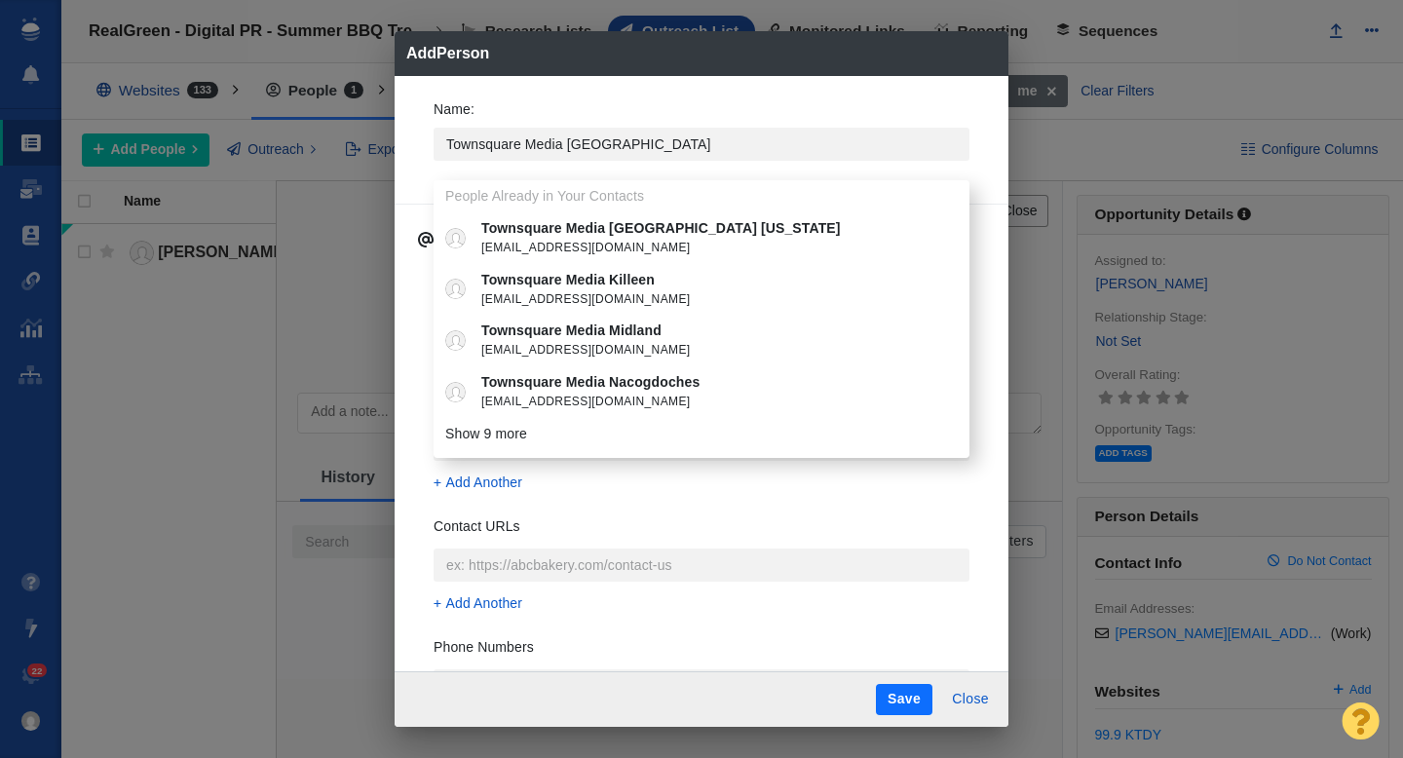
type textarea "x"
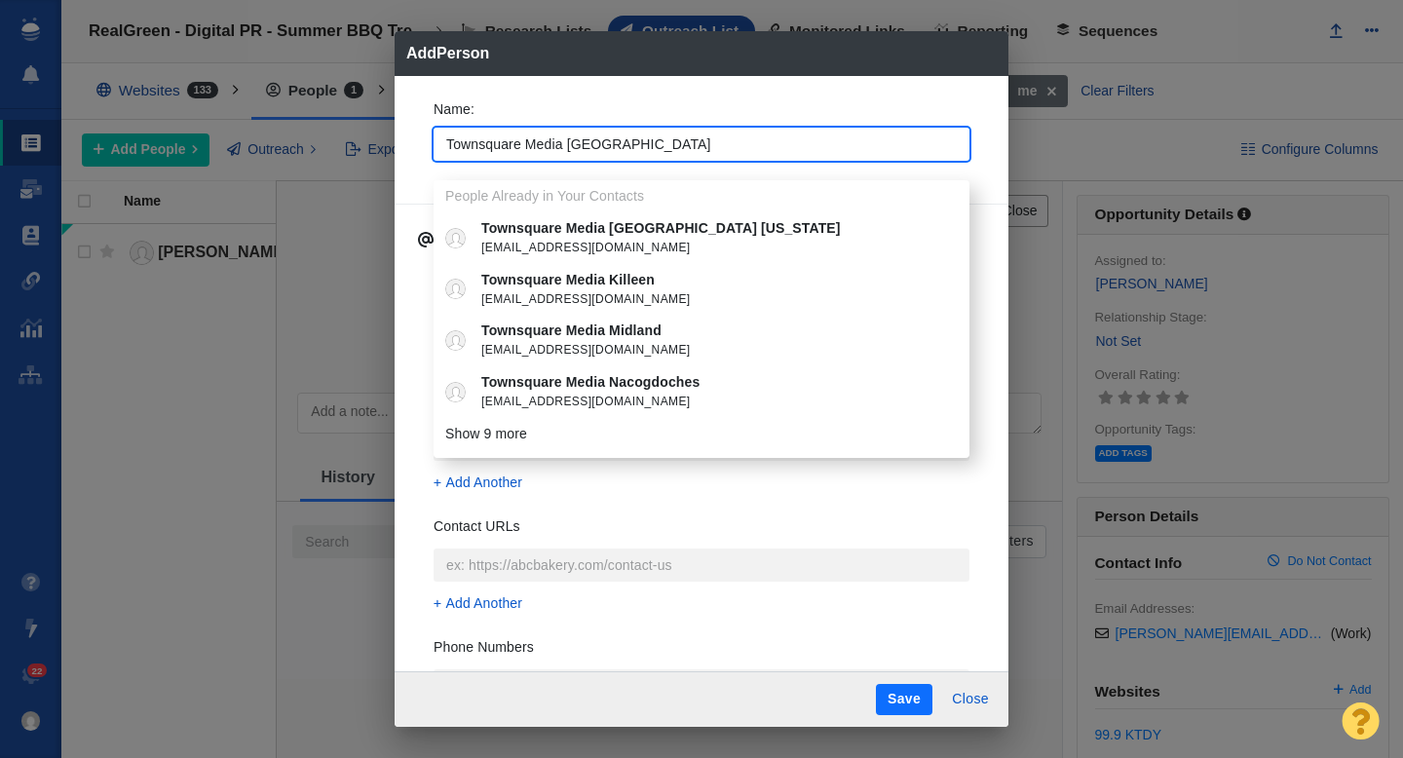
click at [418, 158] on div "Name : Townsquare Media Lafayette People Already in Your Contacts Townsquare Me…" at bounding box center [701, 136] width 567 height 104
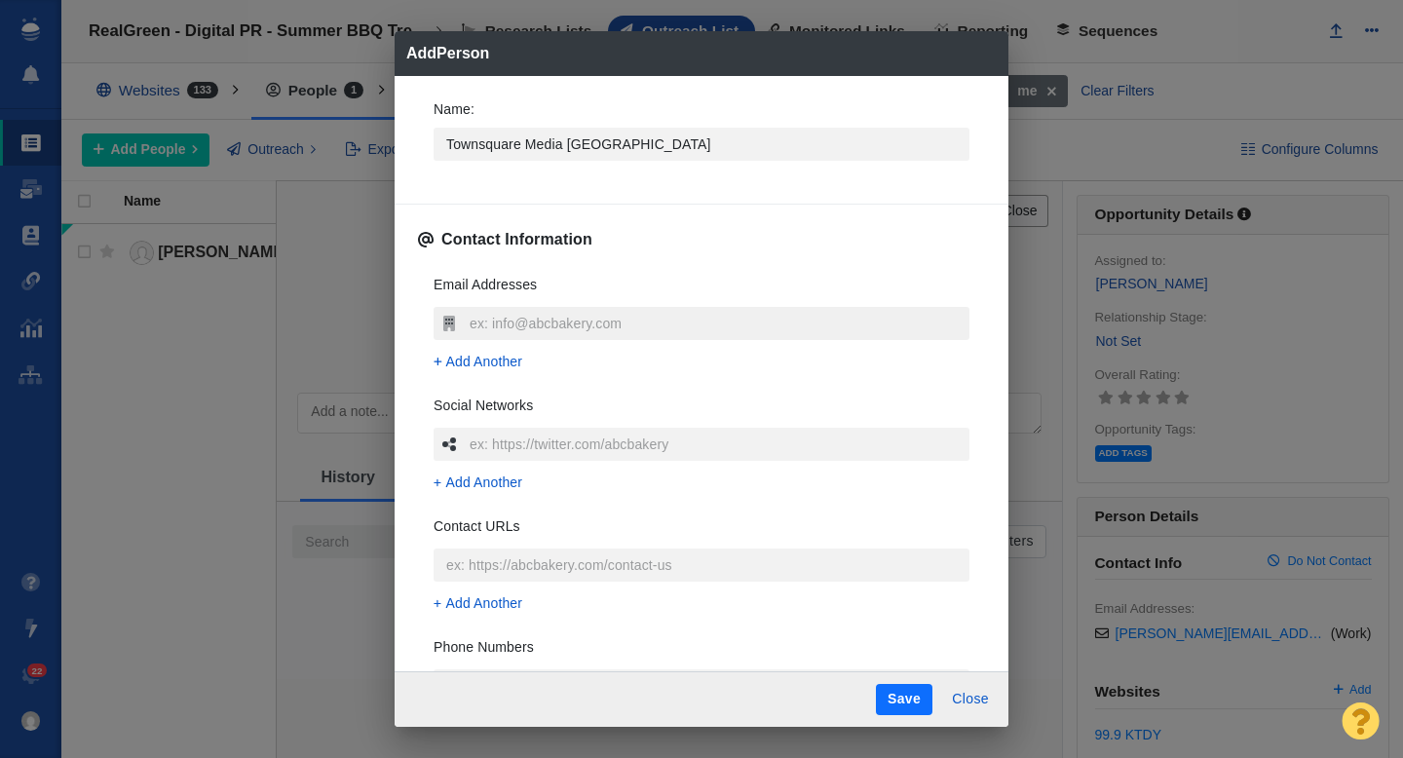
click at [507, 319] on input "text" at bounding box center [717, 323] width 505 height 33
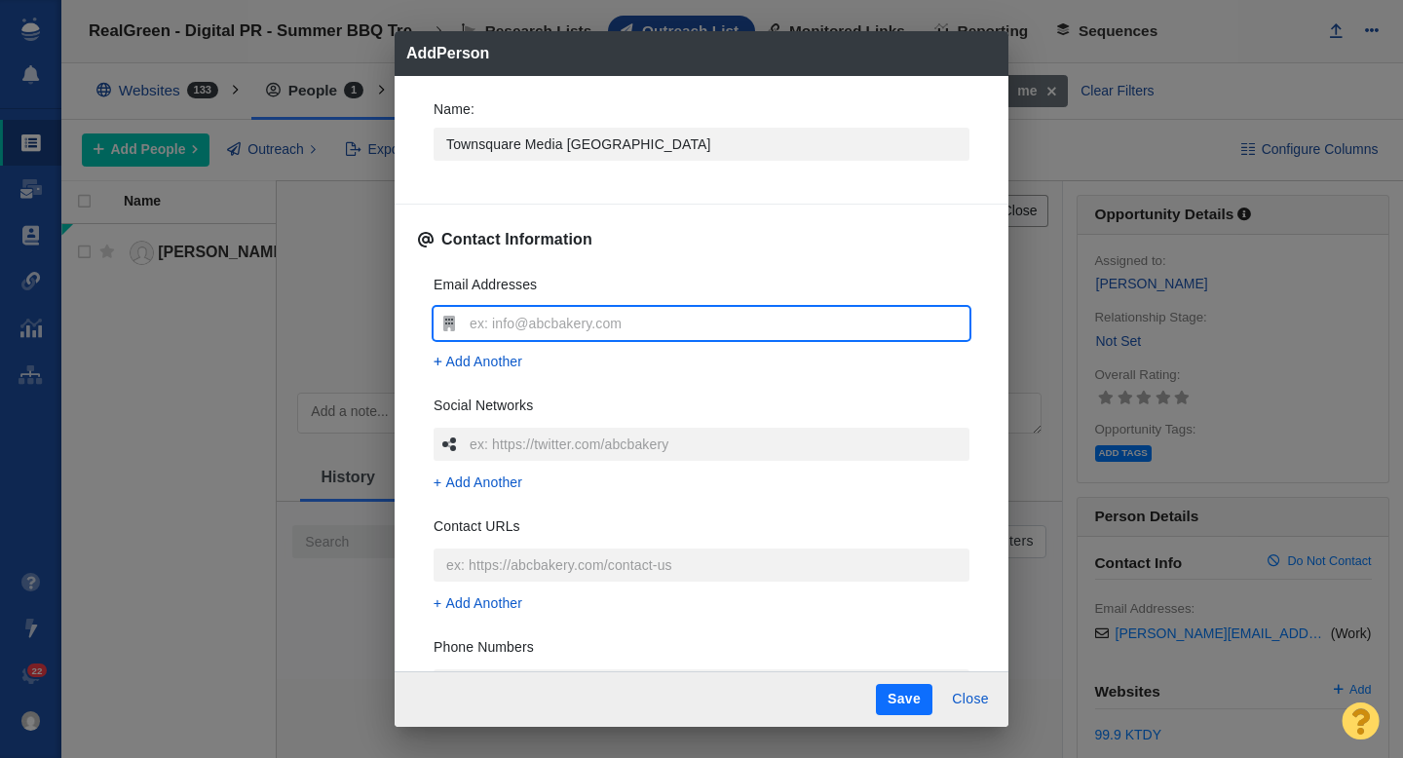
type input "[EMAIL_ADDRESS][DOMAIN_NAME]"
type textarea "x"
type input "[EMAIL_ADDRESS][DOMAIN_NAME]"
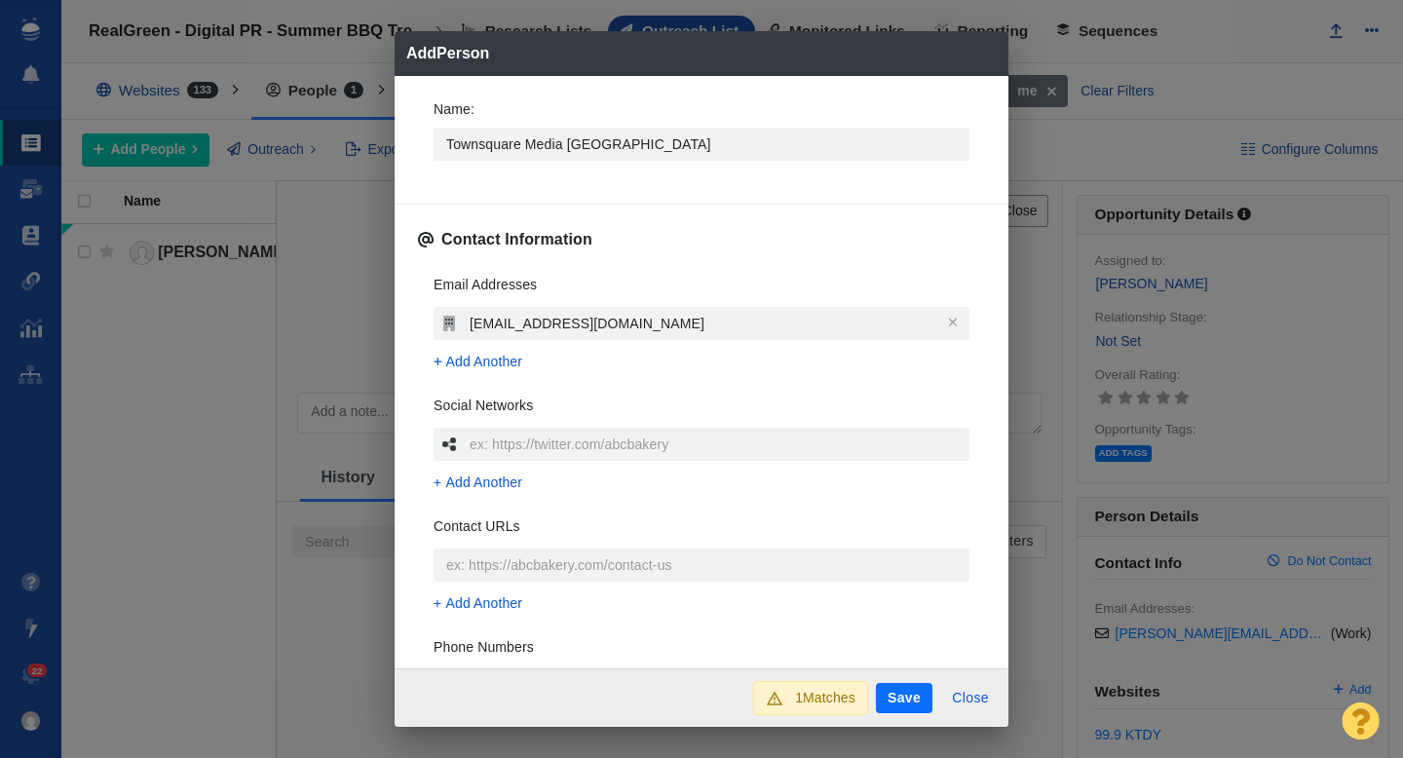
click at [415, 294] on div "Name : Townsquare Media Lafayette Contact Information Email Addresses lafayette…" at bounding box center [701, 372] width 614 height 593
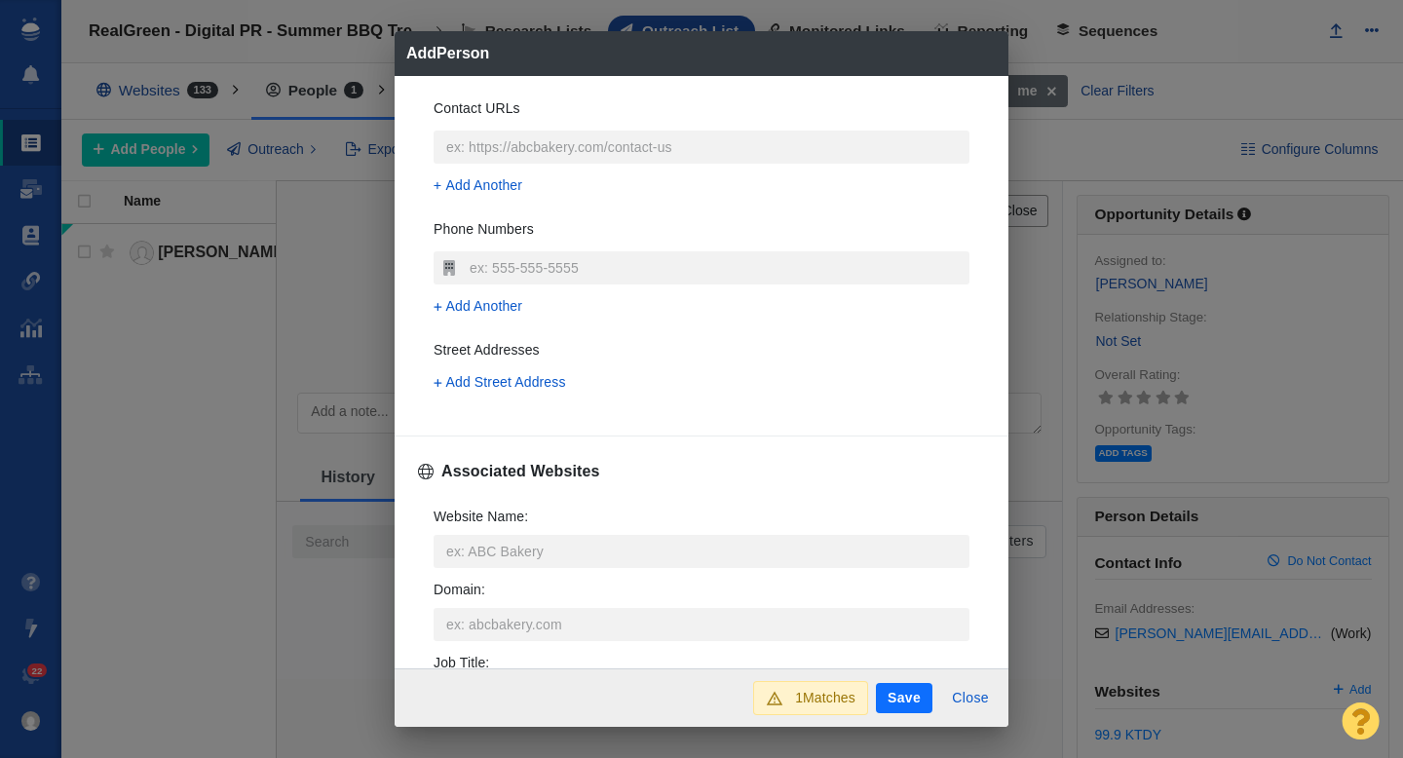
scroll to position [525, 0]
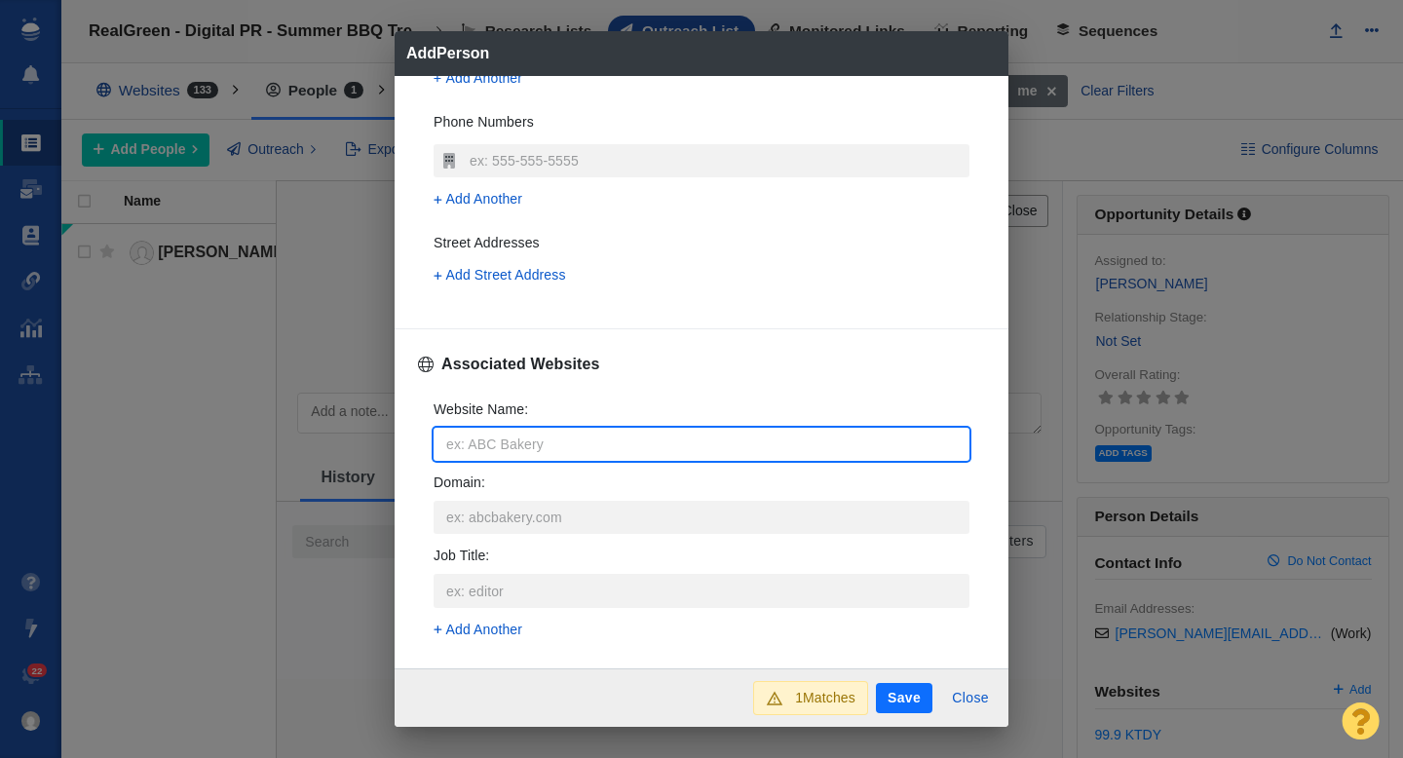
click at [511, 453] on input "Website Name :" at bounding box center [701, 444] width 536 height 33
type input "9"
type textarea "x"
type input "99"
type textarea "x"
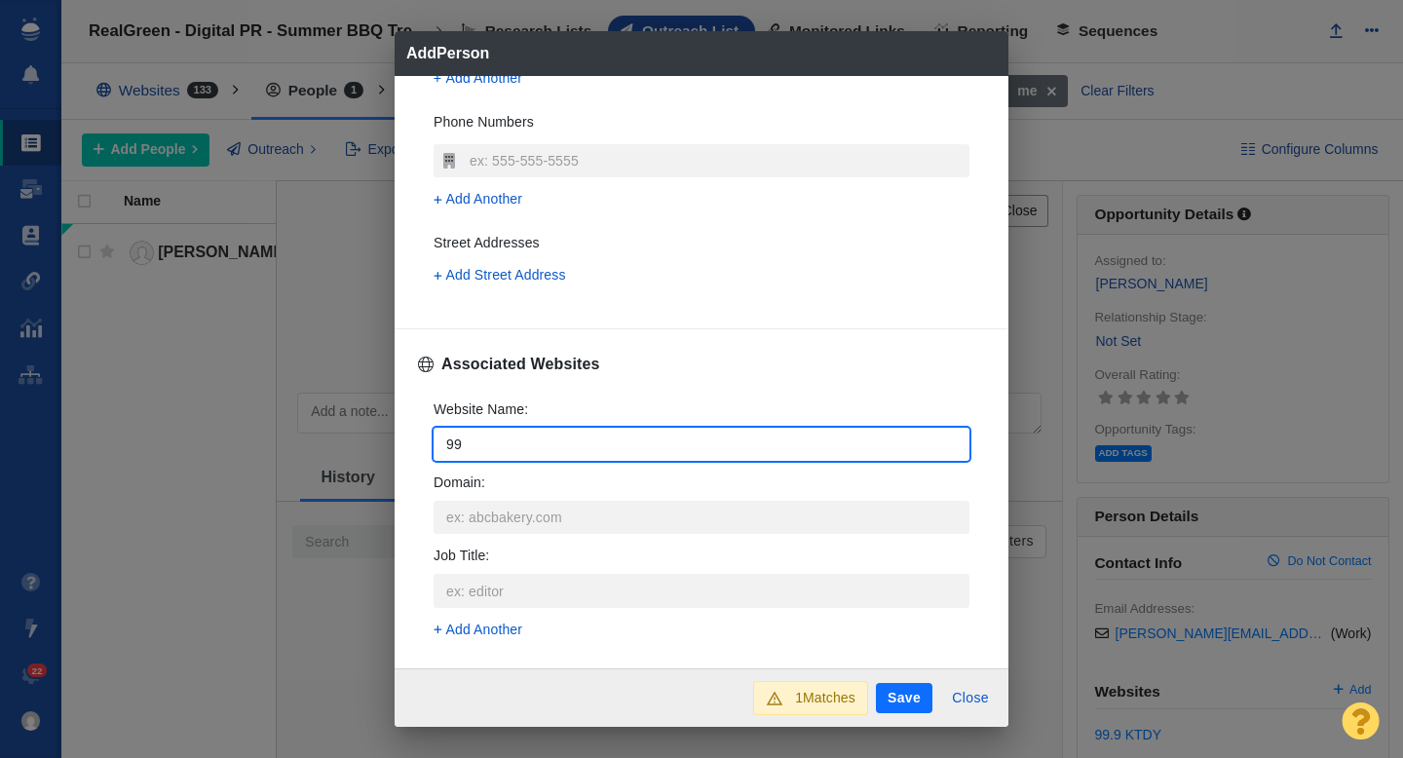
type input "999"
type textarea "x"
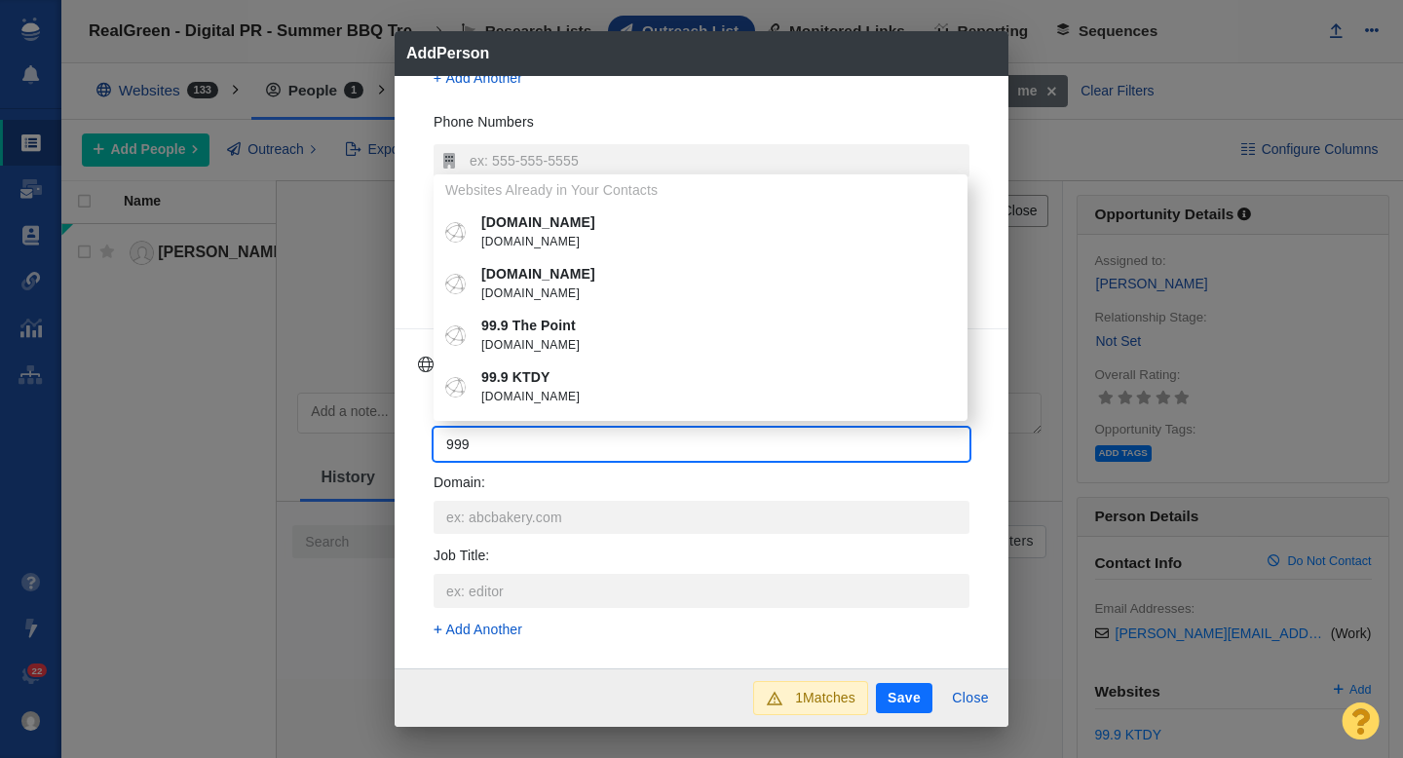
type input "999"
click at [525, 398] on span "999ktdy.com" at bounding box center [714, 397] width 467 height 19
type textarea "x"
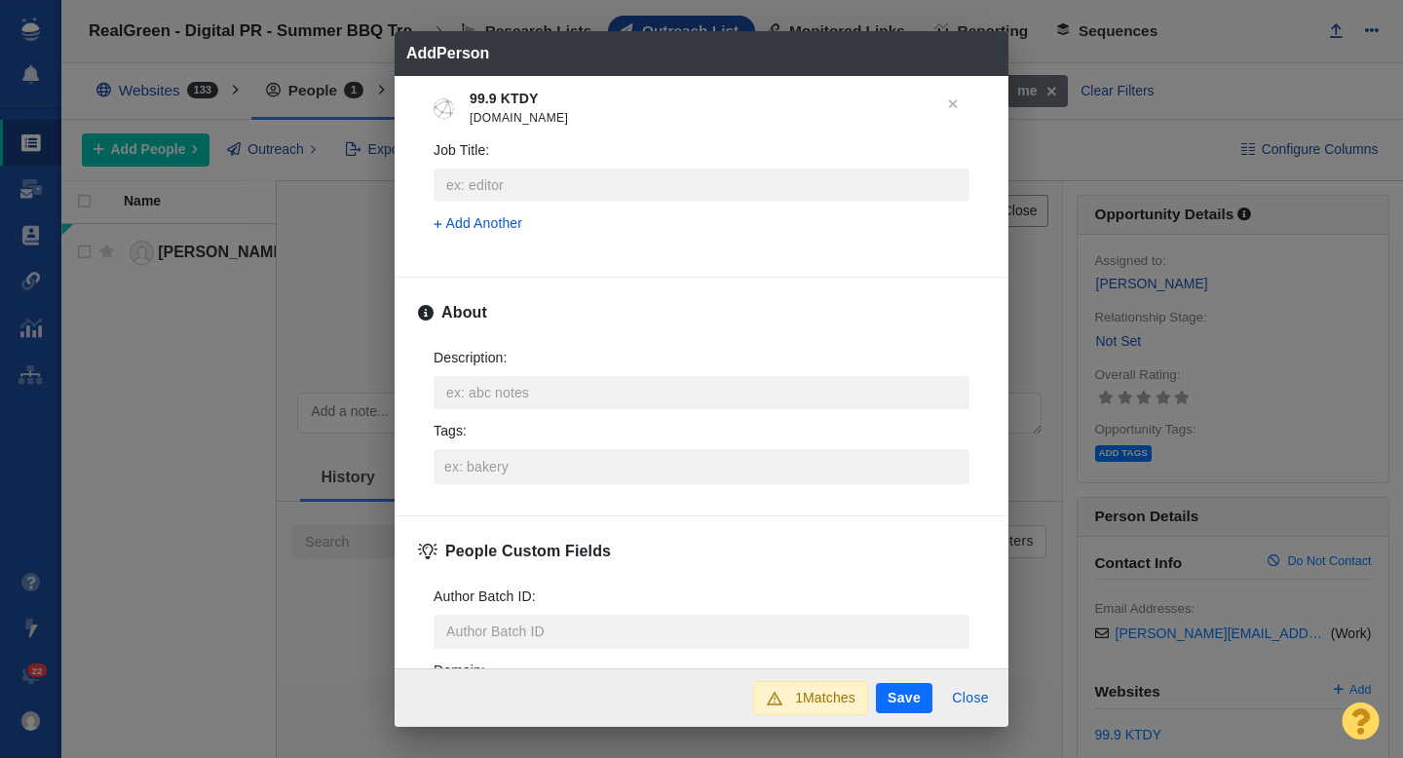
scroll to position [847, 0]
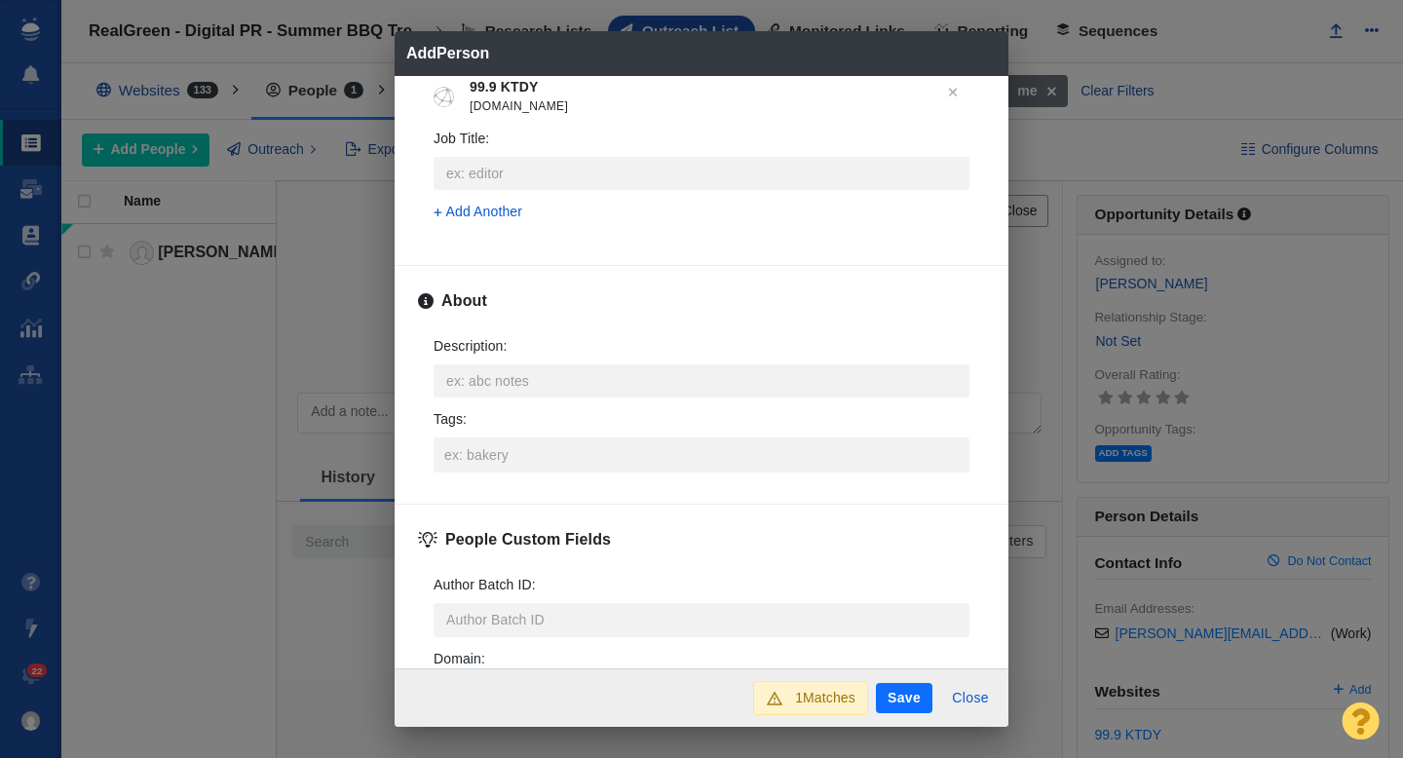
click at [495, 473] on div "Description : x Tags :" at bounding box center [701, 404] width 567 height 168
click at [510, 462] on input "Tags :" at bounding box center [701, 454] width 524 height 35
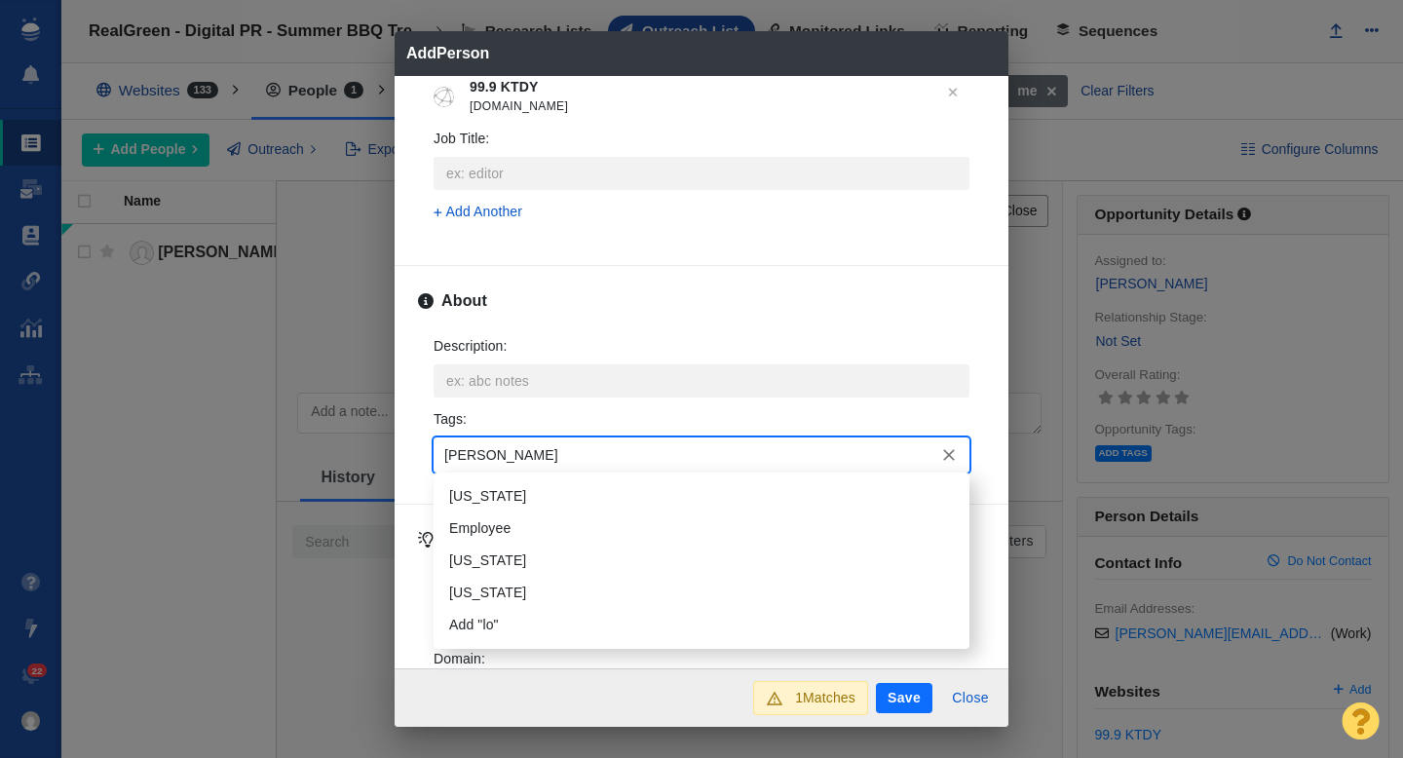
type input "loui"
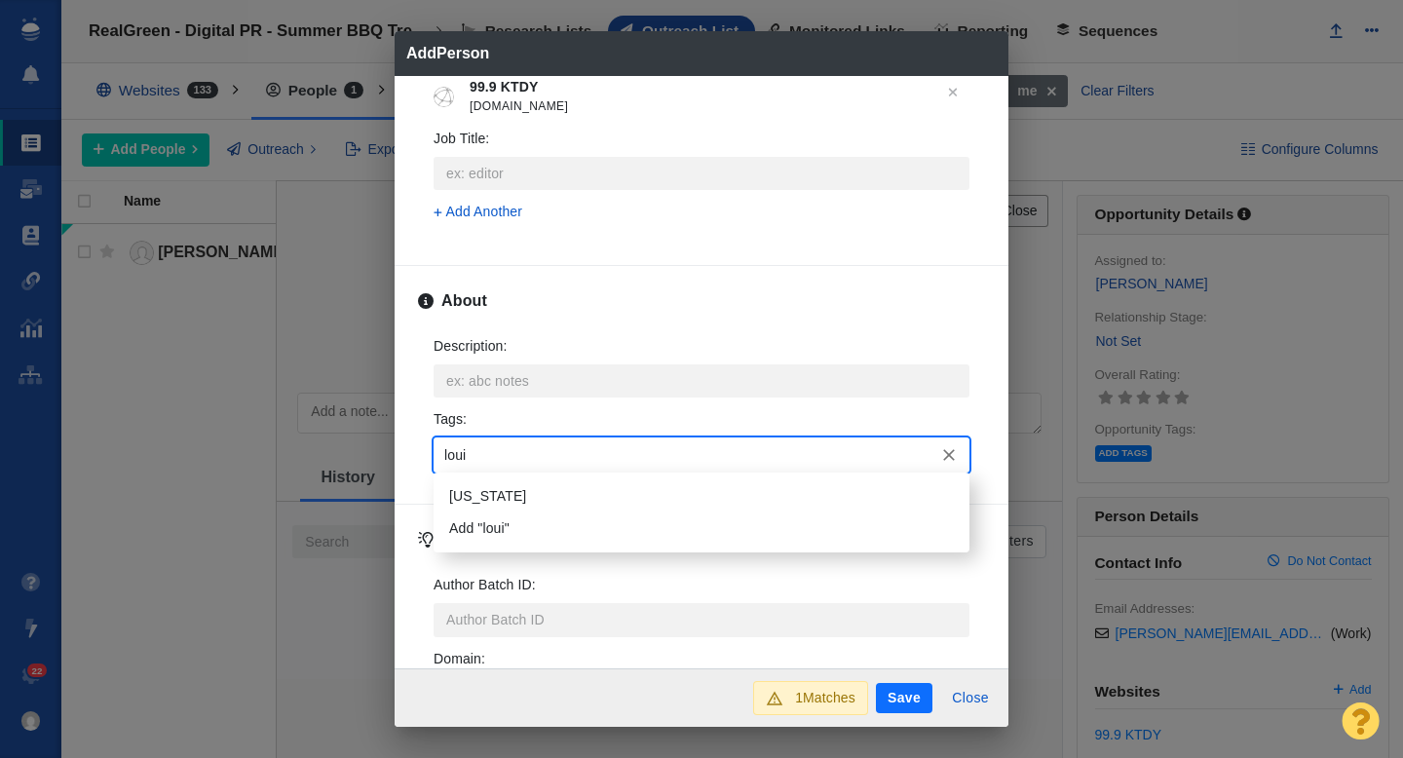
click at [507, 495] on li "[US_STATE]" at bounding box center [701, 496] width 536 height 32
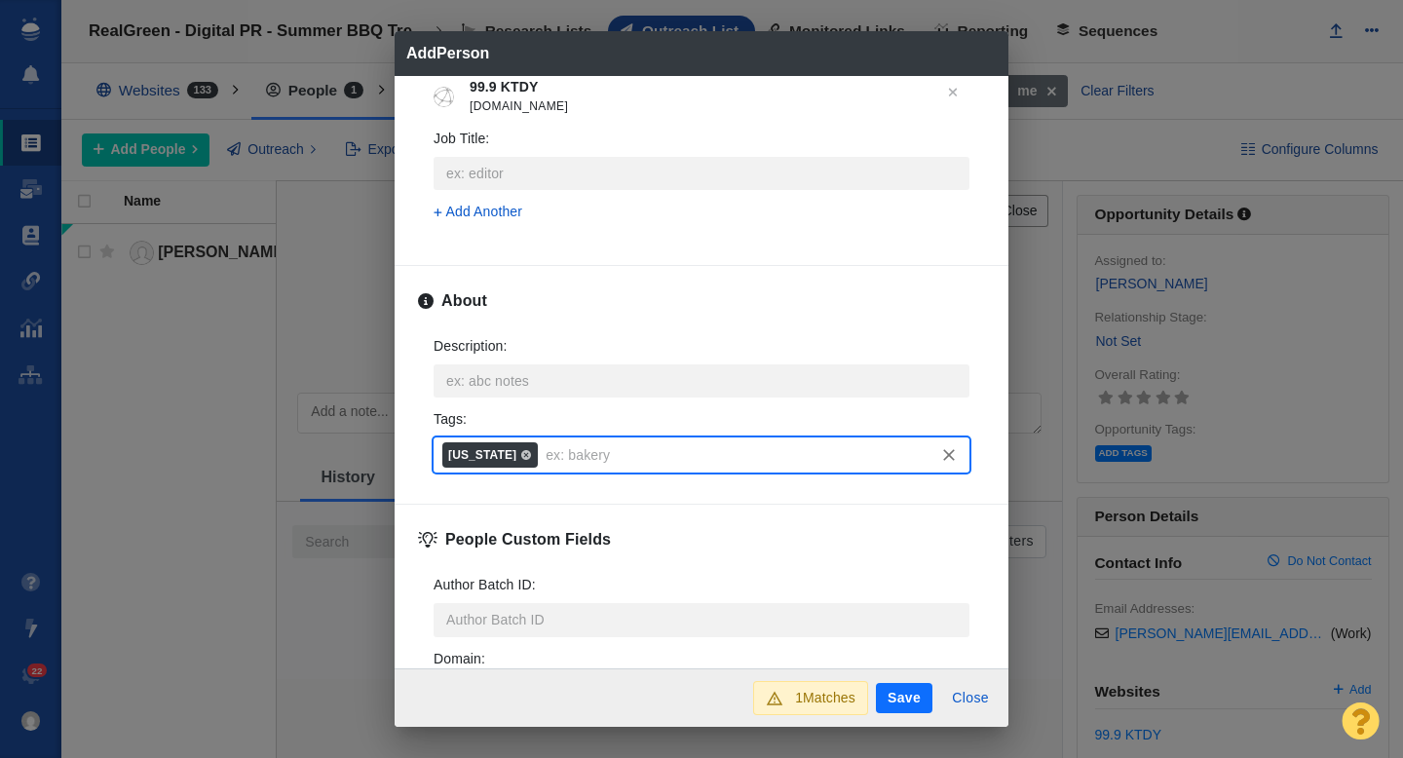
click at [891, 704] on button "Save" at bounding box center [904, 698] width 56 height 31
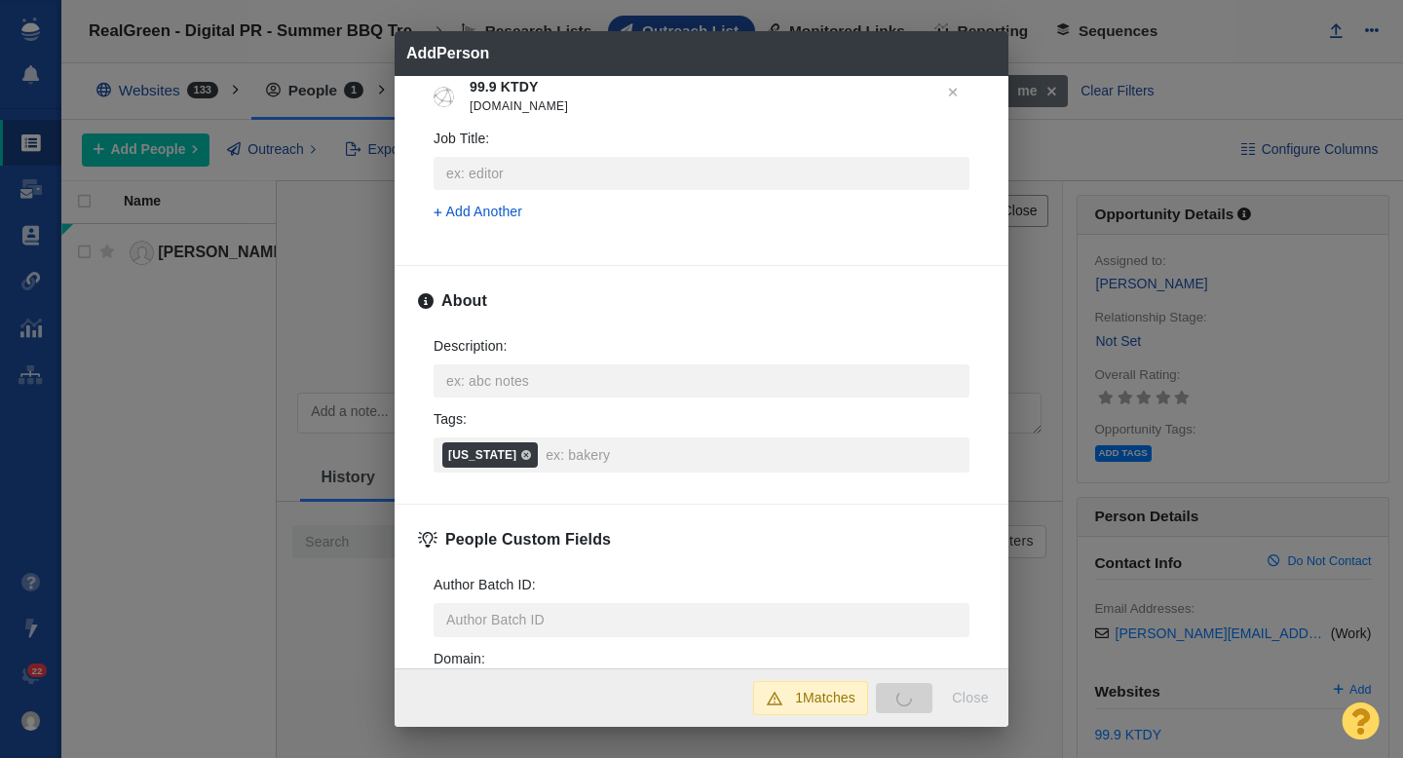
type textarea "x"
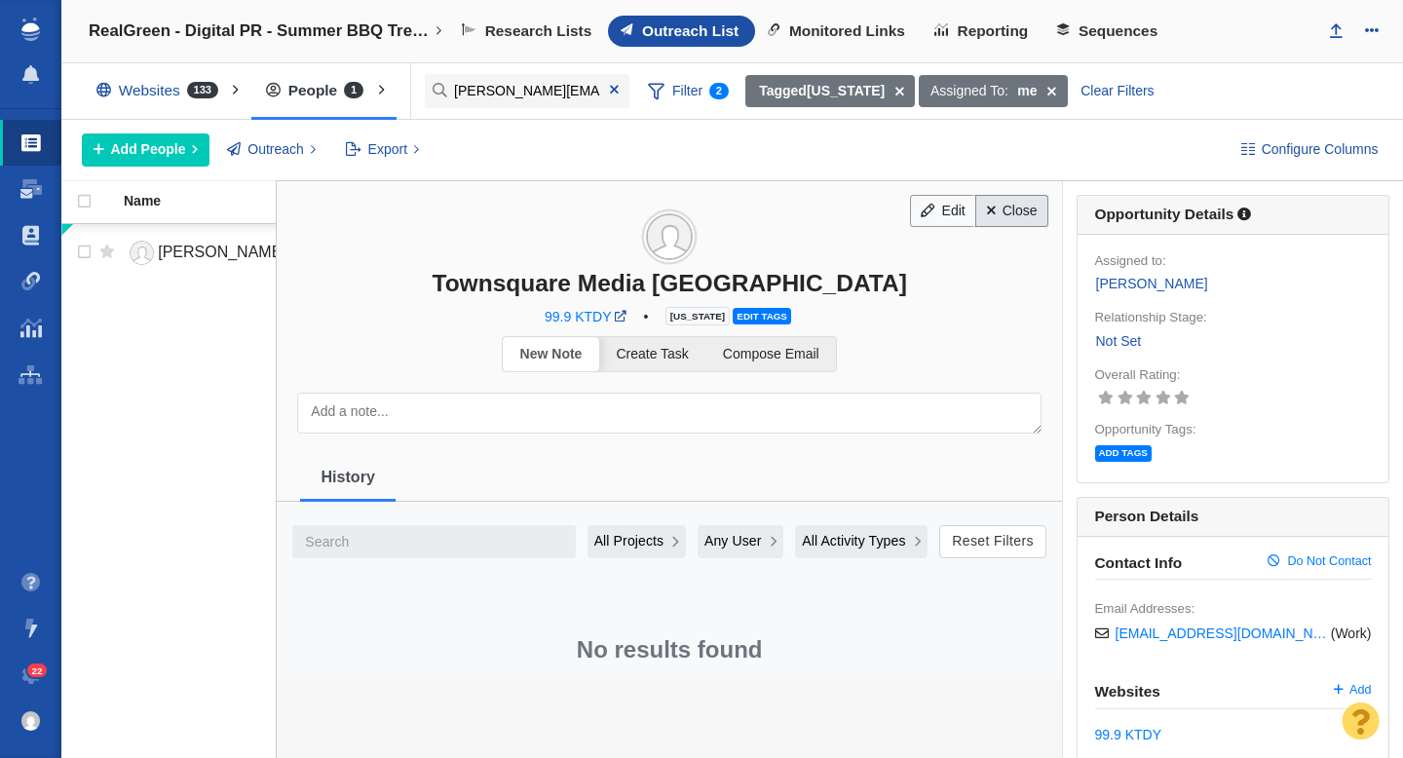
click at [1018, 209] on link "Close" at bounding box center [1011, 211] width 73 height 33
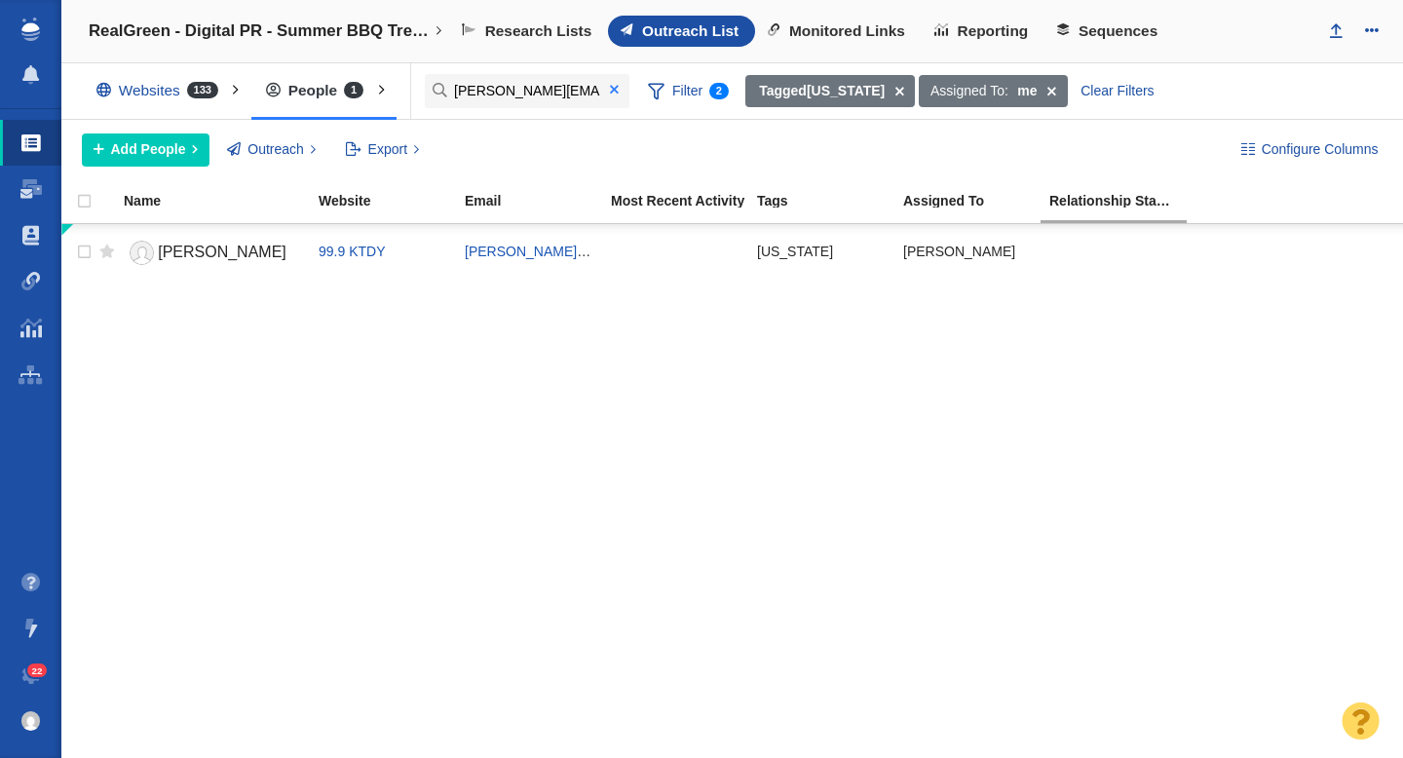
click at [615, 94] on span at bounding box center [614, 90] width 9 height 14
click at [484, 88] on input "[PERSON_NAME][EMAIL_ADDRESS][PERSON_NAME][DOMAIN_NAME]" at bounding box center [527, 91] width 205 height 34
paste input "[PERSON_NAME][EMAIL_ADDRESS][PERSON_NAME][DOMAIN_NAME]"
type input "[PERSON_NAME][EMAIL_ADDRESS][PERSON_NAME][DOMAIN_NAME]"
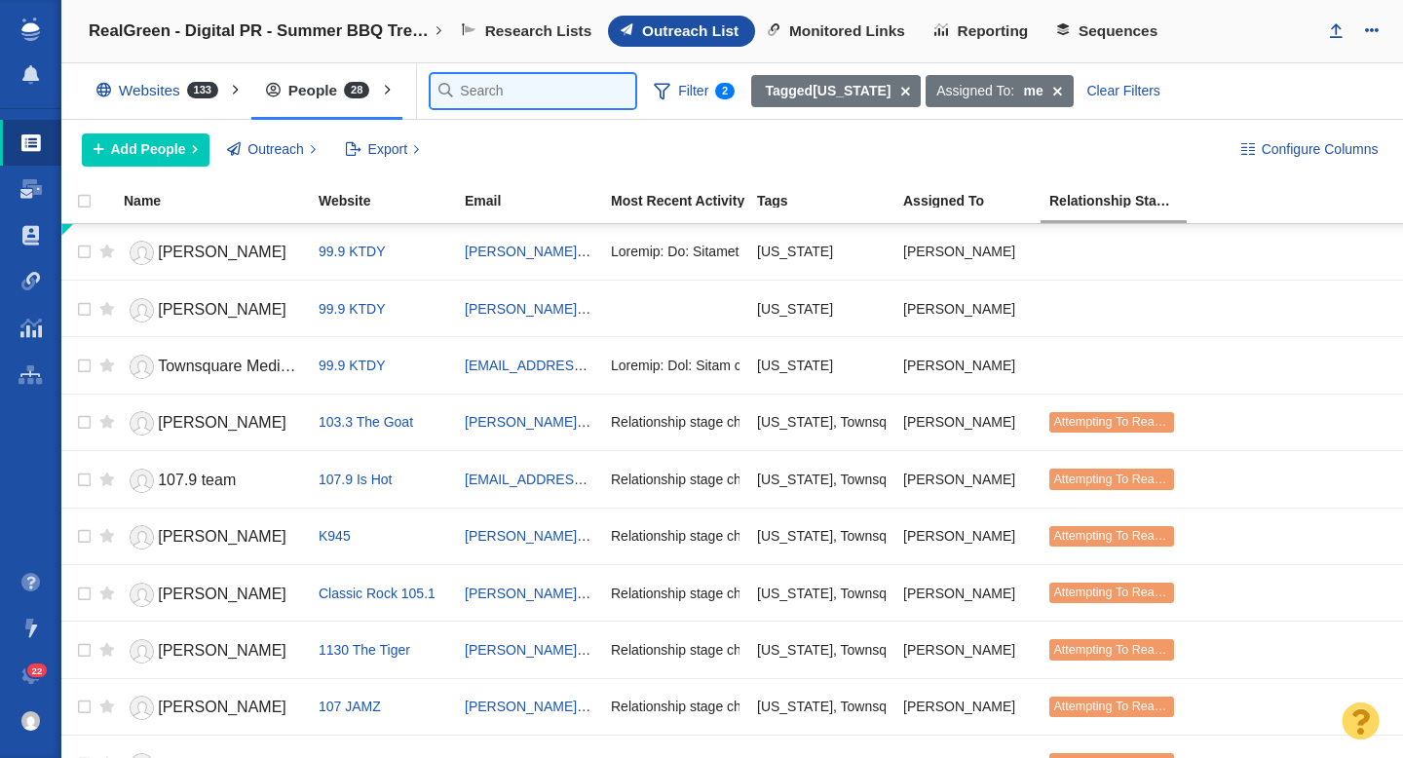
scroll to position [0, 0]
click at [484, 88] on input "text" at bounding box center [533, 91] width 205 height 34
paste input "[PERSON_NAME][EMAIL_ADDRESS][PERSON_NAME][DOMAIN_NAME]"
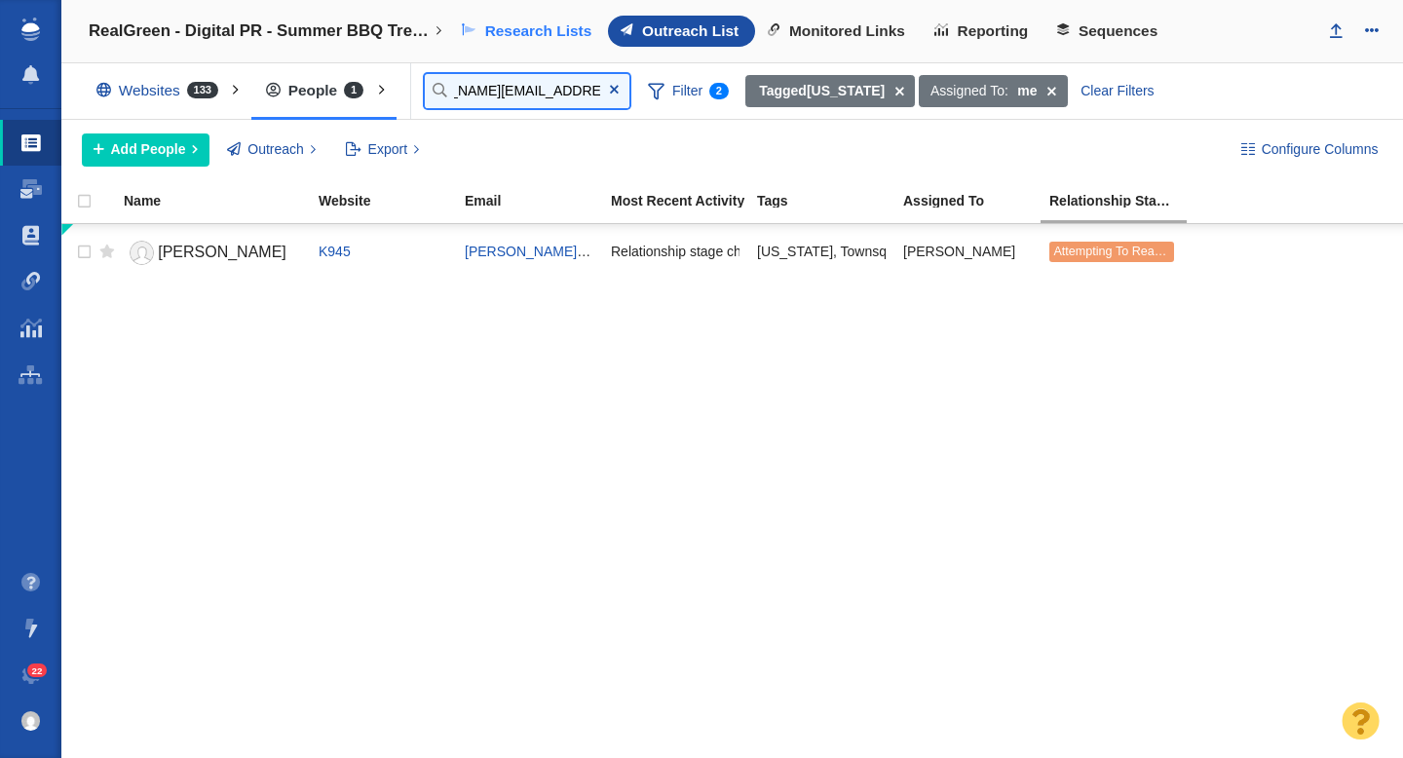
type input "[PERSON_NAME][EMAIL_ADDRESS][PERSON_NAME][DOMAIN_NAME]"
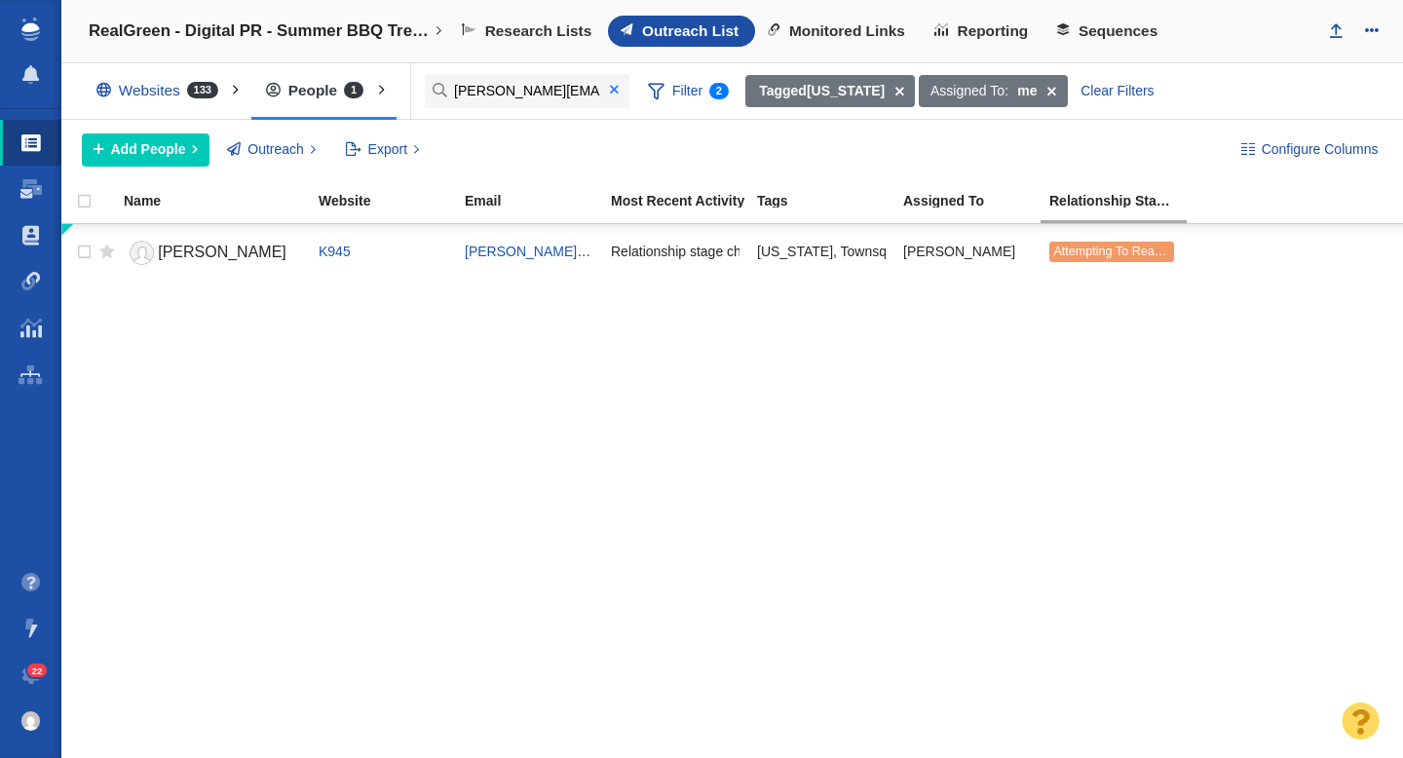
click at [613, 94] on span at bounding box center [614, 90] width 9 height 14
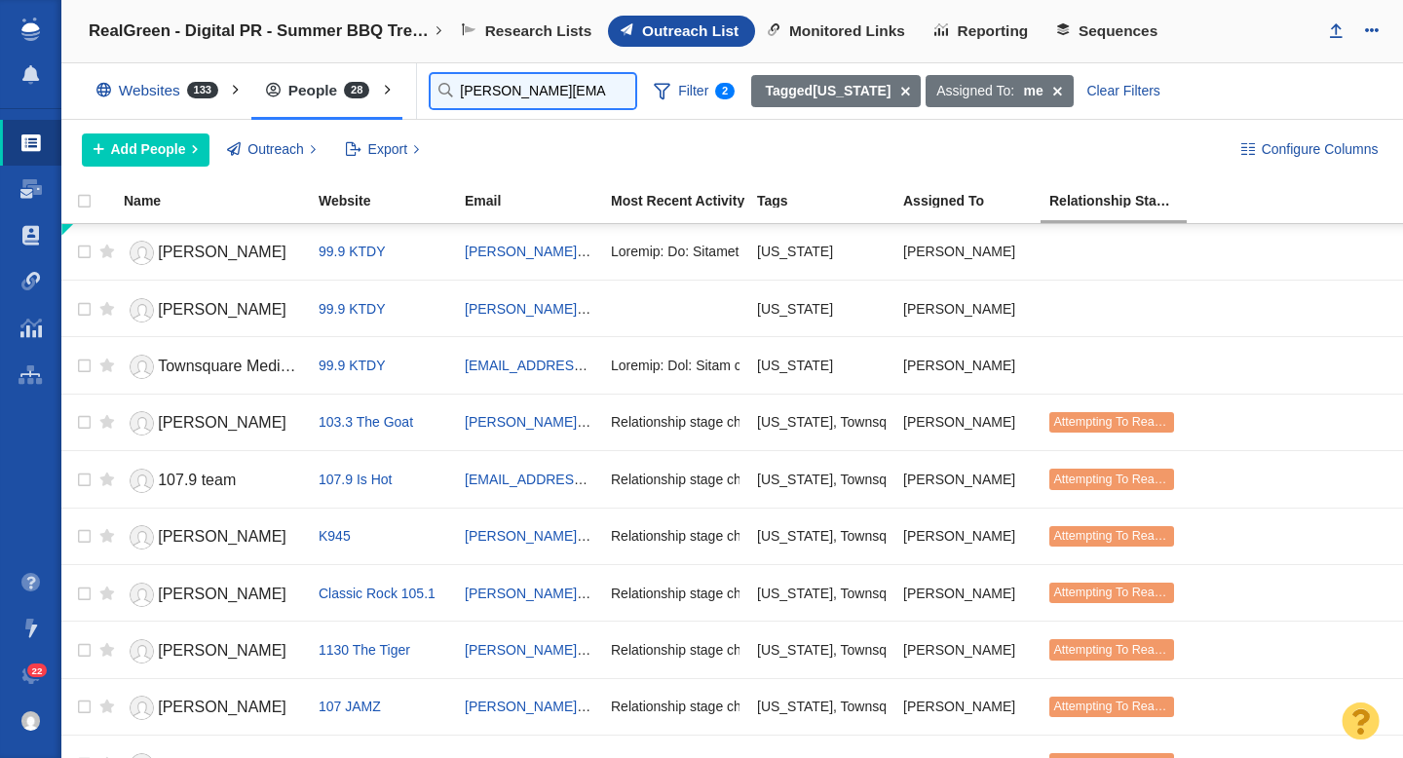
click at [469, 100] on input "[PERSON_NAME][EMAIL_ADDRESS][PERSON_NAME][DOMAIN_NAME]" at bounding box center [533, 91] width 205 height 34
paste input "https://973thedawg.com/?geo-address=whqrA973gurqnjtNpbzOfhowrpgZxzqy%20hfre%20s…"
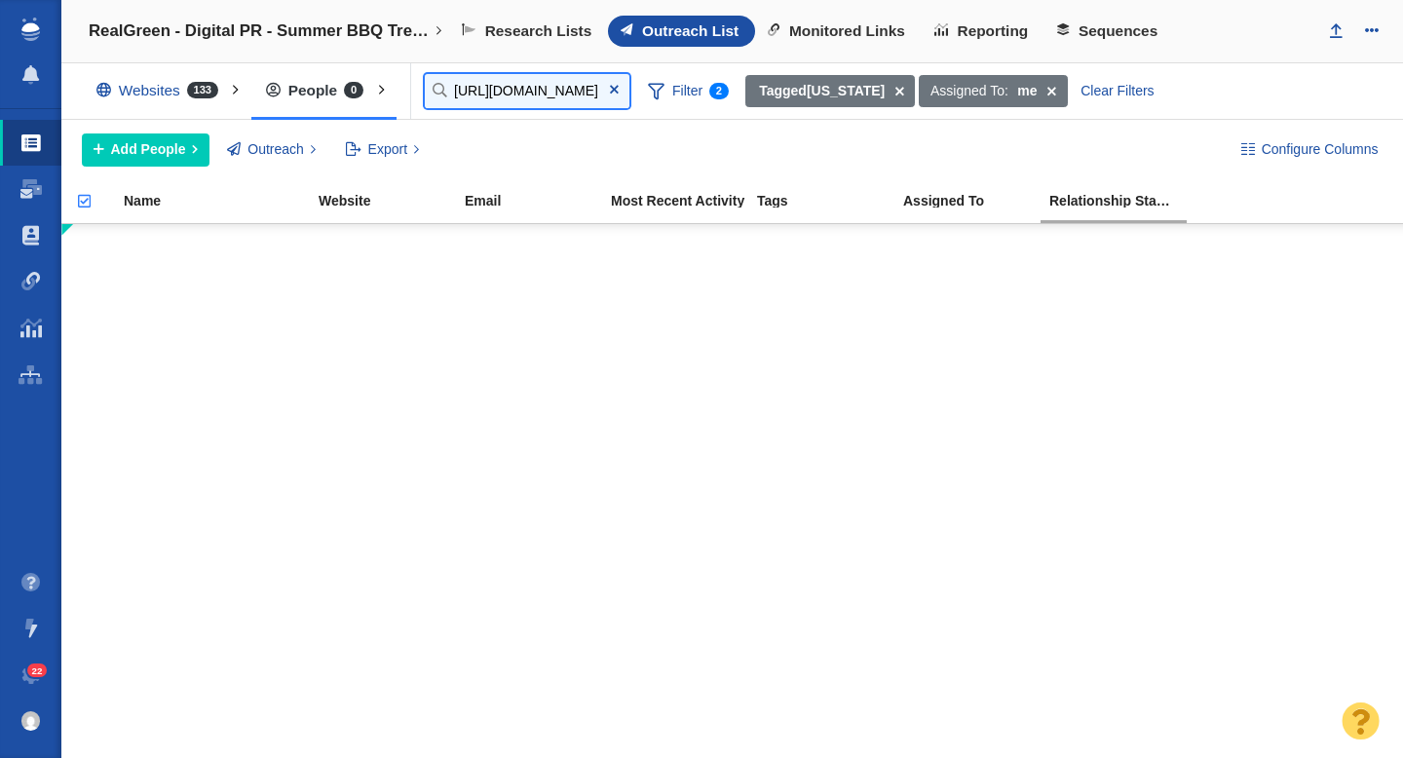
click at [509, 90] on input "https://973thedawg.com/?geo-address=whqrA973gurqnjtNpbzOfhowrpgZxzqy%20hfre%20s…" at bounding box center [527, 91] width 205 height 34
paste input "[EMAIL_ADDRESS][DOMAIN_NAME]"
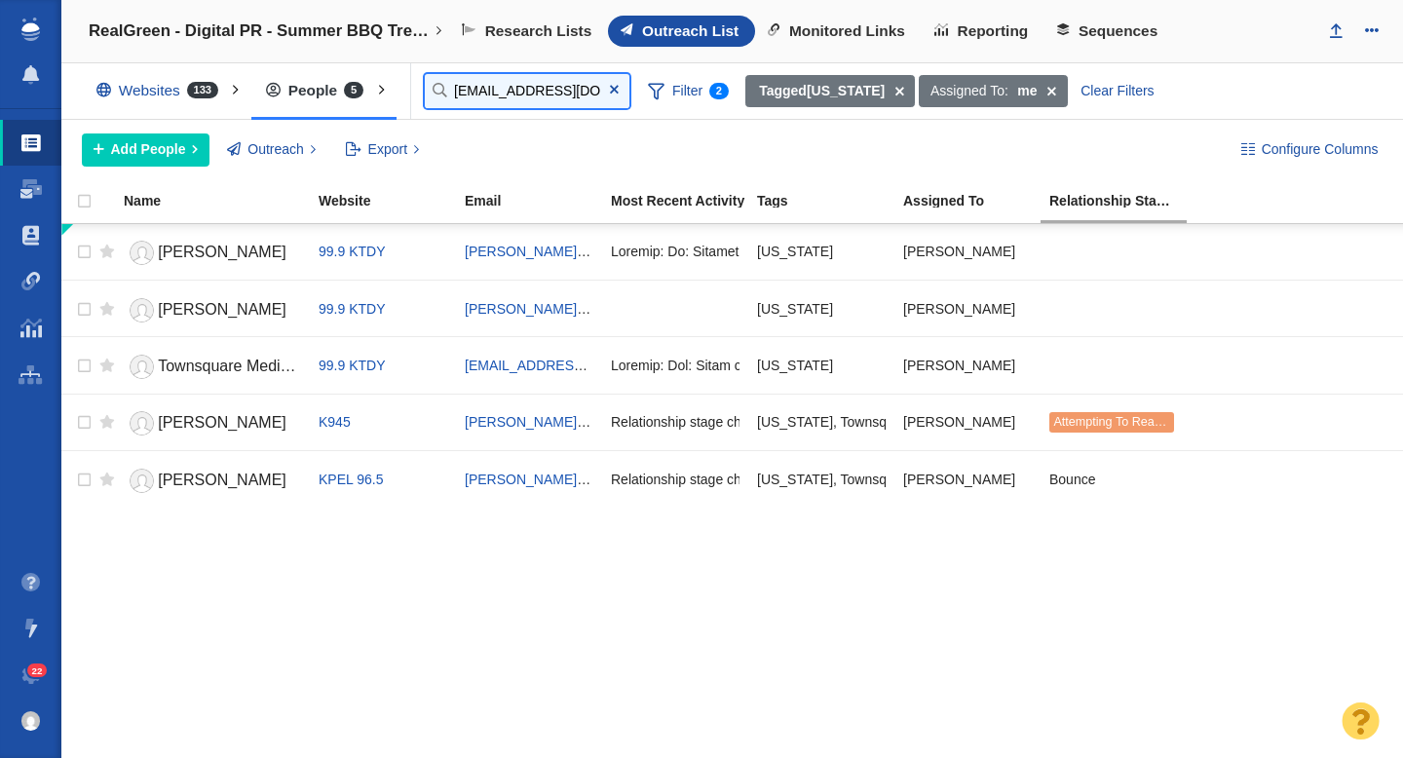
type input "[EMAIL_ADDRESS][DOMAIN_NAME]"
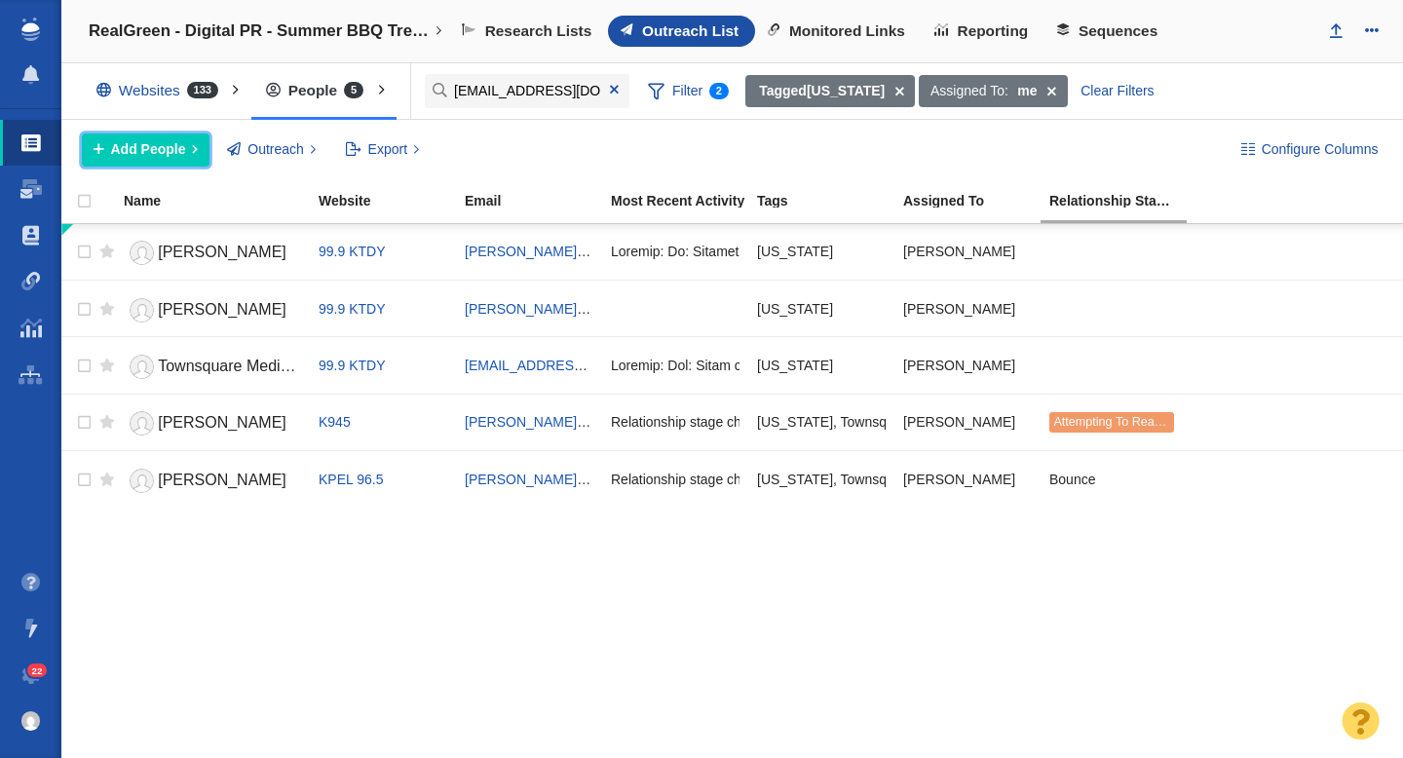
click at [150, 155] on span "Add People" at bounding box center [148, 149] width 75 height 20
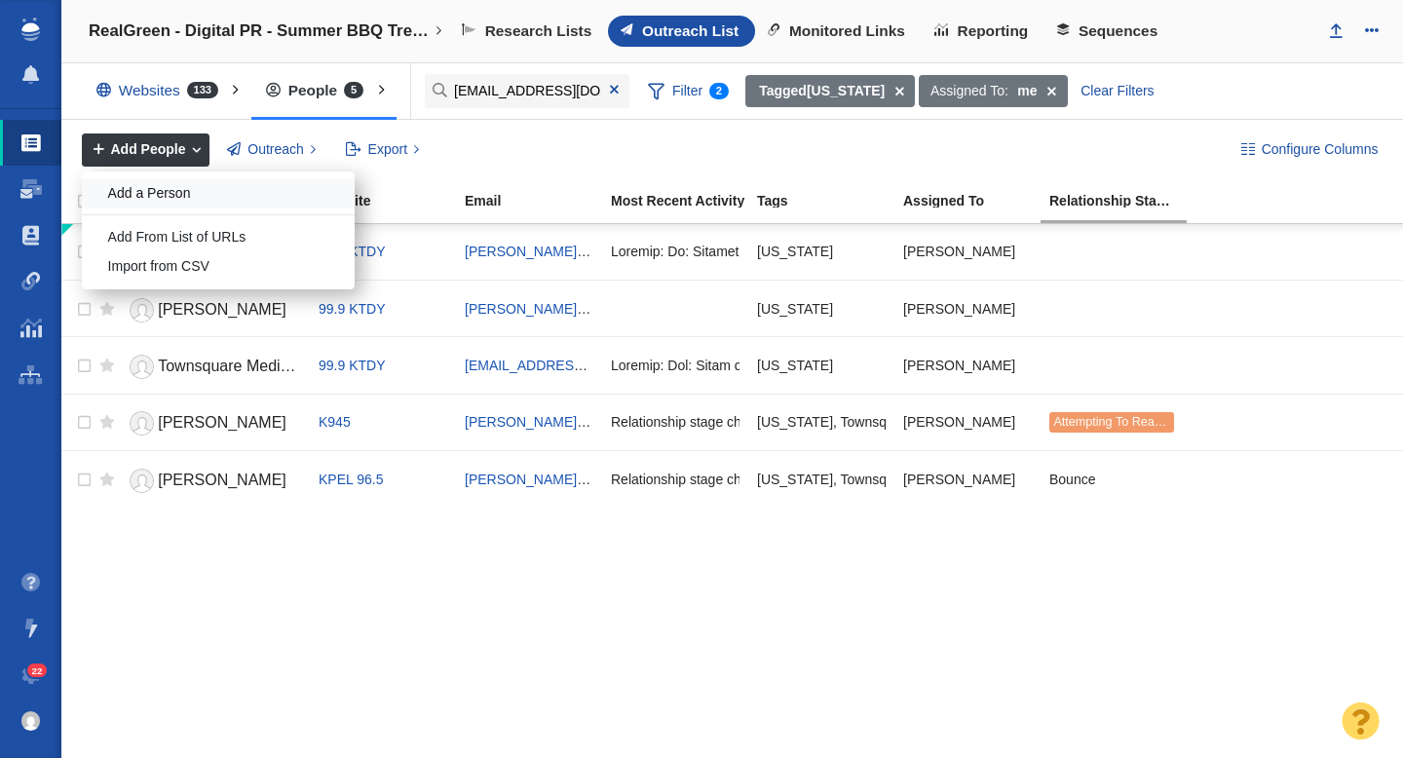
click at [206, 199] on div "Add a Person" at bounding box center [218, 193] width 273 height 30
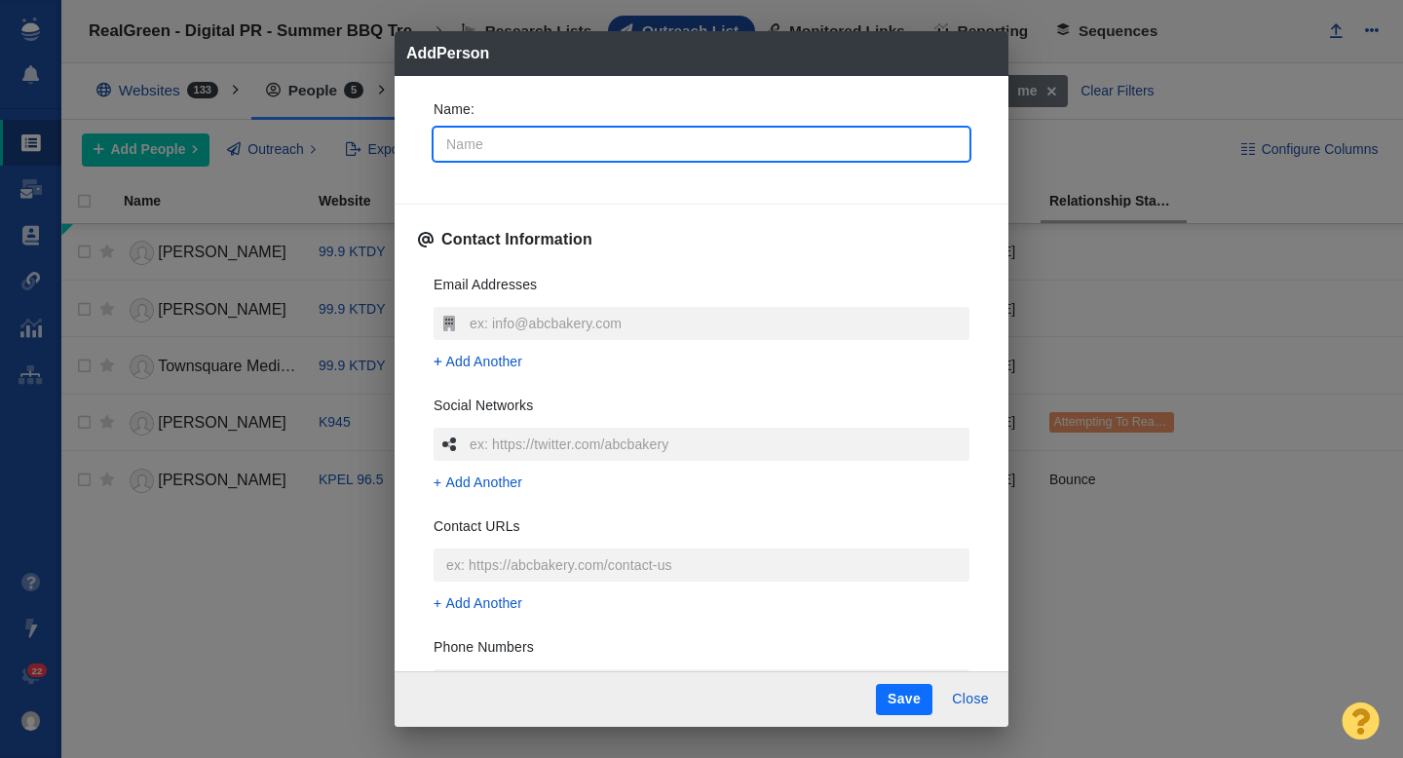
type input "J"
type textarea "x"
type input "Ju"
type textarea "x"
type input "Jud"
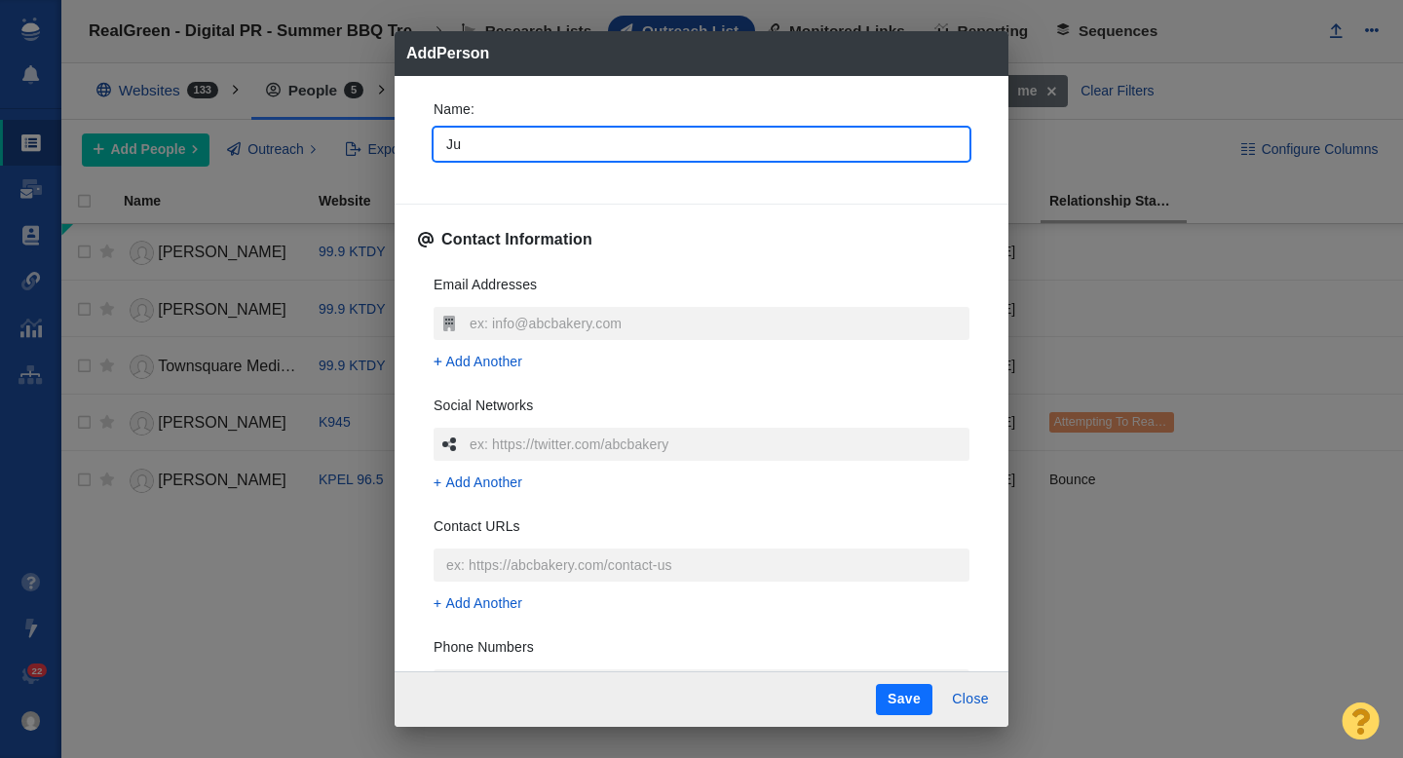
type textarea "x"
type input "[PERSON_NAME]"
type textarea "x"
type input "[PERSON_NAME]"
type textarea "x"
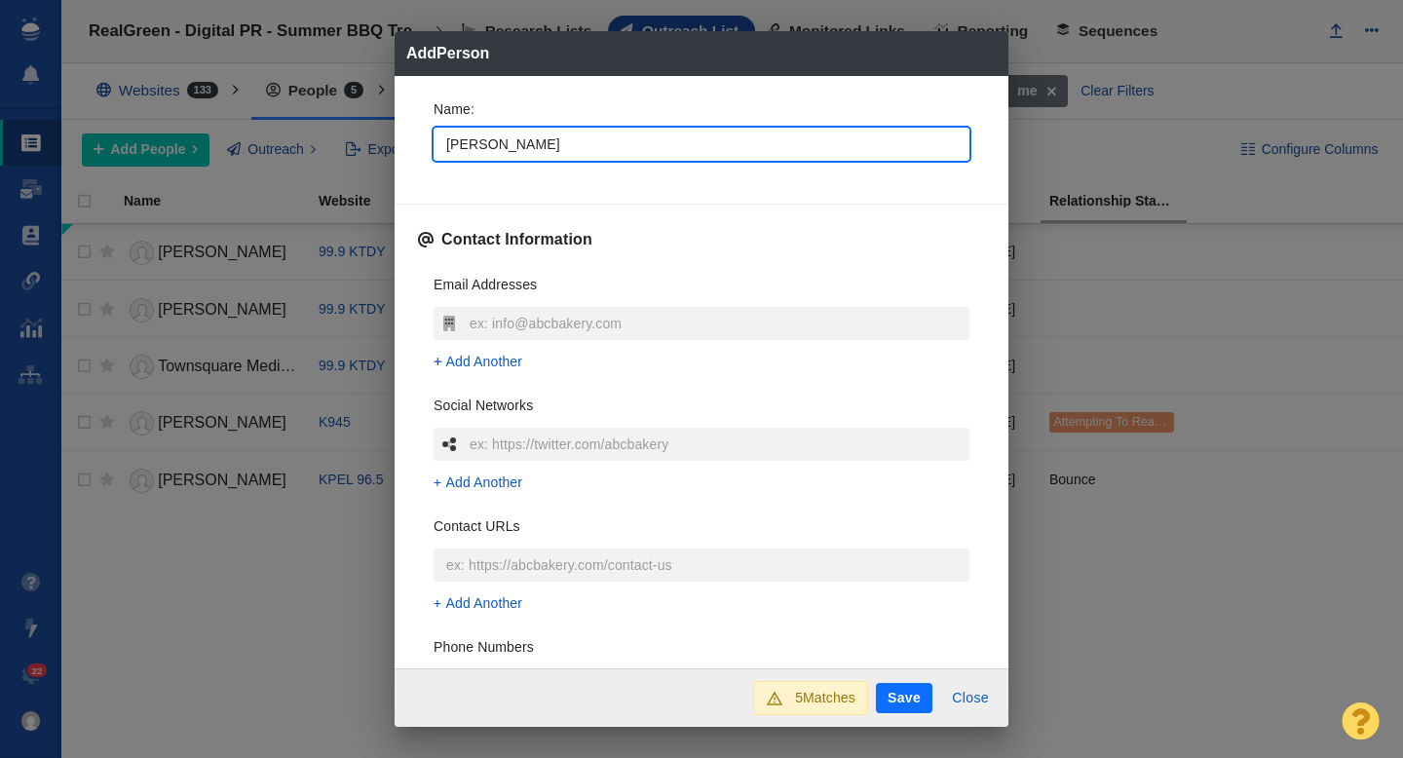
click at [418, 130] on div "Name : Jude" at bounding box center [701, 136] width 567 height 104
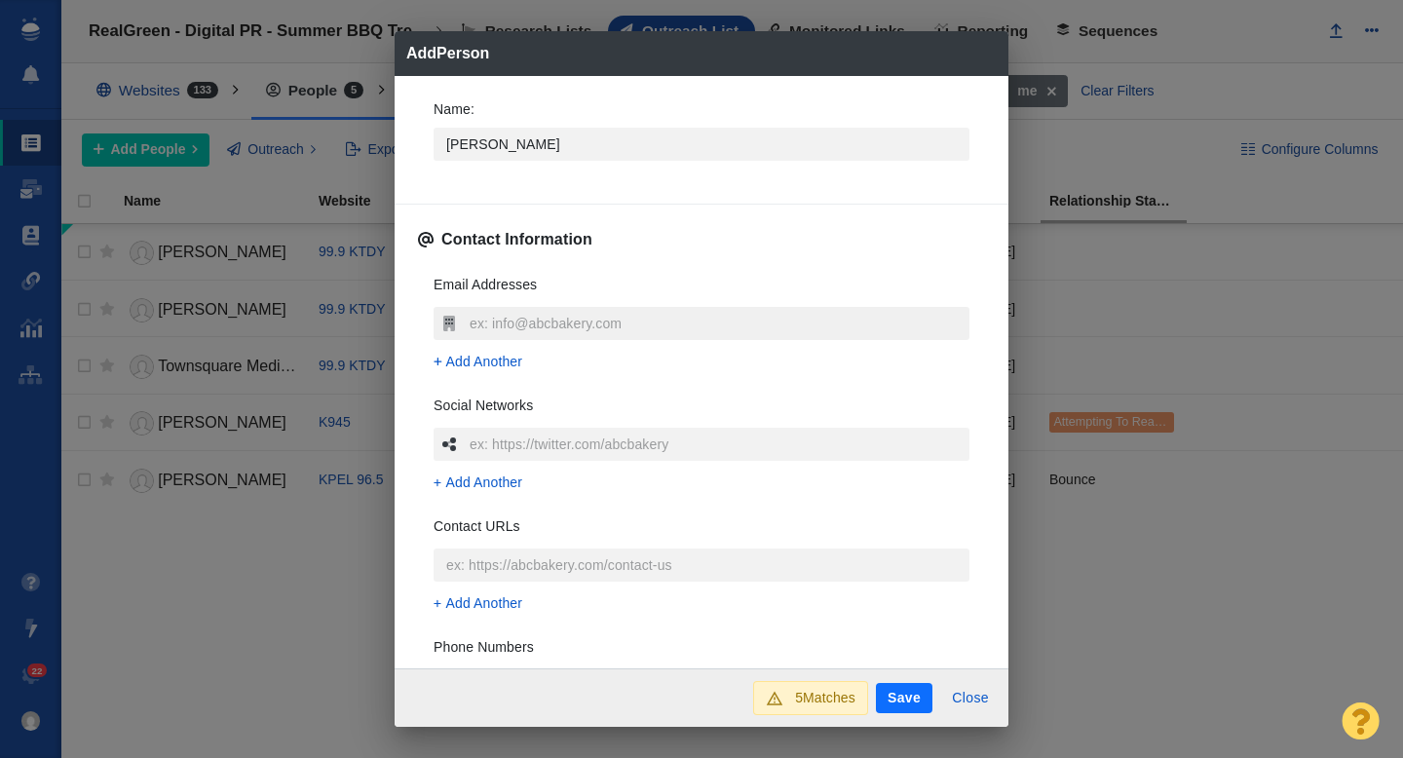
click at [488, 317] on input "text" at bounding box center [717, 323] width 505 height 33
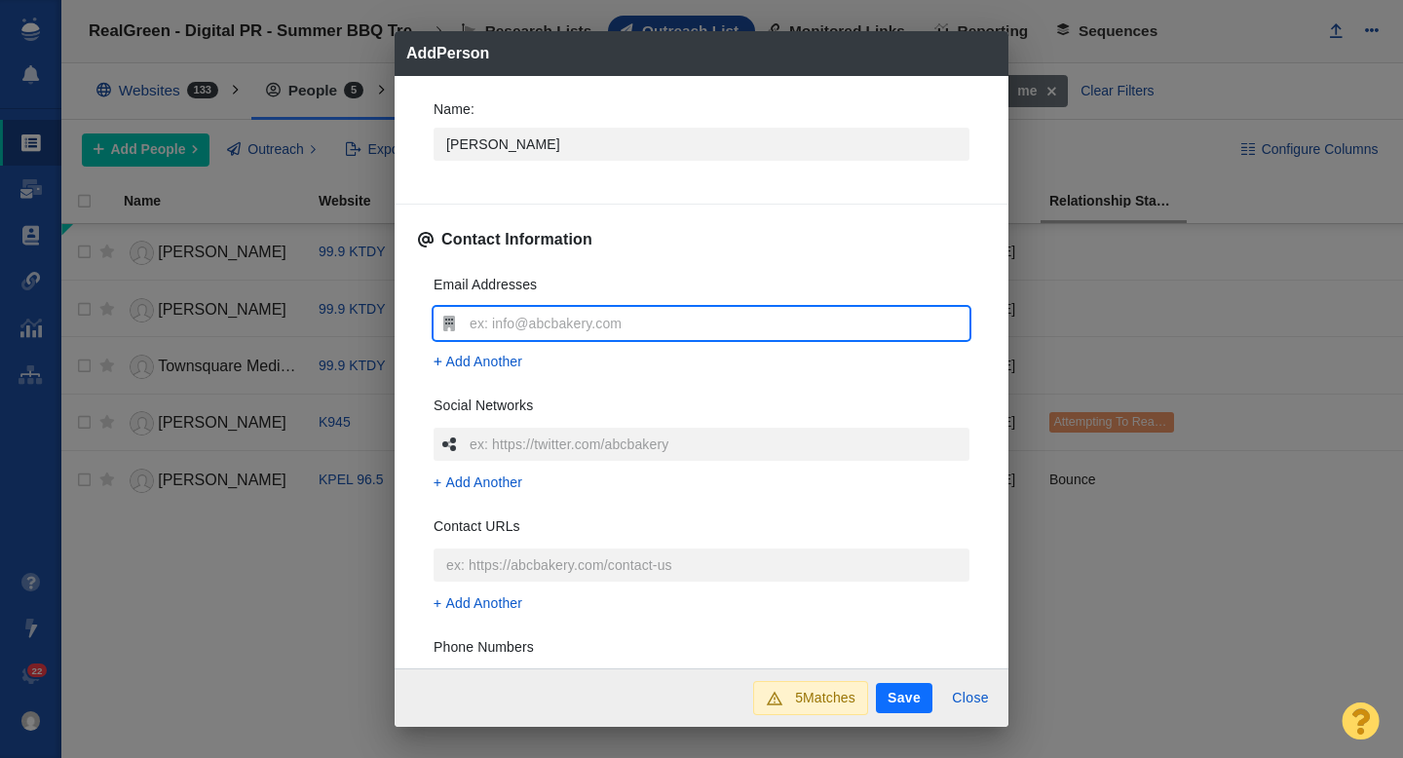
type input "[EMAIL_ADDRESS][DOMAIN_NAME]"
type textarea "x"
type input "[EMAIL_ADDRESS][DOMAIN_NAME]"
click at [420, 307] on div "Email Addresses jude@973thedawg.com Add Another Social Networks Add Another Con…" at bounding box center [701, 549] width 567 height 580
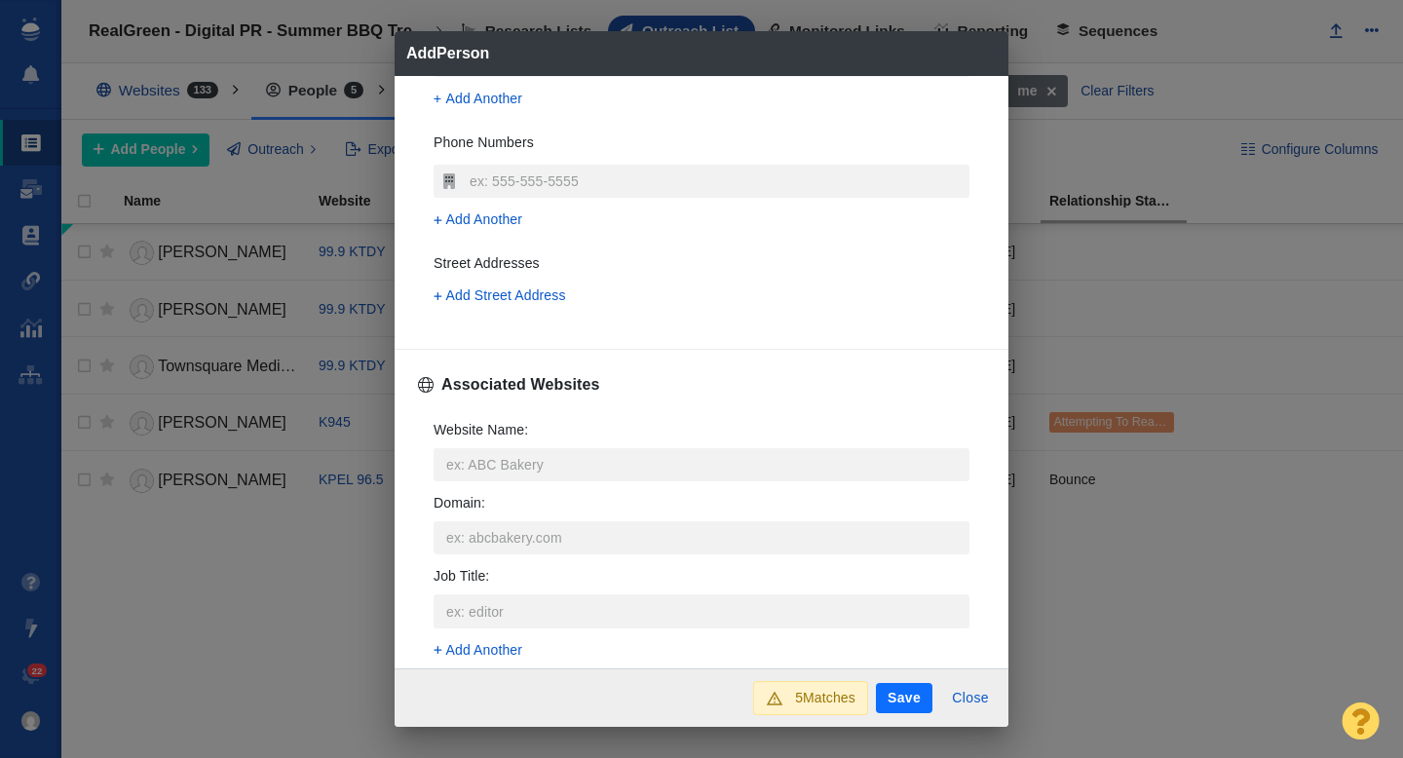
scroll to position [545, 0]
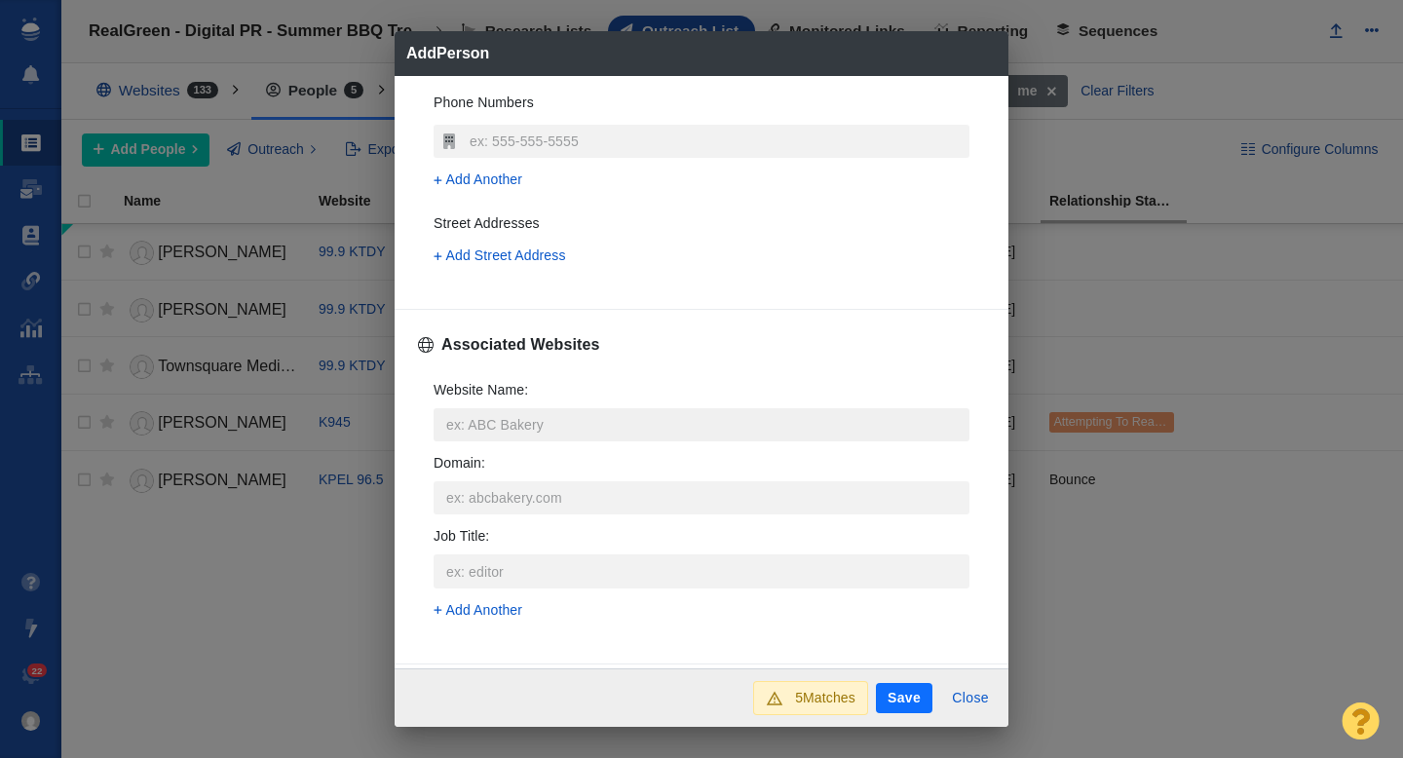
click at [510, 427] on input "Website Name :" at bounding box center [701, 424] width 536 height 33
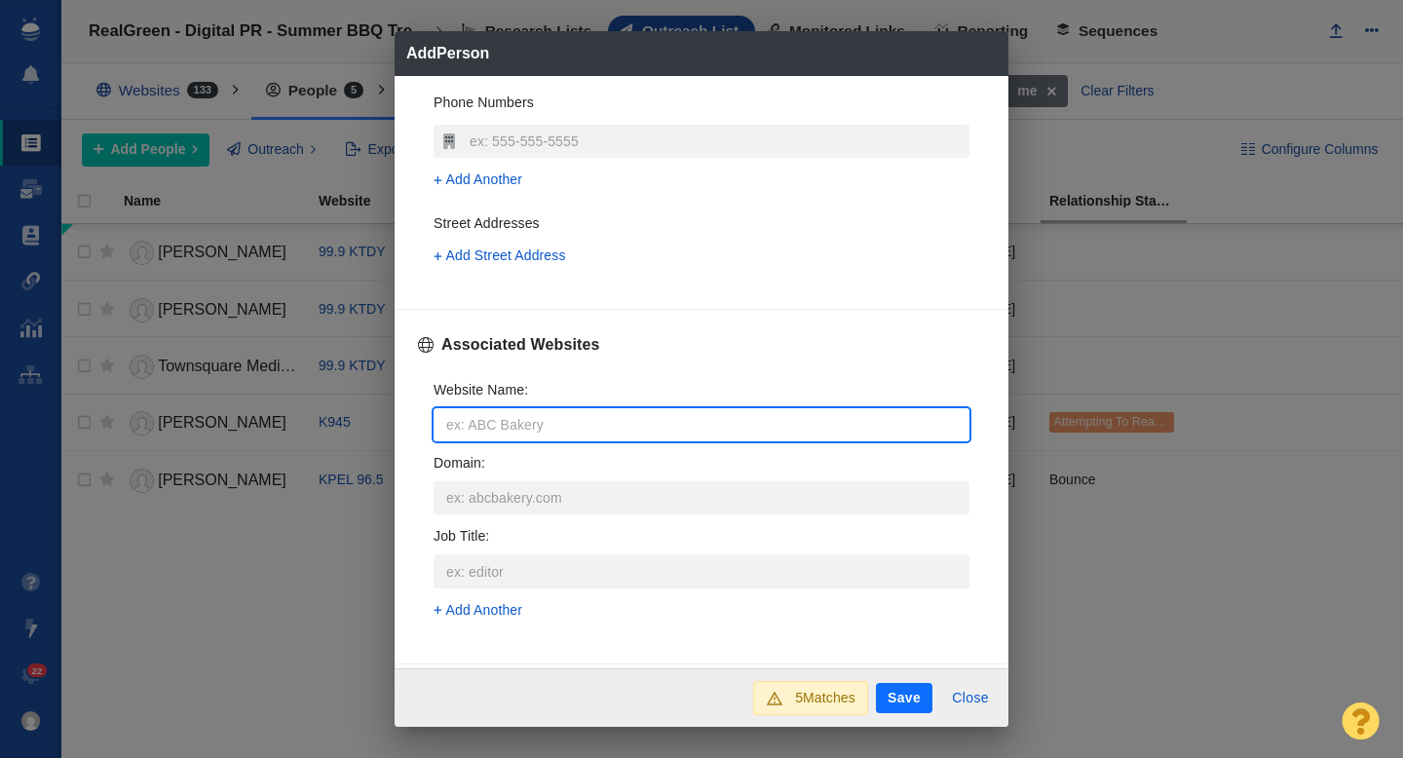
type input "9"
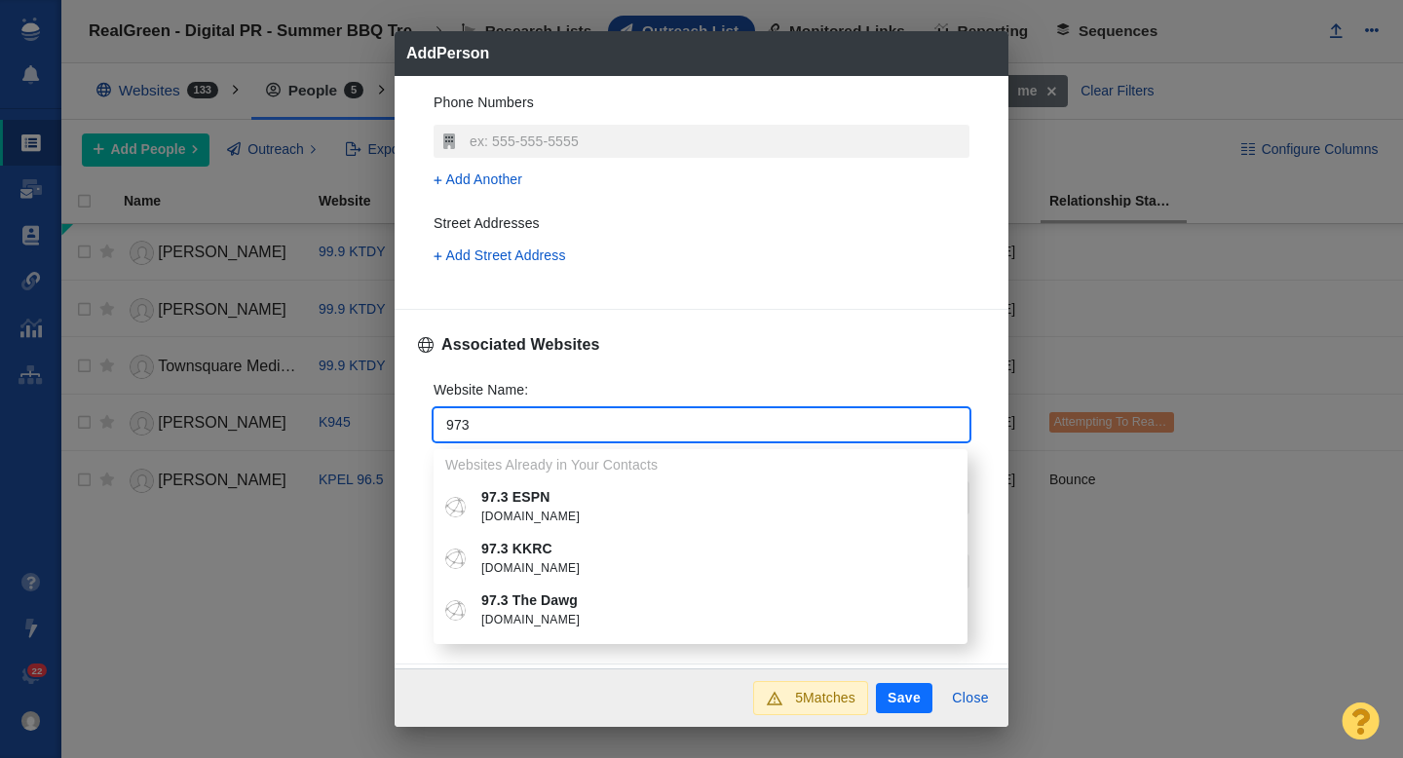
click at [530, 601] on p "97.3 The Dawg" at bounding box center [714, 600] width 467 height 20
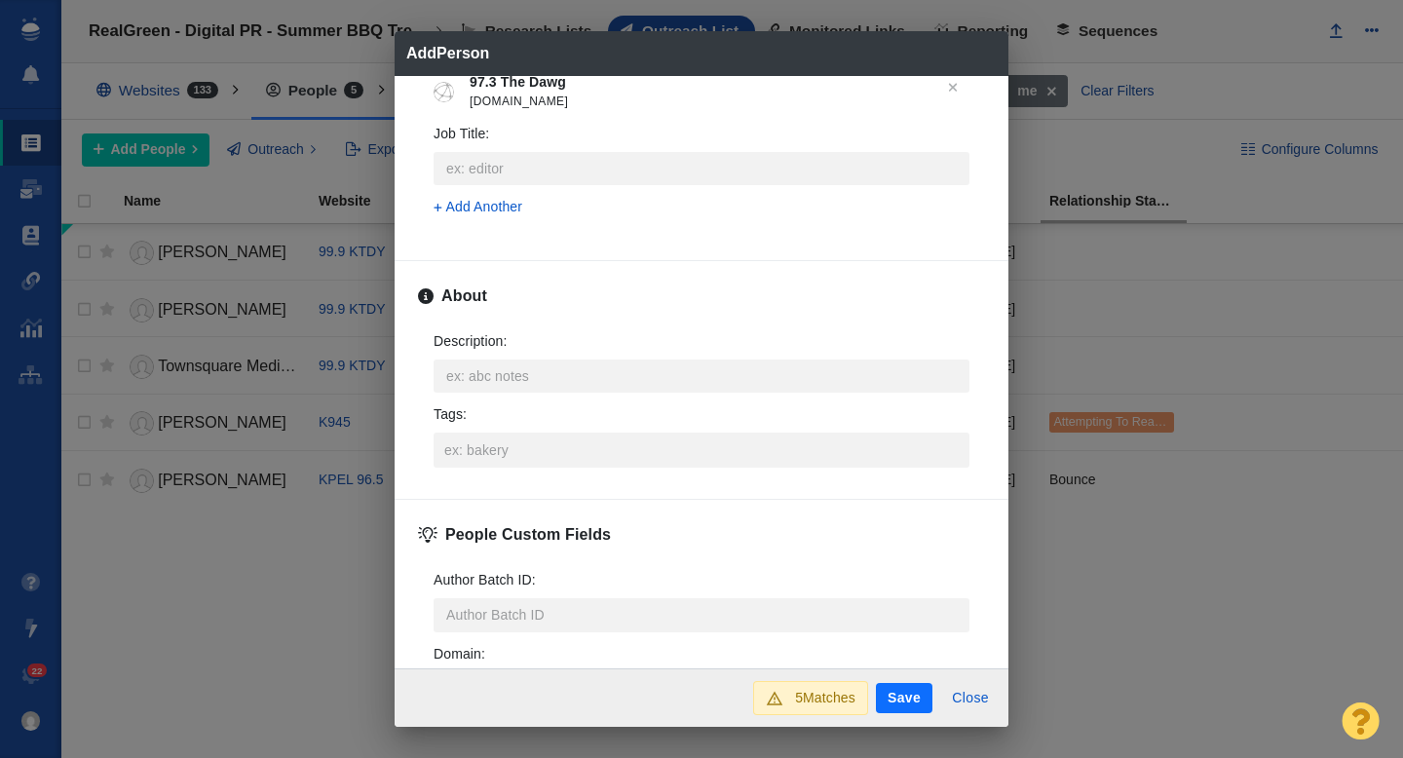
scroll to position [963, 0]
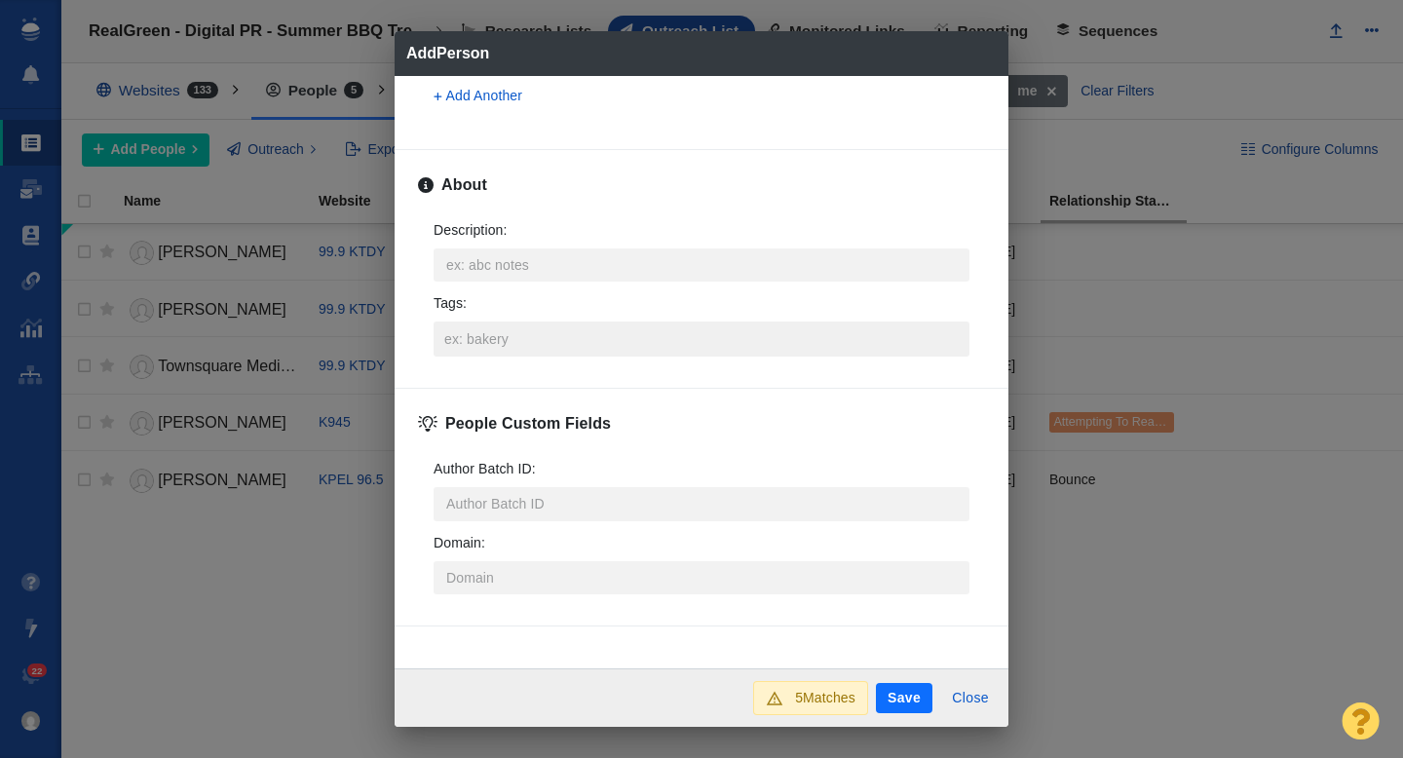
click at [528, 338] on input "Tags :" at bounding box center [701, 338] width 524 height 35
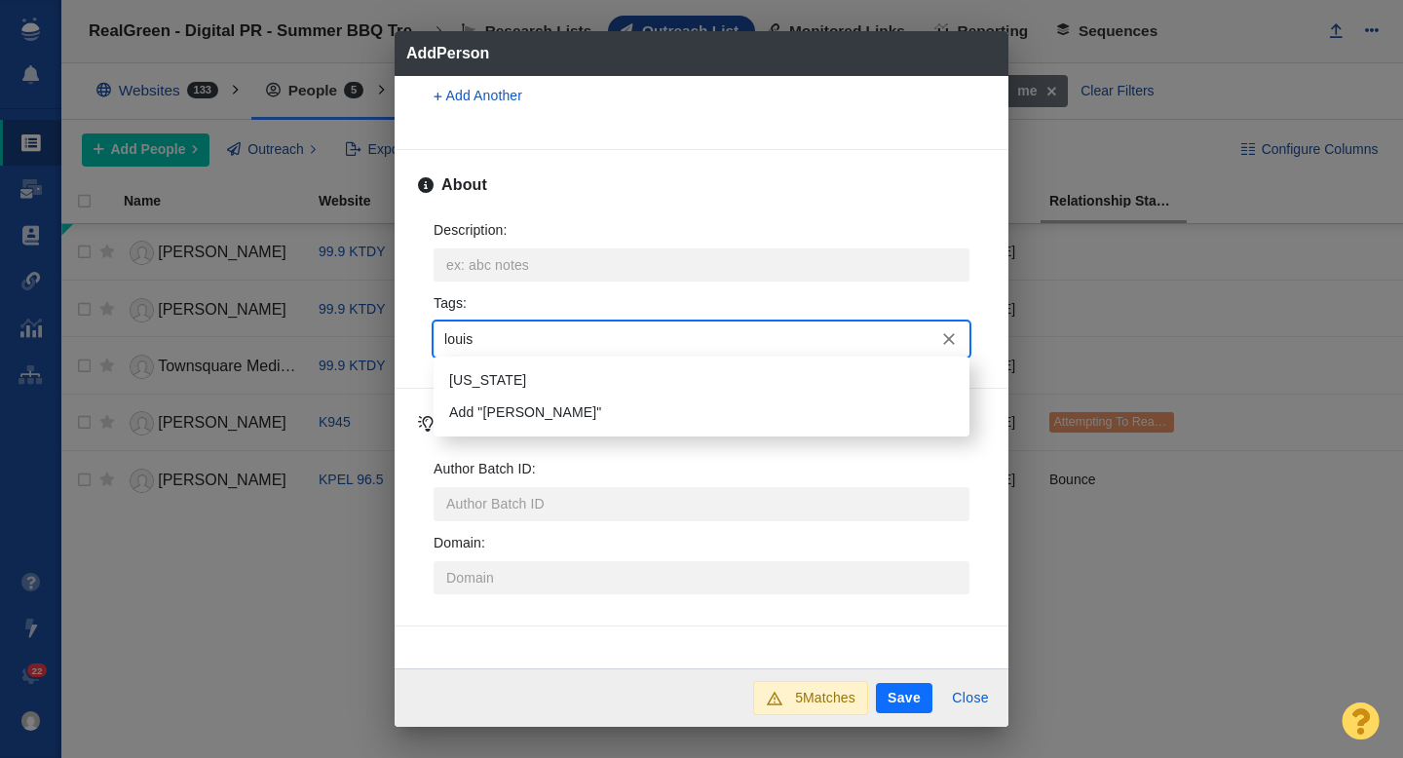
click at [536, 369] on li "[US_STATE]" at bounding box center [701, 380] width 536 height 32
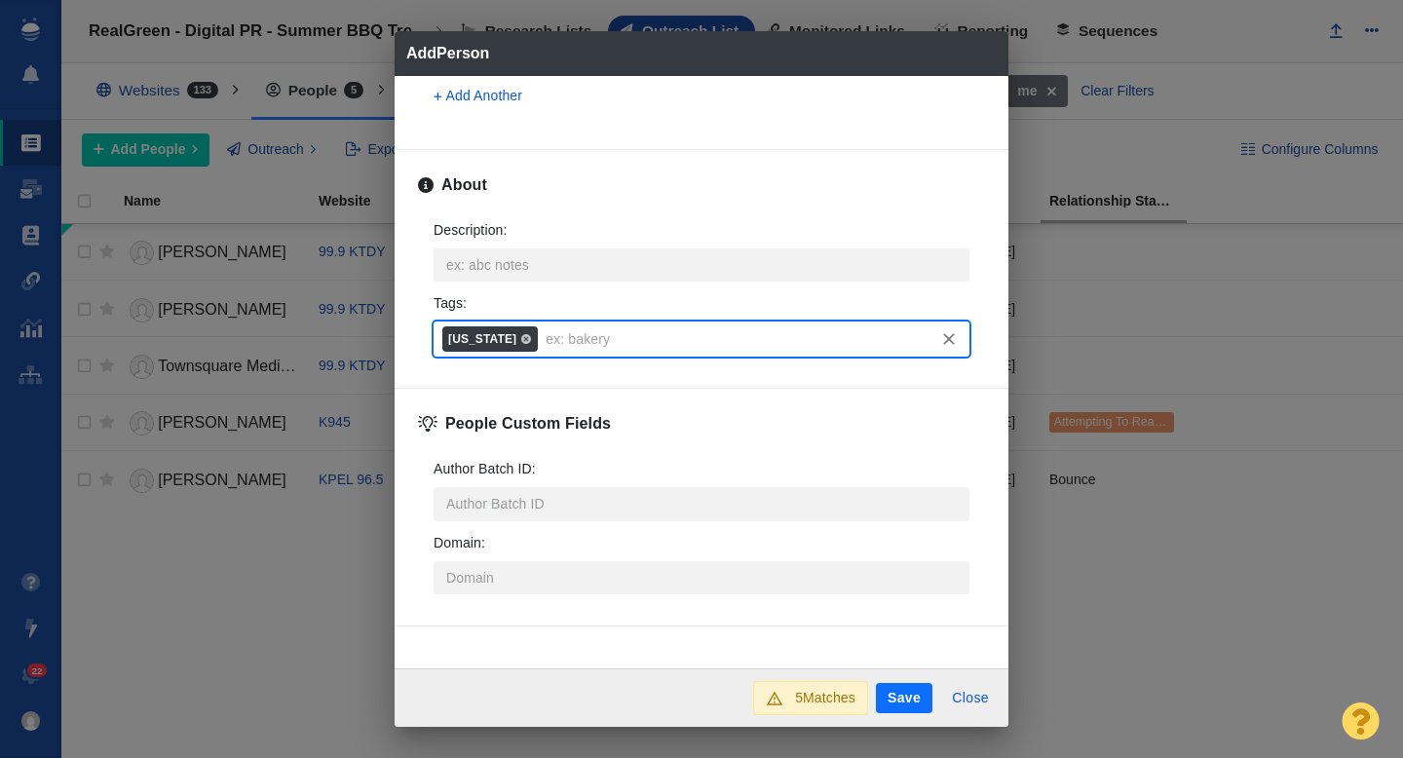
click at [917, 695] on button "Save" at bounding box center [904, 698] width 56 height 31
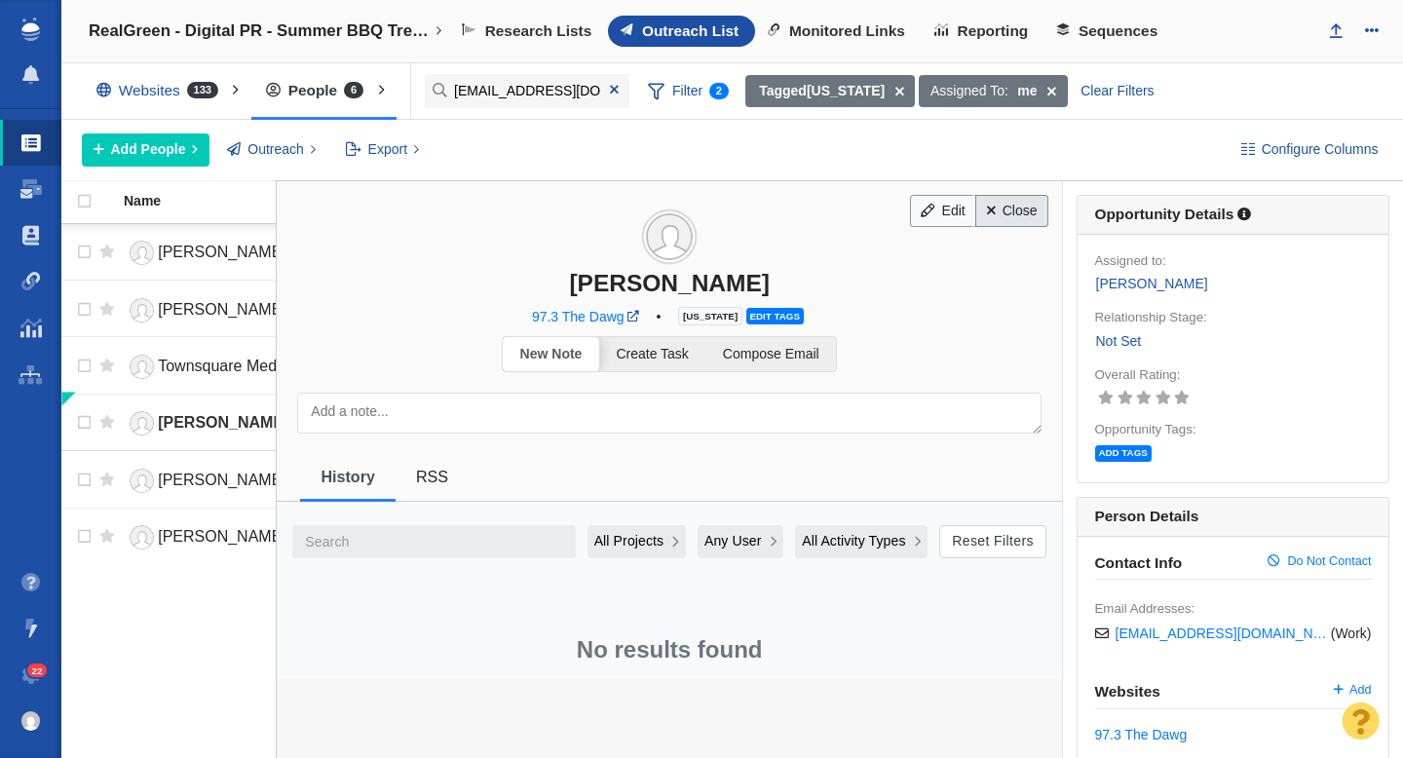
click at [1015, 216] on link "Close" at bounding box center [1011, 211] width 73 height 33
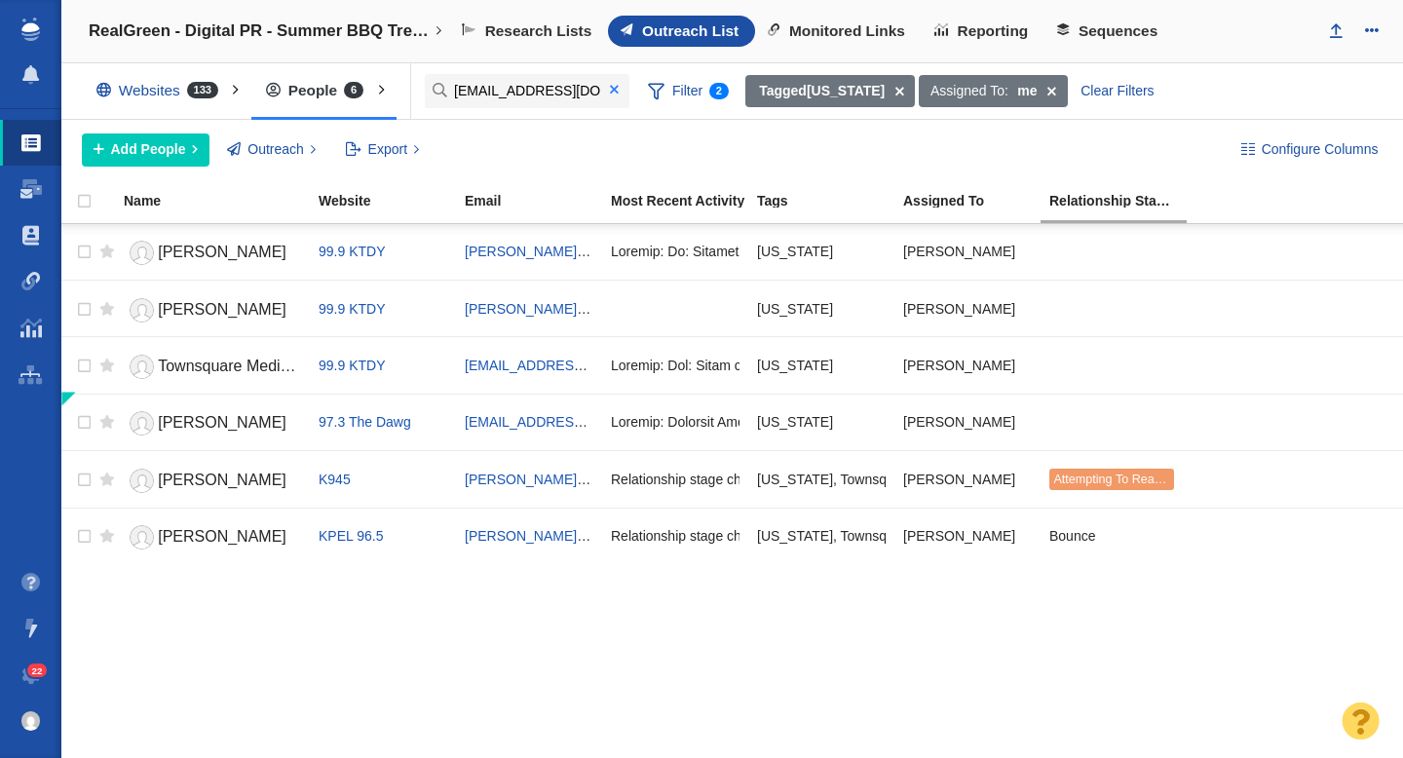
click at [616, 96] on span at bounding box center [613, 90] width 31 height 26
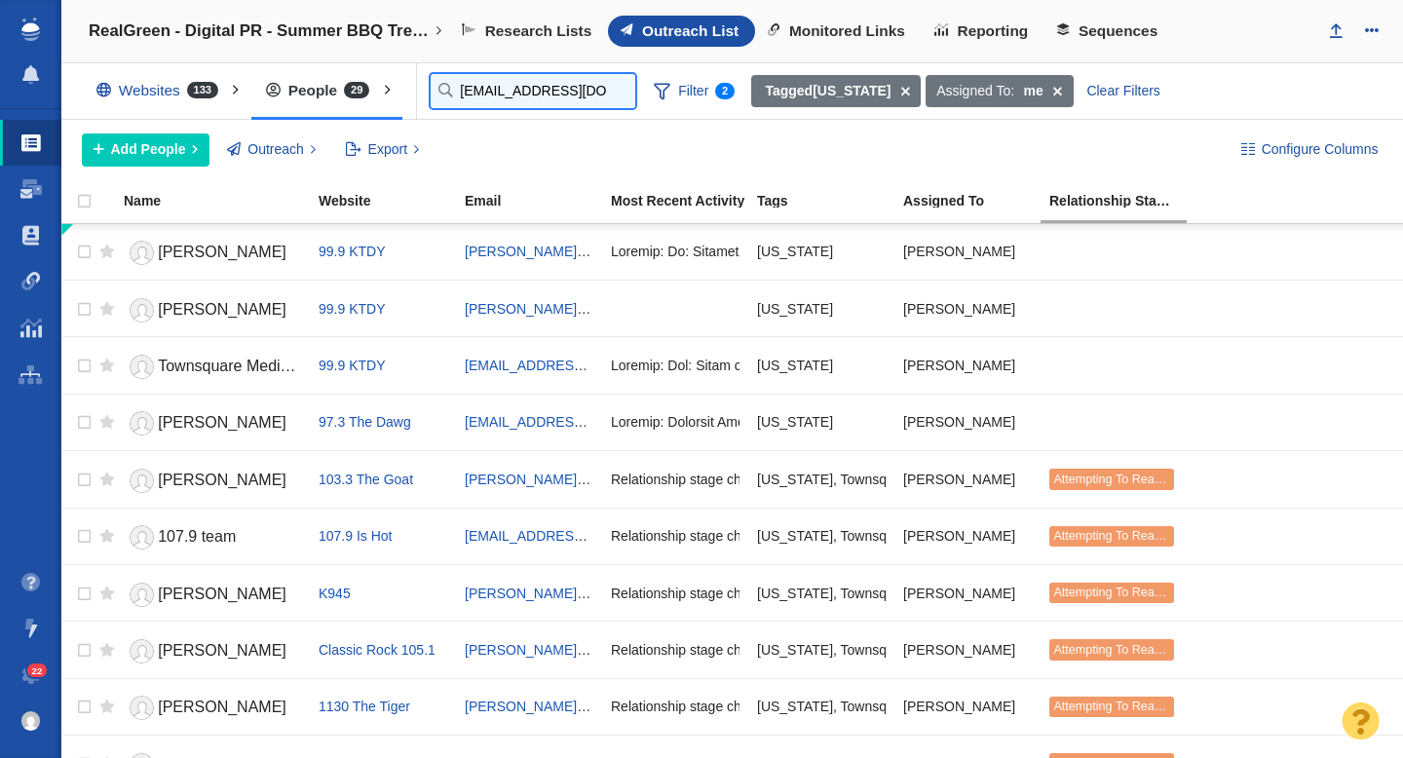
click at [473, 96] on input "[EMAIL_ADDRESS][DOMAIN_NAME]" at bounding box center [533, 91] width 205 height 34
paste input "[EMAIL_ADDRESS][DOMAIN_NAME]"
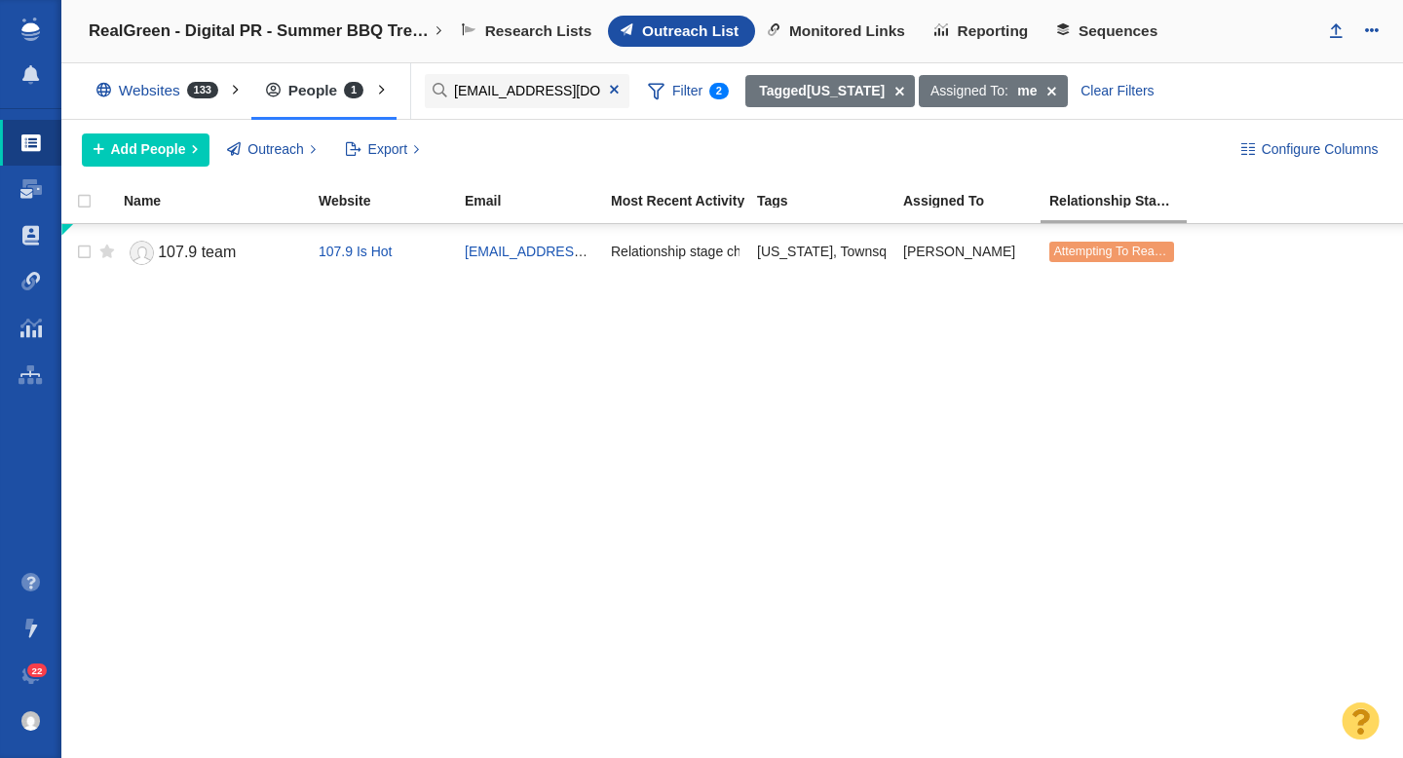
click at [613, 90] on span at bounding box center [614, 90] width 9 height 14
click at [483, 92] on div at bounding box center [701, 379] width 1403 height 758
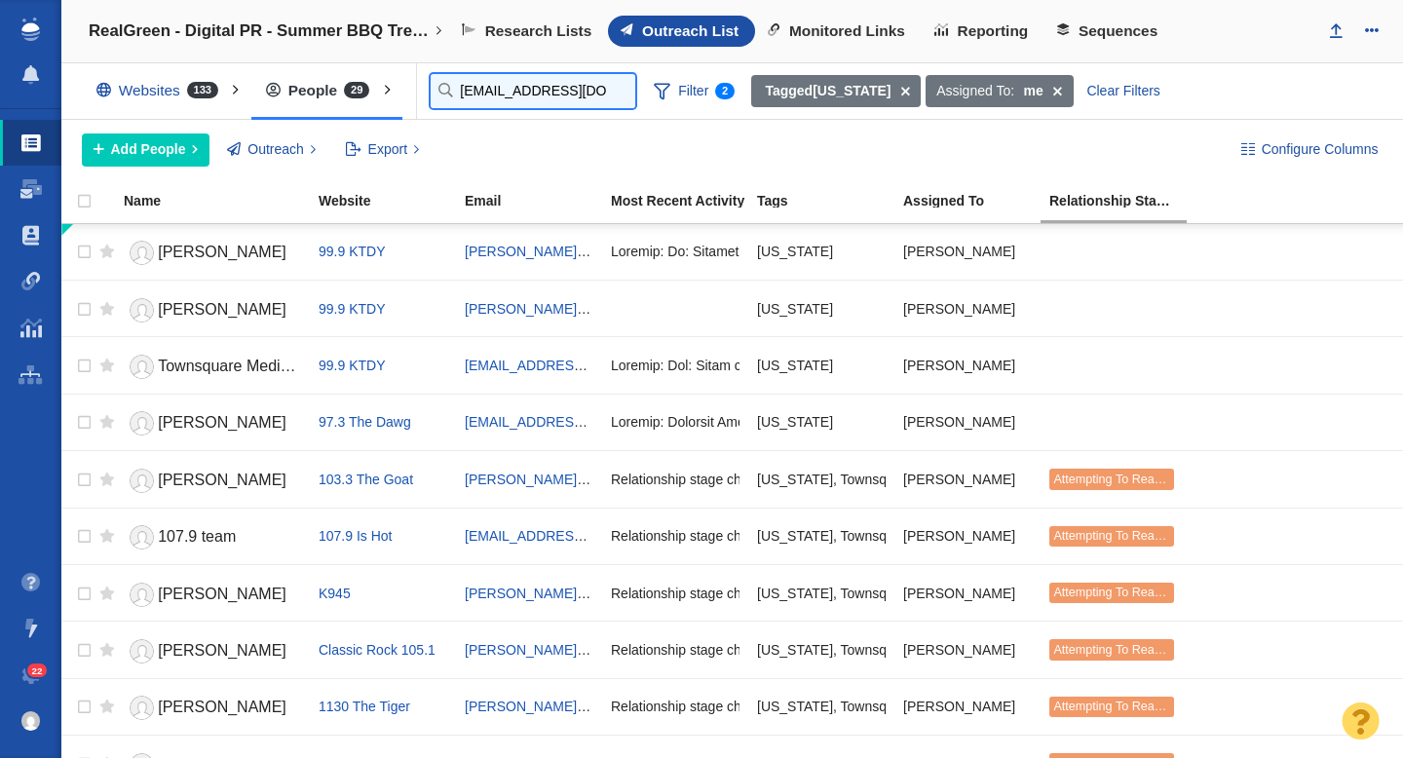
click at [464, 94] on input "[EMAIL_ADDRESS][DOMAIN_NAME]" at bounding box center [533, 91] width 205 height 34
paste input "[PERSON_NAME][DOMAIN_NAME][EMAIL_ADDRESS][DOMAIN_NAME]"
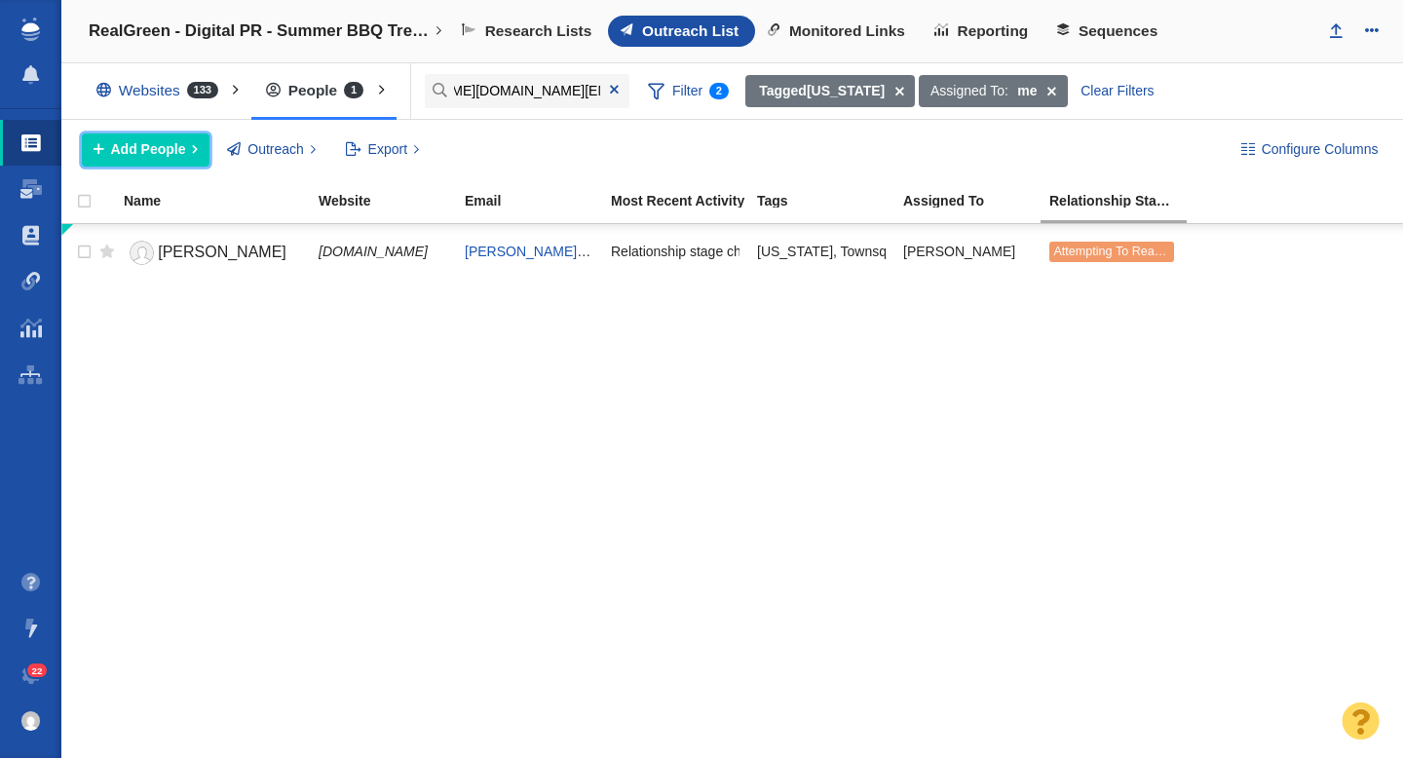
click at [158, 156] on span "Add People" at bounding box center [148, 149] width 75 height 20
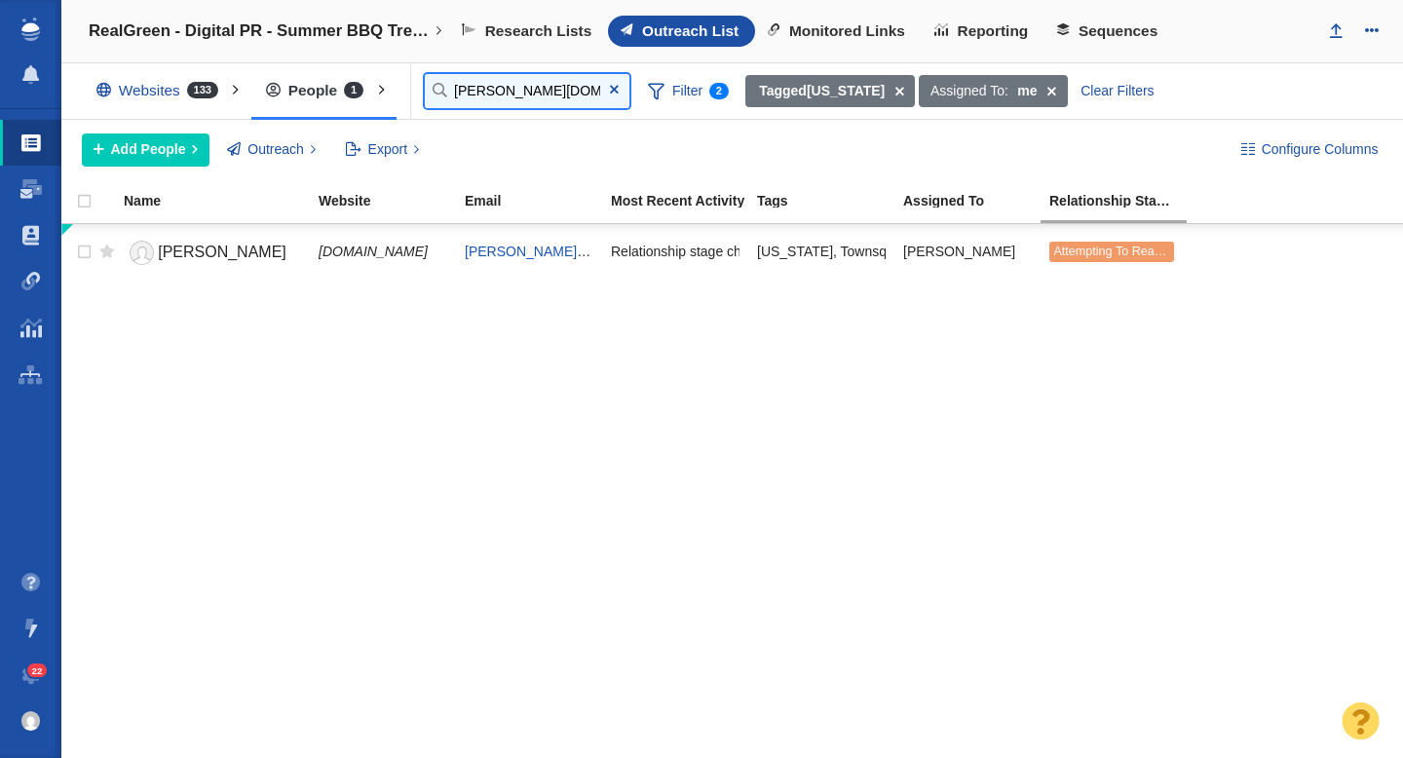
click at [507, 86] on input "[PERSON_NAME][DOMAIN_NAME][EMAIL_ADDRESS][DOMAIN_NAME]" at bounding box center [527, 91] width 205 height 34
click at [494, 91] on input "[PERSON_NAME][DOMAIN_NAME][EMAIL_ADDRESS][DOMAIN_NAME]" at bounding box center [527, 91] width 205 height 34
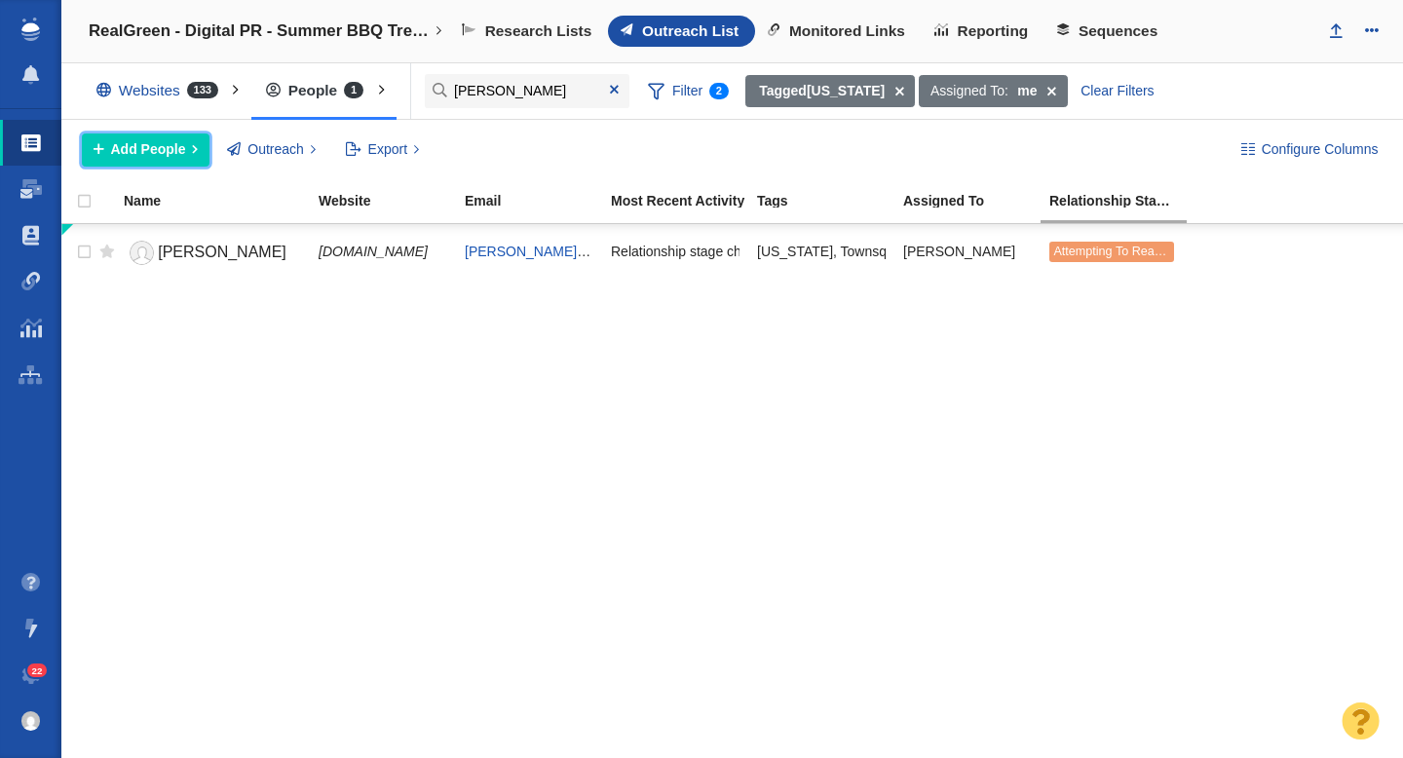
click at [149, 155] on span "Add People" at bounding box center [148, 149] width 75 height 20
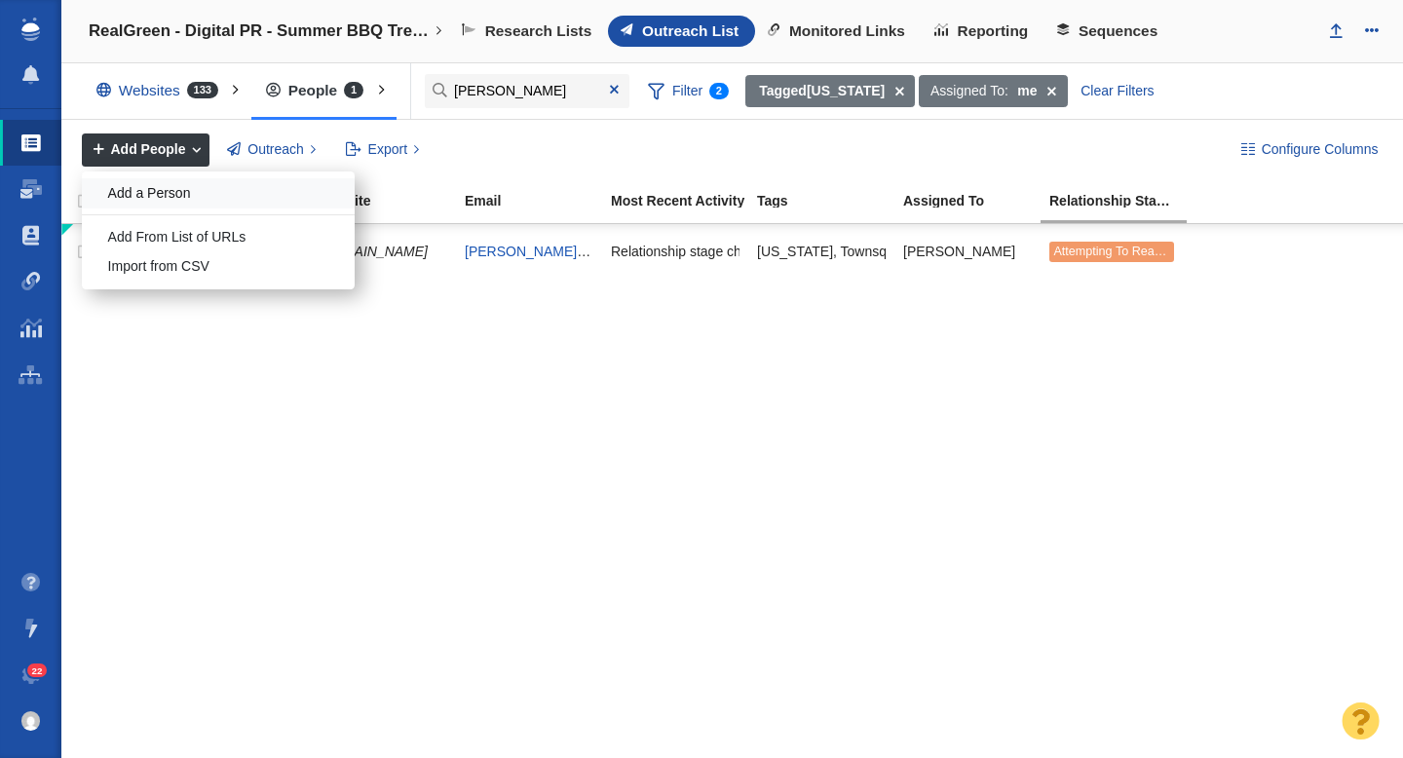
click at [183, 180] on div "Add a Person" at bounding box center [218, 193] width 273 height 30
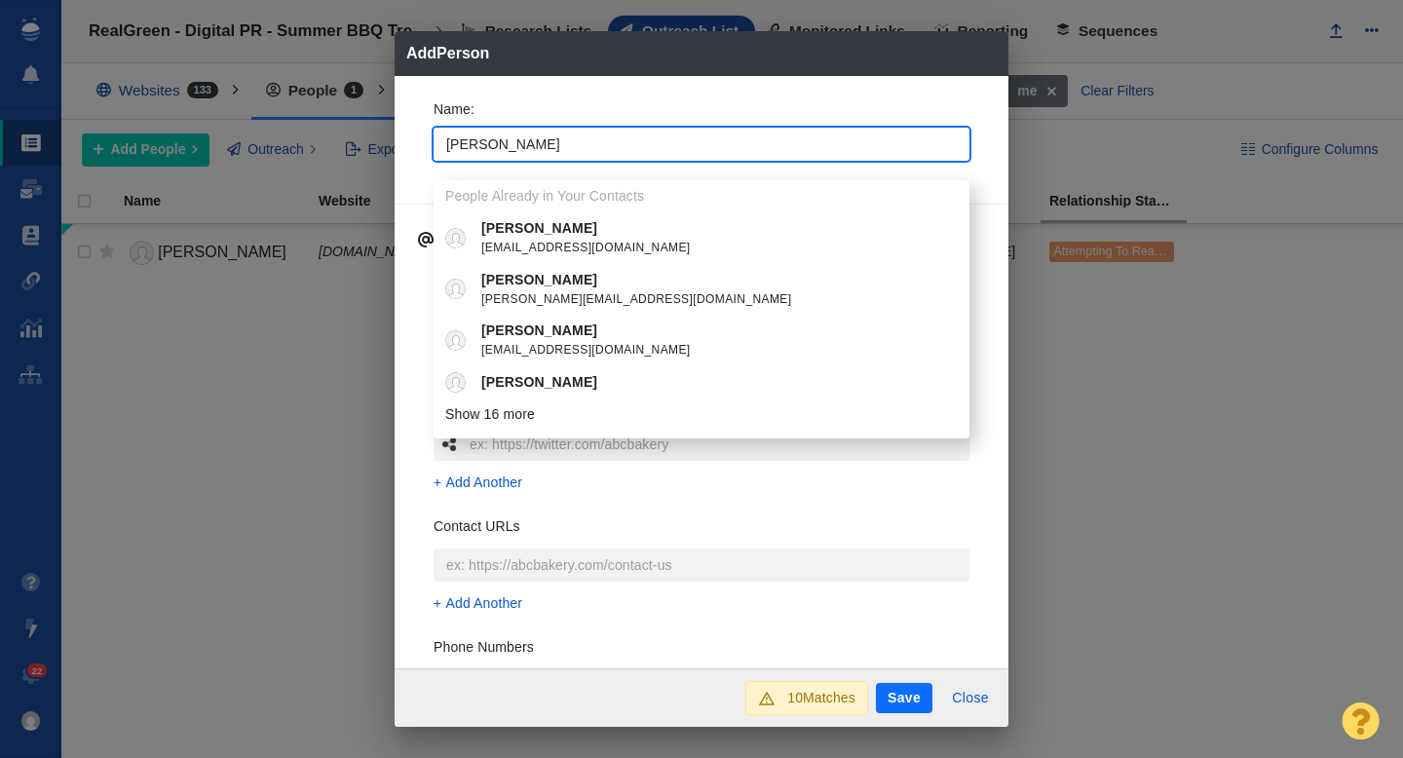
click at [418, 169] on div "Name : Amanda People Already in Your Contacts Amanda service@eartheasy.com Aman…" at bounding box center [701, 136] width 567 height 104
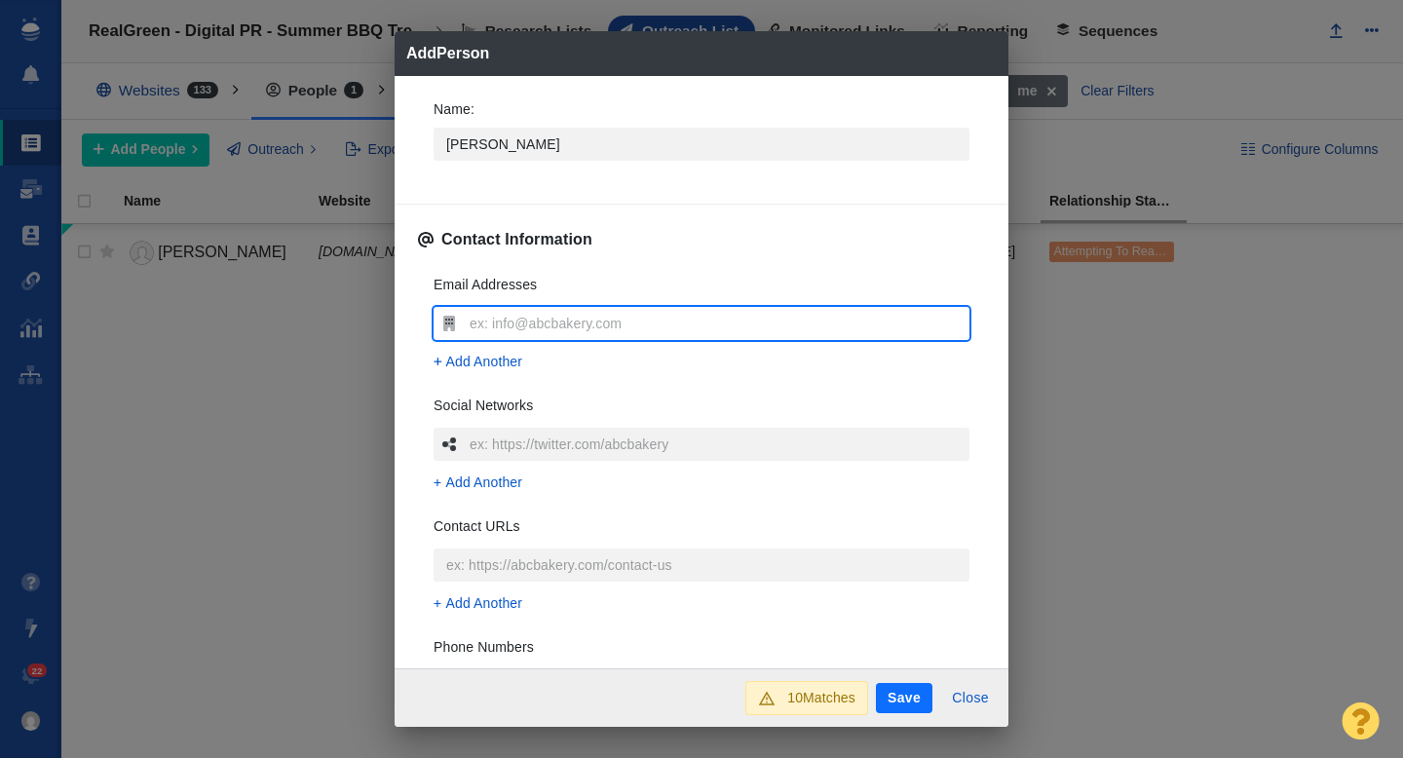
click at [515, 324] on input "text" at bounding box center [717, 323] width 505 height 33
click at [418, 369] on div "Email Addresses amanda.cloud@townsquaremedia.com Add Another Social Networks Ad…" at bounding box center [701, 549] width 567 height 580
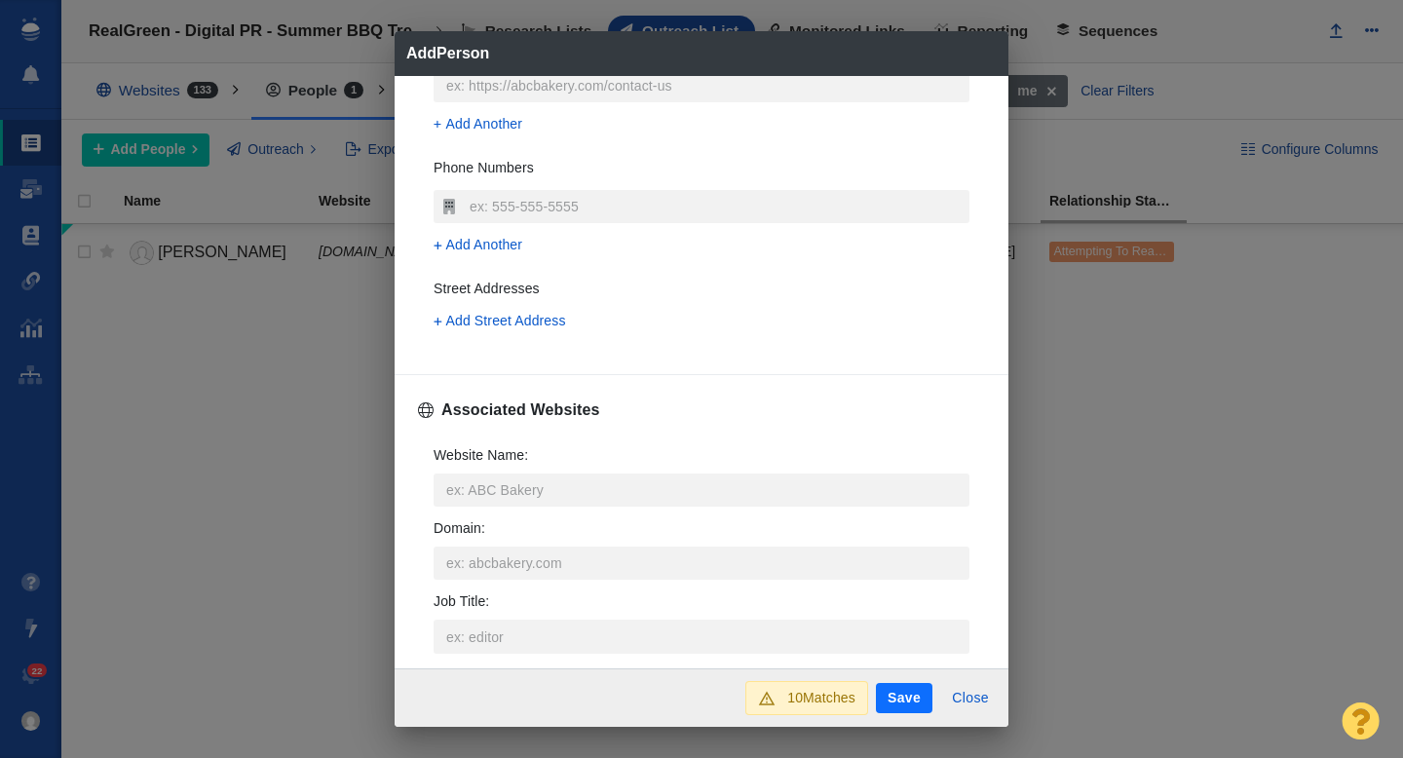
scroll to position [490, 0]
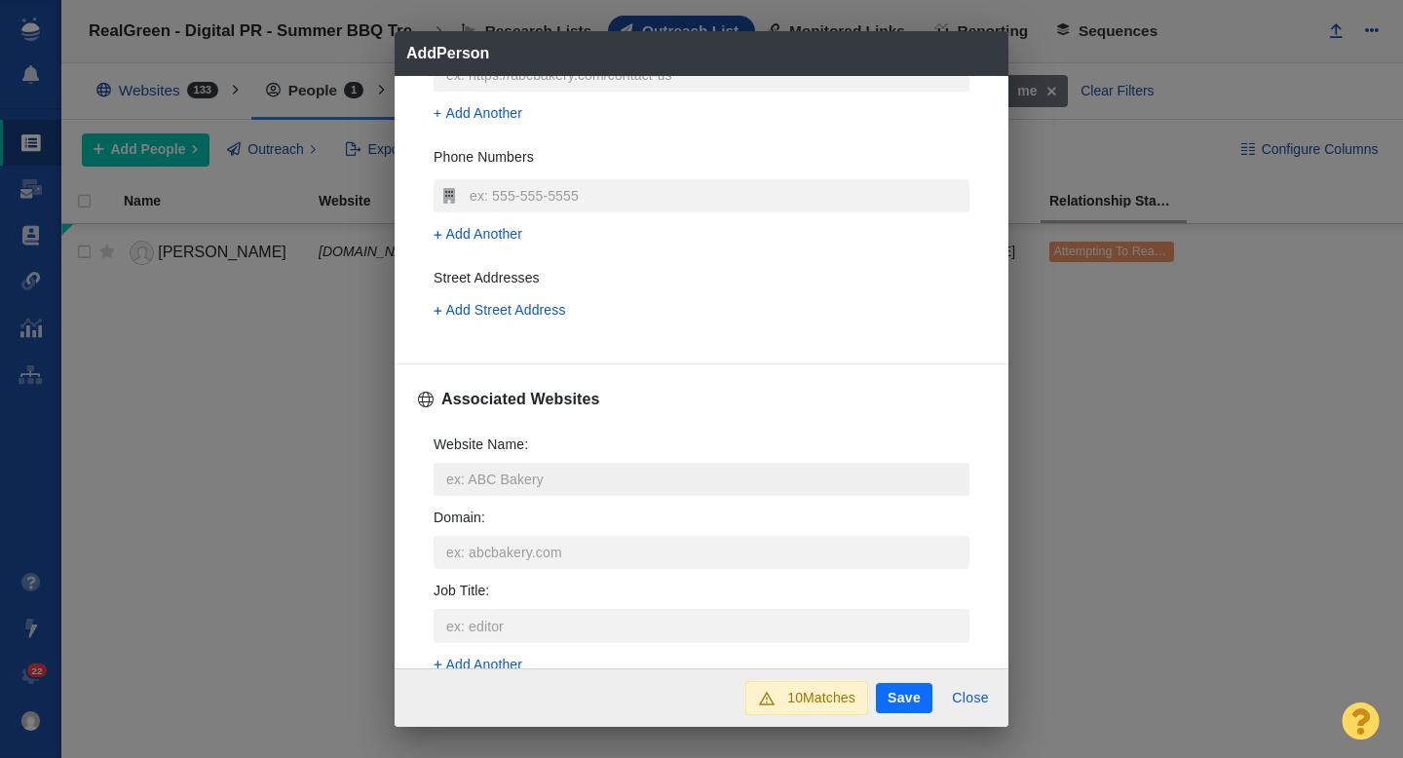
click at [491, 479] on input "Website Name :" at bounding box center [701, 479] width 536 height 33
click at [532, 549] on p "[DOMAIN_NAME]" at bounding box center [714, 552] width 467 height 20
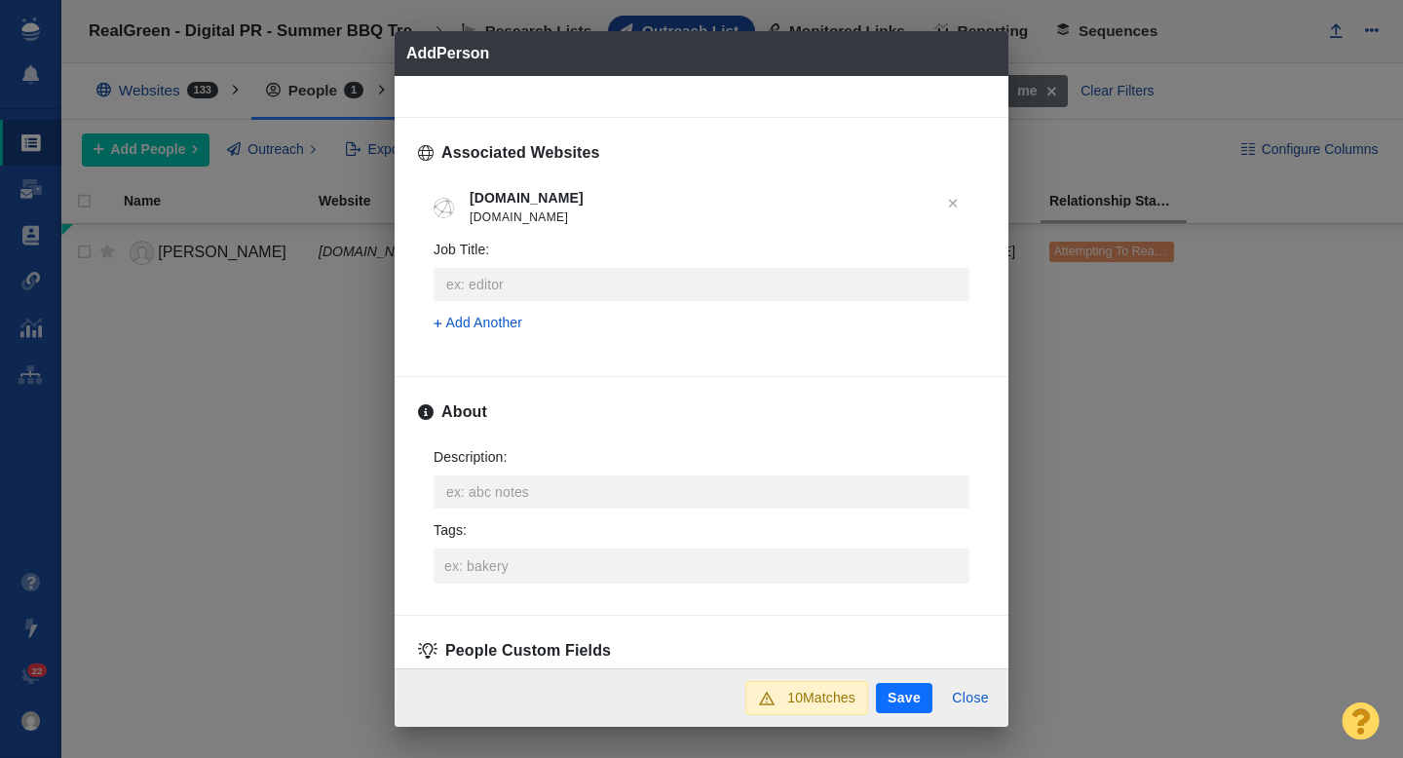
scroll to position [810, 0]
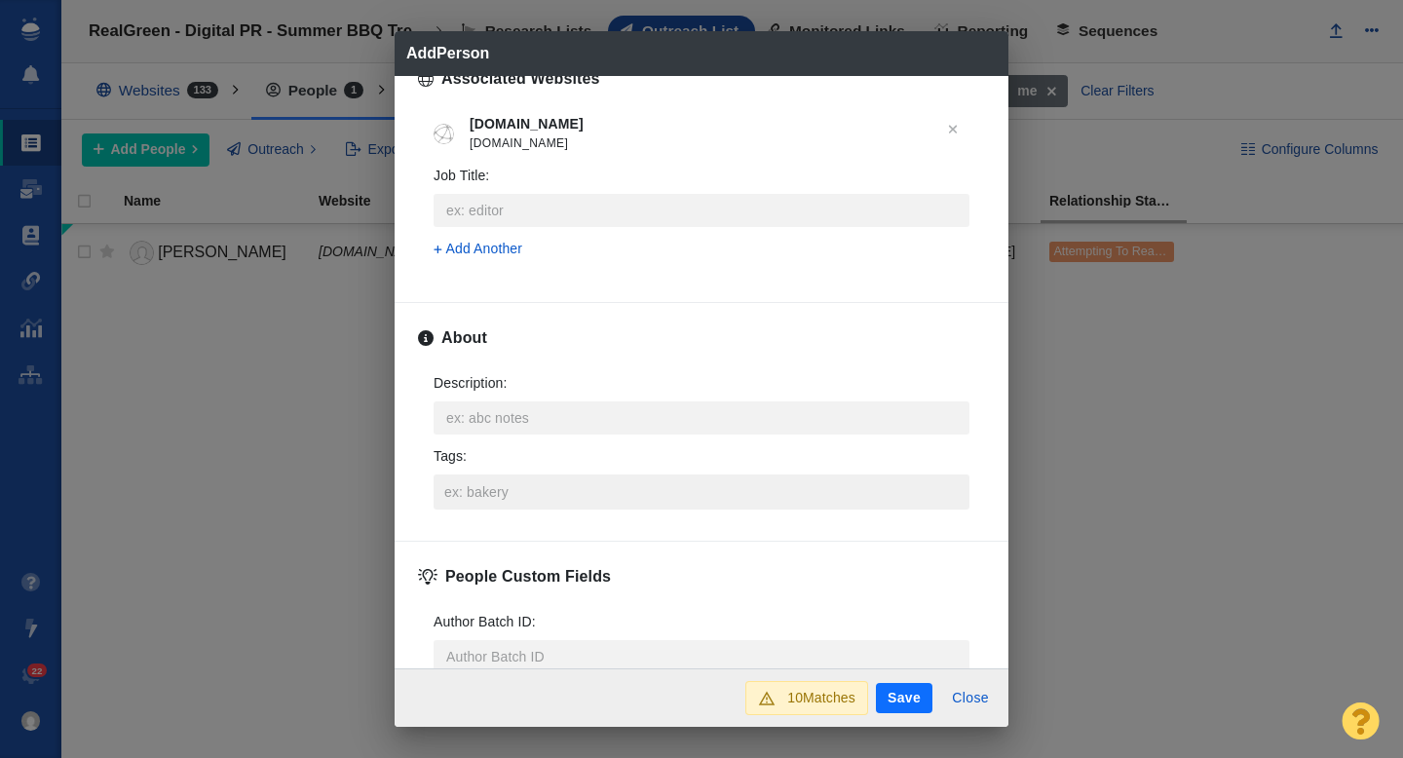
click at [477, 488] on input "Tags :" at bounding box center [701, 491] width 524 height 35
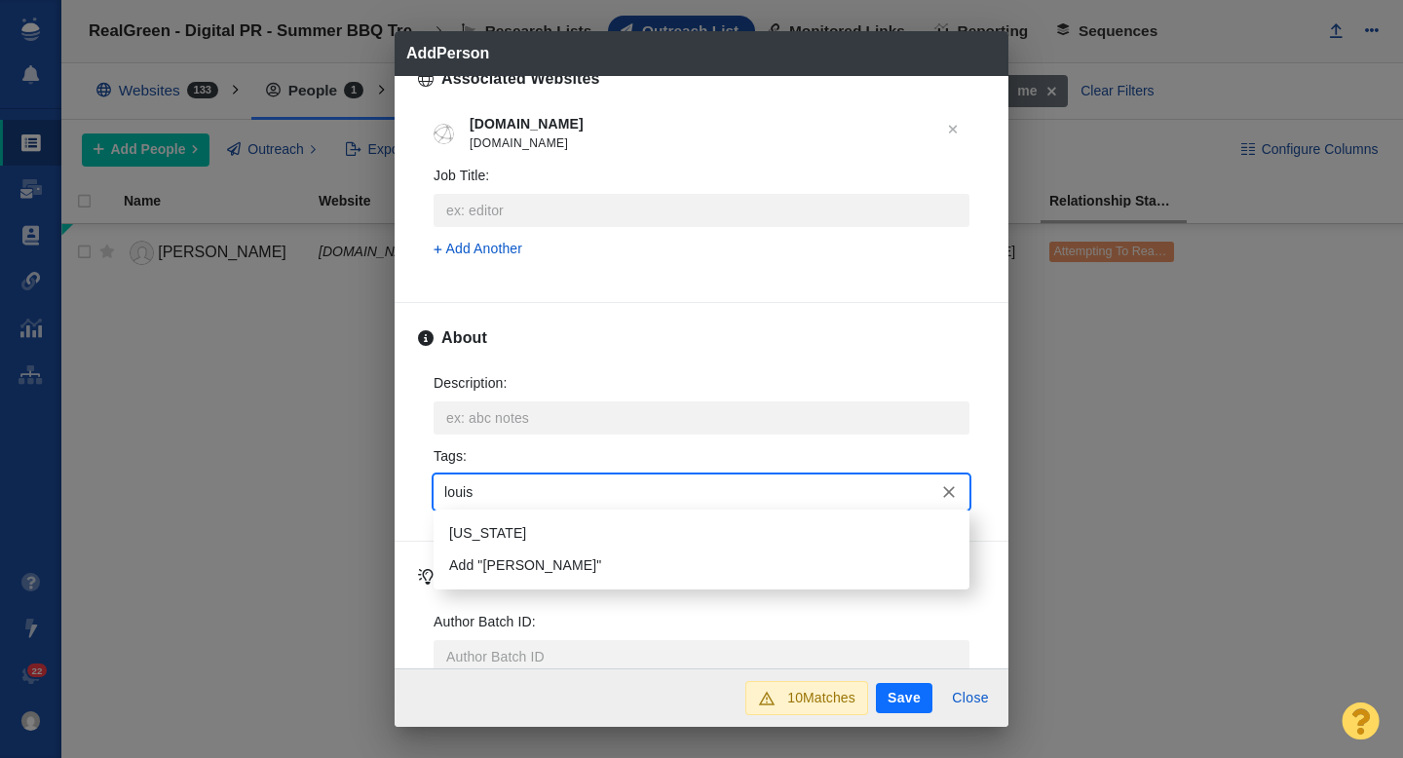
click at [501, 526] on li "[US_STATE]" at bounding box center [701, 533] width 536 height 32
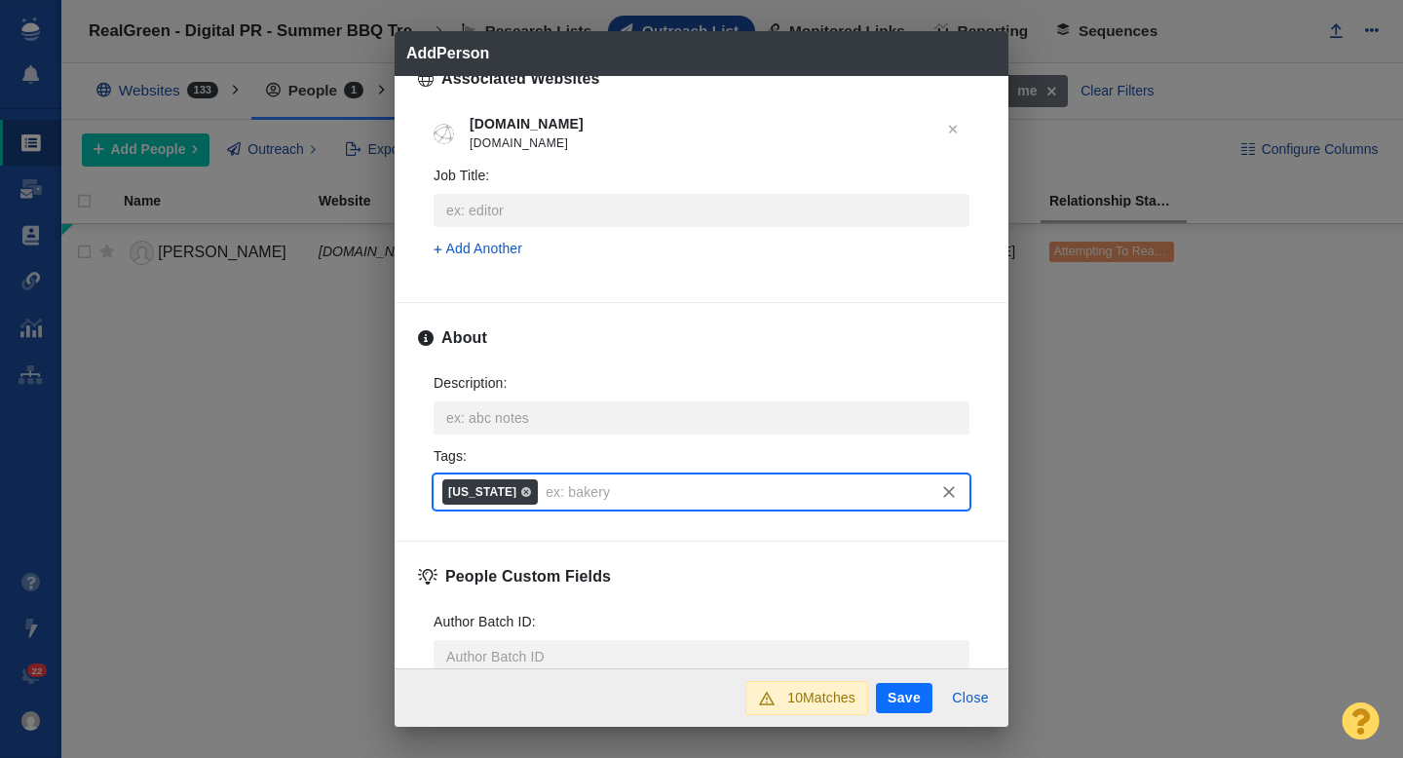
click at [900, 691] on button "Save" at bounding box center [904, 698] width 56 height 31
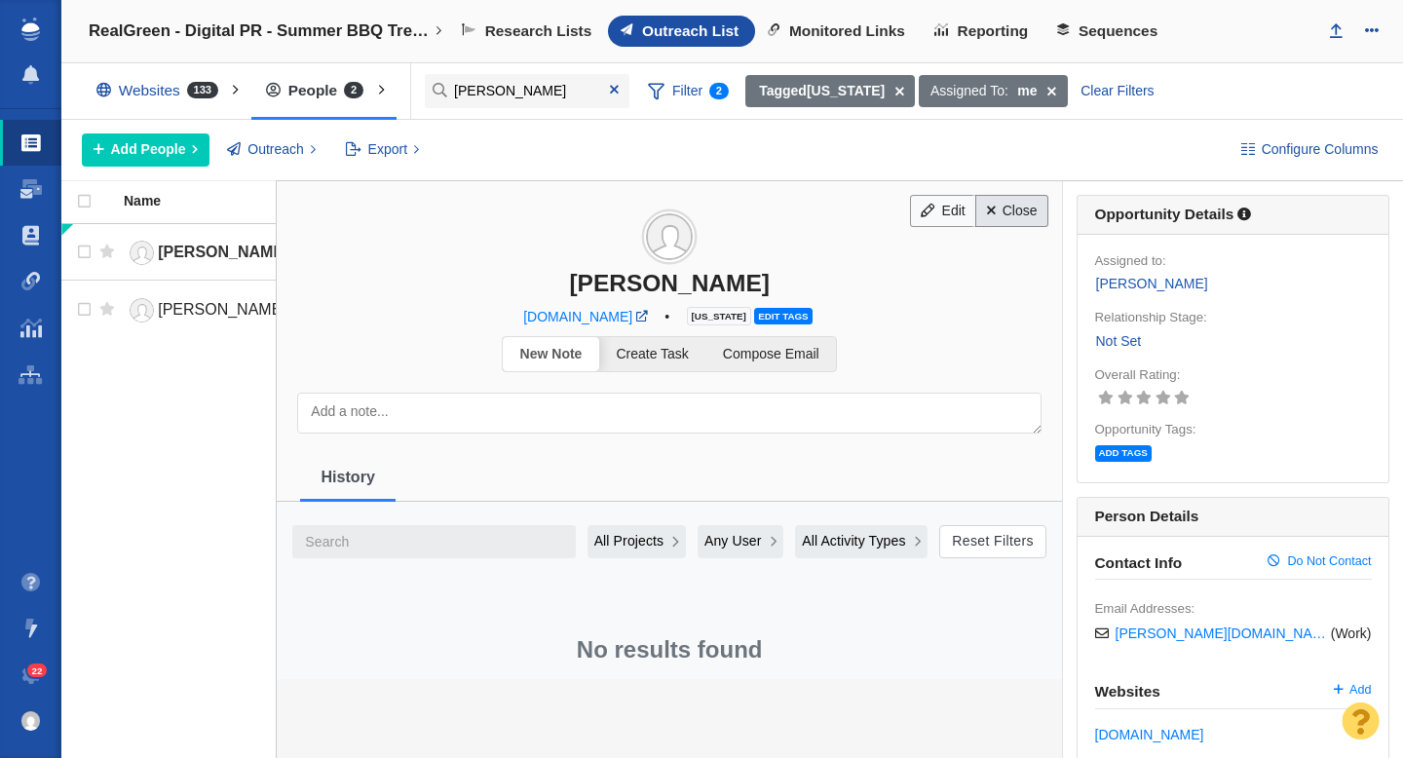
click at [1000, 216] on link "Close" at bounding box center [1011, 211] width 73 height 33
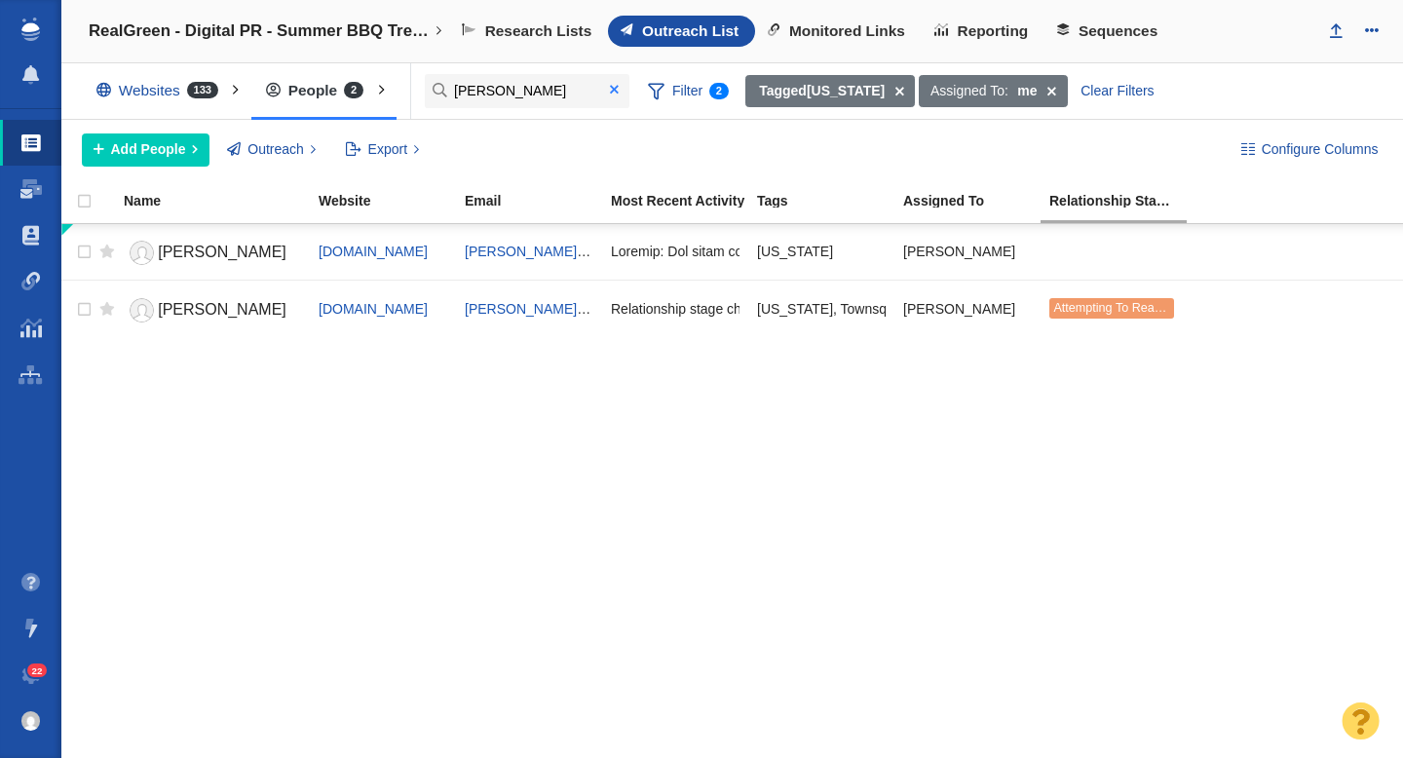
click at [612, 91] on span at bounding box center [614, 90] width 9 height 14
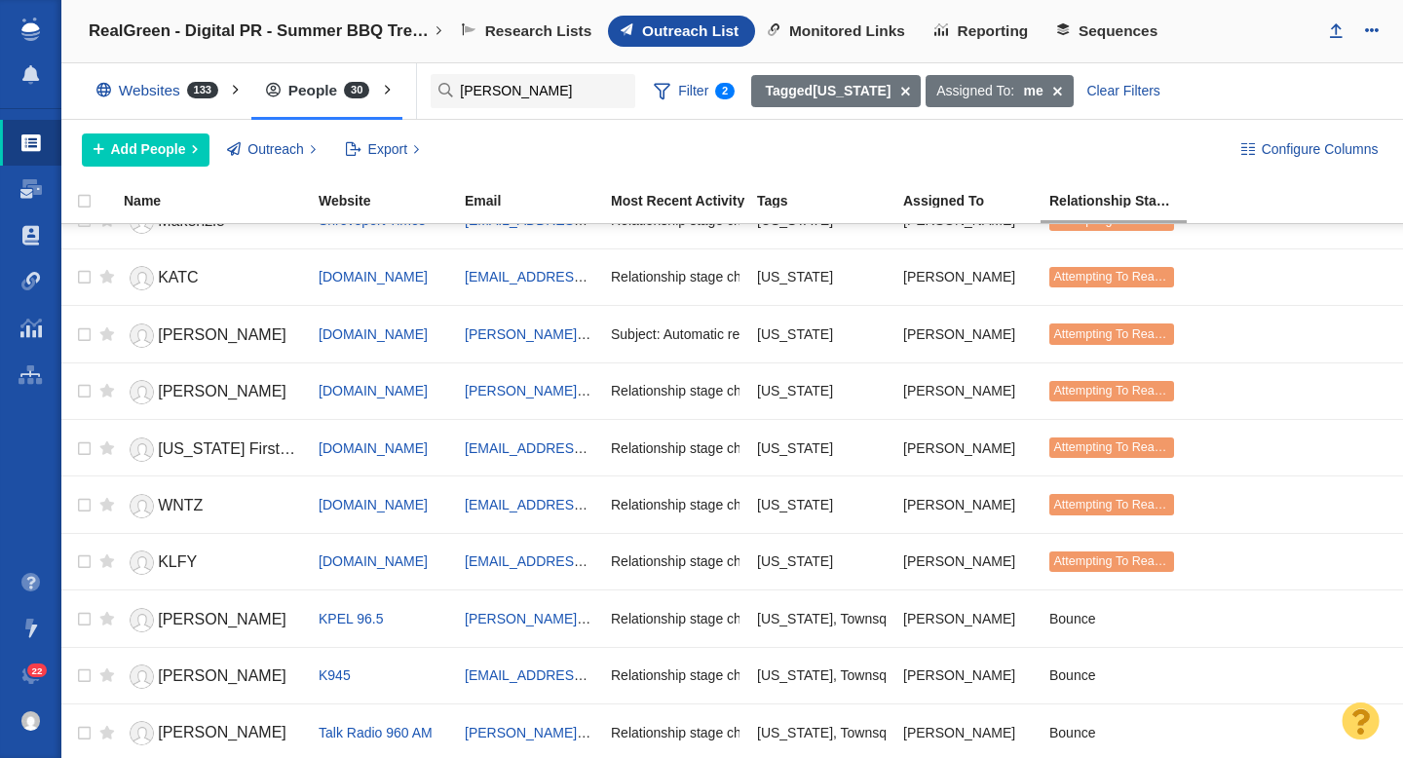
scroll to position [1172, 0]
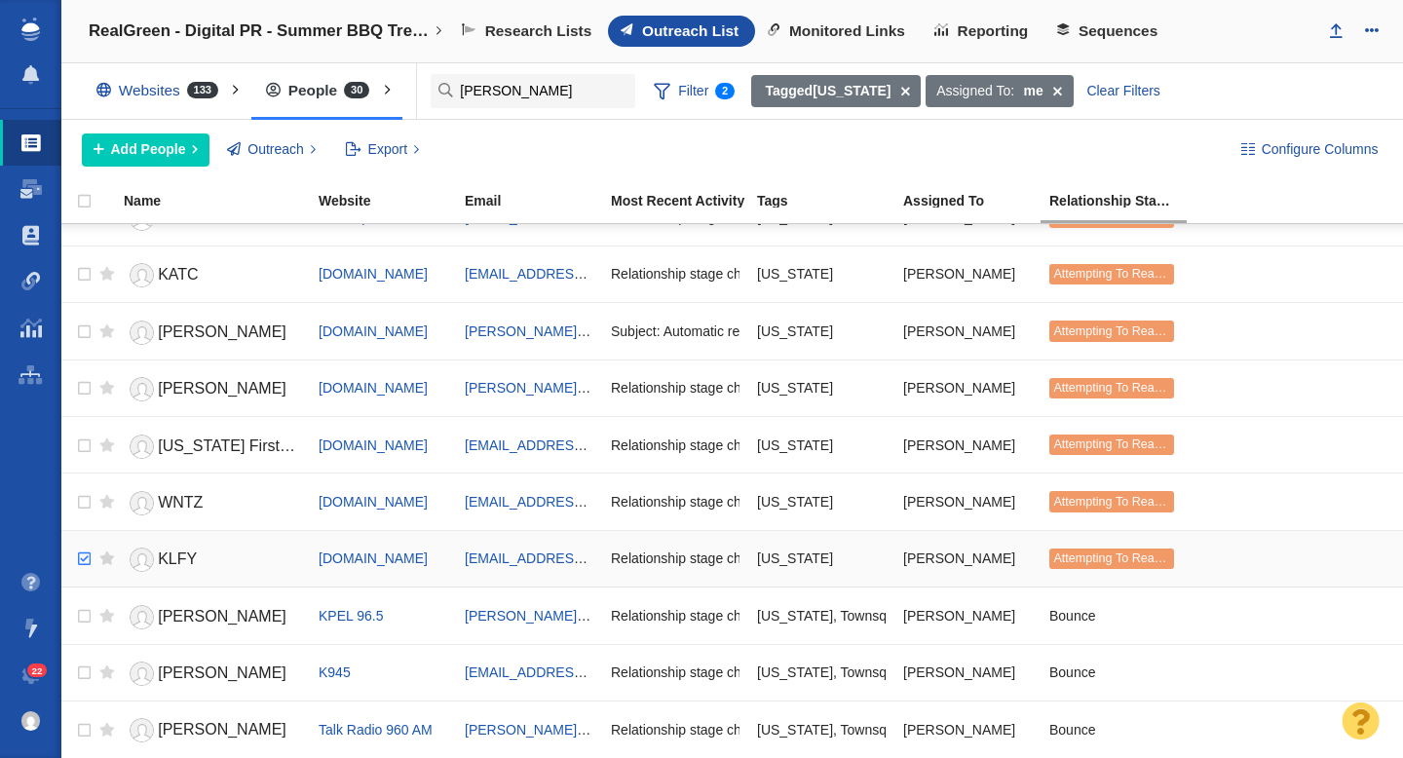
click at [86, 555] on input "checkbox" at bounding box center [81, 559] width 29 height 43
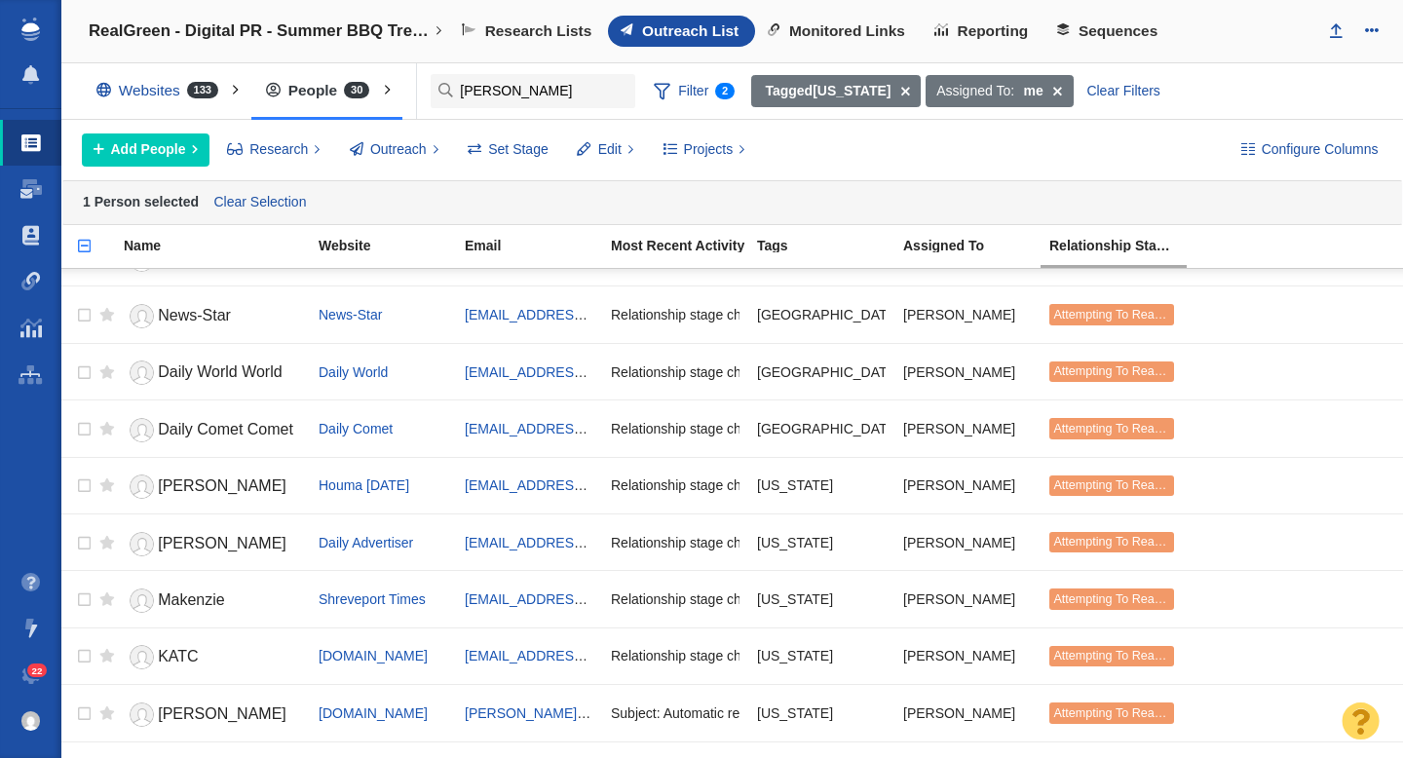
scroll to position [0, 0]
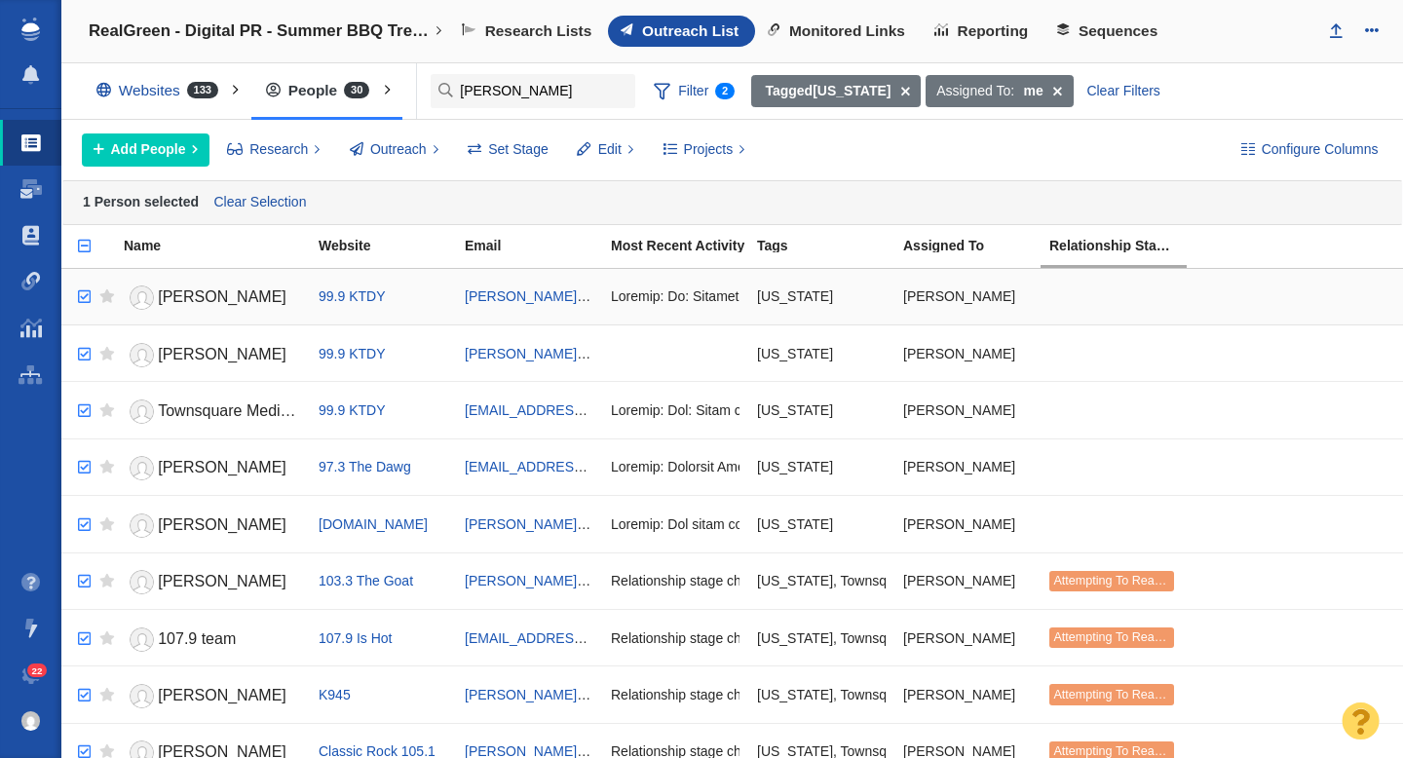
click at [83, 294] on input "checkbox" at bounding box center [81, 297] width 29 height 43
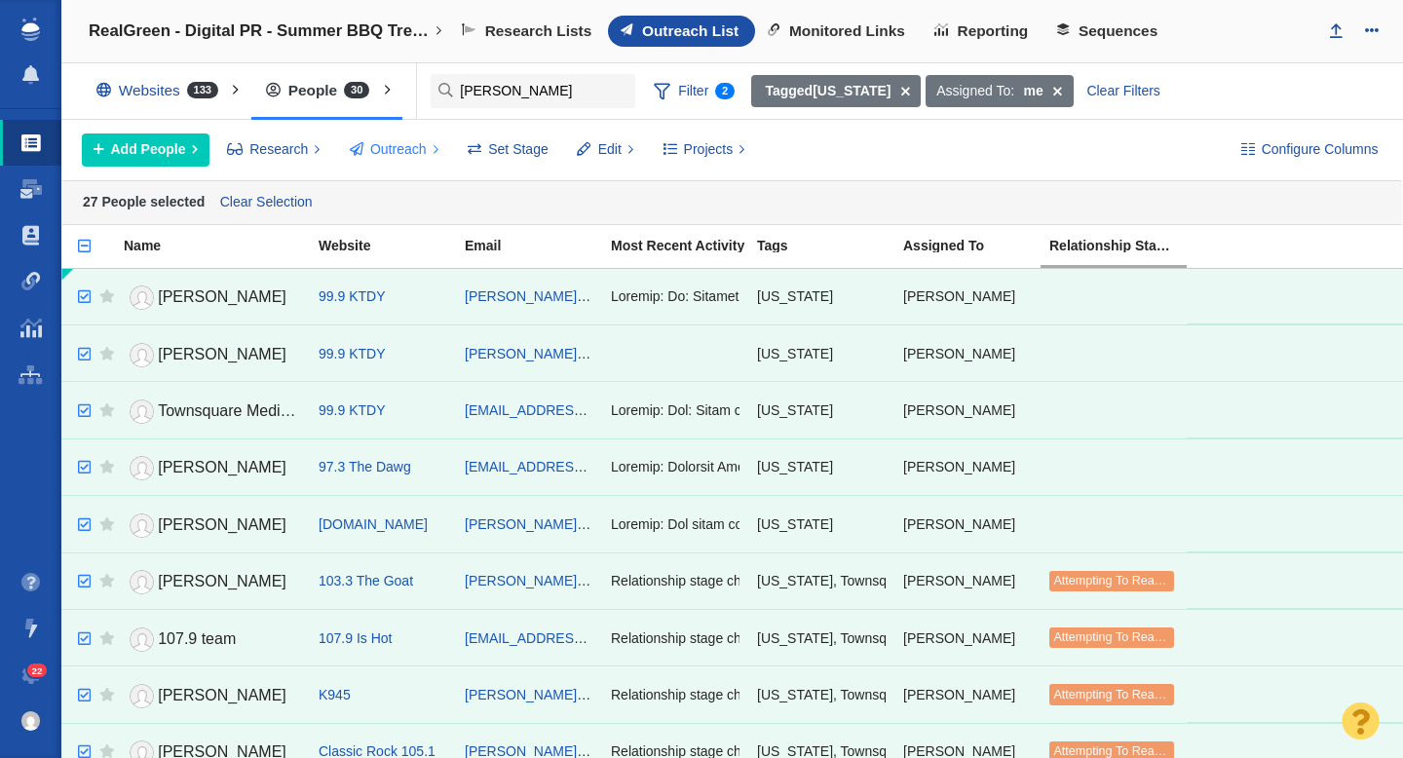
click at [408, 149] on span "Outreach" at bounding box center [398, 149] width 56 height 20
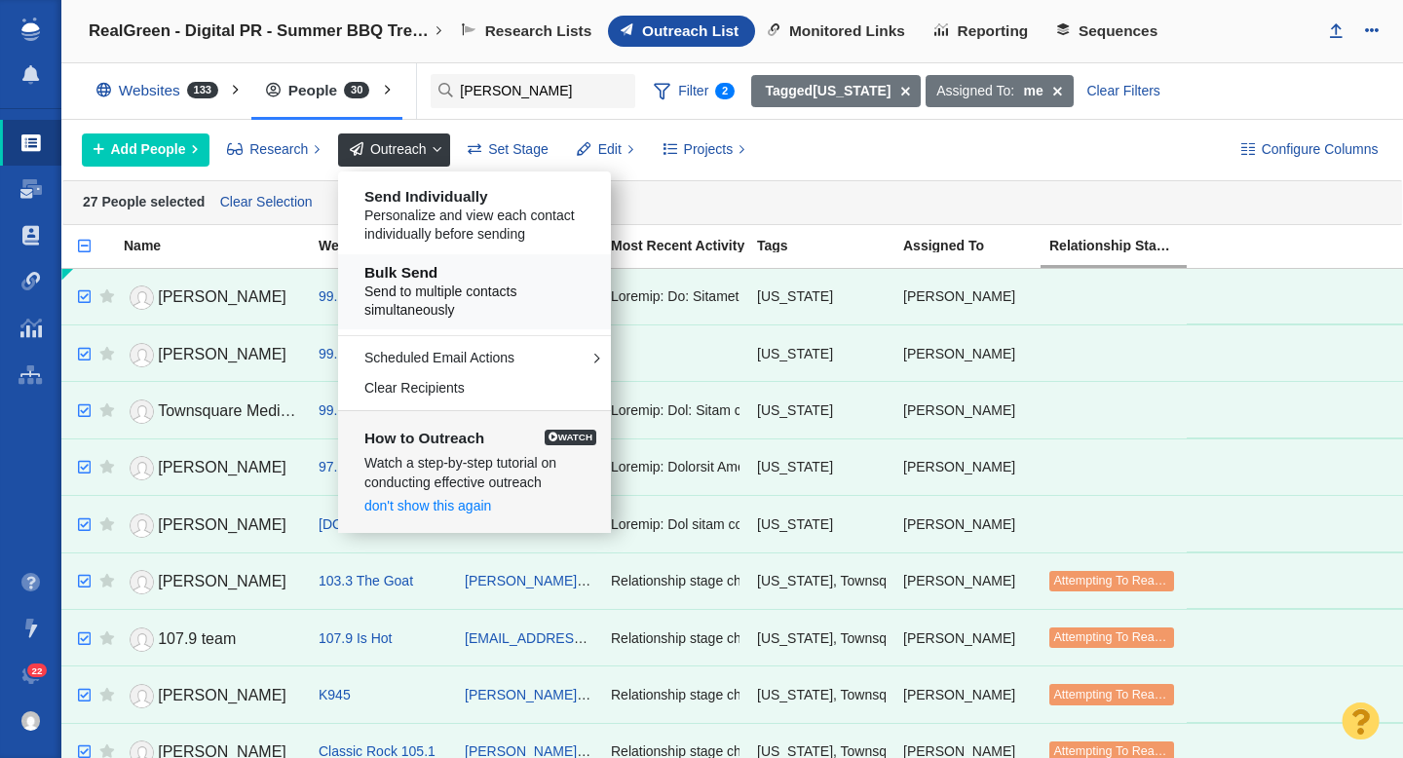
click at [447, 290] on span "Send to multiple contacts simultaneously" at bounding box center [481, 301] width 235 height 38
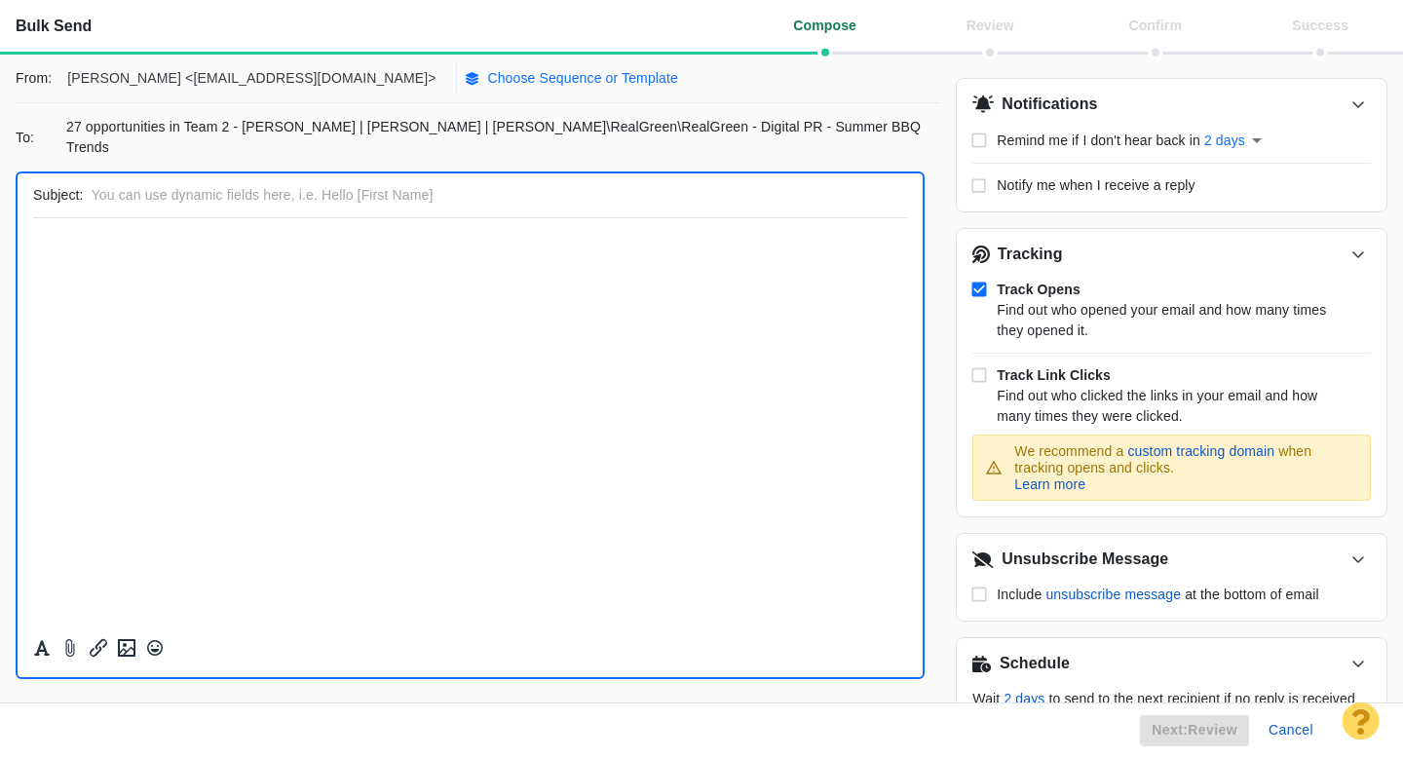
click at [487, 76] on p "Choose Sequence or Template" at bounding box center [582, 78] width 191 height 20
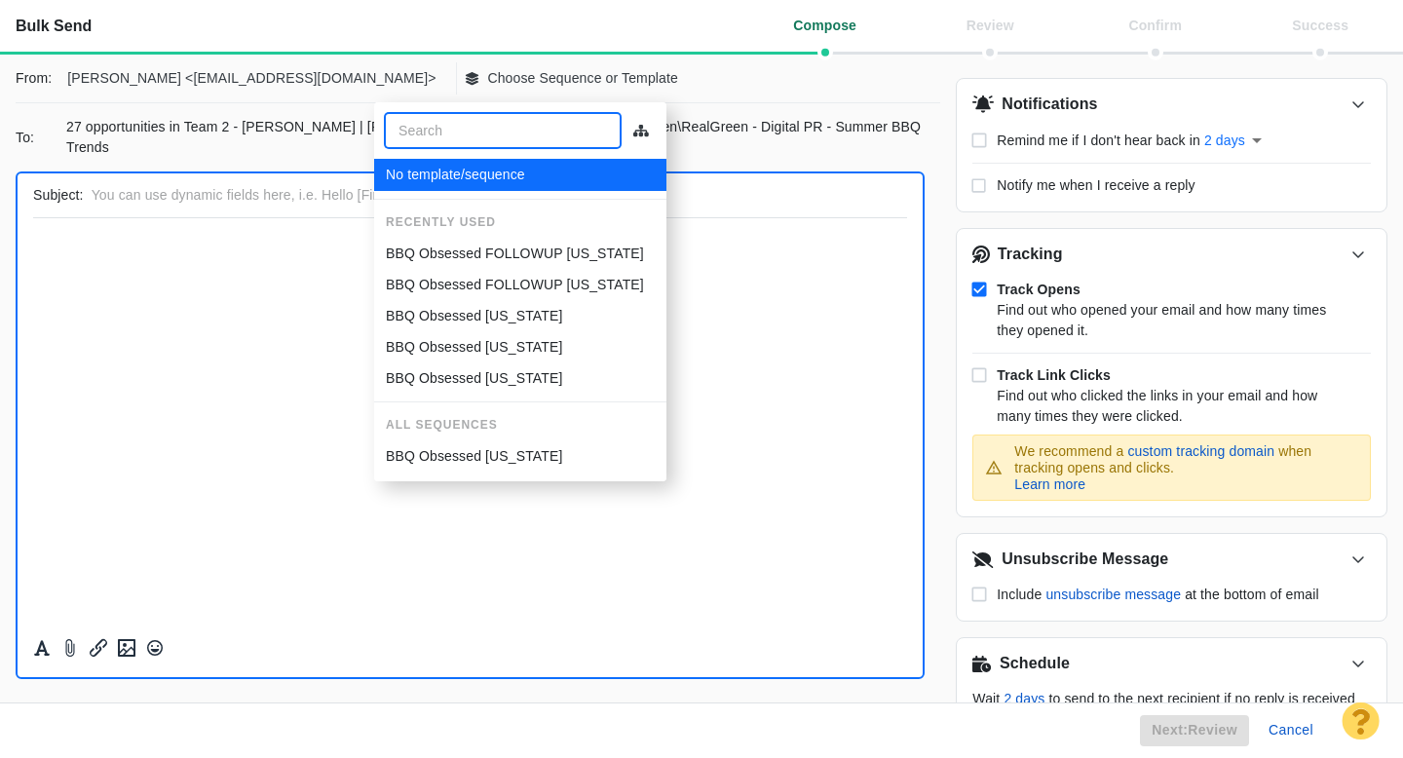
click at [488, 250] on p "BBQ Obsessed FOLLOWUP Louisiana" at bounding box center [515, 254] width 258 height 20
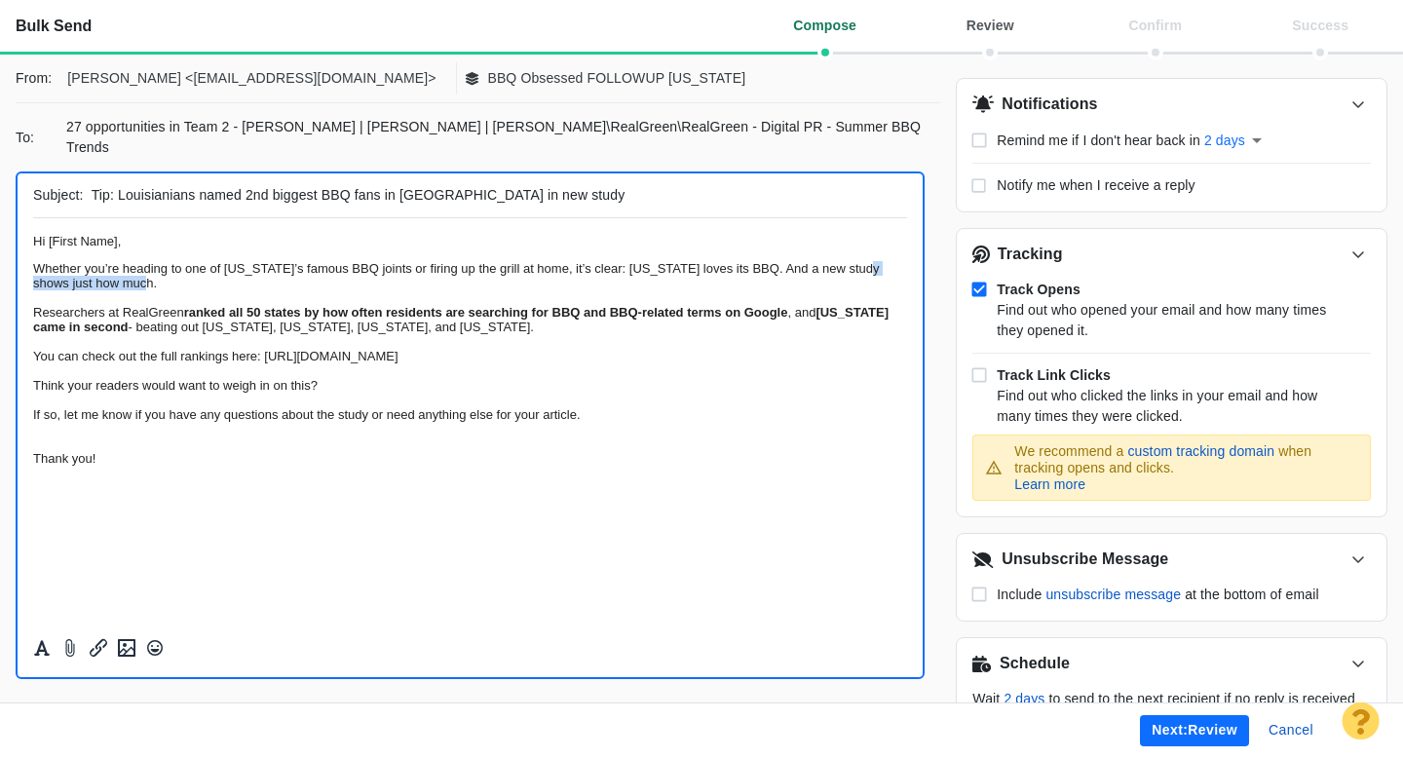
drag, startPoint x: 465, startPoint y: 303, endPoint x: 281, endPoint y: 305, distance: 184.1
click at [281, 290] on div "Whether you’re heading to one of Louisiana’s famous BBQ joints or firing up the…" at bounding box center [470, 275] width 874 height 29
click at [464, 290] on div "Whether you’re heading to one of Louisiana’s famous BBQ joints or firing up the…" at bounding box center [470, 275] width 874 height 29
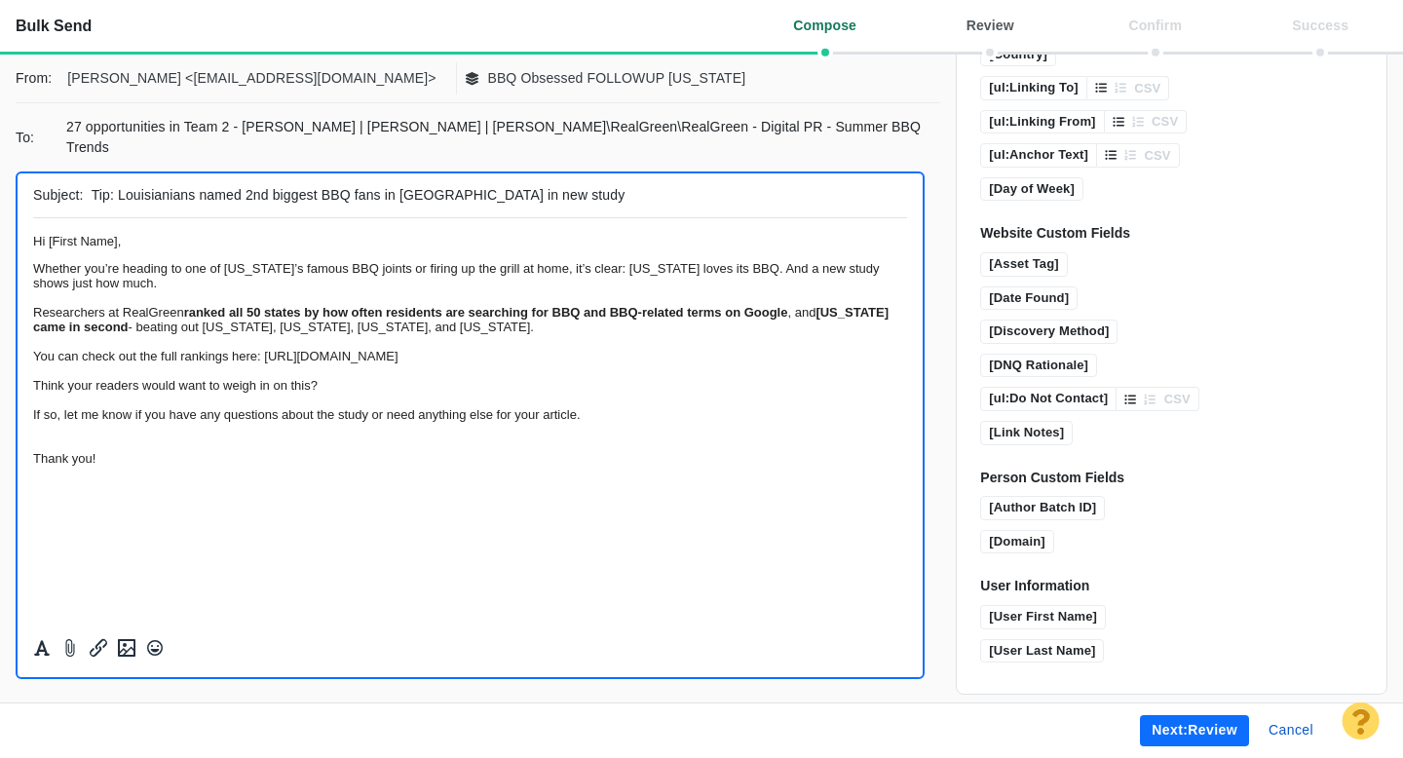
scroll to position [1425, 0]
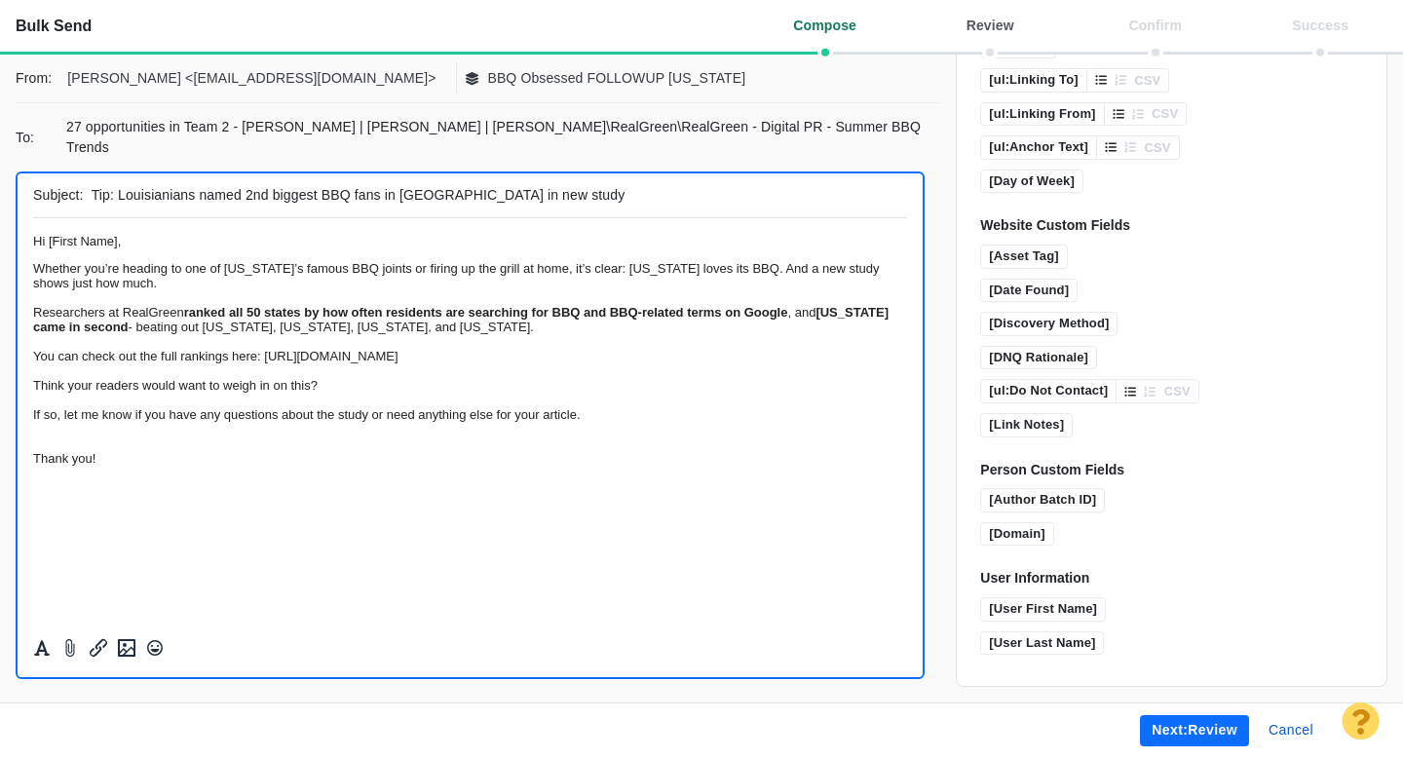
click at [1199, 734] on button "Next: review" at bounding box center [1194, 730] width 109 height 31
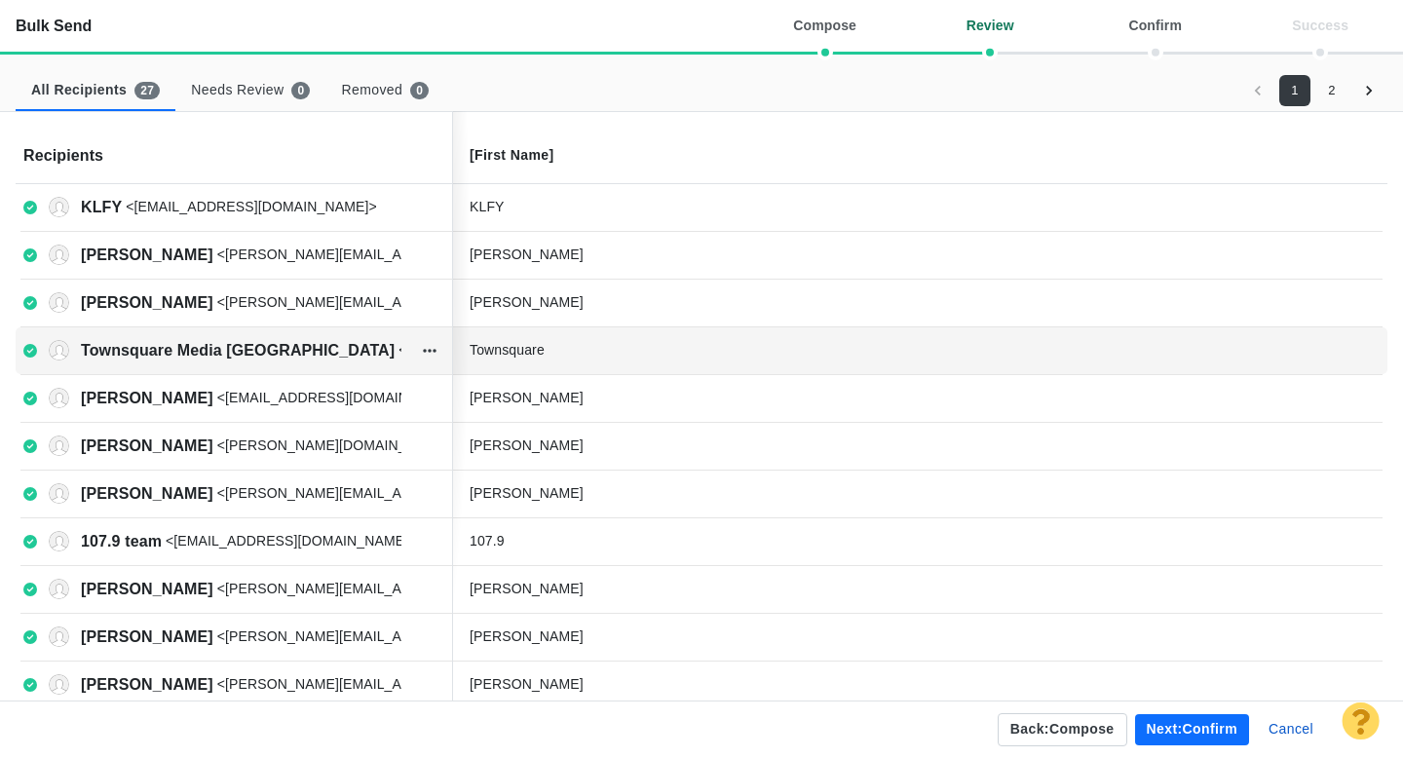
click at [582, 355] on div "Townsquare" at bounding box center [615, 350] width 292 height 20
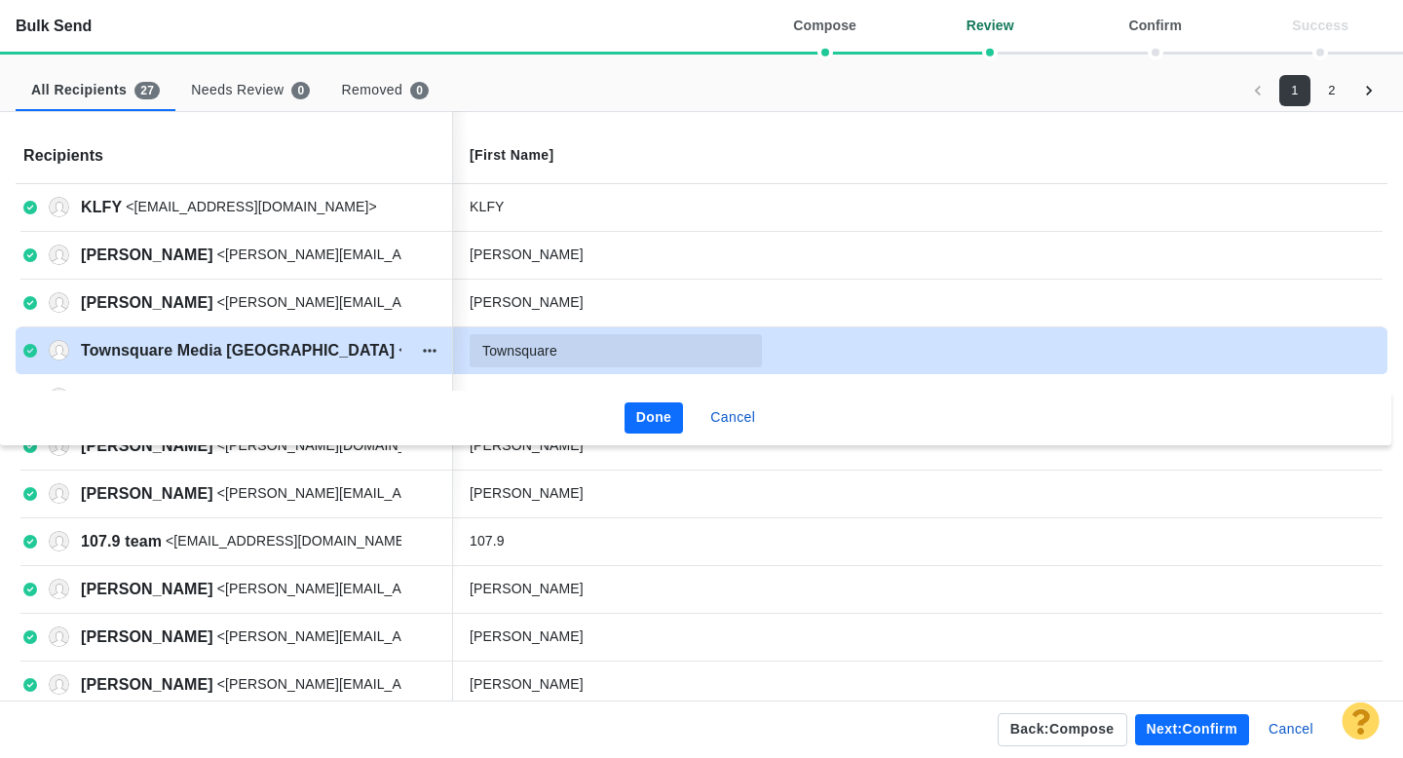
click at [596, 357] on input "Townsquare" at bounding box center [615, 350] width 292 height 33
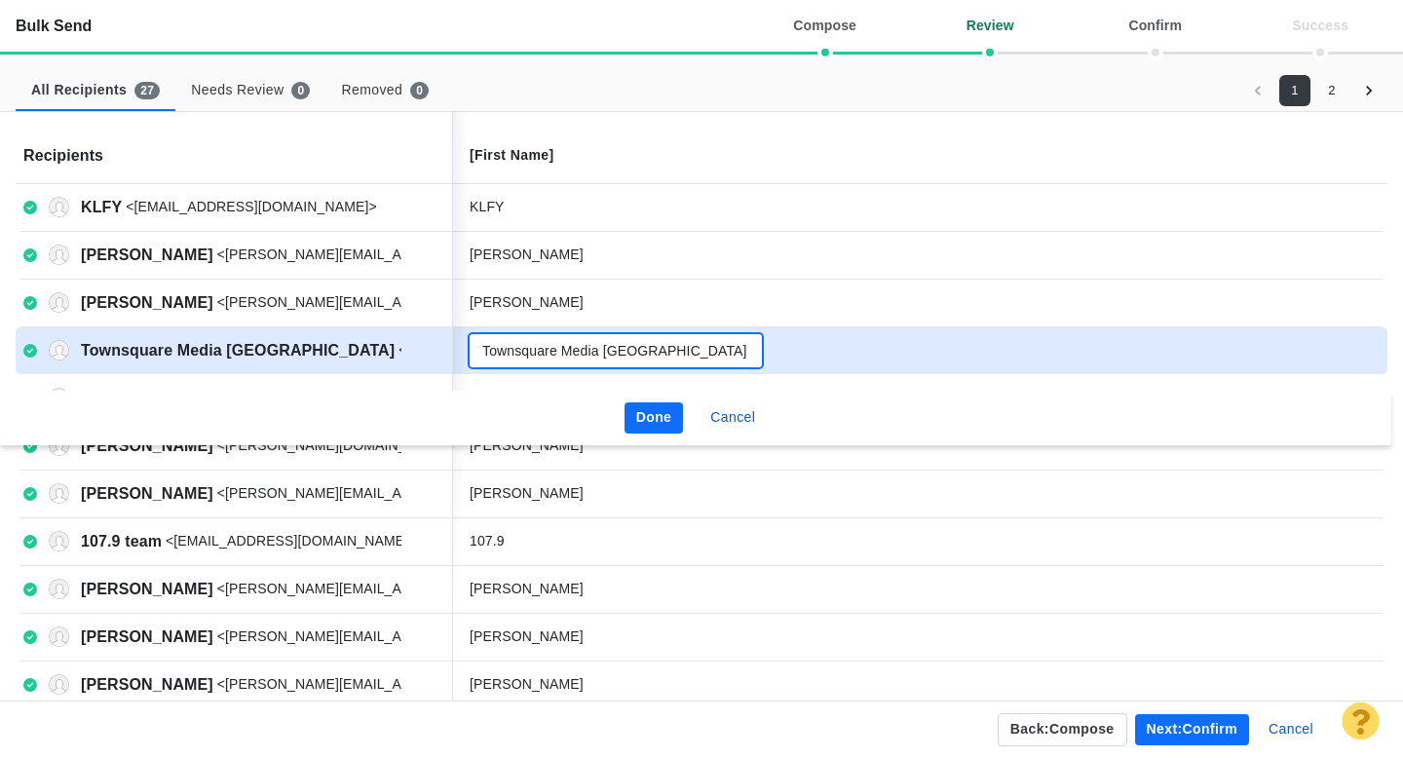
click at [650, 403] on button "Done" at bounding box center [653, 417] width 59 height 31
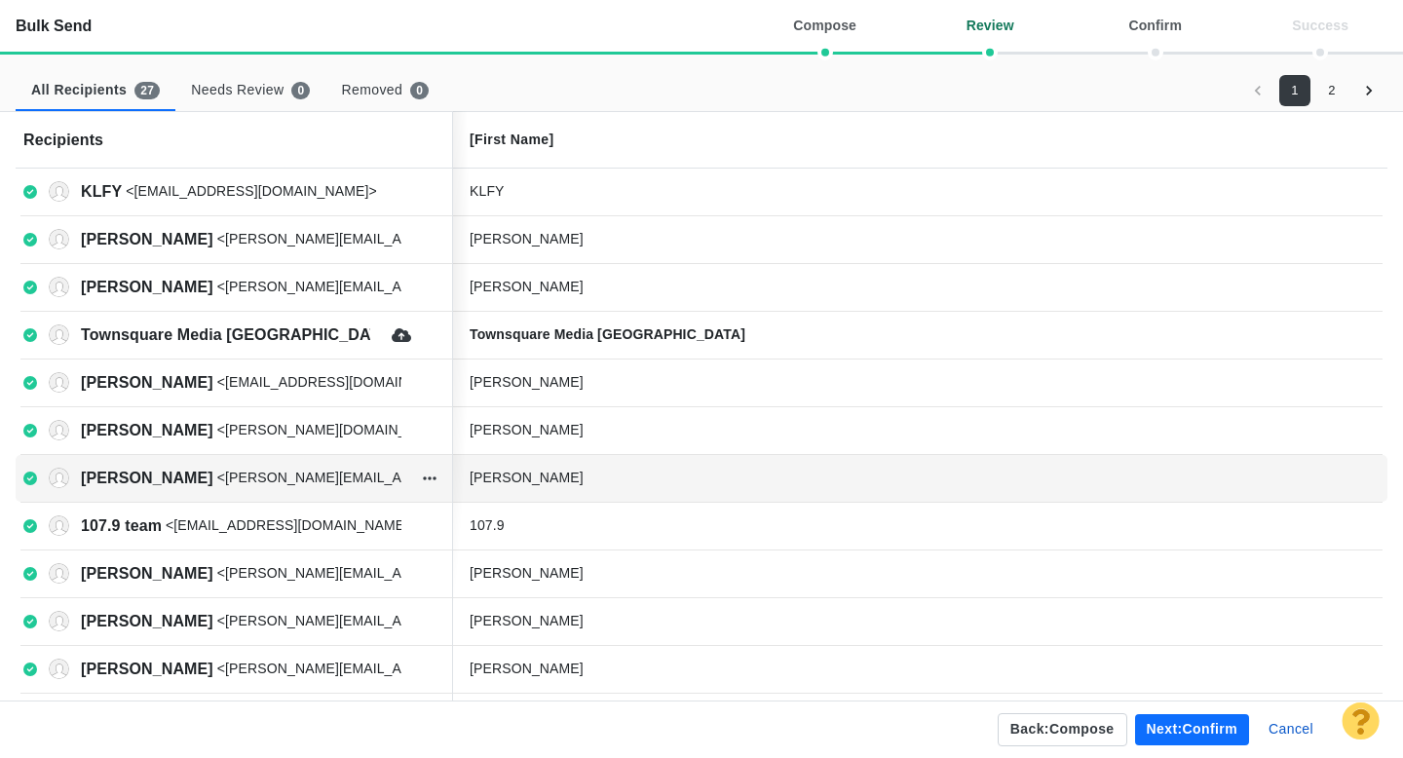
scroll to position [29, 0]
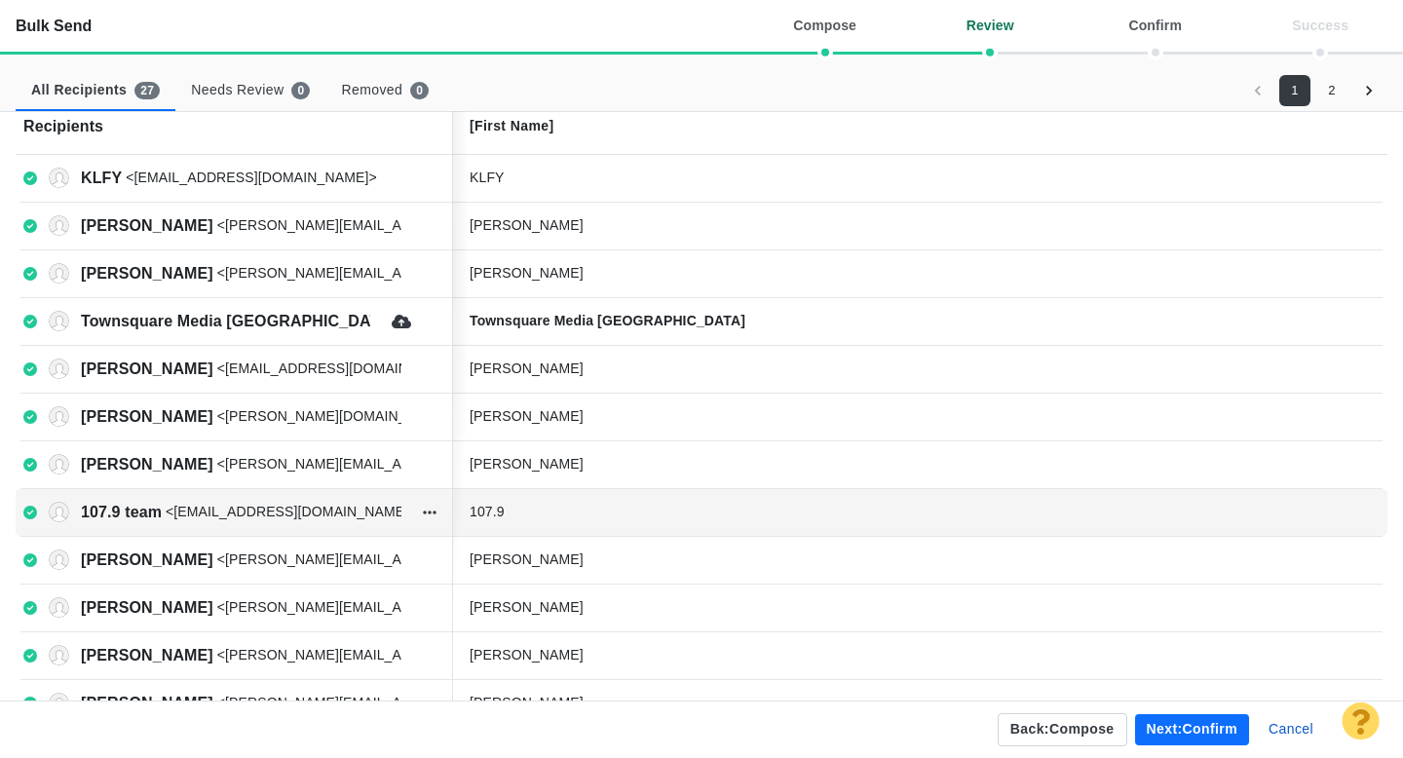
click at [556, 513] on div "107.9" at bounding box center [615, 512] width 292 height 20
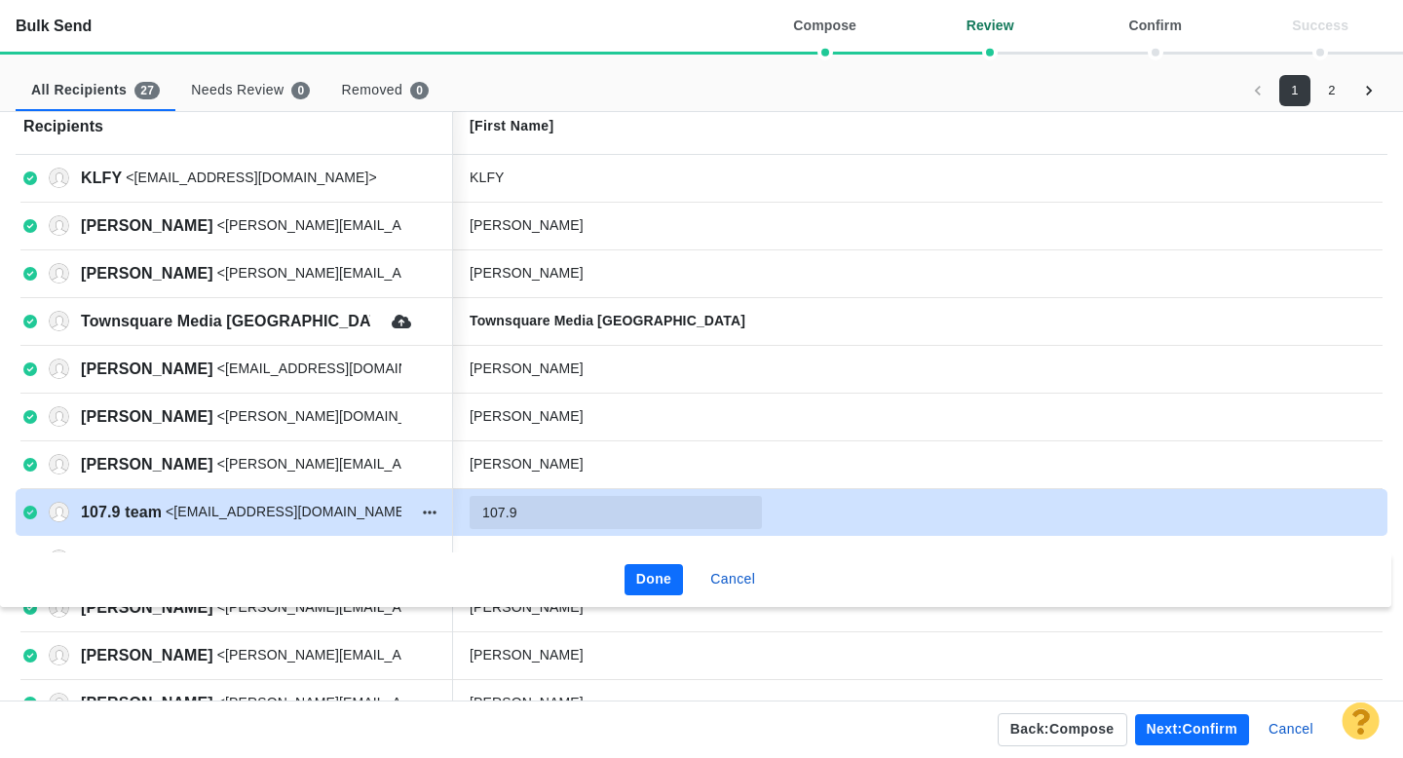
click at [568, 514] on input "107.9" at bounding box center [615, 512] width 292 height 33
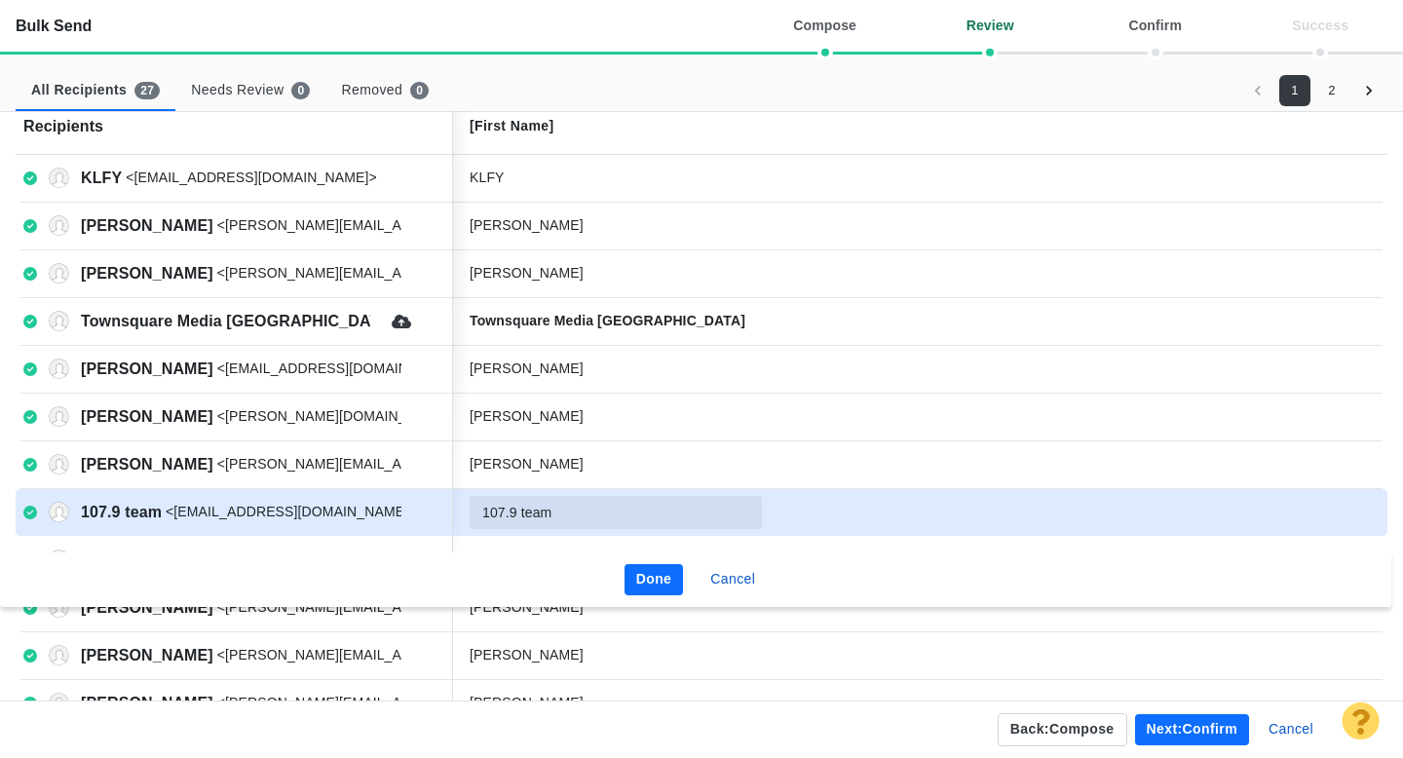
click at [662, 582] on button "Done" at bounding box center [653, 579] width 59 height 31
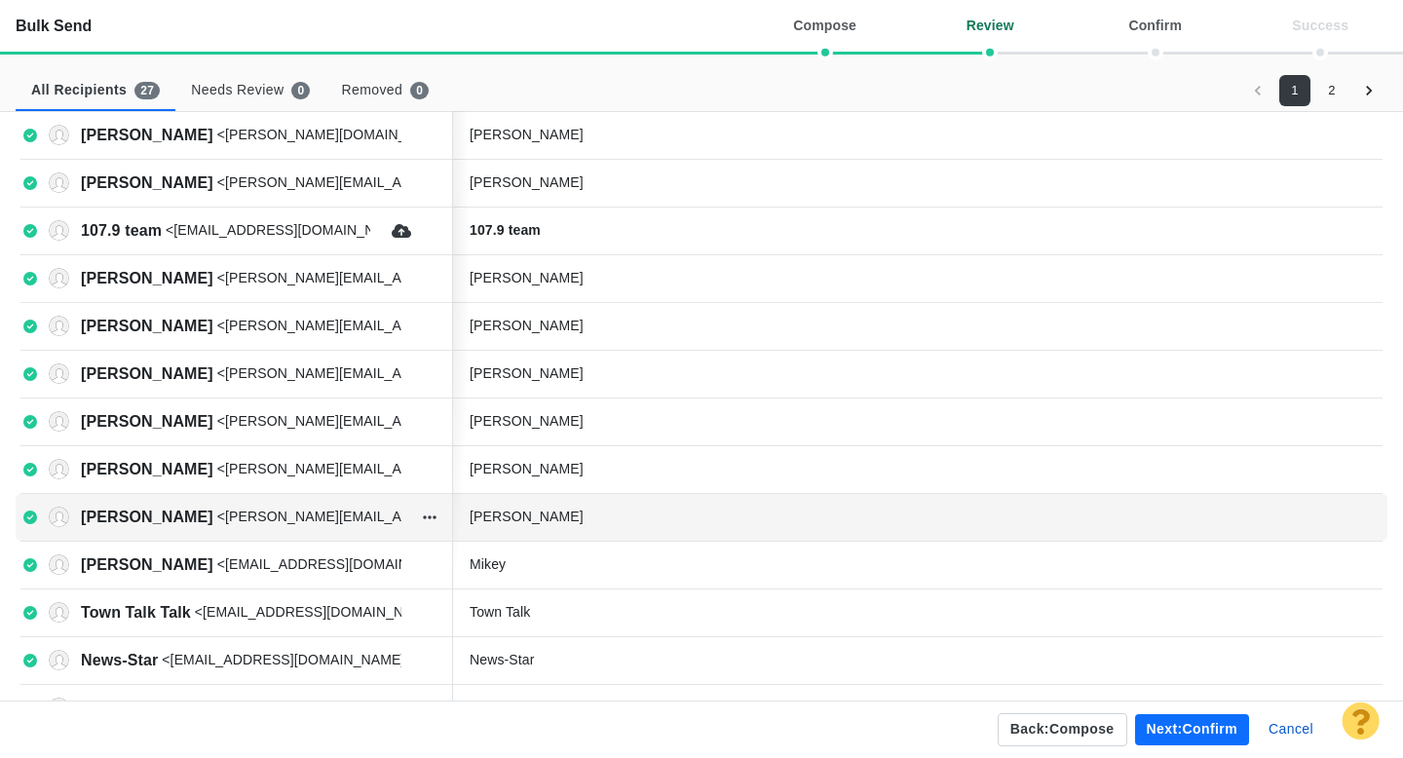
scroll to position [349, 0]
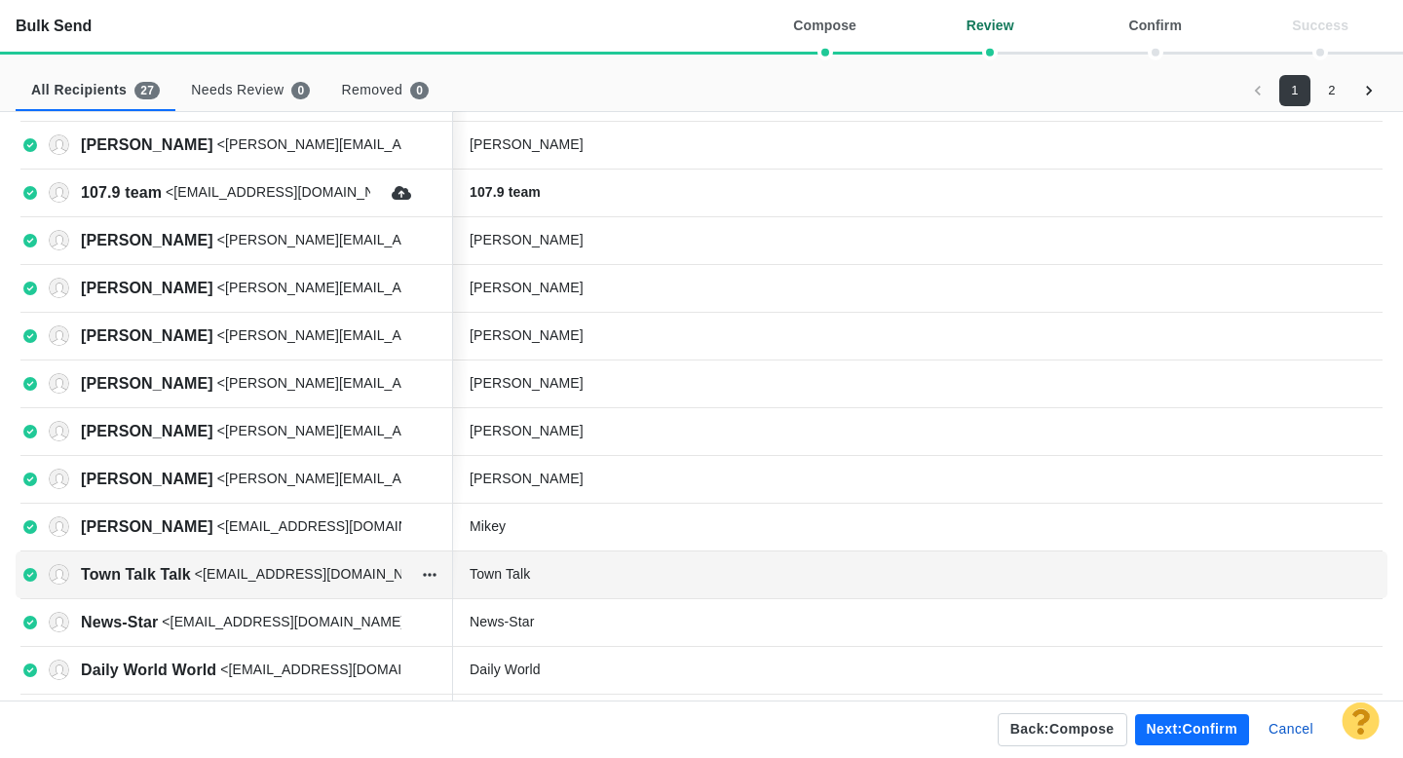
click at [583, 580] on div "Town Talk" at bounding box center [615, 574] width 292 height 20
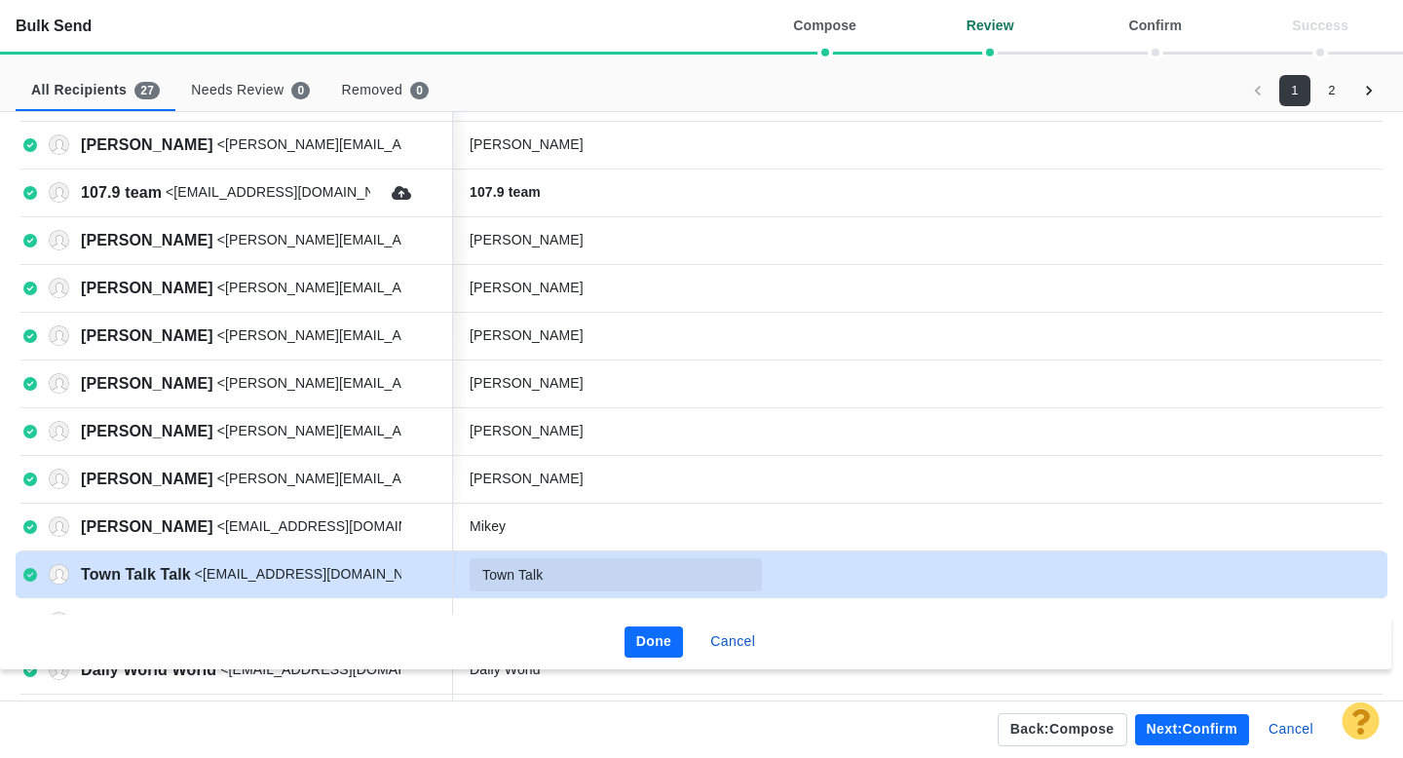
click at [653, 640] on button "Done" at bounding box center [653, 641] width 59 height 31
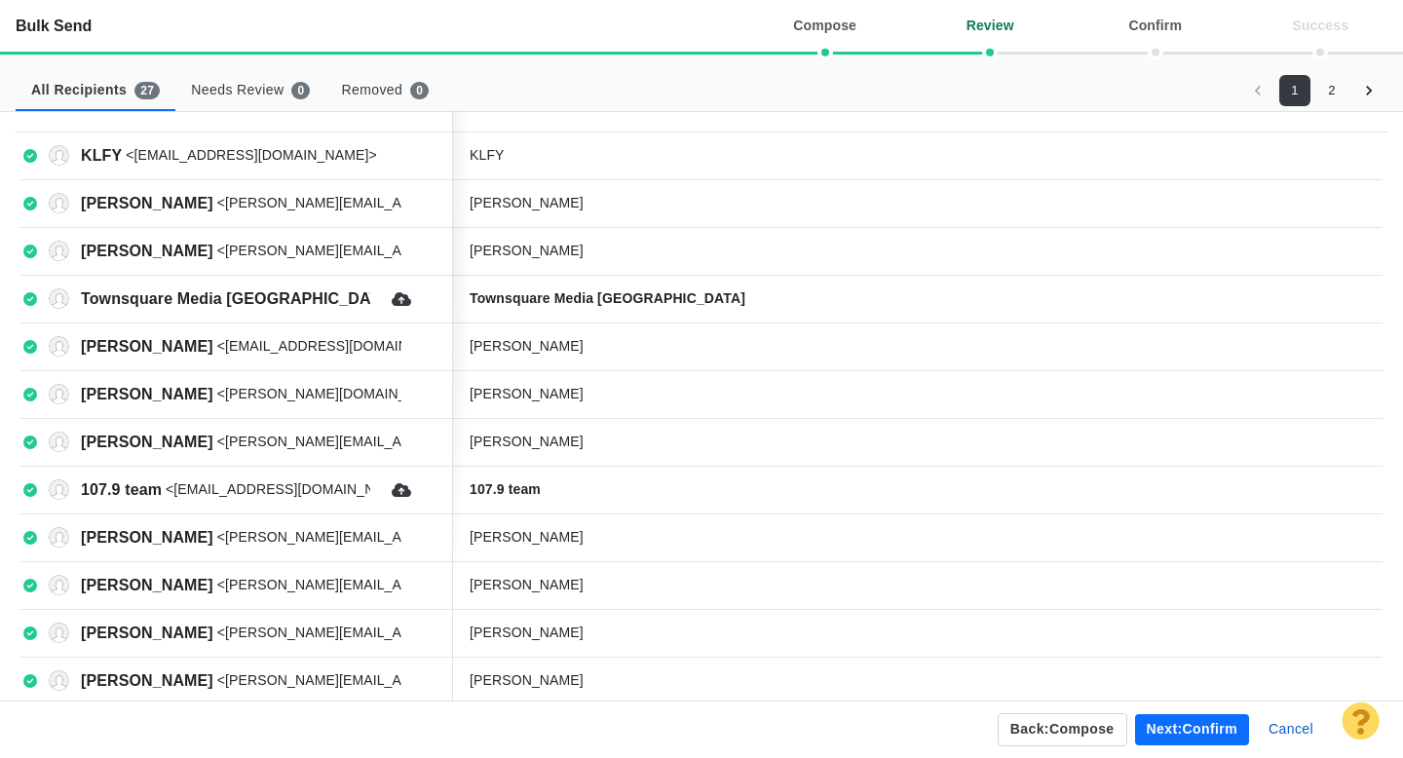
scroll to position [0, 0]
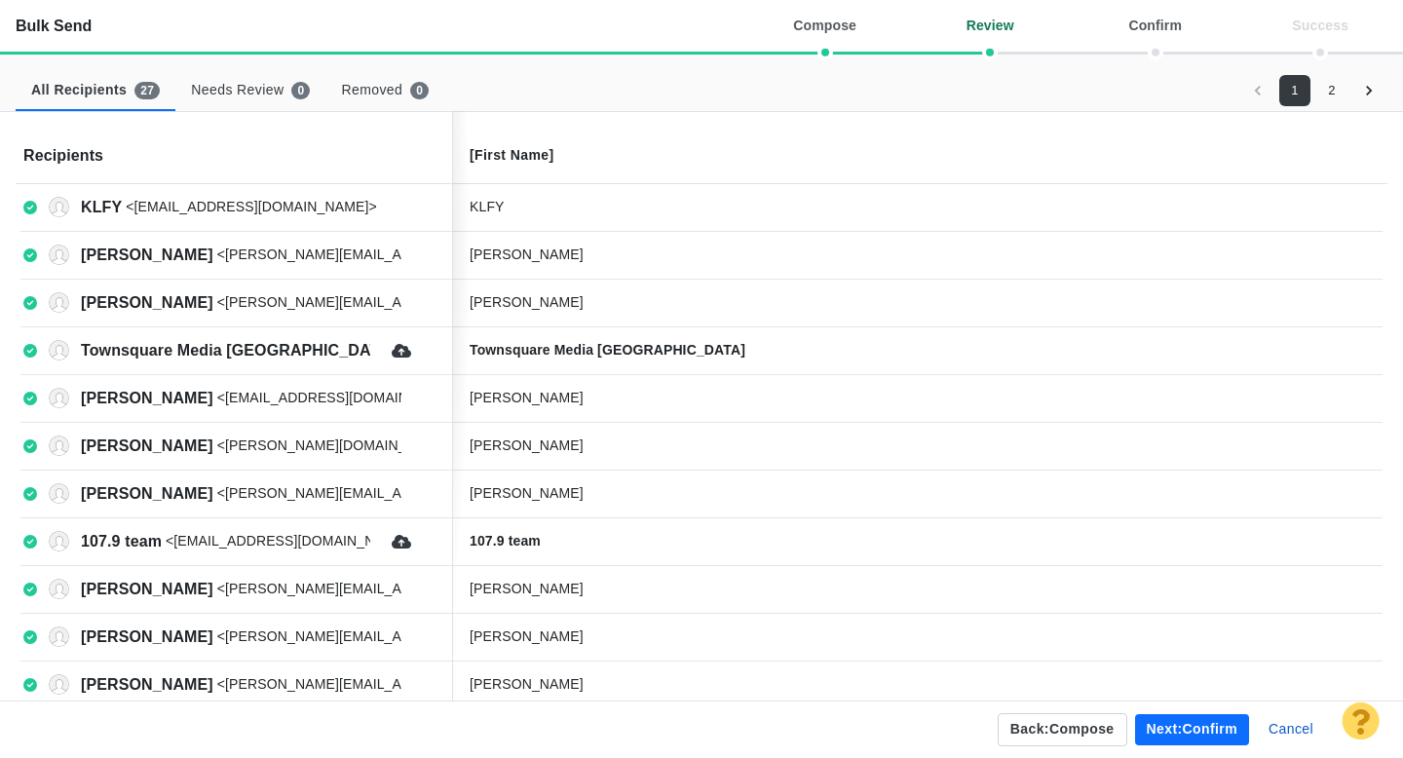
click at [1178, 729] on button "Next: confirm" at bounding box center [1192, 729] width 114 height 31
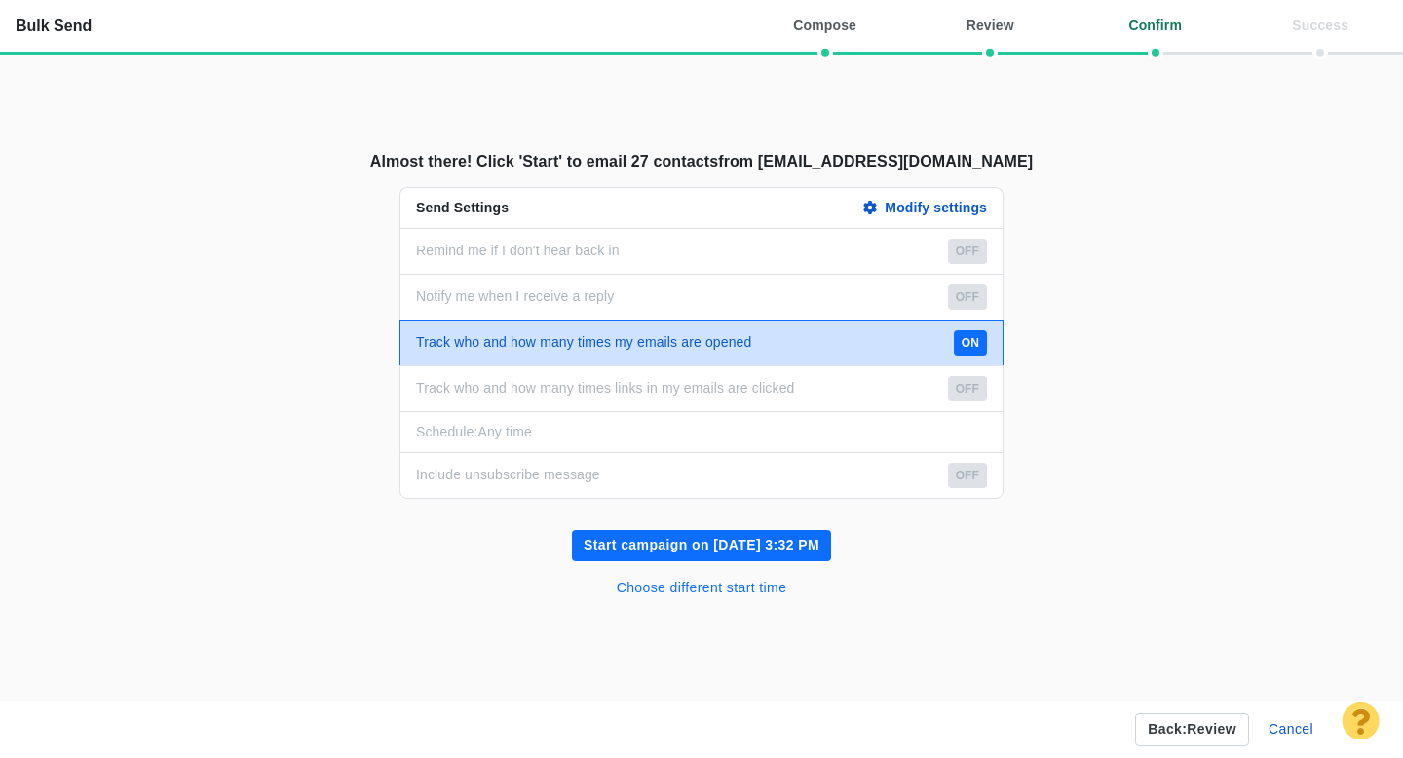
click at [690, 585] on button "Choose different start time" at bounding box center [702, 588] width 194 height 31
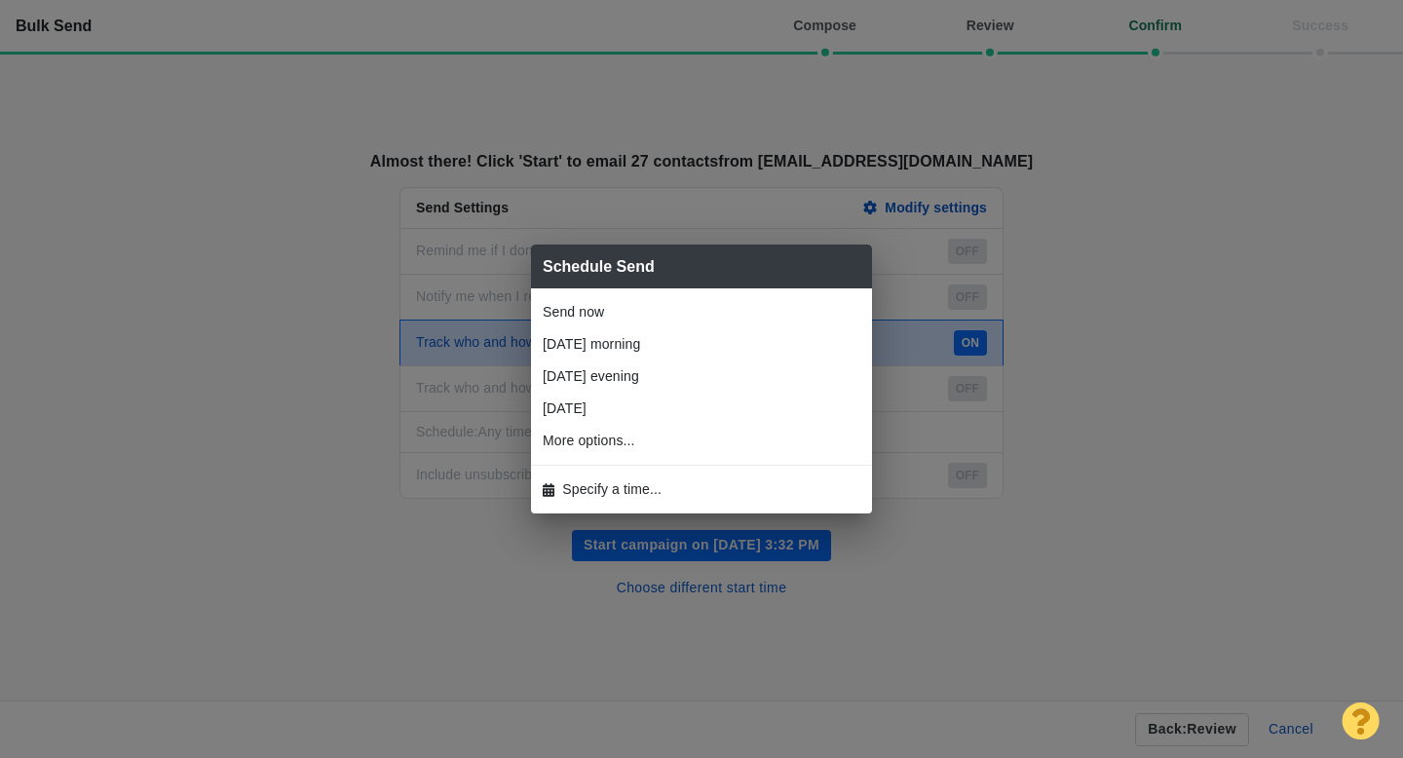
click at [621, 489] on span "Specify a time..." at bounding box center [611, 489] width 99 height 20
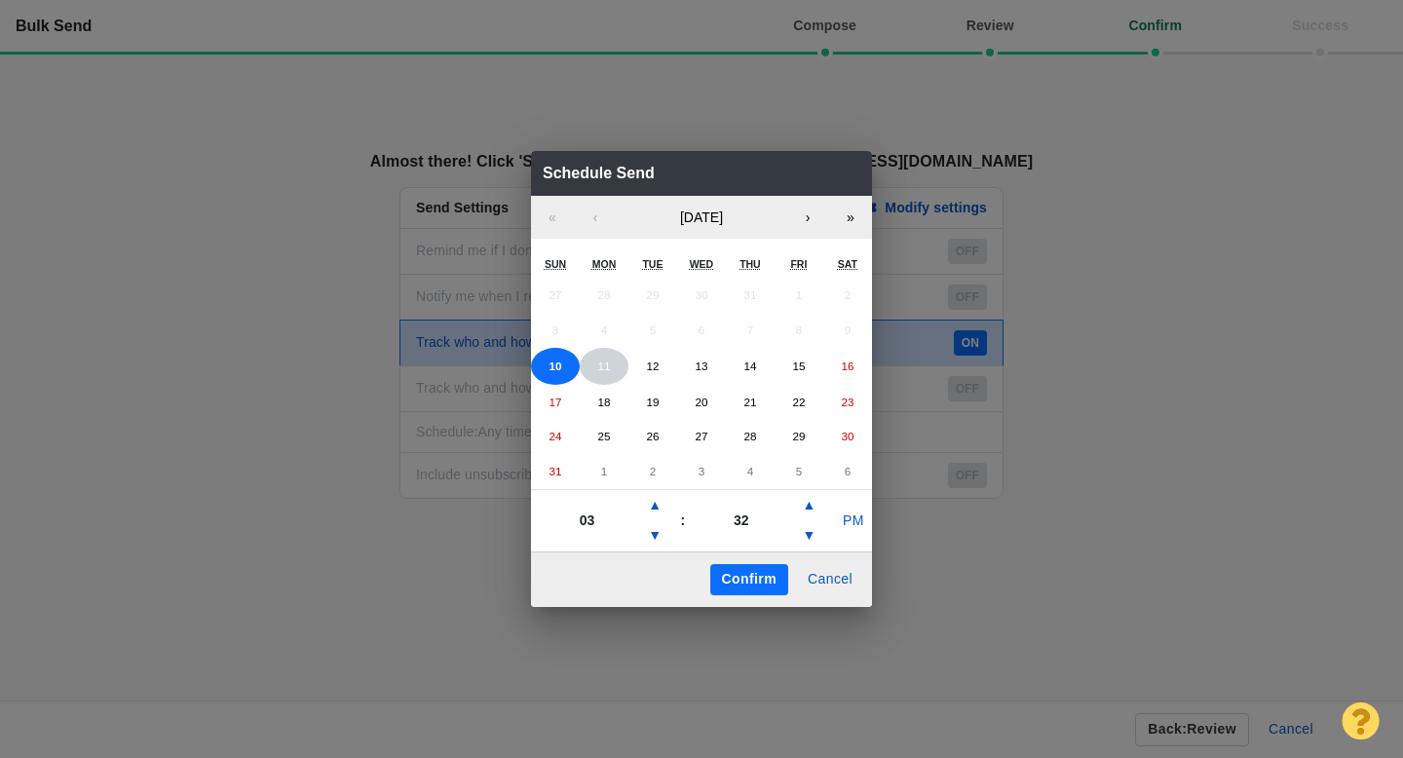
click at [600, 368] on abbr "11" at bounding box center [603, 365] width 13 height 13
click at [658, 508] on button "▲" at bounding box center [654, 505] width 23 height 31
click at [854, 524] on button "PM" at bounding box center [853, 521] width 37 height 31
click at [738, 578] on button "Confirm" at bounding box center [749, 579] width 78 height 31
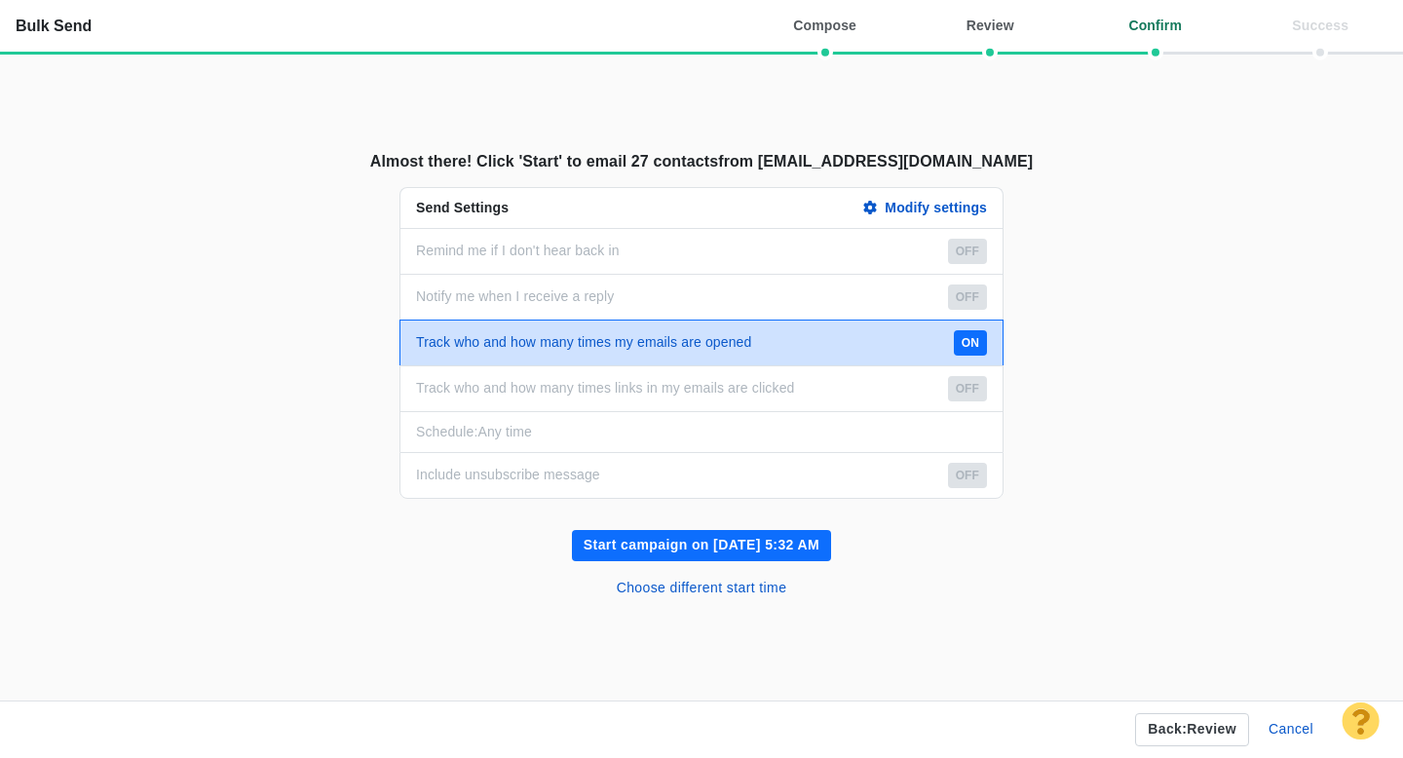
click at [725, 540] on button "Start campaign on Aug 11, 5:32 AM" at bounding box center [701, 545] width 259 height 31
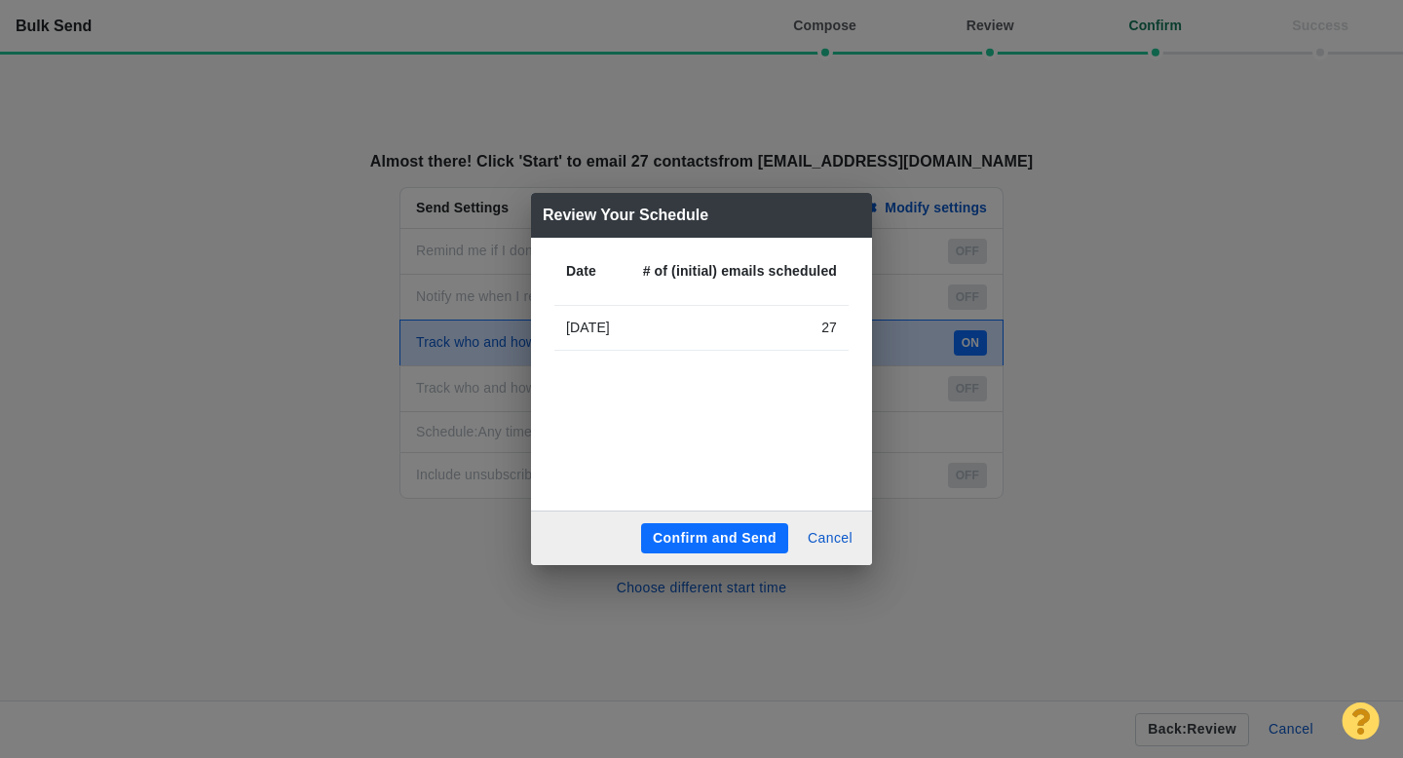
click at [692, 532] on button "Confirm and Send" at bounding box center [714, 538] width 147 height 31
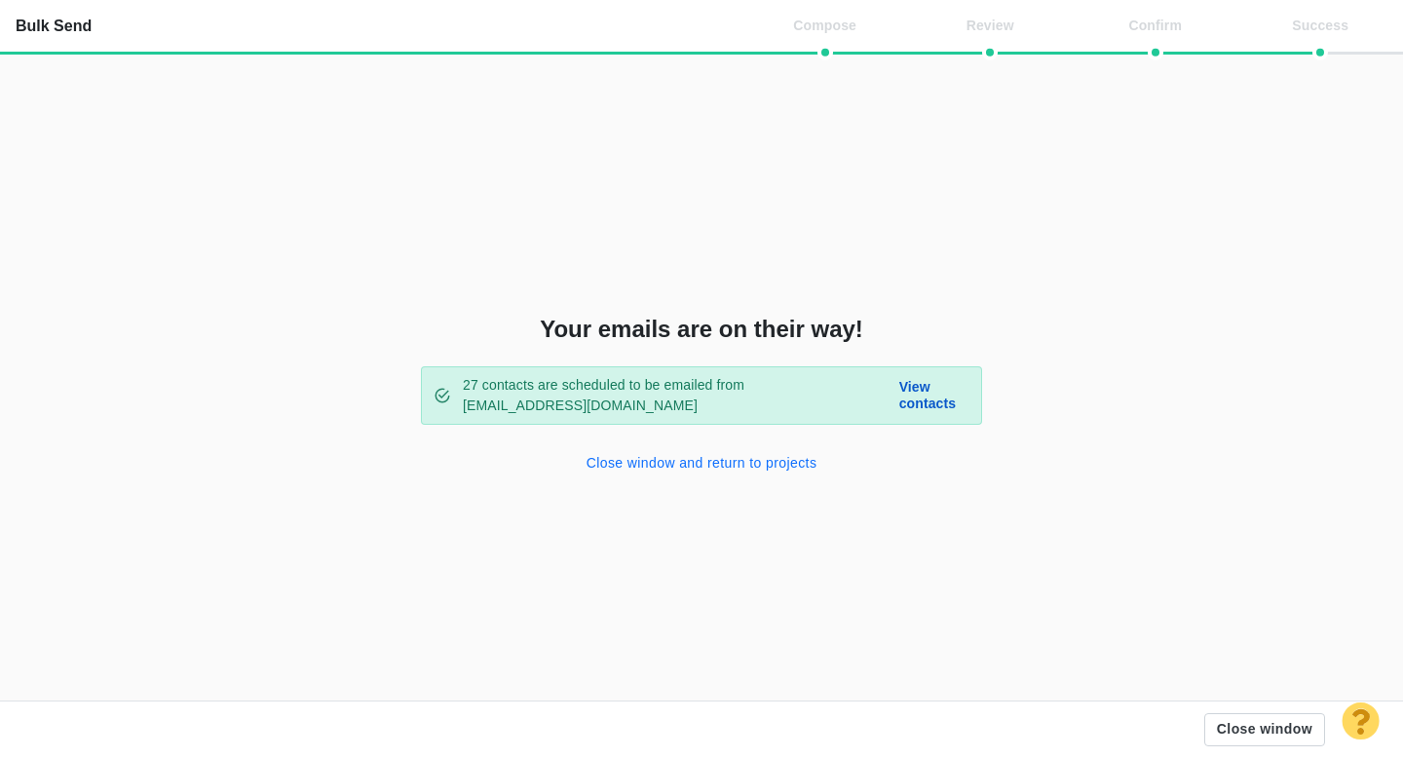
click at [764, 459] on button "Close window and return to projects" at bounding box center [702, 463] width 254 height 31
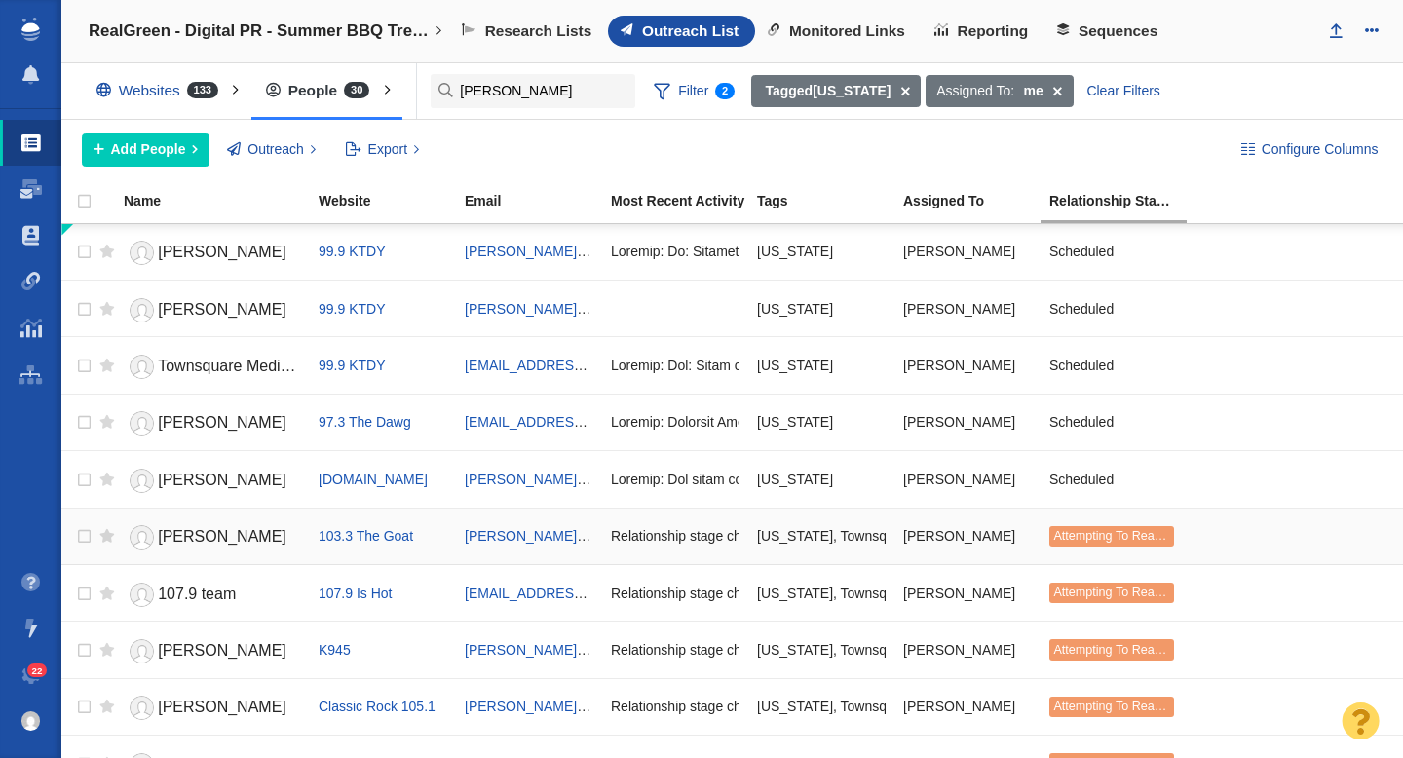
click at [241, 537] on span "[PERSON_NAME]" at bounding box center [222, 536] width 129 height 17
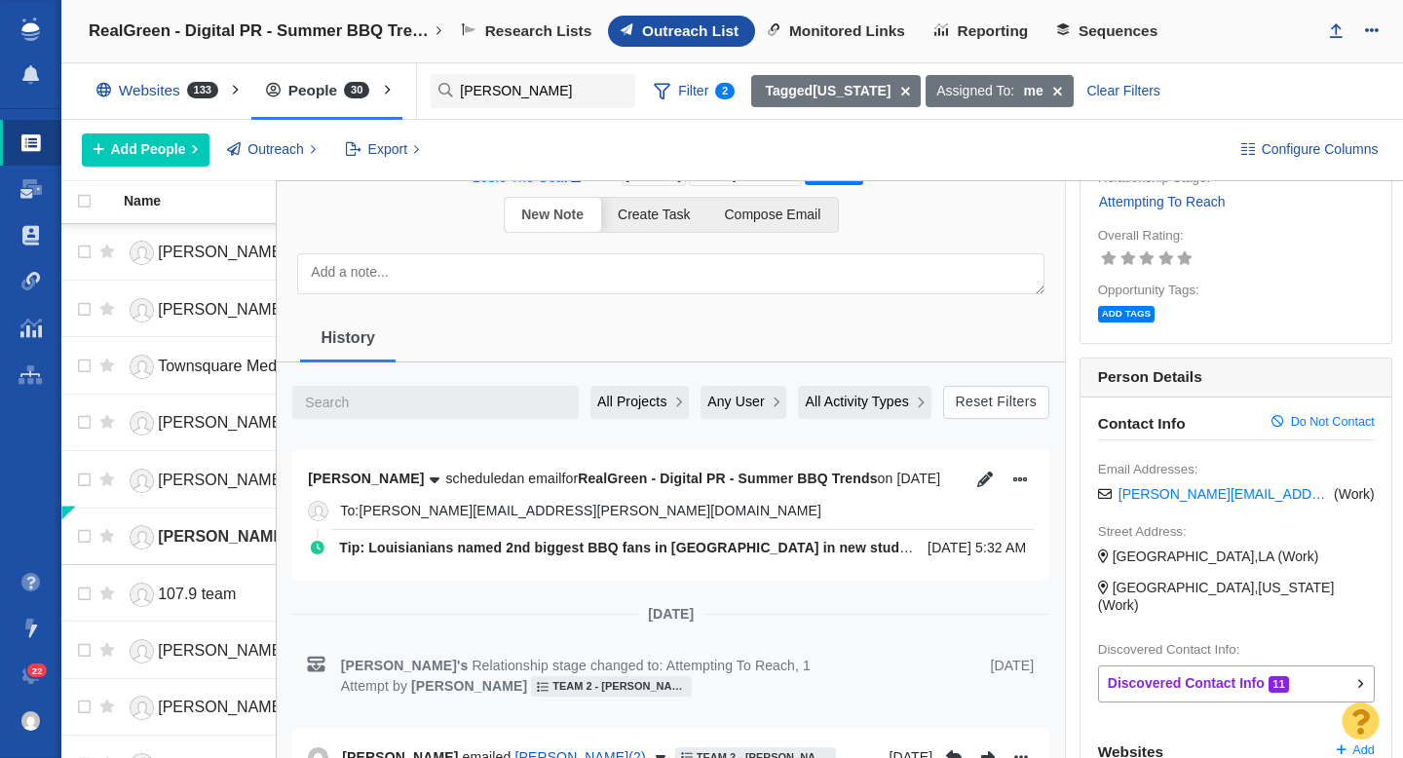
scroll to position [142, 0]
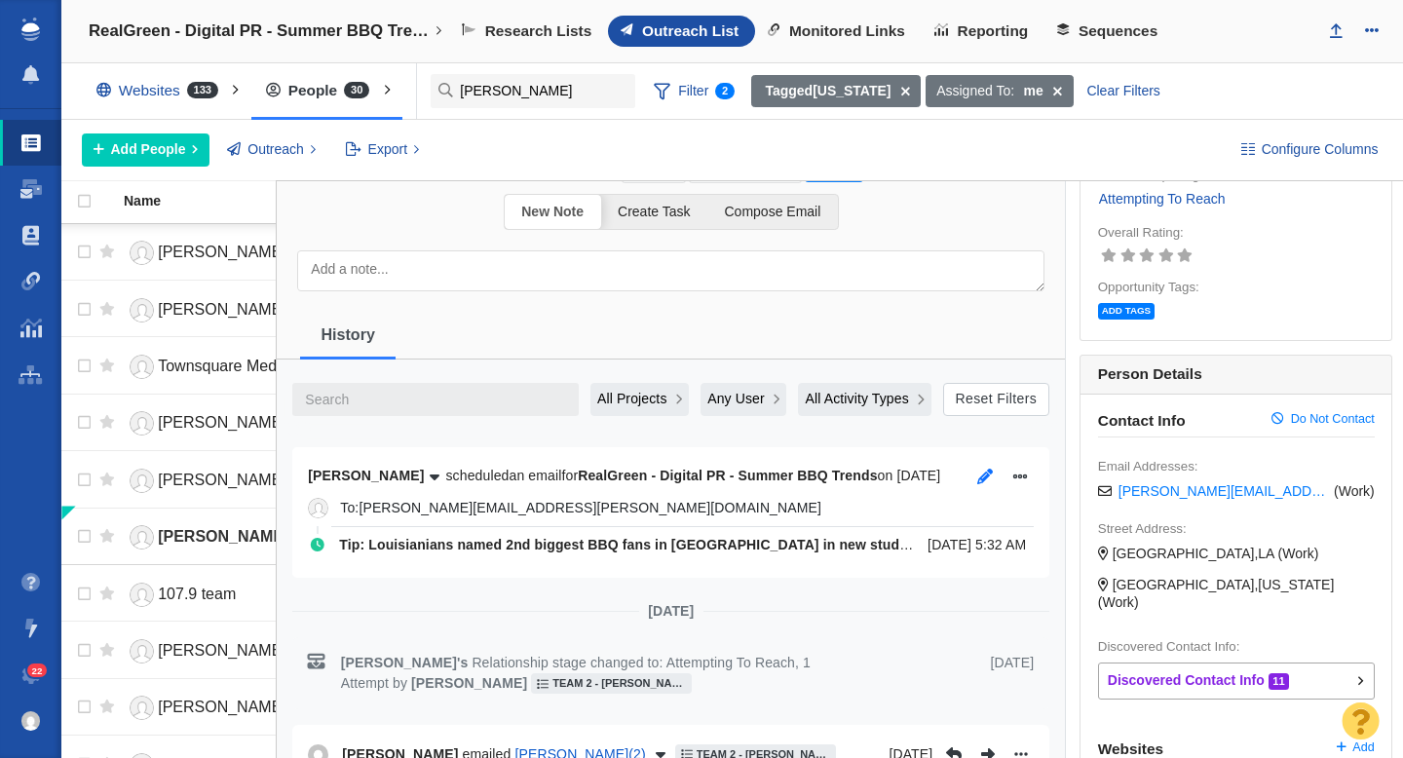
click at [983, 478] on icon "button" at bounding box center [985, 477] width 16 height 16
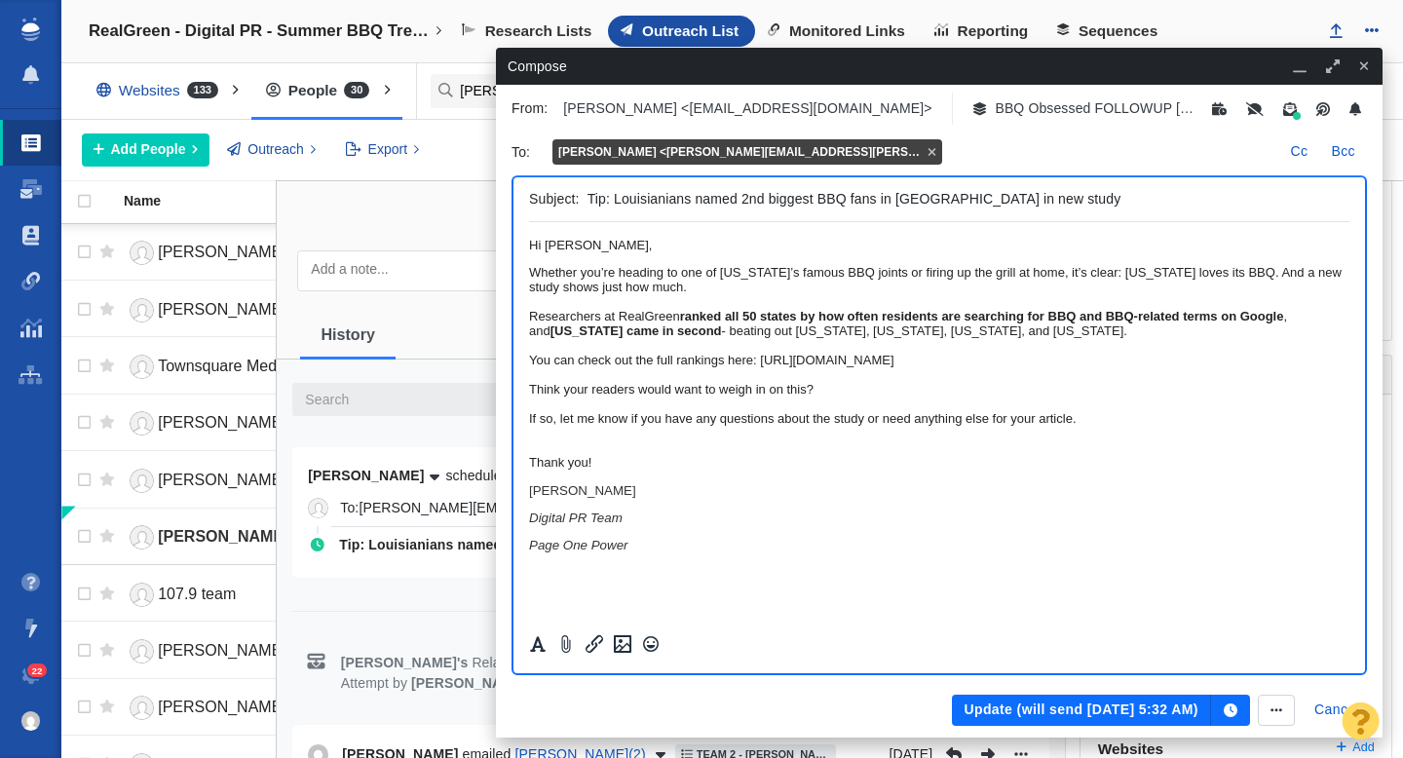
scroll to position [0, 0]
click at [568, 201] on p "Subject:" at bounding box center [554, 199] width 51 height 20
click at [606, 201] on input "Tip: Louisianians named 2nd biggest BBQ fans in America in new study" at bounding box center [964, 199] width 754 height 28
click at [1134, 705] on button "Update (will send Aug 11, 5:32 AM)" at bounding box center [1081, 710] width 258 height 31
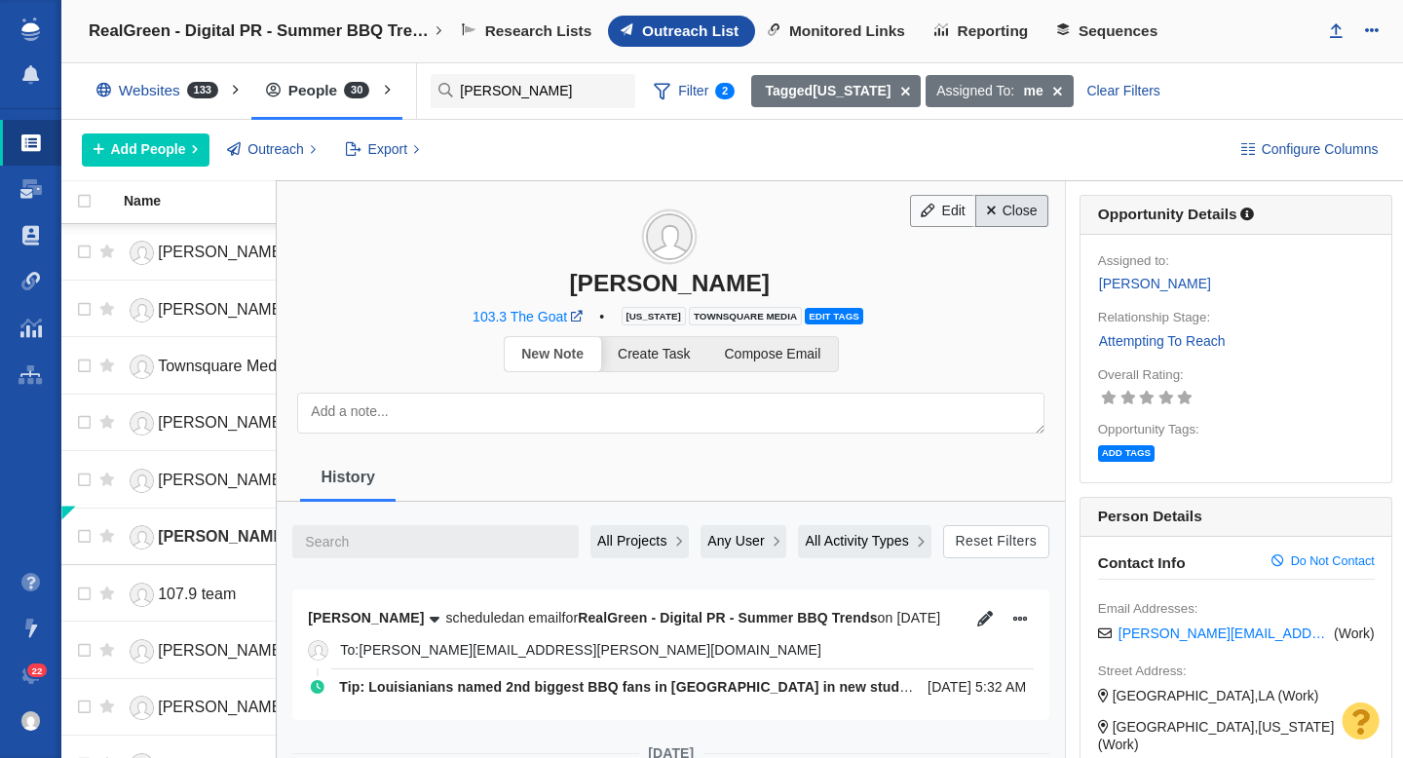
click at [1017, 210] on link "Close" at bounding box center [1011, 211] width 73 height 33
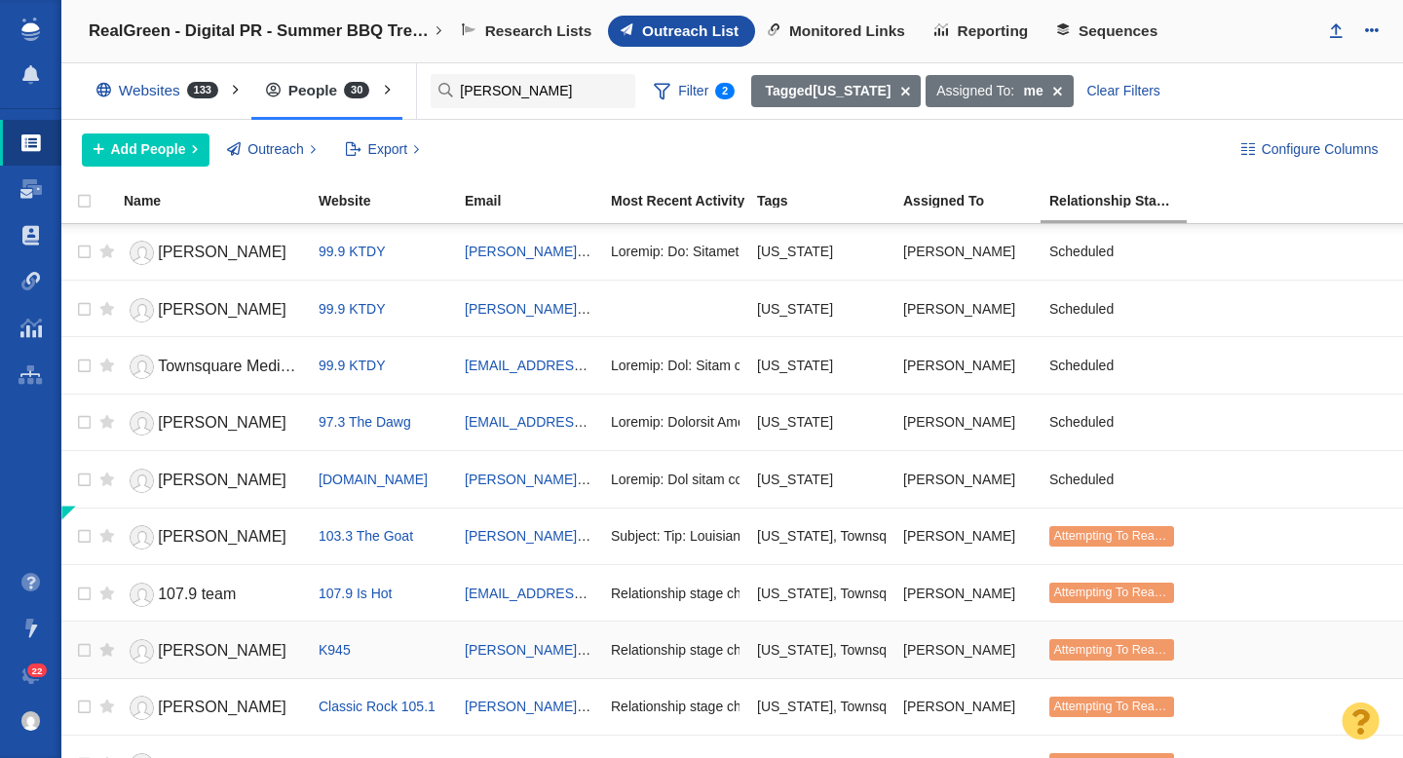
click at [206, 652] on span "[PERSON_NAME]" at bounding box center [222, 650] width 129 height 17
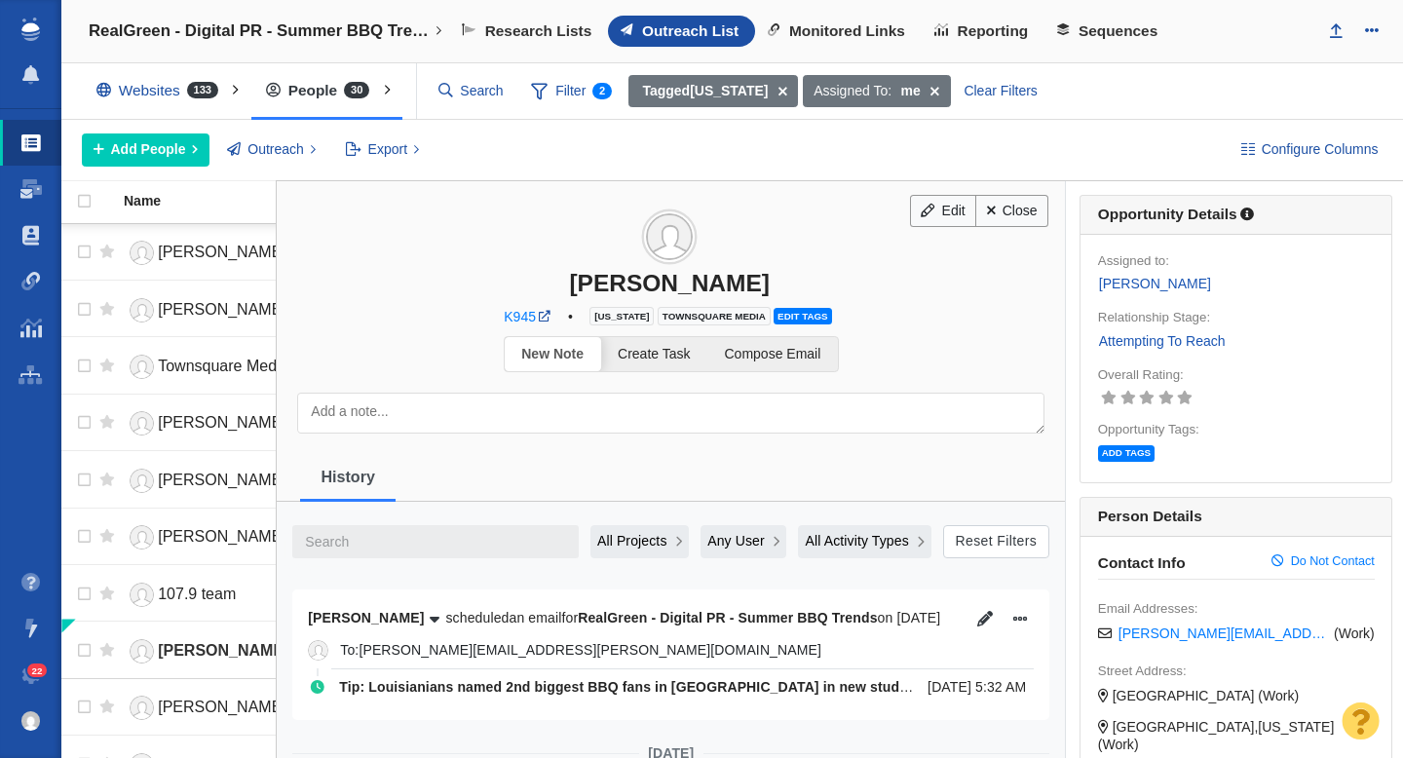
scroll to position [105, 0]
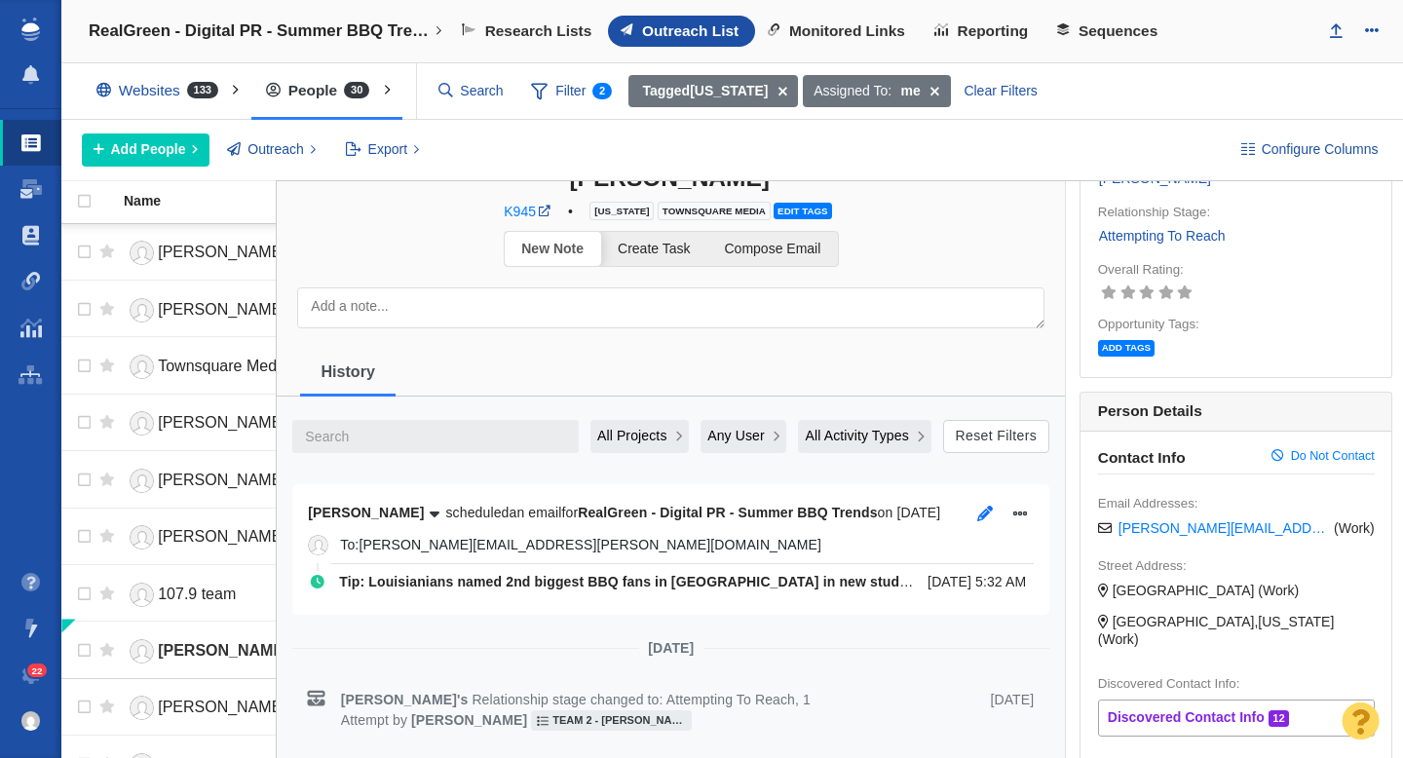
click at [977, 516] on icon "button" at bounding box center [985, 514] width 16 height 16
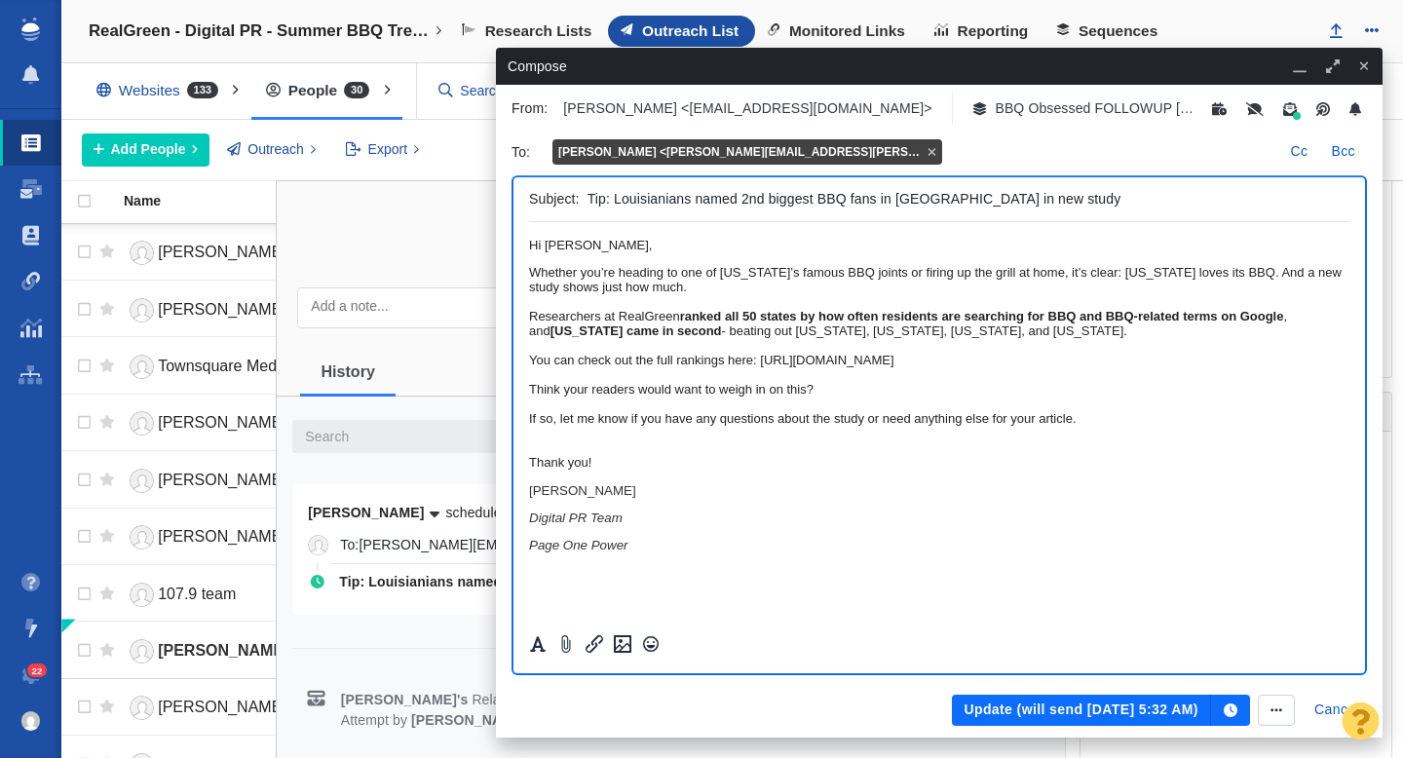
scroll to position [0, 0]
click at [1073, 710] on button "Update (will send [DATE] 5:32 AM)" at bounding box center [1081, 710] width 258 height 31
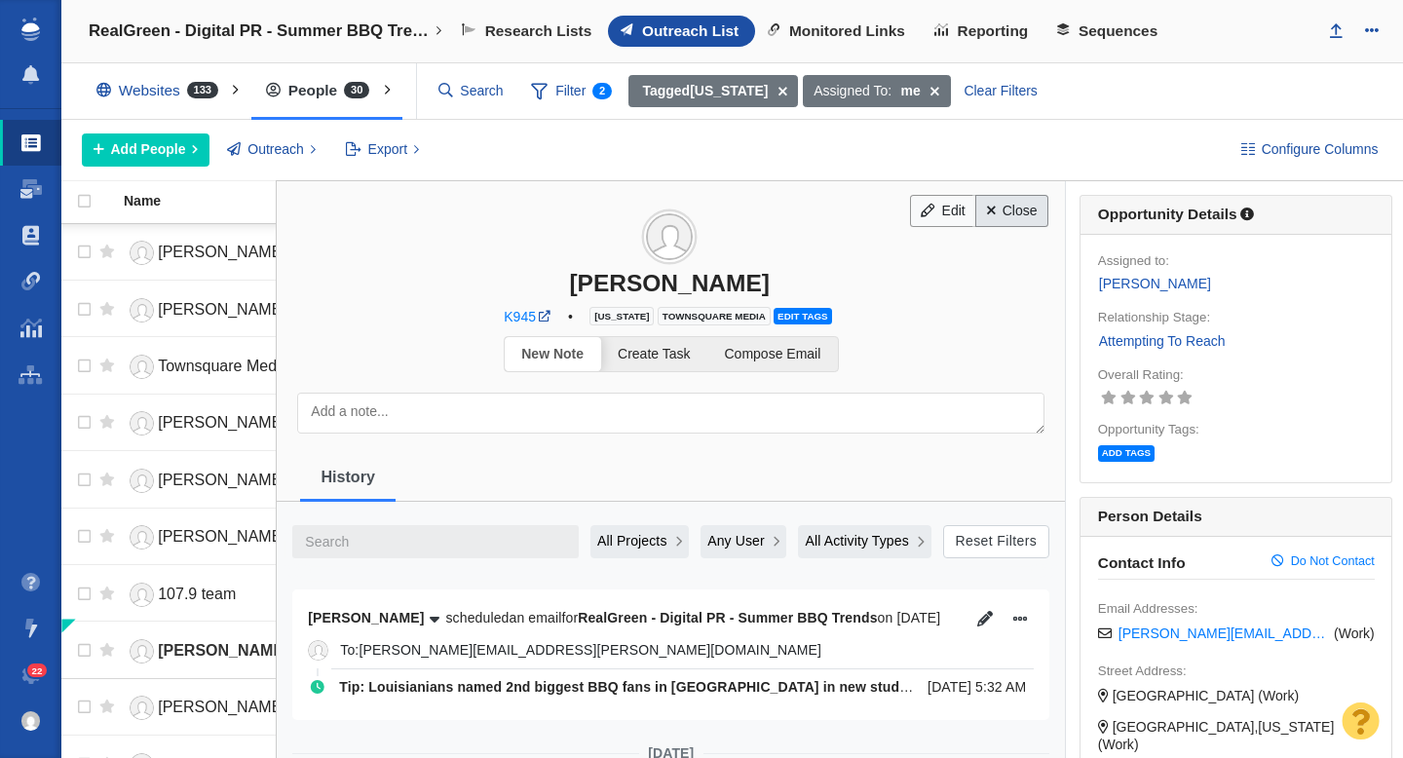
click at [1021, 214] on link "Close" at bounding box center [1011, 211] width 73 height 33
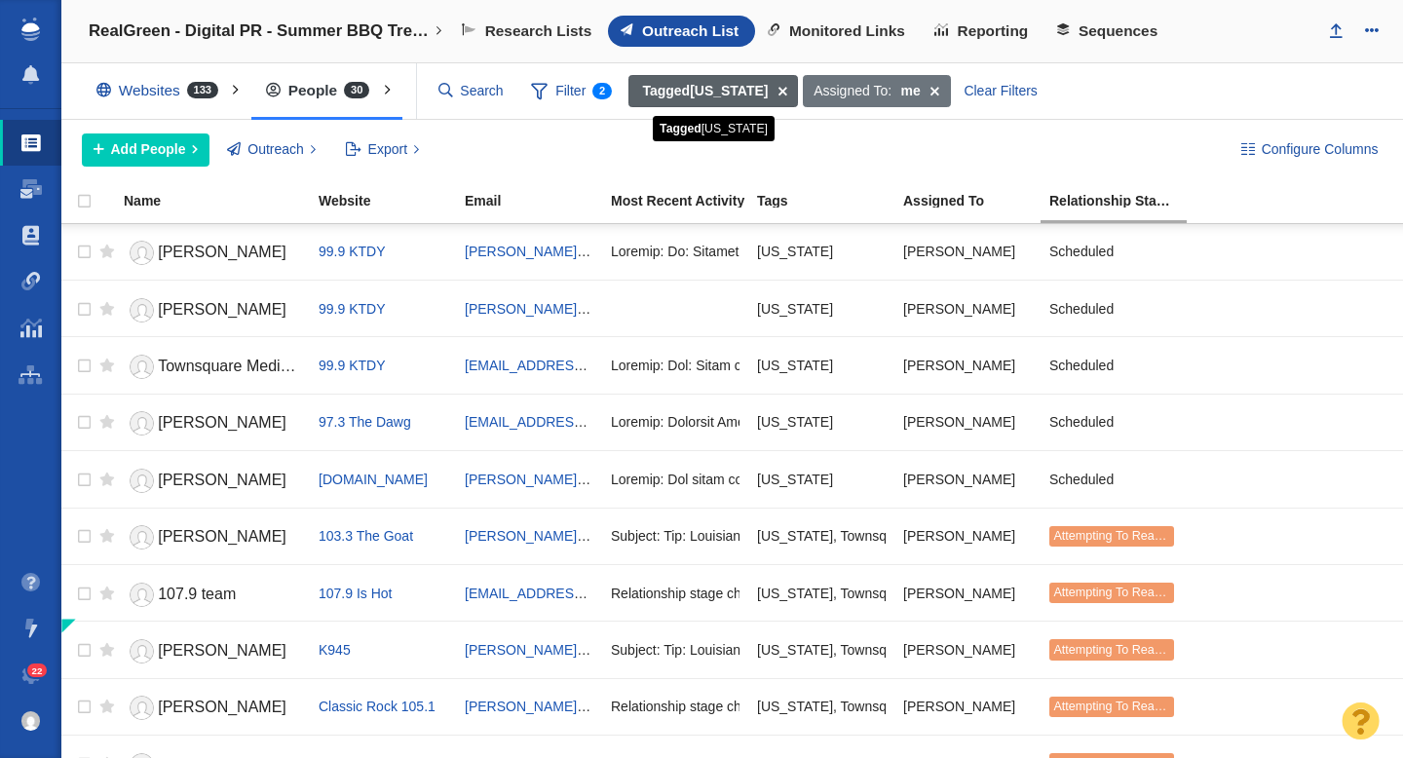
click at [771, 94] on span at bounding box center [783, 91] width 30 height 33
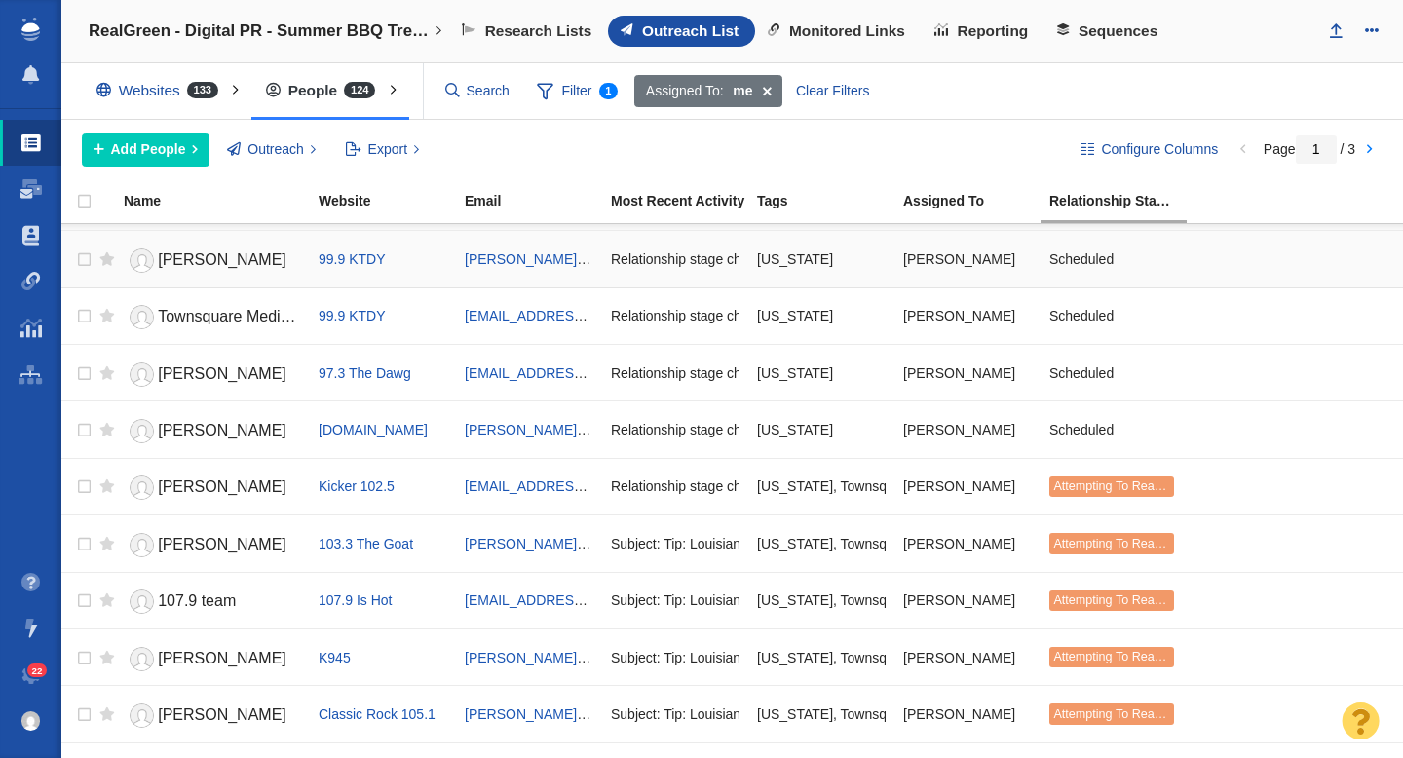
scroll to position [971, 0]
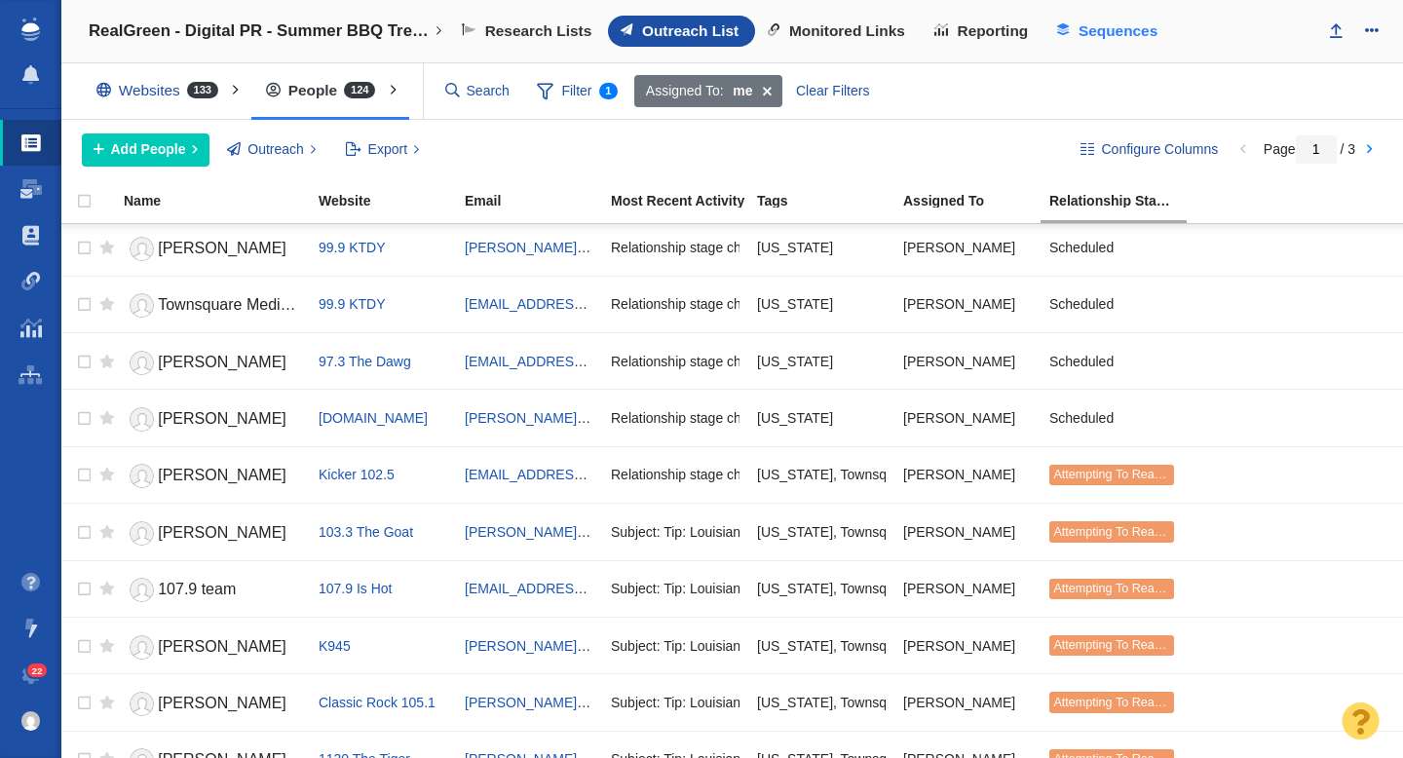
click at [1100, 28] on span "Sequences" at bounding box center [1117, 31] width 79 height 18
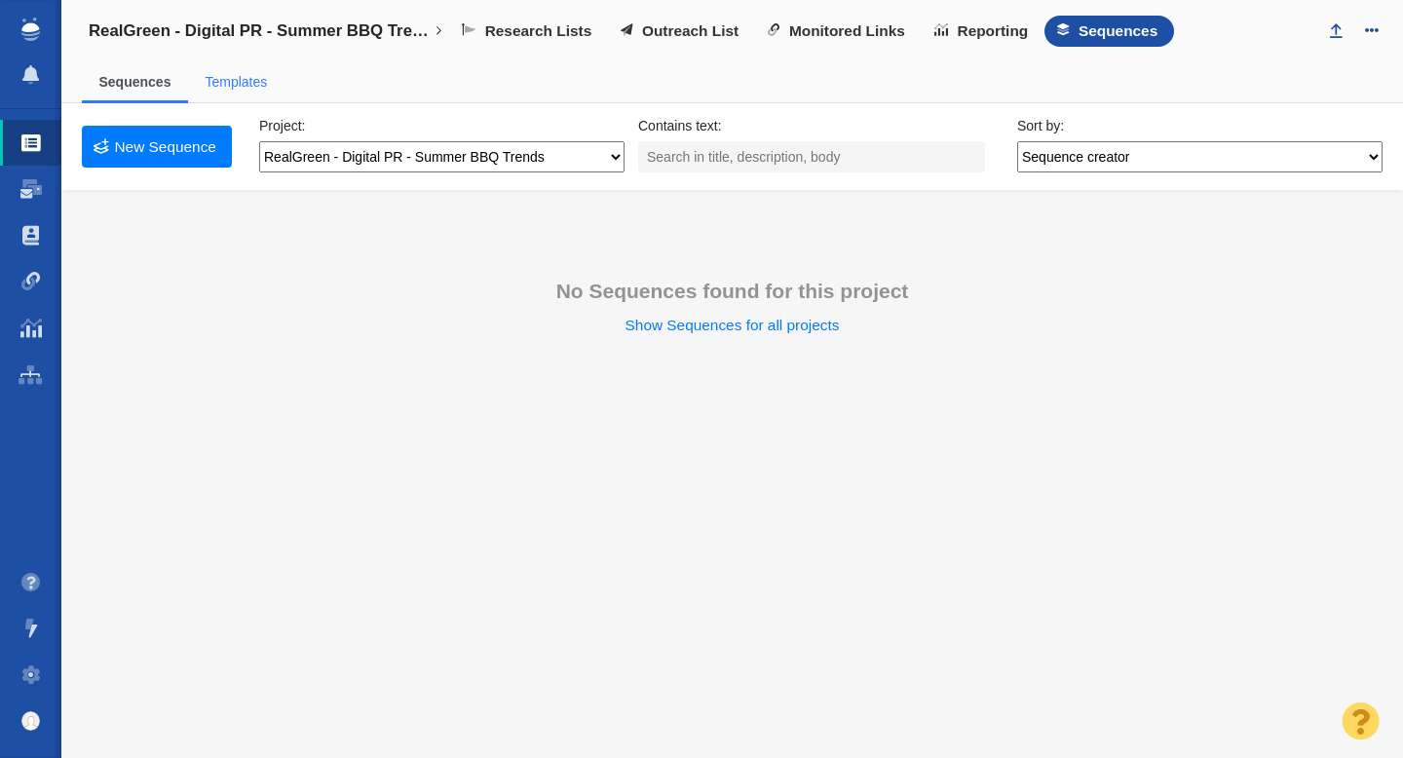
click at [245, 84] on link "Templates" at bounding box center [236, 82] width 62 height 16
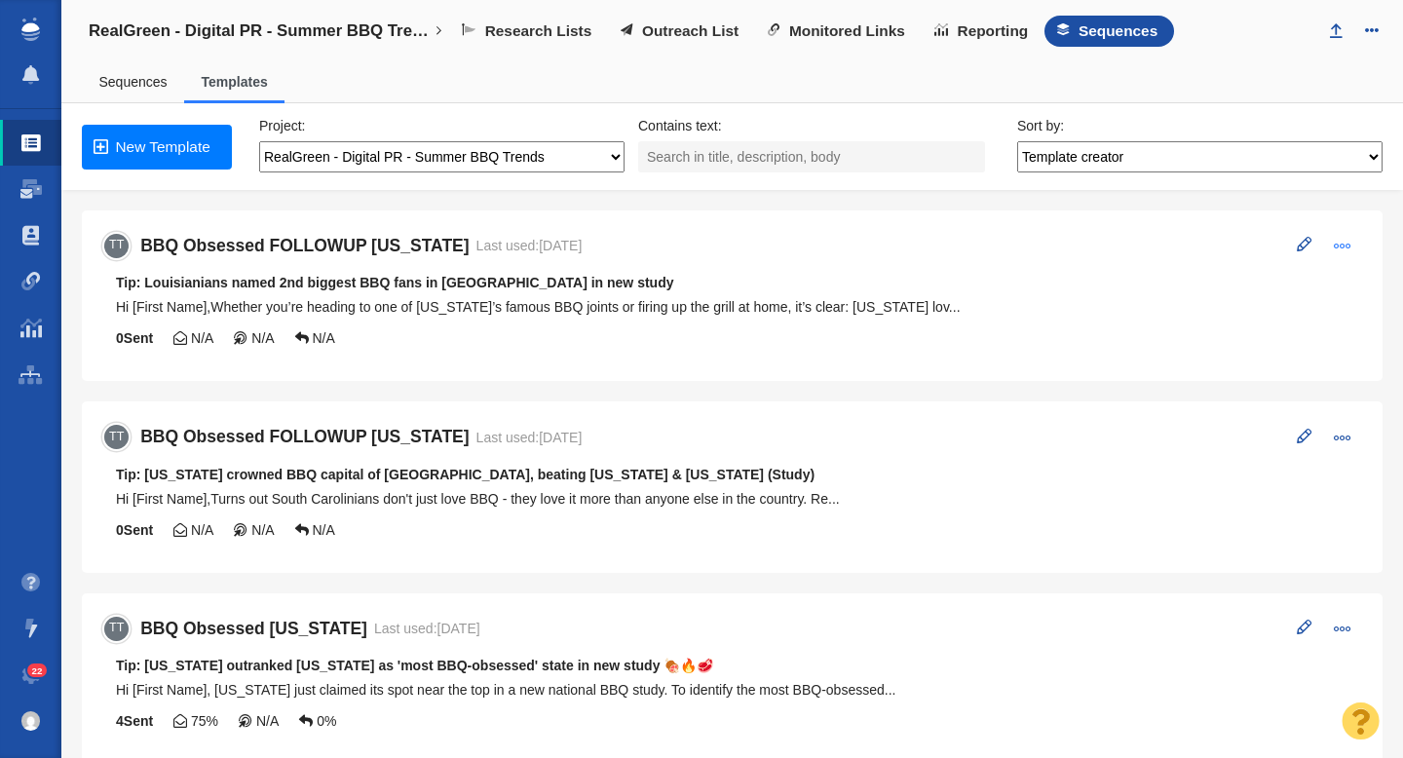
click at [1351, 248] on button at bounding box center [1342, 246] width 40 height 30
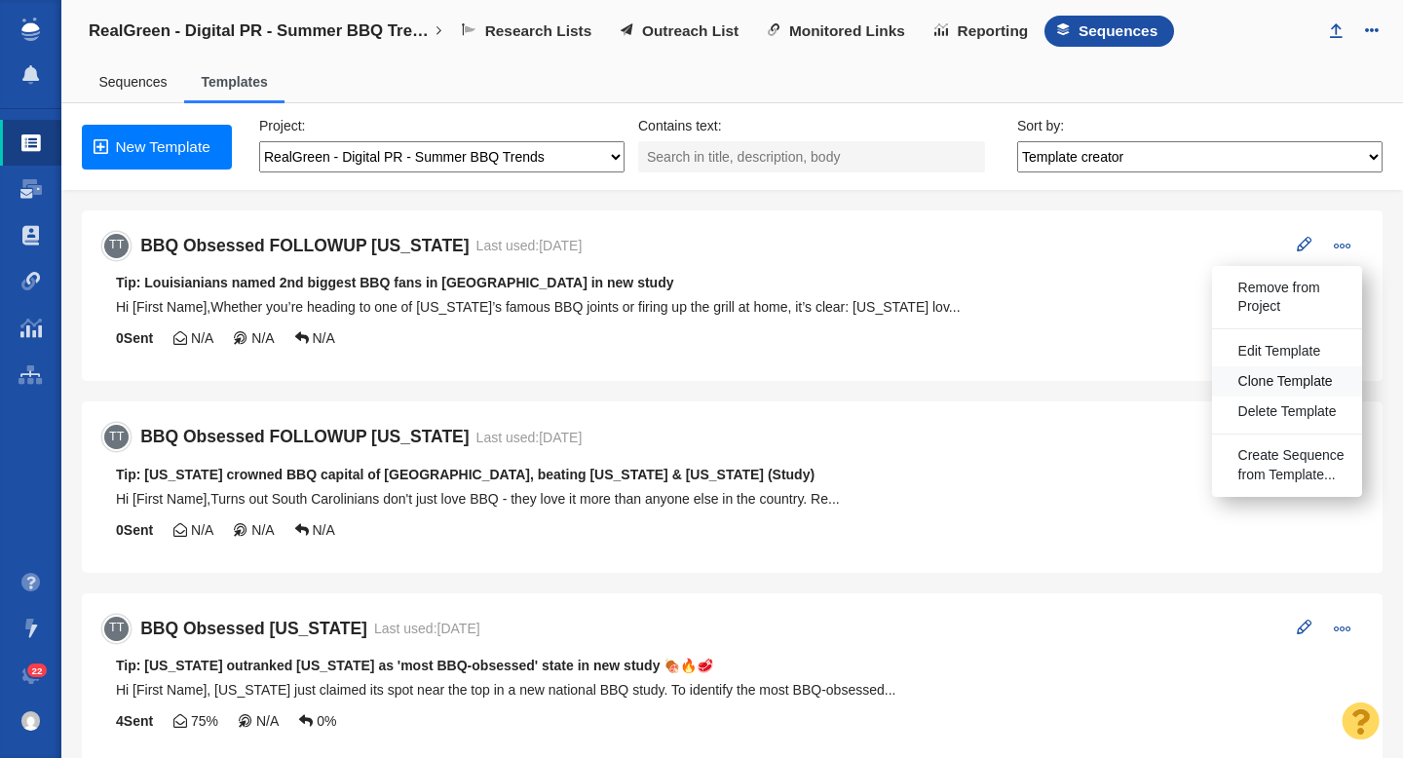
click at [1282, 384] on span "Clone Template" at bounding box center [1285, 381] width 94 height 19
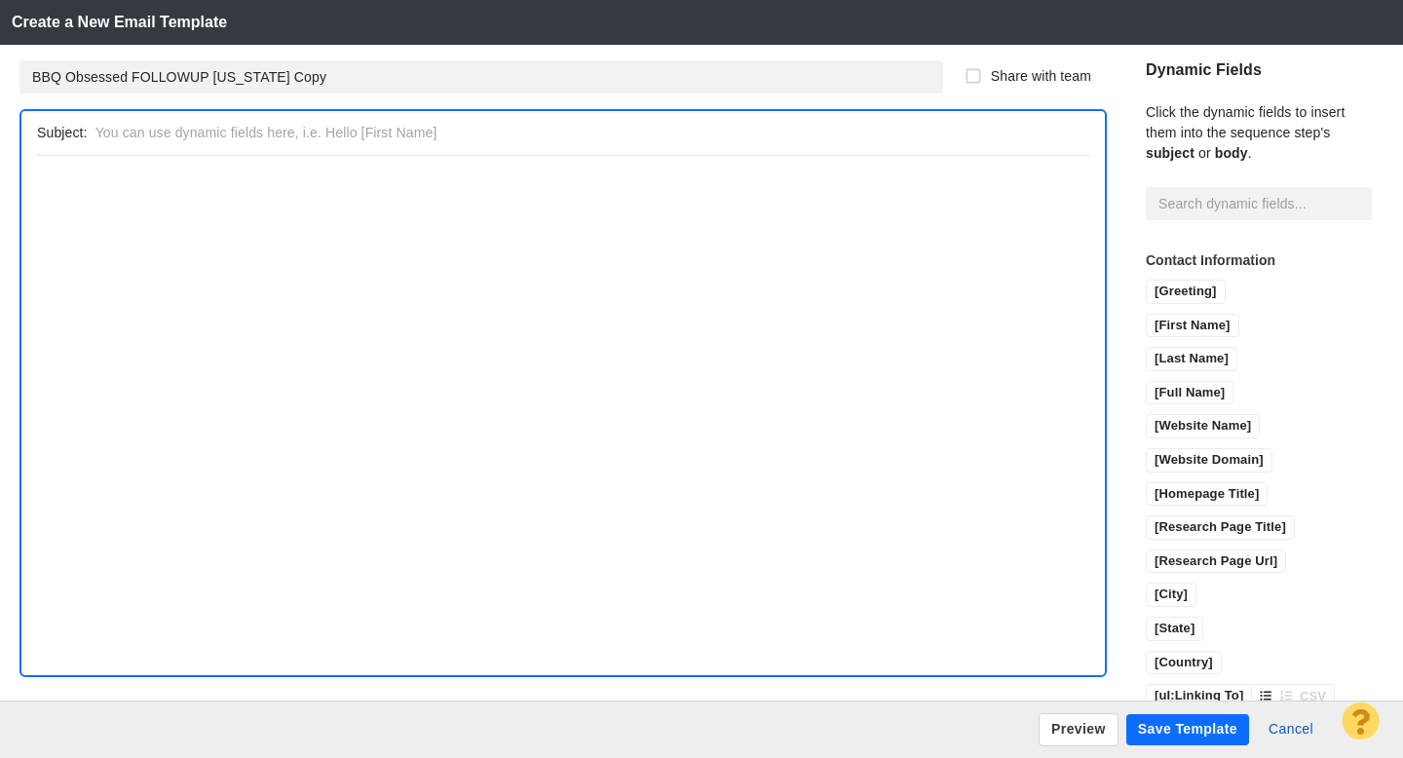
type input "Tip: Louisianians named 2nd biggest BBQ fans in [GEOGRAPHIC_DATA] in new study"
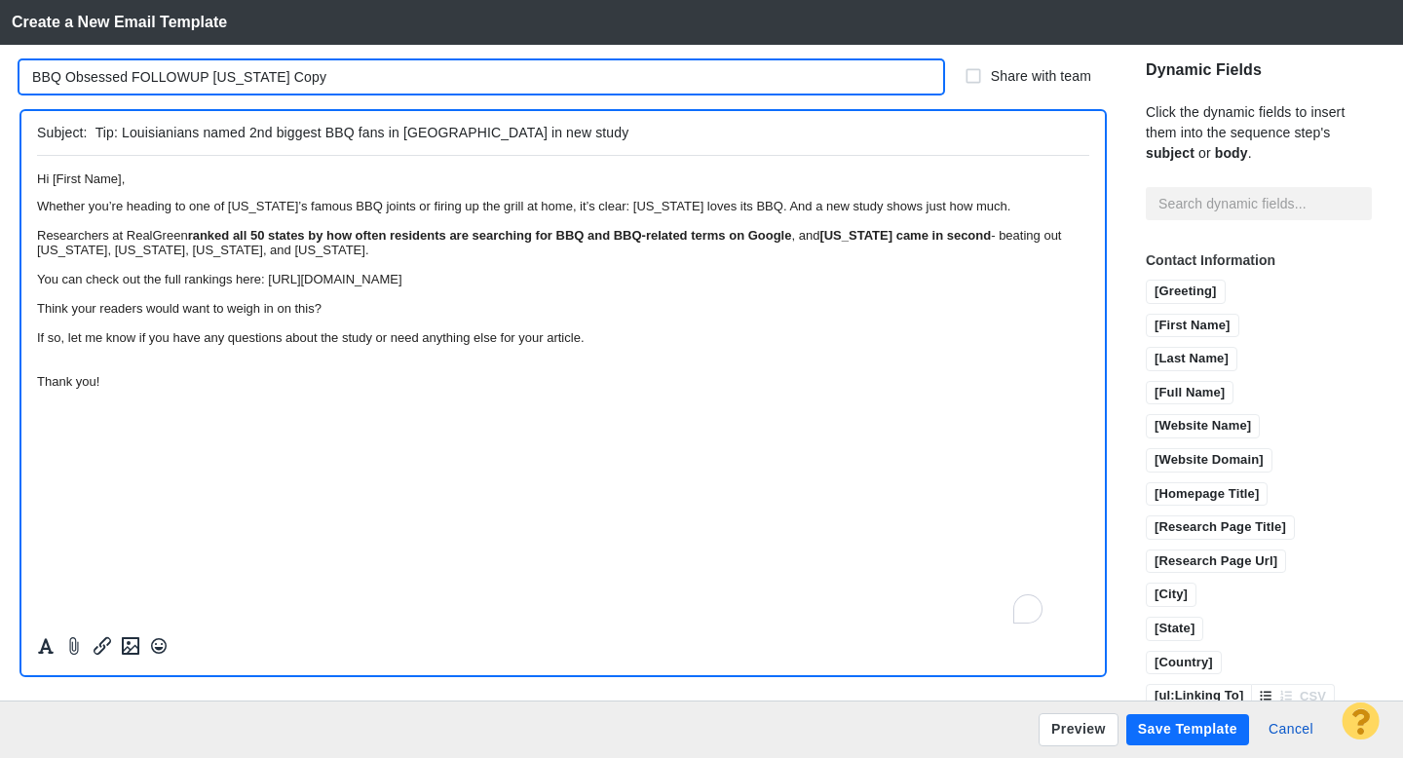
drag, startPoint x: 316, startPoint y: 81, endPoint x: 222, endPoint y: 82, distance: 93.5
click at [214, 82] on input "BBQ Obsessed FOLLOWUP [US_STATE] Copy" at bounding box center [480, 76] width 923 height 33
type input "BBQ Obsessed FOLLOWUP [US_STATE]"
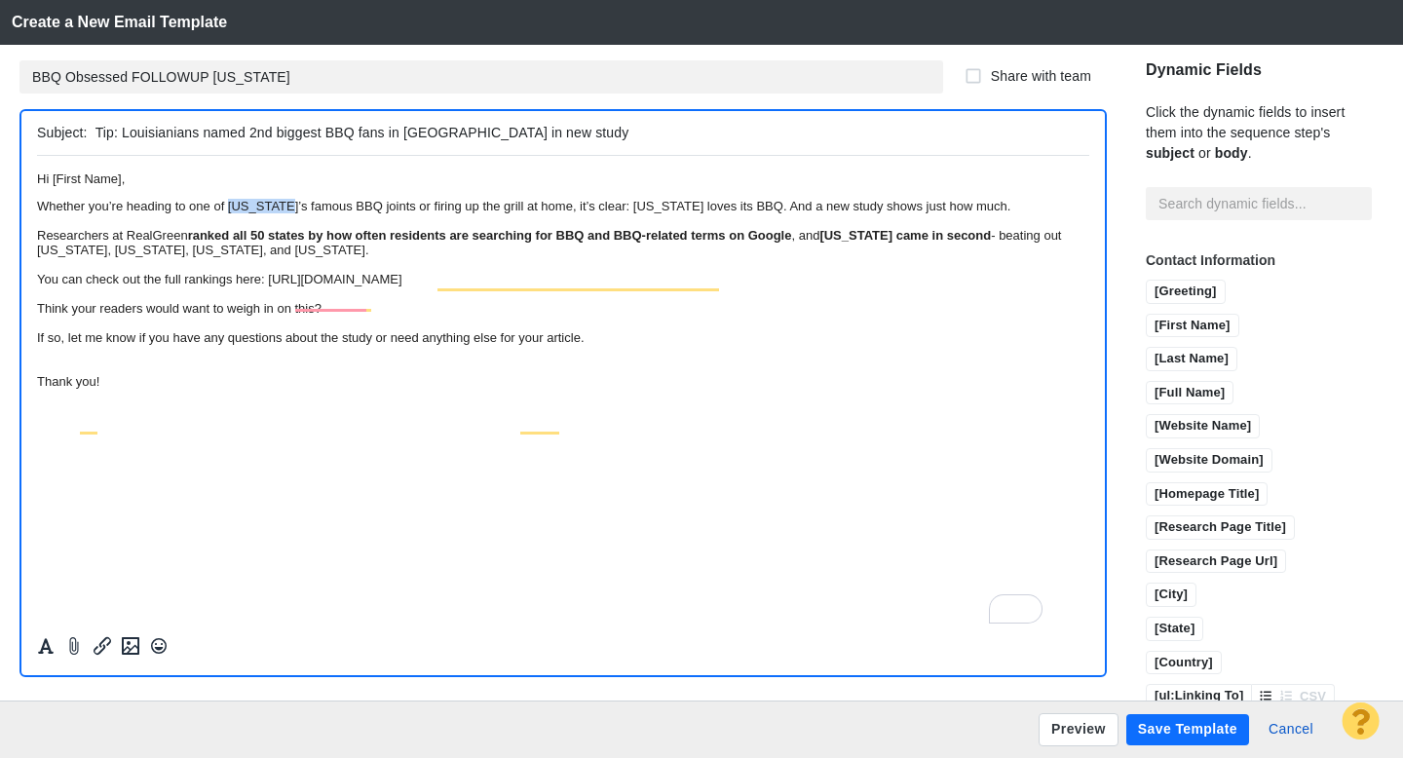
drag, startPoint x: 369, startPoint y: 218, endPoint x: 297, endPoint y: 217, distance: 72.1
click at [297, 212] on div "Whether you’re heading to one of [US_STATE]’s famous BBQ joints or firing up th…" at bounding box center [563, 205] width 1052 height 15
drag, startPoint x: 902, startPoint y: 218, endPoint x: 830, endPoint y: 212, distance: 72.3
click at [830, 212] on div "Whether you’re heading to one of [US_STATE]’s famous BBQ joints or firing up th…" at bounding box center [563, 205] width 1052 height 15
click at [1033, 212] on div "Whether you’re heading to one of [US_STATE]’s famous BBQ joints or firing up th…" at bounding box center [563, 205] width 1052 height 15
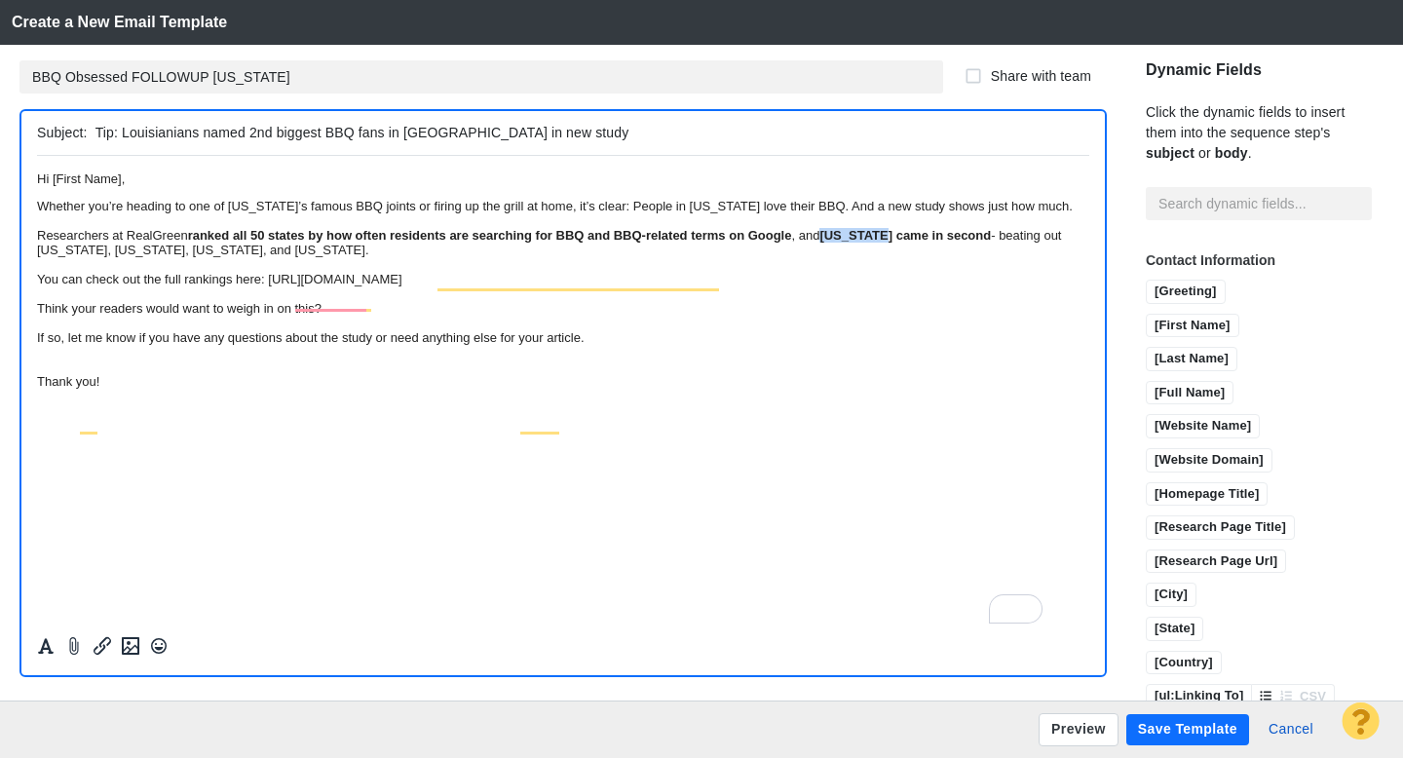
drag, startPoint x: 221, startPoint y: 302, endPoint x: 141, endPoint y: 302, distance: 79.9
click at [141, 256] on div "Researchers at [GEOGRAPHIC_DATA] ranked all 50 states by how often residents ar…" at bounding box center [563, 241] width 1052 height 29
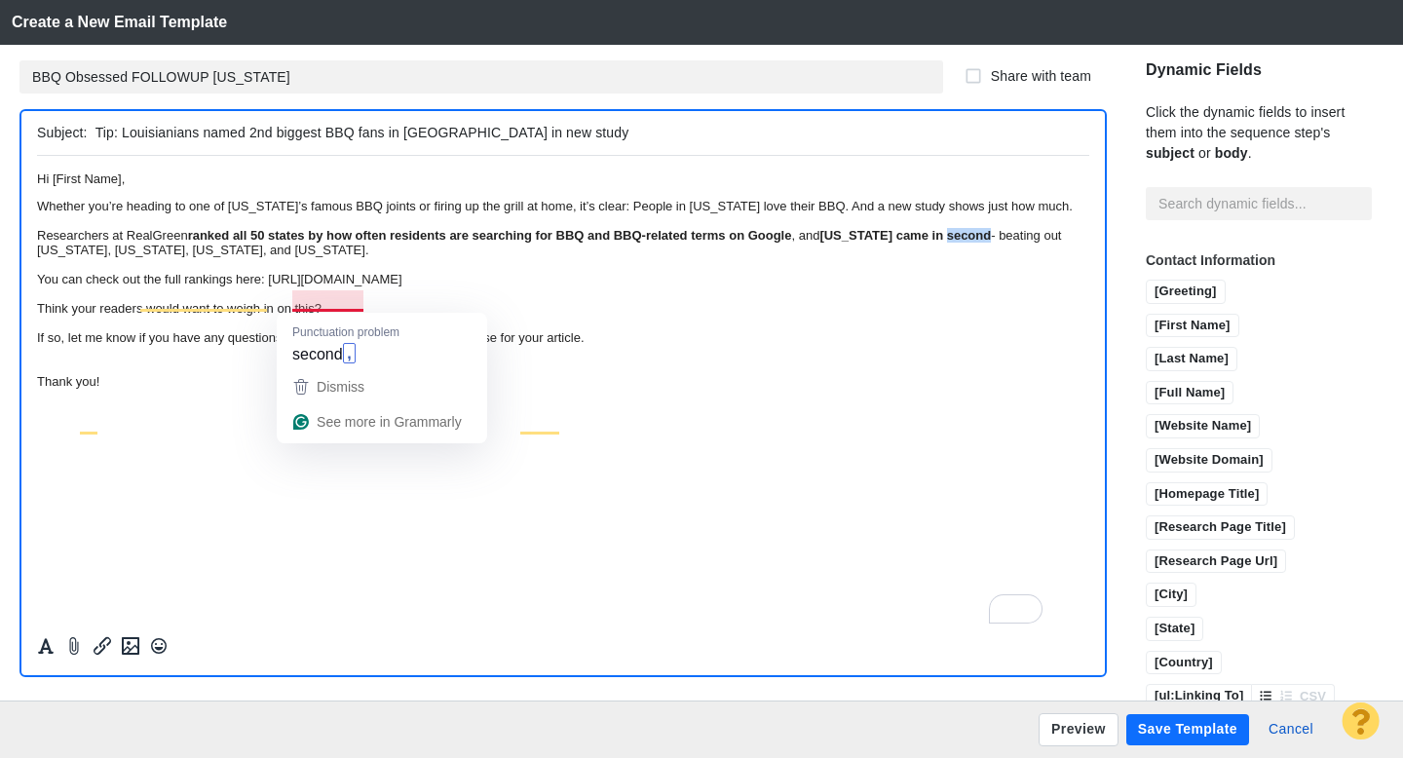
drag, startPoint x: 354, startPoint y: 298, endPoint x: 293, endPoint y: 301, distance: 60.5
click at [293, 256] on div "Researchers at RealGreen ranked all 50 states by how often residents are search…" at bounding box center [563, 241] width 1052 height 29
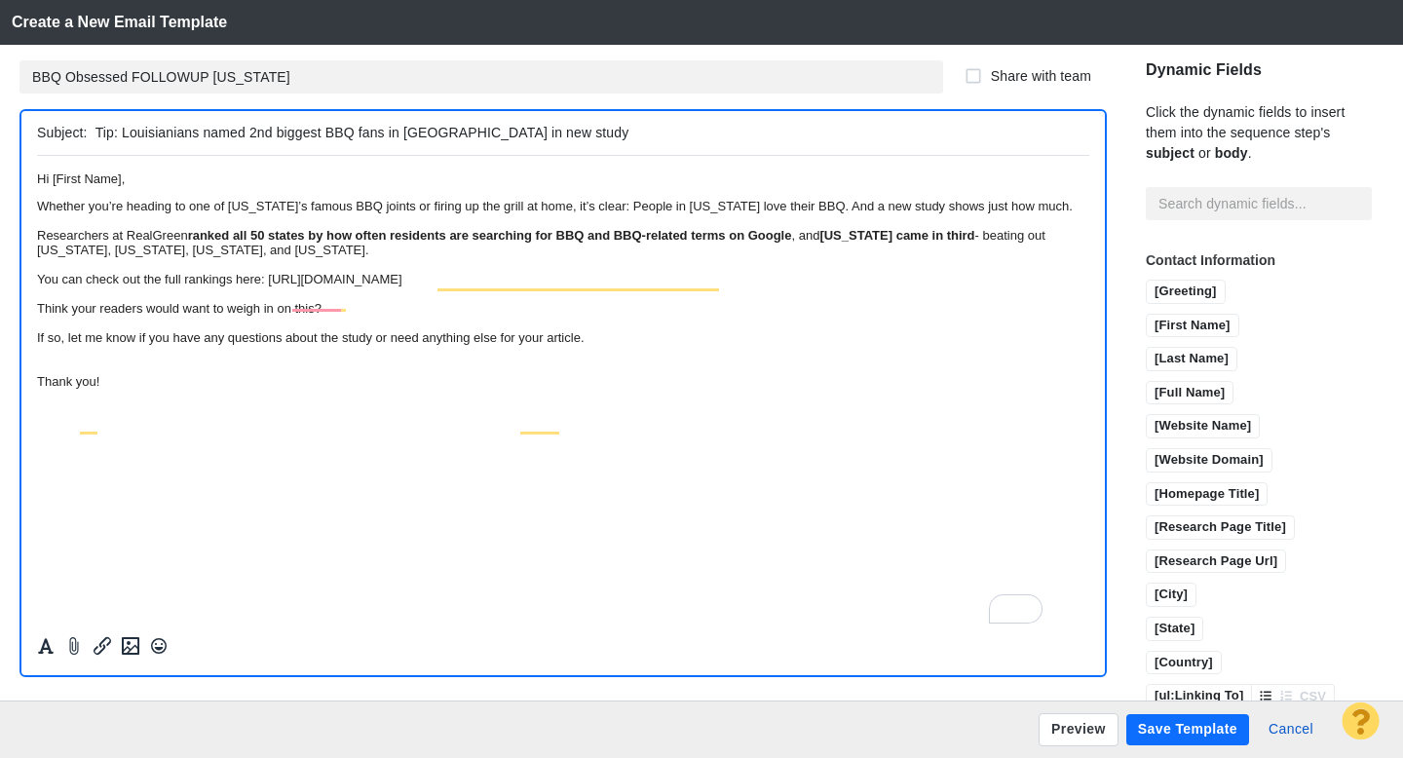
drag, startPoint x: 245, startPoint y: 135, endPoint x: 122, endPoint y: 136, distance: 123.7
click at [122, 136] on input "Tip: Louisianians named 2nd biggest BBQ fans in [GEOGRAPHIC_DATA] in new study" at bounding box center [588, 133] width 986 height 28
drag, startPoint x: 531, startPoint y: 136, endPoint x: 226, endPoint y: 134, distance: 304.9
click at [226, 134] on input "Tip: [US_STATE] named 2nd biggest BBQ fans in [GEOGRAPHIC_DATA] in new study" at bounding box center [588, 133] width 986 height 28
click at [317, 129] on input "Tip: [US_STATE] named home of the 3rd biggest BBQ fans in [GEOGRAPHIC_DATA]" at bounding box center [588, 133] width 986 height 28
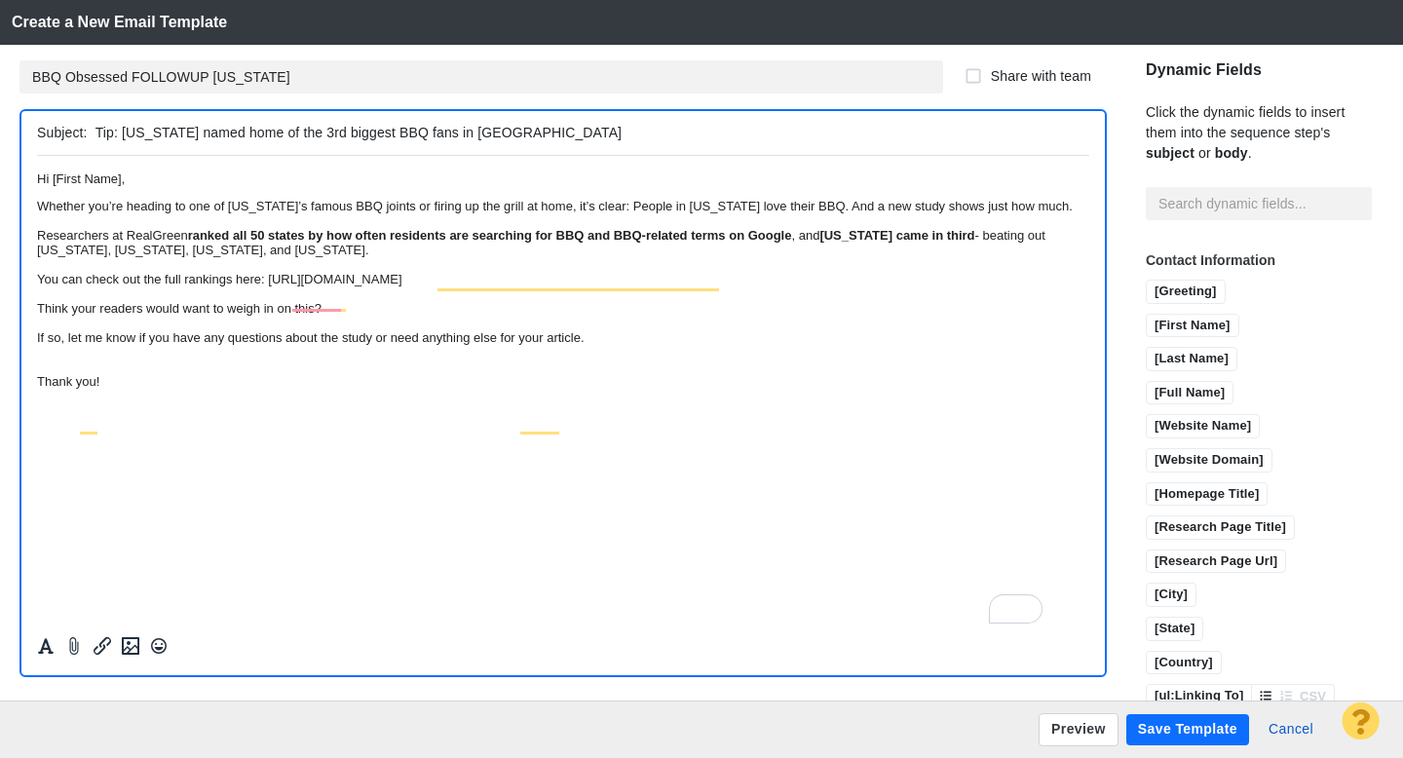
click at [317, 129] on input "Tip: [US_STATE] named home of the 3rd biggest BBQ fans in [GEOGRAPHIC_DATA]" at bounding box center [588, 133] width 986 height 28
click at [369, 130] on input "Tip: [US_STATE] named home of the 3rd biggest BBQ fans in [GEOGRAPHIC_DATA]" at bounding box center [588, 133] width 986 height 28
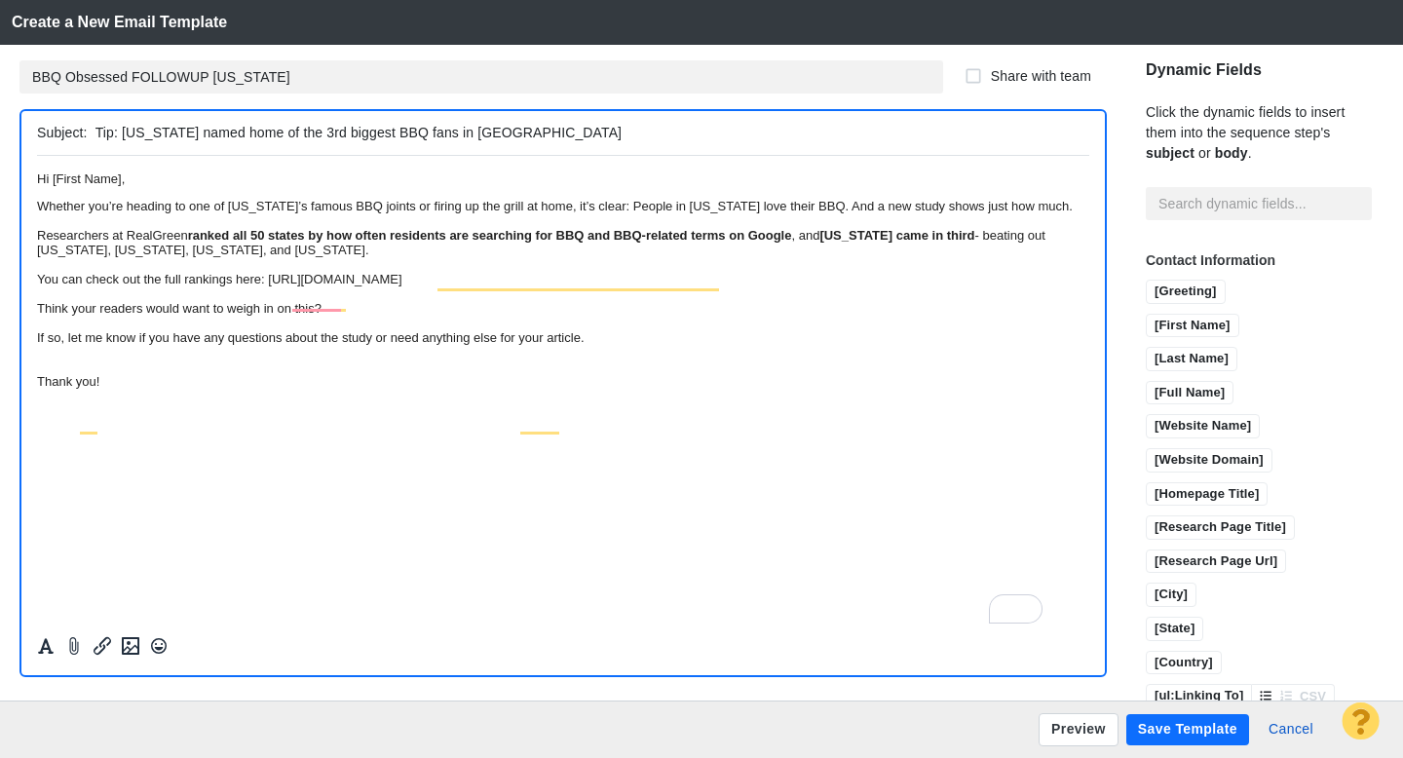
paste input "America’s 3rd biggest BBQ fans"
click at [123, 130] on input "Tip: Arkansas named home of America’s 3rd biggest BBQ fans" at bounding box center [588, 133] width 986 height 28
click at [501, 136] on input "Tip: Arkansas named home of America’s 3rd biggest BBQ fans" at bounding box center [588, 133] width 986 height 28
type input "Tip: Arkansas named home of America’s 3rd biggest BBQ fans in new study"
click at [1172, 723] on button "Save Template" at bounding box center [1187, 729] width 123 height 31
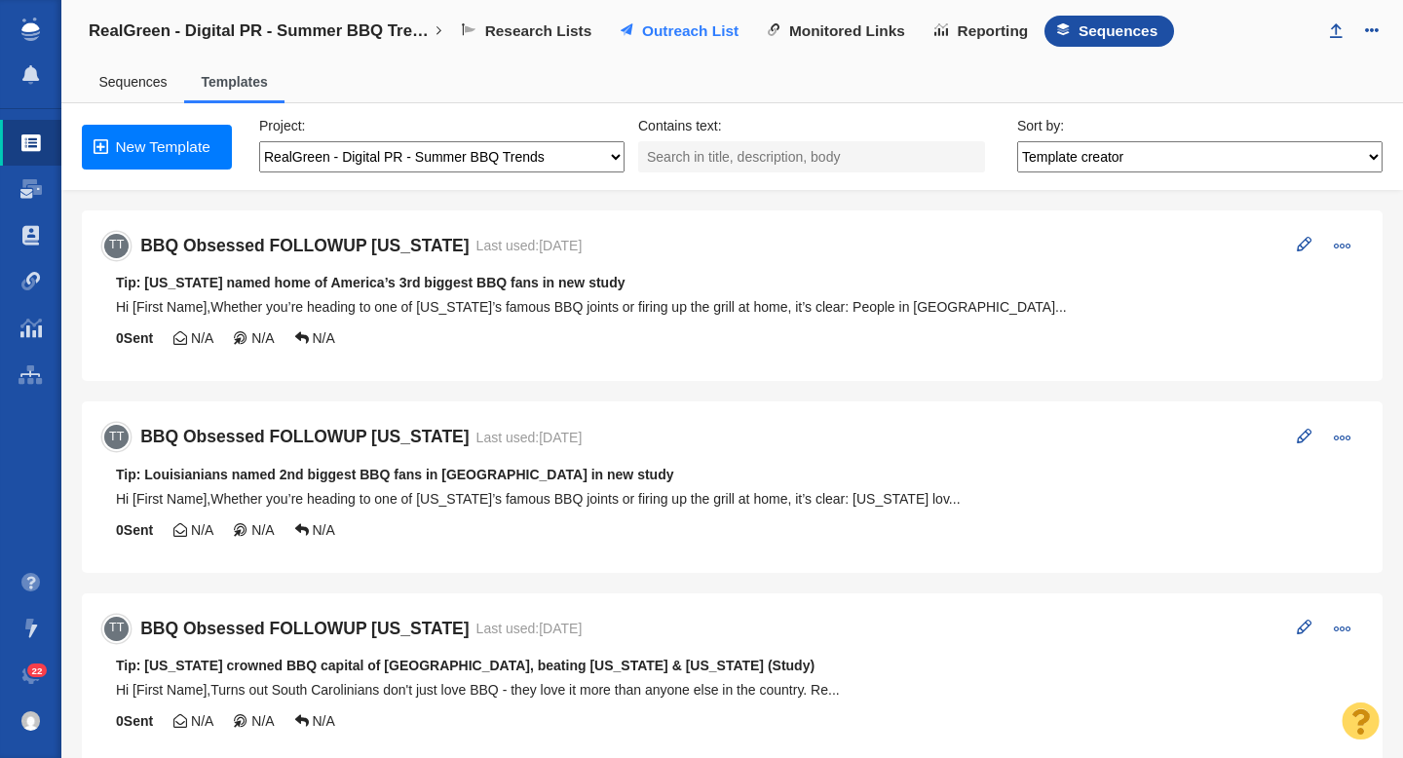
click at [662, 28] on span "Outreach List" at bounding box center [690, 31] width 96 height 18
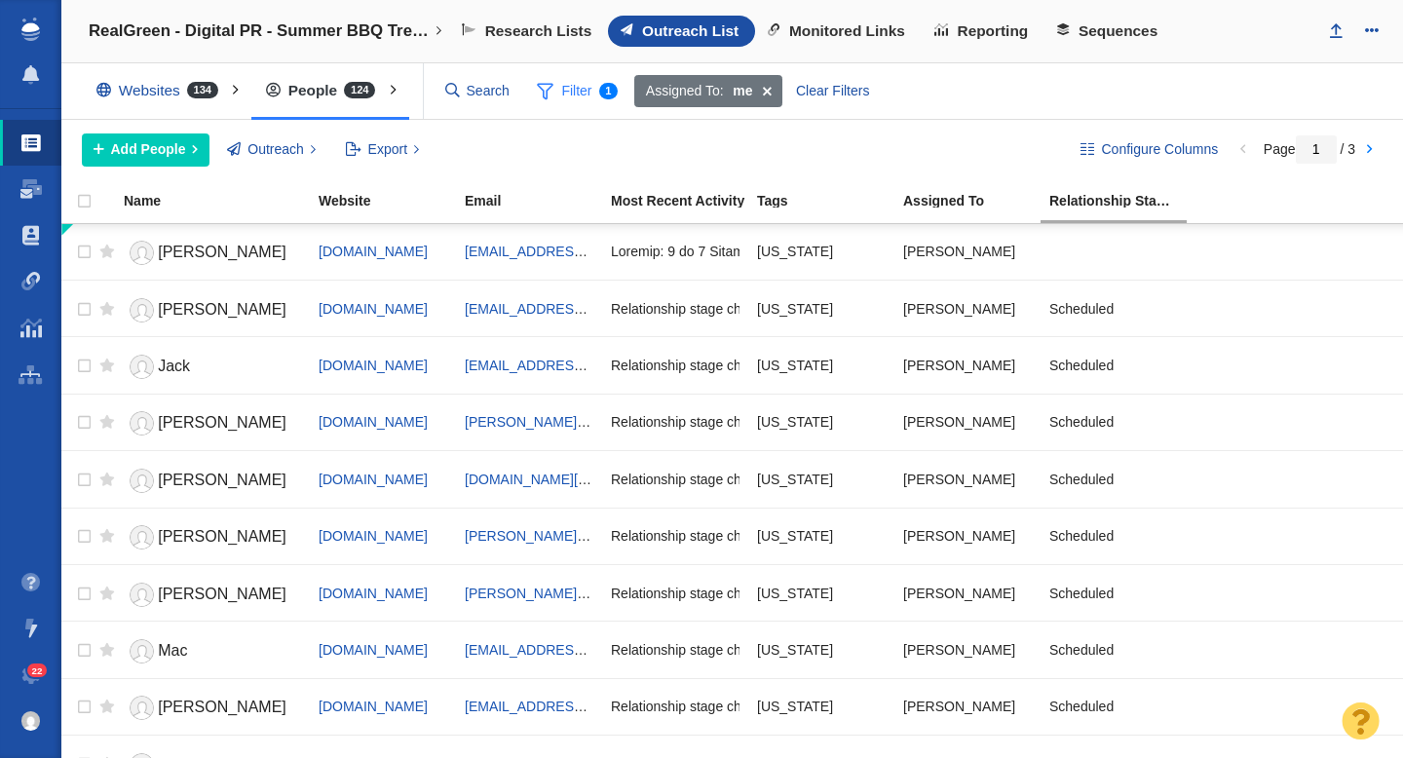
click at [562, 93] on span "Filter 1" at bounding box center [577, 91] width 103 height 37
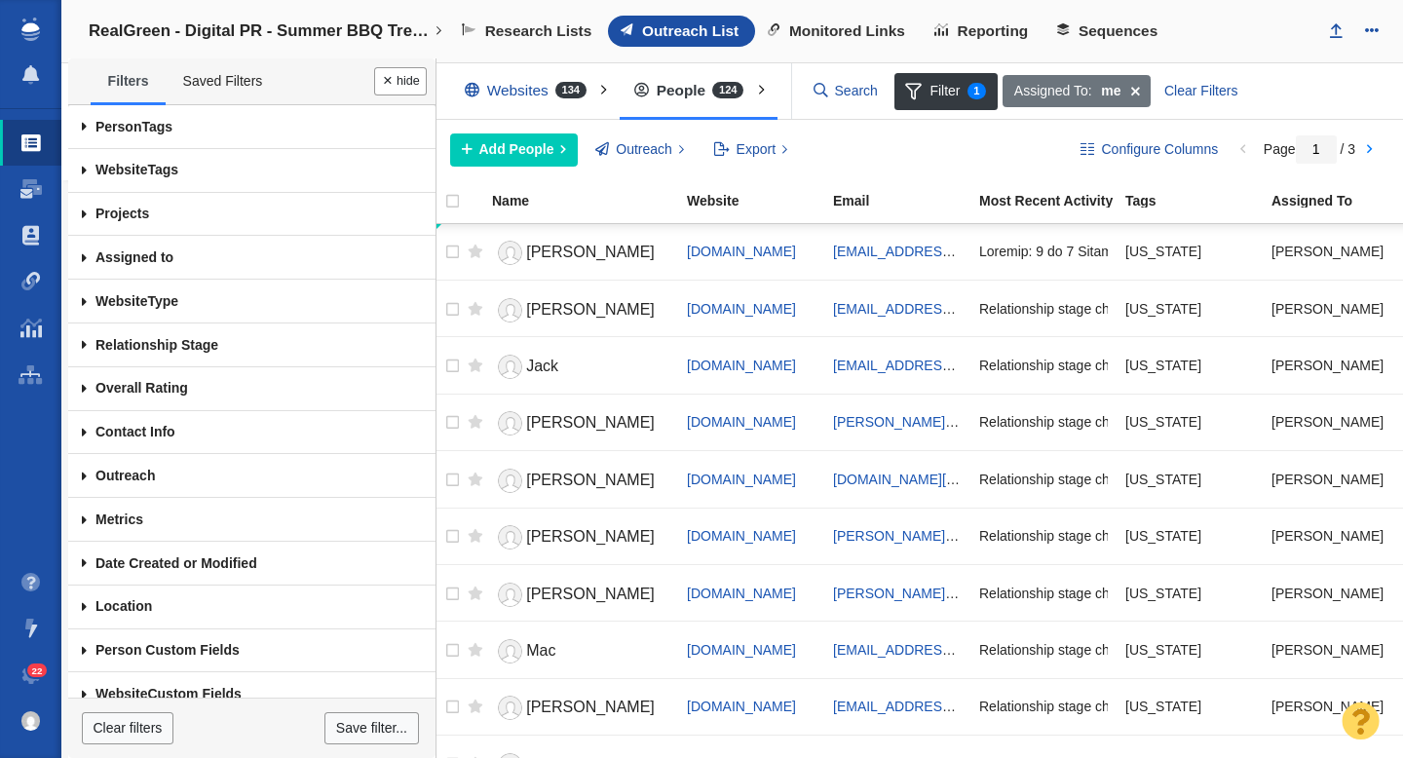
click at [80, 131] on span at bounding box center [84, 127] width 32 height 44
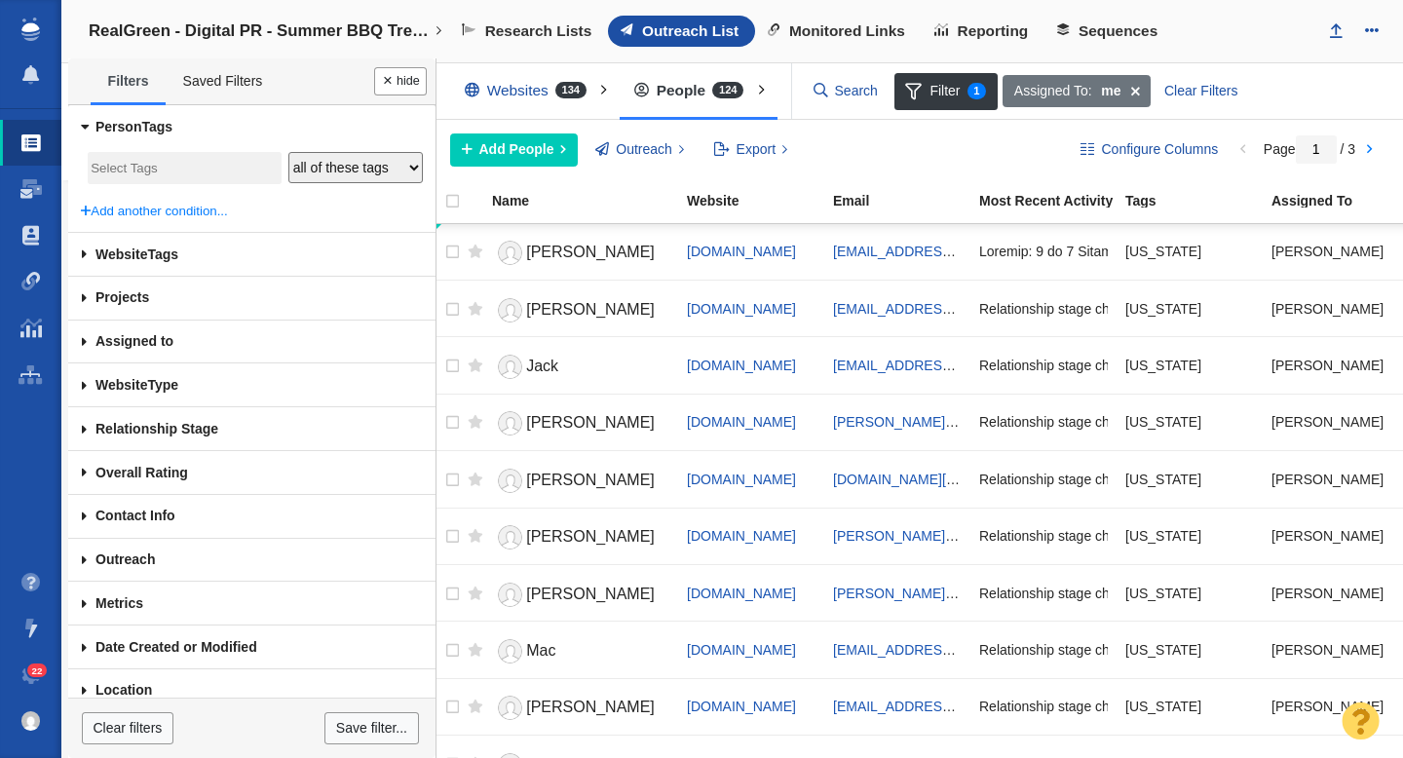
click at [139, 170] on input "search" at bounding box center [184, 169] width 187 height 26
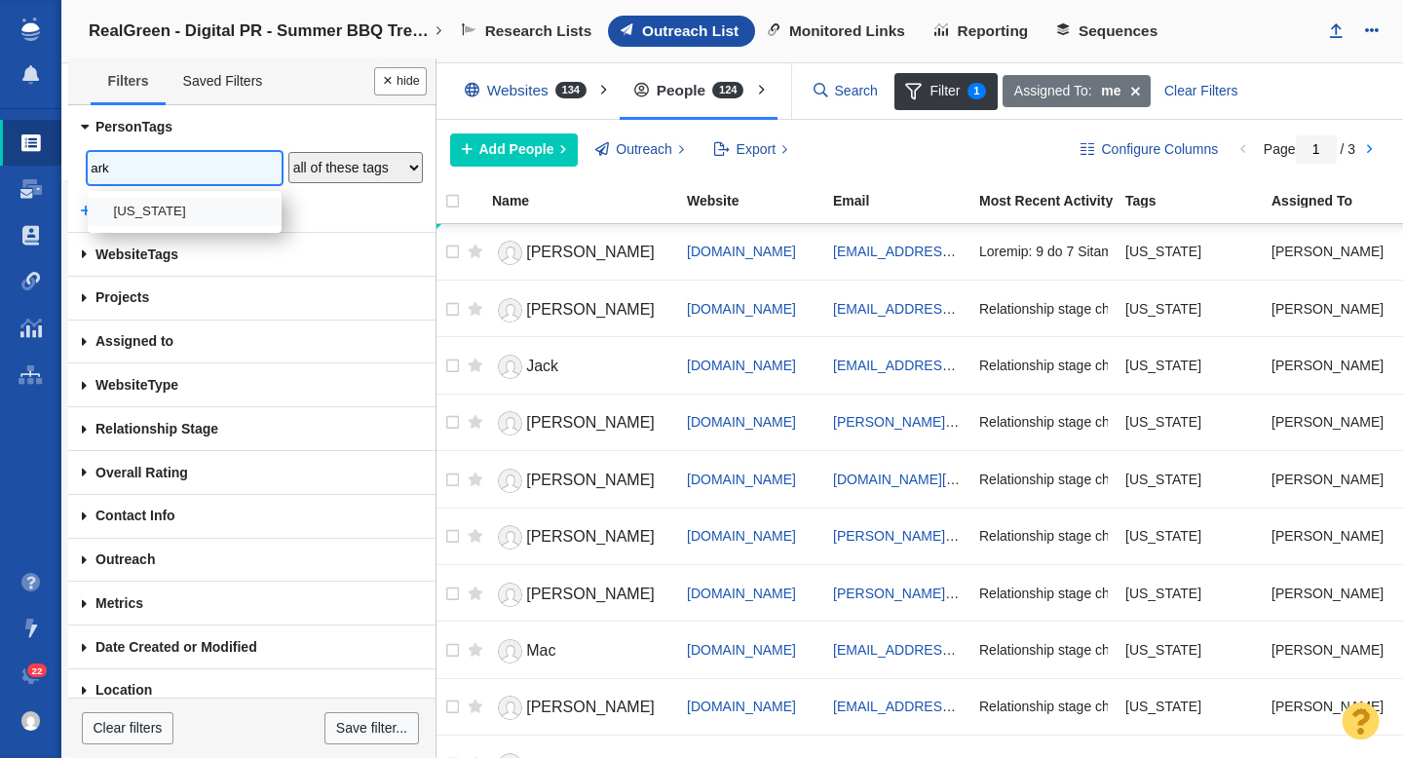
type input "ark"
click at [151, 222] on li "[US_STATE]" at bounding box center [185, 212] width 194 height 28
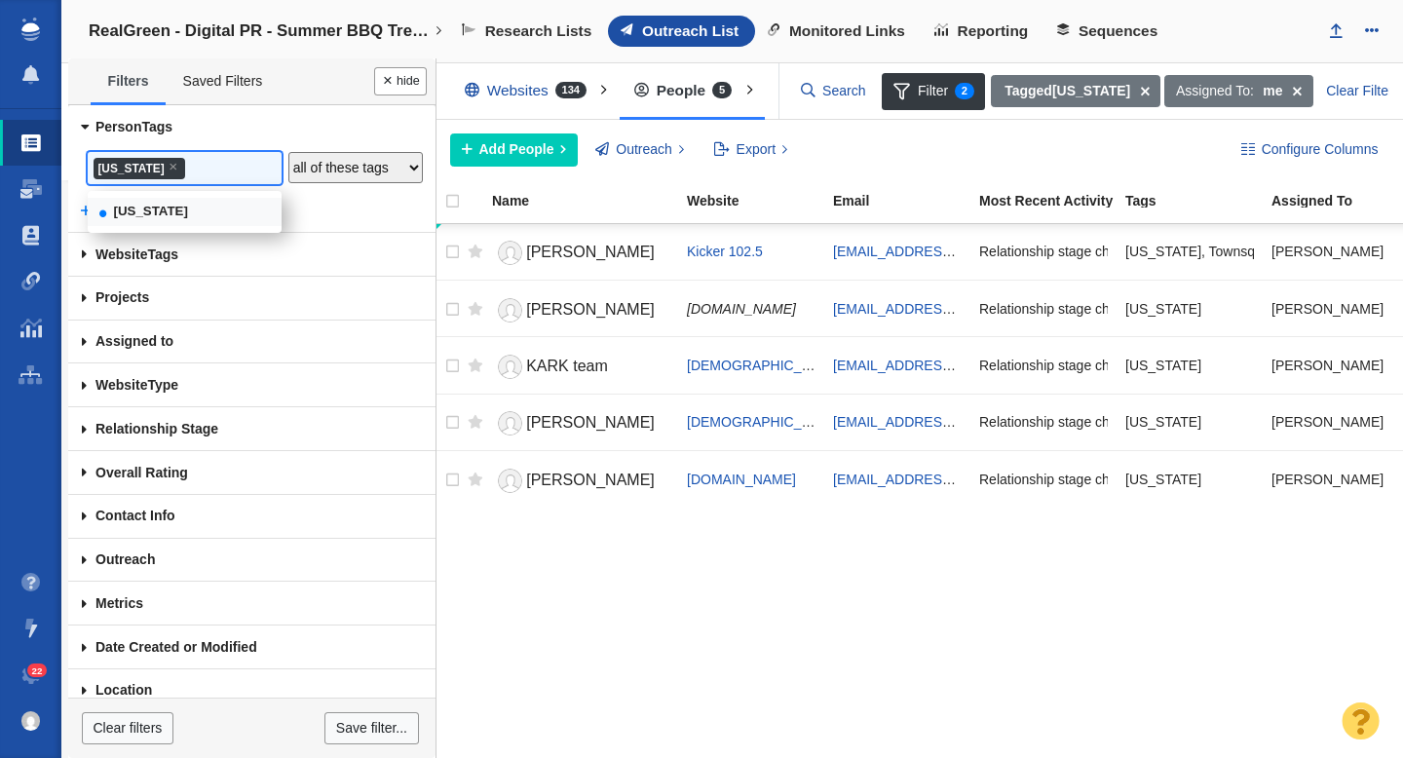
click at [86, 124] on span at bounding box center [84, 127] width 44 height 32
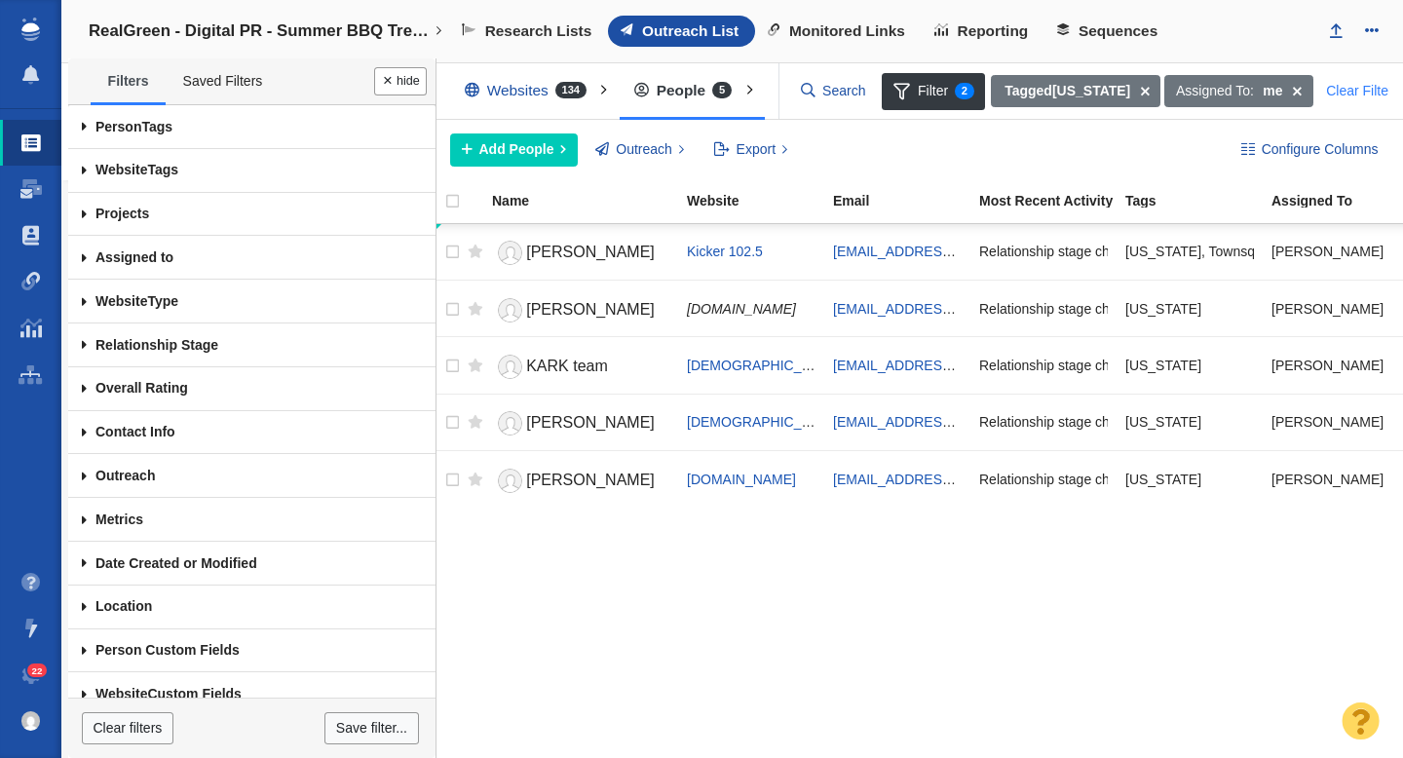
click at [1350, 99] on div "Clear Filters" at bounding box center [1362, 91] width 95 height 33
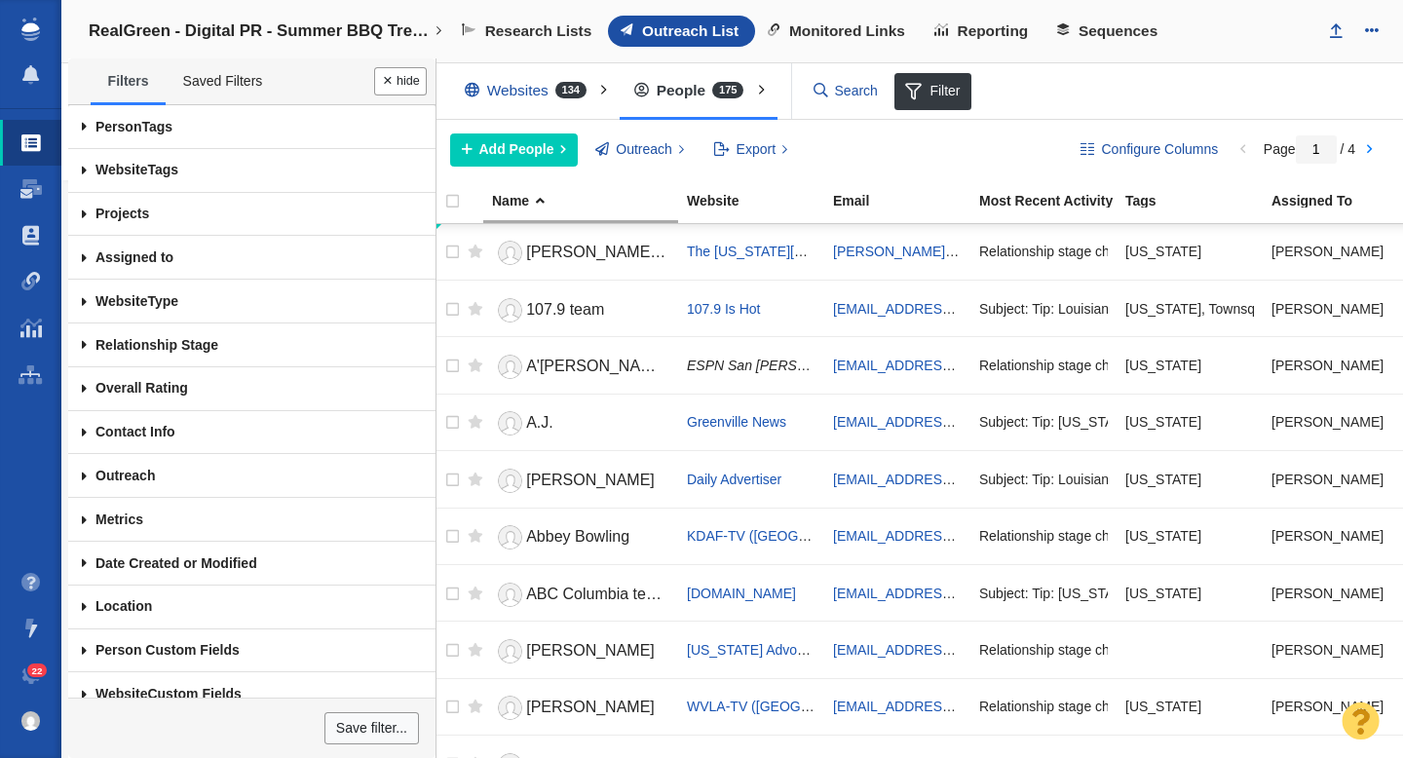
click at [84, 128] on span at bounding box center [84, 127] width 32 height 44
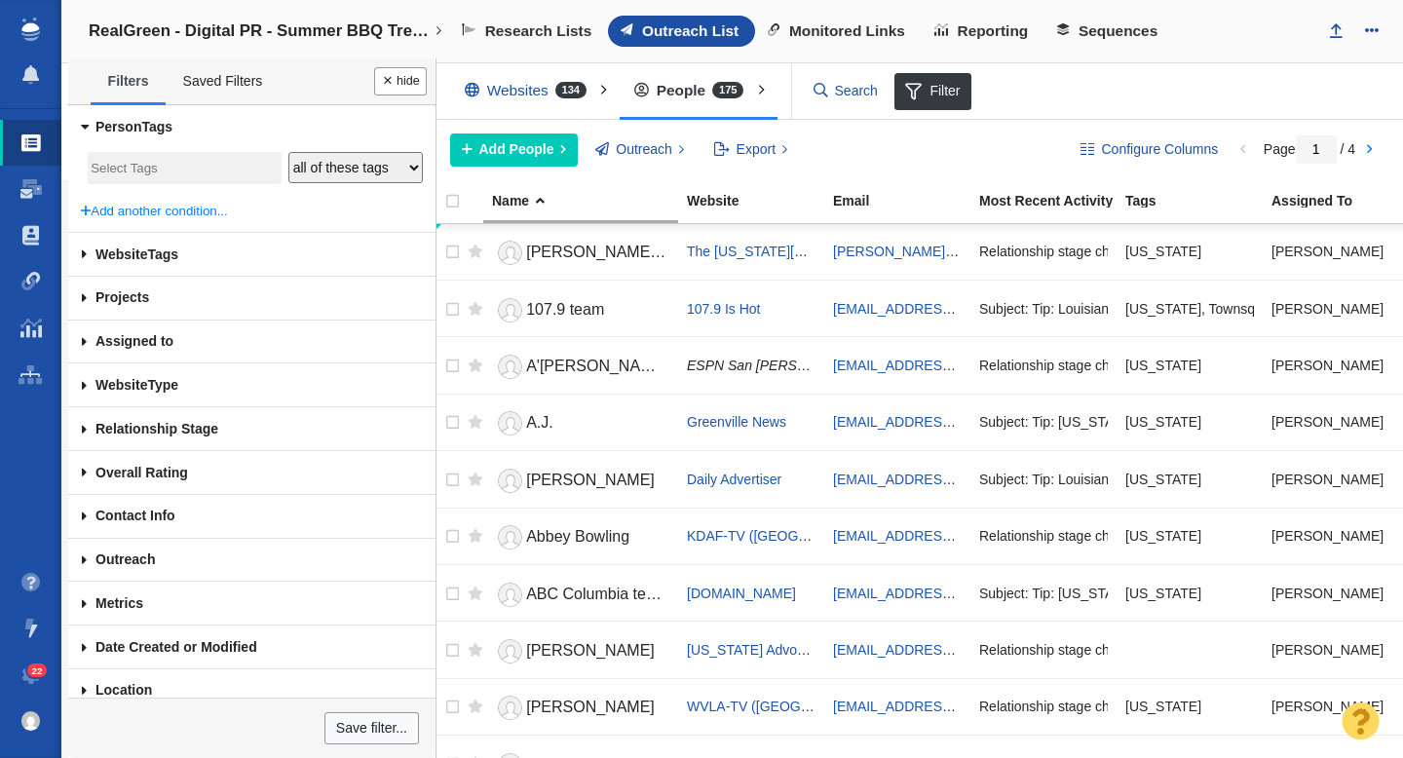
click at [159, 163] on input "search" at bounding box center [184, 169] width 187 height 26
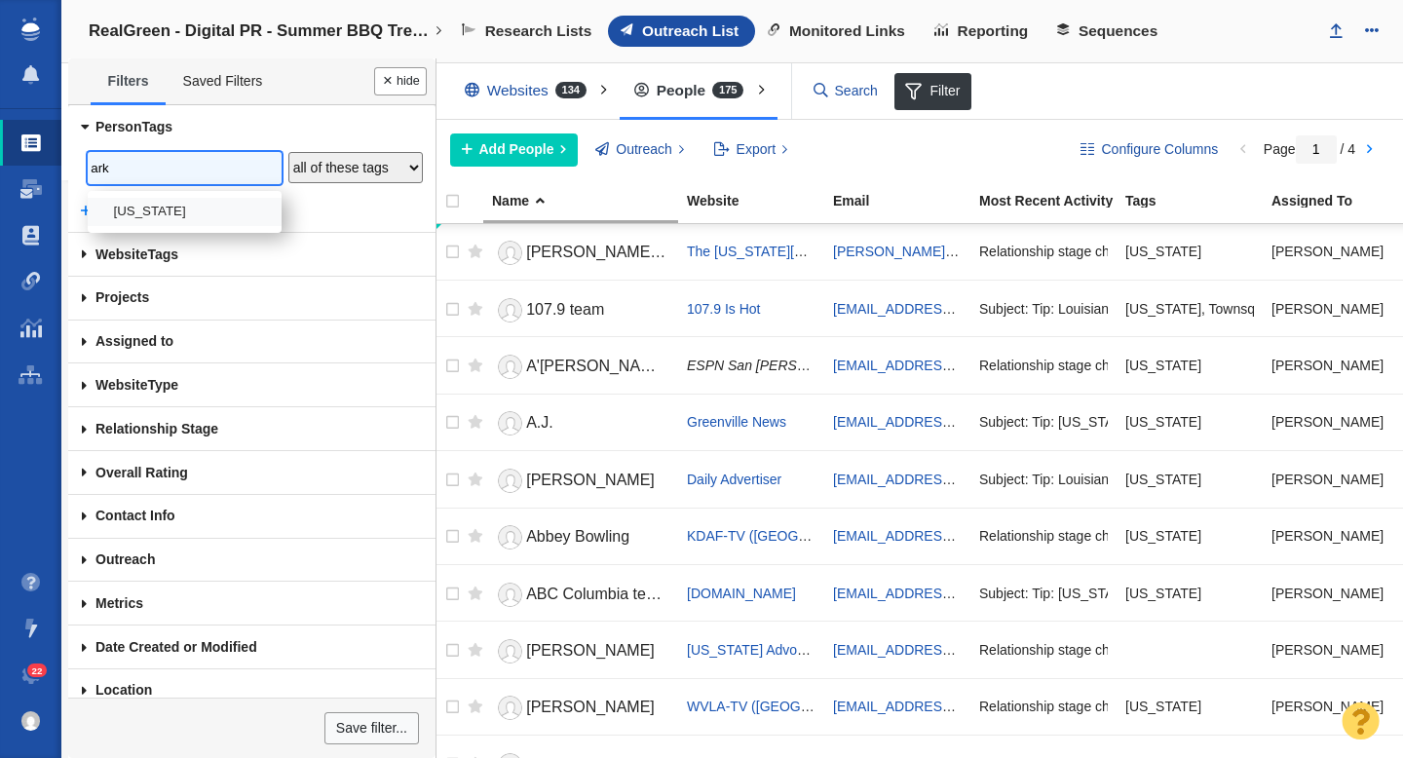
type input "ark"
click at [169, 203] on li "[US_STATE]" at bounding box center [185, 212] width 194 height 28
